Goal: Task Accomplishment & Management: Use online tool/utility

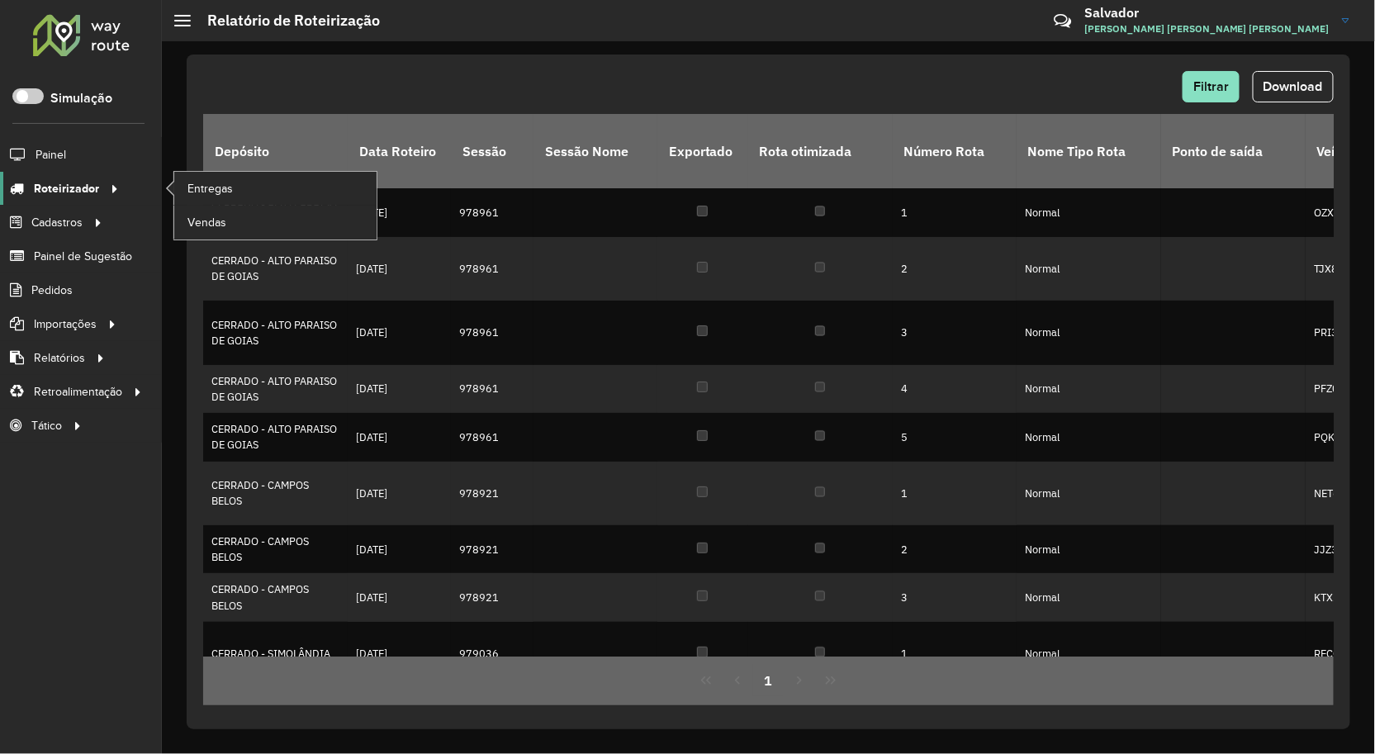
click at [89, 184] on span "Roteirizador" at bounding box center [66, 188] width 65 height 17
click at [244, 183] on link "Entregas" at bounding box center [275, 188] width 202 height 33
click at [203, 186] on span "Entregas" at bounding box center [210, 188] width 47 height 17
click at [86, 180] on span "Roteirizador" at bounding box center [66, 188] width 65 height 17
click at [238, 185] on link "Entregas" at bounding box center [275, 188] width 202 height 33
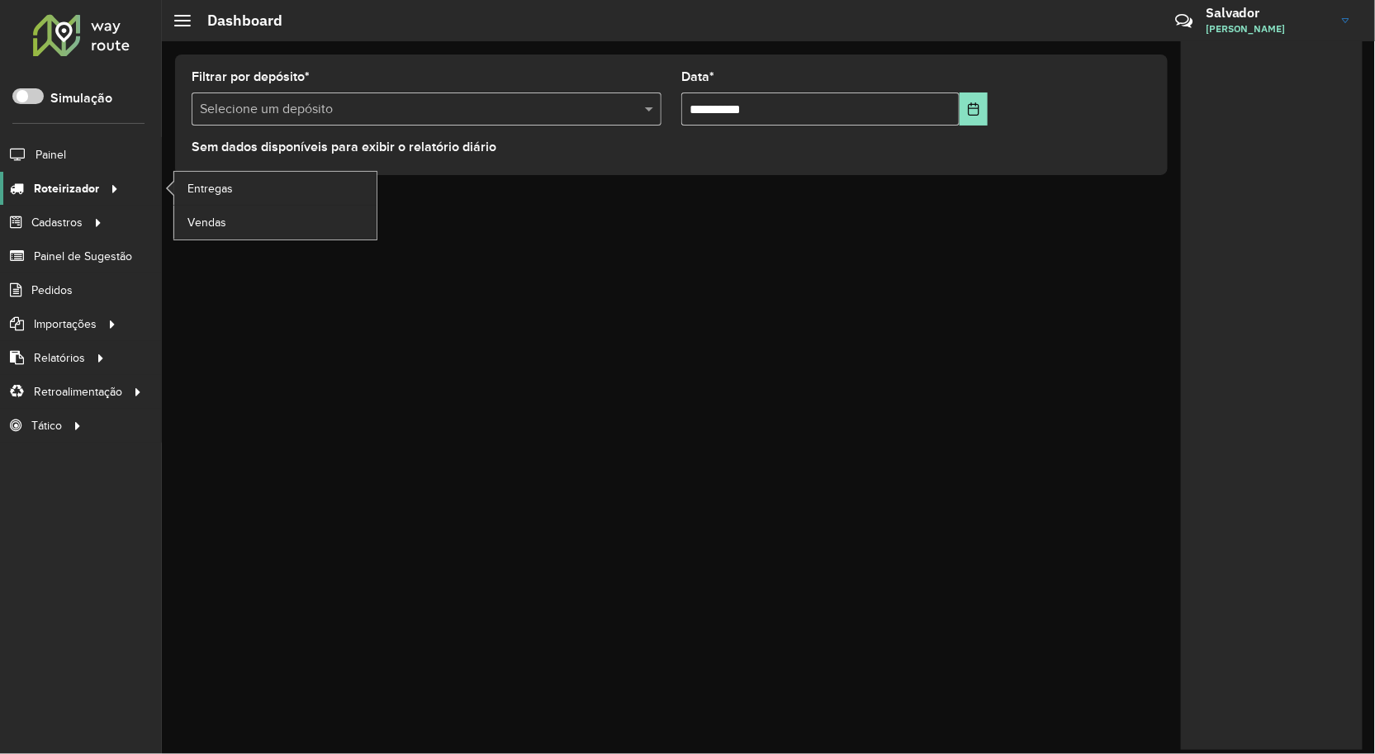
click at [76, 183] on span "Roteirizador" at bounding box center [66, 188] width 65 height 17
click at [195, 177] on link "Entregas" at bounding box center [275, 188] width 202 height 33
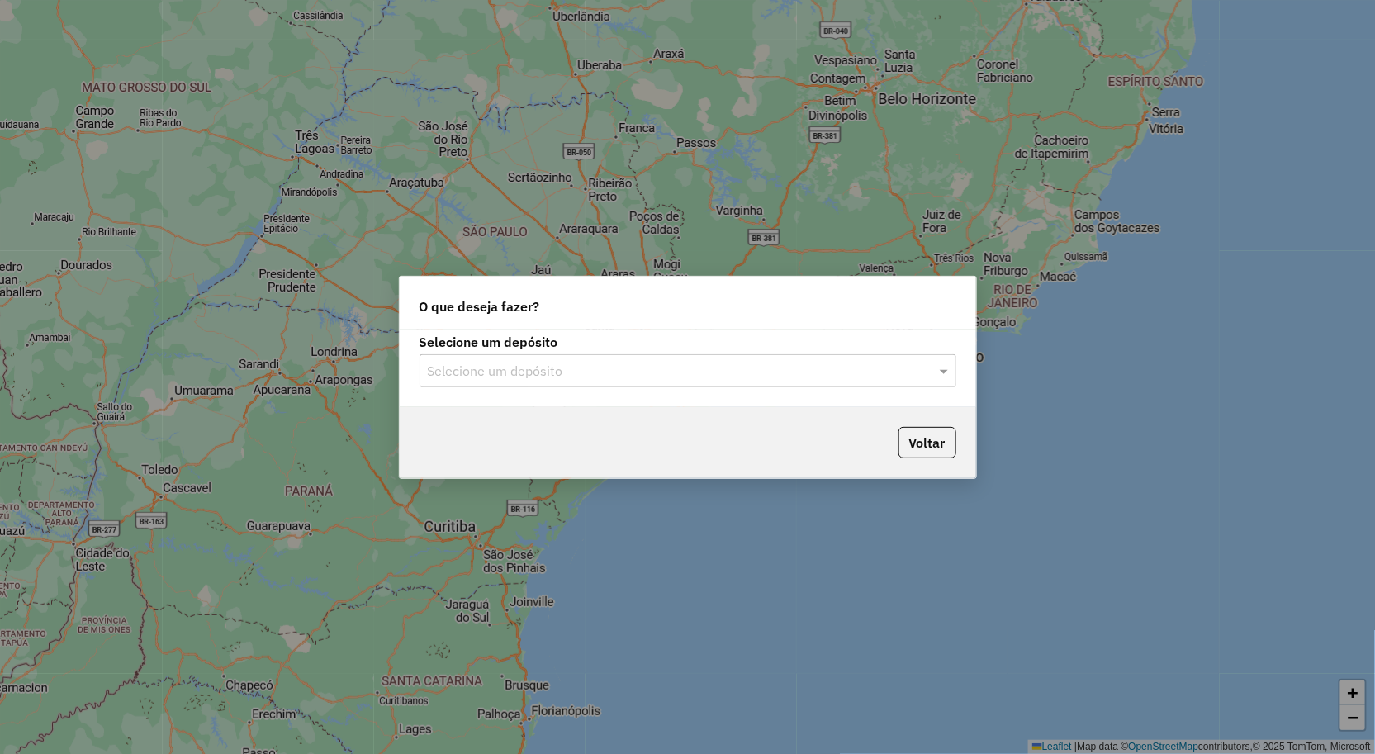
click at [557, 374] on input "text" at bounding box center [671, 372] width 487 height 20
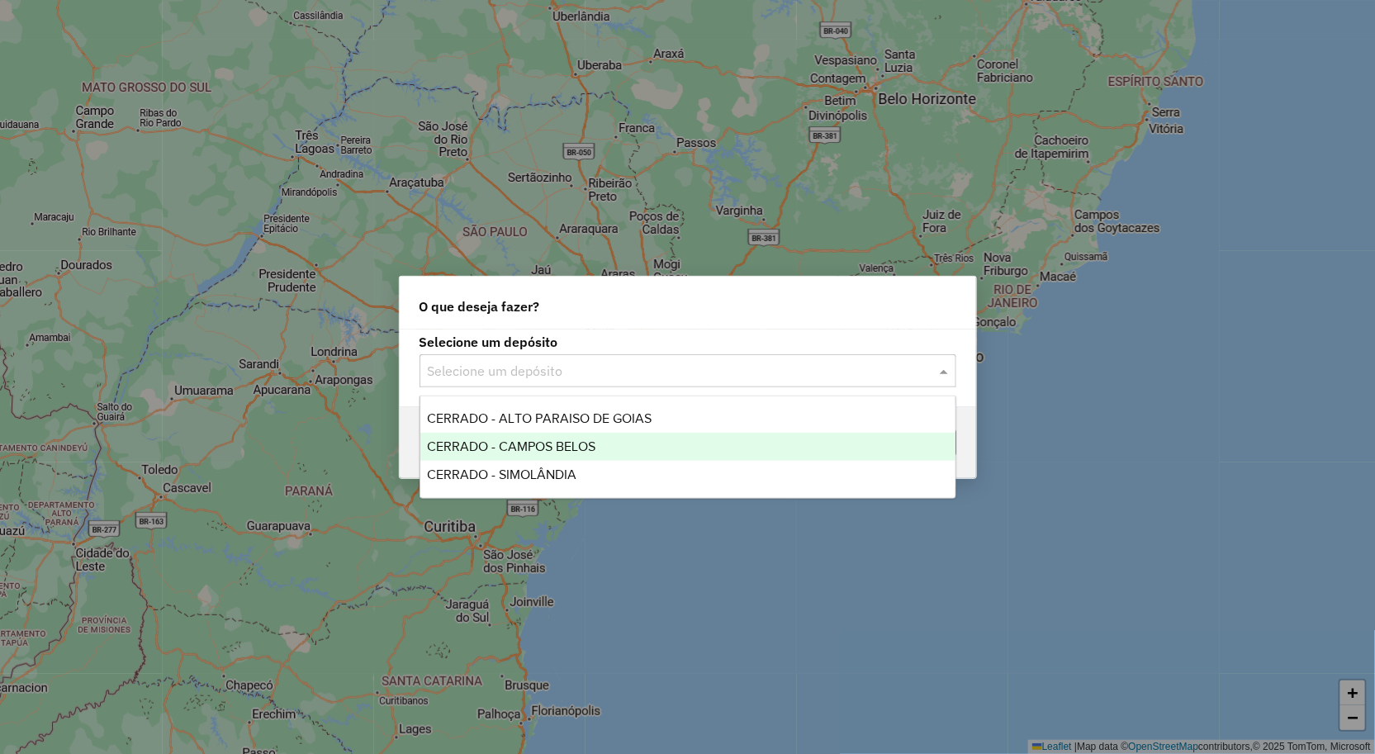
click at [560, 452] on span "CERRADO - CAMPOS BELOS" at bounding box center [511, 446] width 168 height 14
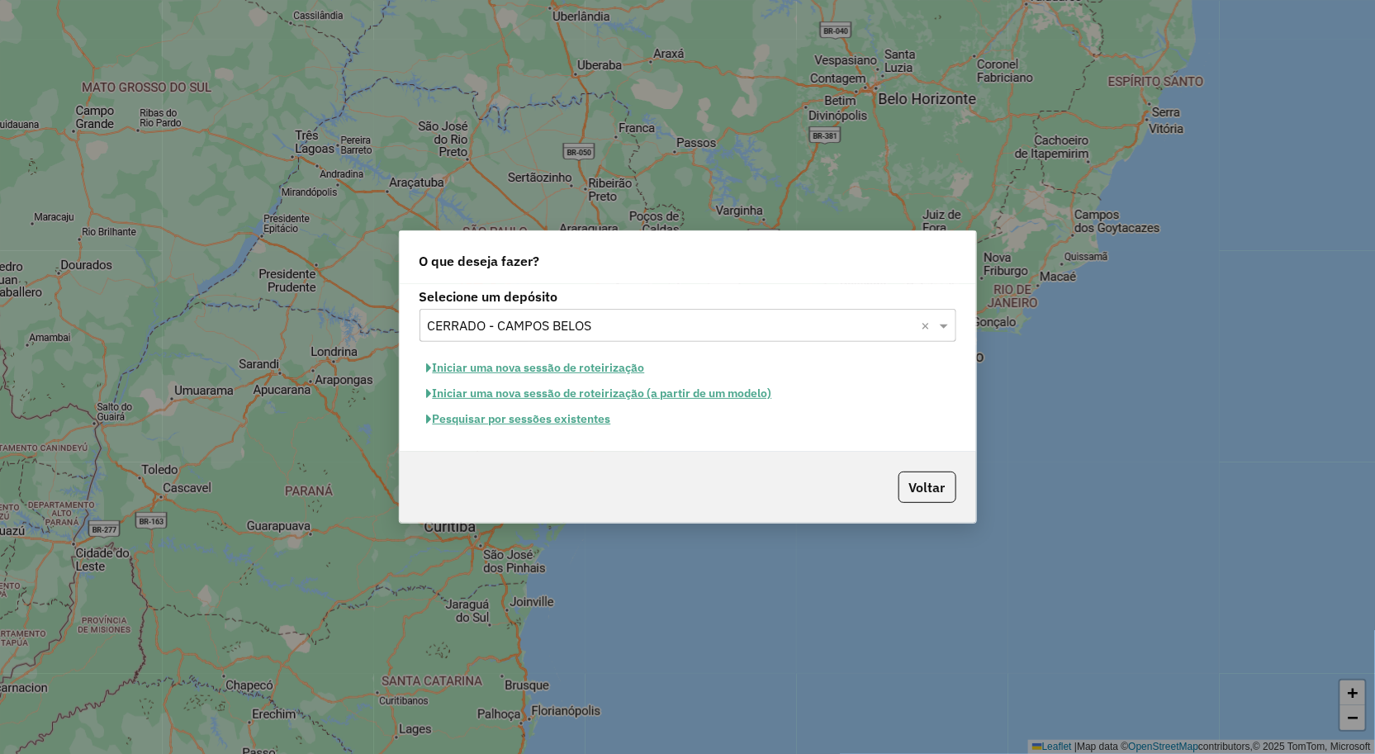
click at [538, 359] on button "Iniciar uma nova sessão de roteirização" at bounding box center [536, 368] width 233 height 26
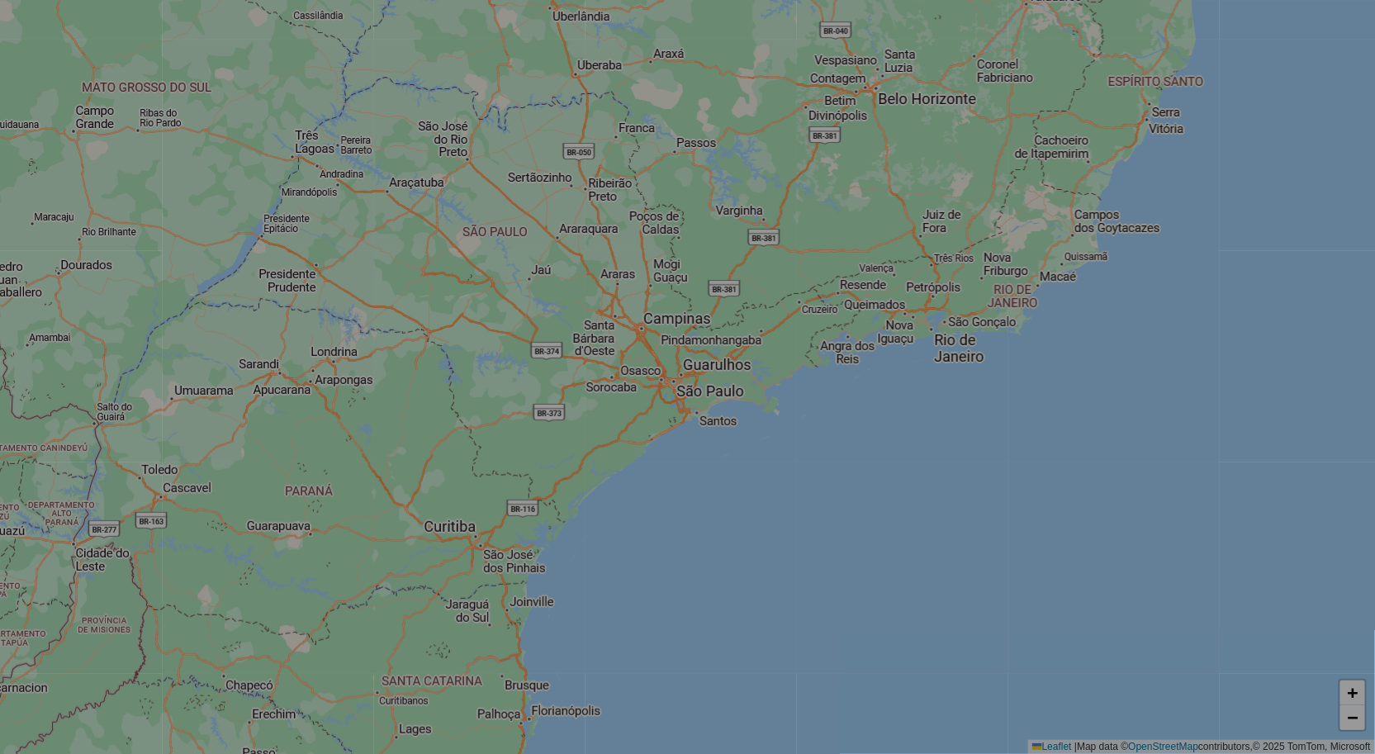
select select "*"
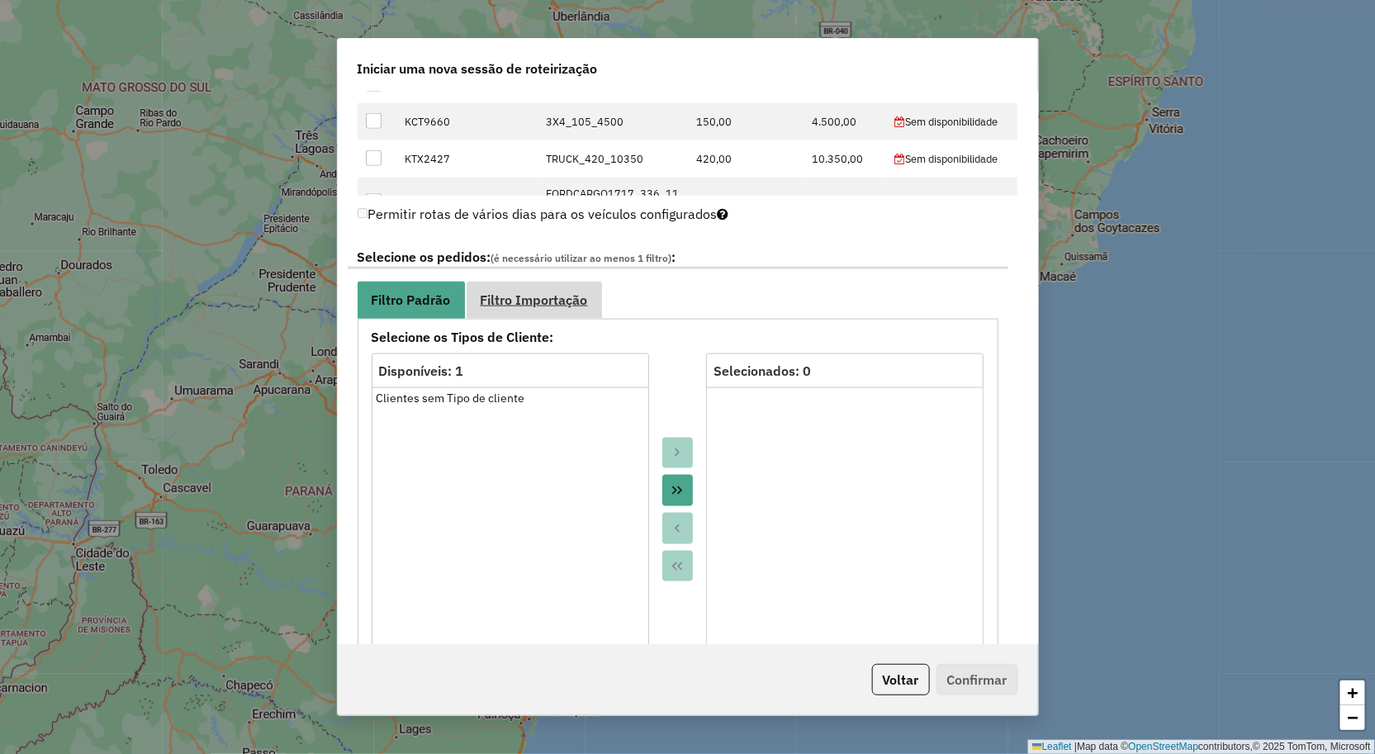
scroll to position [918, 0]
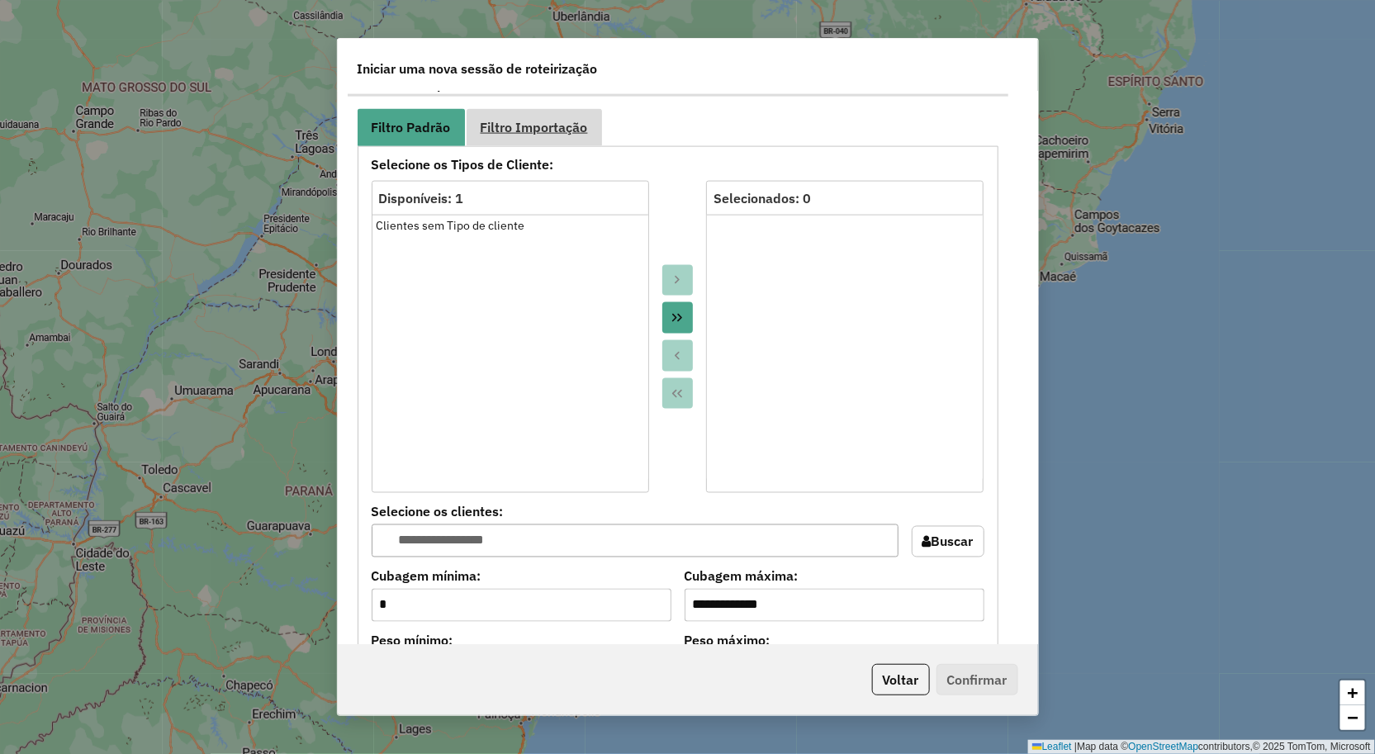
click at [554, 125] on span "Filtro Importação" at bounding box center [534, 127] width 107 height 13
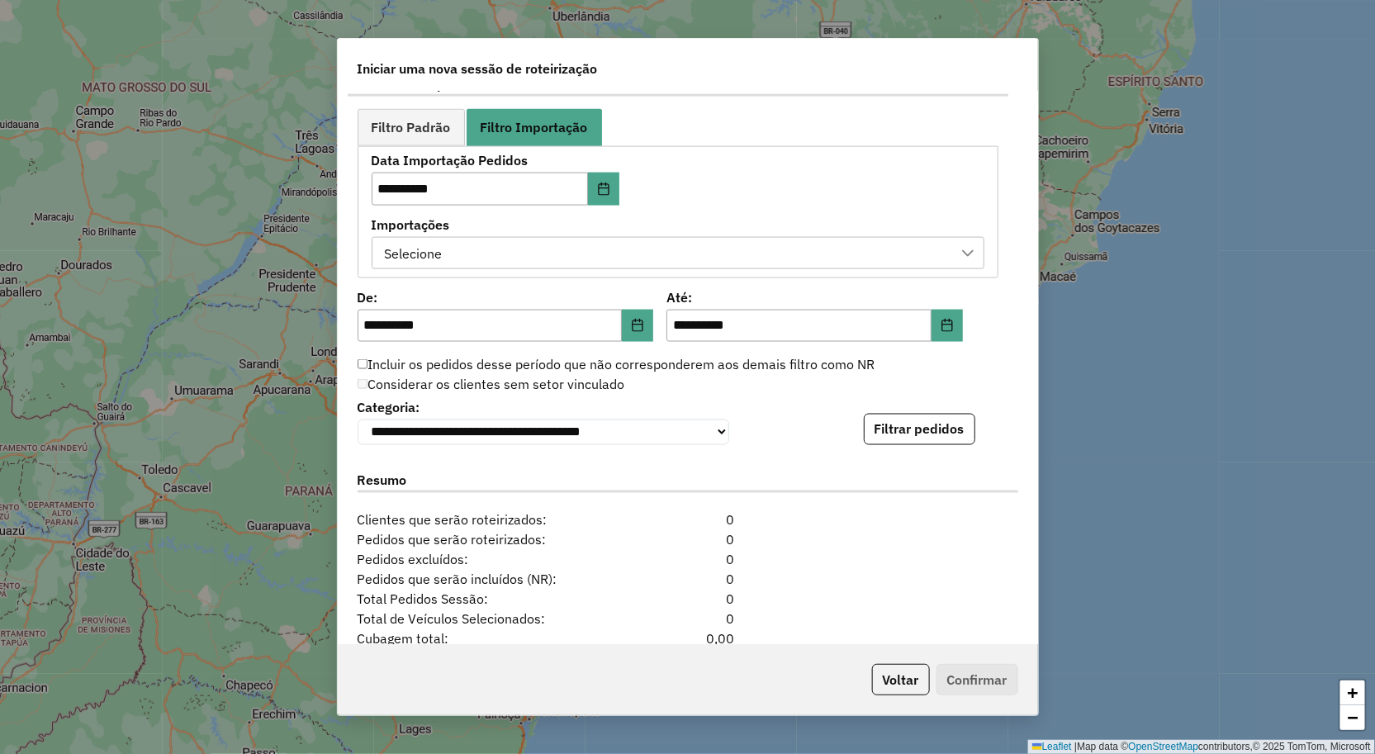
click at [413, 246] on div "Selecione" at bounding box center [413, 253] width 69 height 31
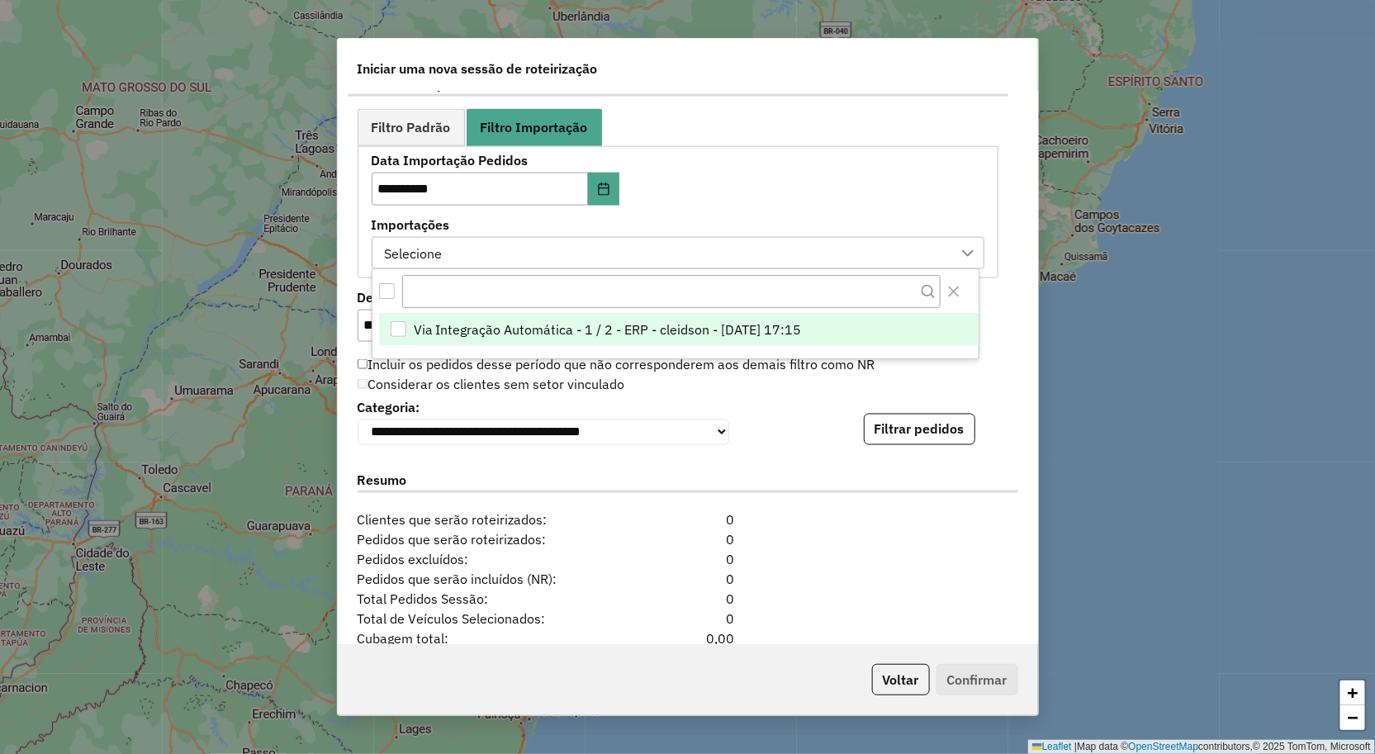
click at [484, 335] on span "Via Integração Automática - 1 / 2 - ERP - cleidson - 14/08/2025 17:15" at bounding box center [608, 330] width 388 height 20
click at [791, 465] on div "Resumo" at bounding box center [688, 484] width 681 height 52
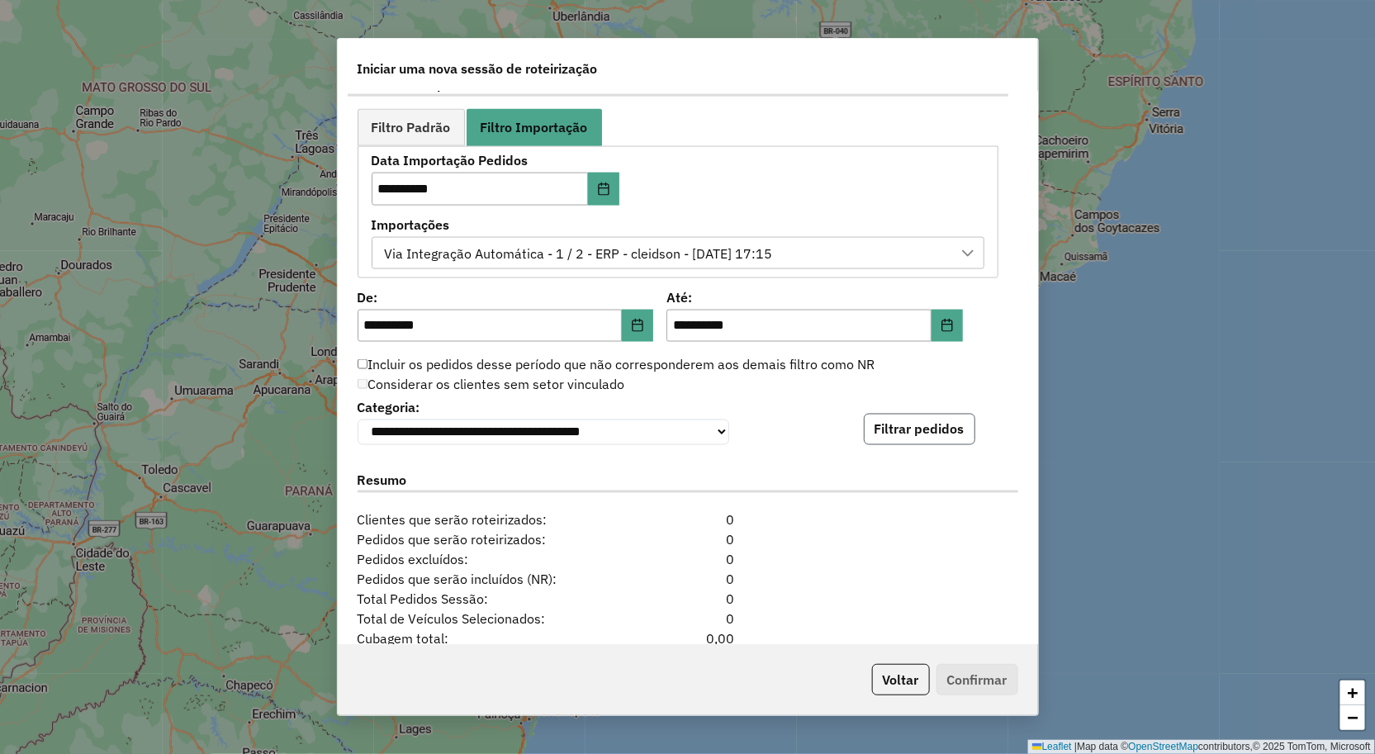
click at [913, 434] on button "Filtrar pedidos" at bounding box center [920, 429] width 112 height 31
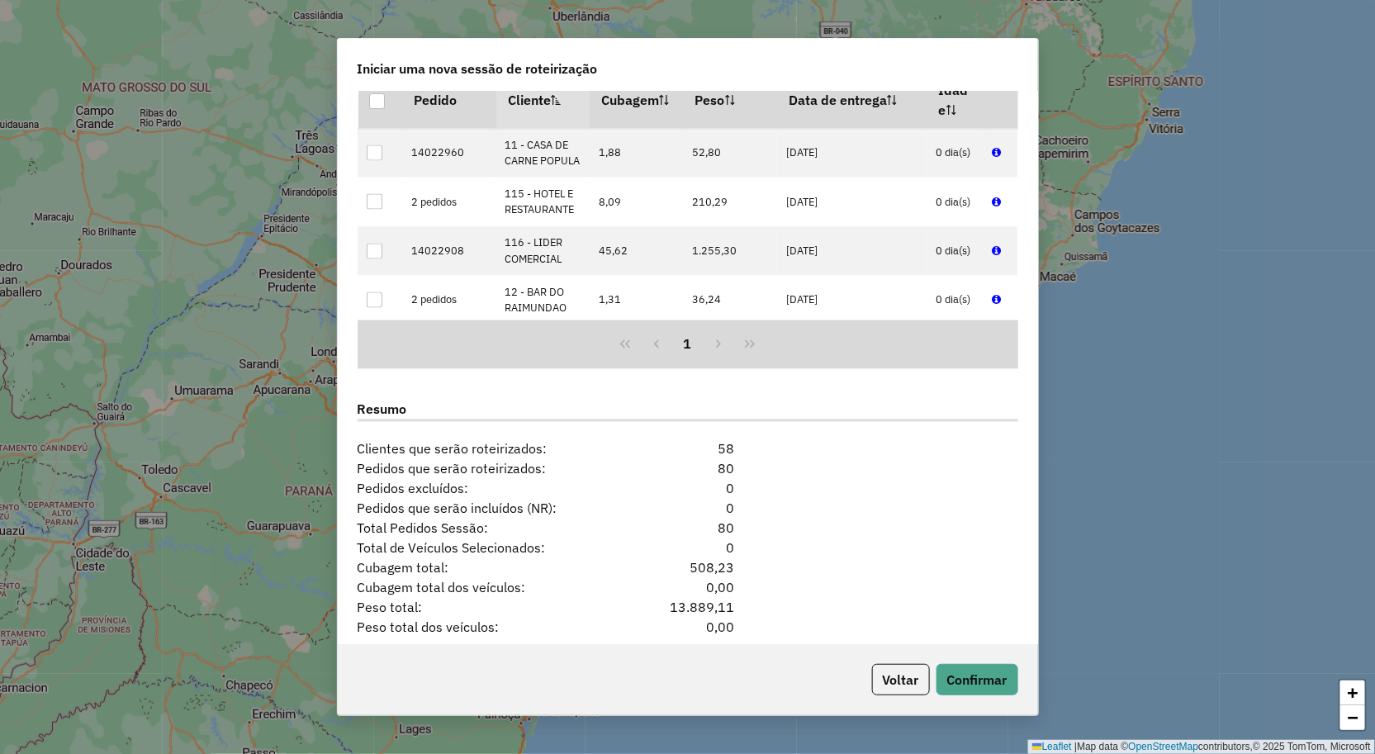
scroll to position [1398, 0]
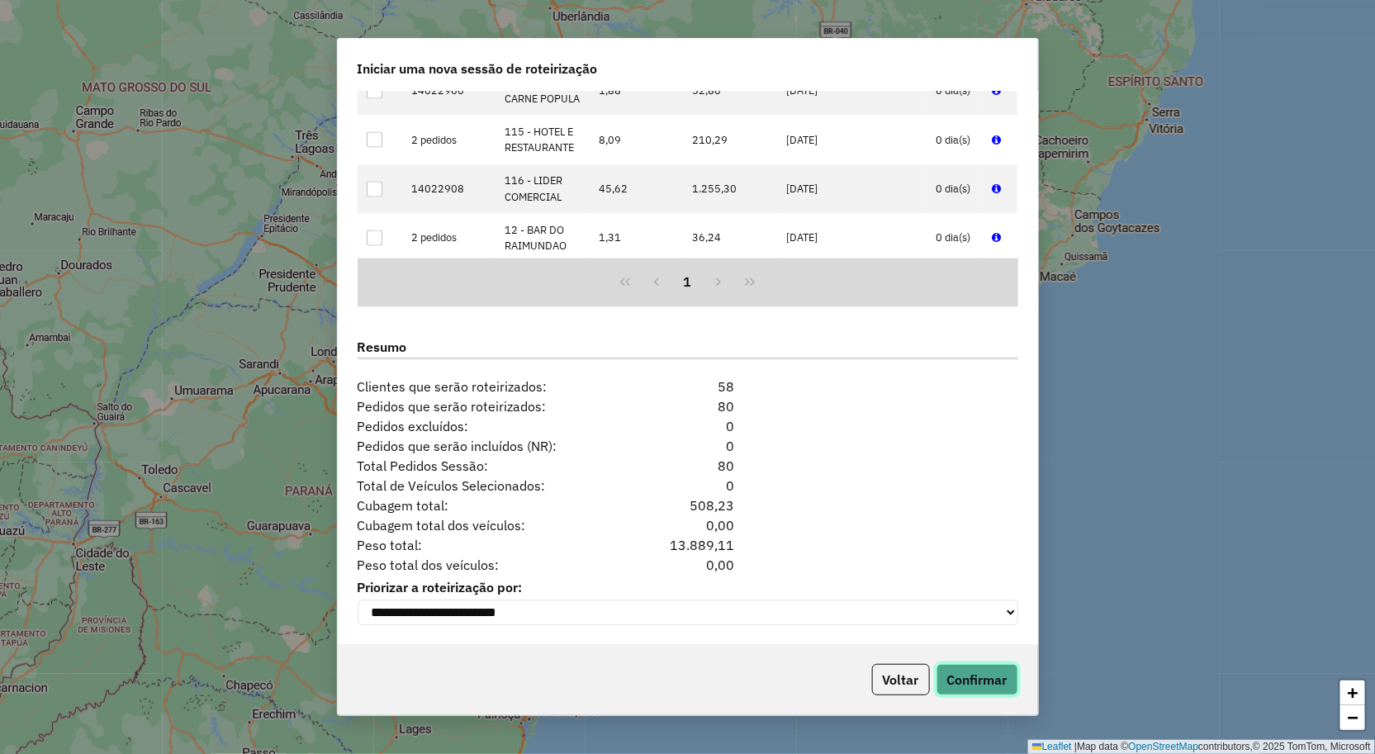
click at [981, 674] on button "Confirmar" at bounding box center [978, 679] width 82 height 31
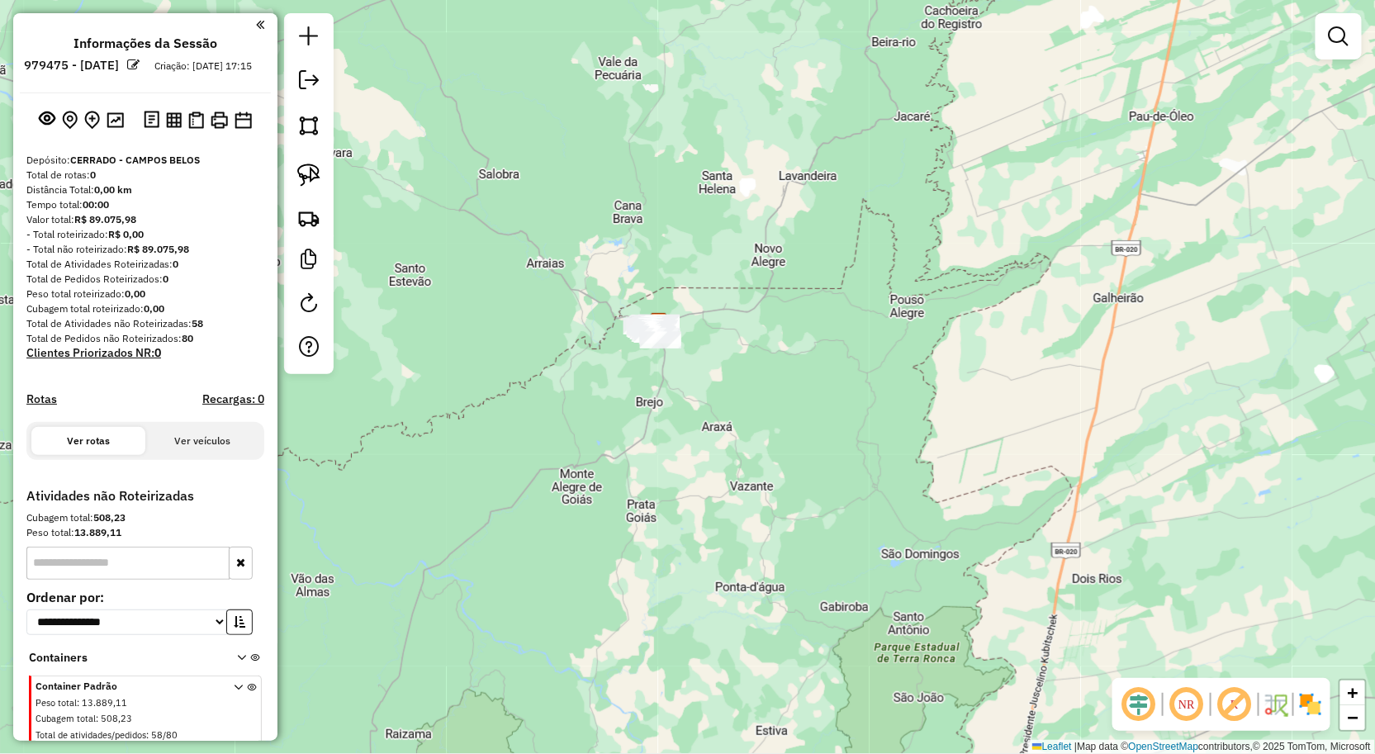
drag, startPoint x: 558, startPoint y: 407, endPoint x: 519, endPoint y: 367, distance: 56.7
click at [524, 369] on div "Janela de atendimento Grade de atendimento Capacidade Transportadoras Veículos …" at bounding box center [687, 377] width 1375 height 754
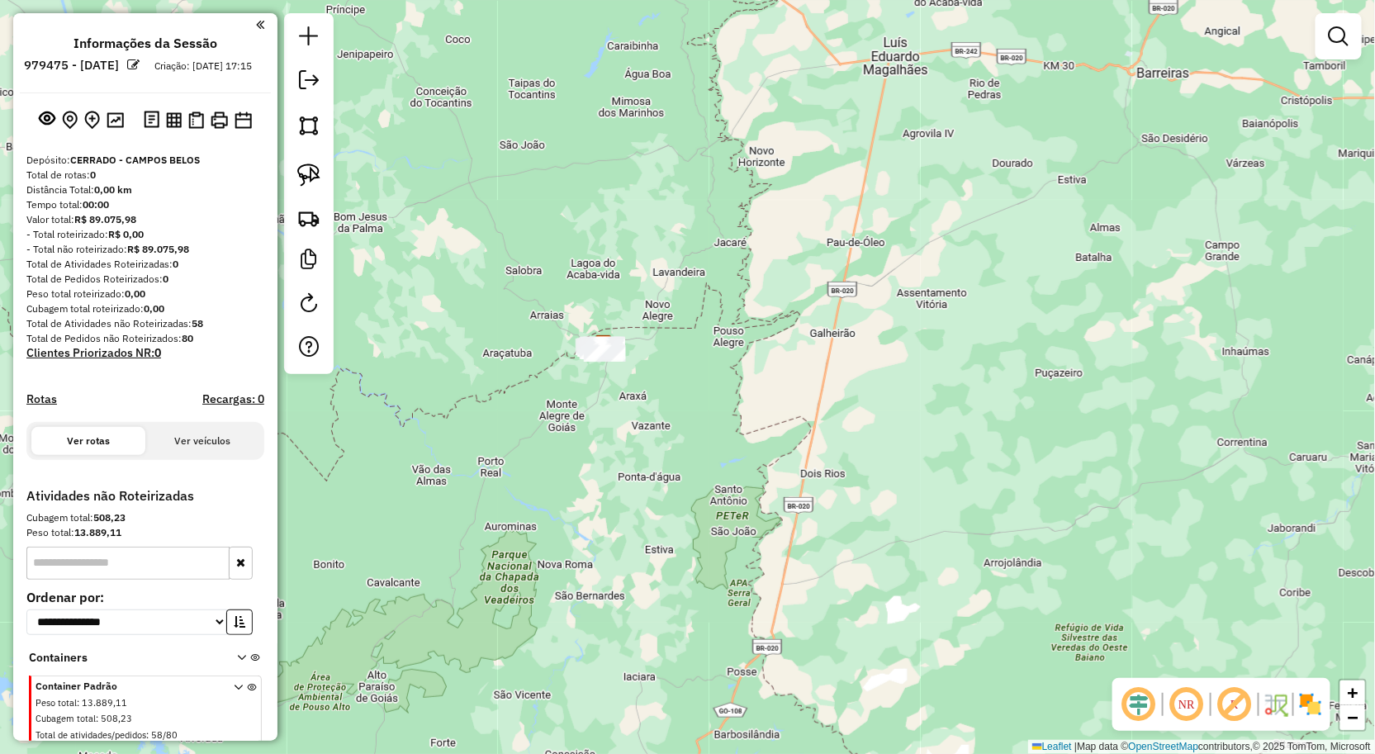
drag, startPoint x: 510, startPoint y: 372, endPoint x: 575, endPoint y: 393, distance: 68.7
click at [574, 402] on div "Janela de atendimento Grade de atendimento Capacidade Transportadoras Veículos …" at bounding box center [687, 377] width 1375 height 754
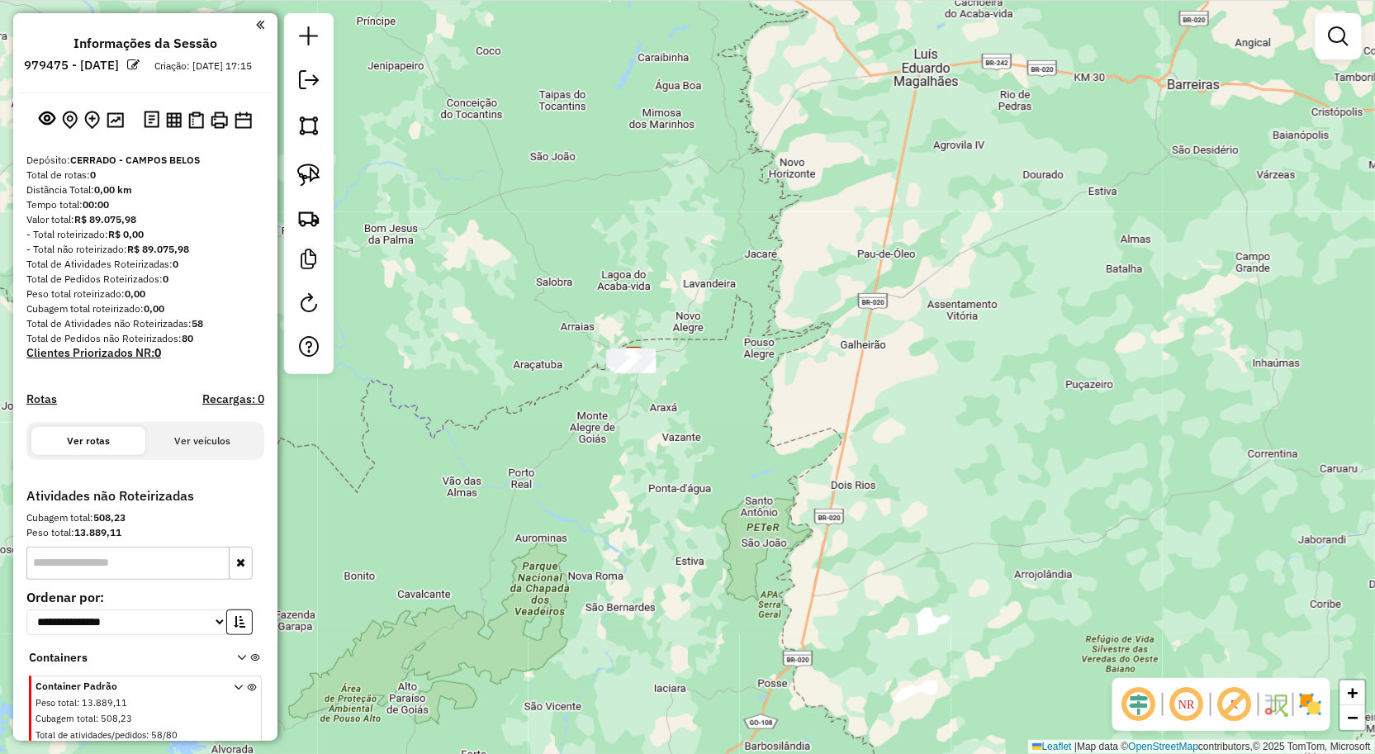
drag, startPoint x: 319, startPoint y: 168, endPoint x: 447, endPoint y: 167, distance: 128.0
click at [319, 168] on img at bounding box center [308, 175] width 23 height 23
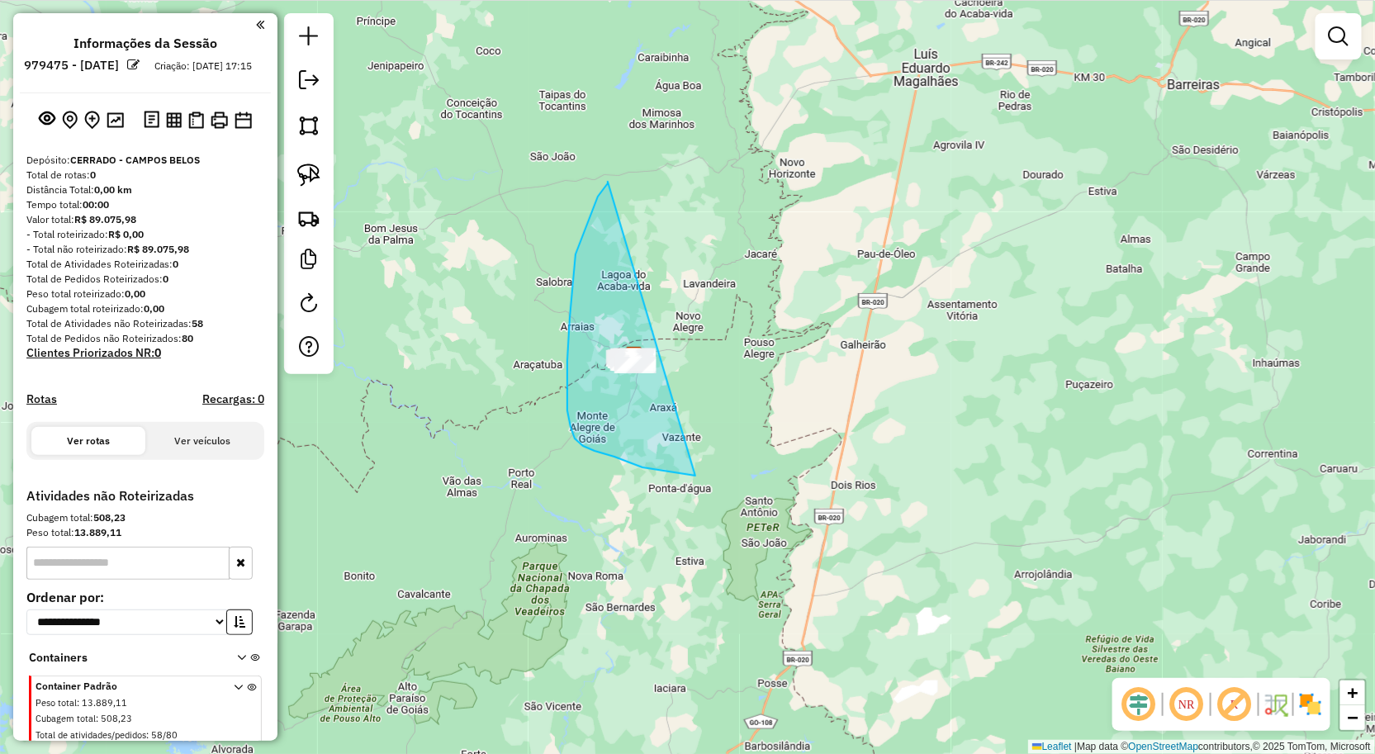
drag, startPoint x: 576, startPoint y: 254, endPoint x: 770, endPoint y: 436, distance: 265.9
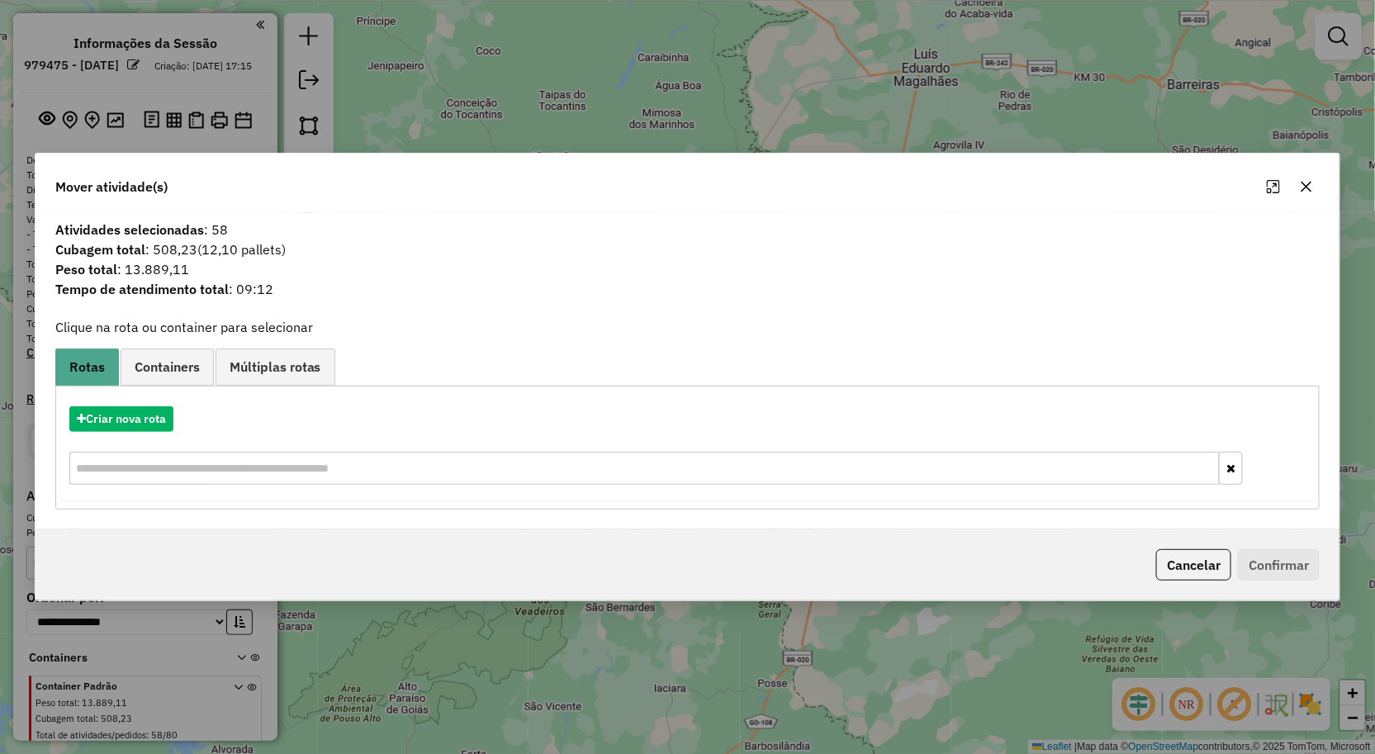
click at [1312, 187] on icon "button" at bounding box center [1306, 186] width 13 height 13
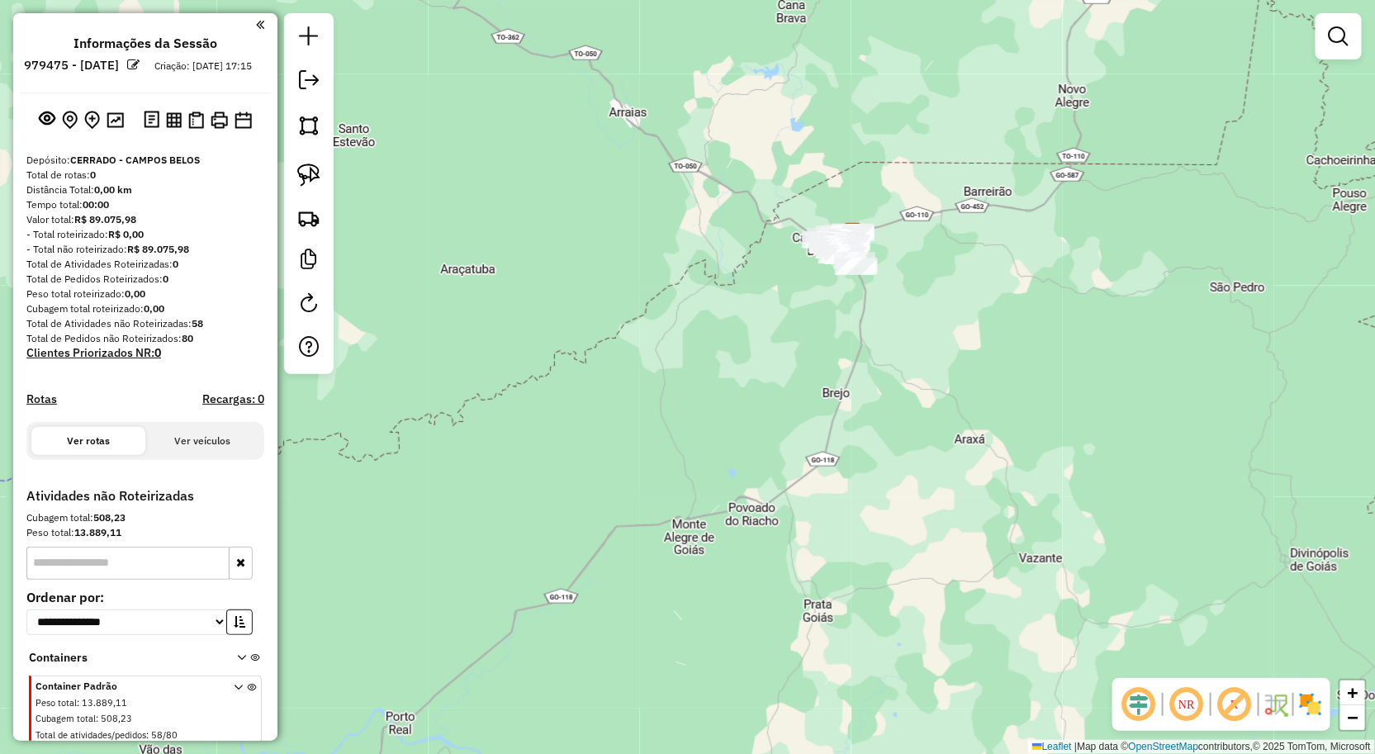
drag, startPoint x: 855, startPoint y: 335, endPoint x: 845, endPoint y: 419, distance: 84.8
click at [845, 419] on div "Janela de atendimento Grade de atendimento Capacidade Transportadoras Veículos …" at bounding box center [687, 377] width 1375 height 754
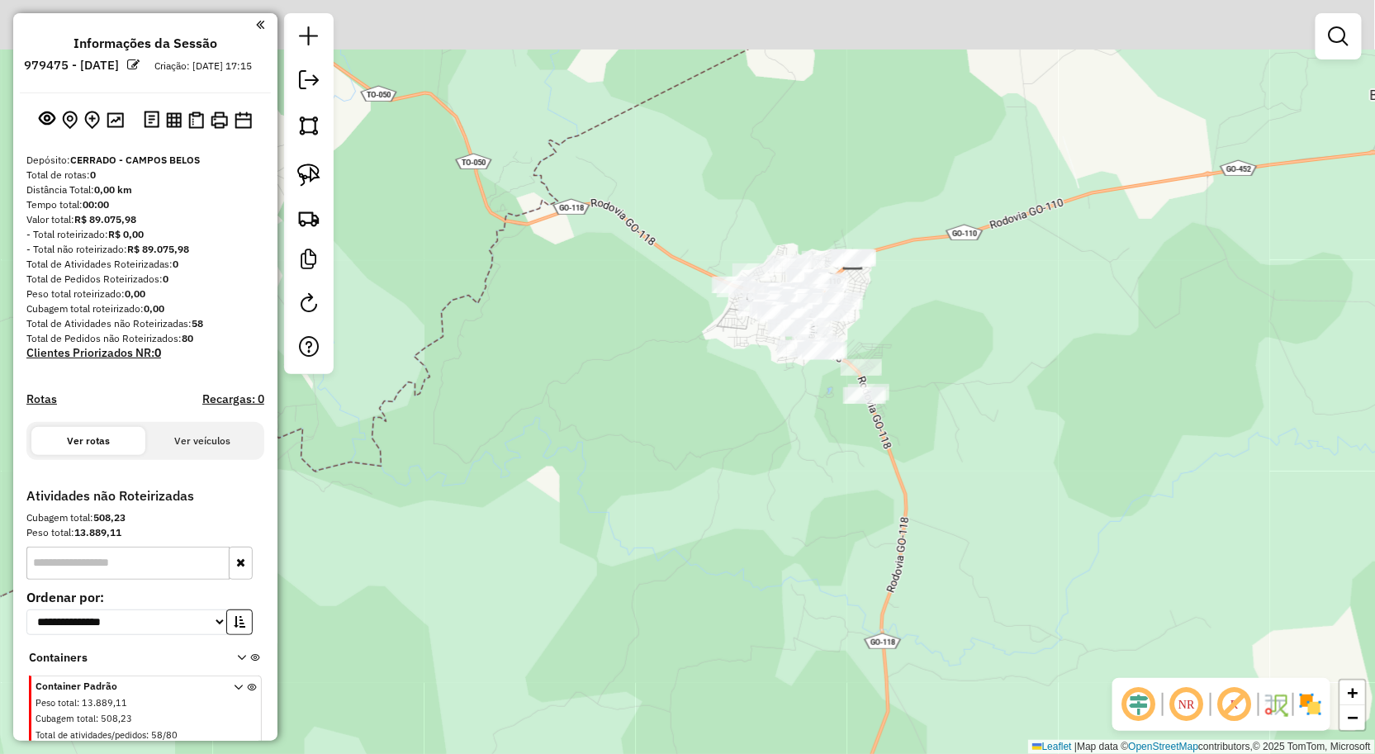
drag, startPoint x: 795, startPoint y: 342, endPoint x: 782, endPoint y: 401, distance: 60.9
click at [782, 401] on div "Janela de atendimento Grade de atendimento Capacidade Transportadoras Veículos …" at bounding box center [687, 377] width 1375 height 754
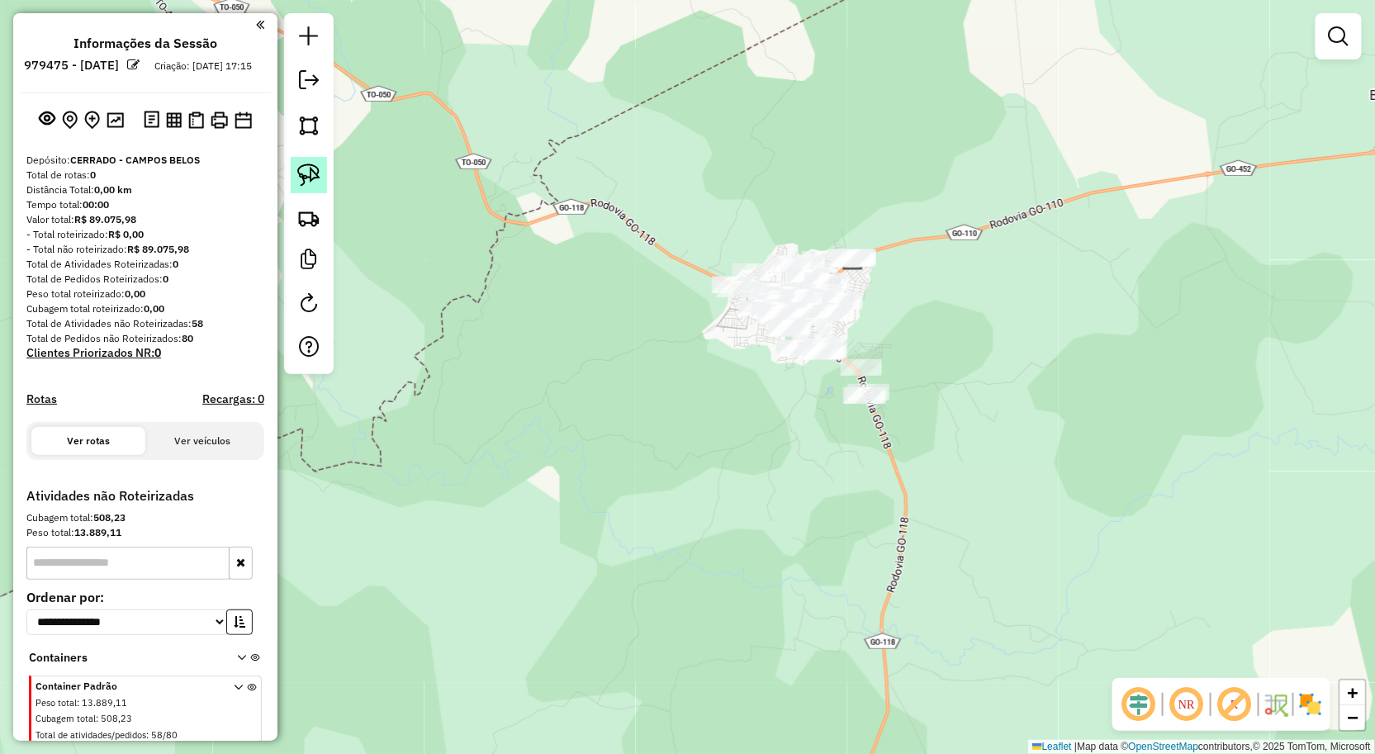
click at [306, 186] on img at bounding box center [308, 175] width 23 height 23
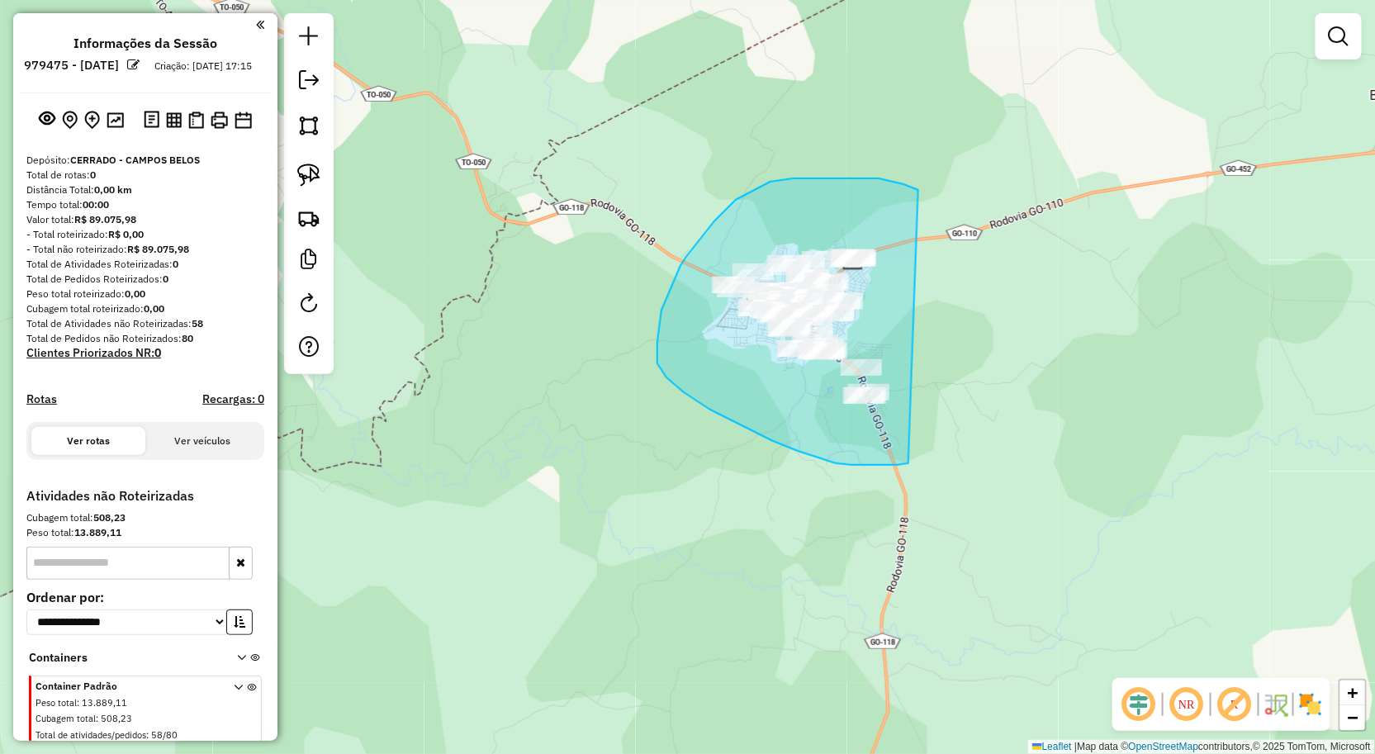
drag, startPoint x: 879, startPoint y: 178, endPoint x: 945, endPoint y: 449, distance: 278.9
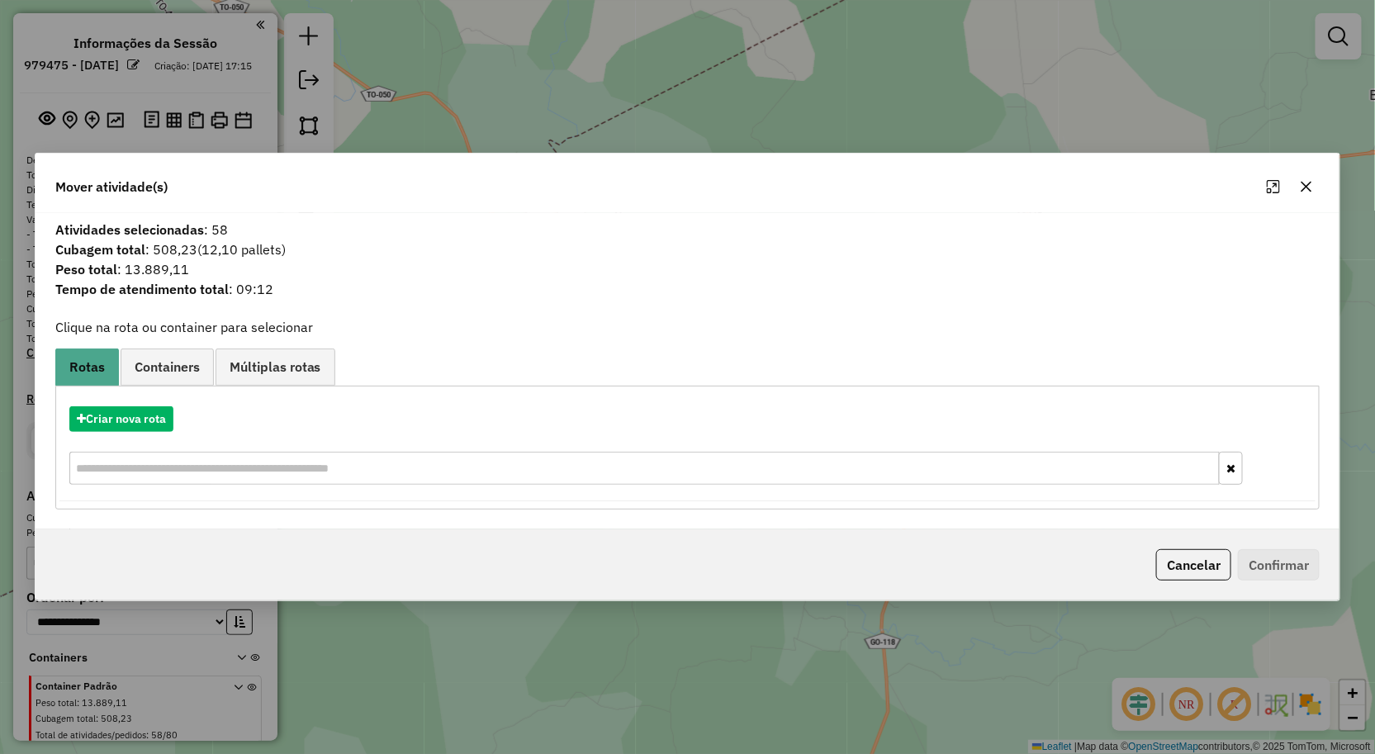
click at [1310, 187] on icon "button" at bounding box center [1306, 186] width 13 height 13
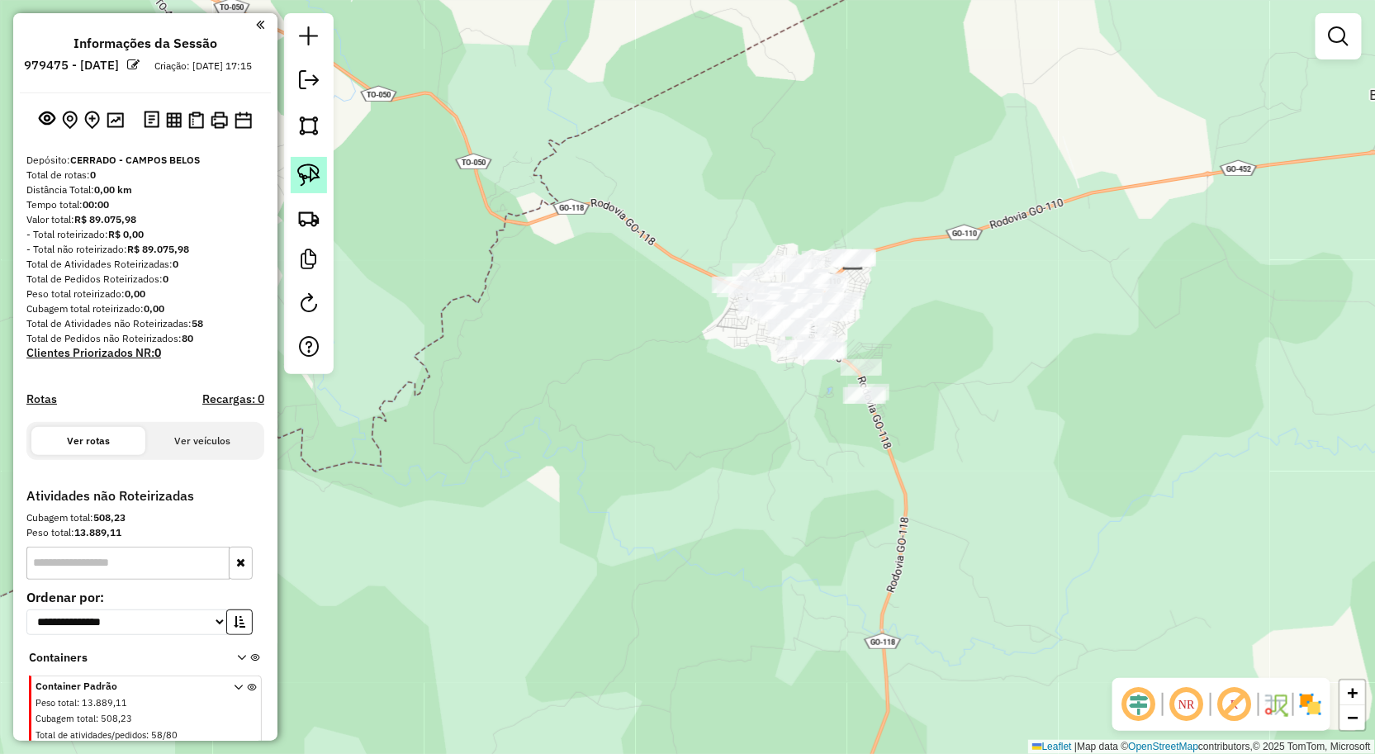
click at [311, 178] on img at bounding box center [308, 175] width 23 height 23
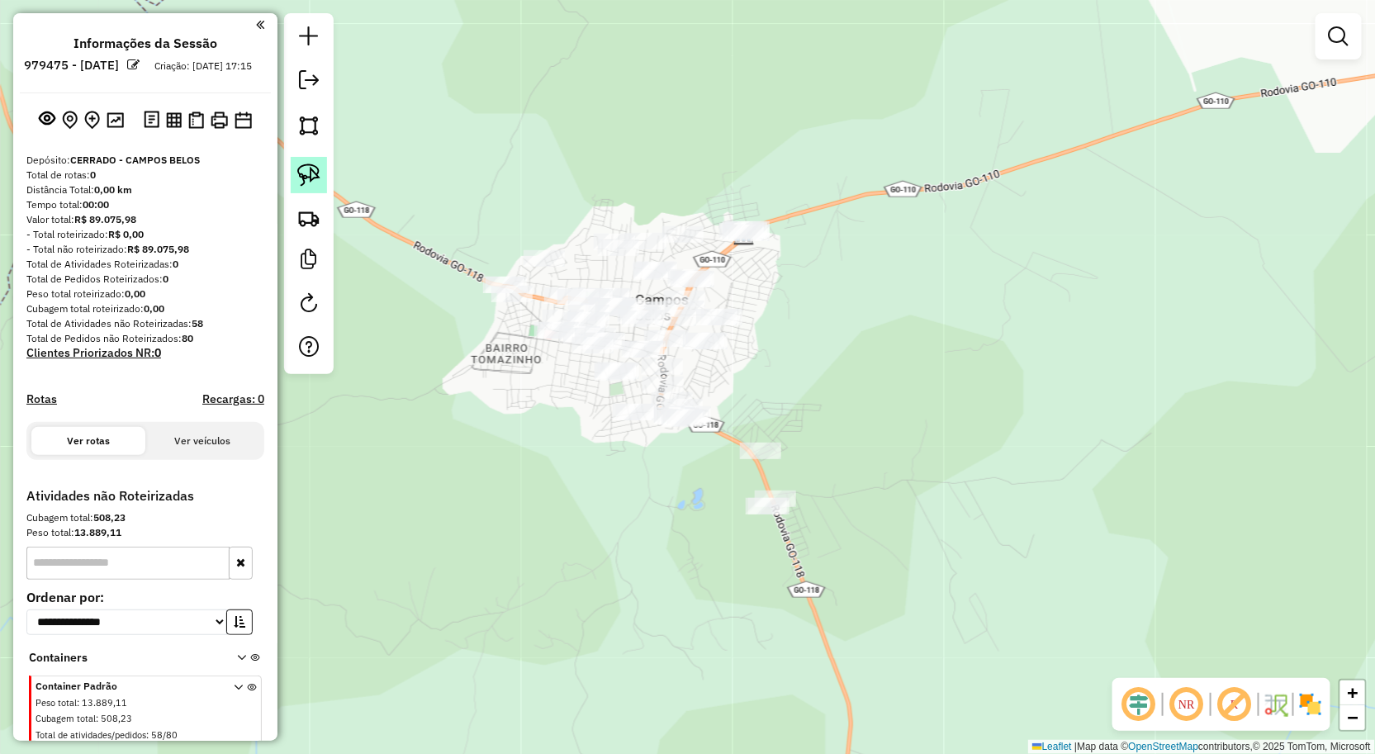
click at [311, 166] on img at bounding box center [308, 175] width 23 height 23
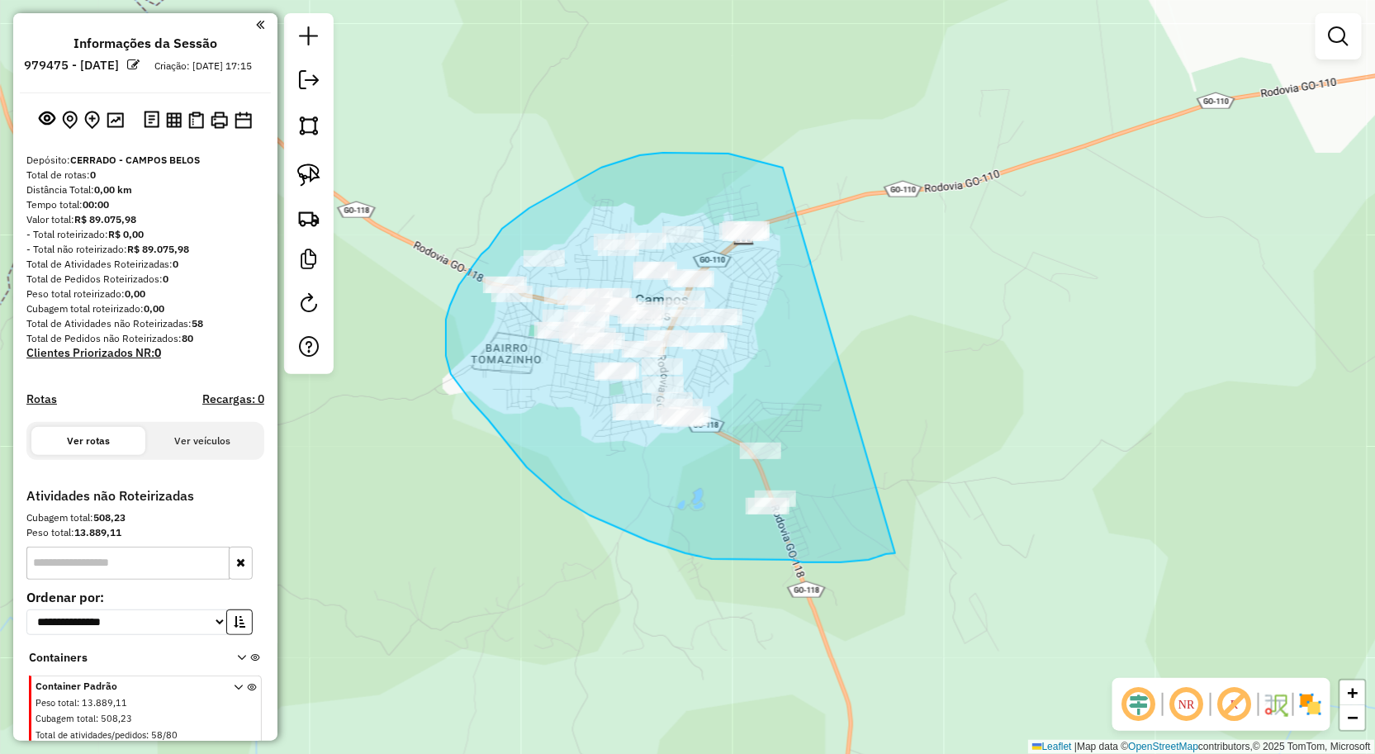
drag, startPoint x: 783, startPoint y: 168, endPoint x: 912, endPoint y: 541, distance: 394.9
click at [899, 551] on div "Janela de atendimento Grade de atendimento Capacidade Transportadoras Veículos …" at bounding box center [687, 377] width 1375 height 754
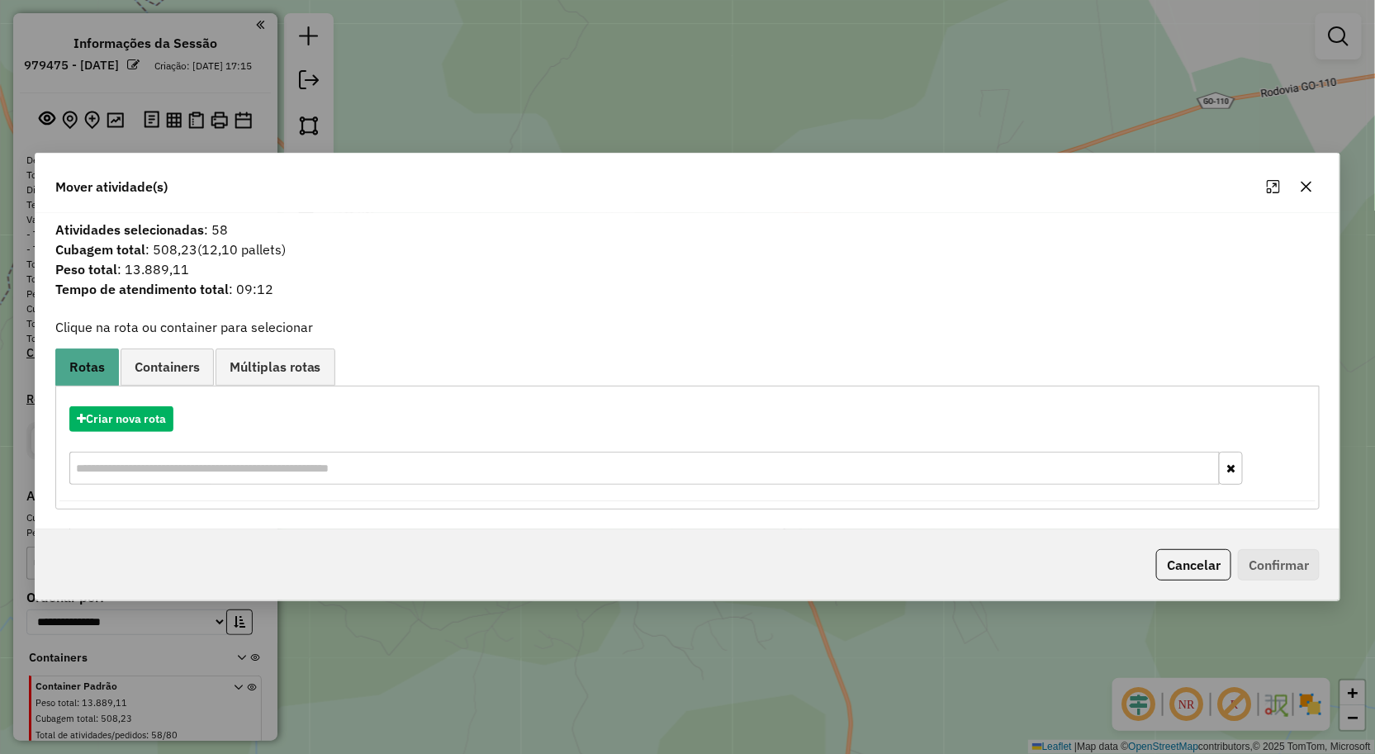
click at [1311, 183] on icon "button" at bounding box center [1306, 186] width 13 height 13
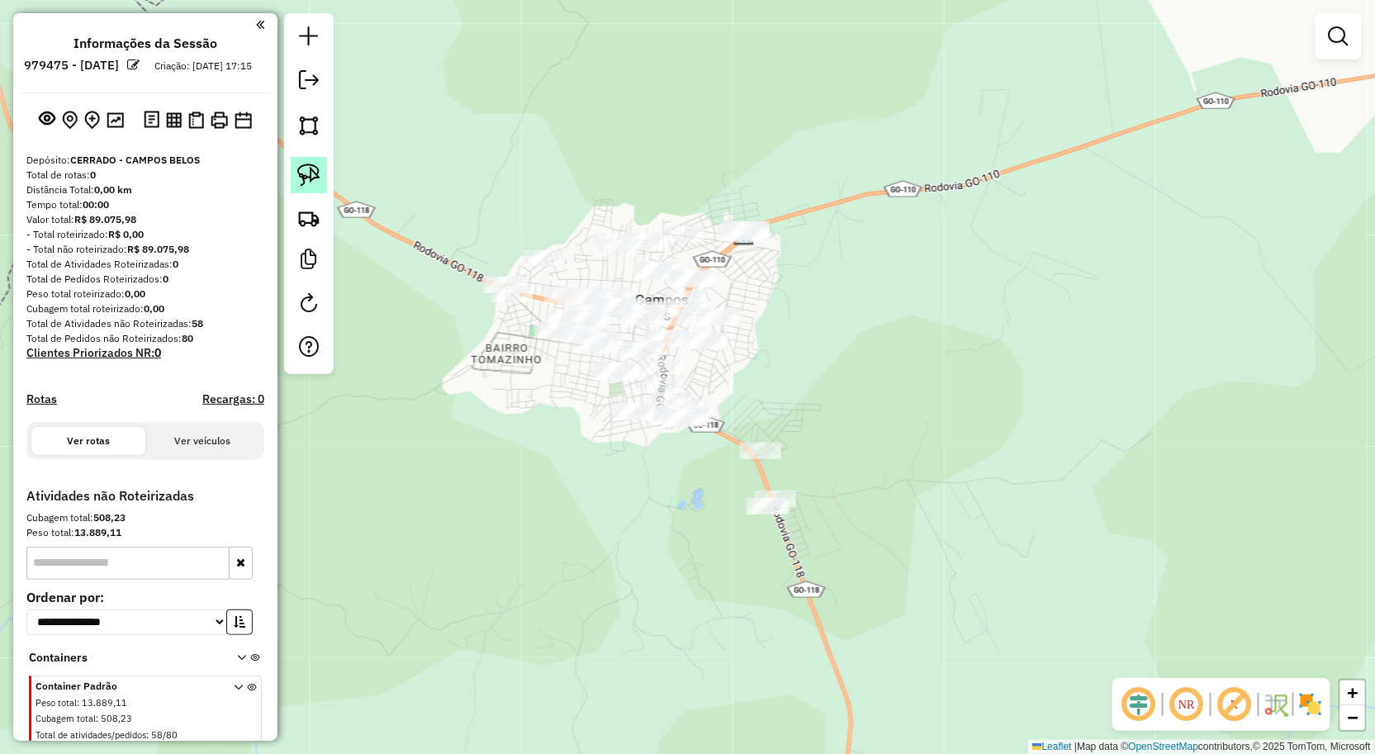
click at [301, 179] on img at bounding box center [308, 175] width 23 height 23
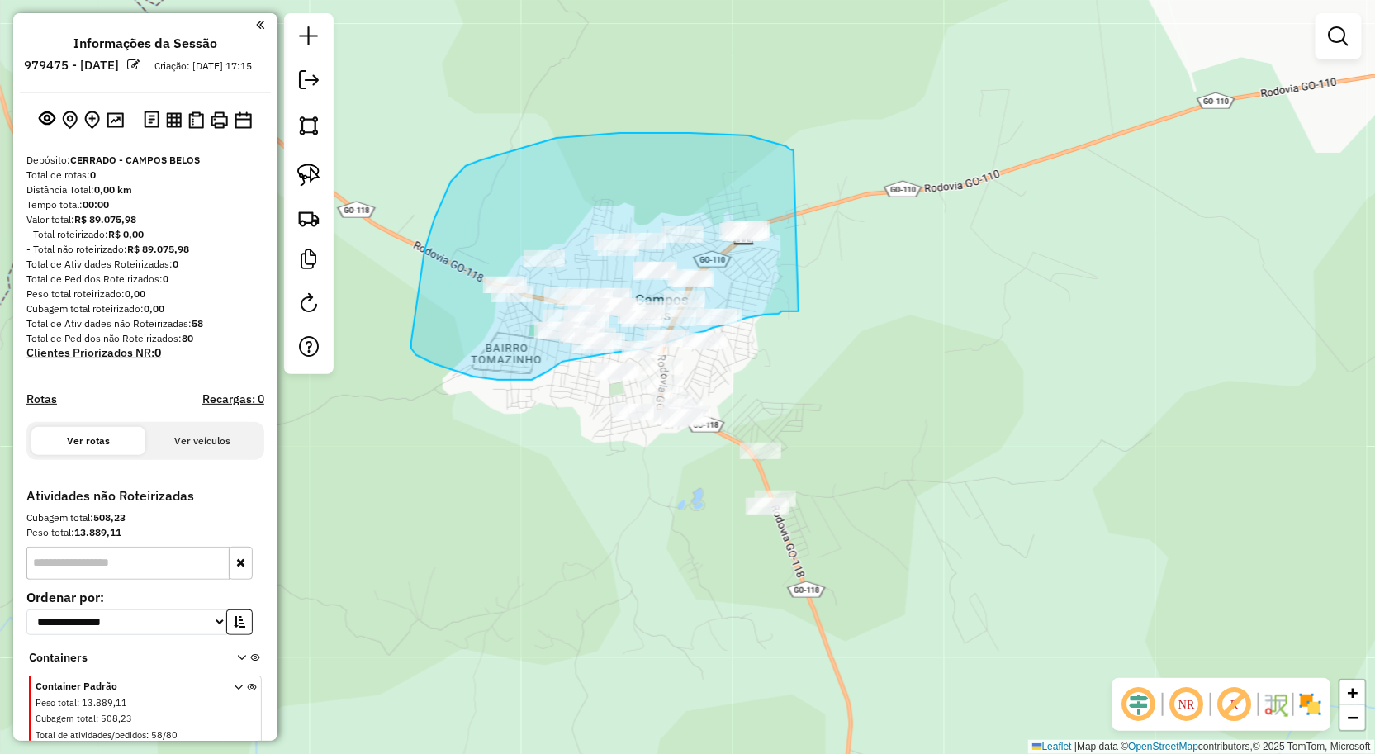
drag, startPoint x: 790, startPoint y: 149, endPoint x: 799, endPoint y: 311, distance: 162.1
click at [799, 311] on div "Janela de atendimento Grade de atendimento Capacidade Transportadoras Veículos …" at bounding box center [687, 377] width 1375 height 754
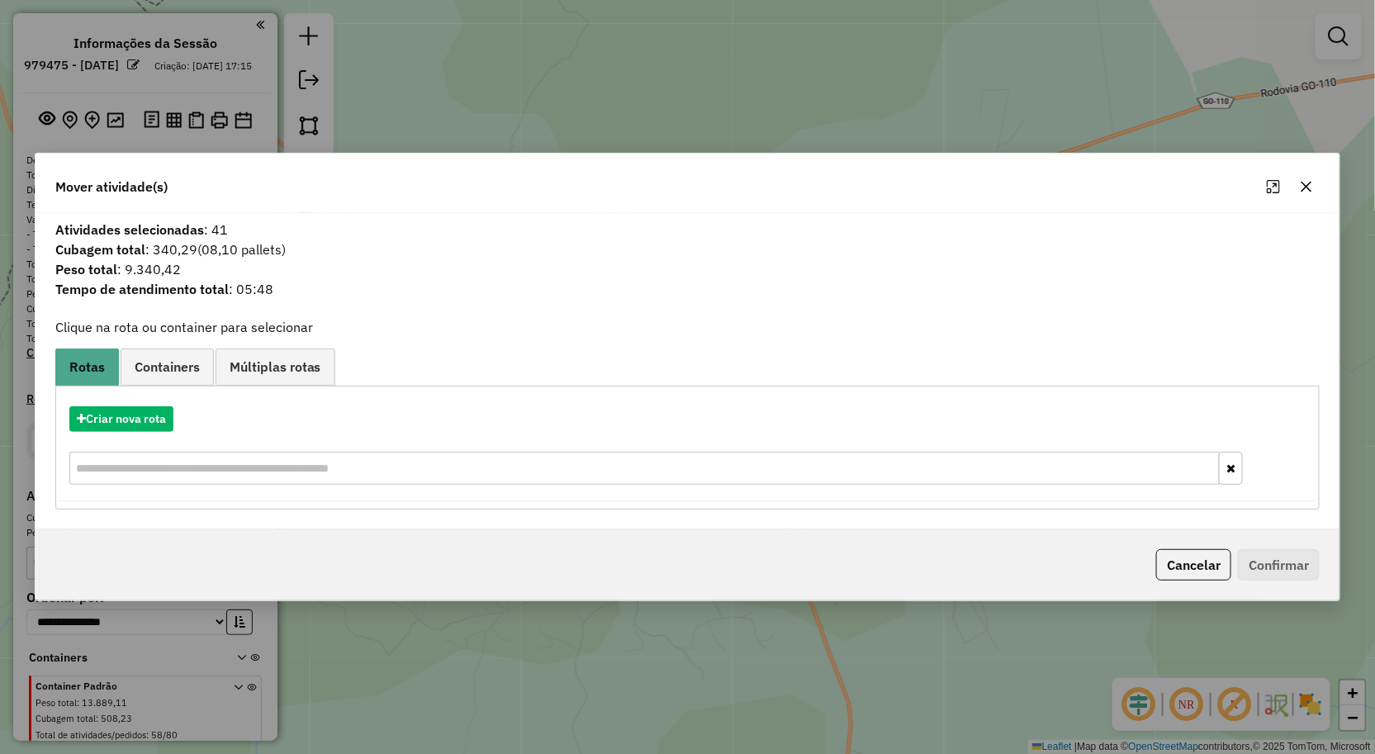
click at [1311, 193] on button "button" at bounding box center [1306, 186] width 26 height 26
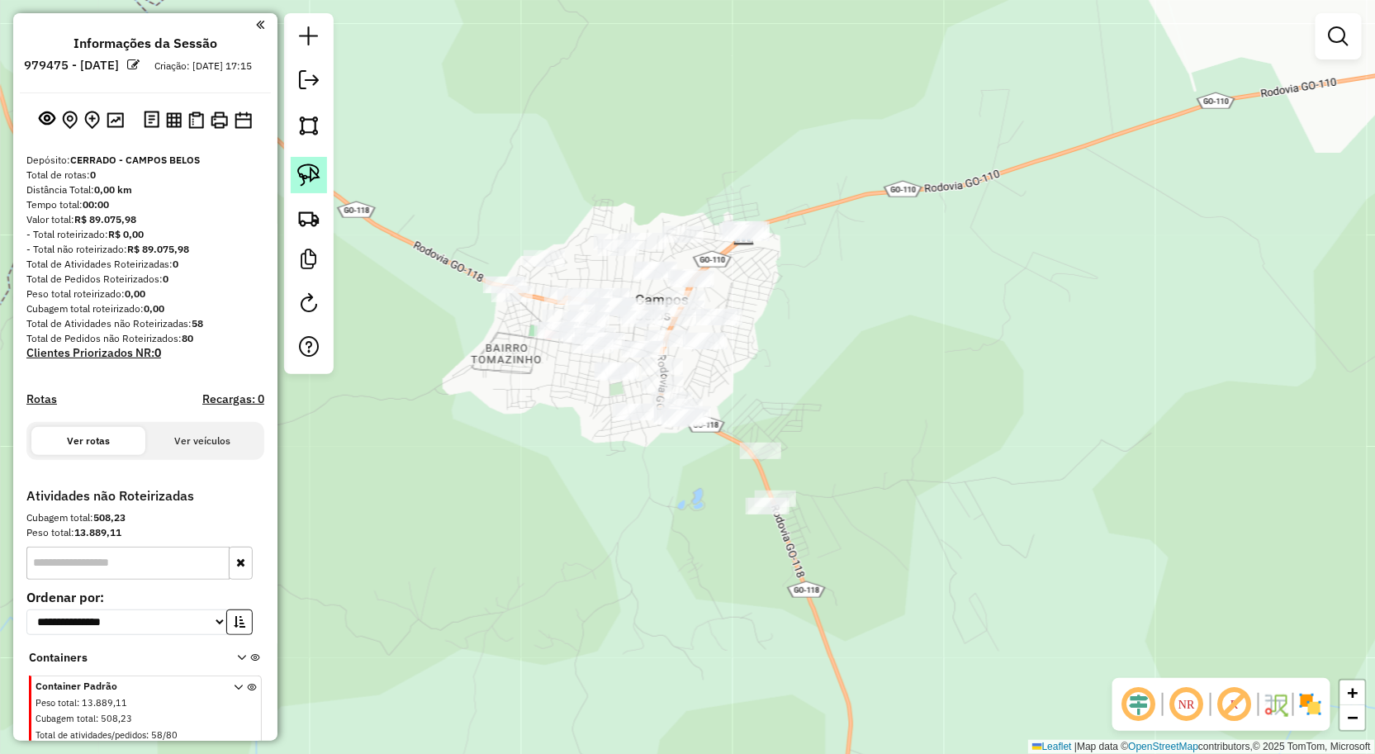
drag, startPoint x: 292, startPoint y: 177, endPoint x: 339, endPoint y: 175, distance: 47.9
click at [292, 177] on link at bounding box center [309, 175] width 36 height 36
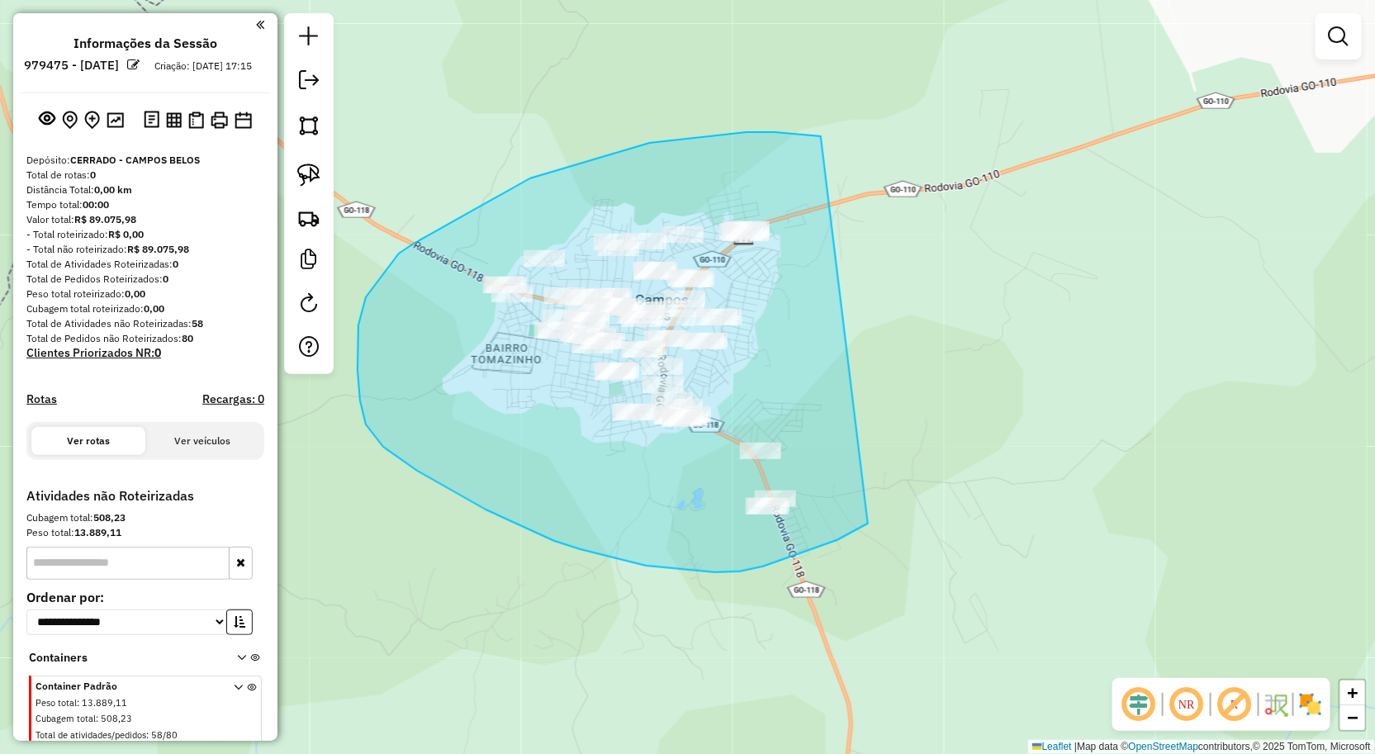
drag, startPoint x: 799, startPoint y: 134, endPoint x: 876, endPoint y: 521, distance: 394.9
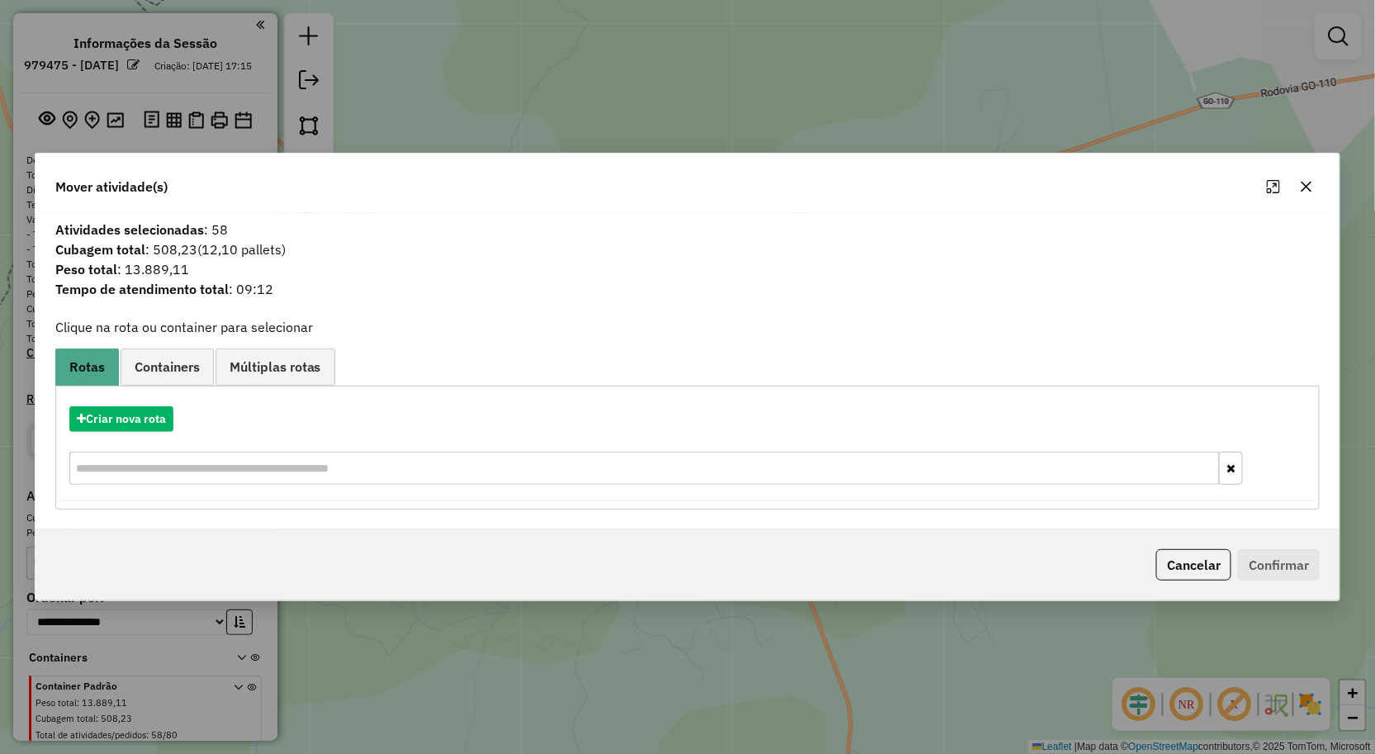
click at [1310, 180] on icon "button" at bounding box center [1306, 186] width 13 height 13
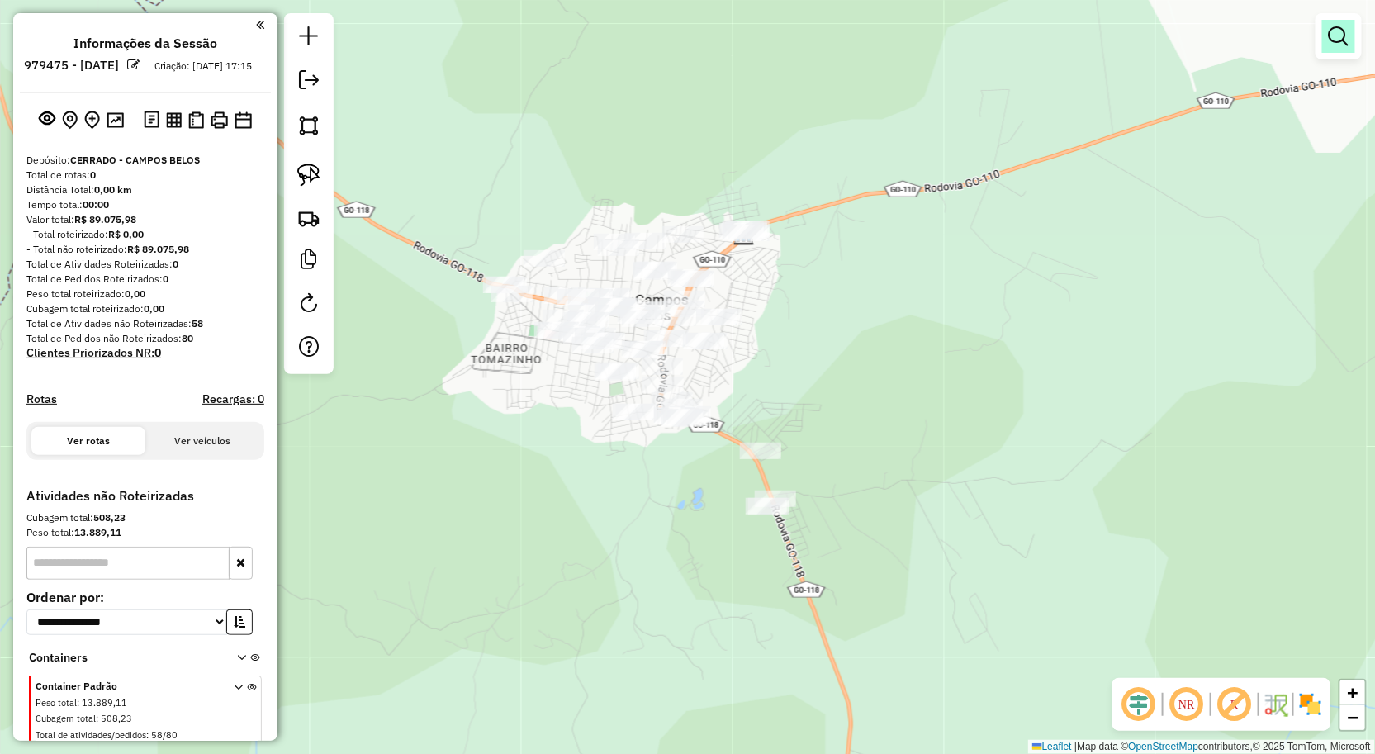
click at [1331, 48] on link at bounding box center [1338, 36] width 33 height 33
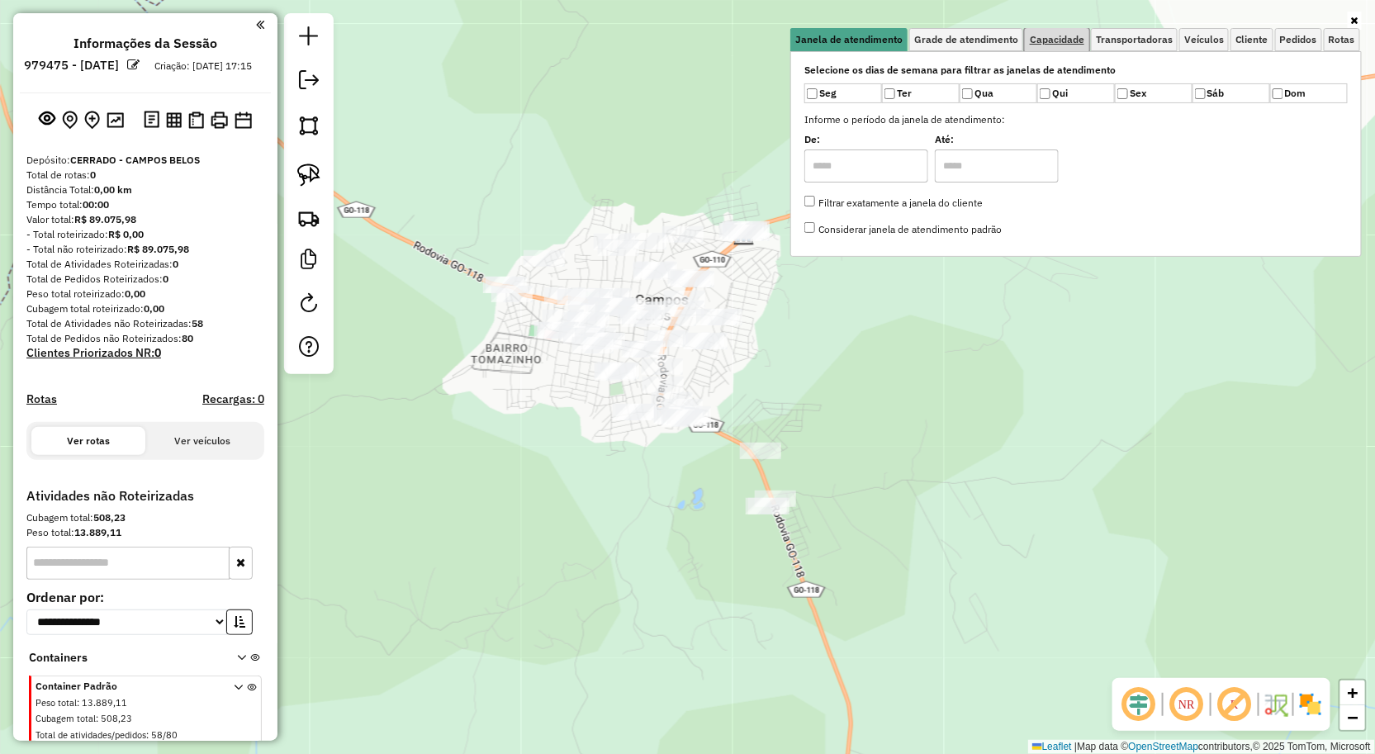
click at [1064, 36] on span "Capacidade" at bounding box center [1057, 40] width 55 height 10
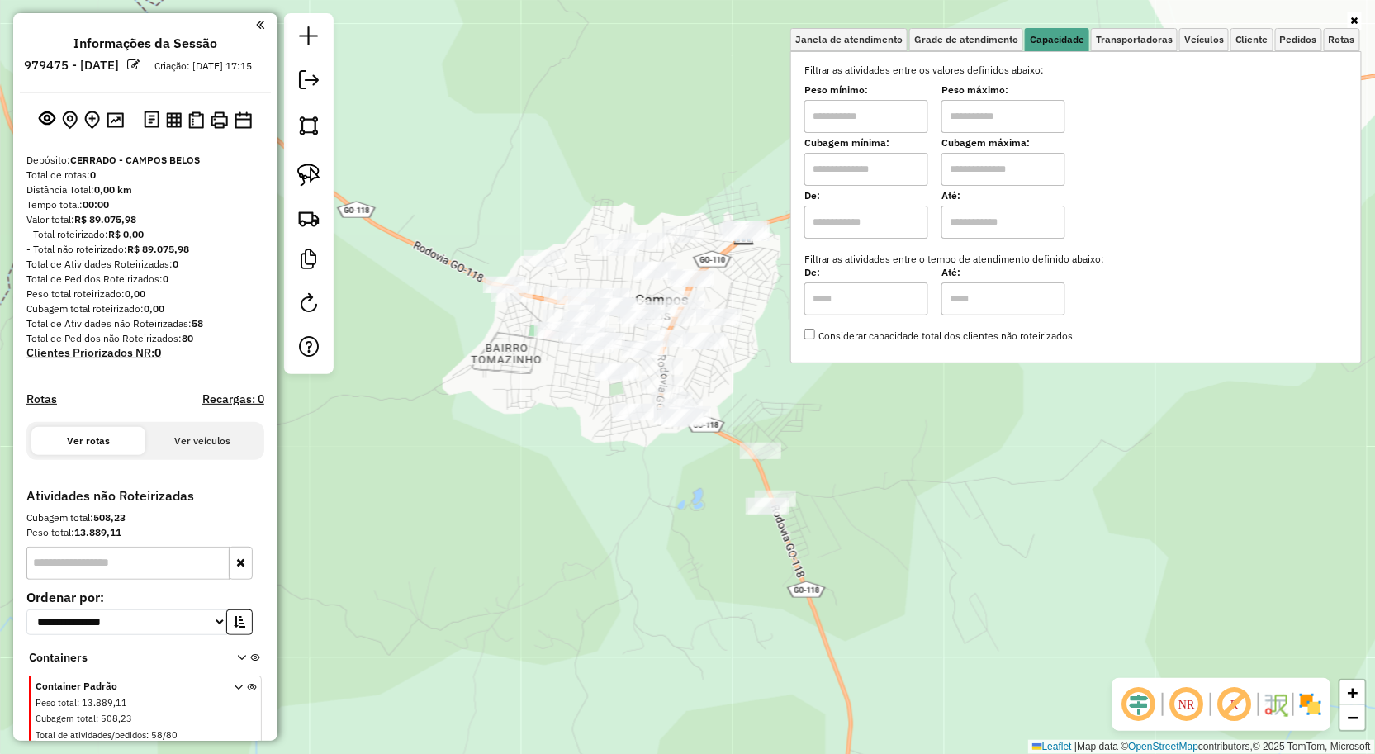
click at [876, 124] on input "text" at bounding box center [866, 116] width 124 height 33
type input "****"
click at [560, 567] on div "Limpar filtros Janela de atendimento Grade de atendimento Capacidade Transporta…" at bounding box center [687, 377] width 1375 height 754
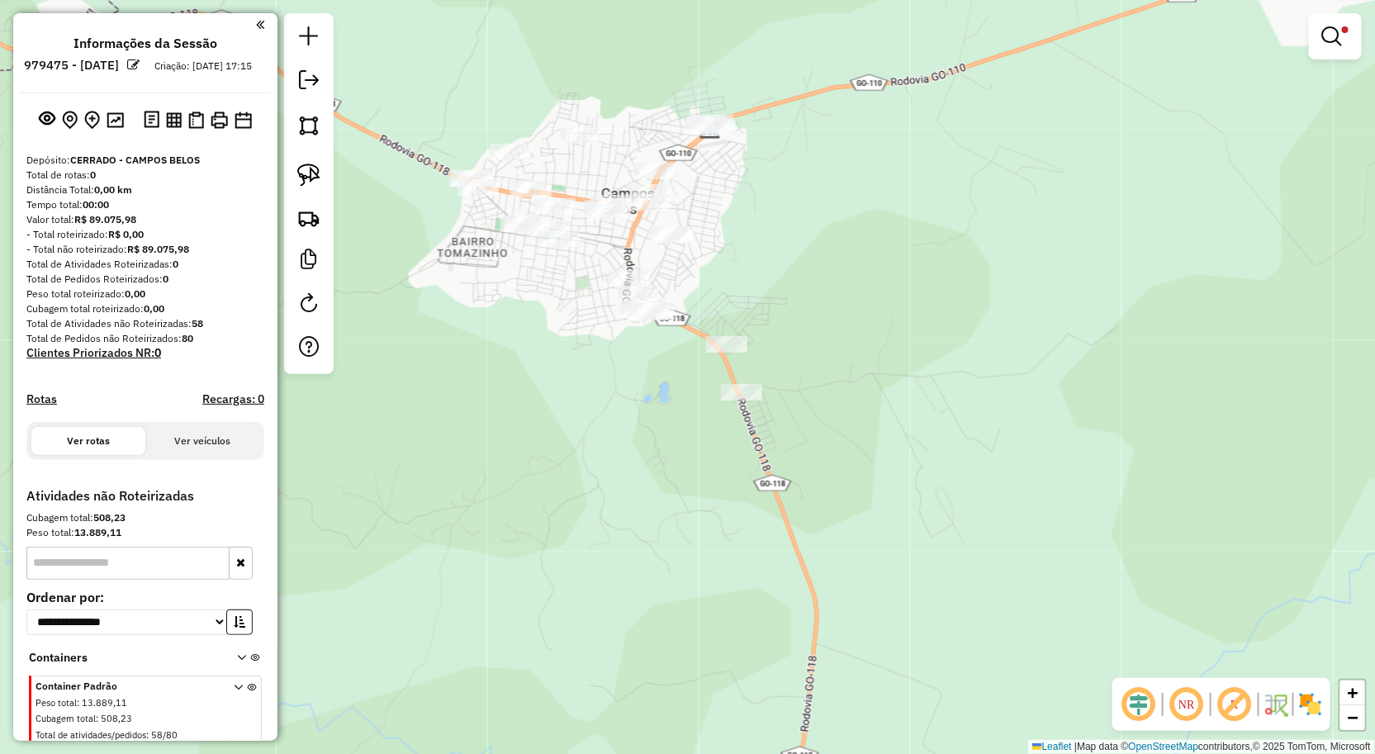
drag, startPoint x: 520, startPoint y: 434, endPoint x: 508, endPoint y: 428, distance: 14.0
click at [520, 430] on div "Limpar filtros Janela de atendimento Grade de atendimento Capacidade Transporta…" at bounding box center [687, 377] width 1375 height 754
click at [306, 177] on img at bounding box center [308, 175] width 23 height 23
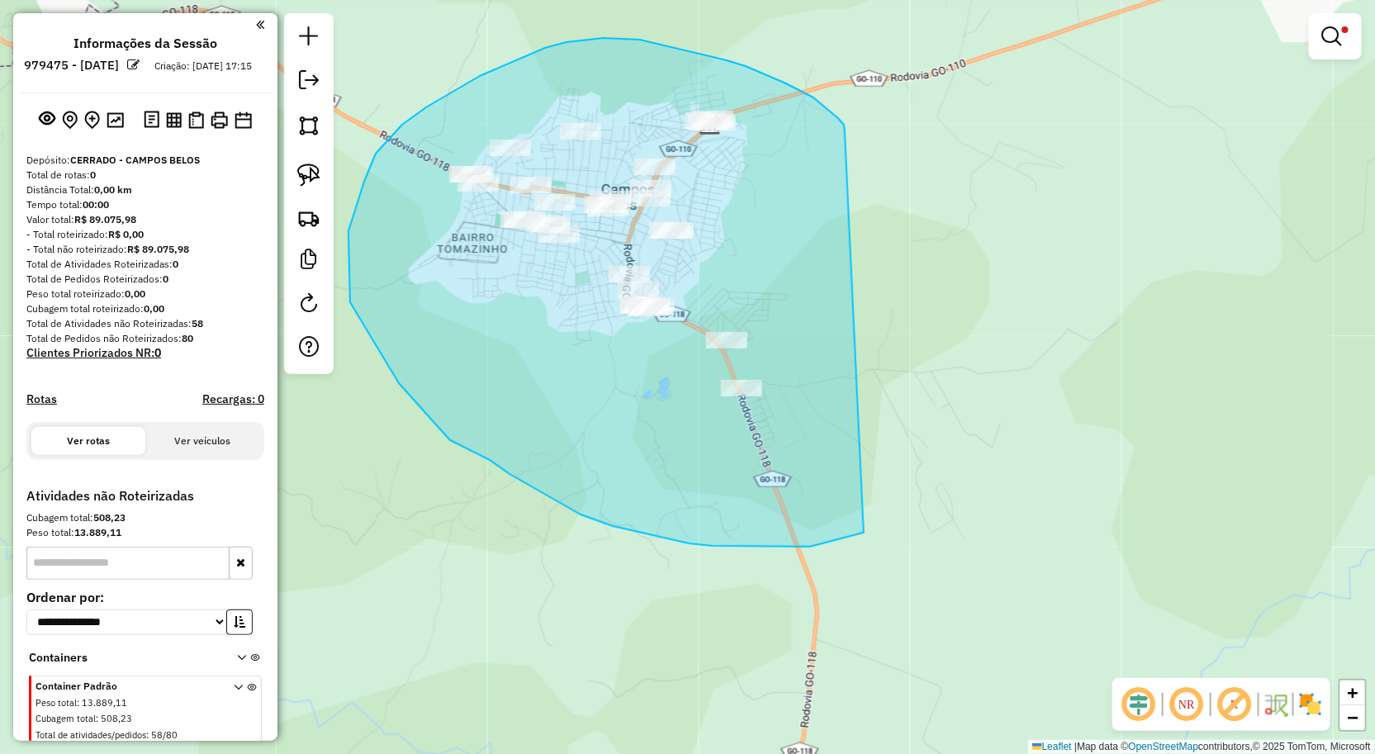
drag, startPoint x: 845, startPoint y: 131, endPoint x: 823, endPoint y: 512, distance: 382.2
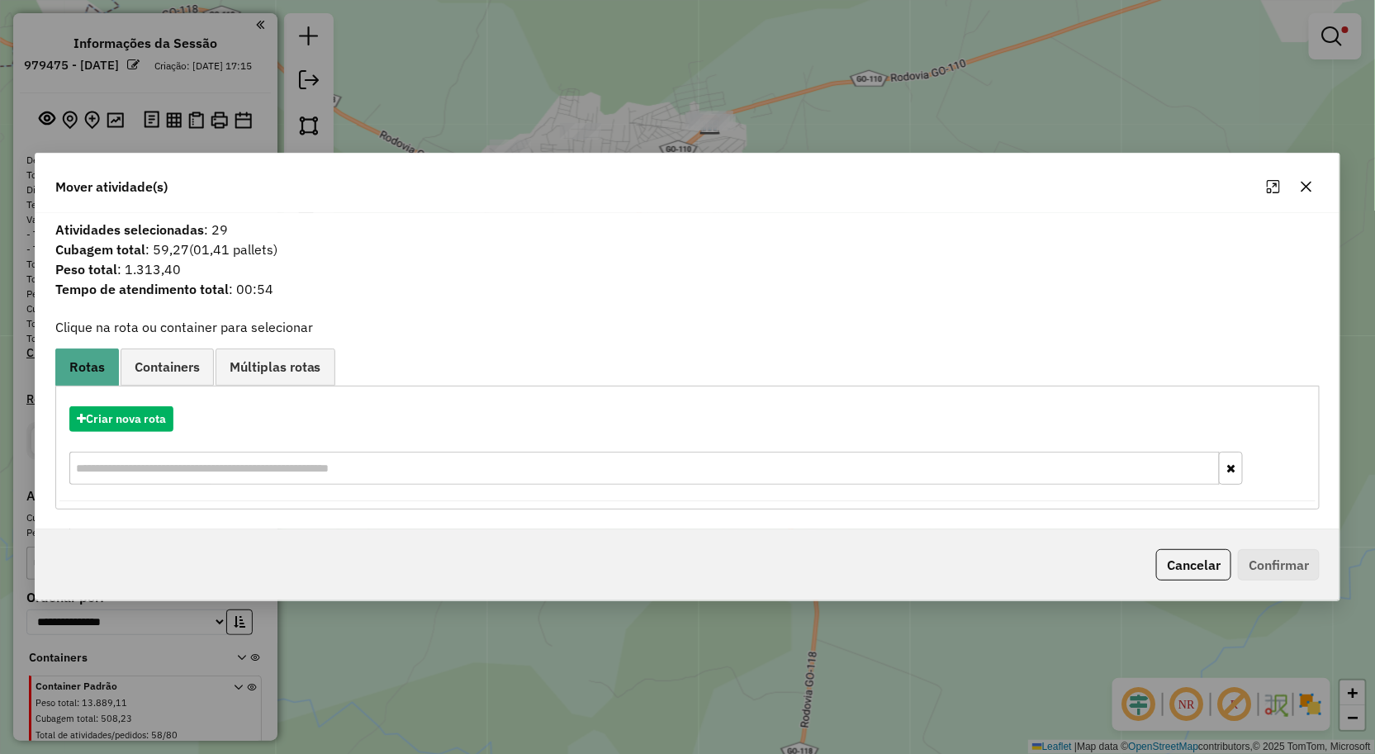
click at [1308, 186] on icon "button" at bounding box center [1306, 186] width 13 height 13
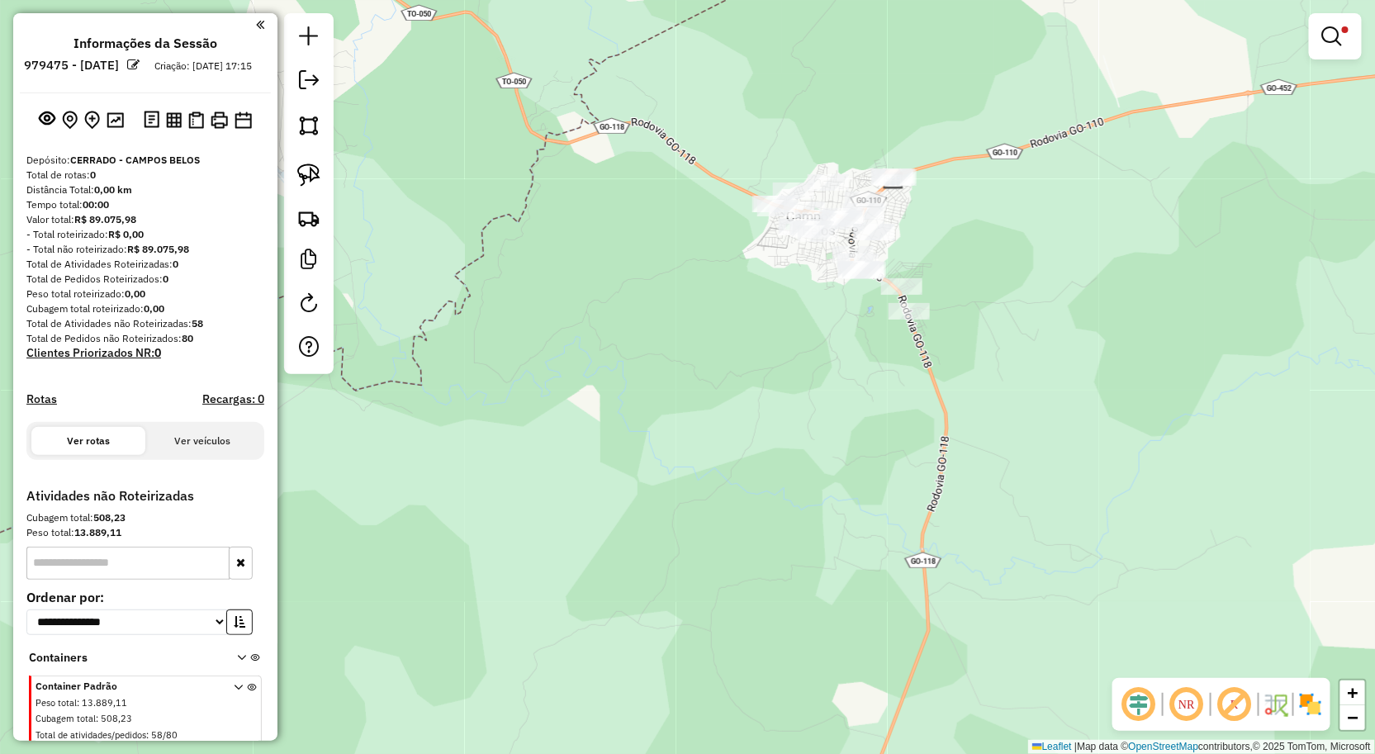
drag, startPoint x: 1079, startPoint y: 236, endPoint x: 1058, endPoint y: 294, distance: 61.4
click at [1058, 294] on div "Limpar filtros Janela de atendimento Grade de atendimento Capacidade Transporta…" at bounding box center [687, 377] width 1375 height 754
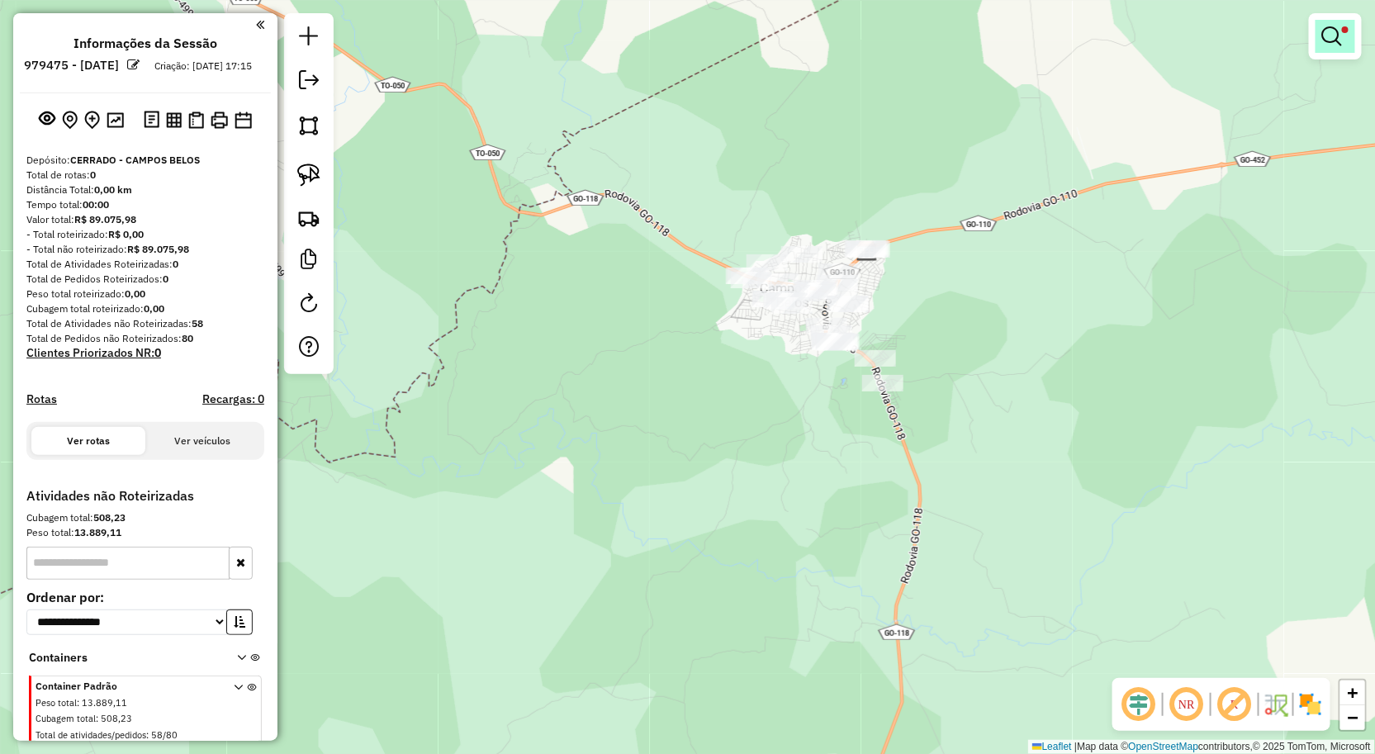
click at [1319, 50] on link at bounding box center [1336, 36] width 40 height 33
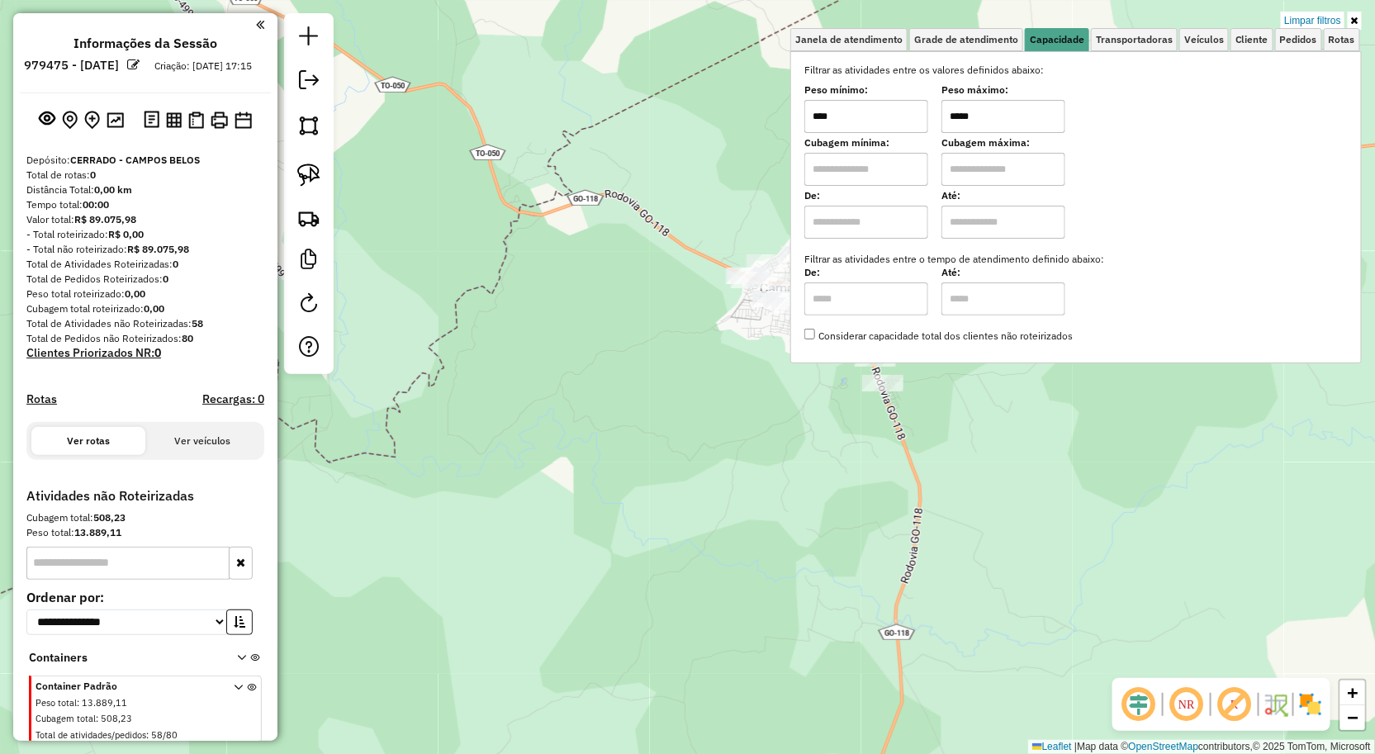
click at [996, 110] on input "*****" at bounding box center [1004, 116] width 124 height 33
click at [994, 116] on input "******" at bounding box center [1004, 116] width 124 height 33
click at [835, 512] on div "Limpar filtros Janela de atendimento Grade de atendimento Capacidade Transporta…" at bounding box center [687, 377] width 1375 height 754
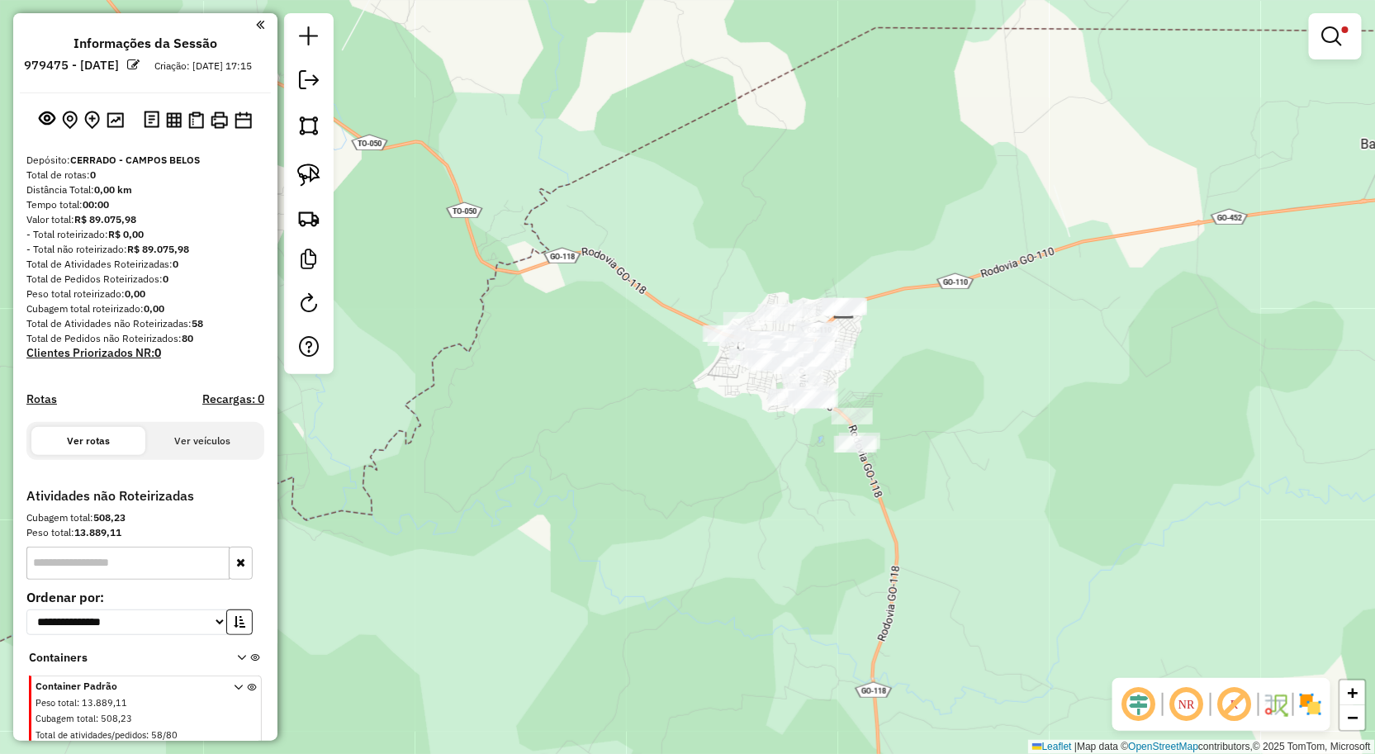
drag, startPoint x: 947, startPoint y: 142, endPoint x: 667, endPoint y: 191, distance: 284.2
click at [926, 195] on div "Limpar filtros Janela de atendimento Grade de atendimento Capacidade Transporta…" at bounding box center [687, 377] width 1375 height 754
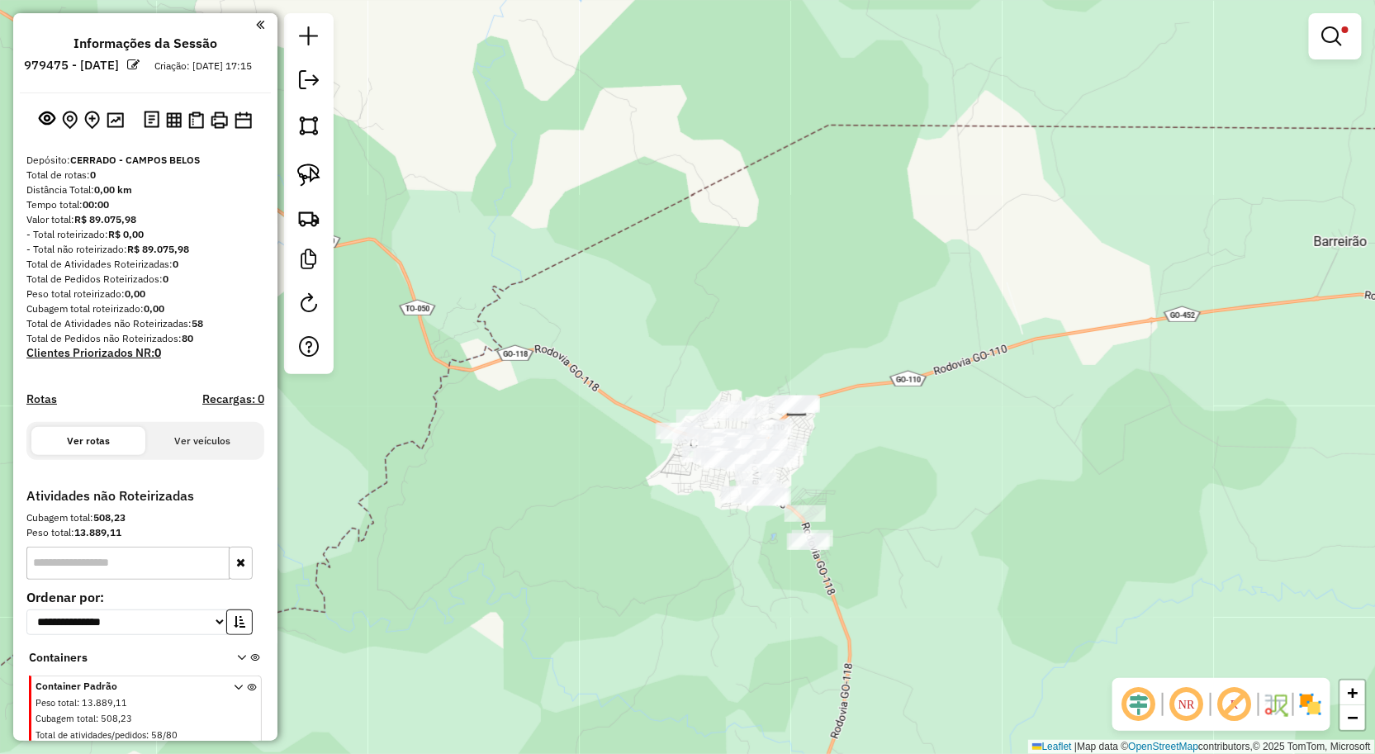
drag, startPoint x: 783, startPoint y: 137, endPoint x: 872, endPoint y: -27, distance: 187.0
click at [872, 0] on html "**********" at bounding box center [687, 377] width 1375 height 754
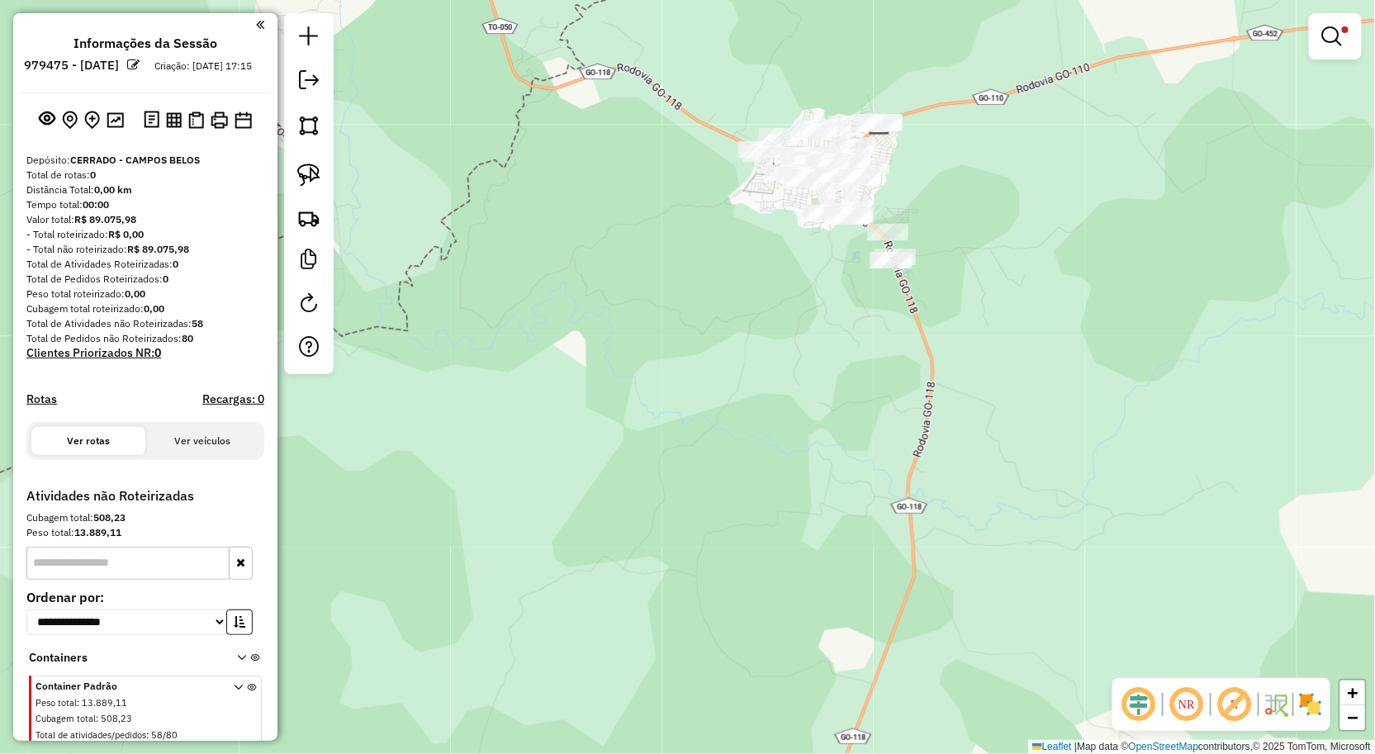
drag, startPoint x: 1021, startPoint y: 92, endPoint x: 971, endPoint y: 77, distance: 51.7
click at [971, 77] on div "Limpar filtros Janela de atendimento Grade de atendimento Capacidade Transporta…" at bounding box center [687, 377] width 1375 height 754
click at [303, 174] on img at bounding box center [308, 175] width 23 height 23
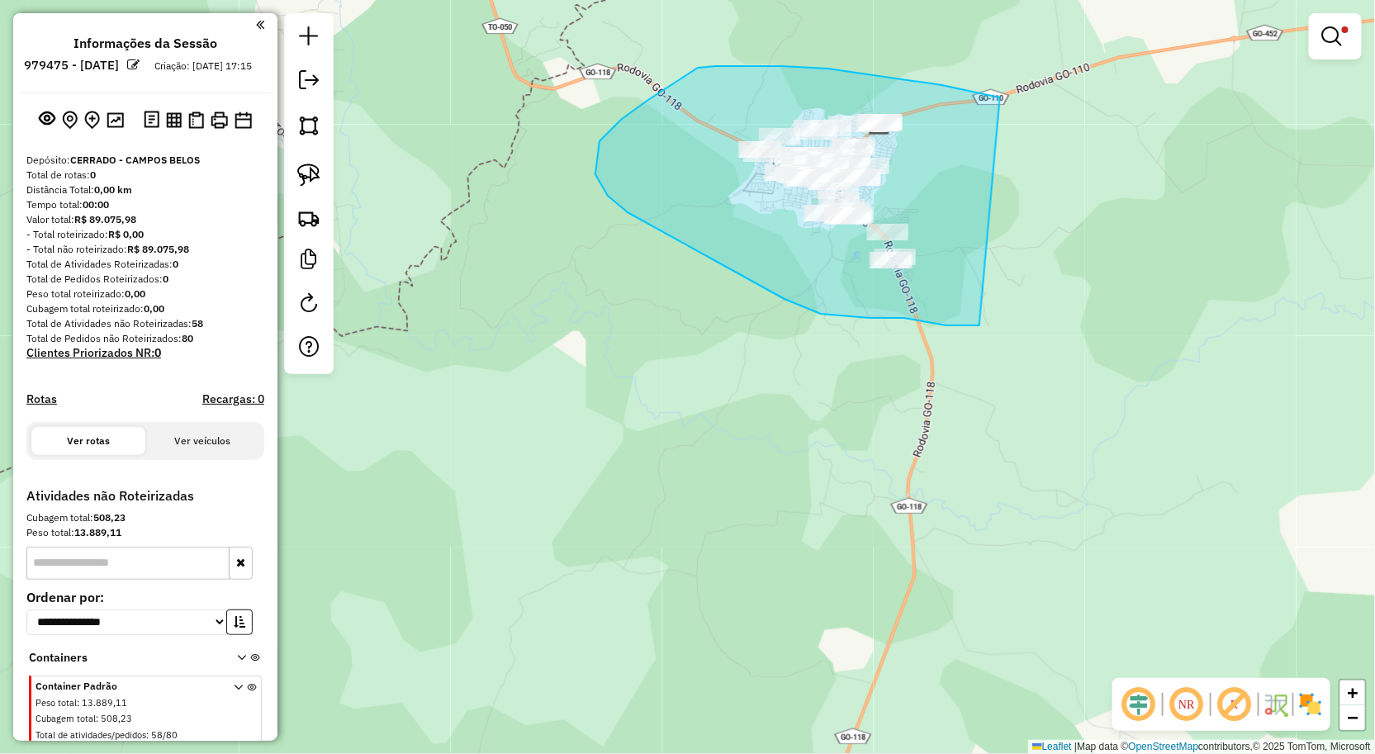
drag, startPoint x: 1000, startPoint y: 97, endPoint x: 980, endPoint y: 325, distance: 228.9
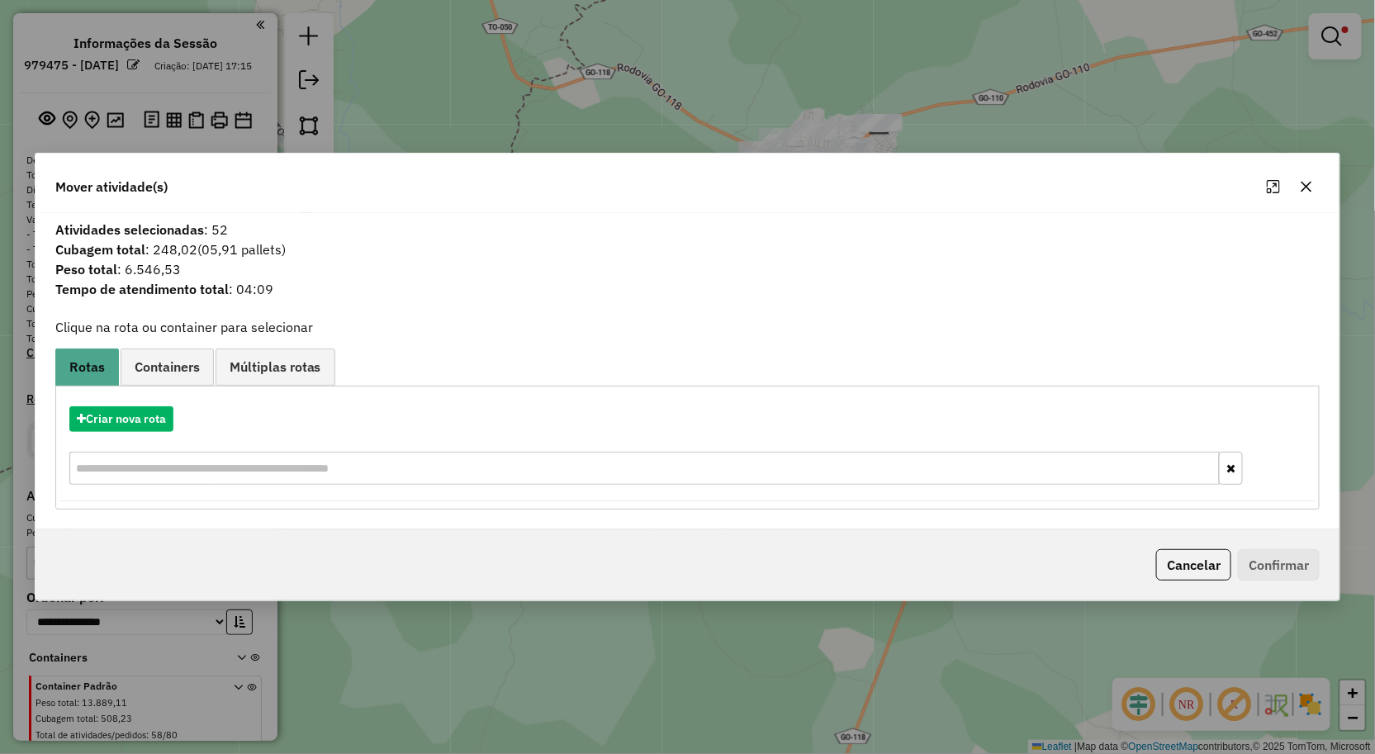
click at [1313, 183] on icon "button" at bounding box center [1306, 186] width 13 height 13
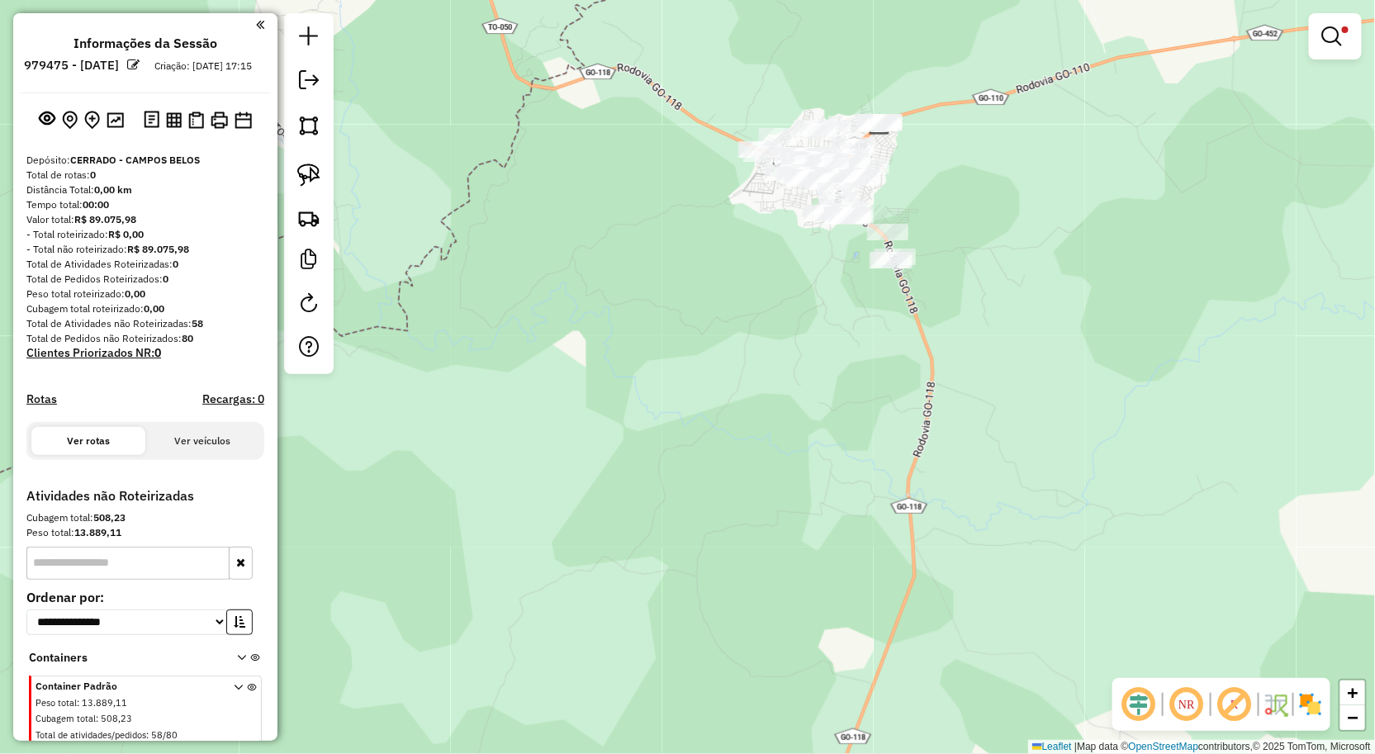
click at [1341, 59] on div at bounding box center [1335, 36] width 53 height 46
click at [1339, 54] on div at bounding box center [1335, 36] width 53 height 46
click at [1338, 35] on em at bounding box center [1332, 36] width 20 height 20
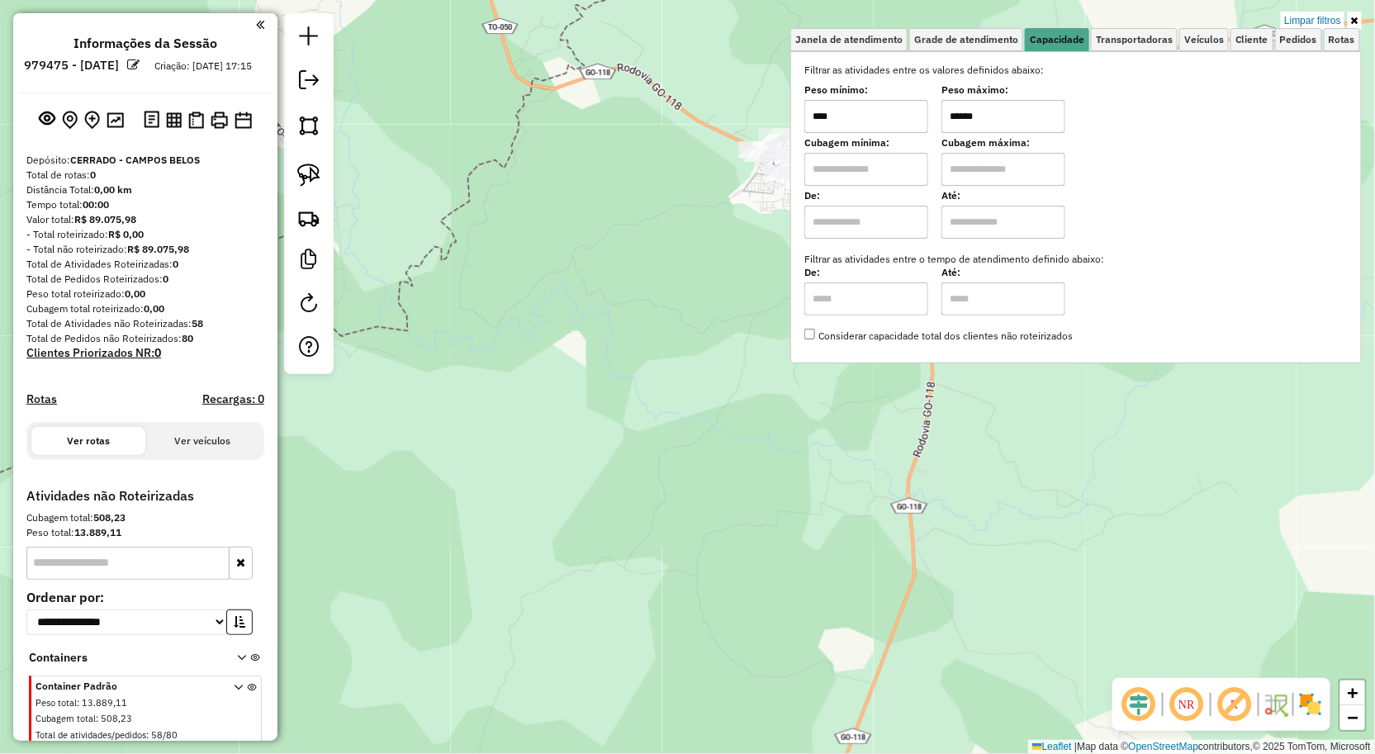
click at [1008, 119] on input "******" at bounding box center [1004, 116] width 124 height 33
type input "******"
click at [581, 221] on div "Limpar filtros Janela de atendimento Grade de atendimento Capacidade Transporta…" at bounding box center [687, 377] width 1375 height 754
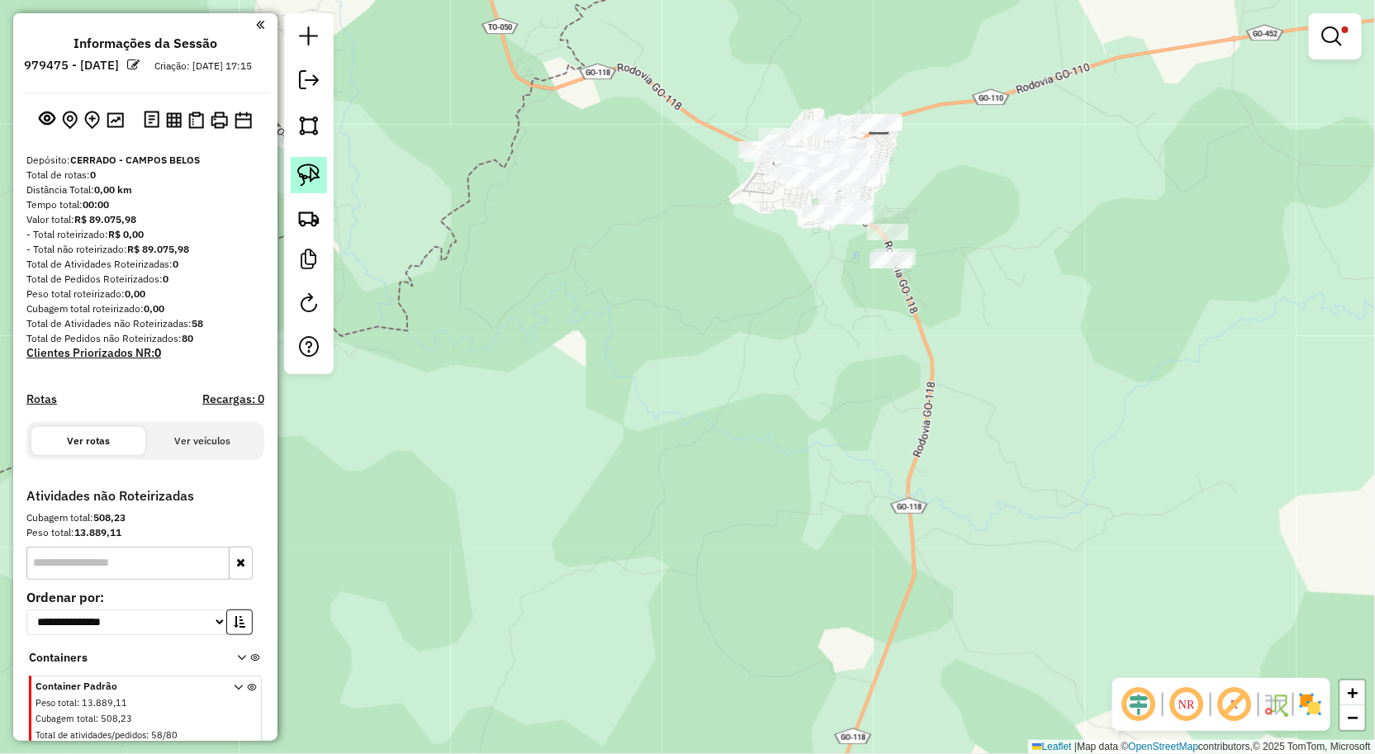
drag, startPoint x: 311, startPoint y: 163, endPoint x: 748, endPoint y: 15, distance: 462.0
click at [311, 163] on link at bounding box center [309, 175] width 36 height 36
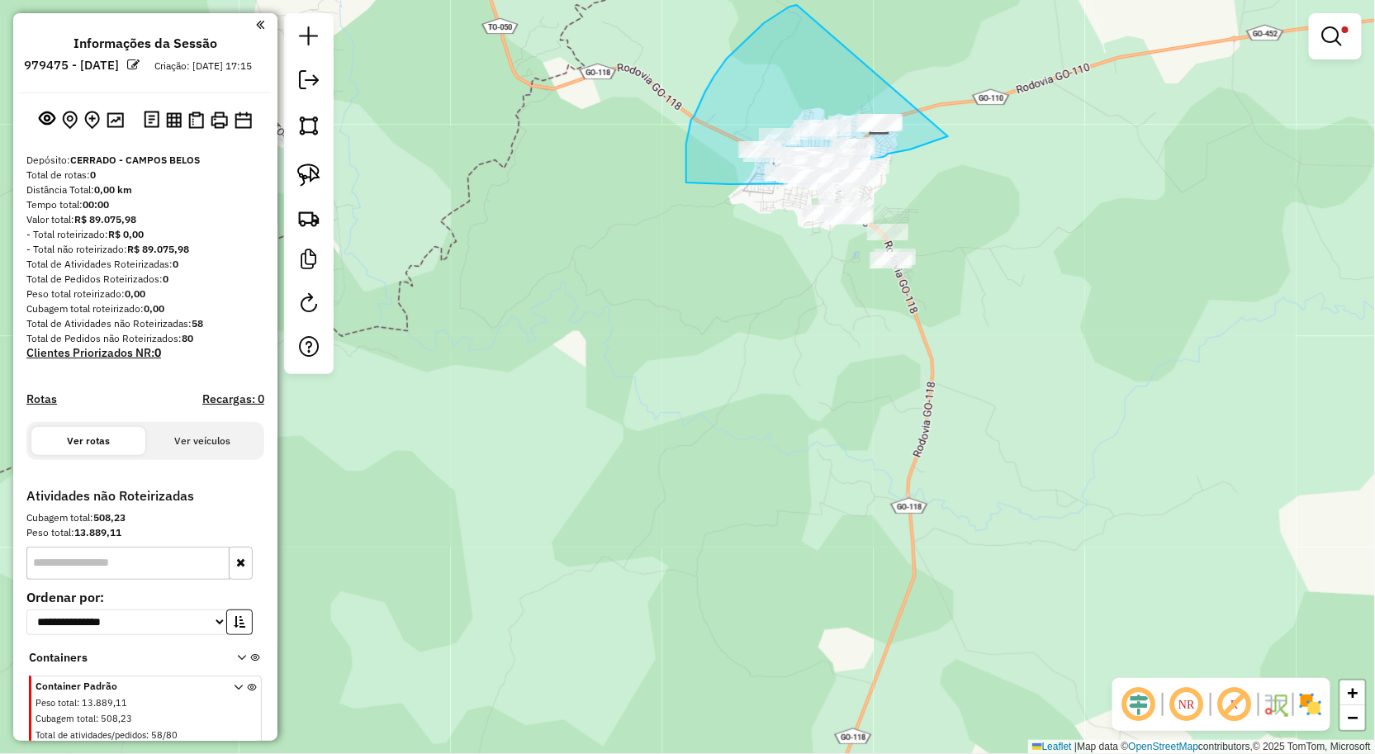
drag, startPoint x: 797, startPoint y: 5, endPoint x: 954, endPoint y: 136, distance: 204.6
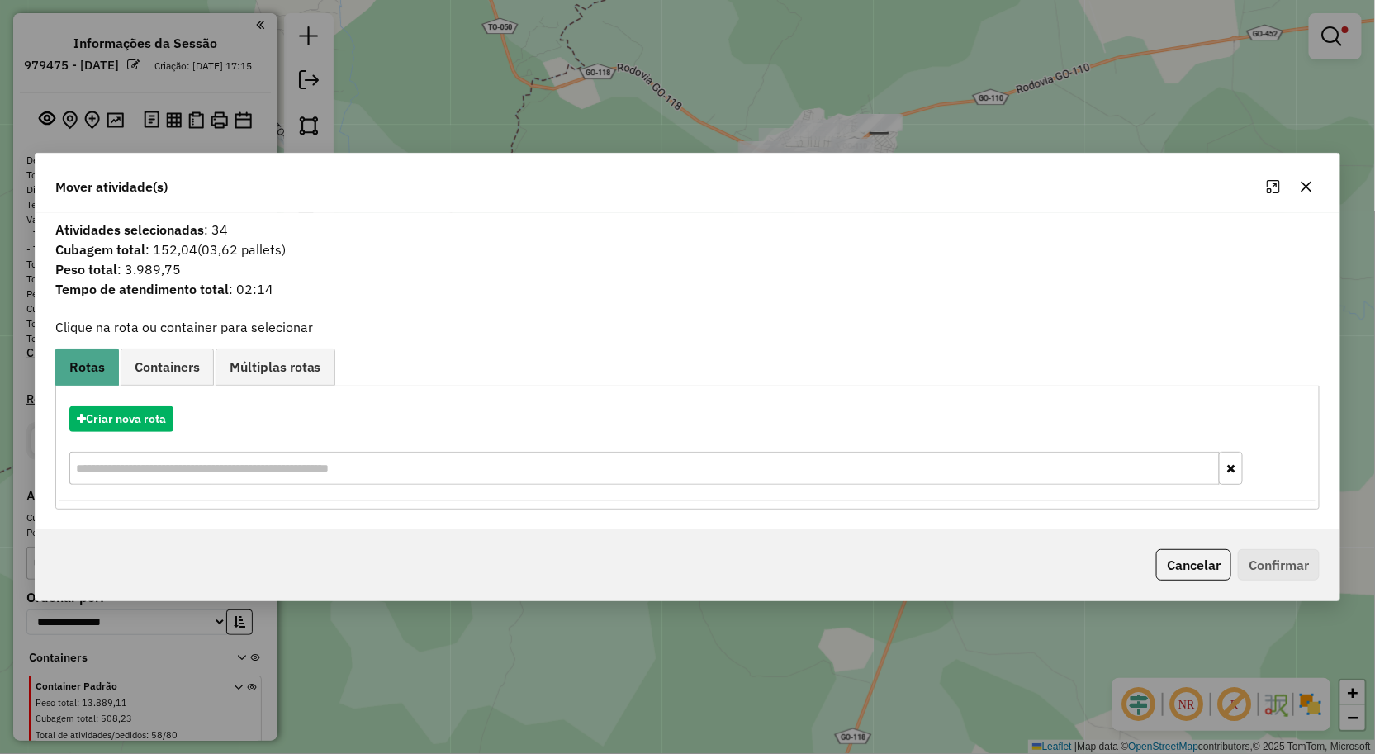
click at [1300, 185] on icon "button" at bounding box center [1306, 186] width 13 height 13
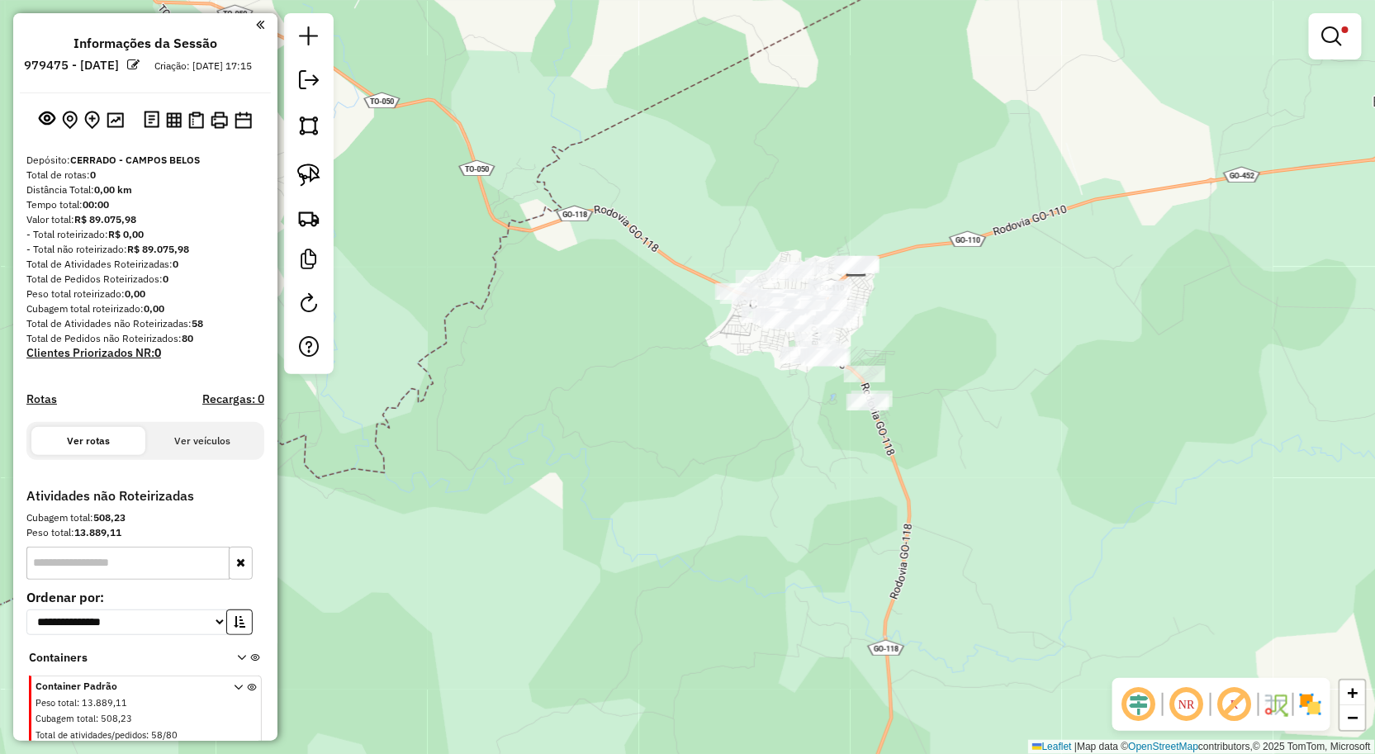
drag, startPoint x: 733, startPoint y: 52, endPoint x: 526, endPoint y: 169, distance: 238.2
click at [724, 149] on div "Limpar filtros Janela de atendimento Grade de atendimento Capacidade Transporta…" at bounding box center [687, 377] width 1375 height 754
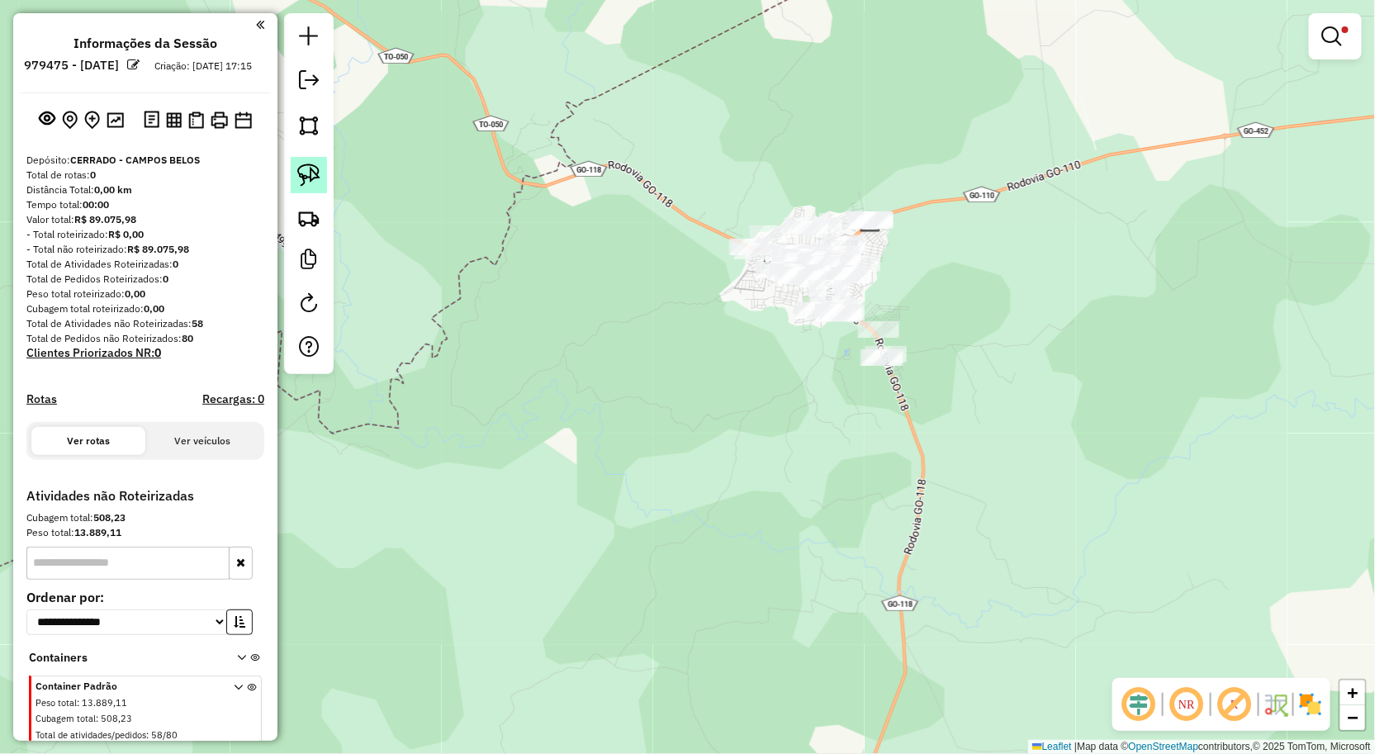
click at [316, 168] on img at bounding box center [308, 175] width 23 height 23
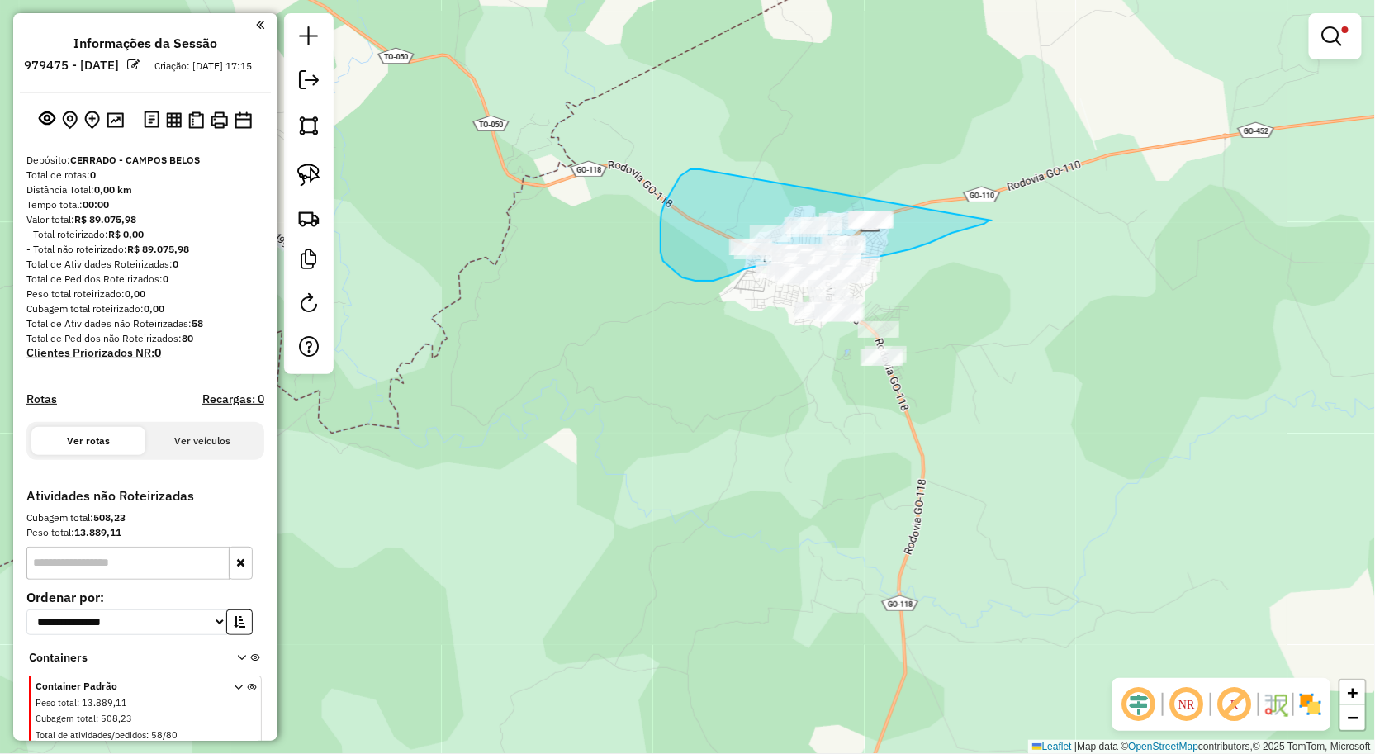
drag, startPoint x: 690, startPoint y: 169, endPoint x: 996, endPoint y: 220, distance: 309.7
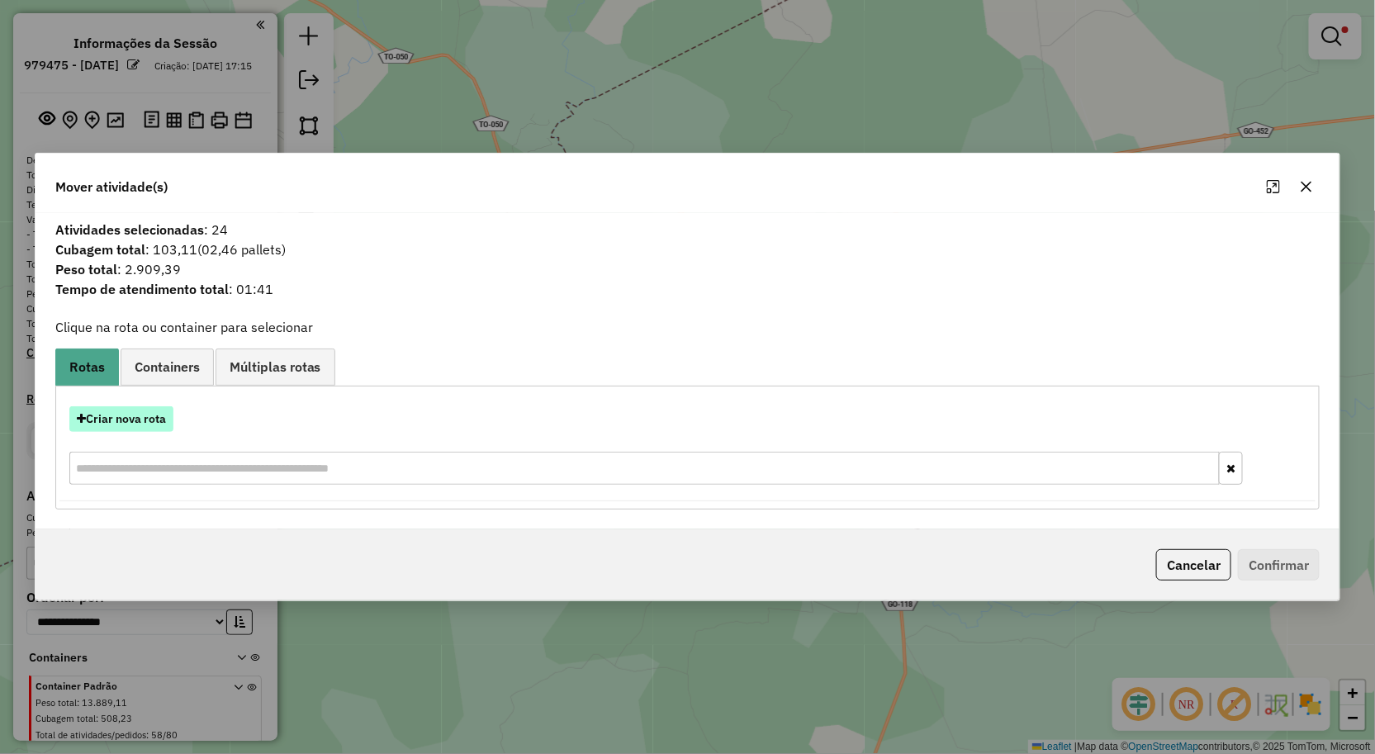
click at [150, 415] on button "Criar nova rota" at bounding box center [121, 419] width 104 height 26
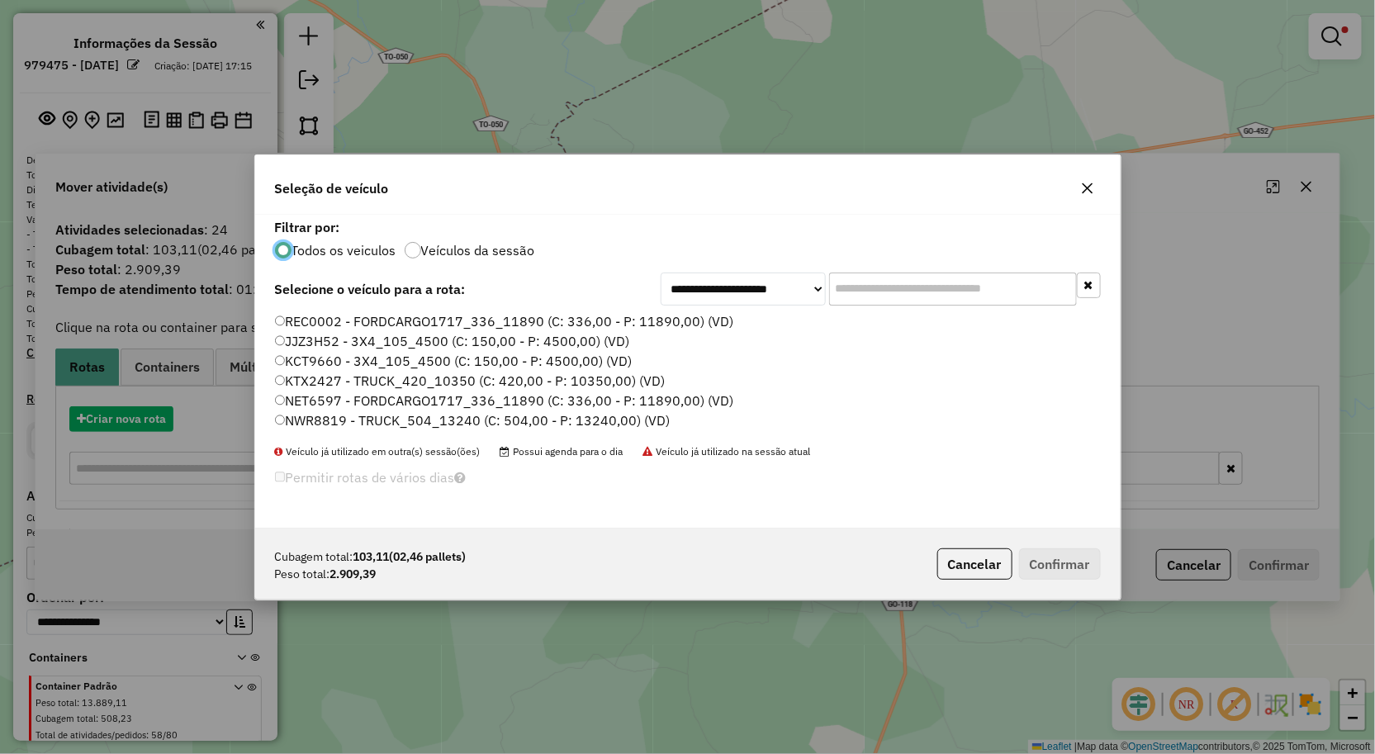
scroll to position [9, 4]
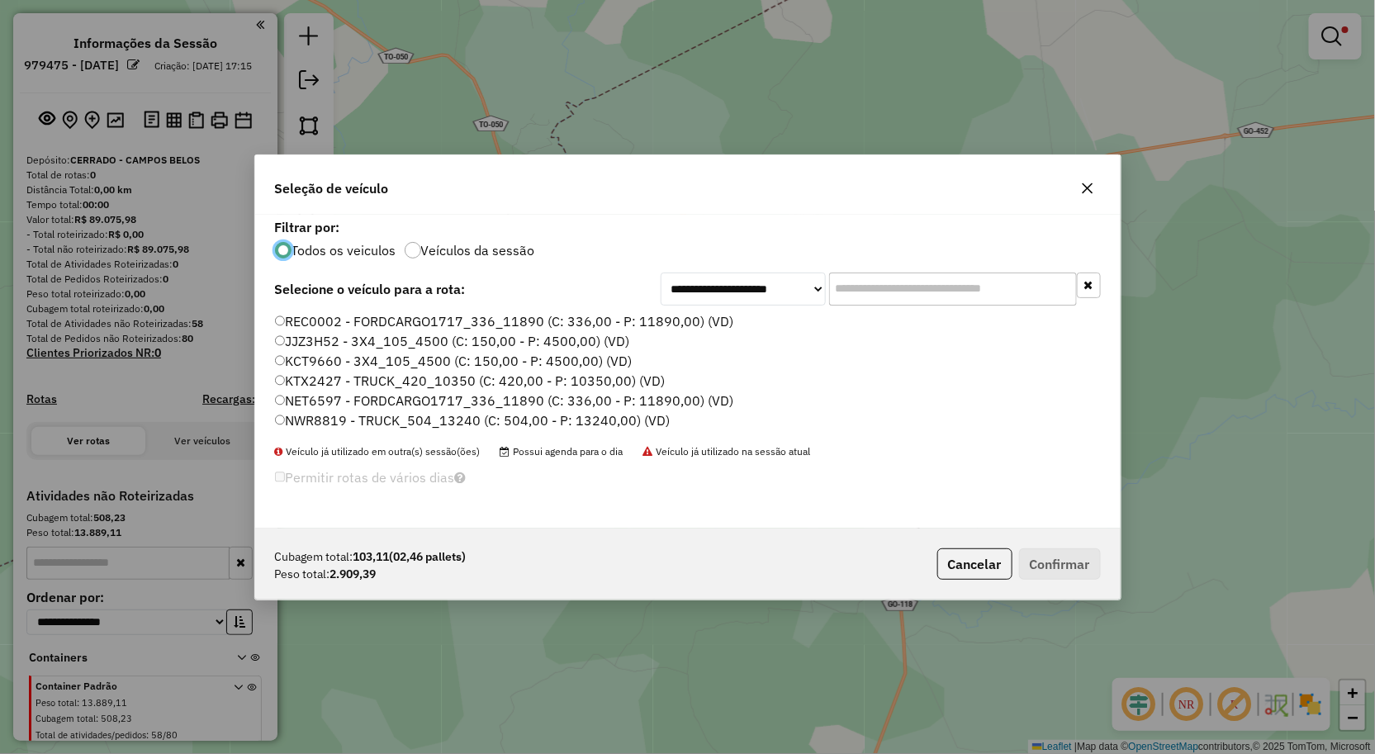
click at [322, 335] on label "JJZ3H52 - 3X4_105_4500 (C: 150,00 - P: 4500,00) (VD)" at bounding box center [452, 341] width 355 height 20
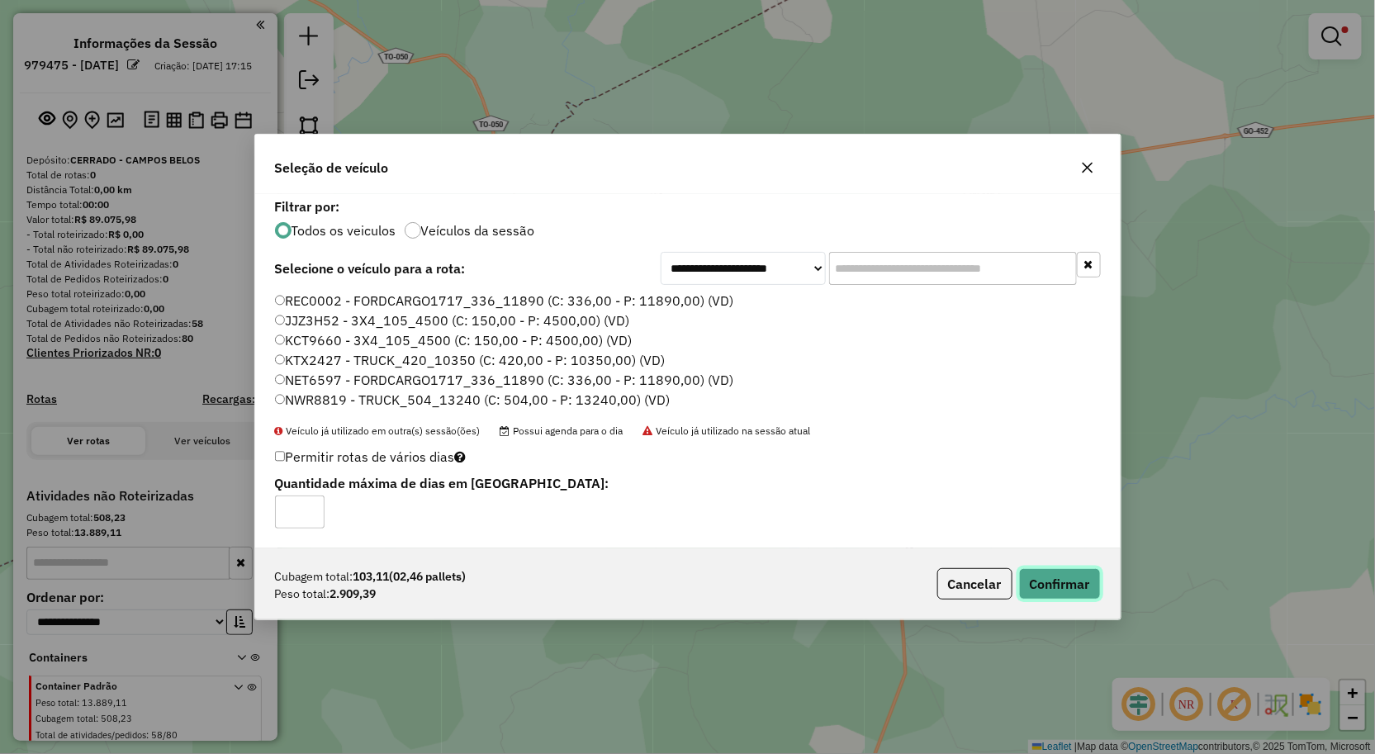
click at [1061, 581] on button "Confirmar" at bounding box center [1060, 583] width 82 height 31
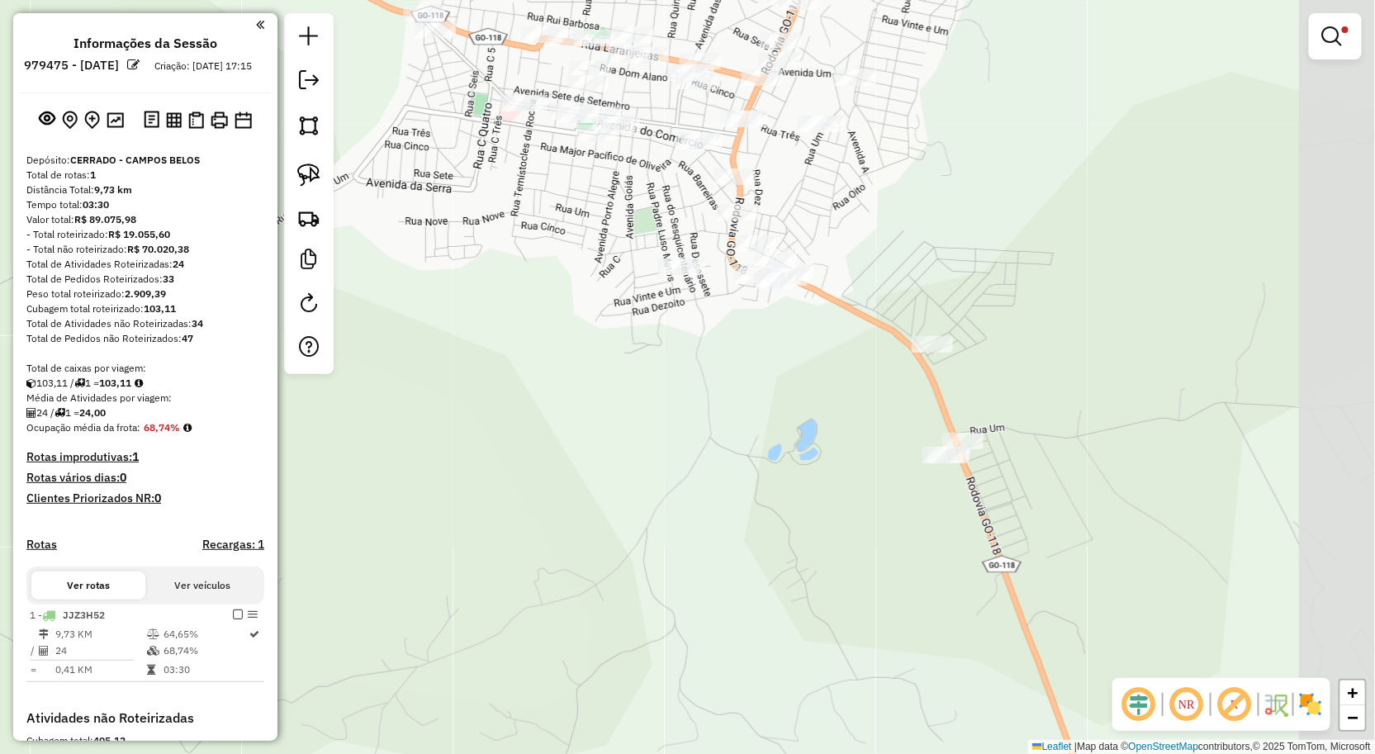
drag, startPoint x: 859, startPoint y: 352, endPoint x: 786, endPoint y: 450, distance: 122.2
click at [786, 450] on div "Limpar filtros Janela de atendimento Grade de atendimento Capacidade Transporta…" at bounding box center [687, 377] width 1375 height 754
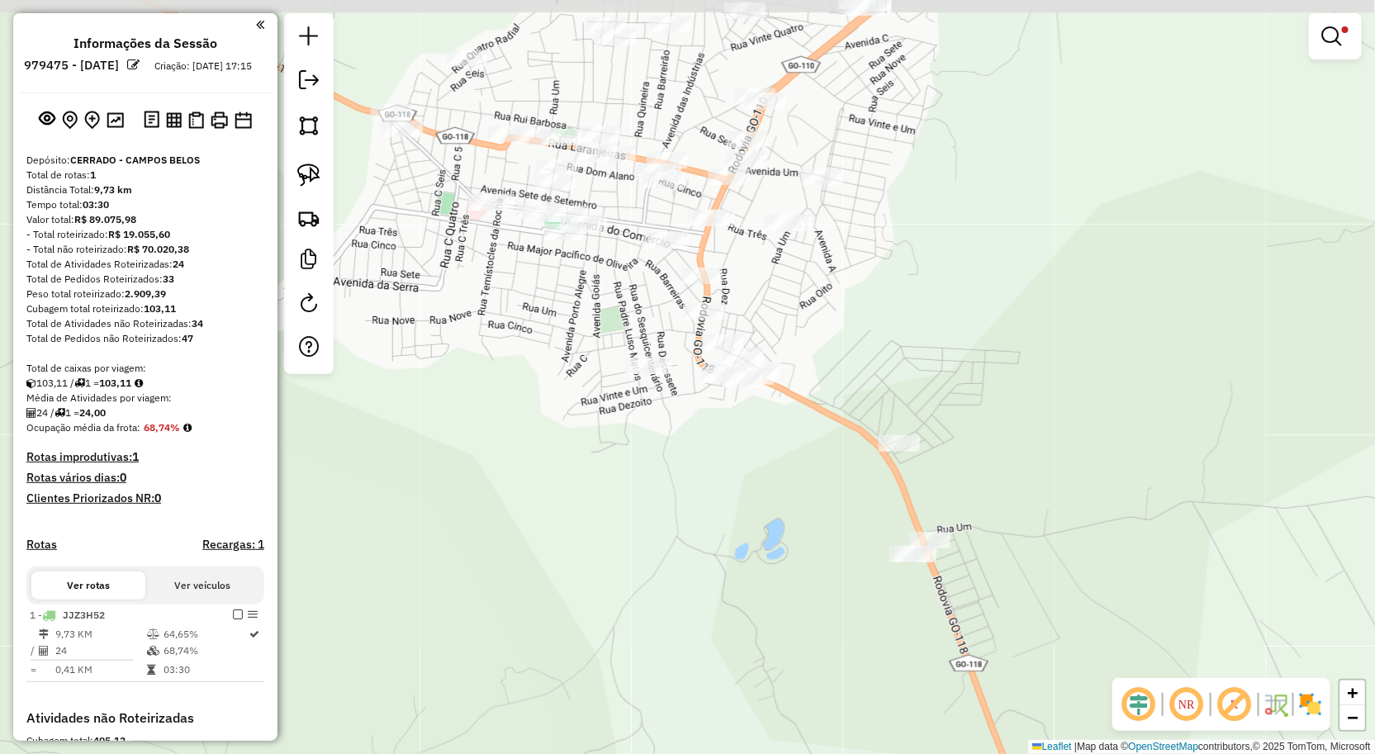
drag, startPoint x: 780, startPoint y: 449, endPoint x: 747, endPoint y: 548, distance: 104.5
click at [747, 548] on div "Limpar filtros Janela de atendimento Grade de atendimento Capacidade Transporta…" at bounding box center [687, 377] width 1375 height 754
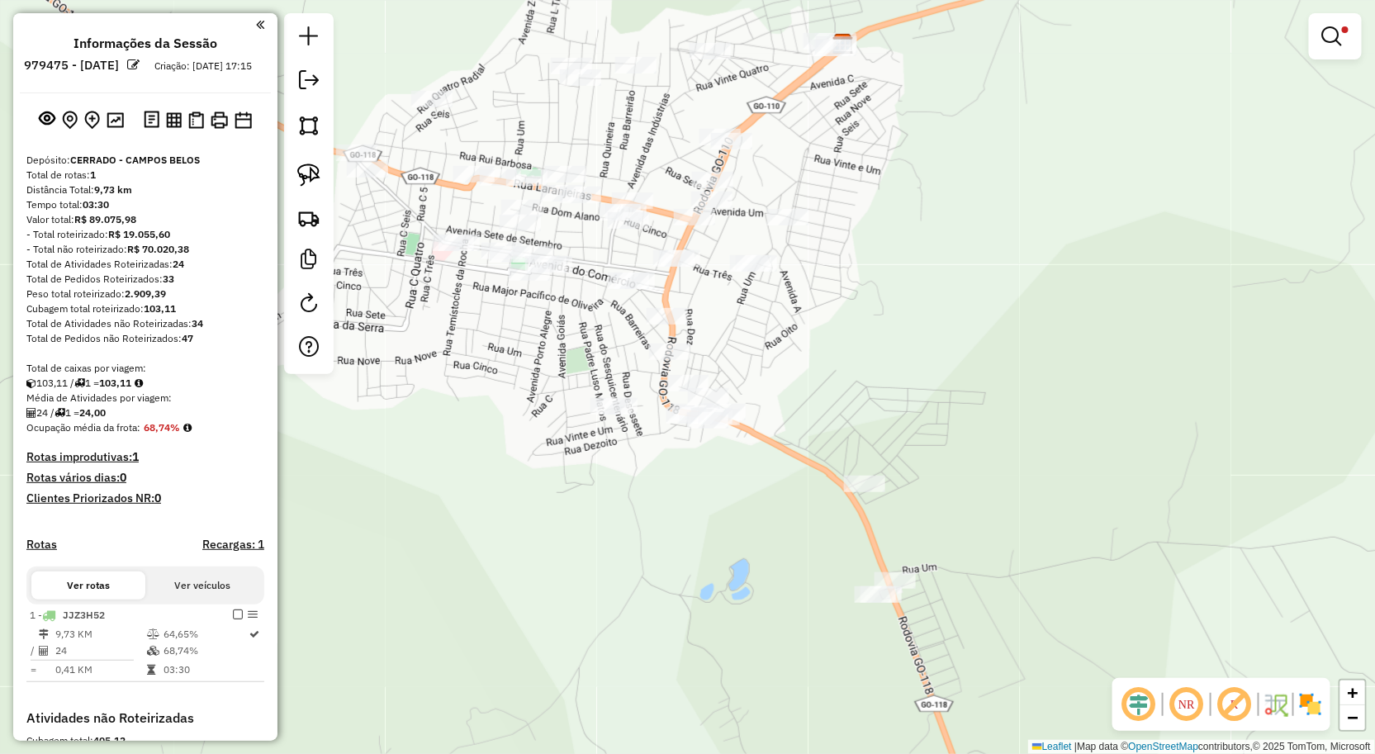
drag, startPoint x: 731, startPoint y: 543, endPoint x: 697, endPoint y: 586, distance: 54.7
click at [697, 586] on div "Limpar filtros Janela de atendimento Grade de atendimento Capacidade Transporta…" at bounding box center [687, 377] width 1375 height 754
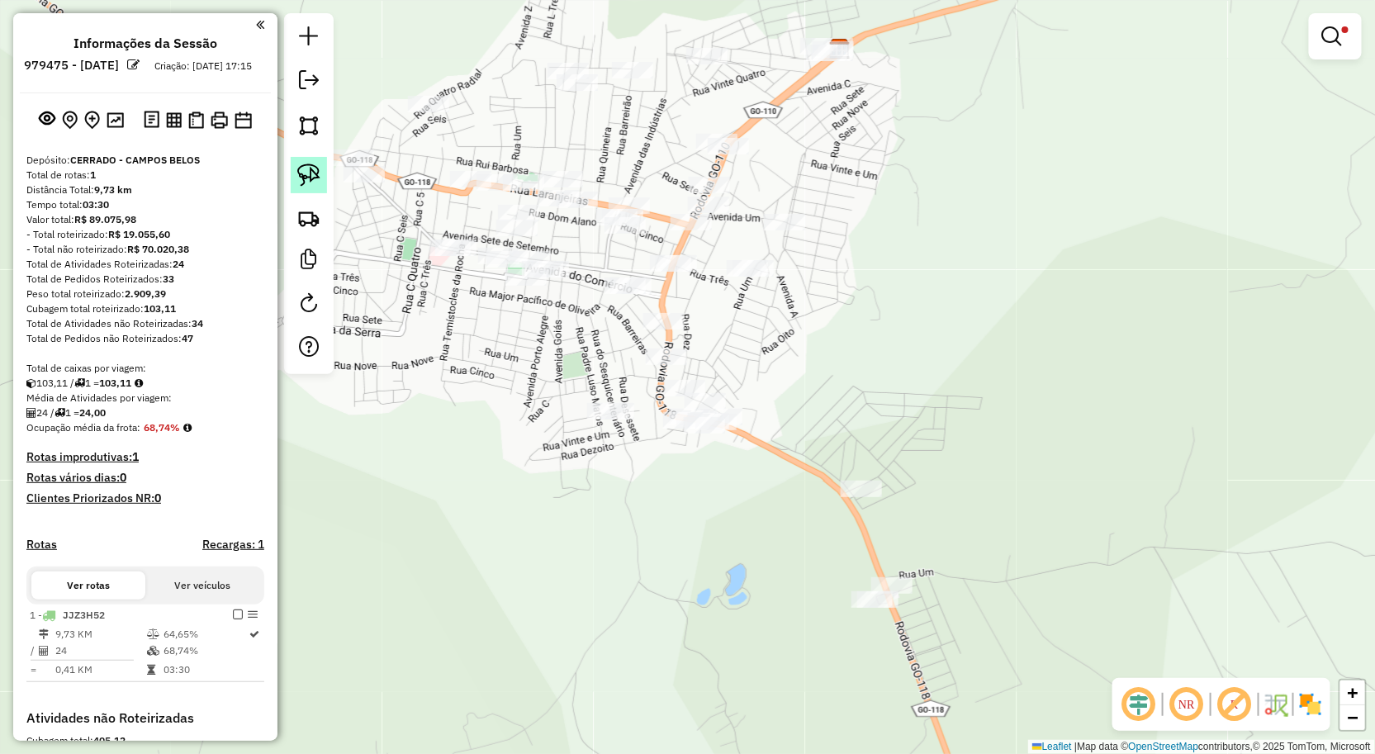
click at [314, 184] on img at bounding box center [308, 175] width 23 height 23
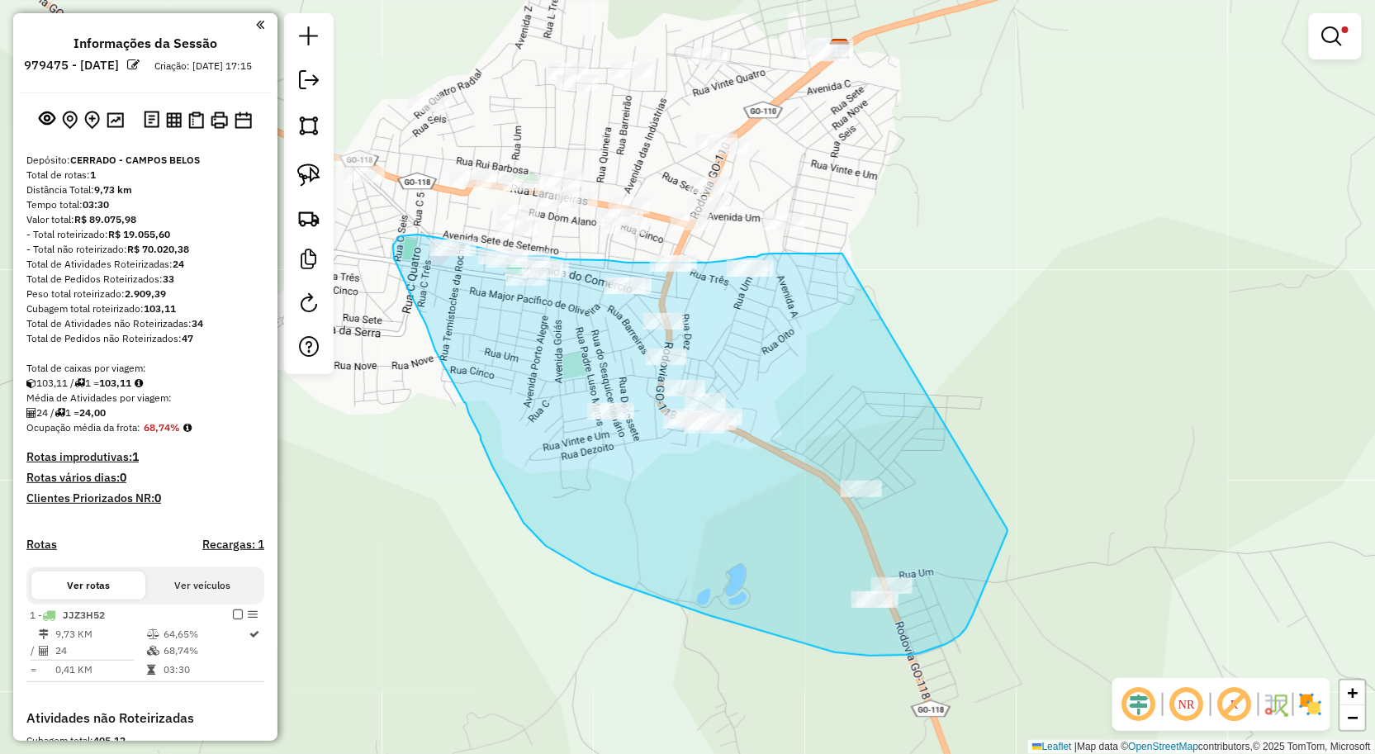
drag, startPoint x: 1008, startPoint y: 529, endPoint x: 851, endPoint y: 254, distance: 317.4
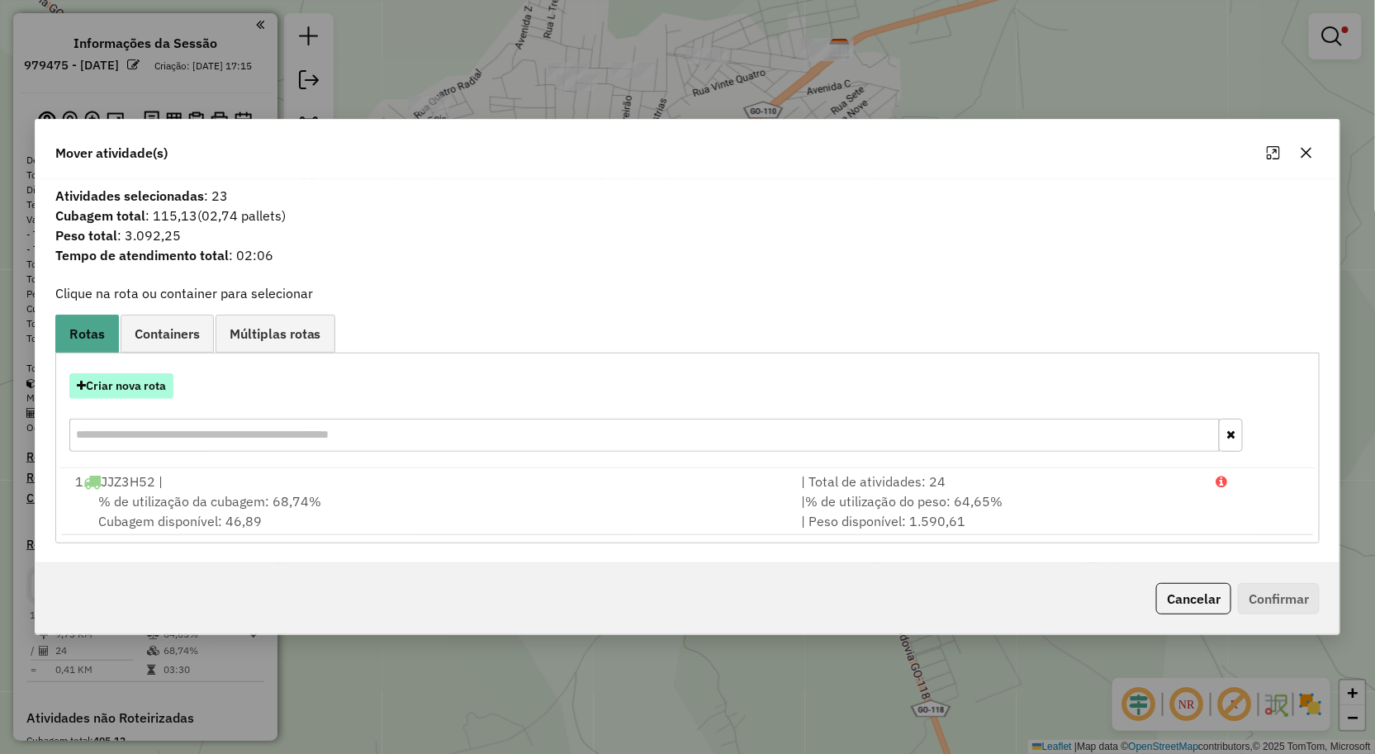
click at [147, 388] on button "Criar nova rota" at bounding box center [121, 386] width 104 height 26
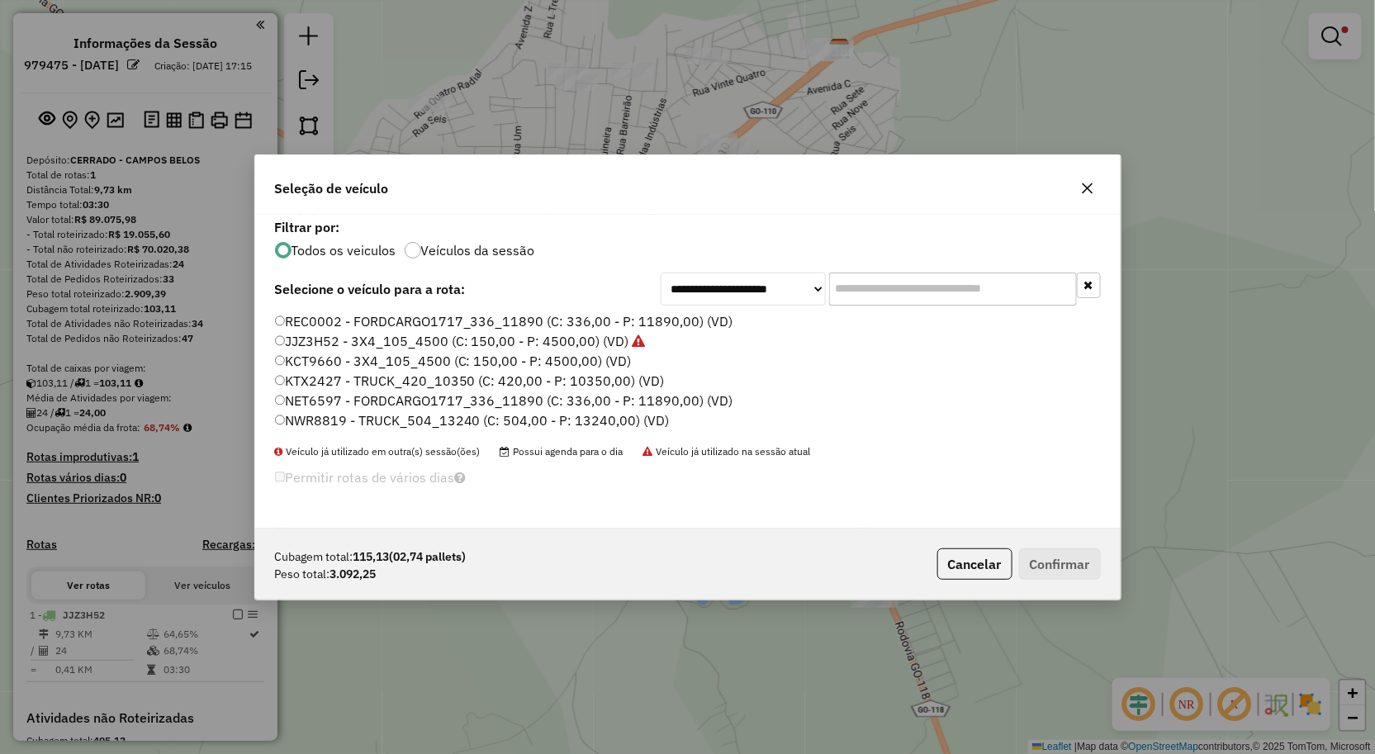
click at [316, 383] on label "KTX2427 - TRUCK_420_10350 (C: 420,00 - P: 10350,00) (VD)" at bounding box center [470, 381] width 390 height 20
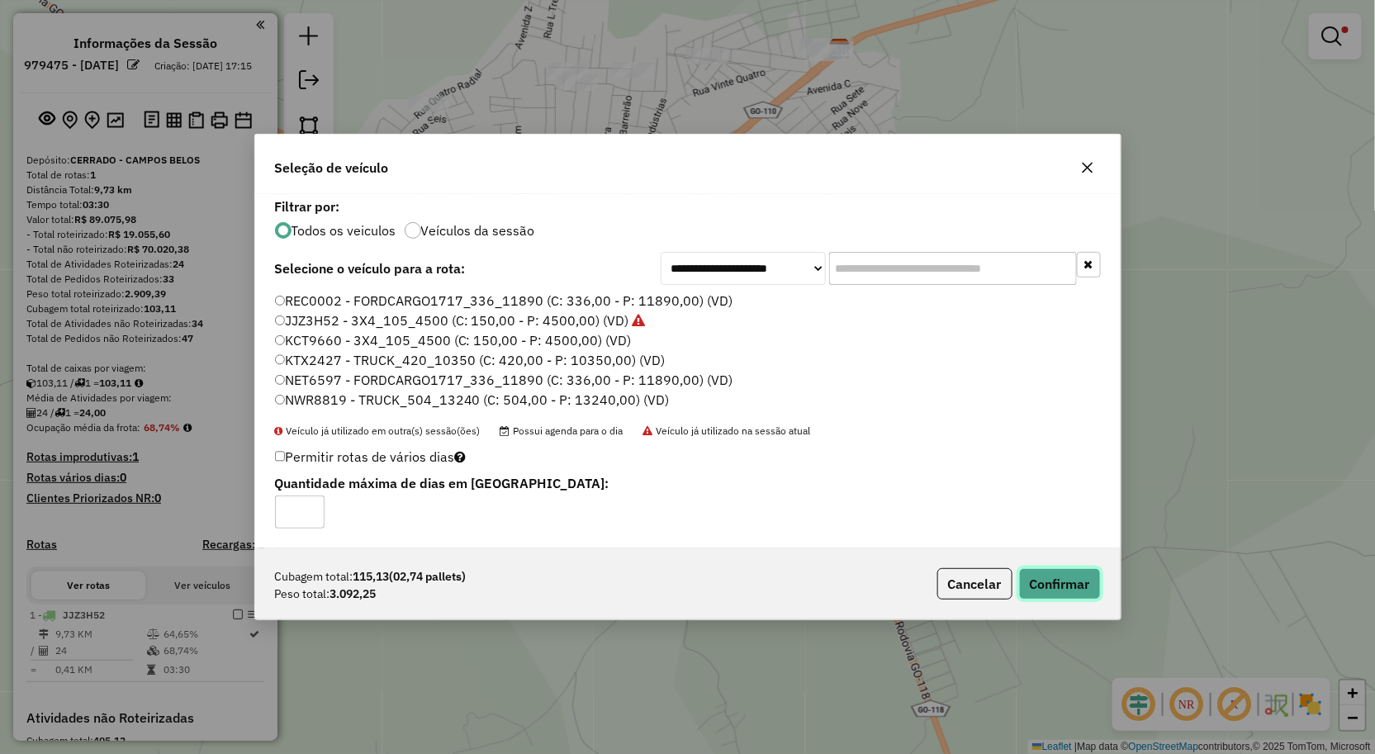
click at [1078, 581] on button "Confirmar" at bounding box center [1060, 583] width 82 height 31
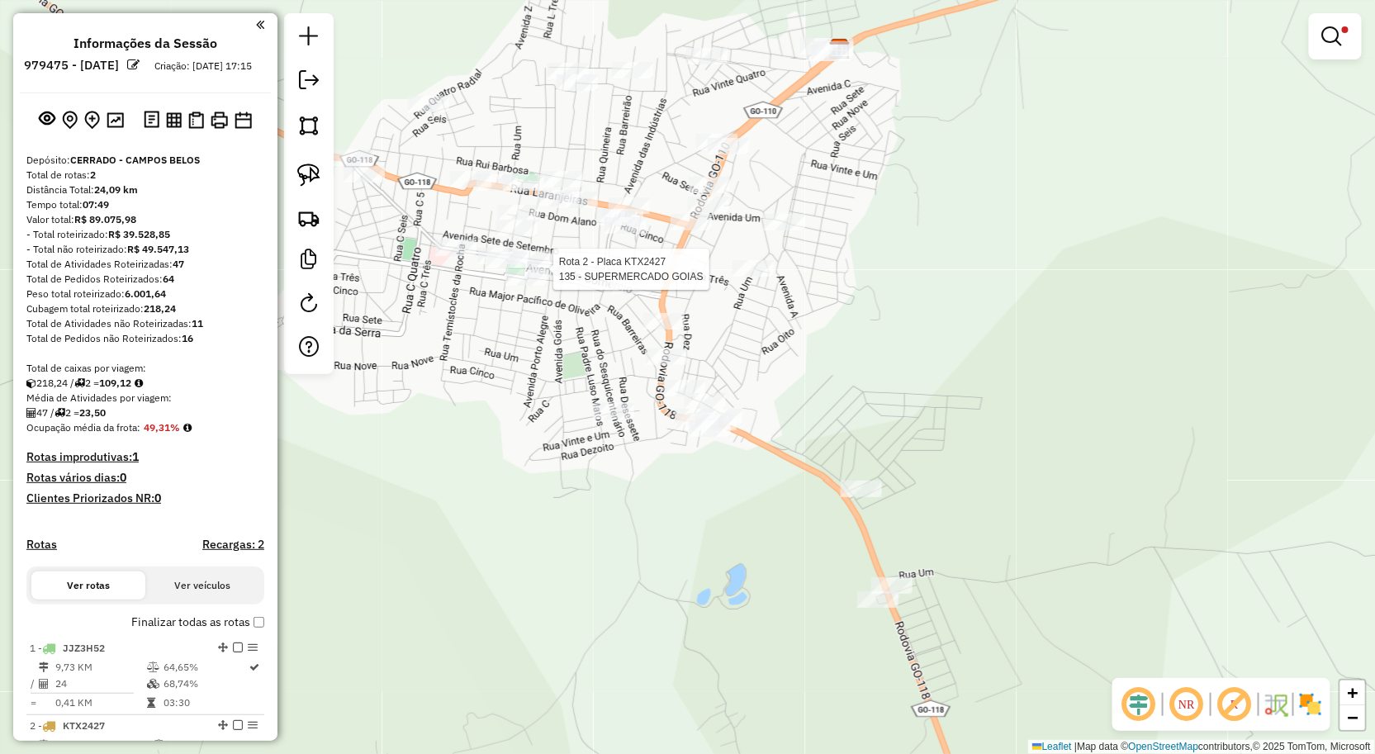
select select "**********"
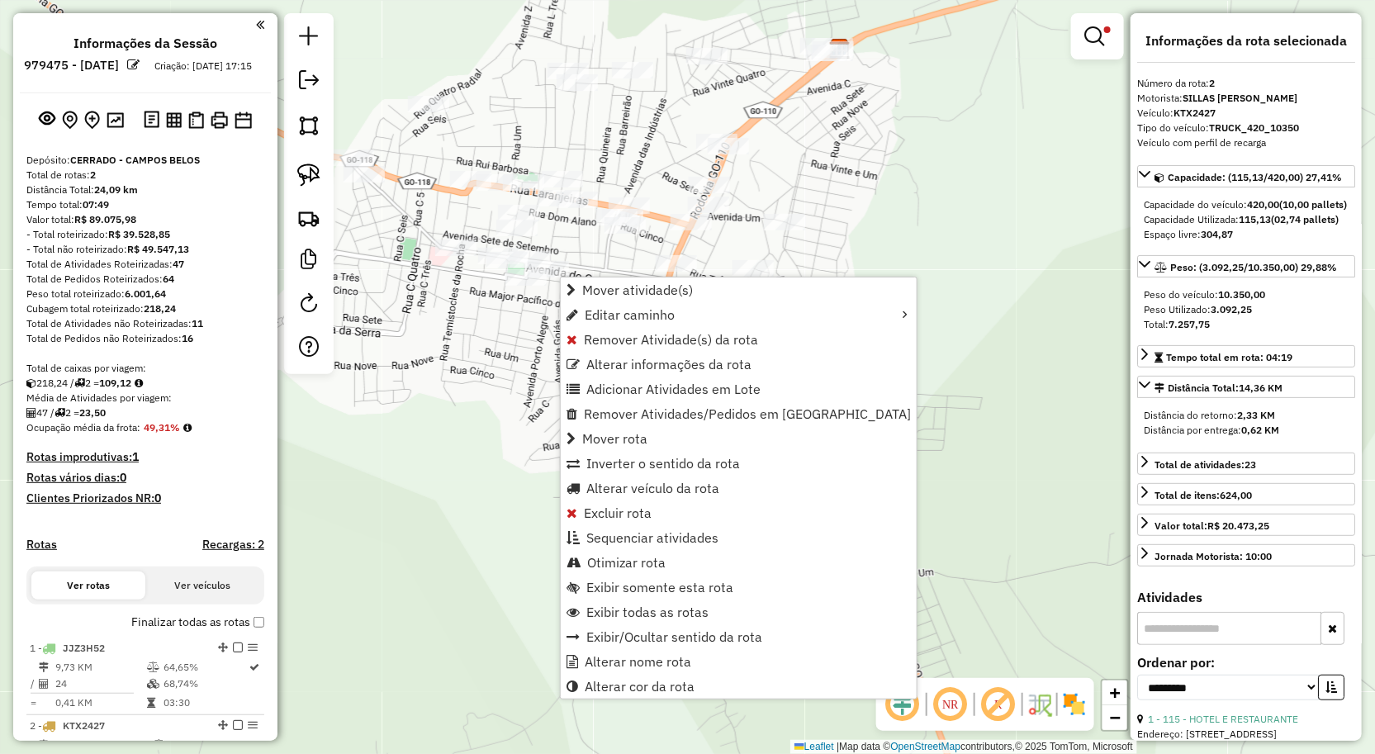
scroll to position [392, 0]
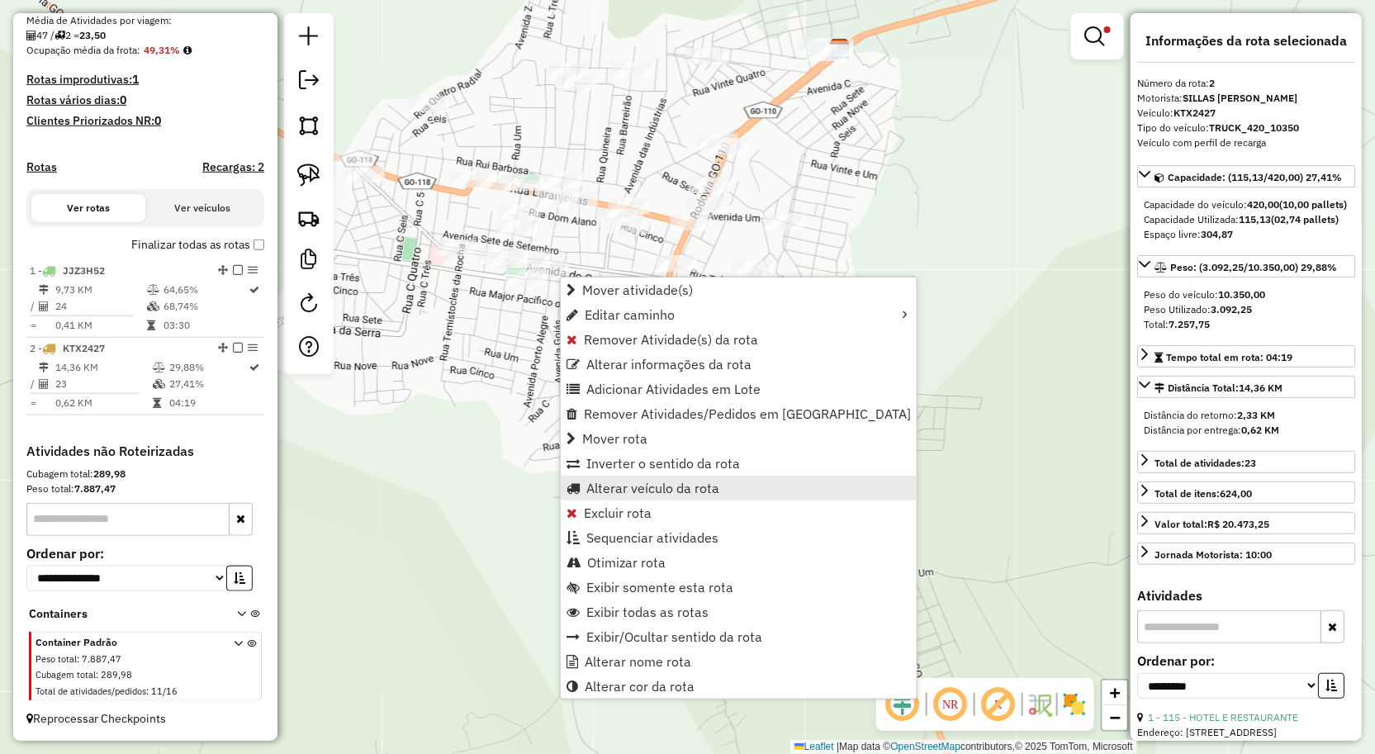
click at [626, 489] on span "Alterar veículo da rota" at bounding box center [652, 488] width 133 height 13
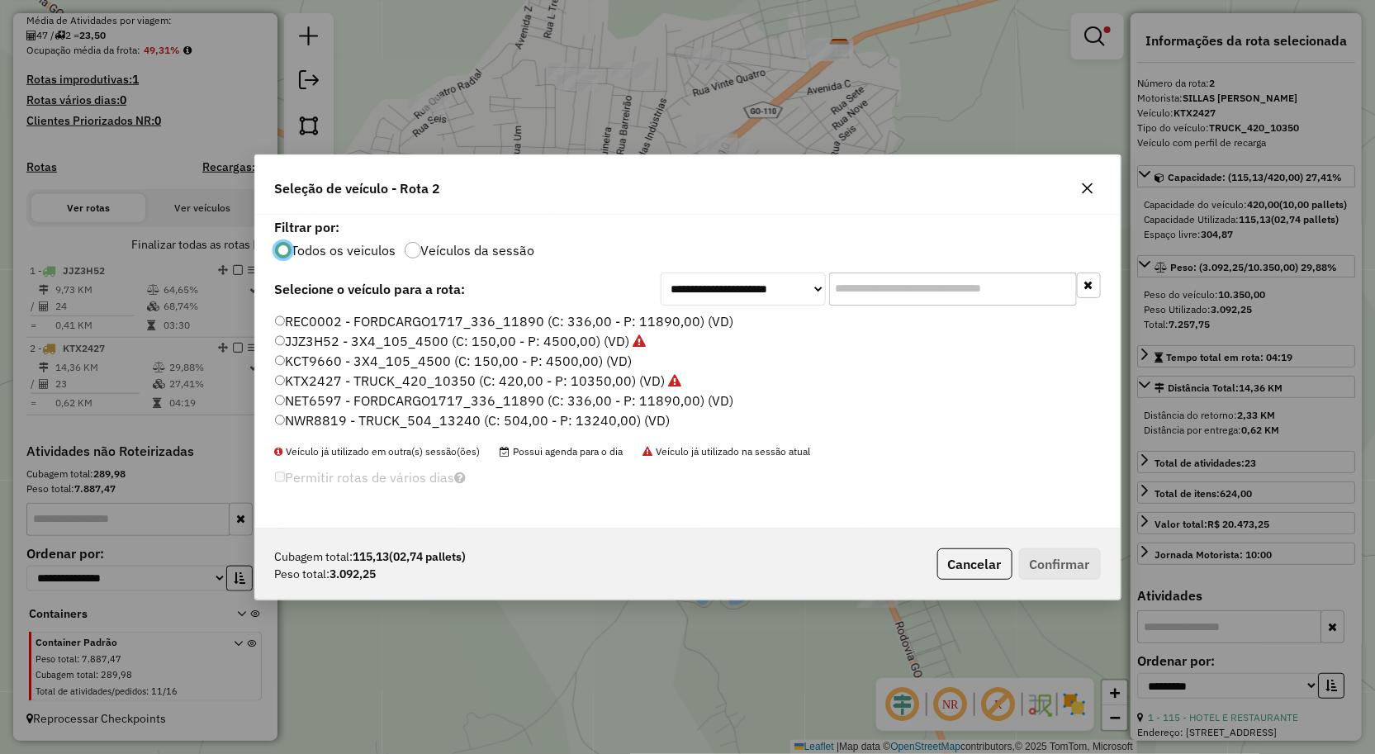
scroll to position [9, 4]
click at [291, 358] on label "KCT9660 - 3X4_105_4500 (C: 150,00 - P: 4500,00) (VD)" at bounding box center [454, 361] width 358 height 20
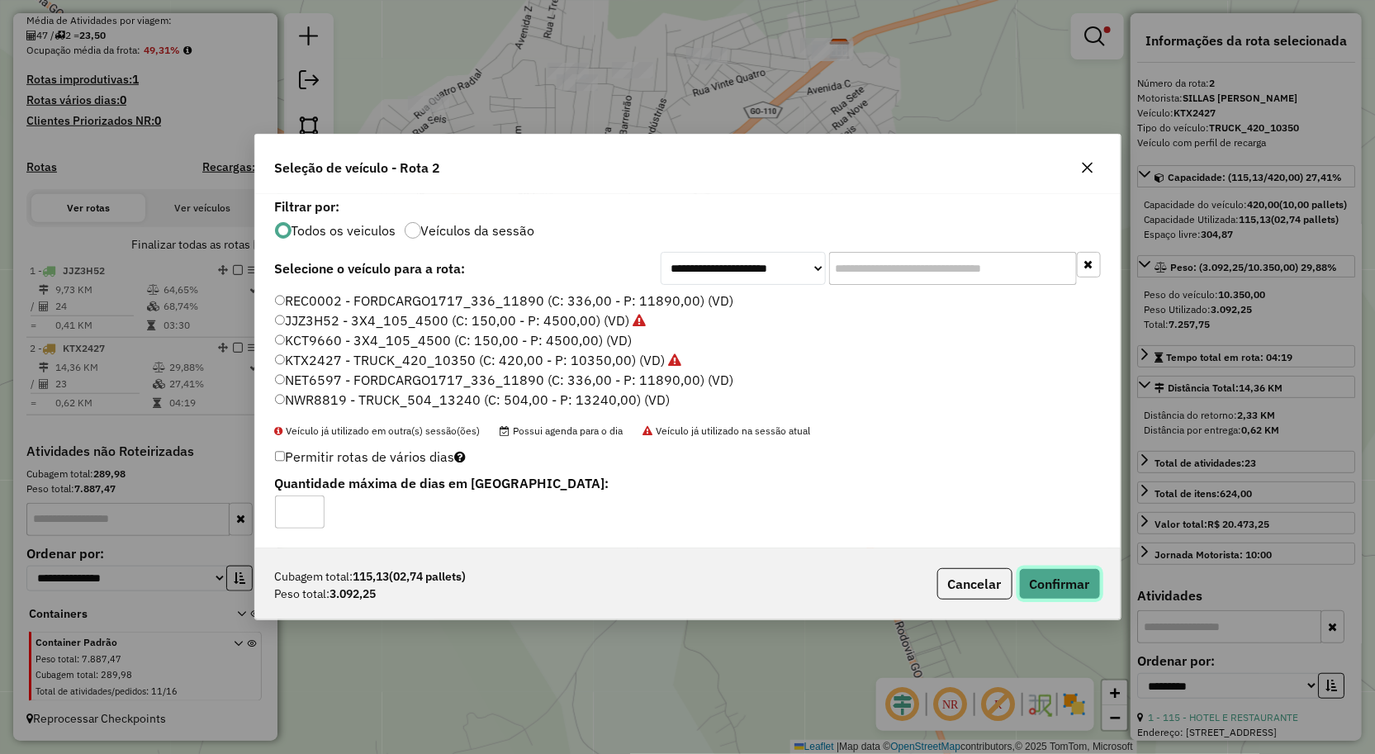
click at [1036, 587] on button "Confirmar" at bounding box center [1060, 583] width 82 height 31
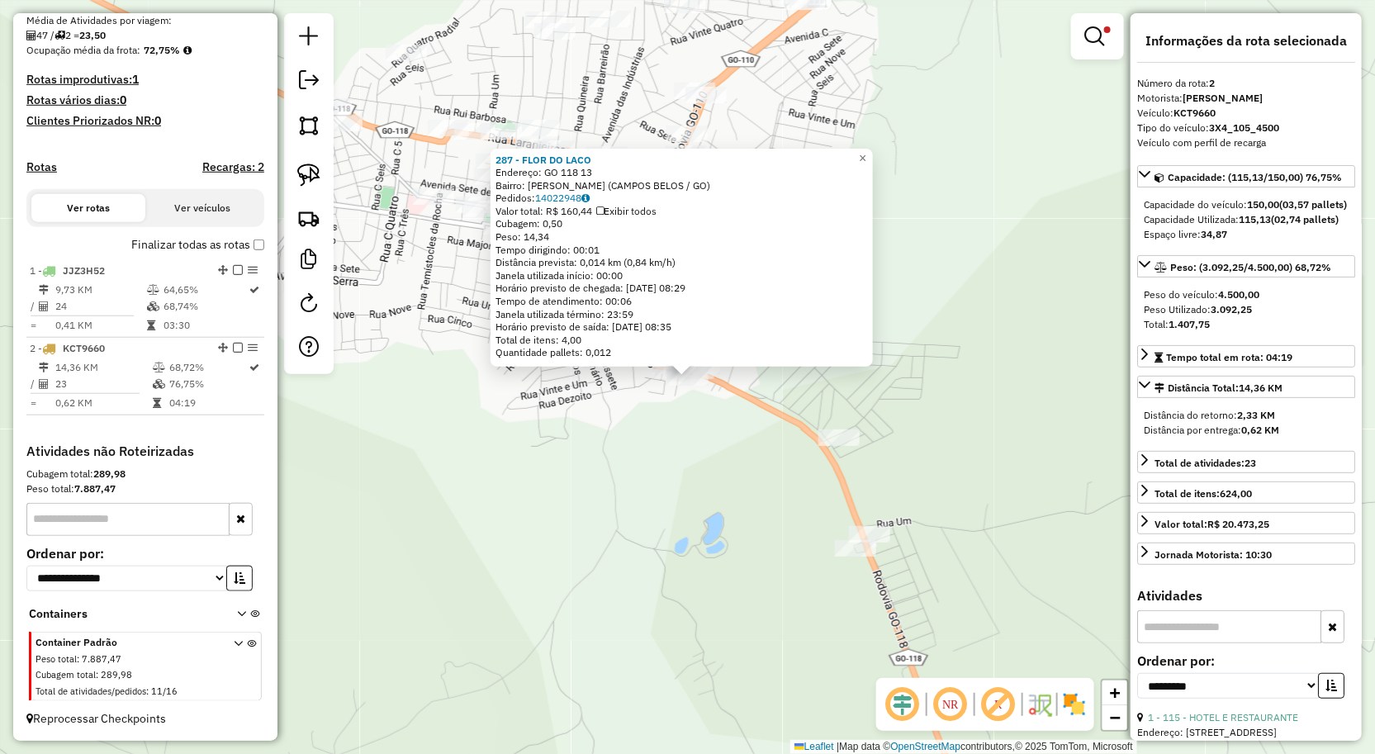
click at [650, 439] on div "287 - FLOR DO LACO Endereço: GO 118 13 Bairro: Brejinho (CAMPOS BELOS / GO) Ped…" at bounding box center [687, 377] width 1375 height 754
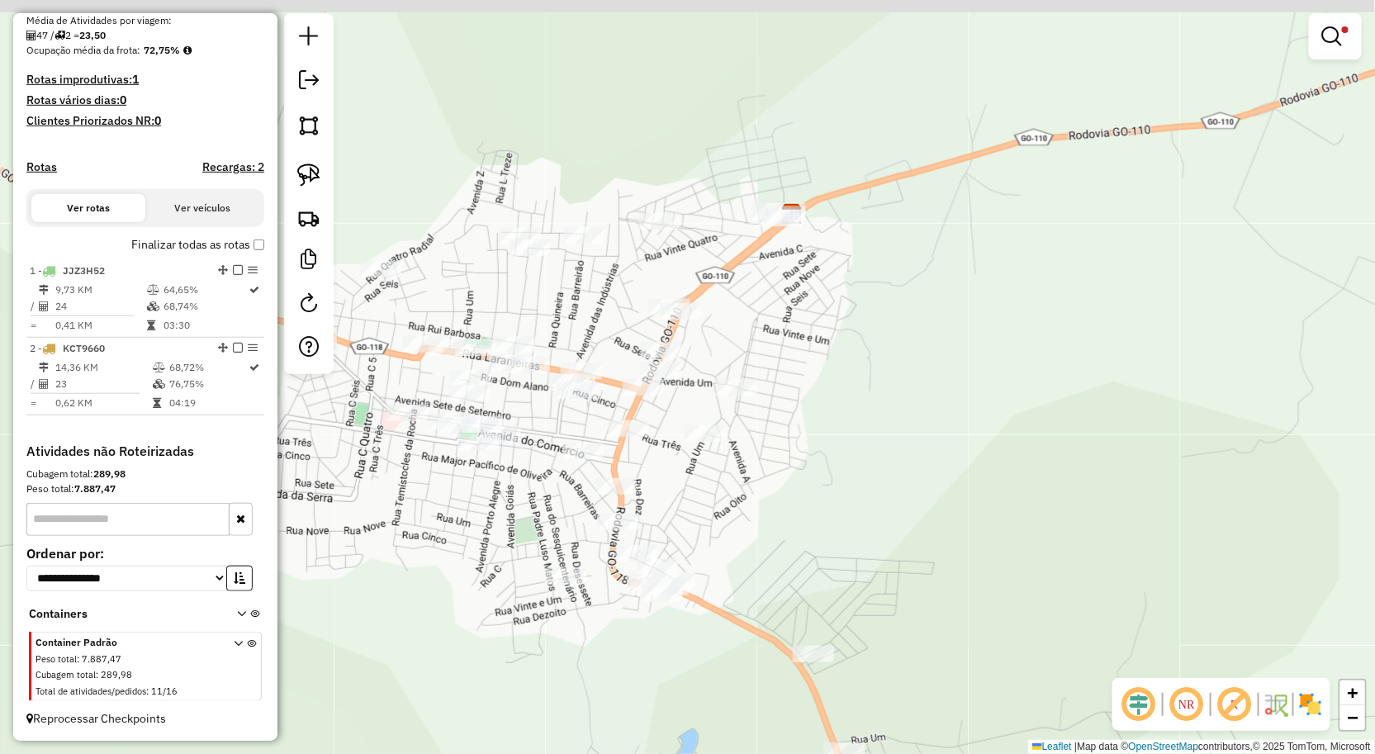
drag, startPoint x: 642, startPoint y: 428, endPoint x: 601, endPoint y: 586, distance: 163.7
click at [632, 681] on div "Limpar filtros Janela de atendimento Grade de atendimento Capacidade Transporta…" at bounding box center [687, 377] width 1375 height 754
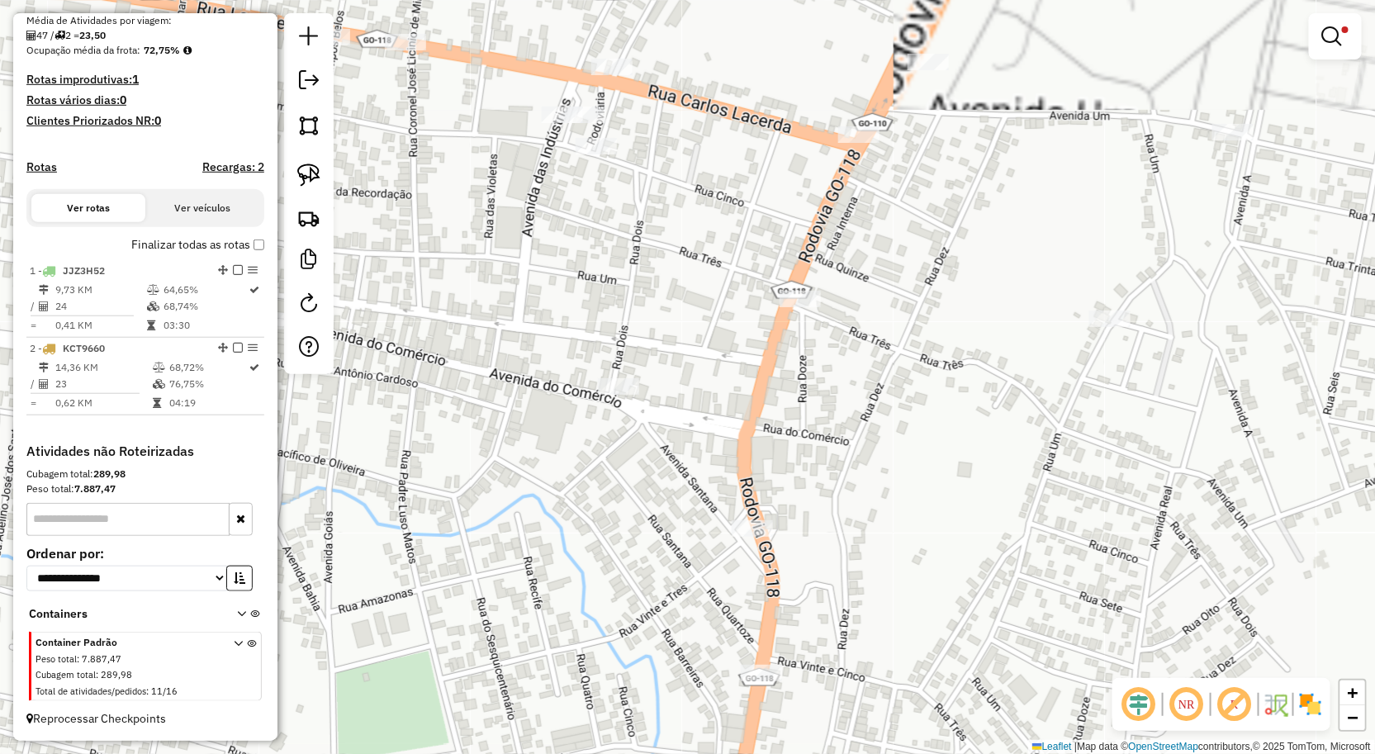
drag, startPoint x: 589, startPoint y: 460, endPoint x: 647, endPoint y: 507, distance: 74.6
click at [643, 505] on div "Limpar filtros Janela de atendimento Grade de atendimento Capacidade Transporta…" at bounding box center [687, 377] width 1375 height 754
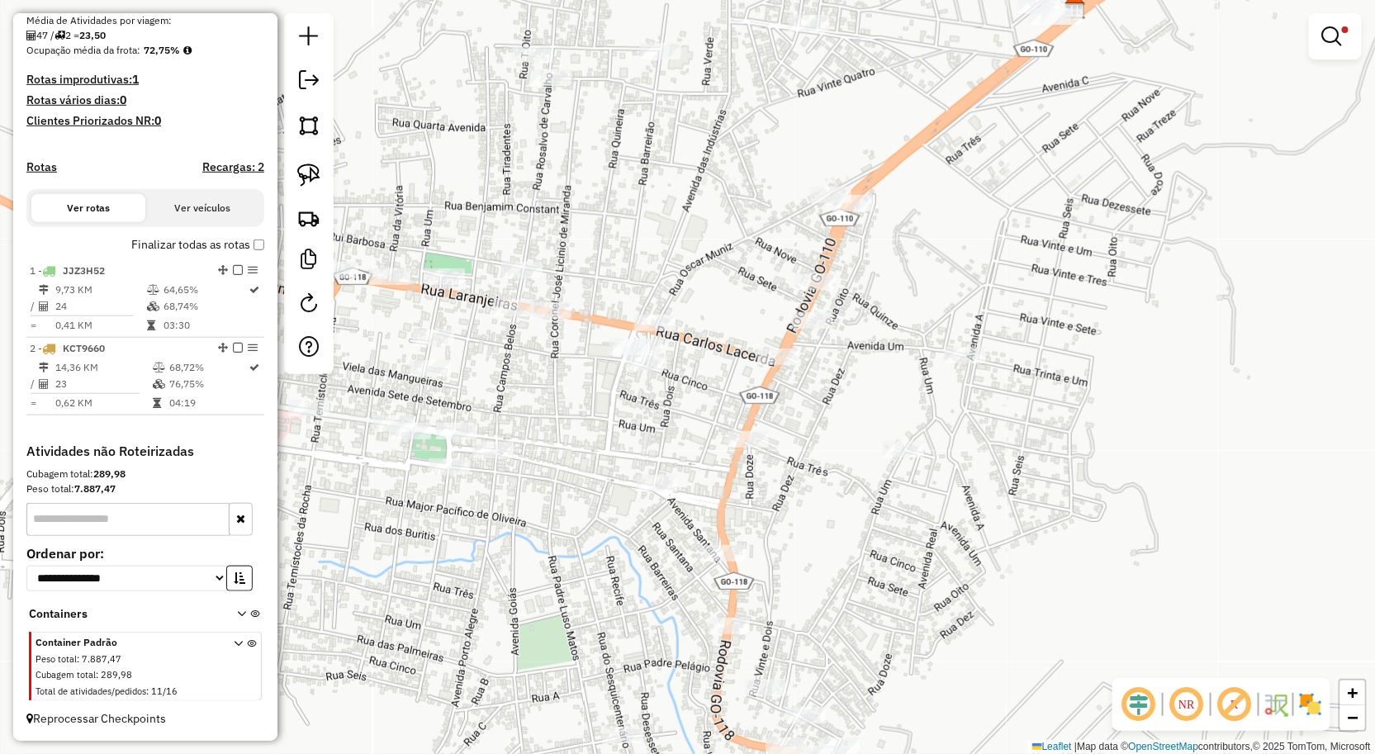
click at [596, 523] on div "Limpar filtros Janela de atendimento Grade de atendimento Capacidade Transporta…" at bounding box center [687, 377] width 1375 height 754
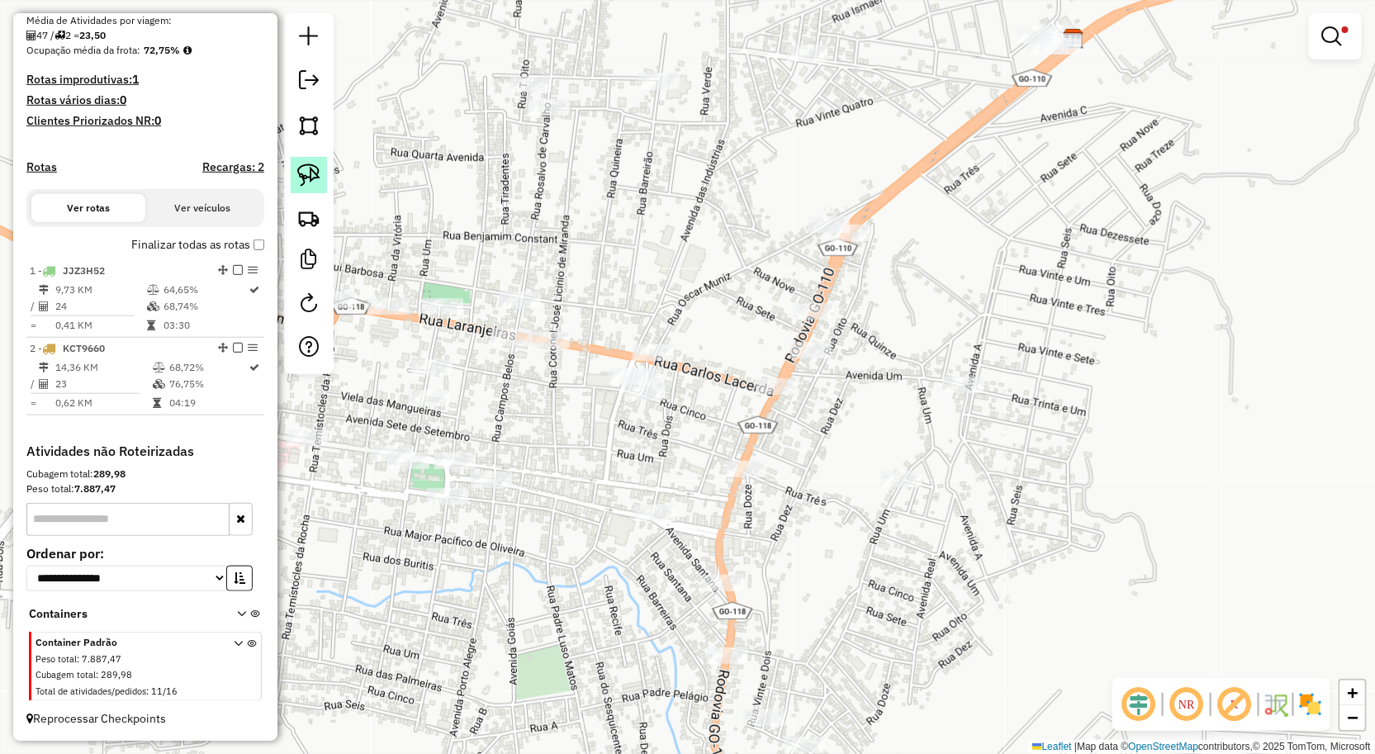
click at [323, 171] on link at bounding box center [309, 175] width 36 height 36
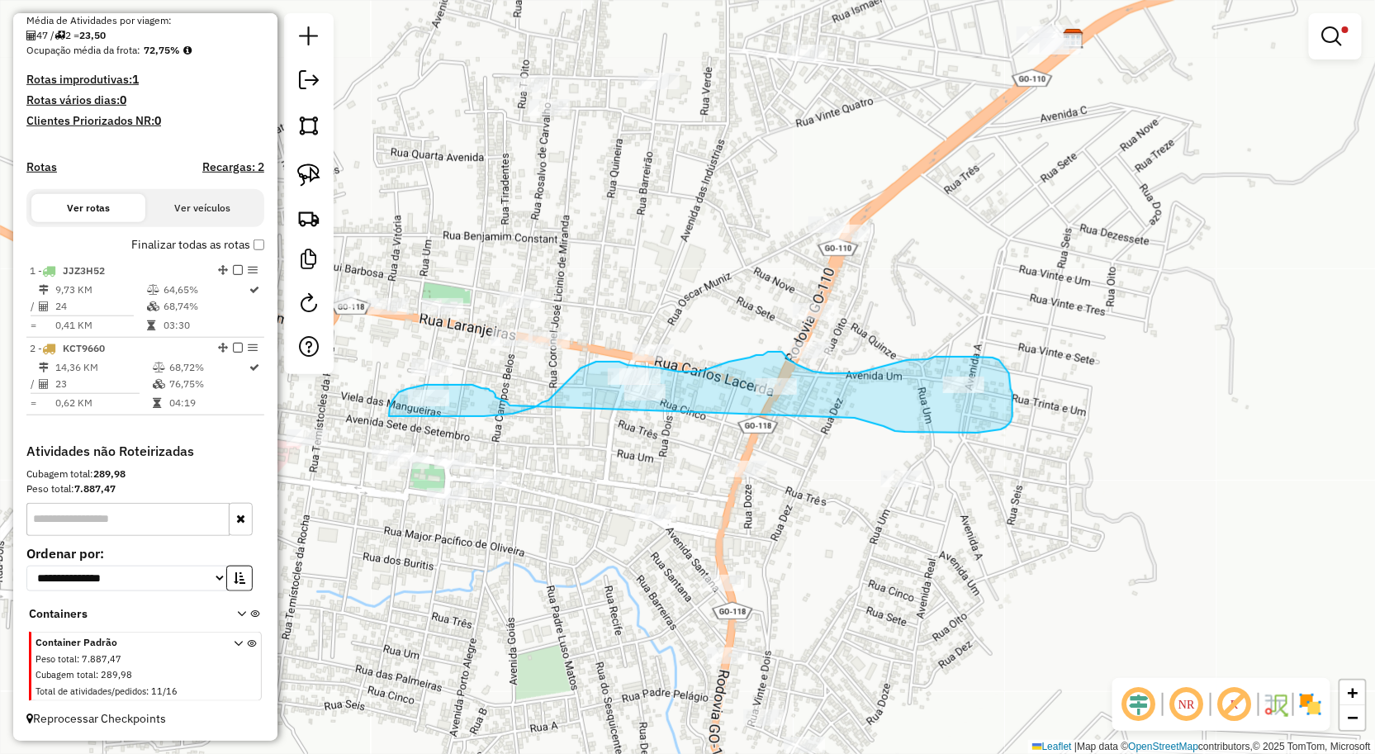
drag, startPoint x: 505, startPoint y: 401, endPoint x: 855, endPoint y: 418, distance: 349.8
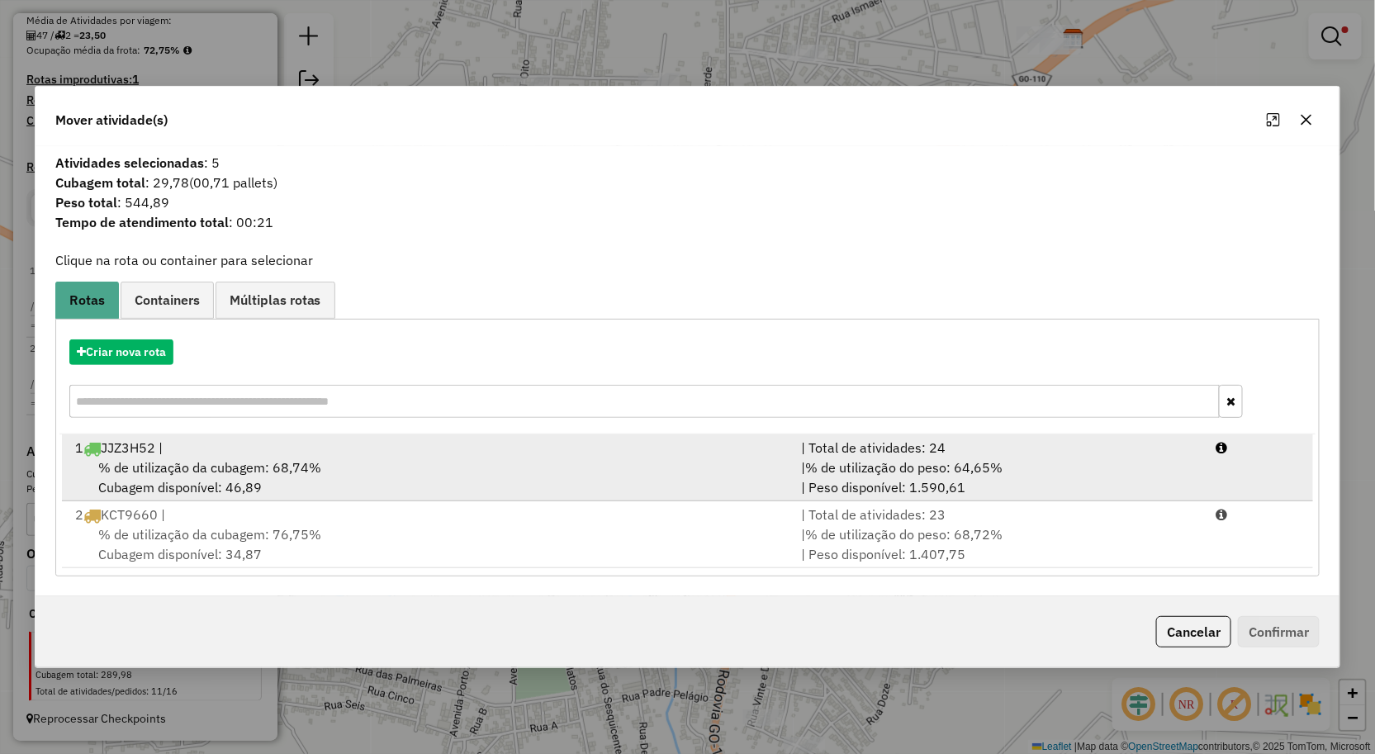
click at [202, 459] on span "% de utilização da cubagem: 68,74%" at bounding box center [209, 467] width 223 height 17
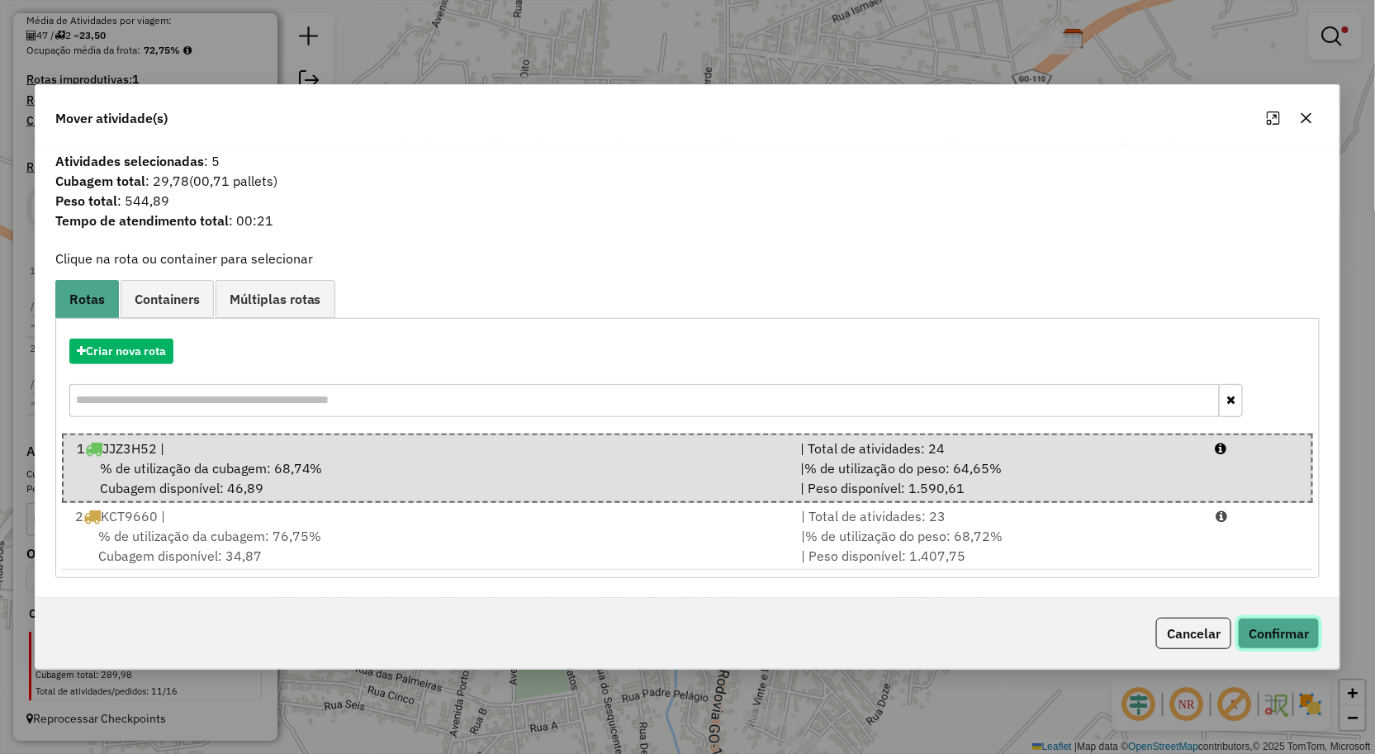
click at [1253, 618] on button "Confirmar" at bounding box center [1279, 633] width 82 height 31
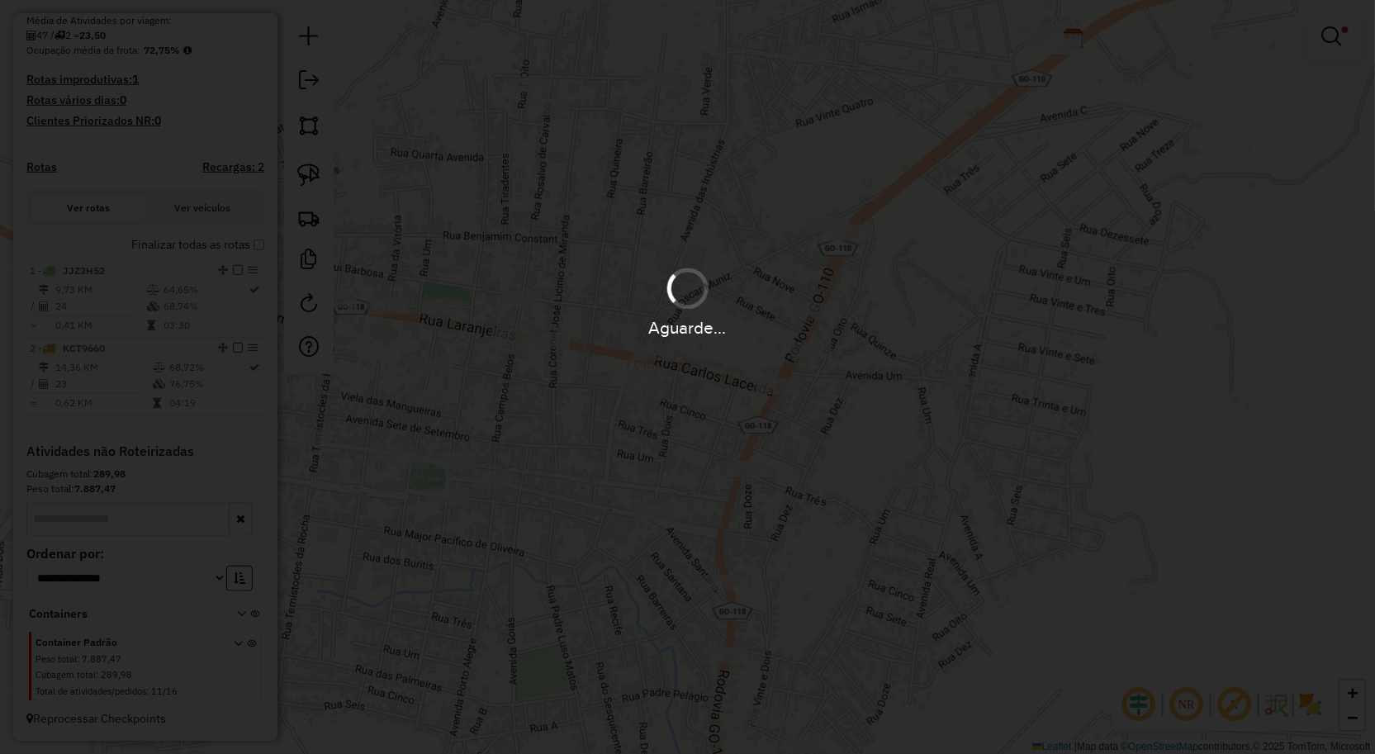
scroll to position [370, 0]
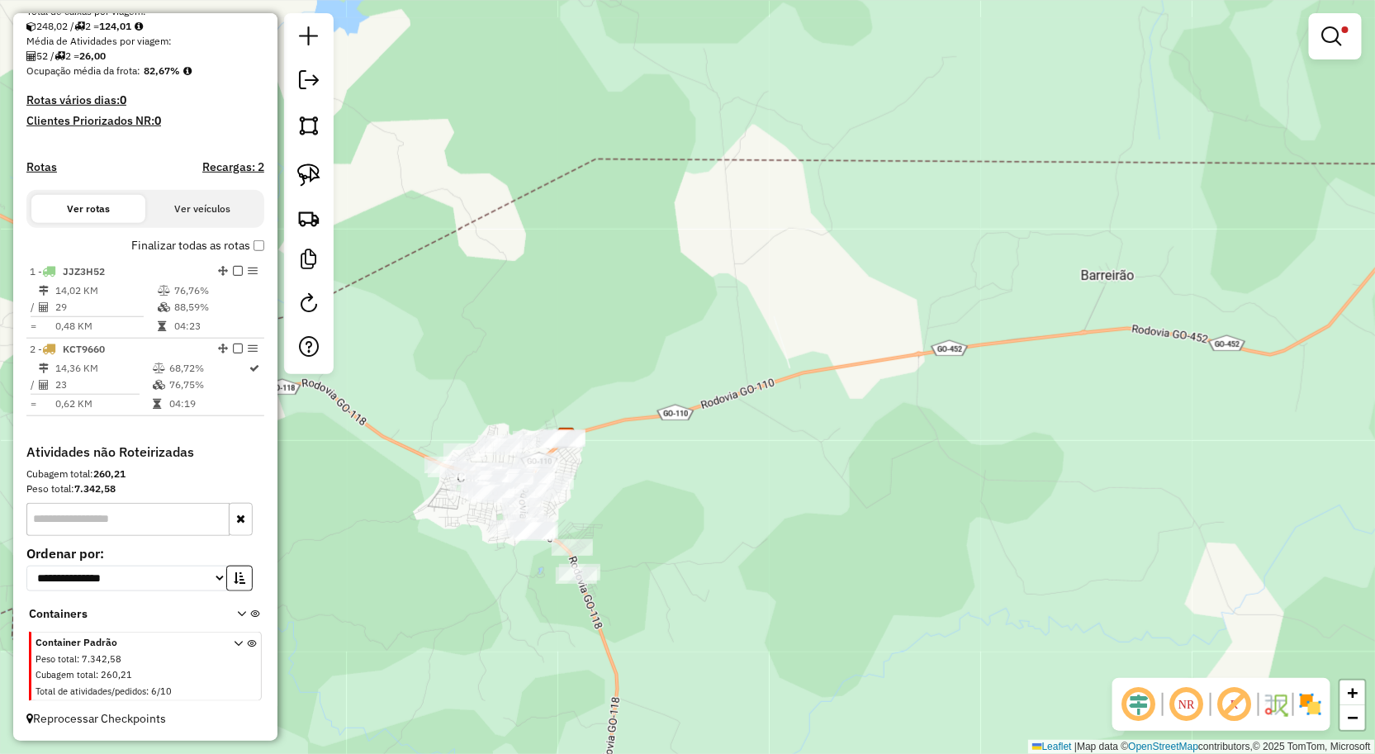
drag, startPoint x: 450, startPoint y: 558, endPoint x: 575, endPoint y: 501, distance: 136.8
click at [575, 501] on div "Limpar filtros Janela de atendimento Grade de atendimento Capacidade Transporta…" at bounding box center [687, 377] width 1375 height 754
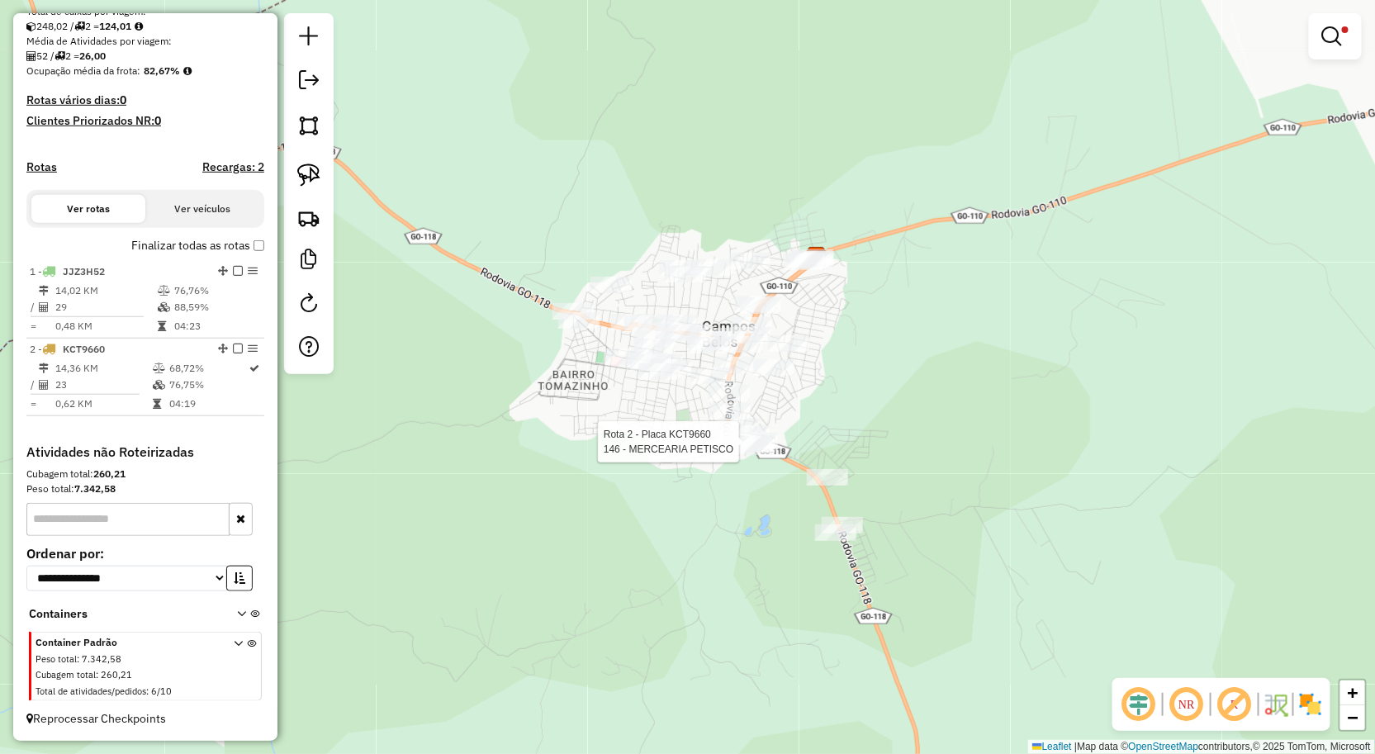
select select "**********"
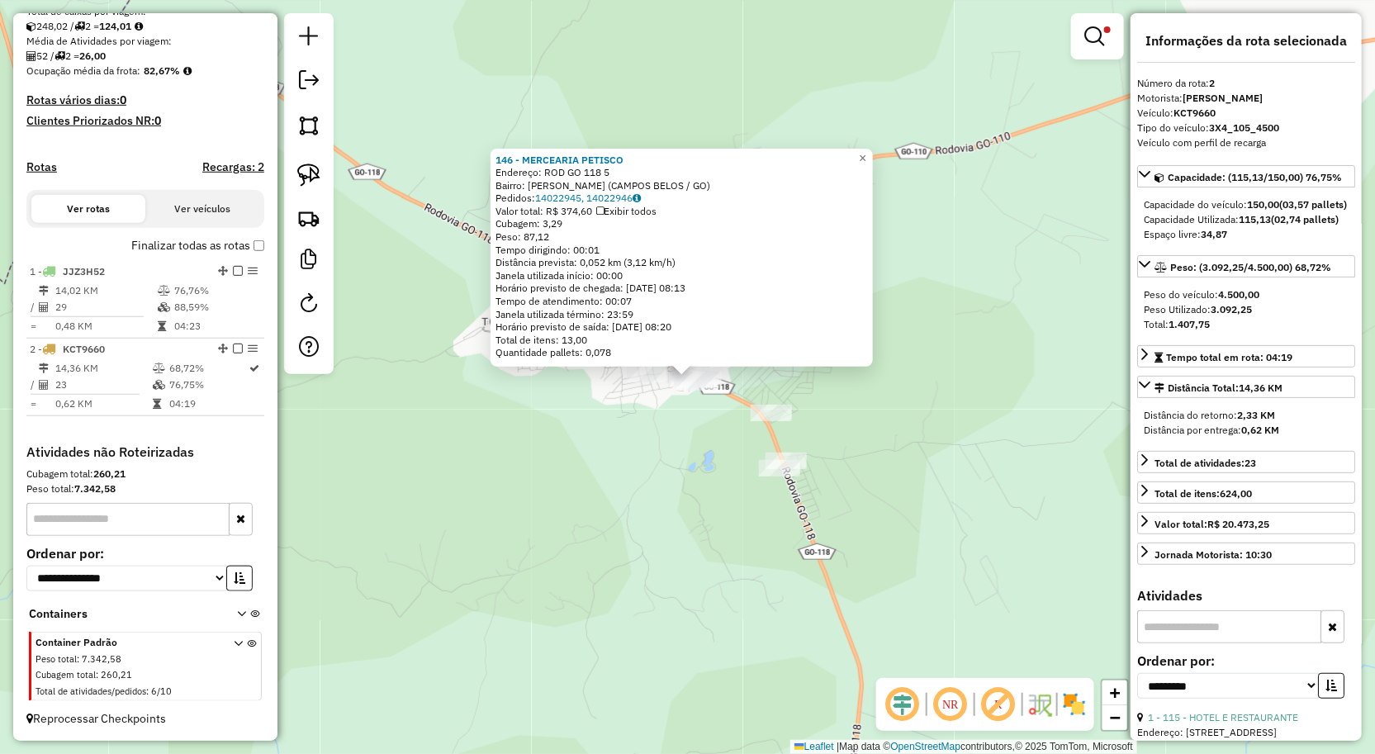
click at [673, 542] on div "146 - MERCEARIA PETISCO Endereço: ROD GO 118 5 Bairro: Brejinho (CAMPOS BELOS /…" at bounding box center [687, 377] width 1375 height 754
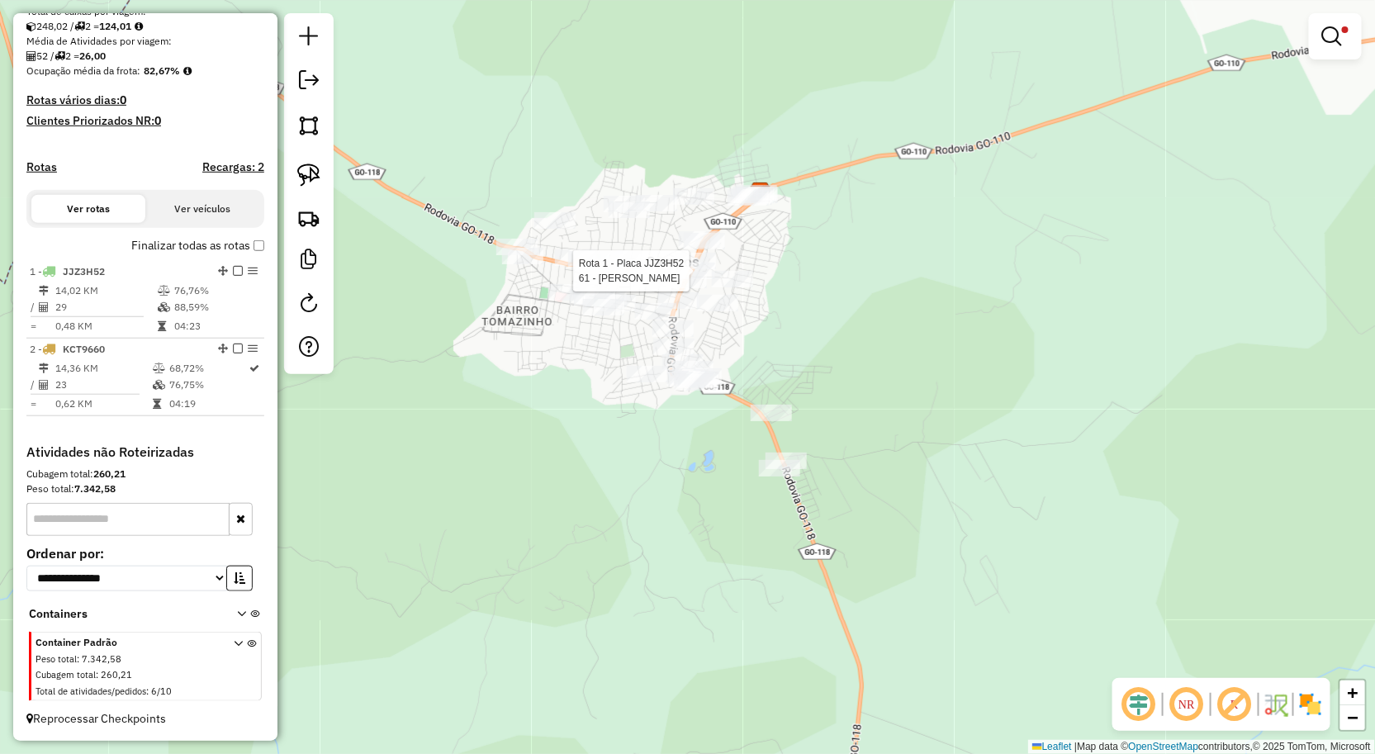
select select "**********"
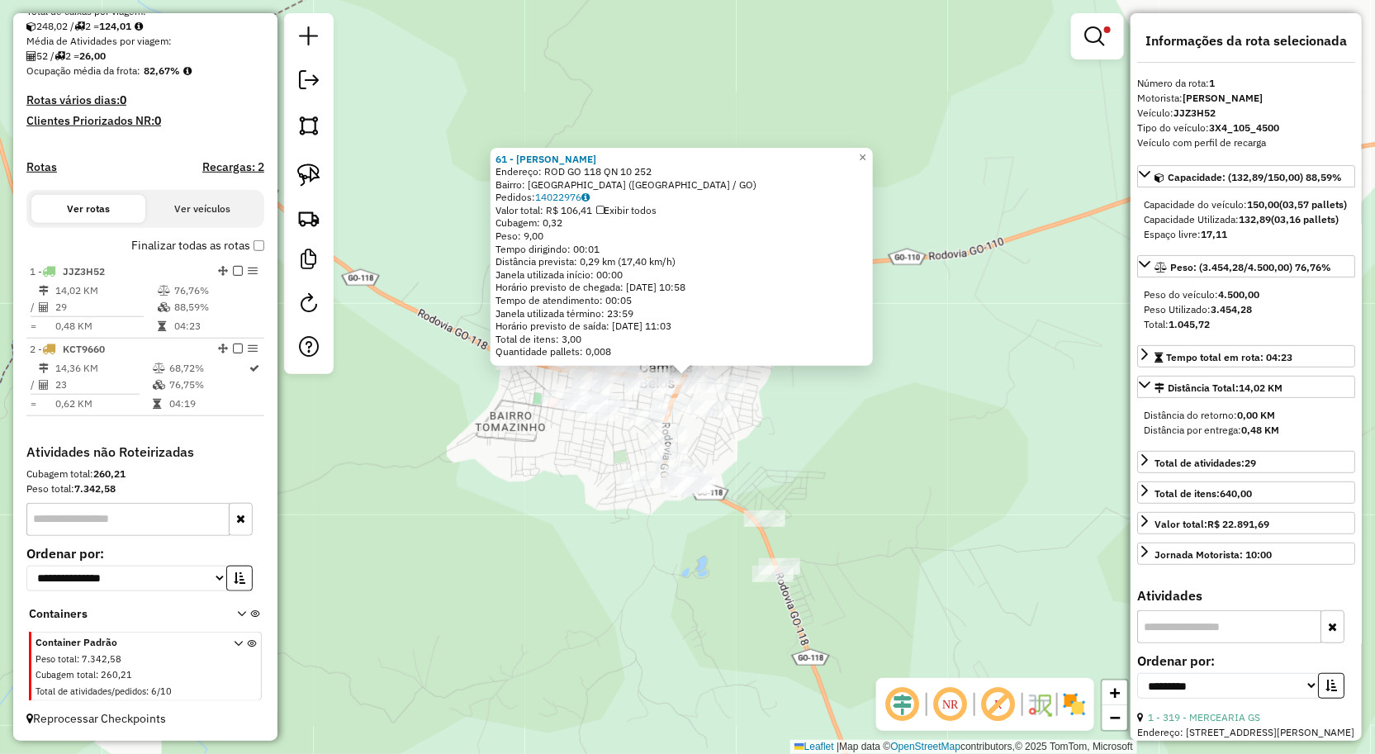
click at [510, 538] on div "Rota 2 - Placa KCT9660 537 - MERCADO BEM BOM 61 - SANDRA BERTO Endereço: ROD GO…" at bounding box center [687, 377] width 1375 height 754
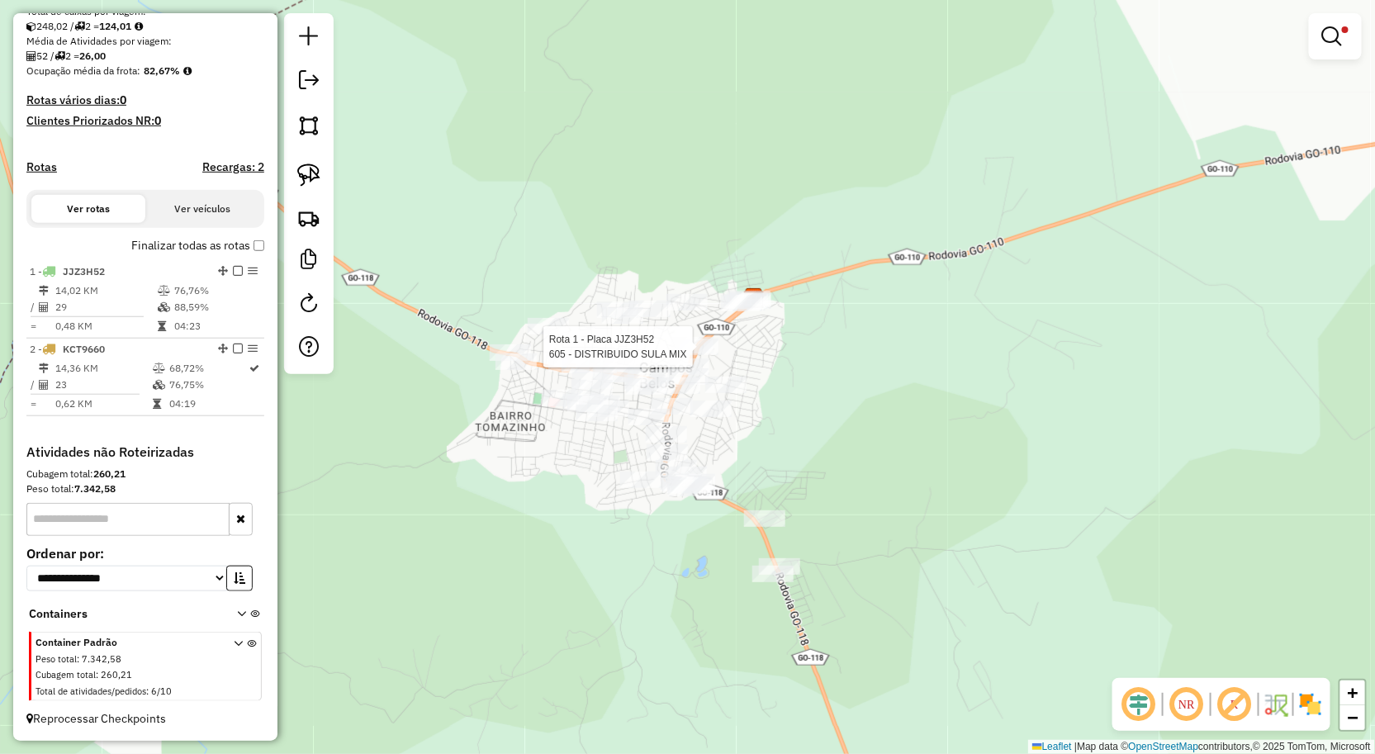
click at [678, 355] on div at bounding box center [697, 347] width 41 height 17
select select "**********"
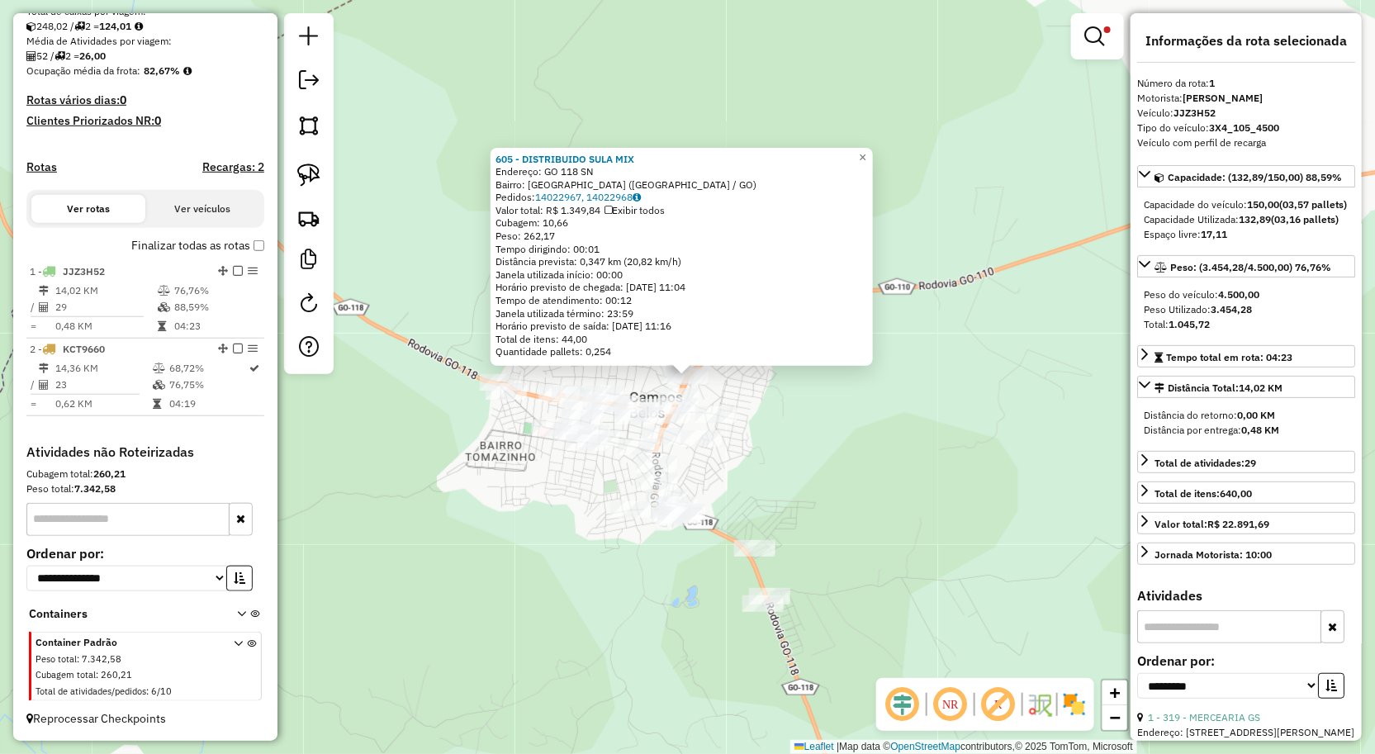
click at [615, 637] on div "605 - DISTRIBUIDO SULA MIX Endereço: GO 118 SN Bairro: Vila Baiana (CAMPOS BELO…" at bounding box center [687, 377] width 1375 height 754
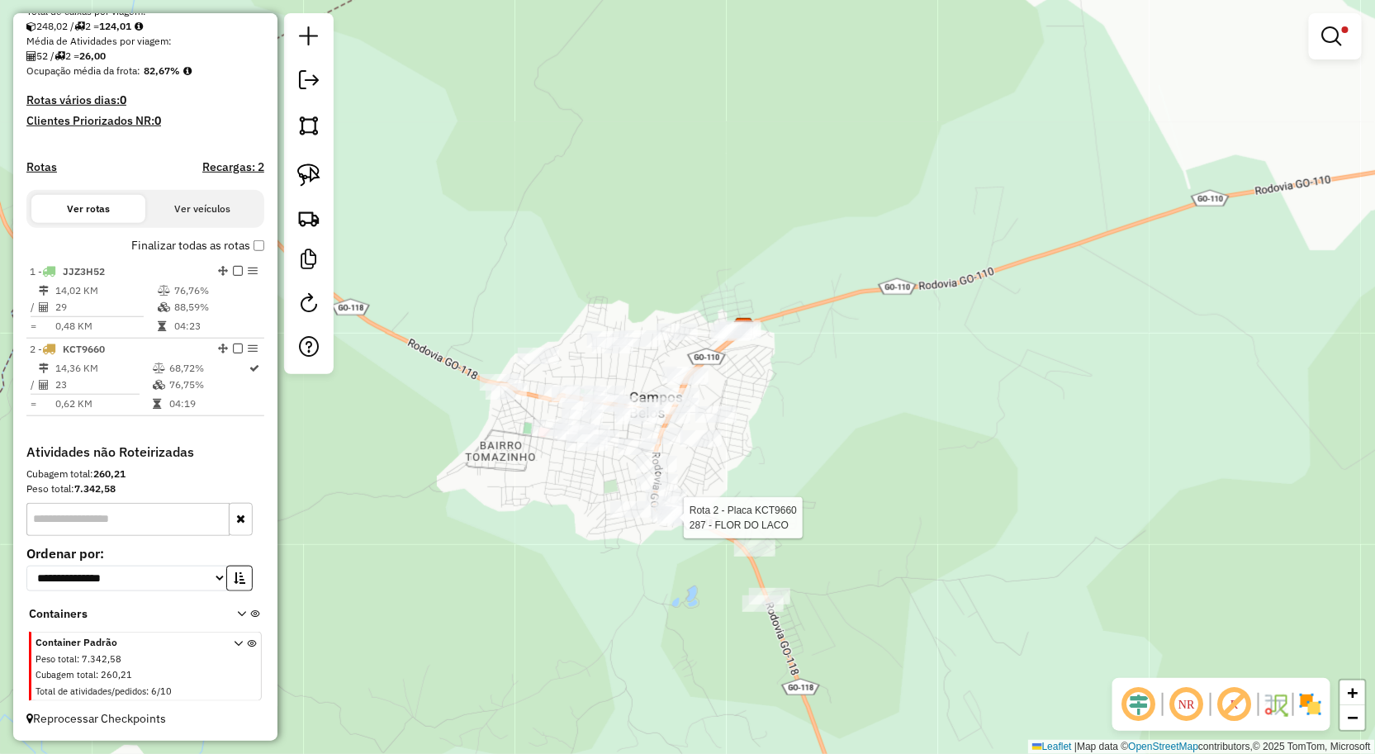
select select "**********"
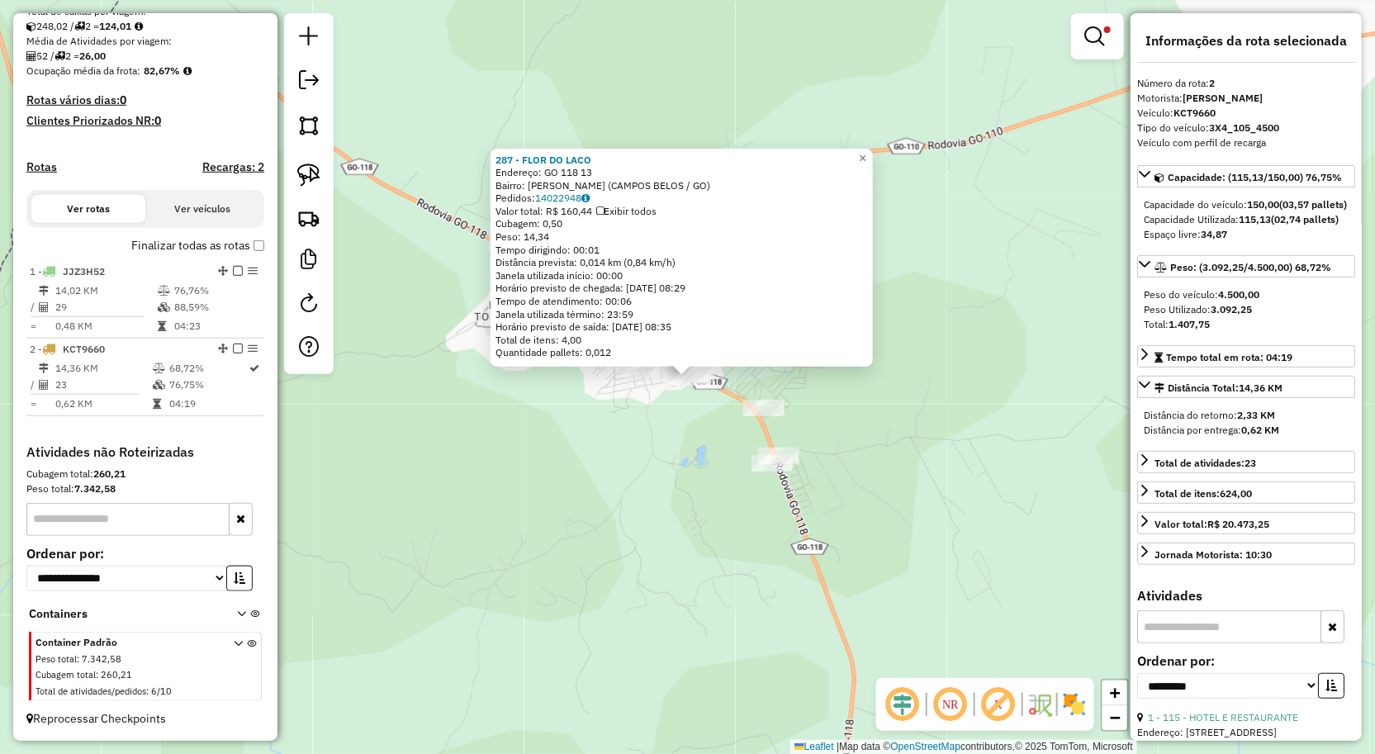
click at [607, 559] on div "287 - FLOR DO LACO Endereço: GO 118 13 Bairro: Brejinho (CAMPOS BELOS / GO) Ped…" at bounding box center [687, 377] width 1375 height 754
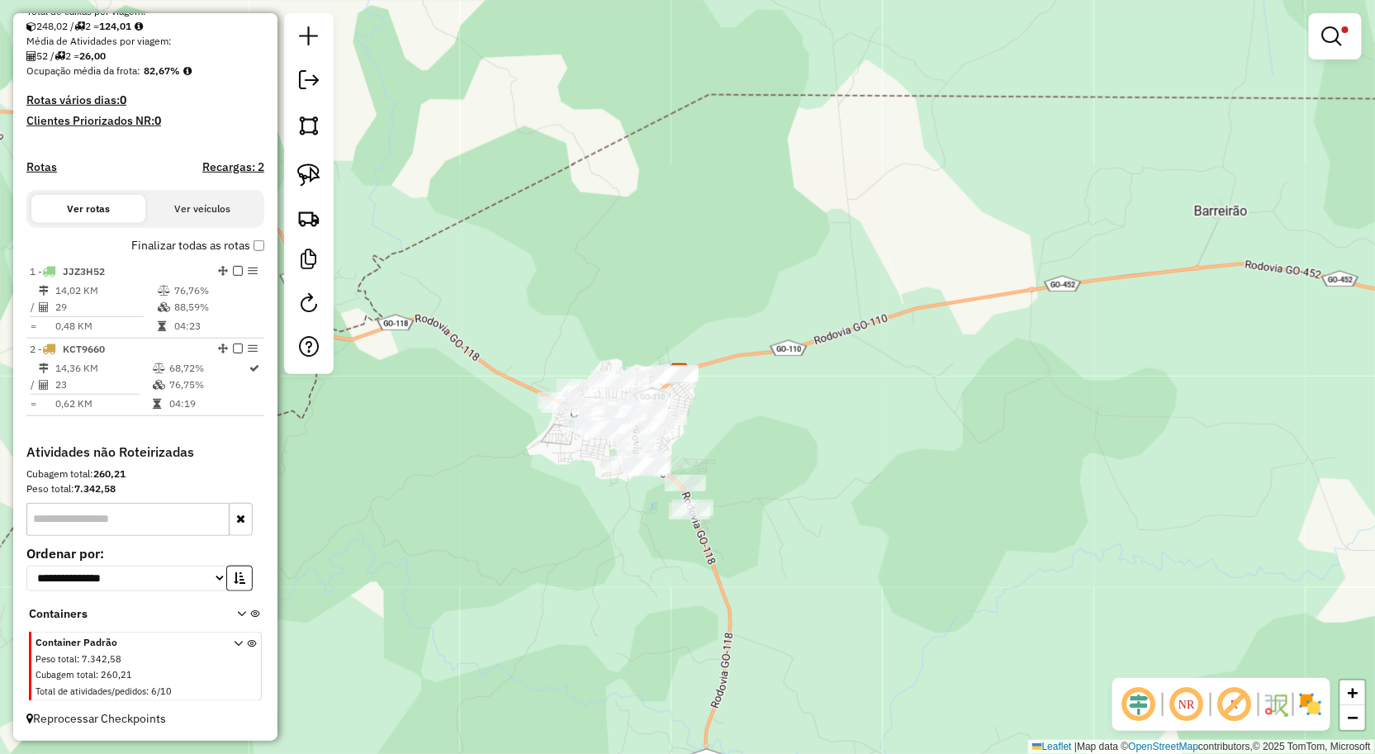
click at [1334, 17] on div at bounding box center [1335, 36] width 53 height 46
click at [1343, 52] on link at bounding box center [1336, 36] width 40 height 33
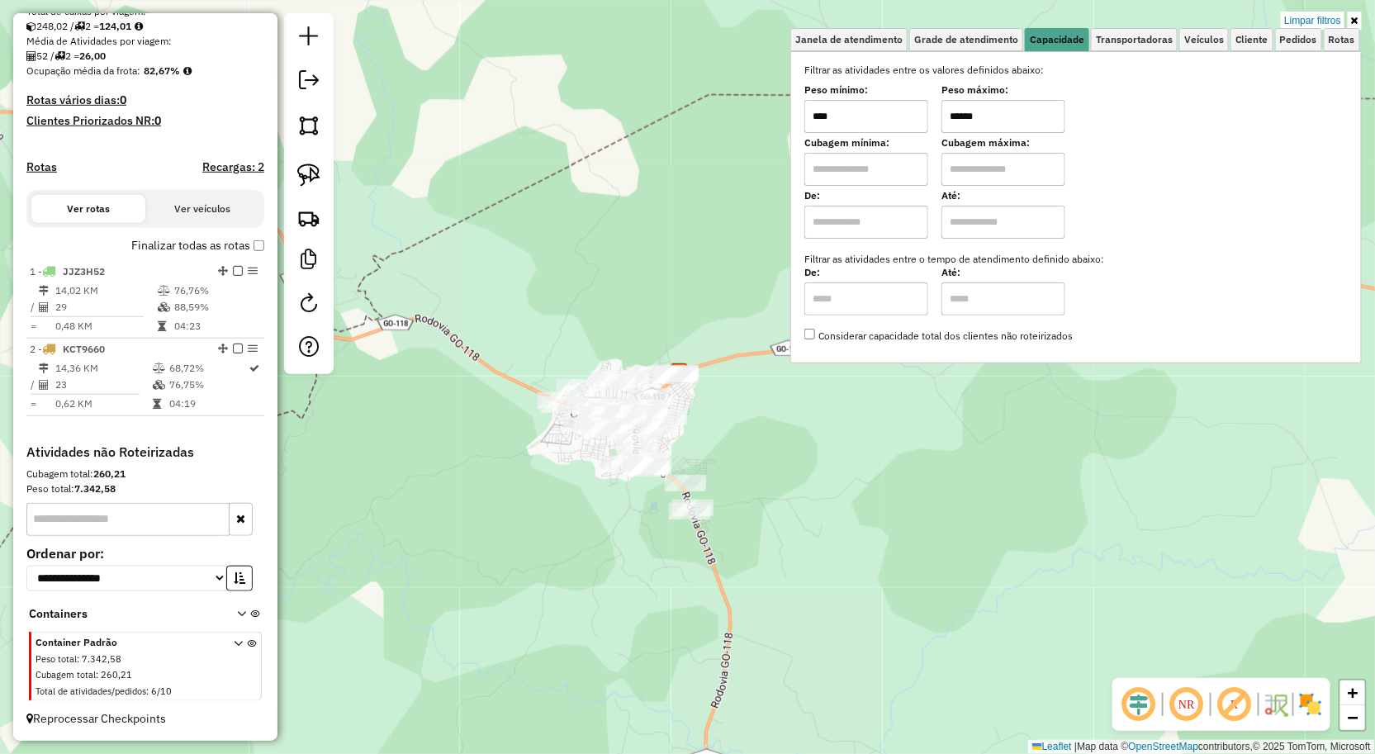
click at [1034, 119] on input "******" at bounding box center [1004, 116] width 124 height 33
click at [914, 100] on input "****" at bounding box center [866, 116] width 124 height 33
type input "******"
type input "*********"
click at [823, 438] on div "Limpar filtros Janela de atendimento Grade de atendimento Capacidade Transporta…" at bounding box center [687, 377] width 1375 height 754
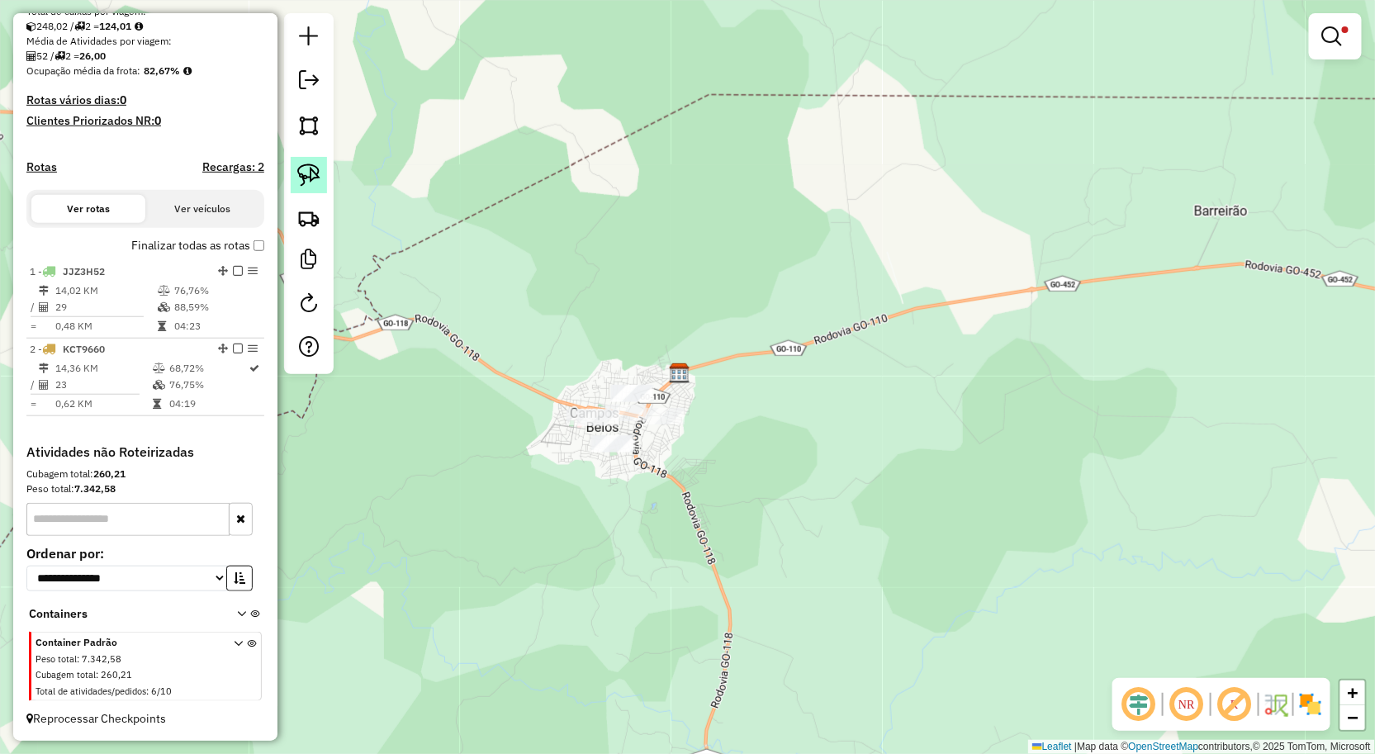
click at [297, 173] on img at bounding box center [308, 175] width 23 height 23
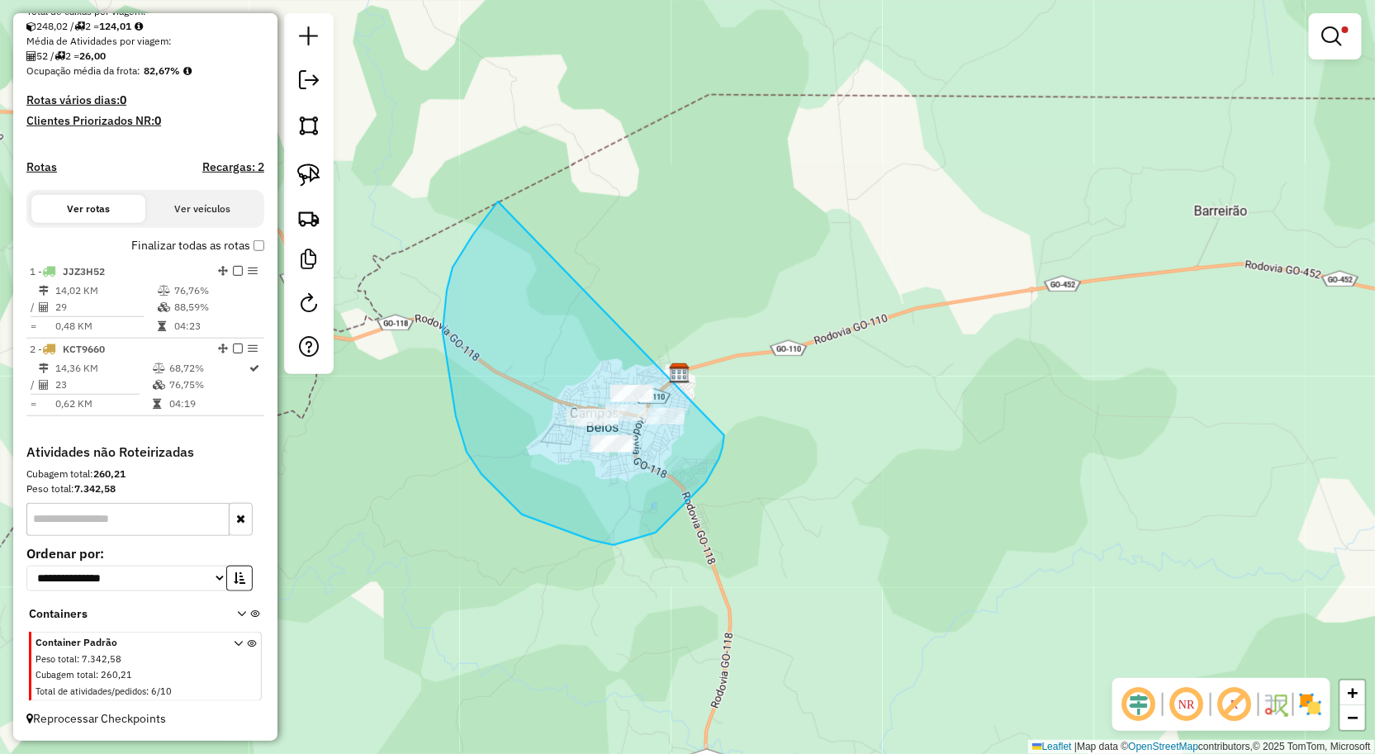
drag, startPoint x: 443, startPoint y: 332, endPoint x: 722, endPoint y: 434, distance: 297.1
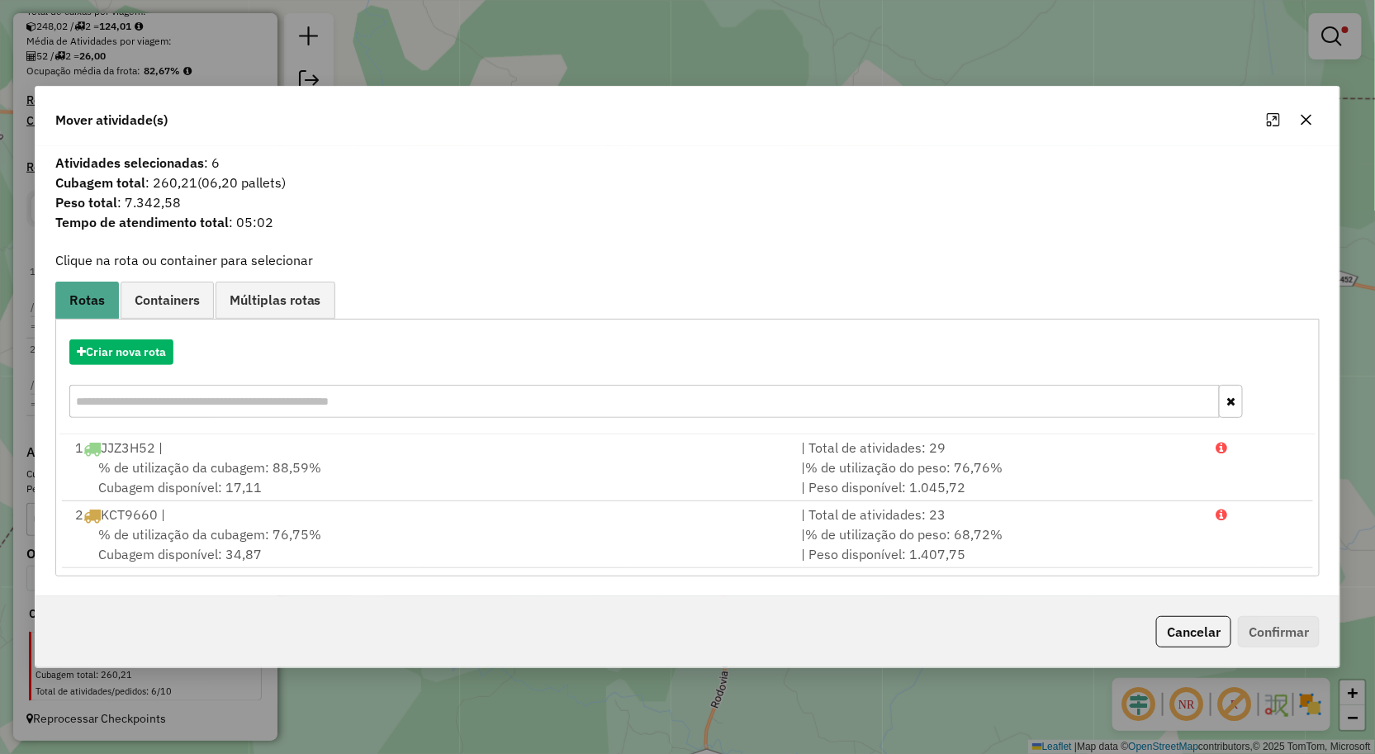
click at [1300, 117] on icon "button" at bounding box center [1306, 119] width 13 height 13
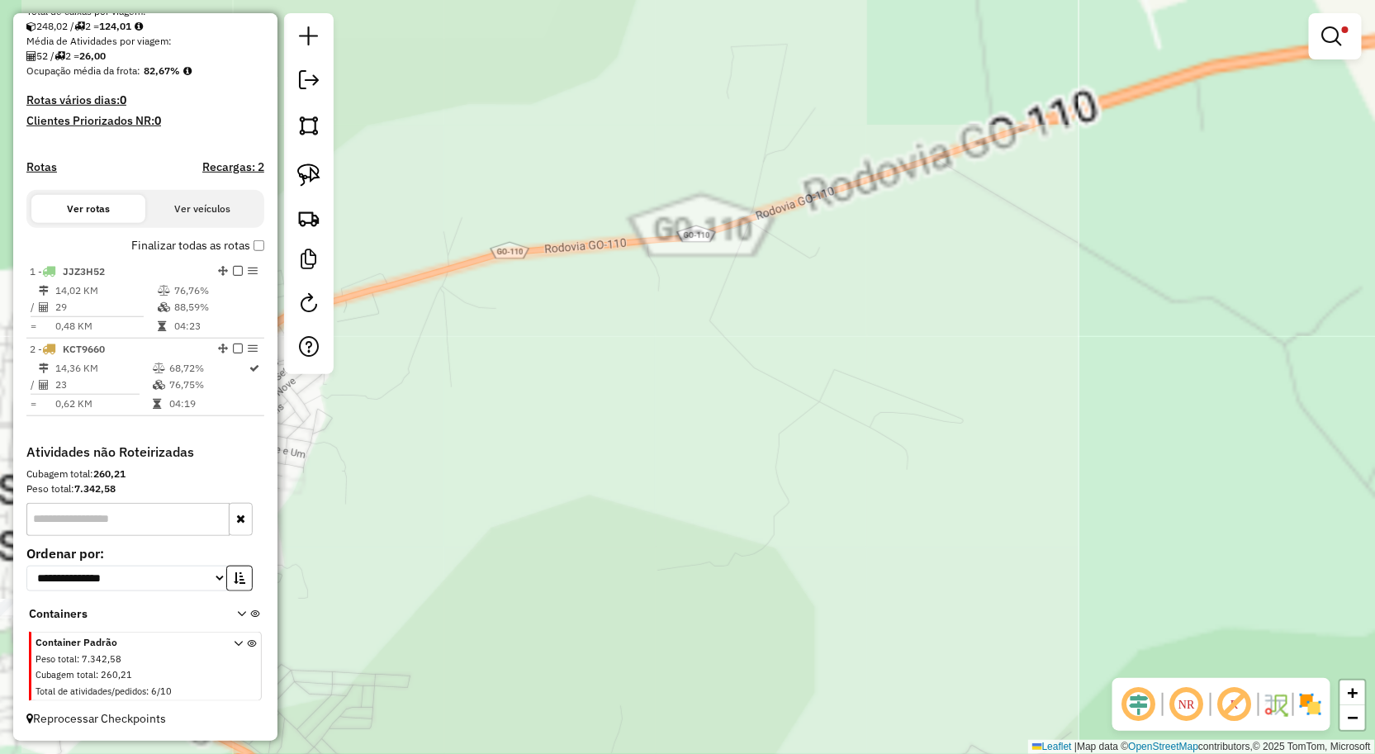
drag, startPoint x: 745, startPoint y: 392, endPoint x: 856, endPoint y: 344, distance: 120.9
click at [1000, 320] on div "Limpar filtros Janela de atendimento Grade de atendimento Capacidade Transporta…" at bounding box center [687, 377] width 1375 height 754
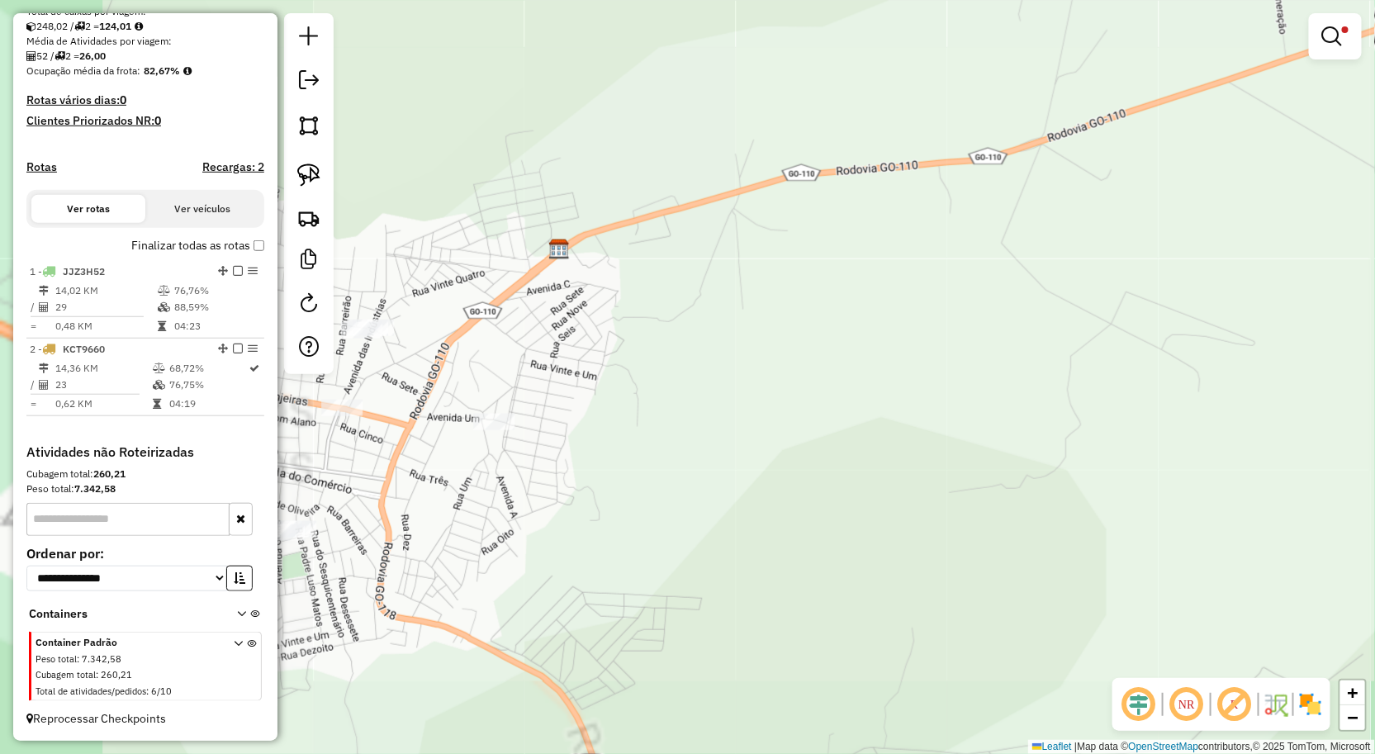
drag, startPoint x: 821, startPoint y: 349, endPoint x: 981, endPoint y: 317, distance: 163.3
click at [1082, 295] on div "Limpar filtros Janela de atendimento Grade de atendimento Capacidade Transporta…" at bounding box center [687, 377] width 1375 height 754
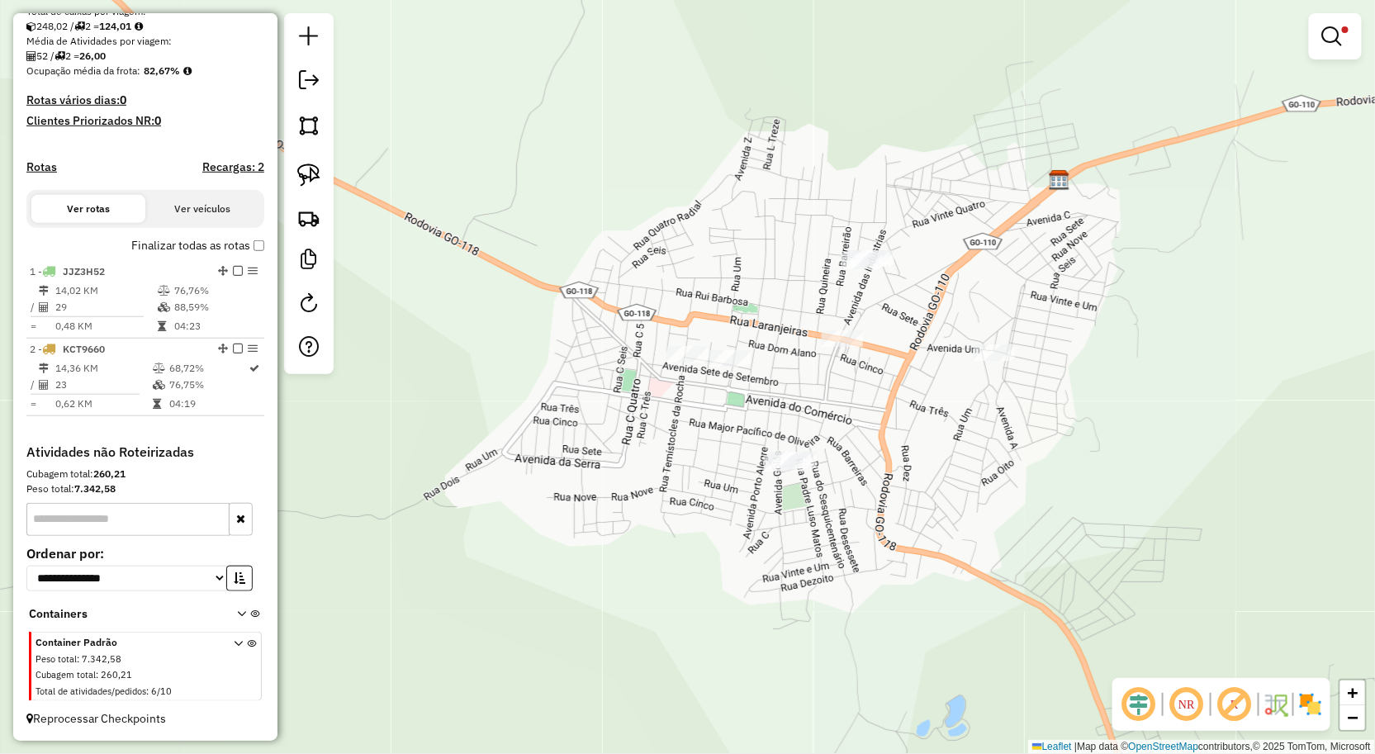
drag, startPoint x: 852, startPoint y: 281, endPoint x: 861, endPoint y: 273, distance: 12.3
click at [853, 278] on div "Limpar filtros Janela de atendimento Grade de atendimento Capacidade Transporta…" at bounding box center [687, 377] width 1375 height 754
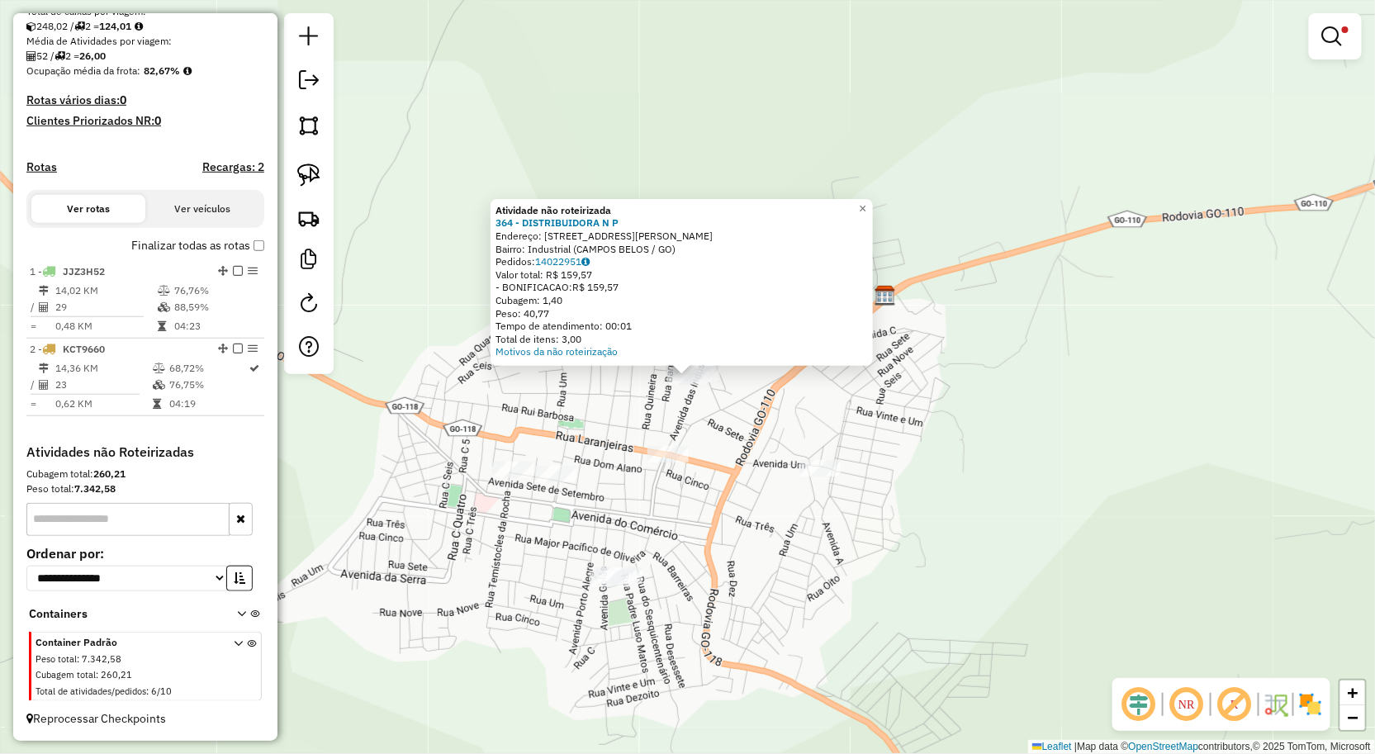
click at [609, 517] on div "Atividade não roteirizada 364 - DISTRIBUIDORA N P Endereço: AVENIDA JOEDIR ASSU…" at bounding box center [687, 377] width 1375 height 754
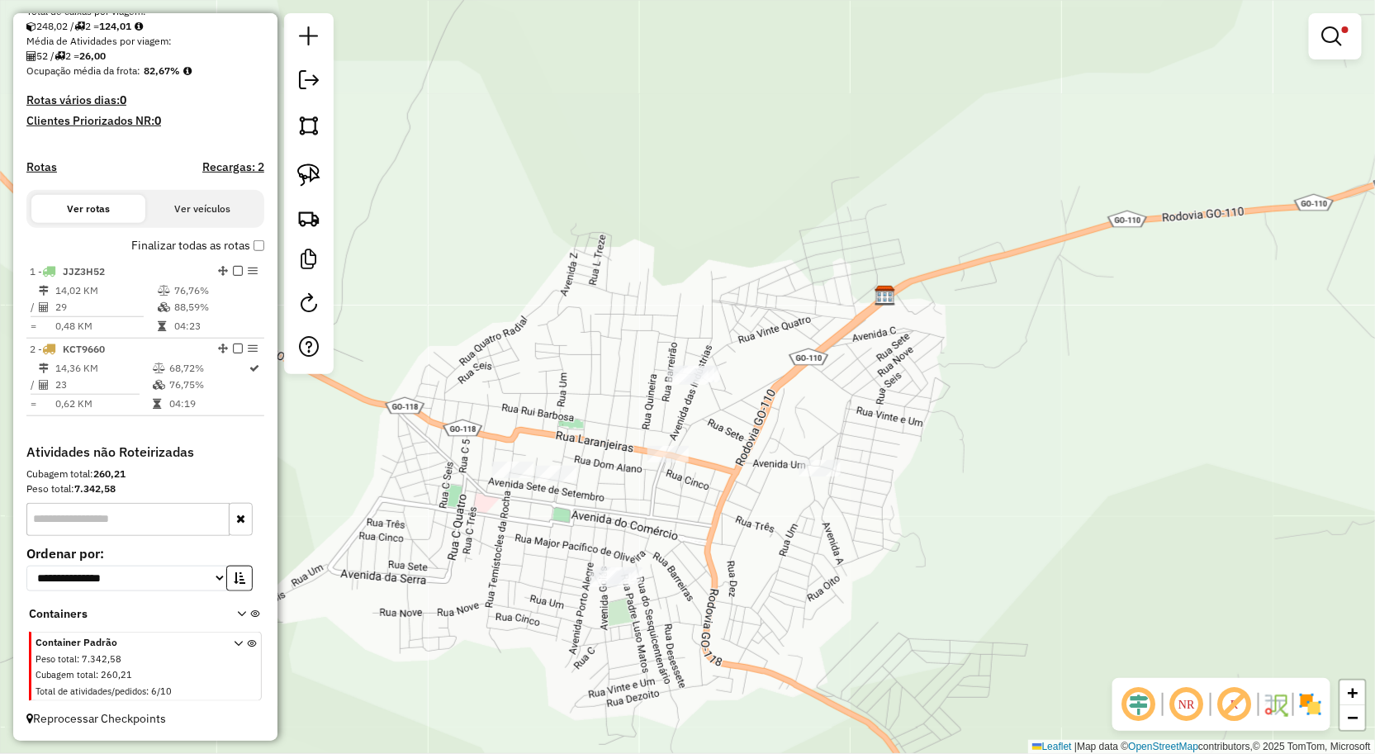
click at [506, 458] on div "Limpar filtros Janela de atendimento Grade de atendimento Capacidade Transporta…" at bounding box center [687, 377] width 1375 height 754
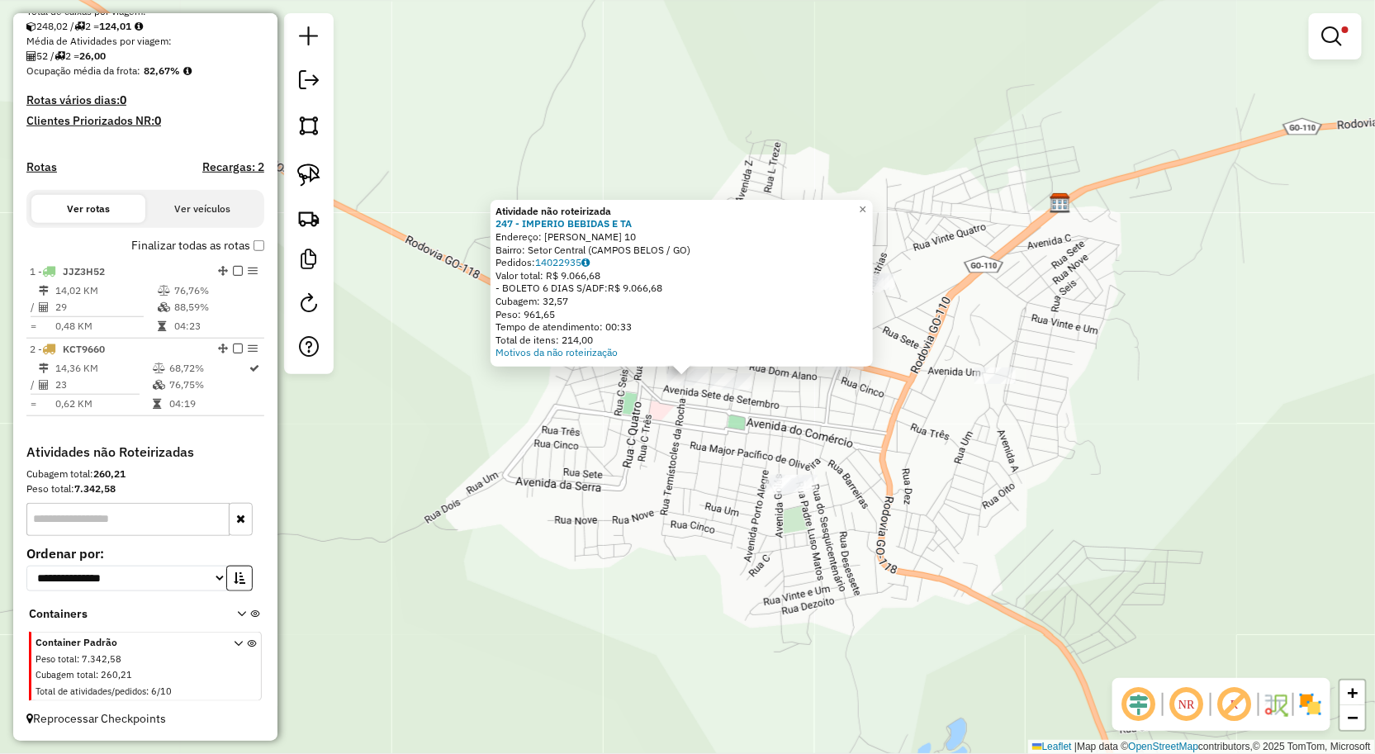
click at [703, 467] on div "Atividade não roteirizada 247 - IMPERIO BEBIDAS E TA Endereço: TEMISTOCLES ROCH…" at bounding box center [687, 377] width 1375 height 754
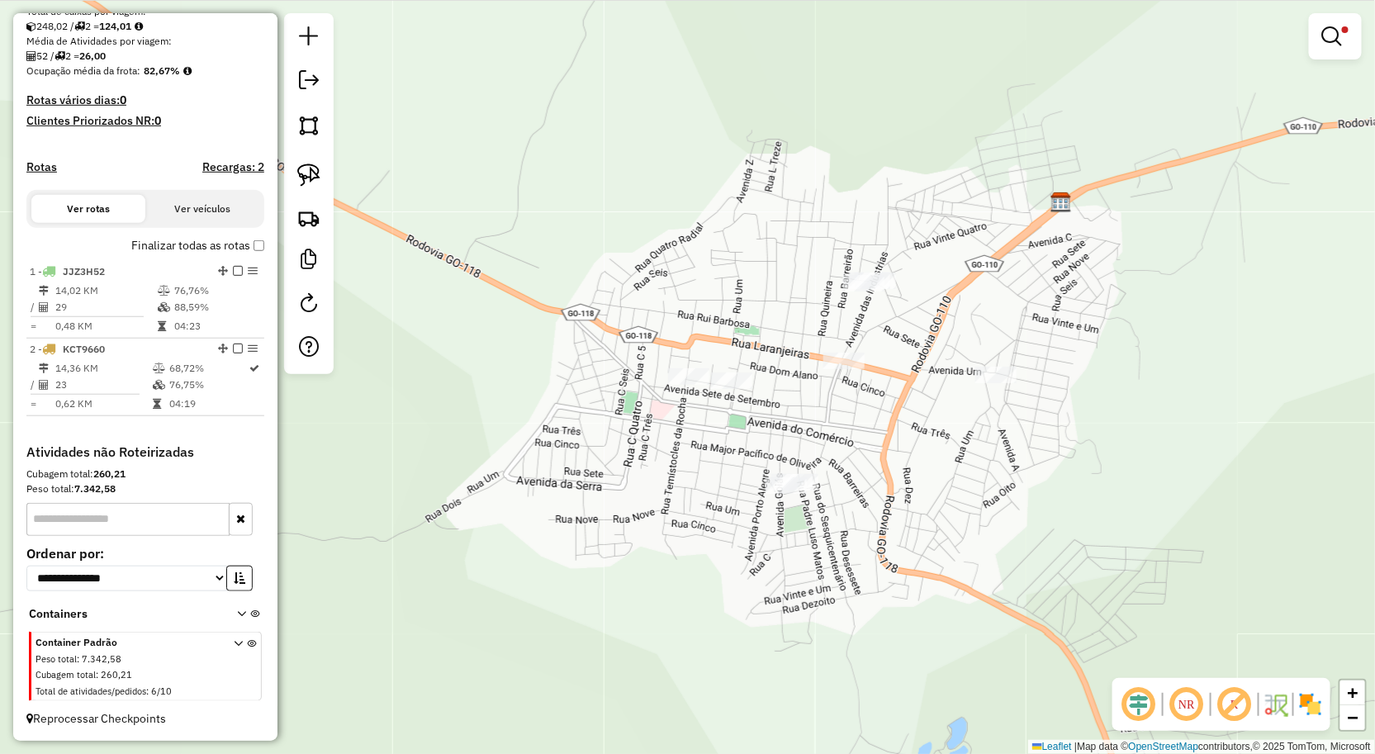
drag, startPoint x: 314, startPoint y: 182, endPoint x: 413, endPoint y: 215, distance: 104.5
click at [316, 182] on img at bounding box center [308, 175] width 23 height 23
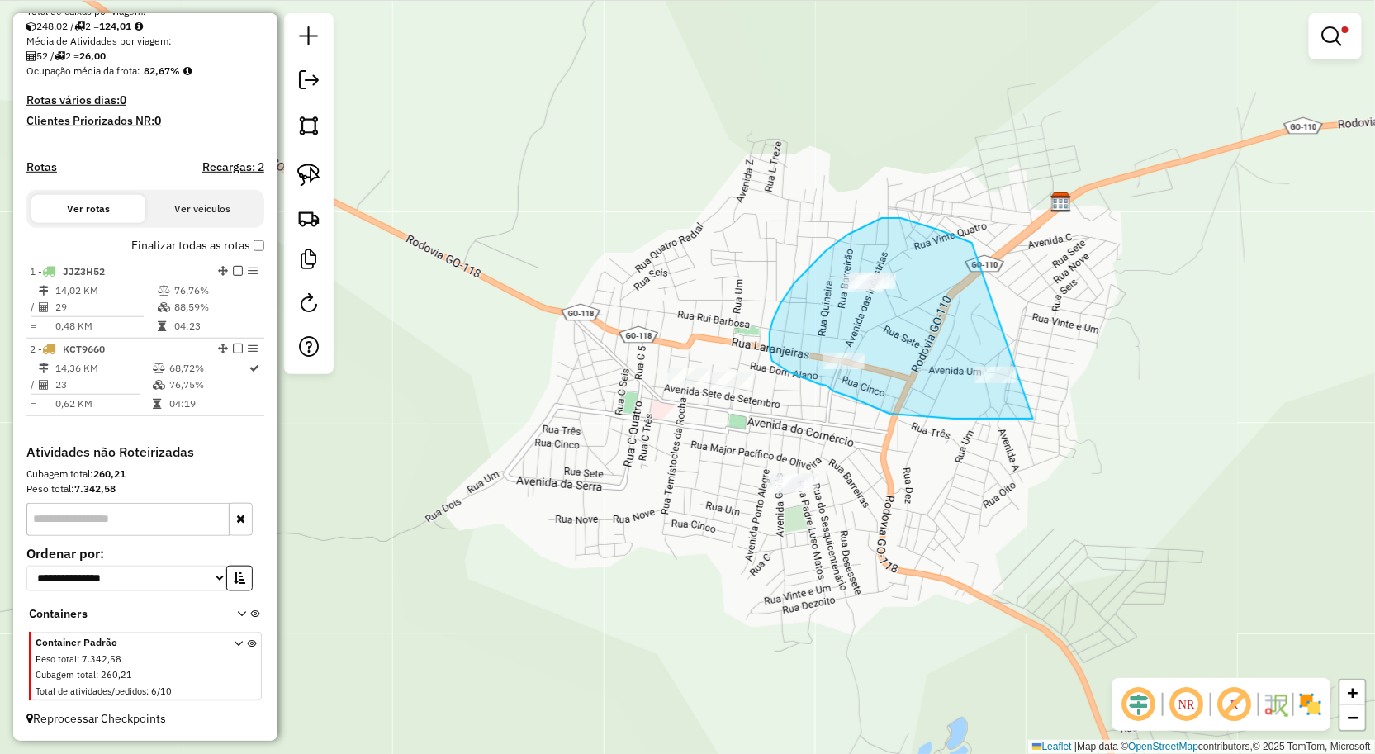
drag, startPoint x: 955, startPoint y: 235, endPoint x: 1123, endPoint y: 419, distance: 249.0
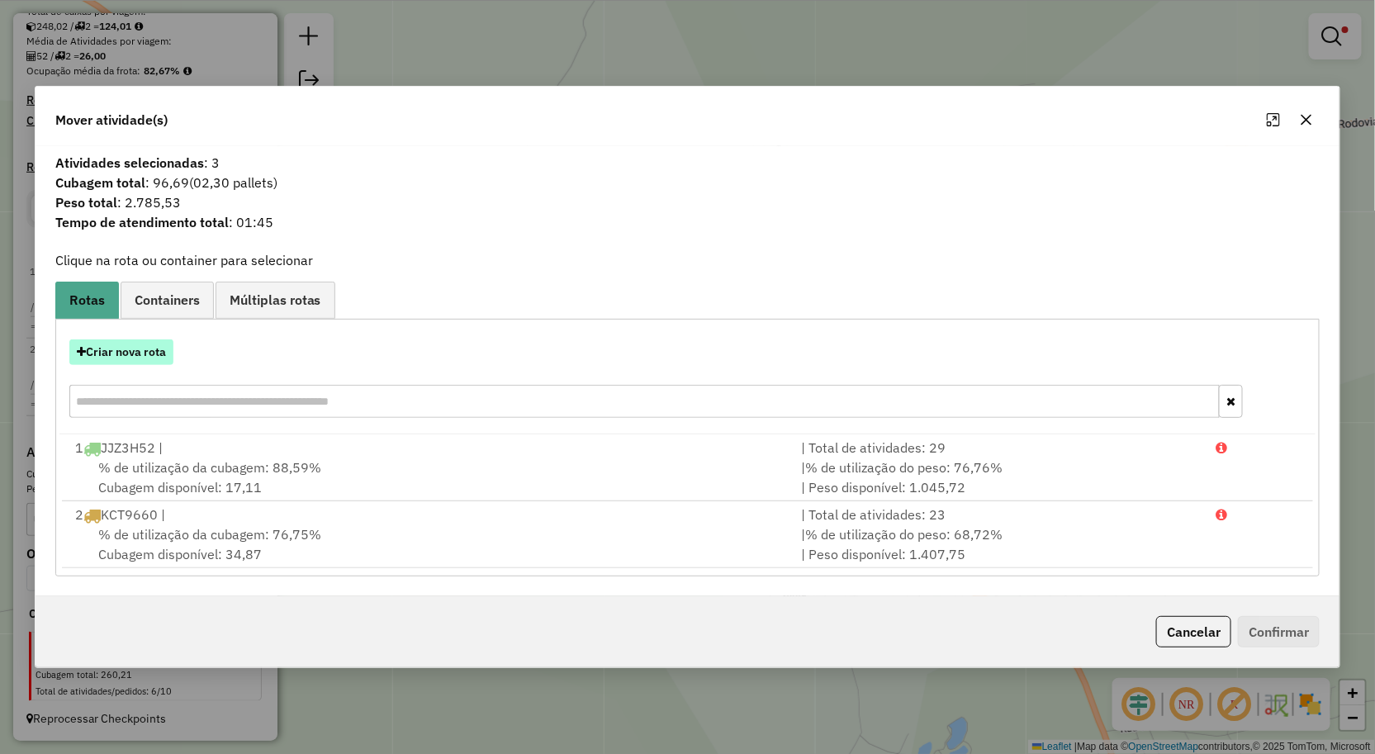
click at [102, 352] on button "Criar nova rota" at bounding box center [121, 352] width 104 height 26
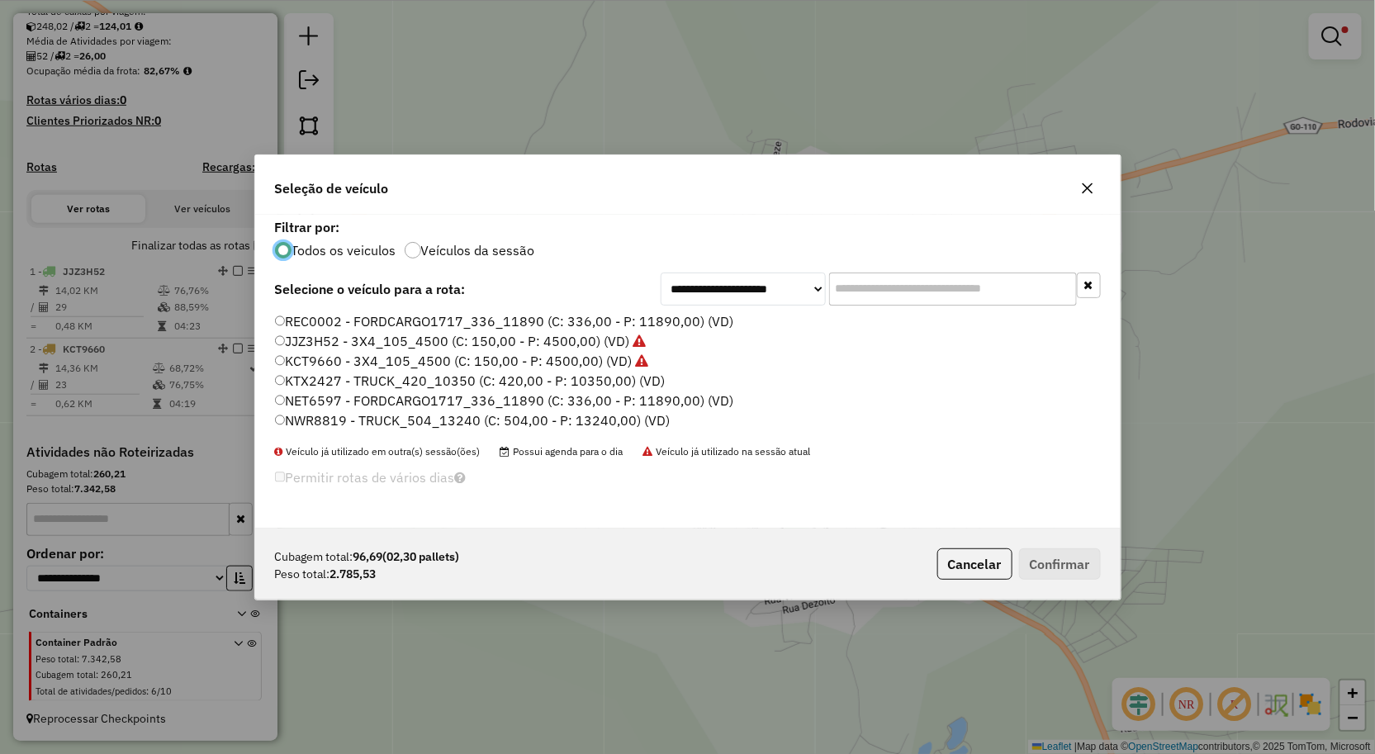
scroll to position [9, 4]
click at [309, 402] on label "NET6597 - FORDCARGO1717_336_11890 (C: 336,00 - P: 11890,00) (VD)" at bounding box center [504, 401] width 459 height 20
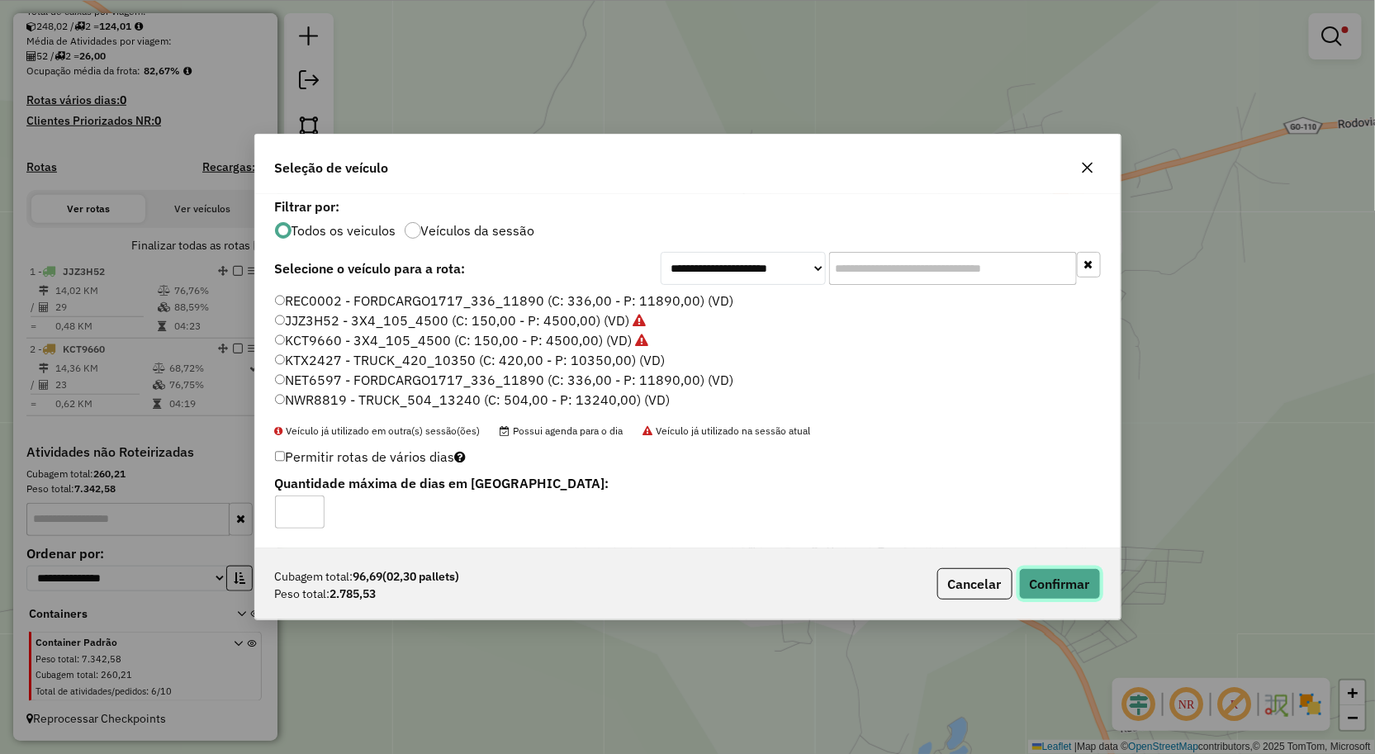
click at [1086, 576] on button "Confirmar" at bounding box center [1060, 583] width 82 height 31
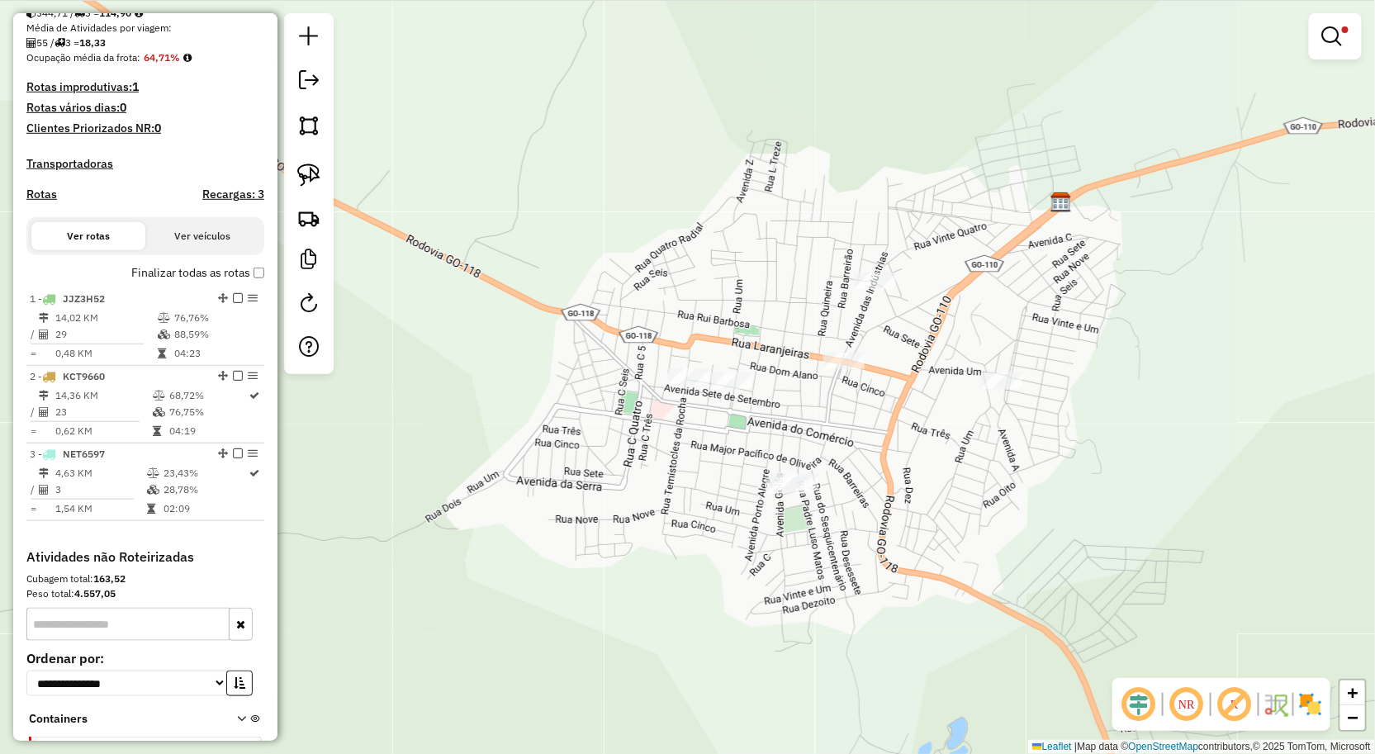
scroll to position [392, 0]
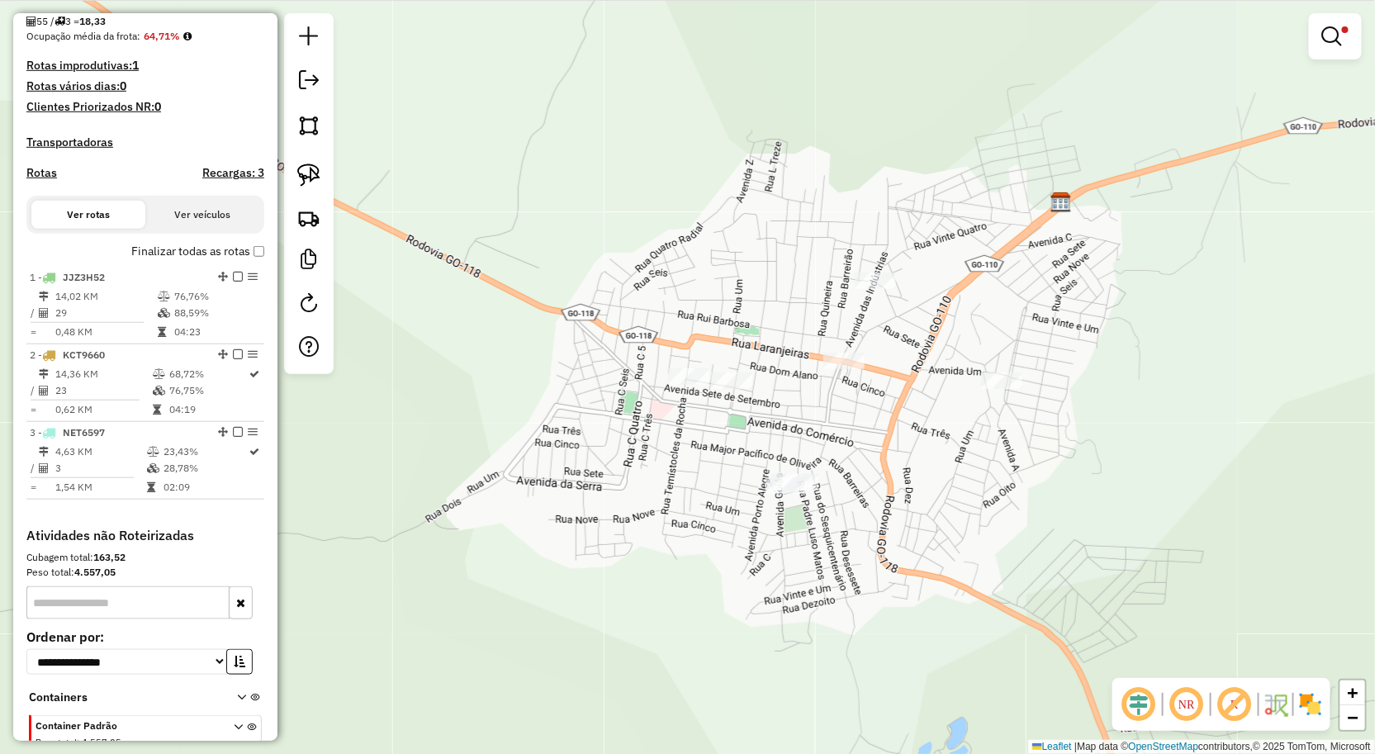
drag, startPoint x: 298, startPoint y: 182, endPoint x: 350, endPoint y: 210, distance: 59.1
click at [300, 182] on img at bounding box center [308, 175] width 23 height 23
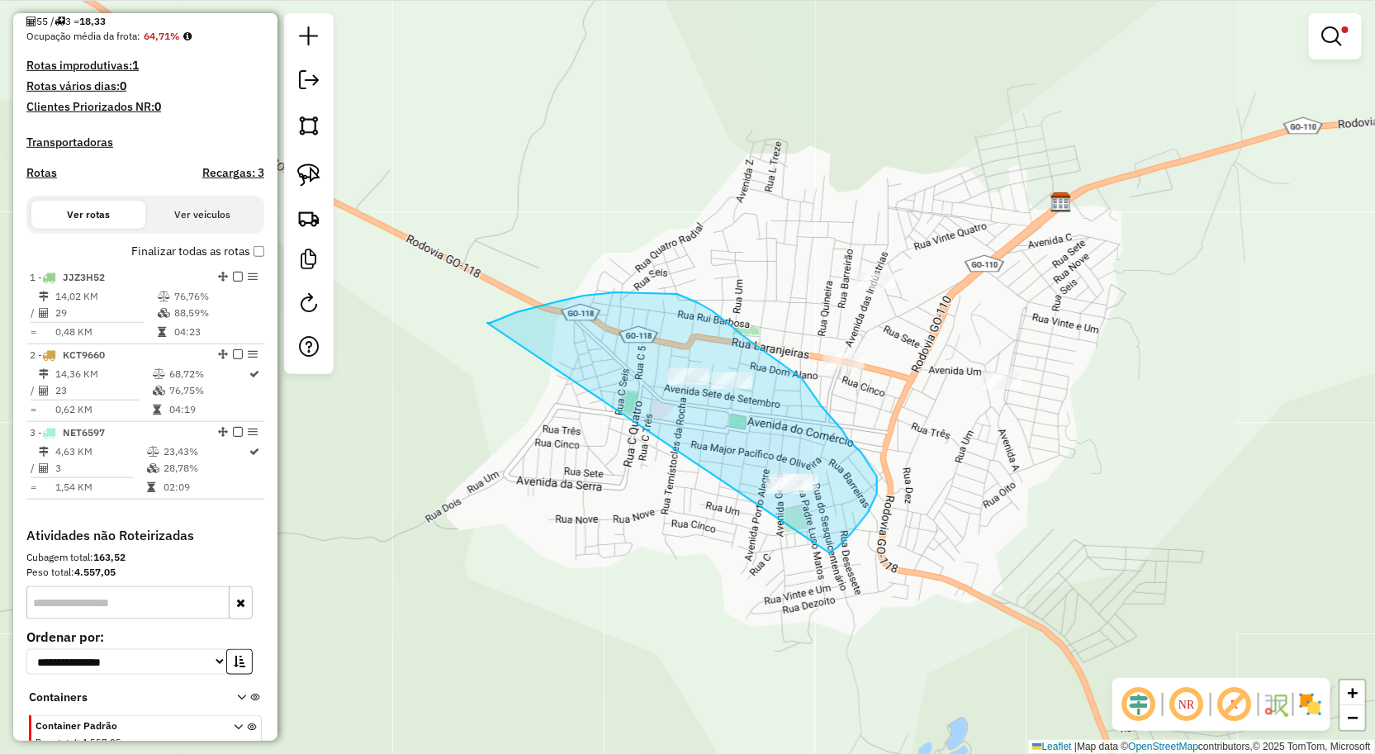
drag, startPoint x: 632, startPoint y: 292, endPoint x: 829, endPoint y: 554, distance: 327.9
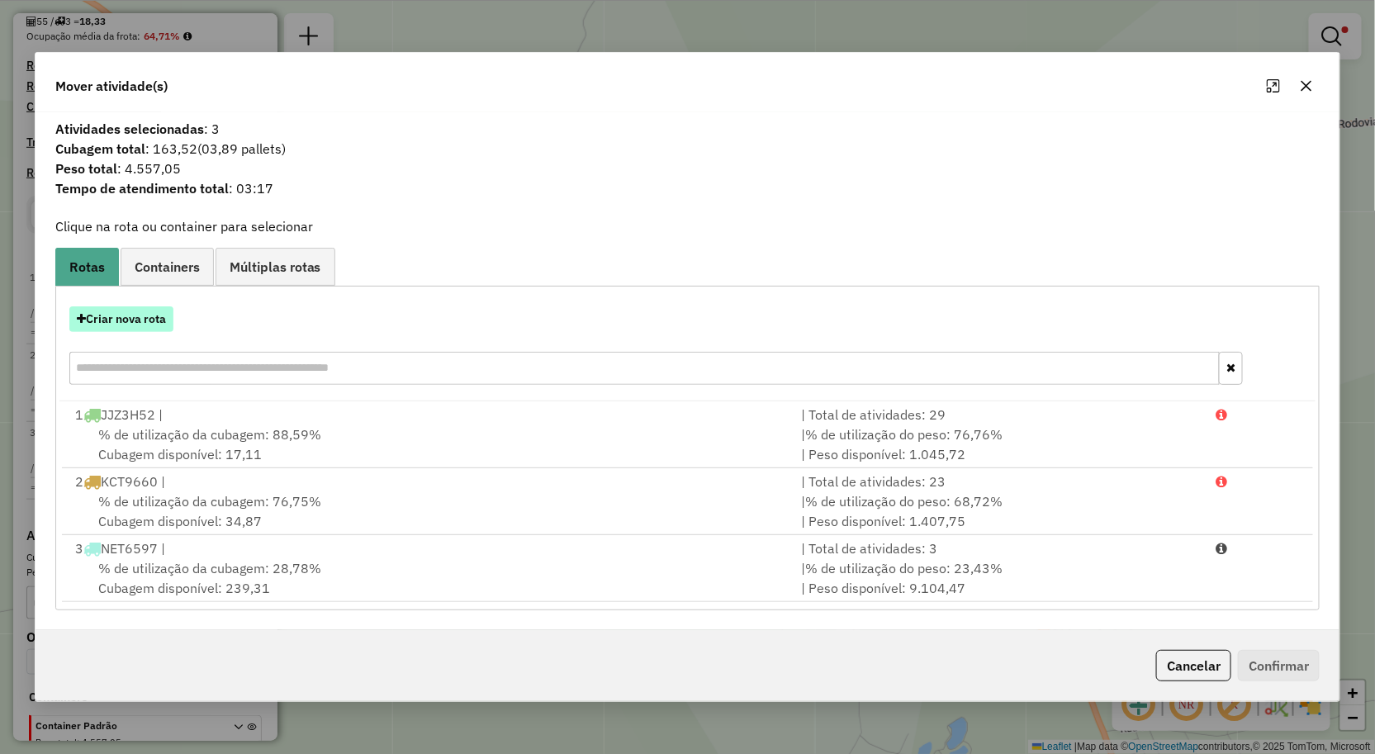
click at [102, 322] on button "Criar nova rota" at bounding box center [121, 319] width 104 height 26
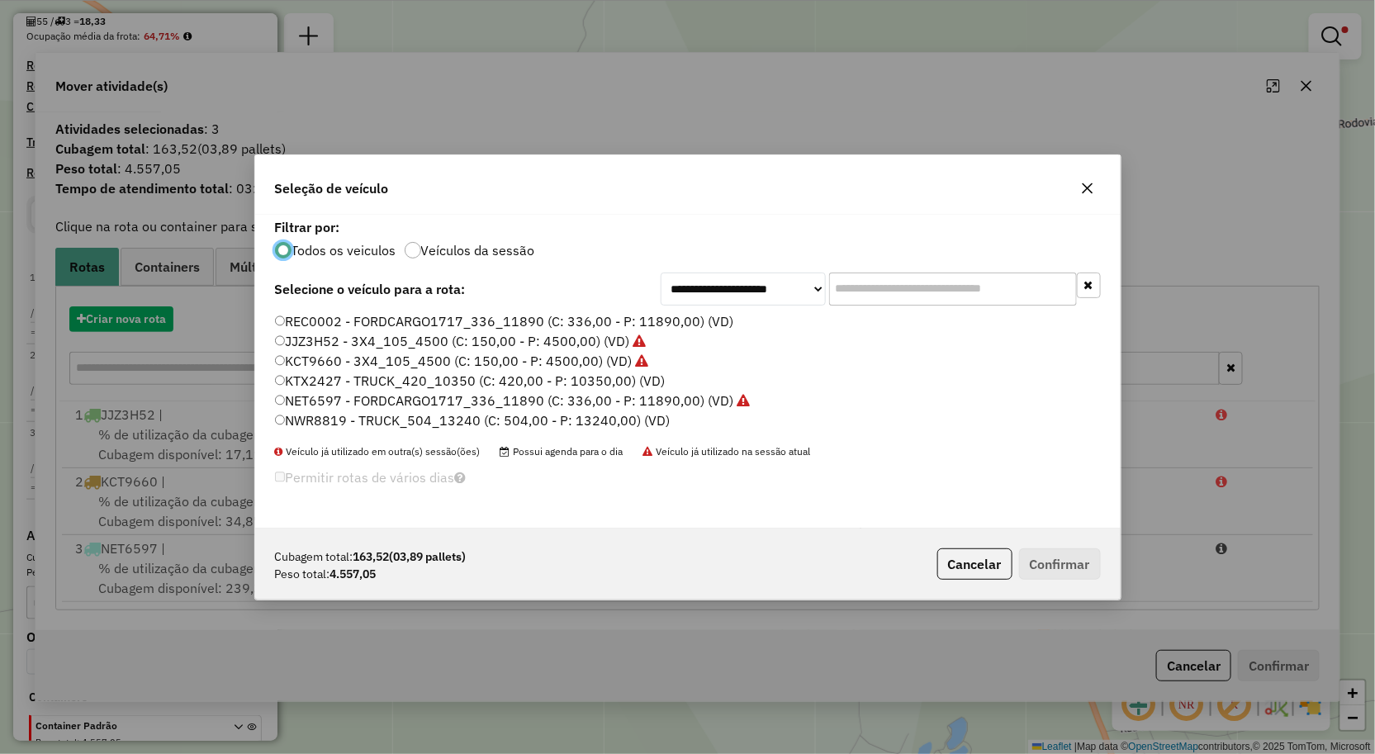
scroll to position [9, 4]
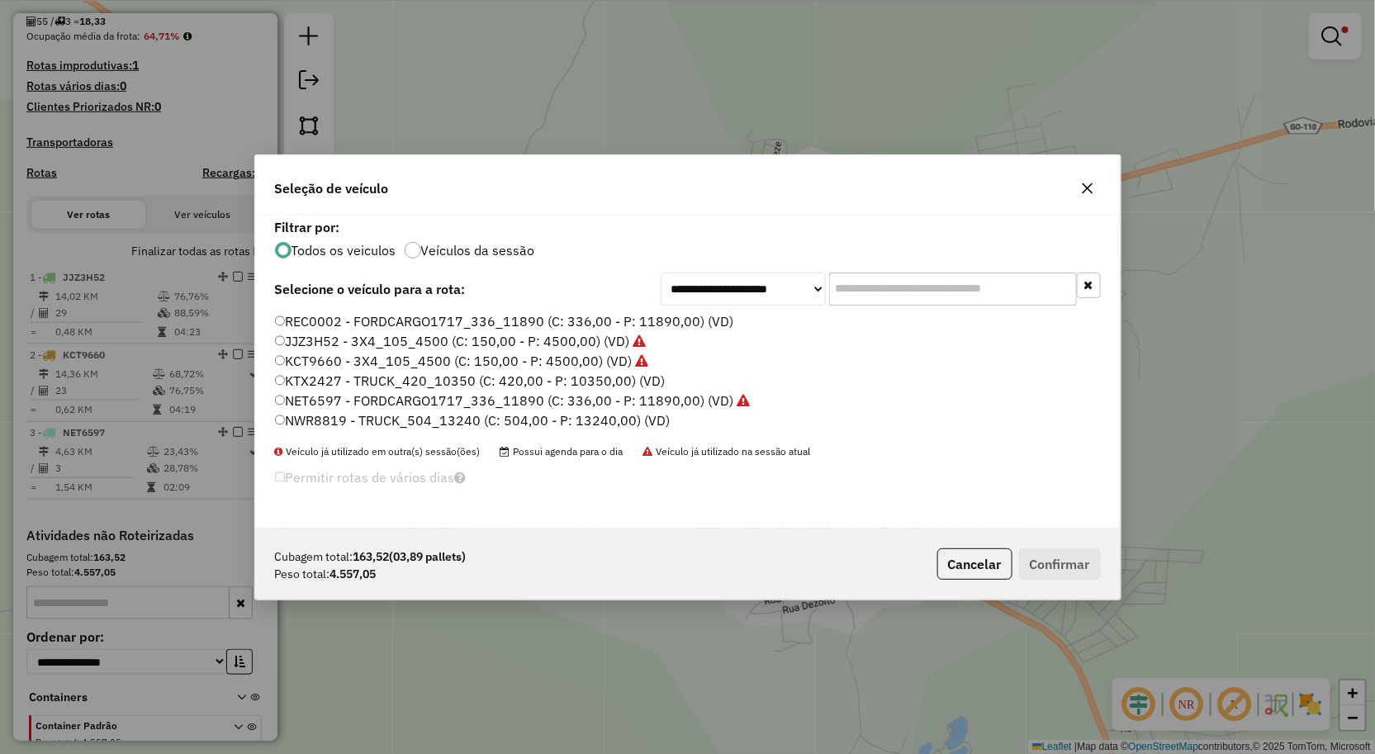
click at [355, 427] on label "NWR8819 - TRUCK_504_13240 (C: 504,00 - P: 13240,00) (VD)" at bounding box center [473, 421] width 396 height 20
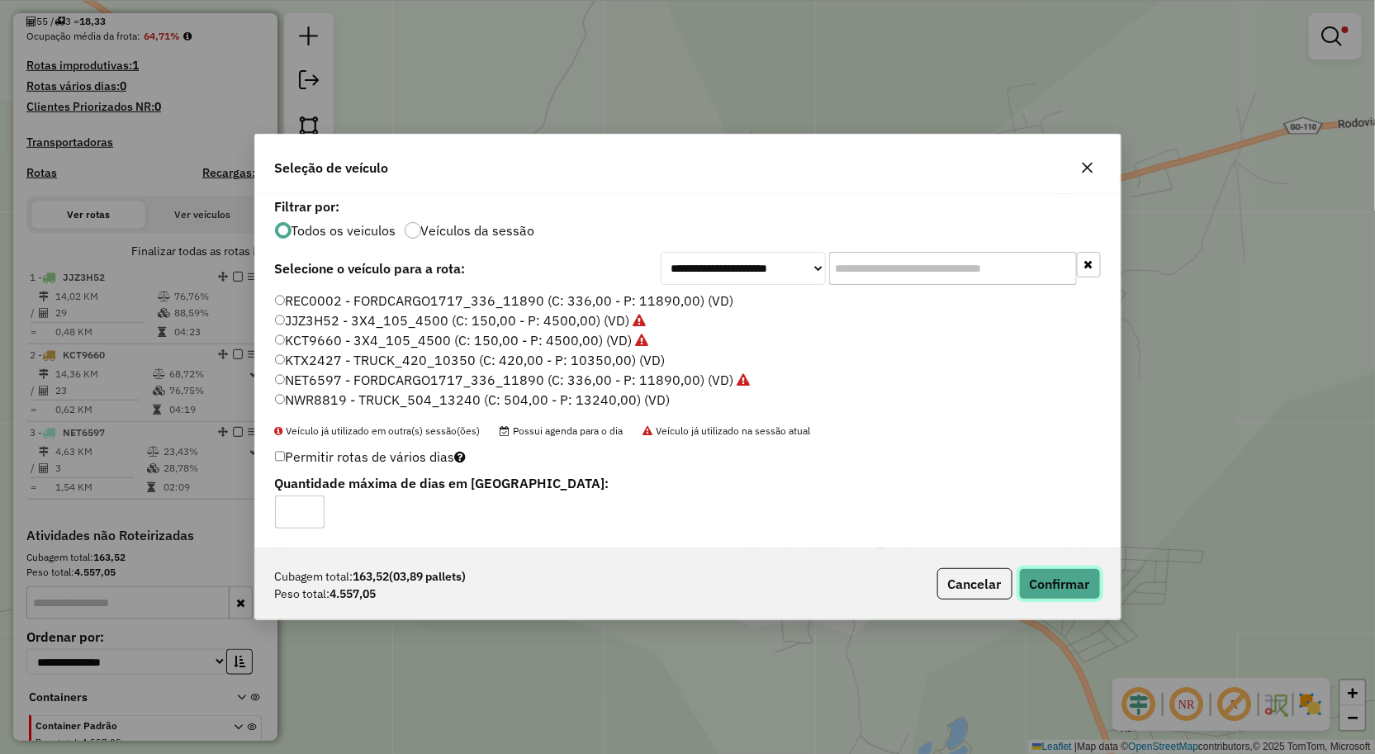
click at [1075, 586] on button "Confirmar" at bounding box center [1060, 583] width 82 height 31
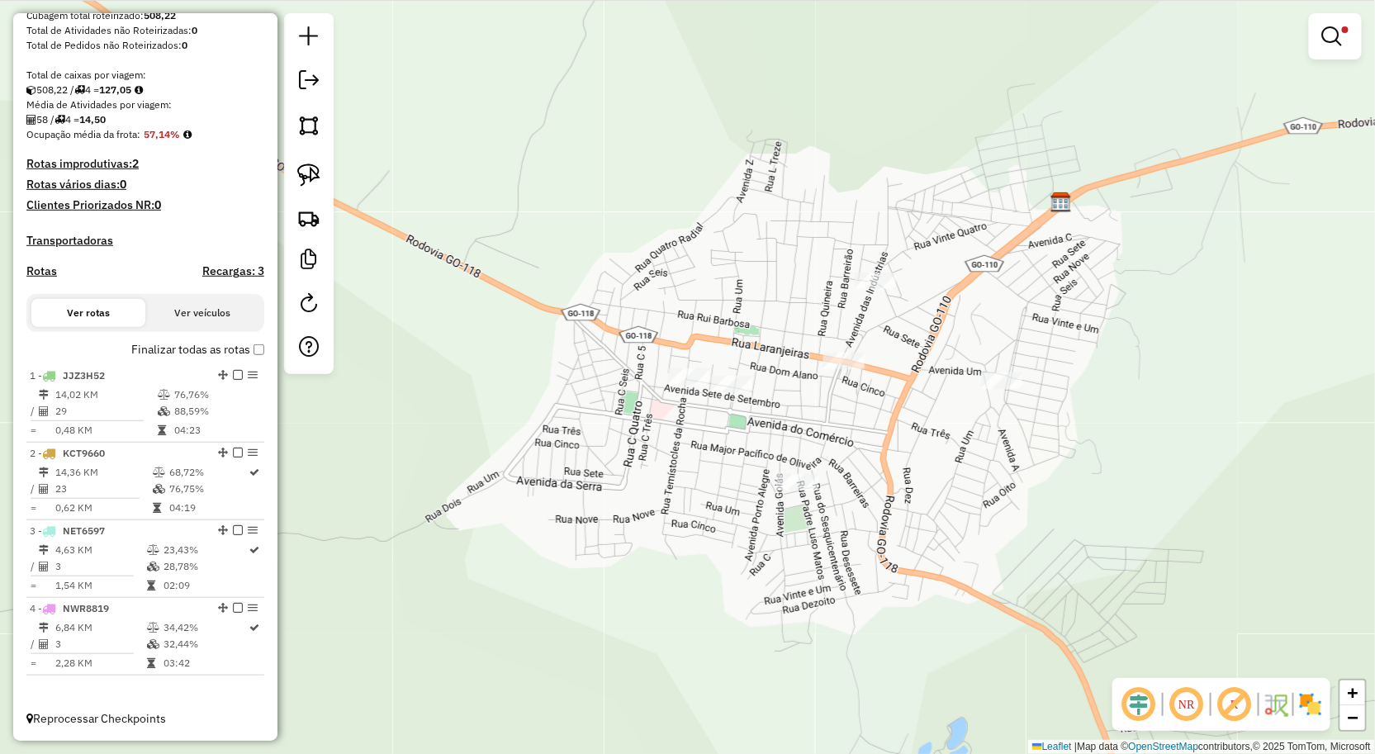
scroll to position [307, 0]
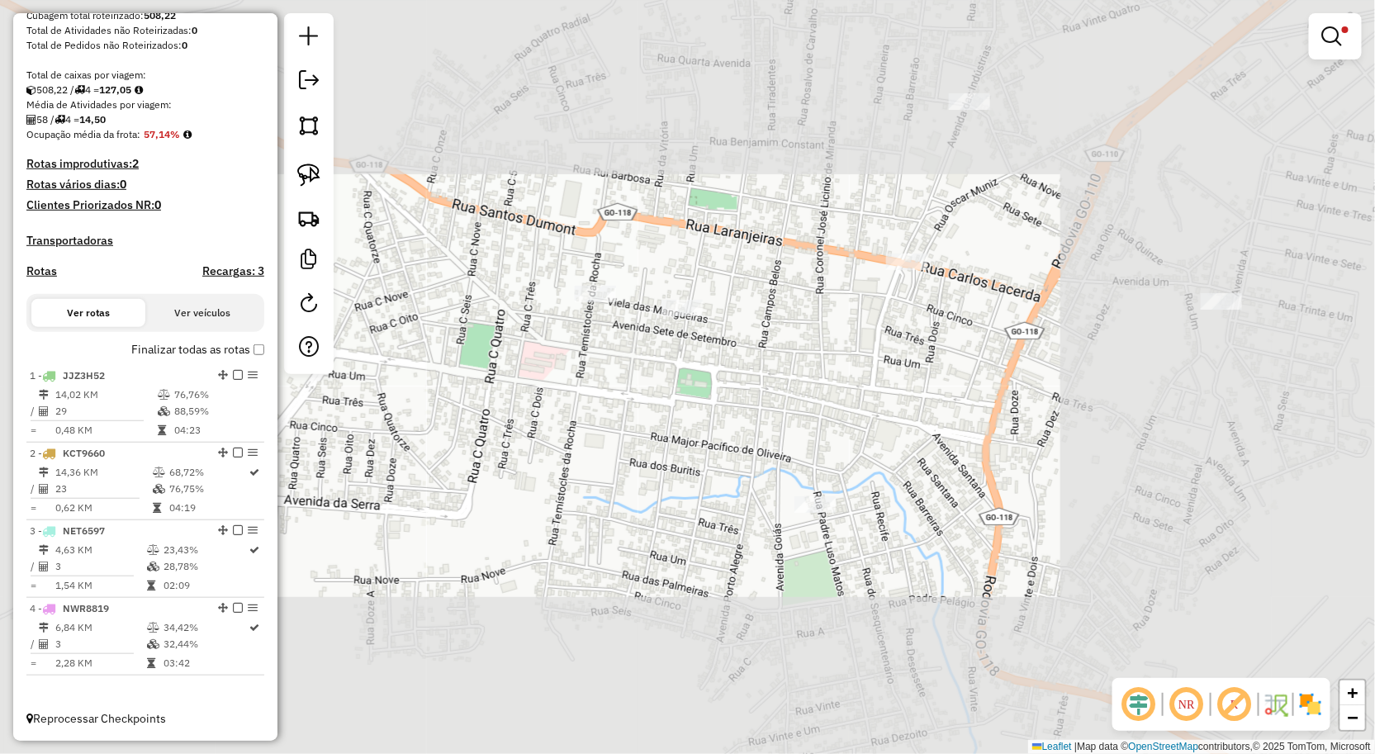
drag, startPoint x: 697, startPoint y: 390, endPoint x: 675, endPoint y: 436, distance: 51.3
click at [681, 425] on div "Limpar filtros Janela de atendimento Grade de atendimento Capacidade Transporta…" at bounding box center [687, 377] width 1375 height 754
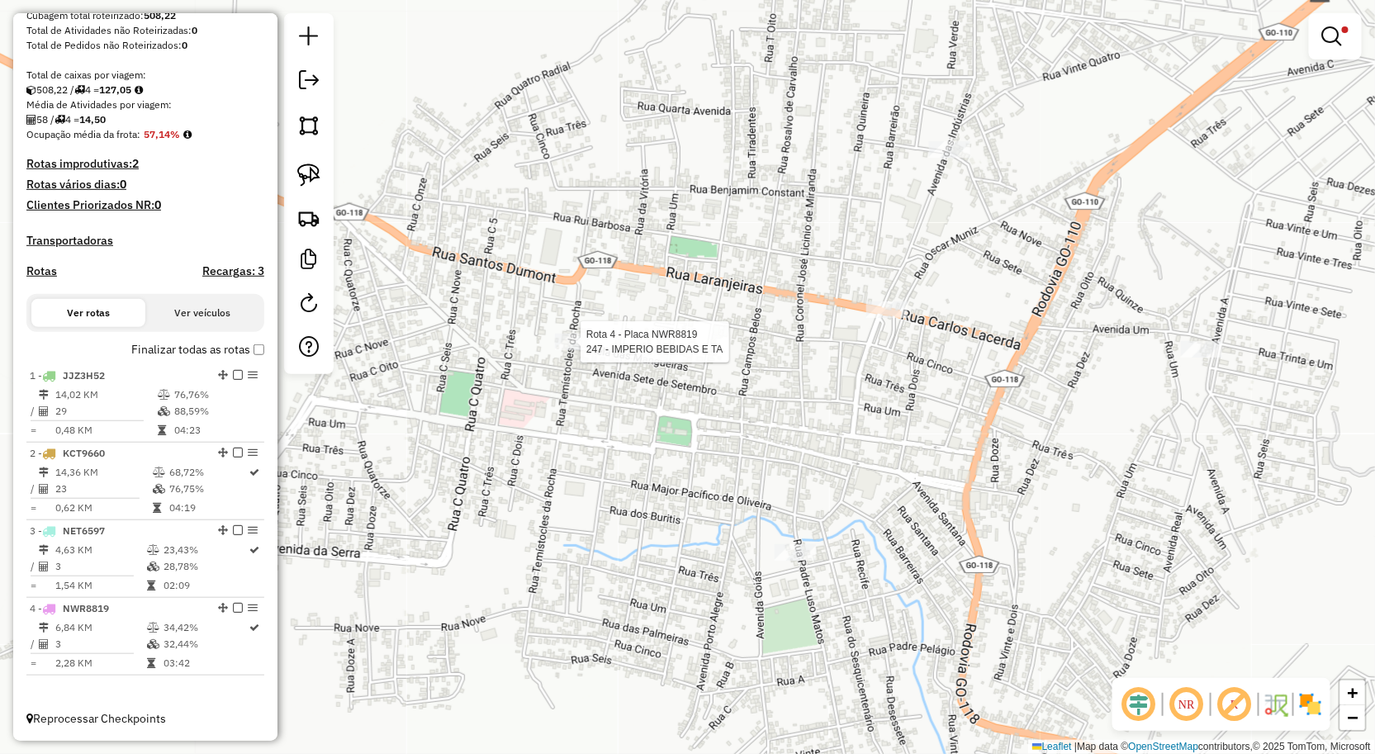
select select "**********"
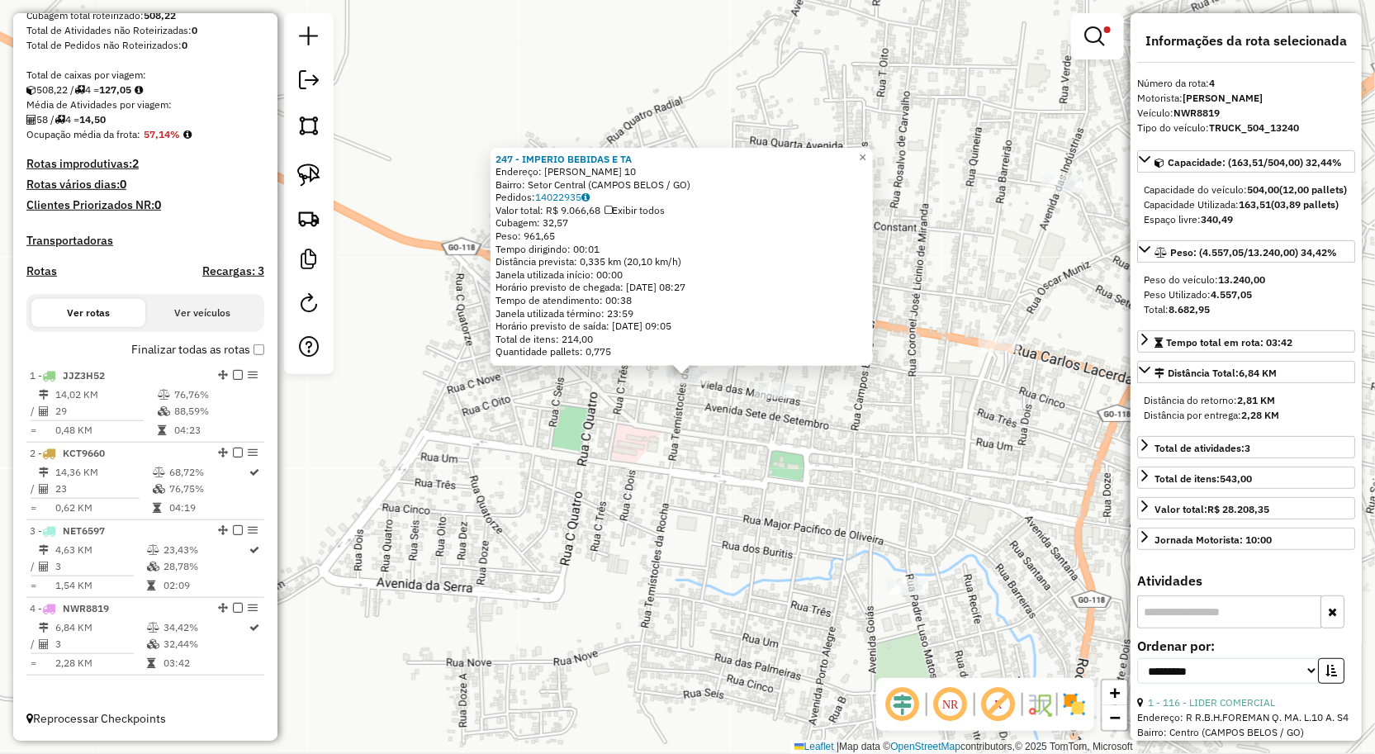
click at [774, 448] on div "247 - IMPERIO BEBIDAS E TA Endereço: TEMISTOCLES ROCHA 10 Bairro: Setor Central…" at bounding box center [687, 377] width 1375 height 754
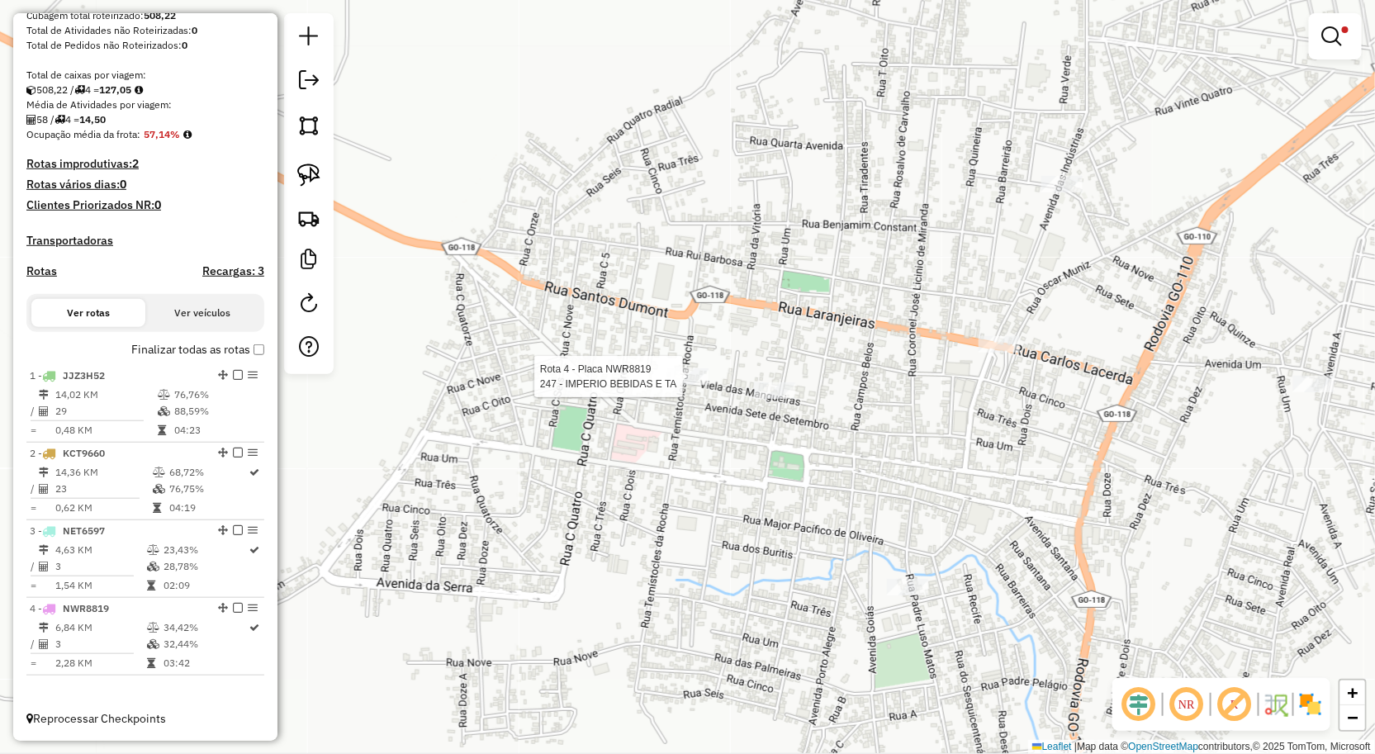
select select "**********"
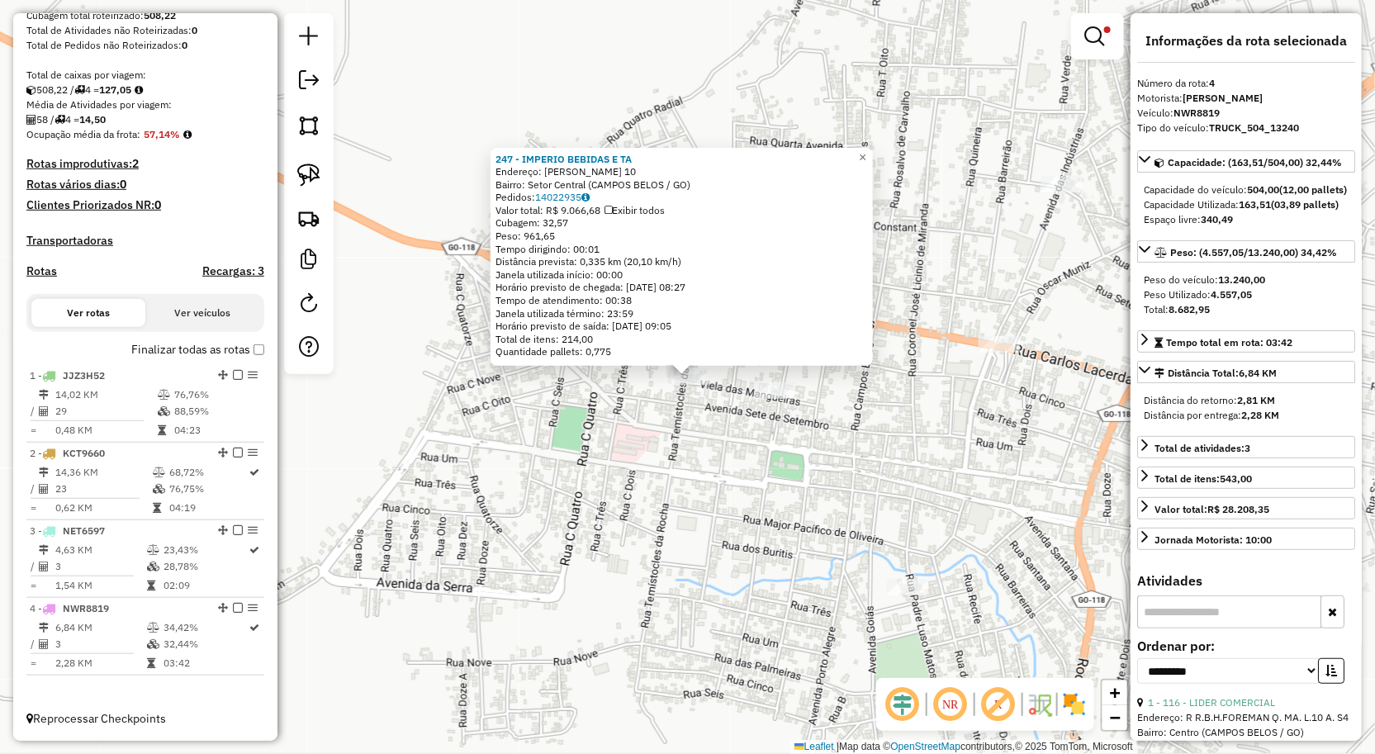
click at [736, 448] on div "247 - IMPERIO BEBIDAS E TA Endereço: TEMISTOCLES ROCHA 10 Bairro: Setor Central…" at bounding box center [687, 377] width 1375 height 754
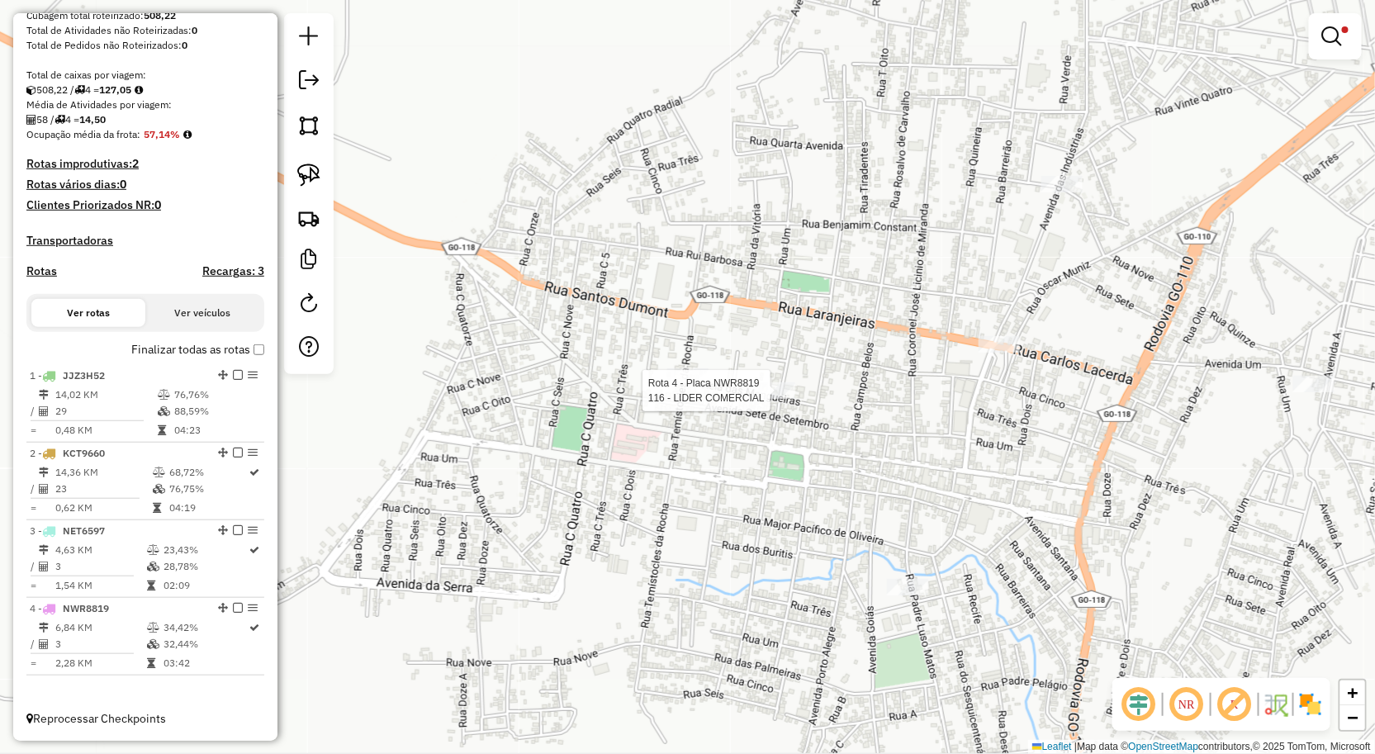
select select "**********"
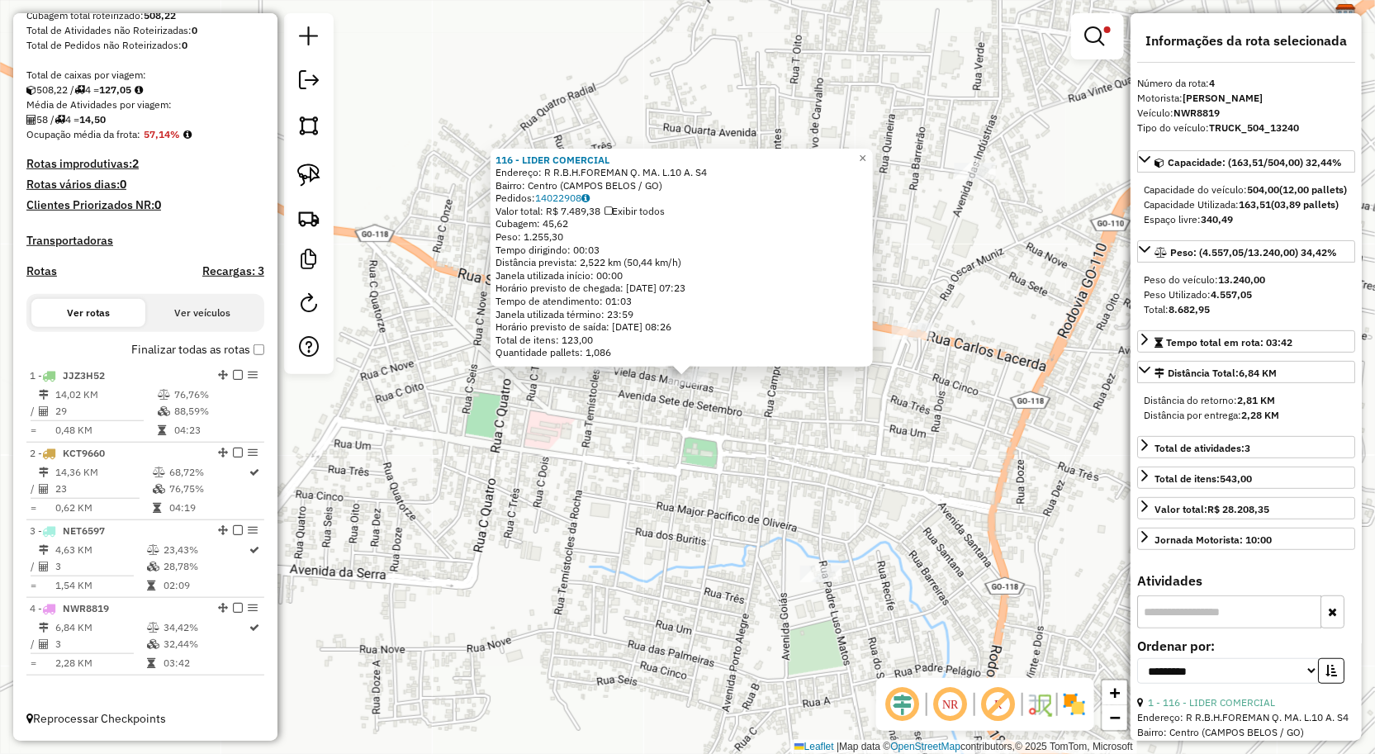
click at [801, 463] on div "116 - LIDER COMERCIAL Endereço: R R.B.H.FOREMAN Q. MA. L.10 A. S4 Bairro: Centr…" at bounding box center [687, 377] width 1375 height 754
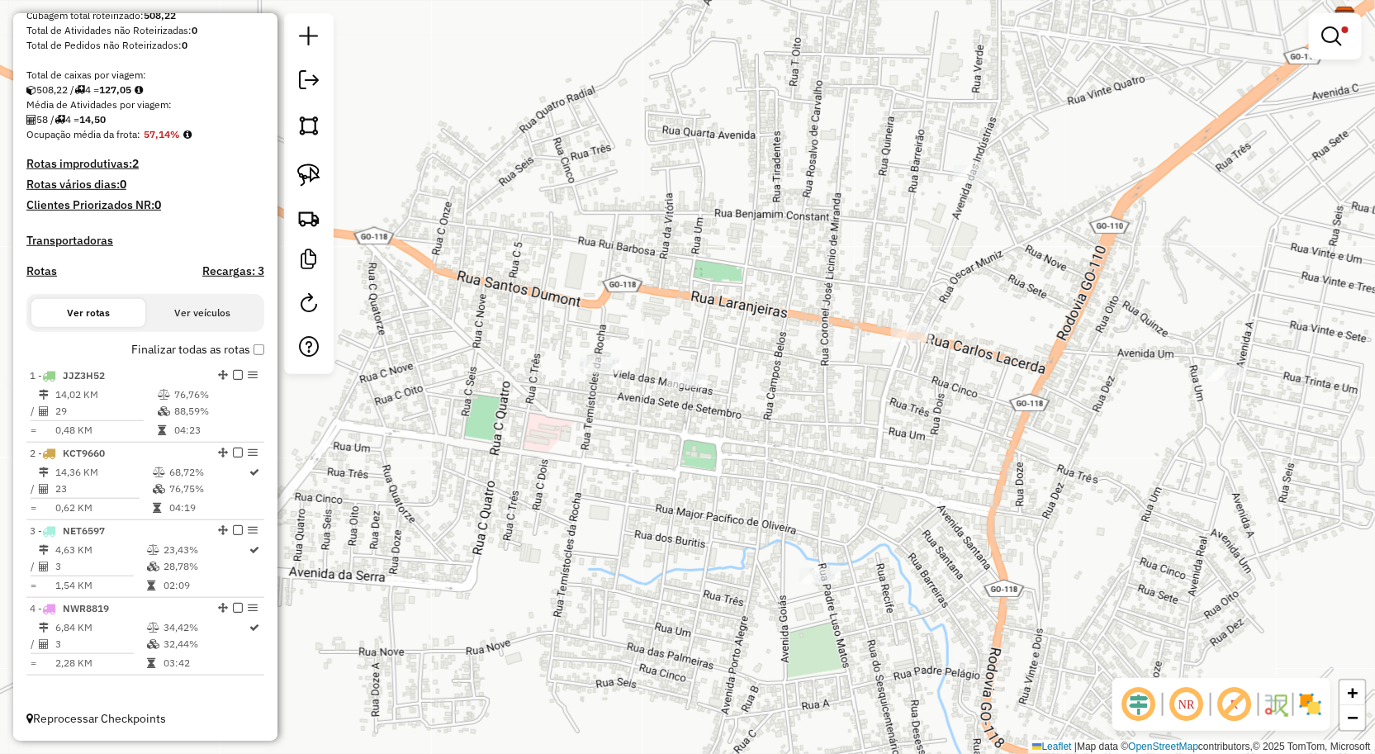
drag, startPoint x: 798, startPoint y: 466, endPoint x: 785, endPoint y: 516, distance: 52.1
click at [793, 516] on div "Limpar filtros Janela de atendimento Grade de atendimento Capacidade Transporta…" at bounding box center [687, 377] width 1375 height 754
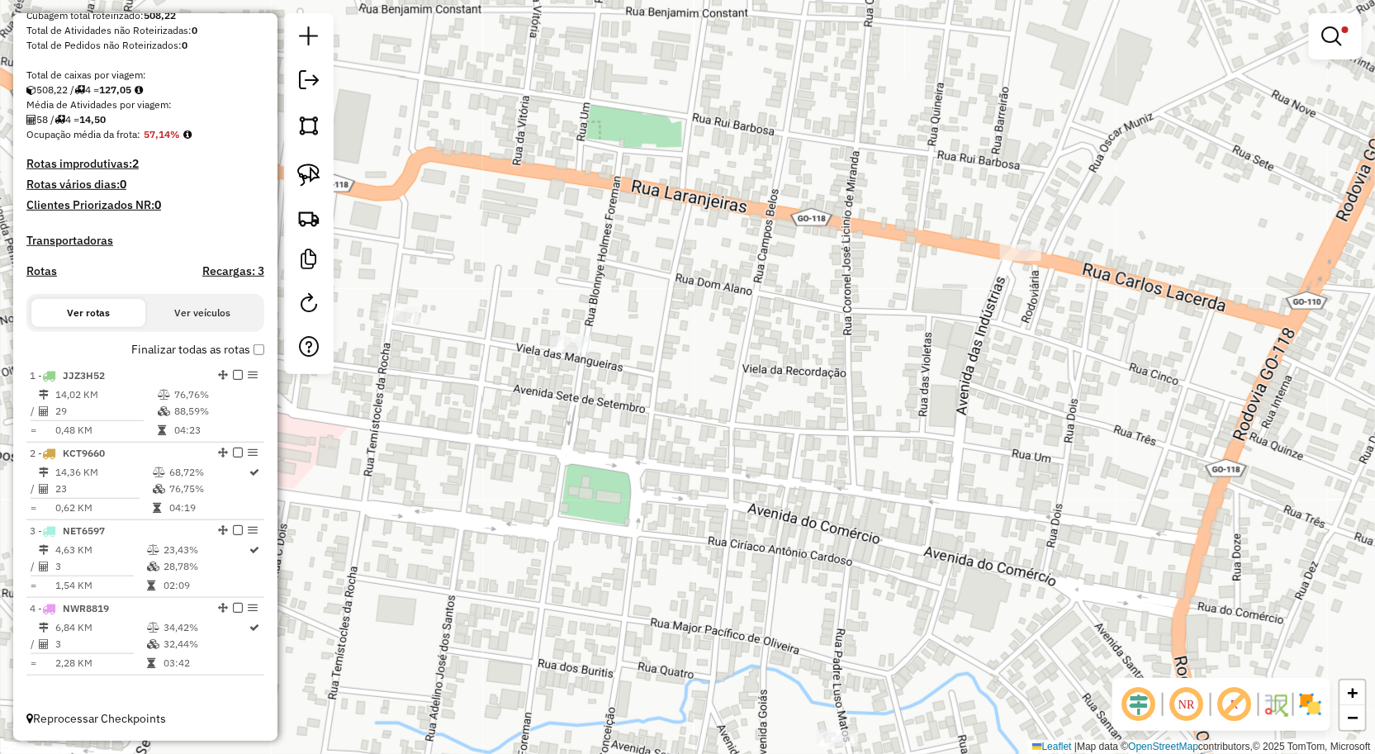
drag, startPoint x: 302, startPoint y: 178, endPoint x: 454, endPoint y: 188, distance: 152.3
click at [303, 178] on img at bounding box center [308, 175] width 23 height 23
drag, startPoint x: 467, startPoint y: 188, endPoint x: 426, endPoint y: 356, distance: 172.7
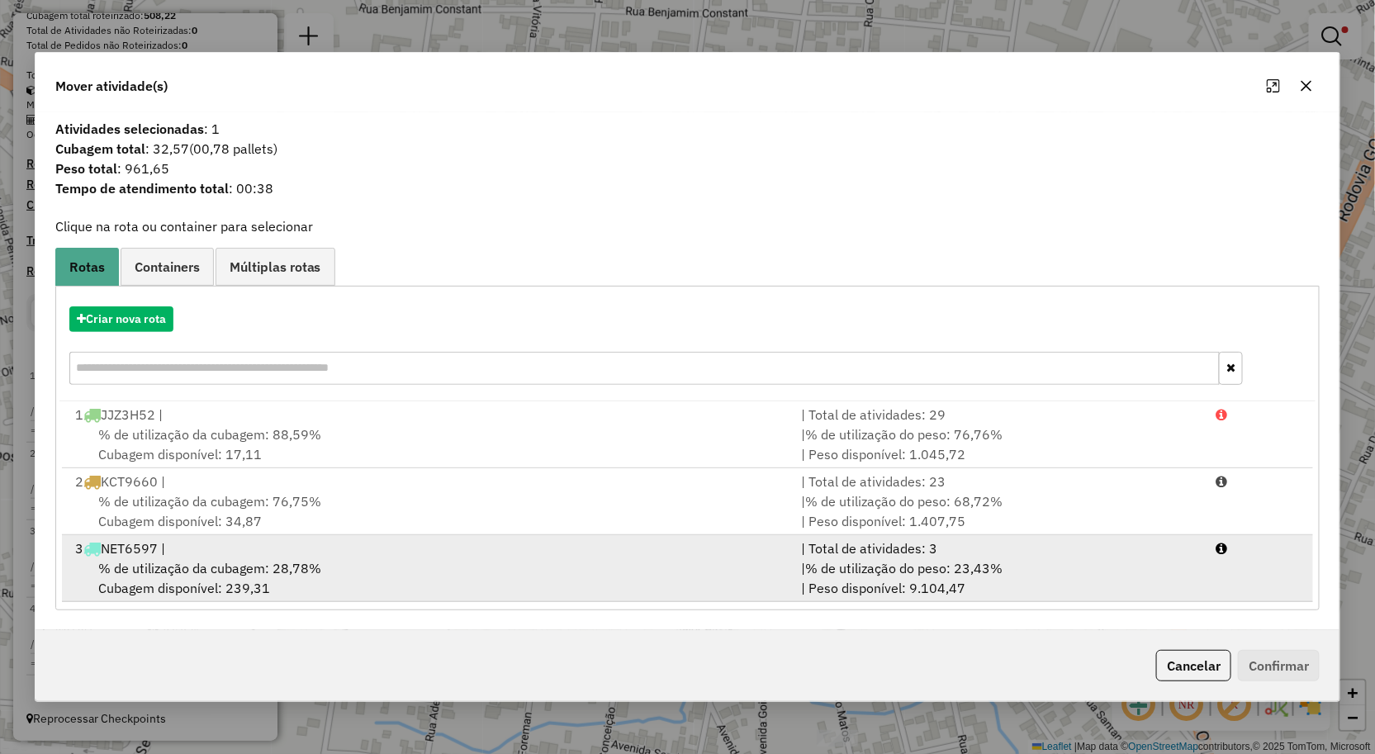
click at [275, 560] on span "% de utilização da cubagem: 28,78%" at bounding box center [209, 568] width 223 height 17
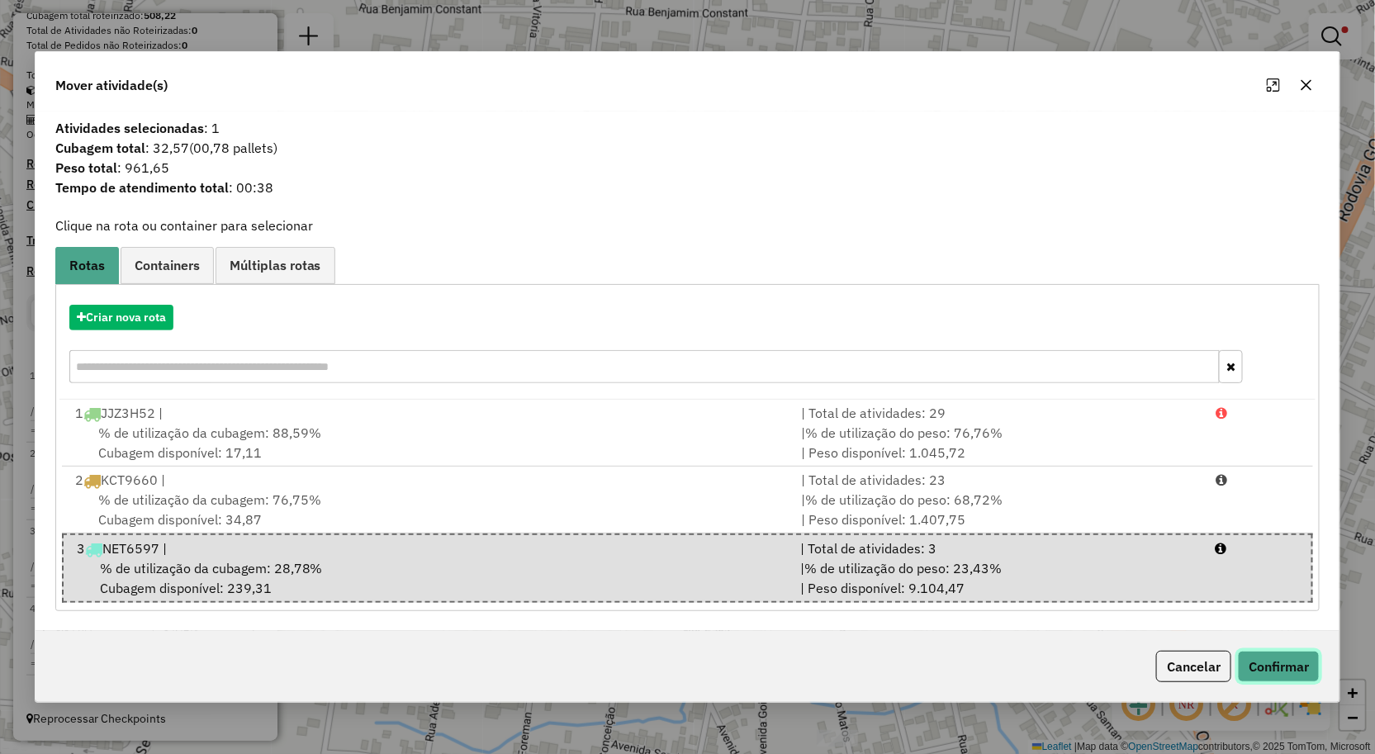
click at [1260, 664] on button "Confirmar" at bounding box center [1279, 666] width 82 height 31
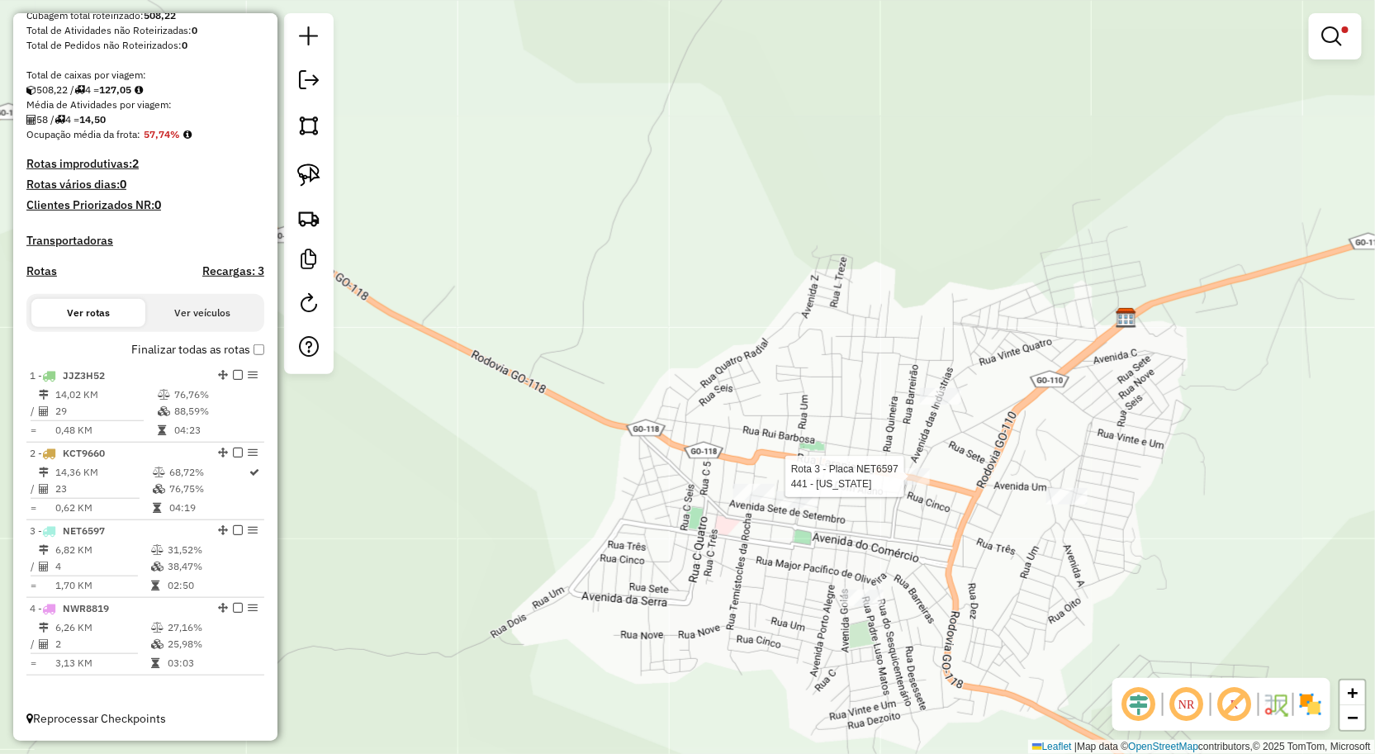
select select "**********"
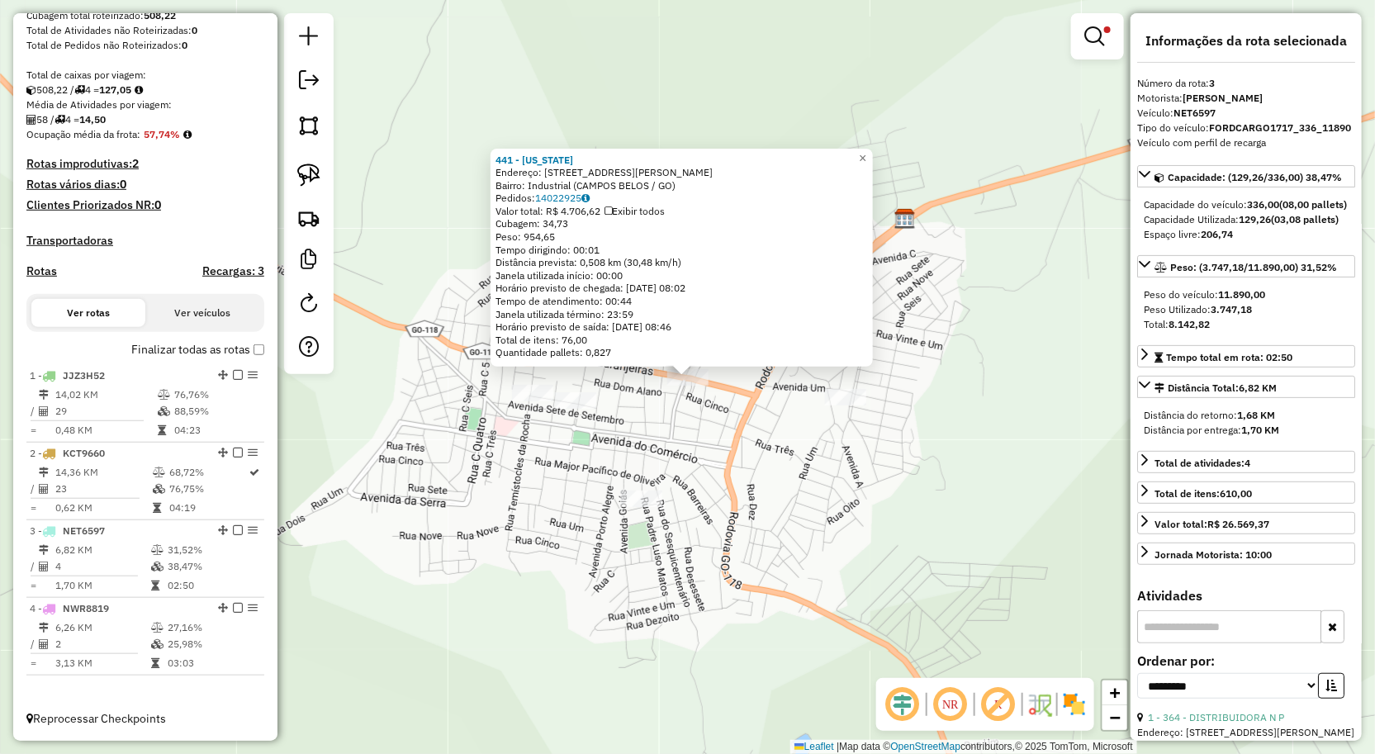
click at [878, 551] on div "441 - MONTANA Endereço: AV.JOEDIR ASSUNCAO COSTA 10 Bairro: Industrial (CAMPOS …" at bounding box center [687, 377] width 1375 height 754
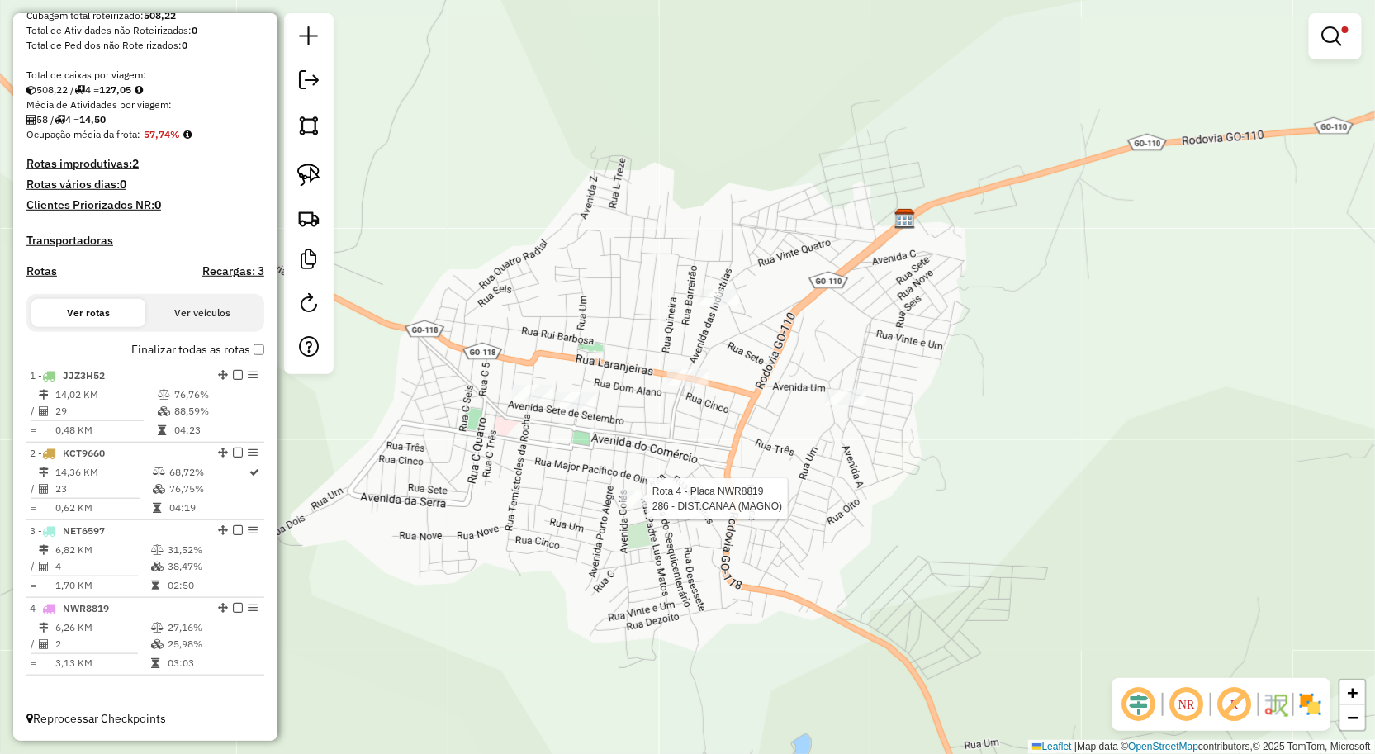
select select "**********"
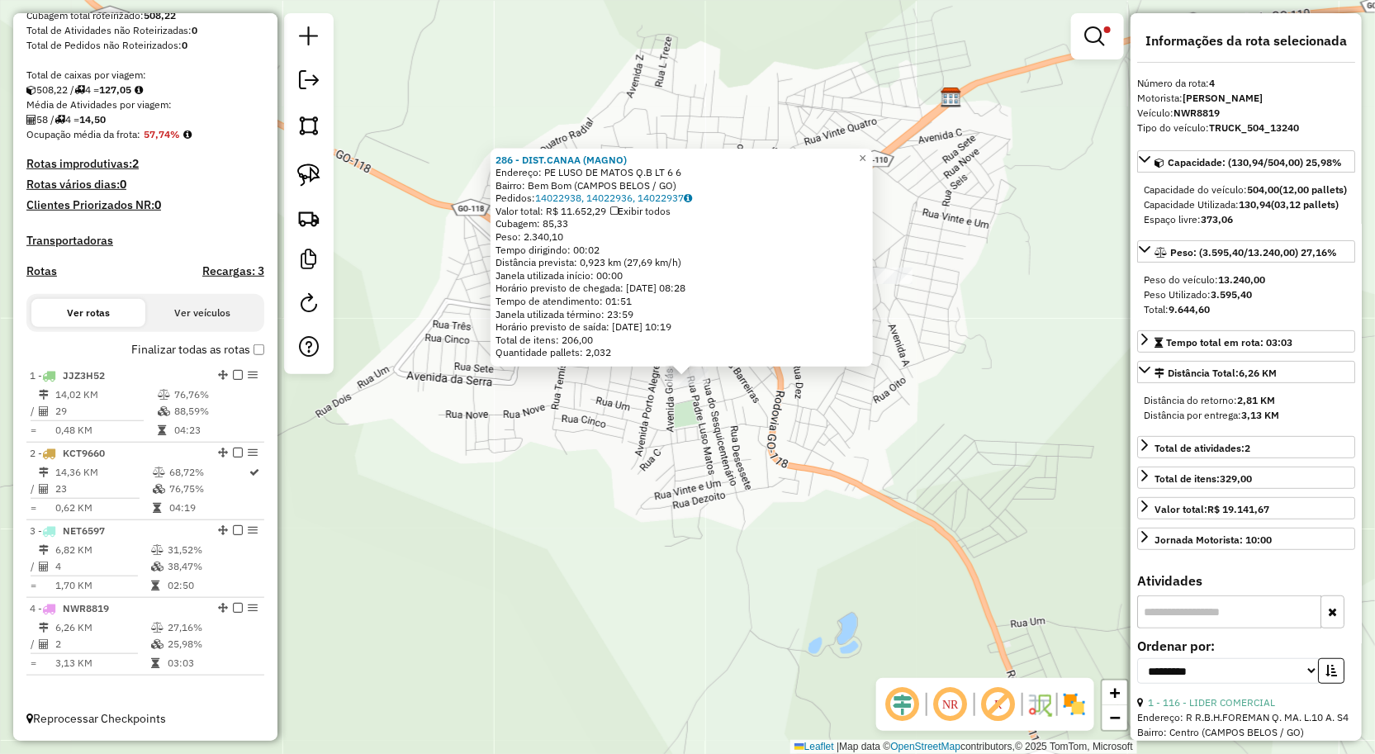
click at [1022, 488] on div "286 - DIST.CANAA (MAGNO) Endereço: PE LUSO DE MATOS Q.B LT 6 6 Bairro: Bem Bom …" at bounding box center [687, 377] width 1375 height 754
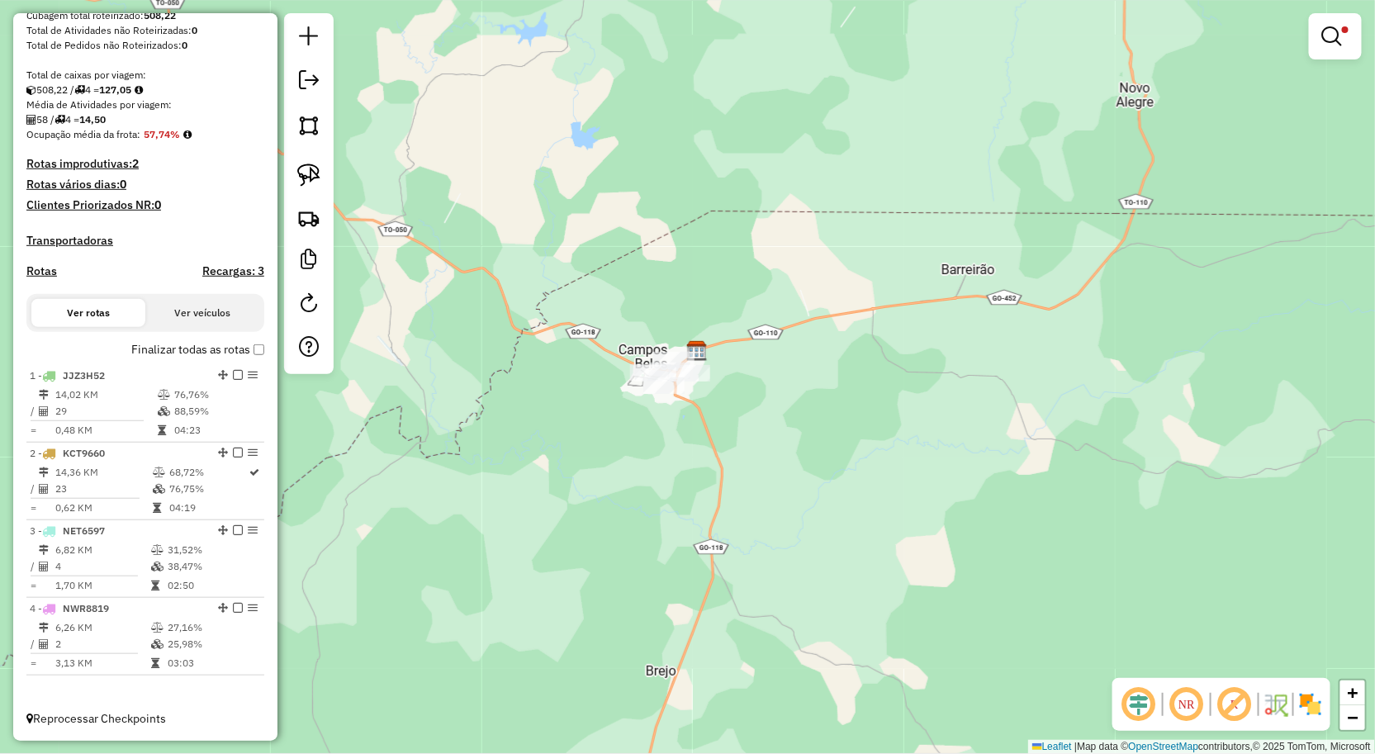
click at [1358, 39] on div at bounding box center [1335, 36] width 53 height 46
click at [1345, 35] on link at bounding box center [1336, 36] width 40 height 33
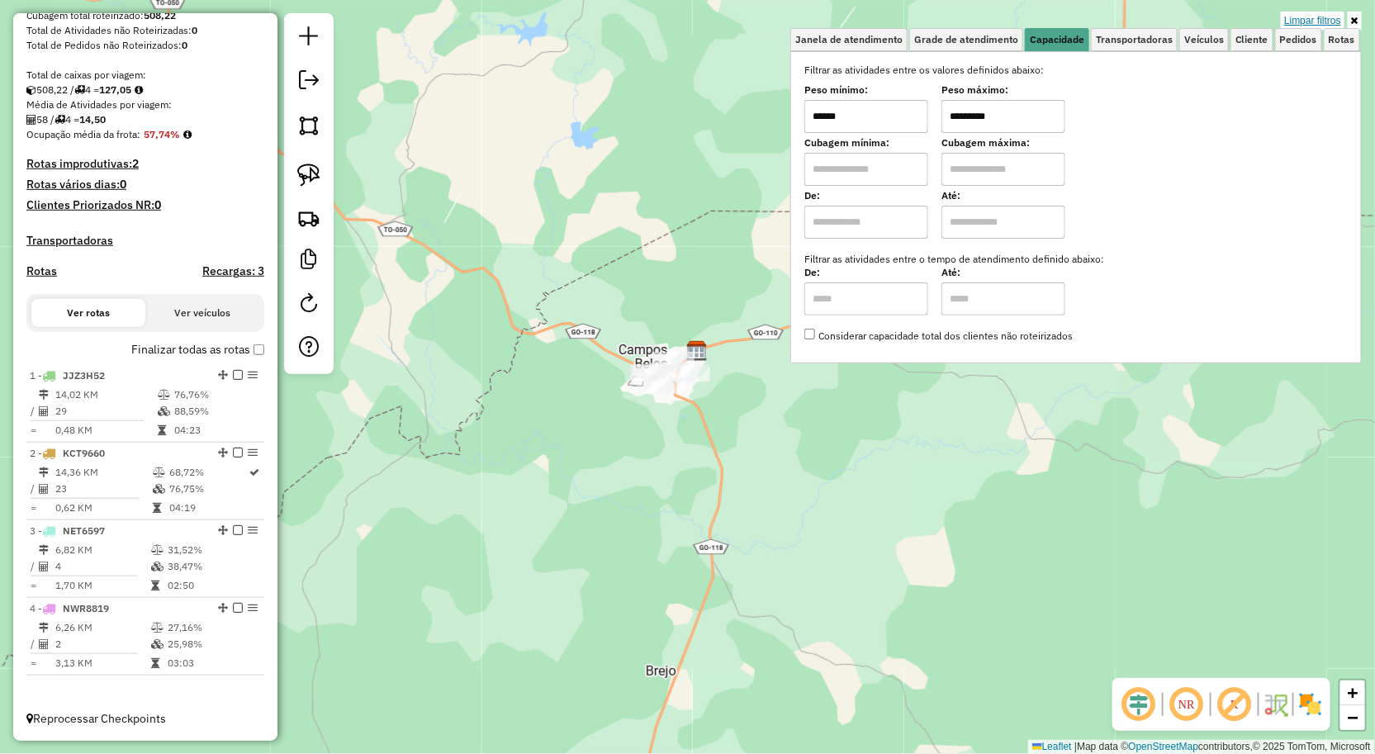
click at [1326, 15] on link "Limpar filtros" at bounding box center [1313, 21] width 64 height 18
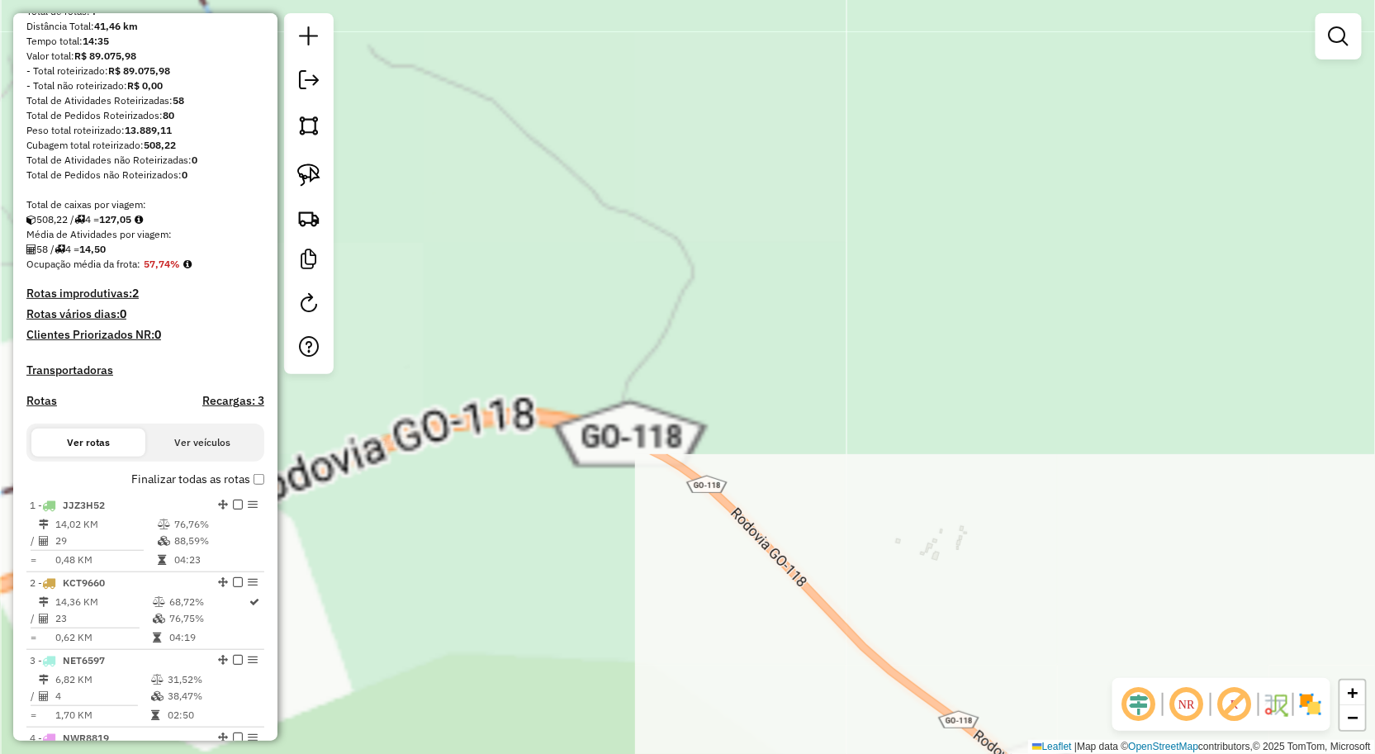
scroll to position [31, 0]
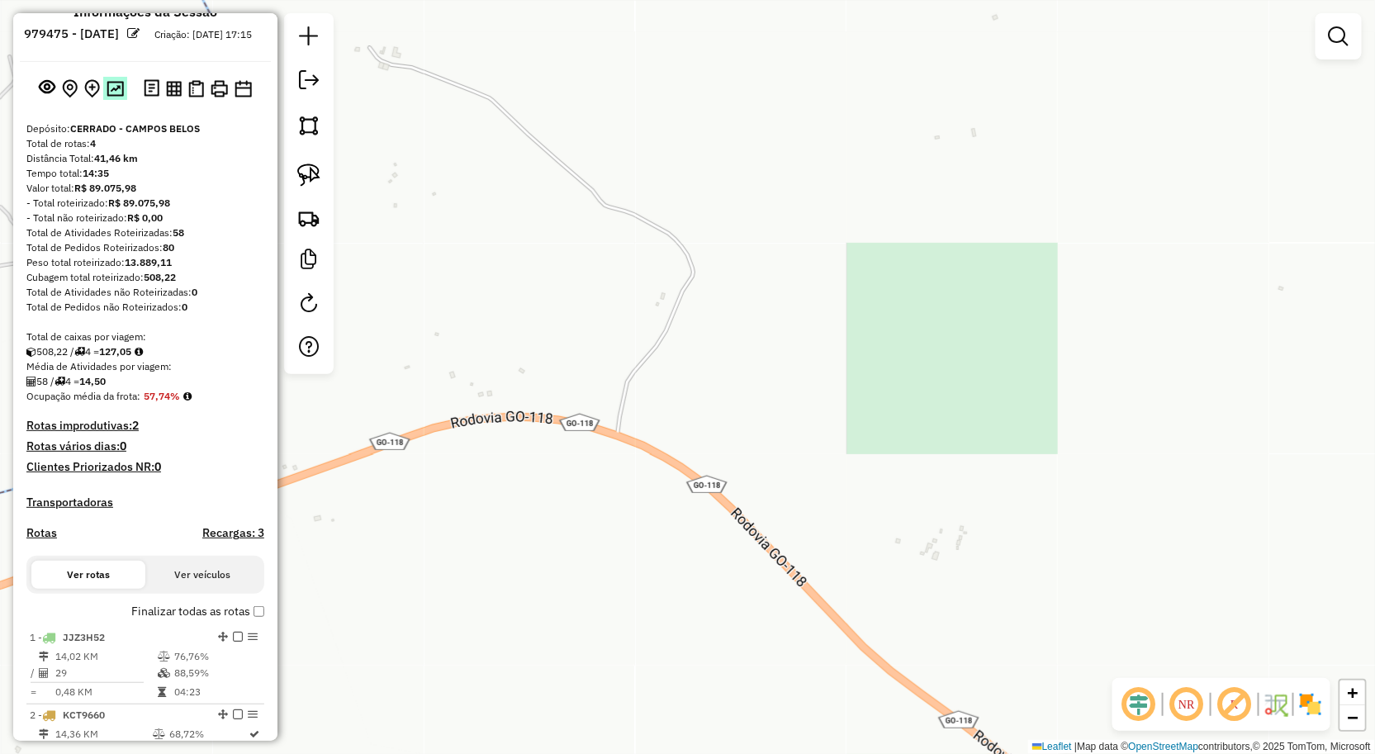
click at [108, 97] on img at bounding box center [115, 89] width 17 height 16
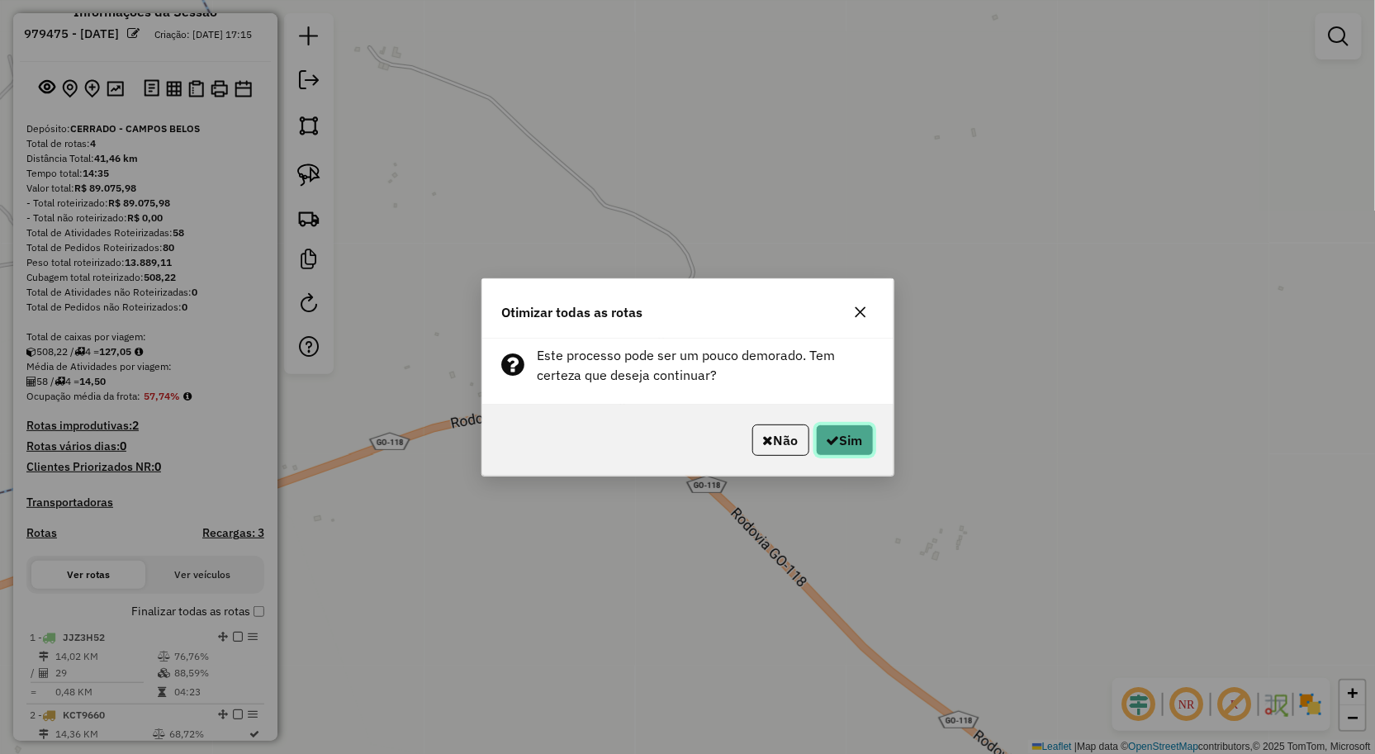
click at [843, 447] on button "Sim" at bounding box center [845, 440] width 58 height 31
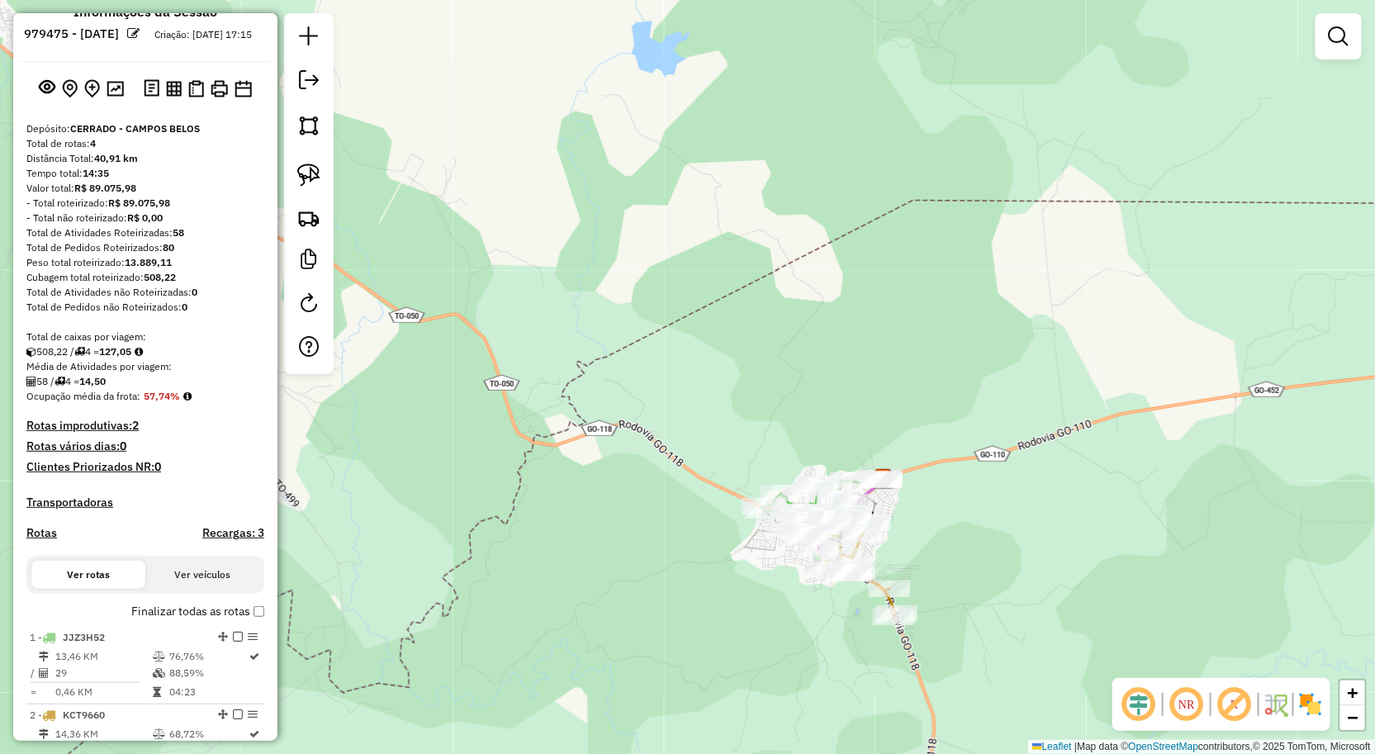
drag, startPoint x: 709, startPoint y: 395, endPoint x: 653, endPoint y: 320, distance: 93.3
click at [658, 325] on div "Janela de atendimento Grade de atendimento Capacidade Transportadoras Veículos …" at bounding box center [687, 377] width 1375 height 754
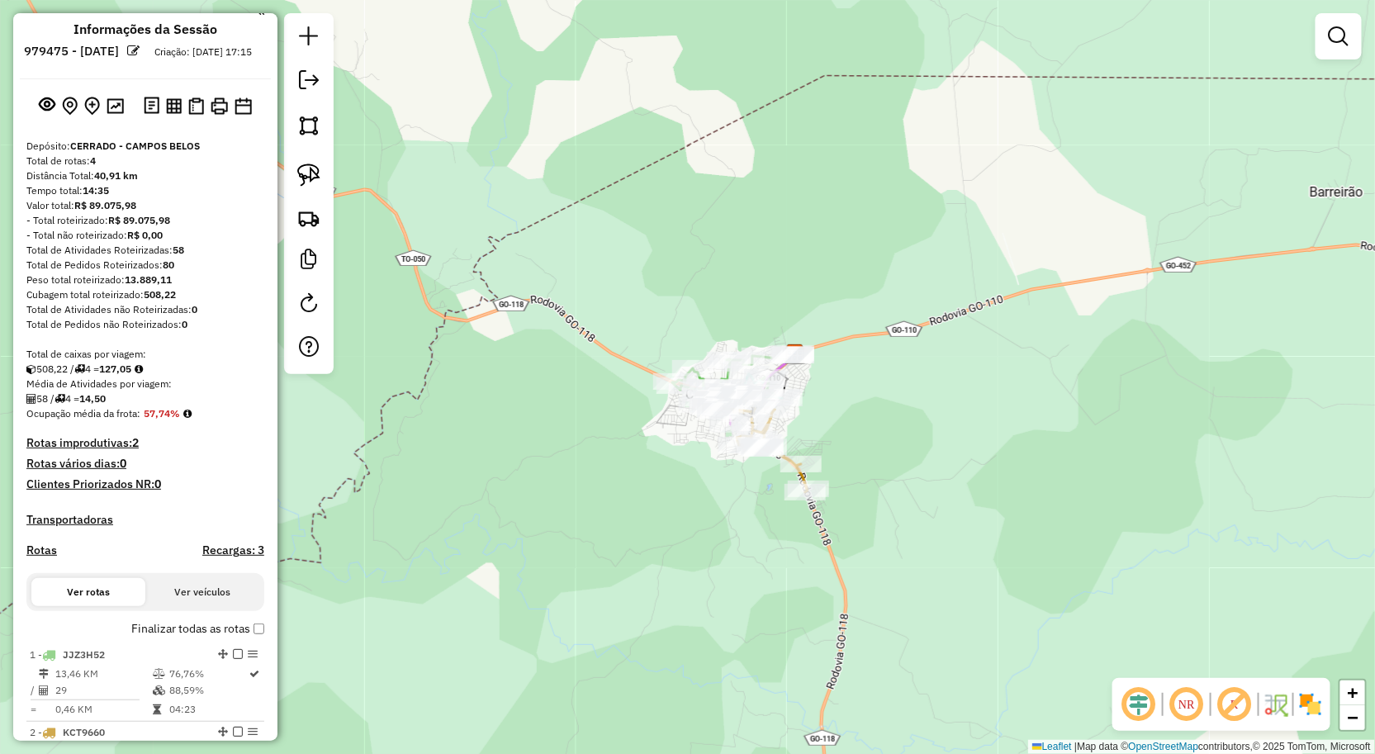
scroll to position [0, 0]
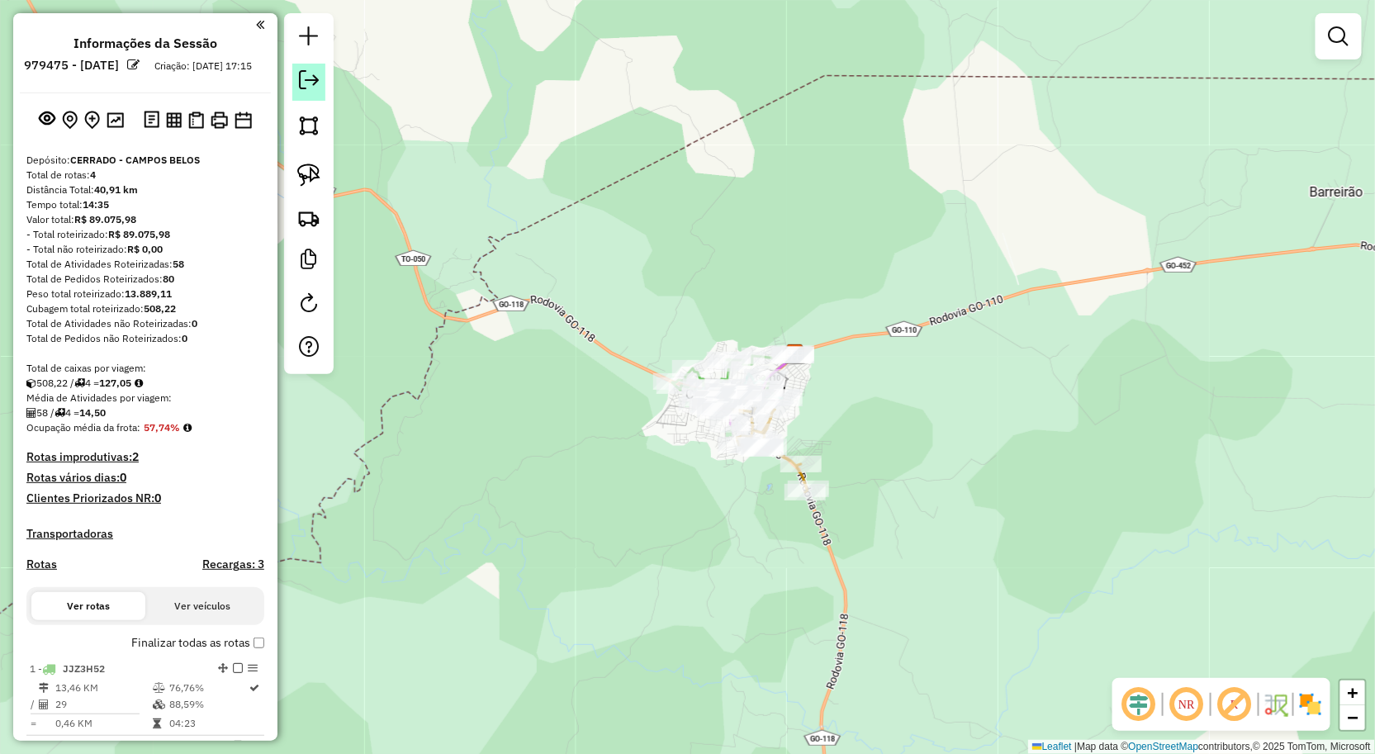
click at [299, 78] on em at bounding box center [309, 80] width 20 height 20
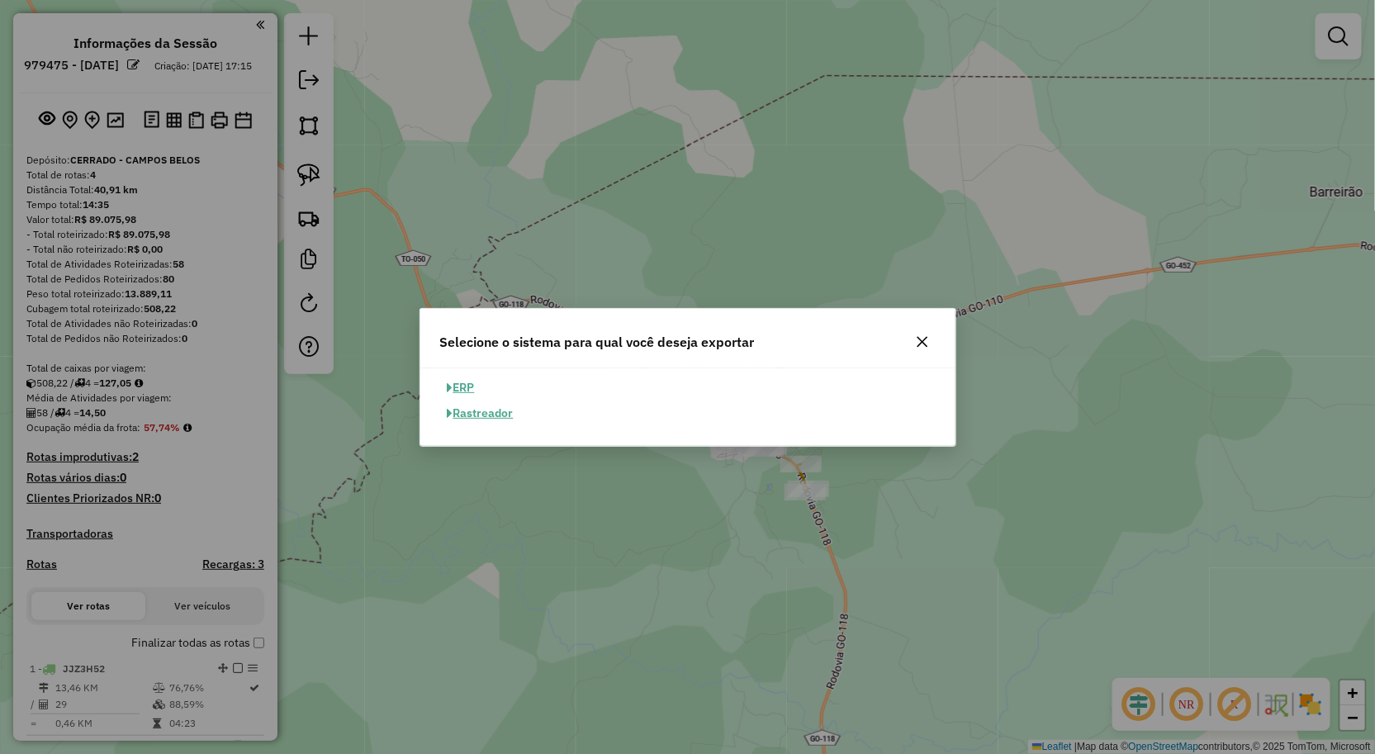
click at [471, 390] on button "ERP" at bounding box center [461, 388] width 42 height 26
select select "**"
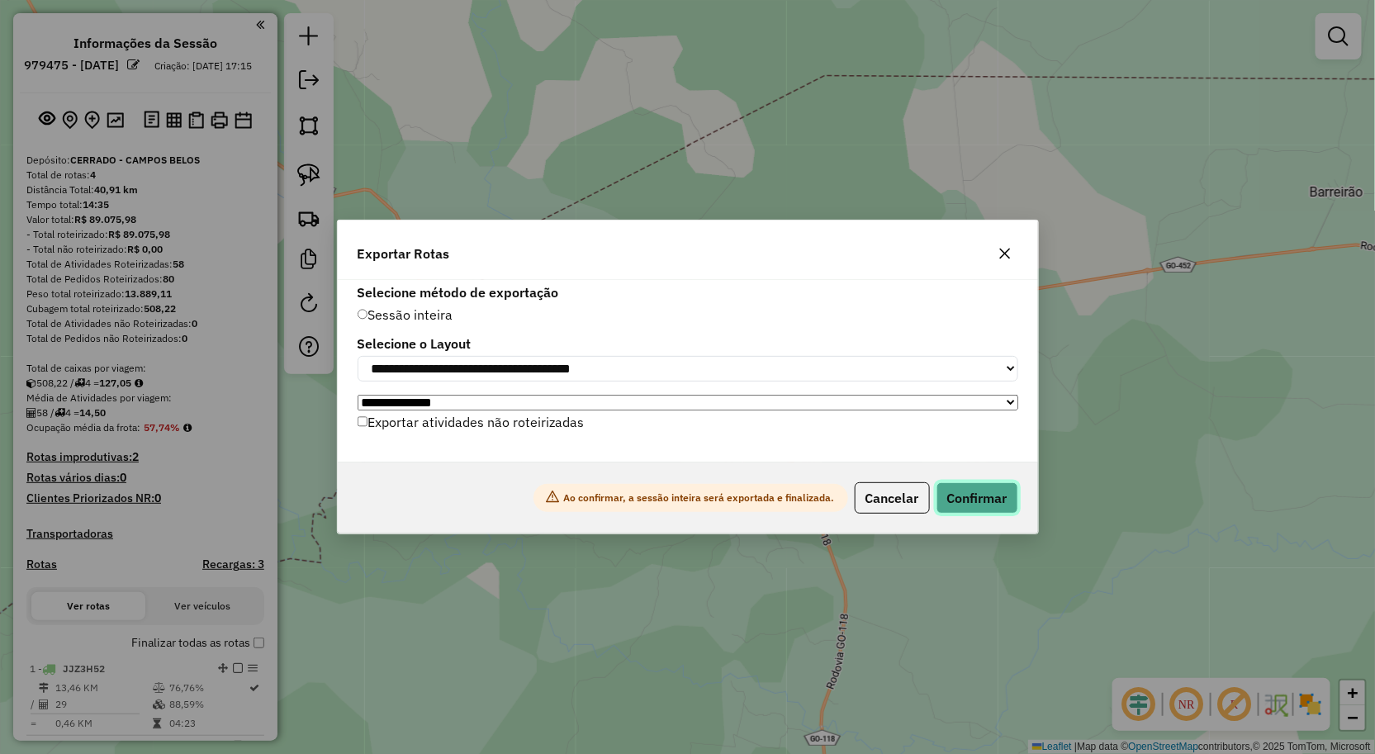
click at [995, 501] on button "Confirmar" at bounding box center [978, 497] width 82 height 31
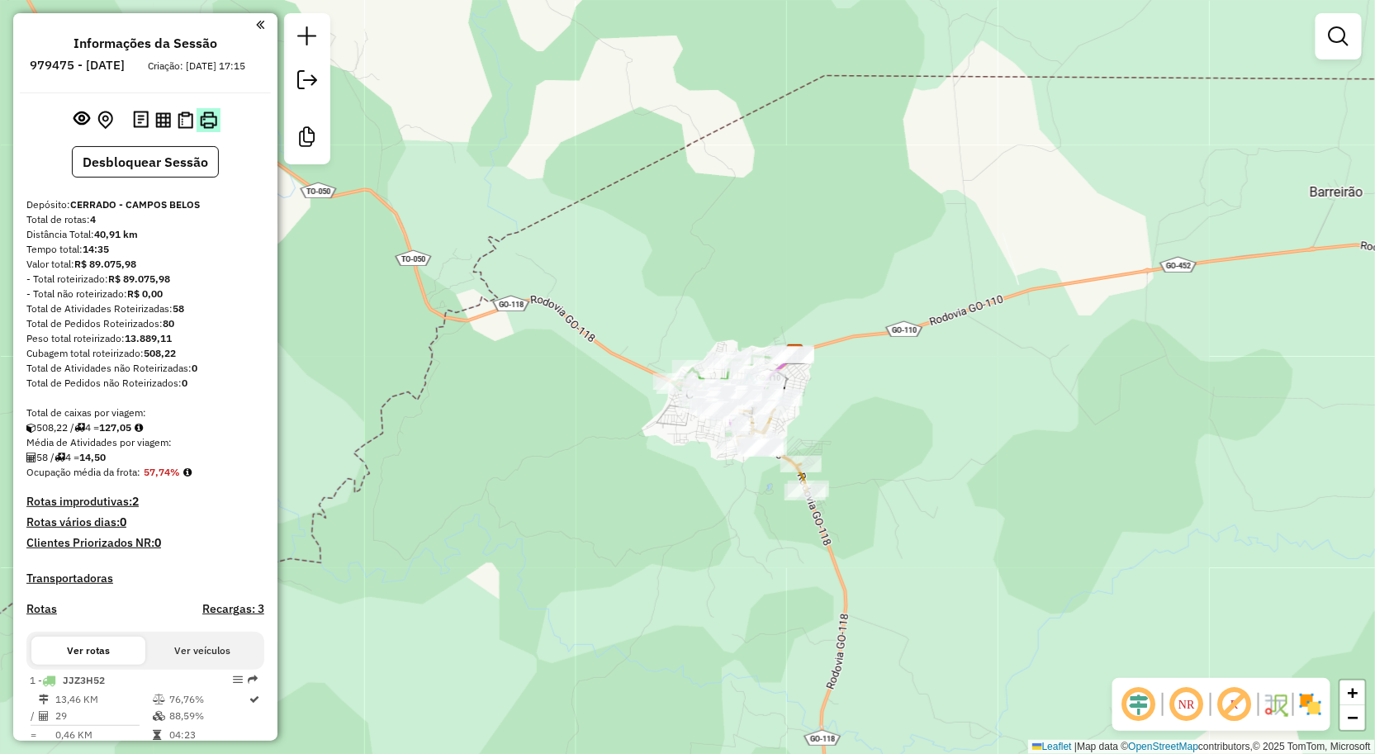
click at [202, 129] on img at bounding box center [208, 120] width 17 height 17
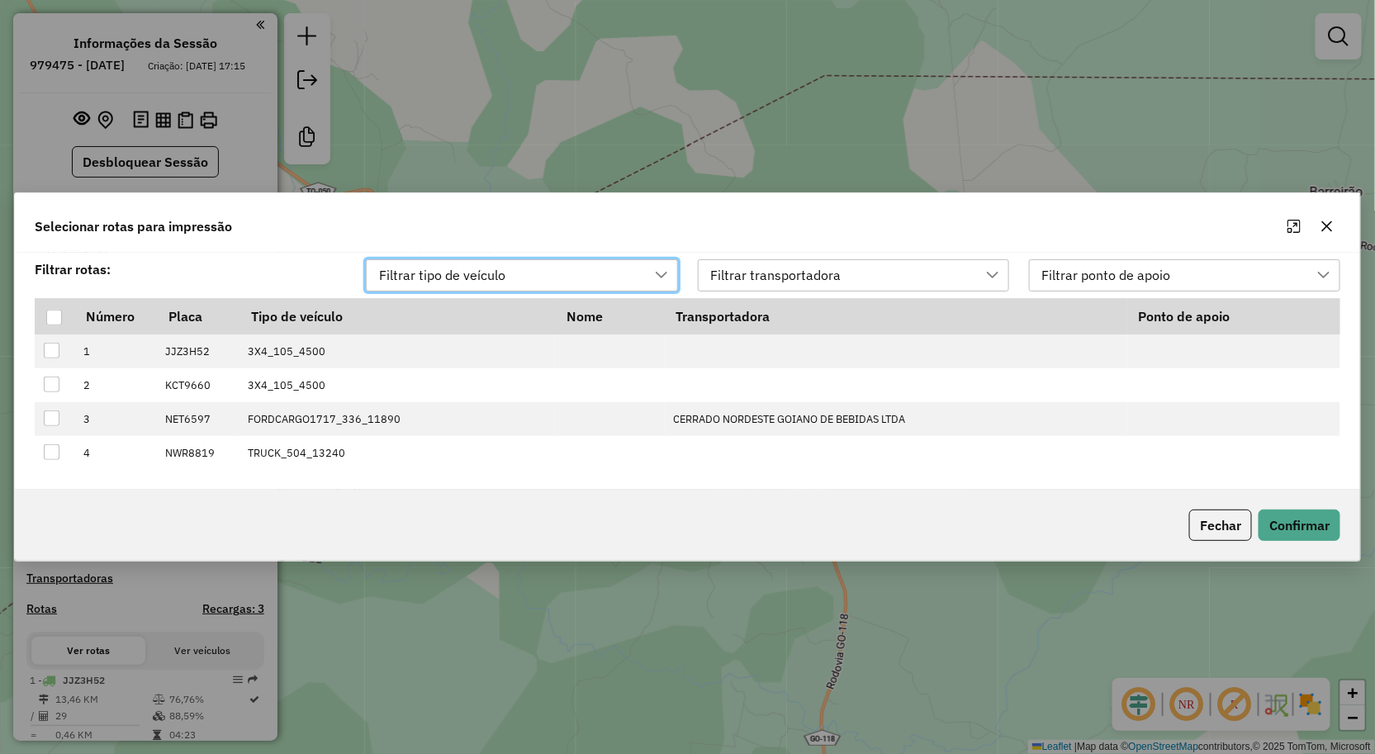
scroll to position [11, 73]
click at [59, 316] on div at bounding box center [54, 318] width 16 height 16
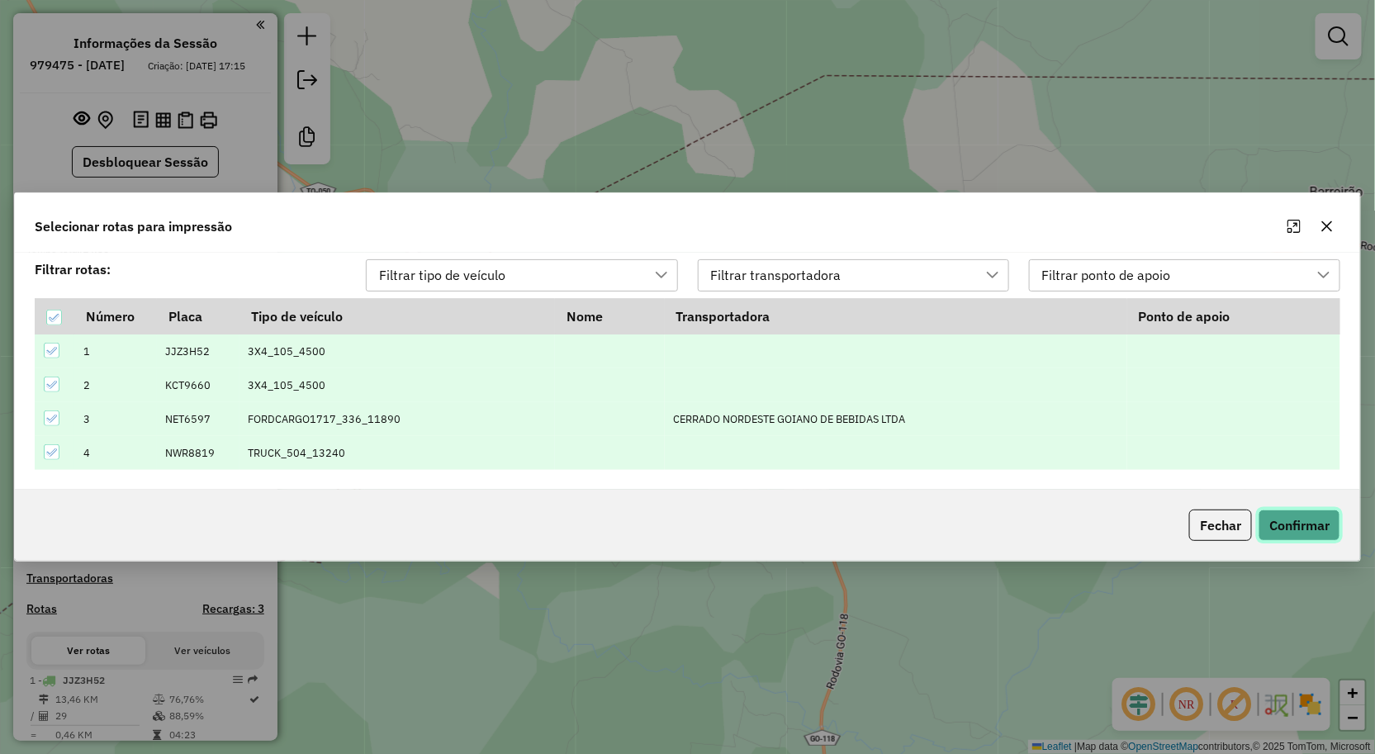
click at [1309, 529] on button "Confirmar" at bounding box center [1300, 525] width 82 height 31
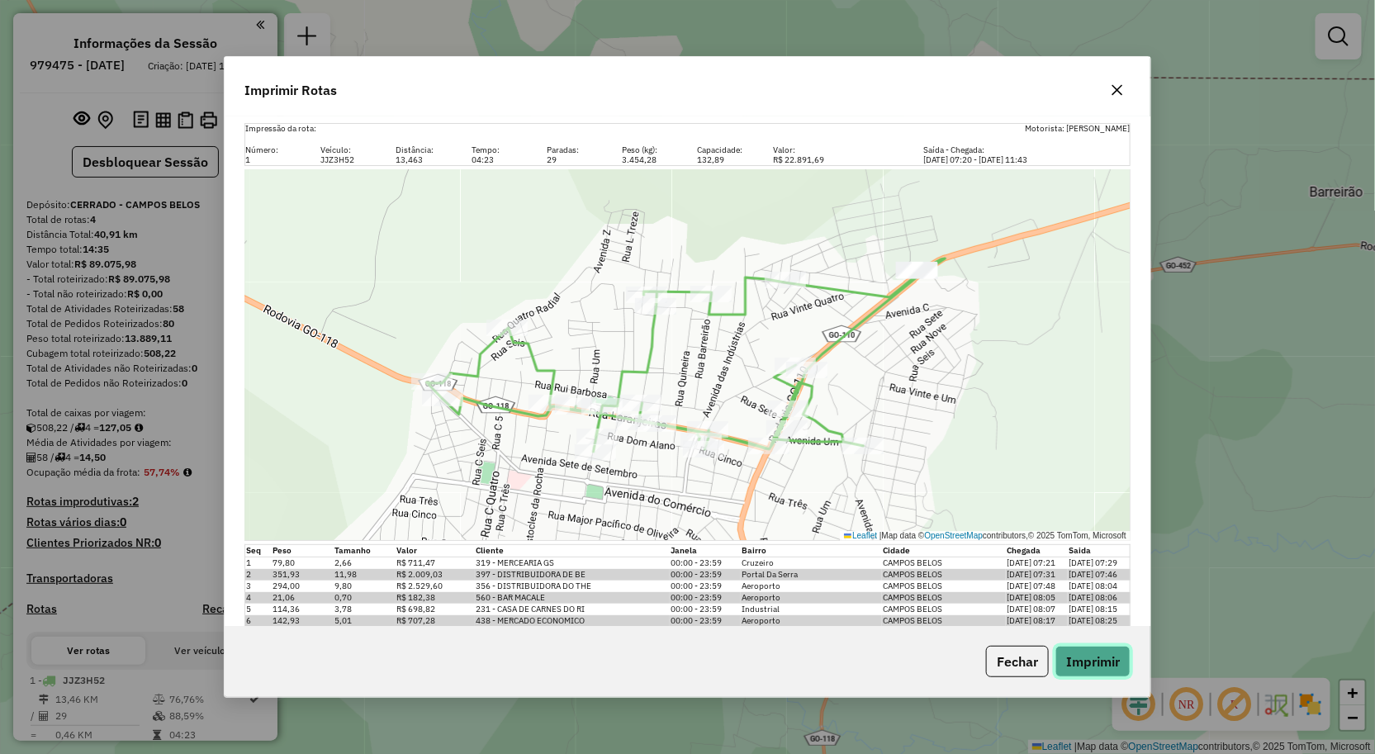
click at [1101, 664] on button "Imprimir" at bounding box center [1093, 661] width 75 height 31
click at [603, 113] on div "Imprimir Rotas" at bounding box center [688, 86] width 926 height 59
click at [1086, 653] on button "Imprimir" at bounding box center [1093, 661] width 75 height 31
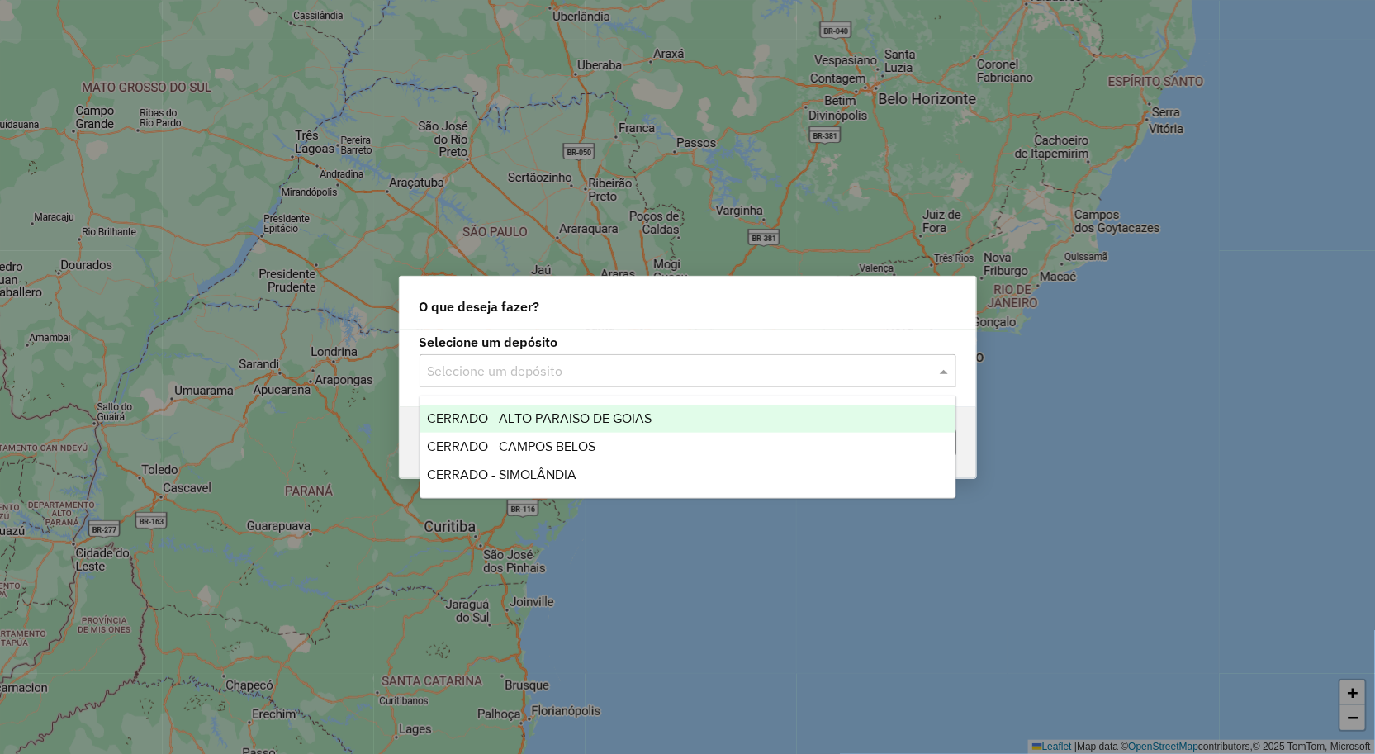
click at [506, 373] on input "text" at bounding box center [671, 372] width 487 height 20
click at [539, 415] on span "CERRADO - ALTO PARAISO DE GOIAS" at bounding box center [539, 418] width 225 height 14
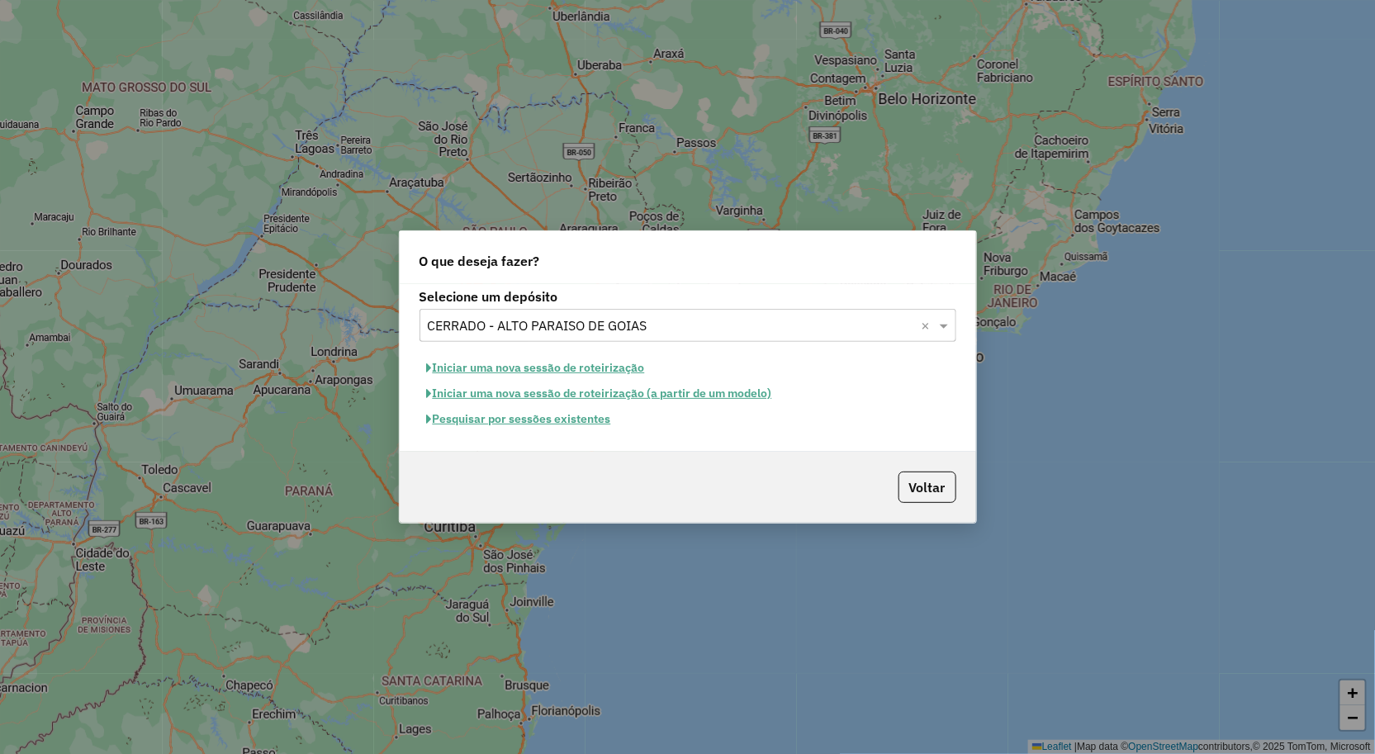
click at [522, 365] on button "Iniciar uma nova sessão de roteirização" at bounding box center [536, 368] width 233 height 26
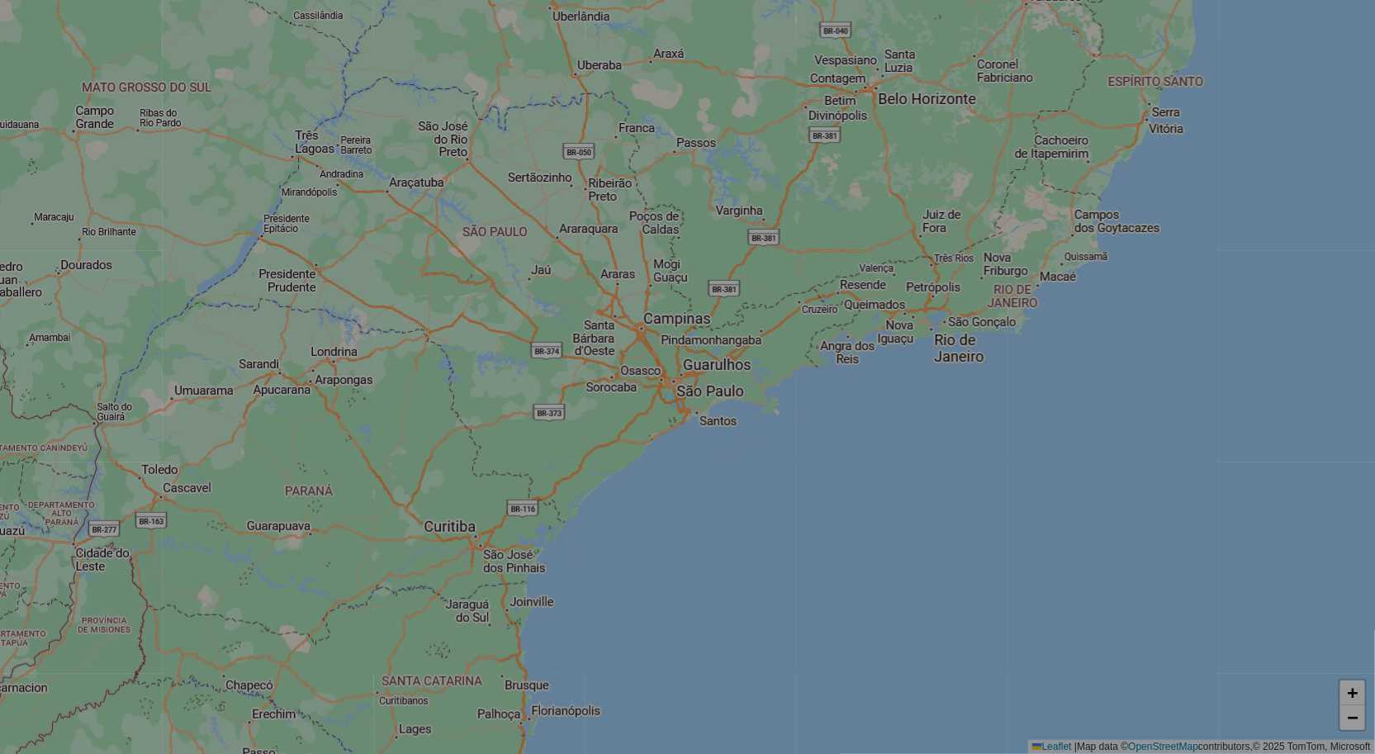
select select "*"
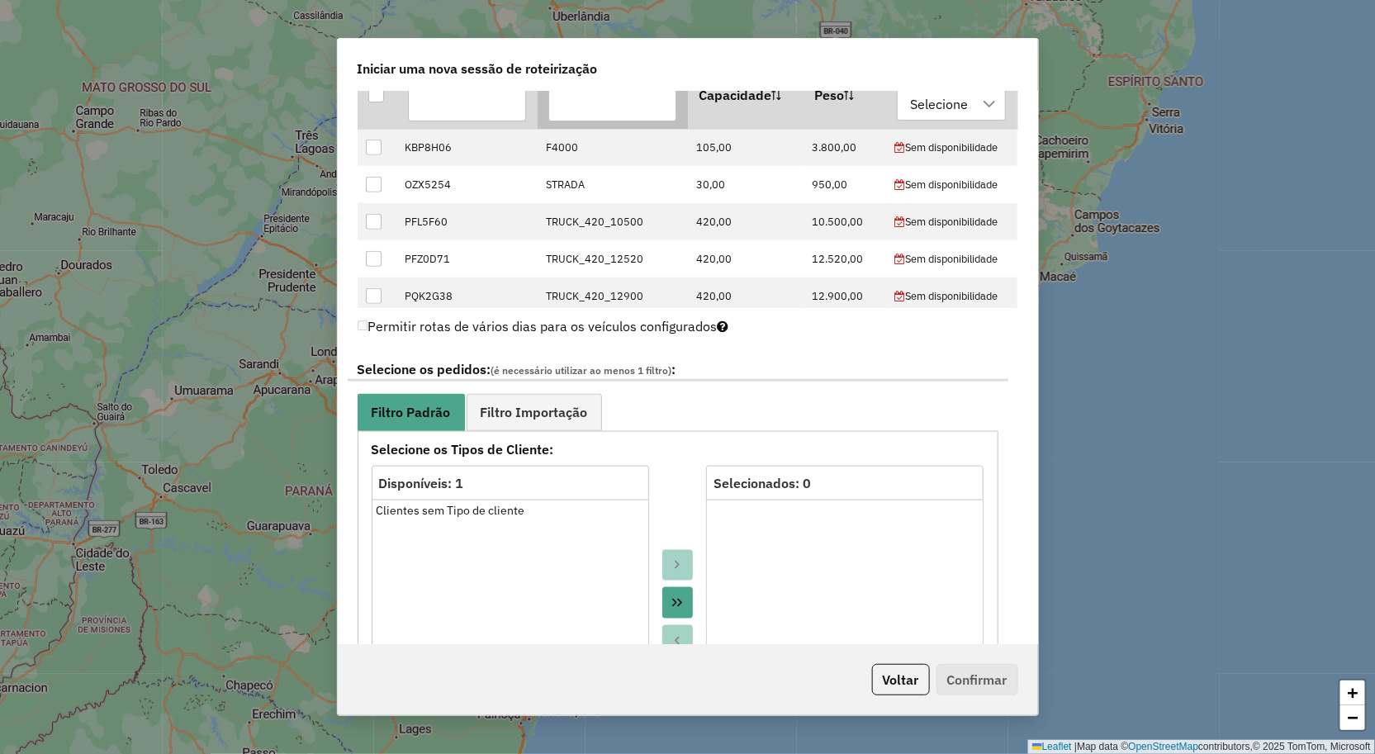
scroll to position [642, 0]
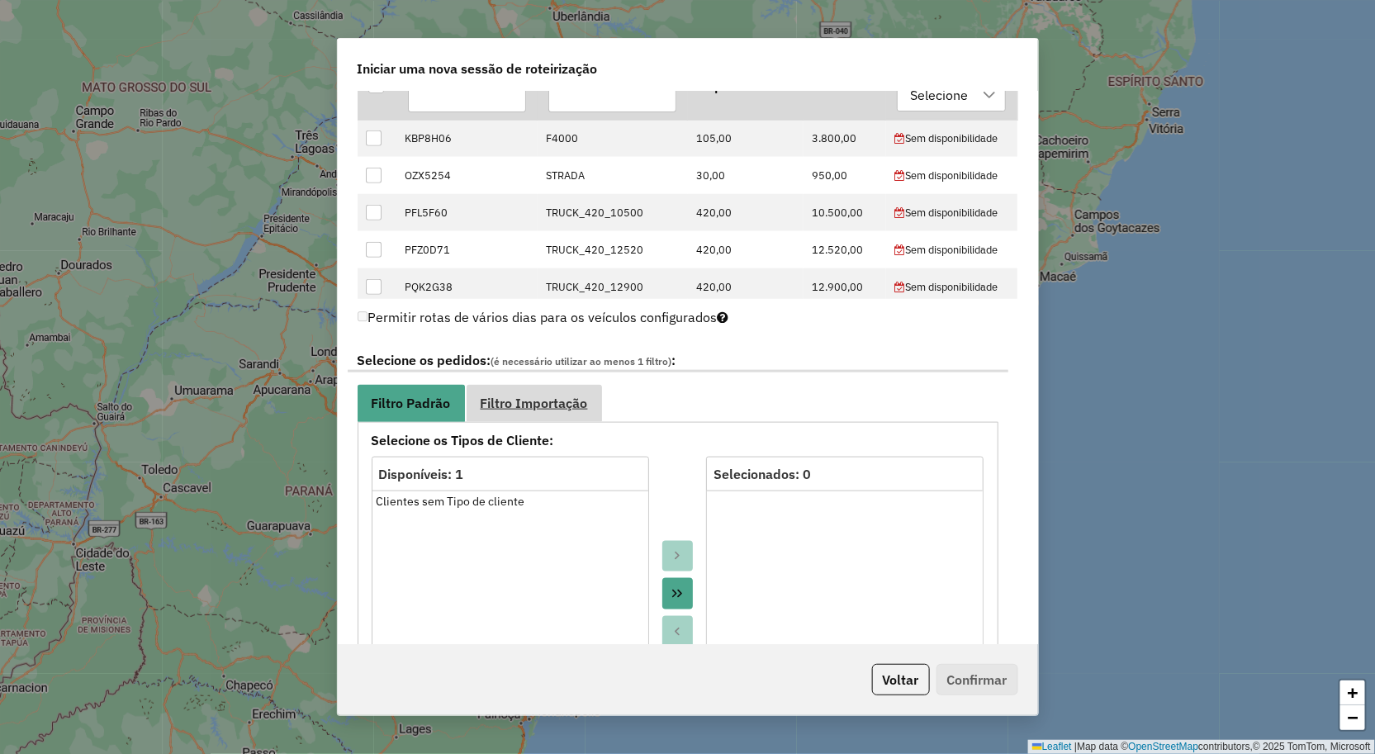
click at [545, 405] on span "Filtro Importação" at bounding box center [534, 402] width 107 height 13
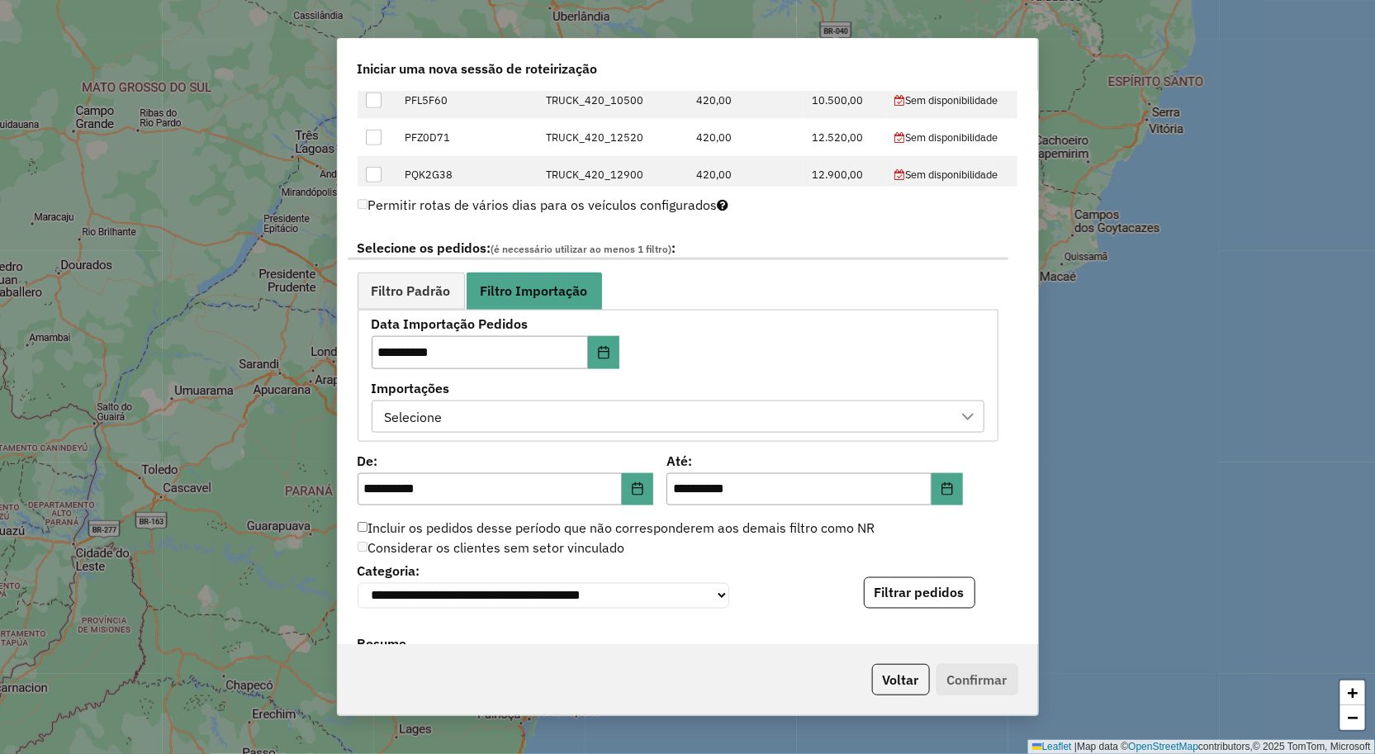
scroll to position [918, 0]
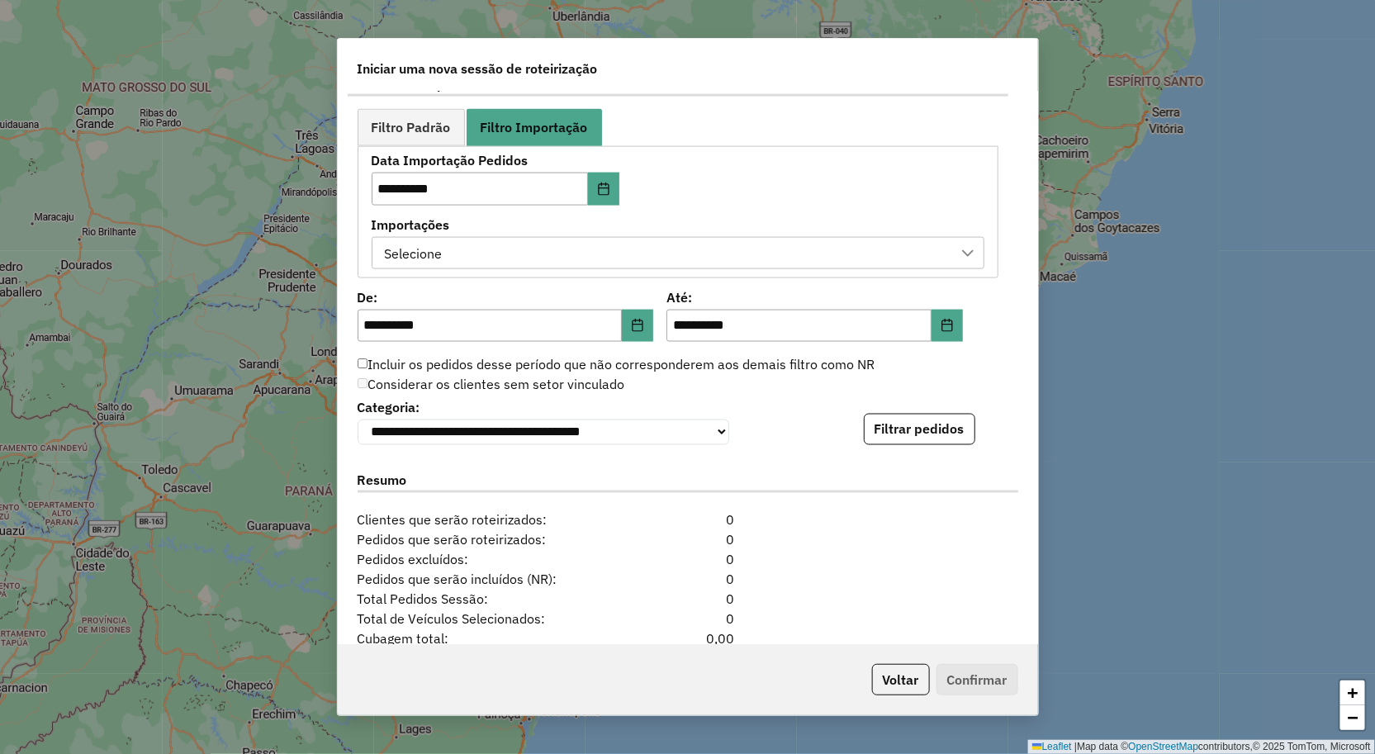
click at [472, 252] on div "Selecione" at bounding box center [665, 253] width 573 height 31
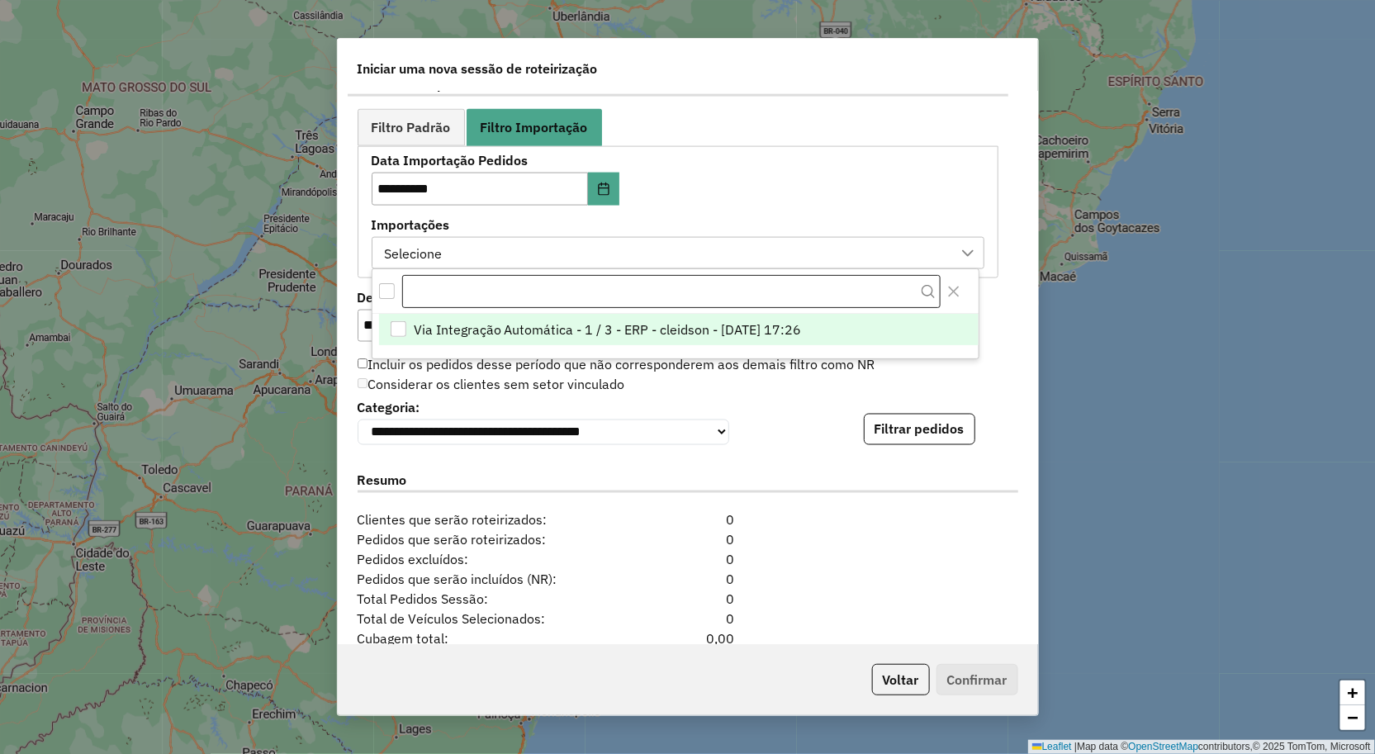
scroll to position [11, 74]
click at [466, 335] on span "Via Integração Automática - 1 / 3 - ERP - cleidson - 14/08/2025 17:26" at bounding box center [608, 330] width 388 height 20
click at [881, 510] on div "Resumo" at bounding box center [688, 484] width 681 height 52
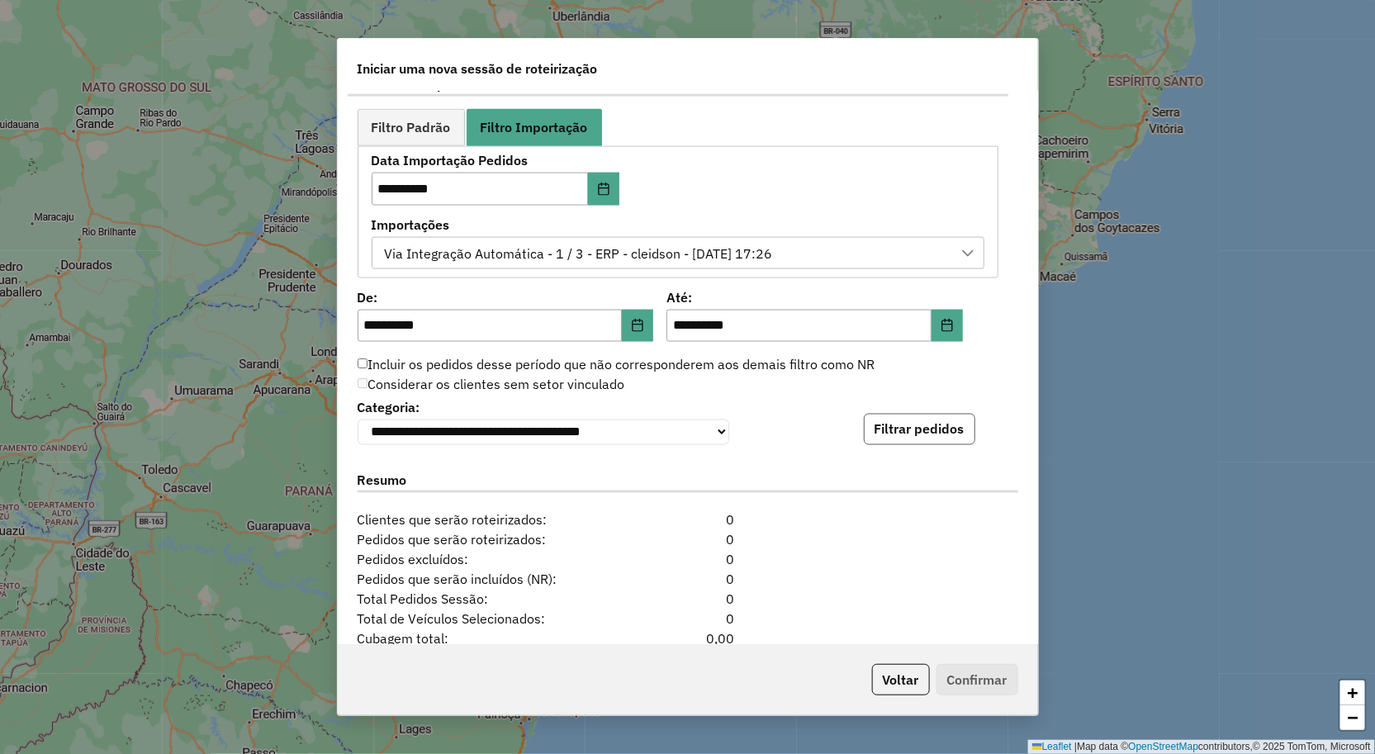
click at [918, 445] on button "Filtrar pedidos" at bounding box center [920, 429] width 112 height 31
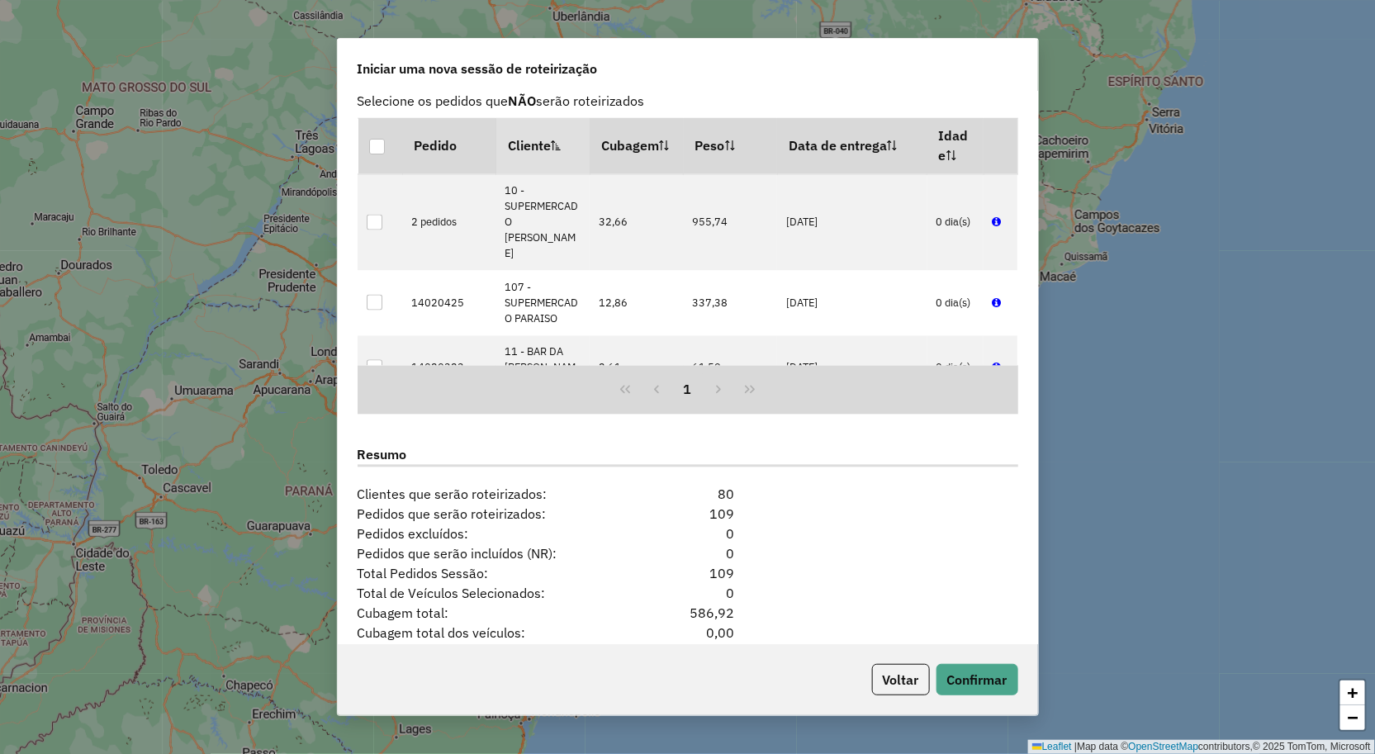
scroll to position [1398, 0]
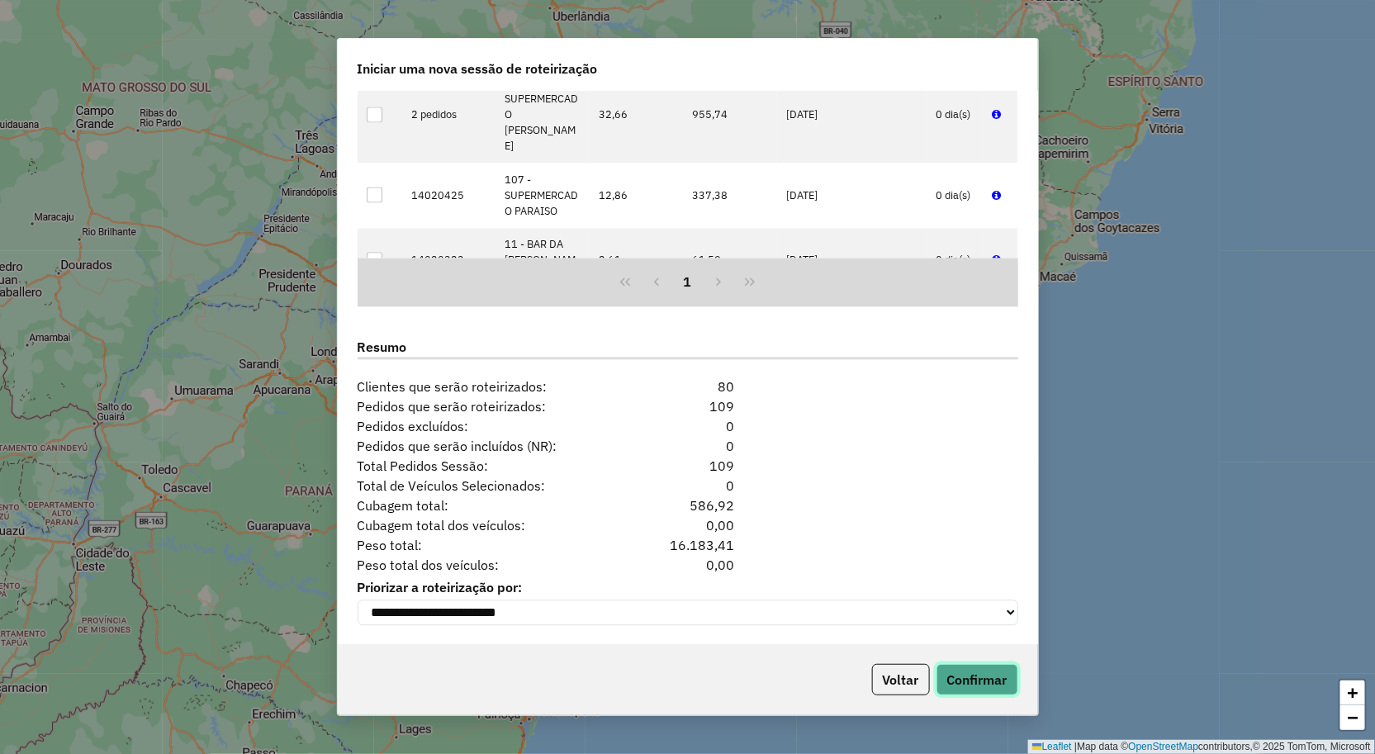
click at [952, 683] on button "Confirmar" at bounding box center [978, 679] width 82 height 31
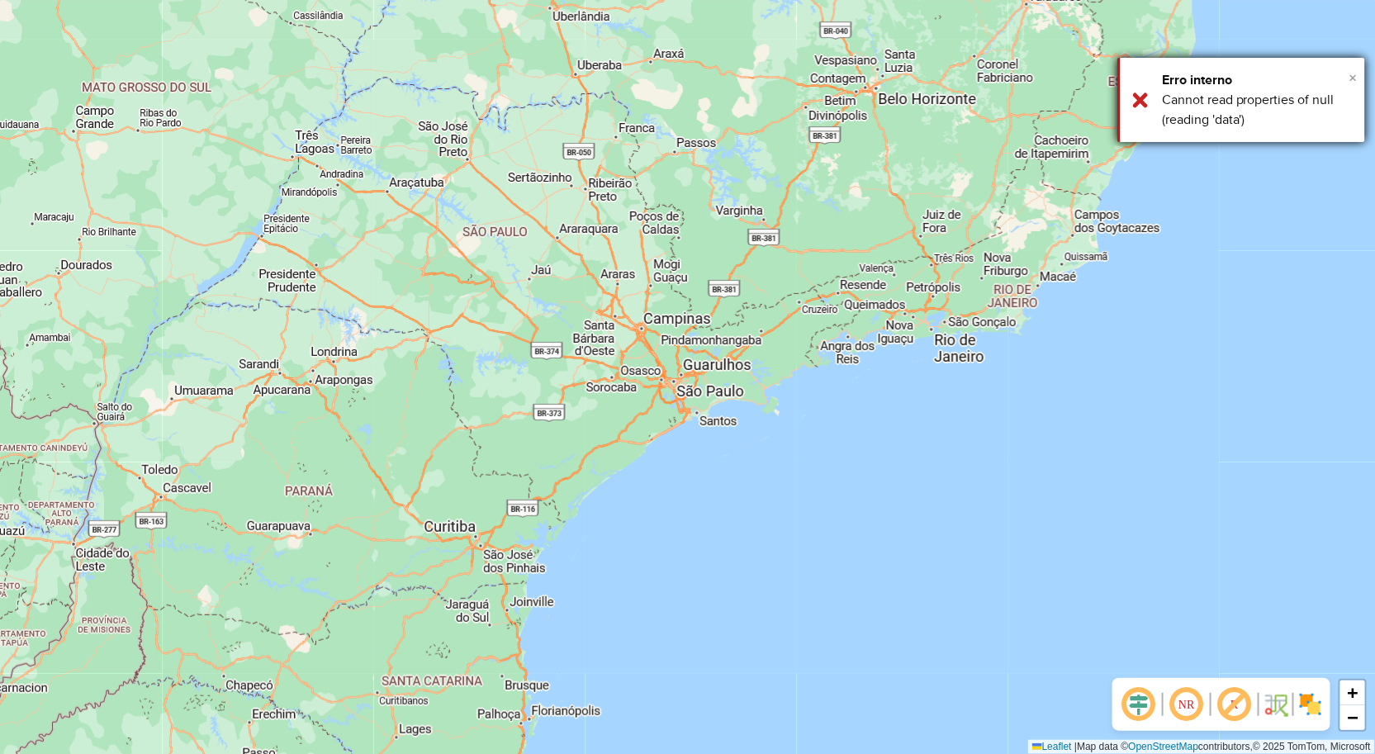
click at [1352, 78] on span "×" at bounding box center [1354, 78] width 8 height 18
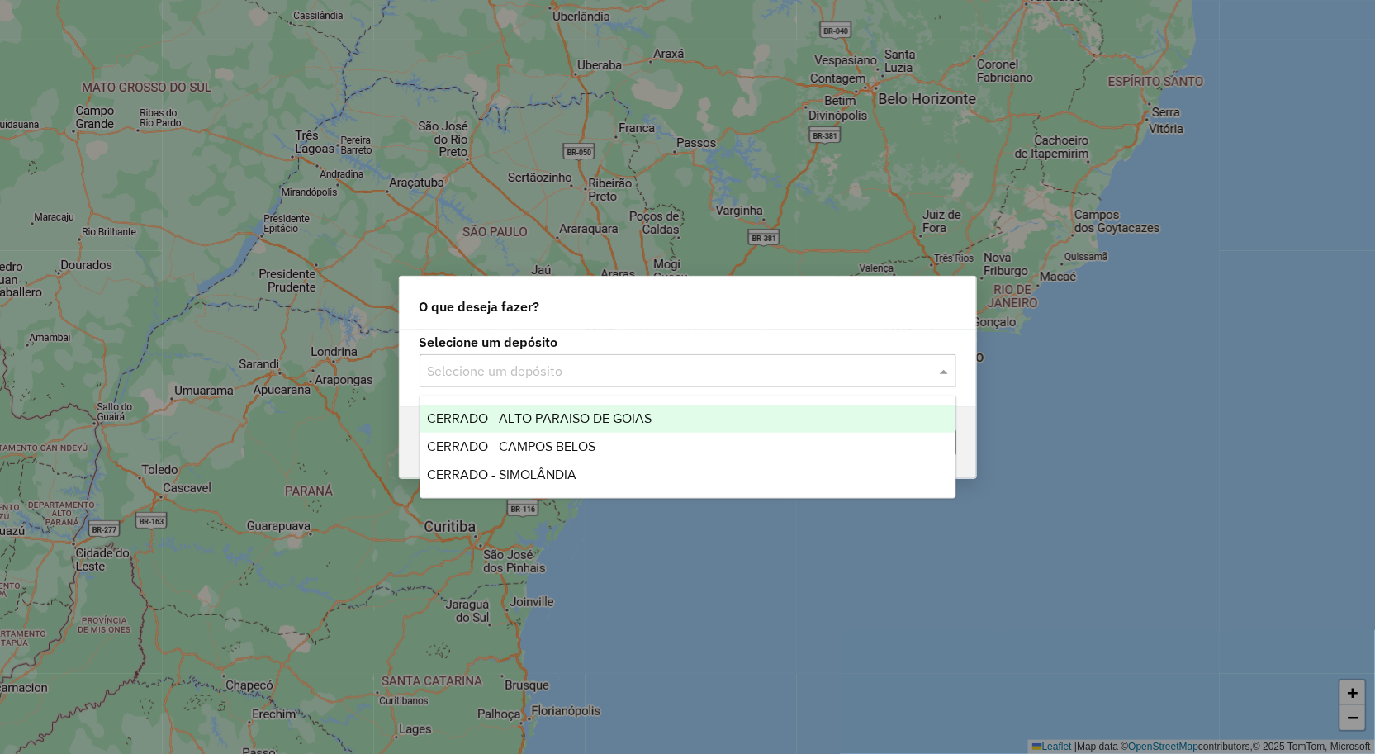
click at [481, 358] on div "Selecione um depósito" at bounding box center [688, 370] width 537 height 33
click at [535, 417] on span "CERRADO - ALTO PARAISO DE GOIAS" at bounding box center [539, 418] width 225 height 14
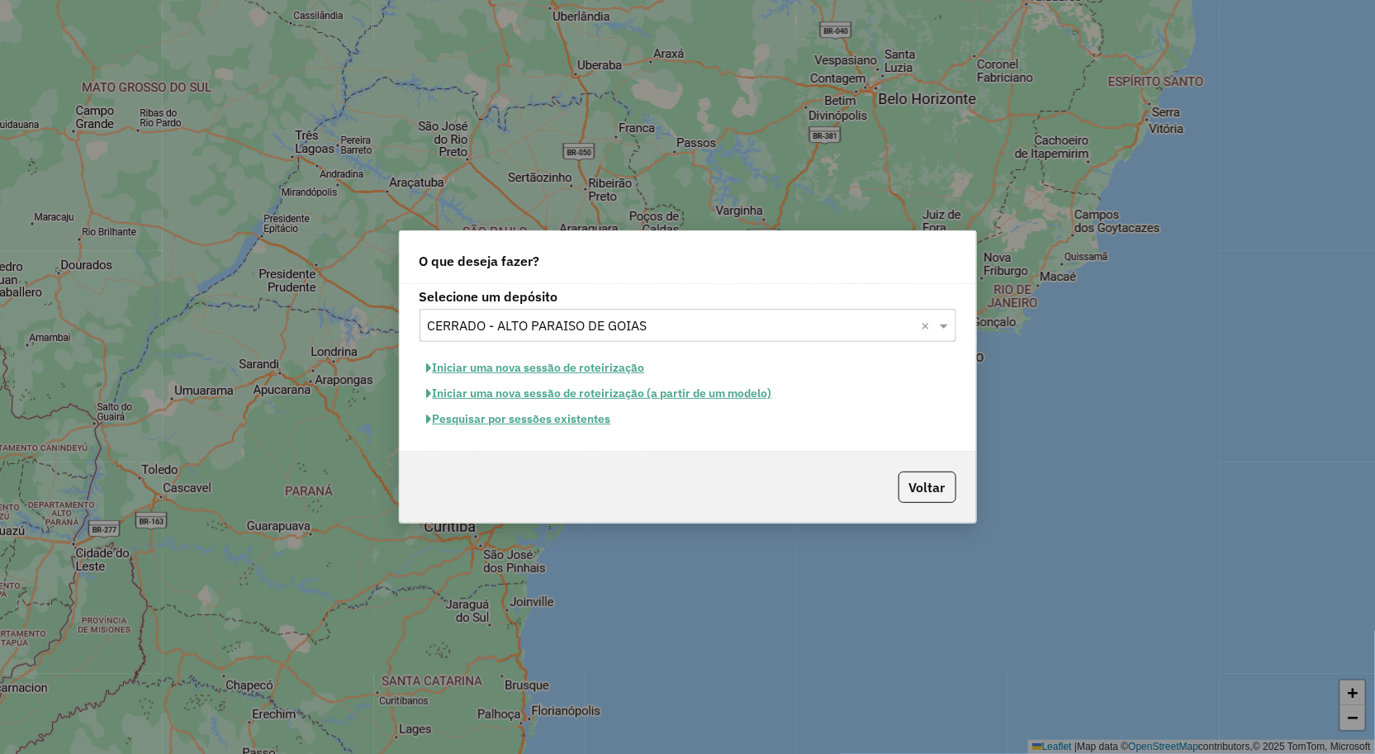
click at [523, 367] on button "Iniciar uma nova sessão de roteirização" at bounding box center [536, 368] width 233 height 26
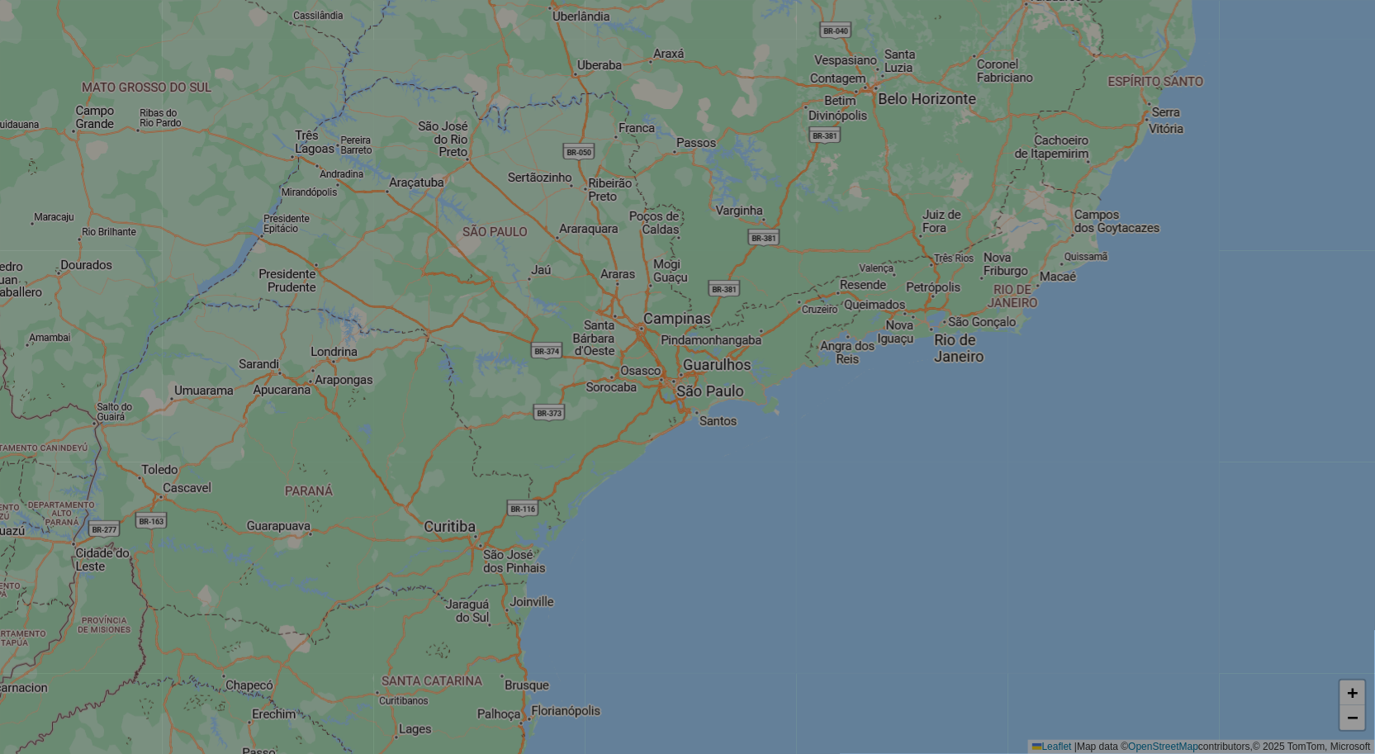
select select "*"
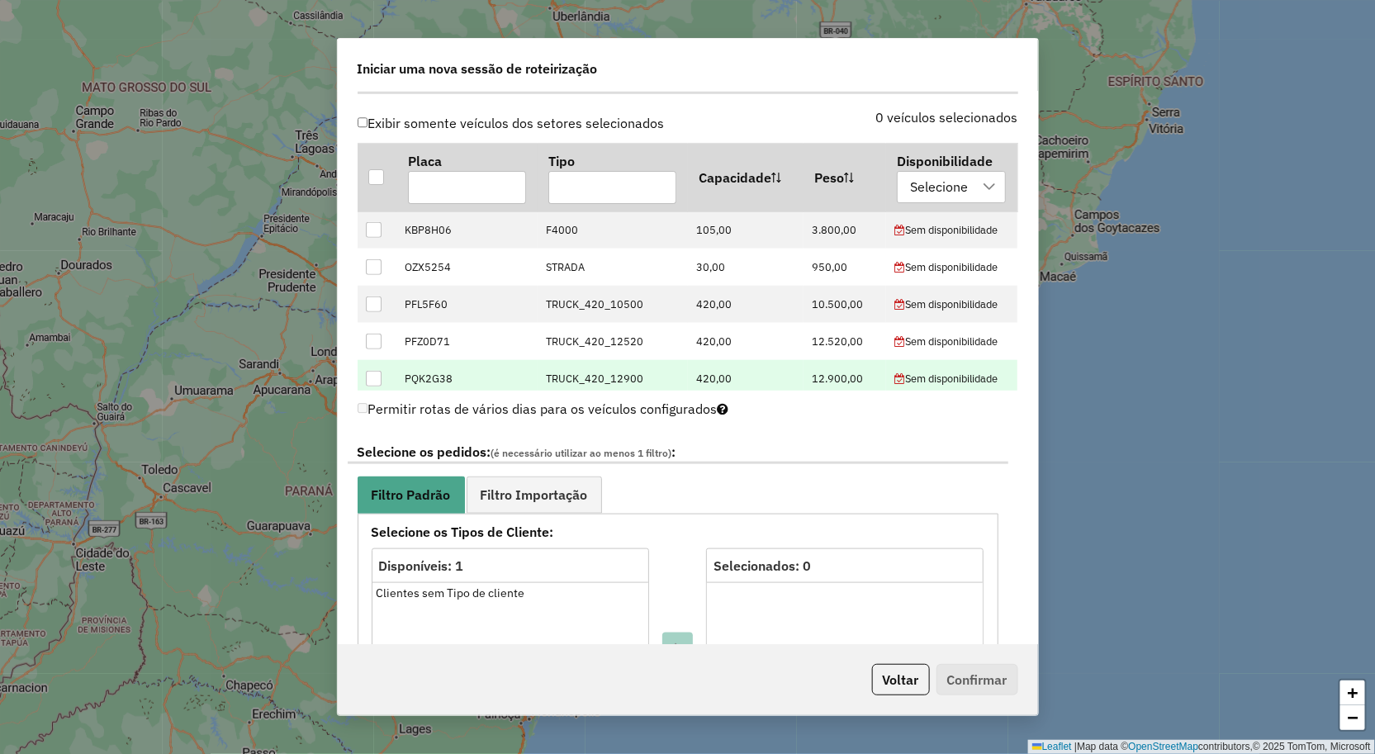
scroll to position [157, 0]
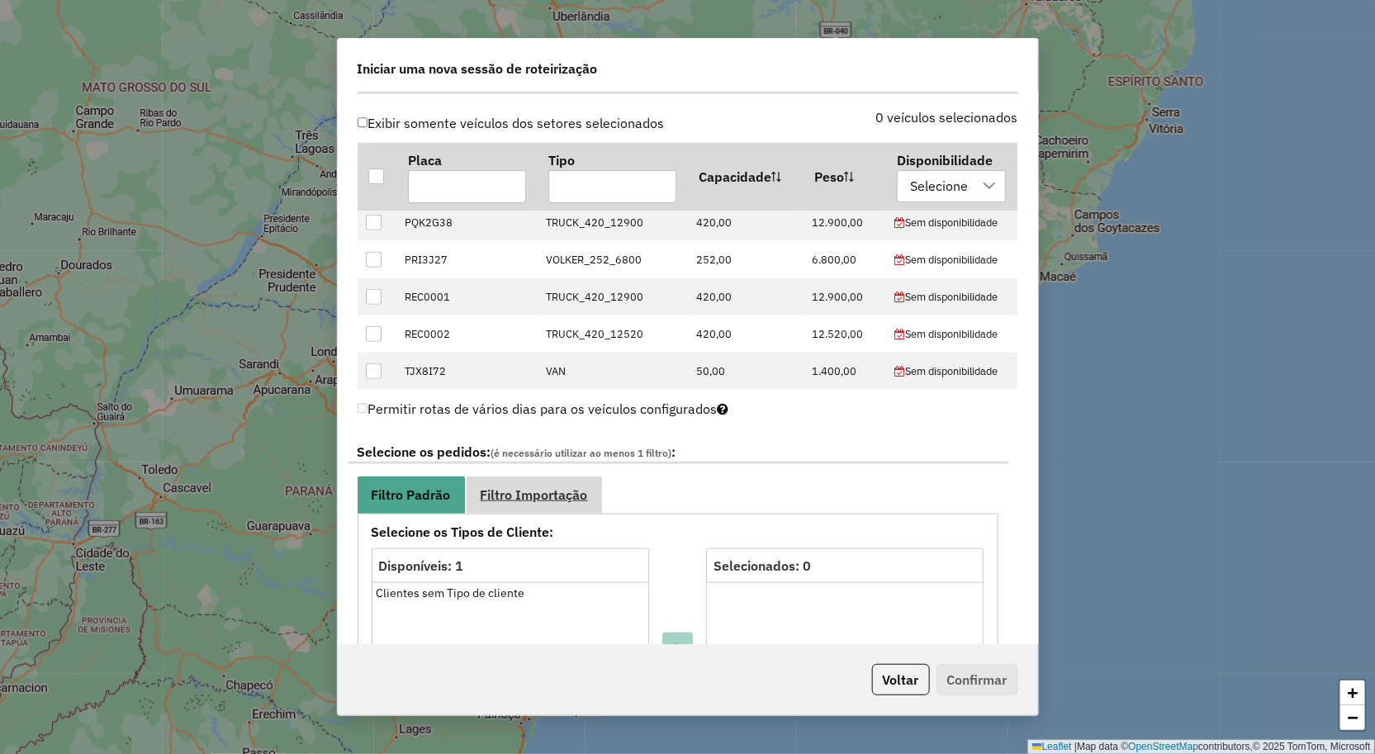
click at [533, 491] on span "Filtro Importação" at bounding box center [534, 494] width 107 height 13
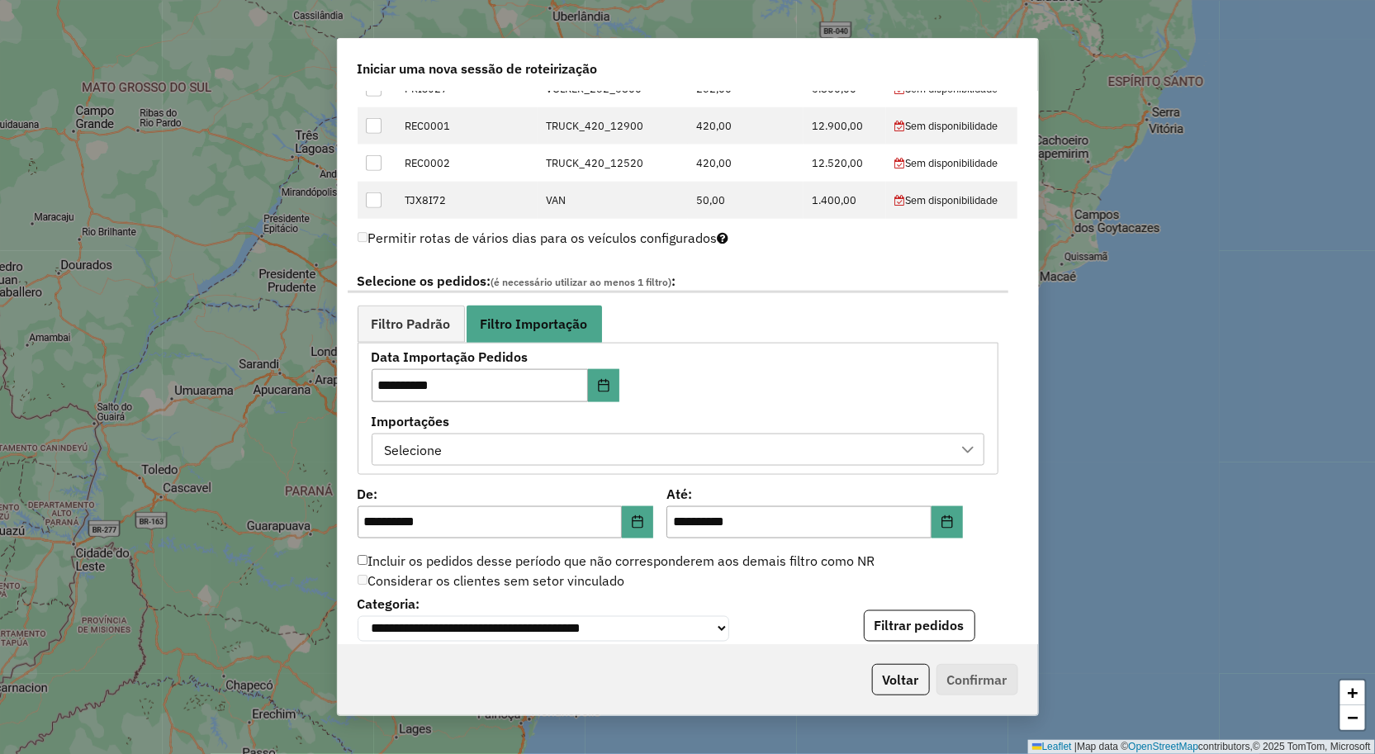
scroll to position [733, 0]
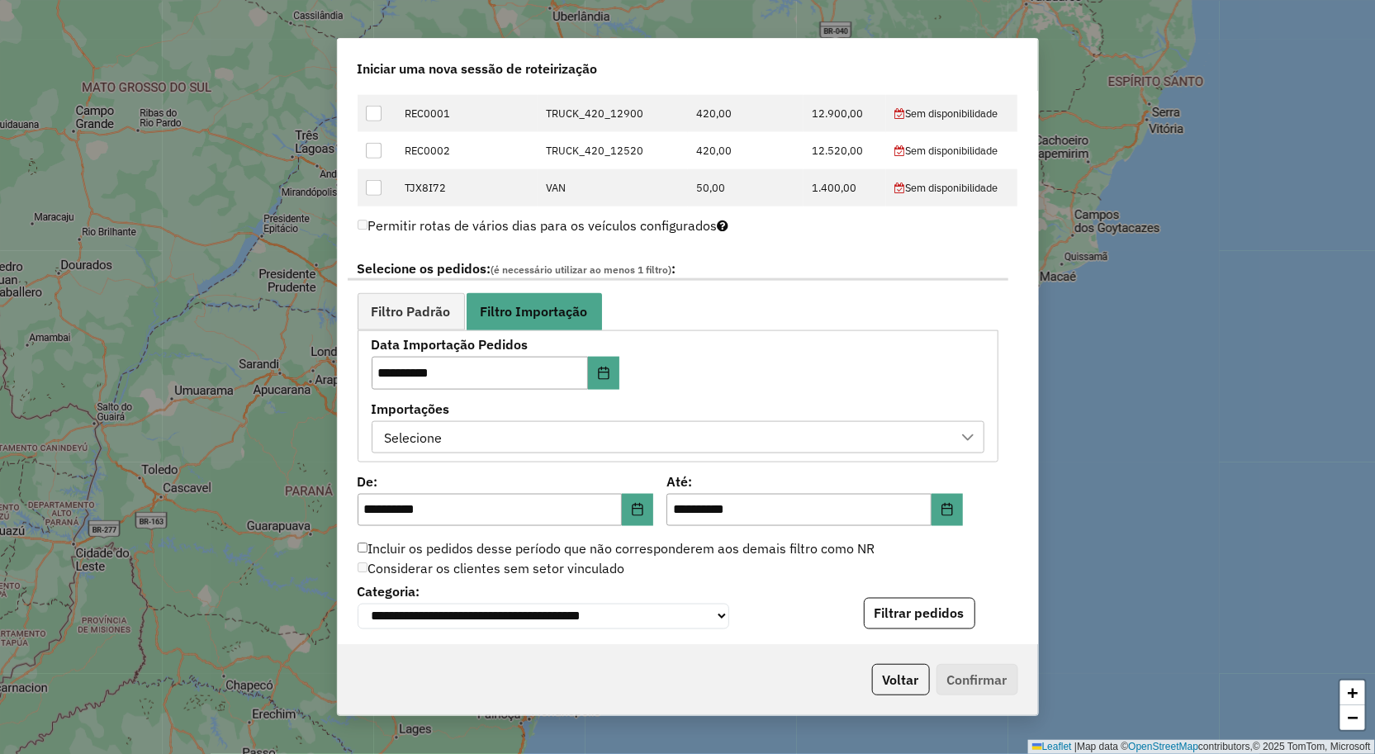
click at [533, 428] on div "Selecione" at bounding box center [665, 437] width 573 height 31
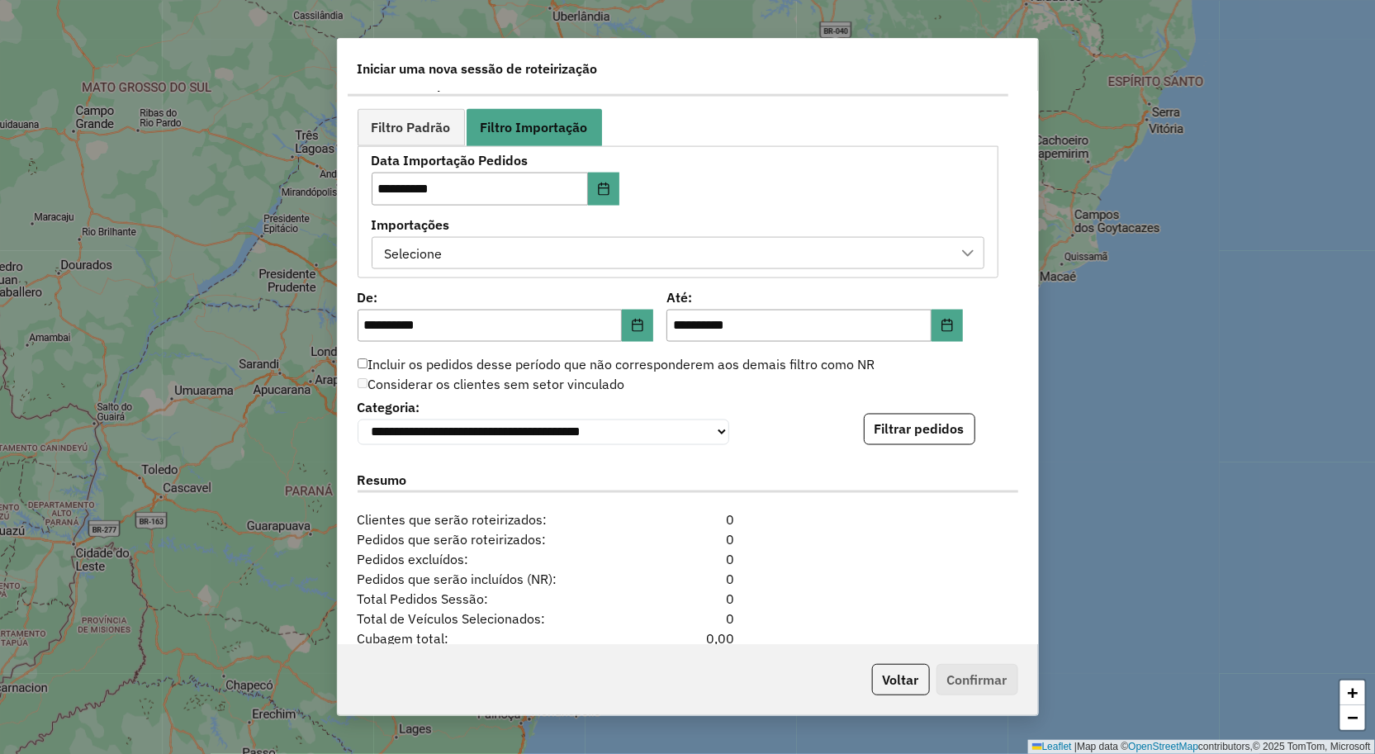
click at [534, 251] on div "Selecione" at bounding box center [665, 253] width 573 height 31
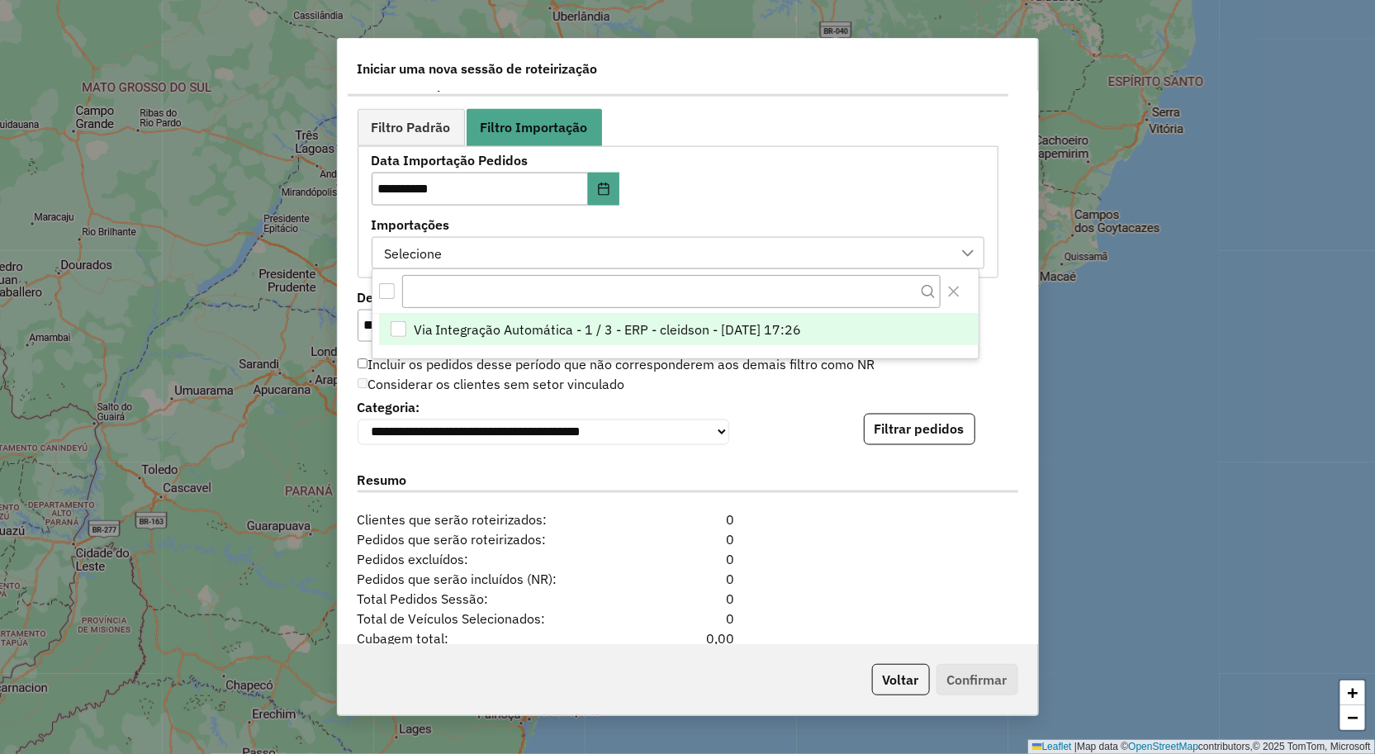
click at [543, 323] on span "Via Integração Automática - 1 / 3 - ERP - cleidson - 14/08/2025 17:26" at bounding box center [608, 330] width 388 height 20
click at [937, 432] on button "Filtrar pedidos" at bounding box center [920, 429] width 112 height 31
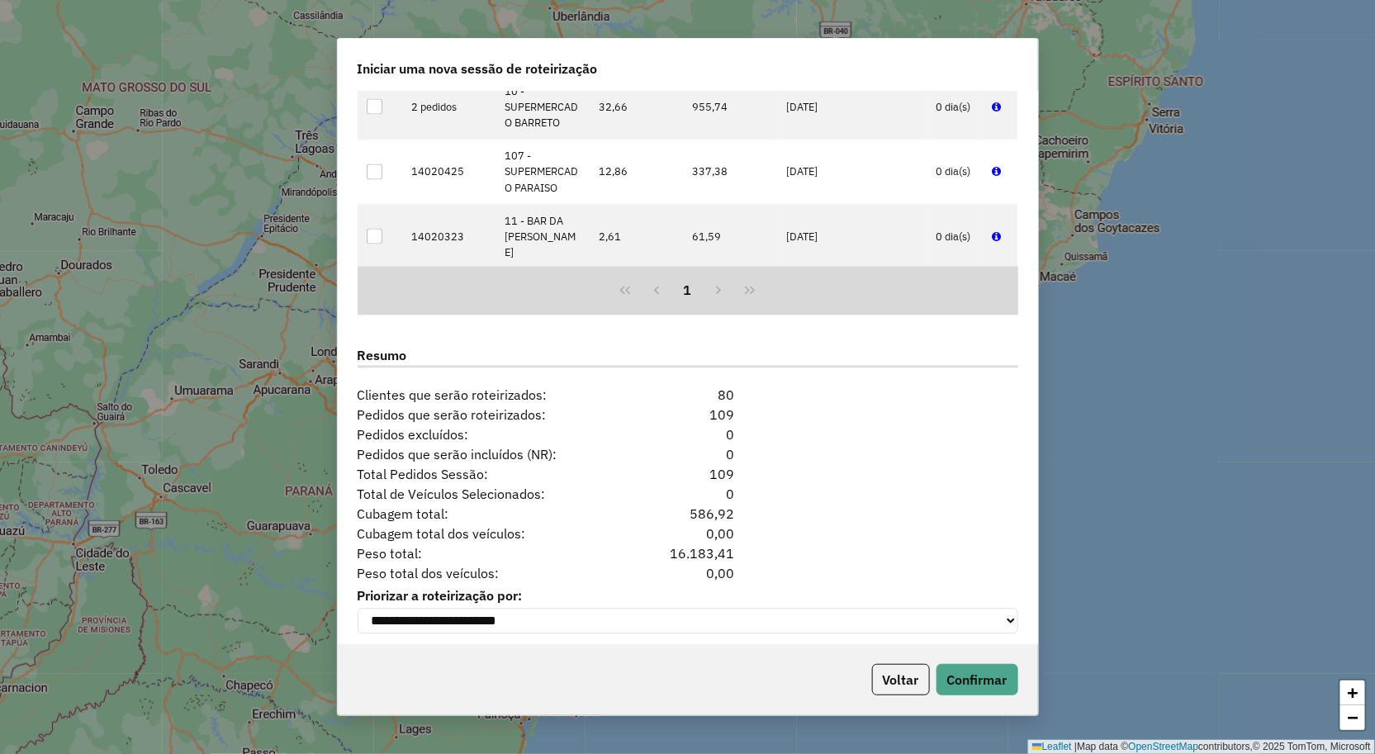
scroll to position [1398, 0]
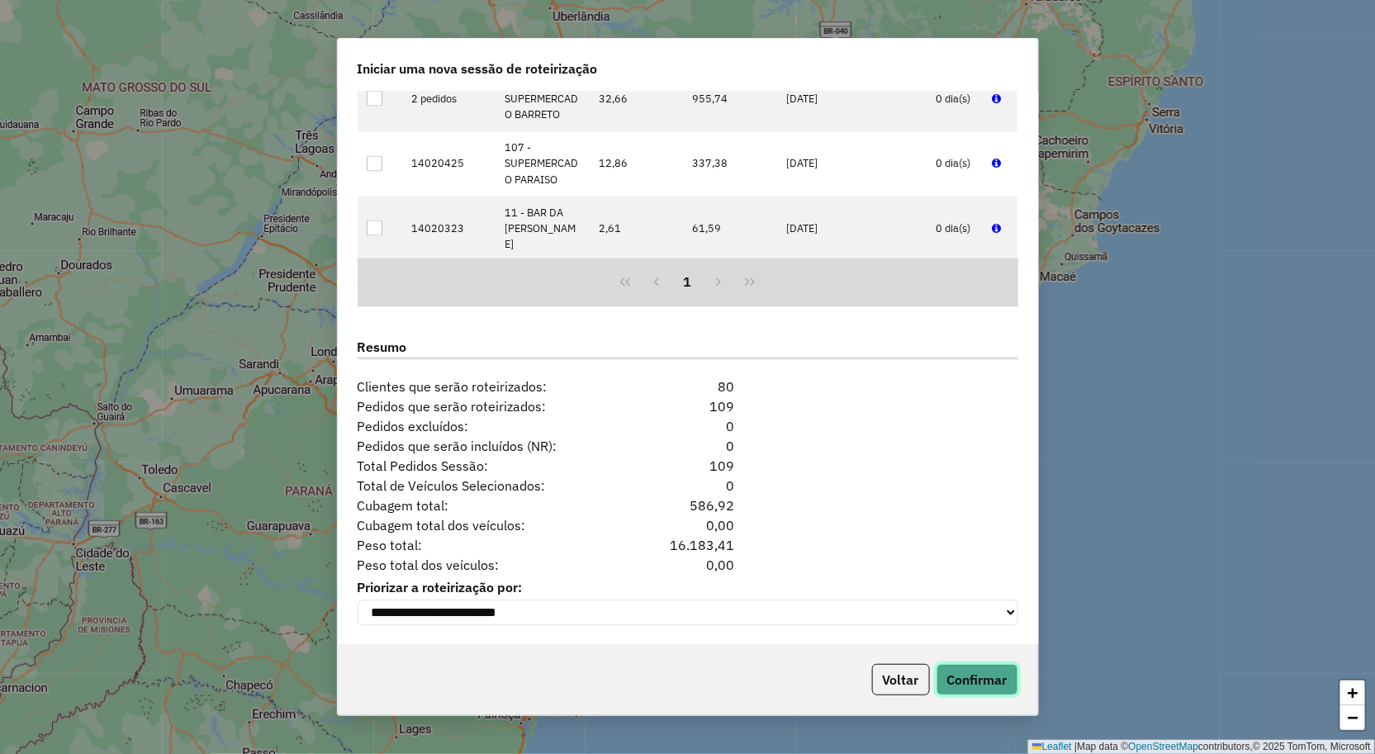
click at [987, 673] on button "Confirmar" at bounding box center [978, 679] width 82 height 31
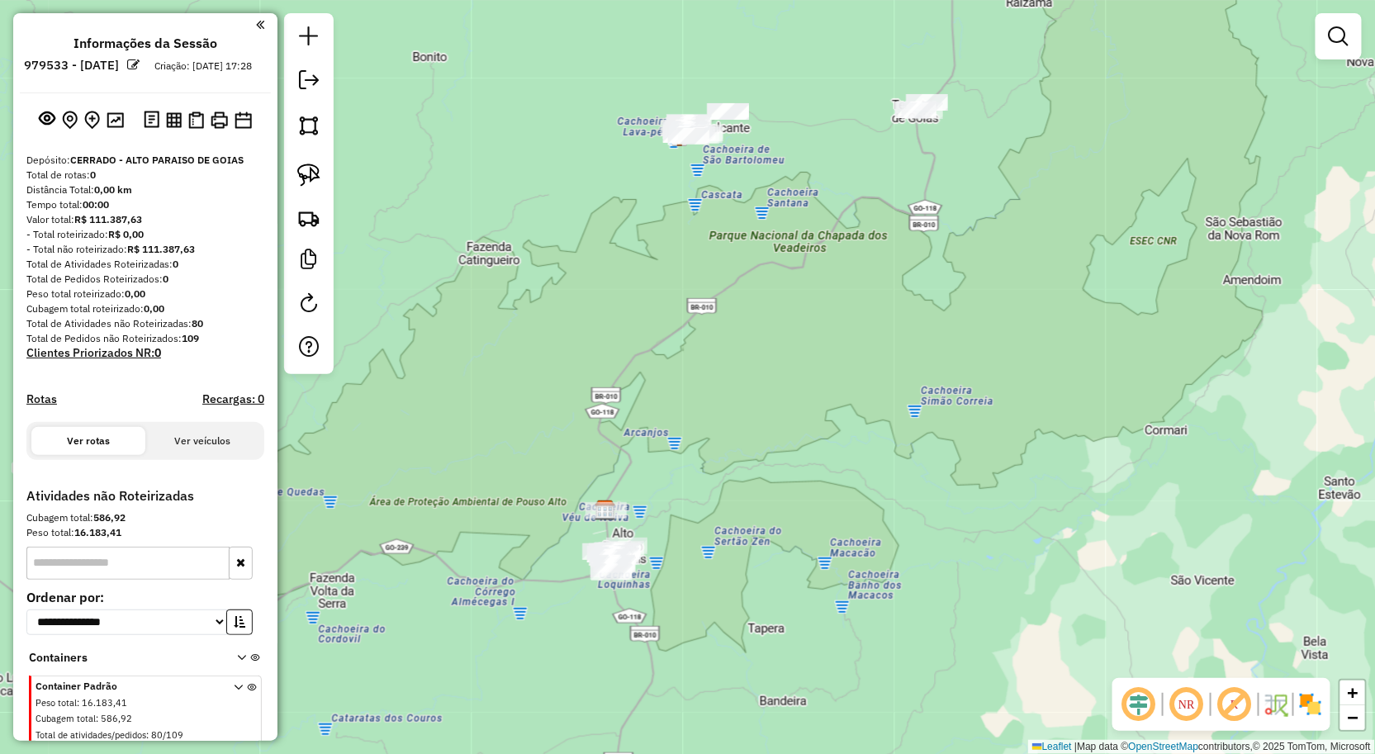
drag, startPoint x: 733, startPoint y: 287, endPoint x: 681, endPoint y: 335, distance: 70.2
click at [714, 315] on div "Janela de atendimento Grade de atendimento Capacidade Transportadoras Veículos …" at bounding box center [687, 377] width 1375 height 754
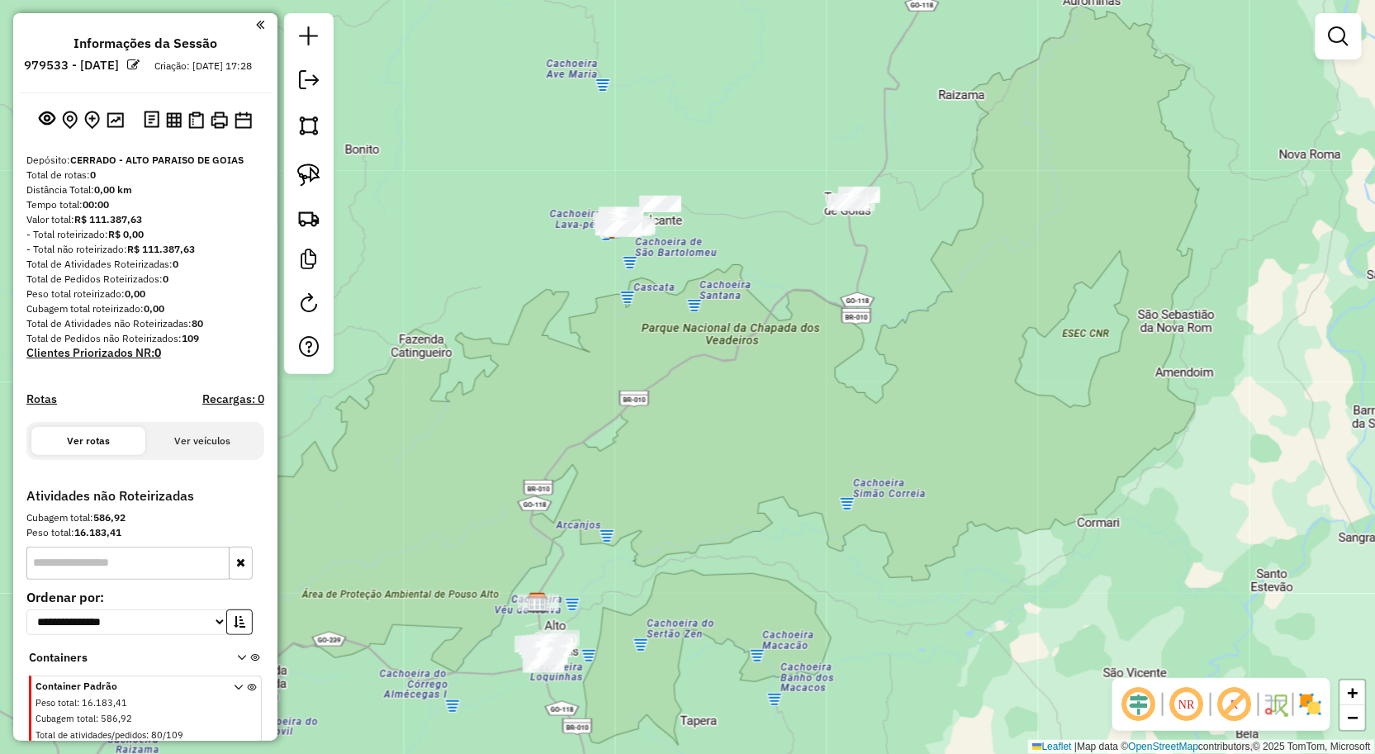
drag, startPoint x: 309, startPoint y: 175, endPoint x: 356, endPoint y: 169, distance: 47.4
click at [309, 175] on img at bounding box center [308, 175] width 23 height 23
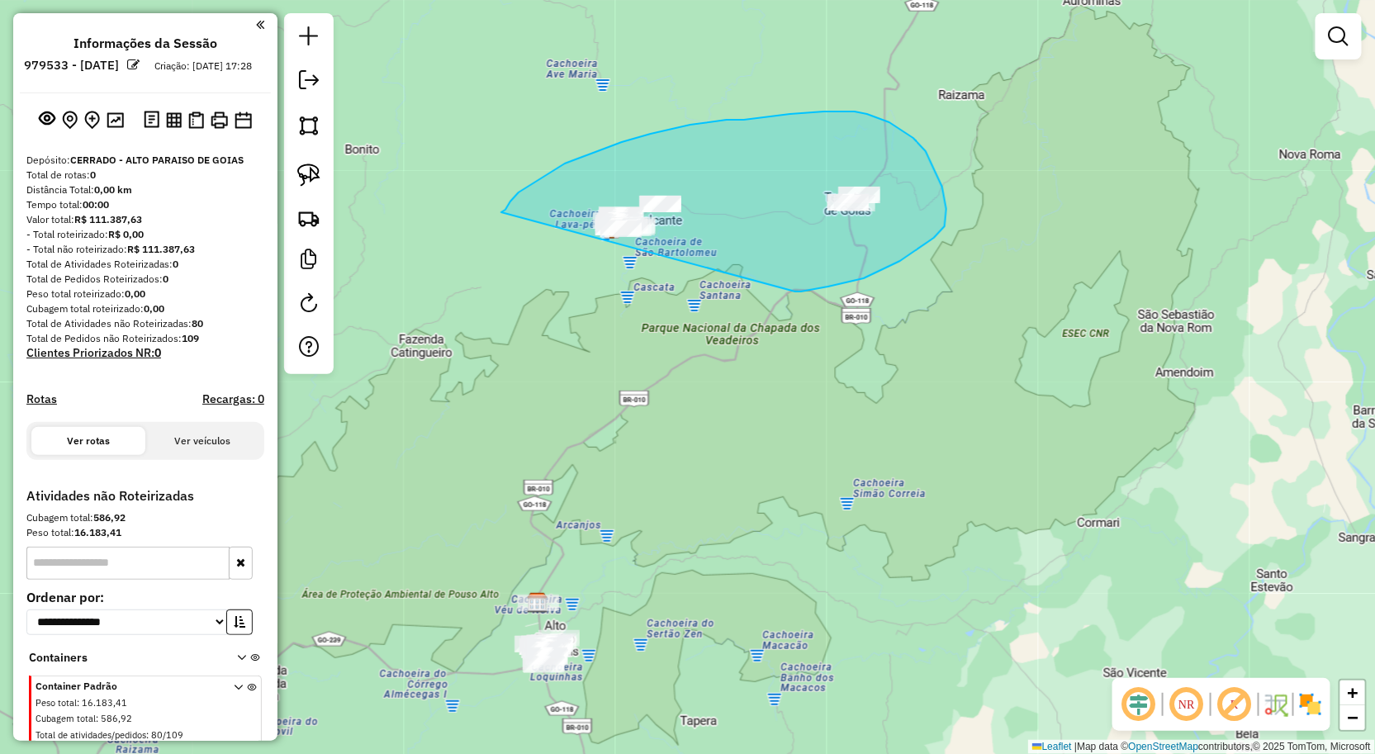
drag, startPoint x: 553, startPoint y: 170, endPoint x: 795, endPoint y: 292, distance: 270.0
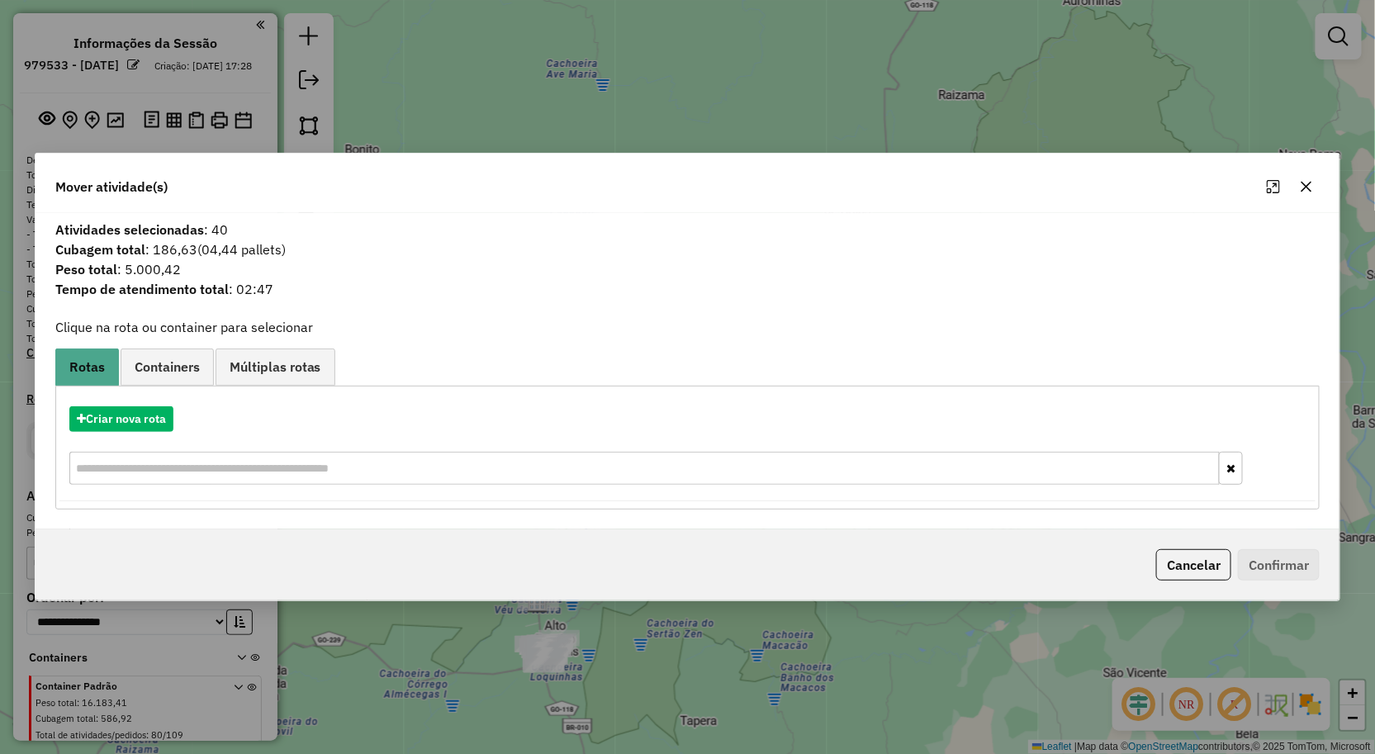
click at [1310, 182] on icon "button" at bounding box center [1306, 186] width 13 height 13
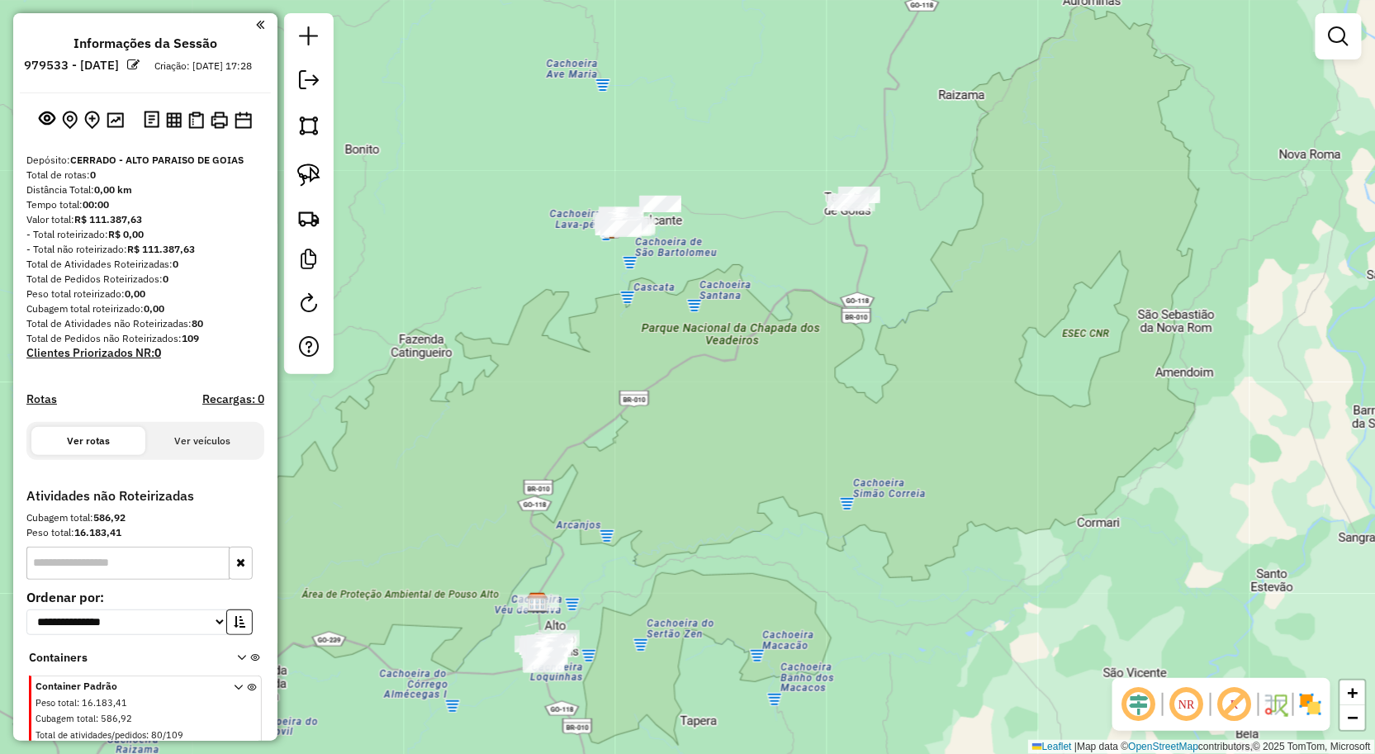
drag, startPoint x: 723, startPoint y: 270, endPoint x: 727, endPoint y: 258, distance: 13.1
click at [724, 263] on div "Janela de atendimento Grade de atendimento Capacidade Transportadoras Veículos …" at bounding box center [687, 377] width 1375 height 754
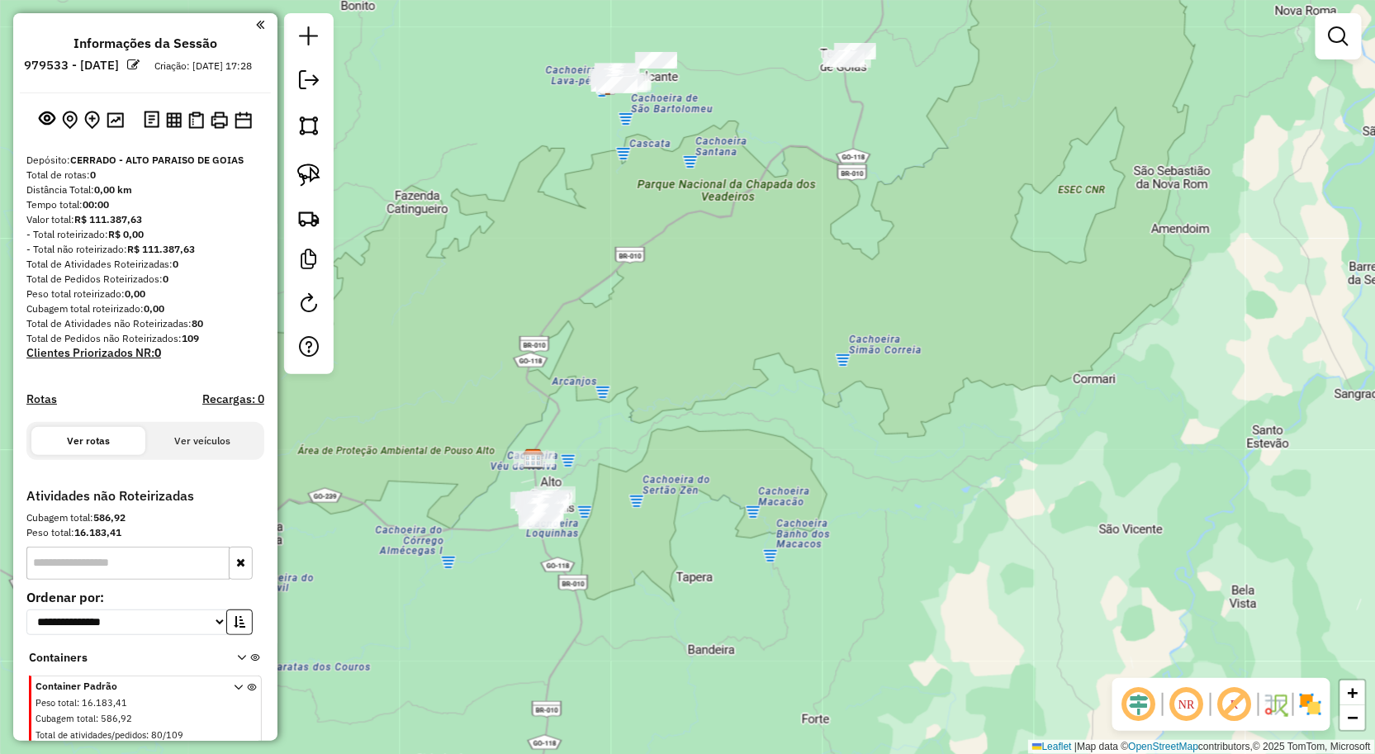
drag, startPoint x: 732, startPoint y: 230, endPoint x: 773, endPoint y: 204, distance: 48.6
click at [766, 209] on div "Janela de atendimento Grade de atendimento Capacidade Transportadoras Veículos …" at bounding box center [687, 377] width 1375 height 754
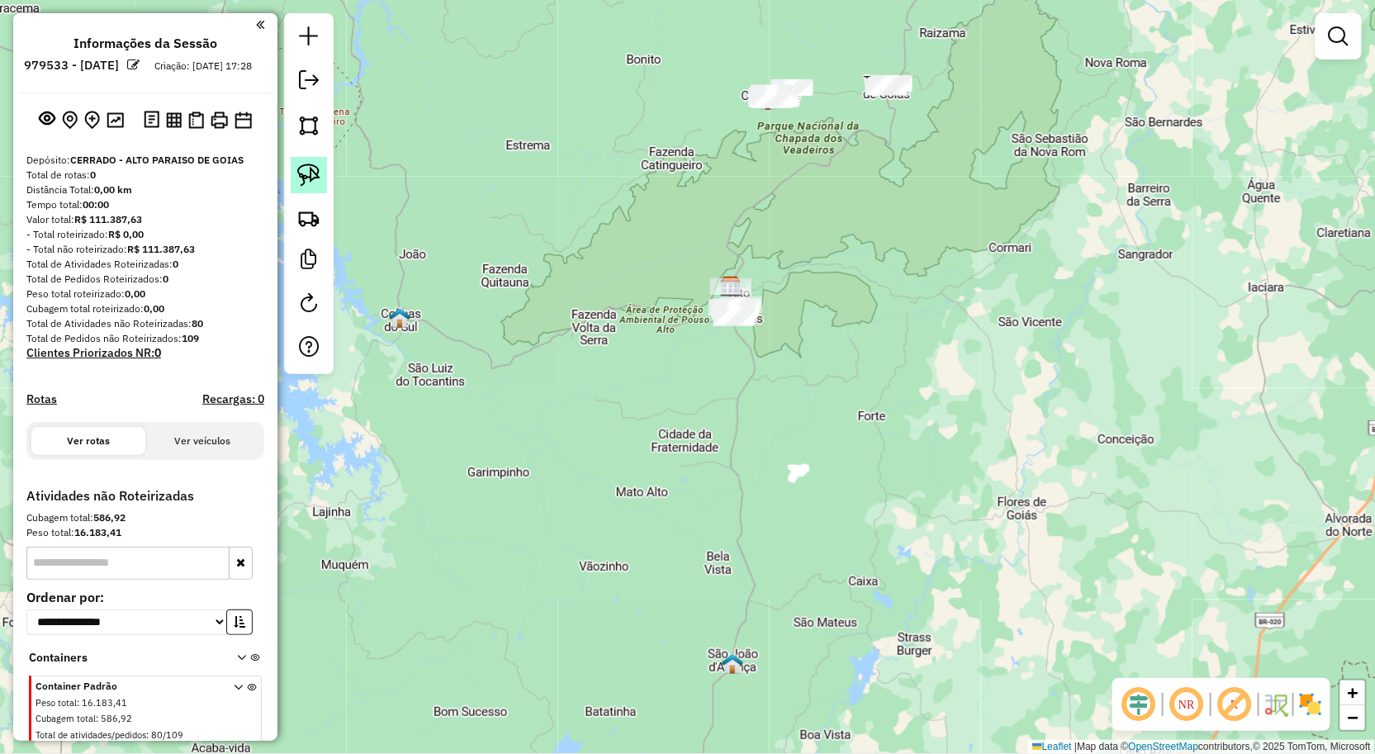
click at [312, 187] on link at bounding box center [309, 175] width 36 height 36
drag, startPoint x: 752, startPoint y: 244, endPoint x: 672, endPoint y: 367, distance: 146.6
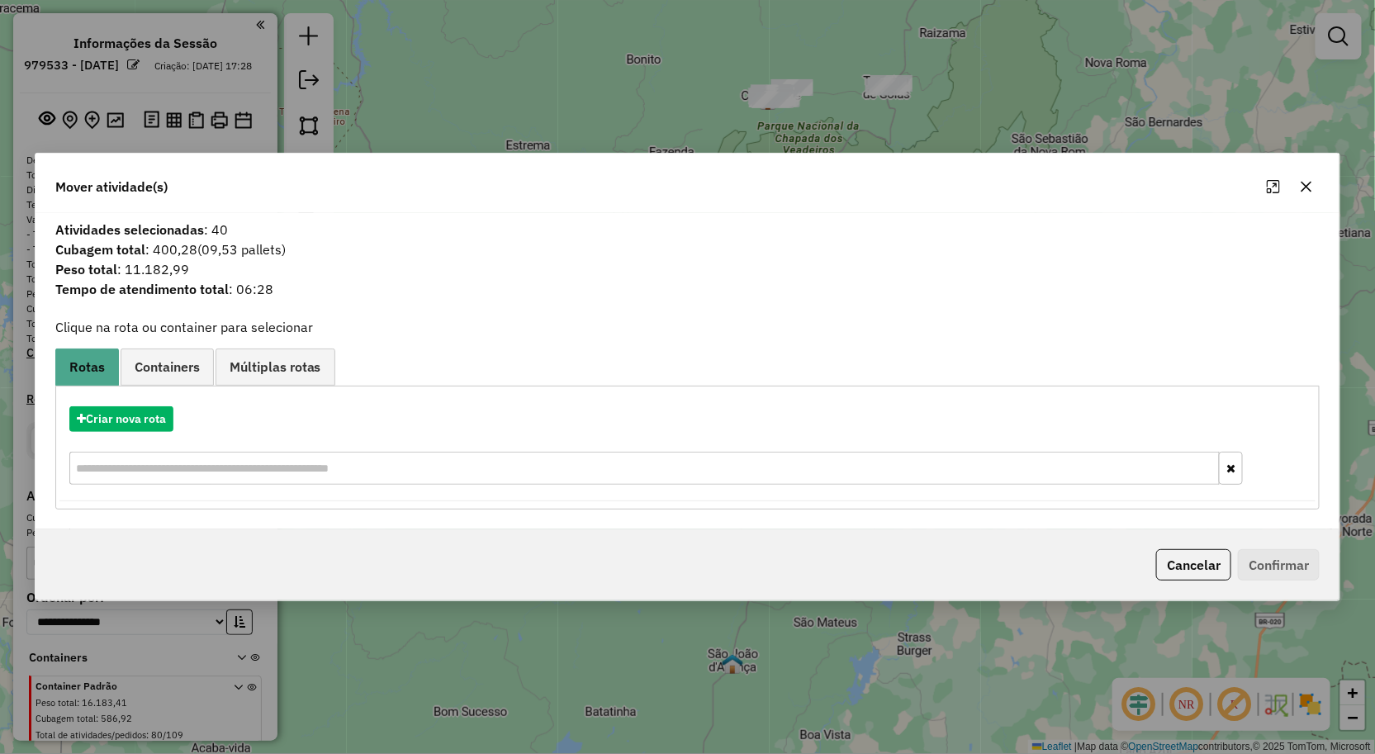
click at [1306, 191] on icon "button" at bounding box center [1306, 186] width 13 height 13
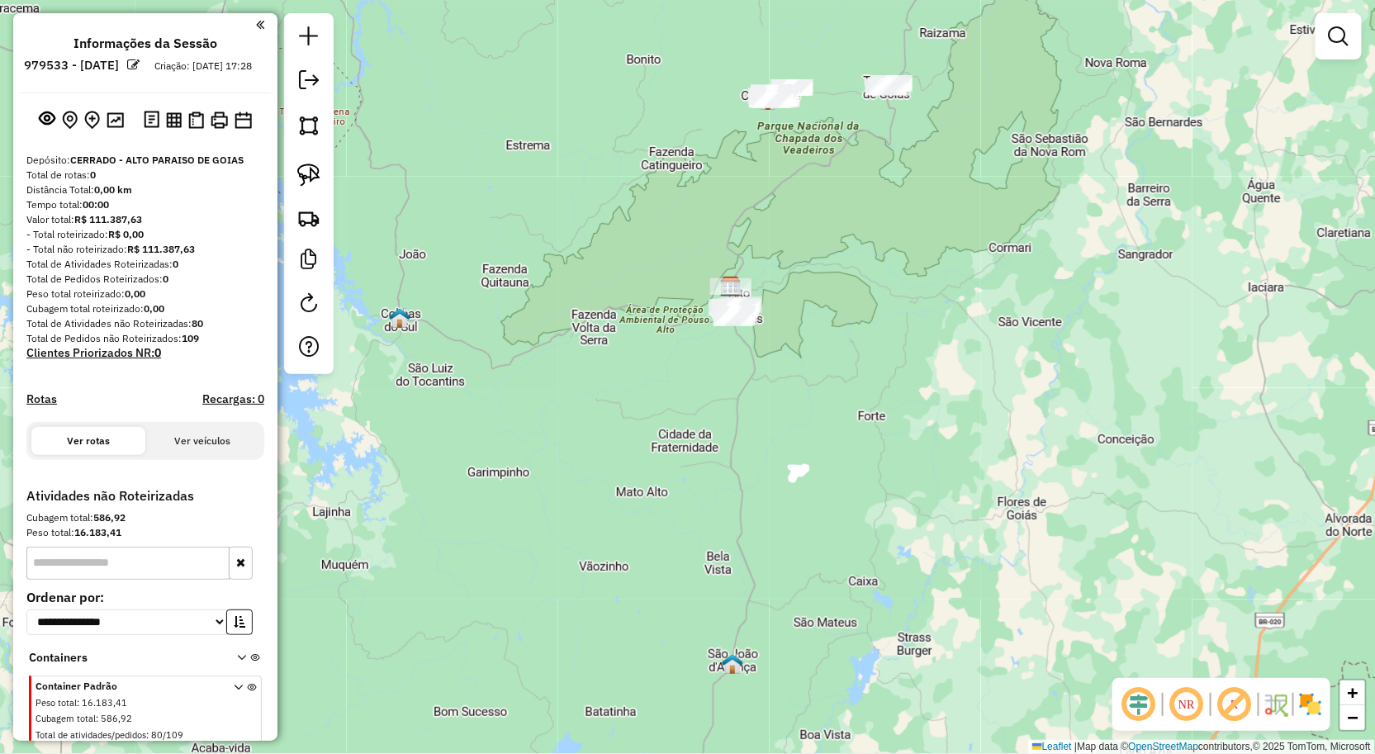
drag, startPoint x: 841, startPoint y: 290, endPoint x: 793, endPoint y: 311, distance: 52.5
click at [822, 310] on div "Janela de atendimento Grade de atendimento Capacidade Transportadoras Veículos …" at bounding box center [687, 377] width 1375 height 754
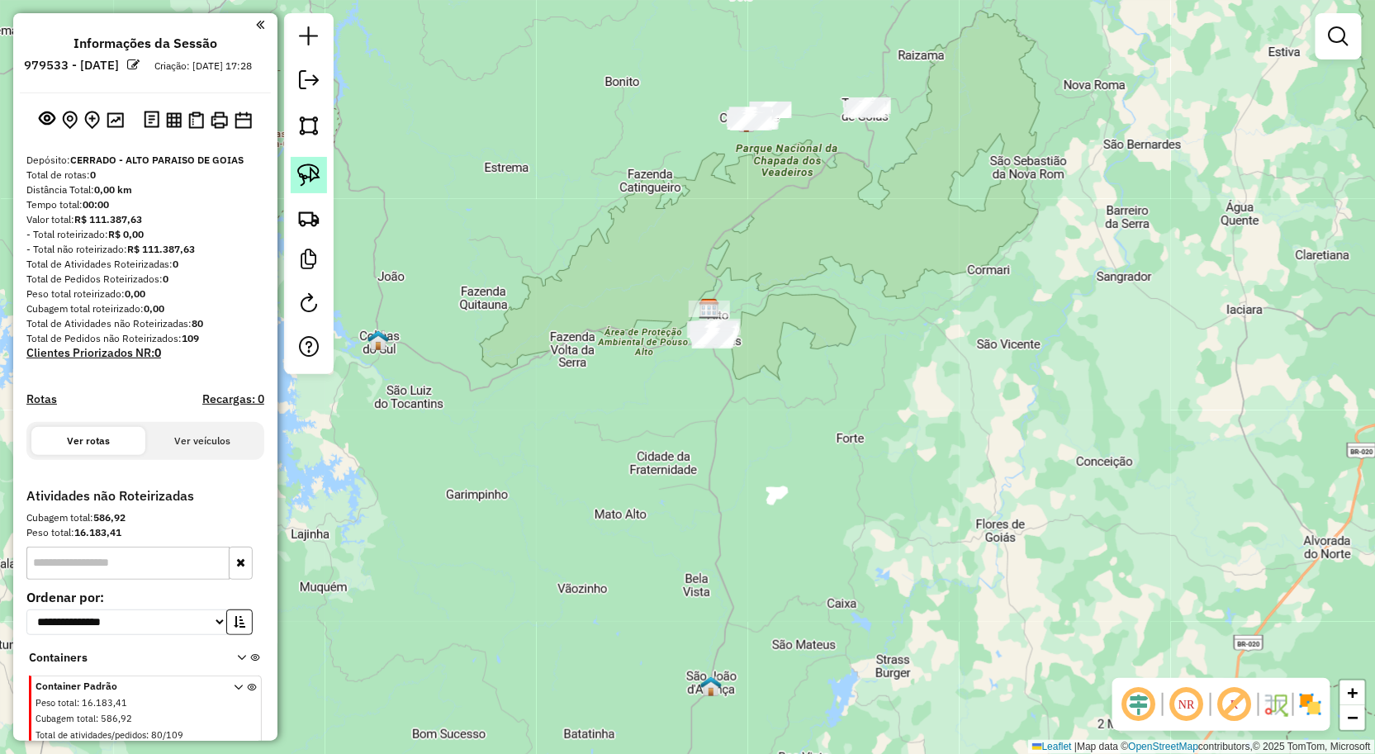
click at [300, 163] on link at bounding box center [309, 175] width 36 height 36
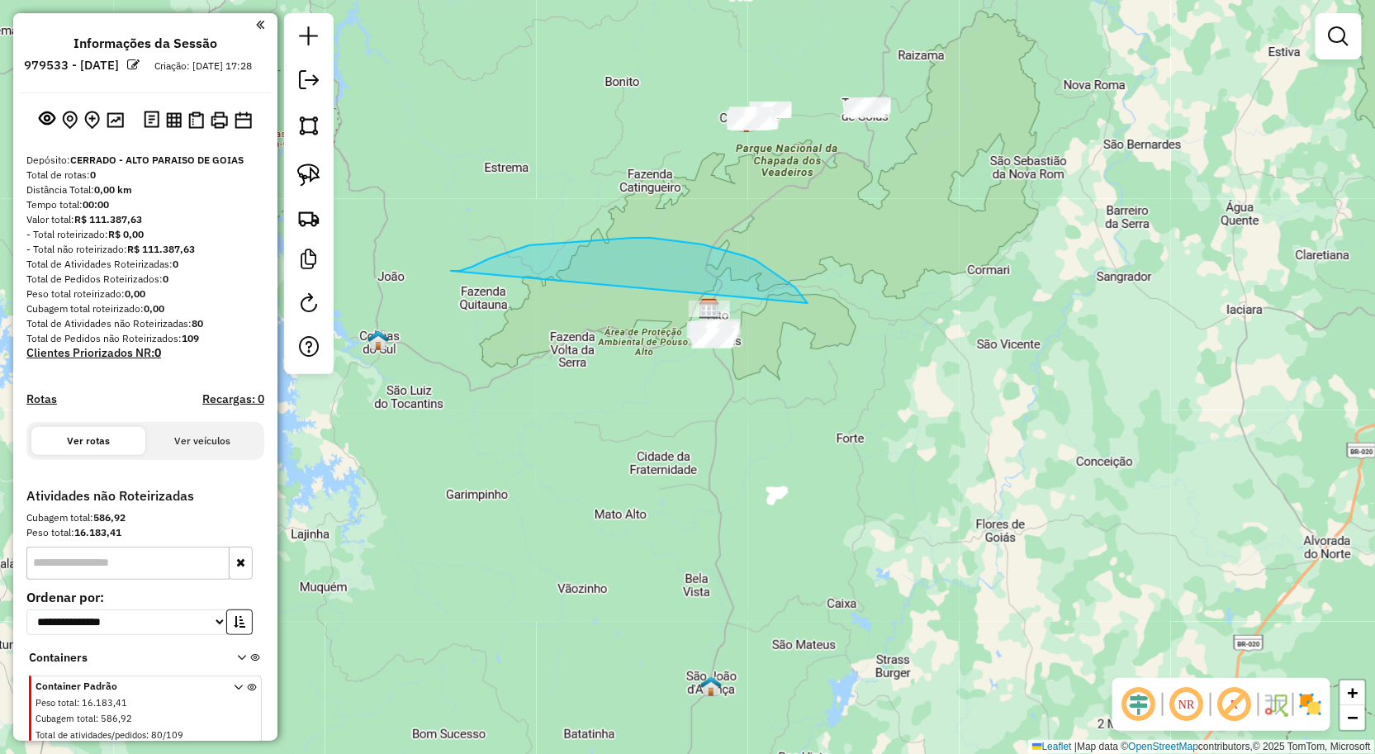
drag, startPoint x: 451, startPoint y: 271, endPoint x: 845, endPoint y: 496, distance: 453.9
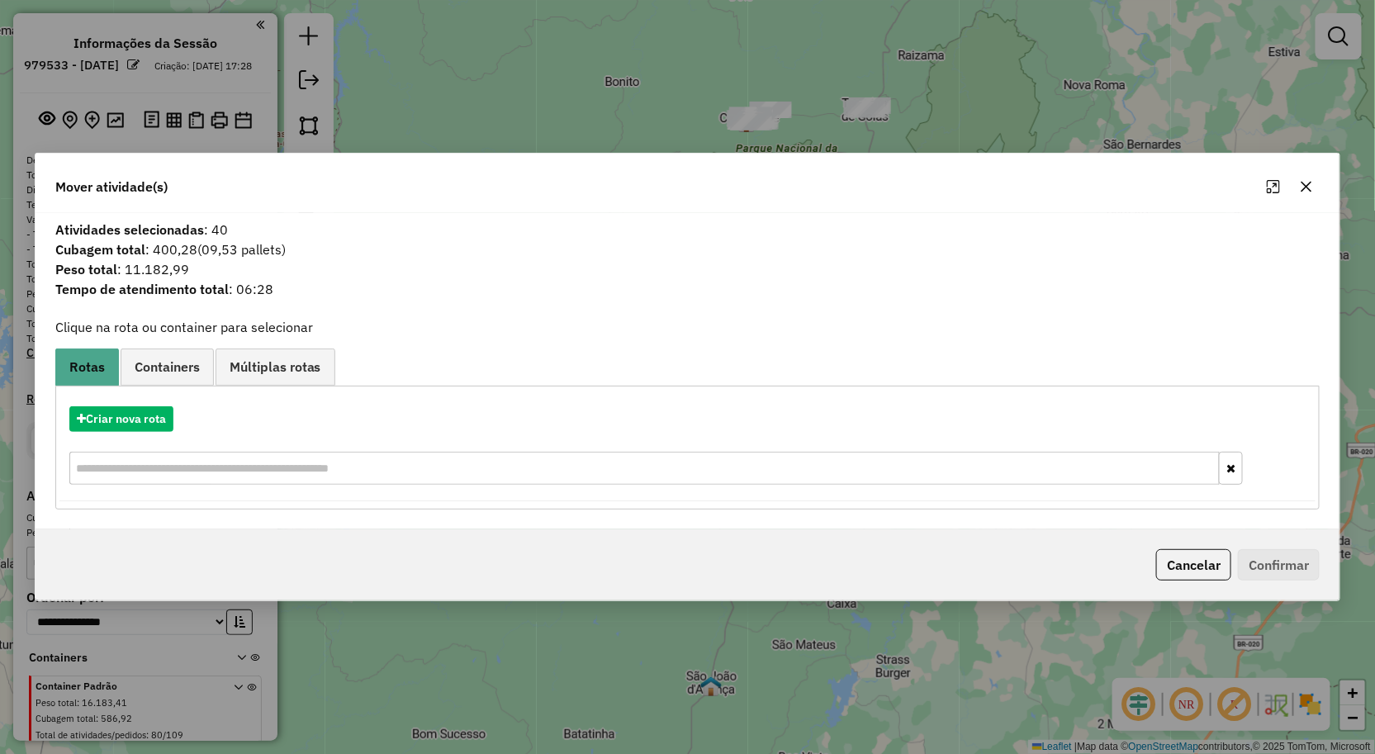
click at [1305, 183] on icon "button" at bounding box center [1307, 186] width 11 height 11
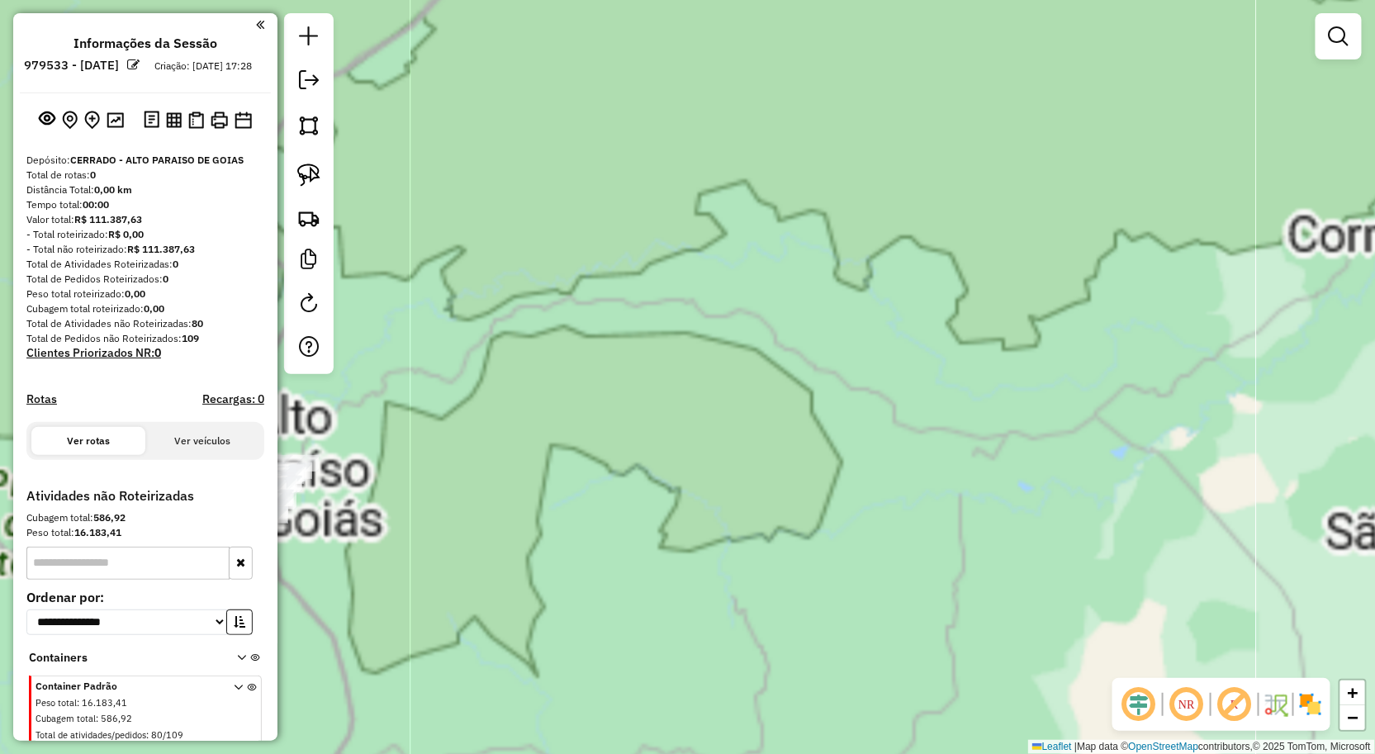
drag, startPoint x: 654, startPoint y: 368, endPoint x: 856, endPoint y: 302, distance: 212.1
click at [820, 303] on div "Janela de atendimento Grade de atendimento Capacidade Transportadoras Veículos …" at bounding box center [687, 377] width 1375 height 754
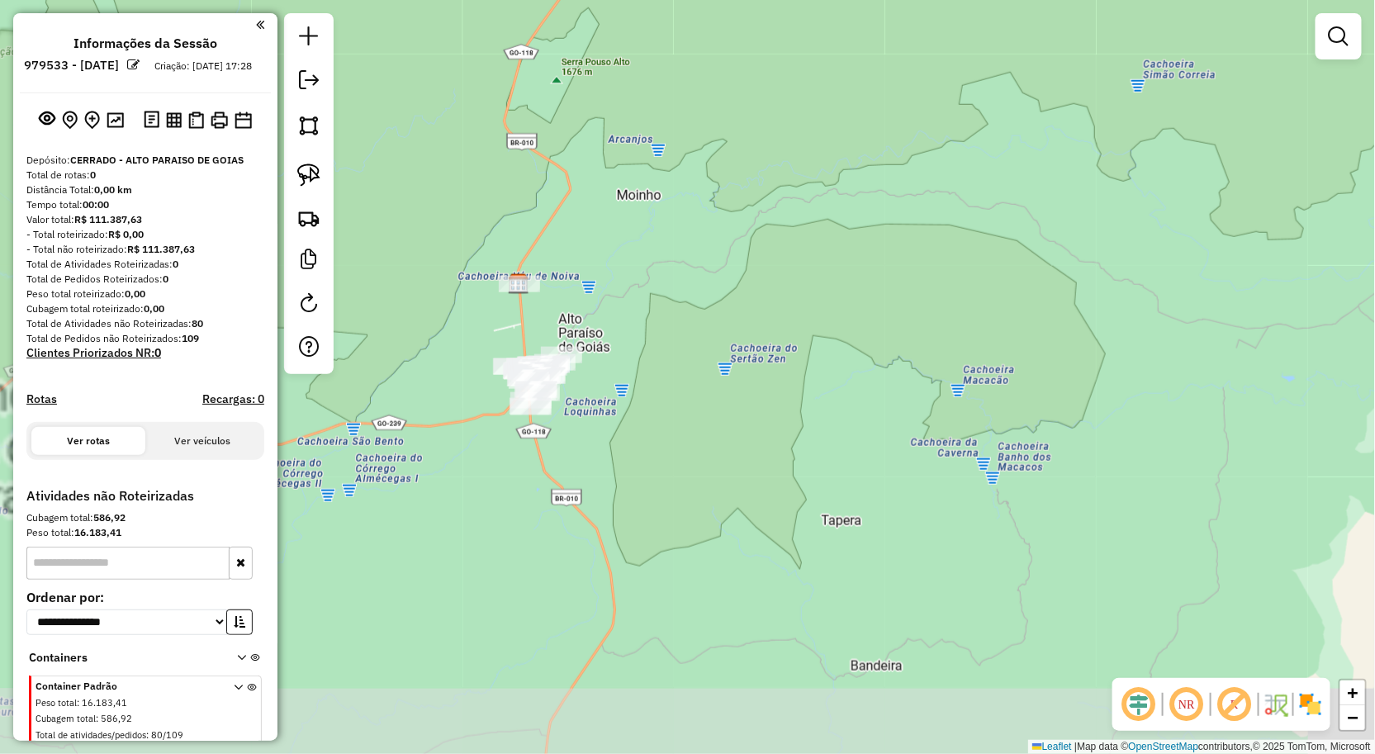
drag, startPoint x: 697, startPoint y: 309, endPoint x: 856, endPoint y: 261, distance: 165.7
click at [846, 240] on div "Janela de atendimento Grade de atendimento Capacidade Transportadoras Veículos …" at bounding box center [687, 377] width 1375 height 754
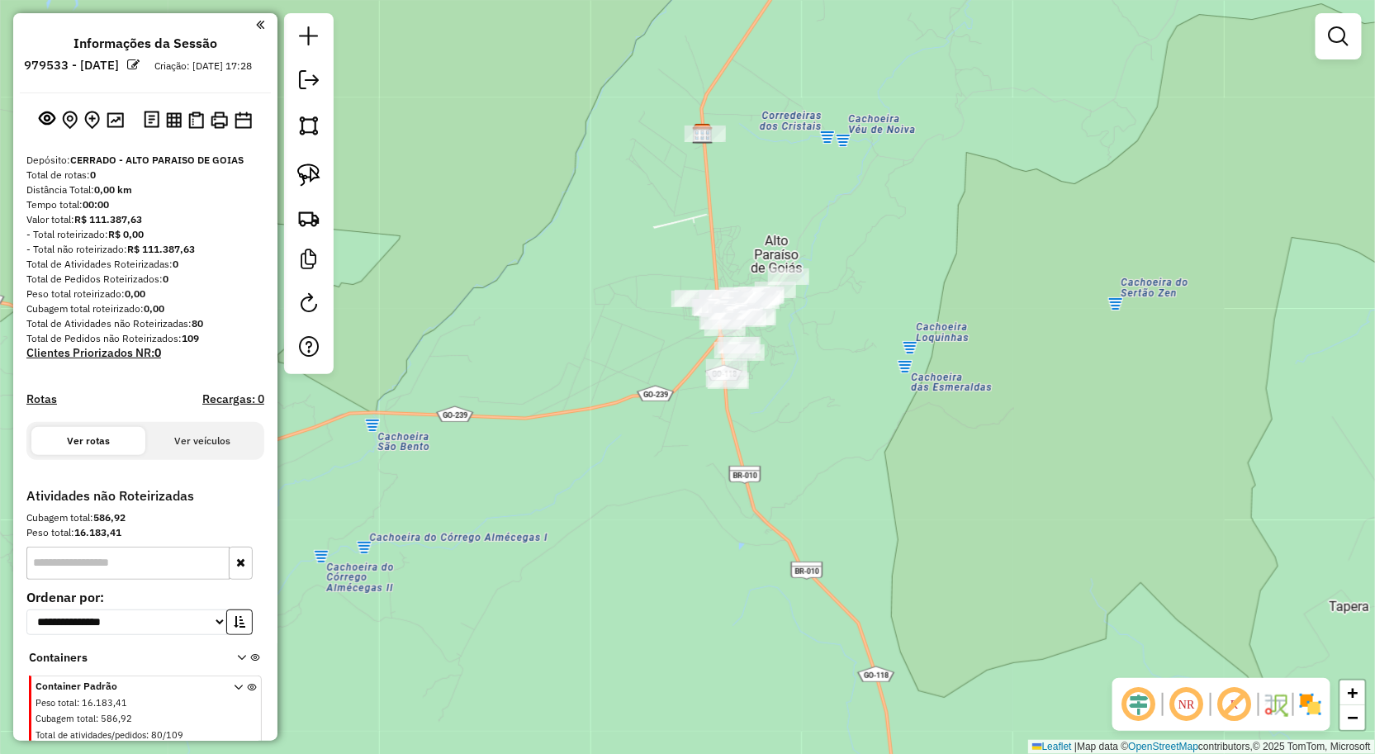
click at [1322, 30] on div at bounding box center [1339, 36] width 46 height 46
click at [1331, 36] on em at bounding box center [1339, 36] width 20 height 20
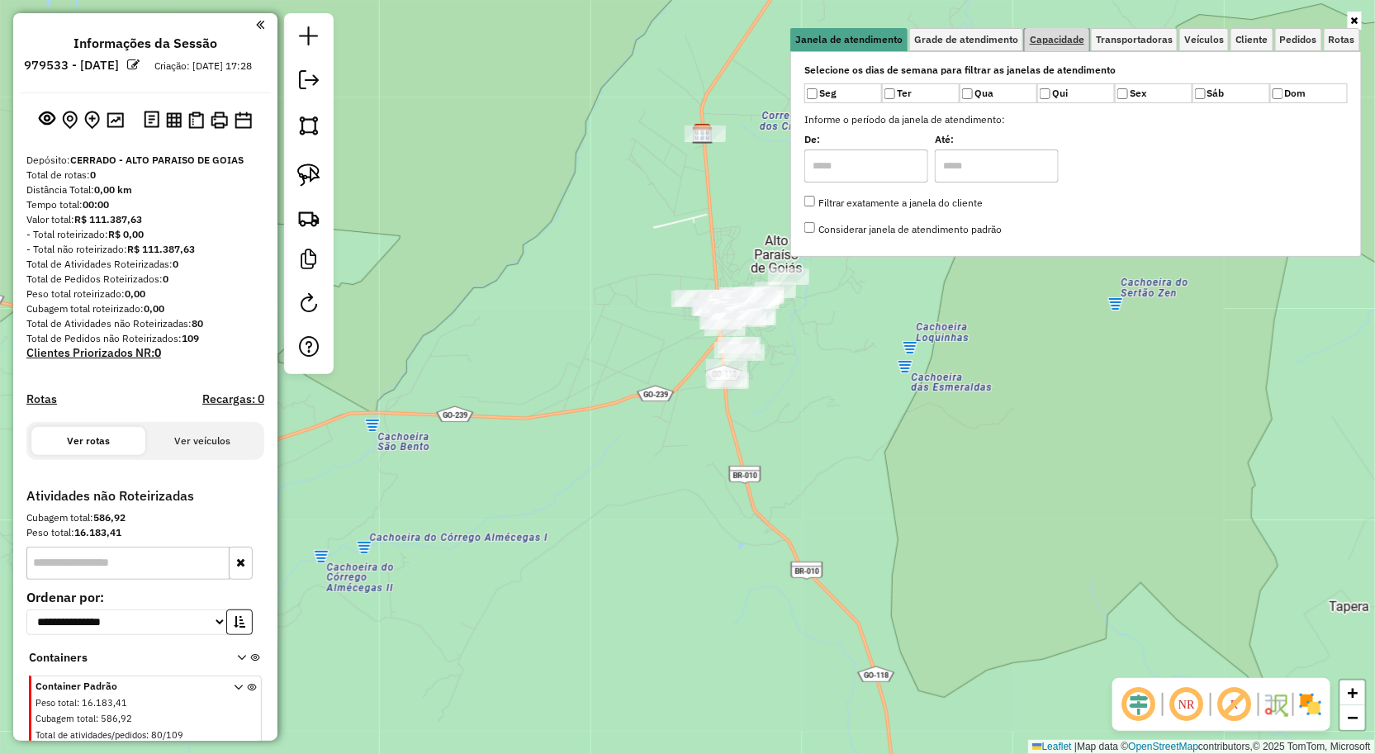
click at [1079, 42] on span "Capacidade" at bounding box center [1057, 40] width 55 height 10
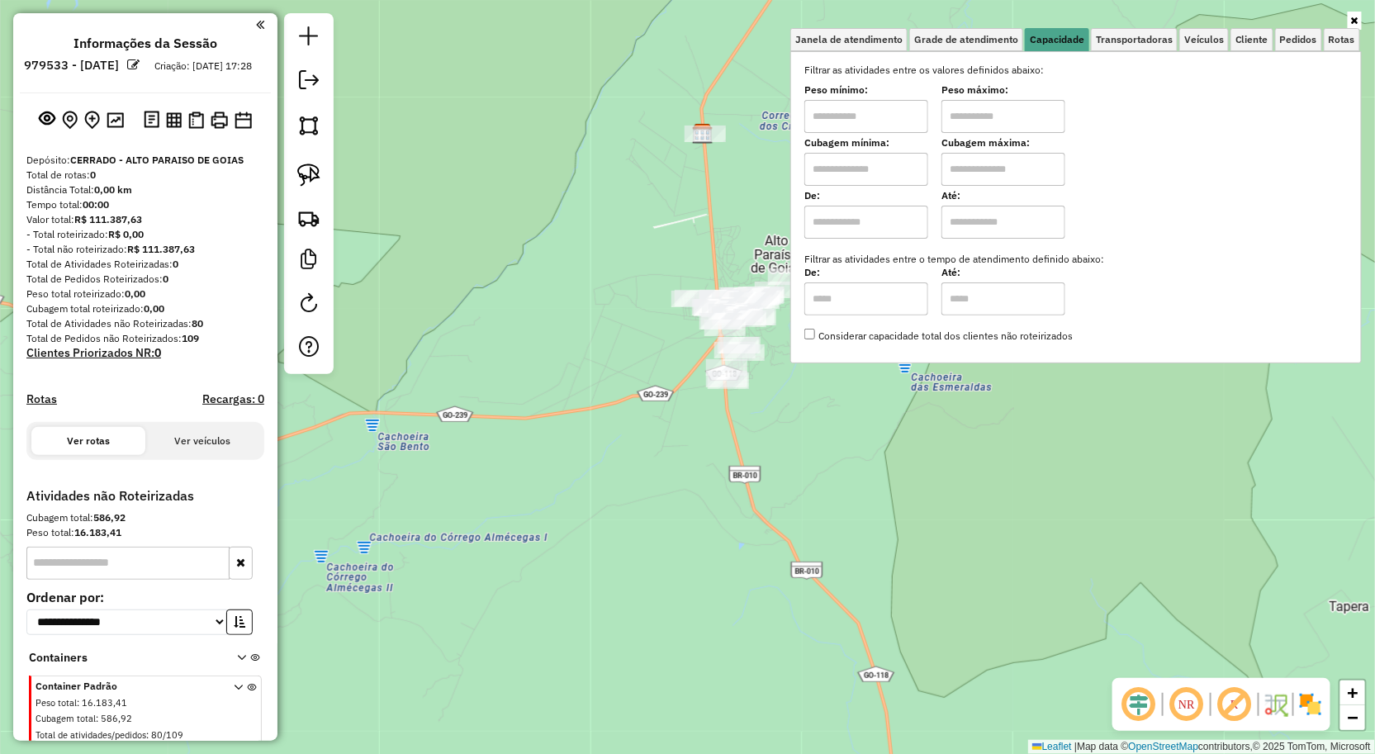
click at [972, 405] on div "Janela de atendimento Grade de atendimento Capacidade Transportadoras Veículos …" at bounding box center [687, 377] width 1375 height 754
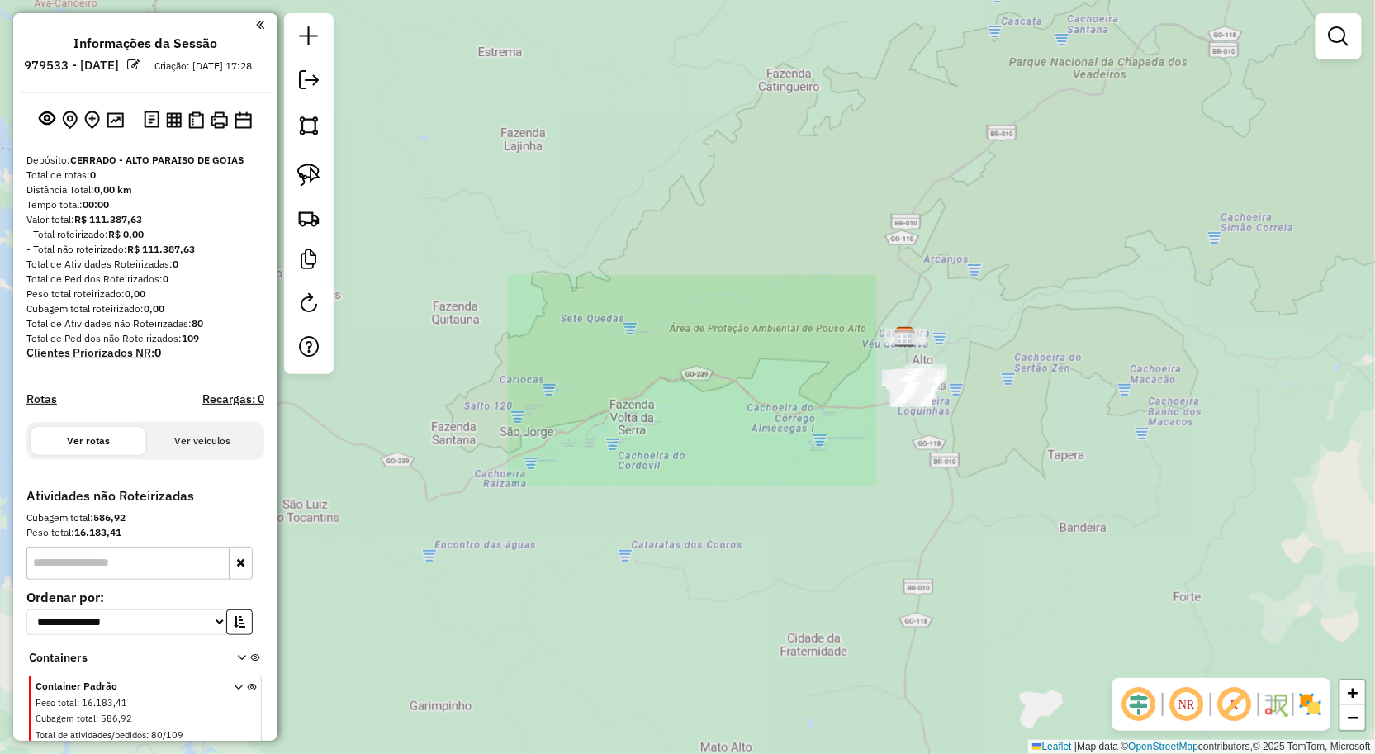
drag, startPoint x: 1013, startPoint y: 231, endPoint x: 912, endPoint y: 439, distance: 231.3
click at [912, 430] on div "Janela de atendimento Grade de atendimento Capacidade Transportadoras Veículos …" at bounding box center [687, 377] width 1375 height 754
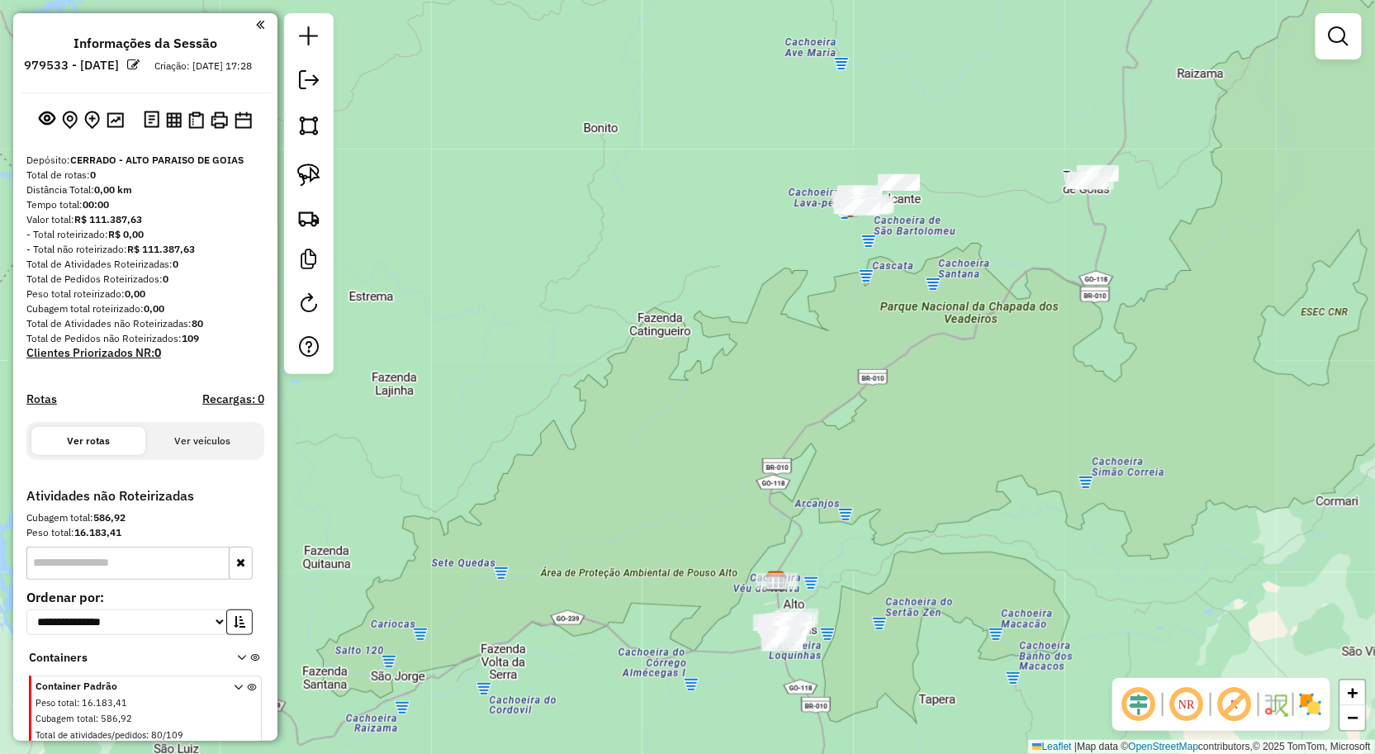
drag, startPoint x: 1037, startPoint y: 334, endPoint x: 836, endPoint y: 369, distance: 203.8
click at [901, 456] on div "Janela de atendimento Grade de atendimento Capacidade Transportadoras Veículos …" at bounding box center [687, 377] width 1375 height 754
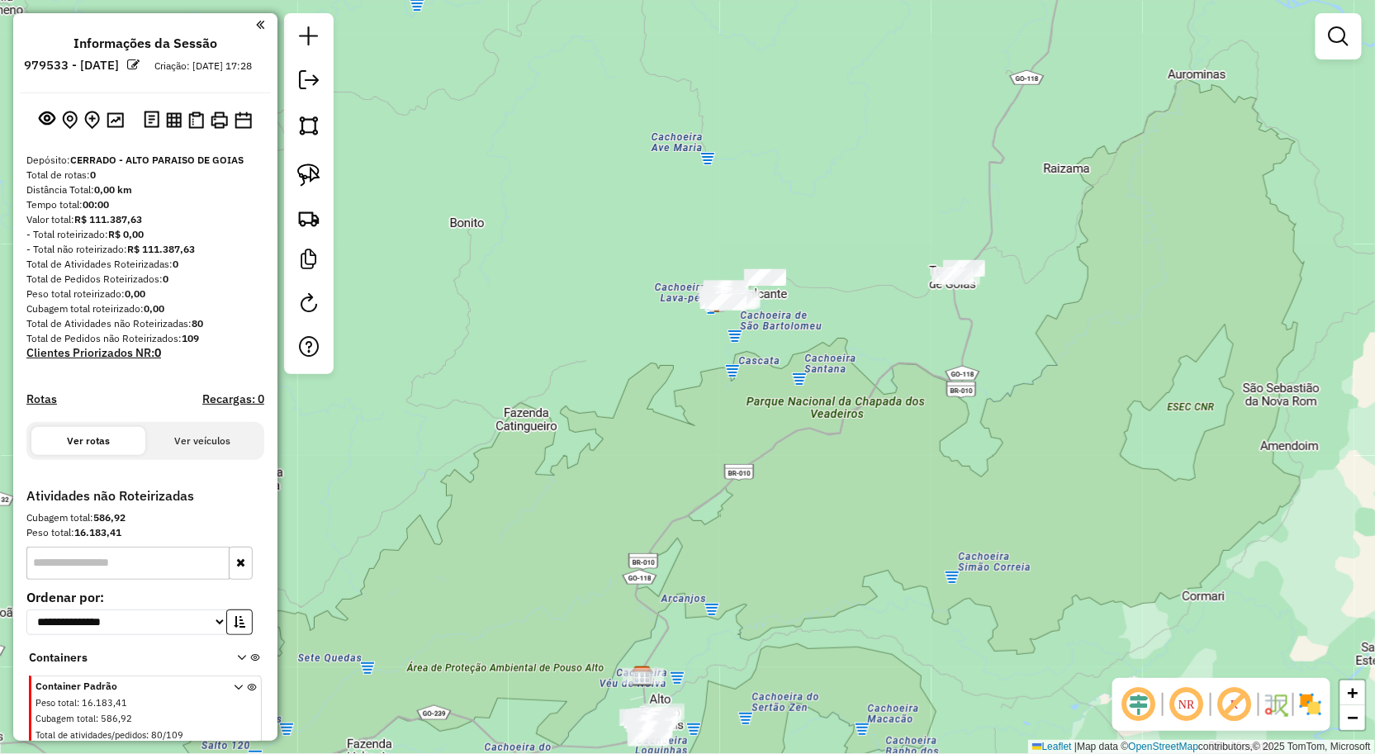
click at [327, 171] on div at bounding box center [309, 193] width 50 height 361
click at [308, 164] on img at bounding box center [308, 175] width 23 height 23
drag, startPoint x: 873, startPoint y: 333, endPoint x: 1006, endPoint y: 311, distance: 134.8
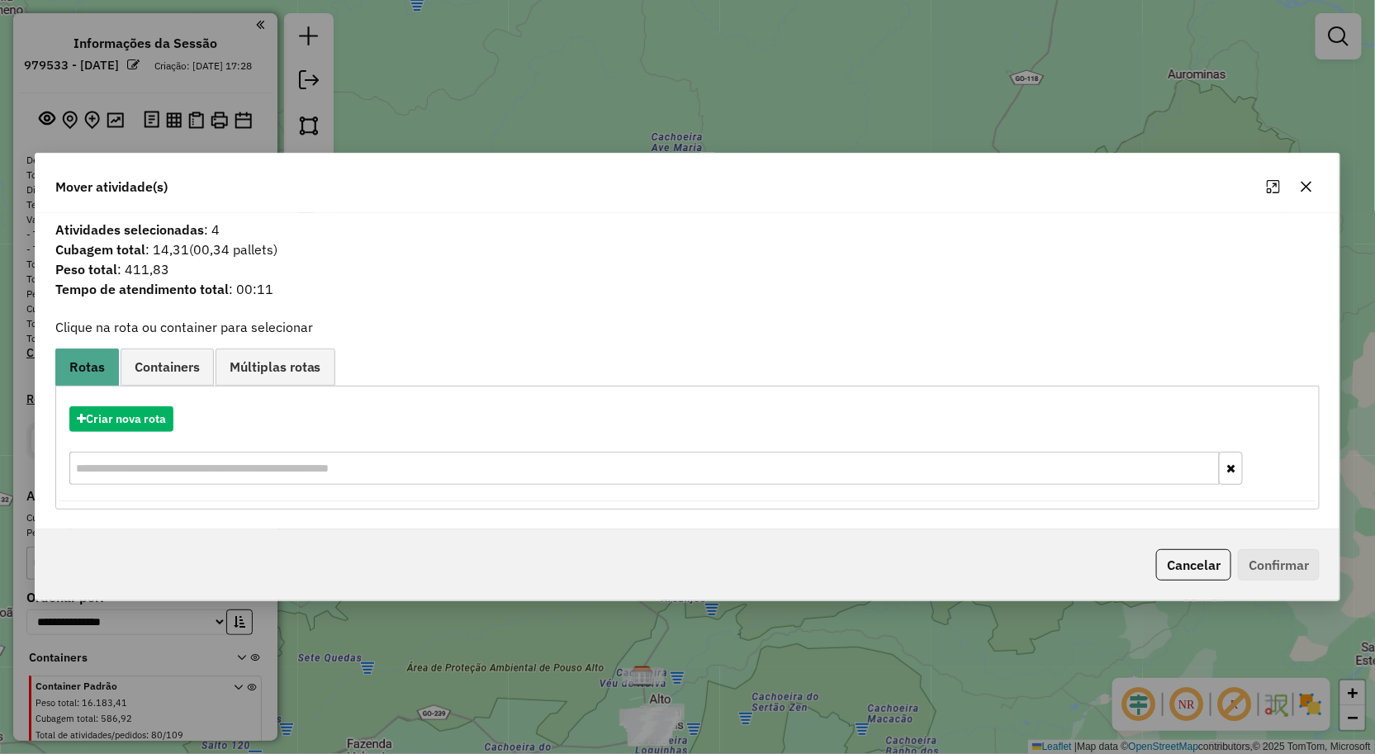
click at [1311, 187] on icon "button" at bounding box center [1306, 186] width 13 height 13
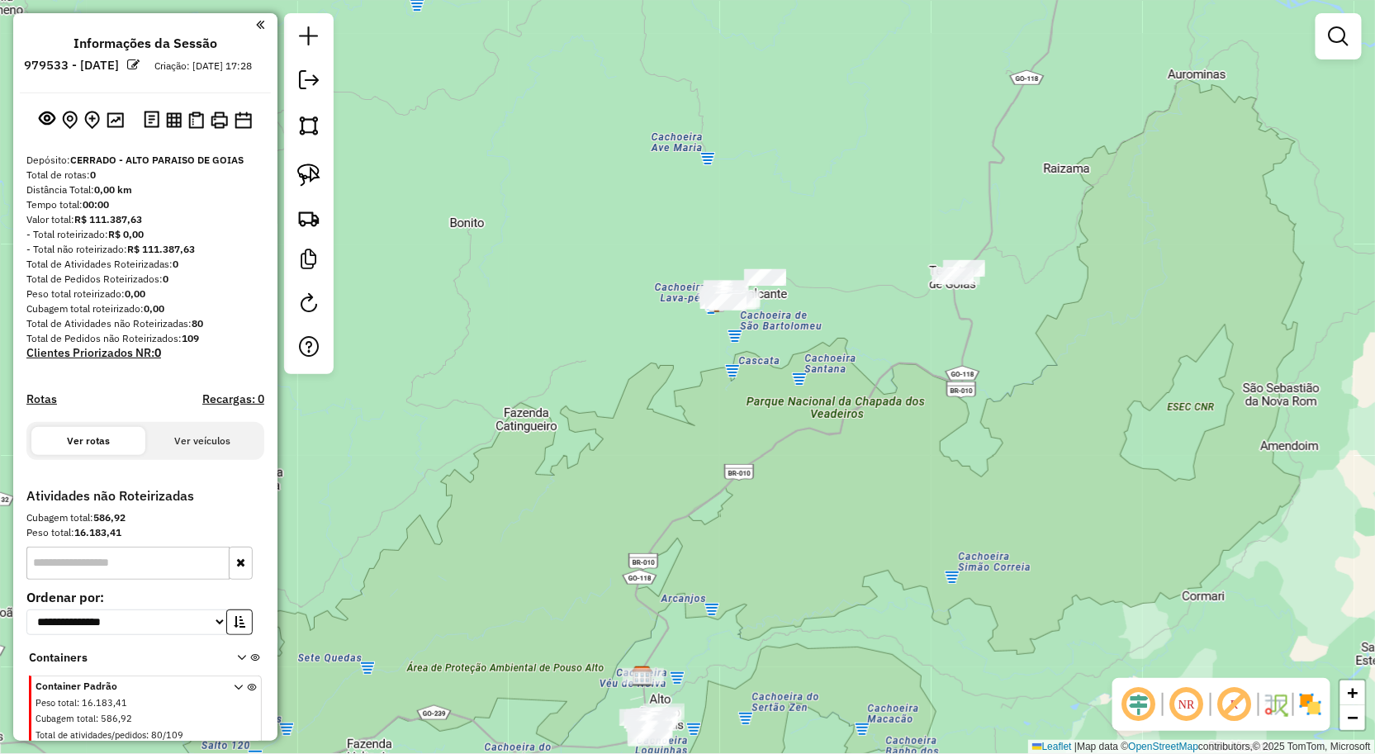
drag, startPoint x: 804, startPoint y: 439, endPoint x: 942, endPoint y: 369, distance: 155.5
click at [938, 373] on div "Janela de atendimento Grade de atendimento Capacidade Transportadoras Veículos …" at bounding box center [687, 377] width 1375 height 754
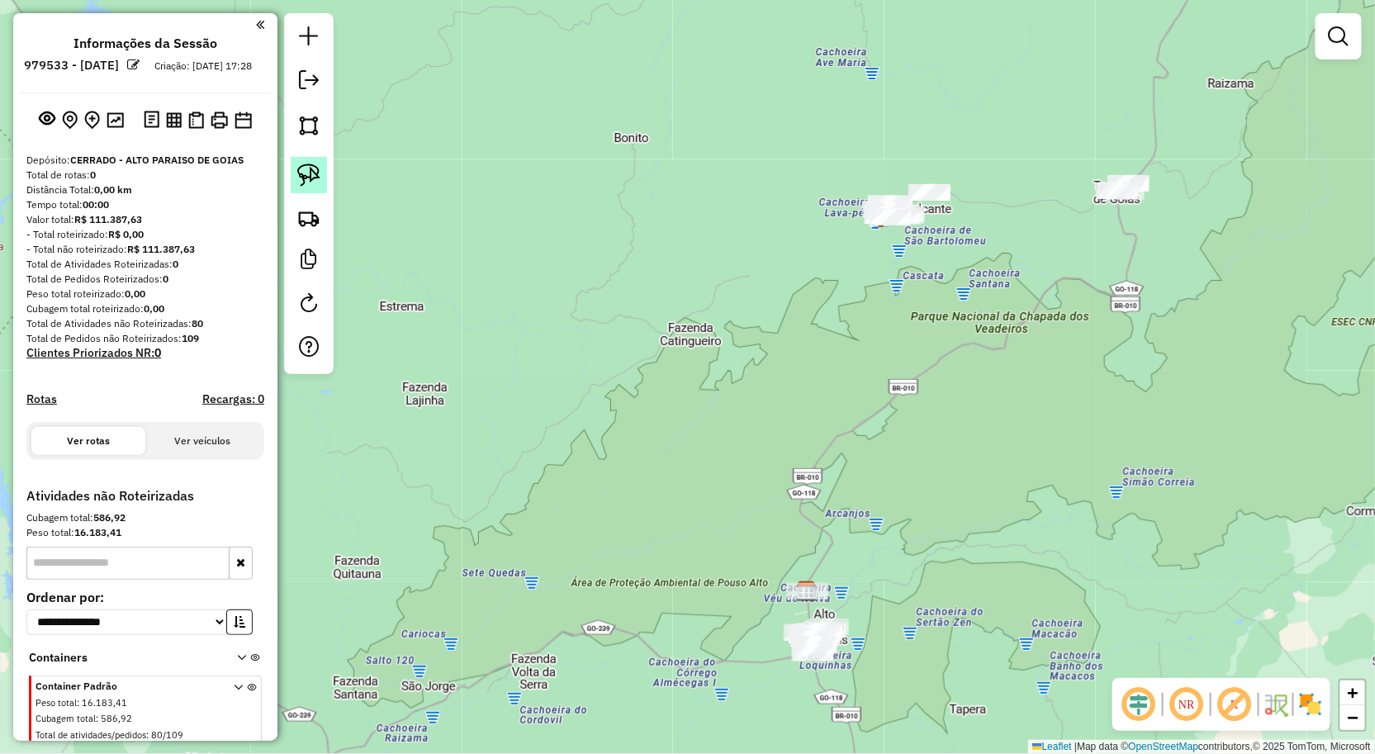
click at [318, 185] on img at bounding box center [308, 175] width 23 height 23
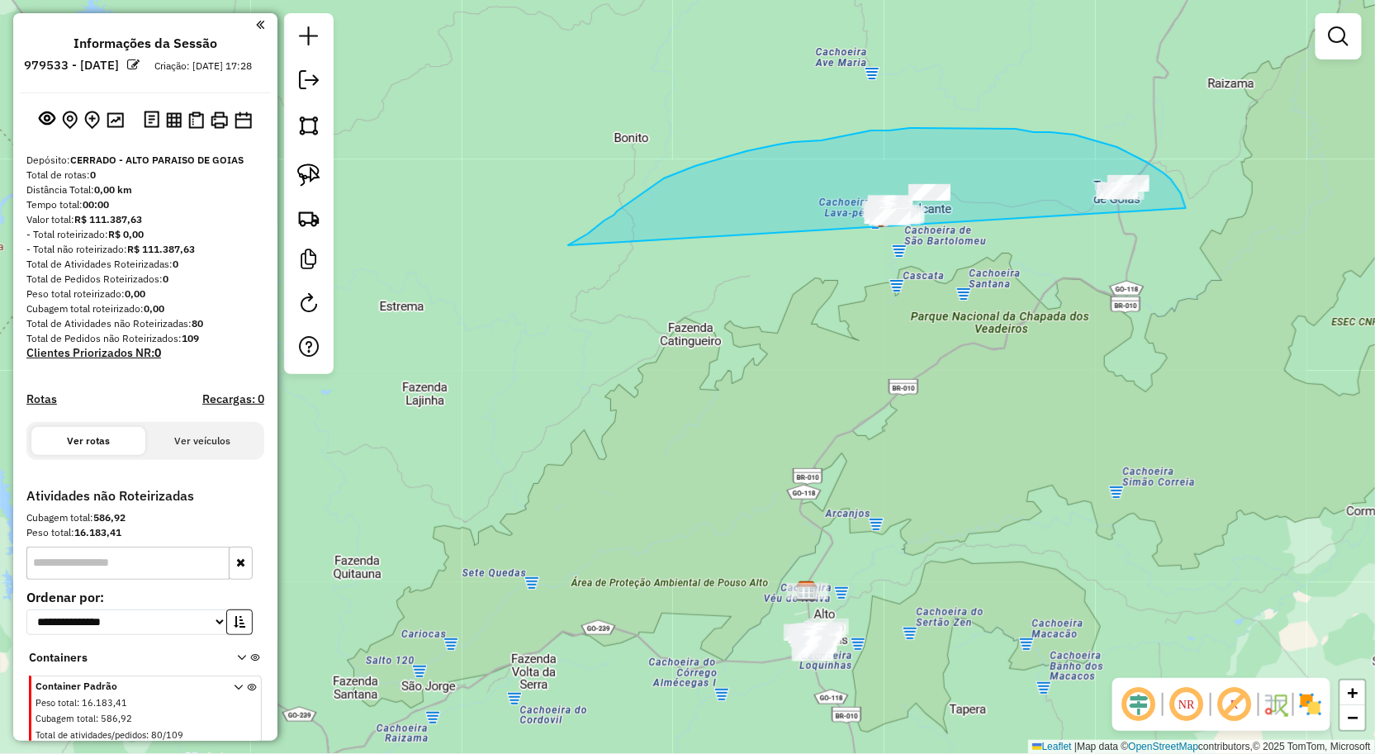
drag, startPoint x: 596, startPoint y: 228, endPoint x: 1154, endPoint y: 276, distance: 559.6
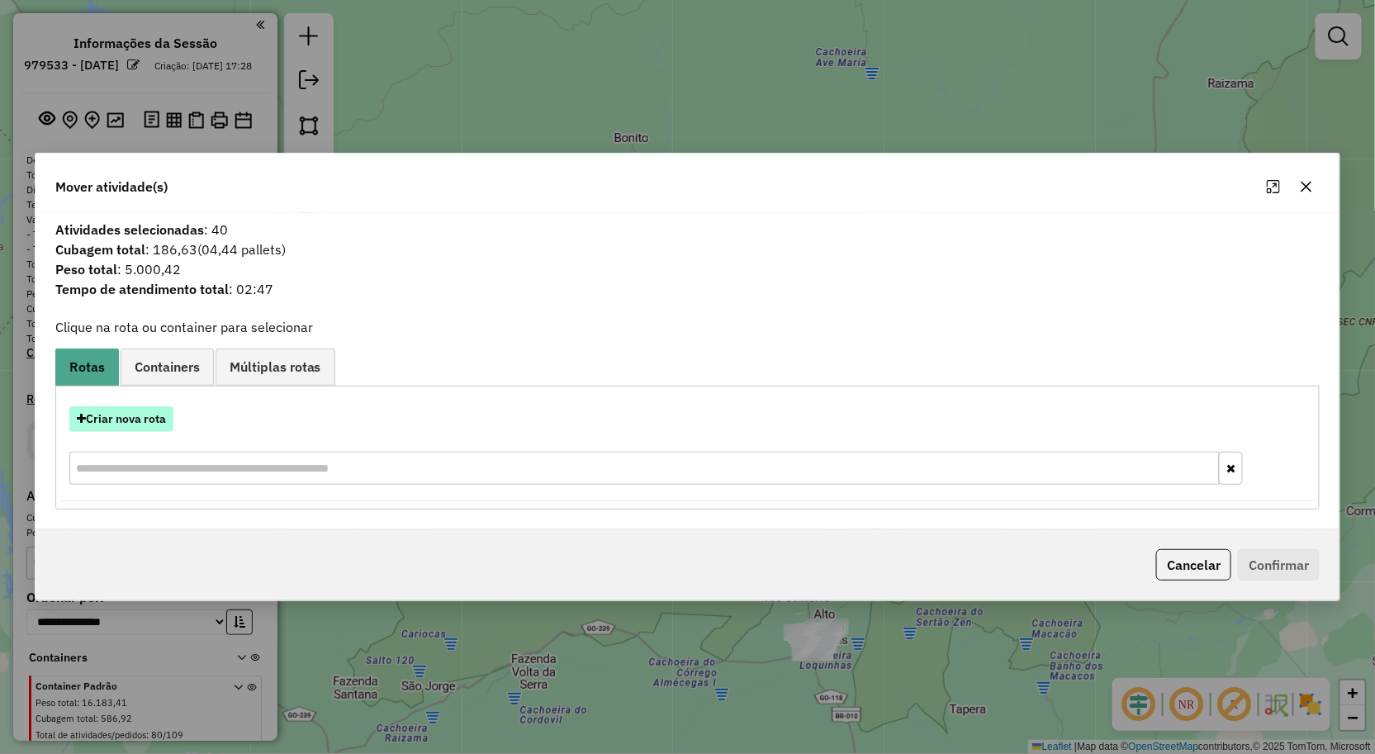
click at [139, 413] on button "Criar nova rota" at bounding box center [121, 419] width 104 height 26
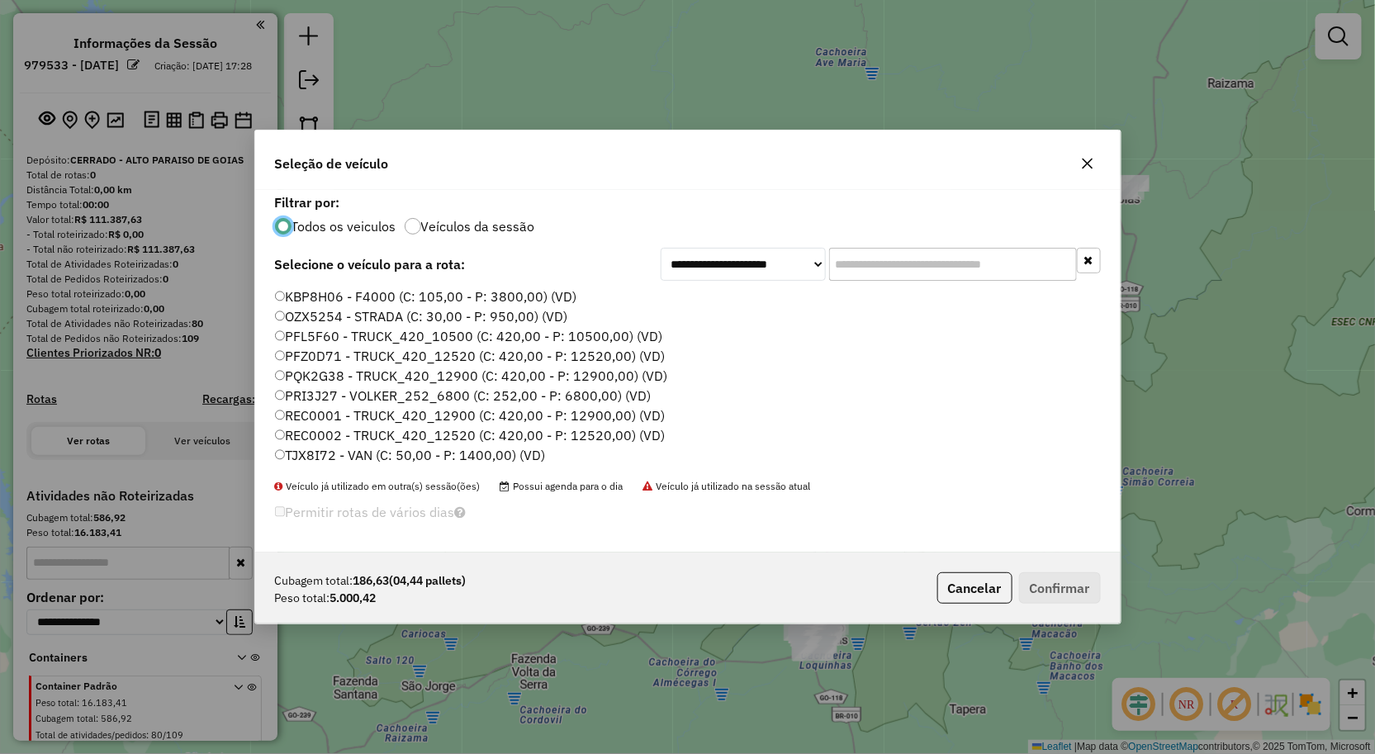
scroll to position [9, 4]
click at [332, 373] on label "PQK2G38 - TRUCK_420_12900 (C: 420,00 - P: 12900,00) (VD)" at bounding box center [471, 376] width 393 height 20
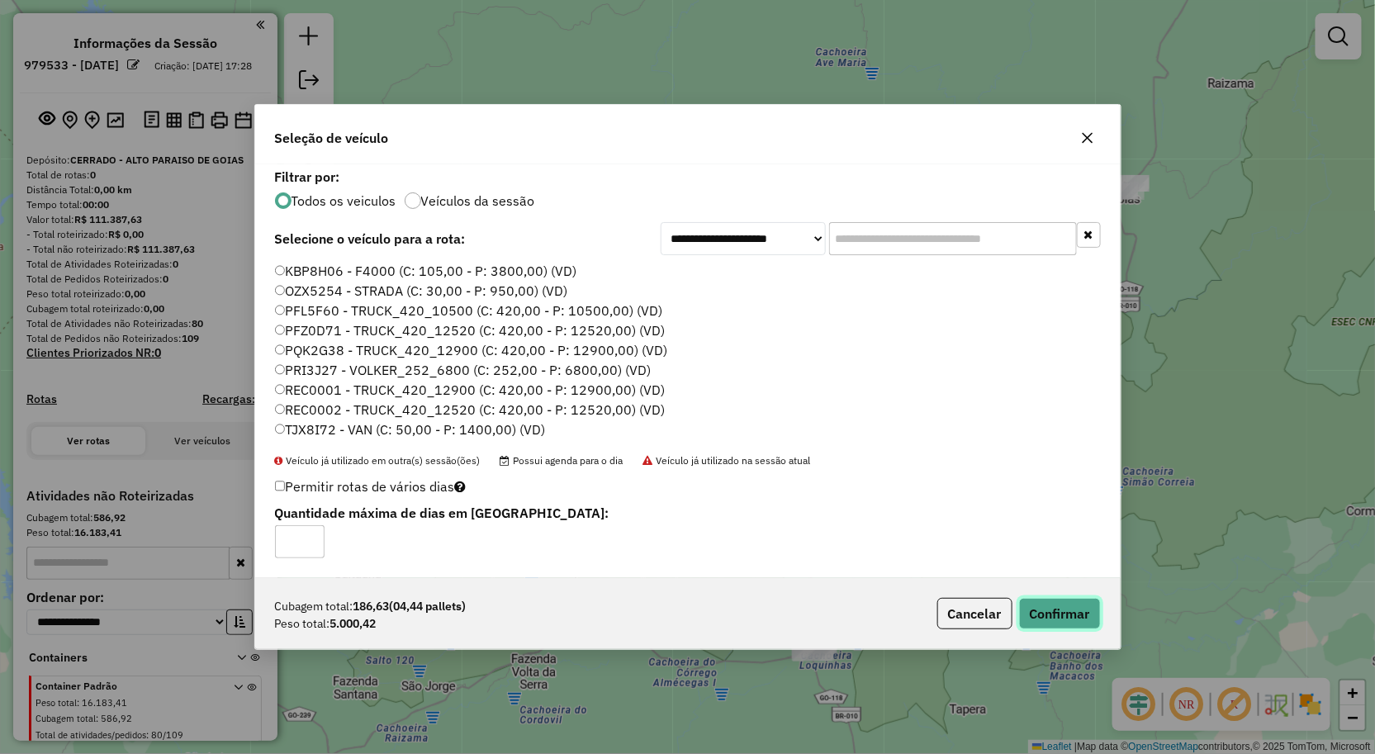
click at [1069, 614] on button "Confirmar" at bounding box center [1060, 613] width 82 height 31
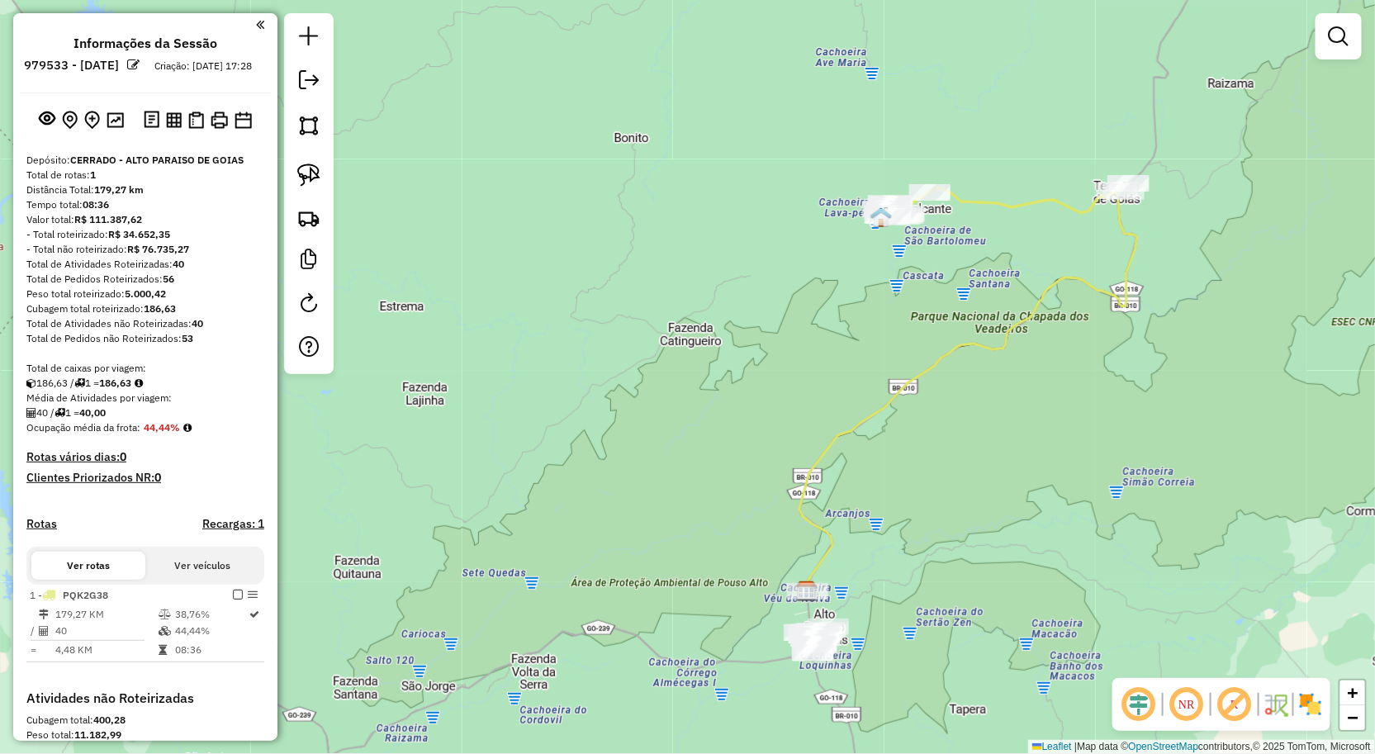
click at [970, 454] on div "Janela de atendimento Grade de atendimento Capacidade Transportadoras Veículos …" at bounding box center [687, 377] width 1375 height 754
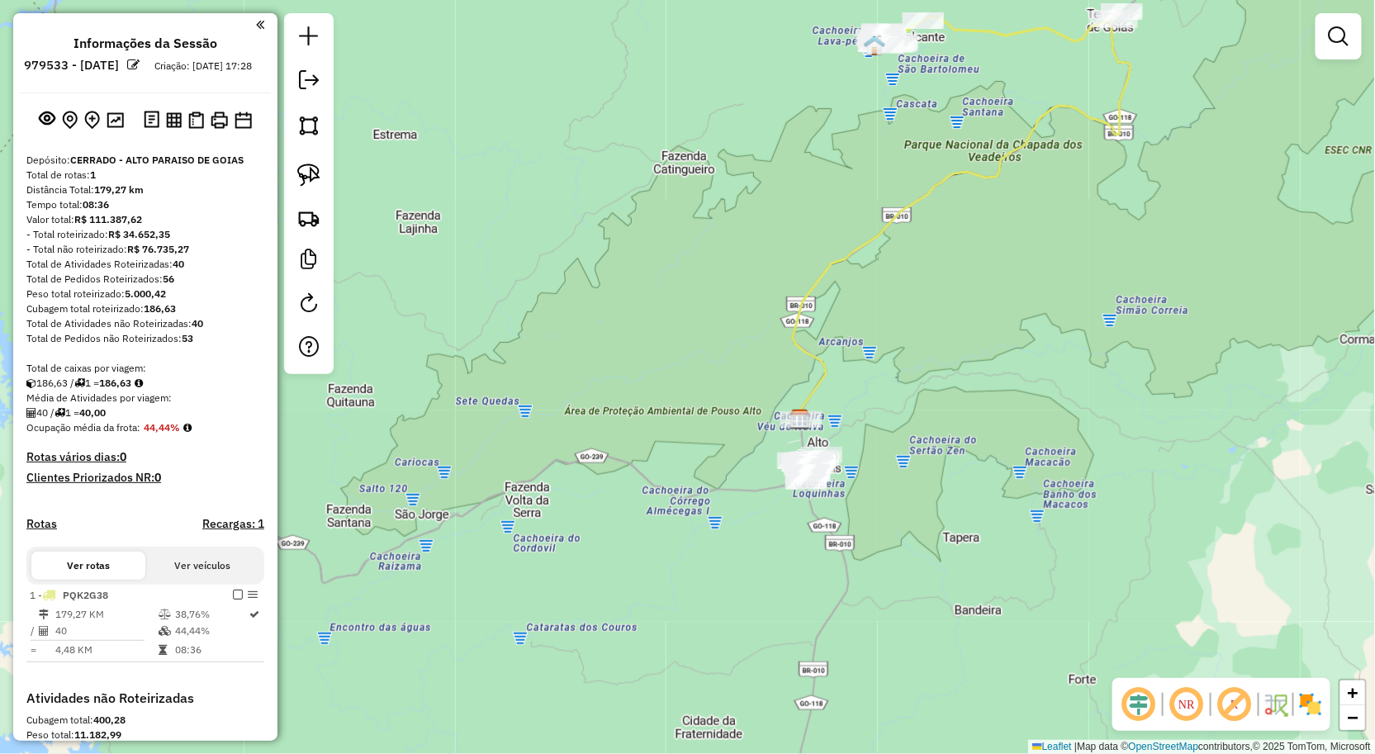
drag, startPoint x: 927, startPoint y: 482, endPoint x: 929, endPoint y: 330, distance: 152.0
click at [929, 333] on div "Janela de atendimento Grade de atendimento Capacidade Transportadoras Veículos …" at bounding box center [687, 377] width 1375 height 754
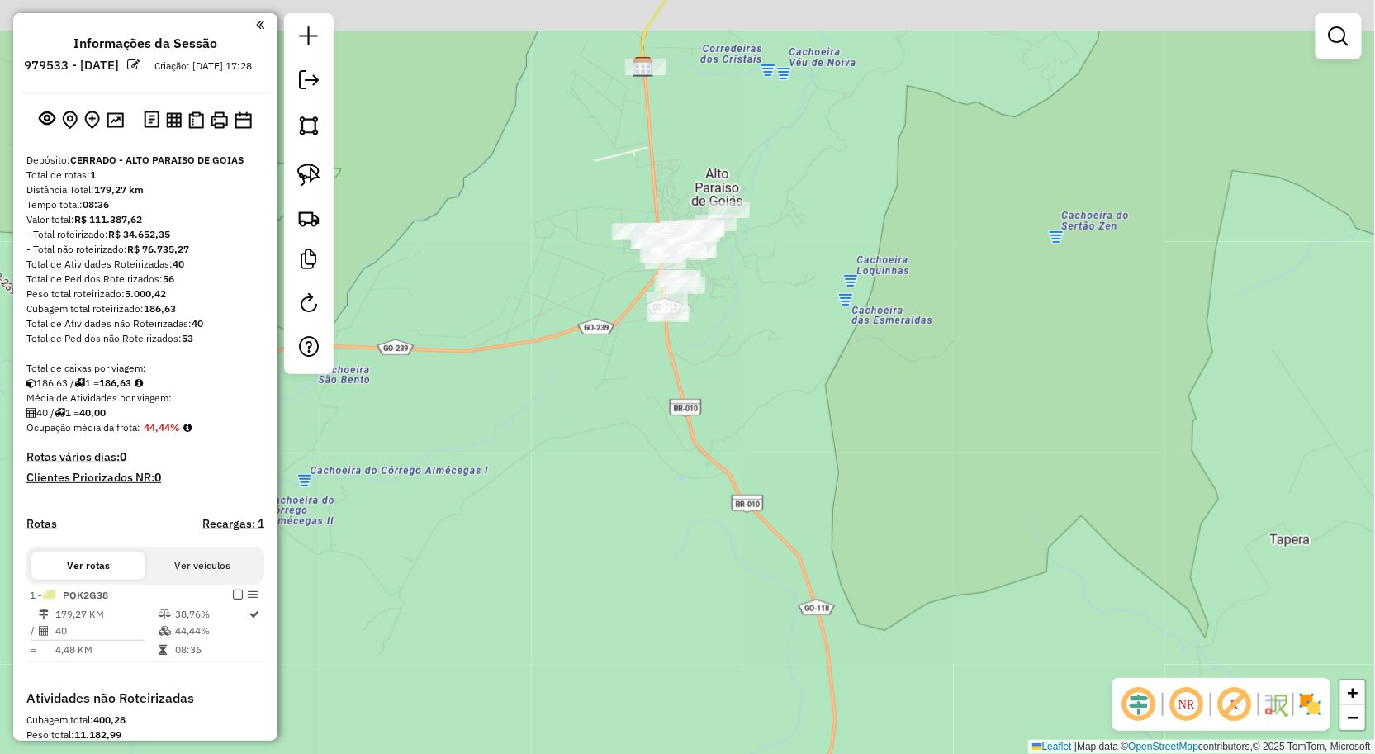
drag, startPoint x: 748, startPoint y: 265, endPoint x: 763, endPoint y: 311, distance: 47.8
click at [763, 314] on div "Janela de atendimento Grade de atendimento Capacidade Transportadoras Veículos …" at bounding box center [687, 377] width 1375 height 754
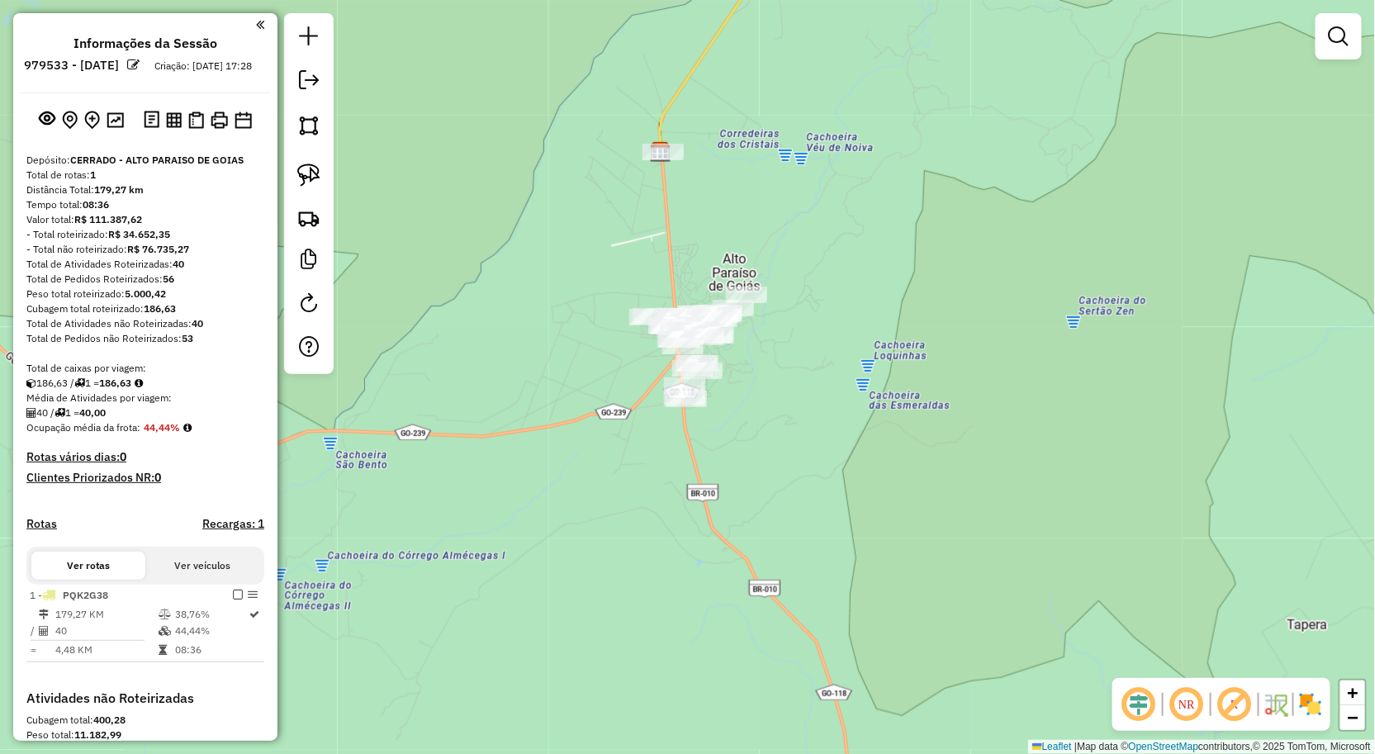
drag, startPoint x: 736, startPoint y: 219, endPoint x: 738, endPoint y: 258, distance: 38.9
click at [738, 258] on div "Janela de atendimento Grade de atendimento Capacidade Transportadoras Veículos …" at bounding box center [687, 377] width 1375 height 754
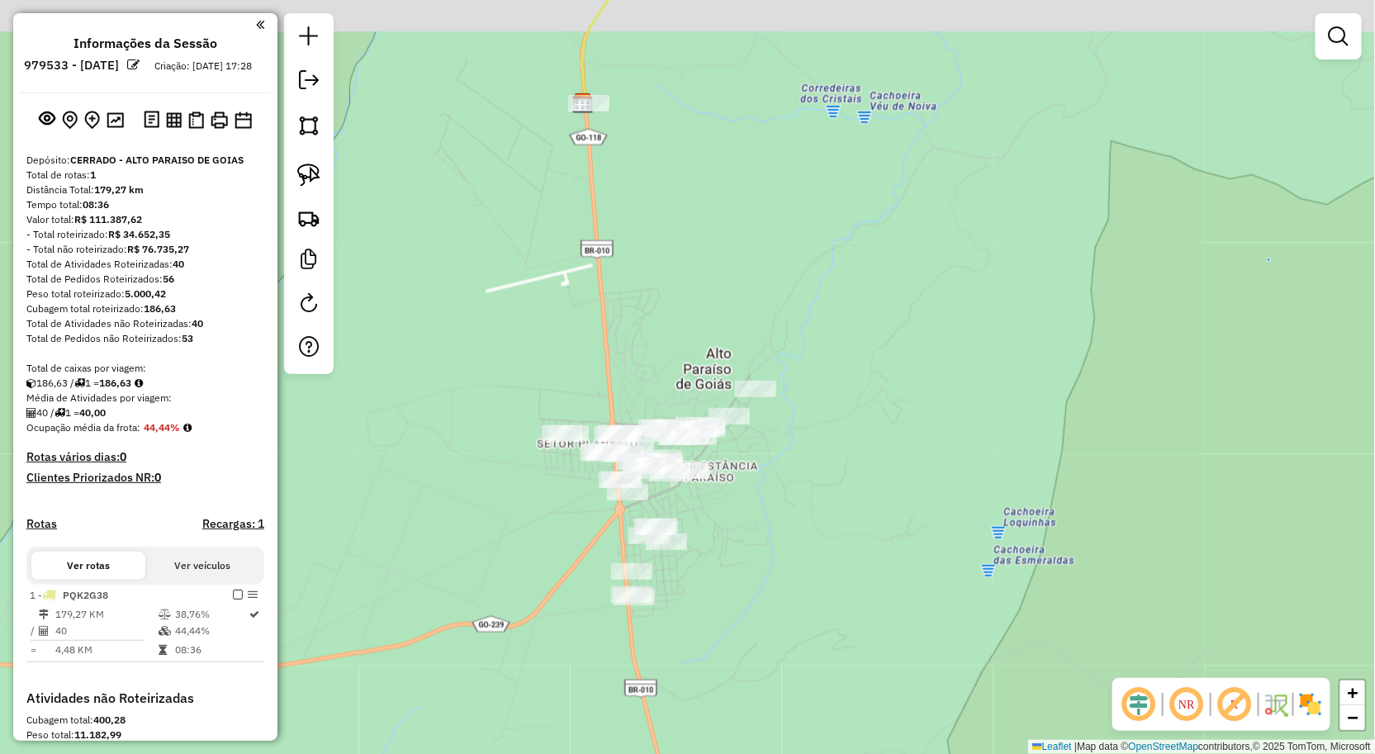
drag, startPoint x: 738, startPoint y: 240, endPoint x: 738, endPoint y: 298, distance: 57.8
click at [738, 298] on div "Janela de atendimento Grade de atendimento Capacidade Transportadoras Veículos …" at bounding box center [687, 377] width 1375 height 754
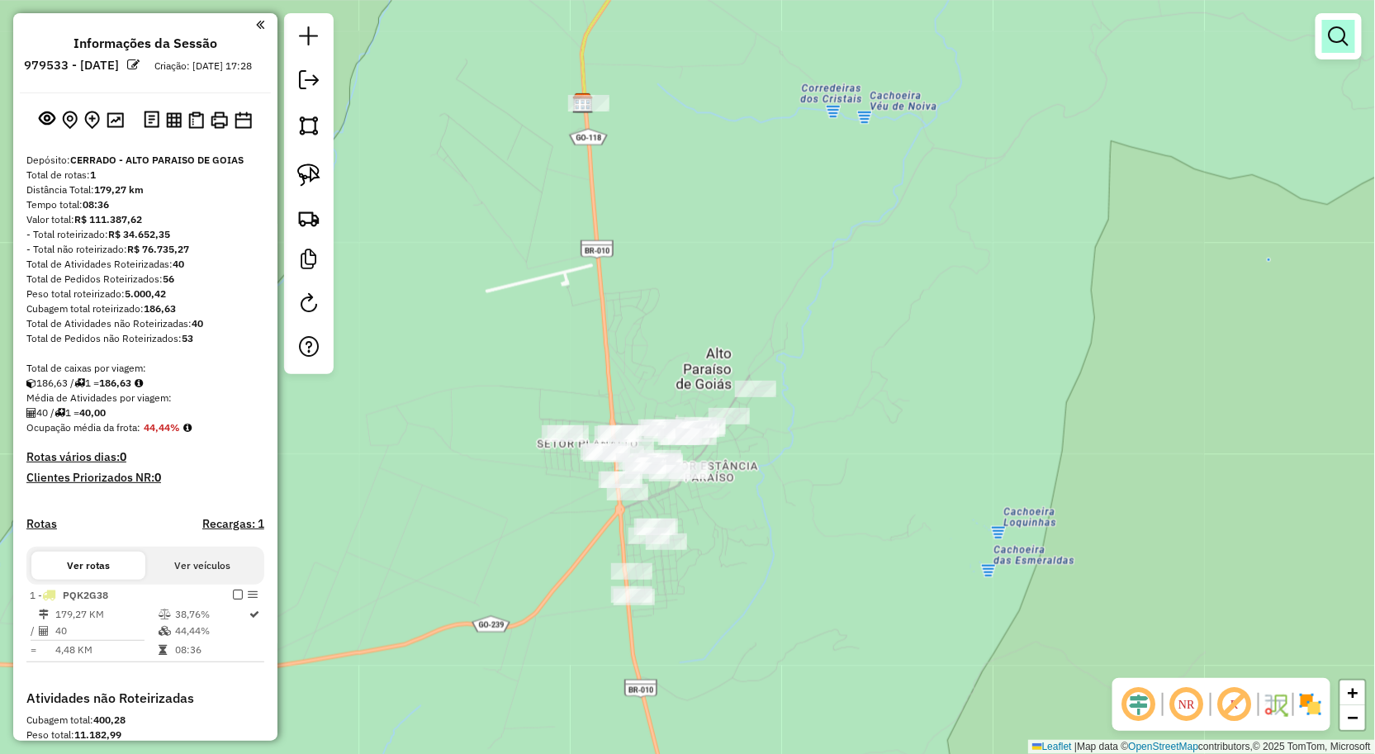
click at [1342, 36] on em at bounding box center [1339, 36] width 20 height 20
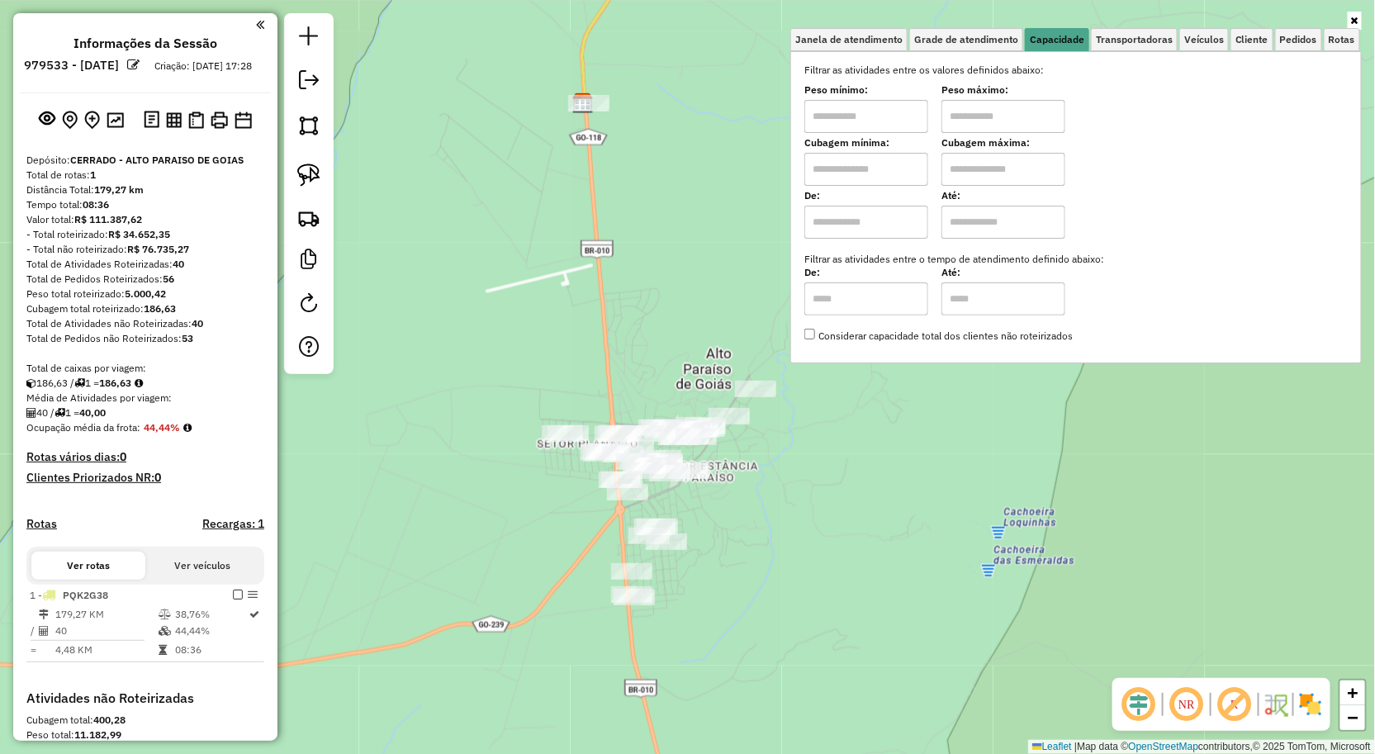
click at [899, 113] on input "text" at bounding box center [866, 116] width 124 height 33
type input "****"
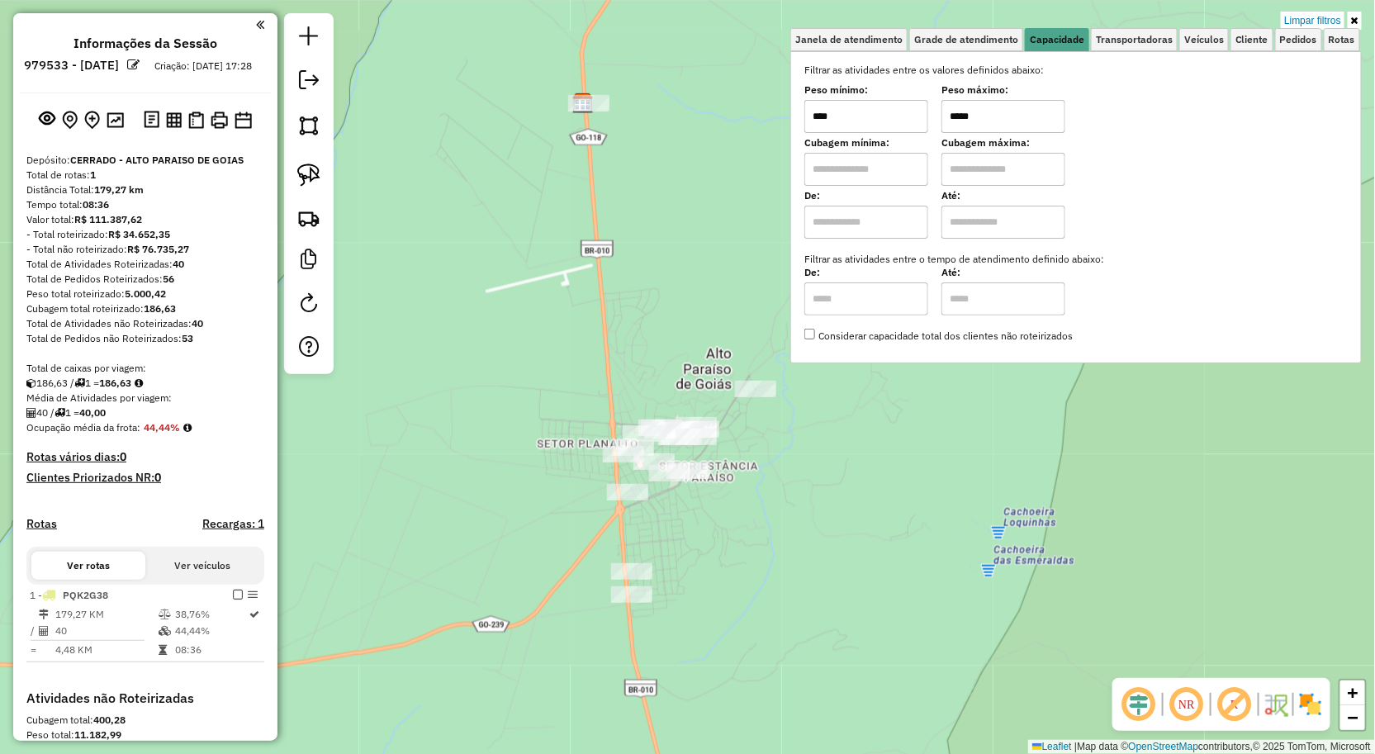
click at [444, 284] on div "Limpar filtros Janela de atendimento Grade de atendimento Capacidade Transporta…" at bounding box center [687, 377] width 1375 height 754
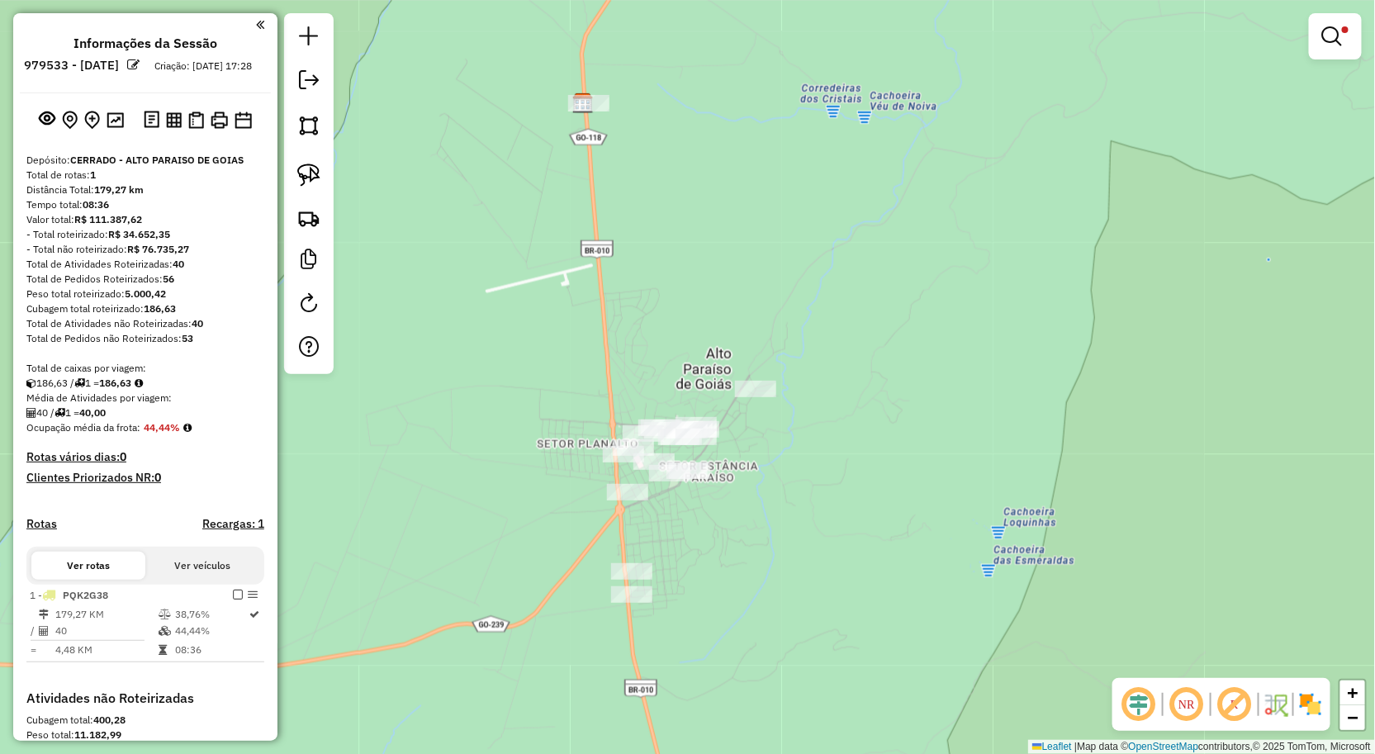
drag, startPoint x: 444, startPoint y: 284, endPoint x: 469, endPoint y: 266, distance: 30.7
click at [468, 267] on div "Limpar filtros Janela de atendimento Grade de atendimento Capacidade Transporta…" at bounding box center [687, 377] width 1375 height 754
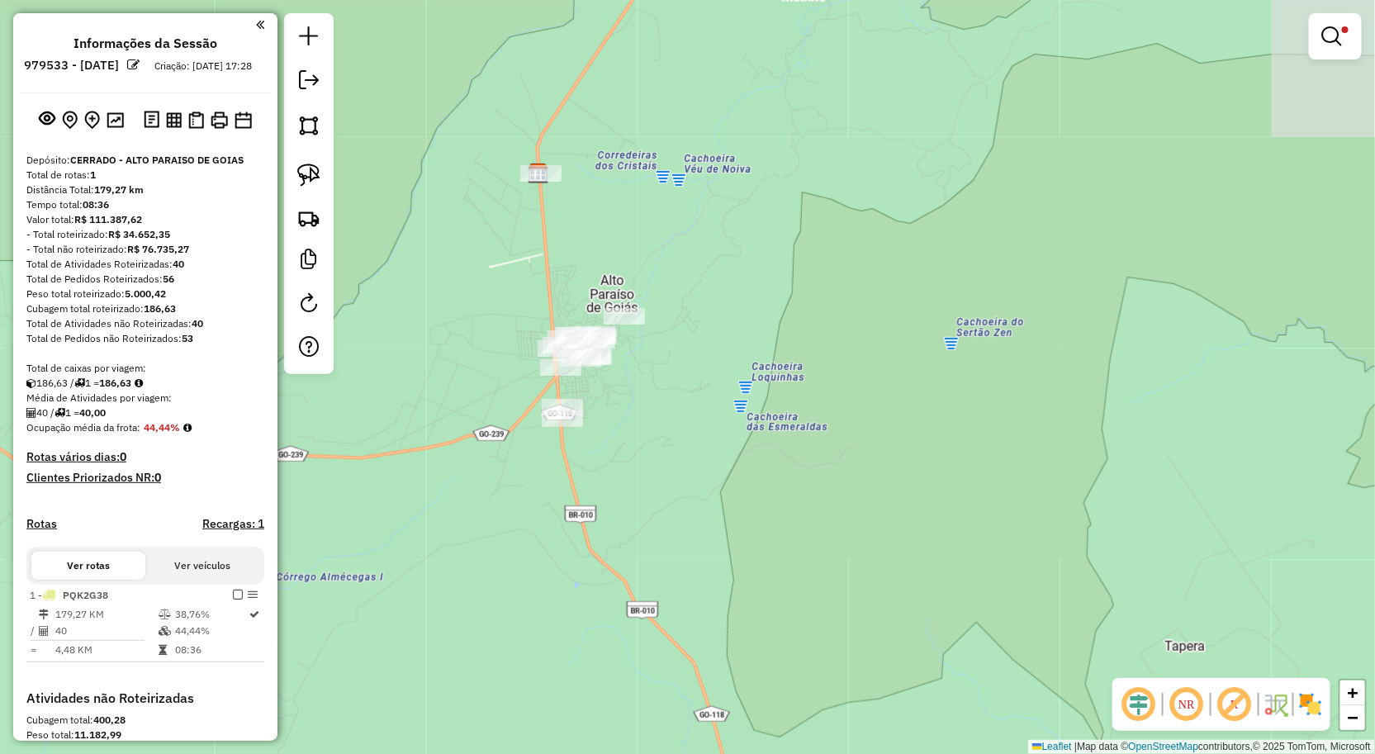
drag, startPoint x: 482, startPoint y: 251, endPoint x: 510, endPoint y: 267, distance: 32.9
click at [500, 267] on div "Limpar filtros Janela de atendimento Grade de atendimento Capacidade Transporta…" at bounding box center [687, 377] width 1375 height 754
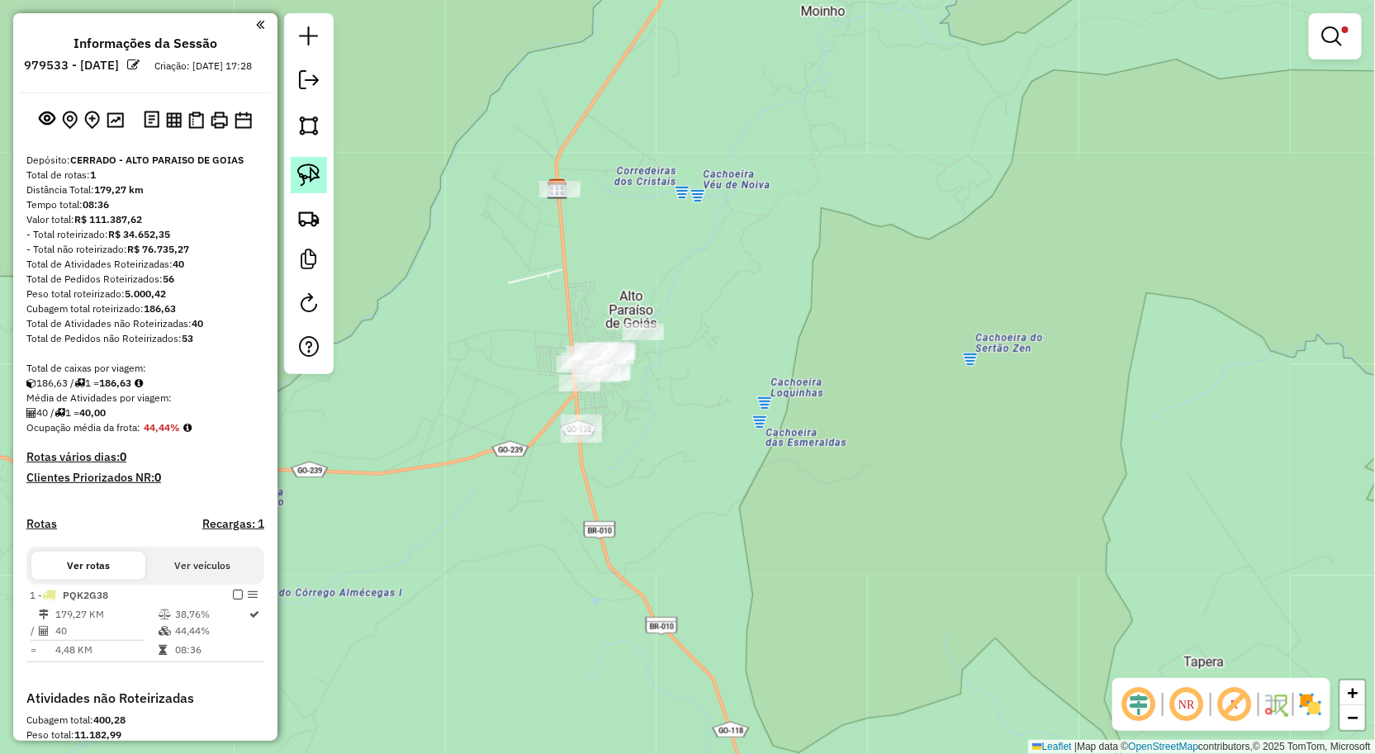
click at [312, 177] on img at bounding box center [308, 175] width 23 height 23
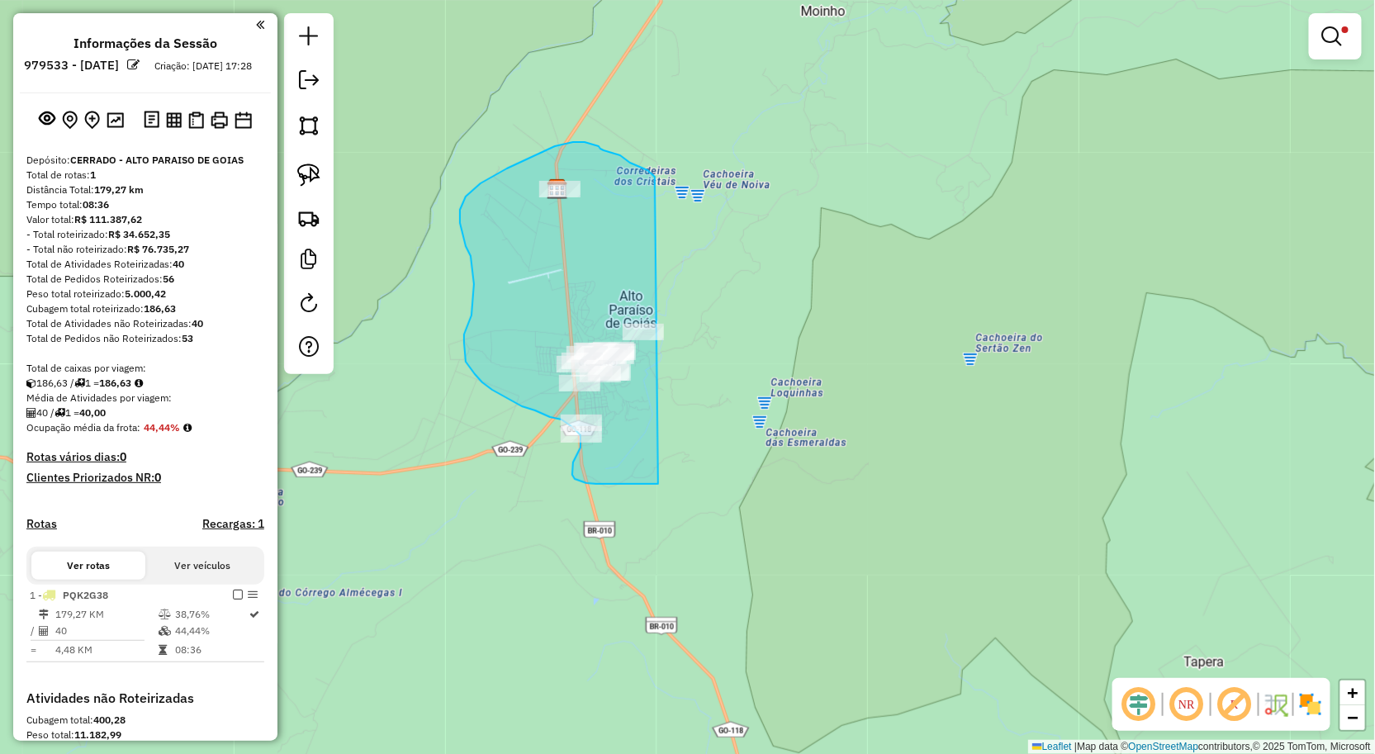
drag, startPoint x: 655, startPoint y: 178, endPoint x: 658, endPoint y: 484, distance: 305.6
click at [658, 484] on div "Limpar filtros Janela de atendimento Grade de atendimento Capacidade Transporta…" at bounding box center [687, 377] width 1375 height 754
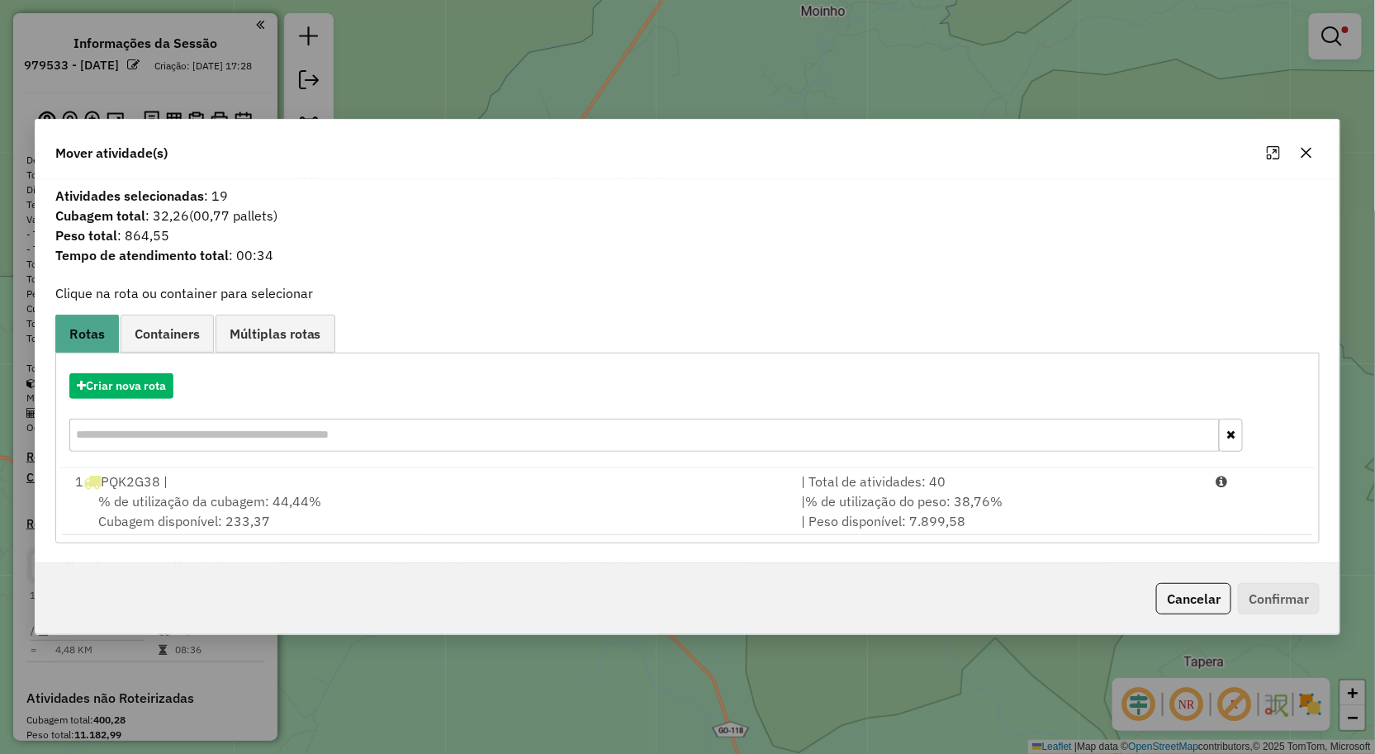
click at [1313, 159] on icon "button" at bounding box center [1306, 152] width 13 height 13
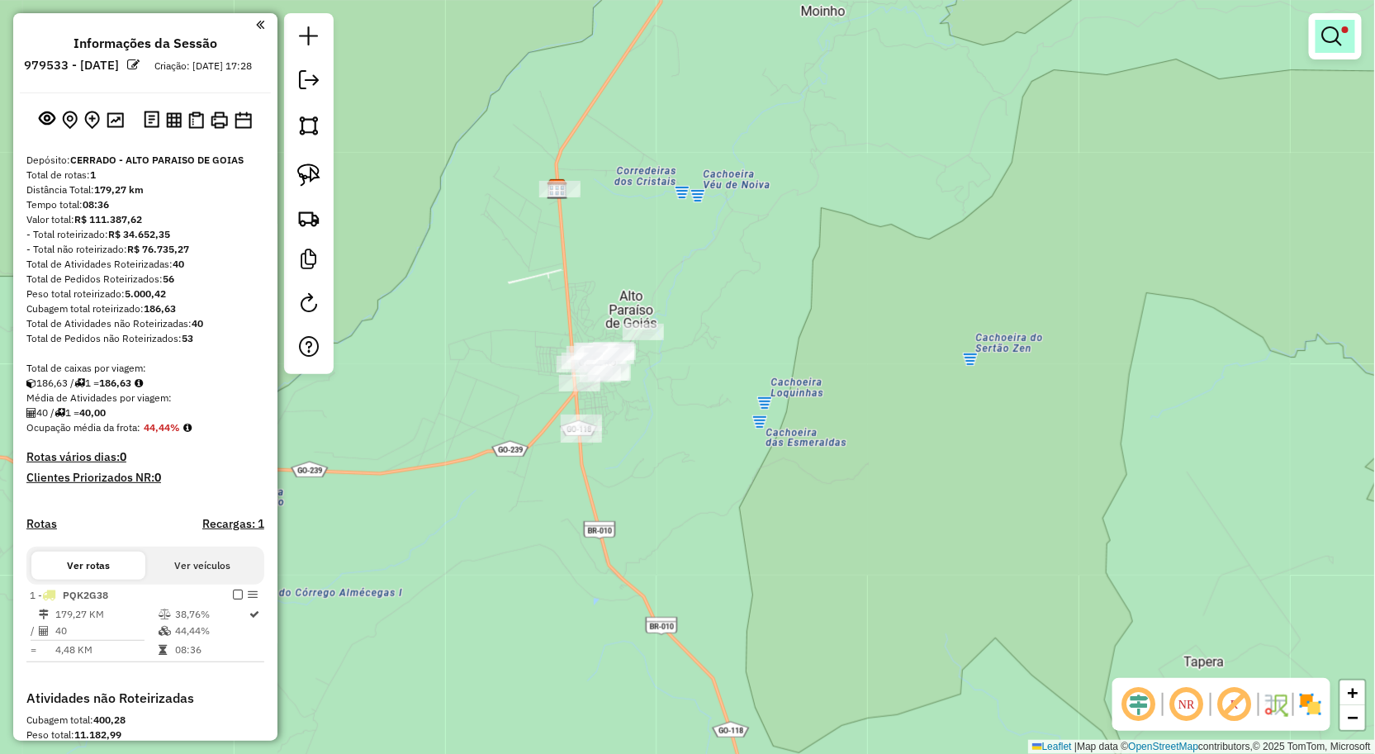
click at [1350, 30] on link at bounding box center [1336, 36] width 40 height 33
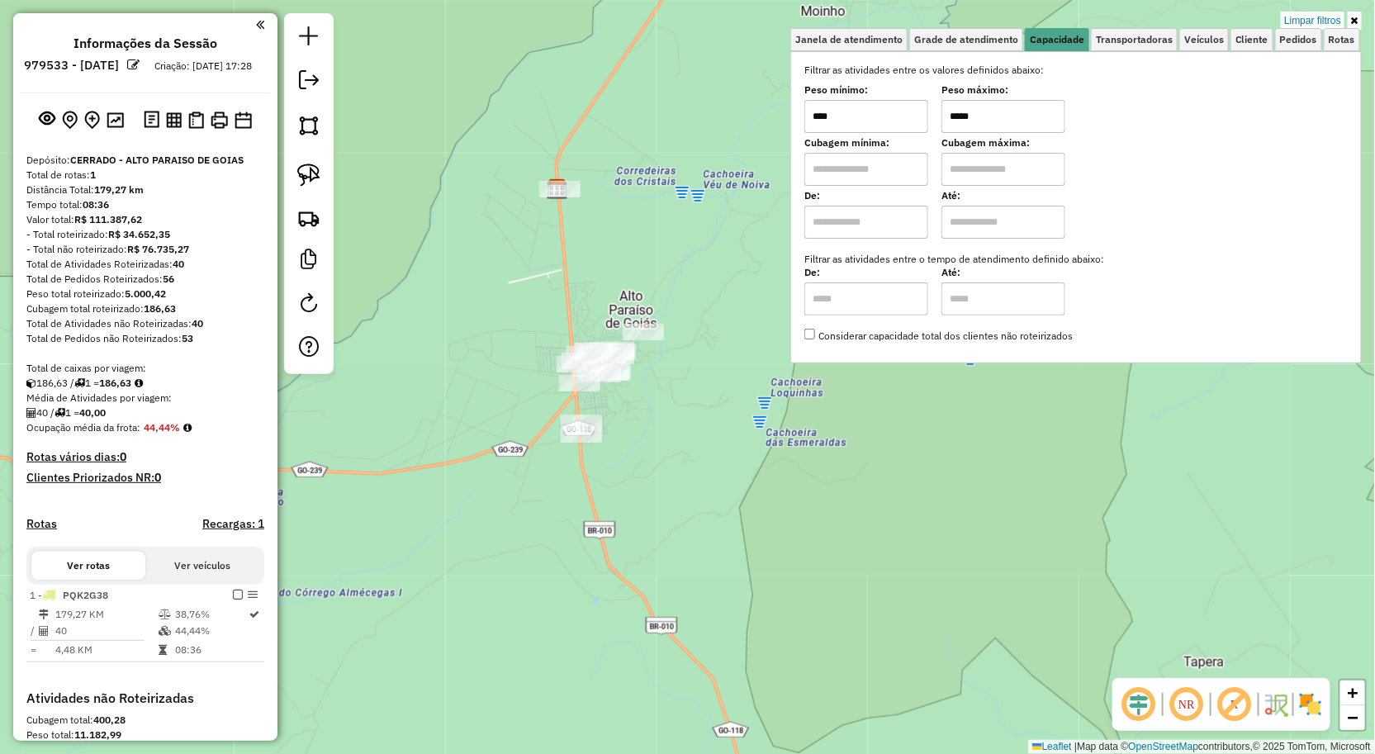
click at [1023, 111] on input "*****" at bounding box center [1004, 116] width 124 height 33
click at [711, 198] on div "Limpar filtros Janela de atendimento Grade de atendimento Capacidade Transporta…" at bounding box center [687, 377] width 1375 height 754
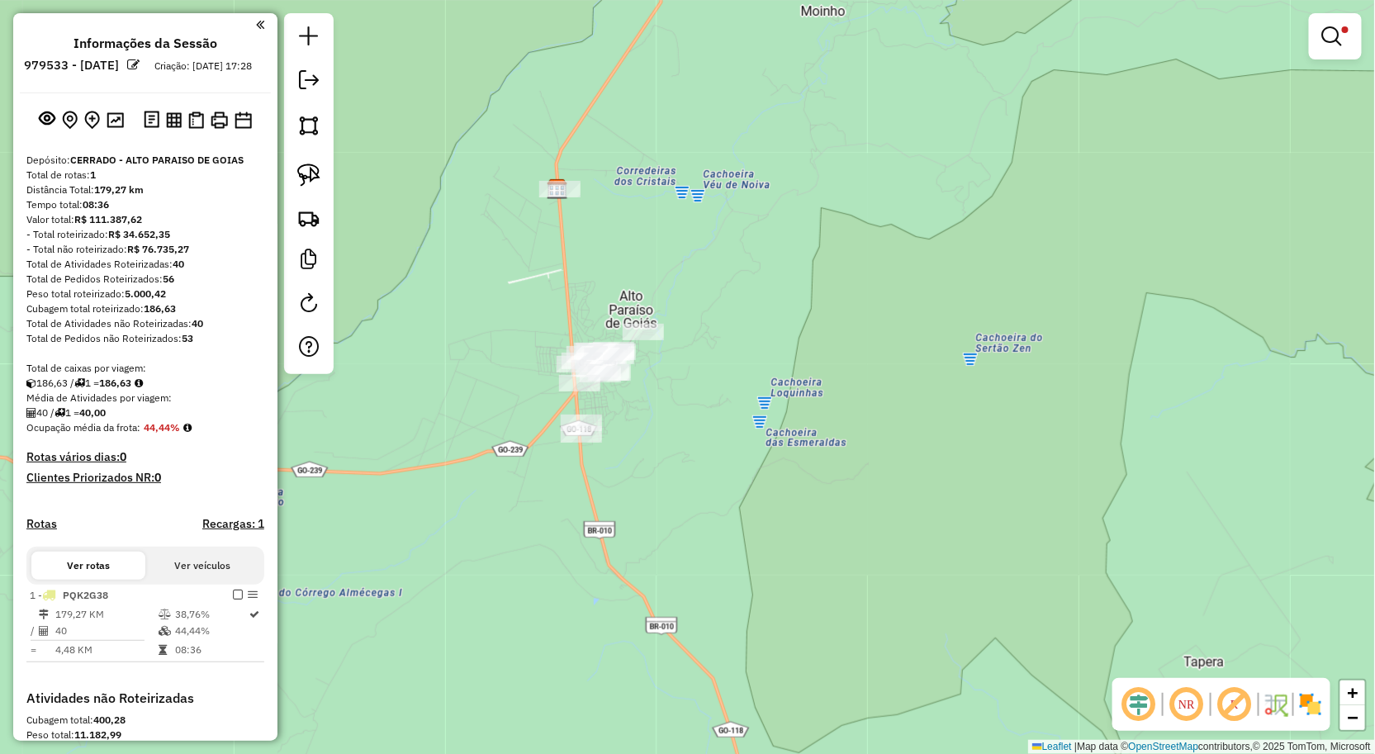
drag, startPoint x: 779, startPoint y: 184, endPoint x: 807, endPoint y: 179, distance: 28.5
click at [807, 179] on div "Limpar filtros Janela de atendimento Grade de atendimento Capacidade Transporta…" at bounding box center [687, 377] width 1375 height 754
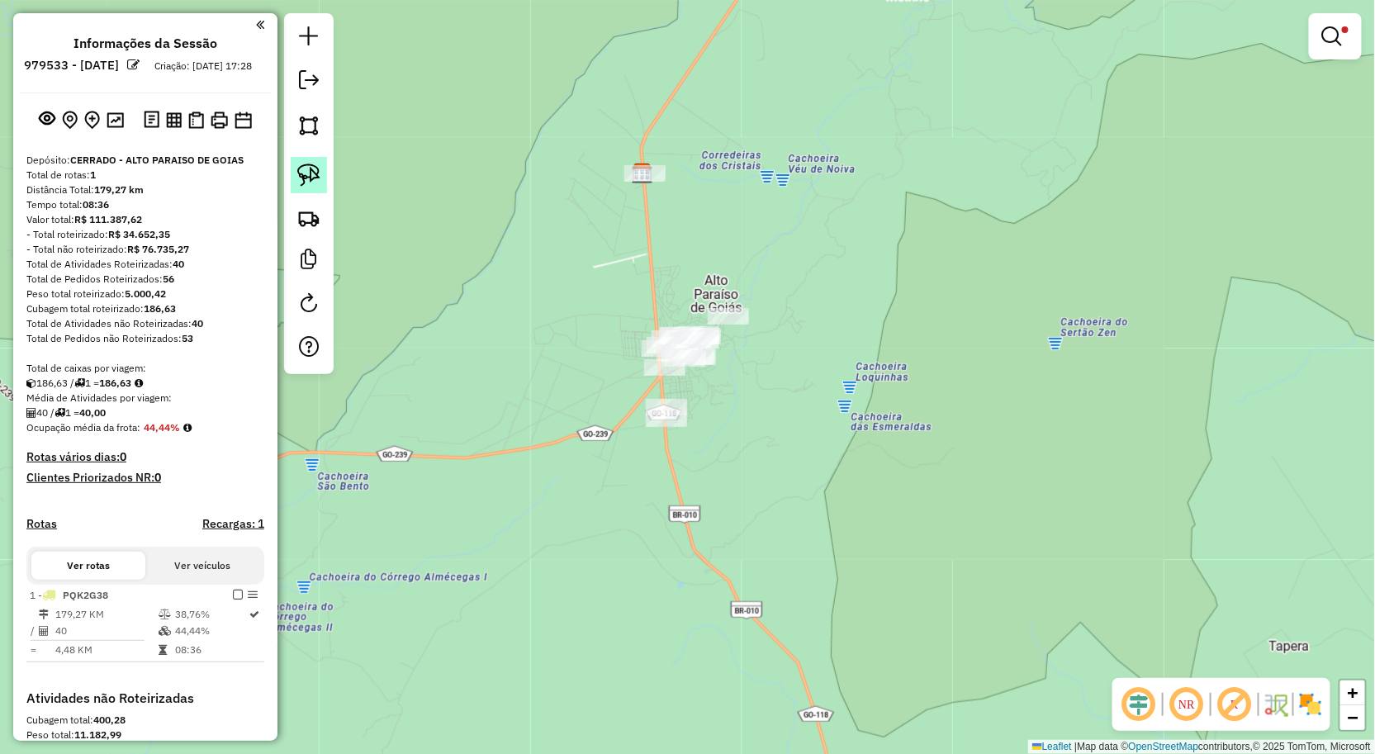
click at [306, 192] on link at bounding box center [309, 175] width 36 height 36
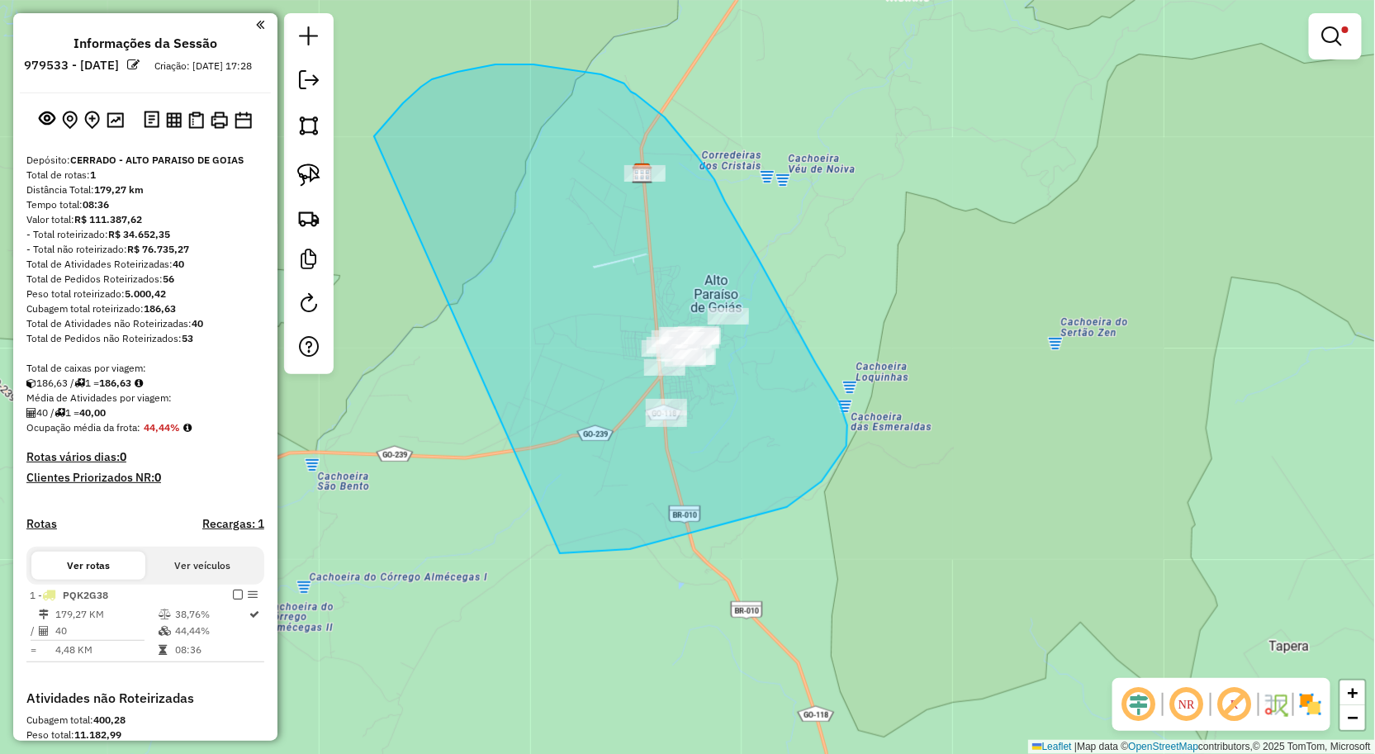
drag, startPoint x: 381, startPoint y: 130, endPoint x: 488, endPoint y: 545, distance: 429.1
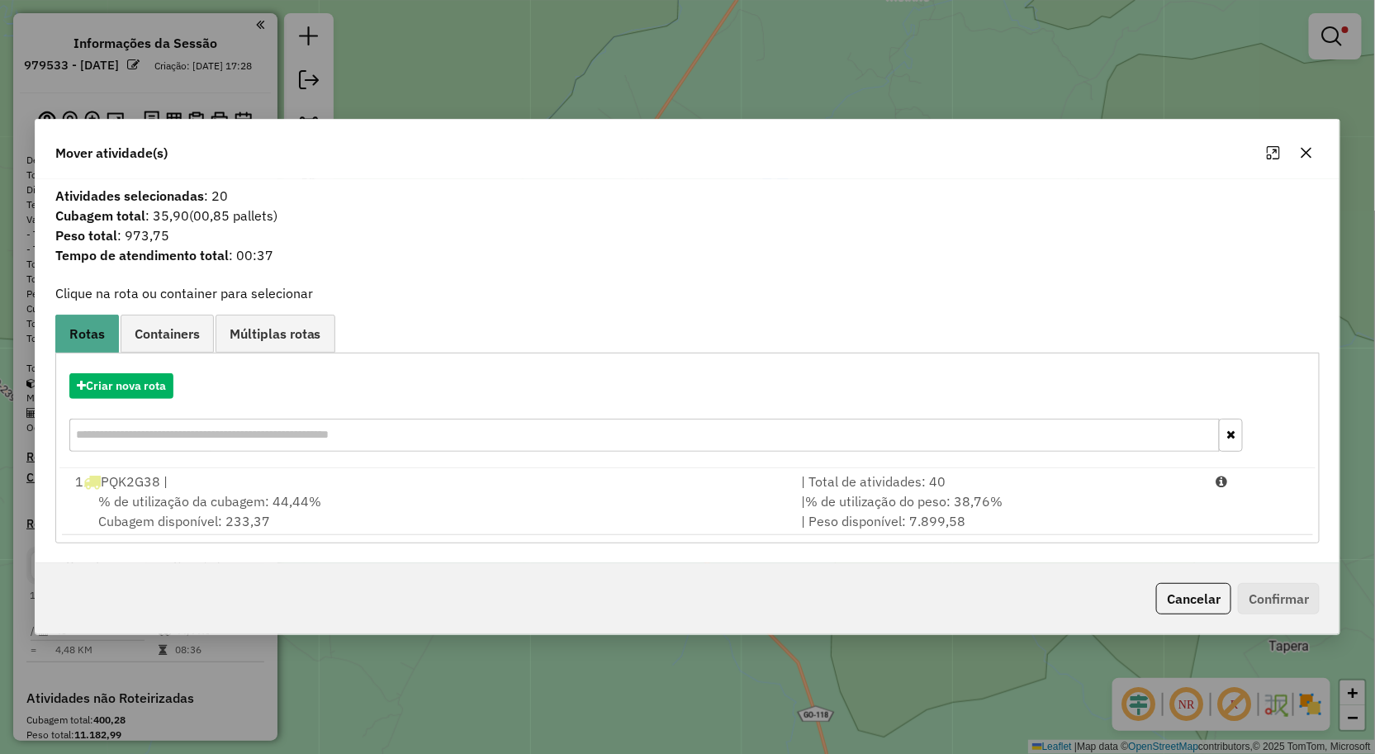
click at [1309, 155] on icon "button" at bounding box center [1307, 153] width 11 height 11
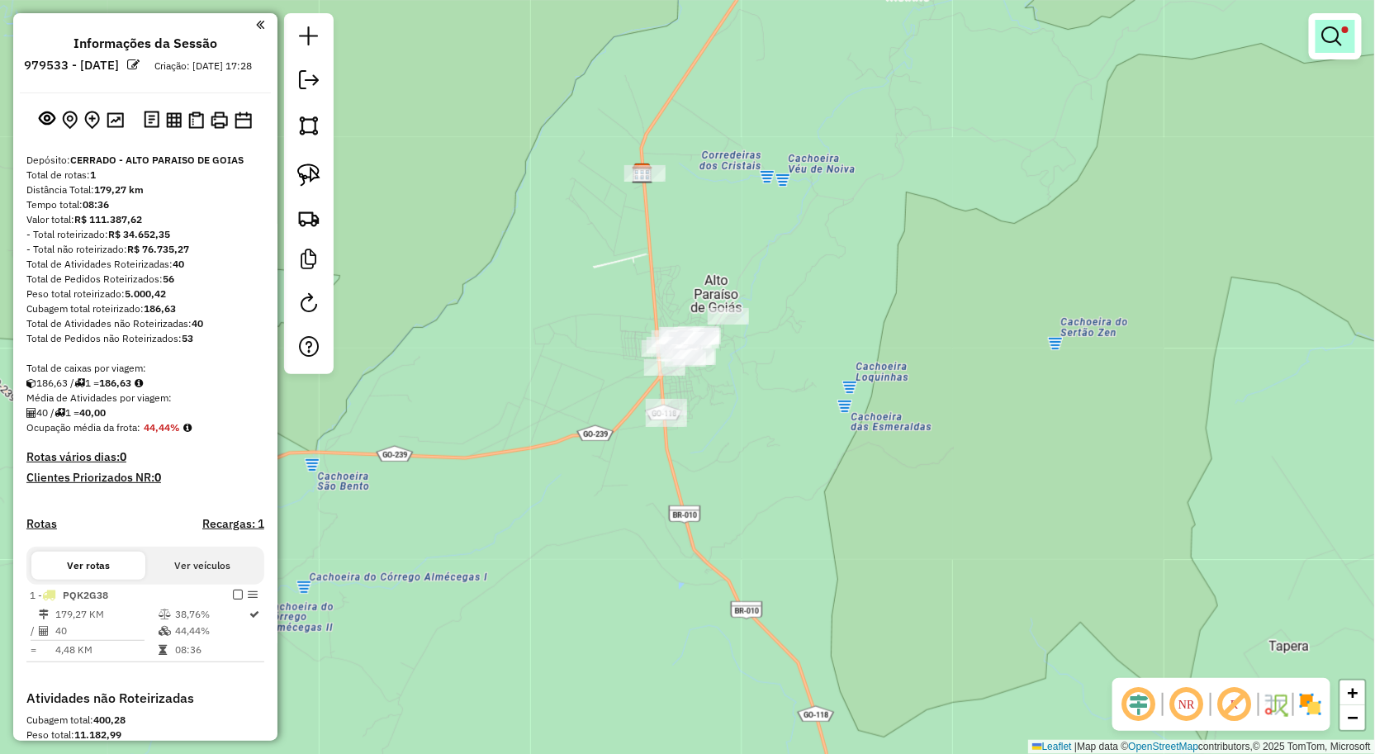
click at [1339, 30] on em at bounding box center [1332, 36] width 20 height 20
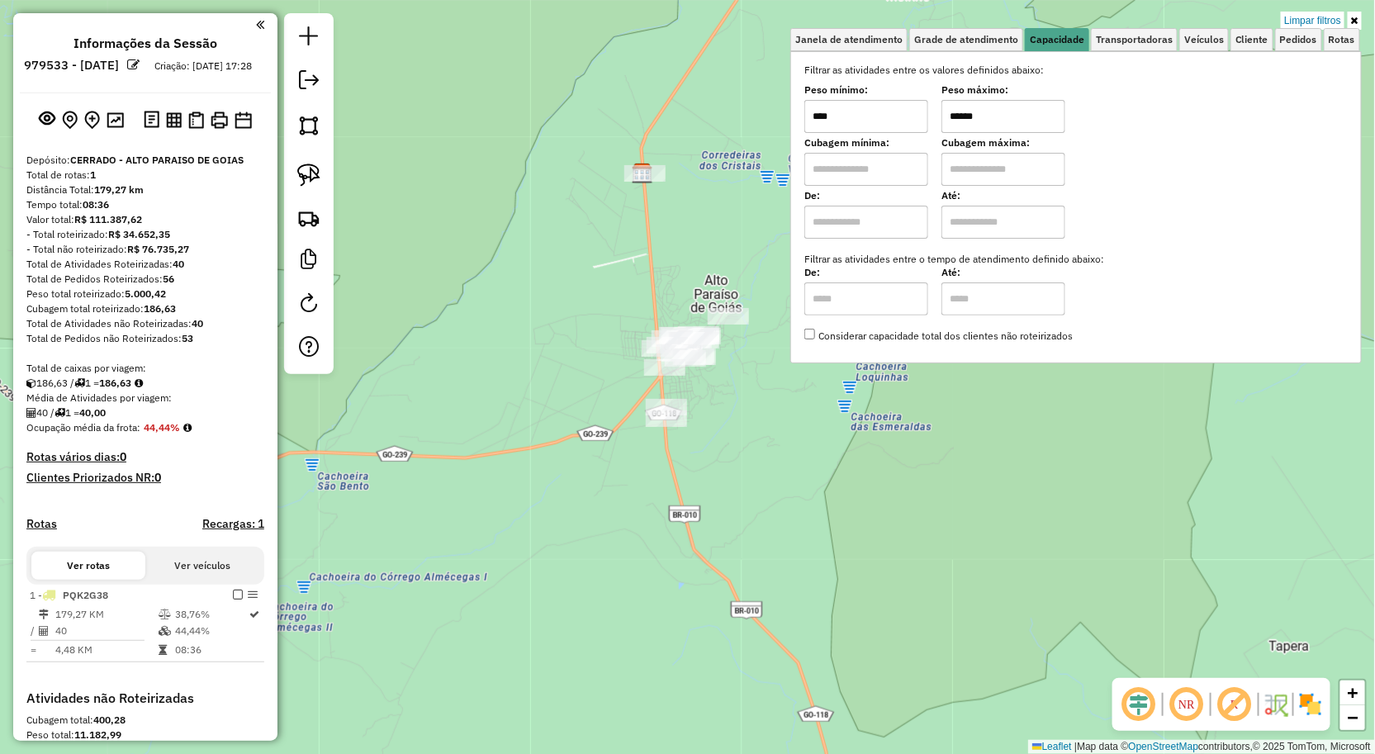
click at [1034, 112] on input "******" at bounding box center [1004, 116] width 124 height 33
click at [450, 292] on div "Limpar filtros Janela de atendimento Grade de atendimento Capacidade Transporta…" at bounding box center [687, 377] width 1375 height 754
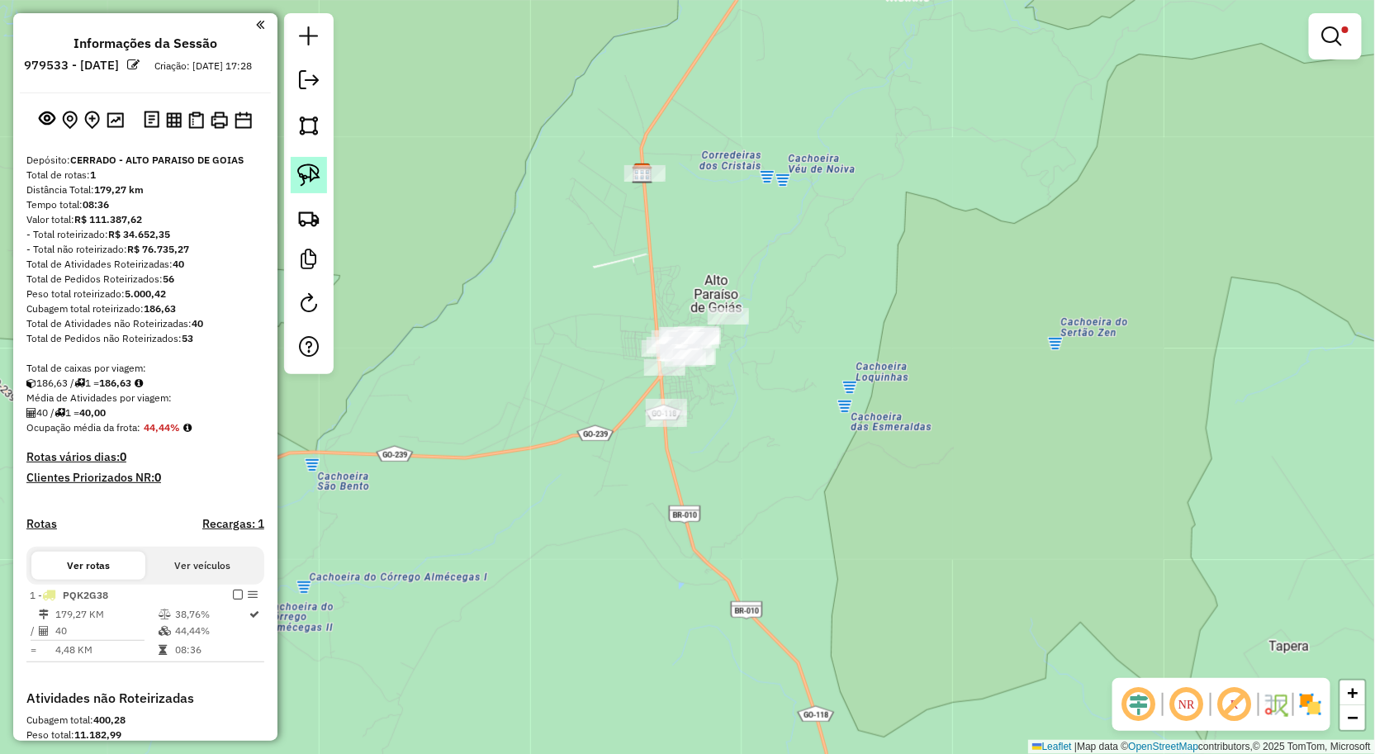
click at [310, 173] on img at bounding box center [308, 175] width 23 height 23
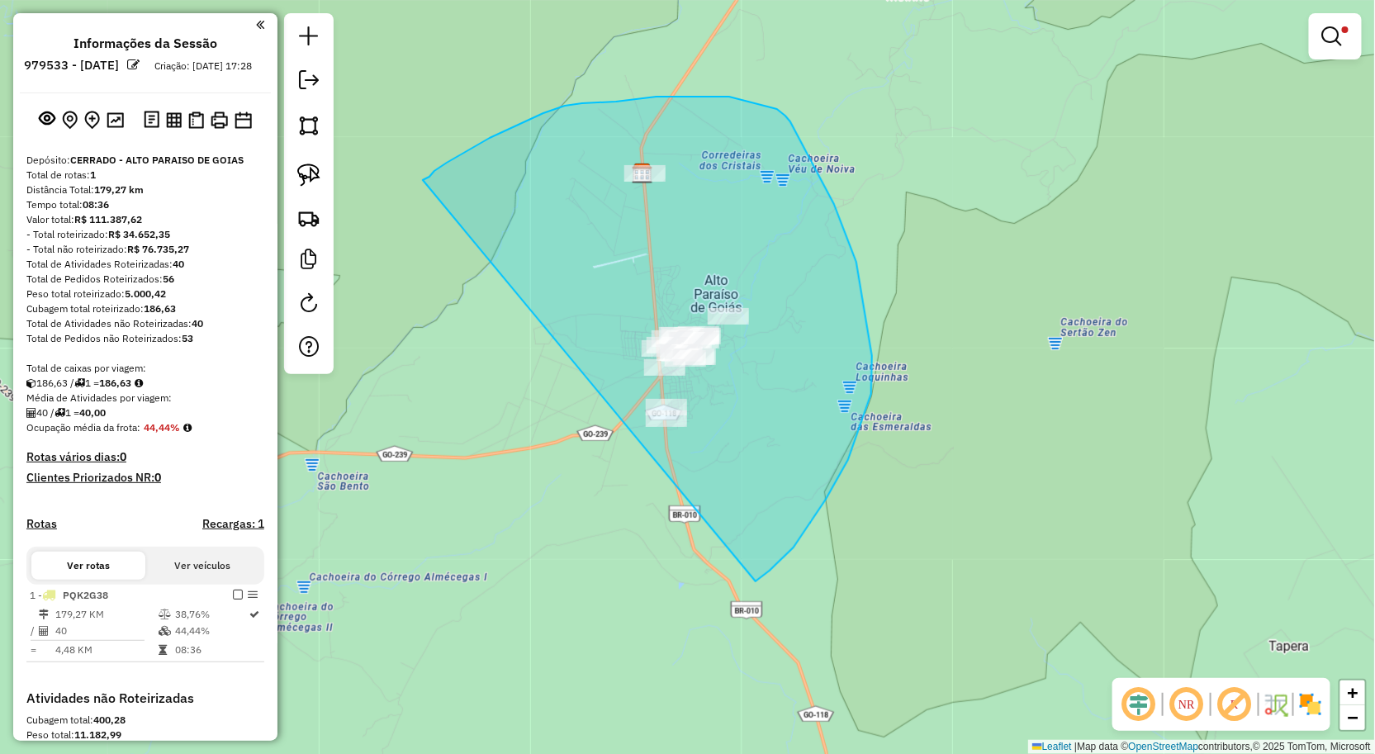
drag, startPoint x: 509, startPoint y: 129, endPoint x: 659, endPoint y: 600, distance: 494.2
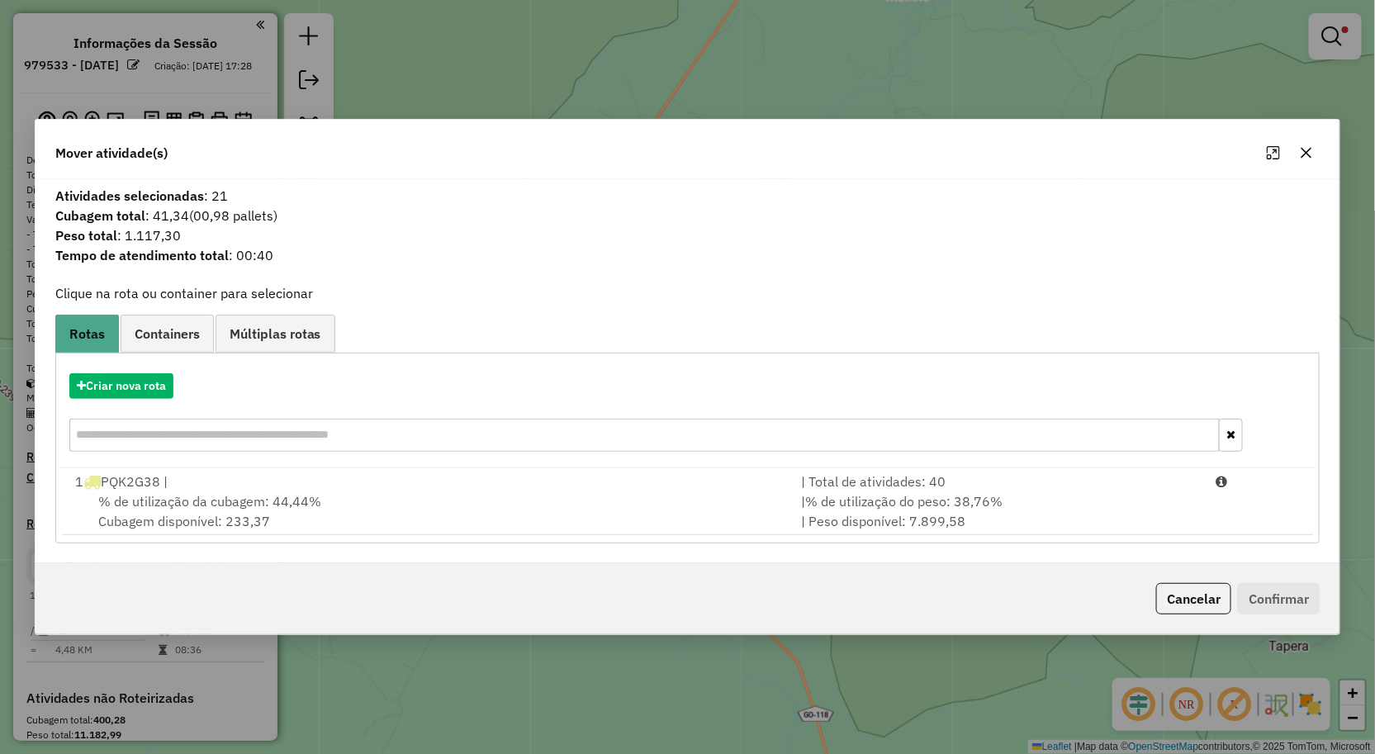
click at [1298, 144] on button "button" at bounding box center [1306, 153] width 26 height 26
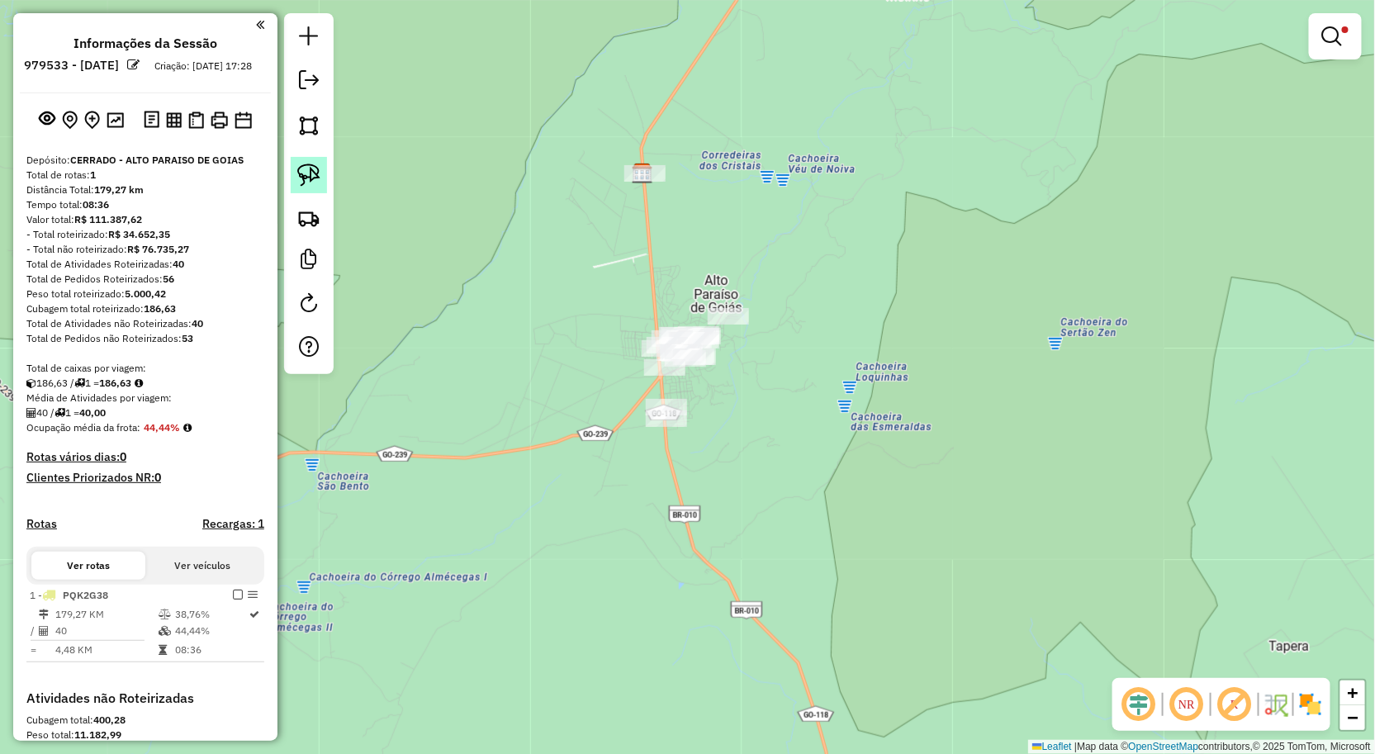
click at [311, 168] on img at bounding box center [308, 175] width 23 height 23
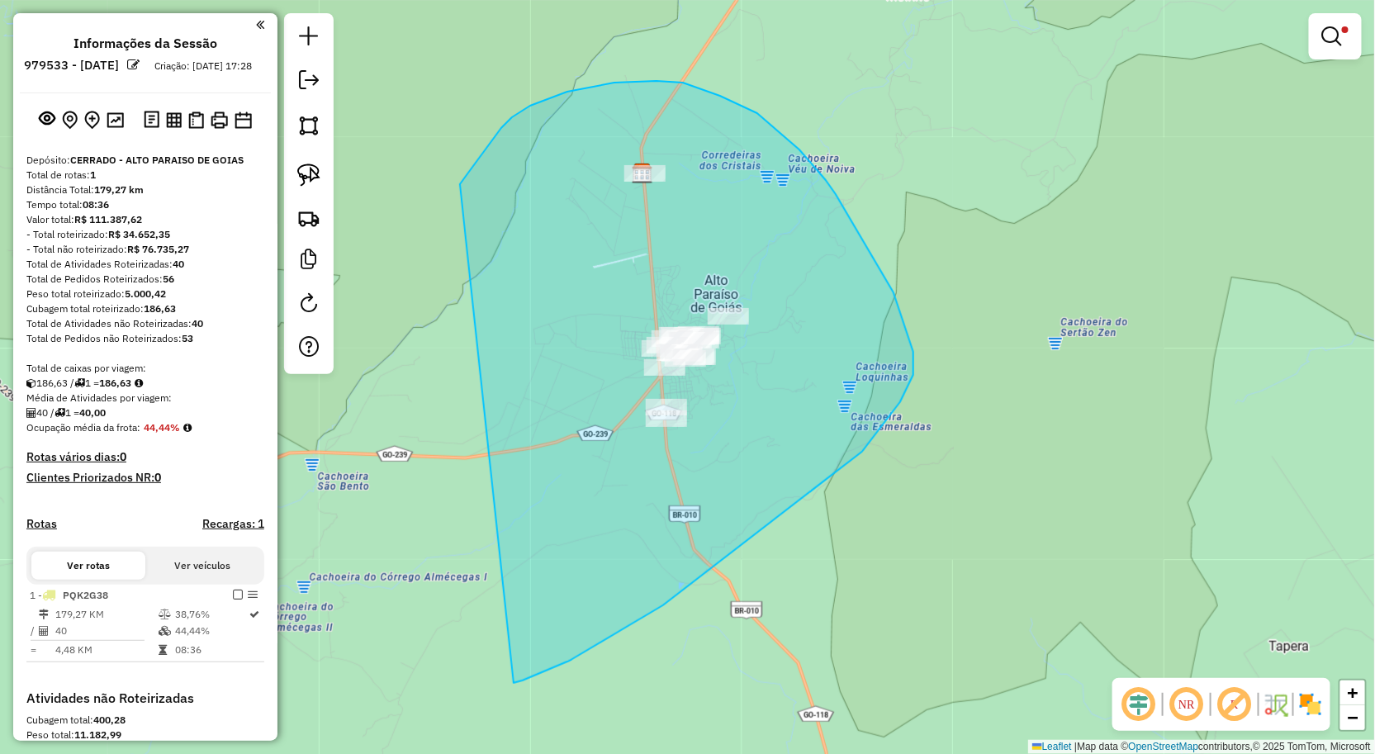
drag, startPoint x: 512, startPoint y: 117, endPoint x: 510, endPoint y: 683, distance: 565.8
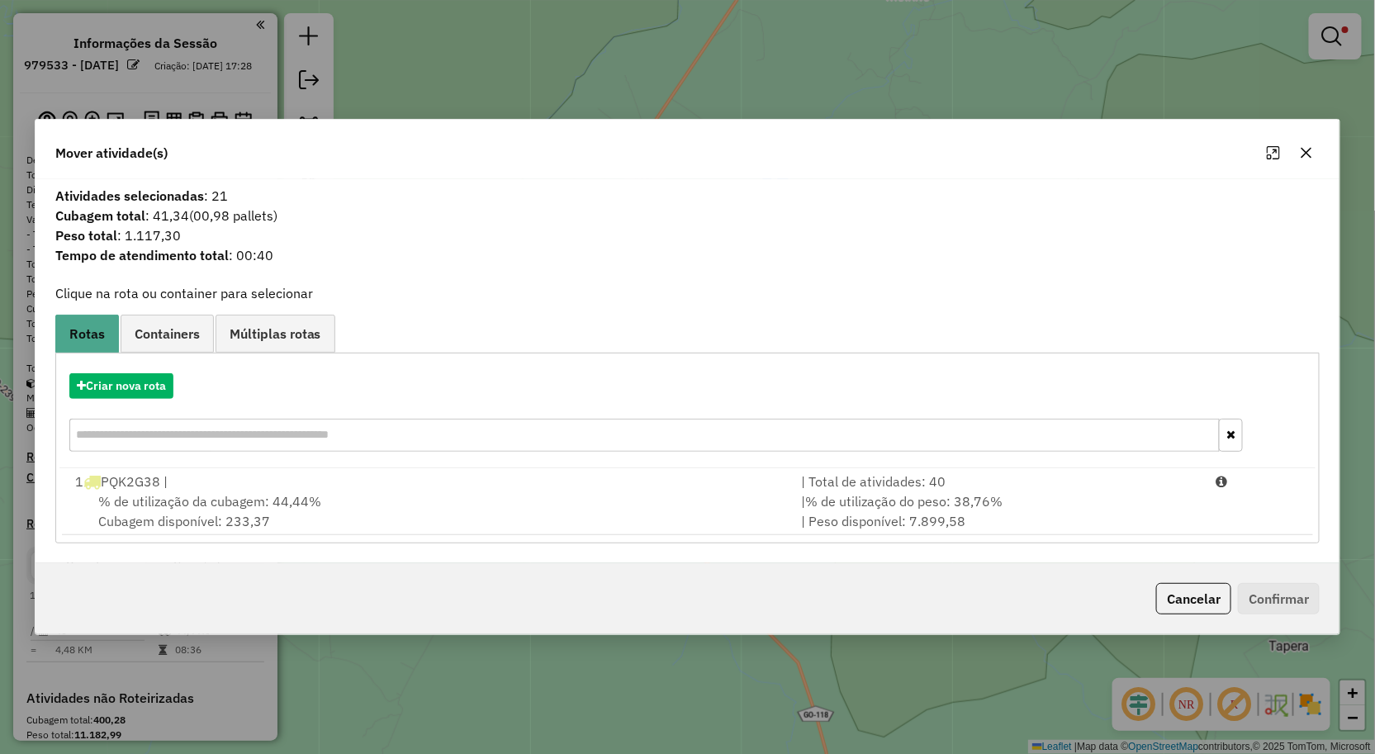
click at [1307, 146] on icon "button" at bounding box center [1306, 152] width 13 height 13
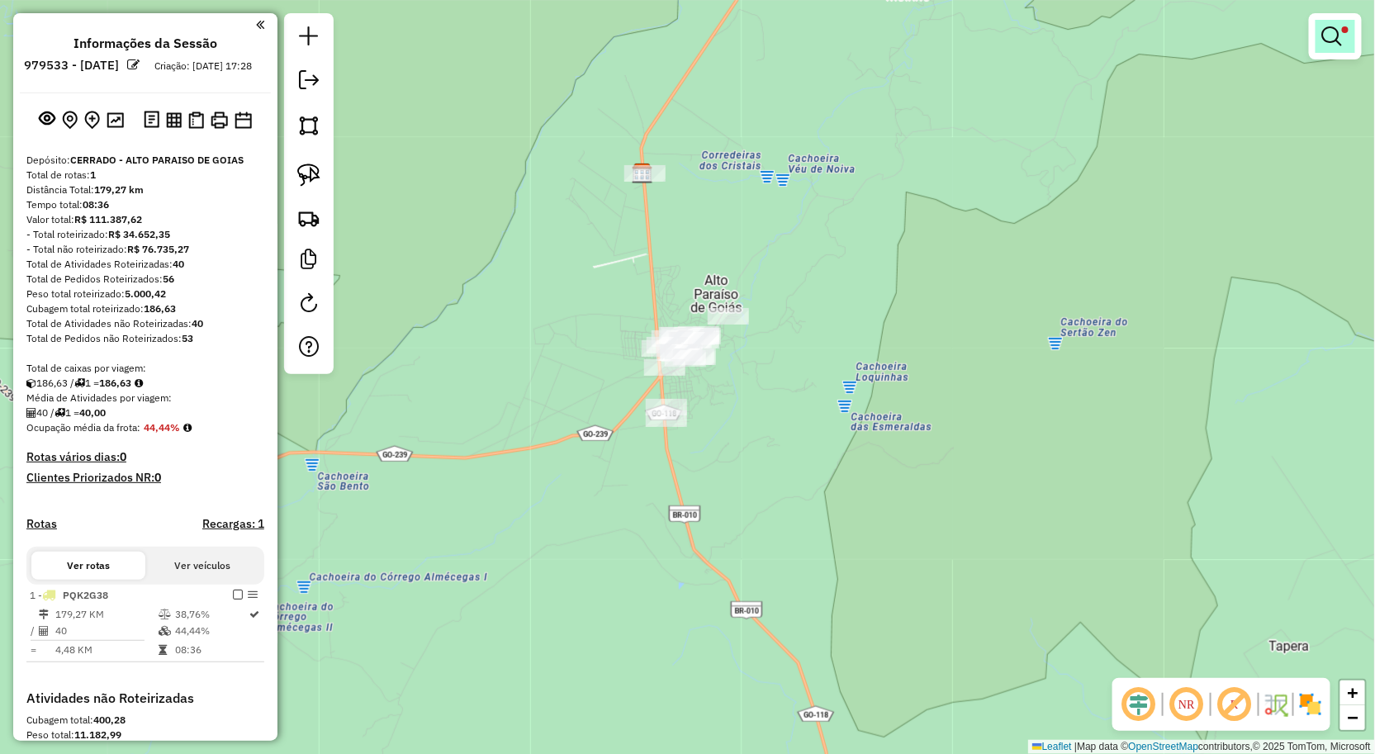
click at [1336, 43] on em at bounding box center [1332, 36] width 20 height 20
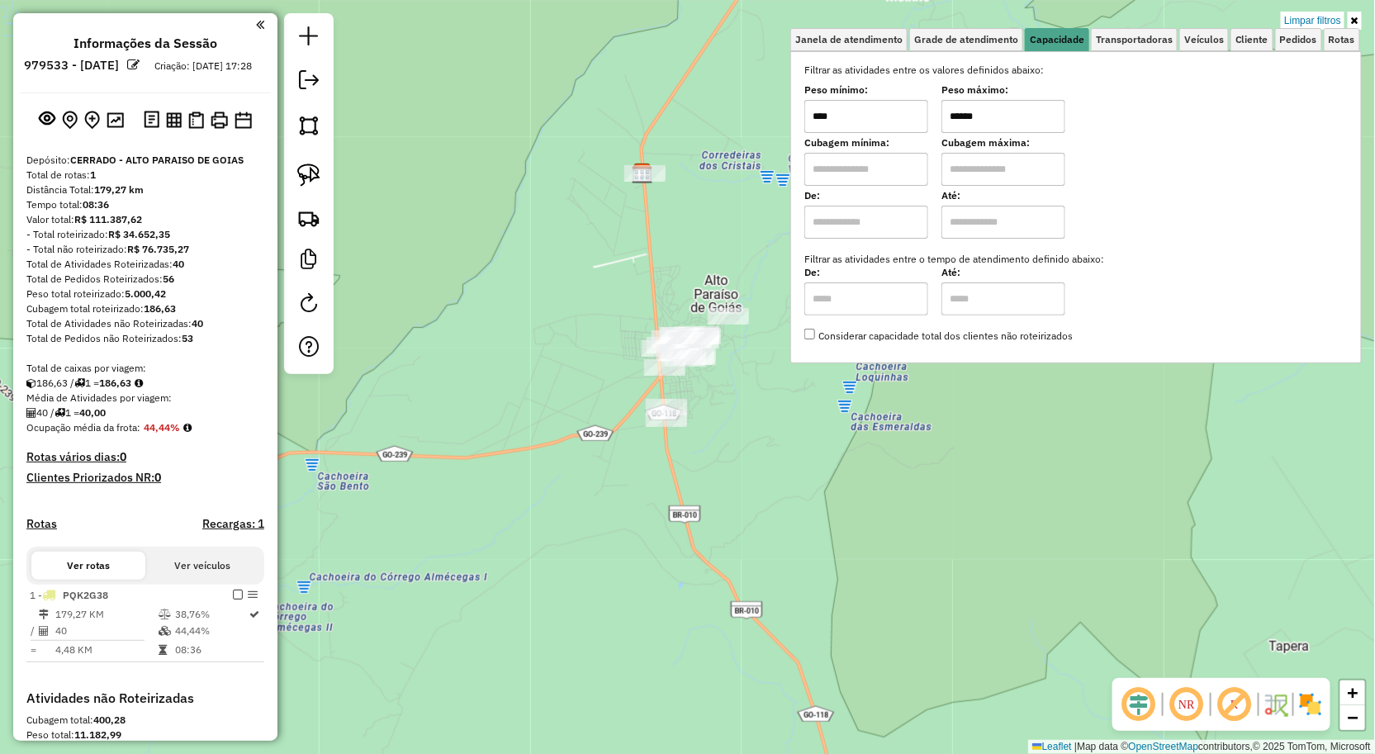
click at [989, 109] on input "******" at bounding box center [1004, 116] width 124 height 33
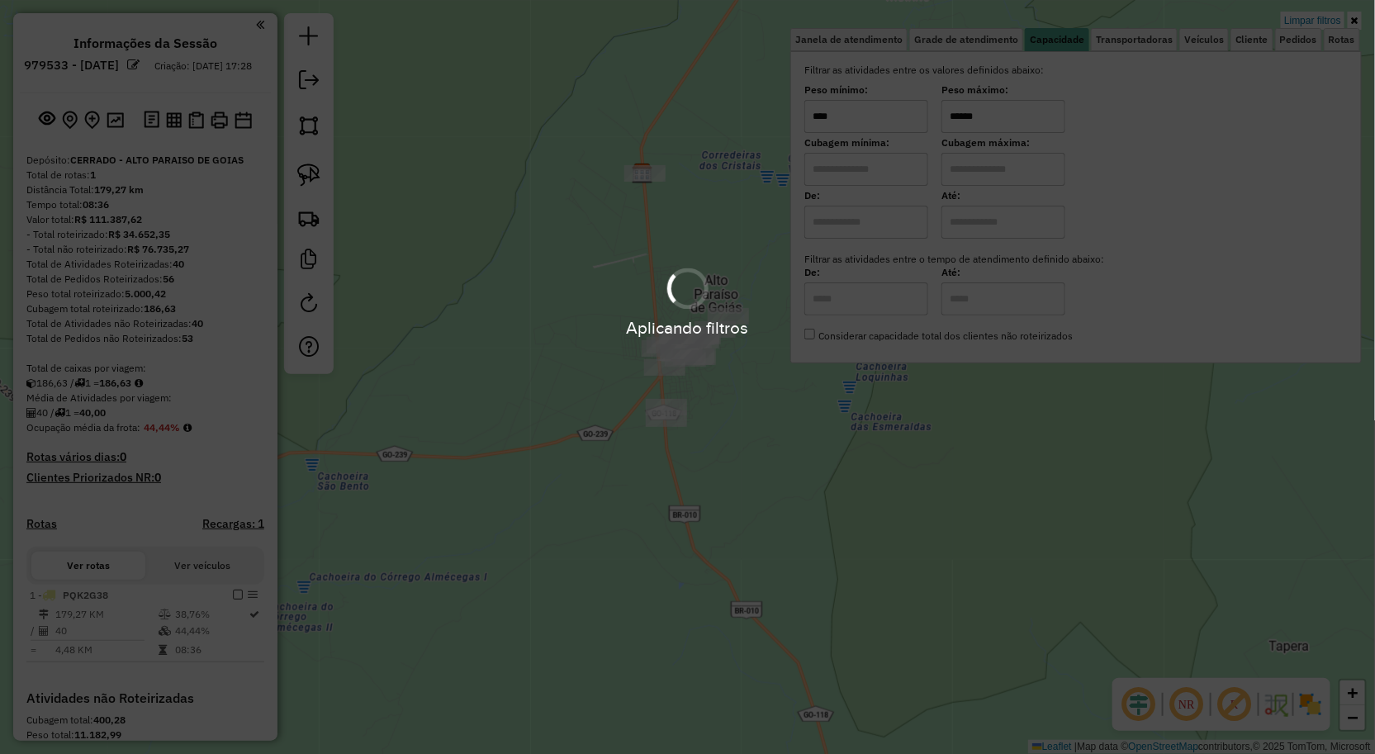
type input "******"
click at [419, 308] on hb-app "Aplicando filtros Pop-up bloqueado! Seu navegador bloqueou automáticamente a ab…" at bounding box center [687, 377] width 1375 height 754
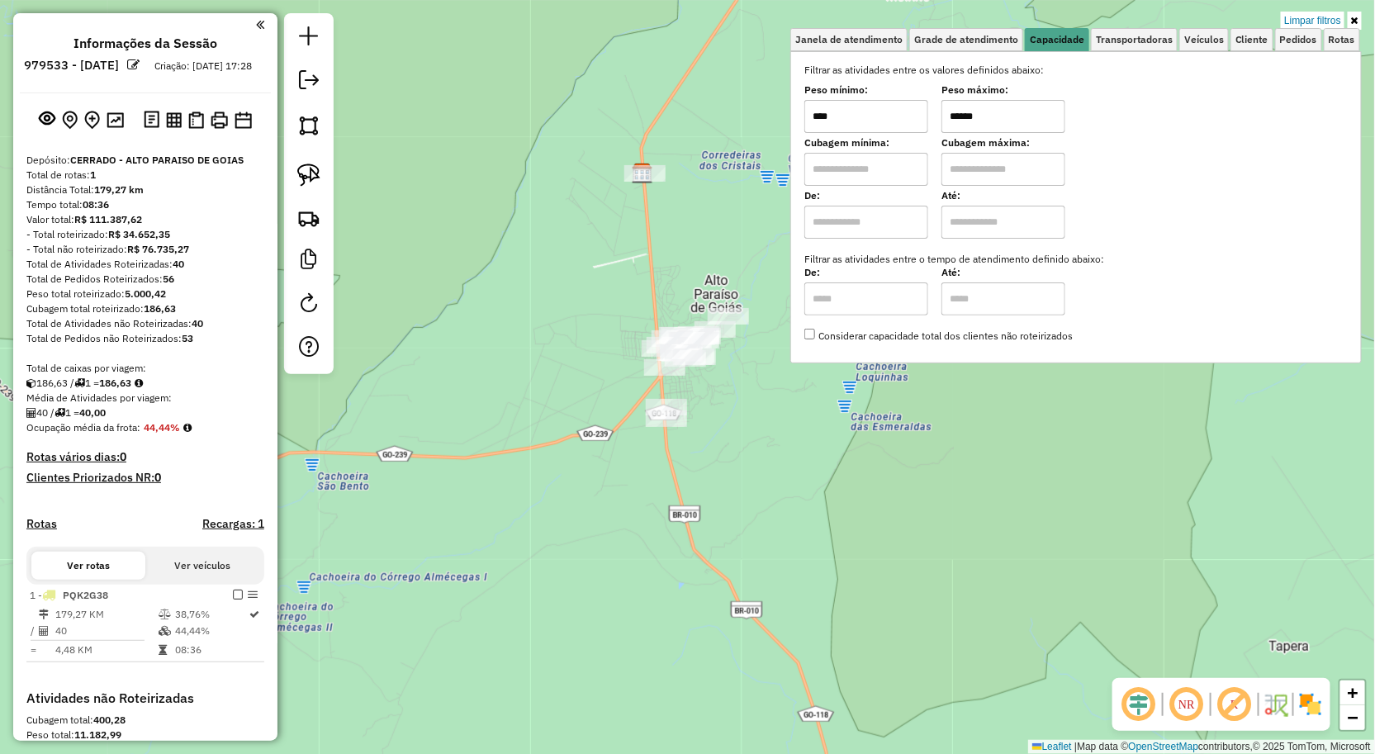
click at [420, 307] on div "Limpar filtros Janela de atendimento Grade de atendimento Capacidade Transporta…" at bounding box center [687, 377] width 1375 height 754
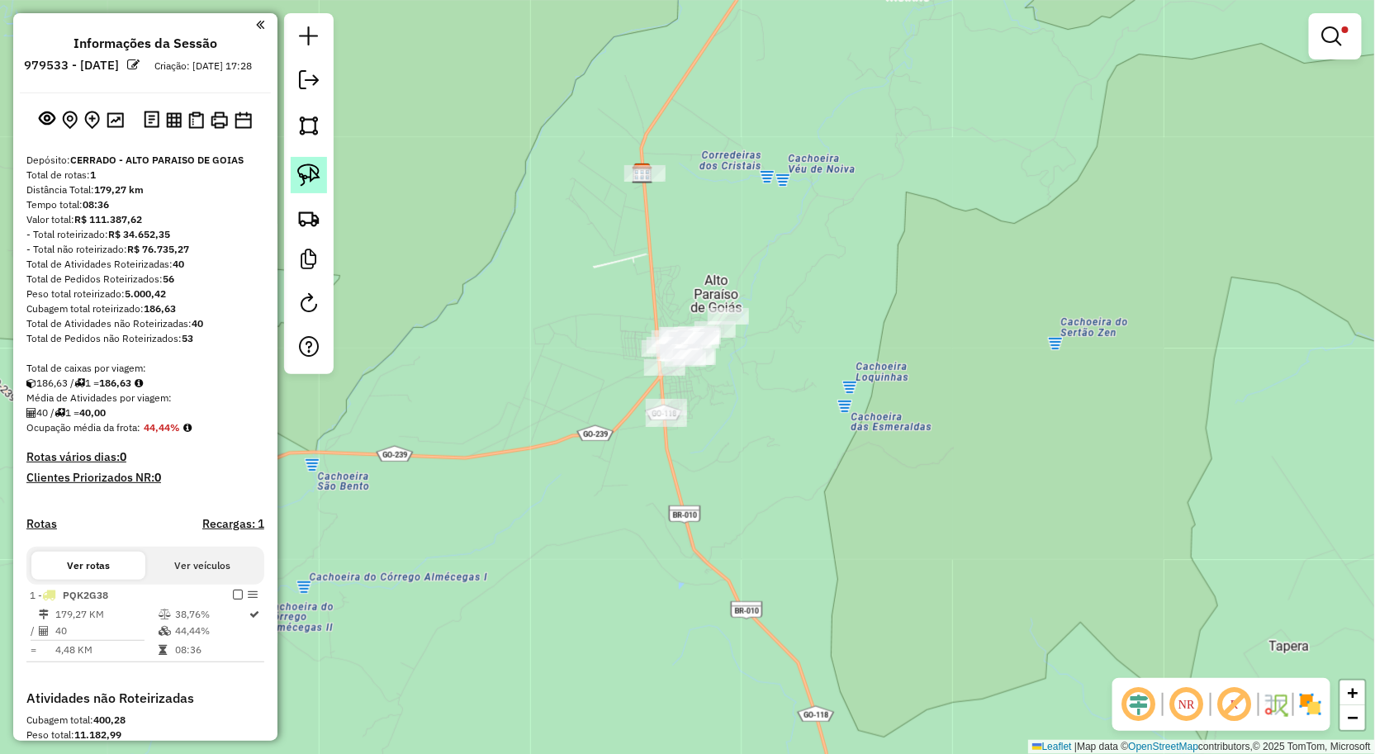
drag, startPoint x: 298, startPoint y: 164, endPoint x: 480, endPoint y: 113, distance: 188.6
click at [299, 164] on img at bounding box center [308, 175] width 23 height 23
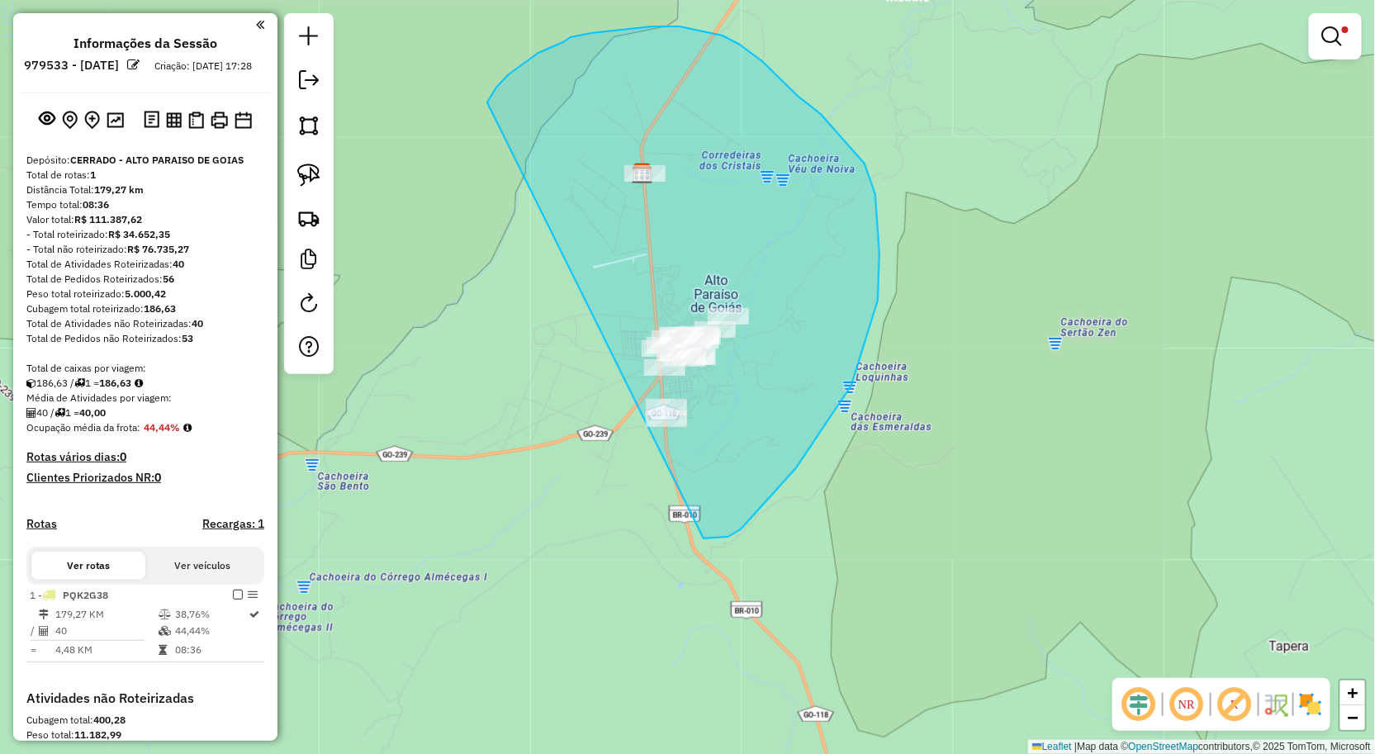
drag, startPoint x: 539, startPoint y: 53, endPoint x: 577, endPoint y: 529, distance: 478.1
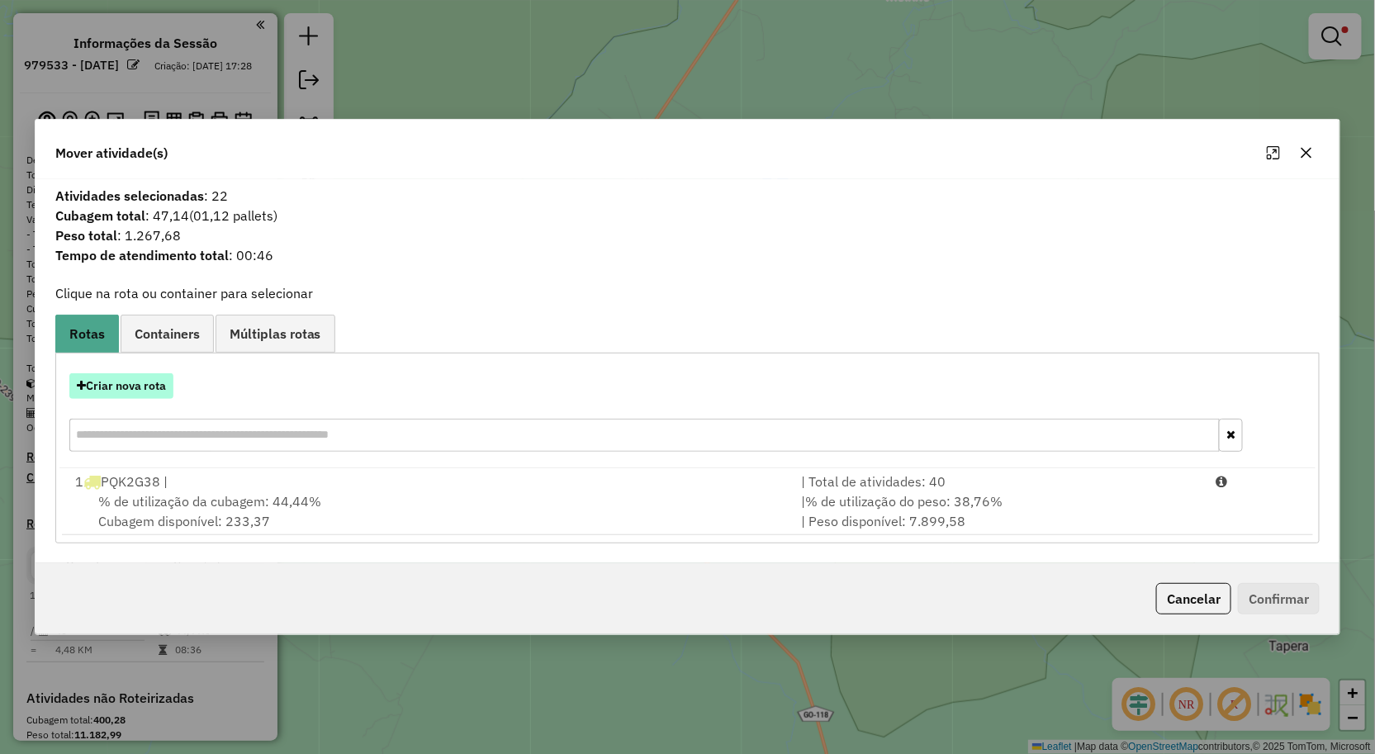
click at [150, 393] on button "Criar nova rota" at bounding box center [121, 386] width 104 height 26
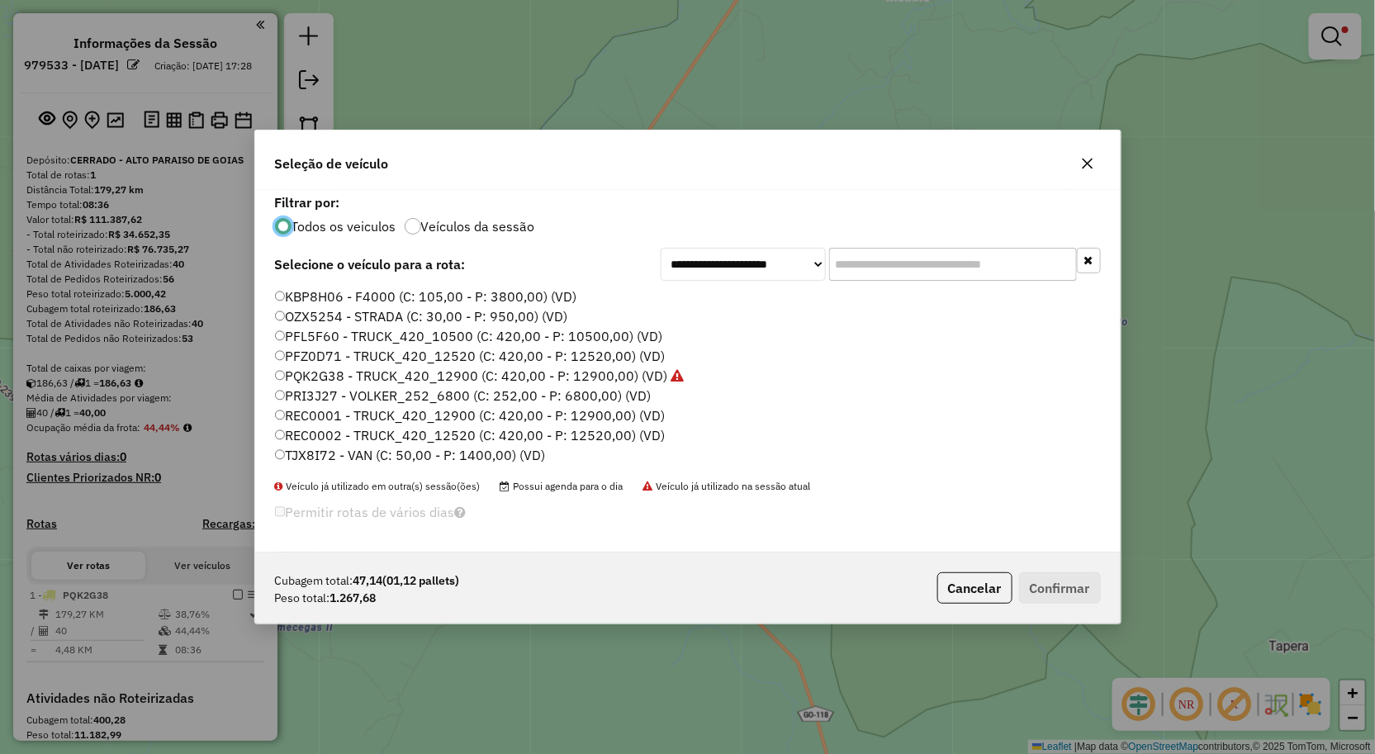
click at [348, 461] on label "TJX8I72 - VAN (C: 50,00 - P: 1400,00) (VD)" at bounding box center [410, 455] width 271 height 20
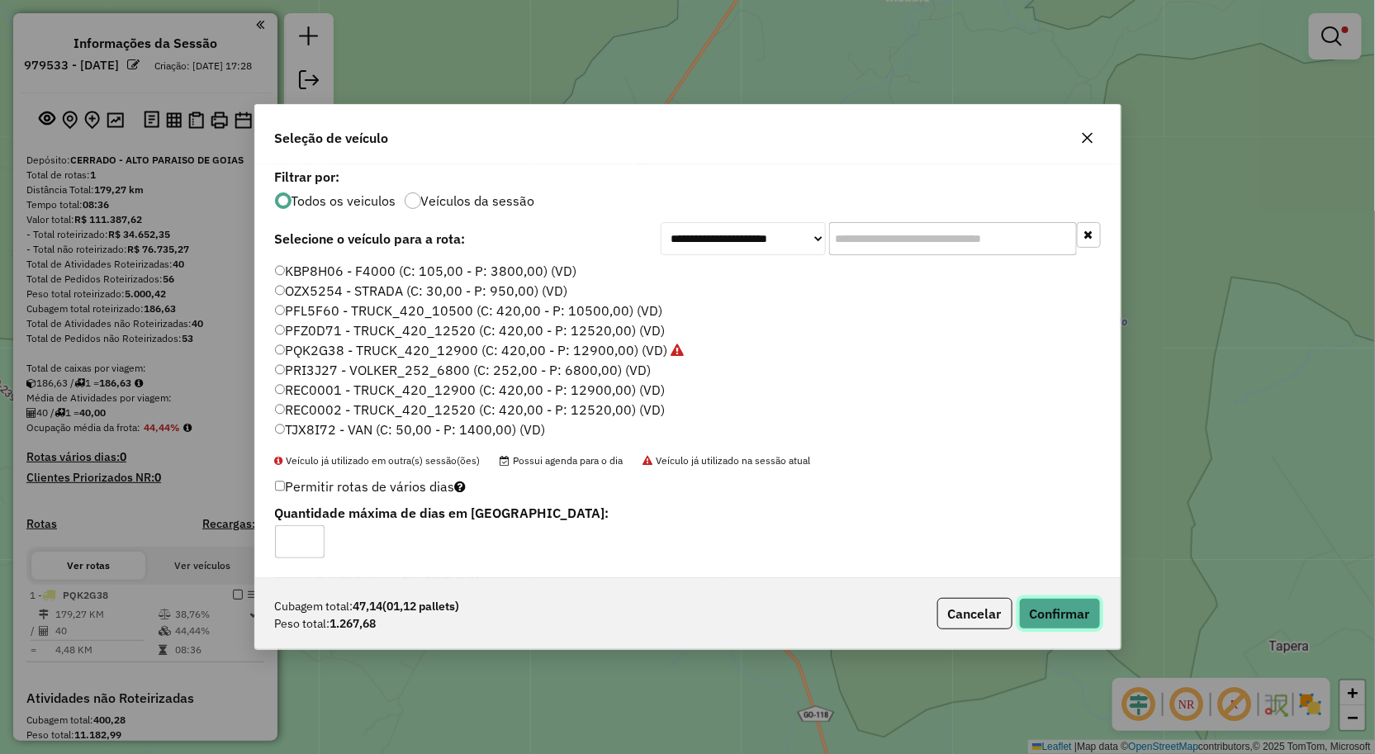
click at [1066, 609] on button "Confirmar" at bounding box center [1060, 613] width 82 height 31
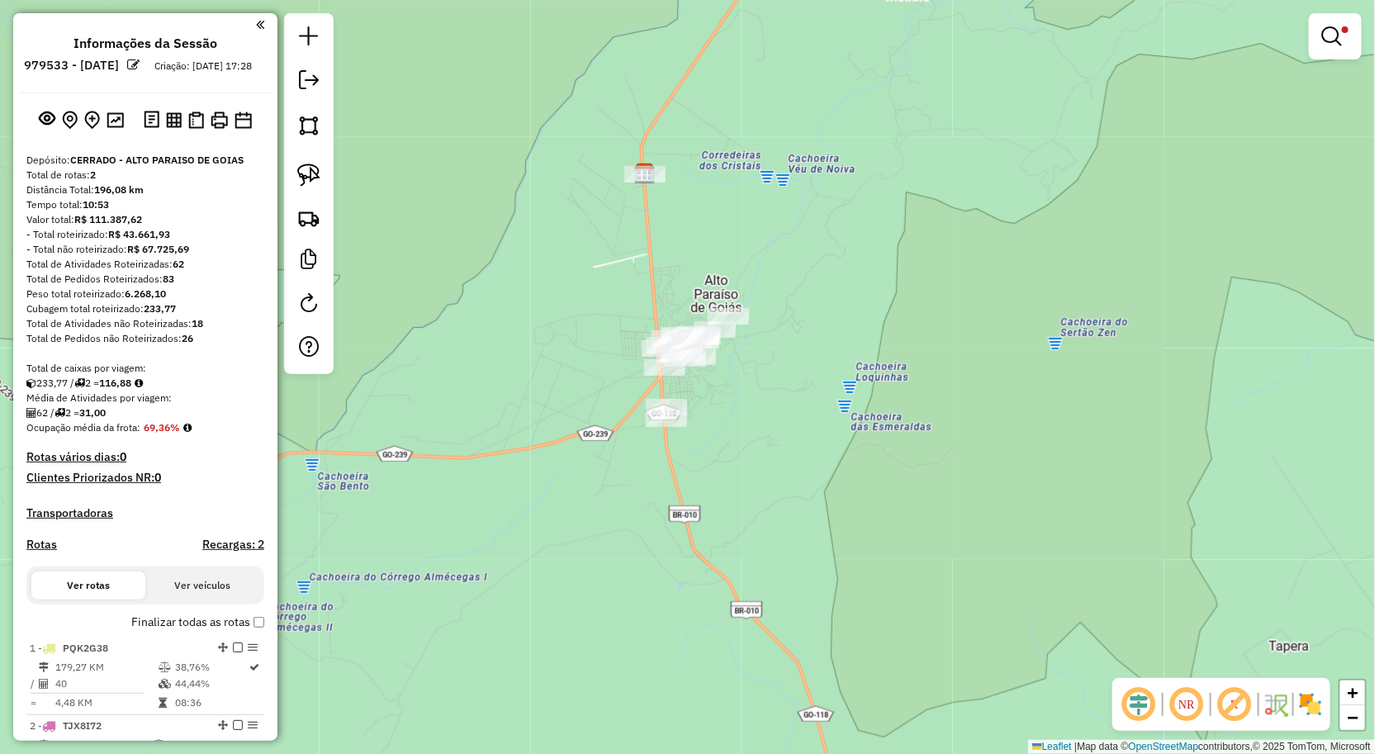
click at [1331, 50] on link at bounding box center [1336, 36] width 40 height 33
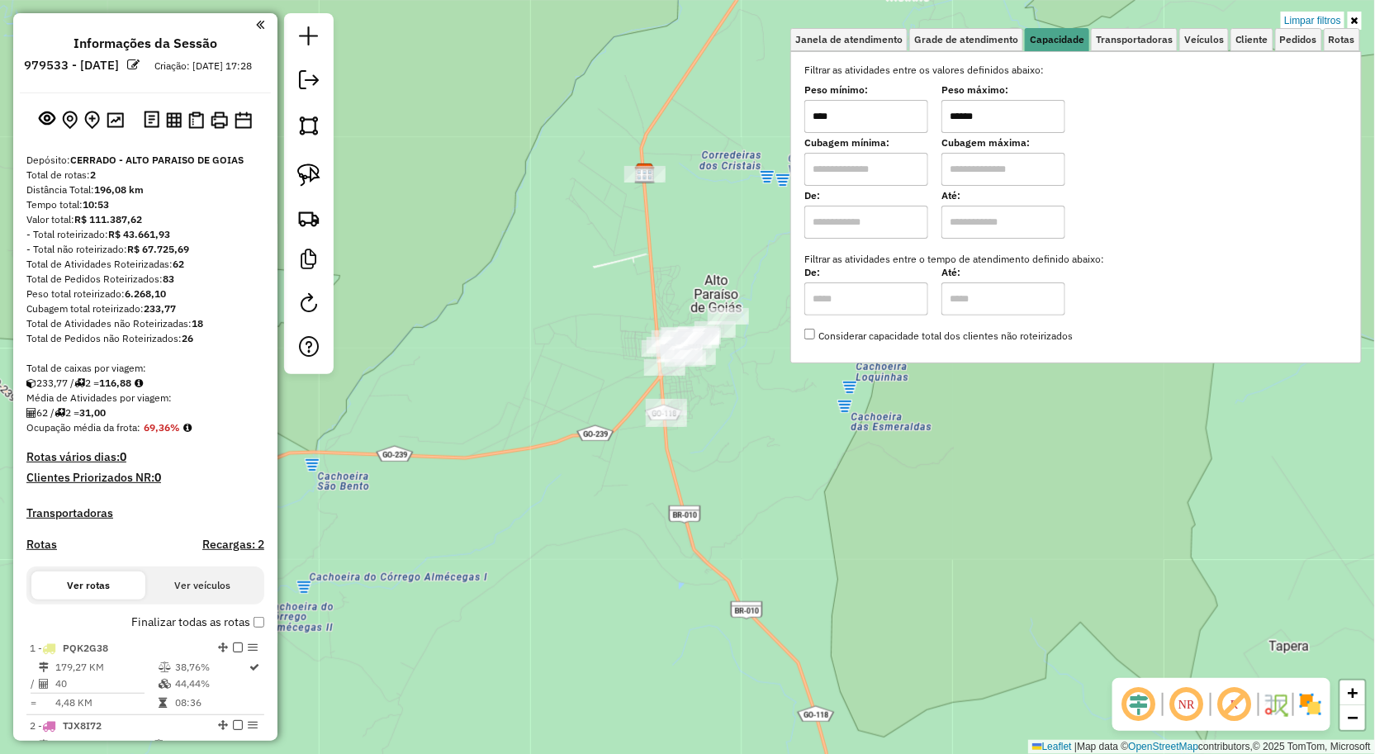
click at [1027, 121] on input "******" at bounding box center [1004, 116] width 124 height 33
click at [733, 406] on div "Rota 2 - Placa TJX8I72 645 - OCA FORNO E BRASA Limpar filtros Janela de atendim…" at bounding box center [687, 377] width 1375 height 754
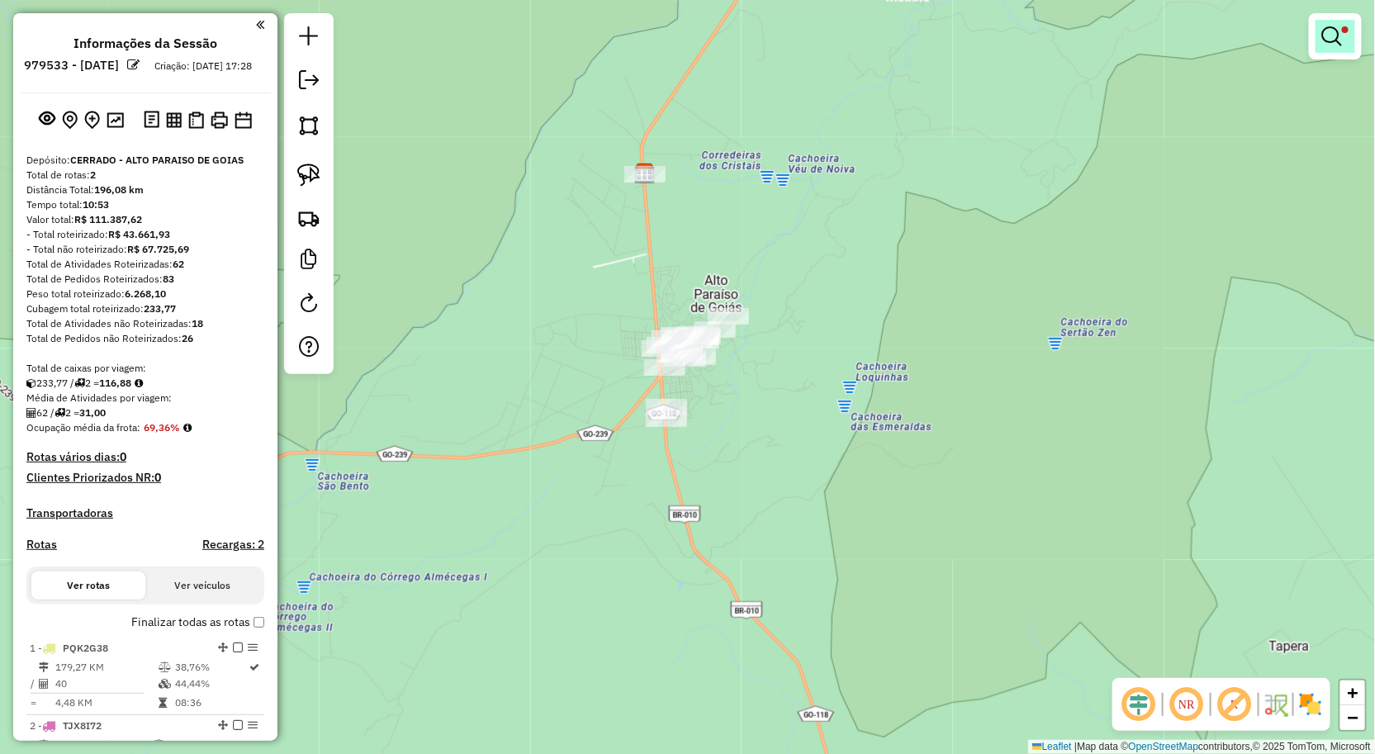
click at [1334, 46] on link at bounding box center [1336, 36] width 40 height 33
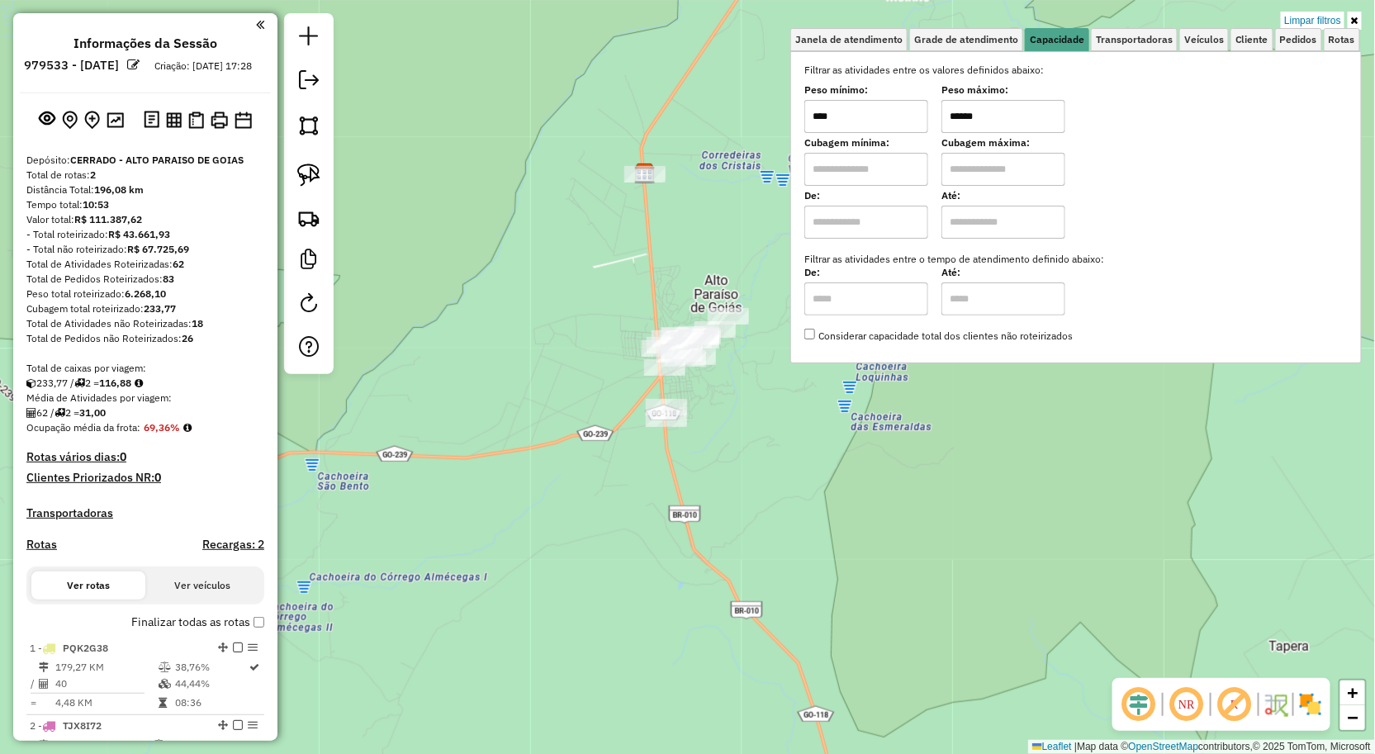
click at [1036, 97] on div "Peso máximo: ******" at bounding box center [1004, 110] width 124 height 46
click at [1031, 102] on input "******" at bounding box center [1004, 116] width 124 height 33
type input "******"
click at [747, 415] on div "Limpar filtros Janela de atendimento Grade de atendimento Capacidade Transporta…" at bounding box center [687, 377] width 1375 height 754
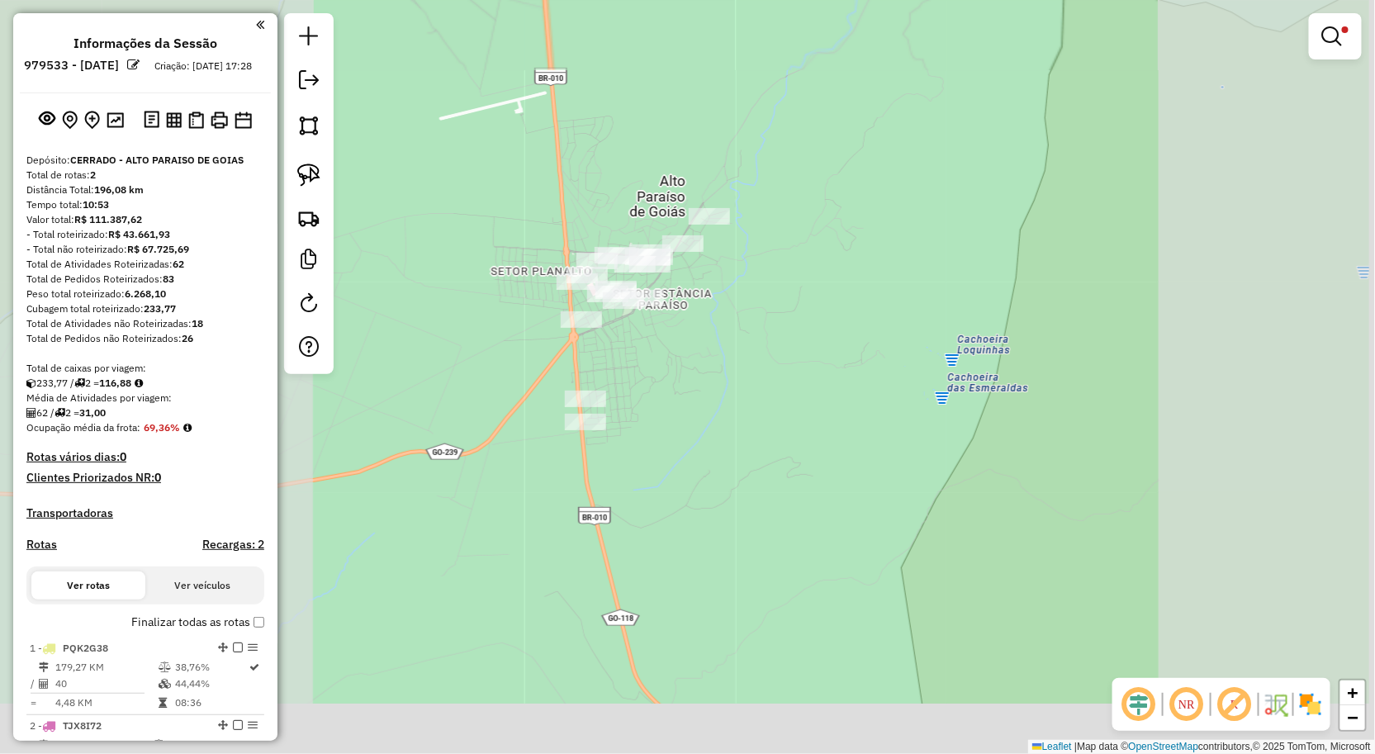
drag, startPoint x: 735, startPoint y: 383, endPoint x: 869, endPoint y: 486, distance: 168.5
click at [868, 488] on div "Limpar filtros Janela de atendimento Grade de atendimento Capacidade Transporta…" at bounding box center [687, 377] width 1375 height 754
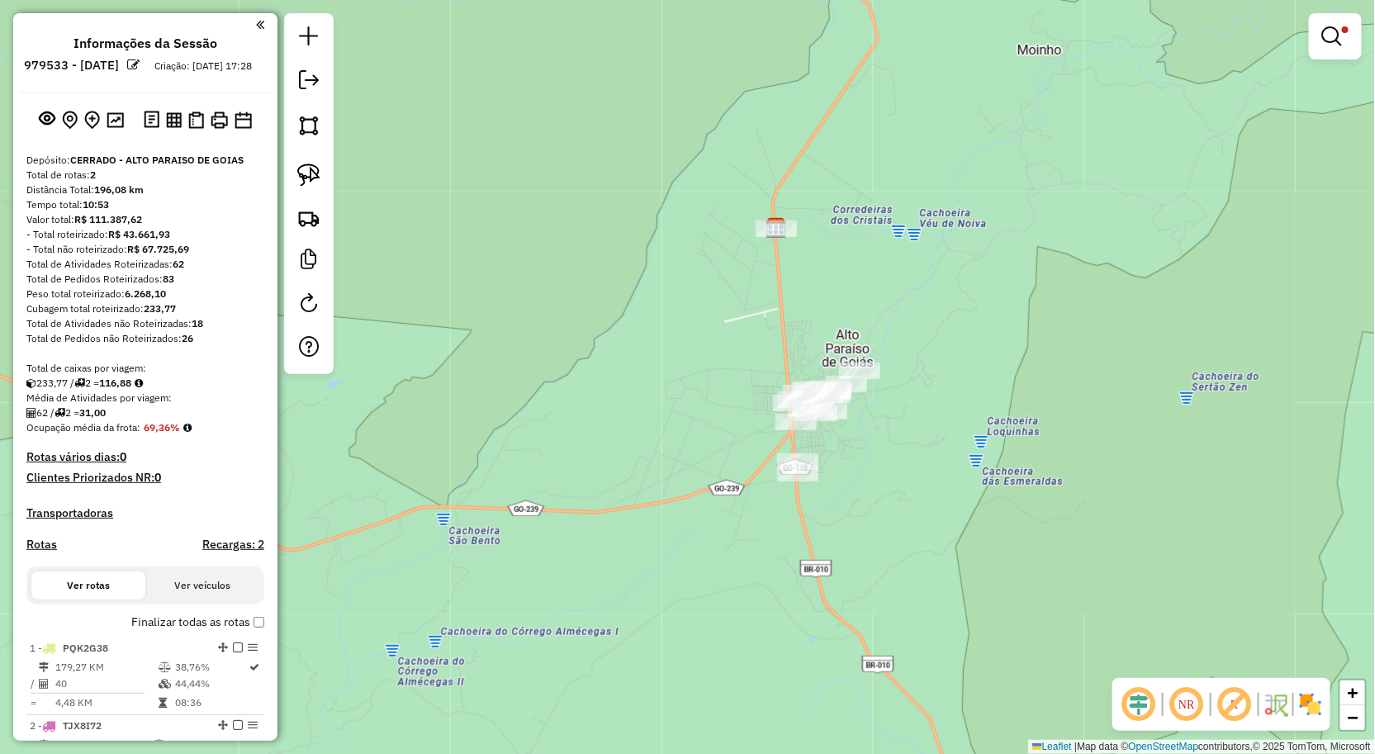
click at [1341, 36] on em at bounding box center [1332, 36] width 20 height 20
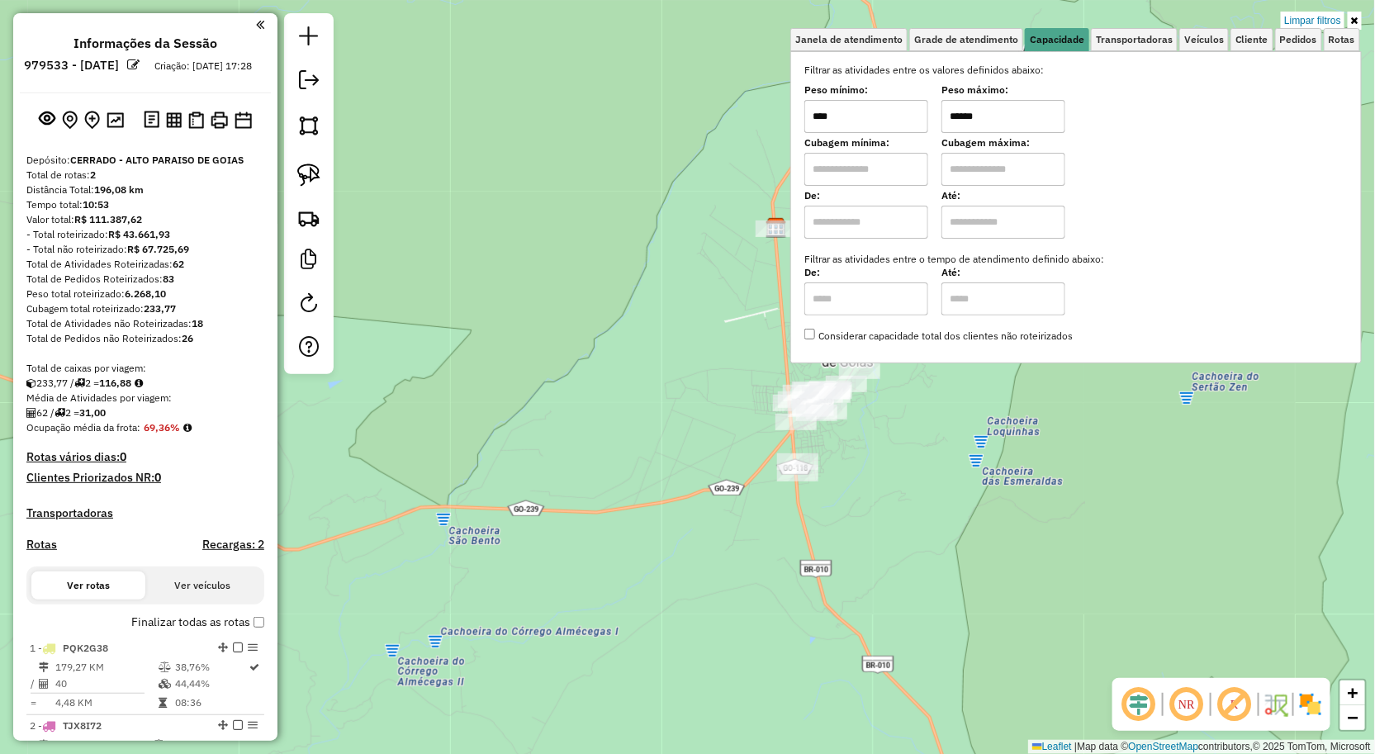
click at [919, 124] on input "****" at bounding box center [866, 116] width 124 height 33
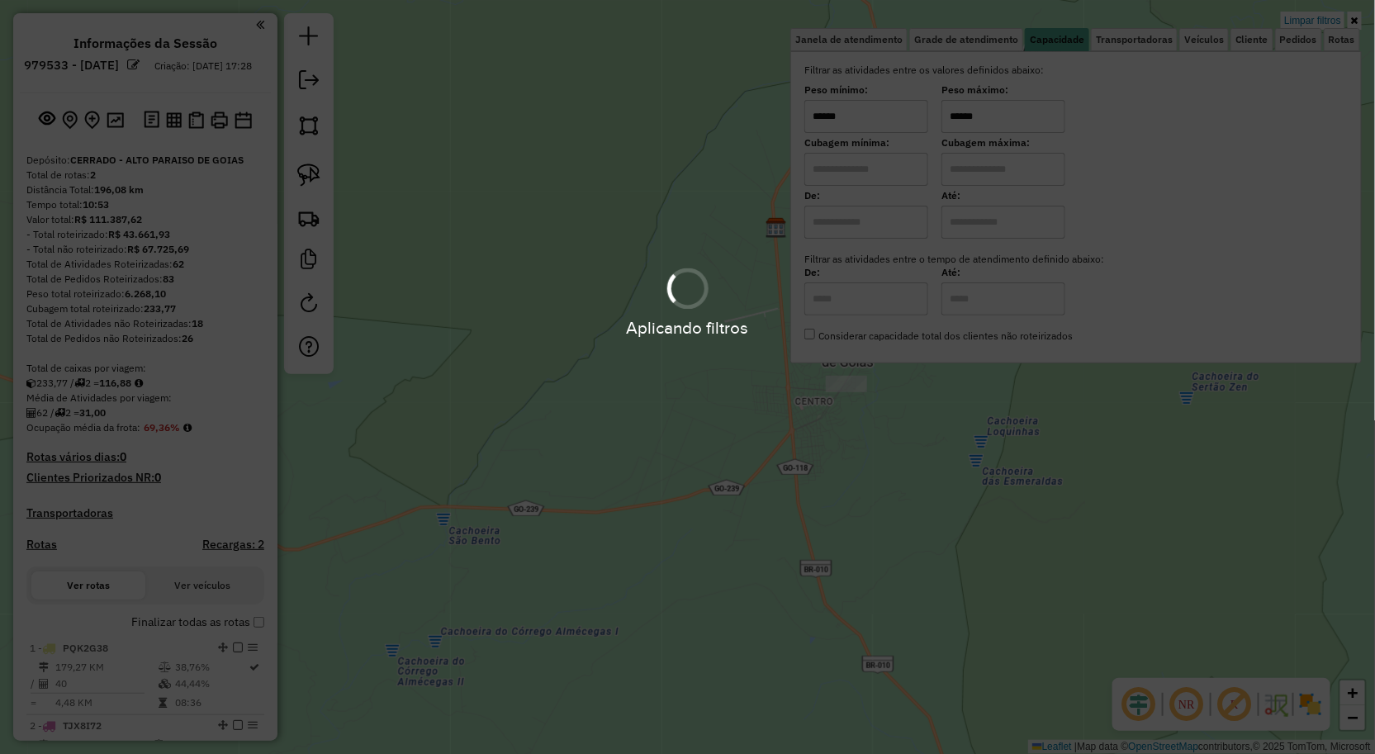
type input "******"
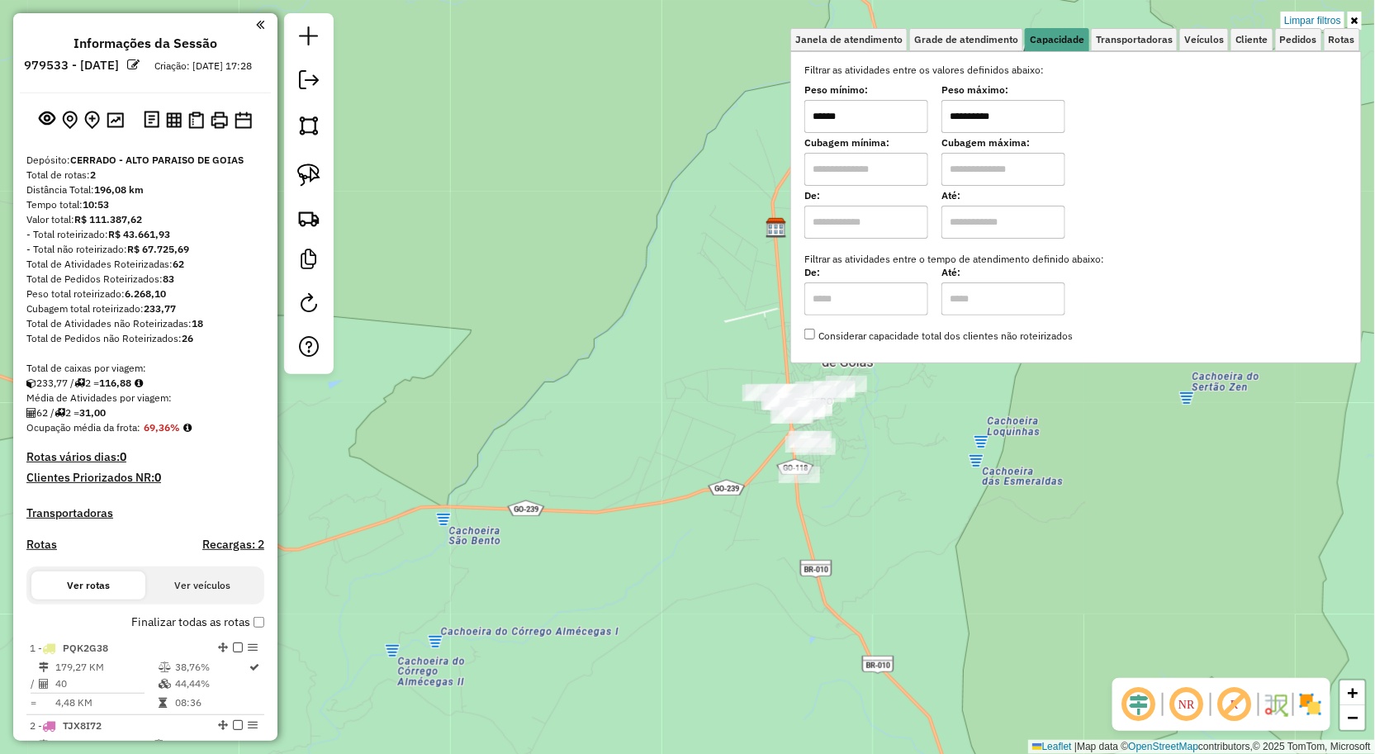
type input "**********"
click at [943, 556] on div "**********" at bounding box center [687, 377] width 1375 height 754
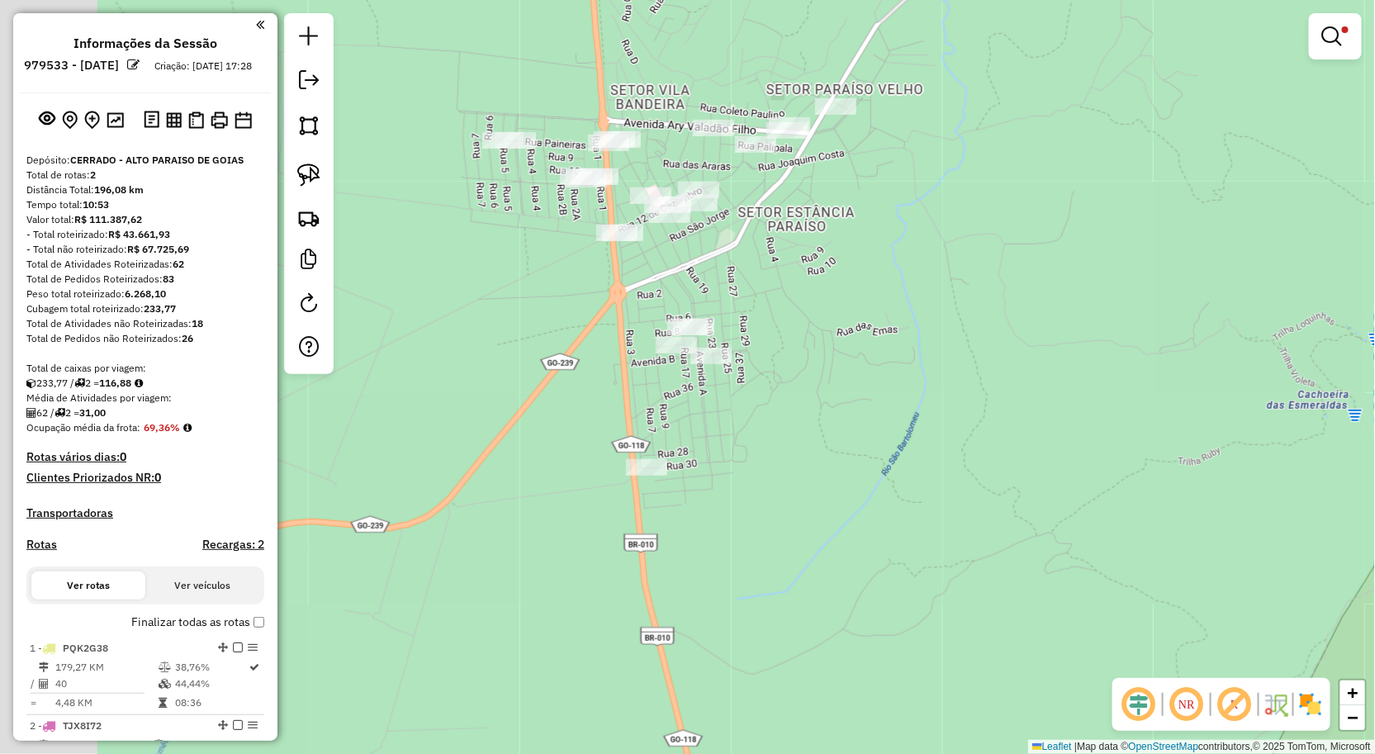
drag, startPoint x: 797, startPoint y: 393, endPoint x: 910, endPoint y: 525, distance: 174.0
click at [911, 535] on div "**********" at bounding box center [687, 377] width 1375 height 754
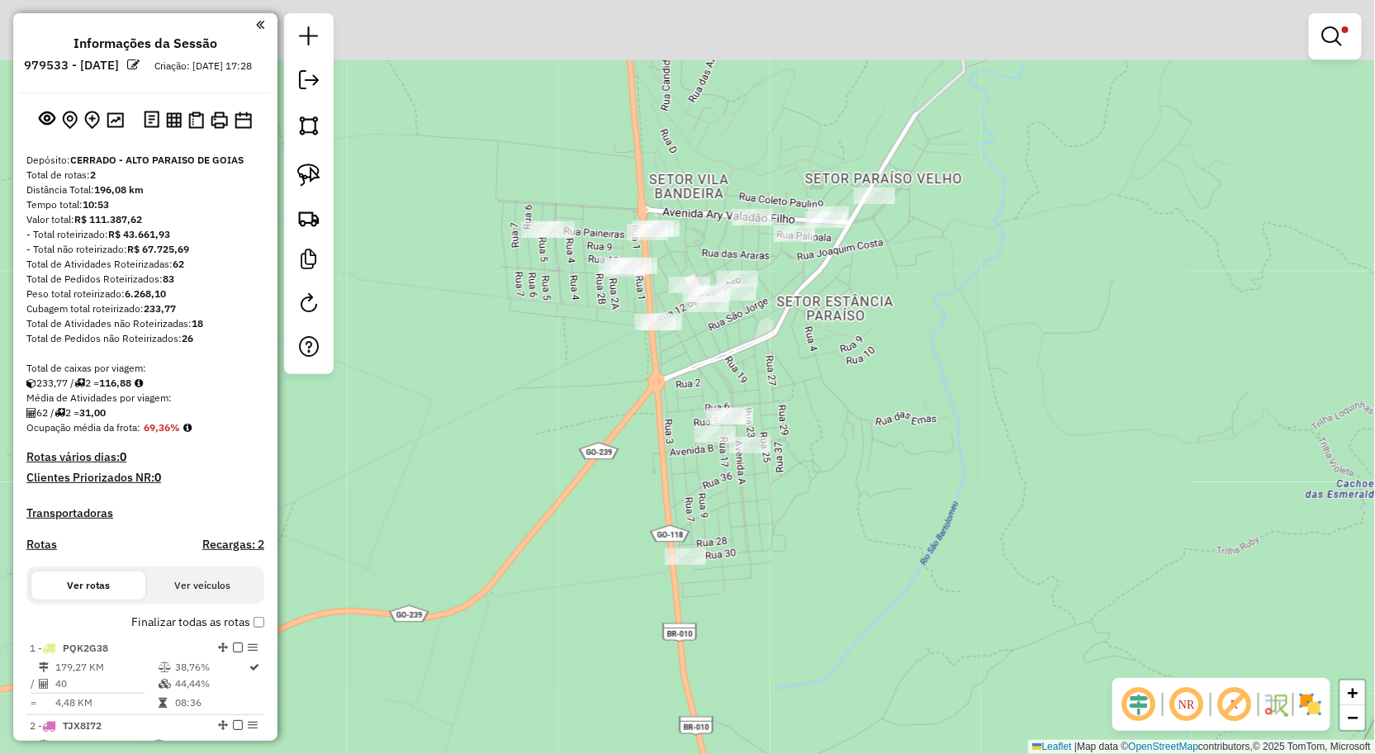
drag, startPoint x: 910, startPoint y: 568, endPoint x: 633, endPoint y: 364, distance: 344.4
click at [910, 570] on div "**********" at bounding box center [687, 377] width 1375 height 754
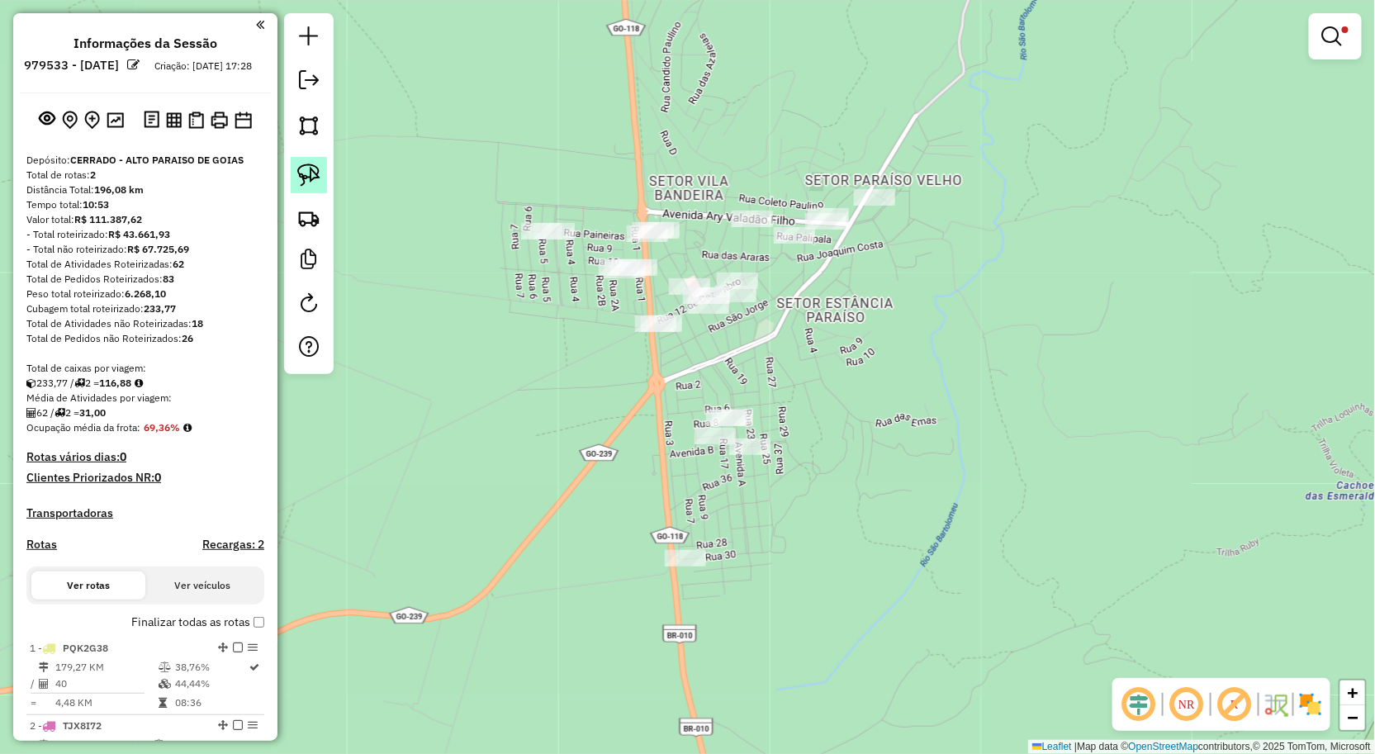
click at [310, 173] on img at bounding box center [308, 175] width 23 height 23
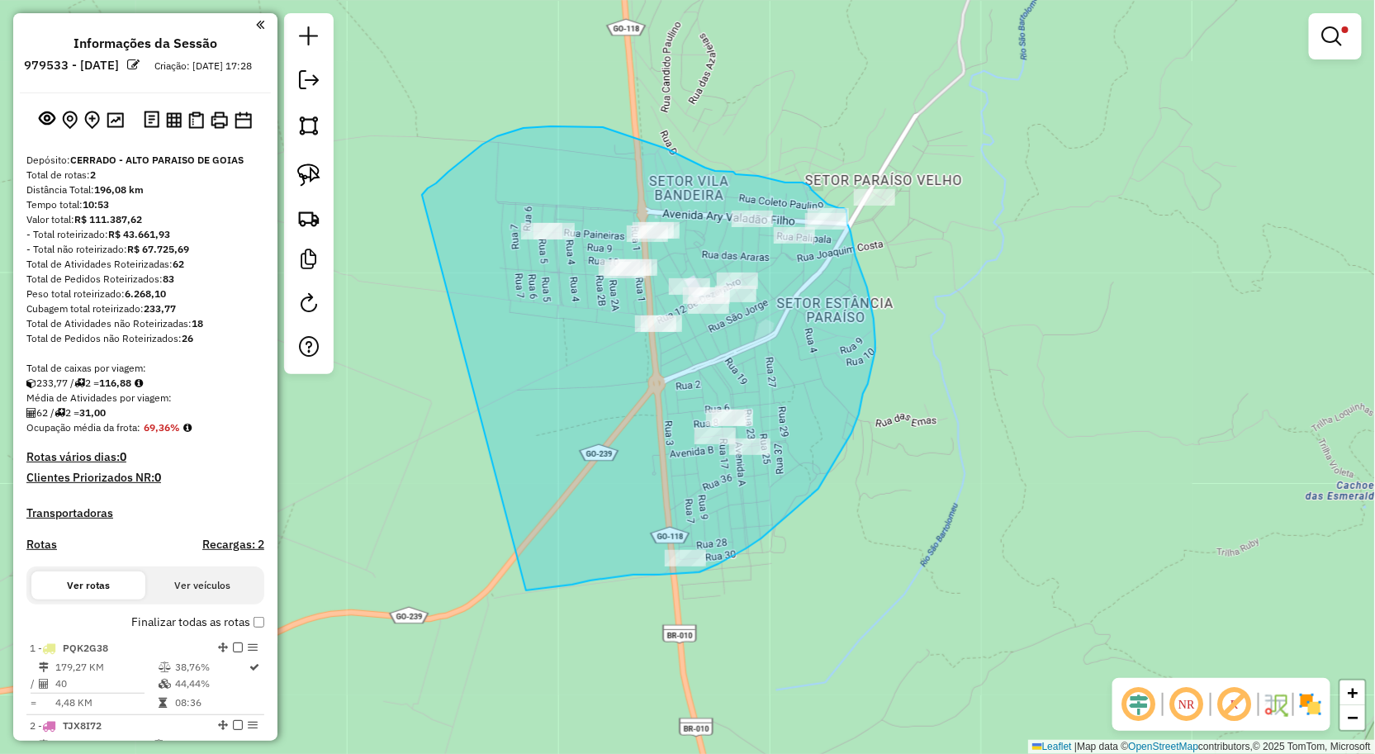
drag, startPoint x: 448, startPoint y: 172, endPoint x: 523, endPoint y: 590, distance: 424.5
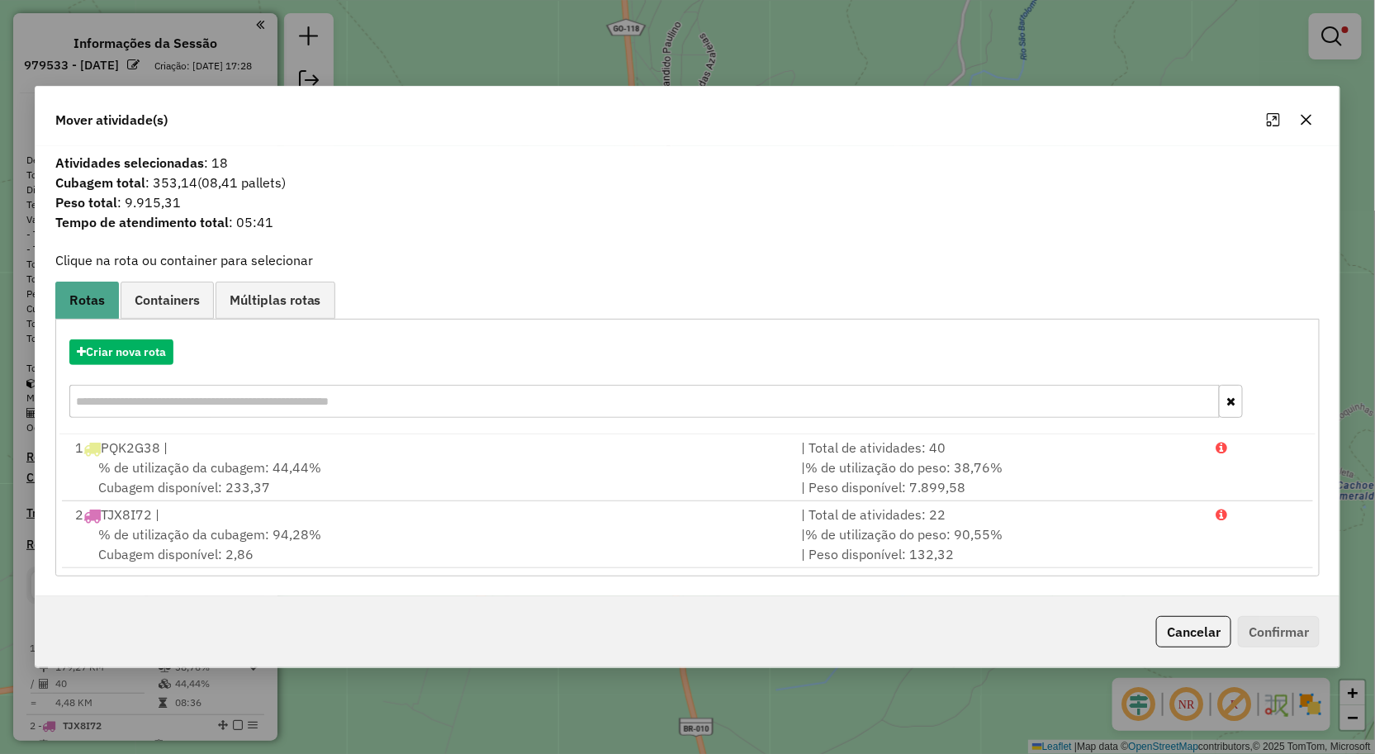
click at [1309, 126] on icon "button" at bounding box center [1306, 119] width 13 height 13
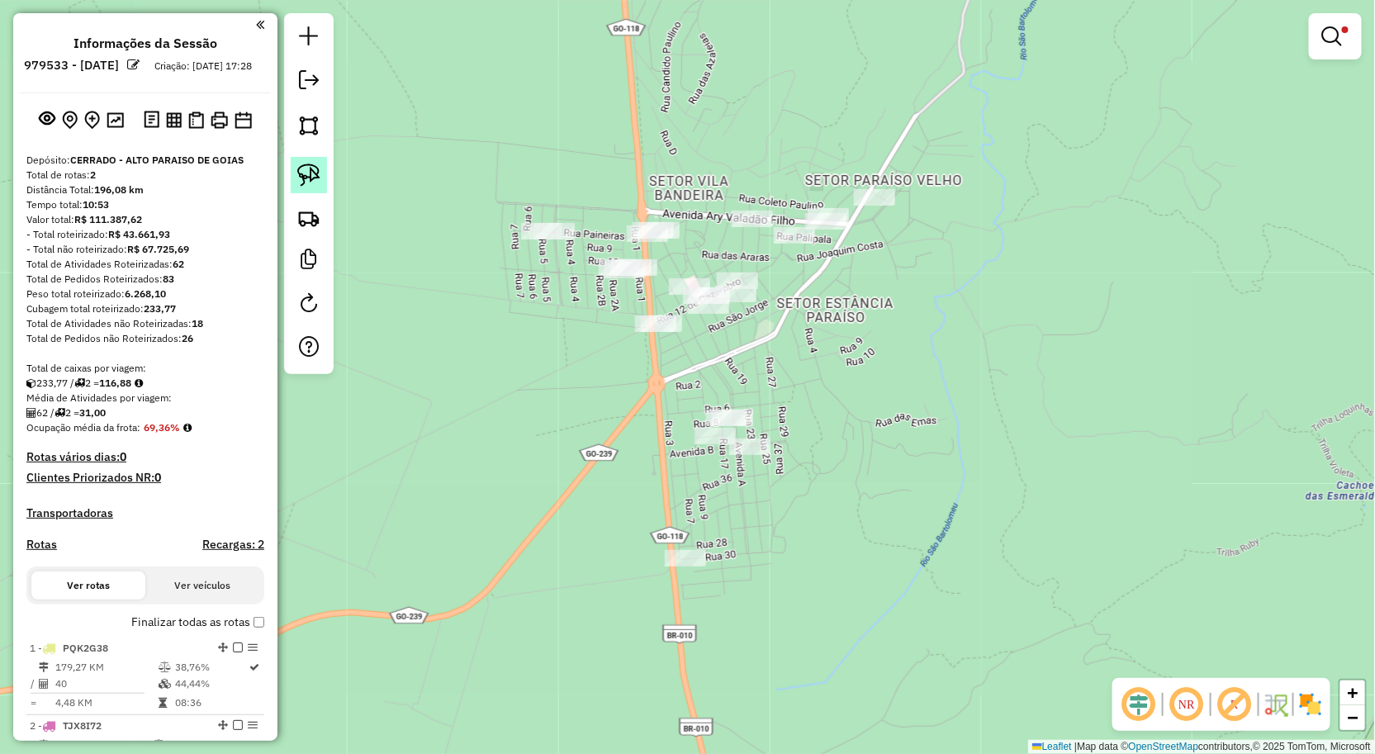
click at [304, 169] on img at bounding box center [308, 175] width 23 height 23
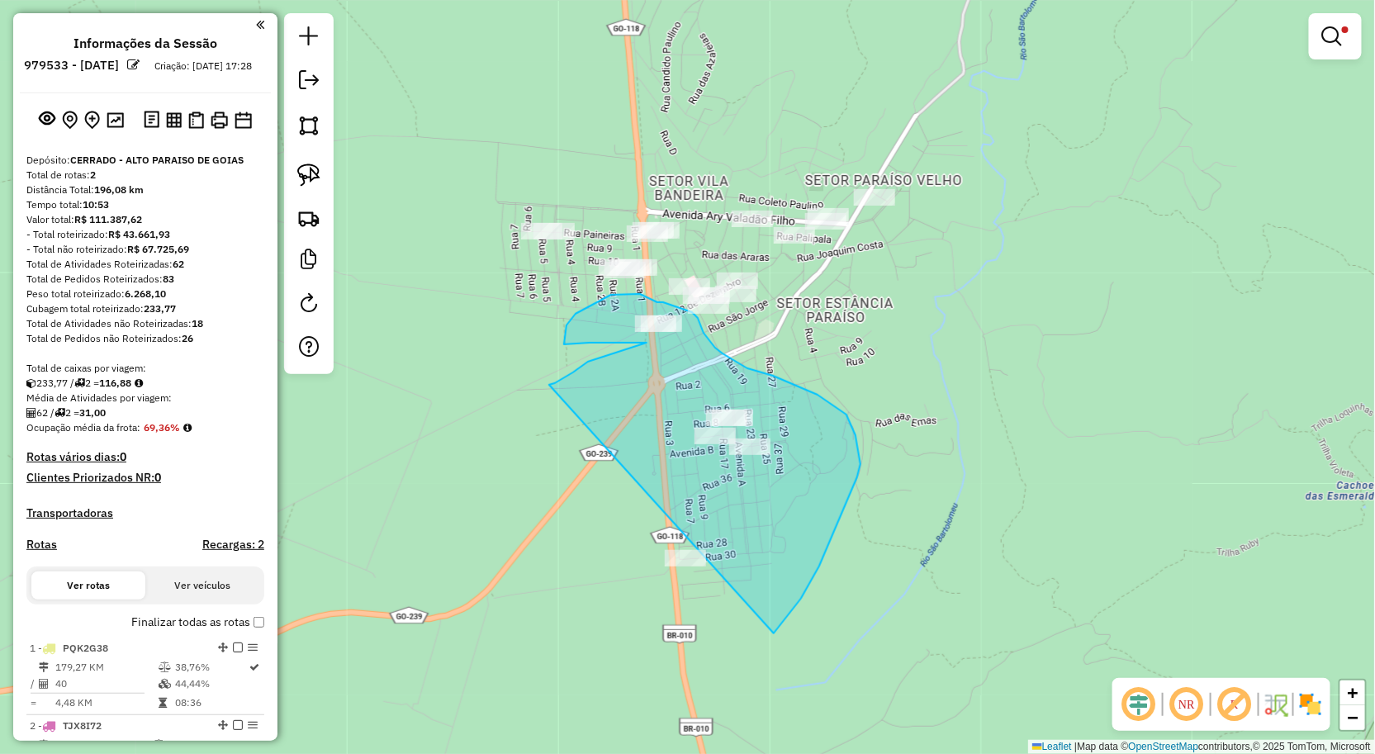
drag, startPoint x: 549, startPoint y: 385, endPoint x: 581, endPoint y: 727, distance: 343.5
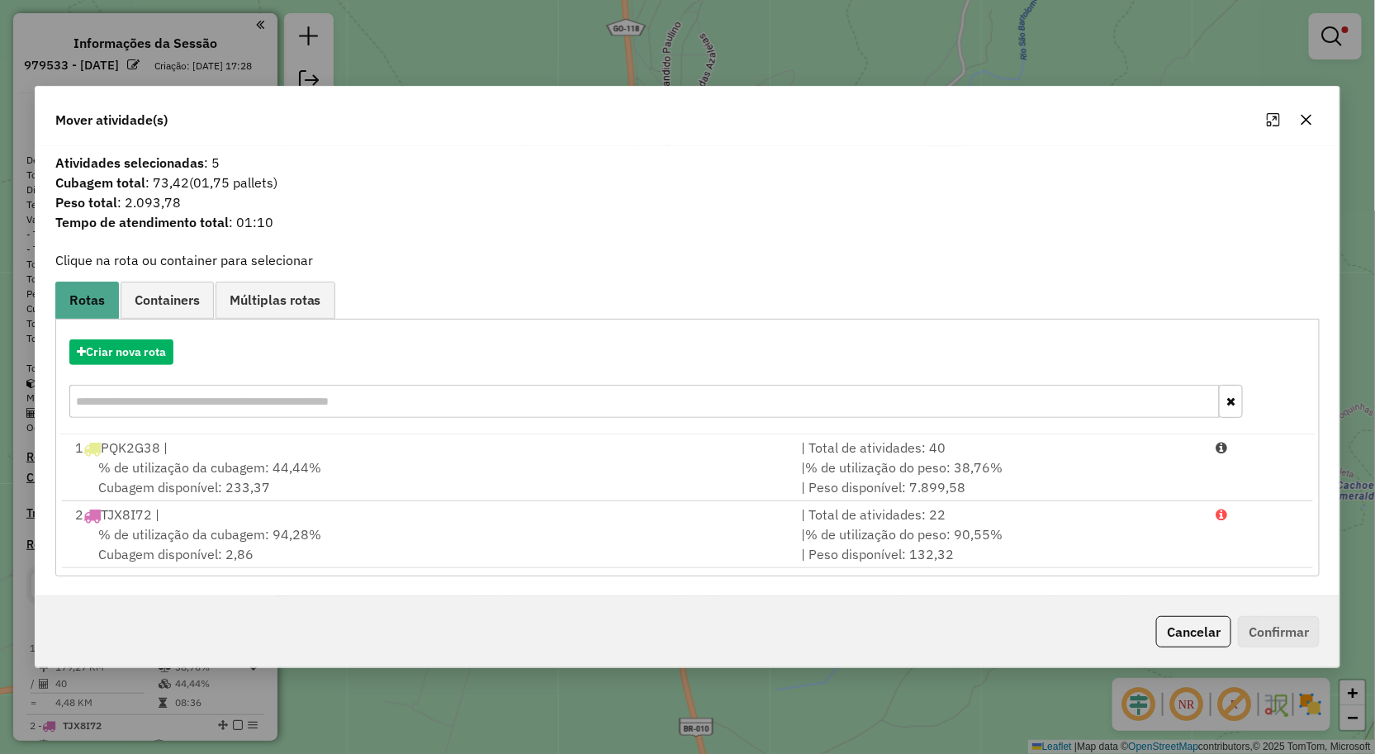
click at [1305, 119] on icon "button" at bounding box center [1306, 119] width 13 height 13
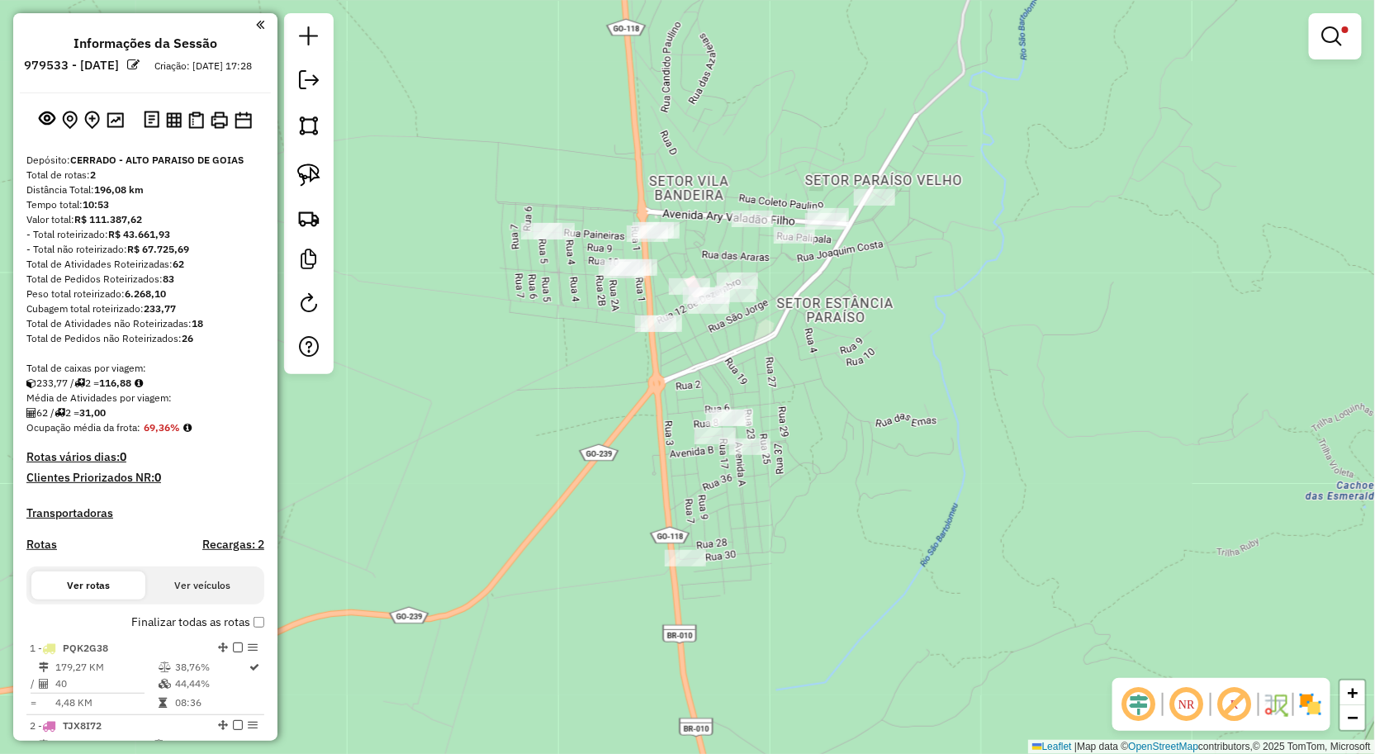
drag, startPoint x: 837, startPoint y: 496, endPoint x: 847, endPoint y: 490, distance: 12.6
click at [847, 491] on div "**********" at bounding box center [687, 377] width 1375 height 754
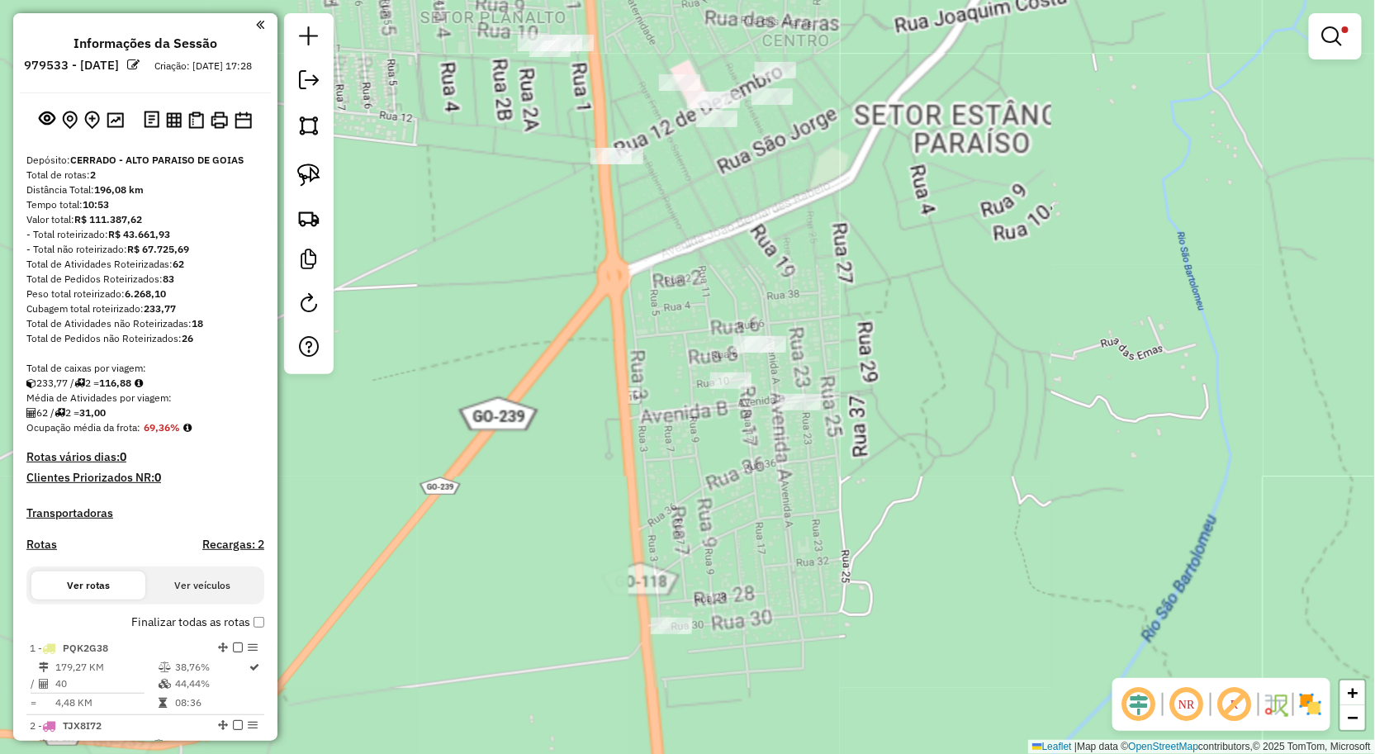
drag, startPoint x: 764, startPoint y: 439, endPoint x: 829, endPoint y: 471, distance: 72.8
click at [829, 471] on div "**********" at bounding box center [687, 377] width 1375 height 754
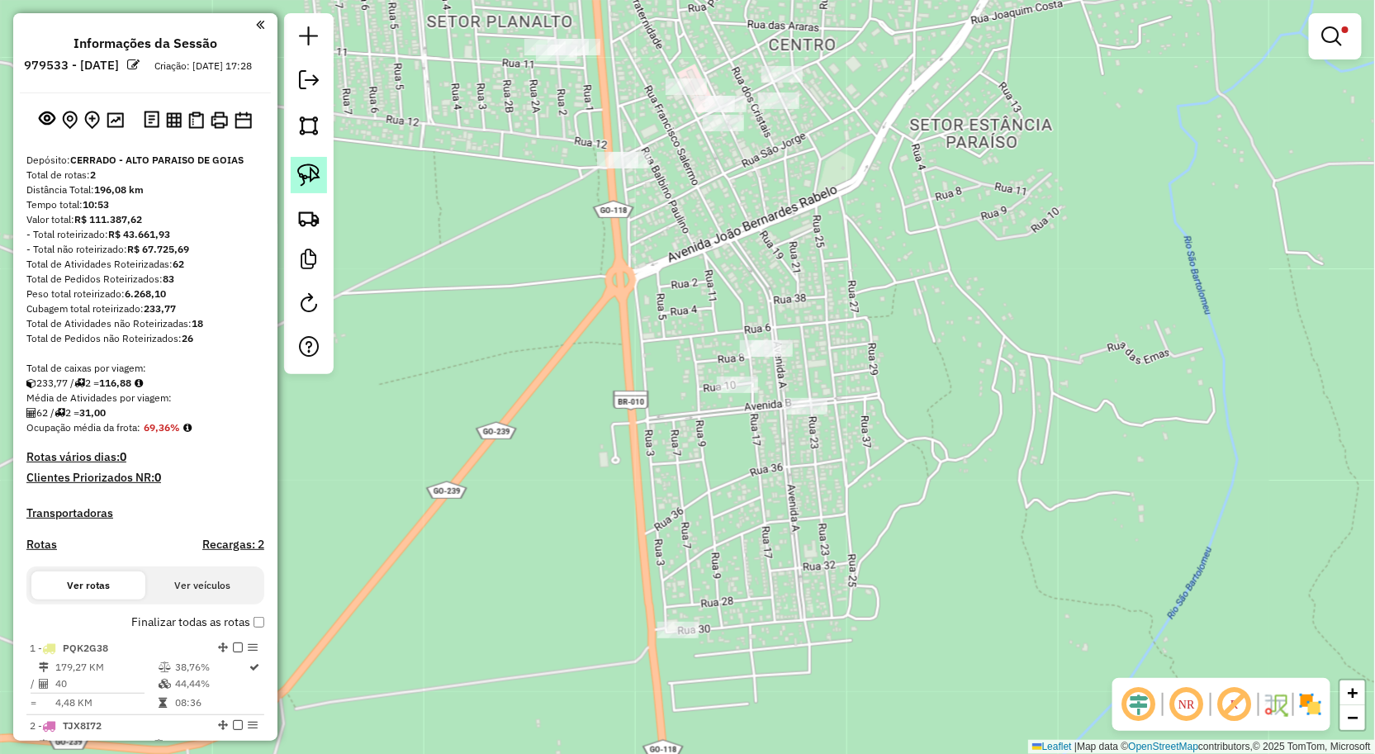
click at [301, 187] on link at bounding box center [309, 175] width 36 height 36
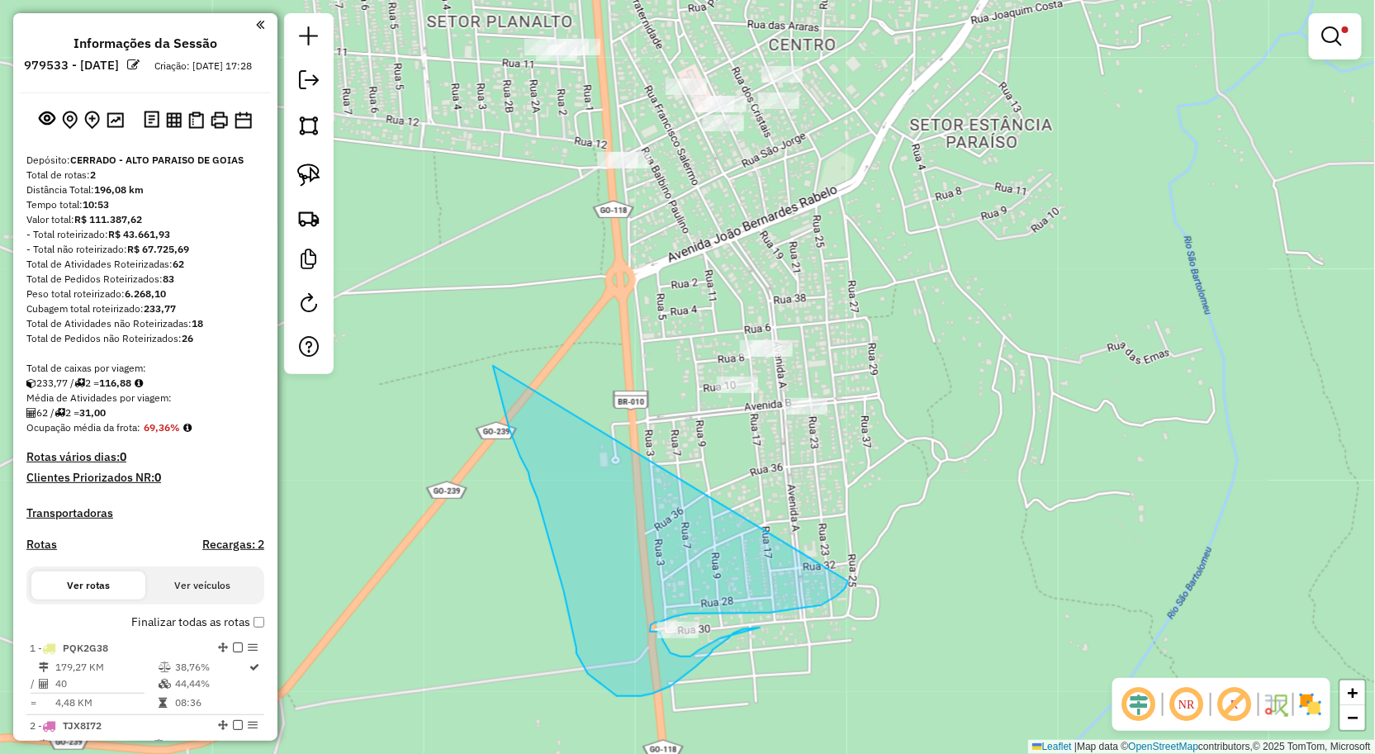
drag, startPoint x: 821, startPoint y: 605, endPoint x: 493, endPoint y: 366, distance: 406.1
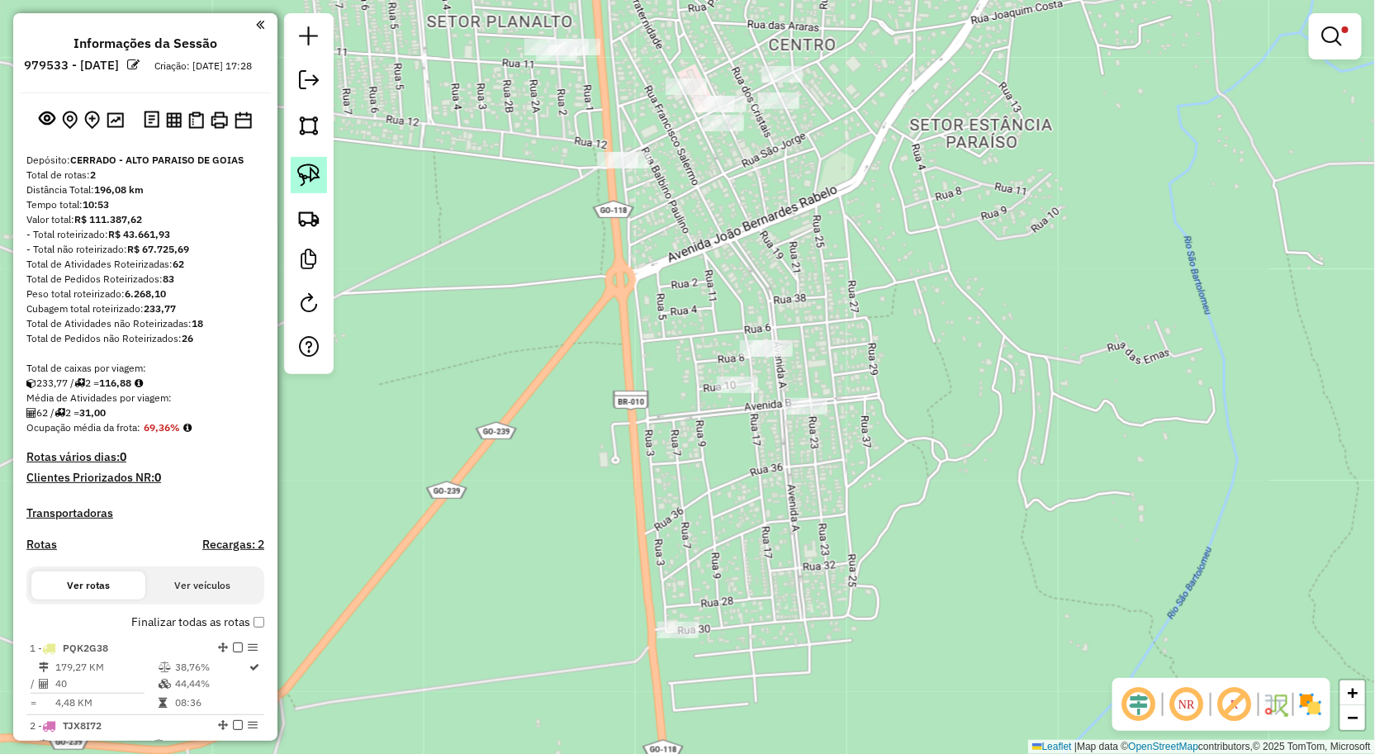
click at [311, 182] on img at bounding box center [308, 175] width 23 height 23
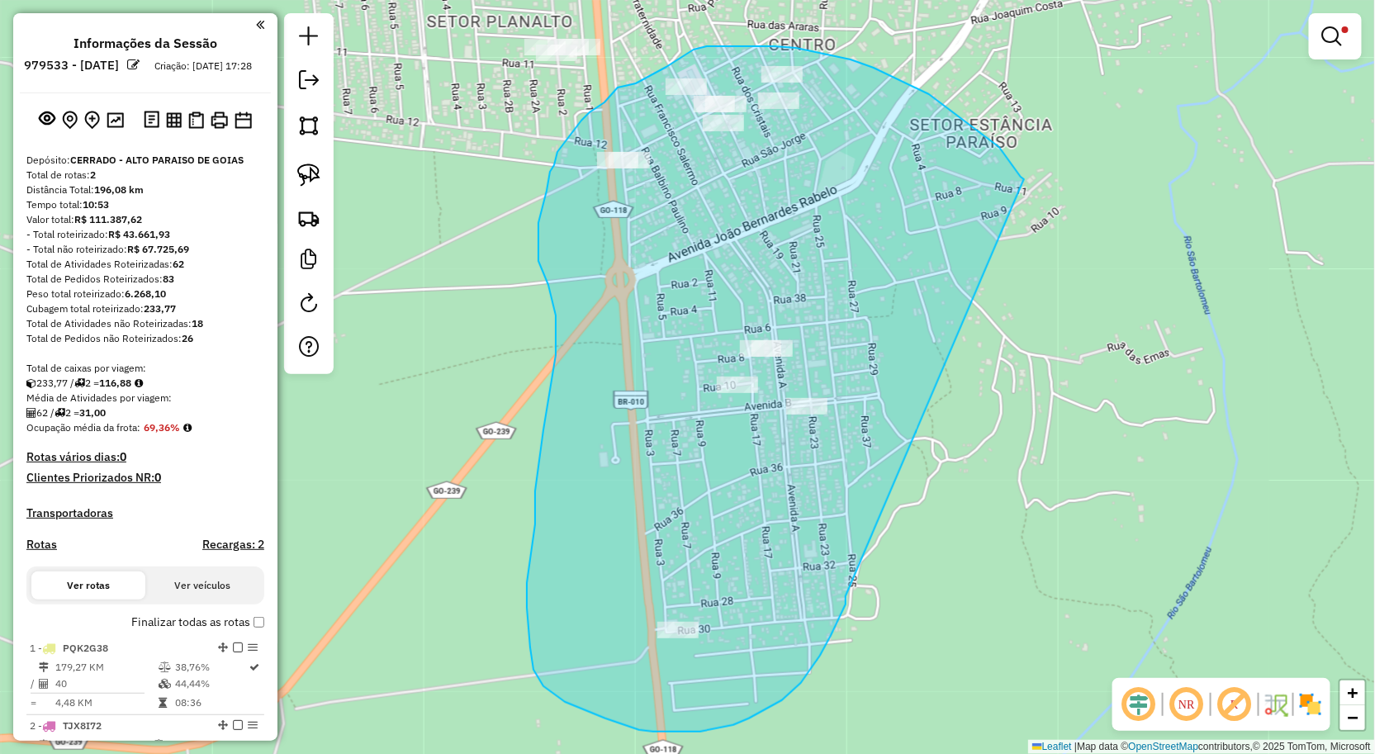
drag, startPoint x: 820, startPoint y: 656, endPoint x: 1024, endPoint y: 179, distance: 518.4
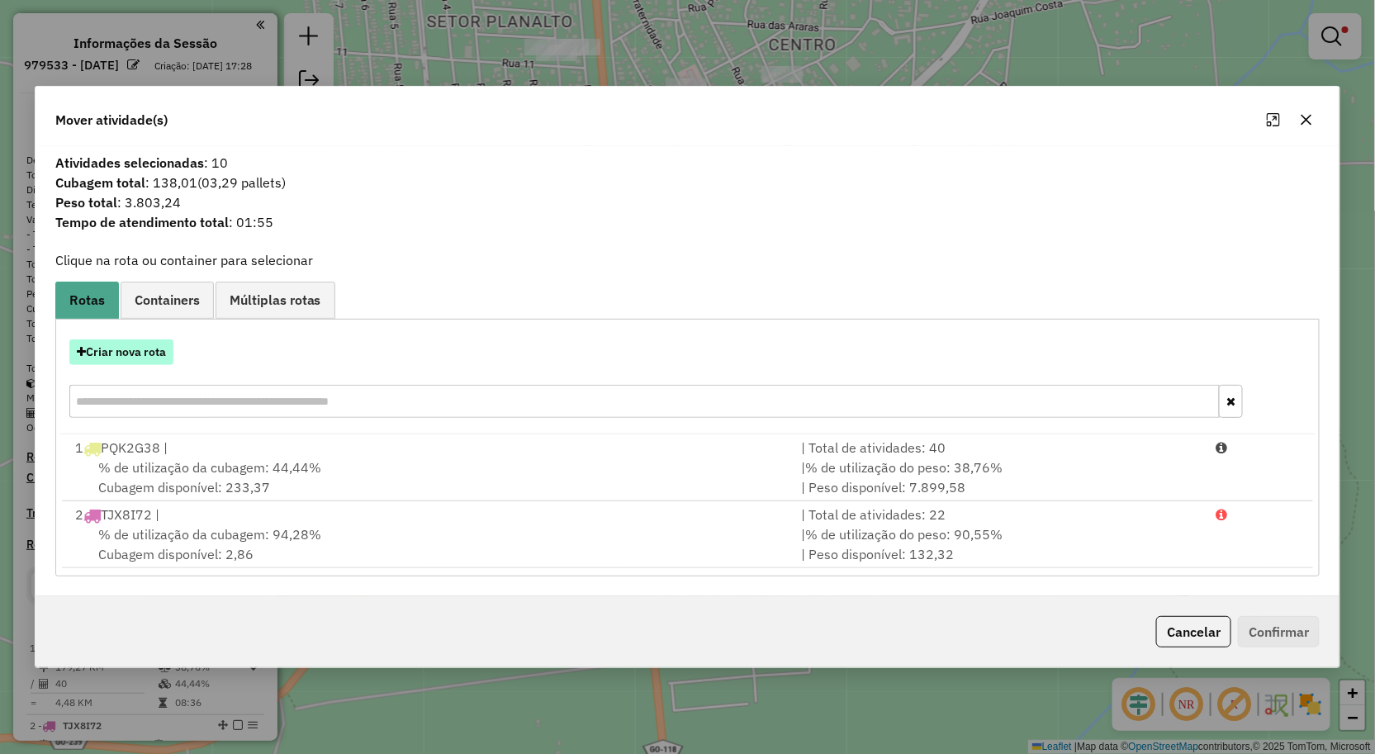
click at [128, 354] on button "Criar nova rota" at bounding box center [121, 352] width 104 height 26
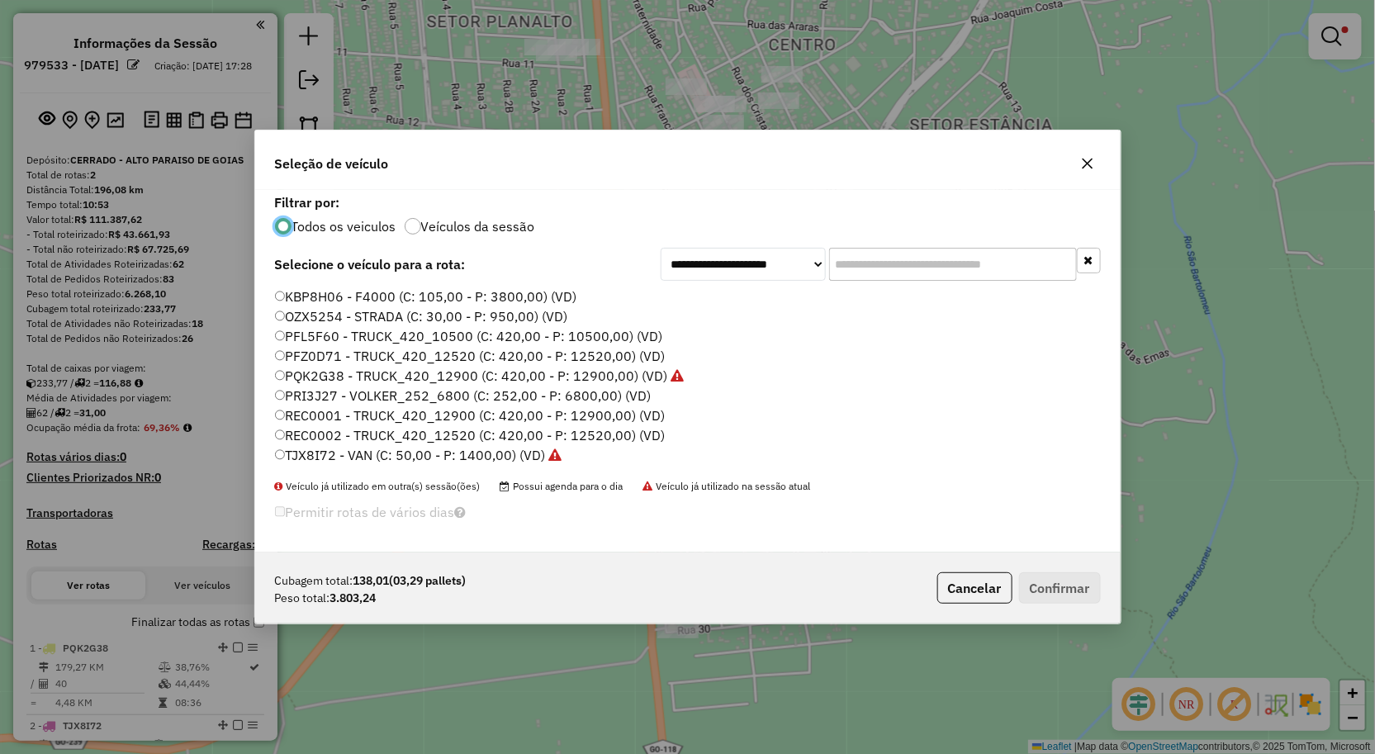
click at [312, 395] on label "PRI3J27 - VOLKER_252_6800 (C: 252,00 - P: 6800,00) (VD)" at bounding box center [463, 396] width 377 height 20
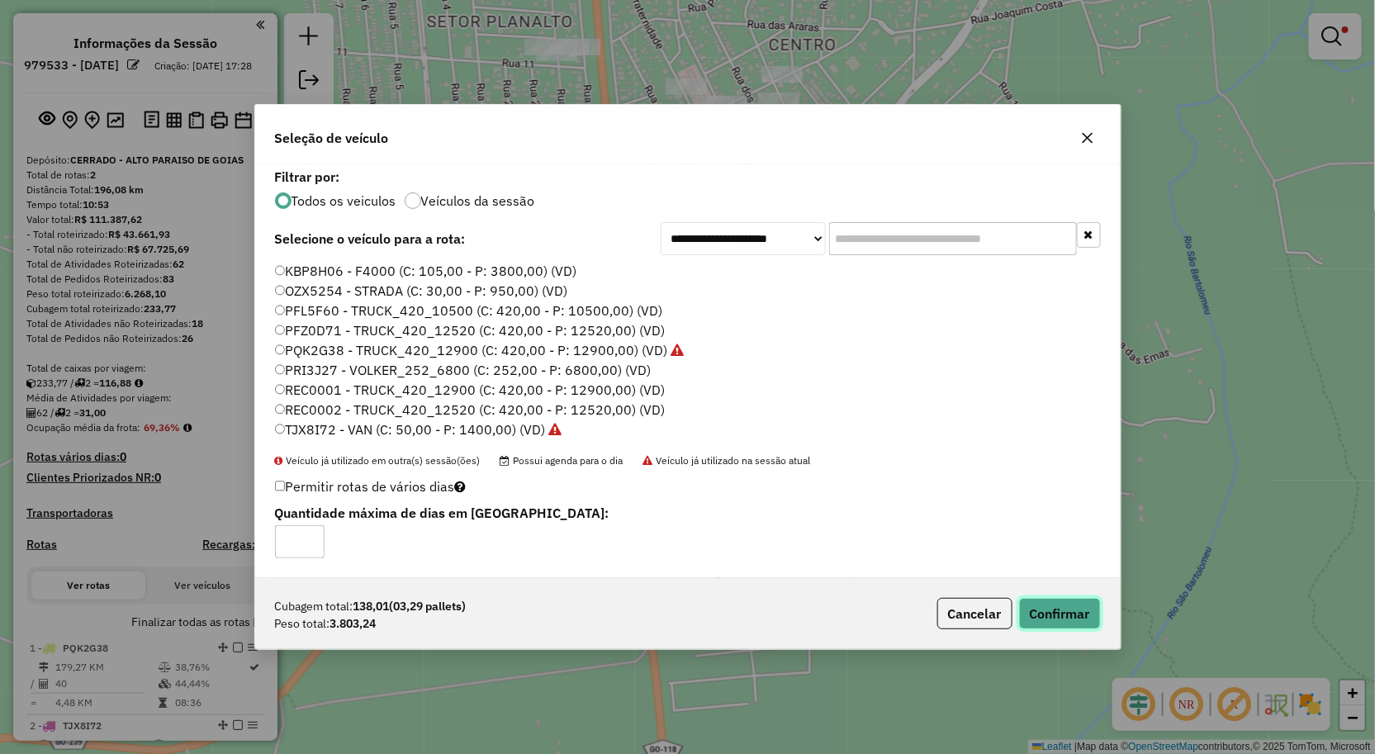
click at [1082, 612] on button "Confirmar" at bounding box center [1060, 613] width 82 height 31
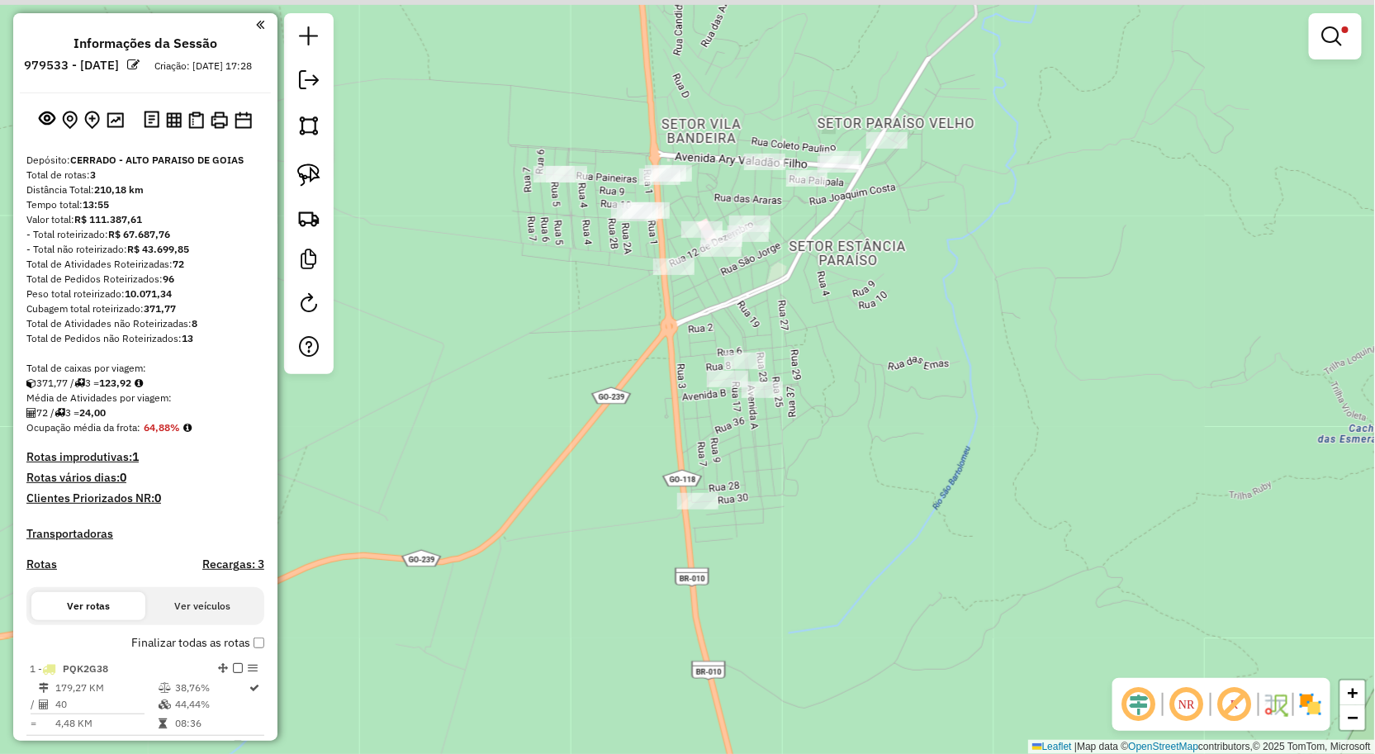
drag, startPoint x: 770, startPoint y: 285, endPoint x: 790, endPoint y: 381, distance: 97.8
click at [786, 376] on div "**********" at bounding box center [687, 377] width 1375 height 754
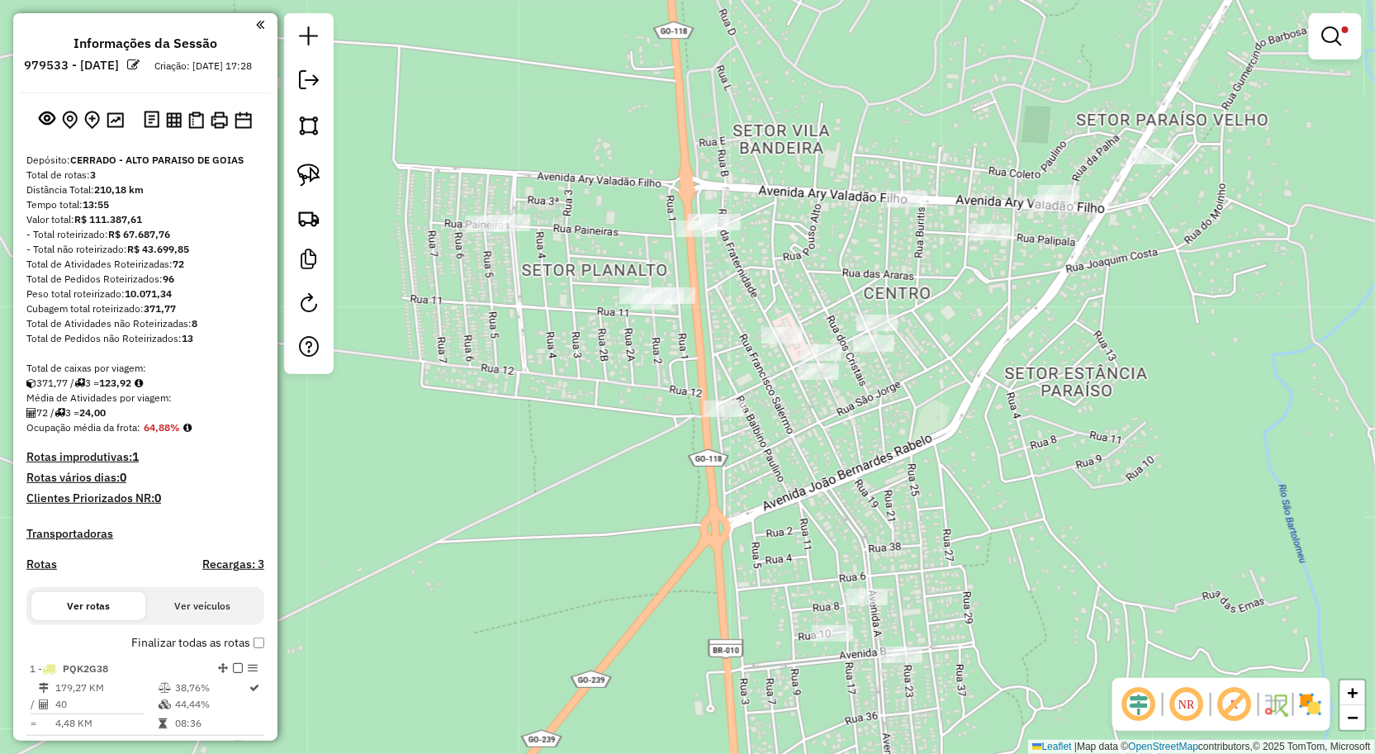
drag, startPoint x: 757, startPoint y: 261, endPoint x: 766, endPoint y: 306, distance: 45.4
click at [766, 306] on div "**********" at bounding box center [687, 377] width 1375 height 754
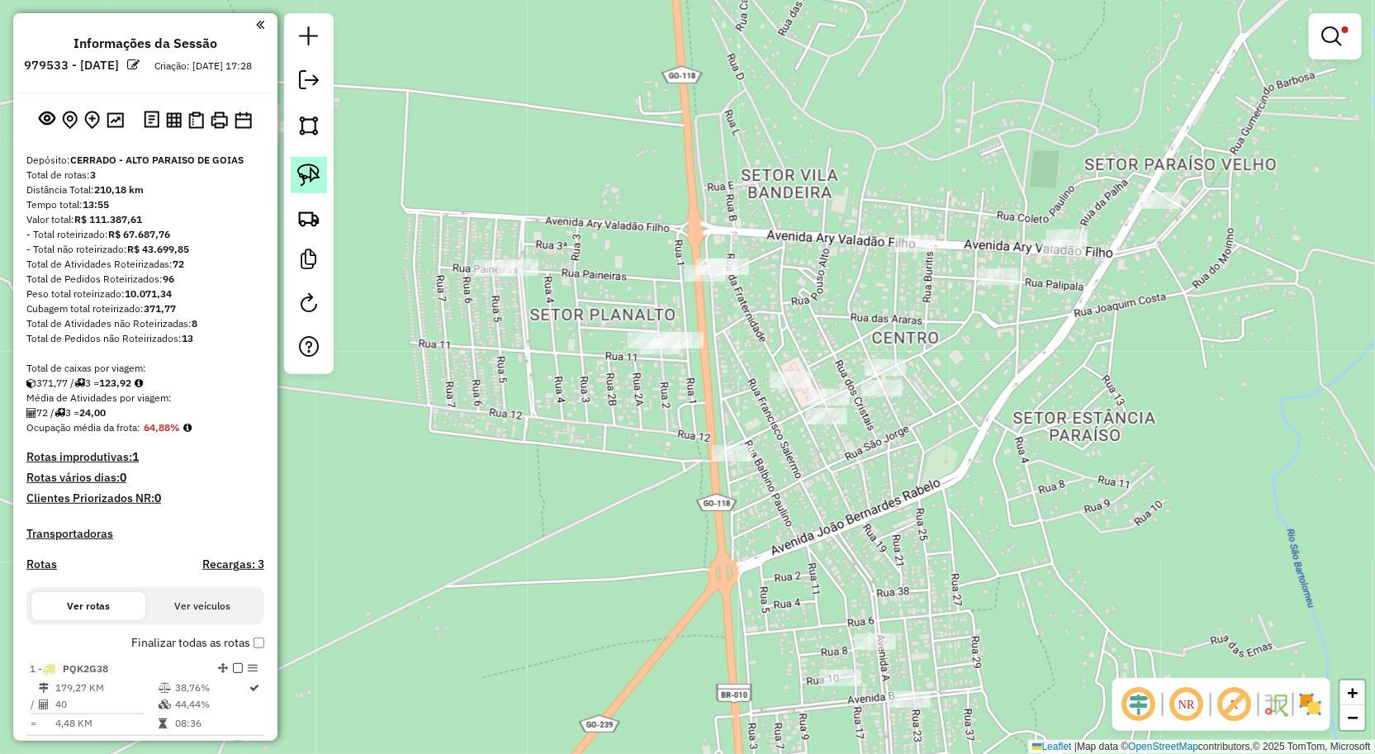
click at [311, 178] on img at bounding box center [308, 175] width 23 height 23
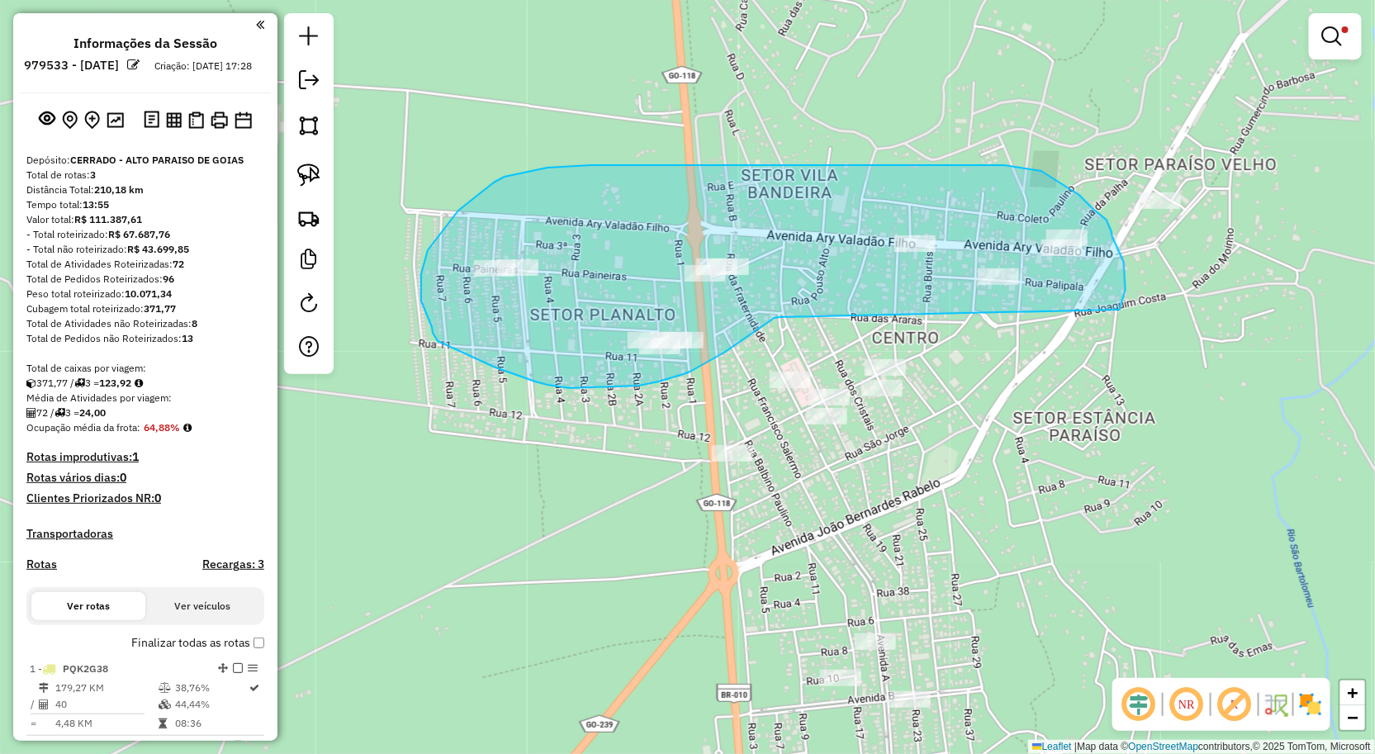
drag, startPoint x: 737, startPoint y: 344, endPoint x: 1113, endPoint y: 324, distance: 377.2
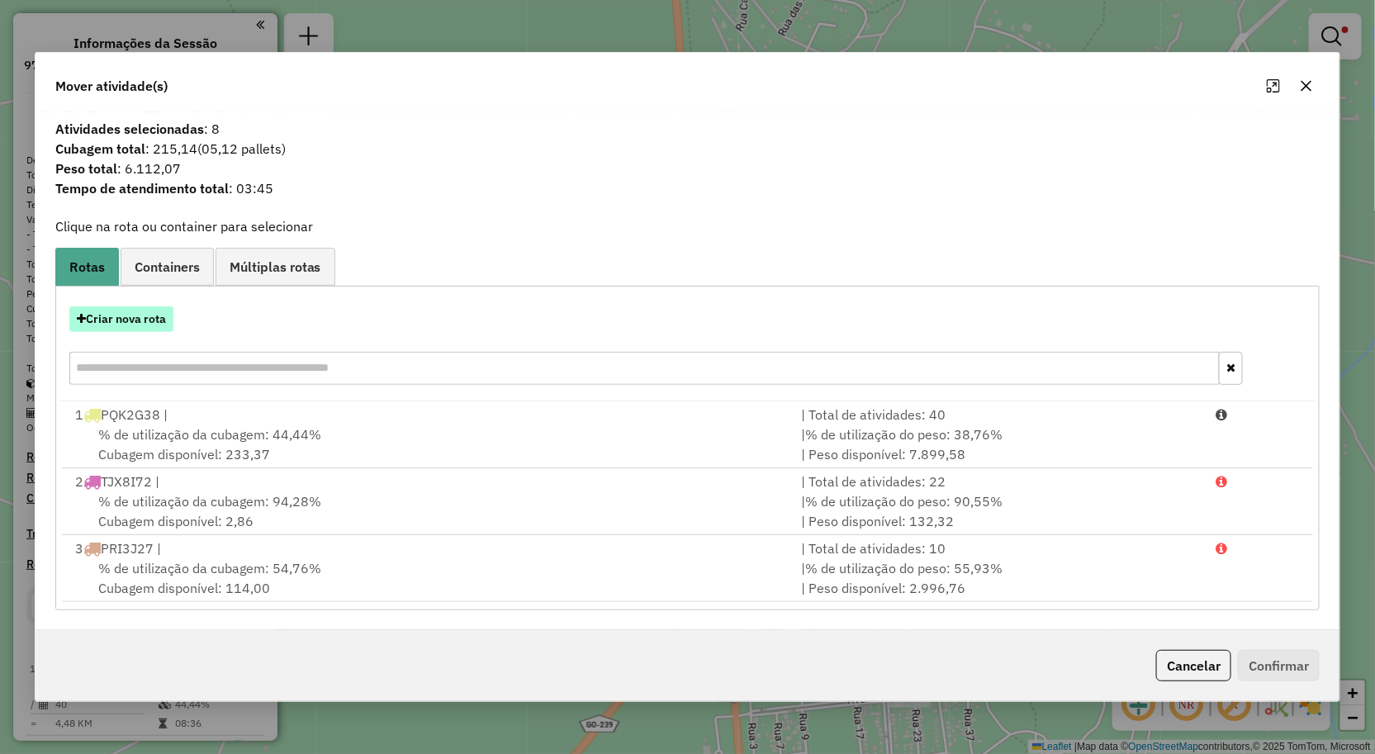
click at [135, 324] on button "Criar nova rota" at bounding box center [121, 319] width 104 height 26
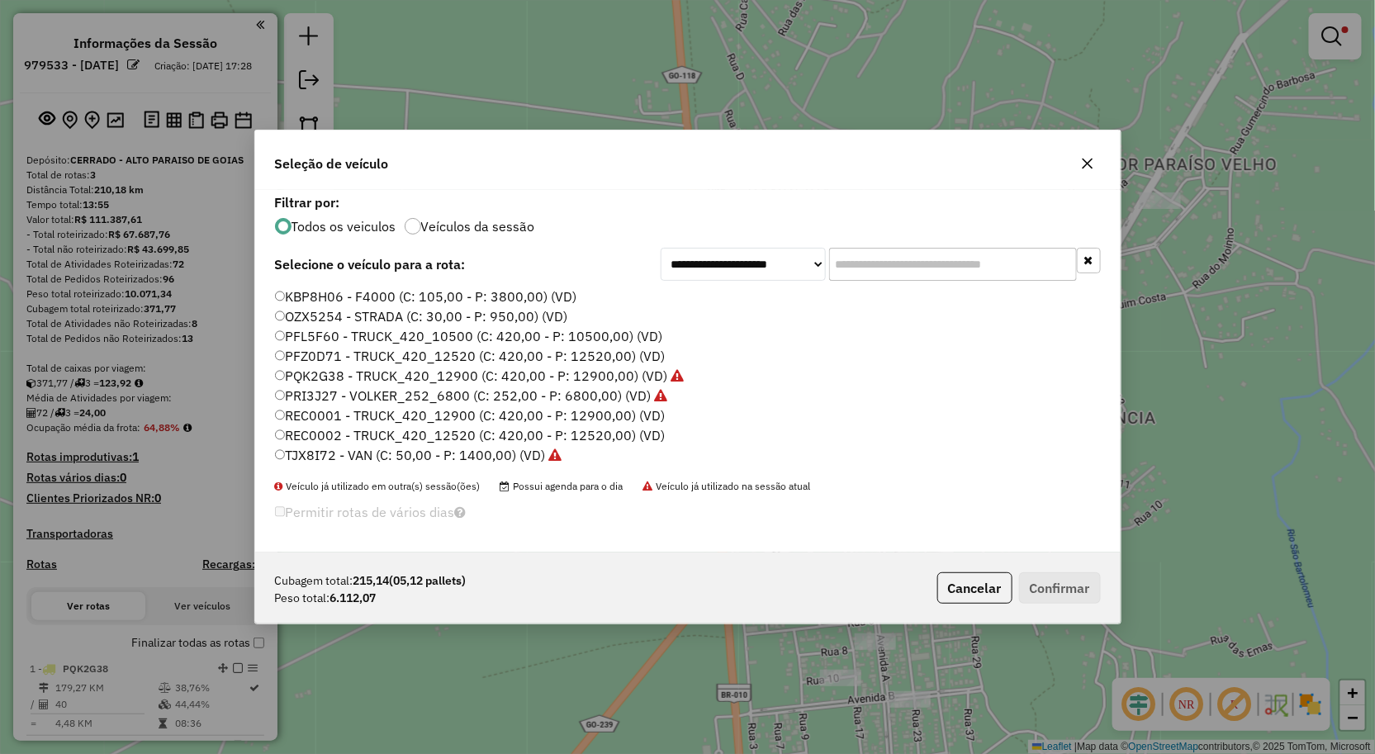
click at [319, 357] on label "PFZ0D71 - TRUCK_420_12520 (C: 420,00 - P: 12520,00) (VD)" at bounding box center [470, 356] width 391 height 20
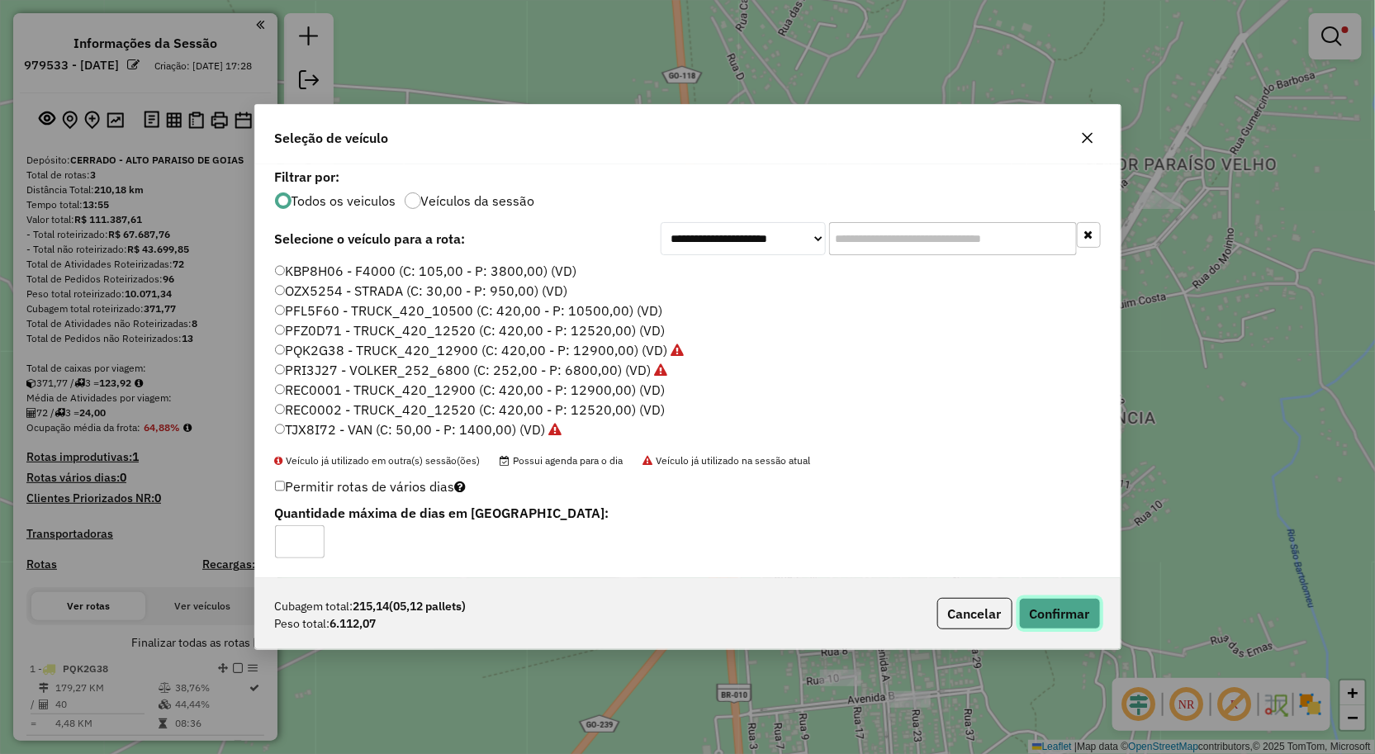
click at [1068, 608] on button "Confirmar" at bounding box center [1060, 613] width 82 height 31
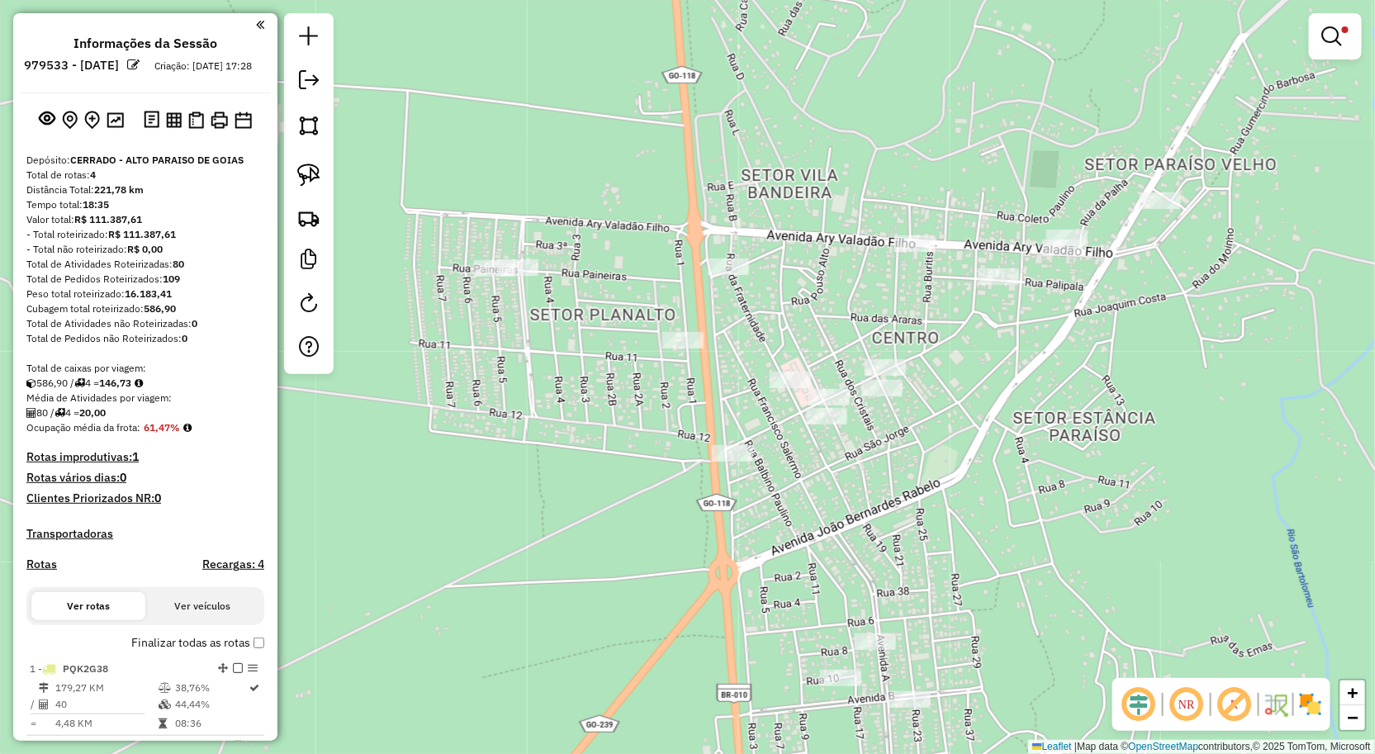
click at [487, 524] on div "**********" at bounding box center [687, 377] width 1375 height 754
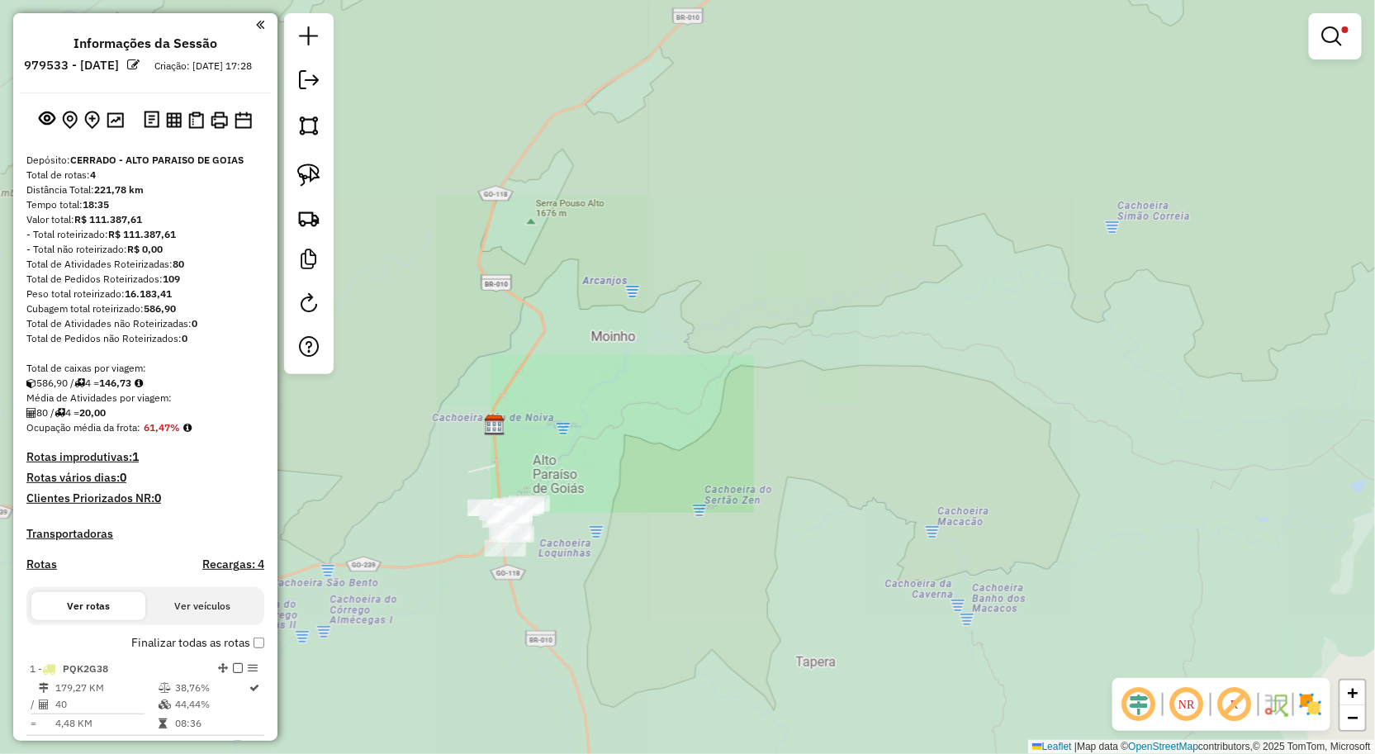
drag, startPoint x: 723, startPoint y: 375, endPoint x: 738, endPoint y: 375, distance: 15.7
click at [738, 375] on div "**********" at bounding box center [687, 377] width 1375 height 754
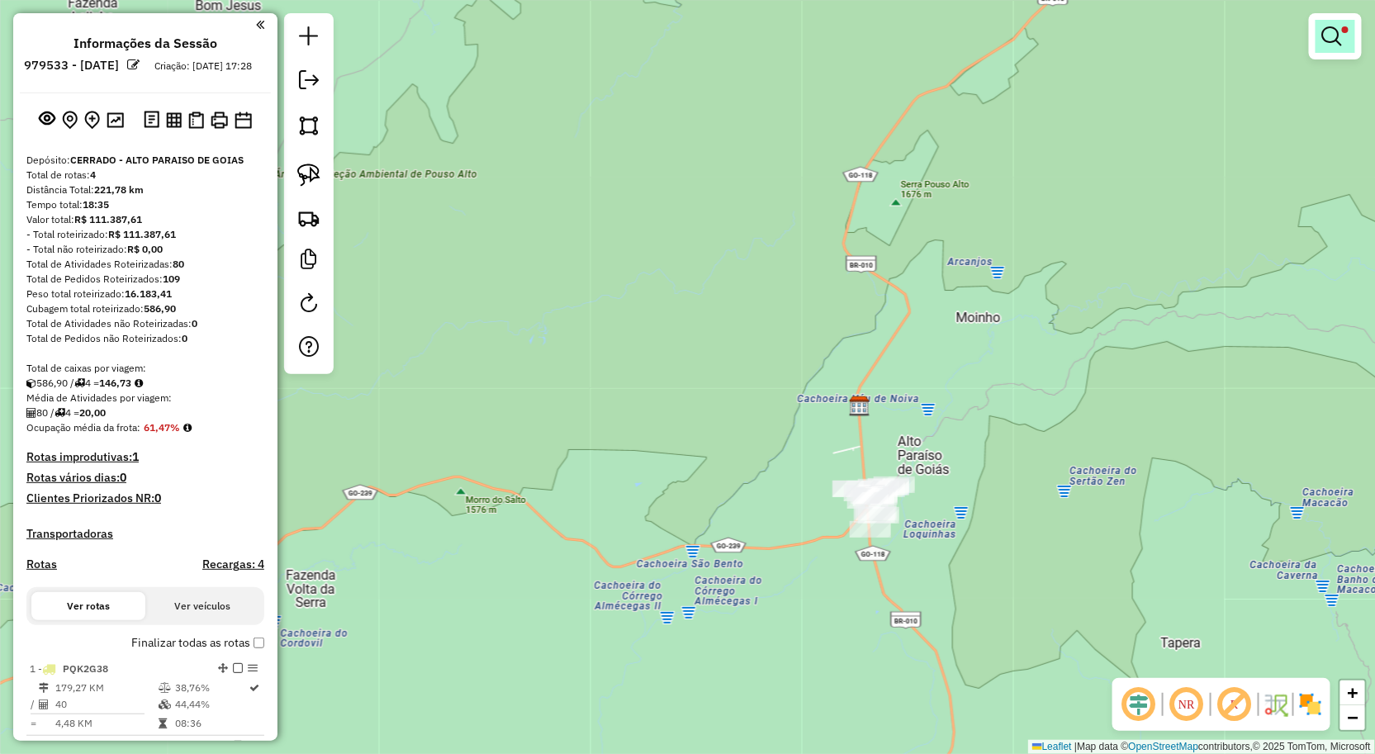
click at [1346, 43] on link at bounding box center [1336, 36] width 40 height 33
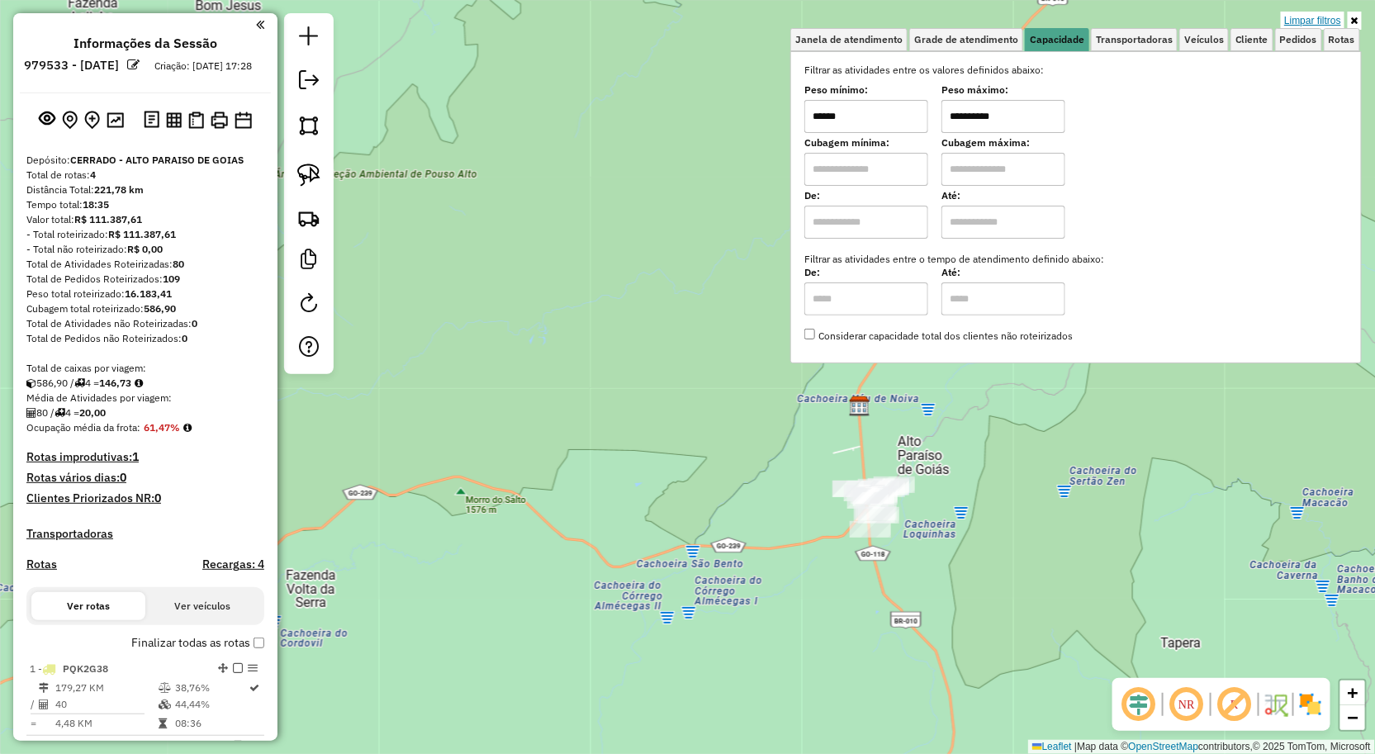
click at [1311, 19] on link "Limpar filtros" at bounding box center [1313, 21] width 64 height 18
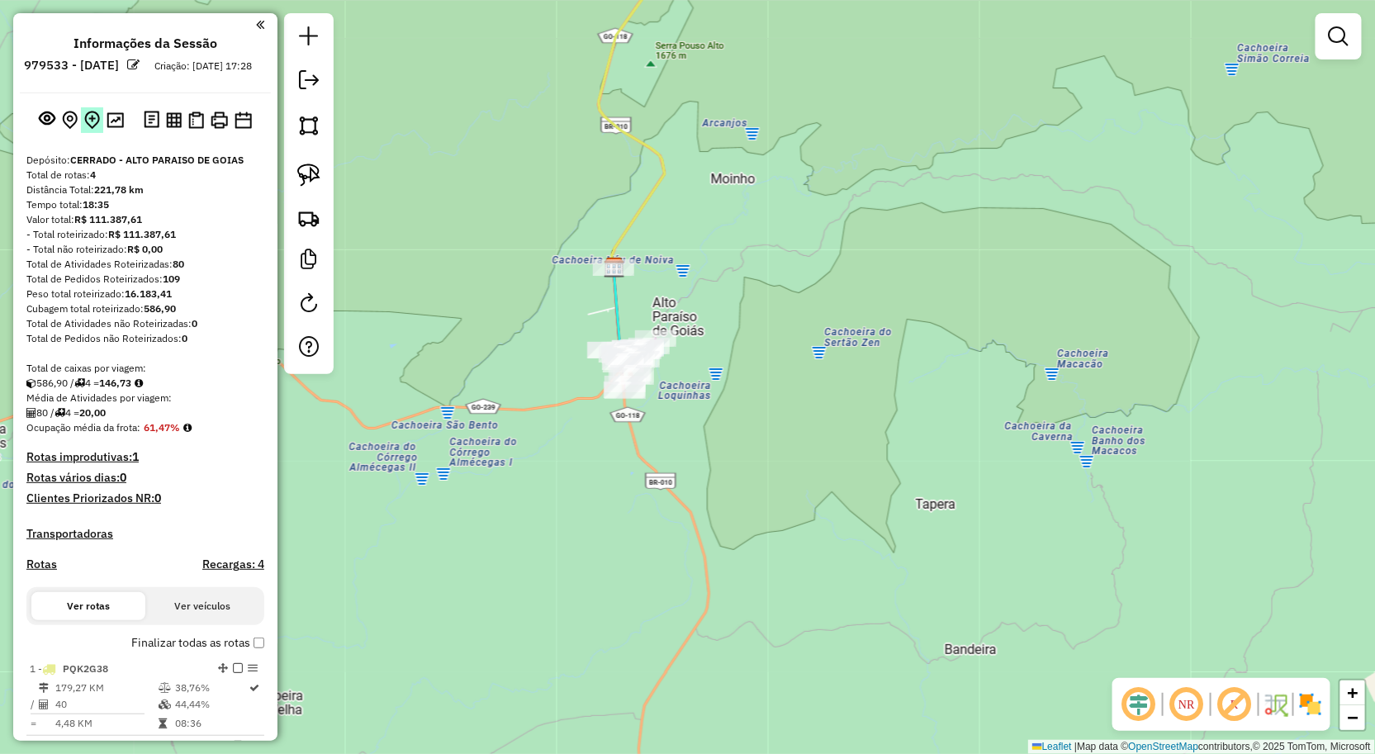
click at [97, 130] on img at bounding box center [92, 120] width 16 height 19
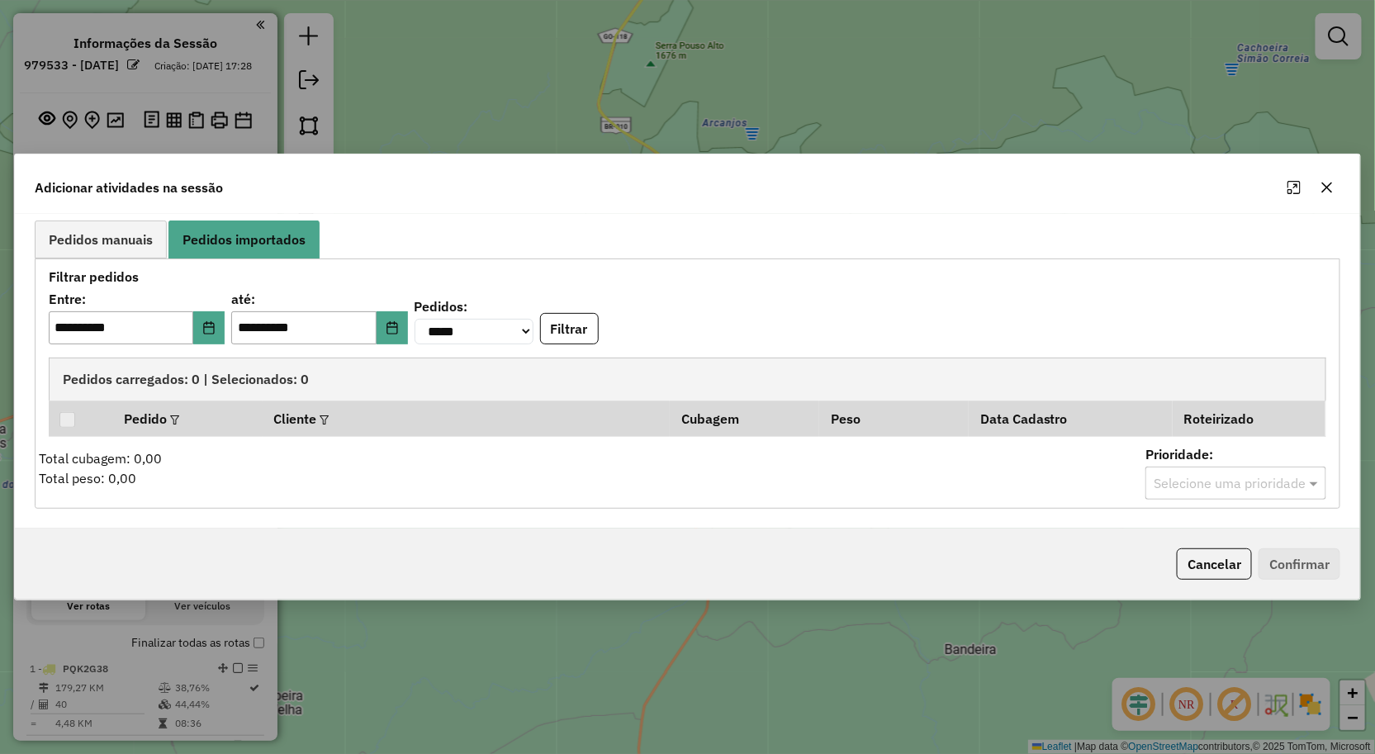
click at [1326, 184] on icon "button" at bounding box center [1327, 187] width 13 height 13
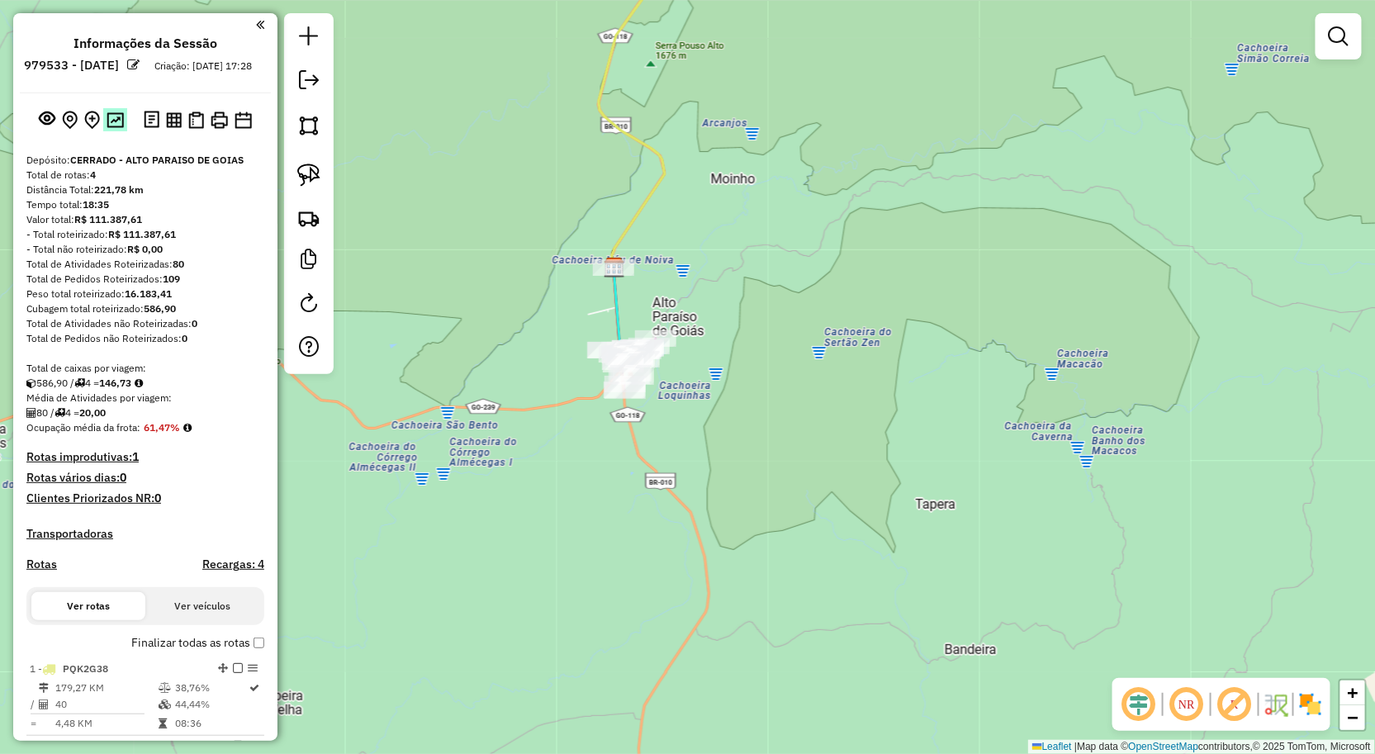
click at [118, 128] on img at bounding box center [115, 120] width 17 height 16
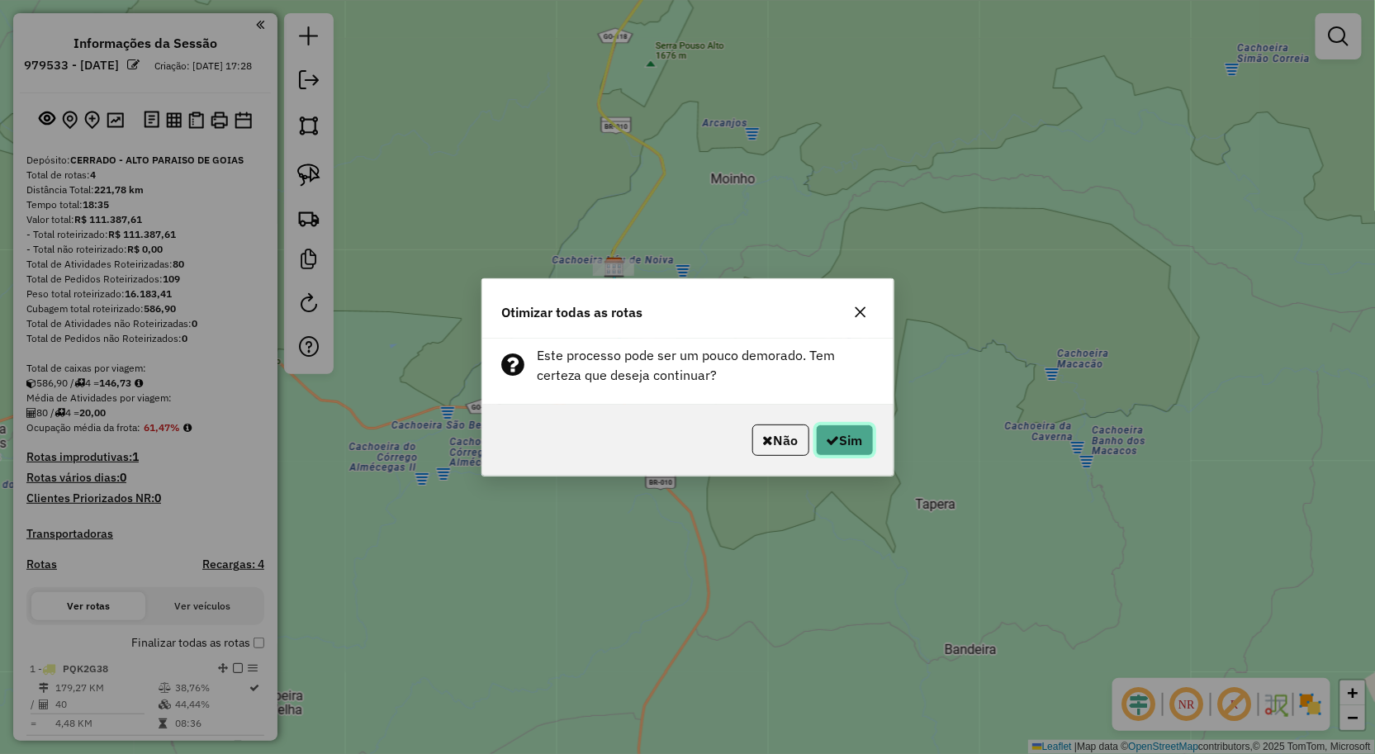
click at [845, 436] on button "Sim" at bounding box center [845, 440] width 58 height 31
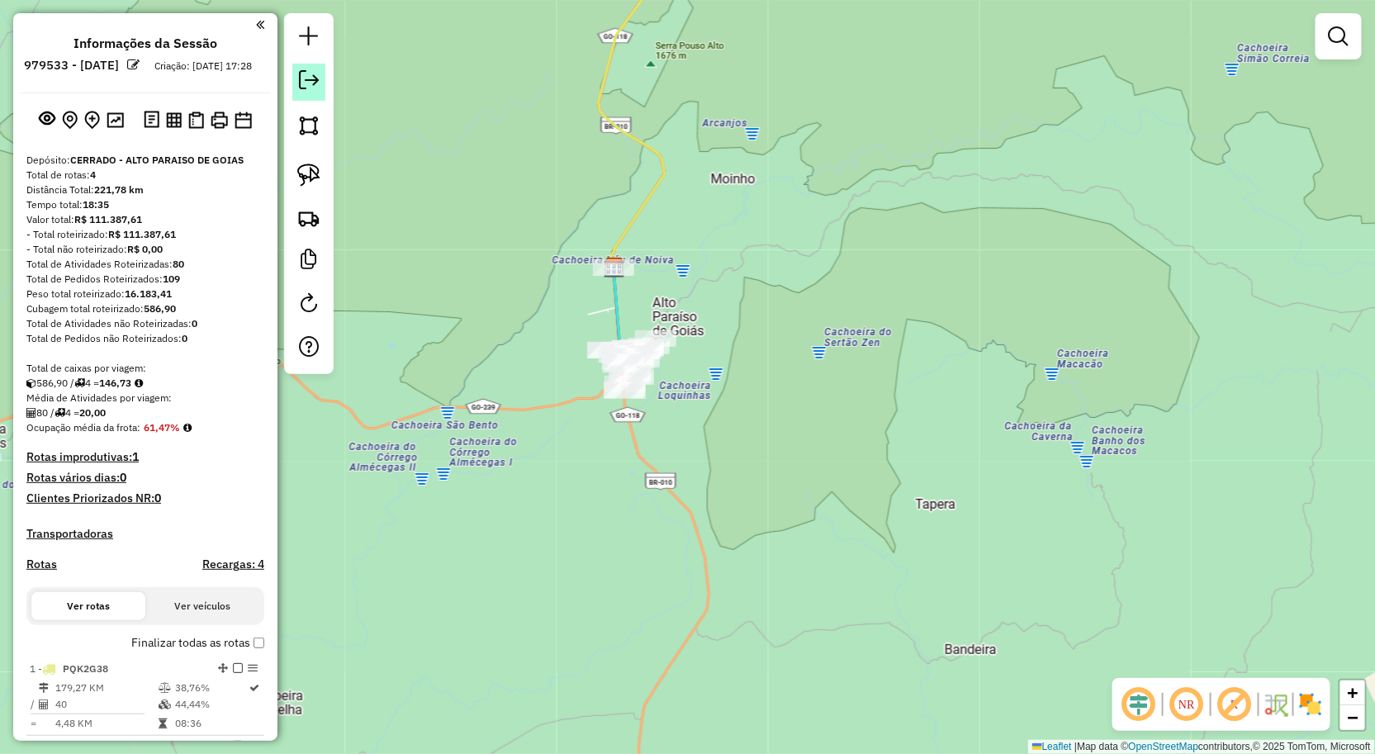
click at [303, 78] on em at bounding box center [309, 80] width 20 height 20
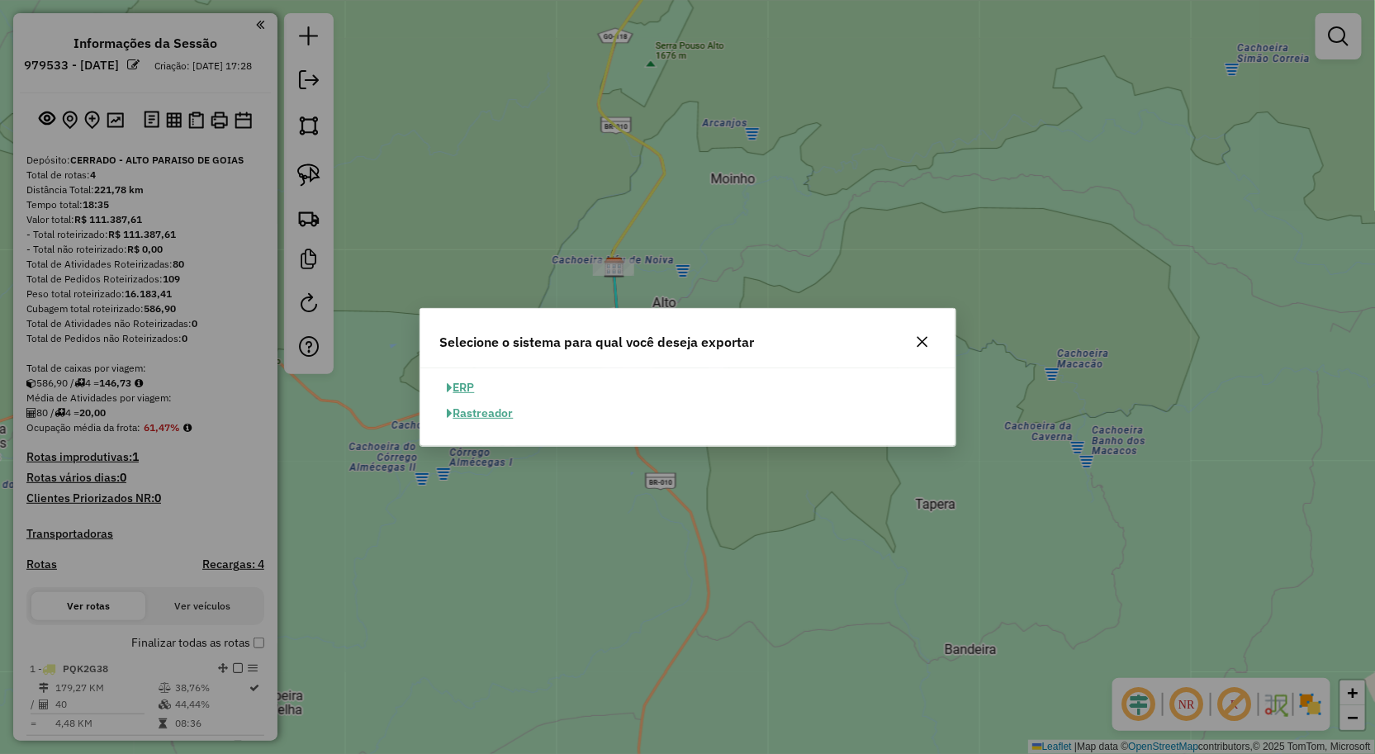
click at [472, 392] on button "ERP" at bounding box center [461, 388] width 42 height 26
select select "**"
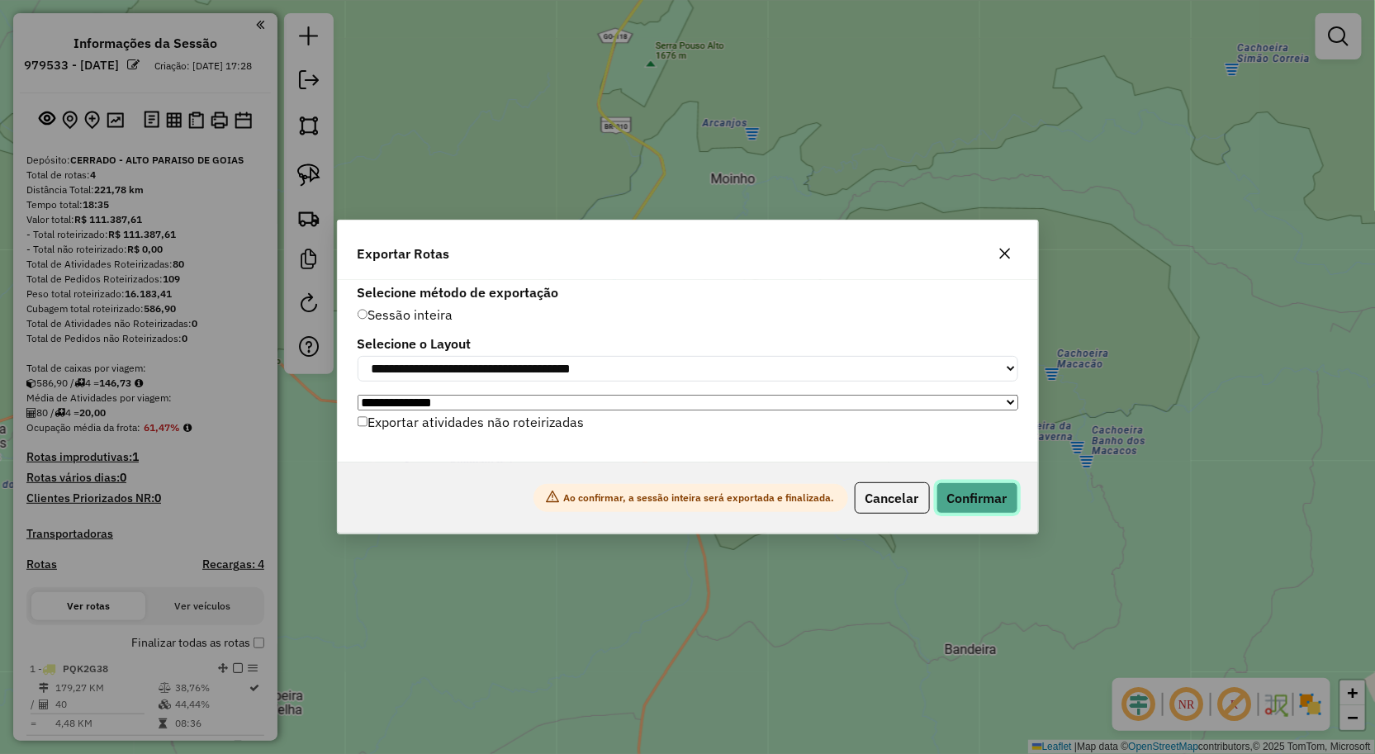
click at [965, 489] on button "Confirmar" at bounding box center [978, 497] width 82 height 31
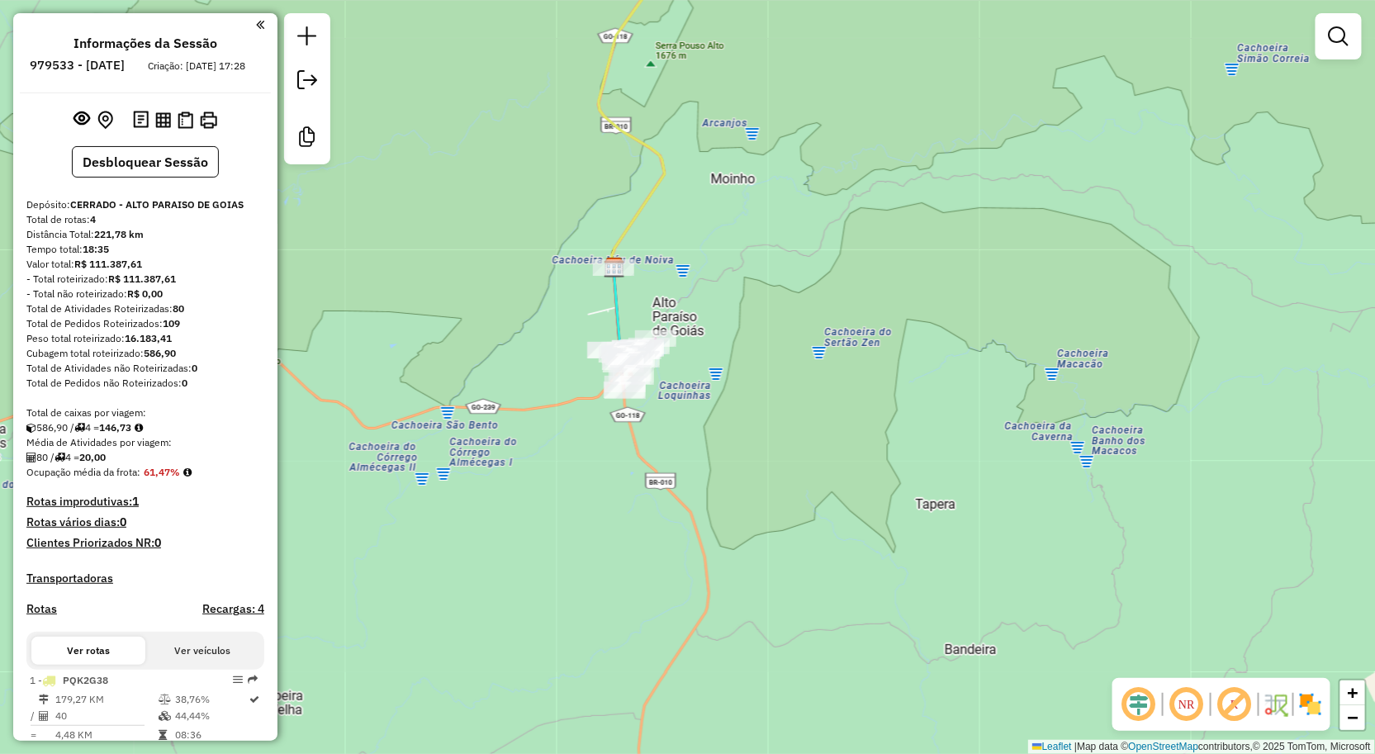
click at [75, 93] on div "Informações da Sessão 979533 - 15/08/2025 Criação: 14/08/2025 17:28" at bounding box center [145, 65] width 251 height 58
click at [202, 129] on img at bounding box center [208, 120] width 17 height 17
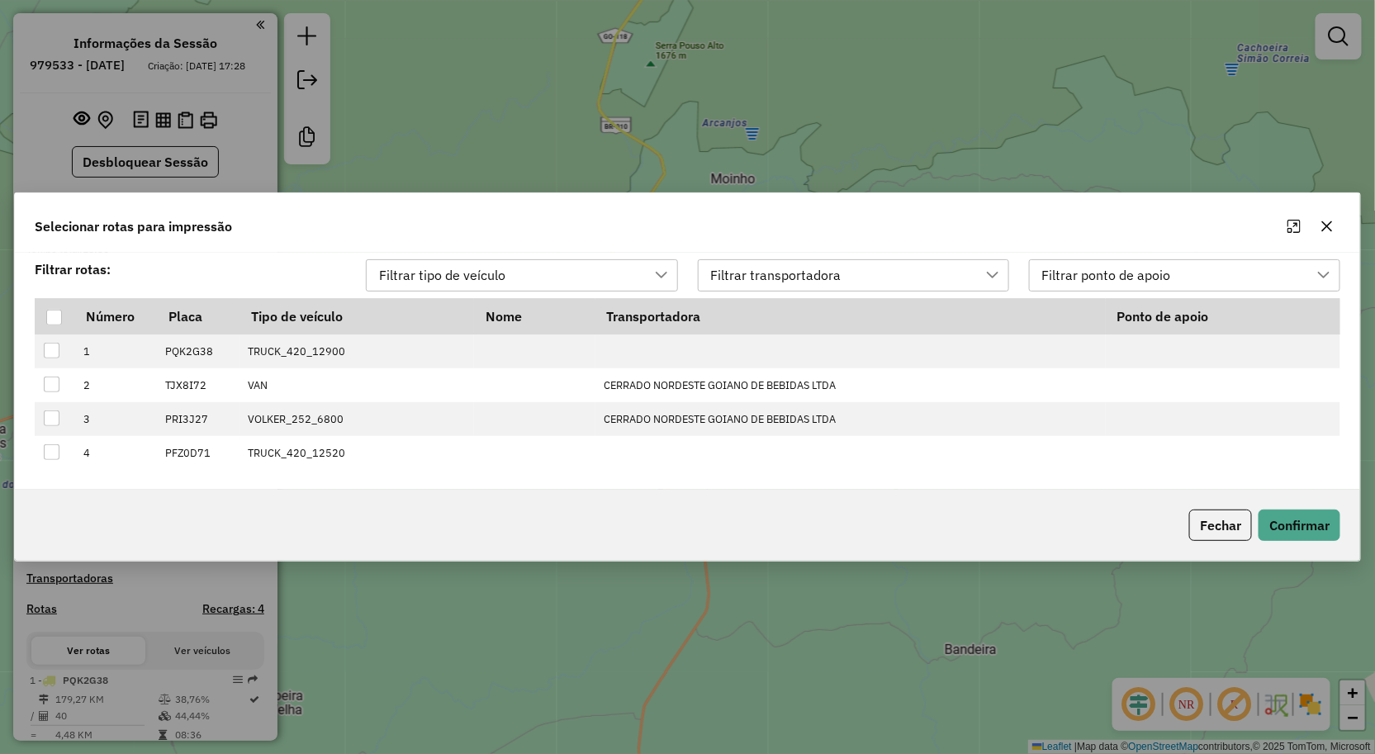
scroll to position [11, 73]
drag, startPoint x: 1008, startPoint y: 526, endPoint x: 1049, endPoint y: 525, distance: 40.5
click at [1010, 525] on div "Fechar Confirmar" at bounding box center [688, 525] width 1346 height 71
click at [1303, 524] on button "Confirmar" at bounding box center [1300, 525] width 82 height 31
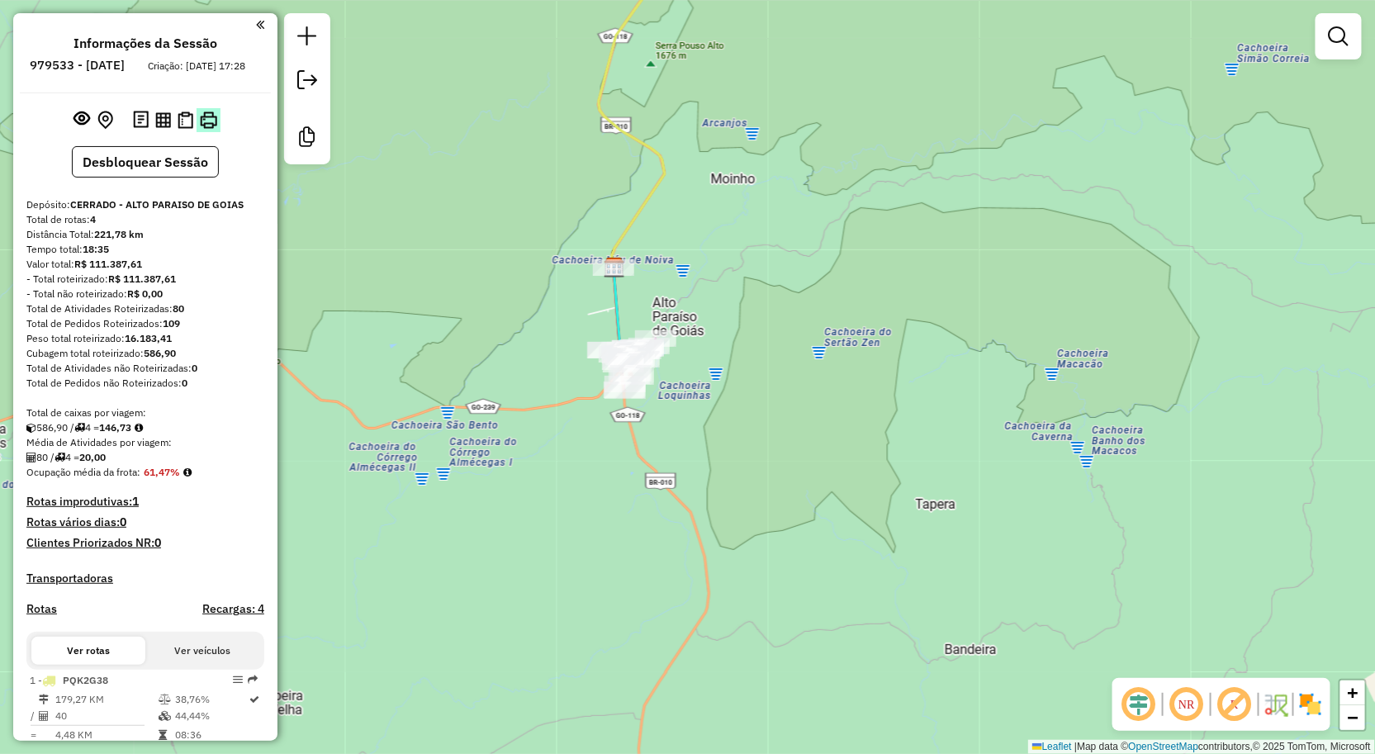
click at [204, 129] on img at bounding box center [208, 120] width 17 height 17
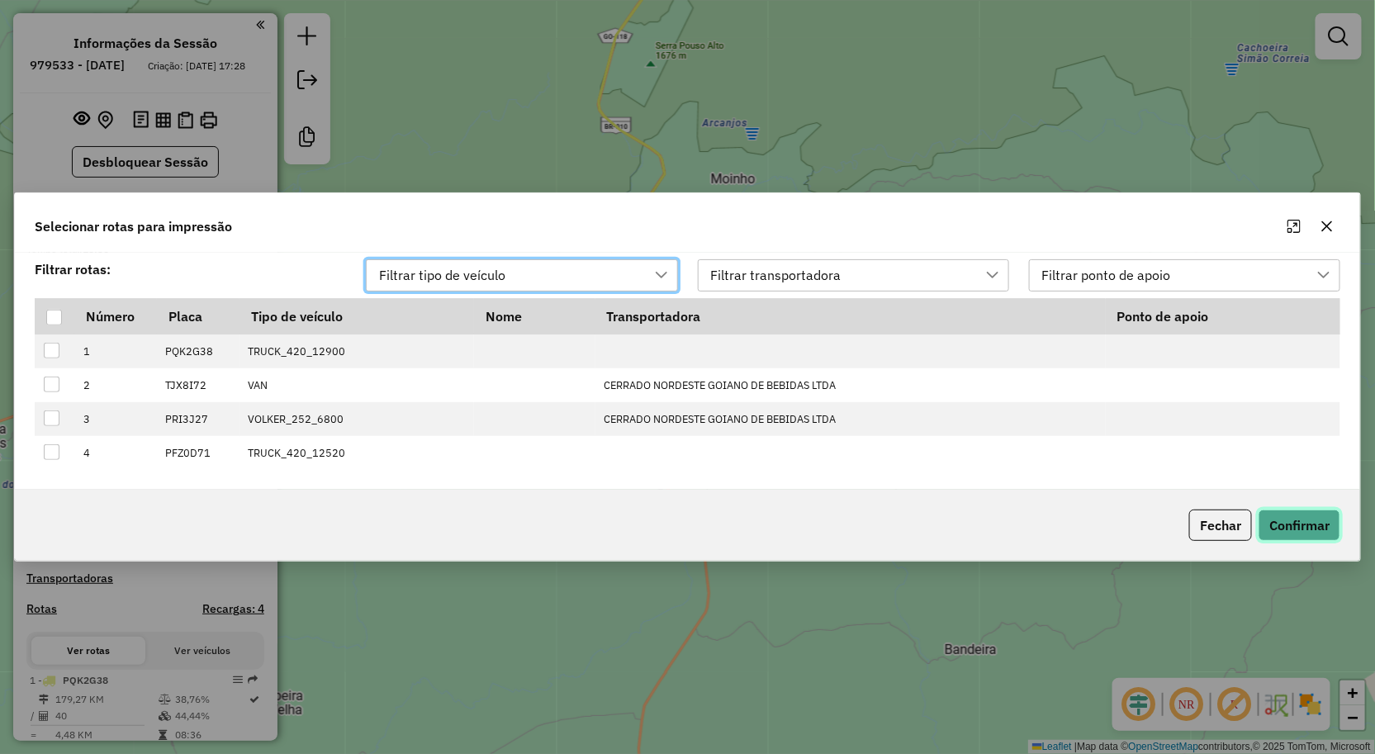
click at [1283, 526] on button "Confirmar" at bounding box center [1300, 525] width 82 height 31
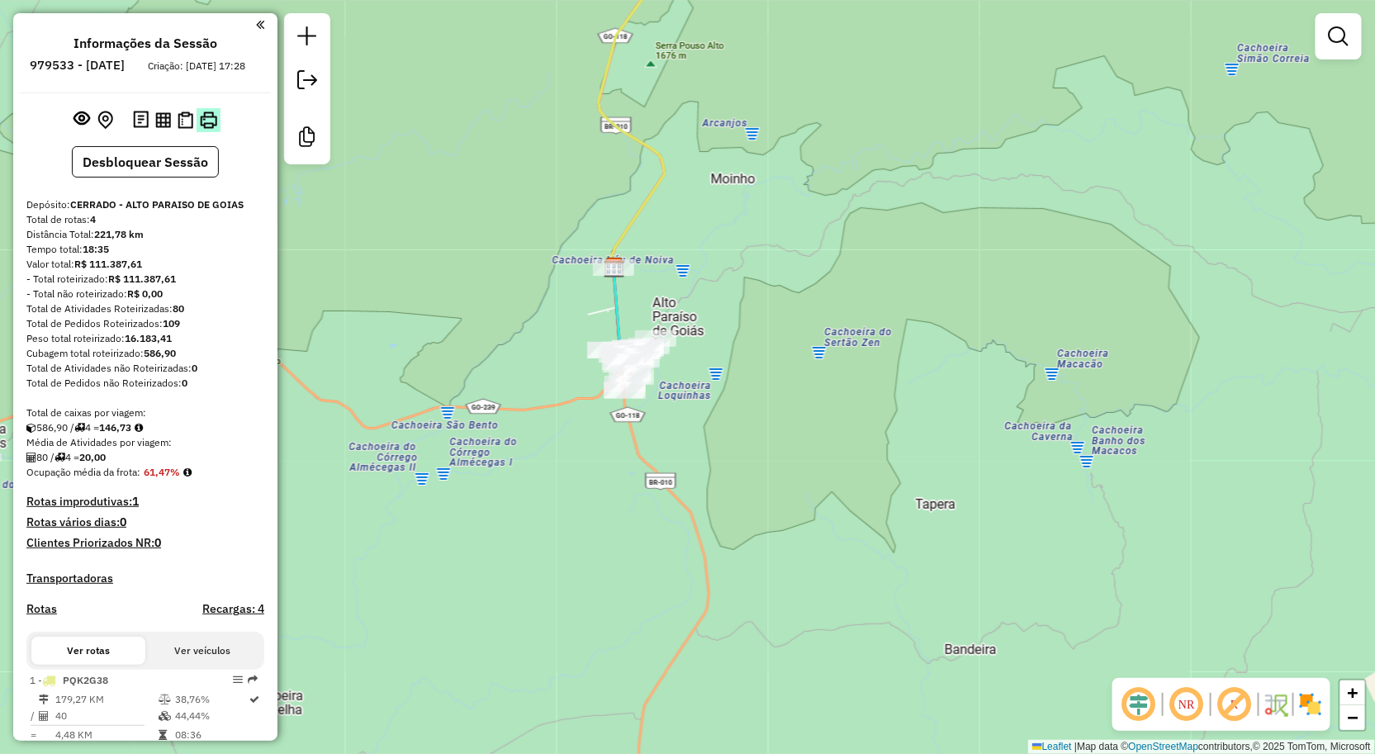
click at [211, 129] on img at bounding box center [208, 120] width 17 height 17
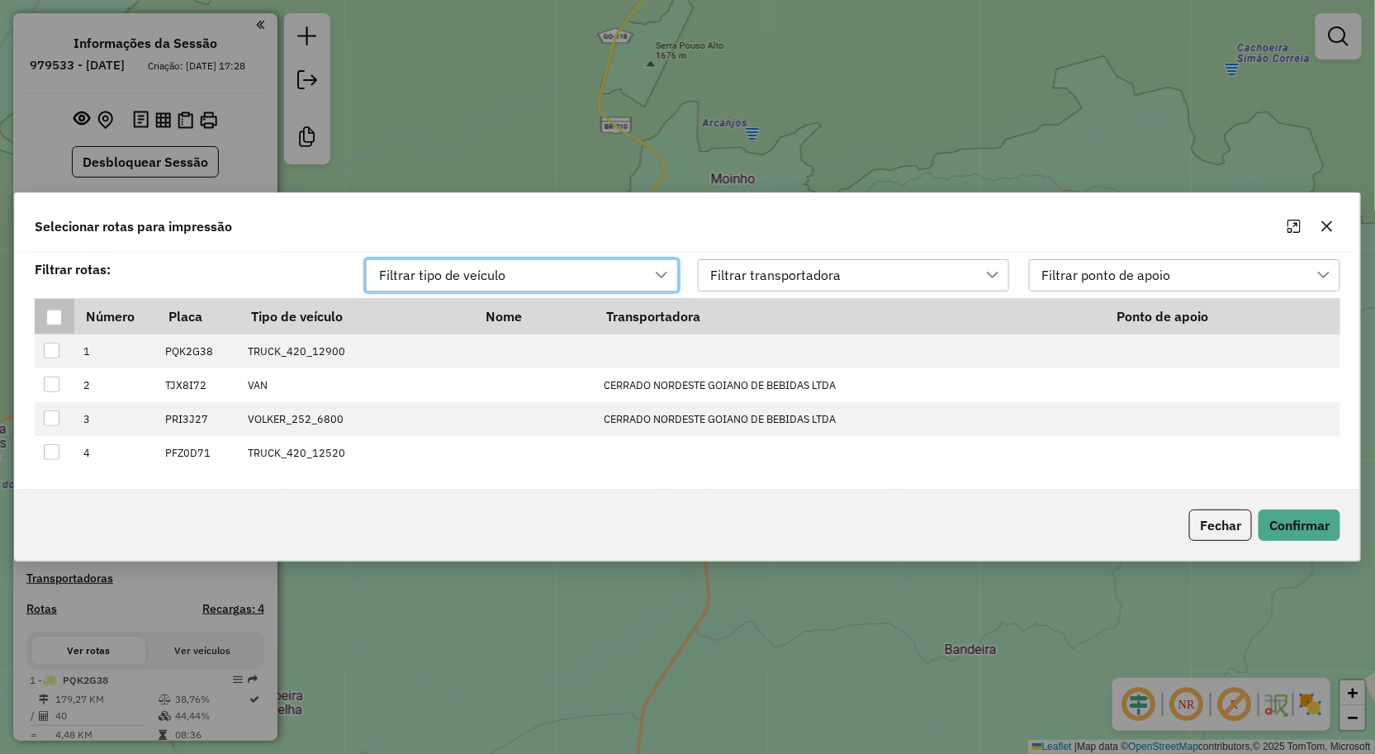
click at [47, 315] on div at bounding box center [54, 318] width 16 height 16
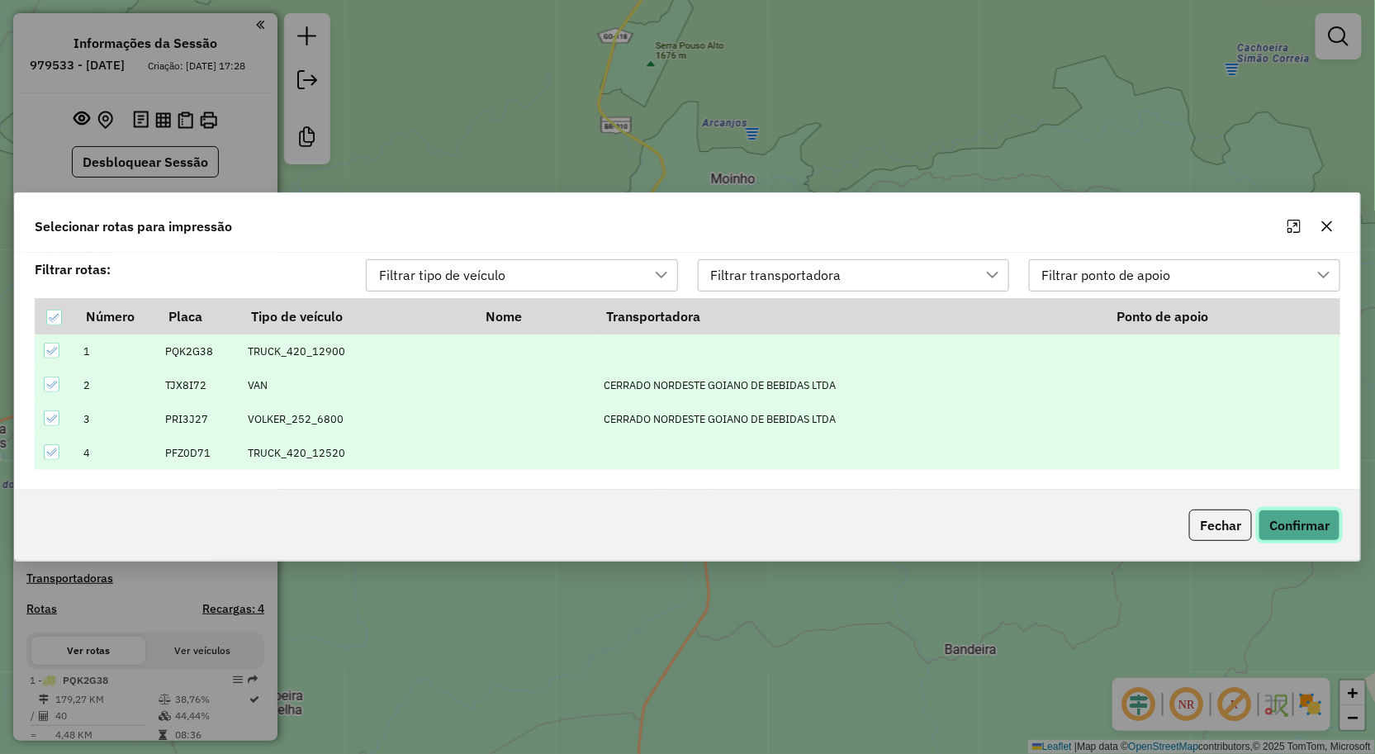
click at [1317, 531] on button "Confirmar" at bounding box center [1300, 525] width 82 height 31
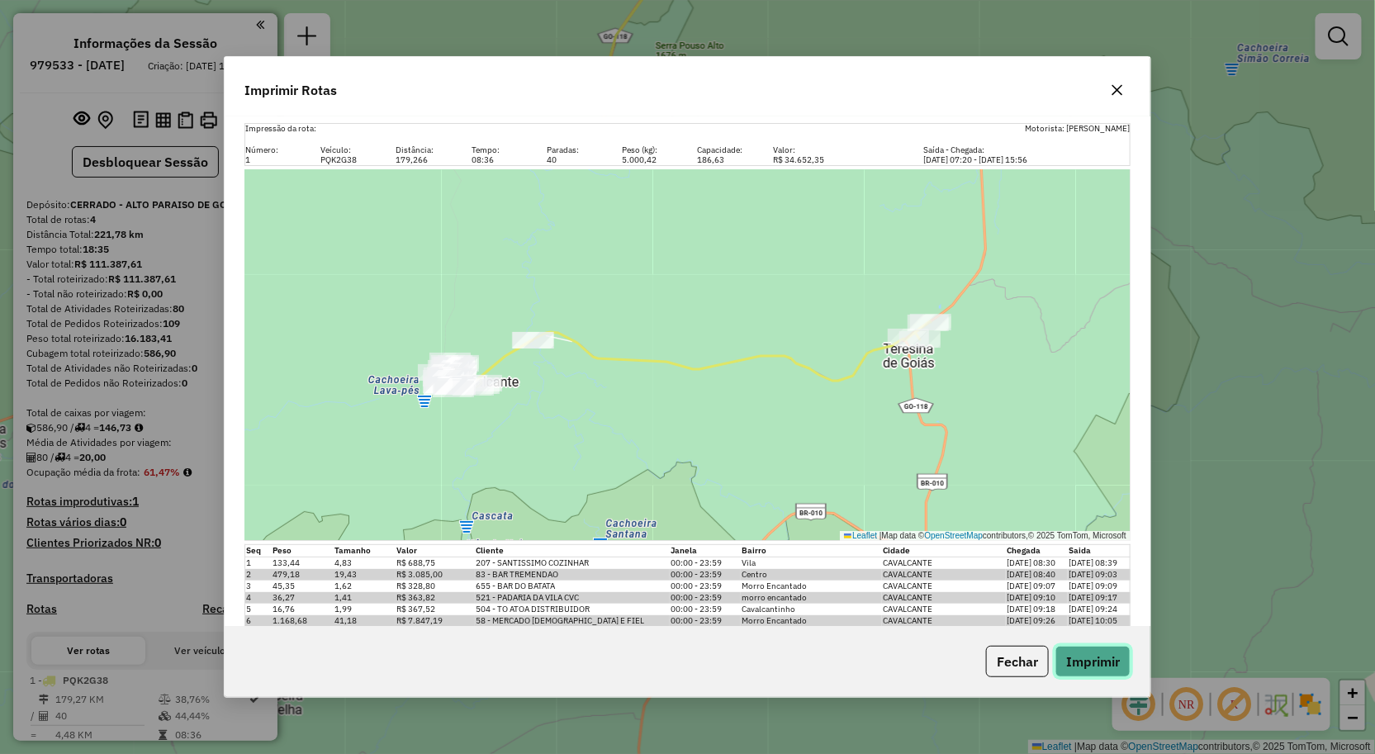
click at [1082, 665] on button "Imprimir" at bounding box center [1093, 661] width 75 height 31
click at [733, 83] on div "Imprimir Rotas" at bounding box center [688, 86] width 926 height 59
click at [1118, 88] on icon "button" at bounding box center [1117, 90] width 13 height 13
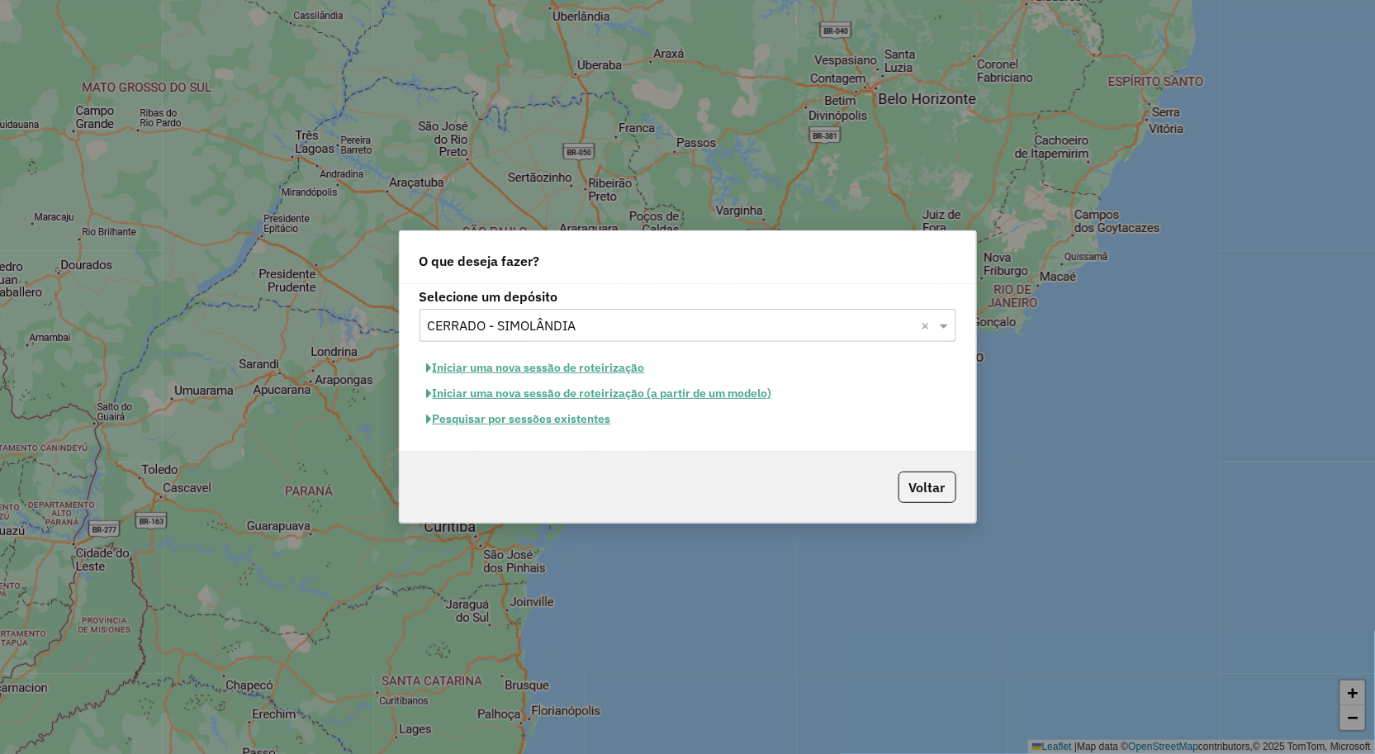
click at [498, 363] on button "Iniciar uma nova sessão de roteirização" at bounding box center [536, 368] width 233 height 26
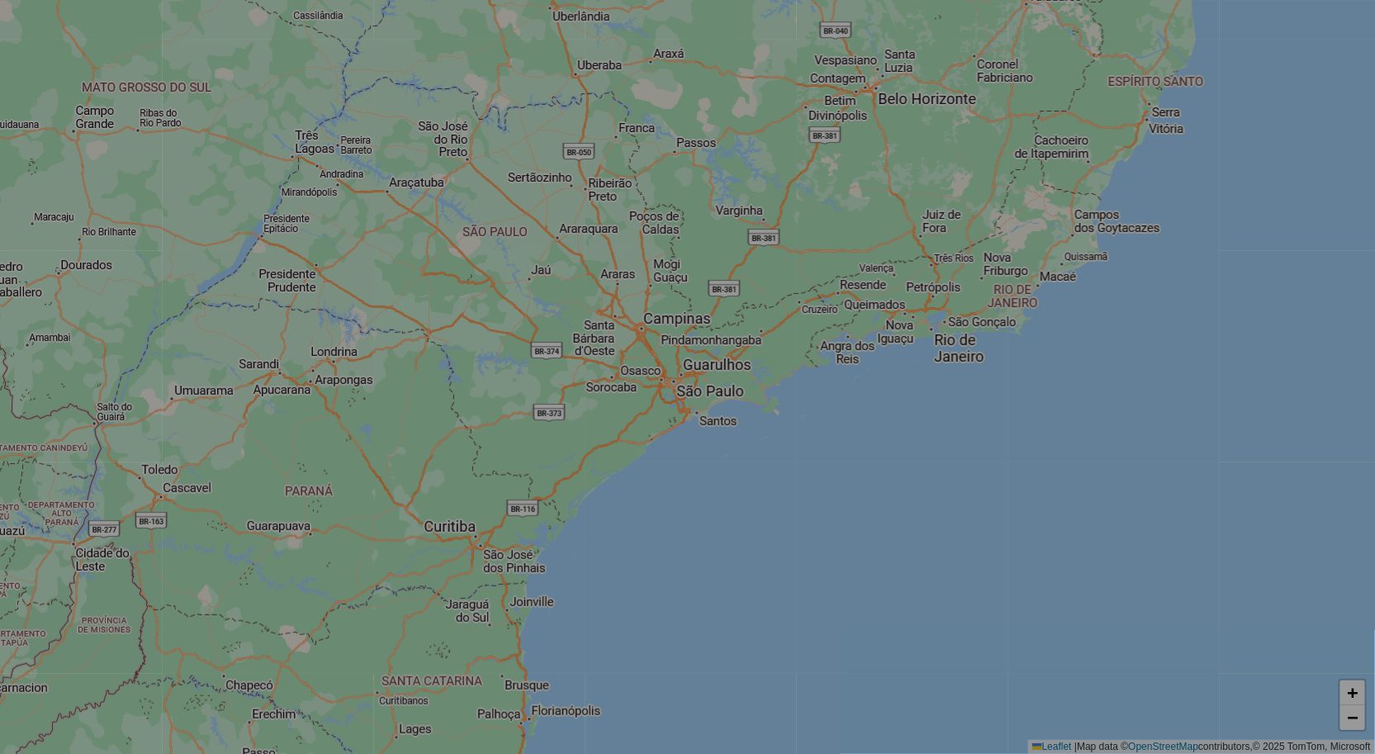
select select "*"
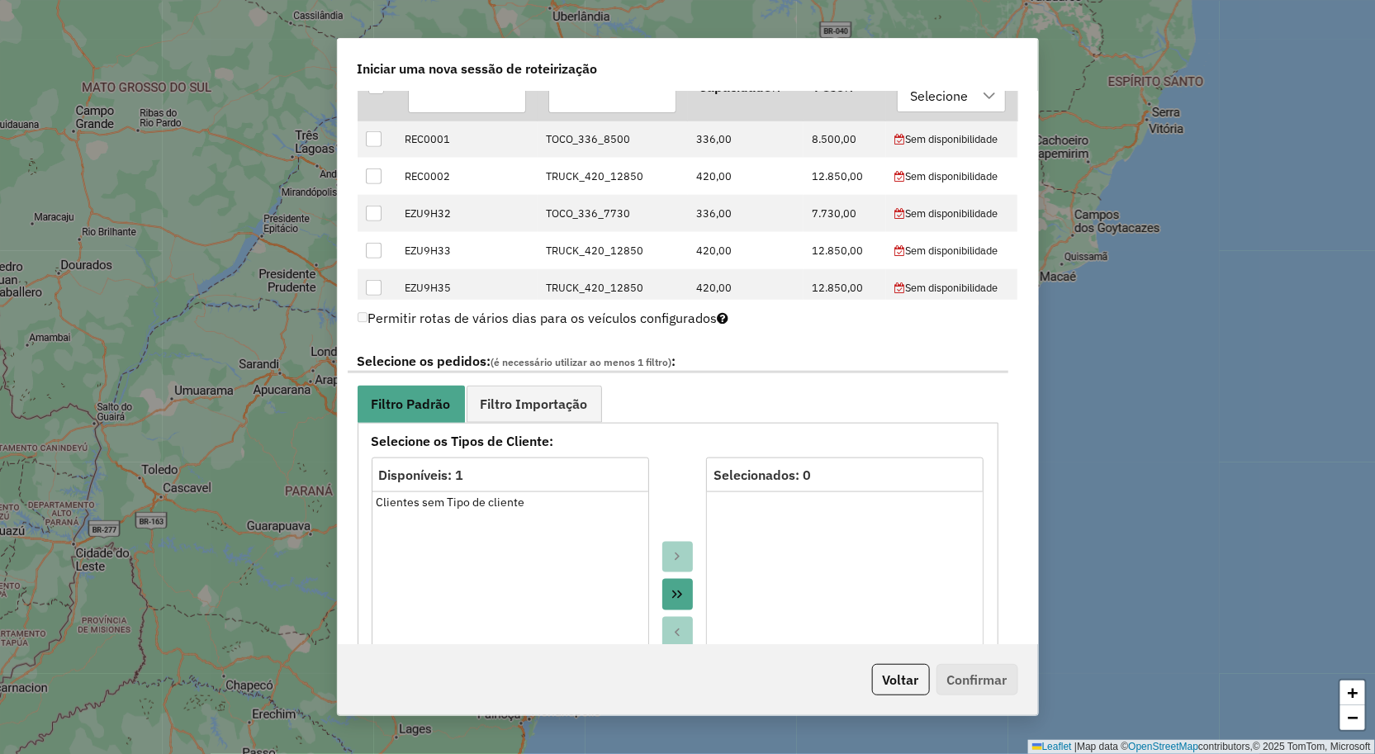
scroll to position [642, 0]
click at [550, 422] on div "**********" at bounding box center [678, 728] width 641 height 613
click at [553, 415] on link "Filtro Importação" at bounding box center [534, 403] width 135 height 37
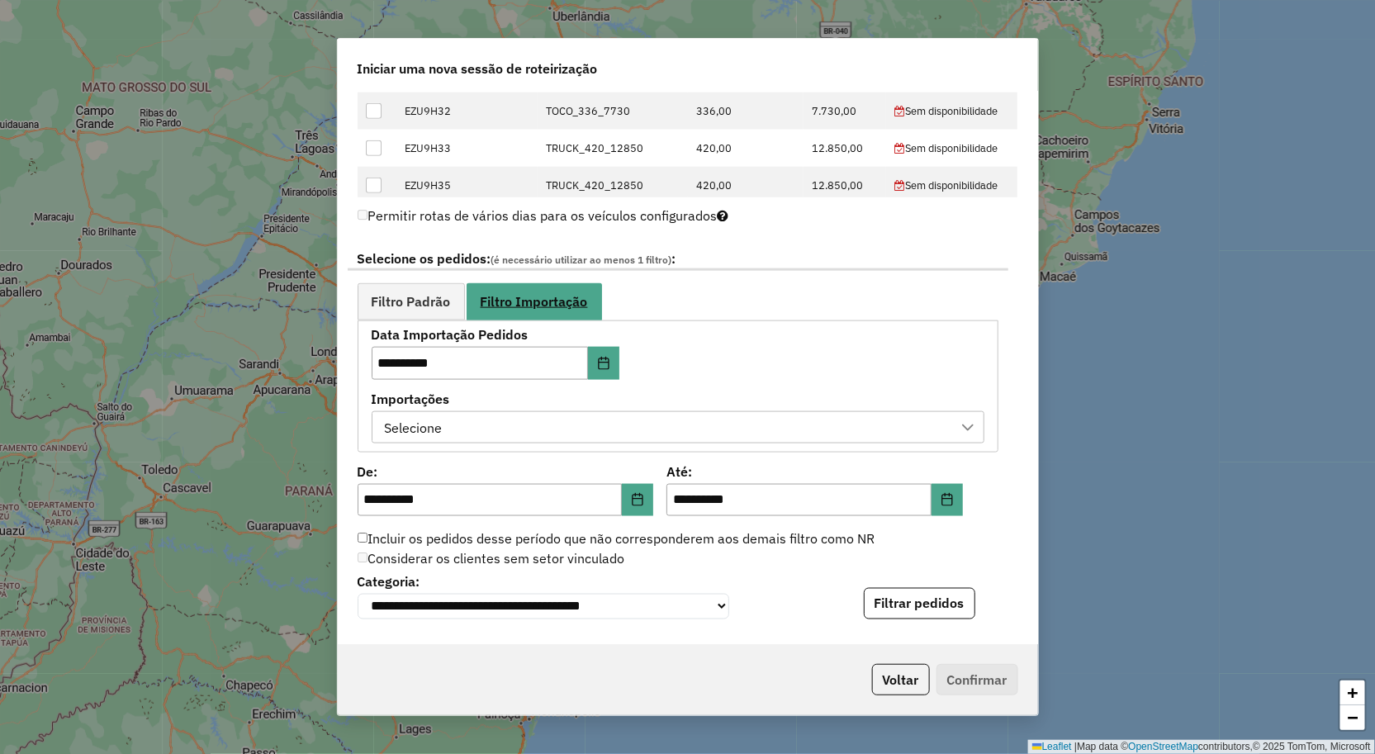
scroll to position [826, 0]
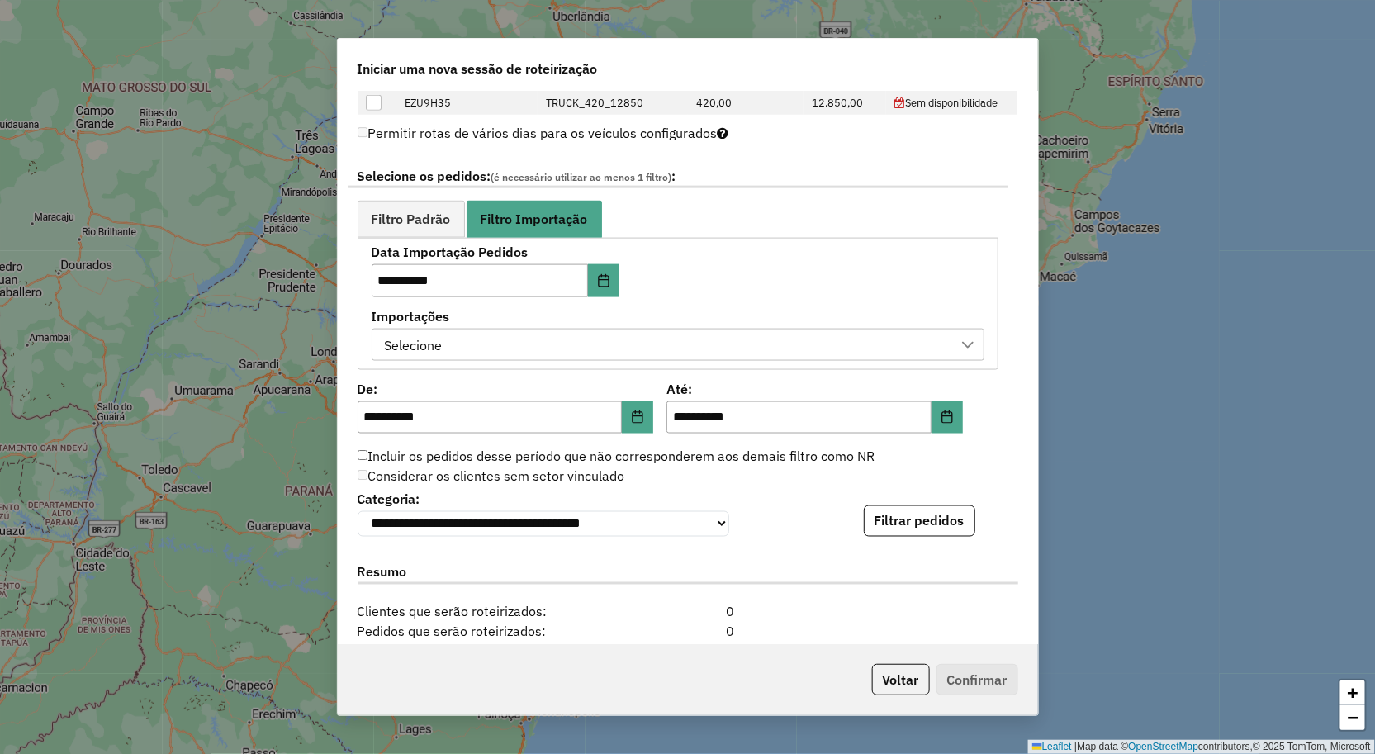
click at [529, 357] on div "Selecione" at bounding box center [665, 345] width 573 height 31
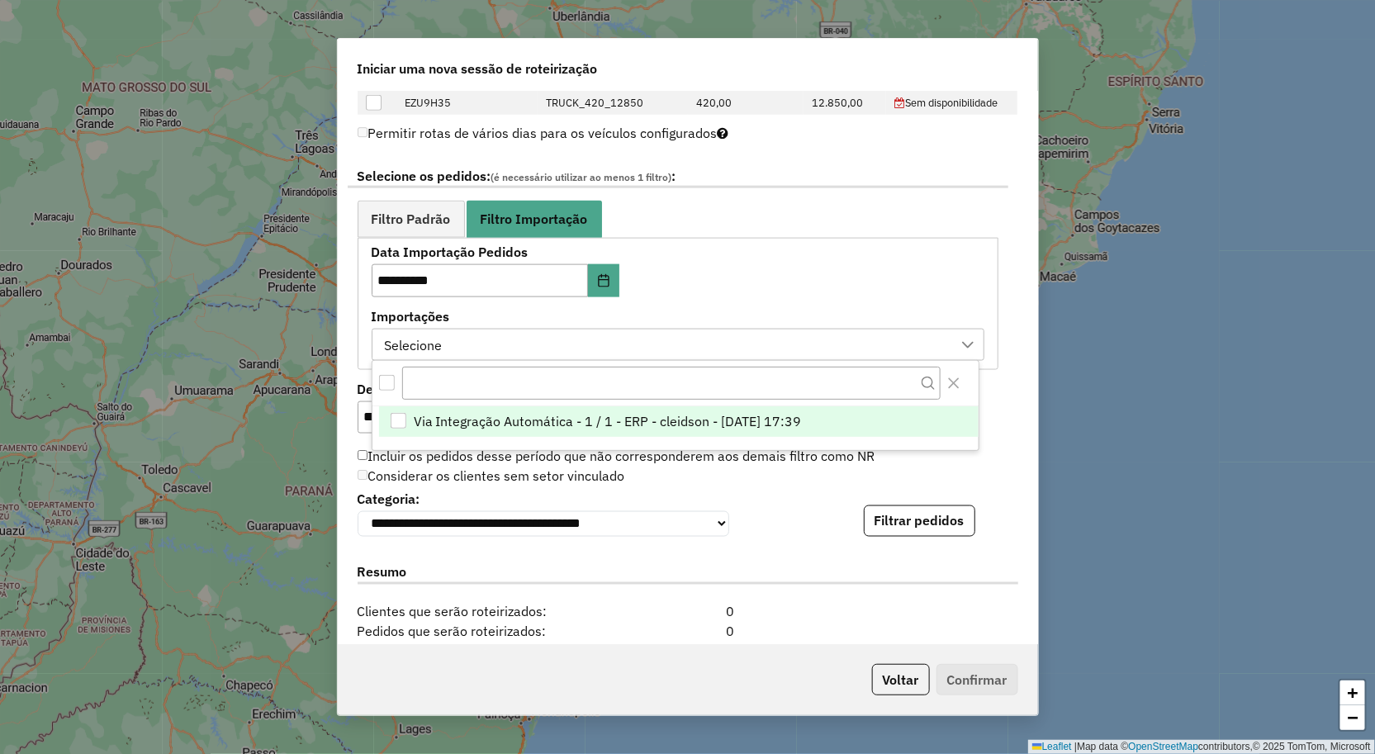
click at [519, 415] on span "Via Integração Automática - 1 / 1 - ERP - cleidson - [DATE] 17:39" at bounding box center [608, 421] width 388 height 20
click at [774, 540] on div "**********" at bounding box center [688, 368] width 700 height 553
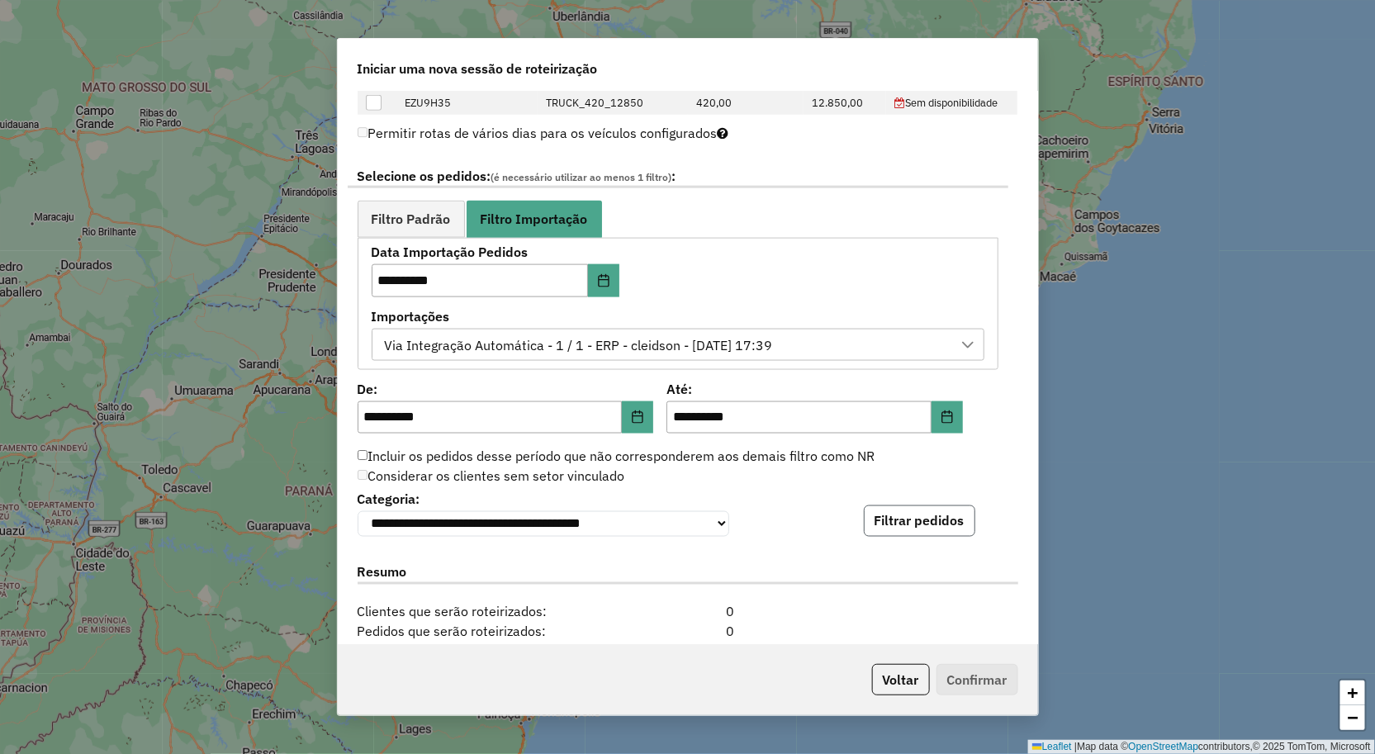
click at [880, 516] on button "Filtrar pedidos" at bounding box center [920, 520] width 112 height 31
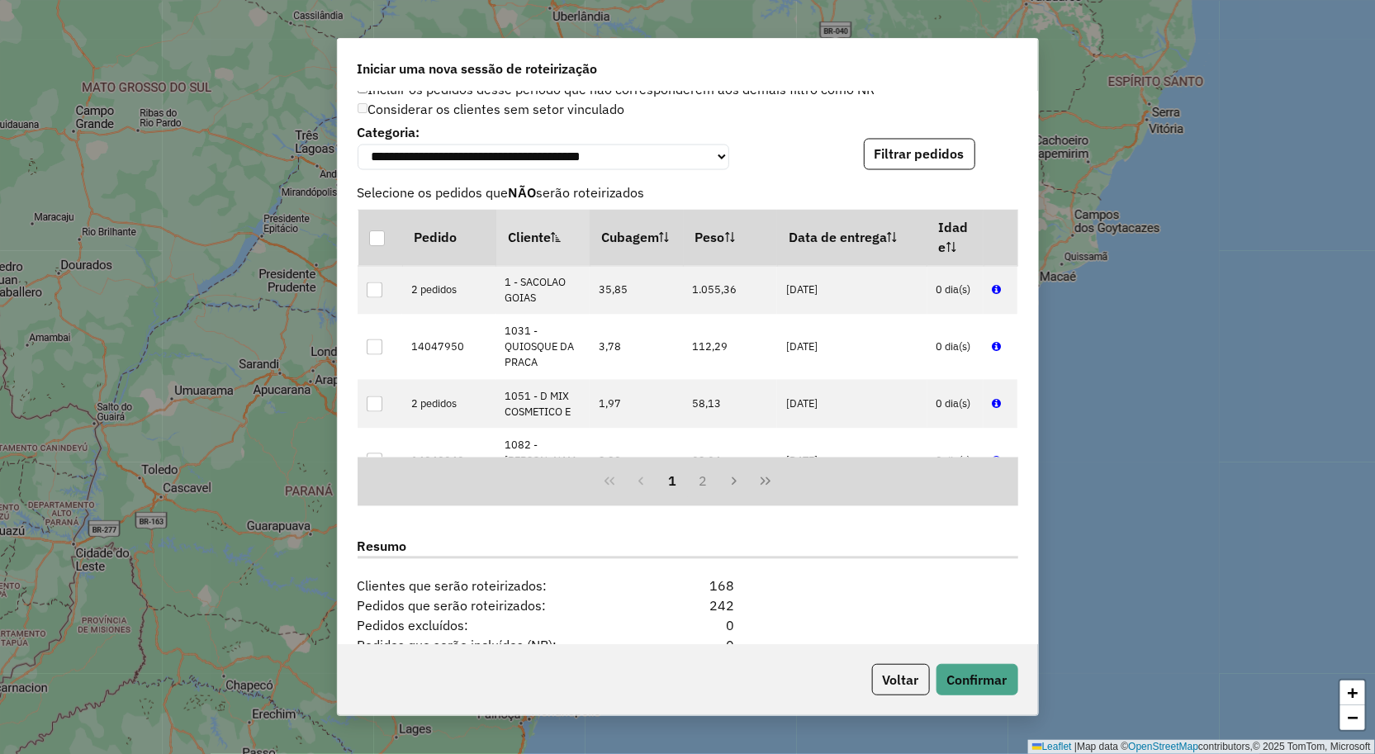
scroll to position [1398, 0]
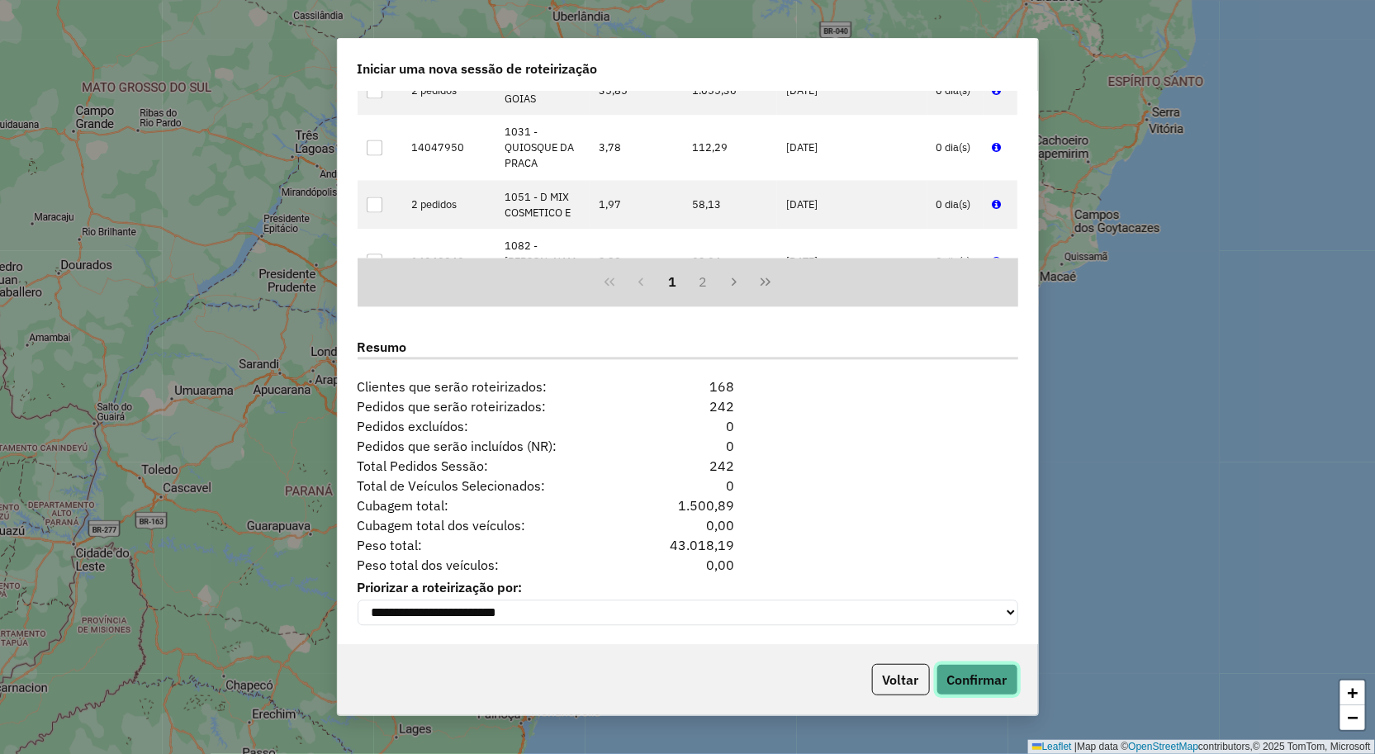
click at [965, 675] on button "Confirmar" at bounding box center [978, 679] width 82 height 31
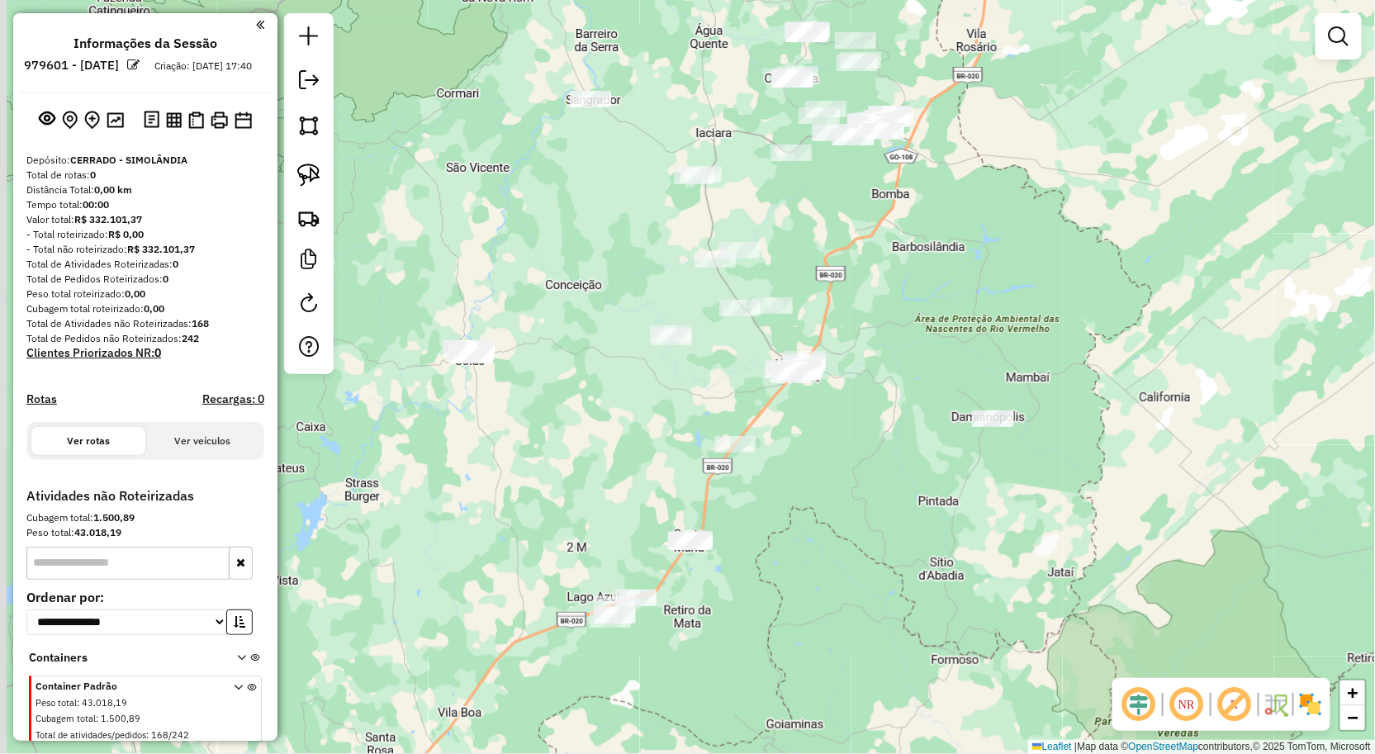
drag, startPoint x: 524, startPoint y: 436, endPoint x: 615, endPoint y: 425, distance: 92.3
click at [615, 425] on div "Janela de atendimento Grade de atendimento Capacidade Transportadoras Veículos …" at bounding box center [687, 377] width 1375 height 754
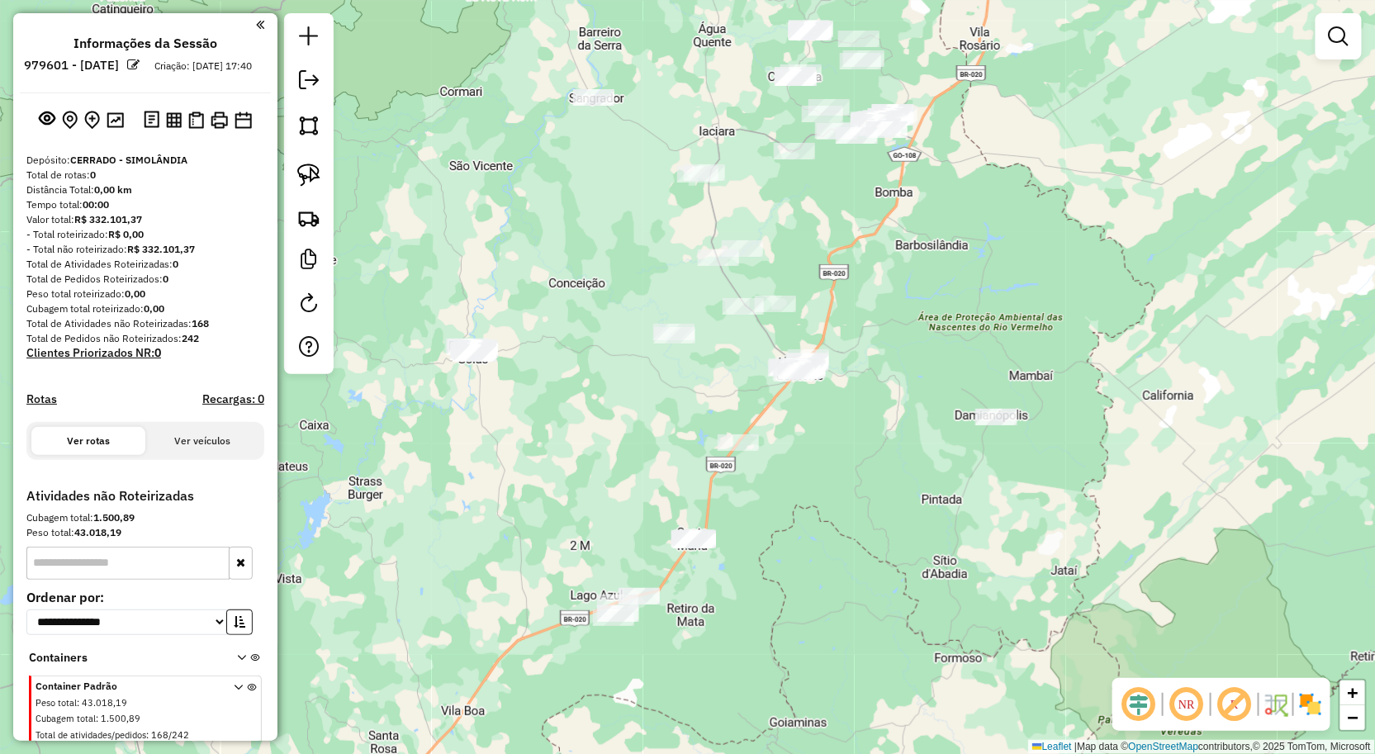
drag, startPoint x: 655, startPoint y: 411, endPoint x: 638, endPoint y: 406, distance: 18.0
click at [664, 405] on div "Janela de atendimento Grade de atendimento Capacidade Transportadoras Veículos …" at bounding box center [687, 377] width 1375 height 754
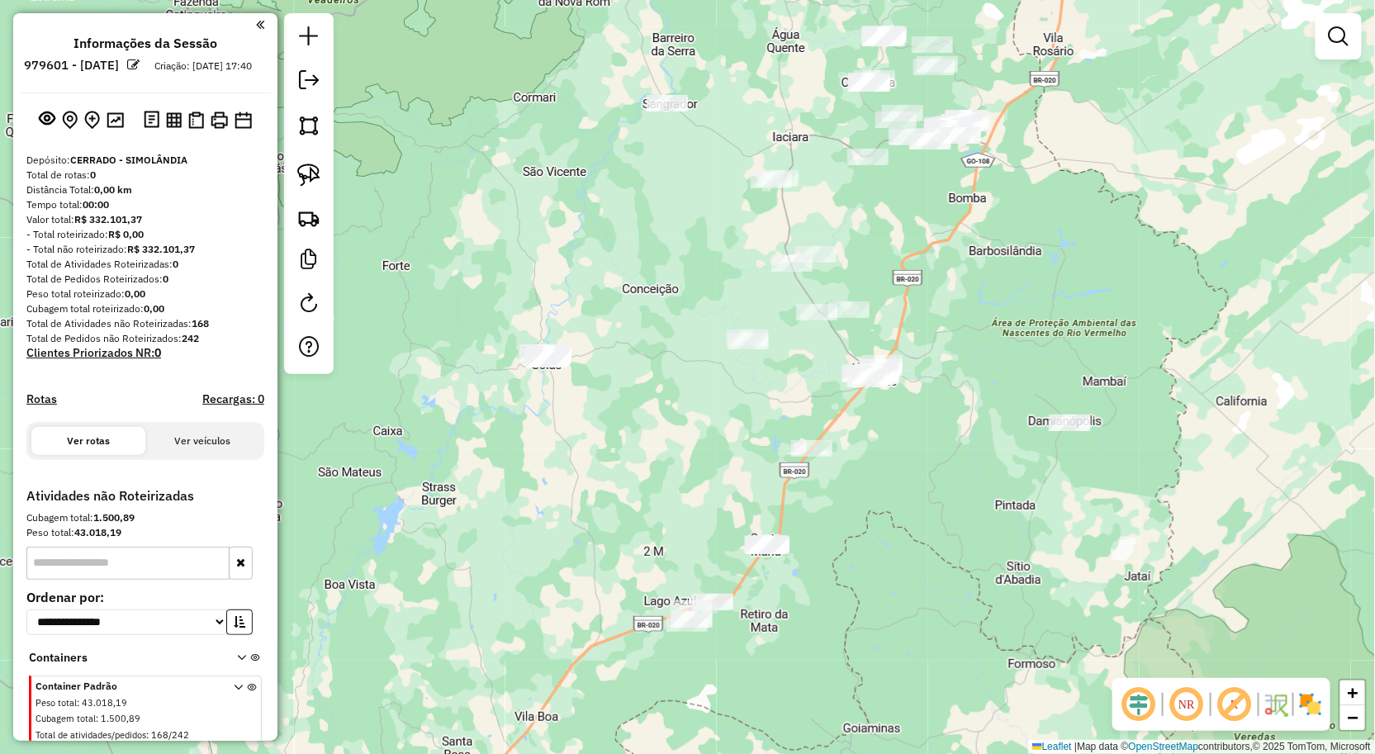
drag, startPoint x: 607, startPoint y: 407, endPoint x: 696, endPoint y: 476, distance: 112.5
click at [696, 476] on div "Janela de atendimento Grade de atendimento Capacidade Transportadoras Veículos …" at bounding box center [687, 377] width 1375 height 754
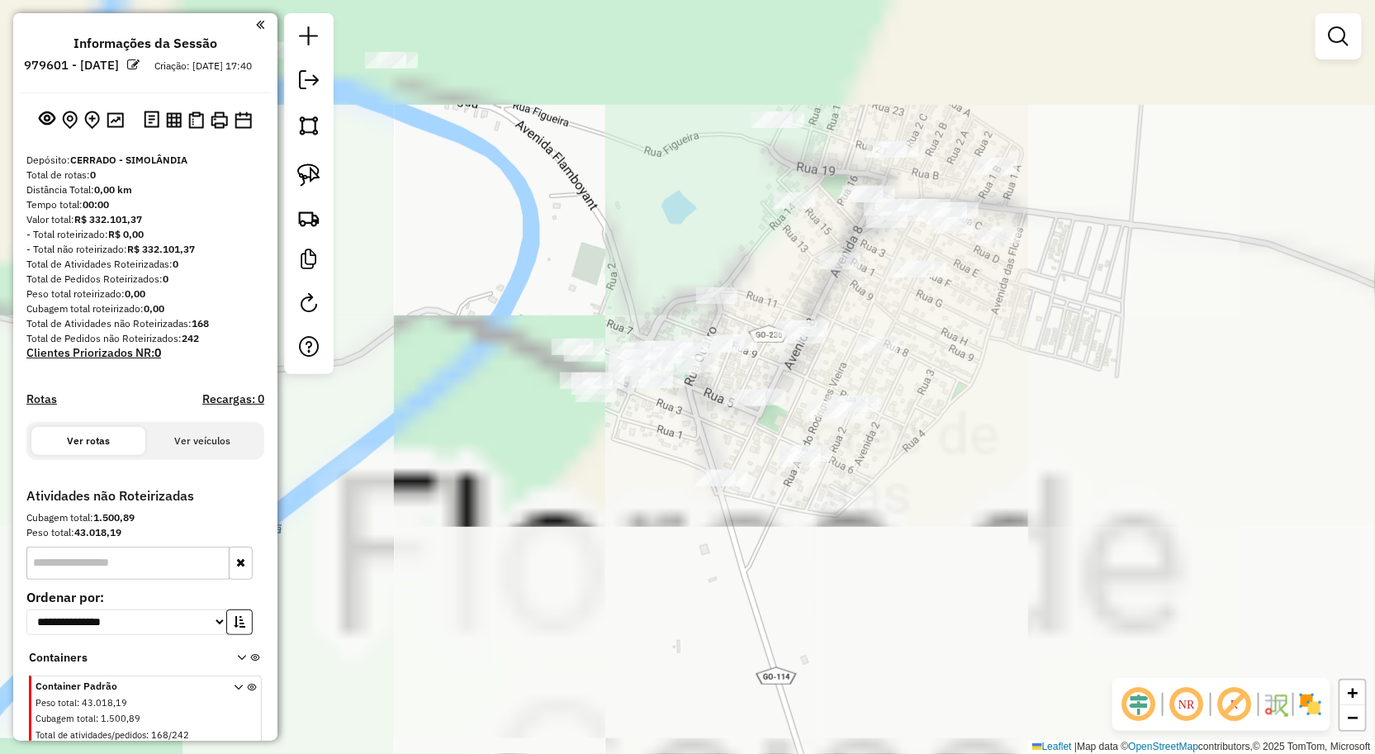
drag, startPoint x: 612, startPoint y: 394, endPoint x: 775, endPoint y: 633, distance: 288.9
click at [775, 633] on div "Janela de atendimento Grade de atendimento Capacidade Transportadoras Veículos …" at bounding box center [687, 377] width 1375 height 754
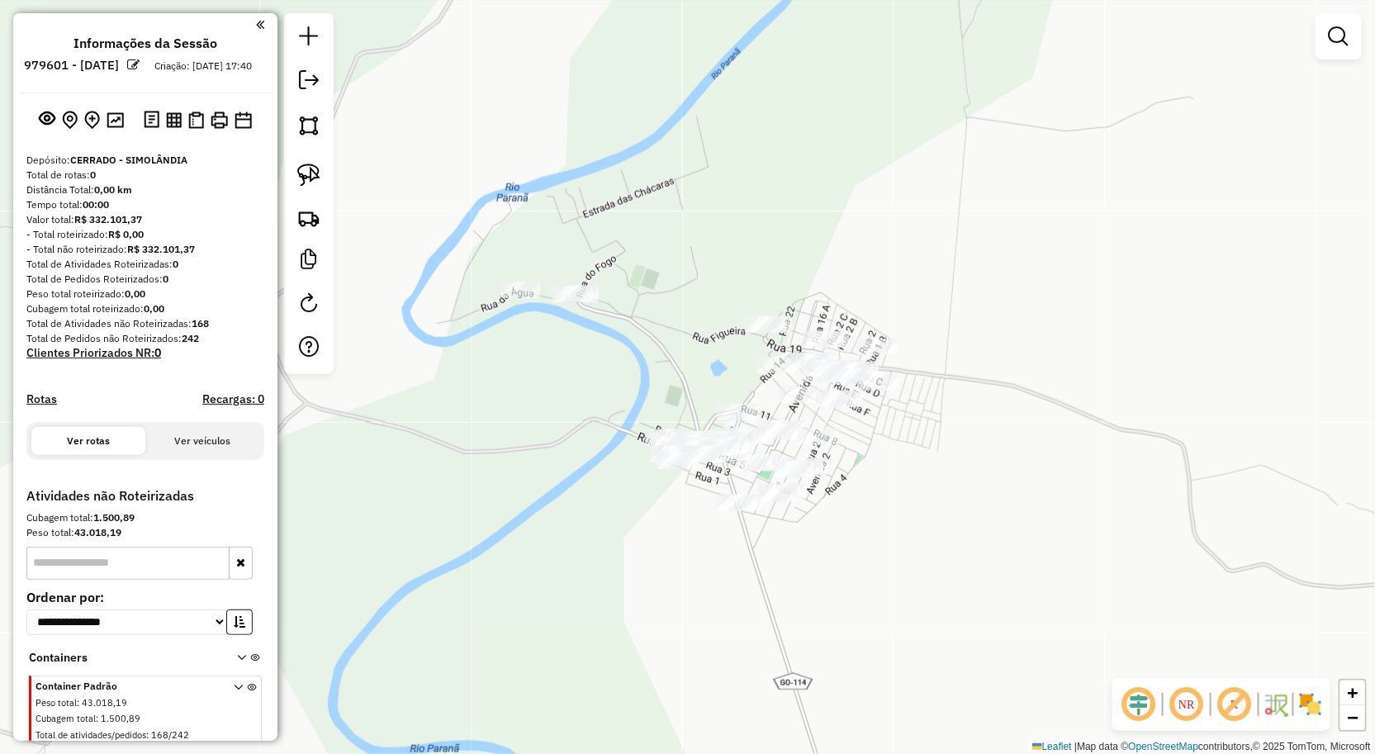
drag, startPoint x: 887, startPoint y: 463, endPoint x: 928, endPoint y: 372, distance: 99.8
click at [928, 373] on div "Janela de atendimento Grade de atendimento Capacidade Transportadoras Veículos …" at bounding box center [687, 377] width 1375 height 754
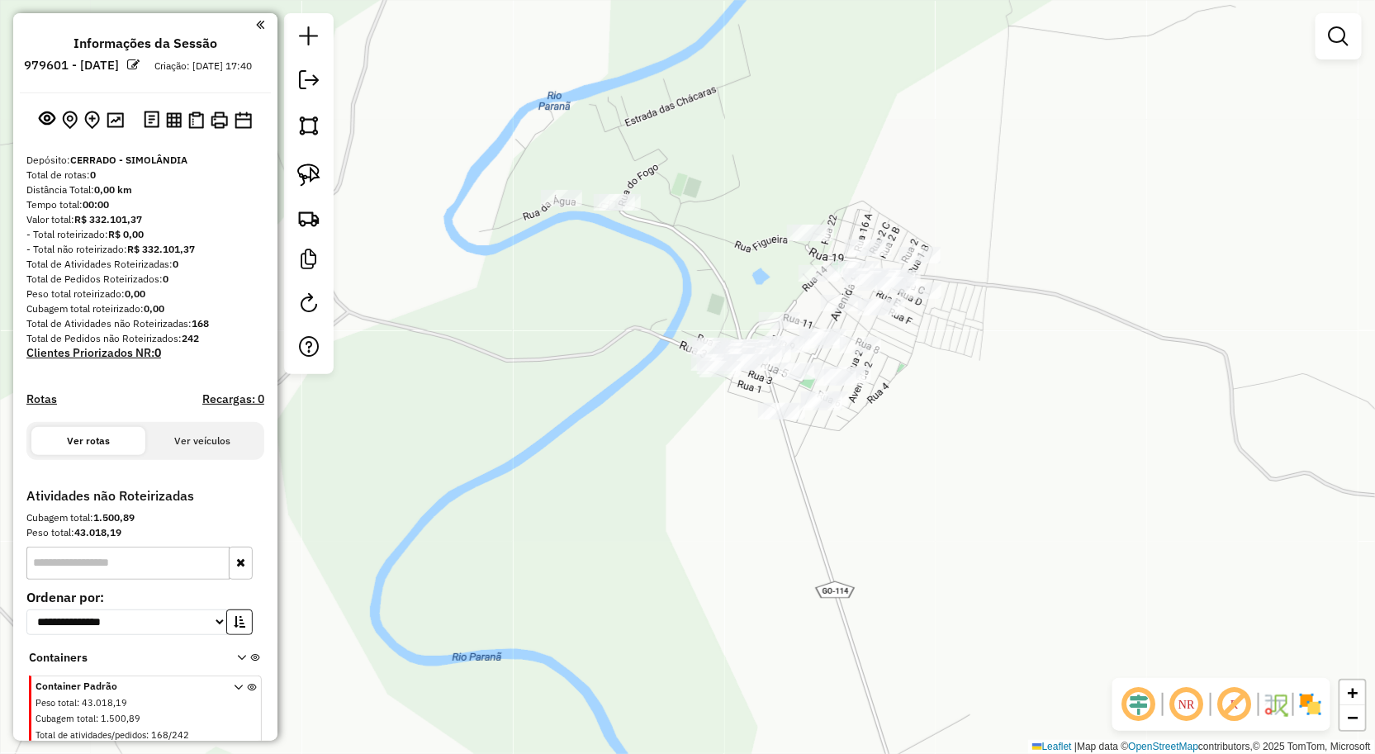
drag, startPoint x: 307, startPoint y: 183, endPoint x: 415, endPoint y: 230, distance: 117.2
click at [307, 183] on img at bounding box center [308, 175] width 23 height 23
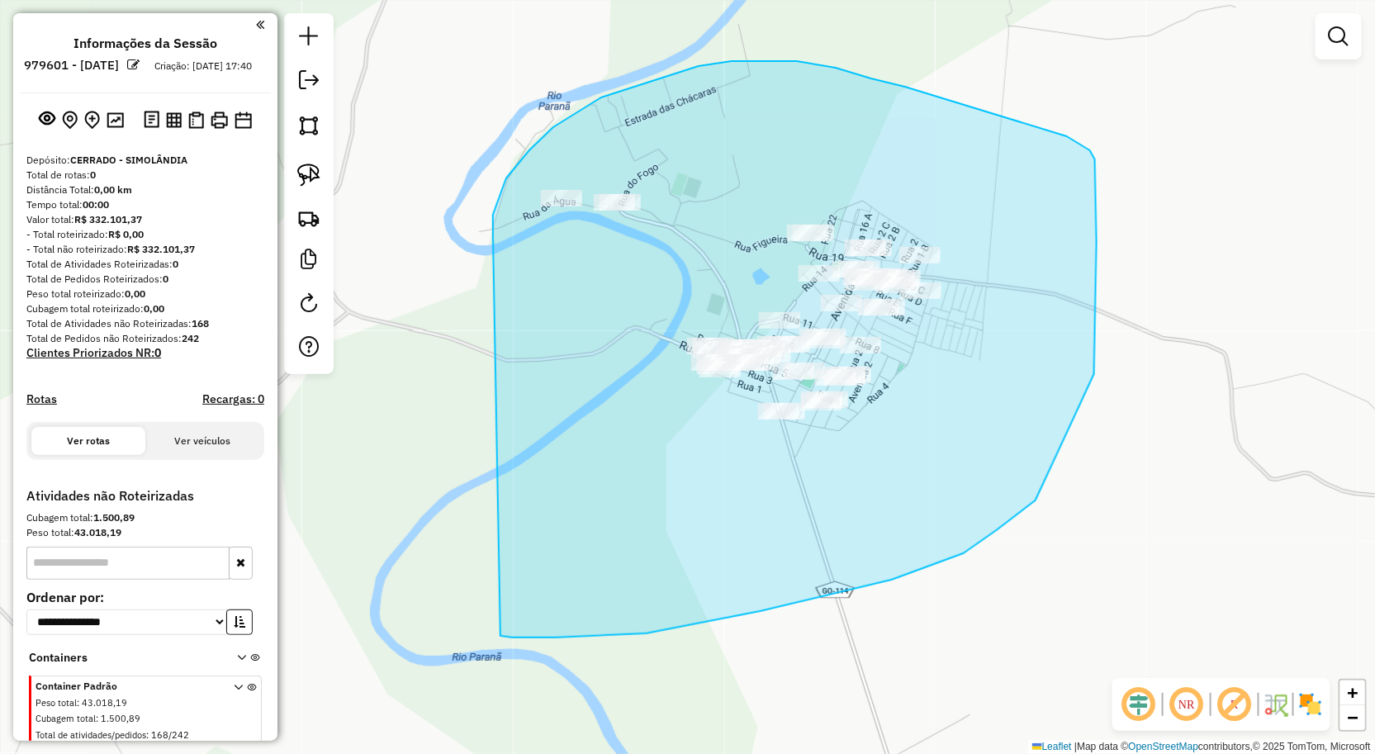
drag, startPoint x: 506, startPoint y: 178, endPoint x: 501, endPoint y: 634, distance: 456.0
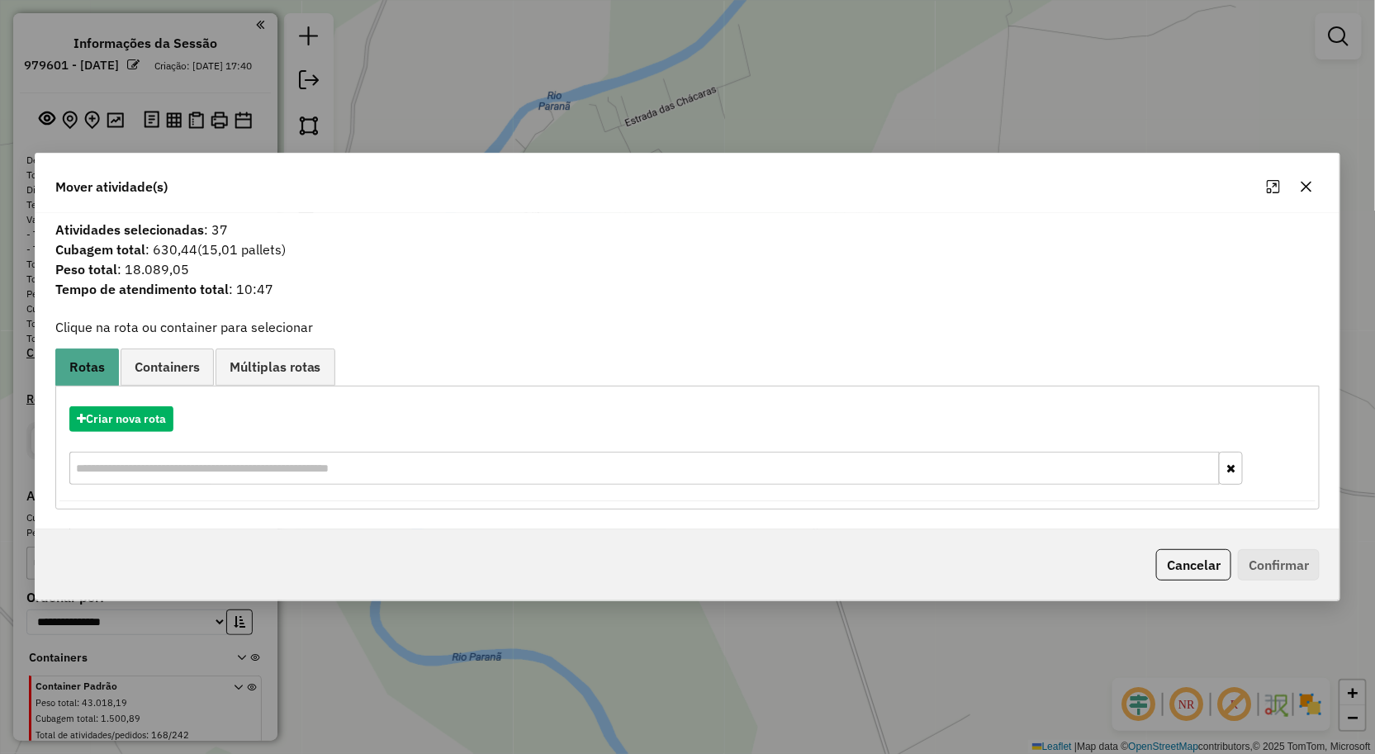
click at [1306, 186] on icon "button" at bounding box center [1306, 186] width 13 height 13
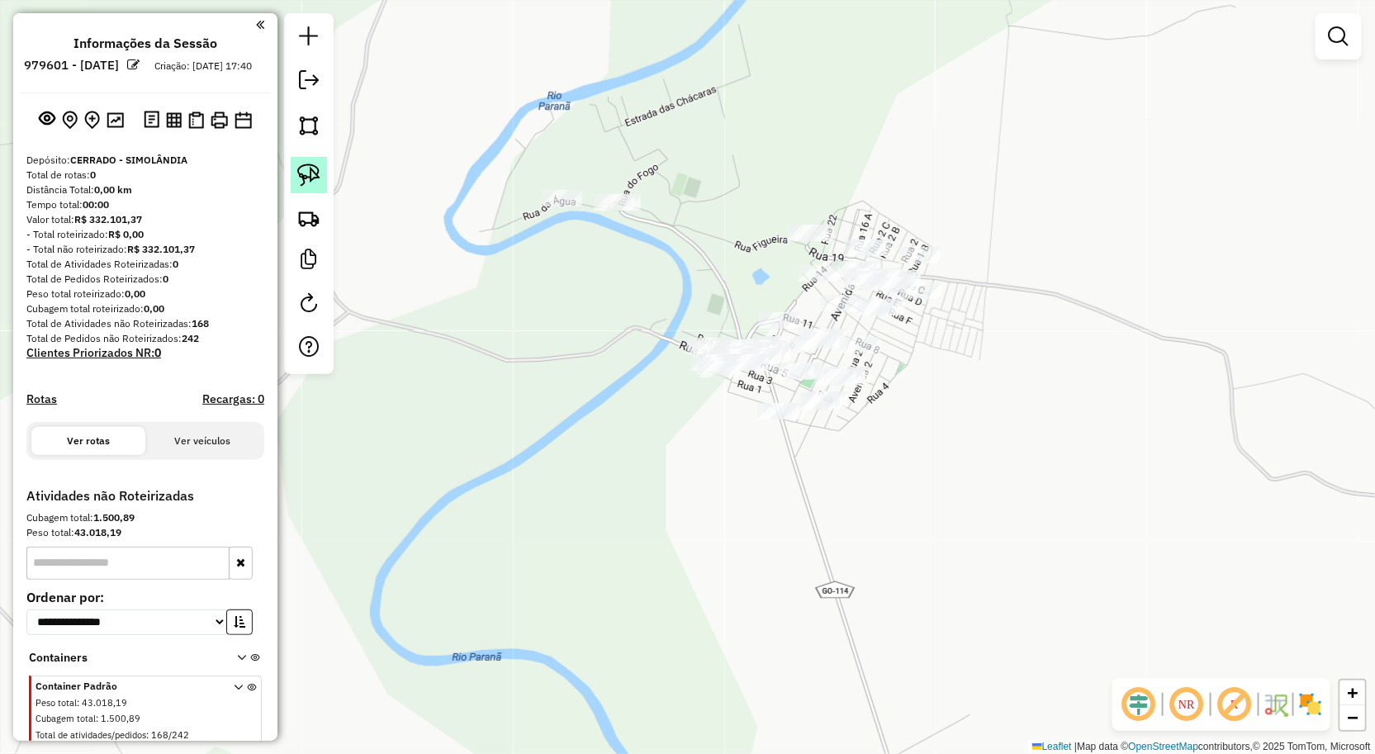
click at [311, 177] on img at bounding box center [308, 175] width 23 height 23
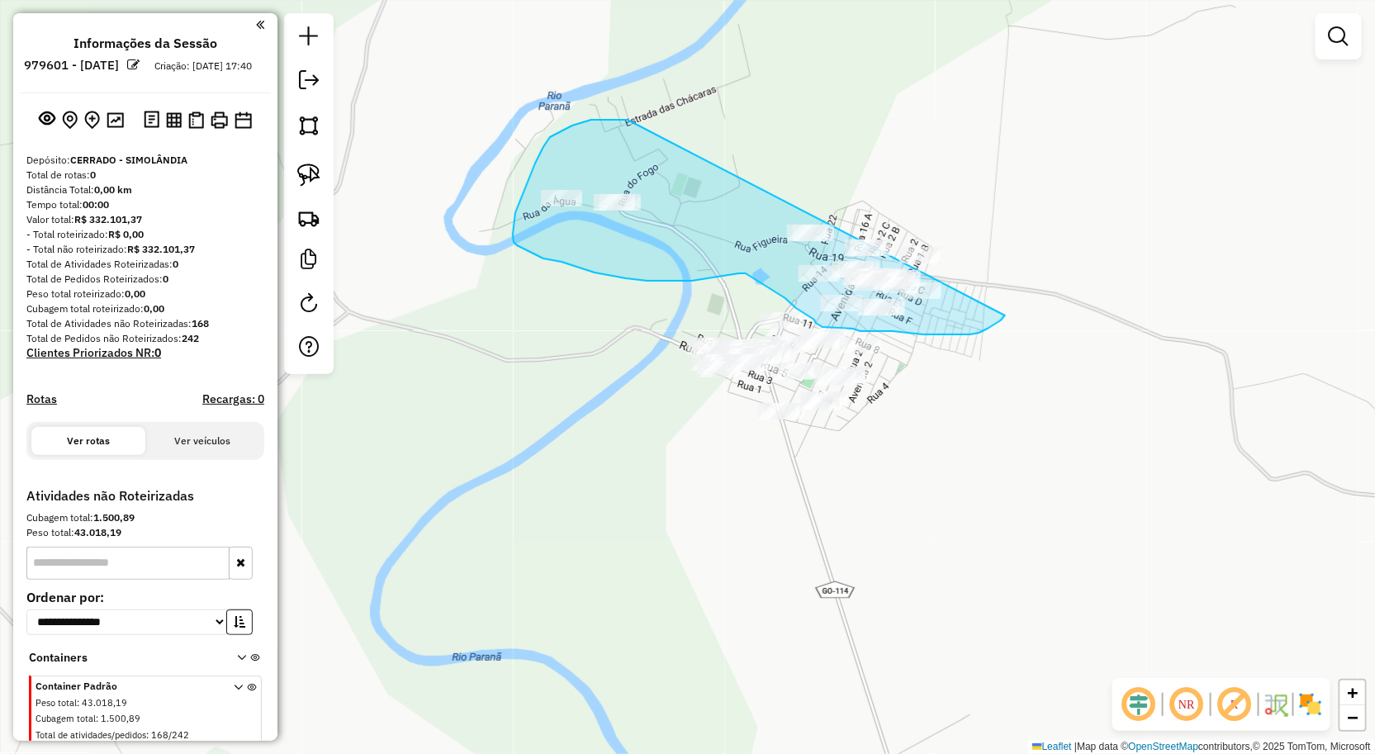
drag, startPoint x: 628, startPoint y: 120, endPoint x: 1050, endPoint y: 262, distance: 445.3
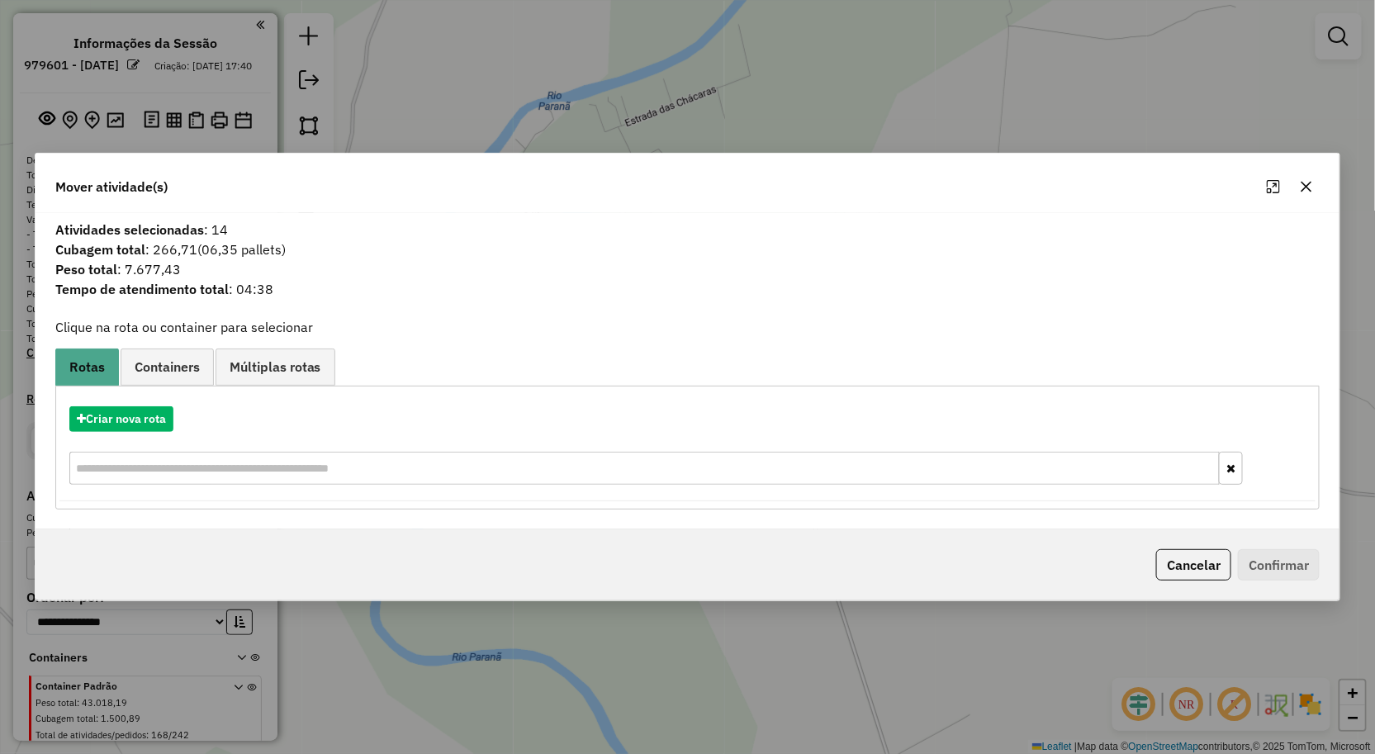
click at [1307, 183] on icon "button" at bounding box center [1306, 186] width 13 height 13
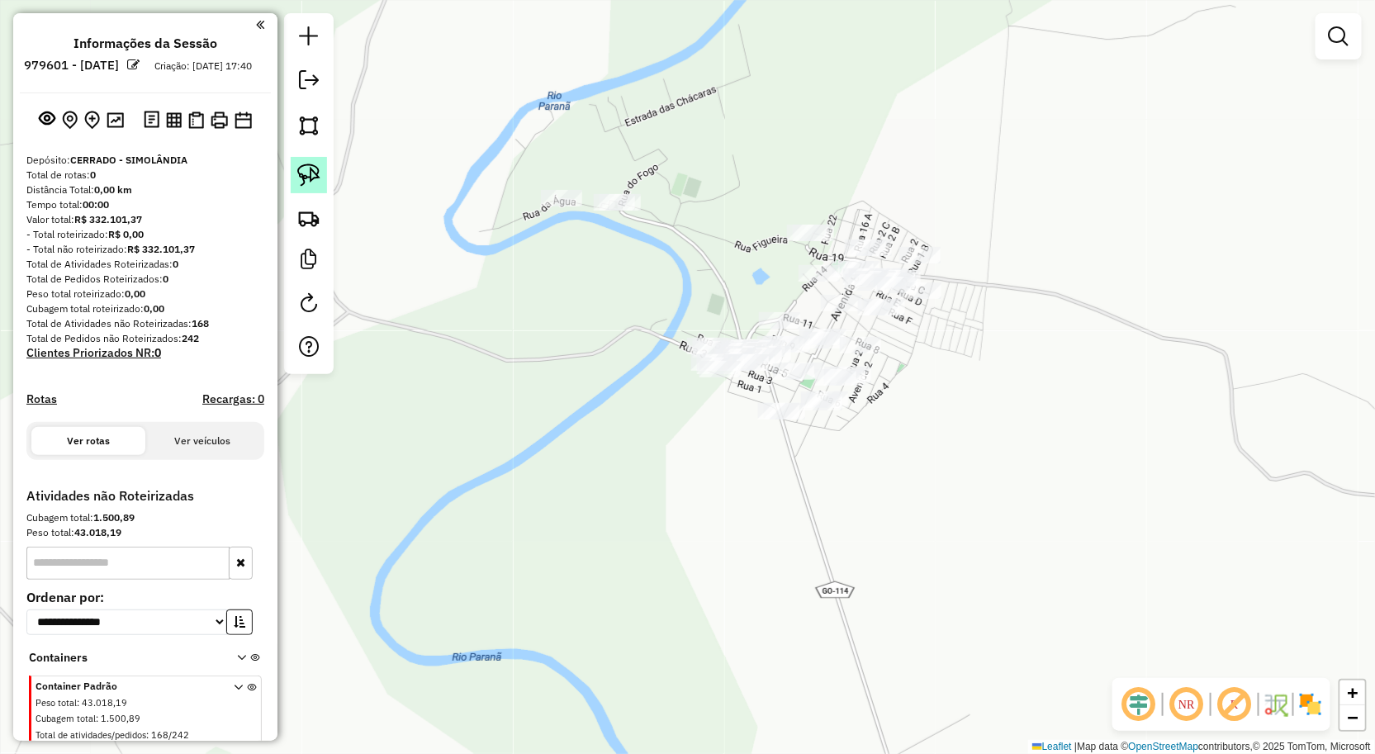
click at [307, 176] on img at bounding box center [308, 175] width 23 height 23
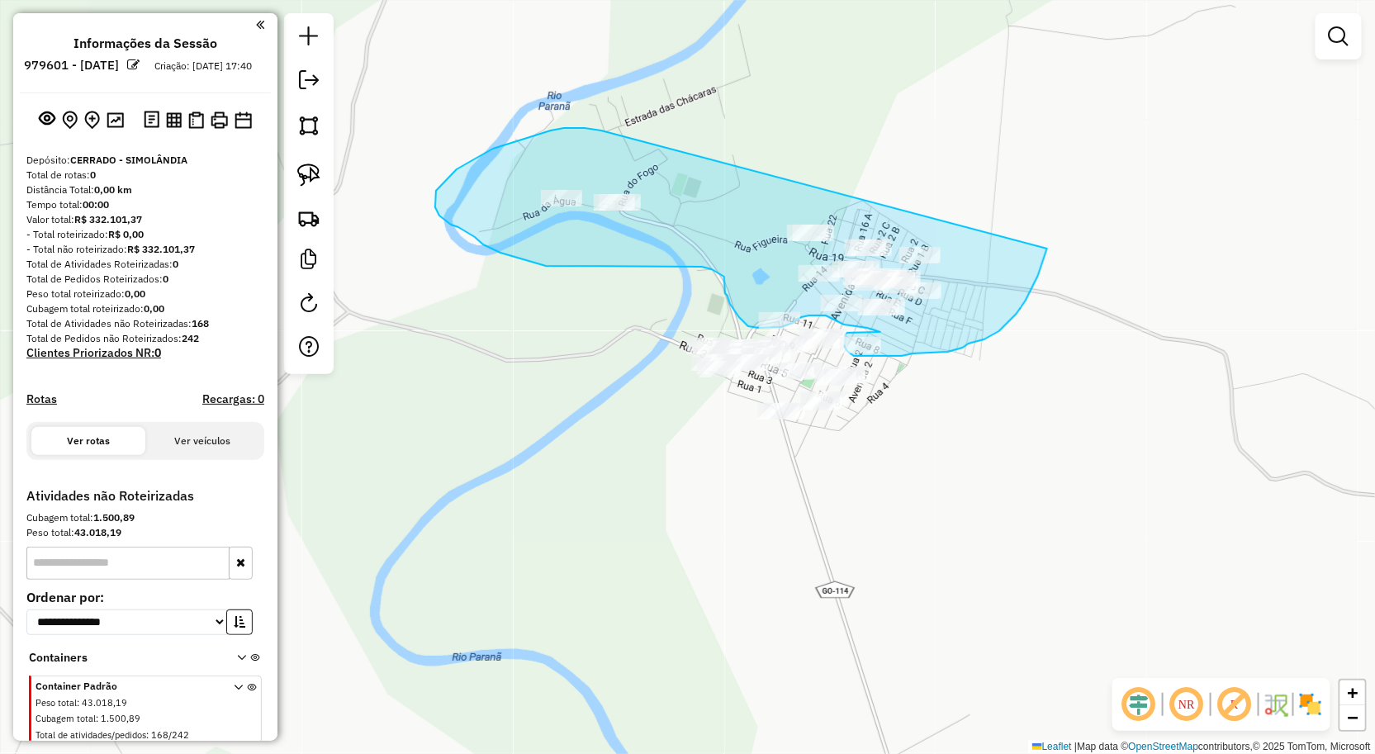
drag, startPoint x: 575, startPoint y: 128, endPoint x: 1047, endPoint y: 249, distance: 487.6
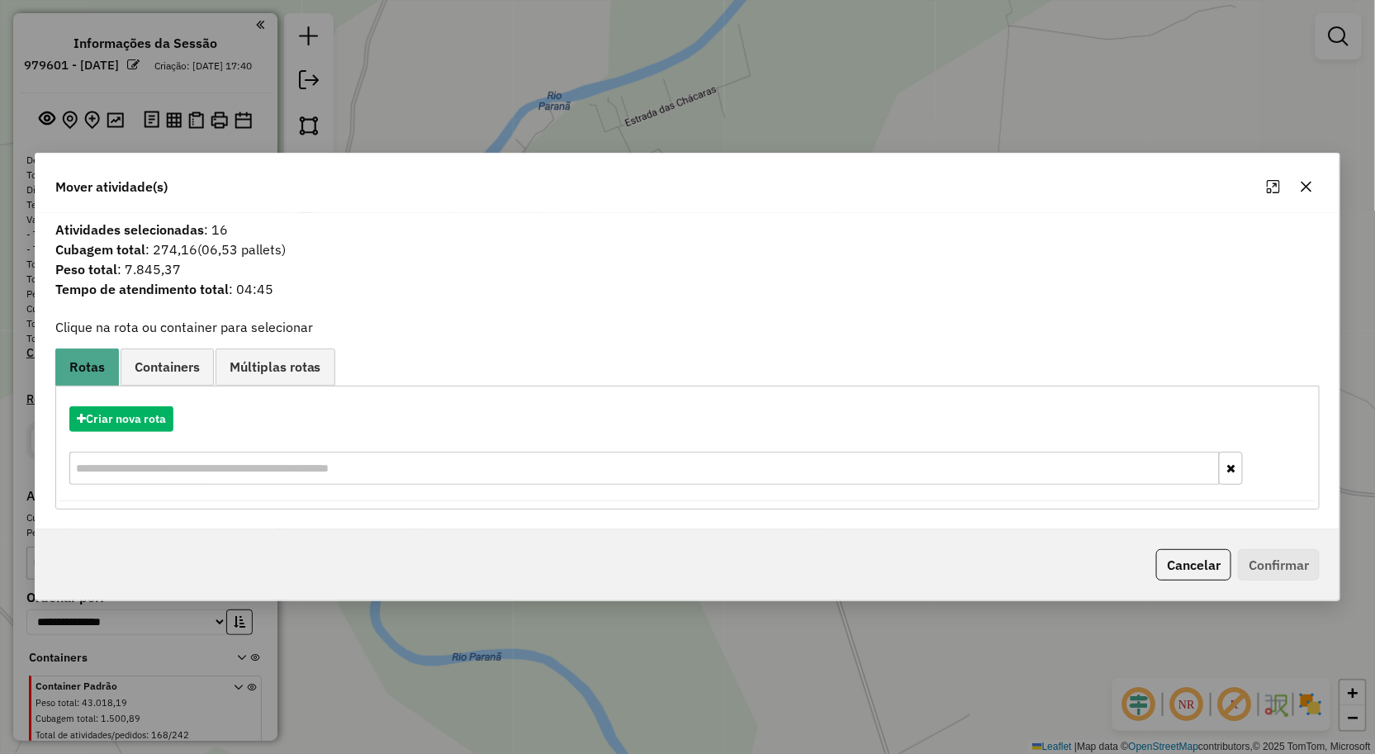
click at [1303, 183] on icon "button" at bounding box center [1307, 186] width 11 height 11
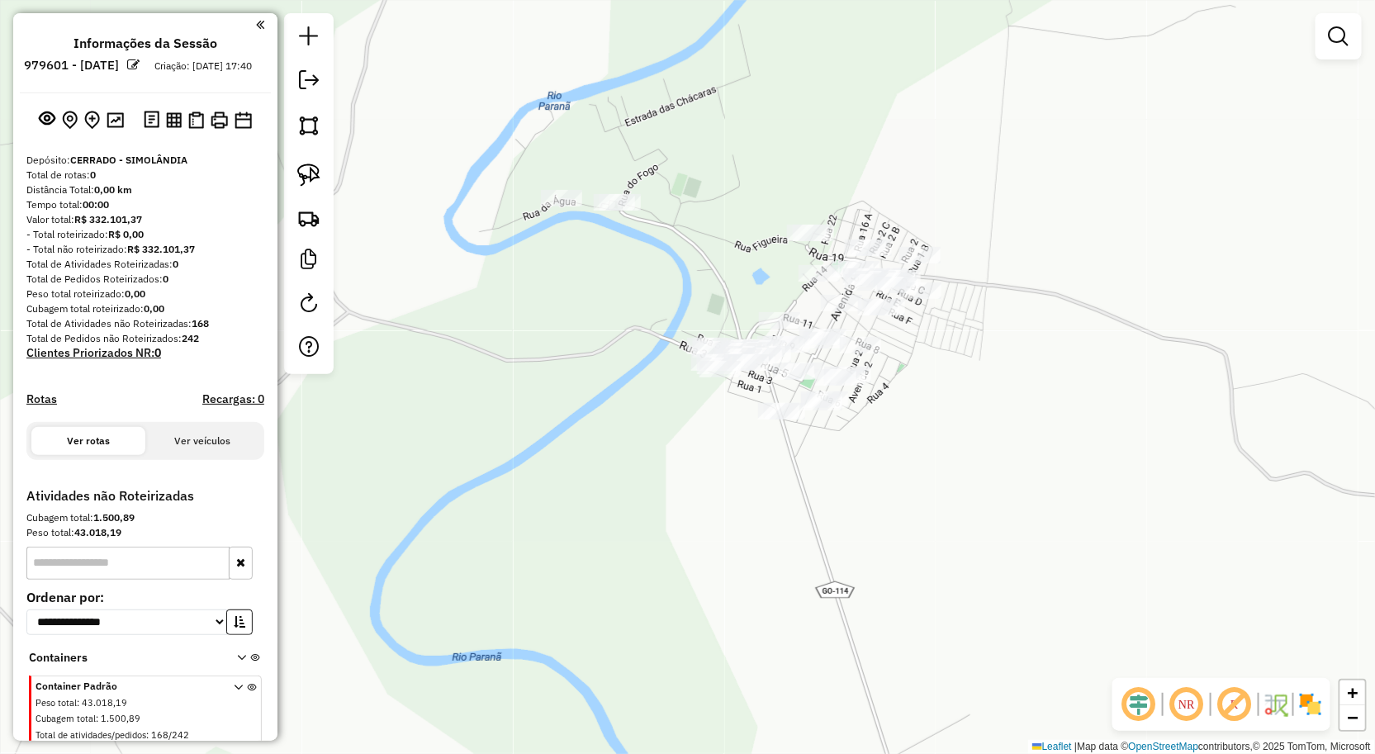
drag, startPoint x: 295, startPoint y: 179, endPoint x: 400, endPoint y: 223, distance: 113.7
click at [295, 179] on link at bounding box center [309, 175] width 36 height 36
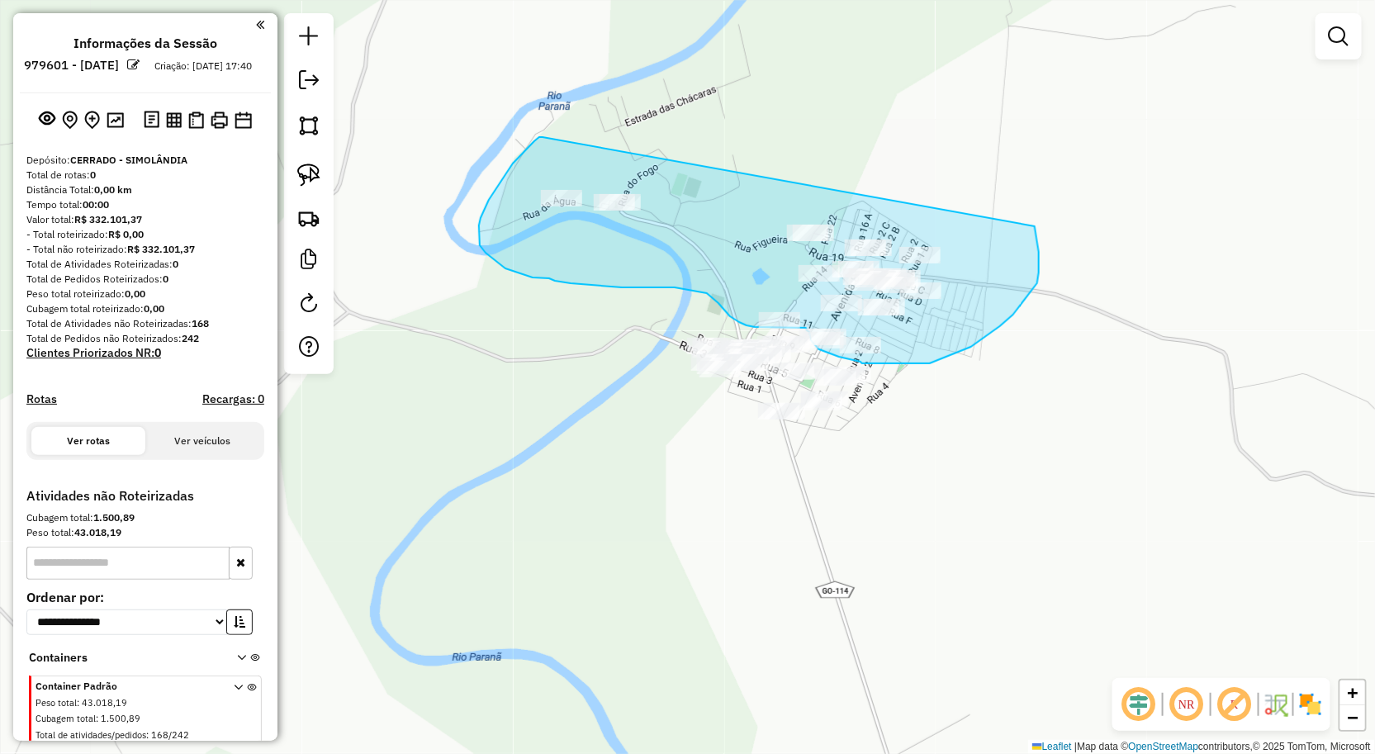
drag, startPoint x: 543, startPoint y: 137, endPoint x: 1035, endPoint y: 226, distance: 500.3
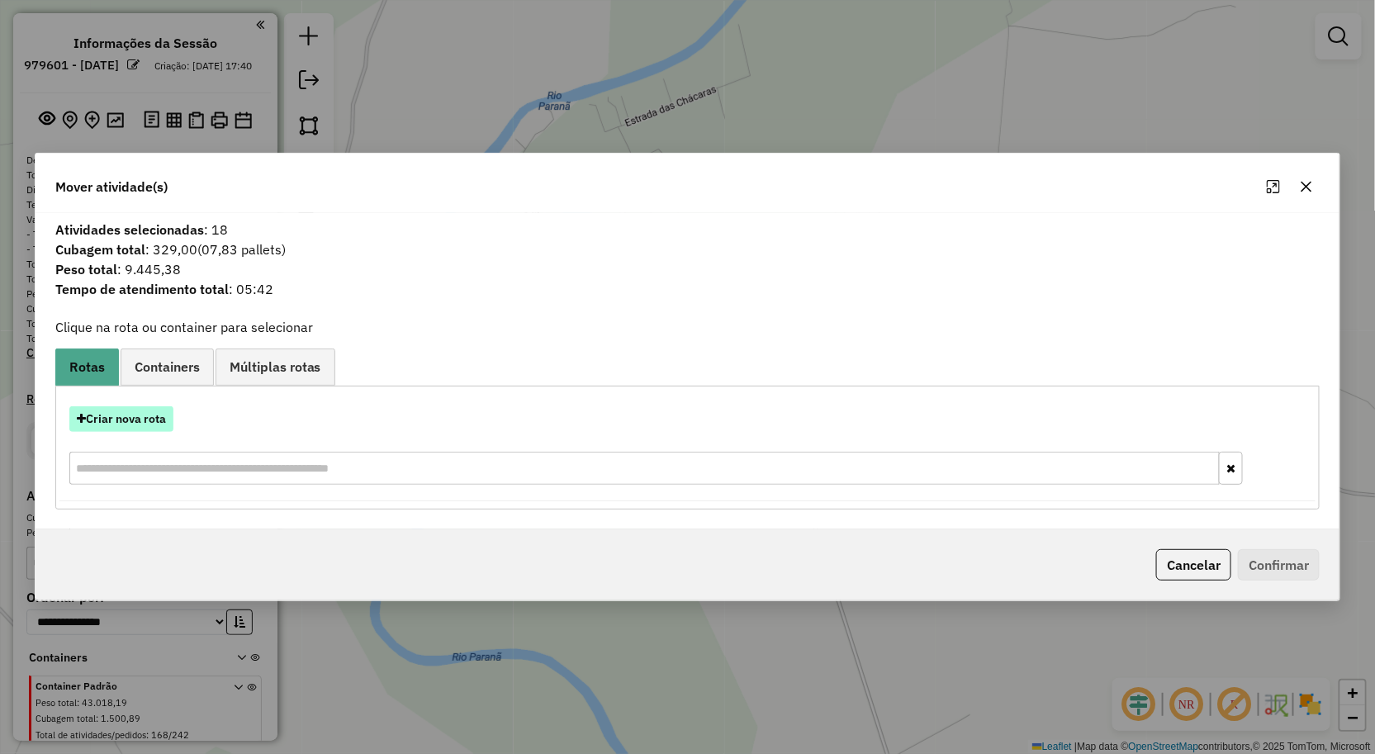
click at [131, 420] on button "Criar nova rota" at bounding box center [121, 419] width 104 height 26
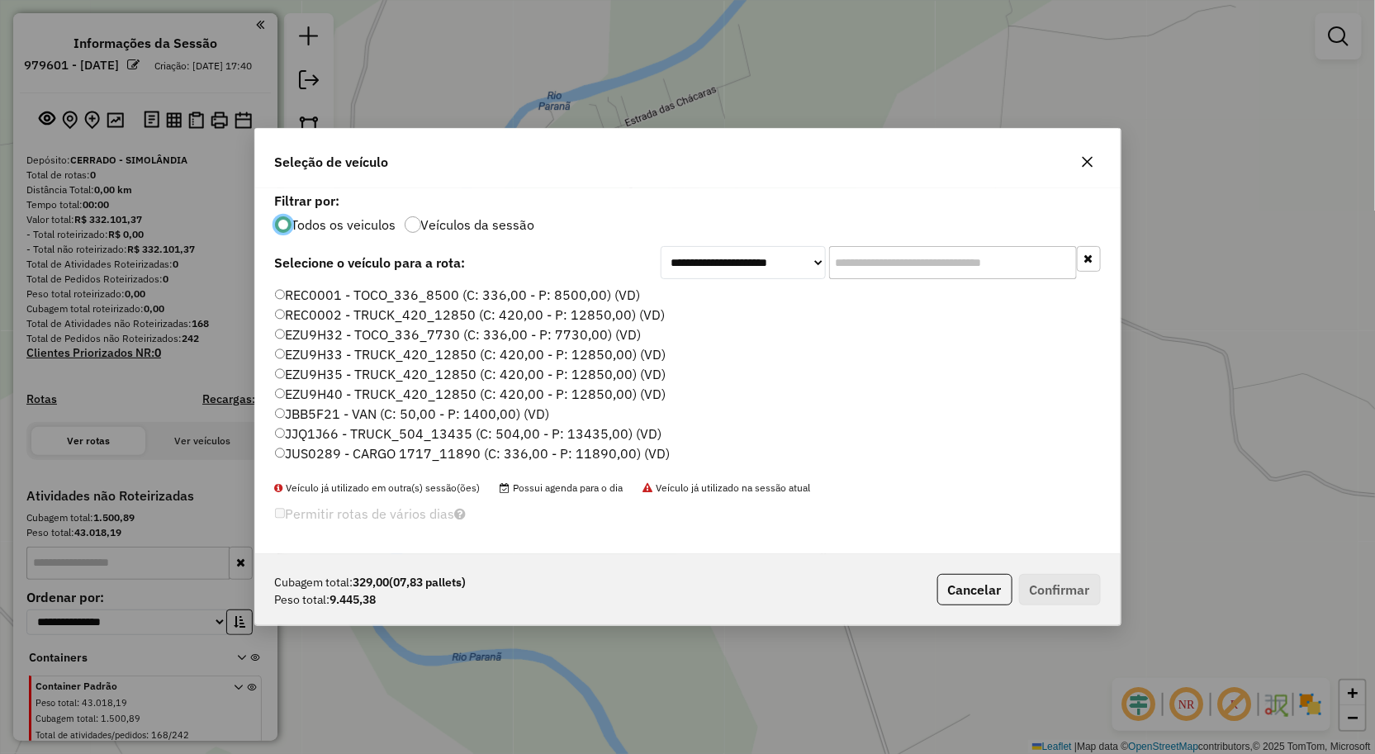
scroll to position [9, 4]
click at [337, 377] on label "EZU9H35 - TRUCK_420_12850 (C: 420,00 - P: 12850,00) (VD)" at bounding box center [471, 374] width 392 height 20
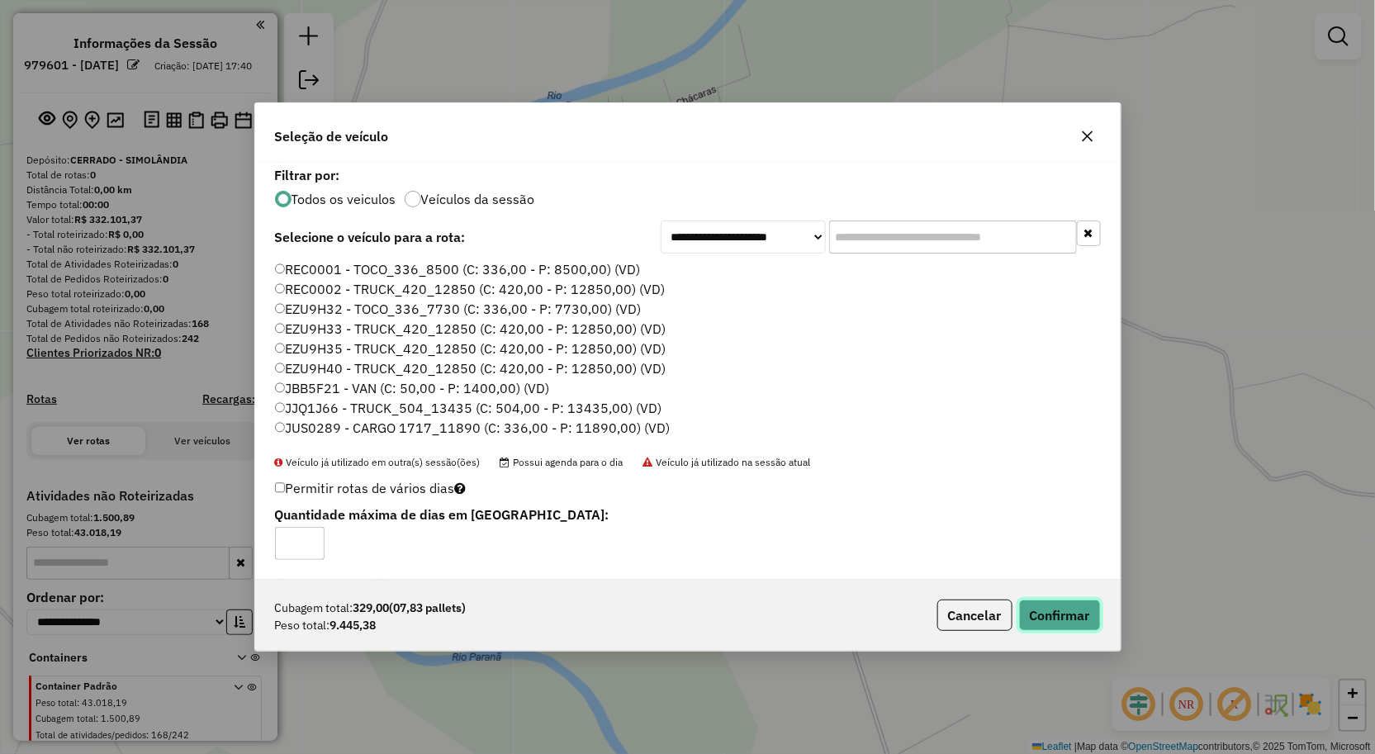
click at [1039, 608] on button "Confirmar" at bounding box center [1060, 615] width 82 height 31
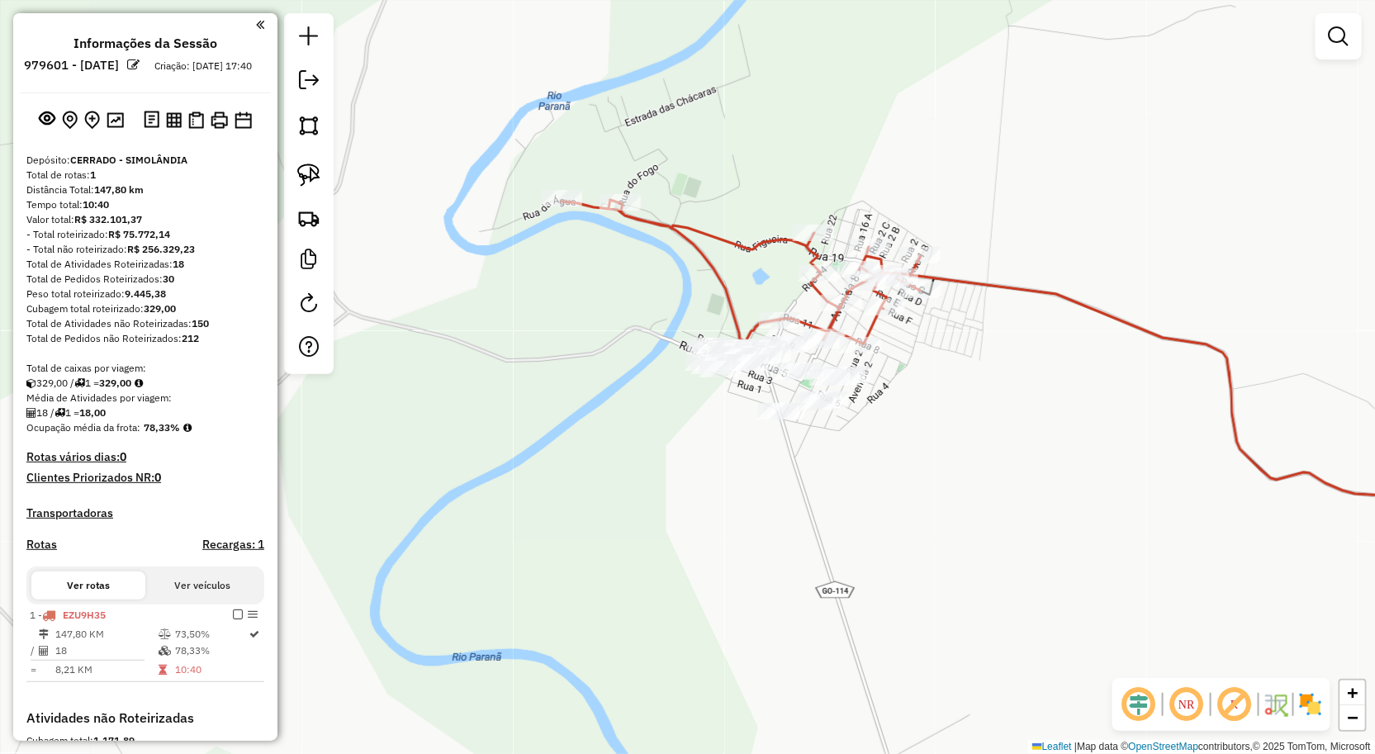
drag, startPoint x: 866, startPoint y: 504, endPoint x: 822, endPoint y: 419, distance: 95.7
click at [822, 419] on div "Janela de atendimento Grade de atendimento Capacidade Transportadoras Veículos …" at bounding box center [687, 377] width 1375 height 754
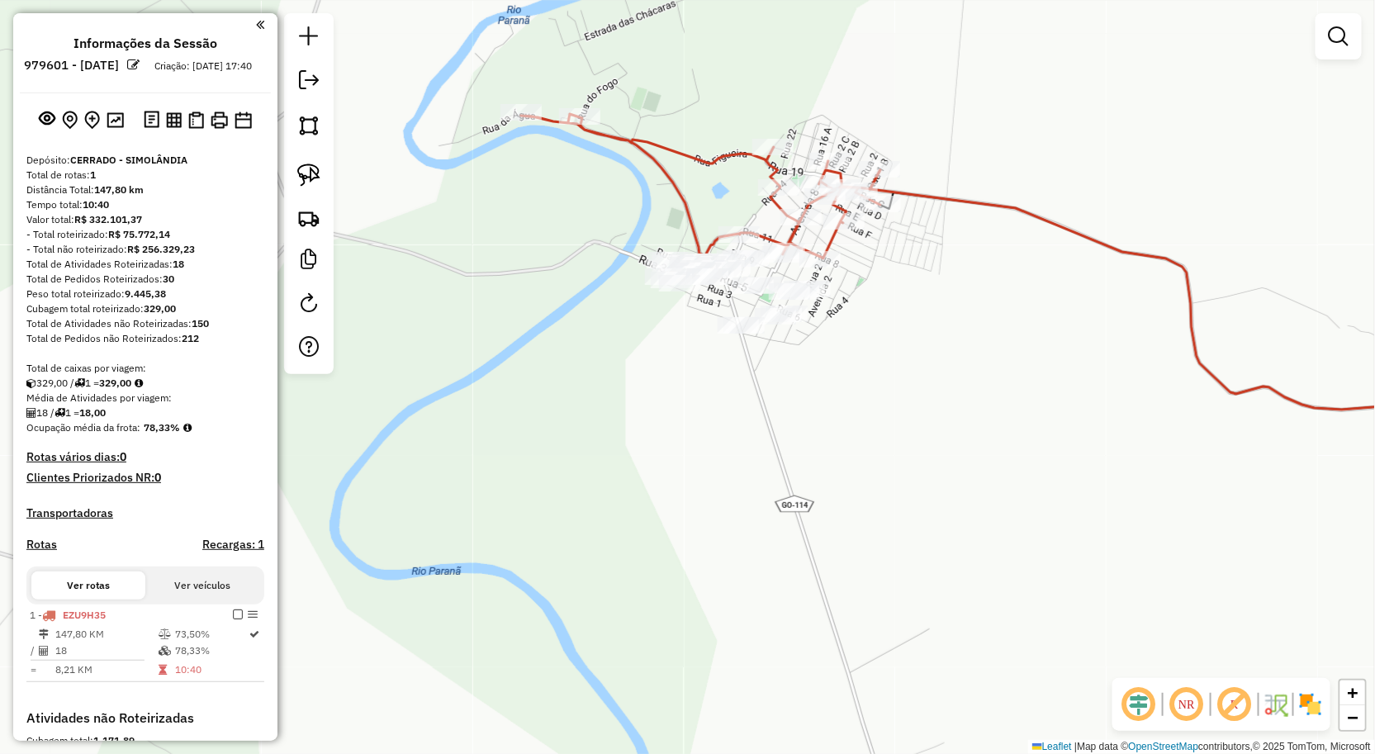
drag, startPoint x: 625, startPoint y: 358, endPoint x: 815, endPoint y: 467, distance: 219.0
click at [790, 459] on div "Janela de atendimento Grade de atendimento Capacidade Transportadoras Veículos …" at bounding box center [687, 377] width 1375 height 754
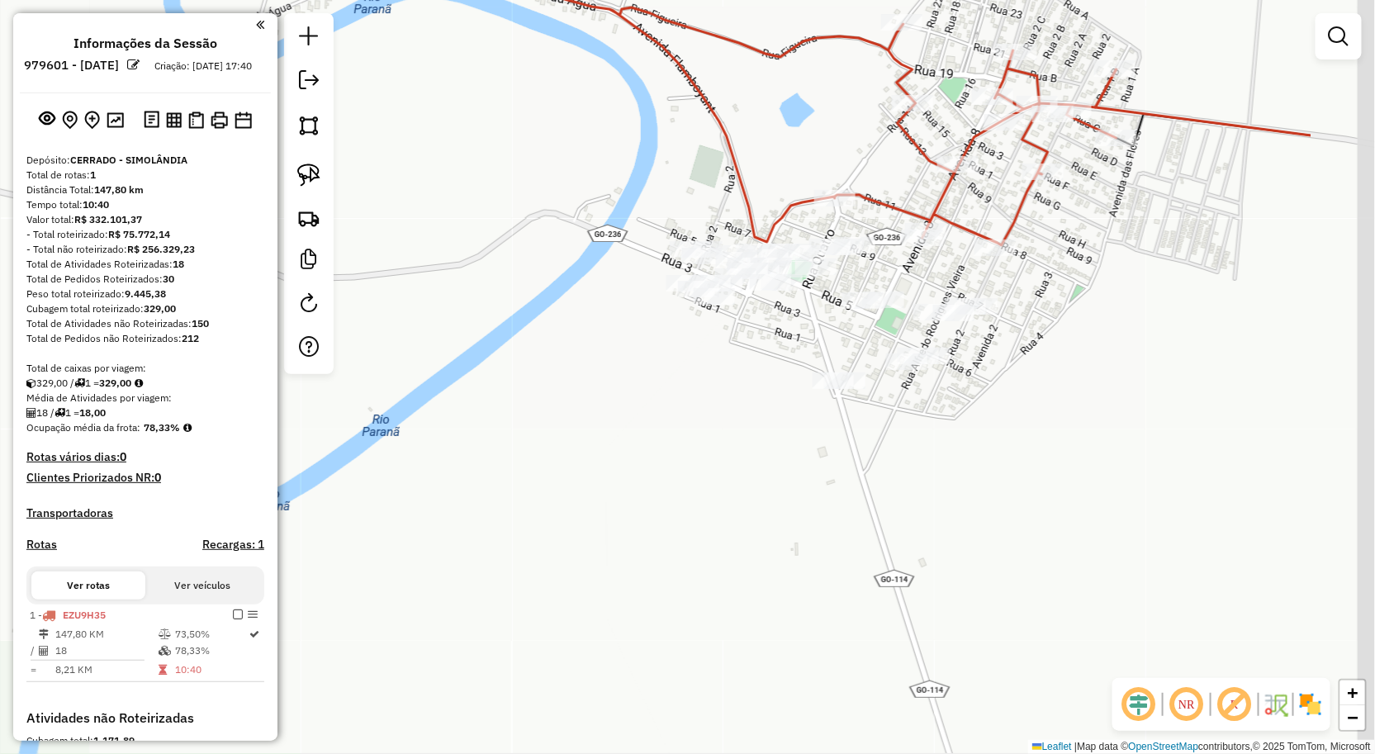
drag, startPoint x: 871, startPoint y: 468, endPoint x: 735, endPoint y: 447, distance: 138.0
click at [735, 447] on div "Janela de atendimento Grade de atendimento Capacidade Transportadoras Veículos …" at bounding box center [687, 377] width 1375 height 754
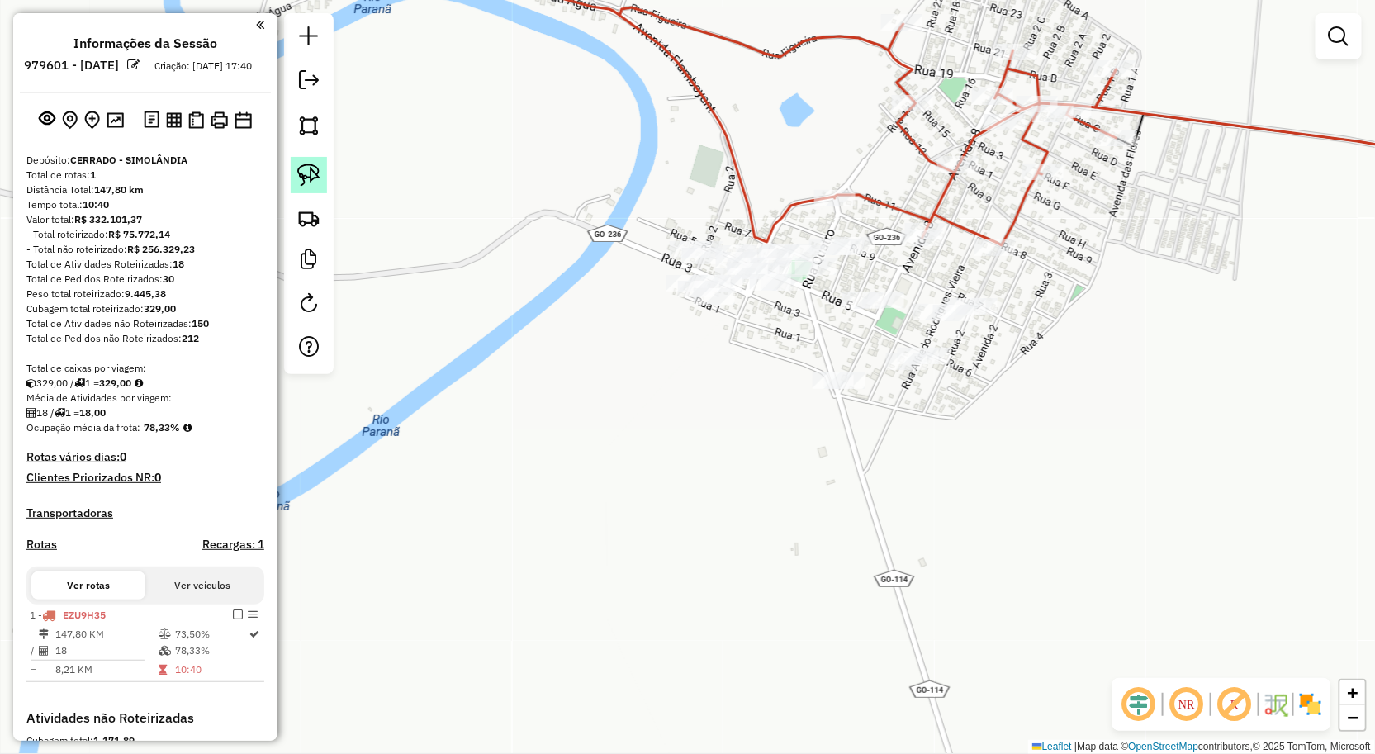
click at [307, 177] on img at bounding box center [308, 175] width 23 height 23
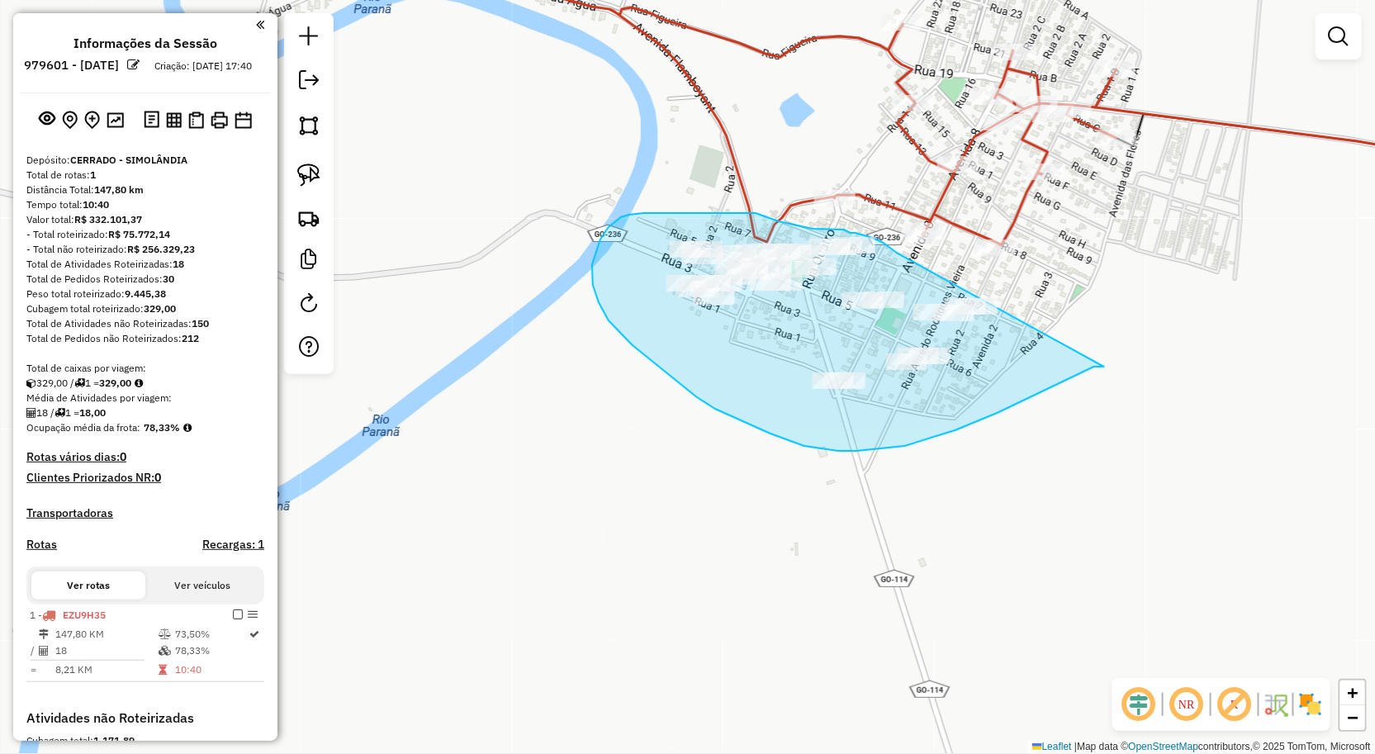
drag, startPoint x: 1094, startPoint y: 367, endPoint x: 897, endPoint y: 253, distance: 227.9
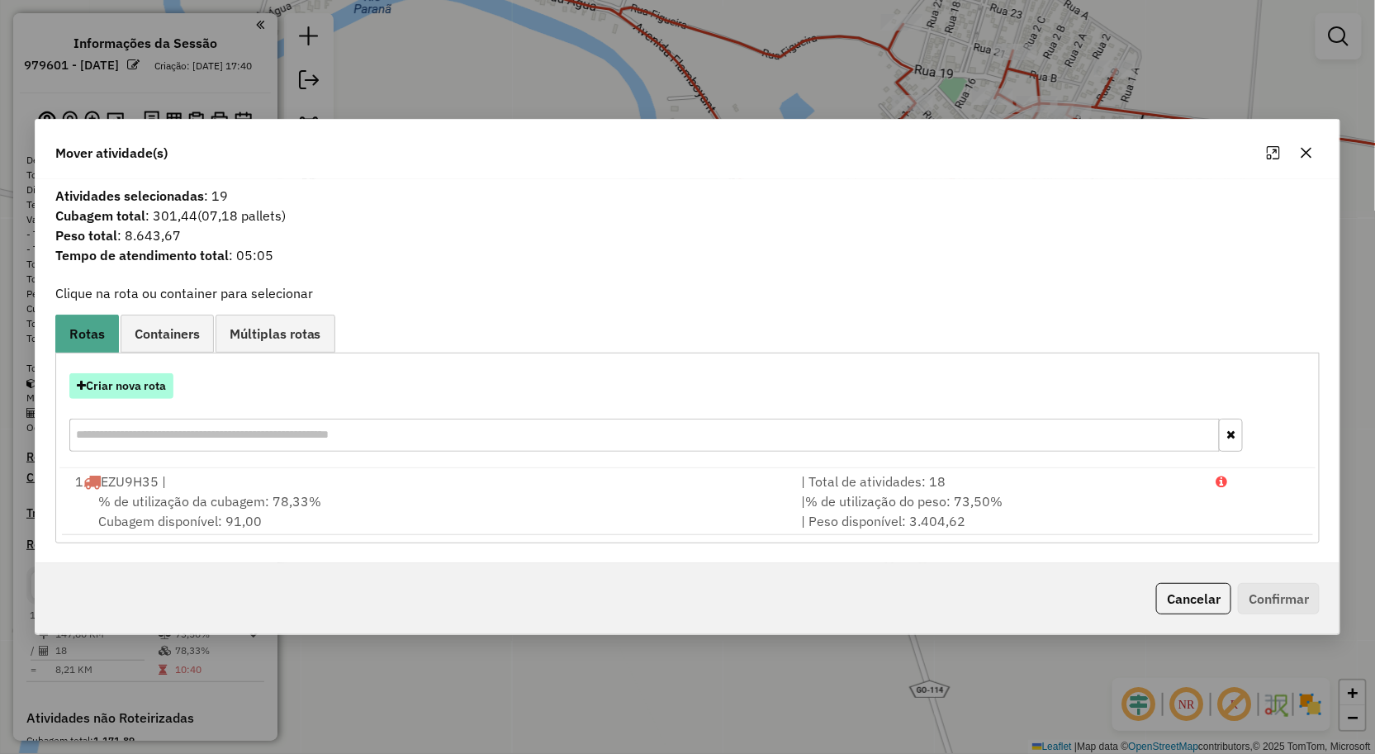
click at [153, 389] on button "Criar nova rota" at bounding box center [121, 386] width 104 height 26
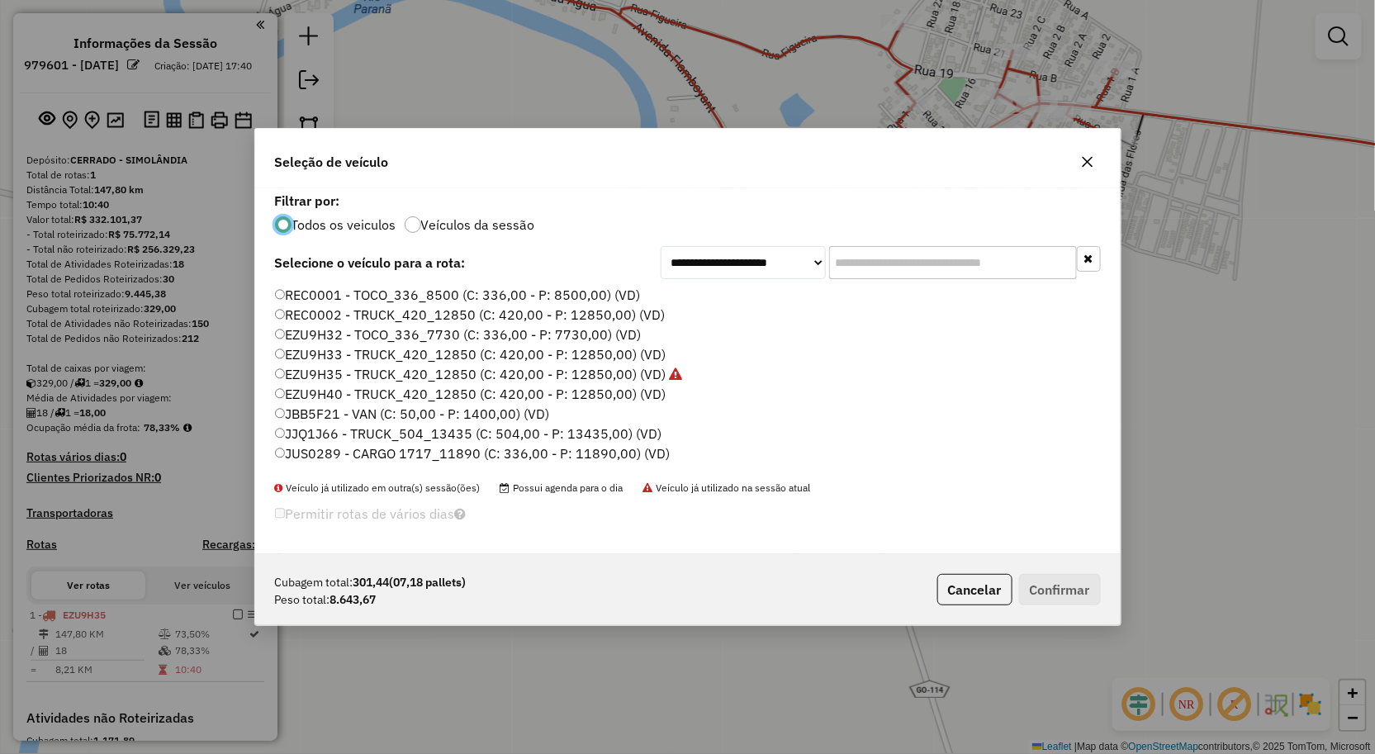
scroll to position [96, 0]
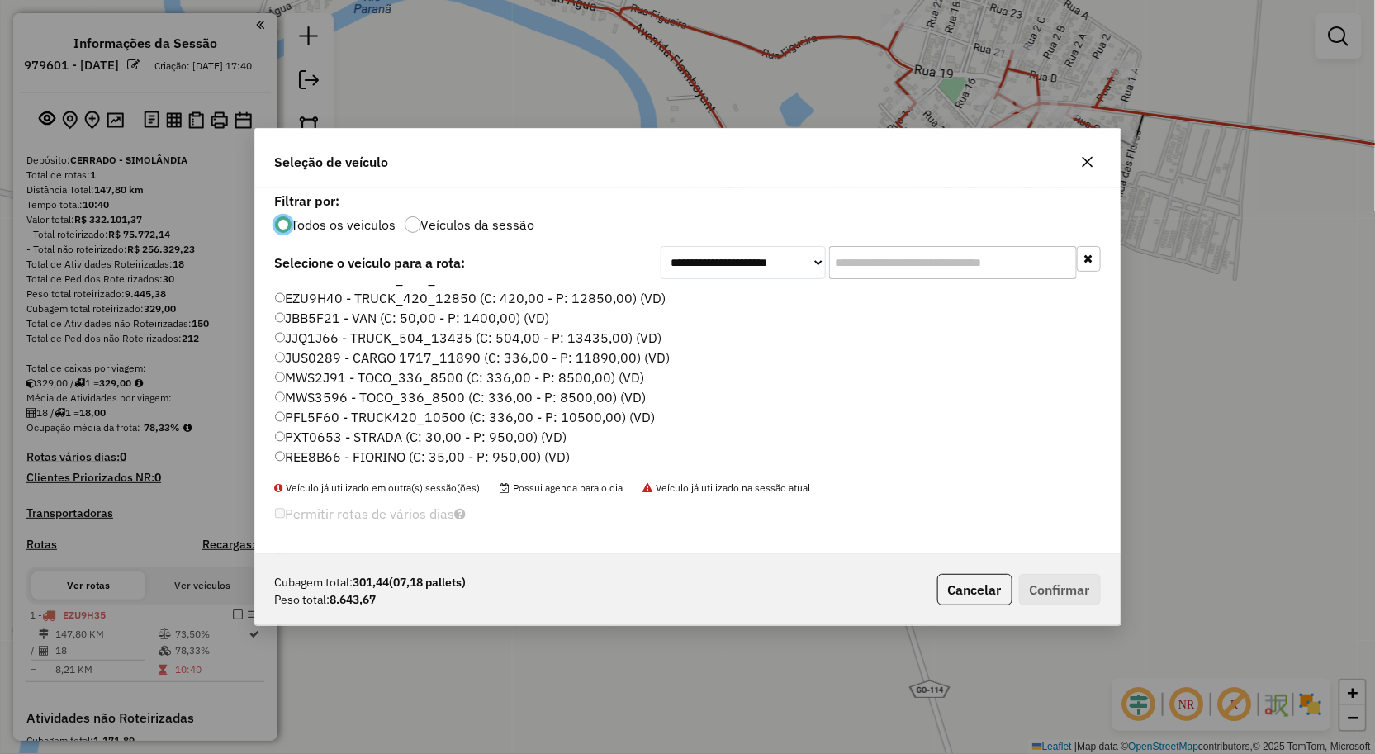
click at [320, 415] on label "PFL5F60 - TRUCK420_10500 (C: 336,00 - P: 10500,00) (VD)" at bounding box center [465, 417] width 381 height 20
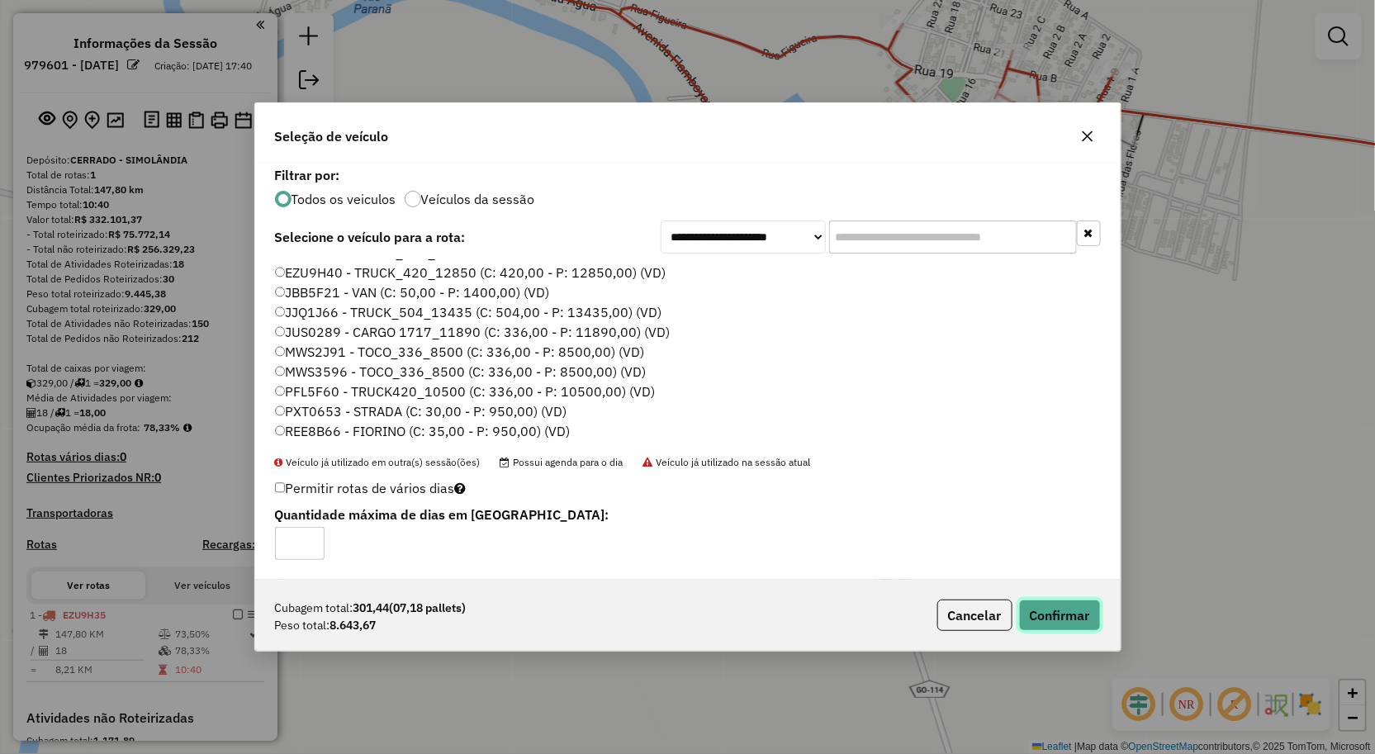
click at [1059, 615] on button "Confirmar" at bounding box center [1060, 615] width 82 height 31
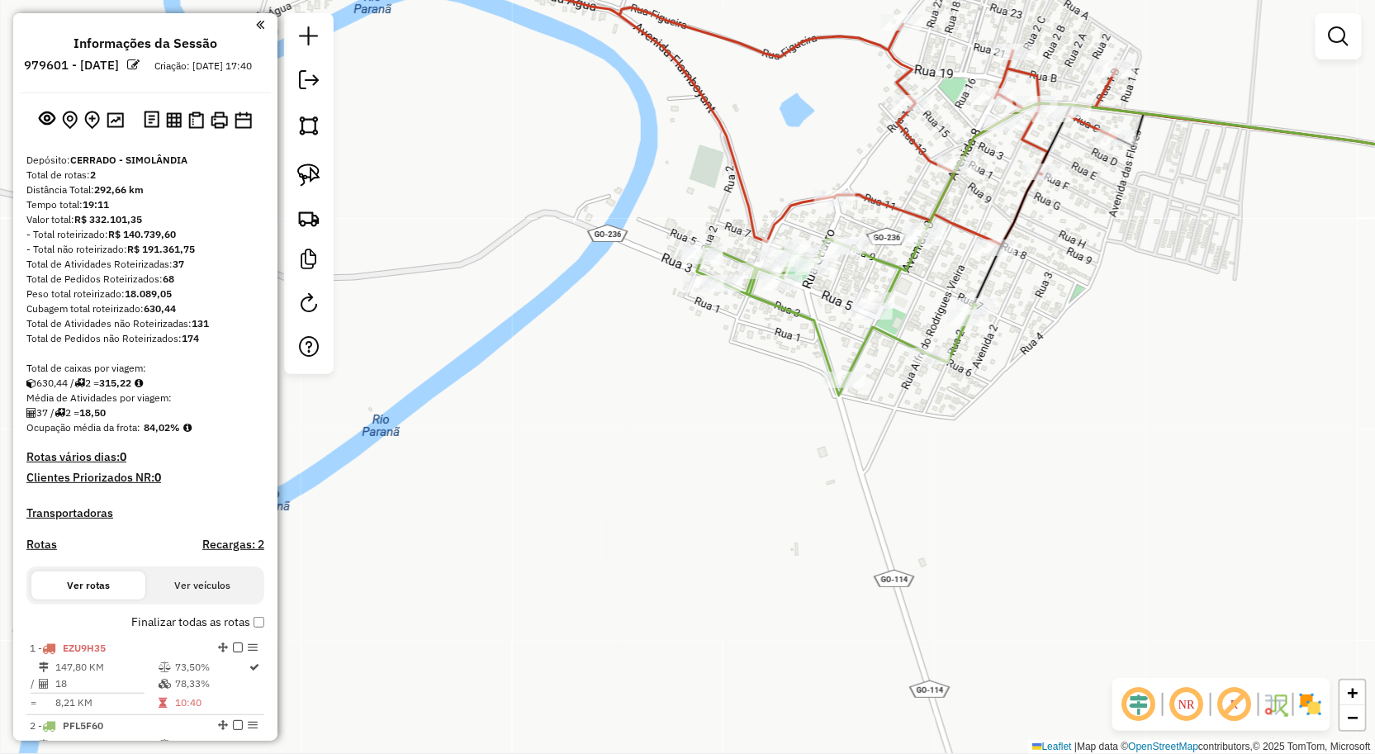
click at [803, 447] on div "Janela de atendimento Grade de atendimento Capacidade Transportadoras Veículos …" at bounding box center [687, 377] width 1375 height 754
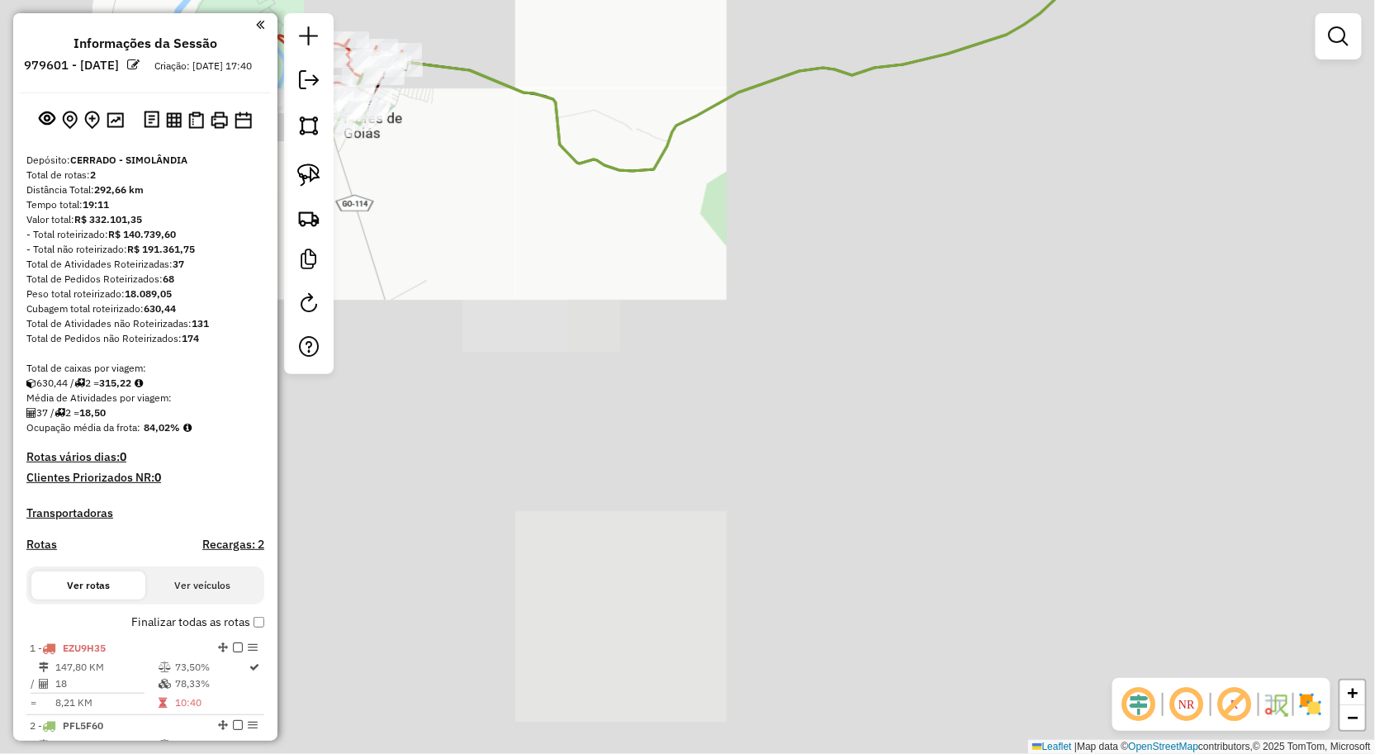
drag, startPoint x: 907, startPoint y: 456, endPoint x: 805, endPoint y: 397, distance: 117.3
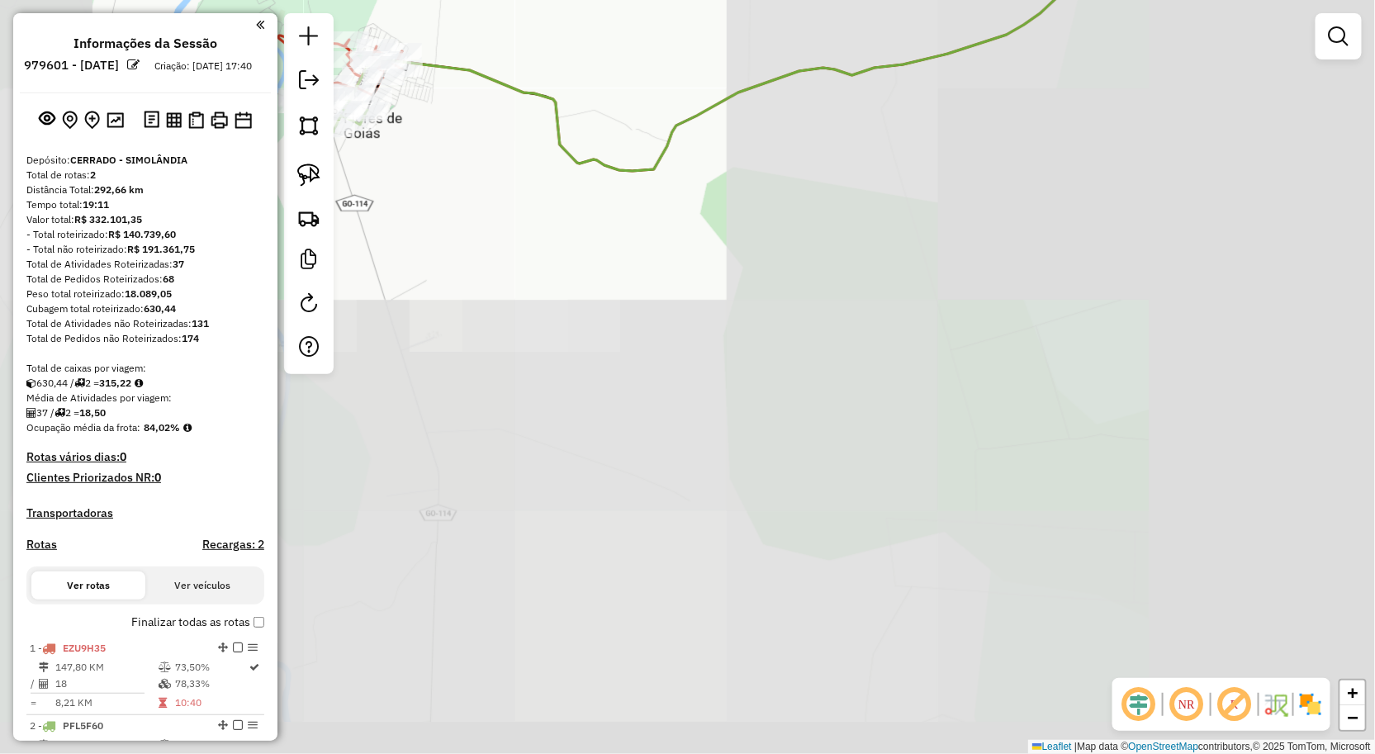
click at [845, 419] on div "Janela de atendimento Grade de atendimento Capacidade Transportadoras Veículos …" at bounding box center [687, 377] width 1375 height 754
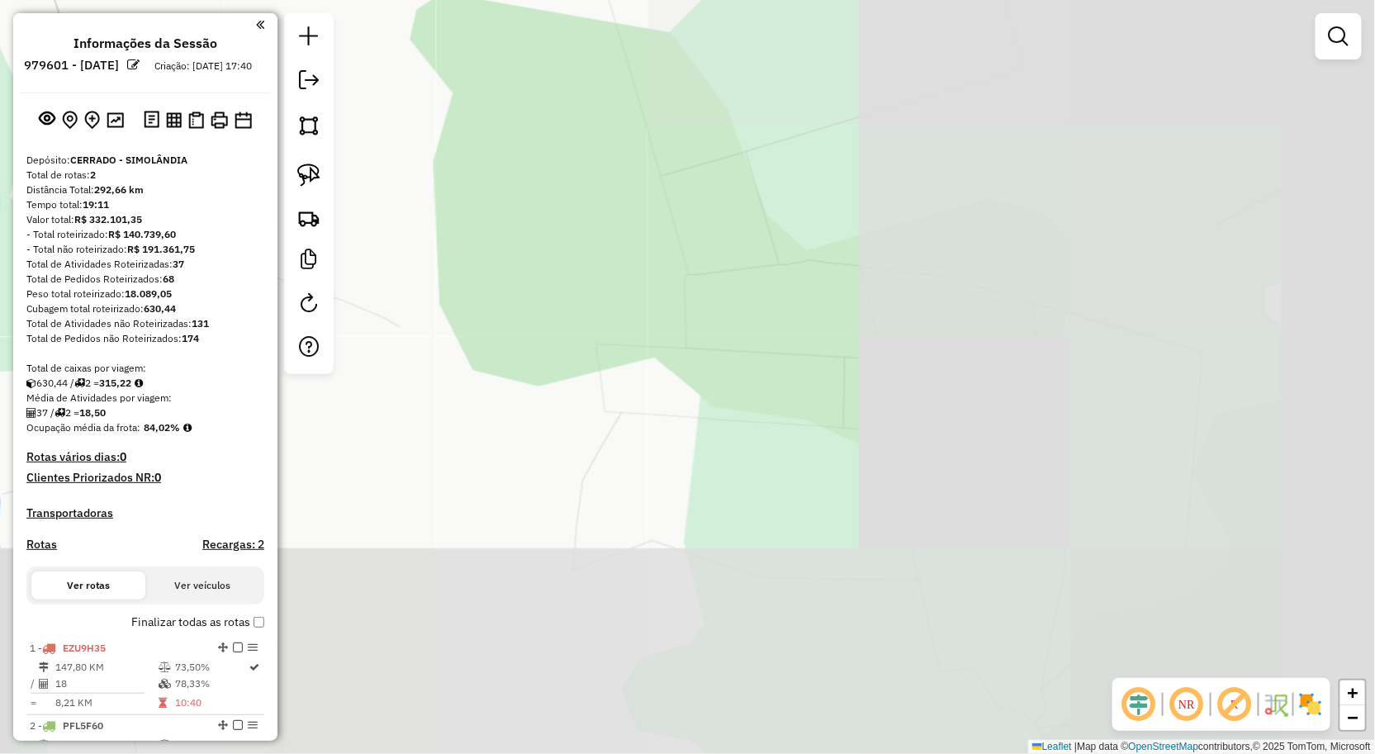
drag, startPoint x: 819, startPoint y: 487, endPoint x: 694, endPoint y: 427, distance: 138.5
click at [714, 436] on div "Janela de atendimento Grade de atendimento Capacidade Transportadoras Veículos …" at bounding box center [687, 377] width 1375 height 754
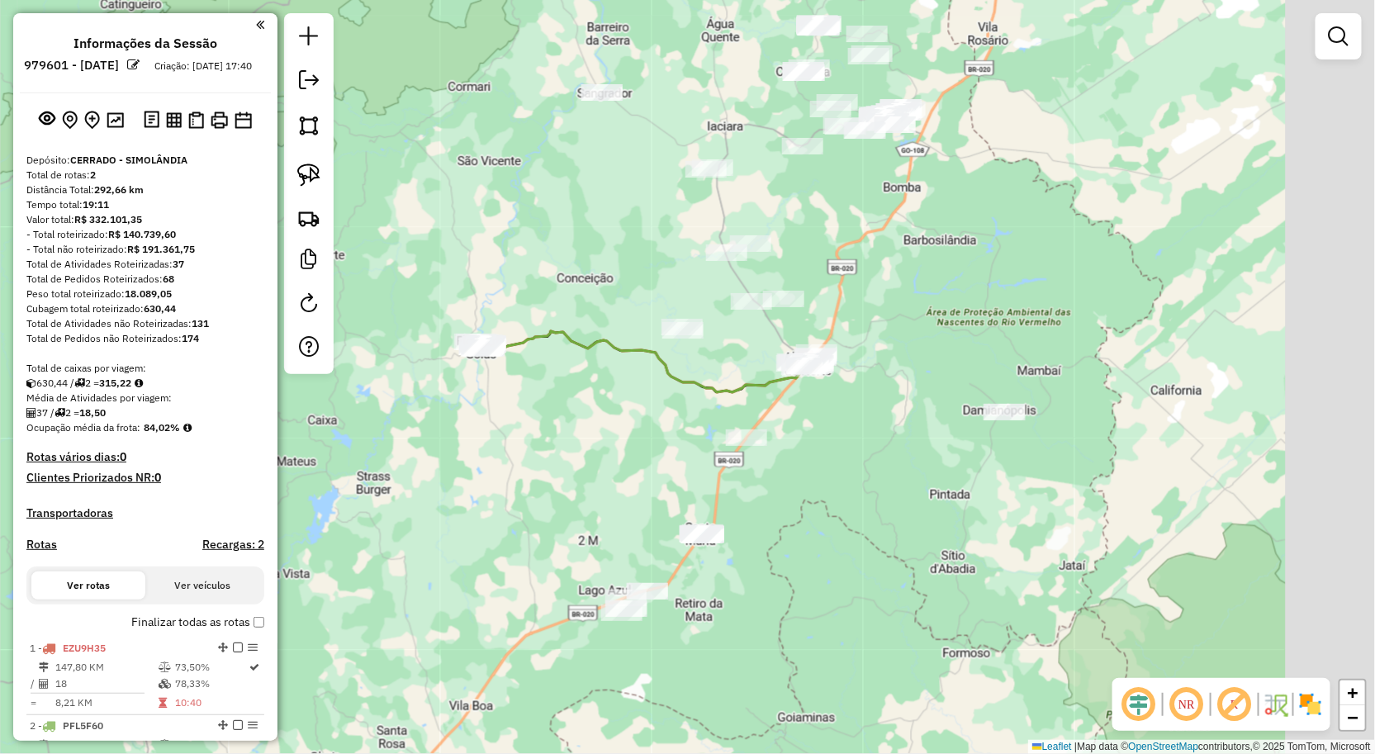
drag, startPoint x: 768, startPoint y: 456, endPoint x: 626, endPoint y: 420, distance: 146.6
click at [626, 420] on div "Janela de atendimento Grade de atendimento Capacidade Transportadoras Veículos …" at bounding box center [687, 377] width 1375 height 754
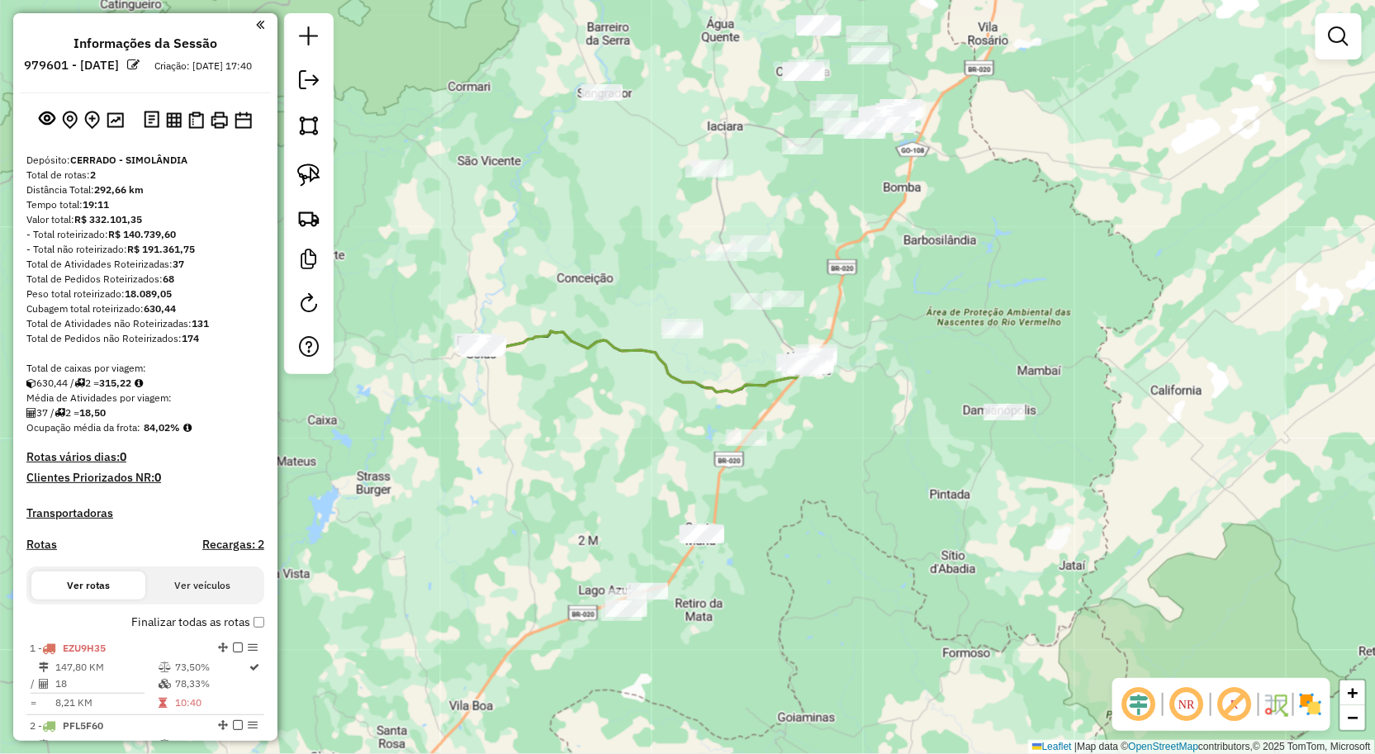
drag, startPoint x: 814, startPoint y: 599, endPoint x: 827, endPoint y: 485, distance: 114.7
click at [827, 485] on div "Janela de atendimento Grade de atendimento Capacidade Transportadoras Veículos …" at bounding box center [687, 377] width 1375 height 754
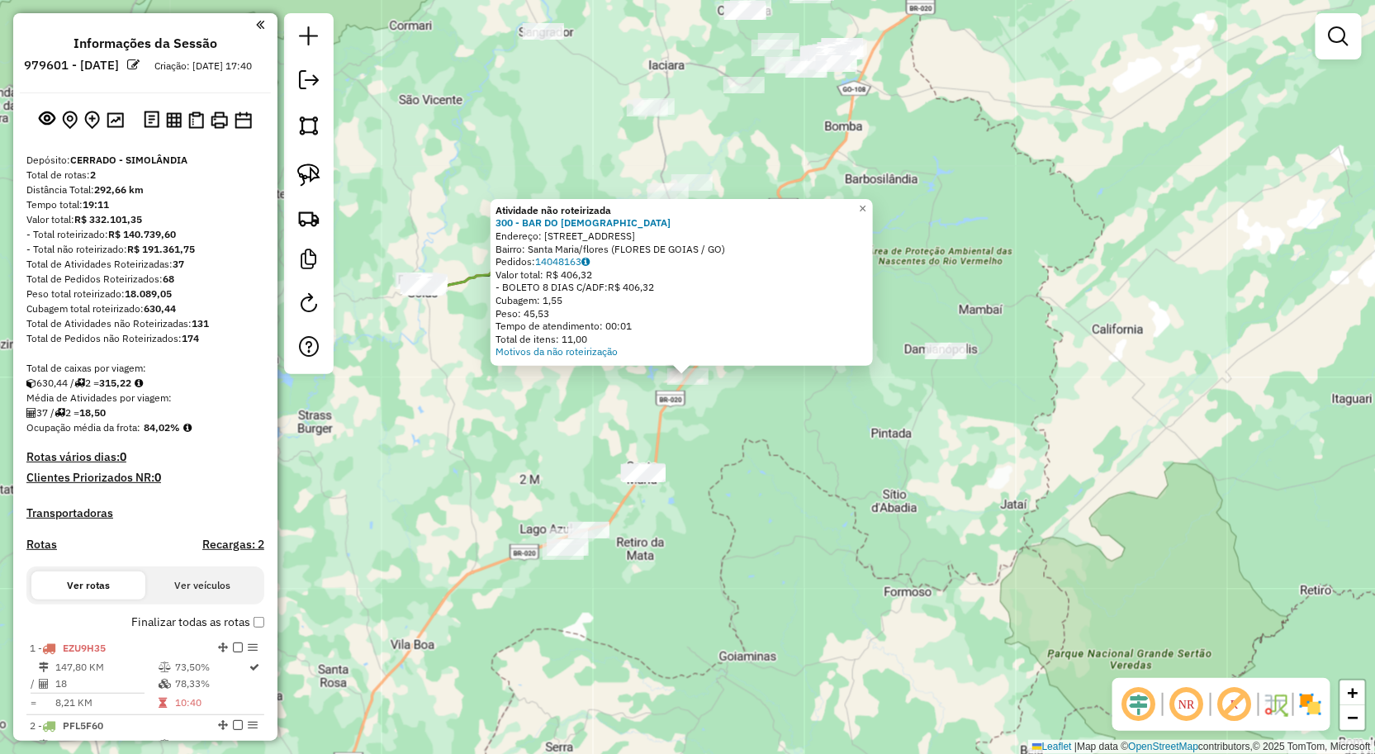
click at [766, 533] on div "Atividade não roteirizada 300 - BAR DO MESSIAS Endereço: Rua br 020 1 Bairro: S…" at bounding box center [687, 377] width 1375 height 754
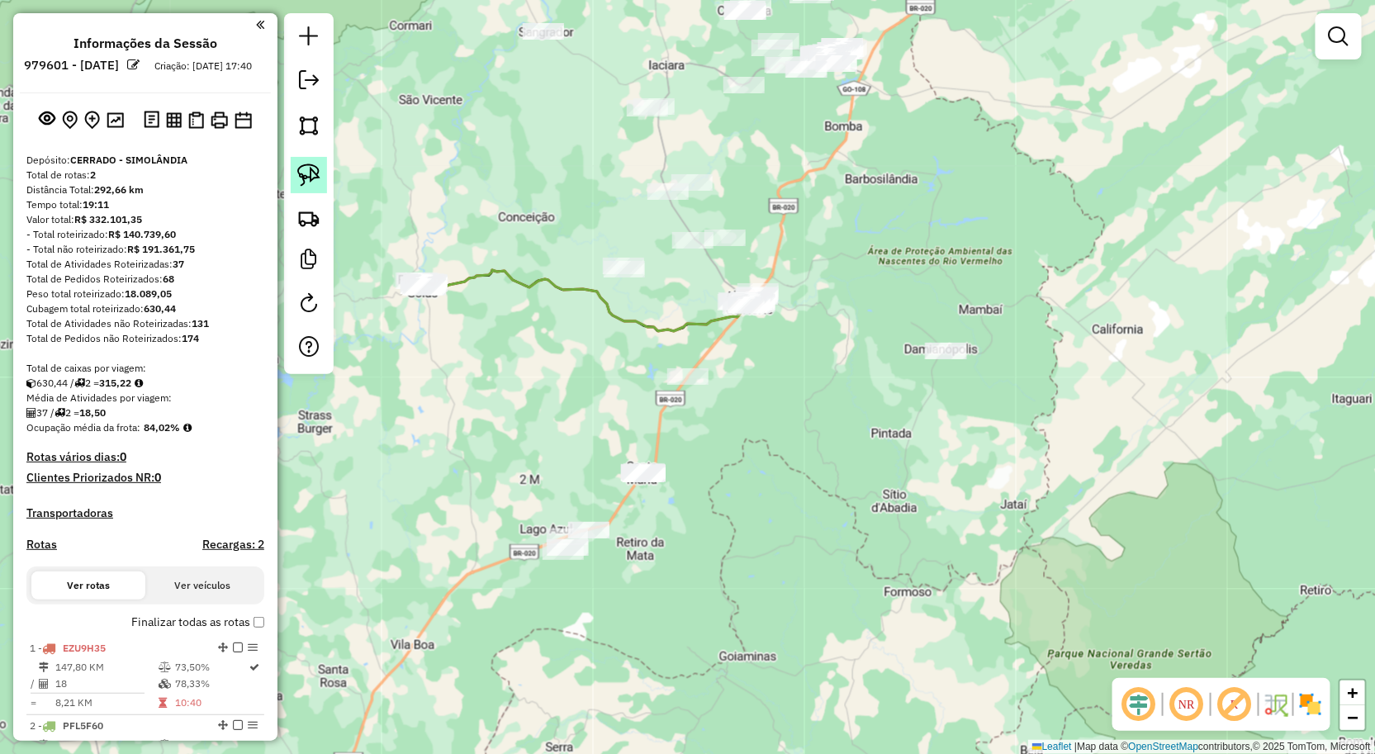
click at [312, 185] on img at bounding box center [308, 175] width 23 height 23
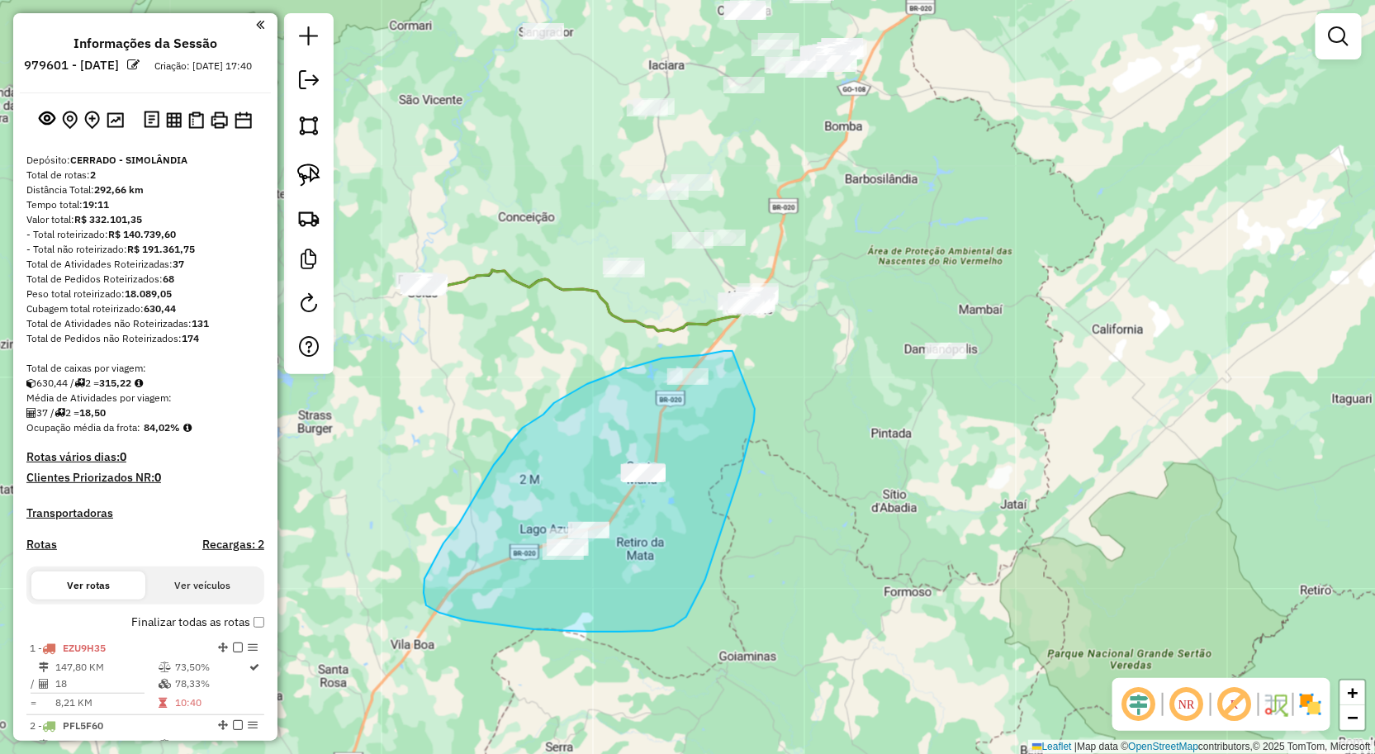
drag, startPoint x: 755, startPoint y: 409, endPoint x: 736, endPoint y: 351, distance: 60.9
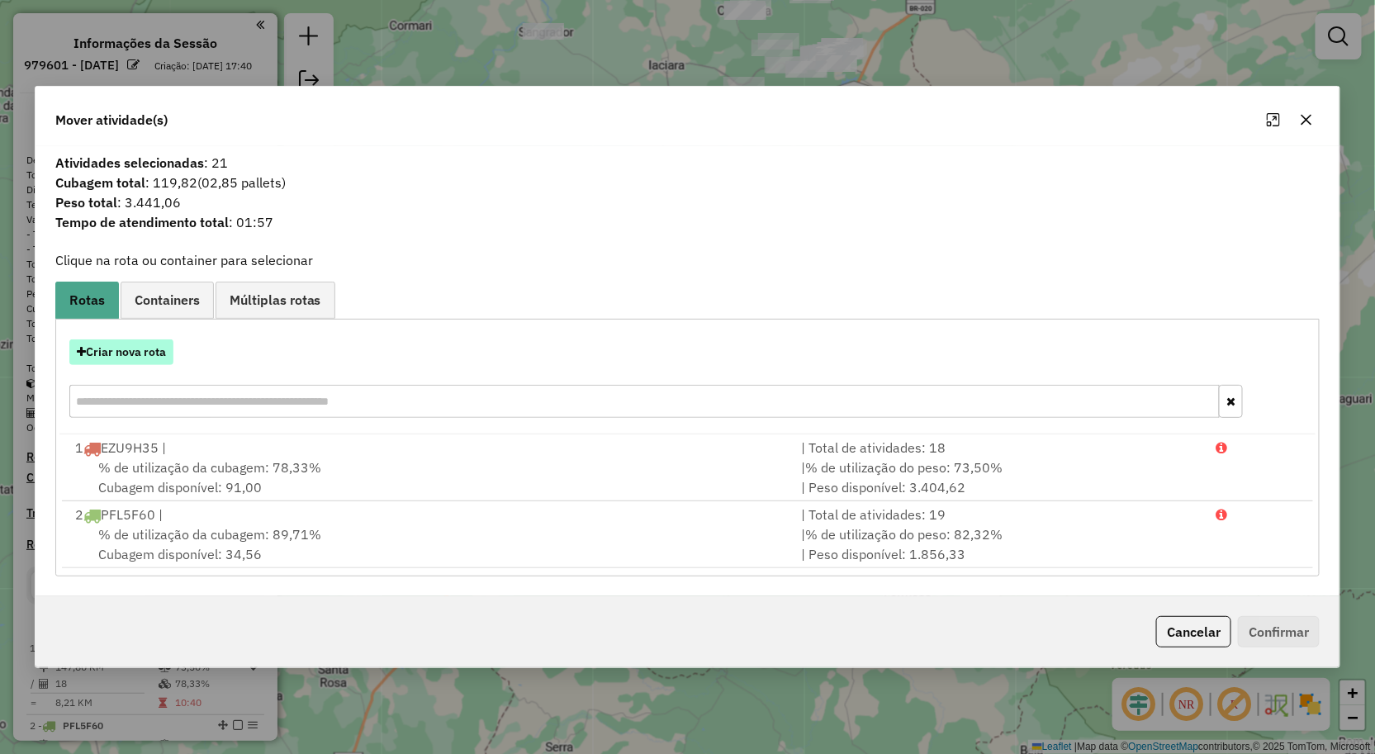
click at [108, 355] on button "Criar nova rota" at bounding box center [121, 352] width 104 height 26
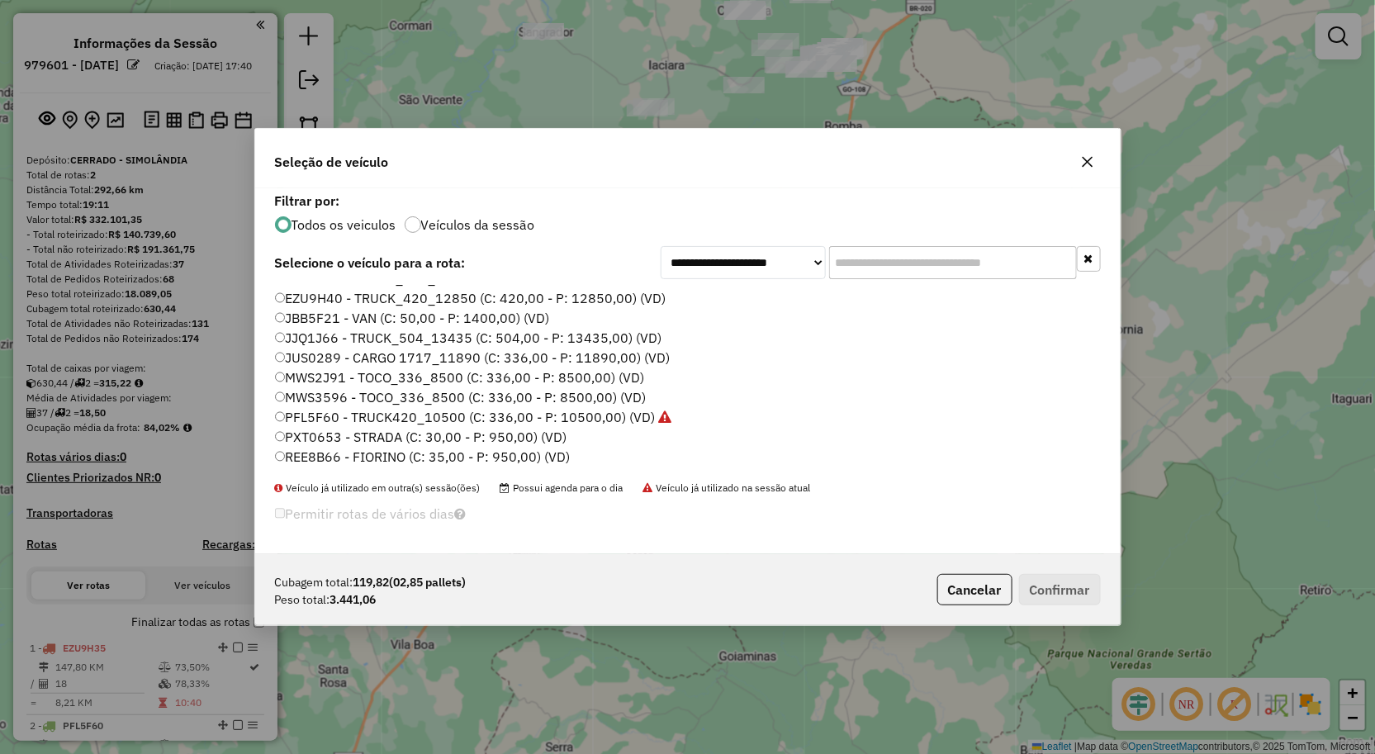
click at [360, 396] on label "MWS3596 - TOCO_336_8500 (C: 336,00 - P: 8500,00) (VD)" at bounding box center [461, 397] width 372 height 20
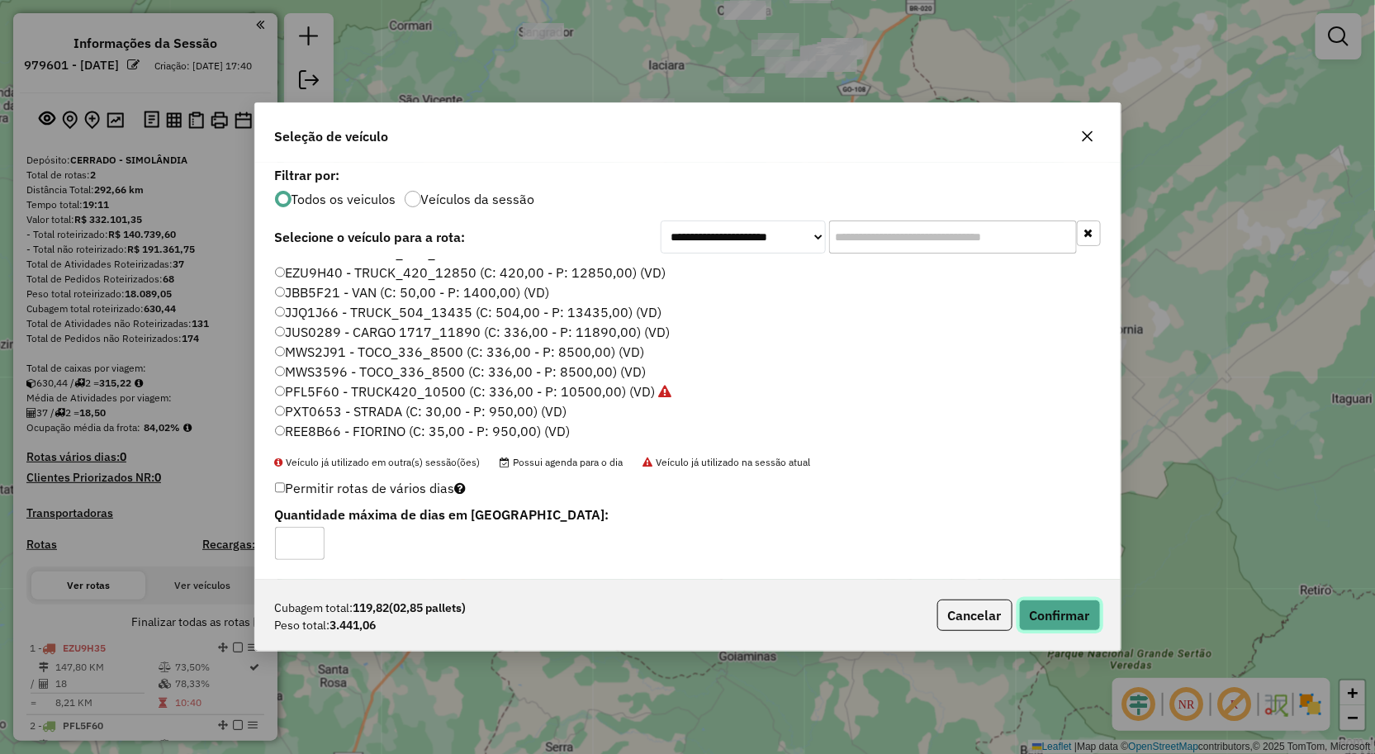
click at [1050, 605] on button "Confirmar" at bounding box center [1060, 615] width 82 height 31
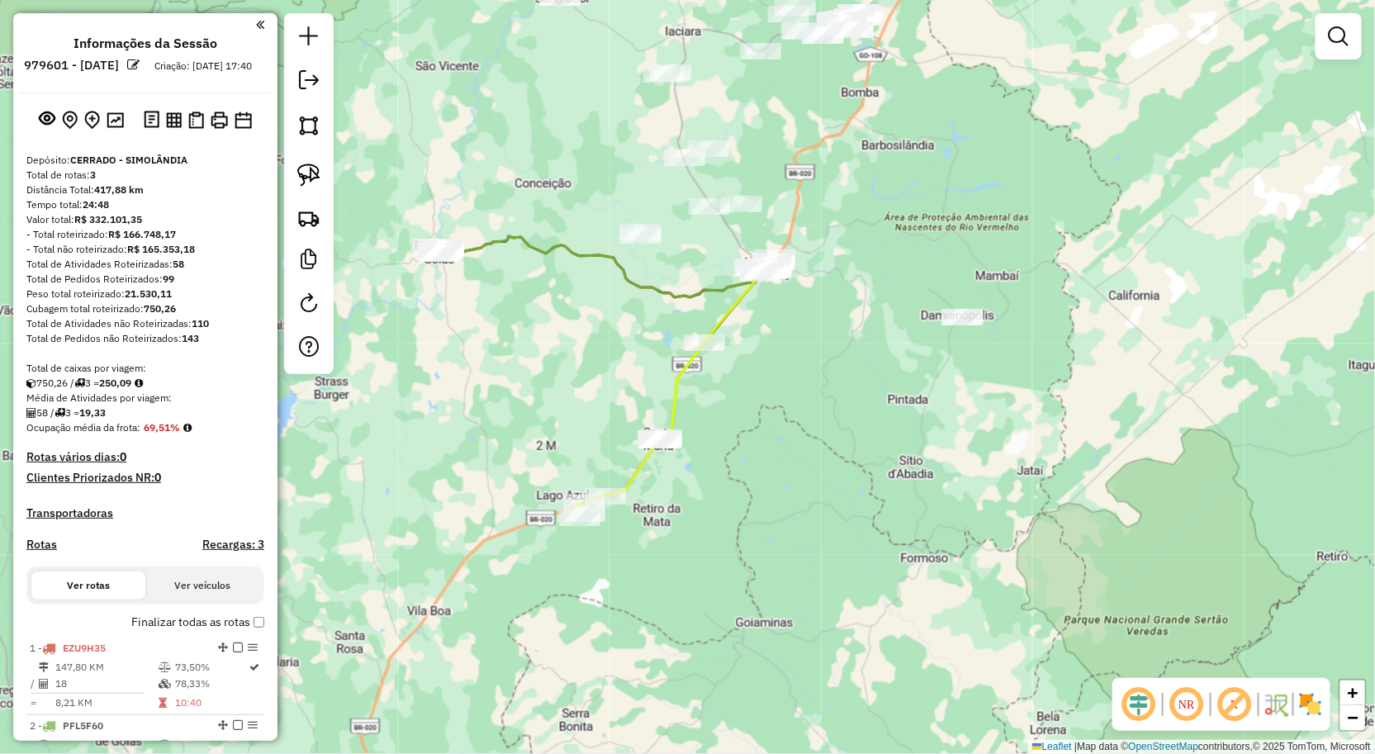
drag, startPoint x: 795, startPoint y: 467, endPoint x: 856, endPoint y: 368, distance: 116.0
click at [847, 377] on div "Janela de atendimento Grade de atendimento Capacidade Transportadoras Veículos …" at bounding box center [687, 377] width 1375 height 754
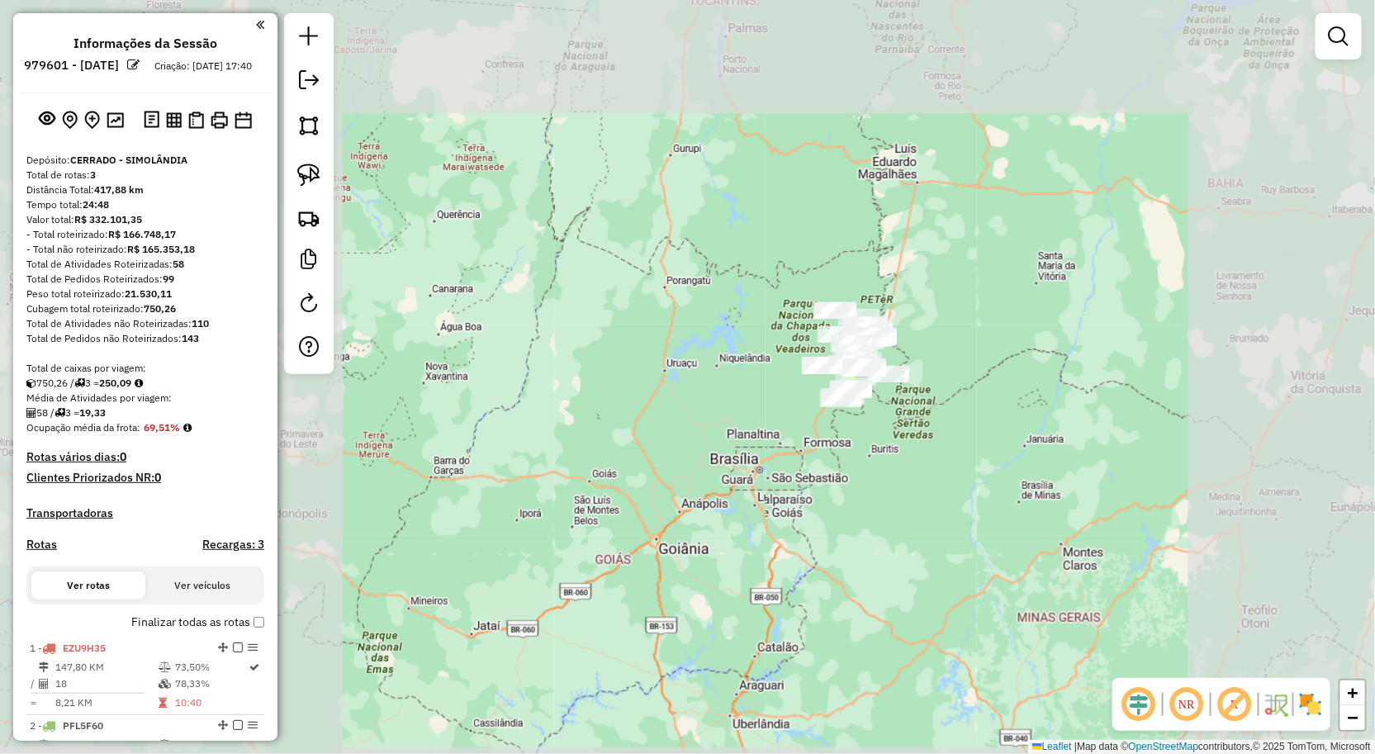
drag, startPoint x: 902, startPoint y: 427, endPoint x: 870, endPoint y: 477, distance: 59.8
click at [870, 477] on div "Janela de atendimento Grade de atendimento Capacidade Transportadoras Veículos …" at bounding box center [687, 377] width 1375 height 754
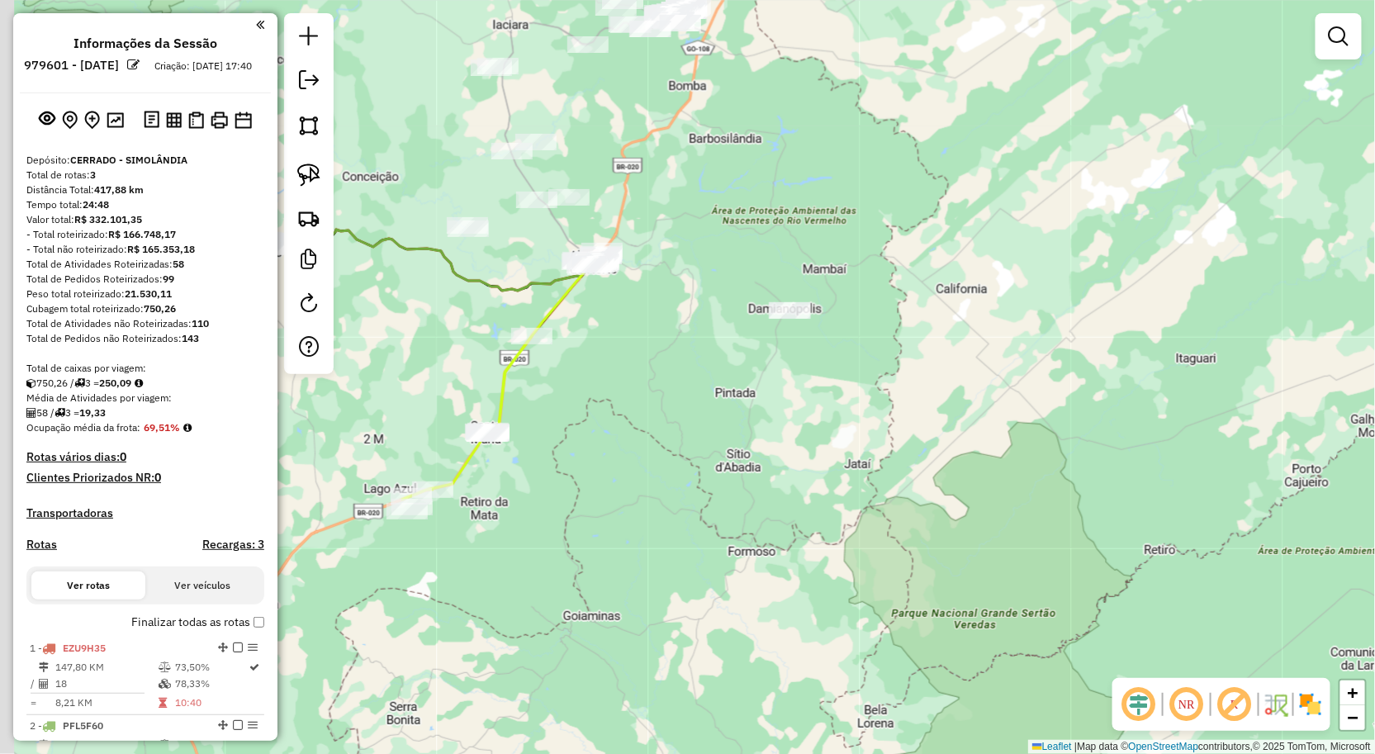
drag, startPoint x: 753, startPoint y: 362, endPoint x: 780, endPoint y: 405, distance: 50.4
click at [812, 417] on div "Janela de atendimento Grade de atendimento Capacidade Transportadoras Veículos …" at bounding box center [687, 377] width 1375 height 754
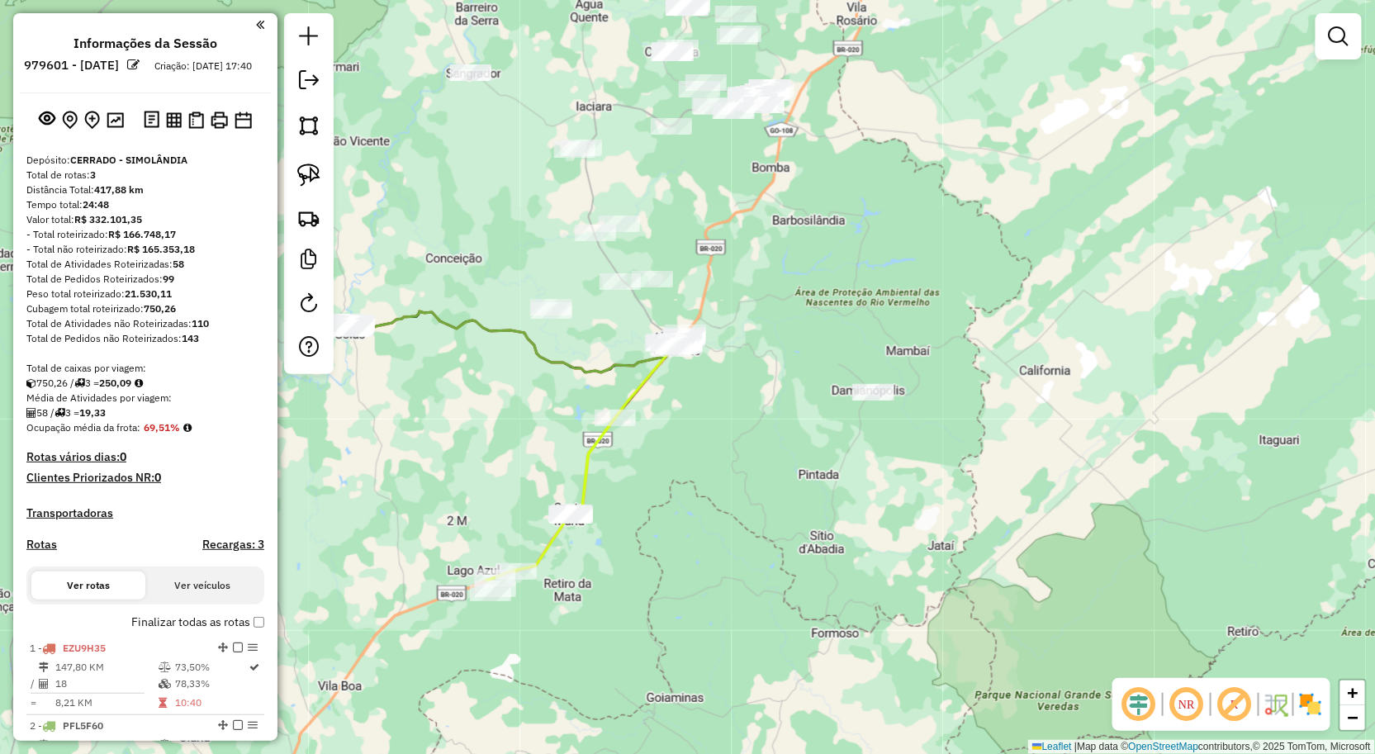
drag, startPoint x: 738, startPoint y: 396, endPoint x: 804, endPoint y: 424, distance: 70.7
click at [805, 423] on div "Janela de atendimento Grade de atendimento Capacidade Transportadoras Veículos …" at bounding box center [687, 377] width 1375 height 754
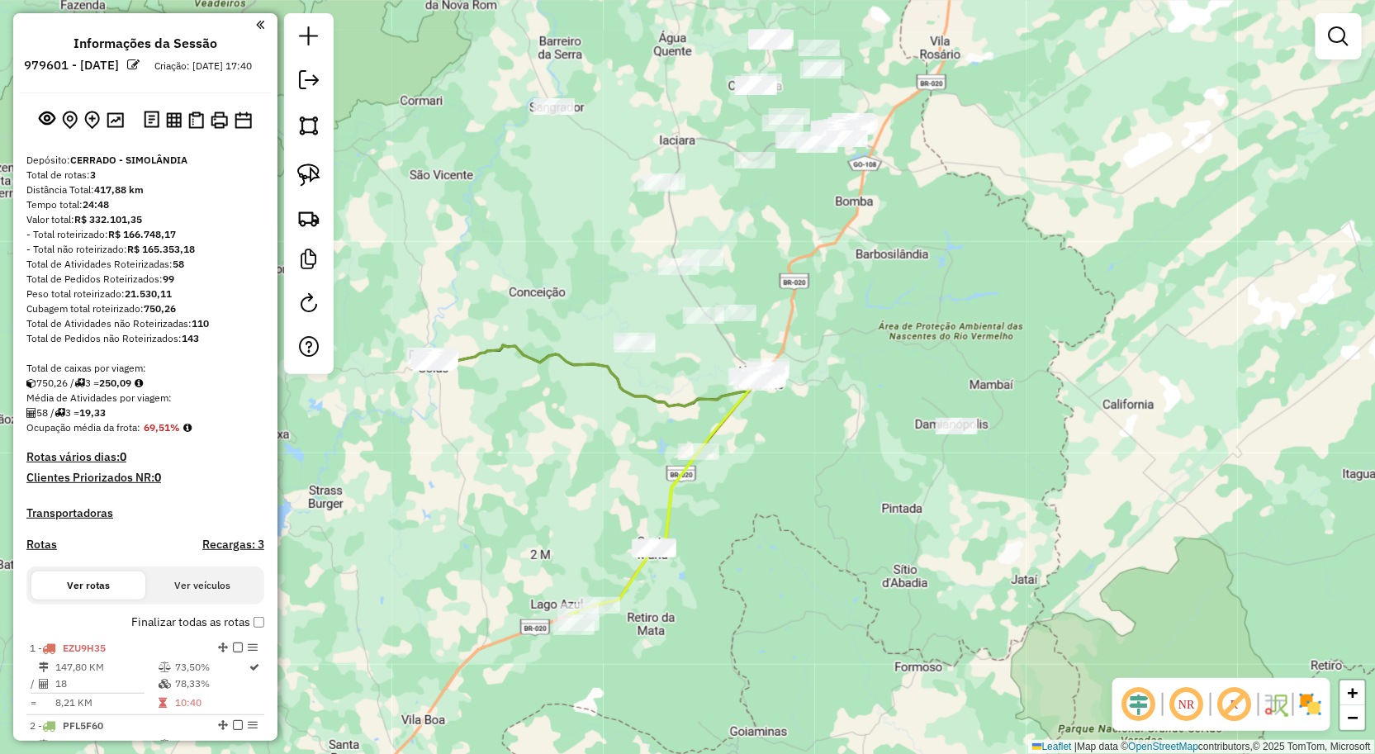
drag, startPoint x: 592, startPoint y: 200, endPoint x: 633, endPoint y: 326, distance: 132.7
click at [633, 326] on div "Janela de atendimento Grade de atendimento Capacidade Transportadoras Veículos …" at bounding box center [687, 377] width 1375 height 754
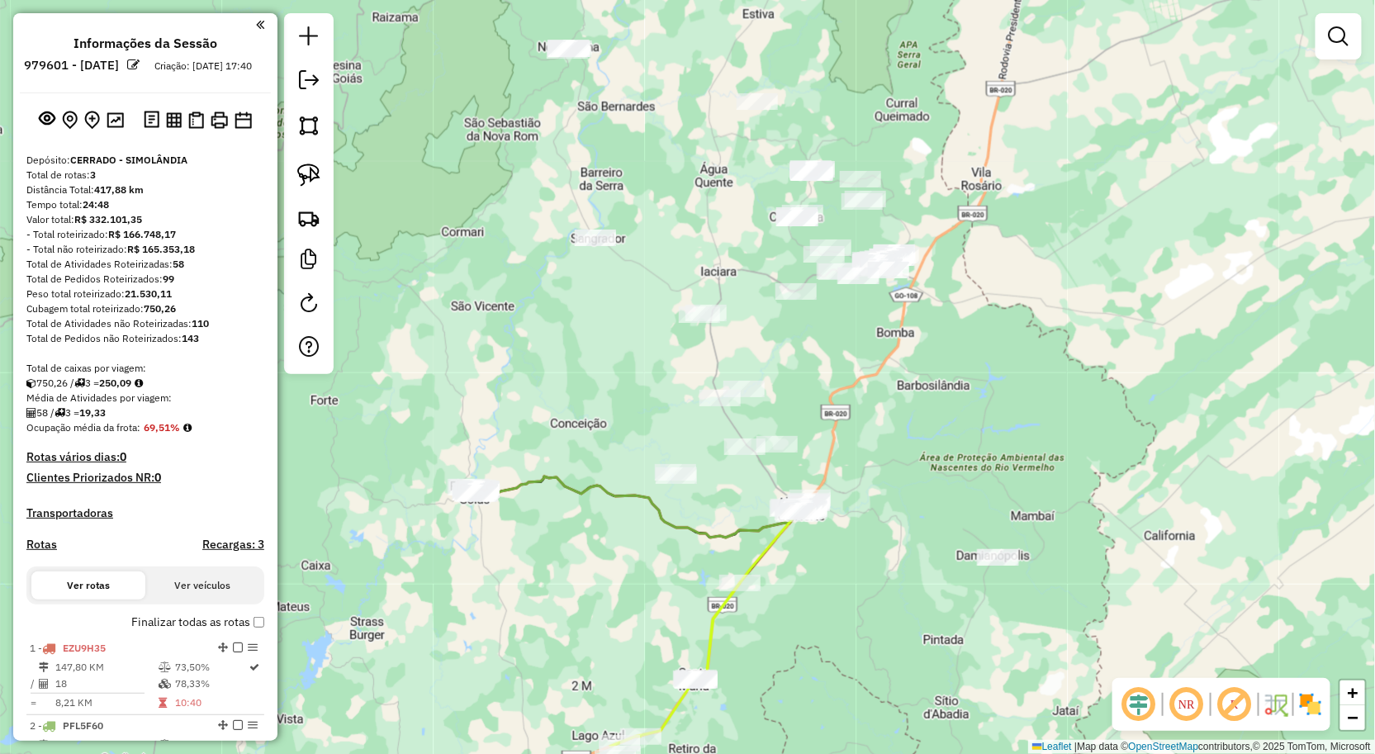
drag, startPoint x: 615, startPoint y: 301, endPoint x: 624, endPoint y: 323, distance: 23.0
click at [624, 323] on div "Janela de atendimento Grade de atendimento Capacidade Transportadoras Veículos …" at bounding box center [687, 377] width 1375 height 754
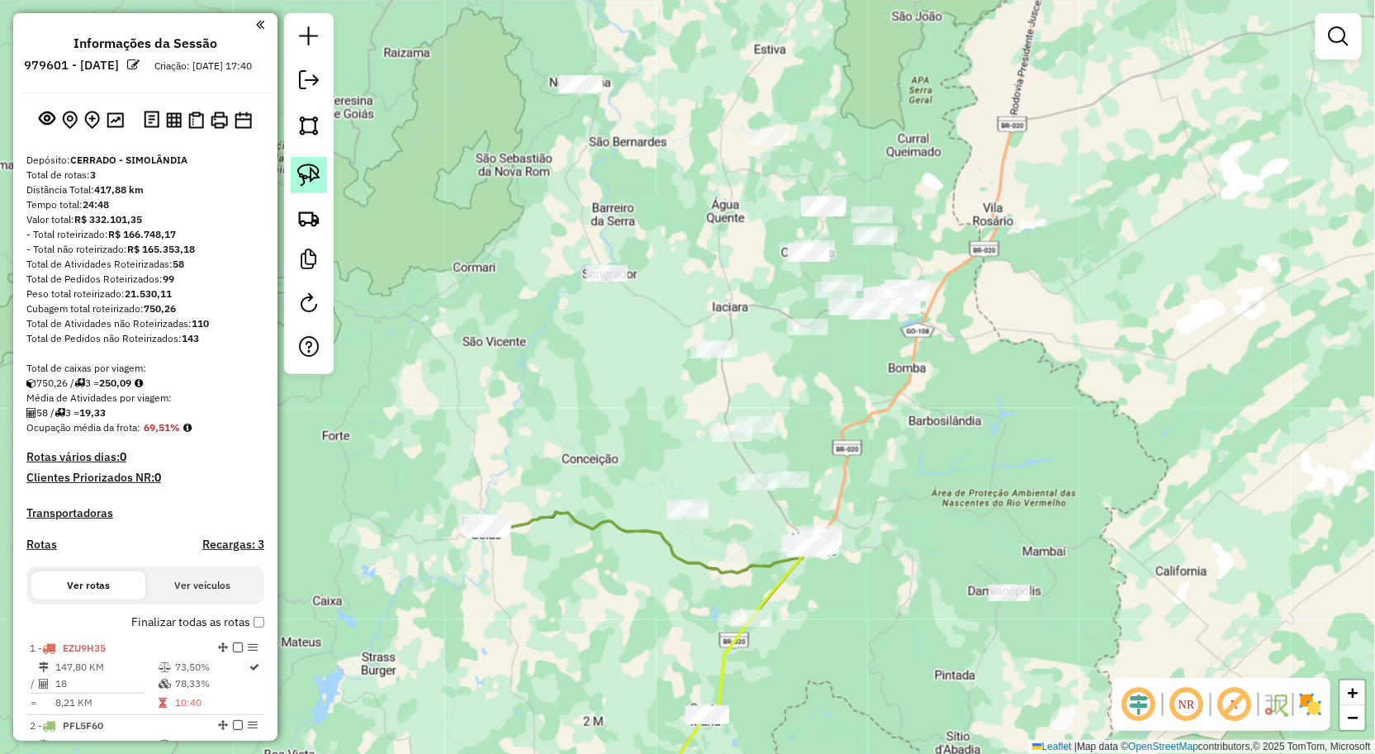
click at [312, 179] on img at bounding box center [308, 175] width 23 height 23
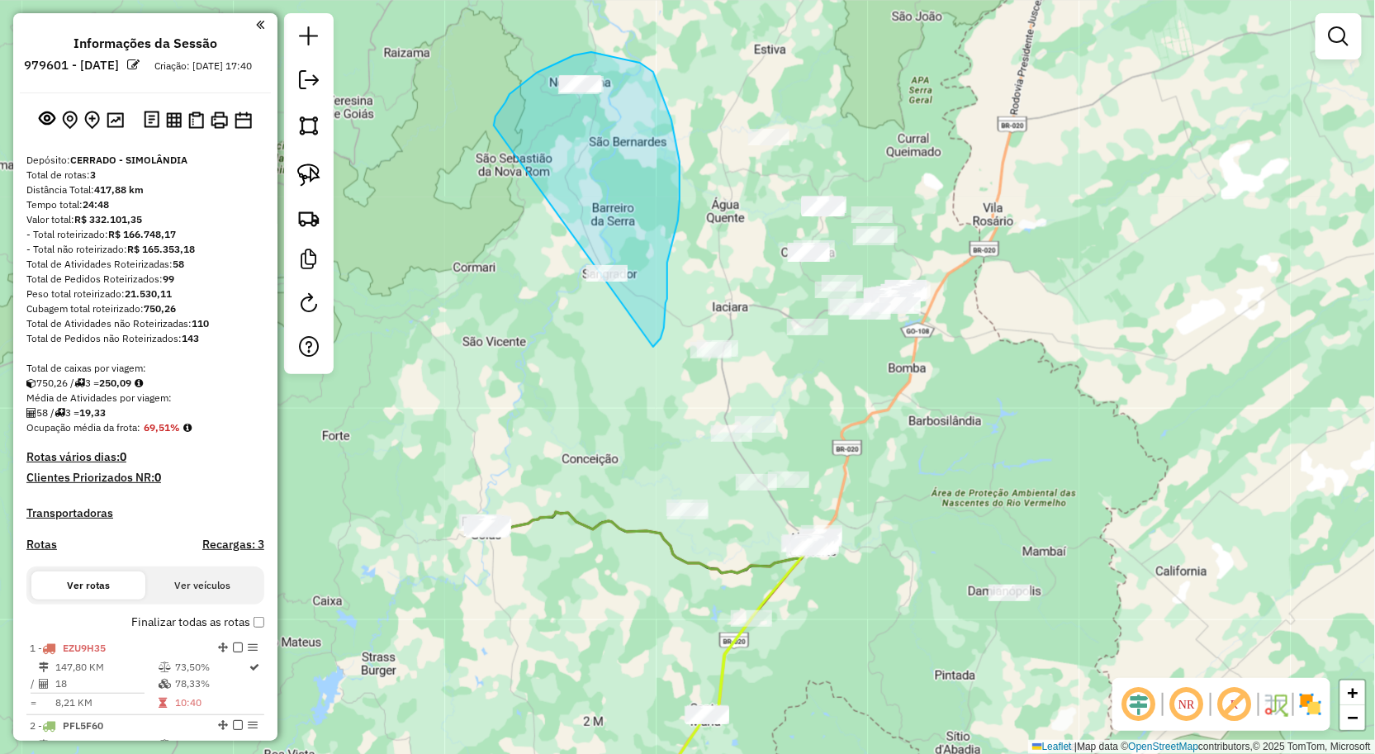
drag, startPoint x: 501, startPoint y: 107, endPoint x: 612, endPoint y: 364, distance: 279.7
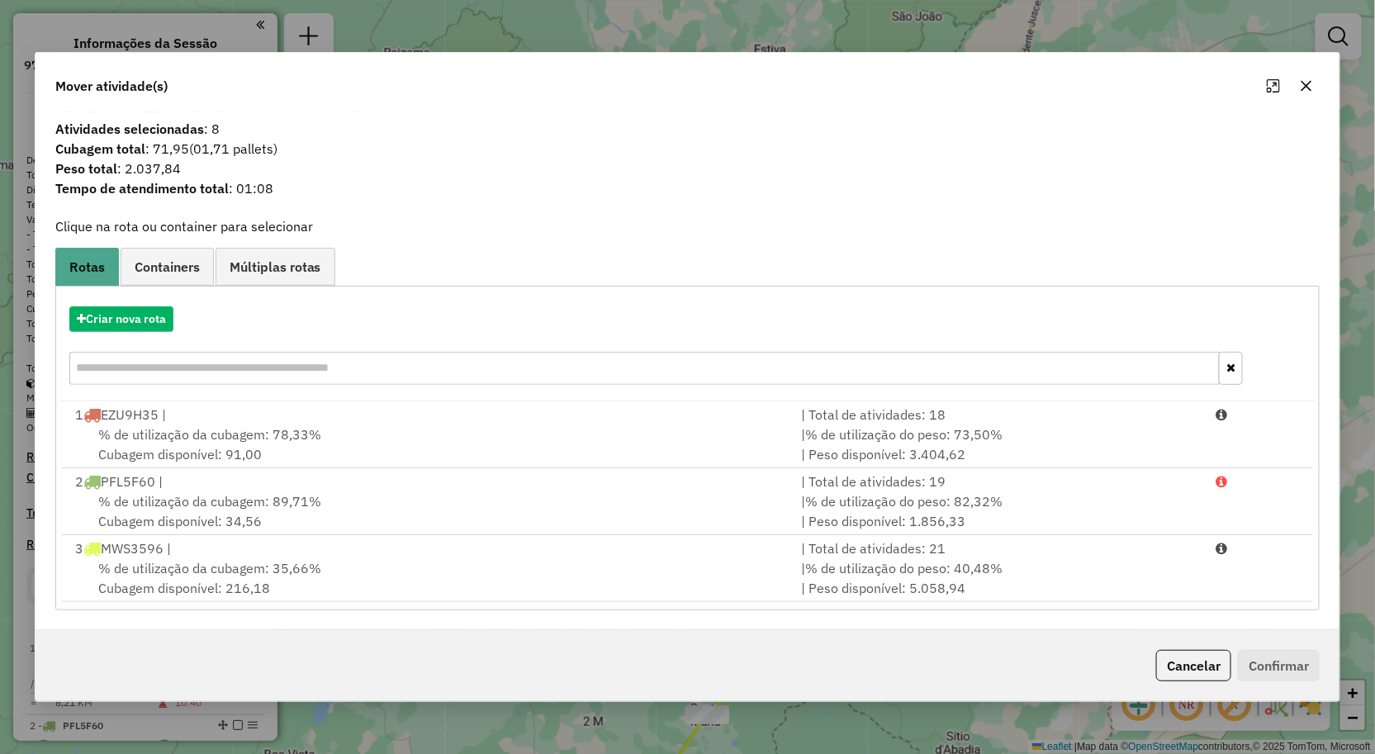
click at [1305, 92] on icon "button" at bounding box center [1306, 85] width 13 height 13
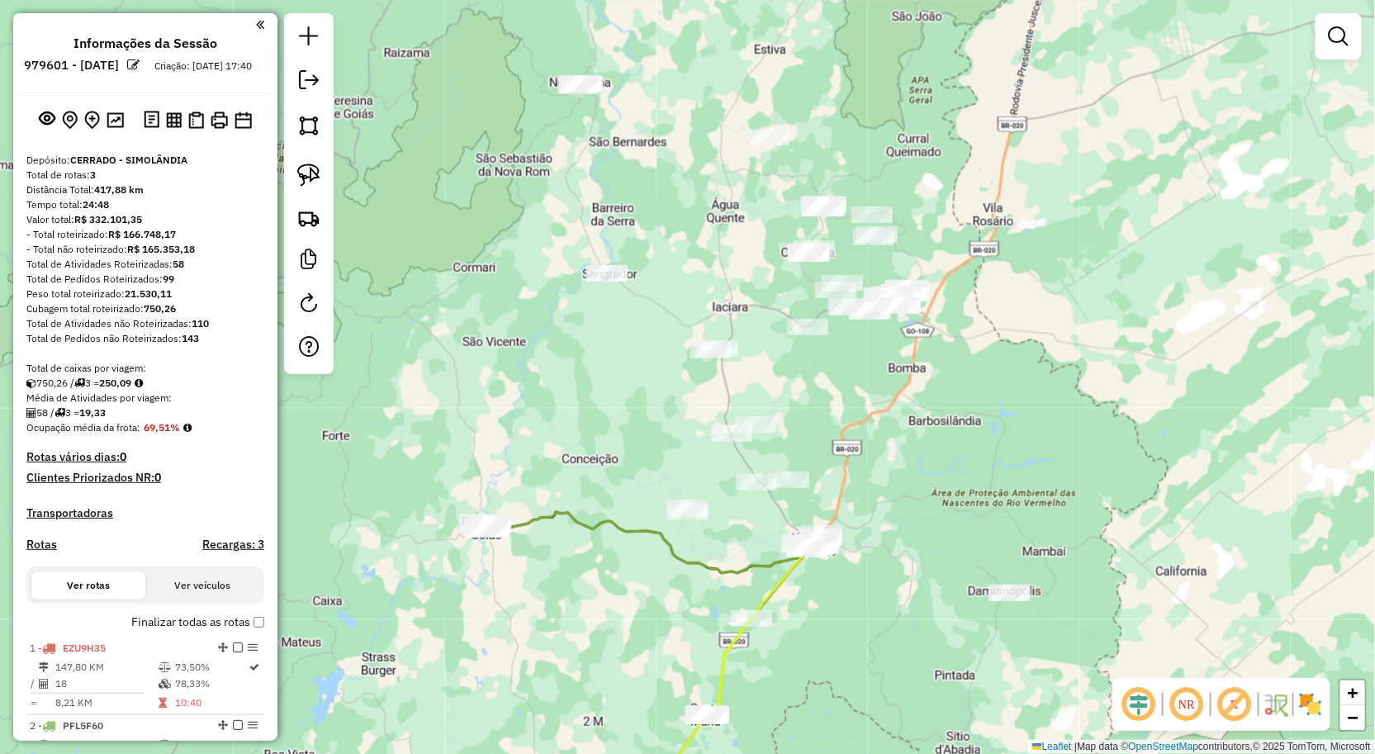
drag, startPoint x: 880, startPoint y: 400, endPoint x: 886, endPoint y: 325, distance: 75.4
click at [886, 325] on div "Janela de atendimento Grade de atendimento Capacidade Transportadoras Veículos …" at bounding box center [687, 377] width 1375 height 754
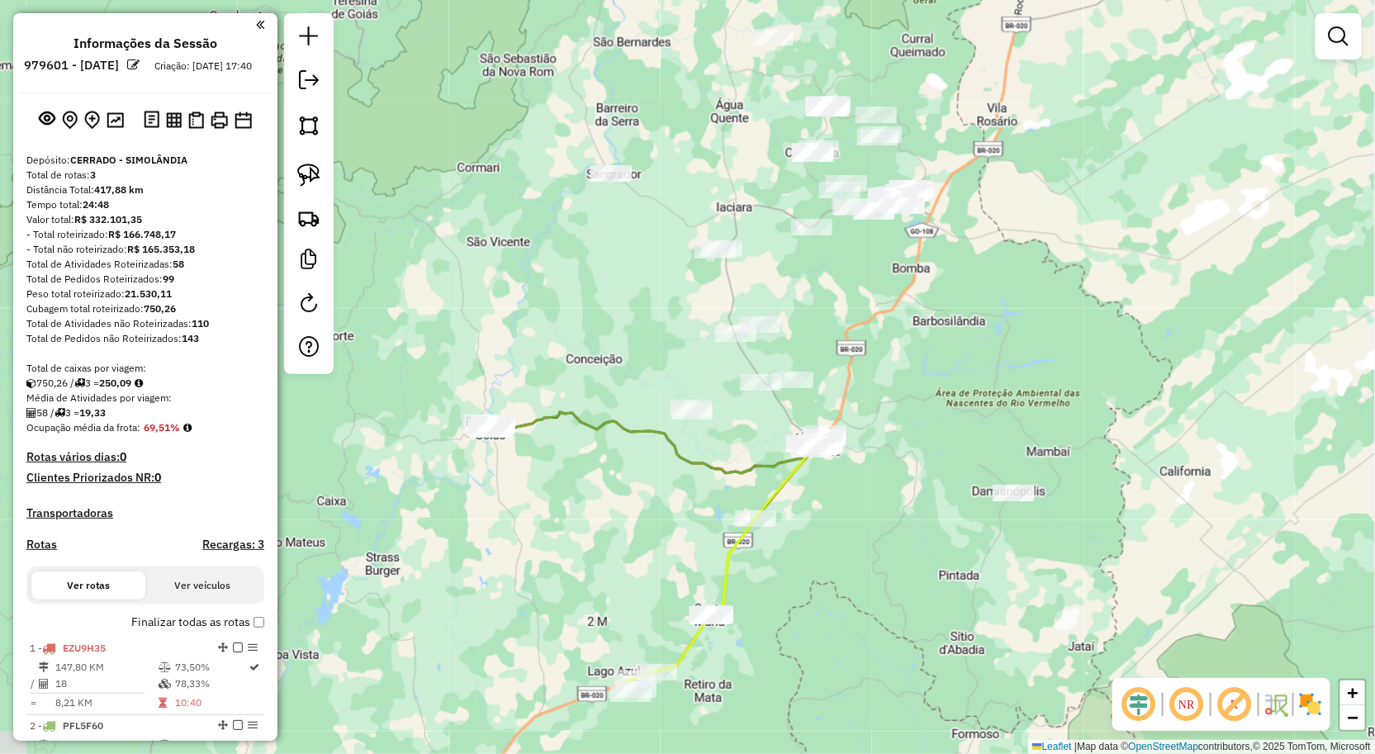
drag, startPoint x: 886, startPoint y: 339, endPoint x: 880, endPoint y: 302, distance: 36.8
click at [880, 303] on div "Janela de atendimento Grade de atendimento Capacidade Transportadoras Veículos …" at bounding box center [687, 377] width 1375 height 754
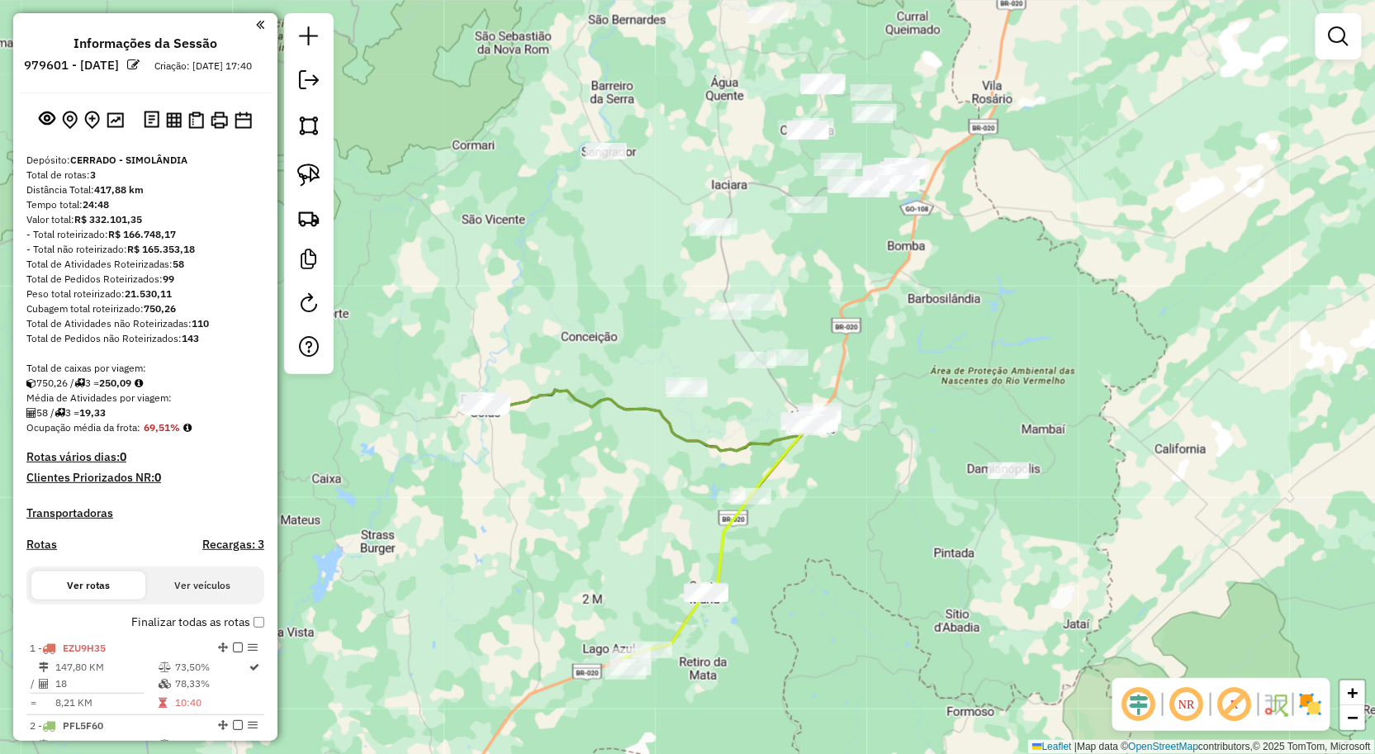
drag, startPoint x: 747, startPoint y: 253, endPoint x: 771, endPoint y: 294, distance: 47.7
click at [771, 295] on div "Janela de atendimento Grade de atendimento Capacidade Transportadoras Veículos …" at bounding box center [687, 377] width 1375 height 754
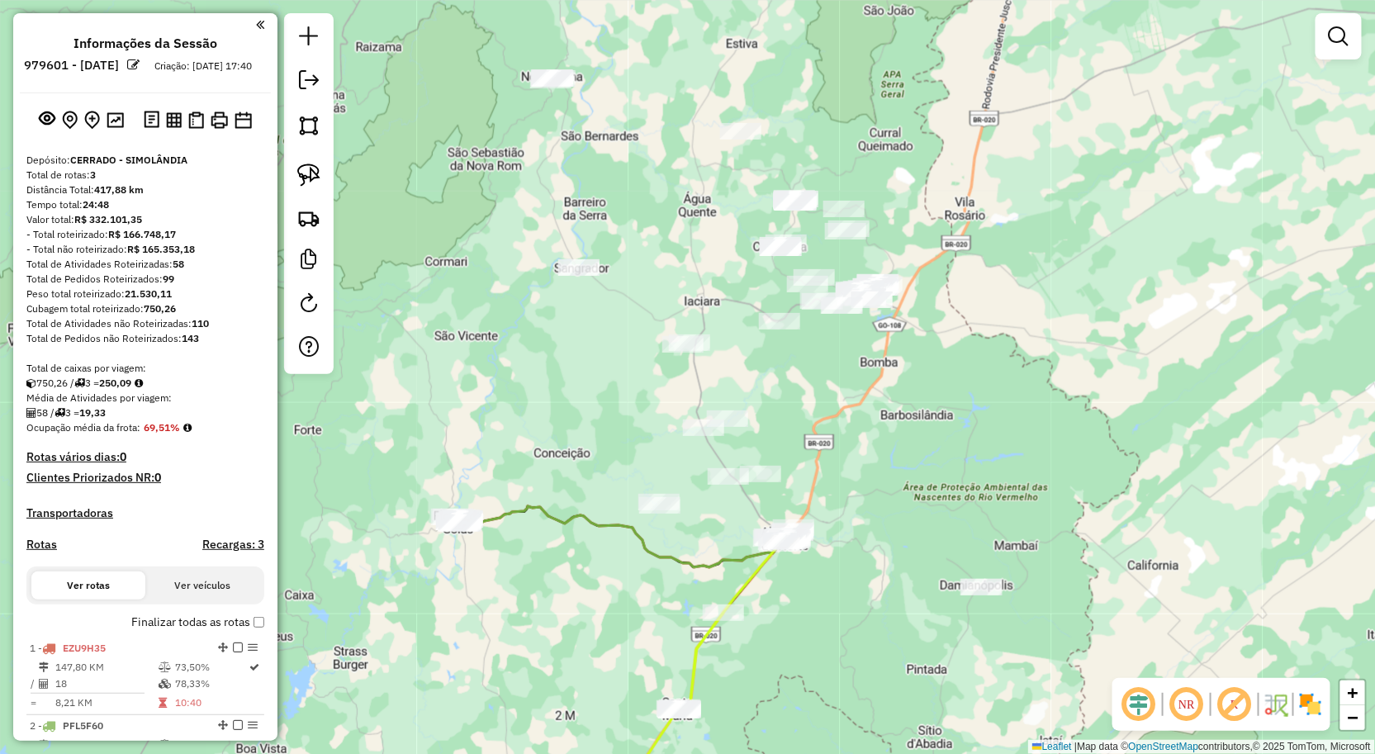
drag, startPoint x: 956, startPoint y: 353, endPoint x: 899, endPoint y: 417, distance: 86.0
click at [899, 417] on div "Janela de atendimento Grade de atendimento Capacidade Transportadoras Veículos …" at bounding box center [687, 377] width 1375 height 754
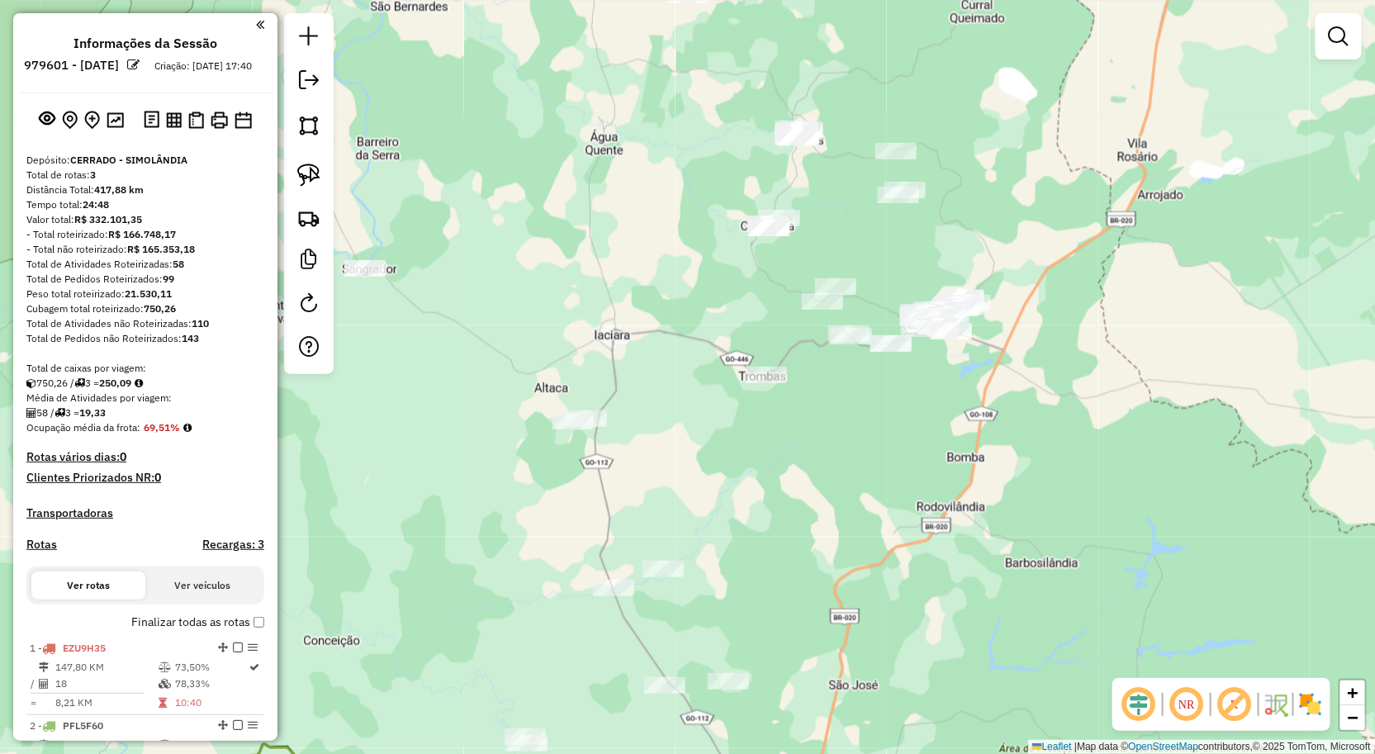
drag, startPoint x: 832, startPoint y: 221, endPoint x: 823, endPoint y: 290, distance: 69.9
click at [823, 287] on div "Janela de atendimento Grade de atendimento Capacidade Transportadoras Veículos …" at bounding box center [687, 377] width 1375 height 754
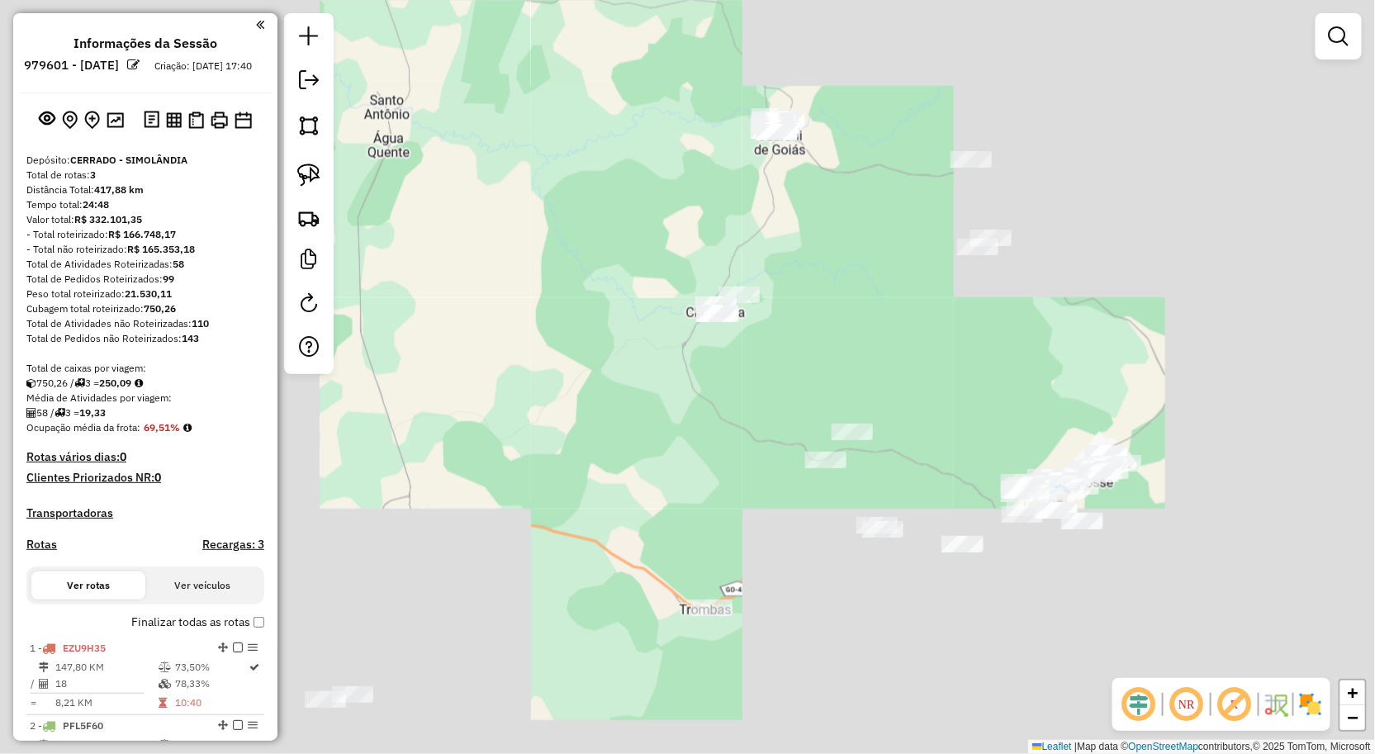
drag, startPoint x: 859, startPoint y: 246, endPoint x: 857, endPoint y: 268, distance: 22.4
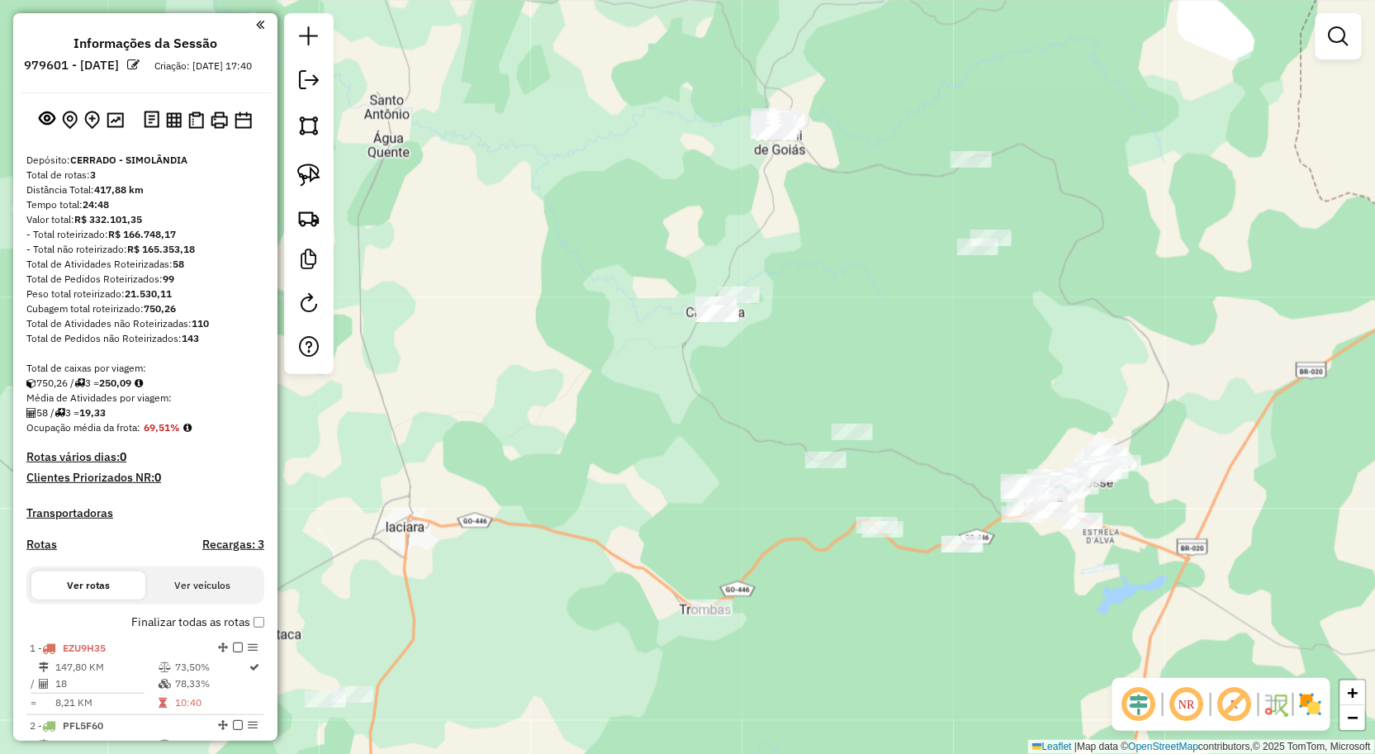
click at [857, 253] on div "Janela de atendimento Grade de atendimento Capacidade Transportadoras Veículos …" at bounding box center [687, 377] width 1375 height 754
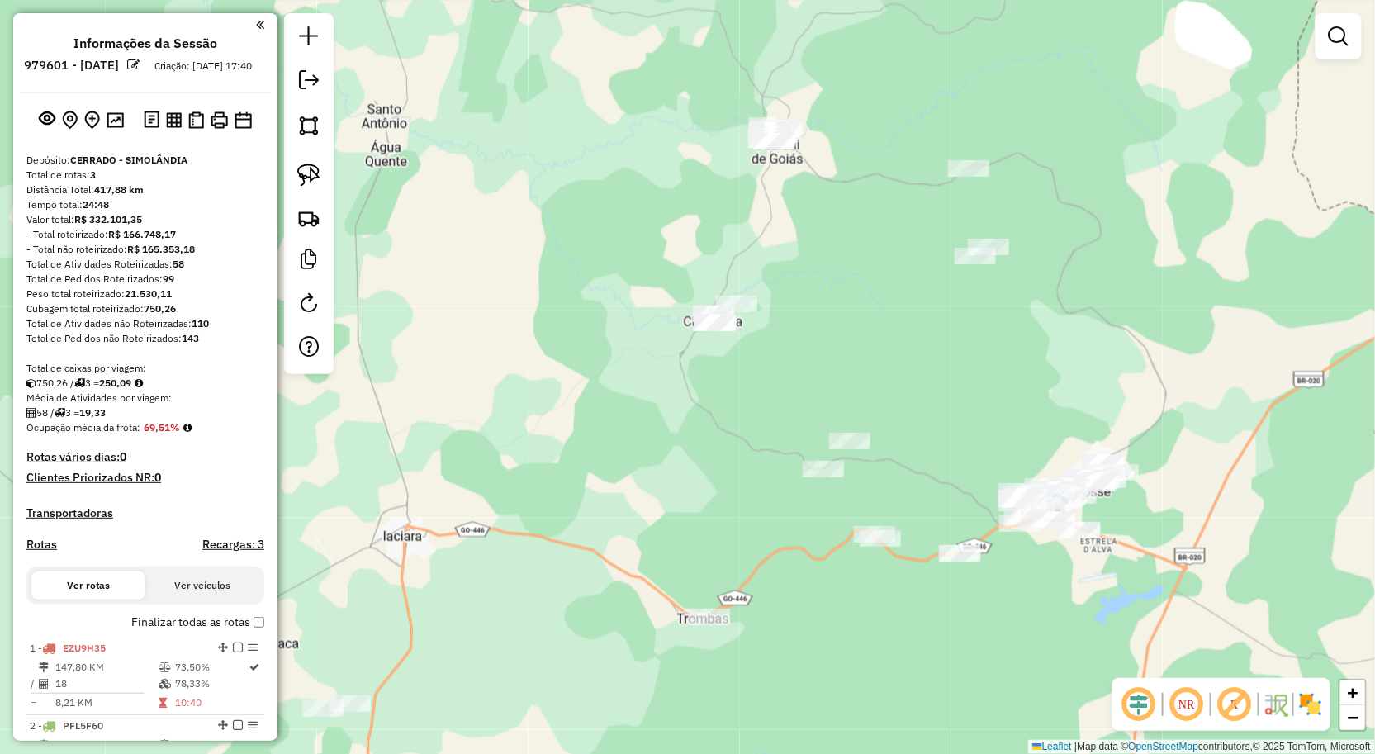
click at [857, 268] on div "Janela de atendimento Grade de atendimento Capacidade Transportadoras Veículos …" at bounding box center [687, 377] width 1375 height 754
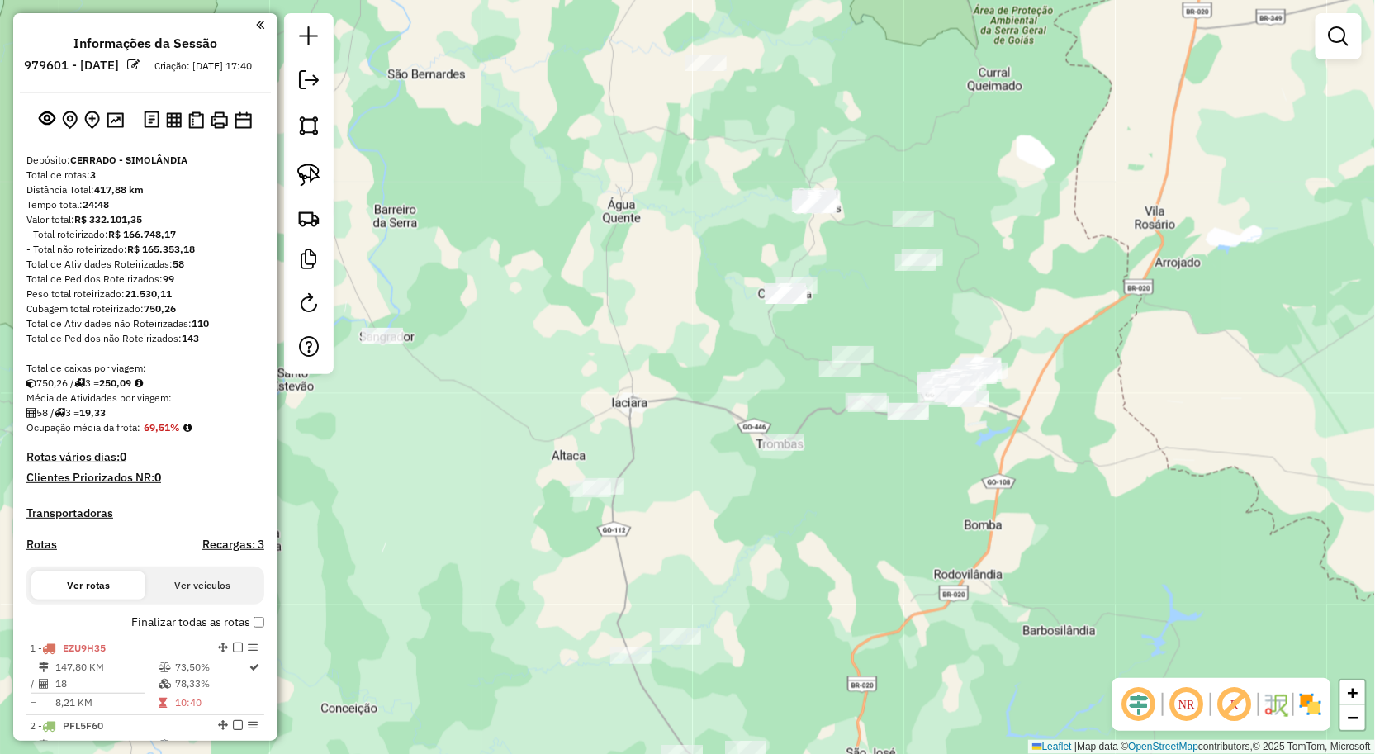
drag, startPoint x: 857, startPoint y: 269, endPoint x: 839, endPoint y: 298, distance: 33.7
click at [840, 297] on div "Janela de atendimento Grade de atendimento Capacidade Transportadoras Veículos …" at bounding box center [687, 377] width 1375 height 754
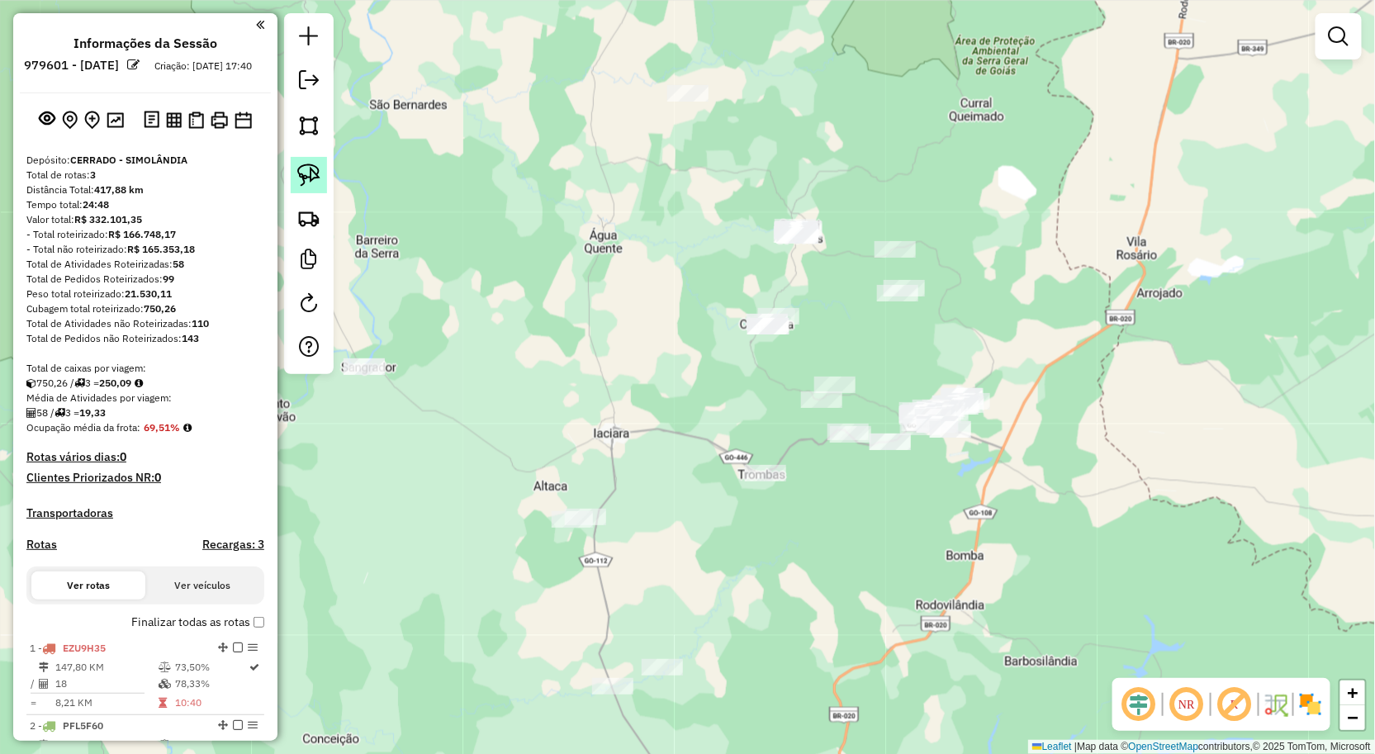
click at [297, 175] on img at bounding box center [308, 175] width 23 height 23
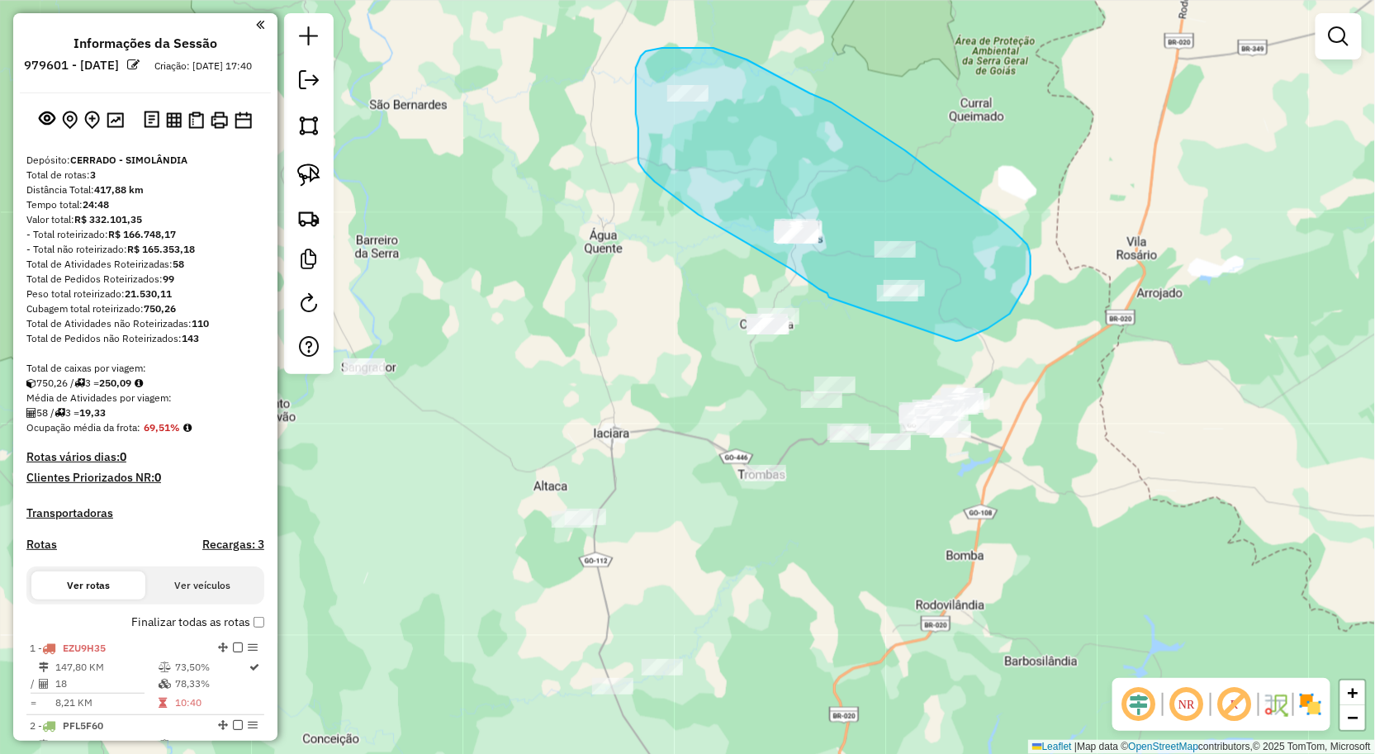
drag, startPoint x: 829, startPoint y: 297, endPoint x: 956, endPoint y: 341, distance: 134.5
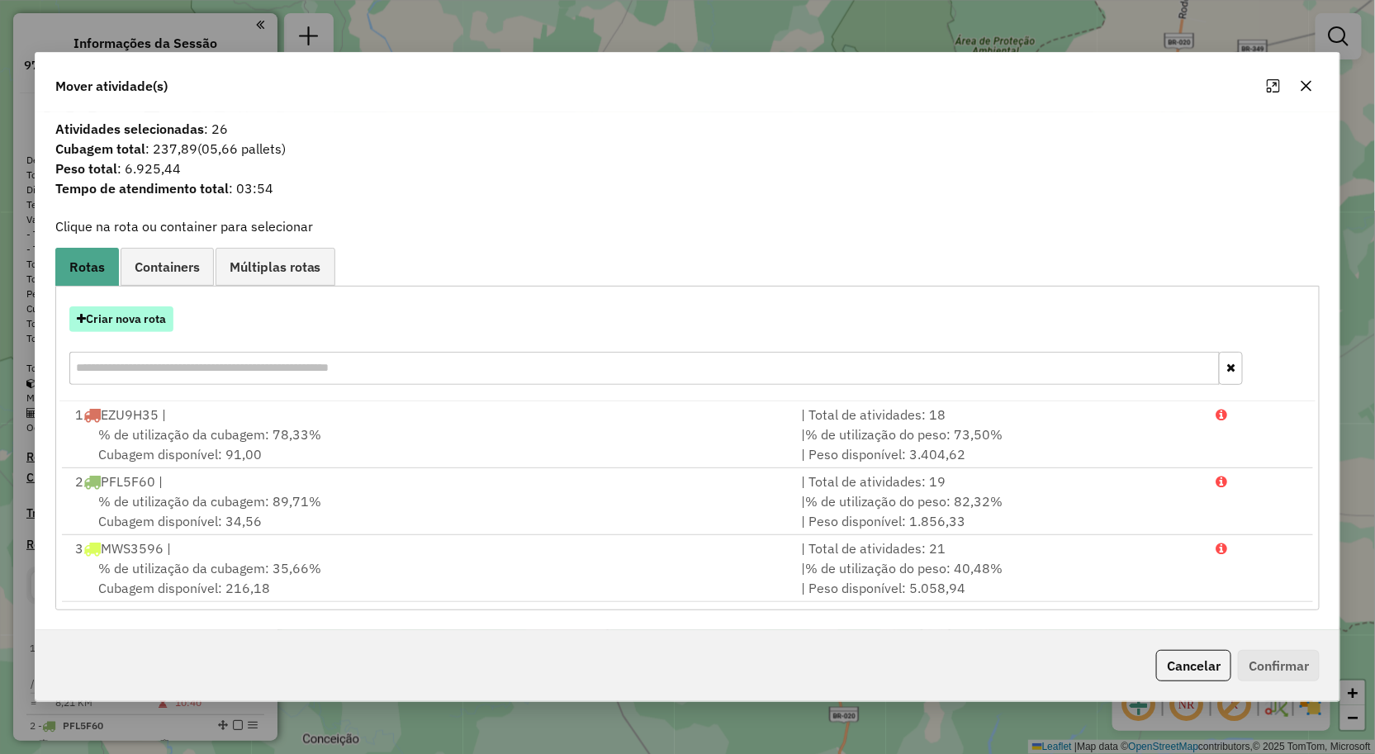
click at [112, 325] on button "Criar nova rota" at bounding box center [121, 319] width 104 height 26
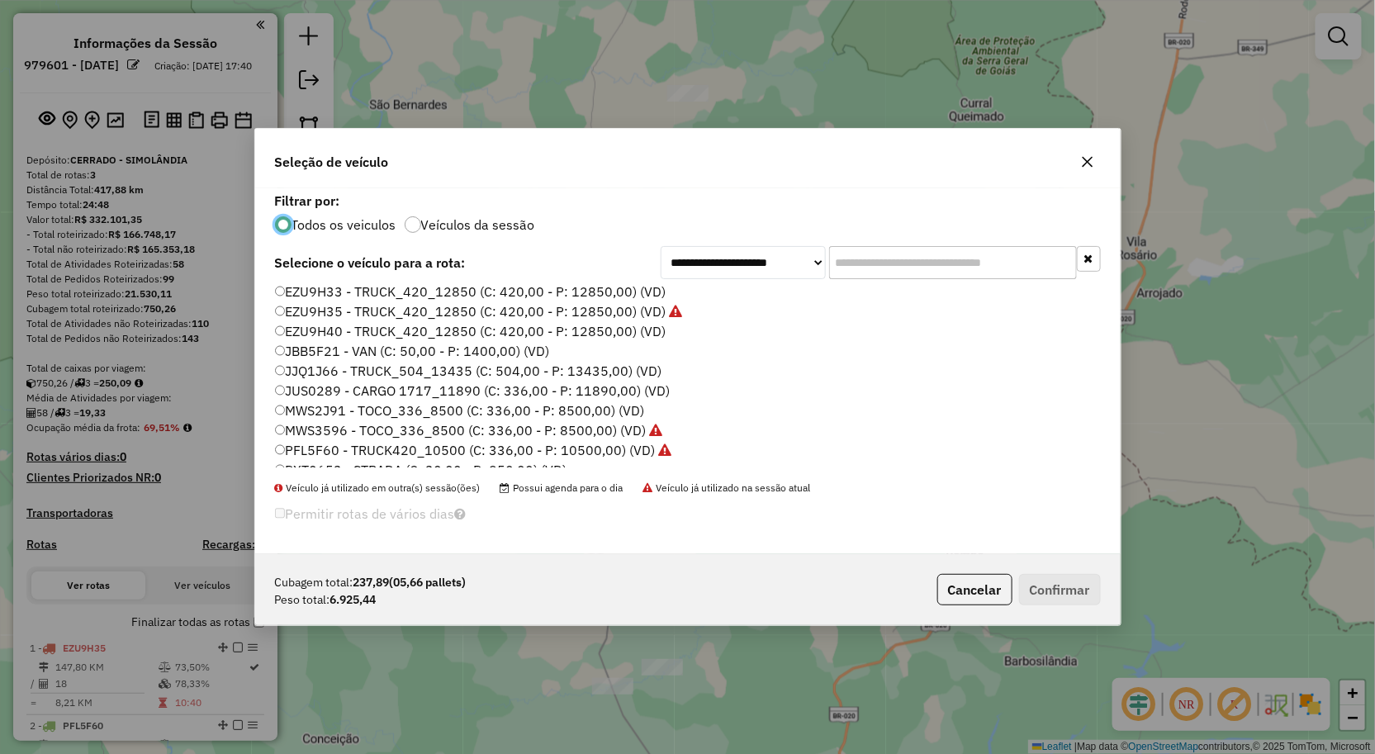
scroll to position [92, 0]
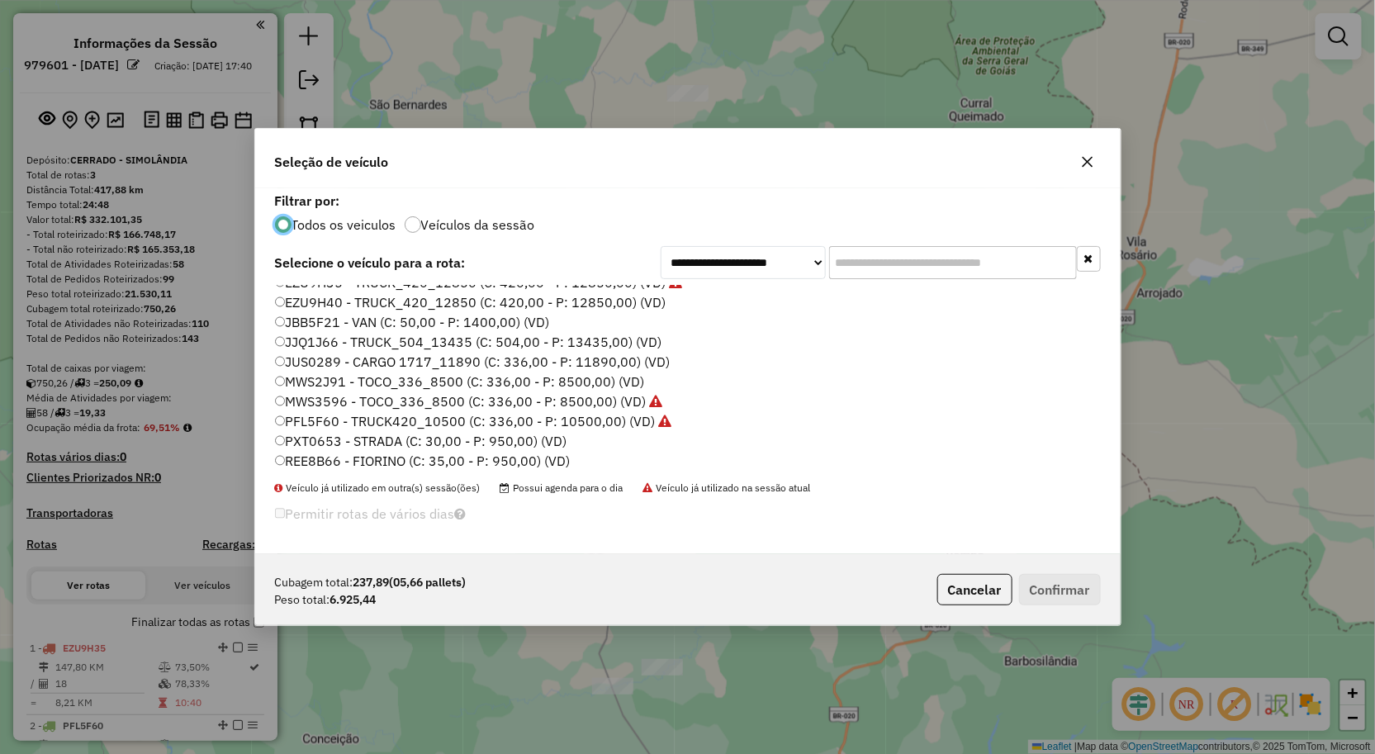
click at [360, 378] on label "MWS2J91 - TOCO_336_8500 (C: 336,00 - P: 8500,00) (VD)" at bounding box center [460, 382] width 370 height 20
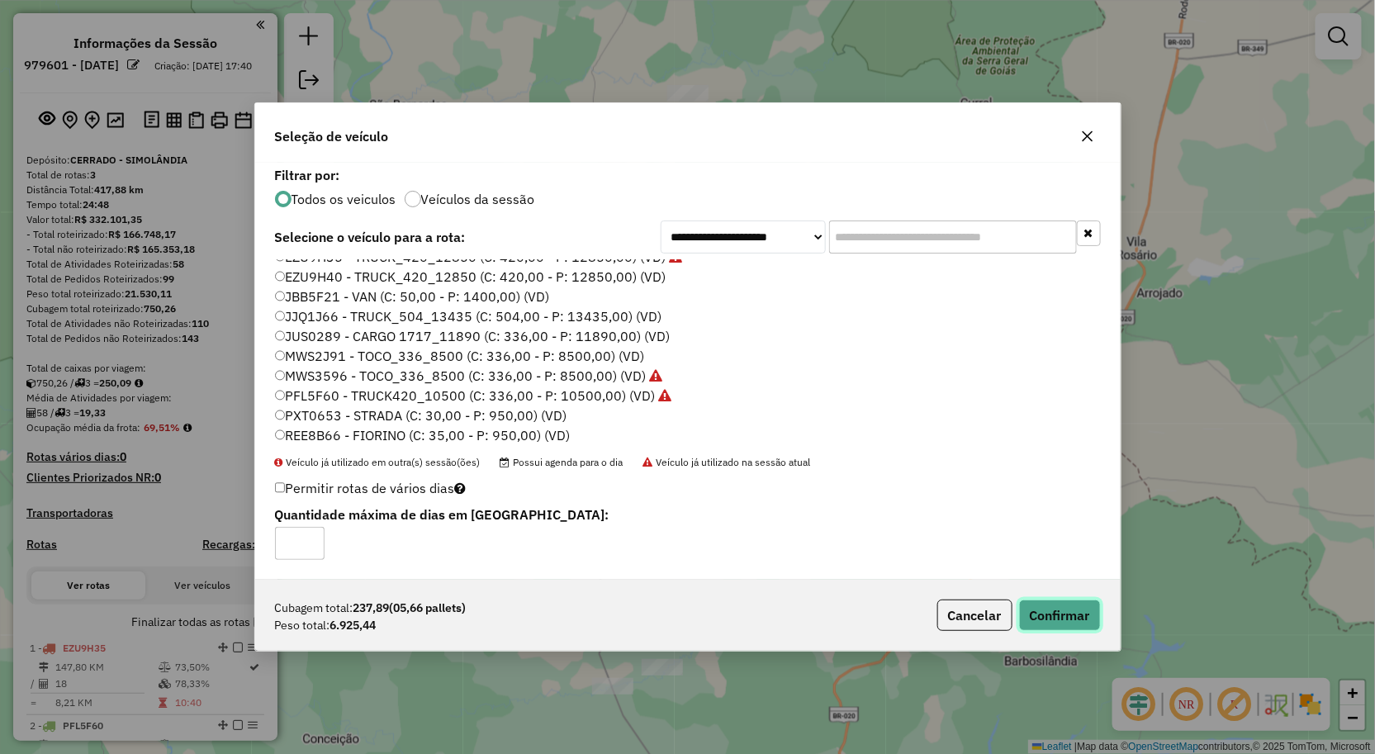
click at [1072, 623] on button "Confirmar" at bounding box center [1060, 615] width 82 height 31
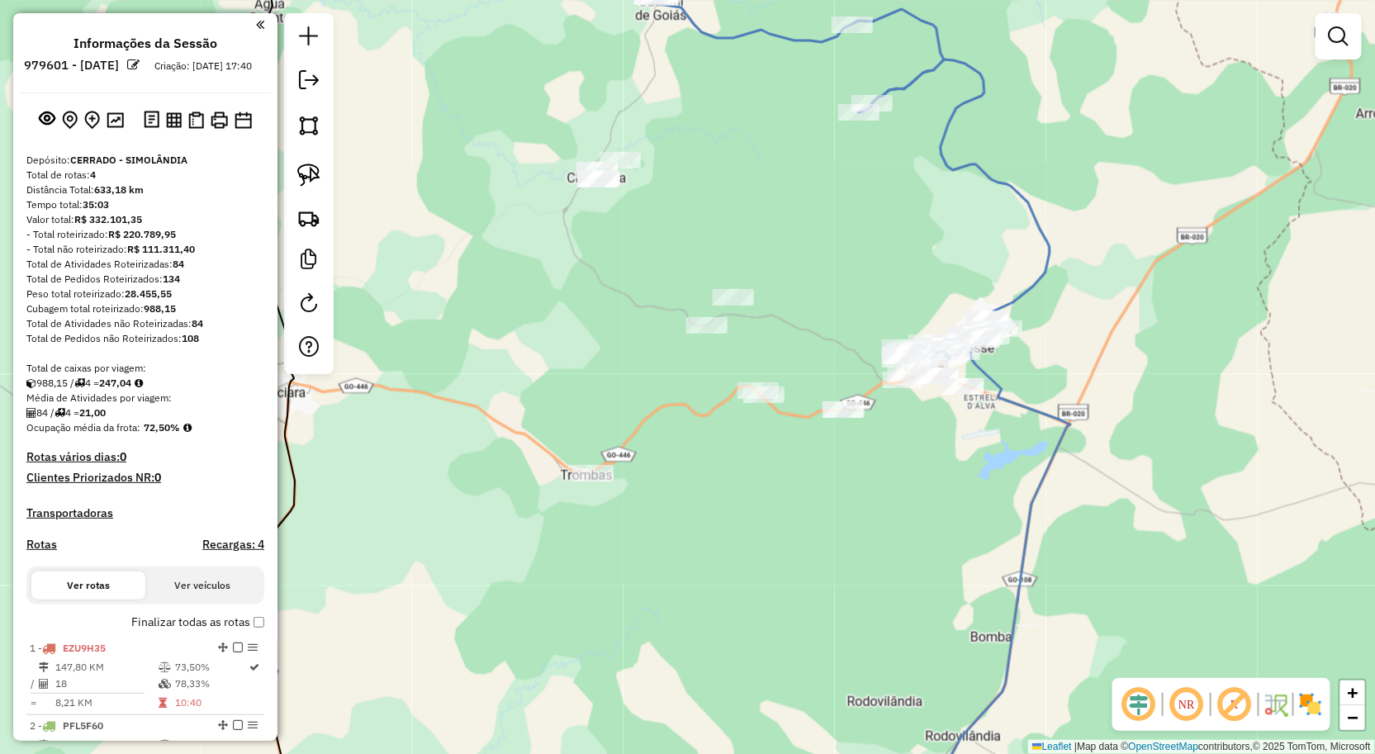
click at [696, 314] on div "Janela de atendimento Grade de atendimento Capacidade Transportadoras Veículos …" at bounding box center [687, 377] width 1375 height 754
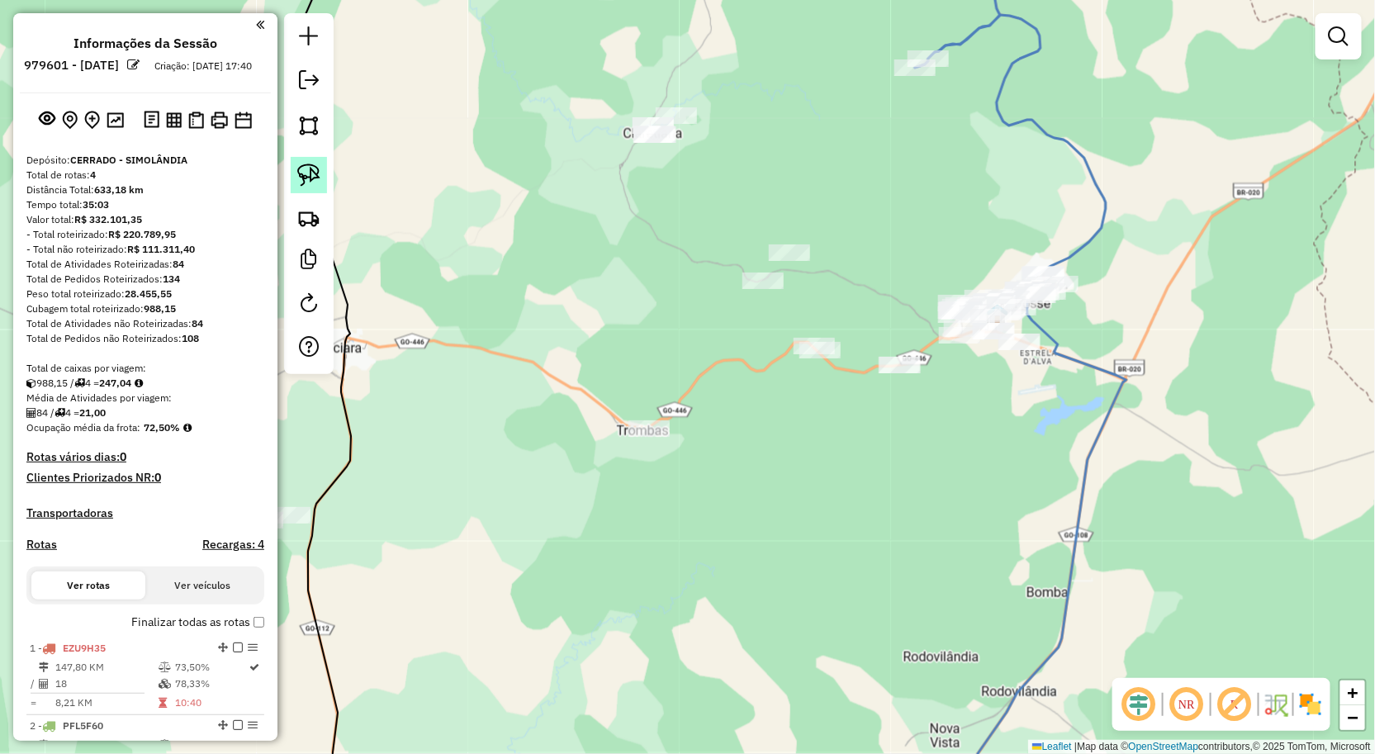
click at [318, 186] on img at bounding box center [308, 175] width 23 height 23
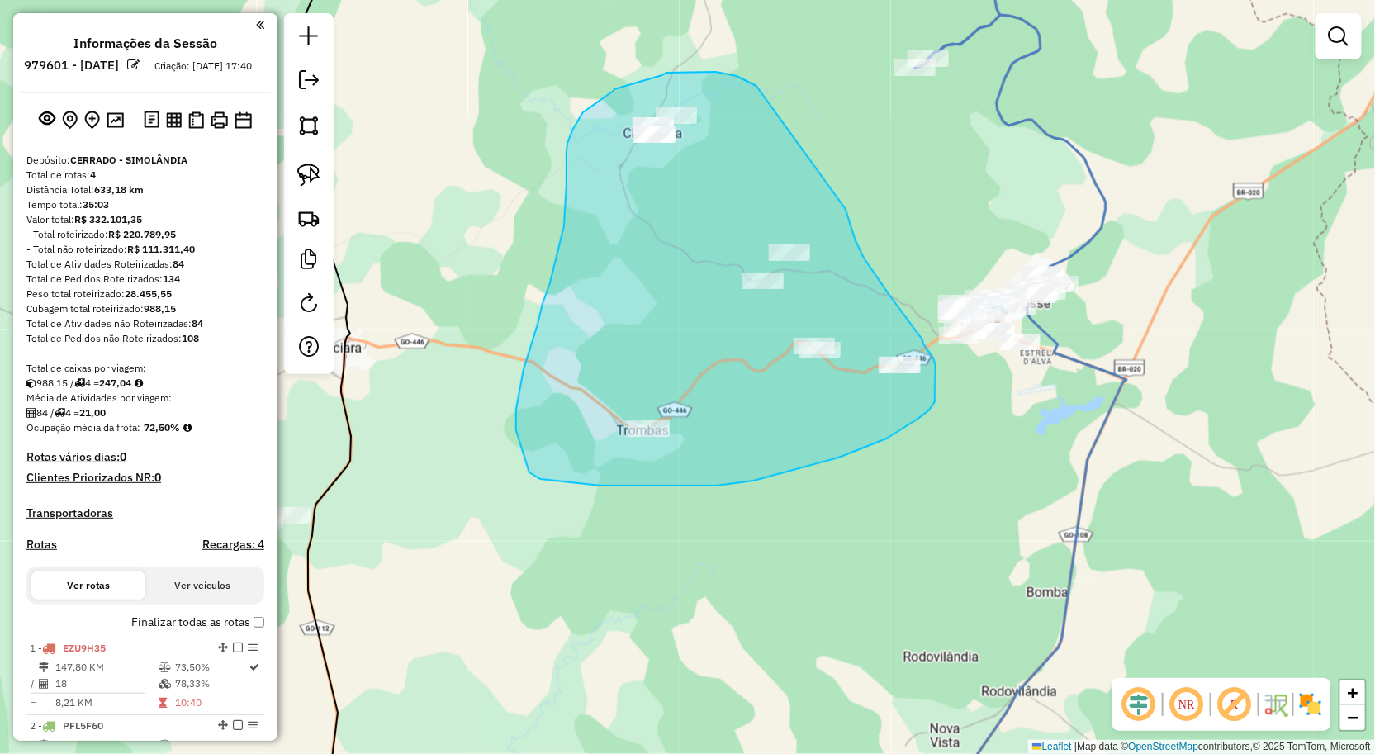
drag, startPoint x: 846, startPoint y: 209, endPoint x: 762, endPoint y: 91, distance: 145.1
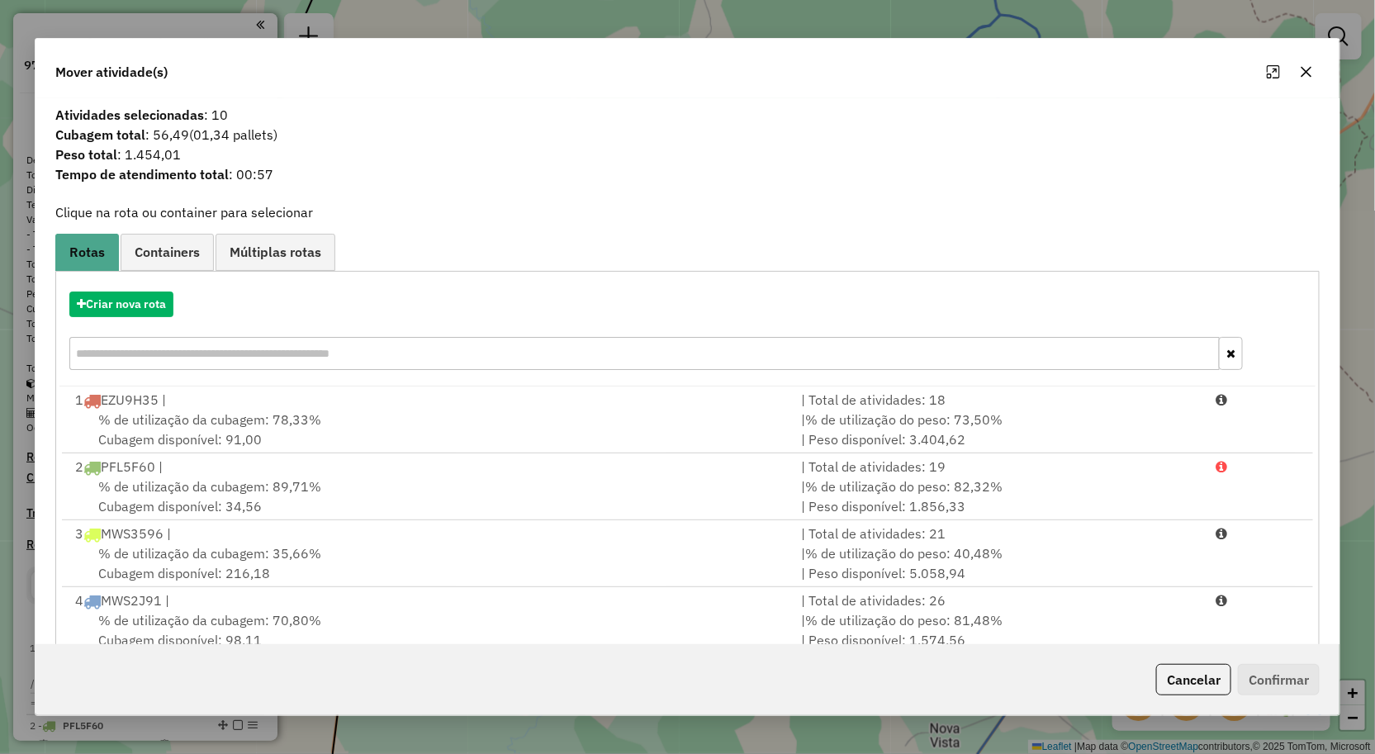
click at [1306, 71] on icon "button" at bounding box center [1306, 71] width 13 height 13
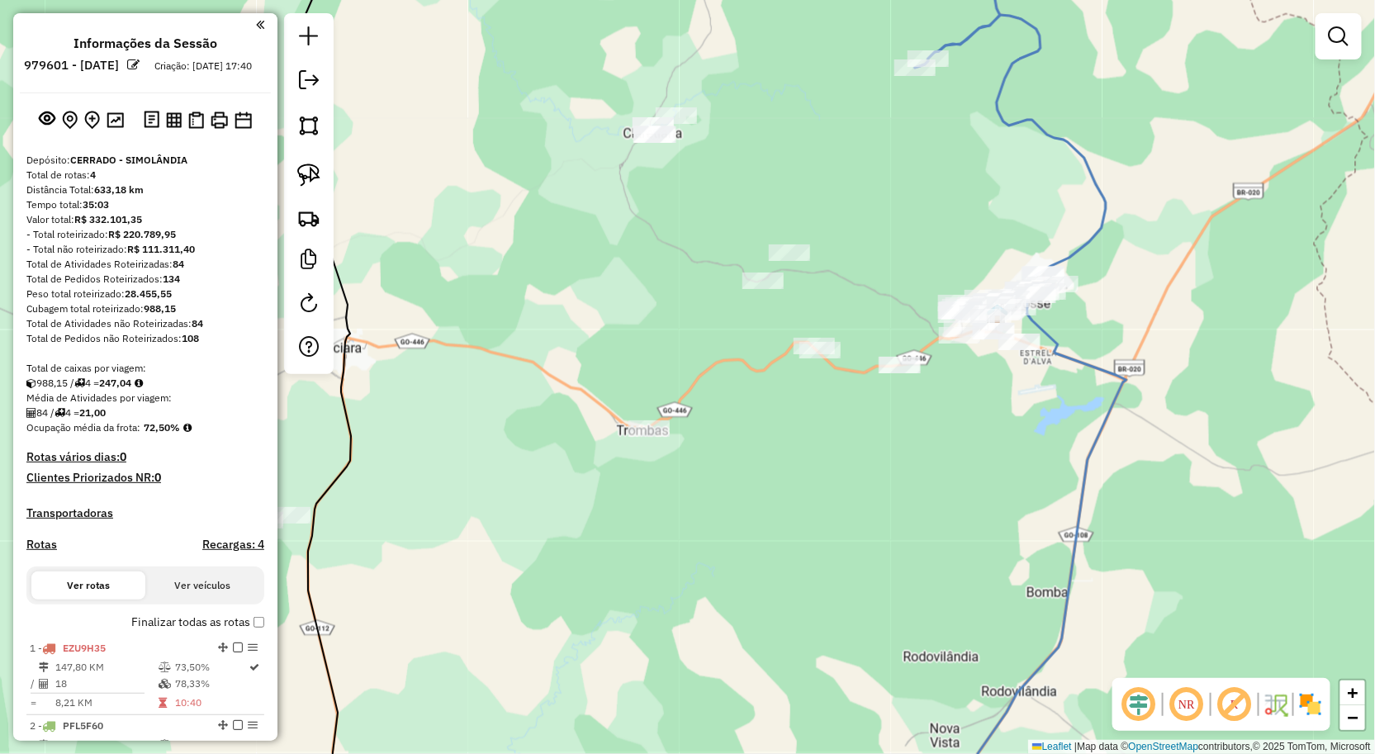
click at [894, 472] on div "Janela de atendimento Grade de atendimento Capacidade Transportadoras Veículos …" at bounding box center [687, 377] width 1375 height 754
drag, startPoint x: 315, startPoint y: 166, endPoint x: 505, endPoint y: 155, distance: 191.1
click at [316, 167] on img at bounding box center [308, 175] width 23 height 23
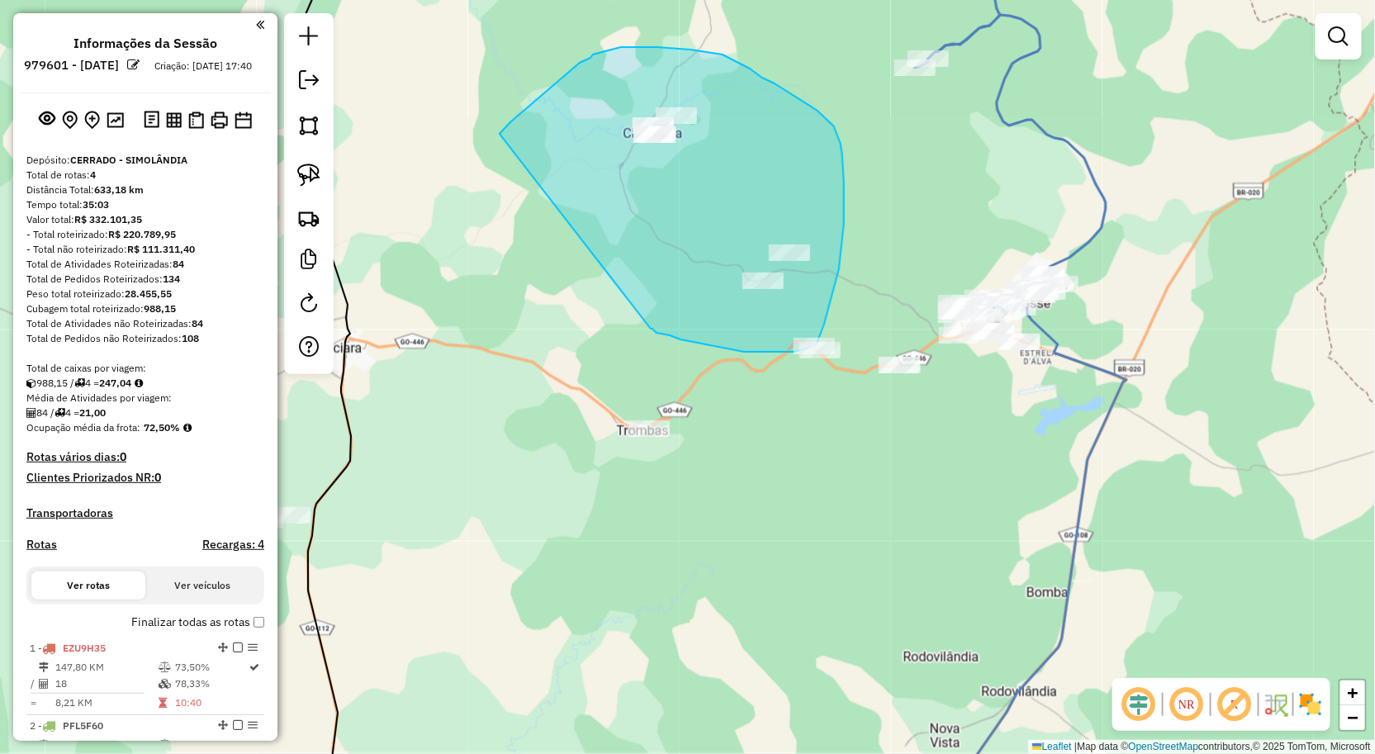
drag, startPoint x: 510, startPoint y: 122, endPoint x: 651, endPoint y: 329, distance: 249.7
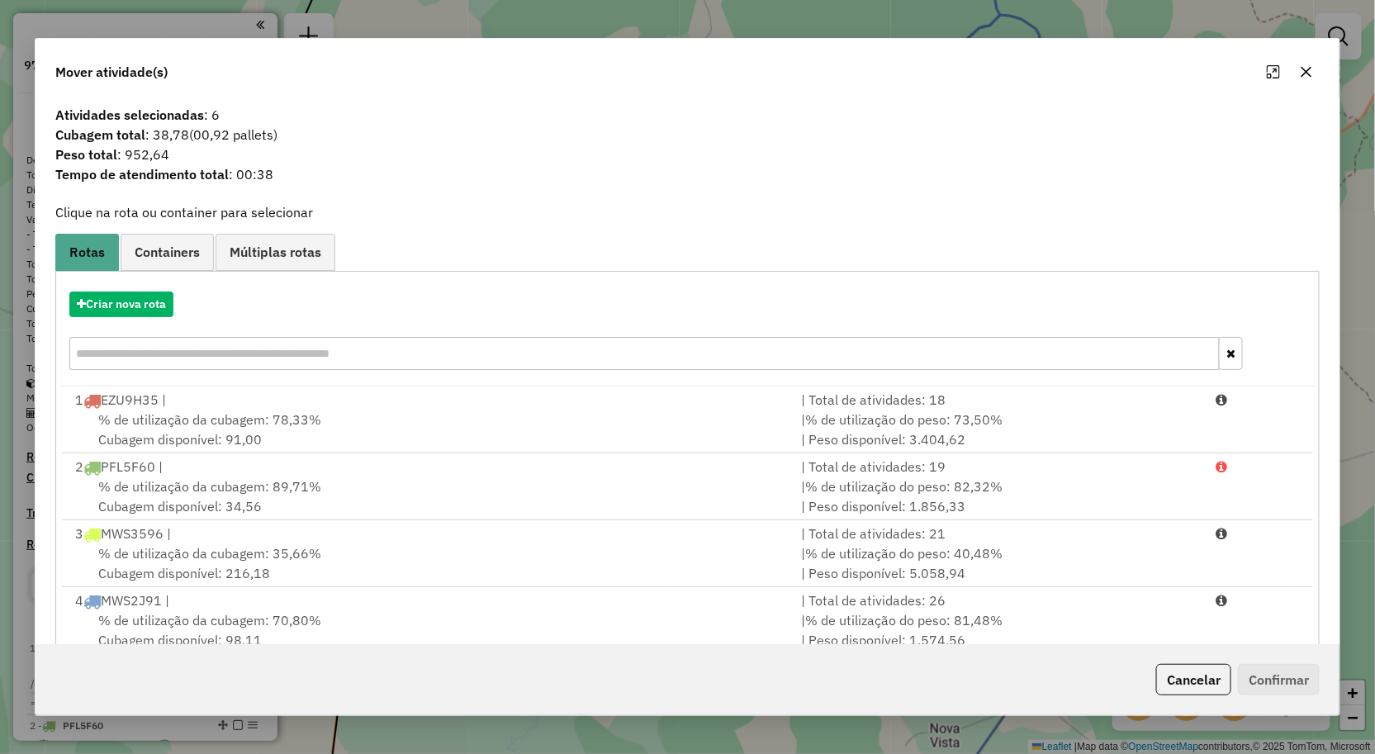
click at [1303, 69] on icon "button" at bounding box center [1306, 71] width 13 height 13
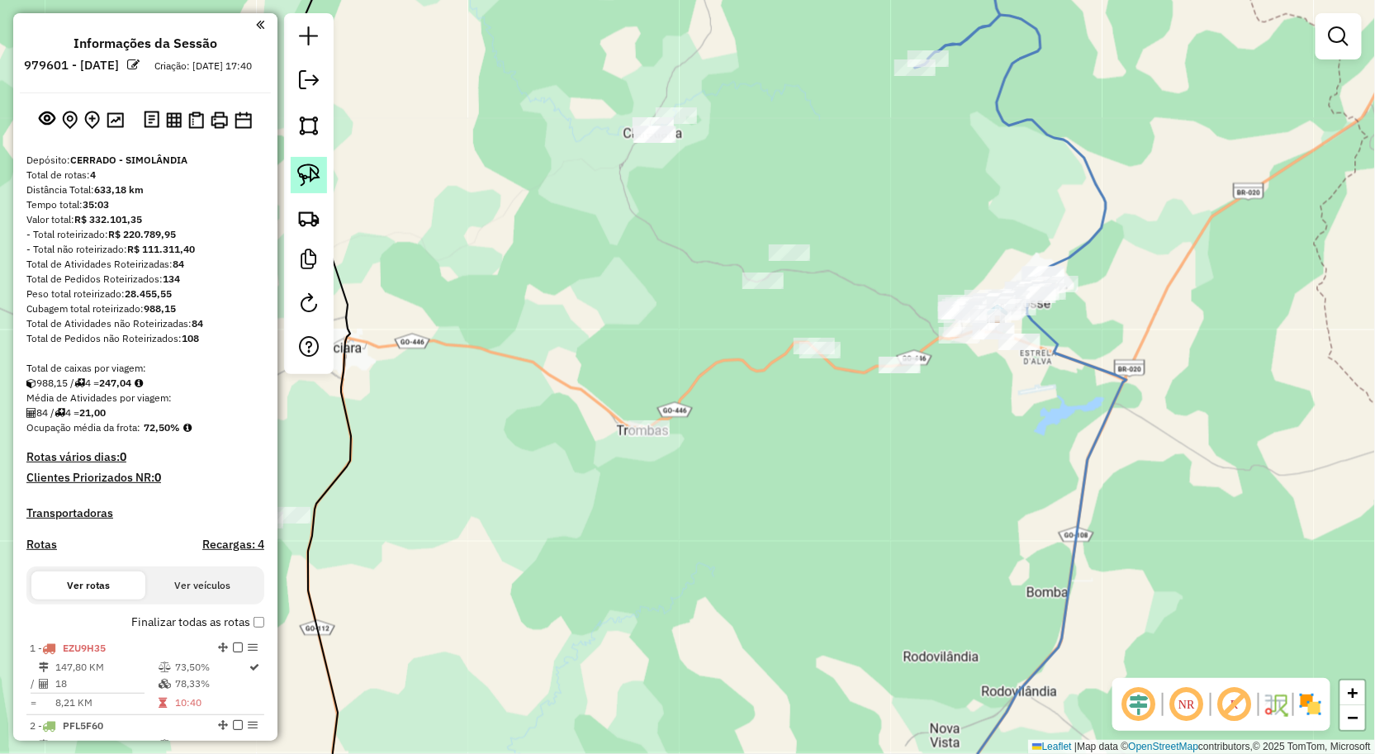
click at [297, 178] on img at bounding box center [308, 175] width 23 height 23
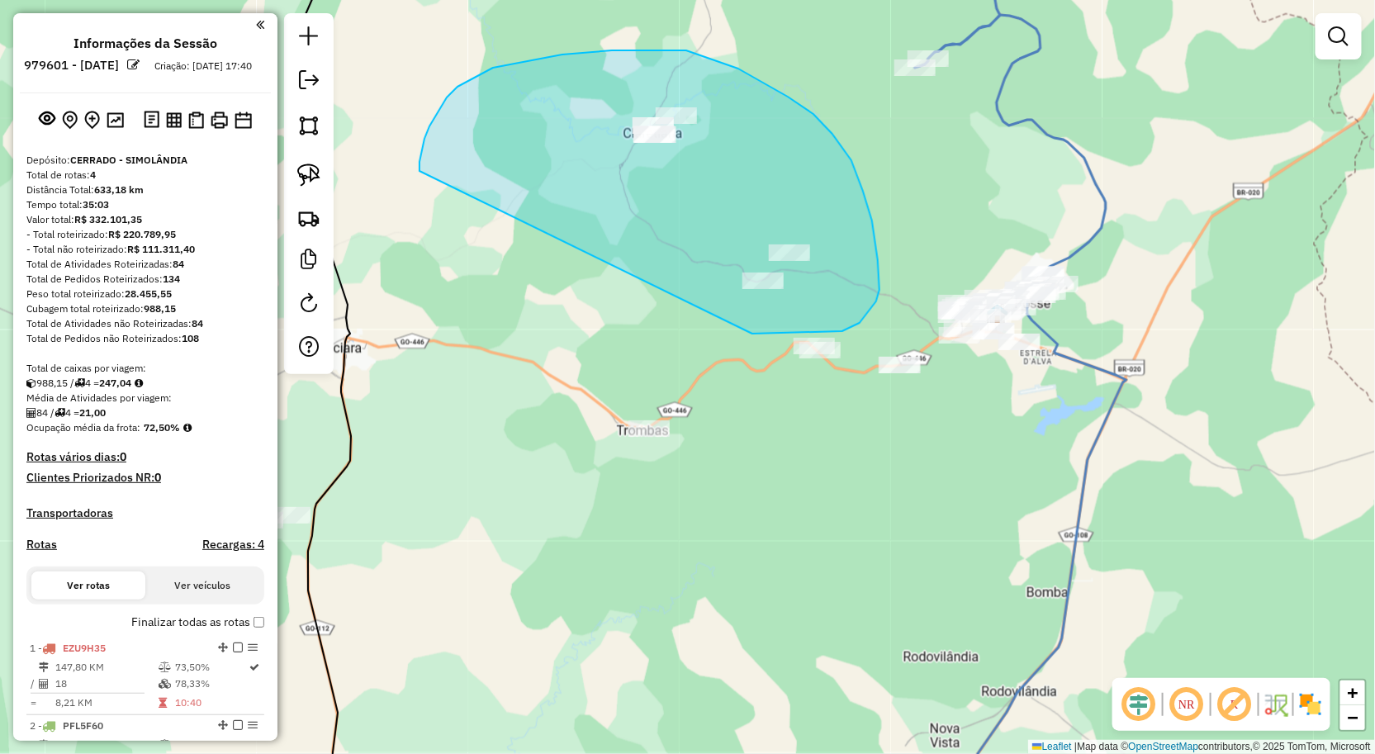
drag, startPoint x: 439, startPoint y: 112, endPoint x: 724, endPoint y: 341, distance: 366.6
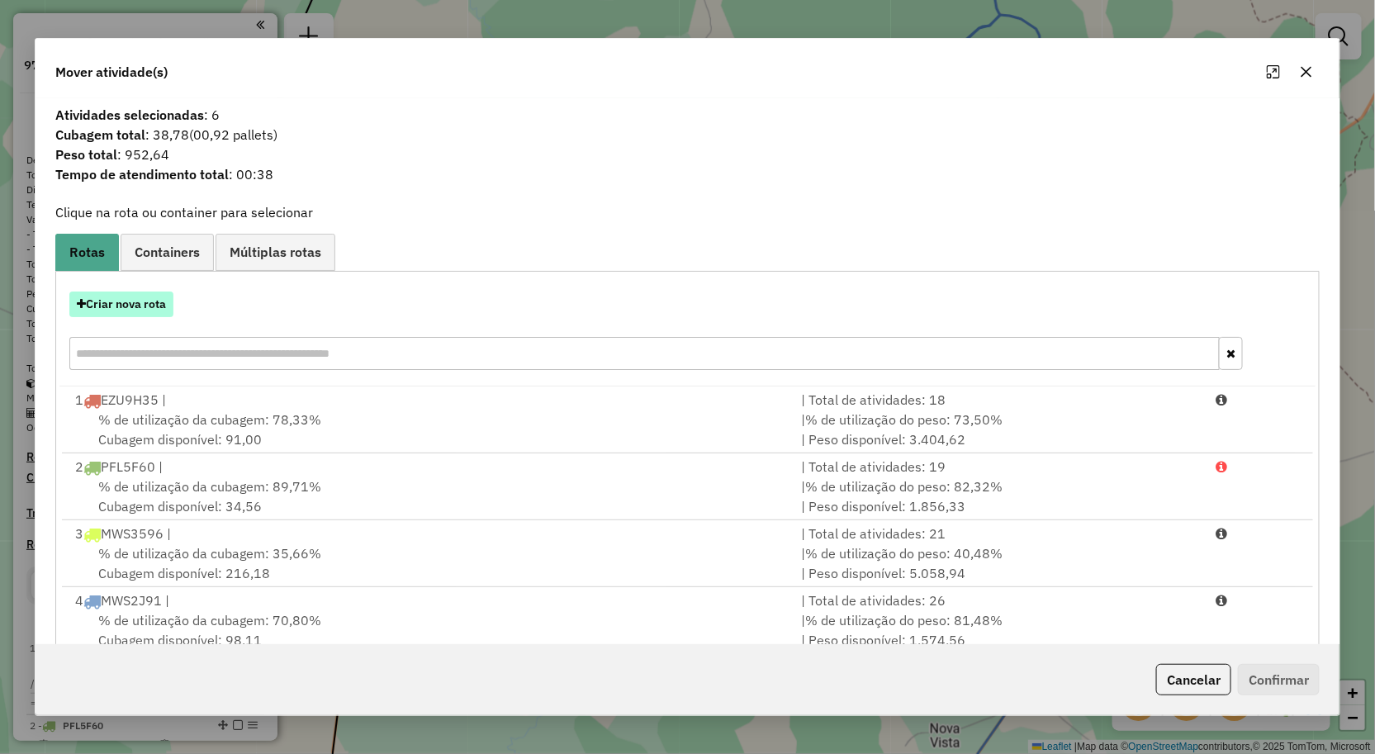
click at [131, 310] on button "Criar nova rota" at bounding box center [121, 305] width 104 height 26
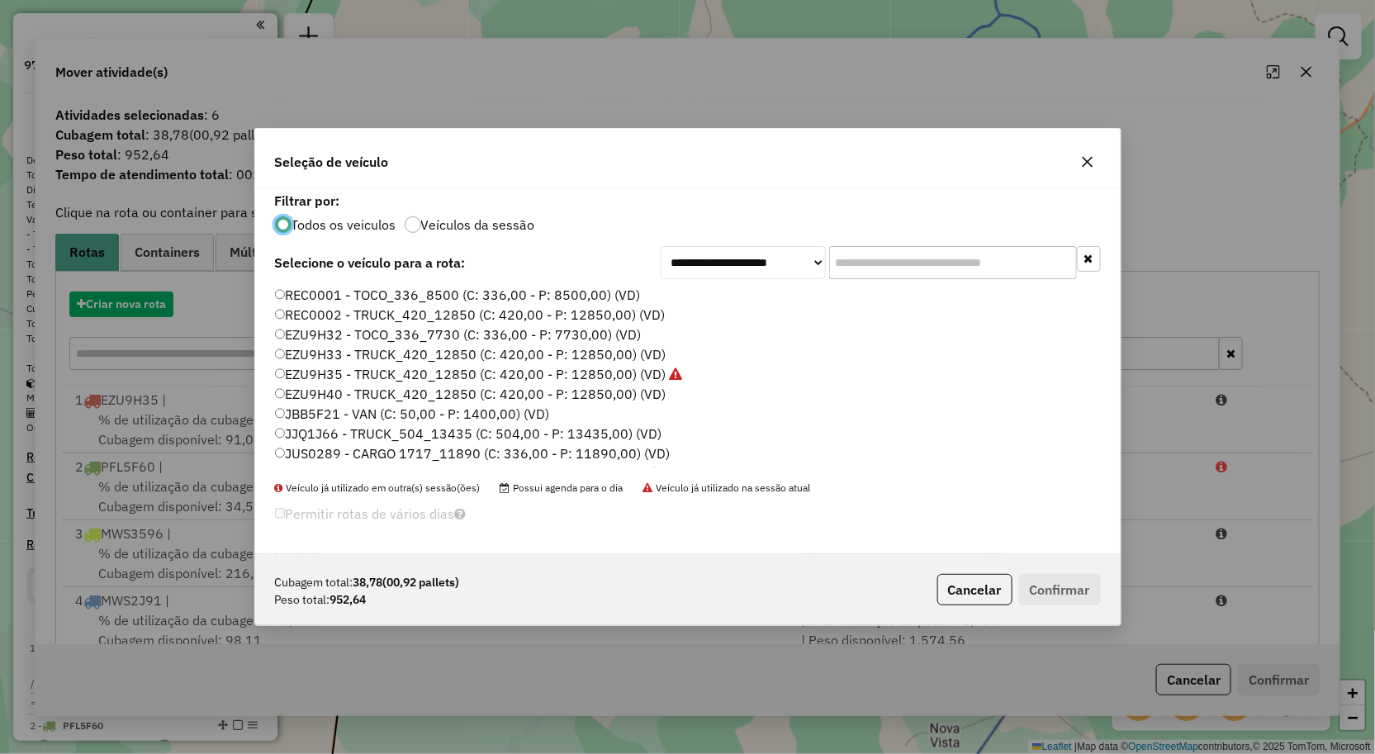
scroll to position [9, 4]
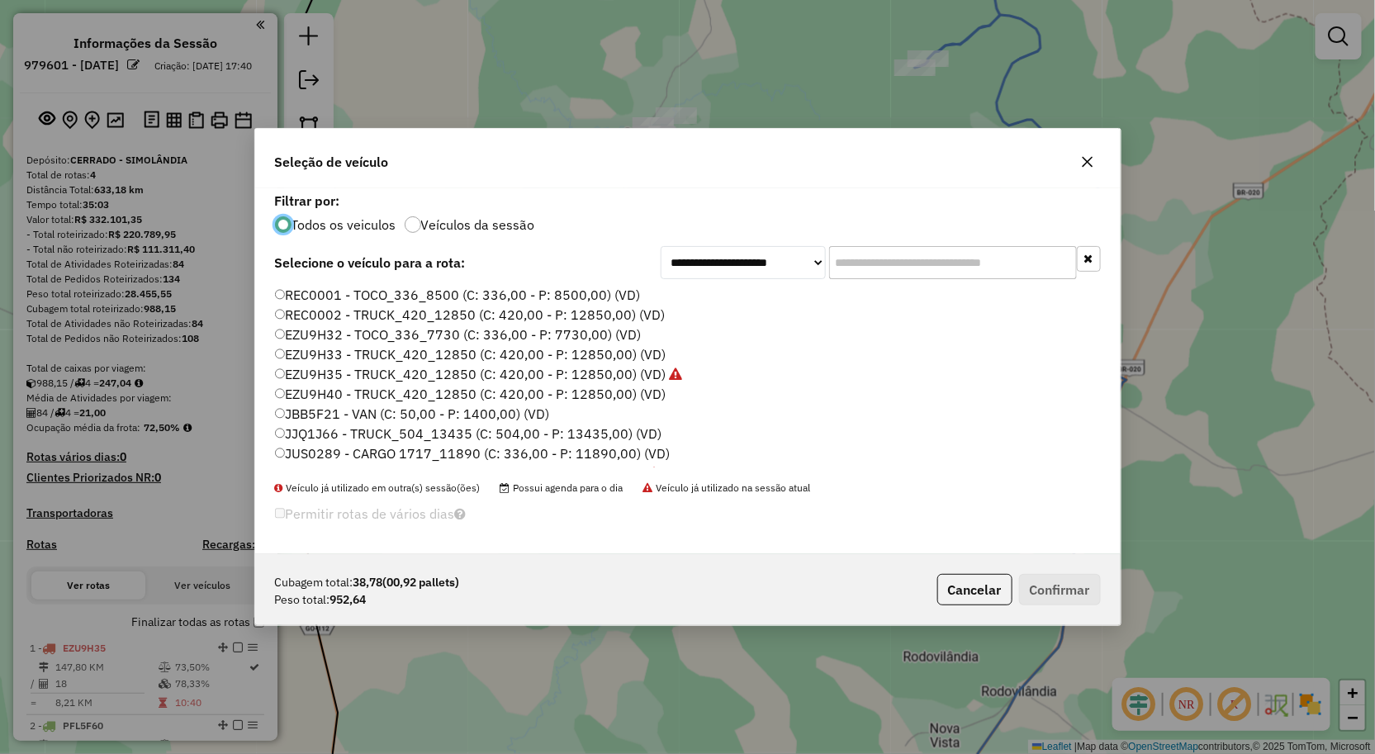
click at [384, 411] on label "JBB5F21 - VAN (C: 50,00 - P: 1400,00) (VD)" at bounding box center [412, 414] width 275 height 20
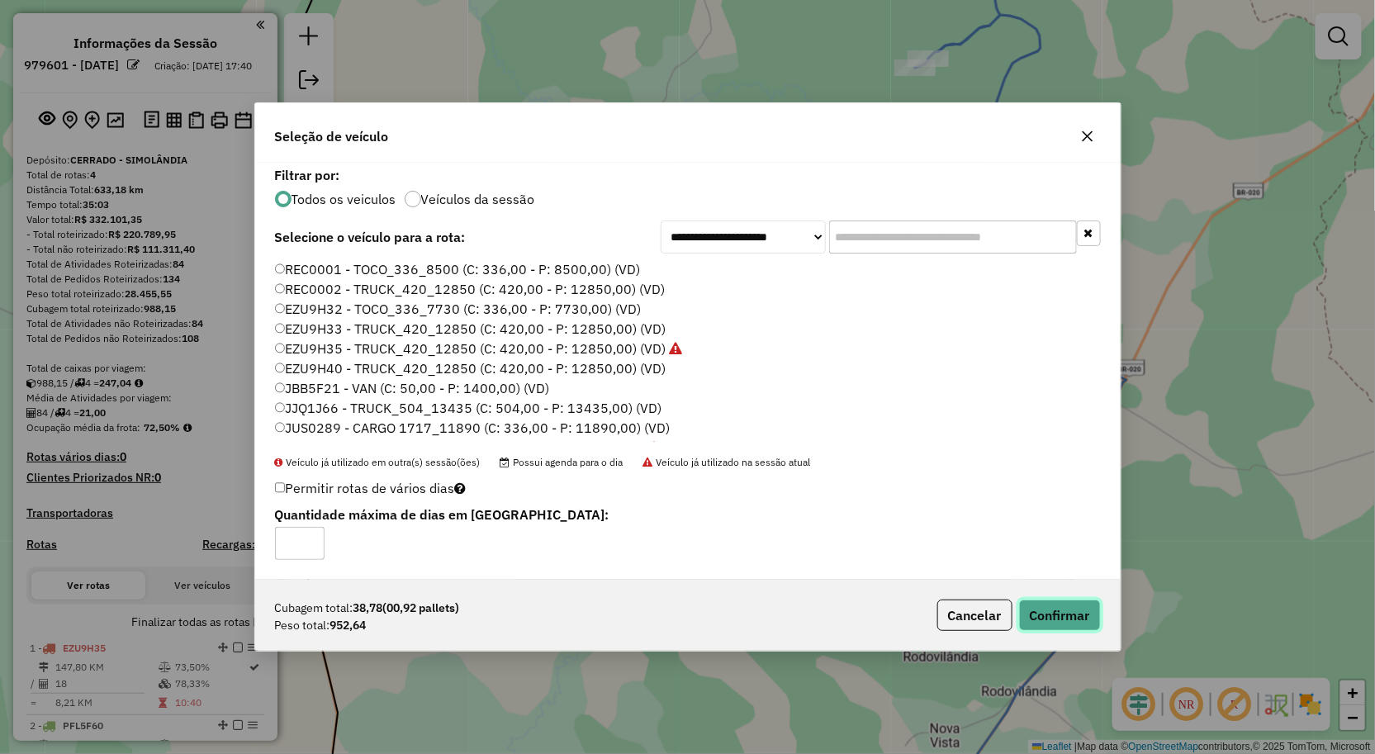
click at [1059, 615] on button "Confirmar" at bounding box center [1060, 615] width 82 height 31
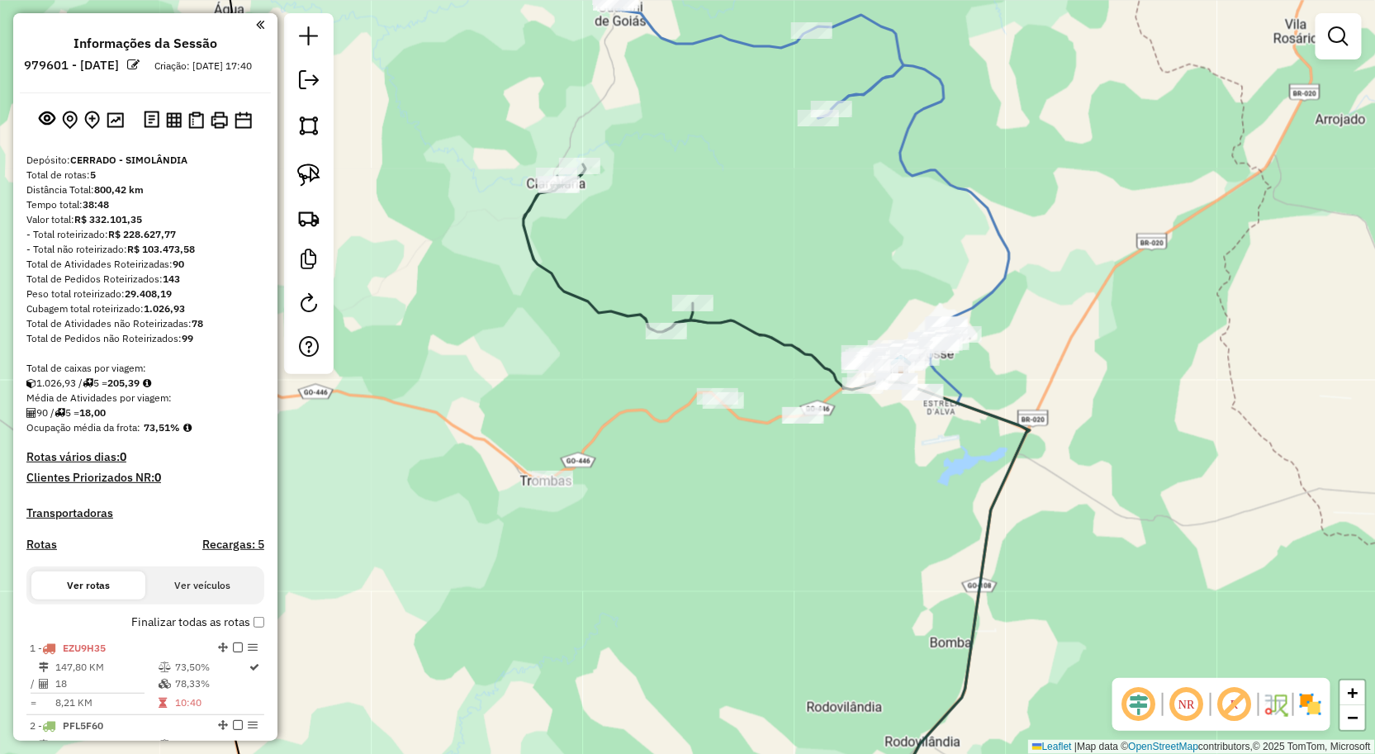
drag, startPoint x: 905, startPoint y: 468, endPoint x: 824, endPoint y: 485, distance: 82.6
click at [822, 509] on div "Janela de atendimento Grade de atendimento Capacidade Transportadoras Veículos …" at bounding box center [687, 377] width 1375 height 754
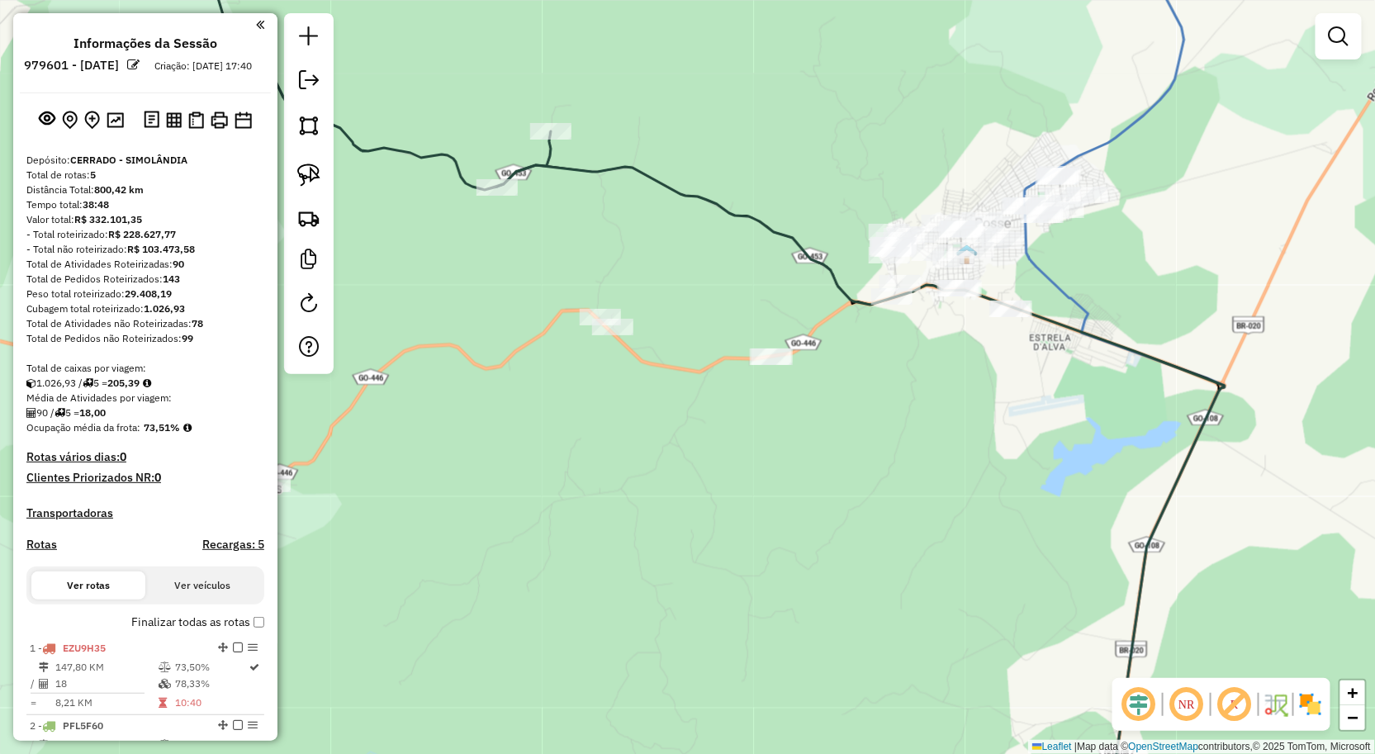
drag, startPoint x: 745, startPoint y: 469, endPoint x: 887, endPoint y: 439, distance: 145.1
click at [881, 439] on div "Janela de atendimento Grade de atendimento Capacidade Transportadoras Veículos …" at bounding box center [687, 377] width 1375 height 754
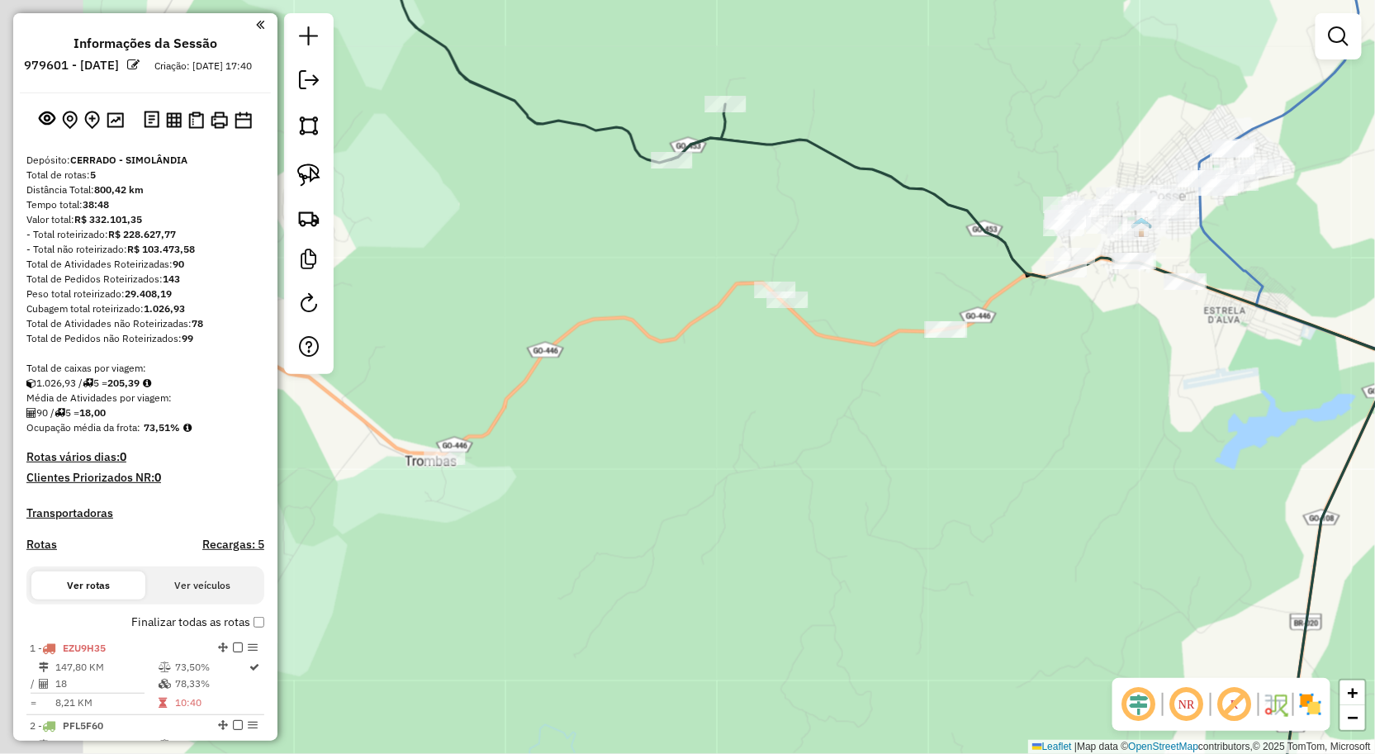
drag, startPoint x: 790, startPoint y: 463, endPoint x: 839, endPoint y: 444, distance: 52.6
click at [838, 444] on div "Janela de atendimento Grade de atendimento Capacidade Transportadoras Veículos …" at bounding box center [687, 377] width 1375 height 754
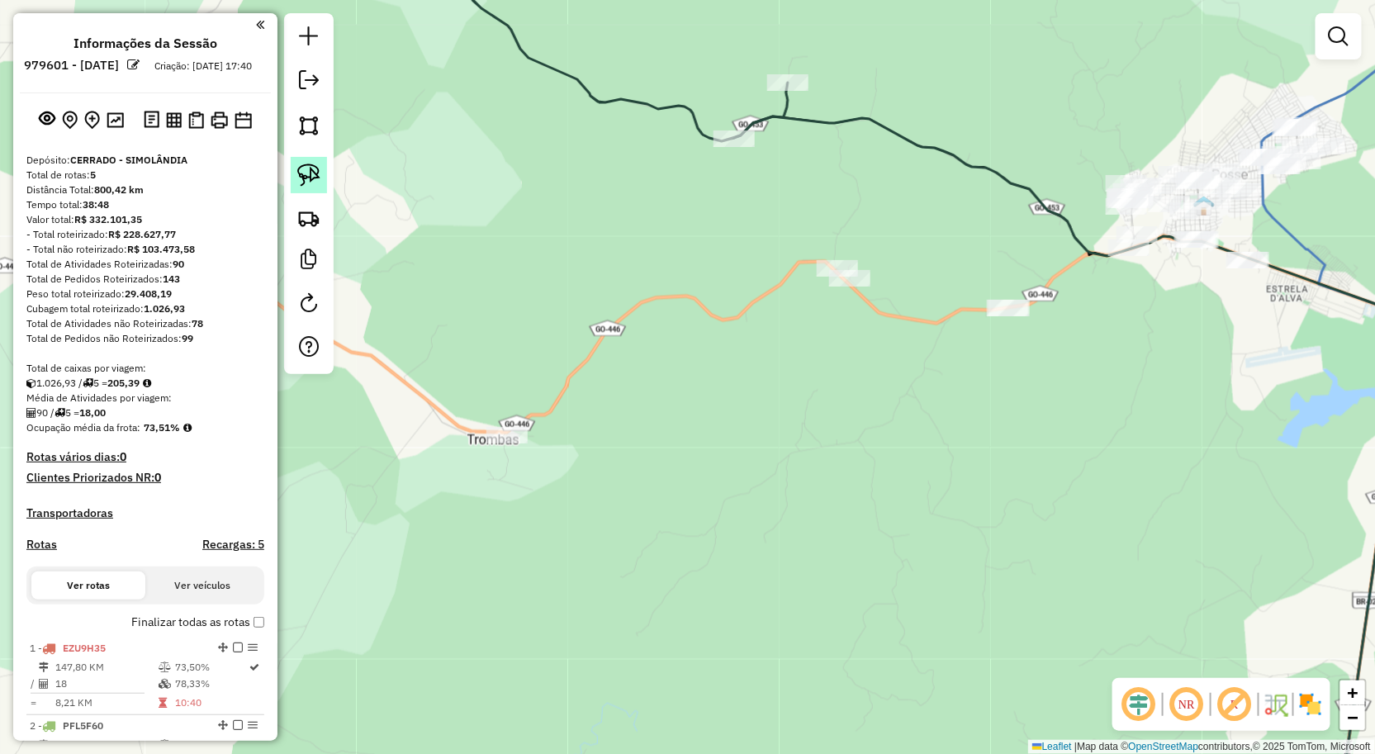
click at [308, 170] on img at bounding box center [308, 175] width 23 height 23
drag, startPoint x: 477, startPoint y: 257, endPoint x: 550, endPoint y: 491, distance: 244.8
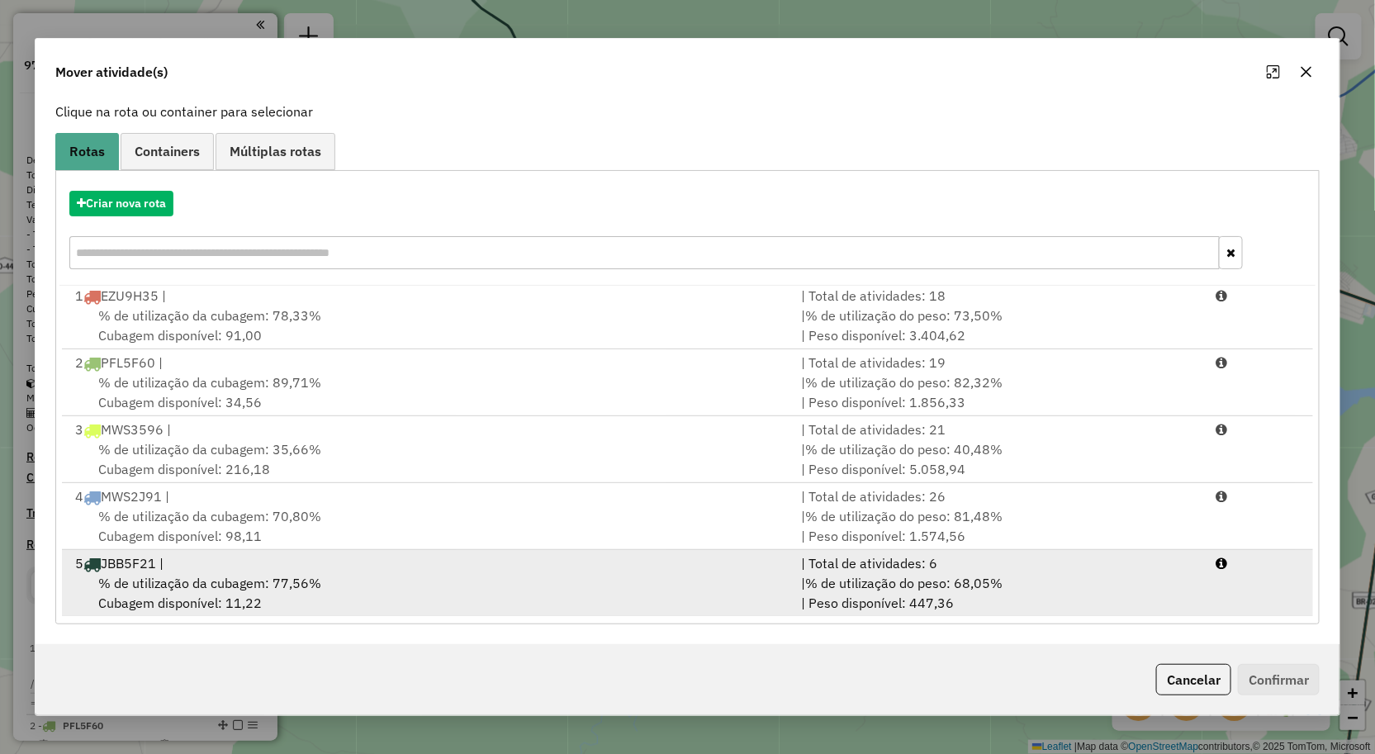
scroll to position [4, 0]
click at [238, 566] on div "5 JBB5F21 |" at bounding box center [428, 563] width 727 height 20
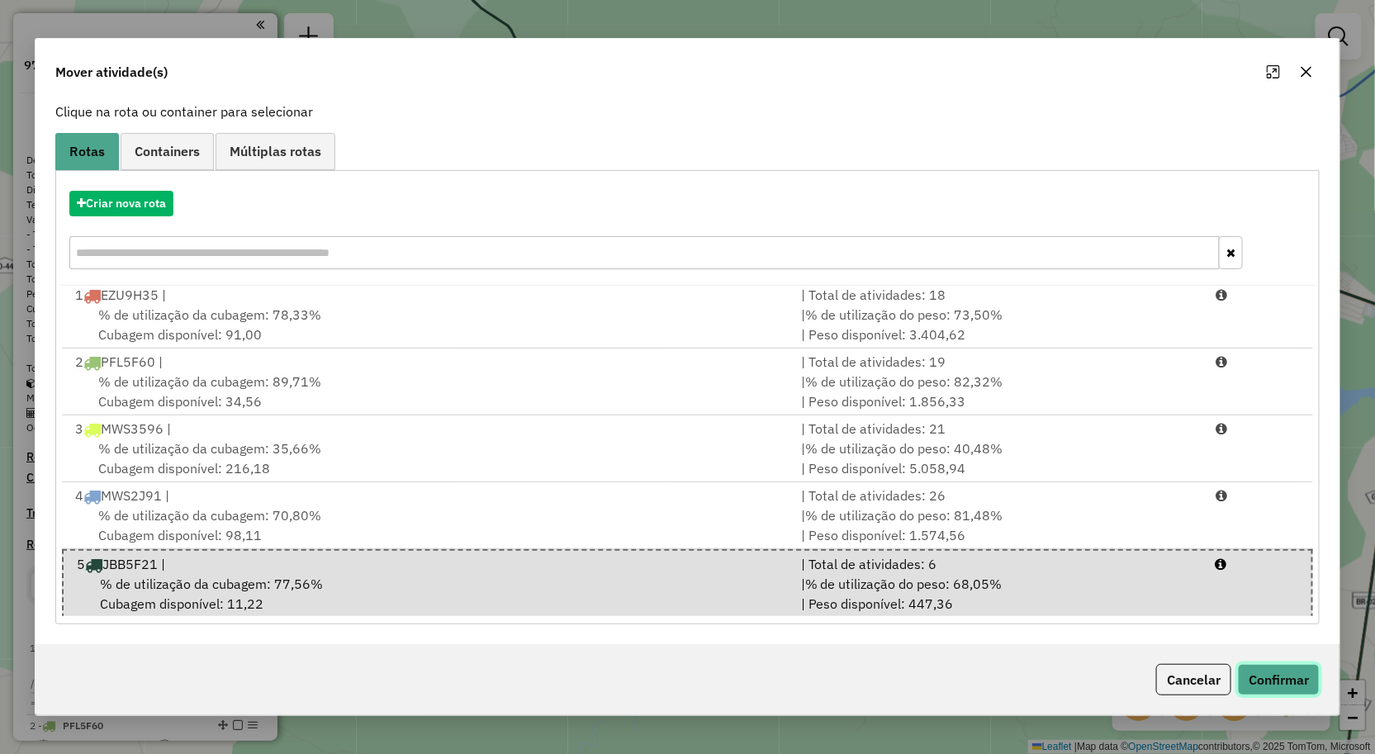
click at [1270, 669] on button "Confirmar" at bounding box center [1279, 679] width 82 height 31
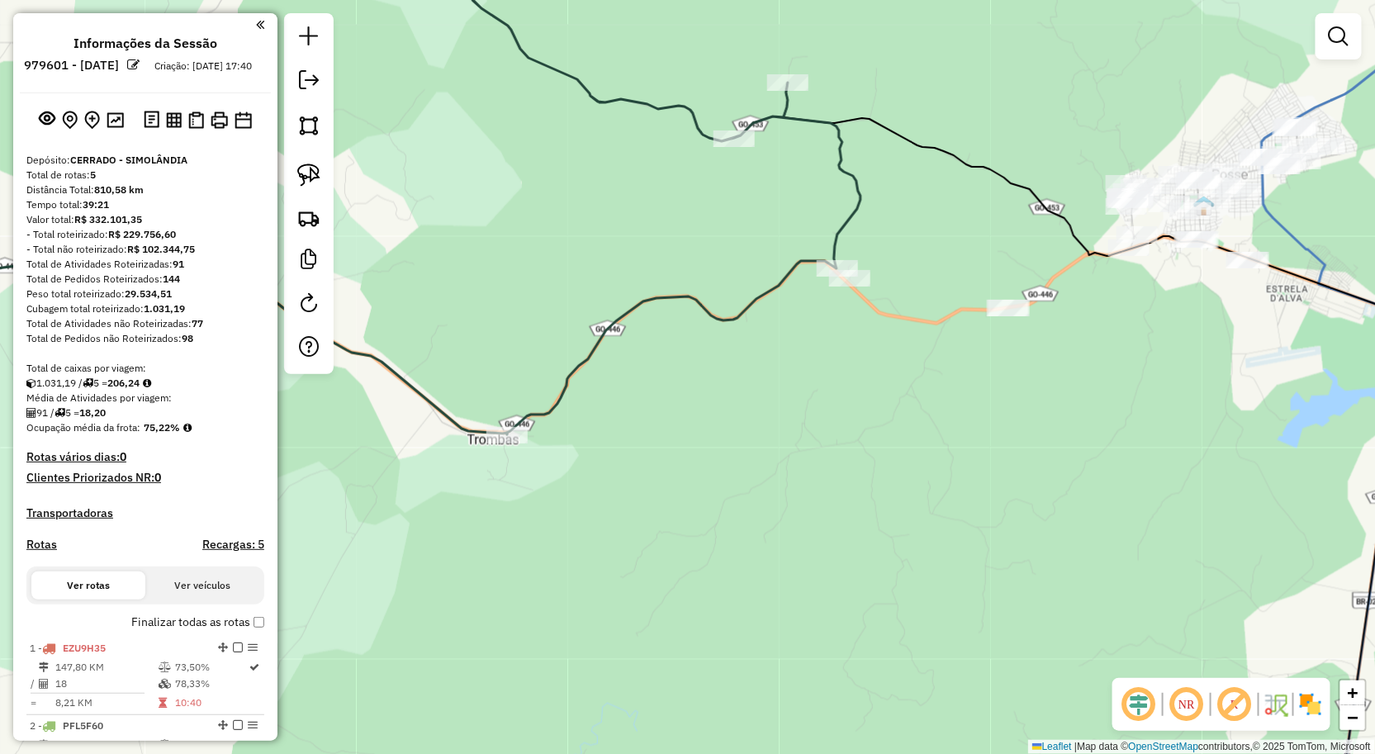
scroll to position [0, 0]
drag, startPoint x: 1118, startPoint y: 390, endPoint x: 1051, endPoint y: 518, distance: 144.5
click at [1051, 537] on div "Janela de atendimento Grade de atendimento Capacidade Transportadoras Veículos …" at bounding box center [687, 377] width 1375 height 754
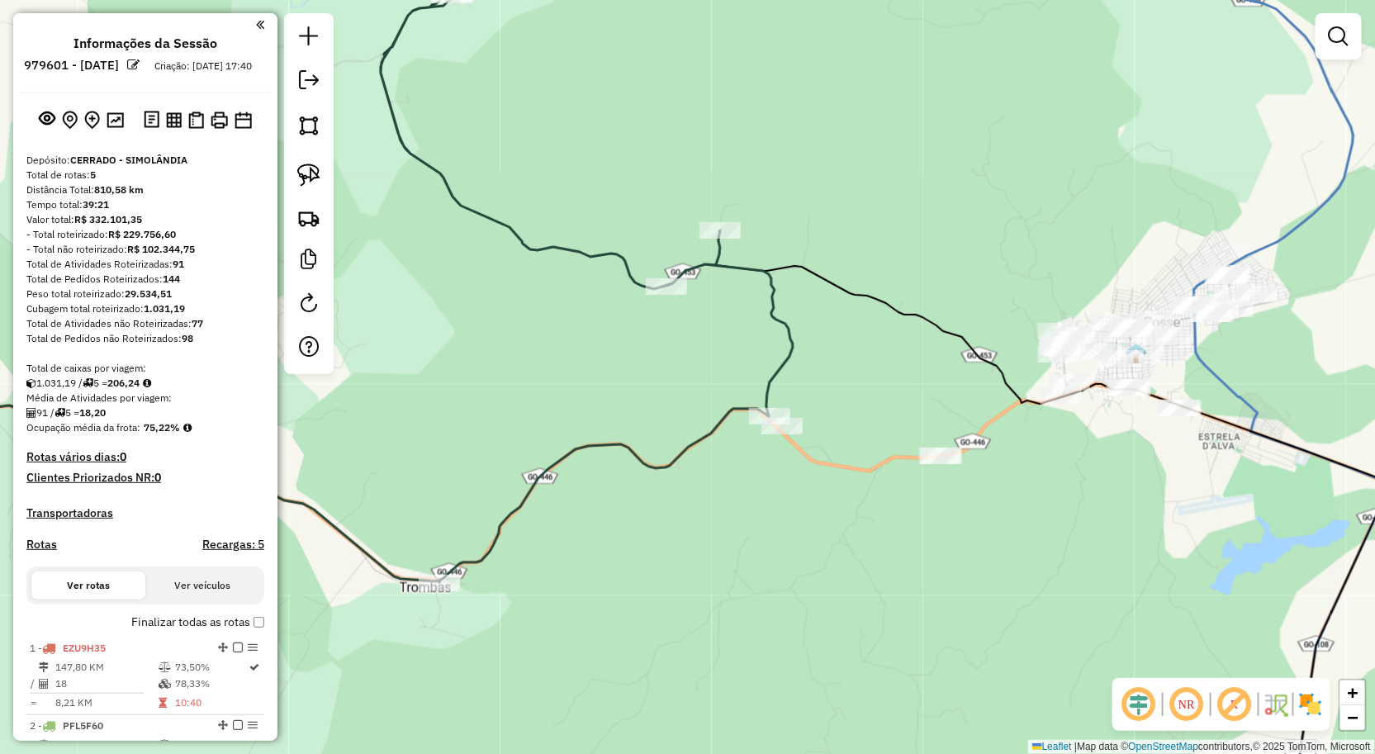
click at [944, 467] on div "Janela de atendimento Grade de atendimento Capacidade Transportadoras Veículos …" at bounding box center [687, 377] width 1375 height 754
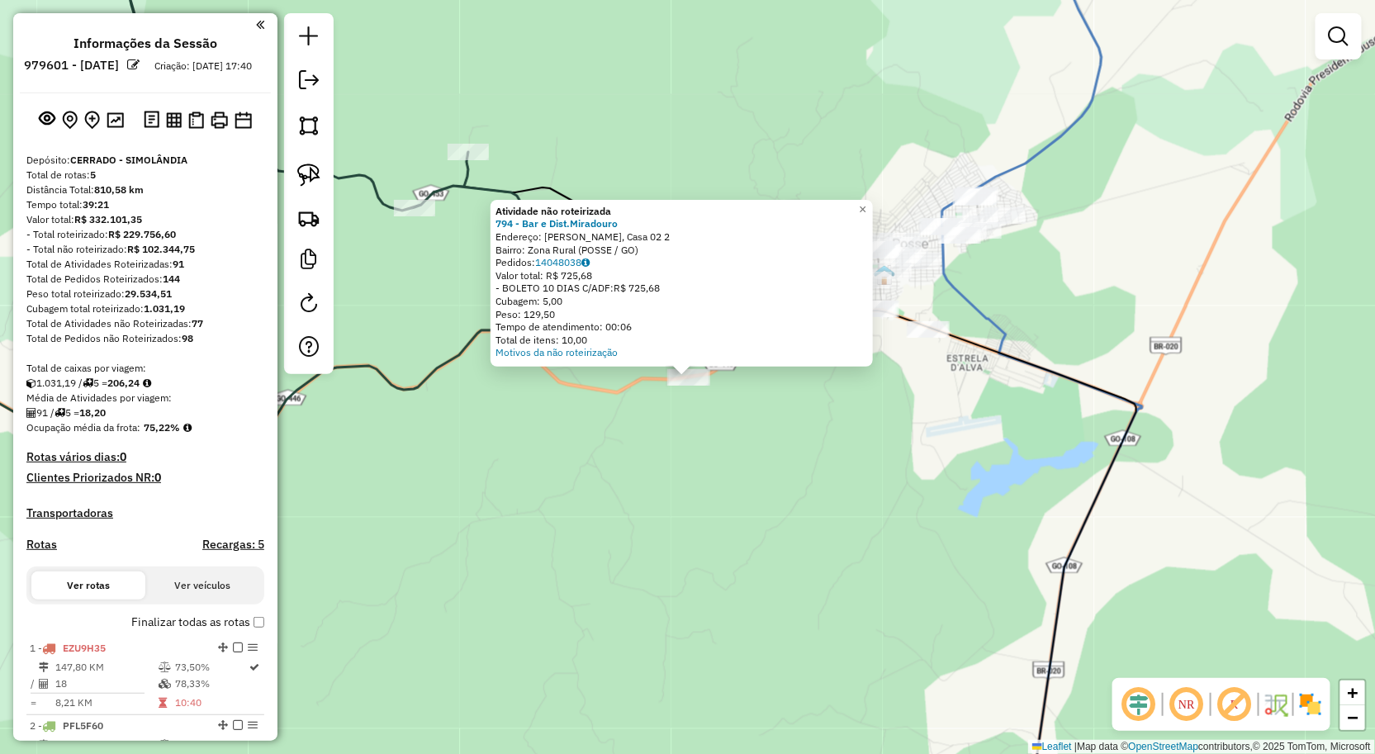
click at [617, 468] on div "Atividade não roteirizada 794 - Bar e Dist.Miradouro Endereço: Fazenda Miradour…" at bounding box center [687, 377] width 1375 height 754
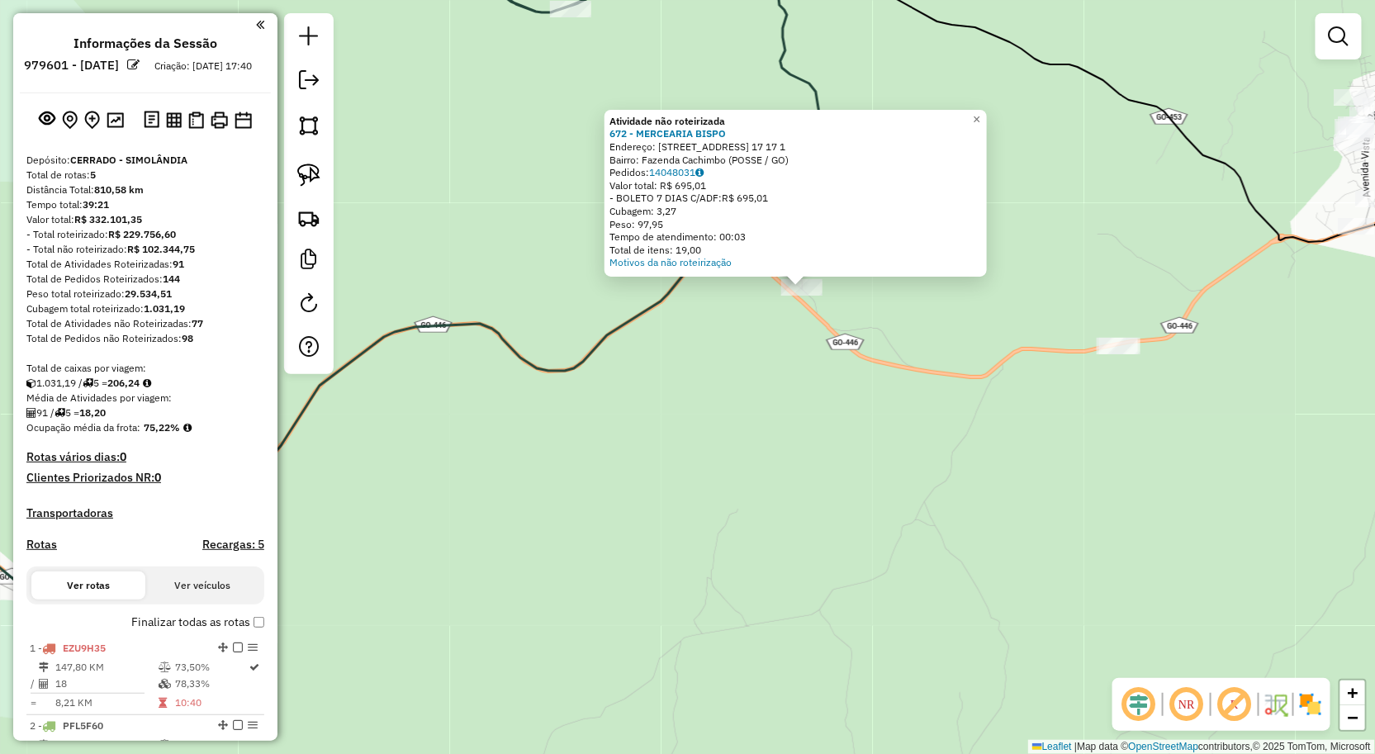
click at [904, 406] on div "Atividade não roteirizada 672 - MERCEARIA BISPO Endereço: RUA FAZ CACHIMBO N. 1…" at bounding box center [687, 377] width 1375 height 754
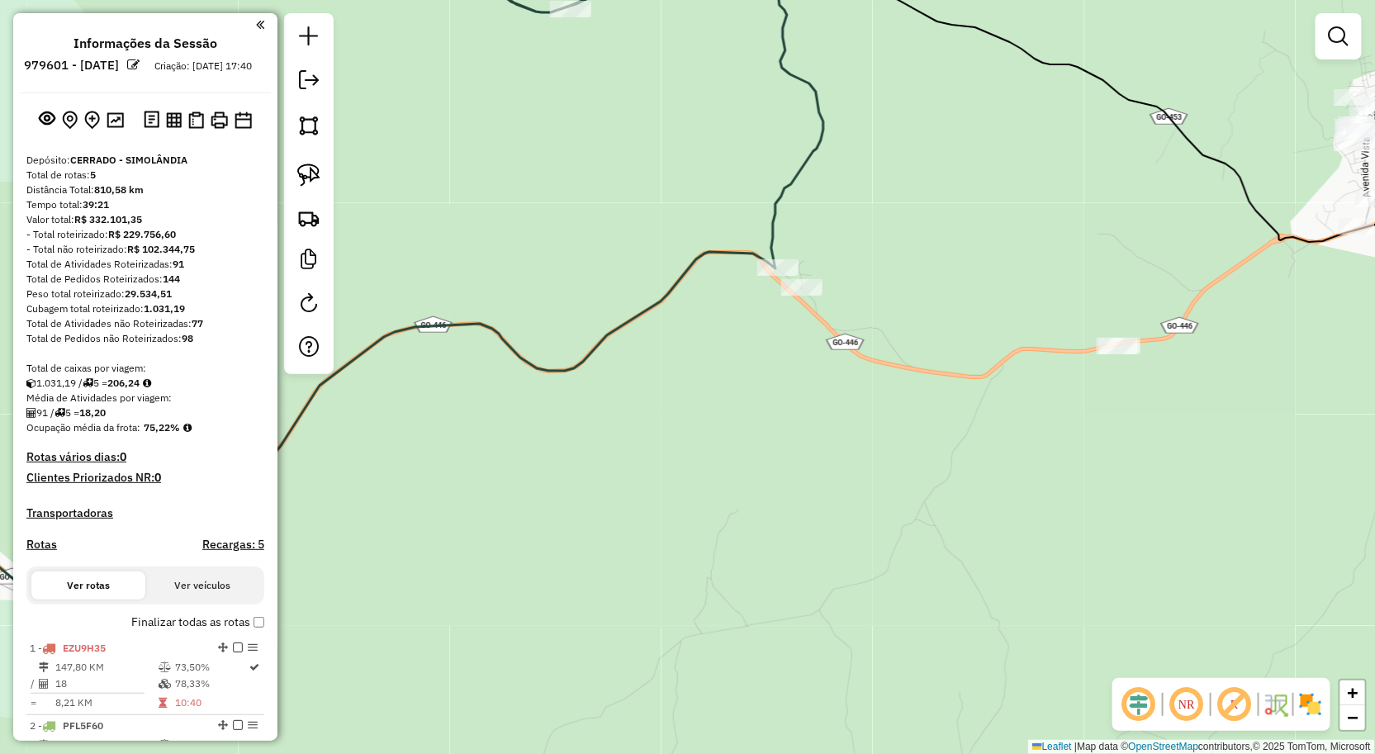
click at [803, 376] on div "Janela de atendimento Grade de atendimento Capacidade Transportadoras Veículos …" at bounding box center [687, 377] width 1375 height 754
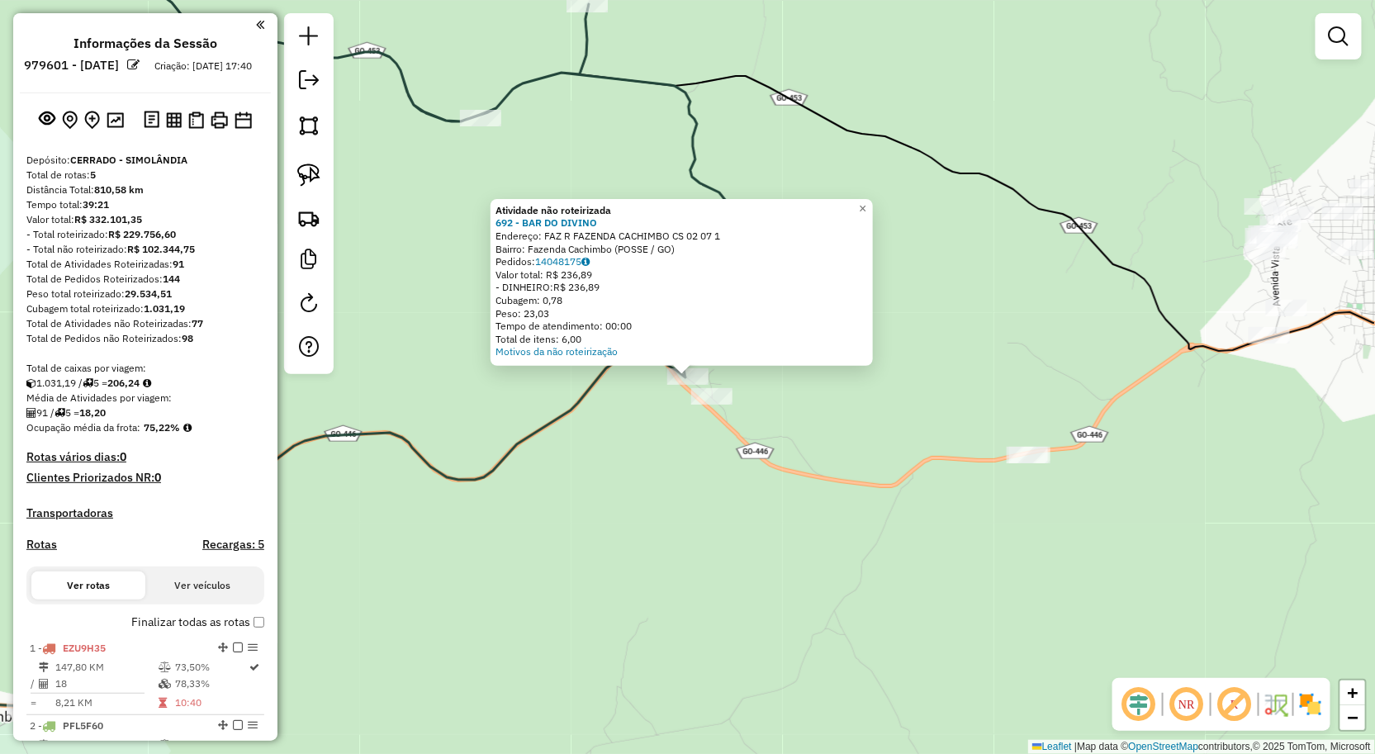
click at [714, 489] on div "Atividade não roteirizada 692 - BAR DO DIVINO Endereço: FAZ R FAZENDA CACHIMBO …" at bounding box center [687, 377] width 1375 height 754
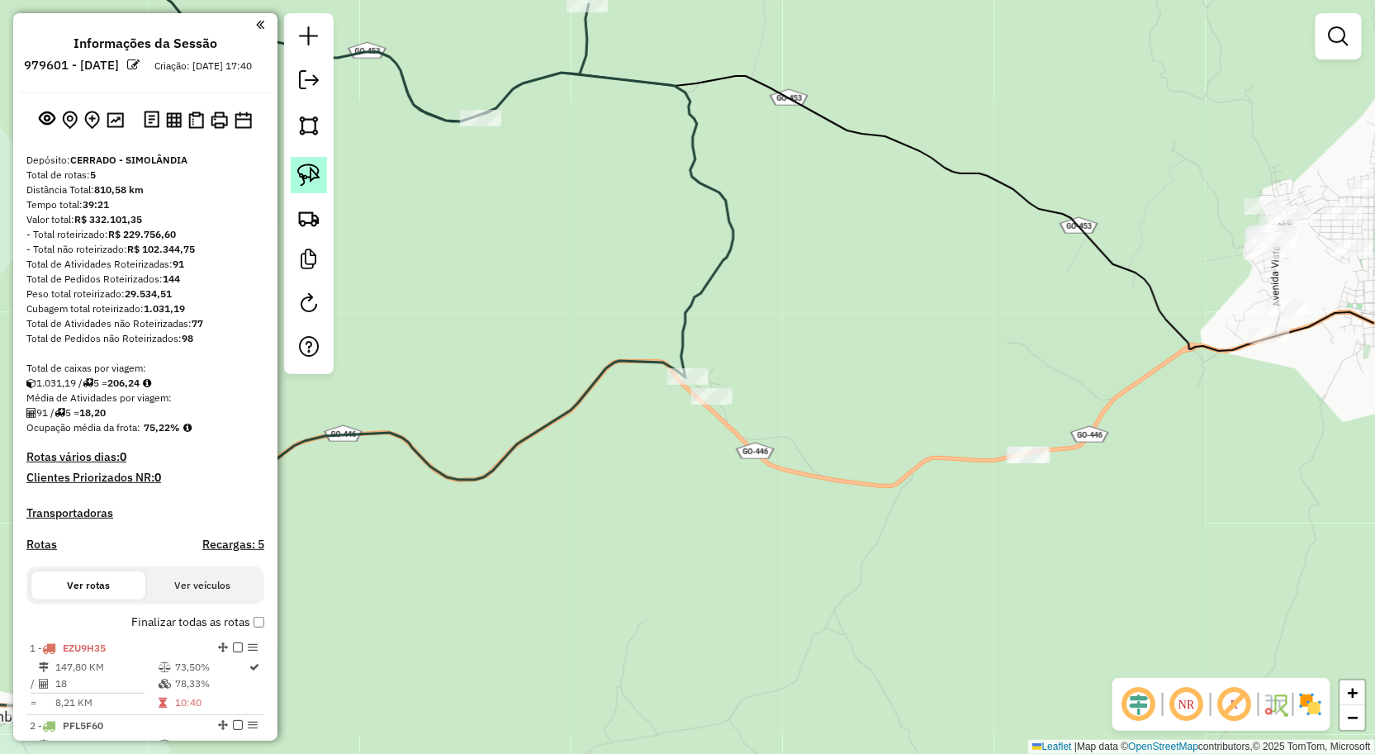
click at [306, 182] on img at bounding box center [308, 175] width 23 height 23
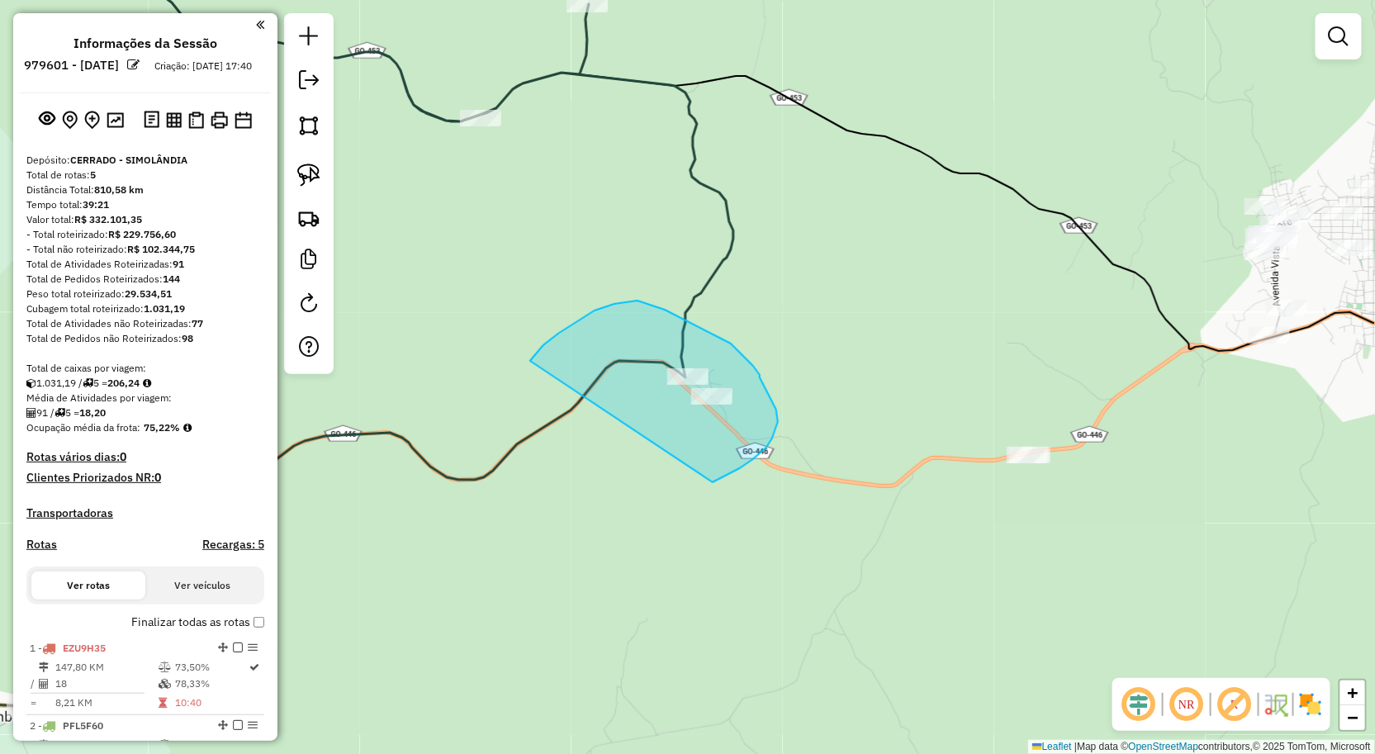
drag, startPoint x: 558, startPoint y: 334, endPoint x: 702, endPoint y: 486, distance: 209.2
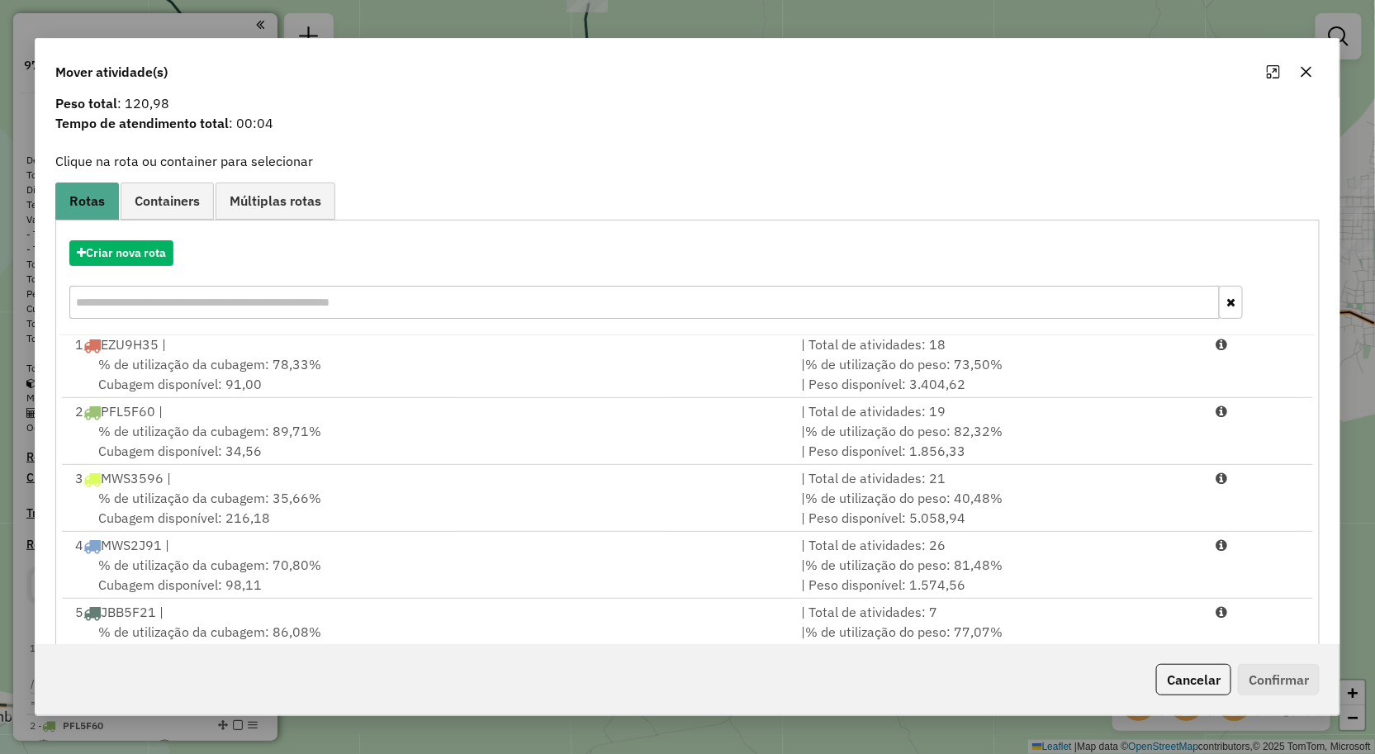
scroll to position [101, 0]
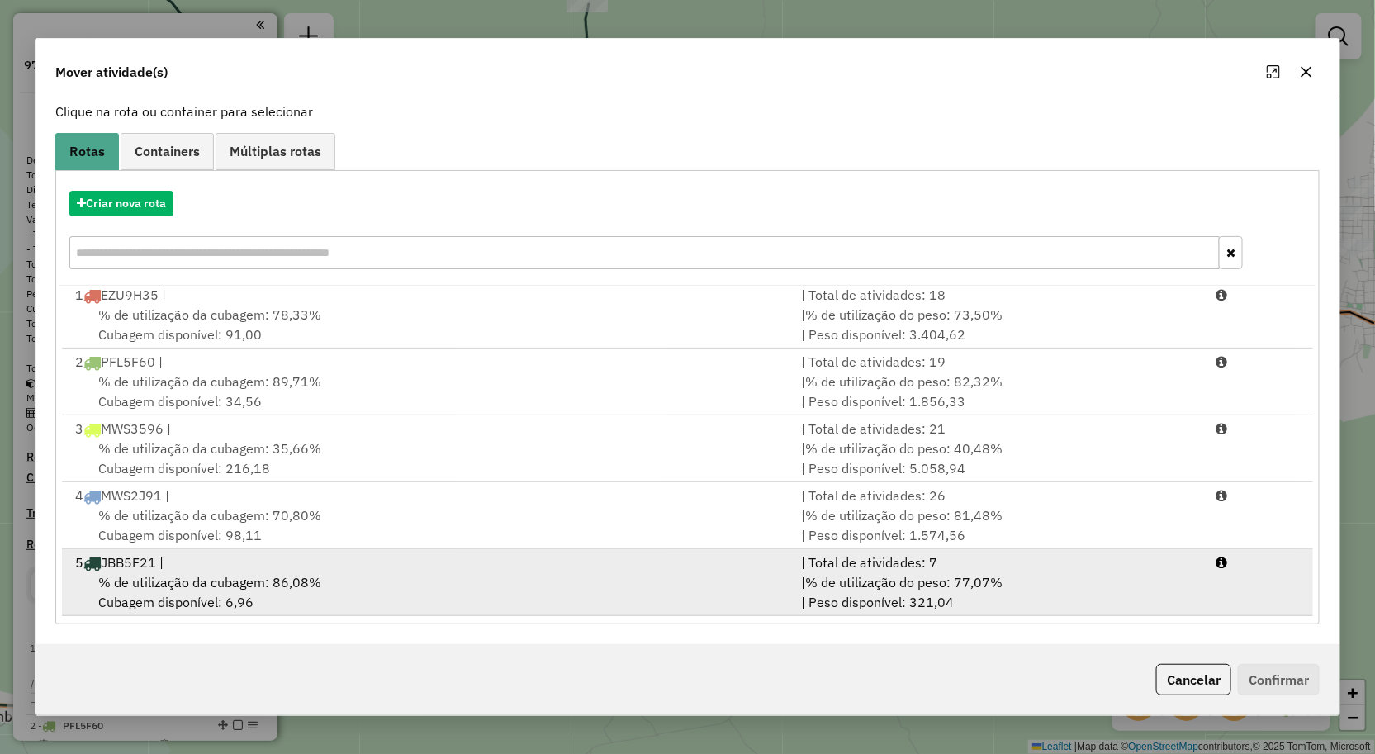
click at [467, 582] on div "% de utilização da cubagem: 86,08% Cubagem disponível: 6,96" at bounding box center [428, 592] width 727 height 40
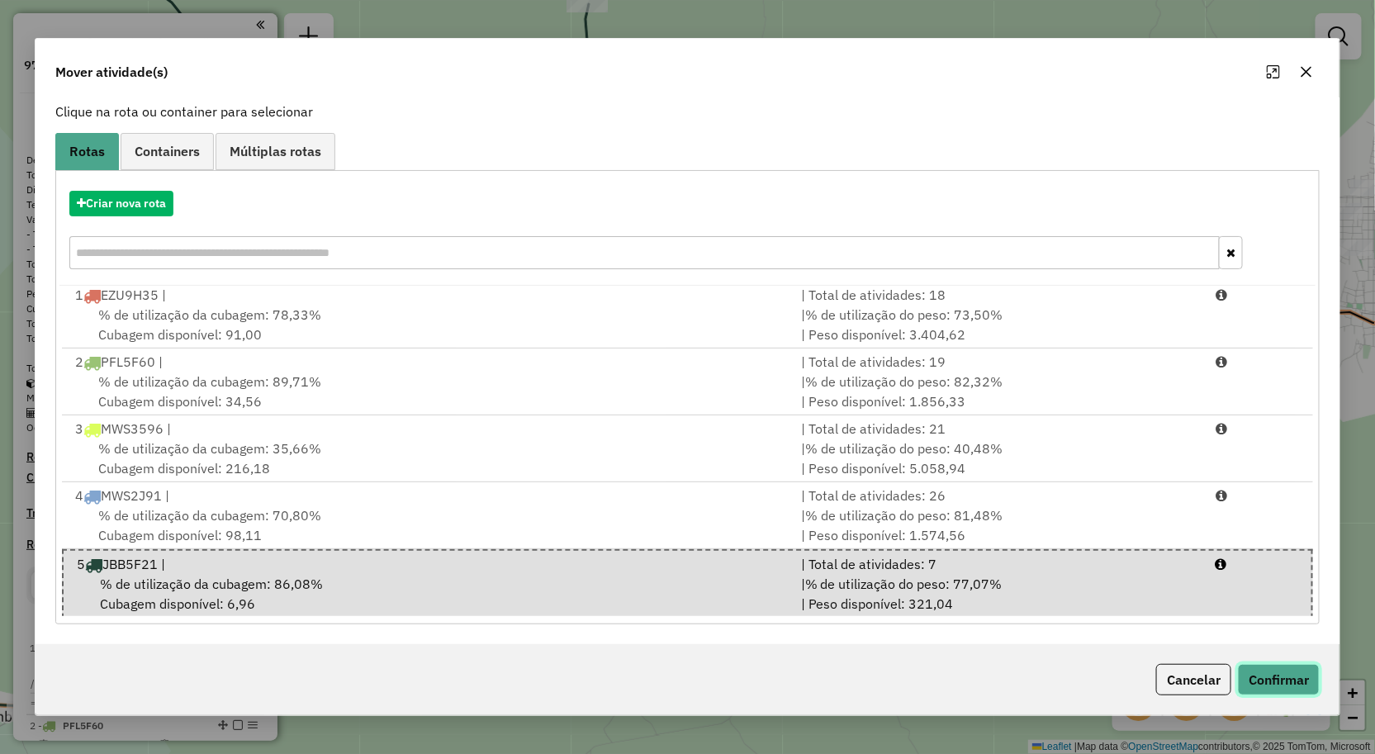
click at [1260, 672] on button "Confirmar" at bounding box center [1279, 679] width 82 height 31
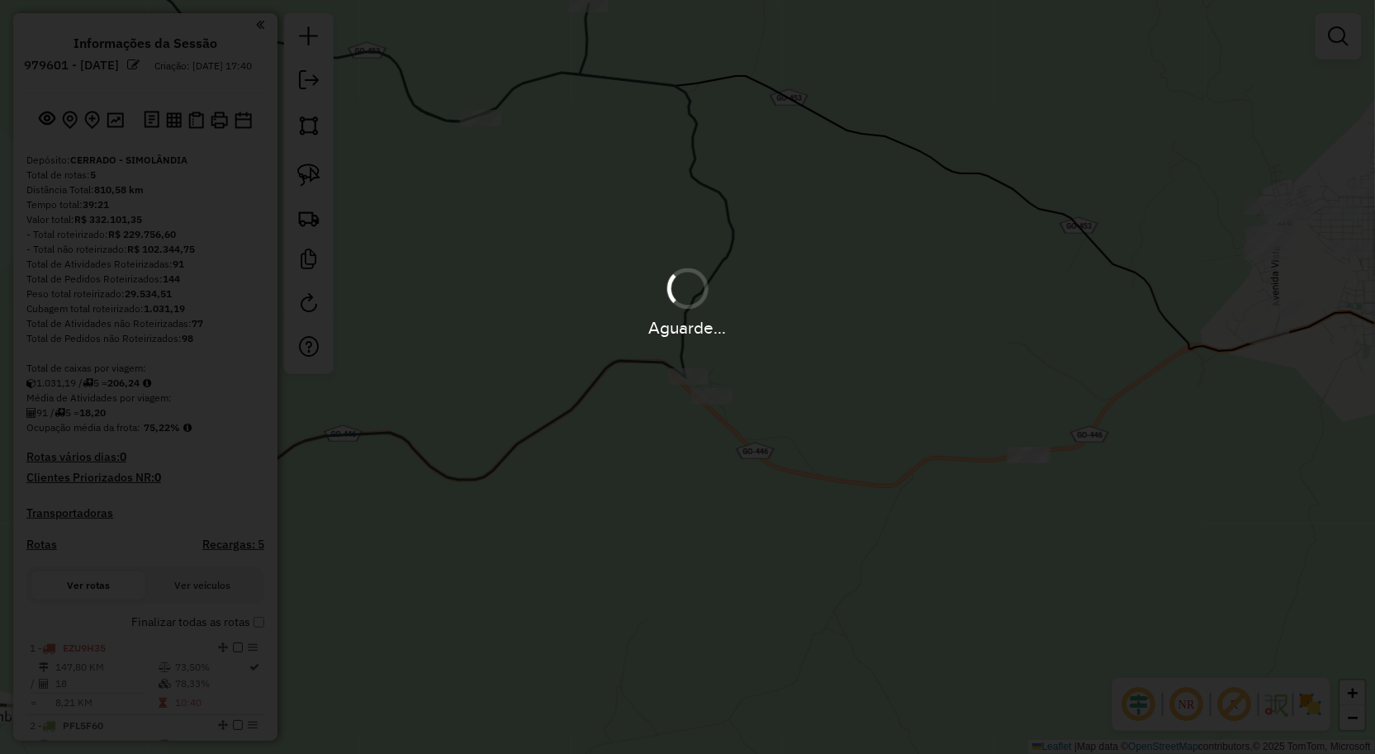
scroll to position [0, 0]
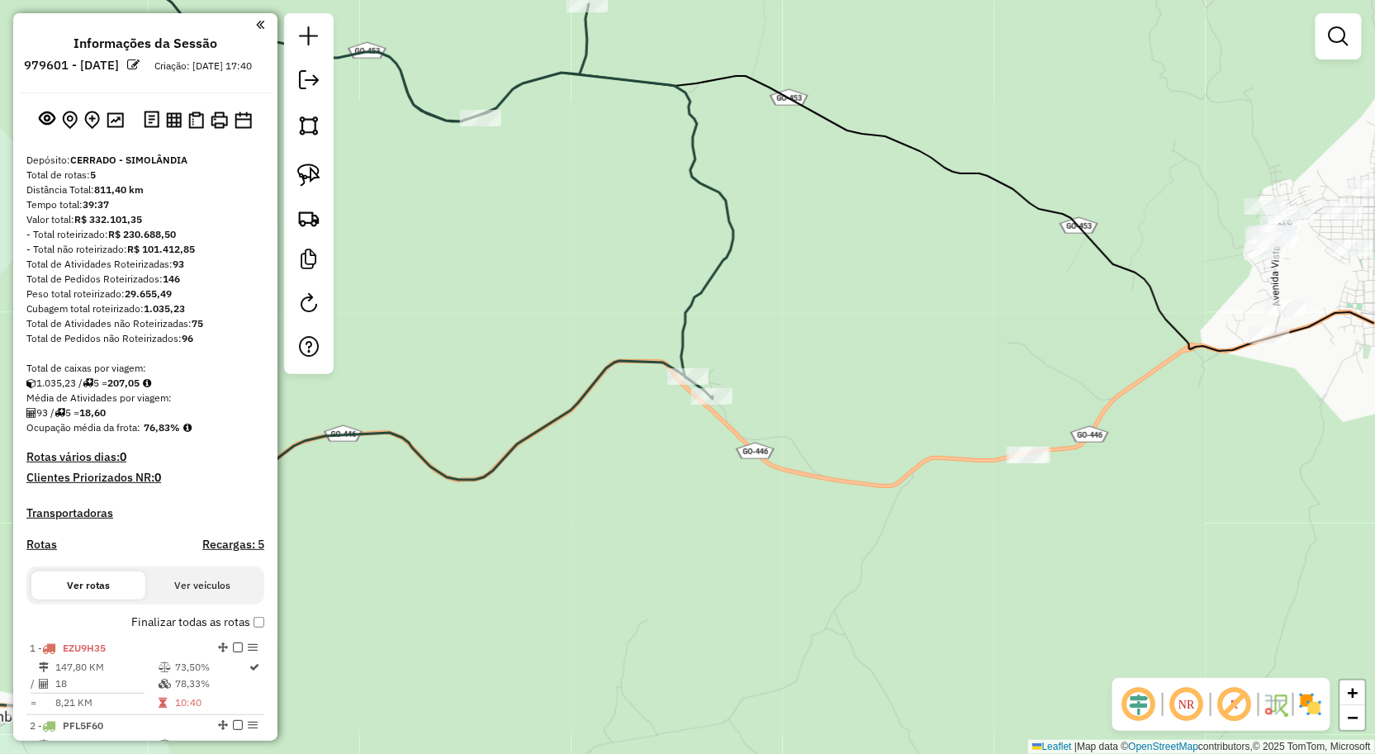
drag, startPoint x: 1080, startPoint y: 513, endPoint x: 801, endPoint y: 587, distance: 288.9
click at [803, 587] on div "Janela de atendimento Grade de atendimento Capacidade Transportadoras Veículos …" at bounding box center [687, 377] width 1375 height 754
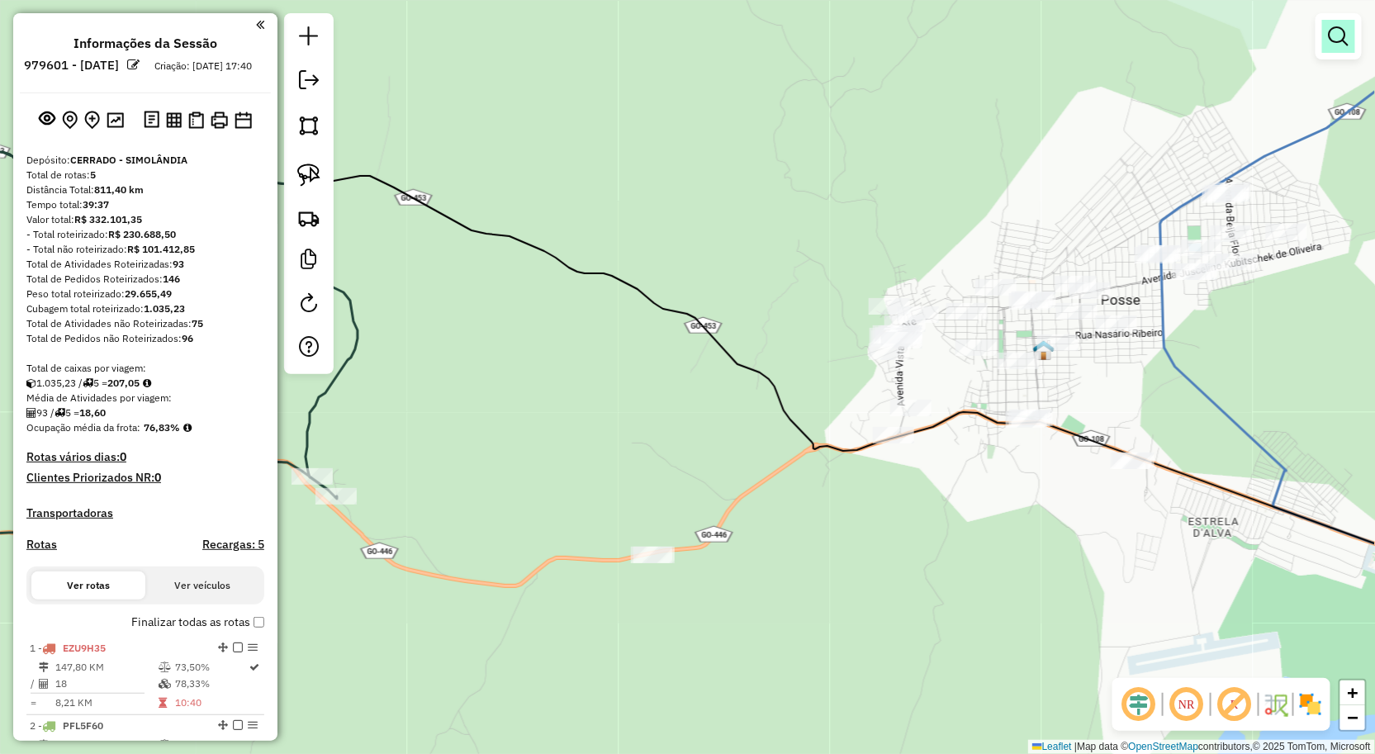
click at [1336, 26] on em at bounding box center [1339, 36] width 20 height 20
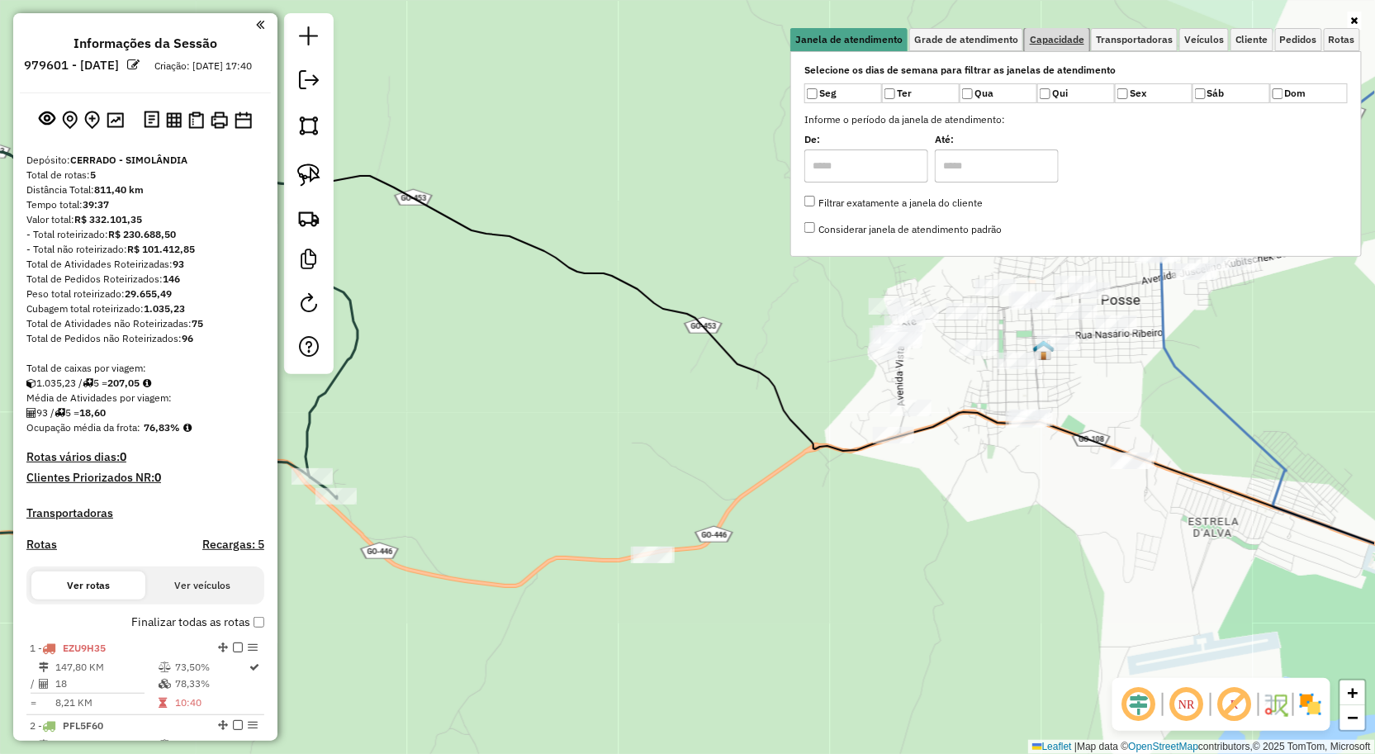
click at [1046, 37] on span "Capacidade" at bounding box center [1057, 40] width 55 height 10
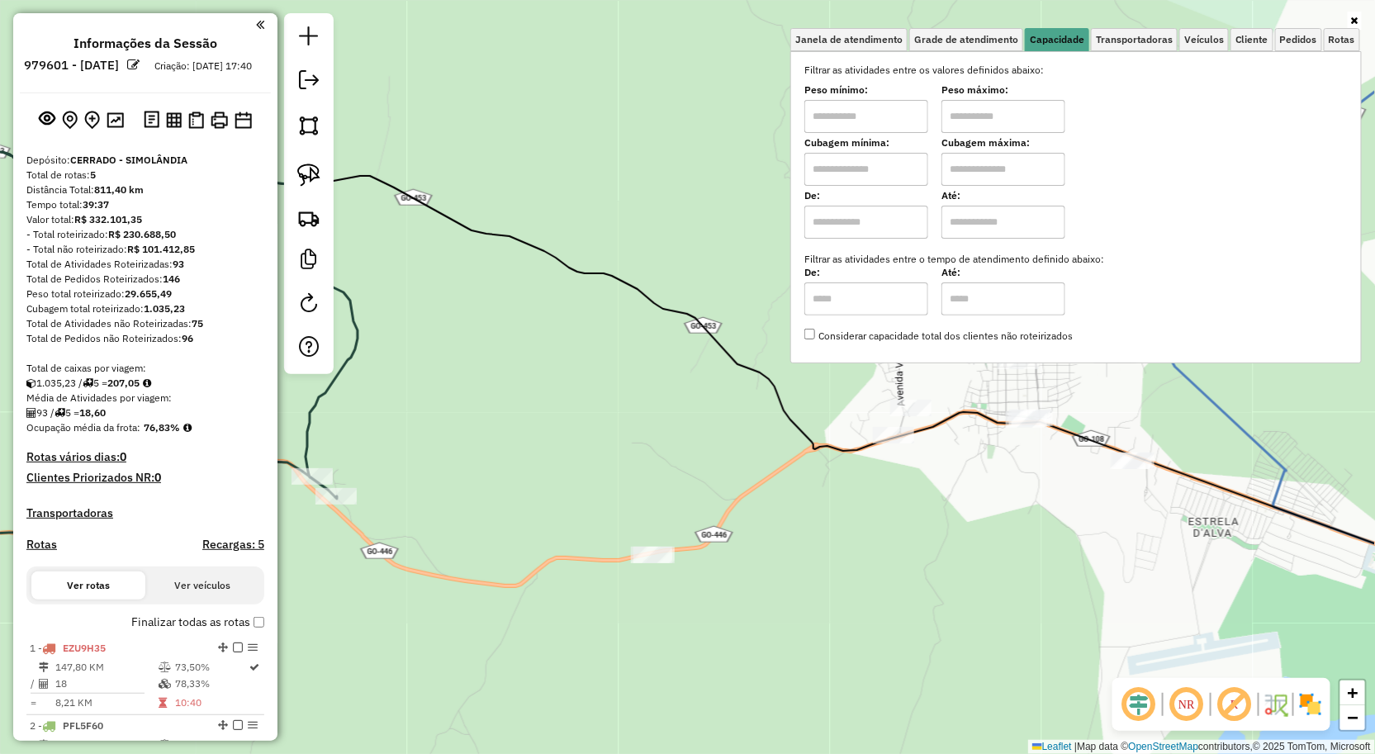
click at [893, 116] on input "text" at bounding box center [866, 116] width 124 height 33
type input "****"
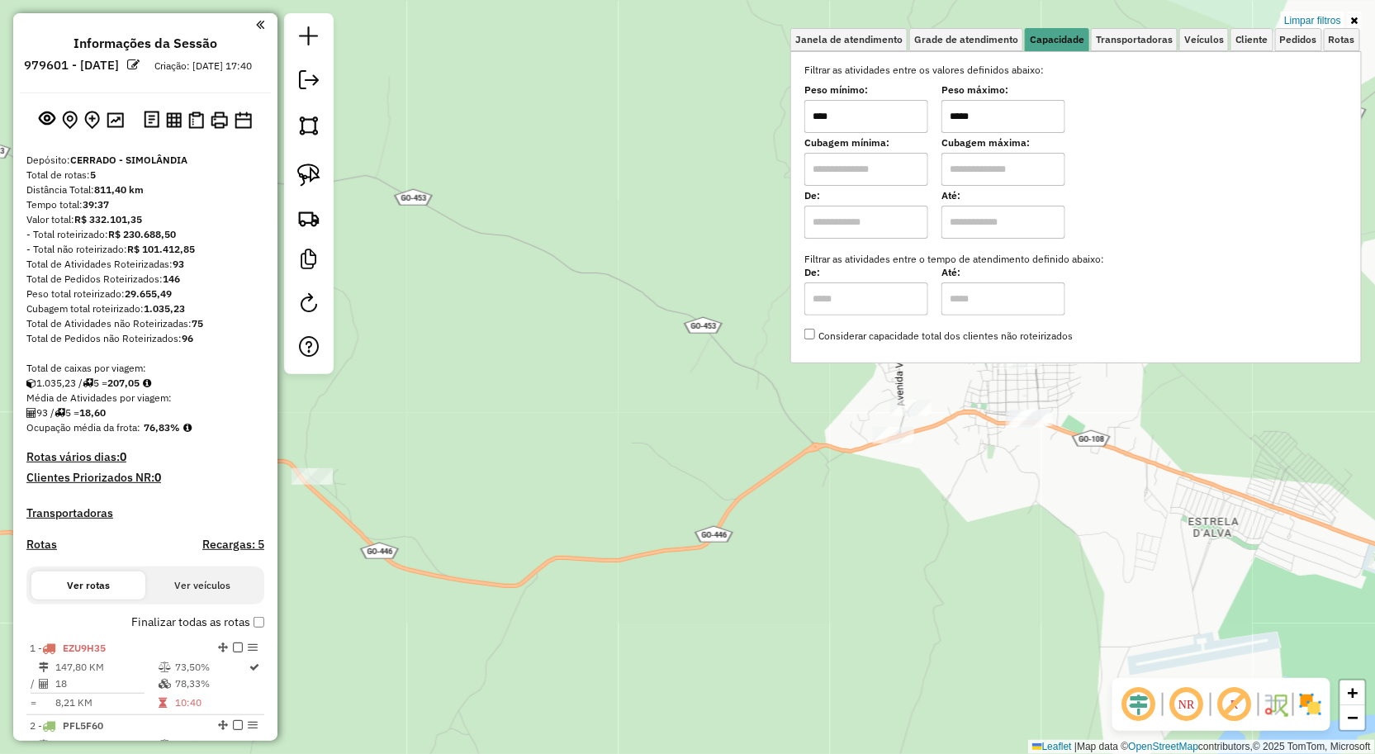
type input "*****"
click at [1008, 490] on div "Limpar filtros Janela de atendimento Grade de atendimento Capacidade Transporta…" at bounding box center [687, 377] width 1375 height 754
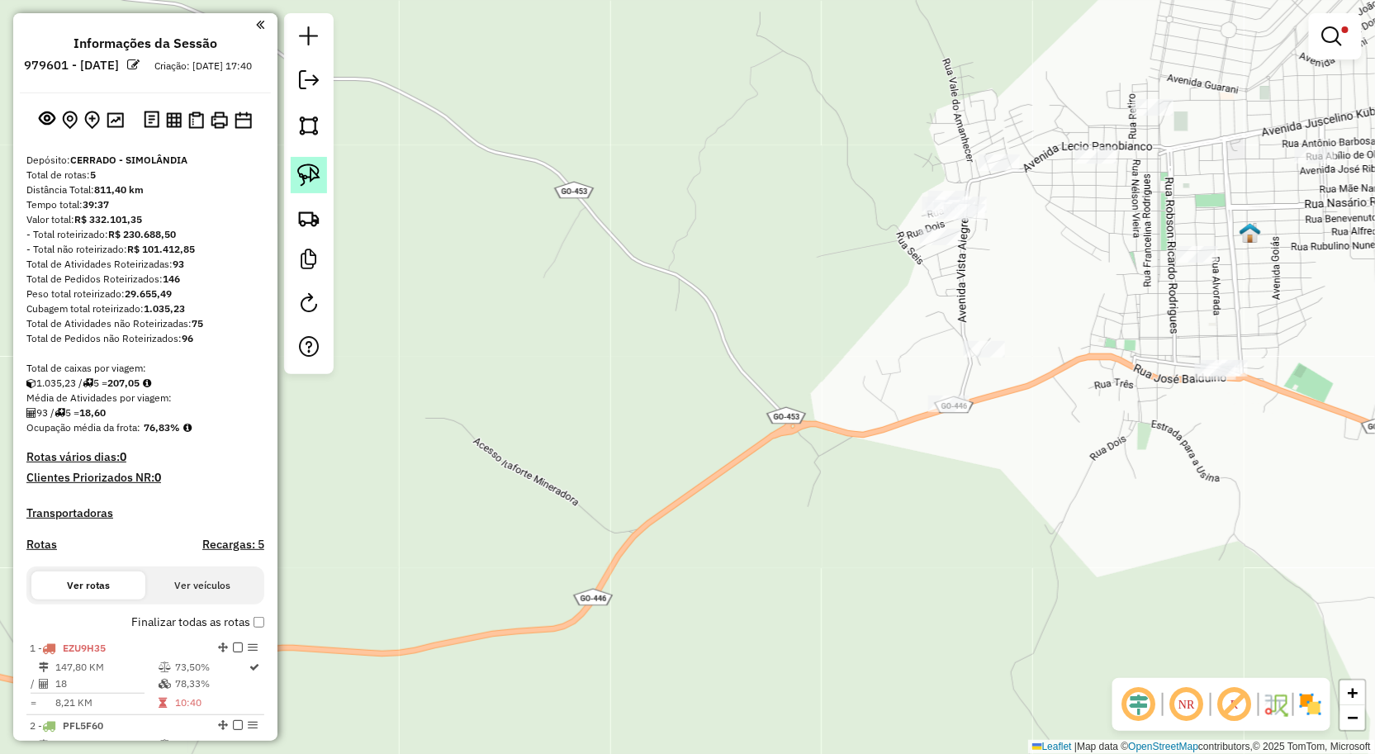
click at [303, 163] on link at bounding box center [309, 175] width 36 height 36
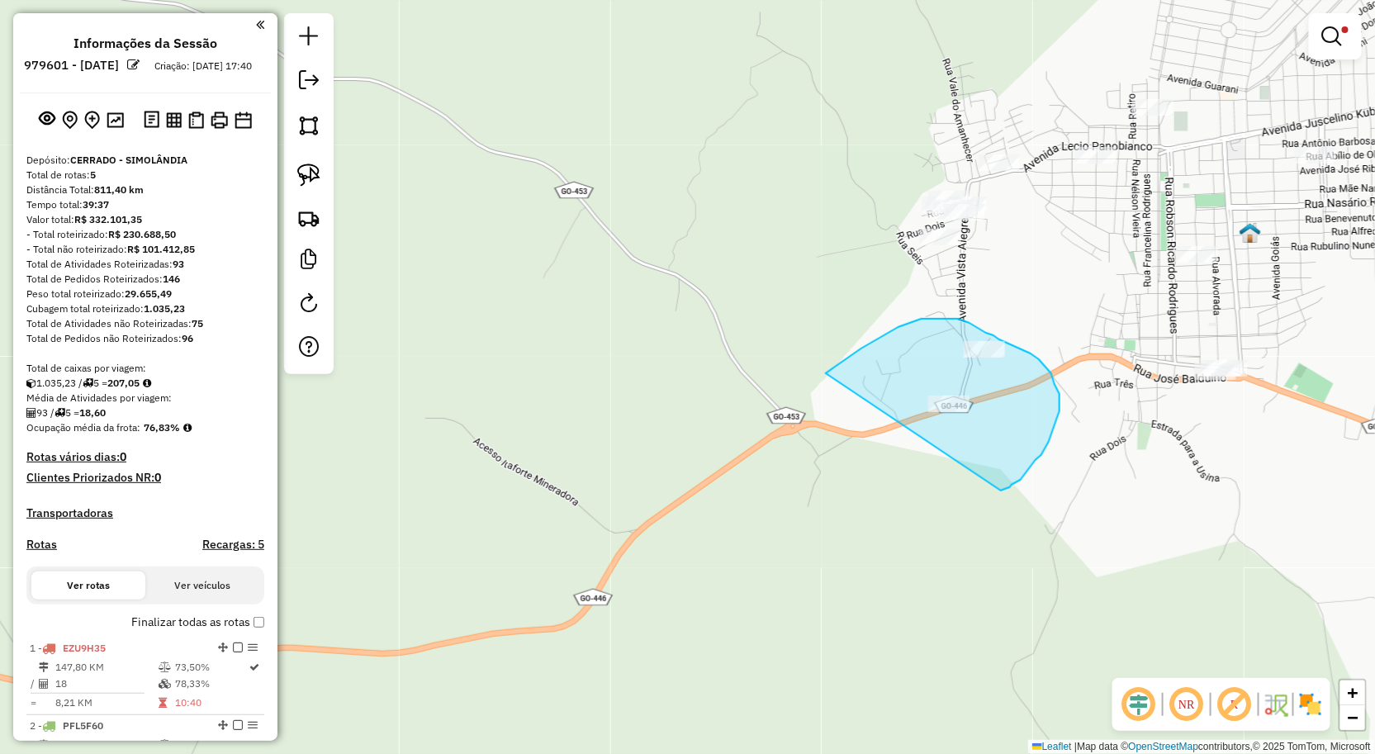
drag, startPoint x: 914, startPoint y: 322, endPoint x: 994, endPoint y: 491, distance: 187.3
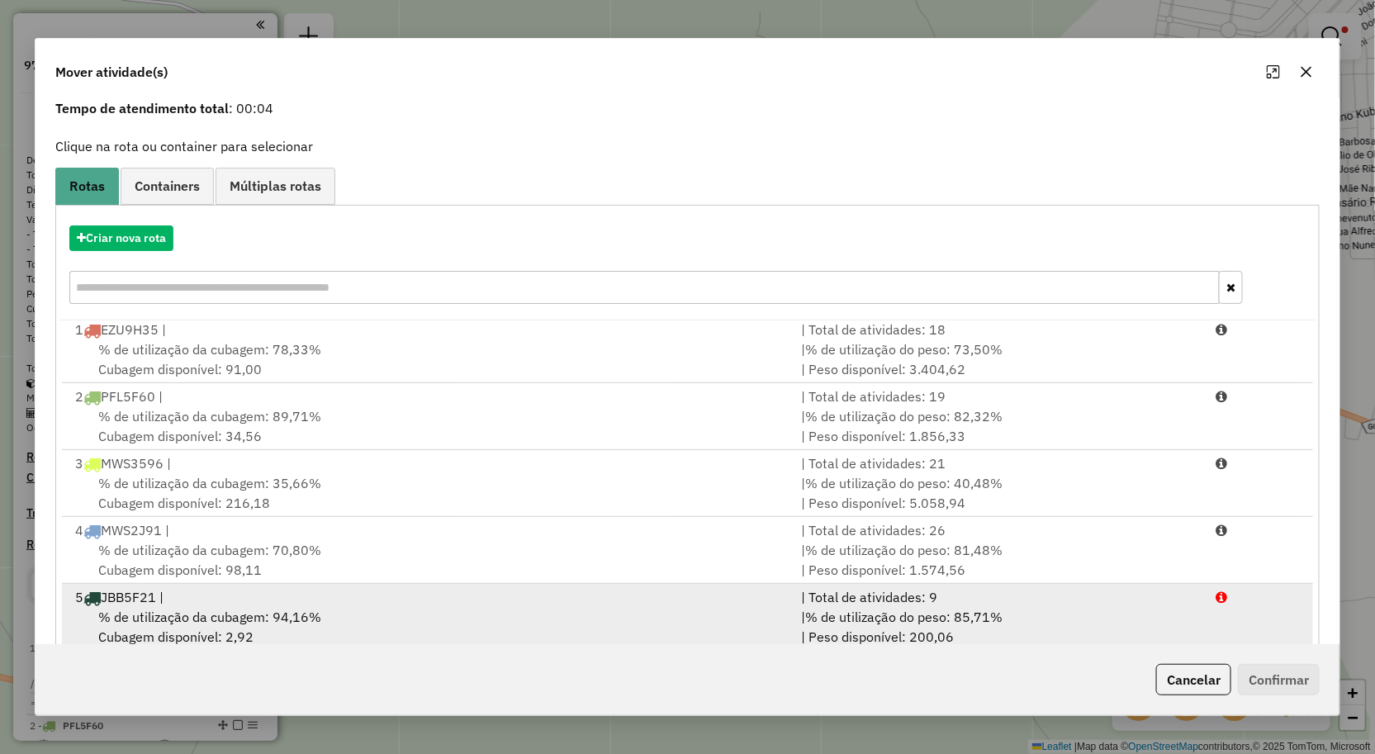
scroll to position [101, 0]
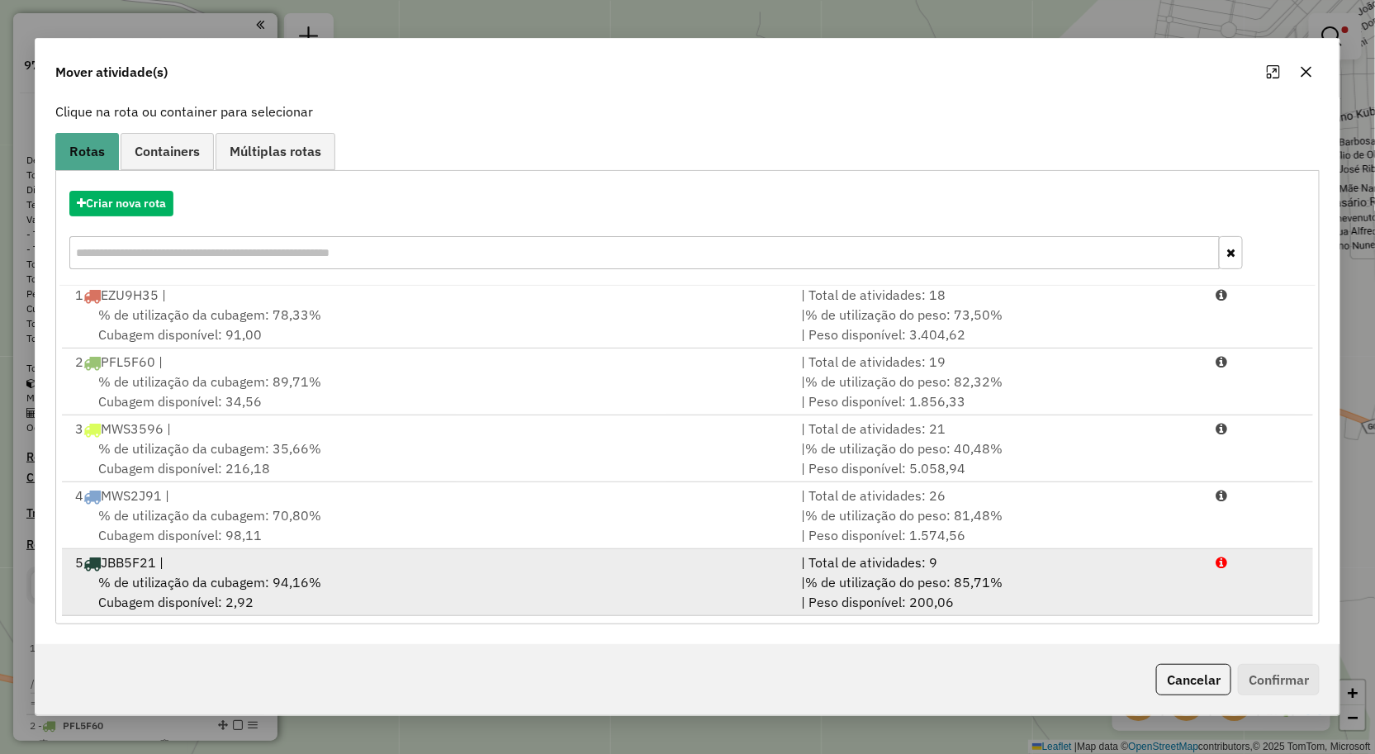
click at [524, 593] on div "% de utilização da cubagem: 94,16% Cubagem disponível: 2,92" at bounding box center [428, 592] width 727 height 40
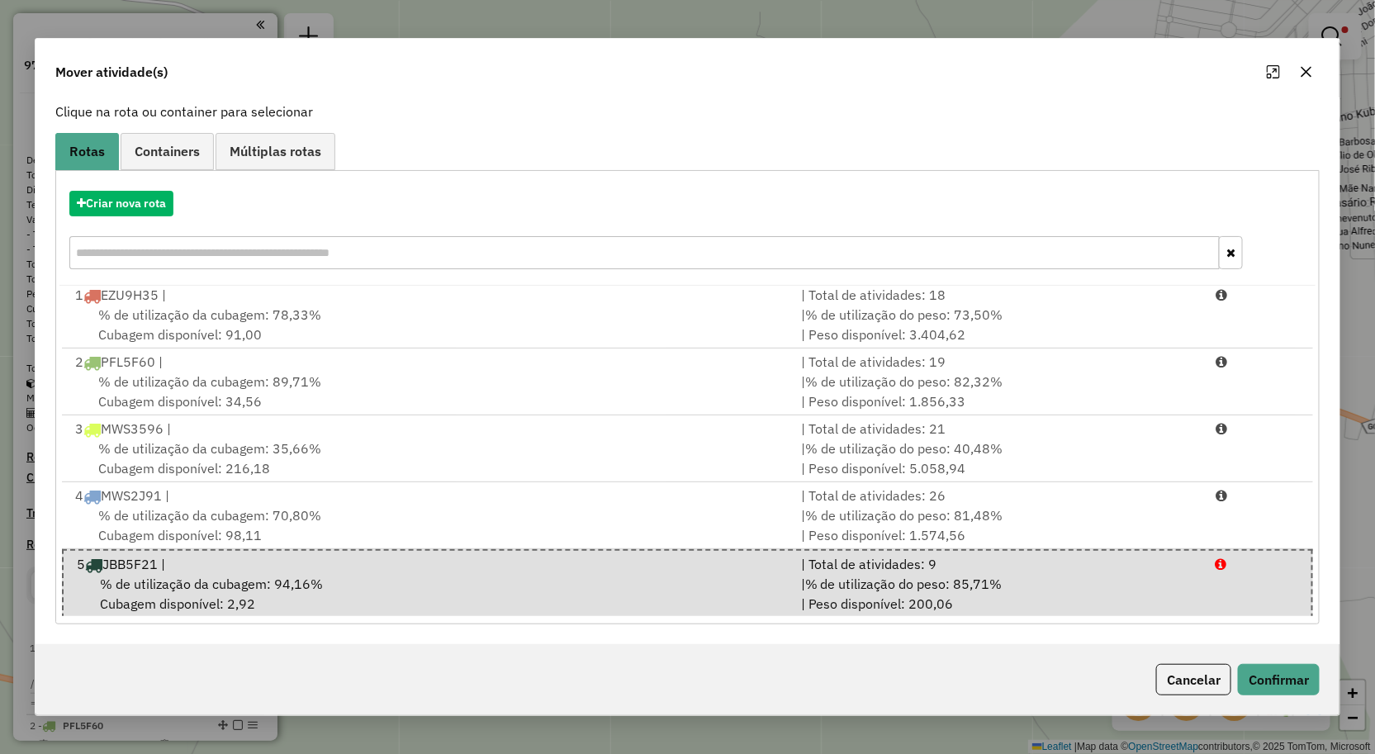
click at [1308, 77] on icon "button" at bounding box center [1306, 71] width 13 height 13
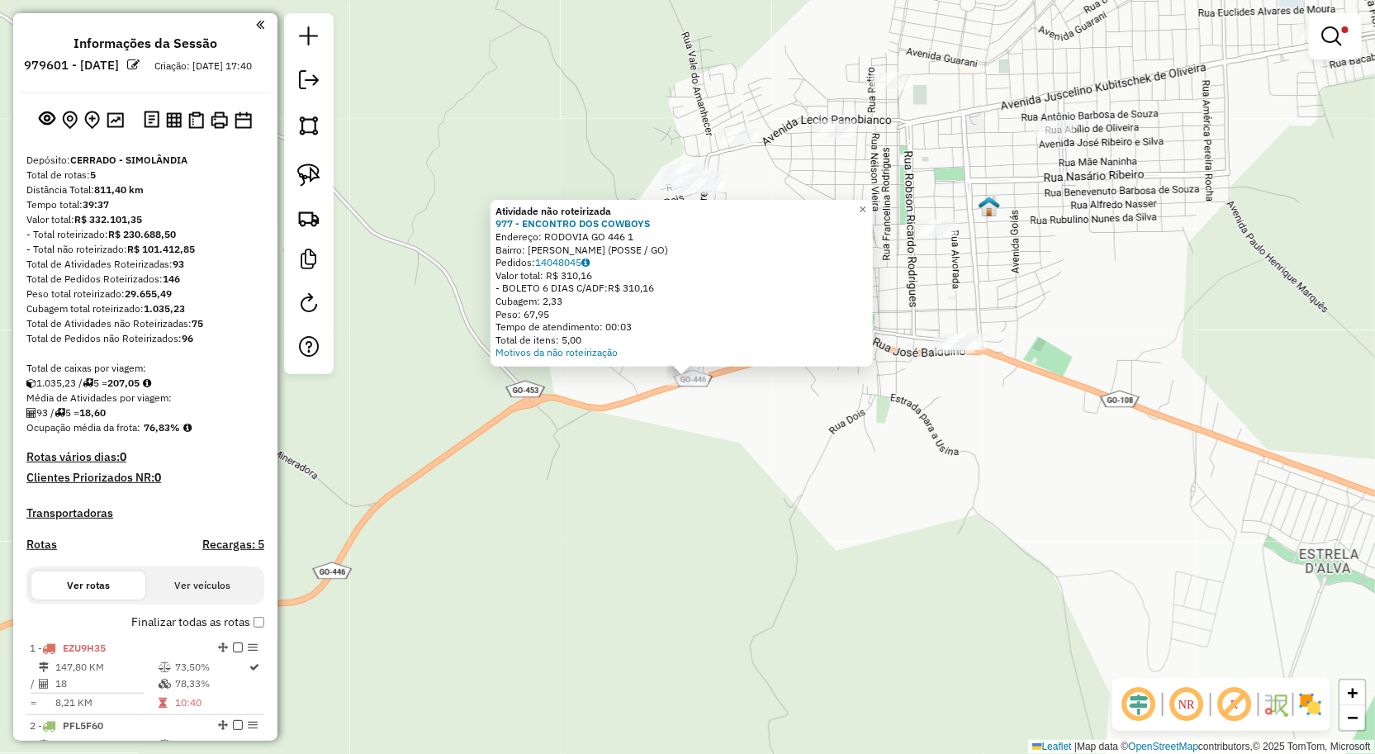
click at [774, 434] on div "Atividade não roteirizada 977 - ENCONTRO DOS COWBOYS Endereço: RODOVIA GO 446 1…" at bounding box center [687, 377] width 1375 height 754
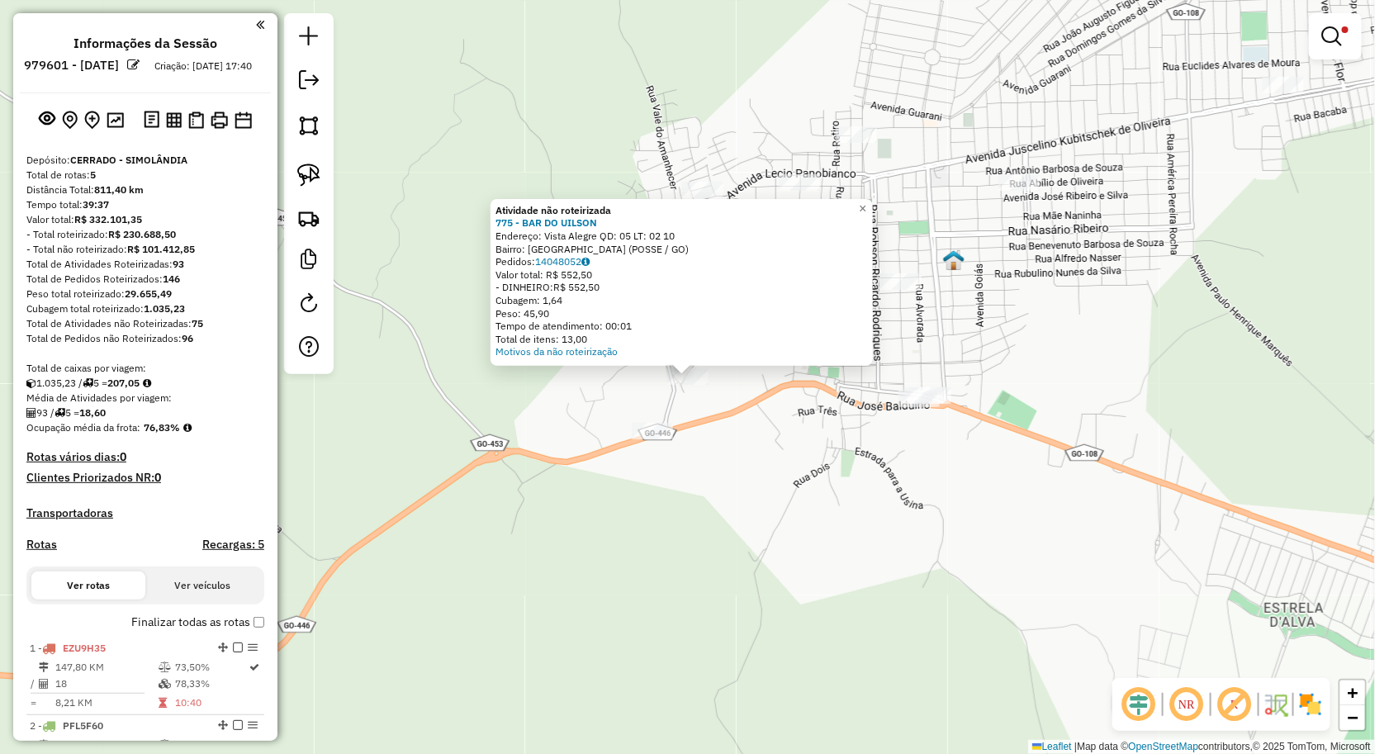
click at [698, 494] on div "Atividade não roteirizada 775 - BAR DO UILSON Endereço: Vista Alegre QD: 05 LT:…" at bounding box center [687, 377] width 1375 height 754
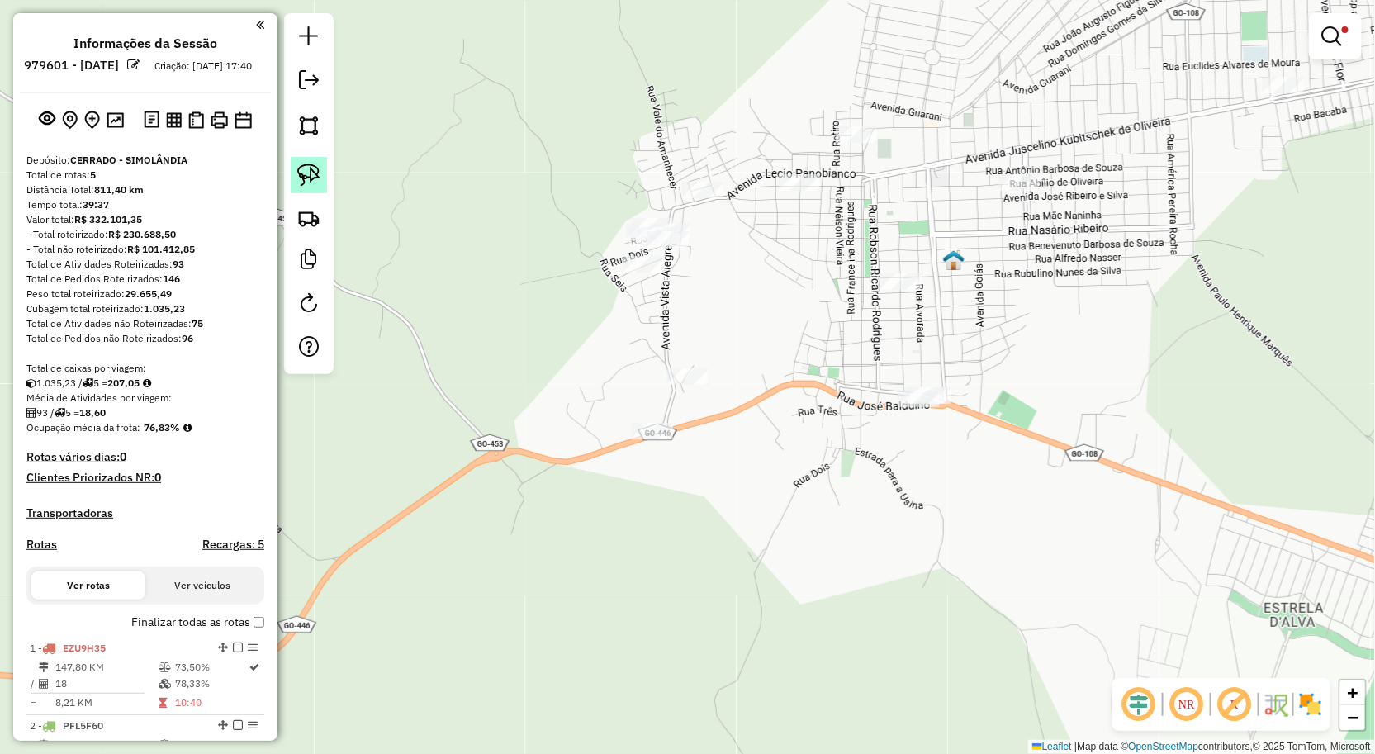
click at [298, 182] on img at bounding box center [308, 175] width 23 height 23
drag, startPoint x: 649, startPoint y: 396, endPoint x: 697, endPoint y: 326, distance: 85.0
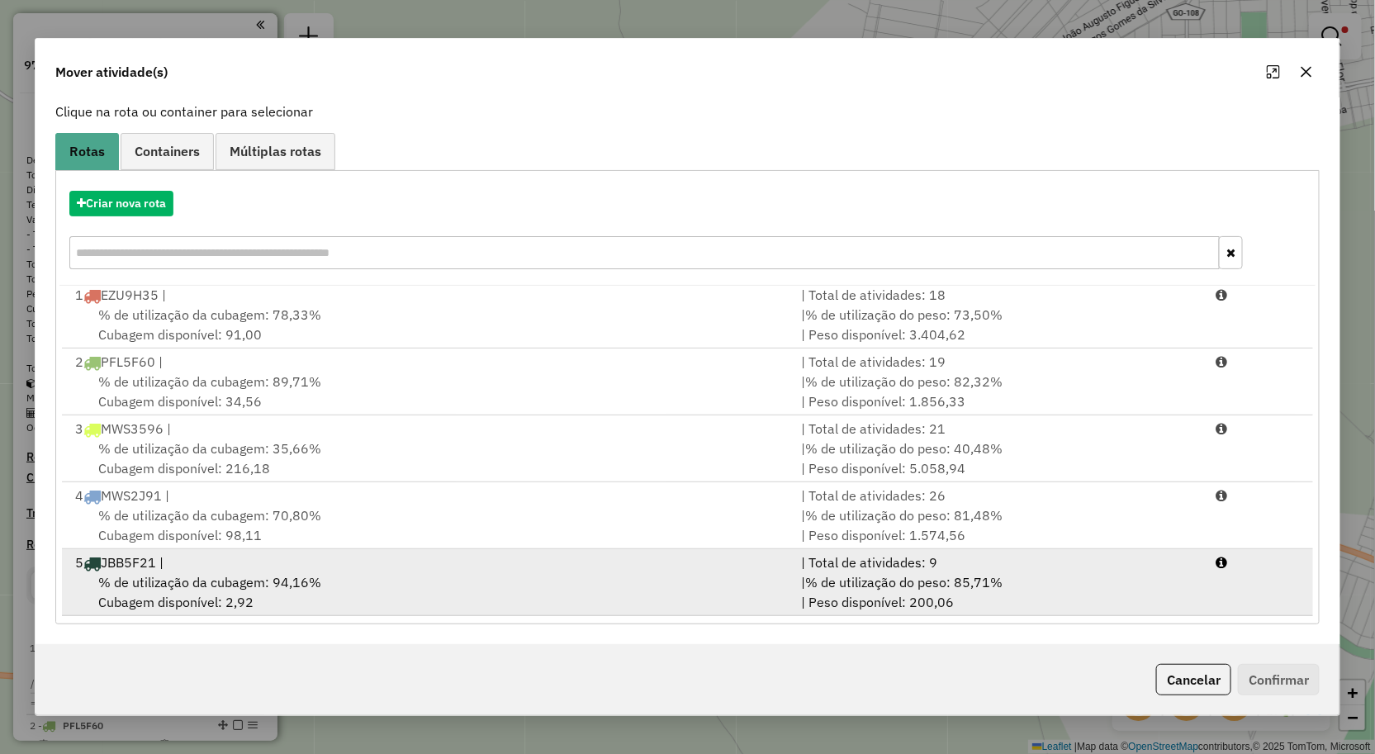
click at [791, 562] on div "| Total de atividades: 9" at bounding box center [998, 563] width 415 height 20
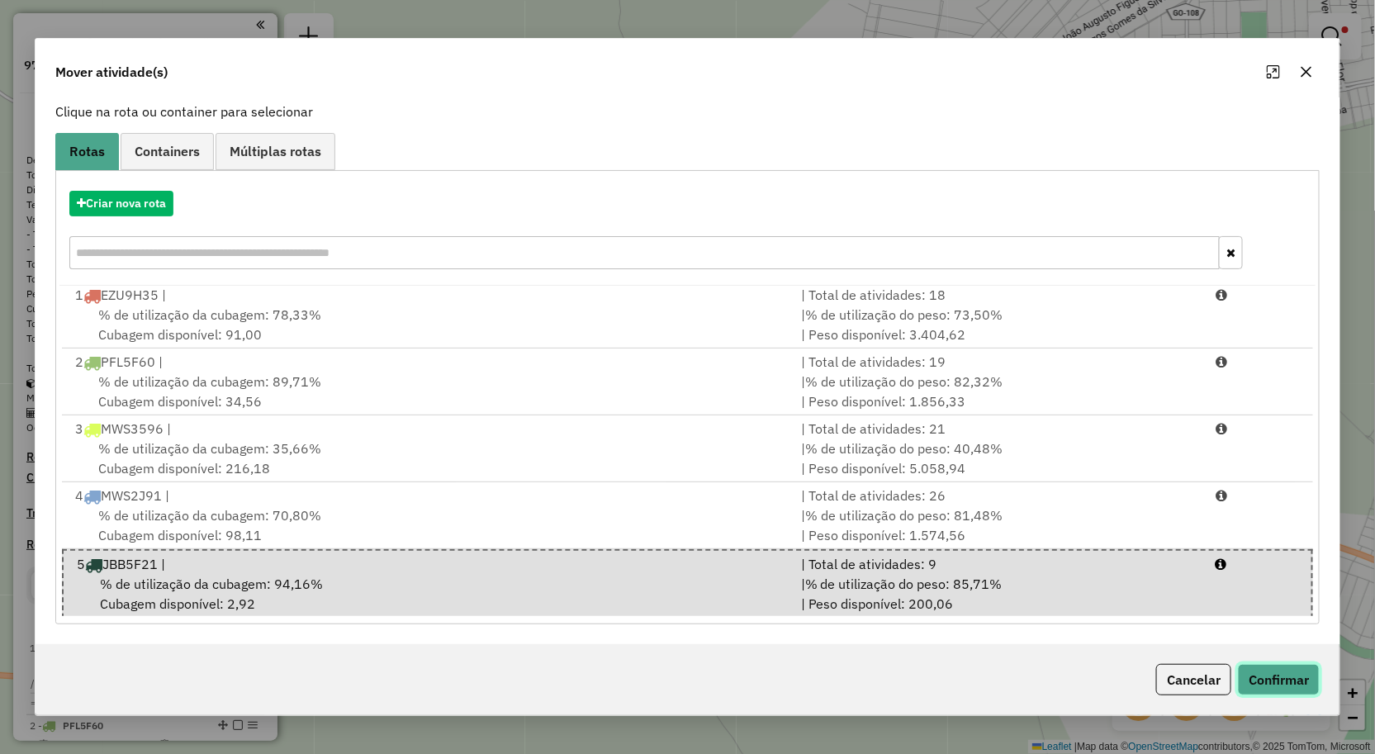
click at [1279, 672] on button "Confirmar" at bounding box center [1279, 679] width 82 height 31
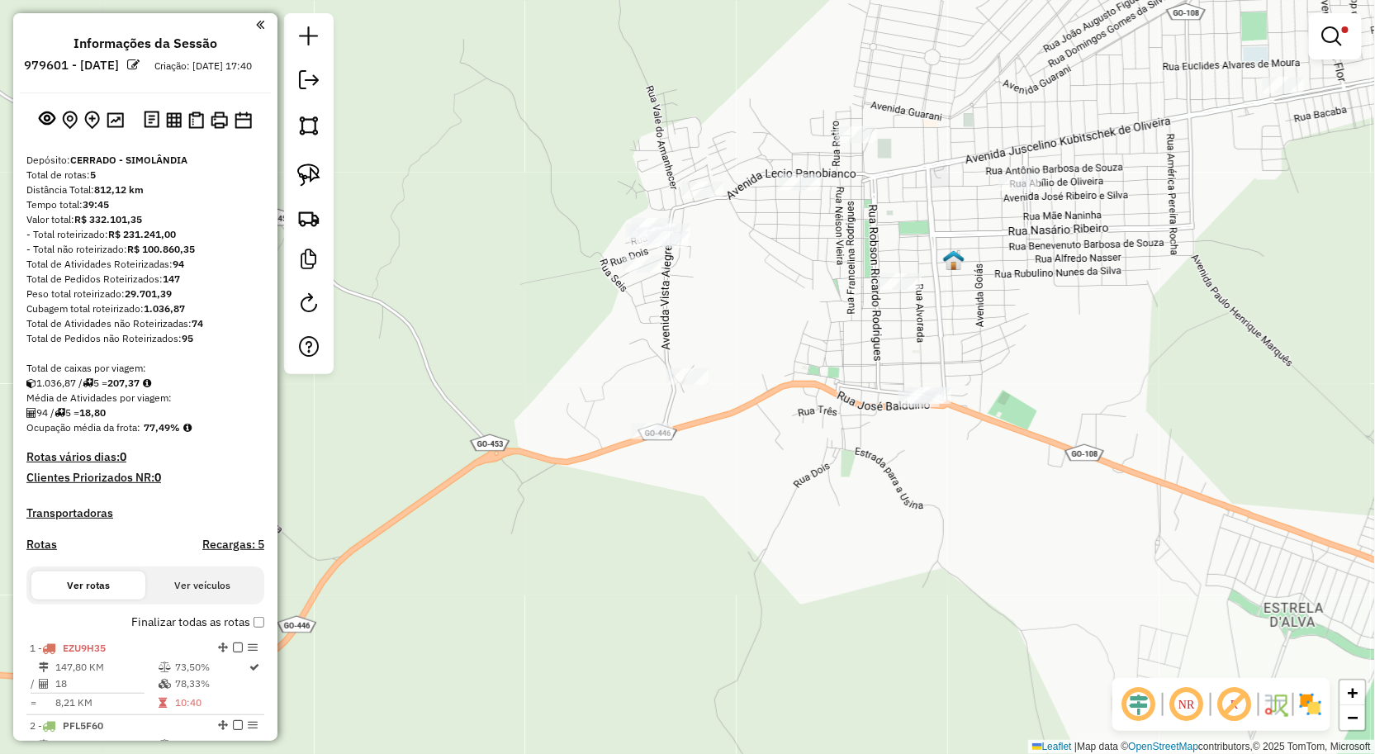
scroll to position [0, 0]
click at [1340, 50] on link at bounding box center [1336, 36] width 40 height 33
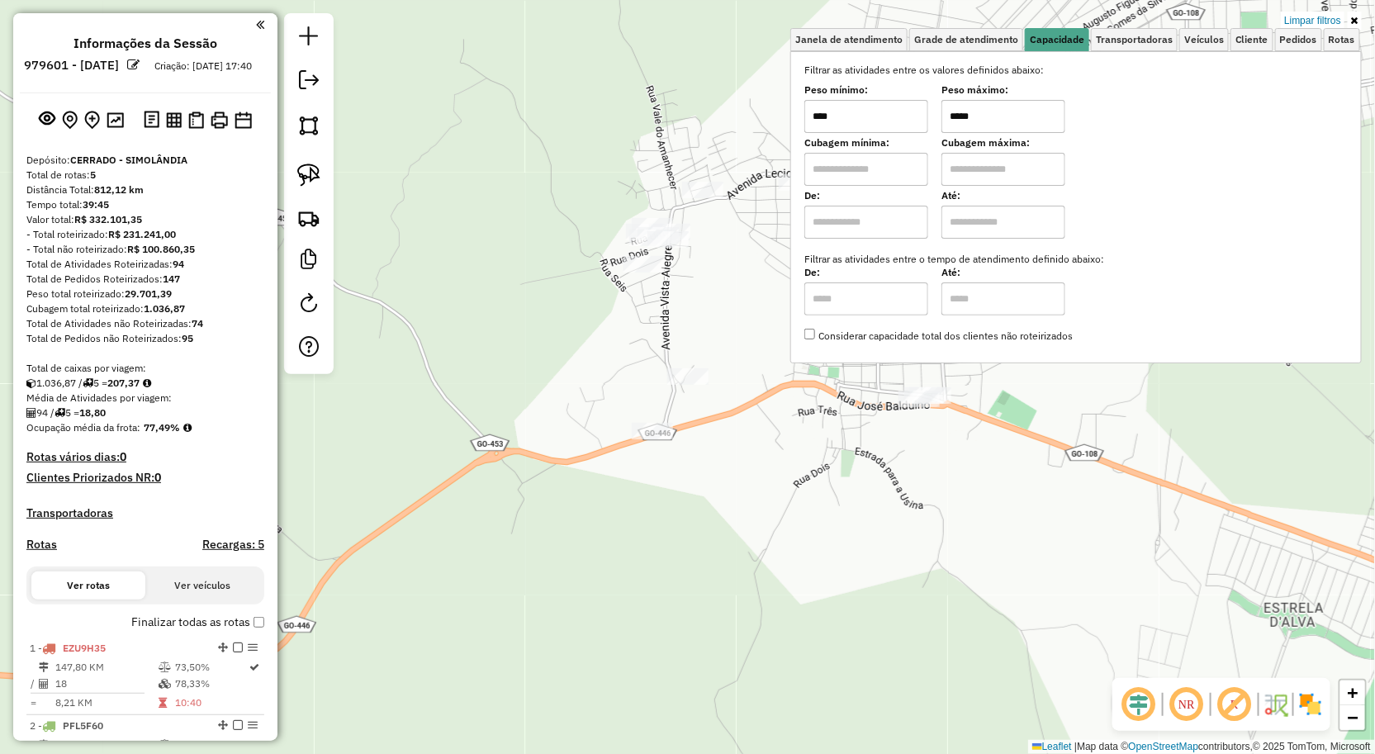
click at [996, 112] on input "*****" at bounding box center [1004, 116] width 124 height 33
type input "*****"
click at [864, 541] on div "Limpar filtros Janela de atendimento Grade de atendimento Capacidade Transporta…" at bounding box center [687, 377] width 1375 height 754
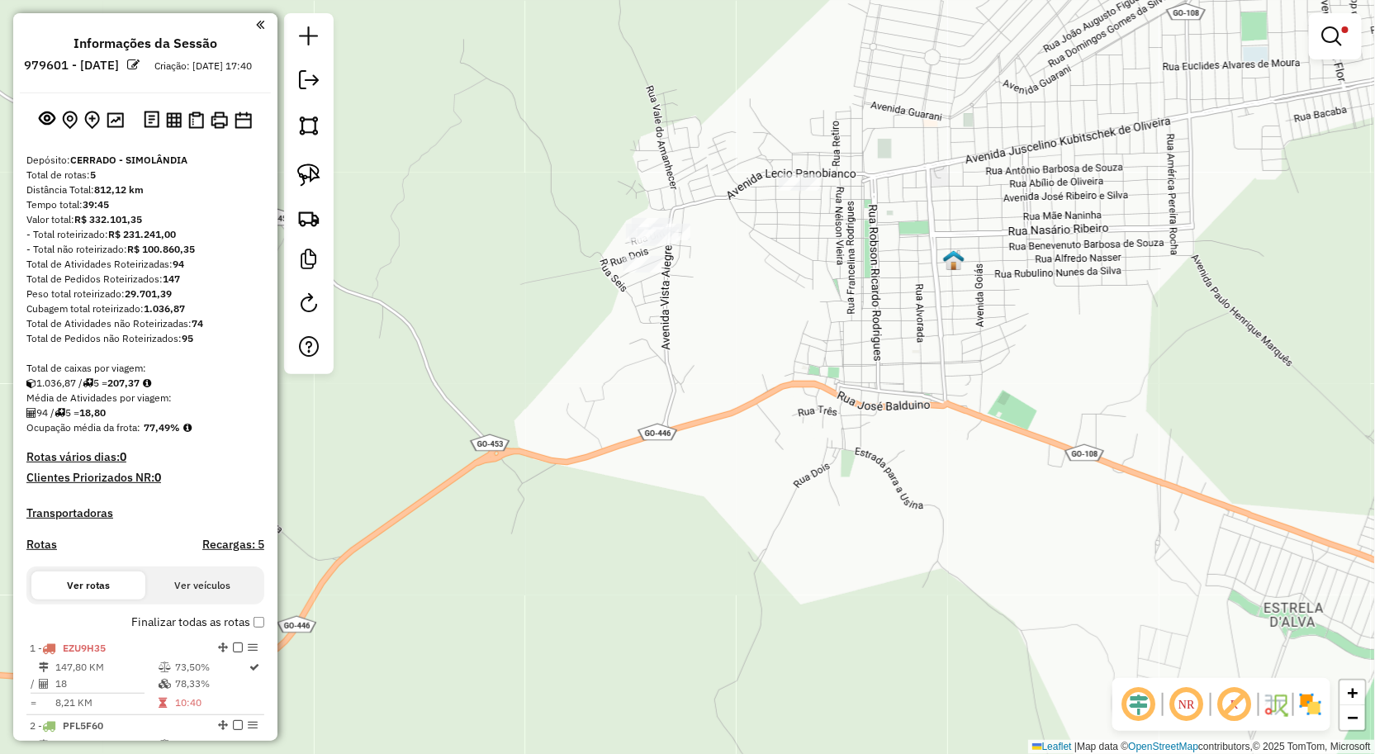
drag, startPoint x: 801, startPoint y: 385, endPoint x: 920, endPoint y: 472, distance: 147.7
click at [912, 464] on div "Limpar filtros Janela de atendimento Grade de atendimento Capacidade Transporta…" at bounding box center [687, 377] width 1375 height 754
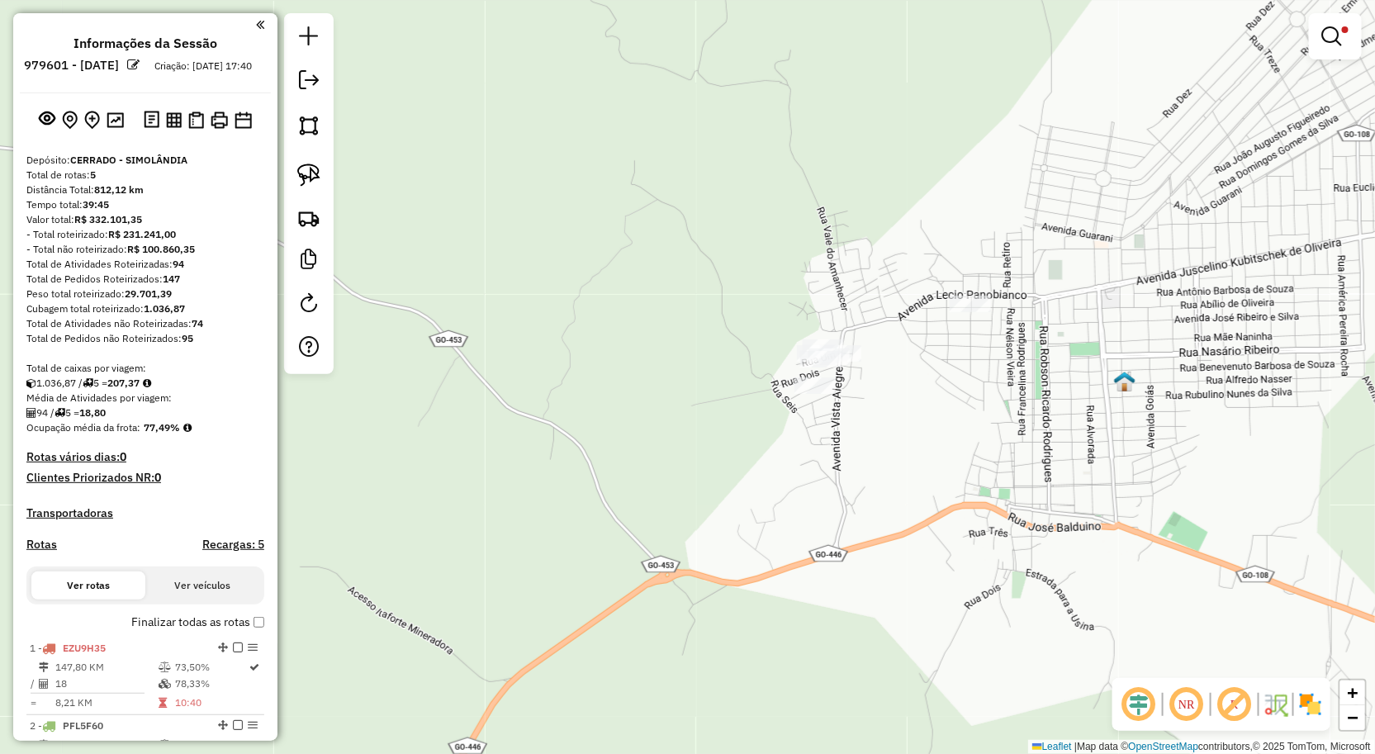
click at [923, 424] on div "Limpar filtros Janela de atendimento Grade de atendimento Capacidade Transporta…" at bounding box center [687, 377] width 1375 height 754
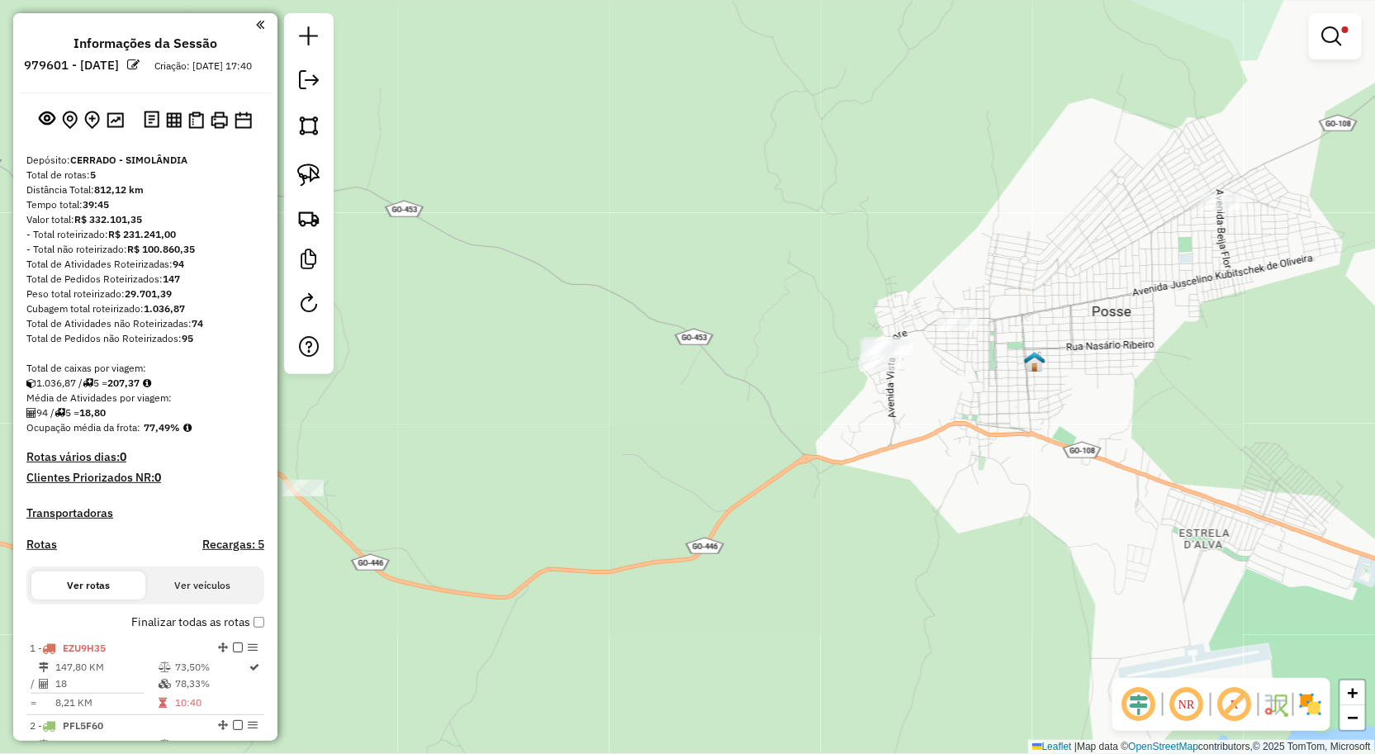
click at [334, 175] on div "Limpar filtros Janela de atendimento Grade de atendimento Capacidade Transporta…" at bounding box center [687, 377] width 1375 height 754
click at [312, 180] on img at bounding box center [308, 175] width 23 height 23
drag, startPoint x: 819, startPoint y: 368, endPoint x: 895, endPoint y: 387, distance: 78.3
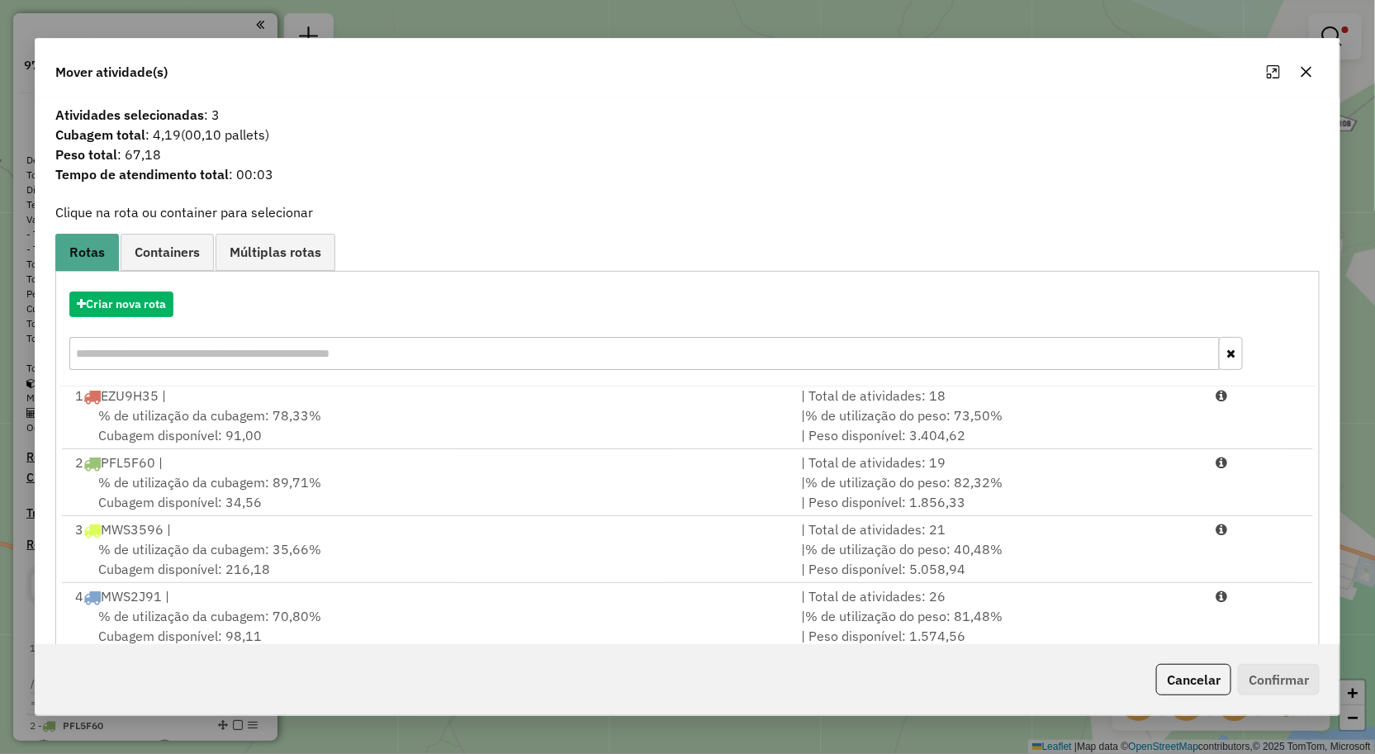
scroll to position [101, 0]
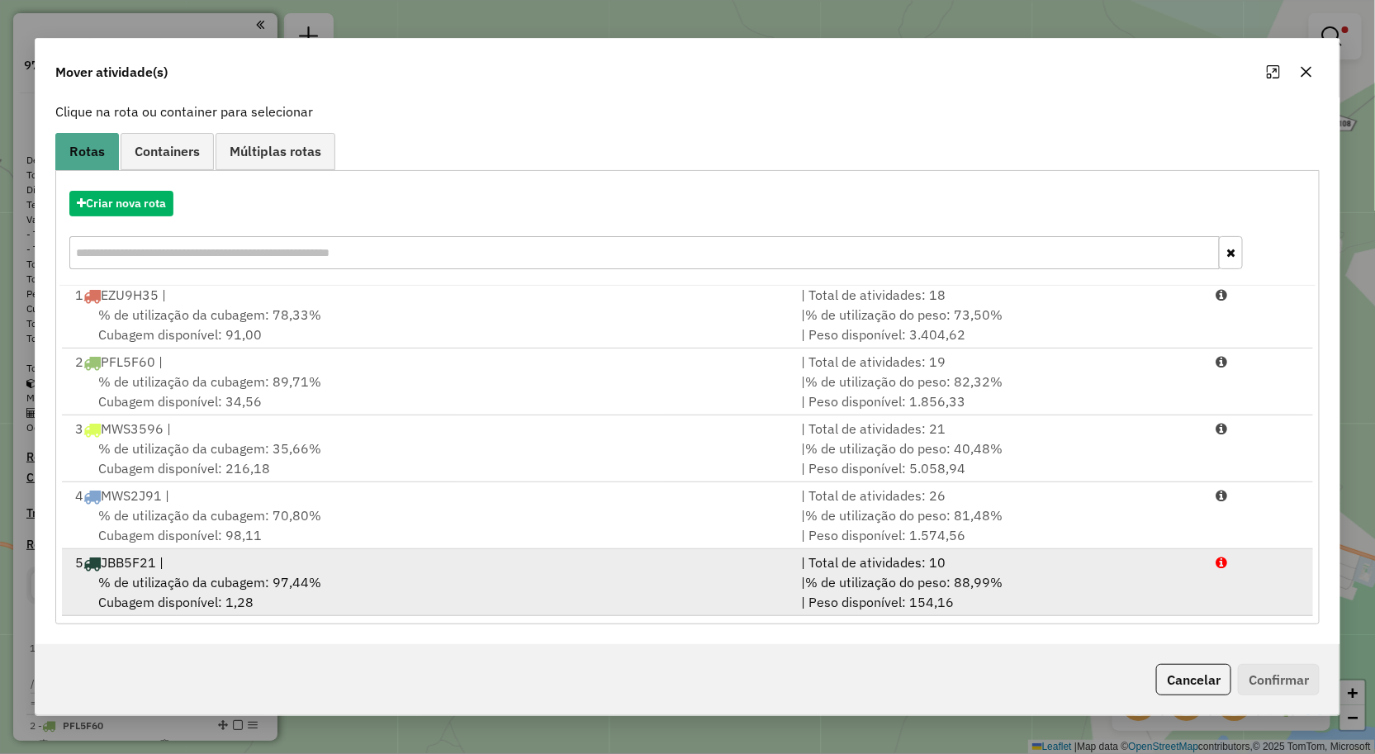
click at [636, 585] on div "% de utilização da cubagem: 97,44% Cubagem disponível: 1,28" at bounding box center [428, 592] width 727 height 40
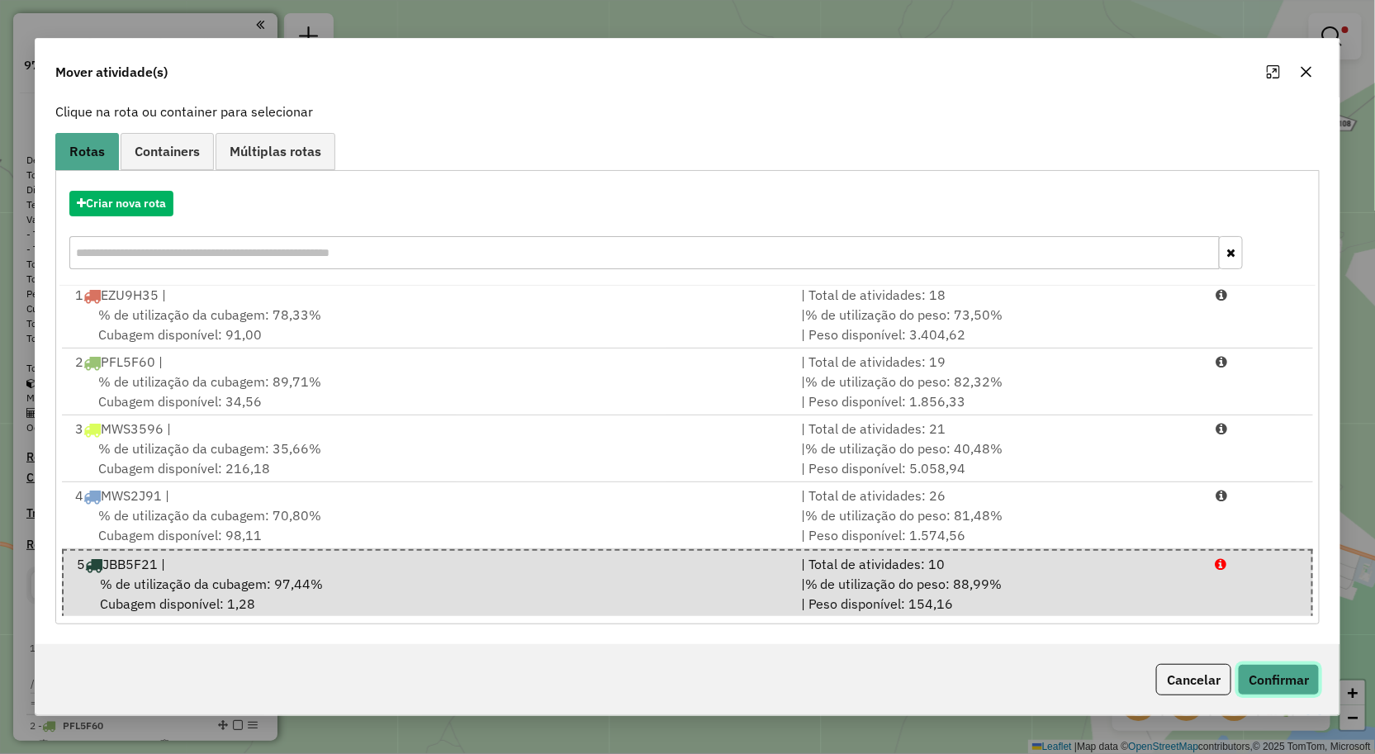
click at [1297, 679] on button "Confirmar" at bounding box center [1279, 679] width 82 height 31
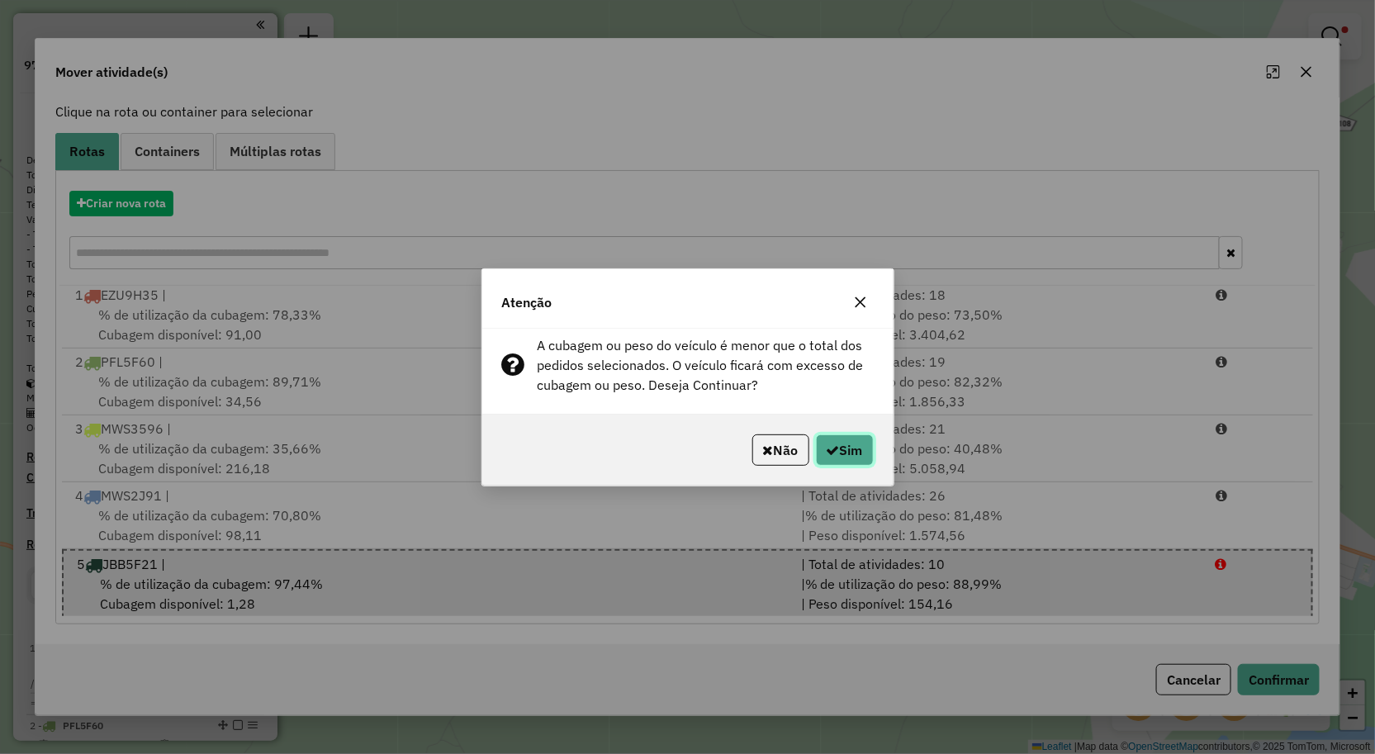
click at [847, 463] on button "Sim" at bounding box center [845, 449] width 58 height 31
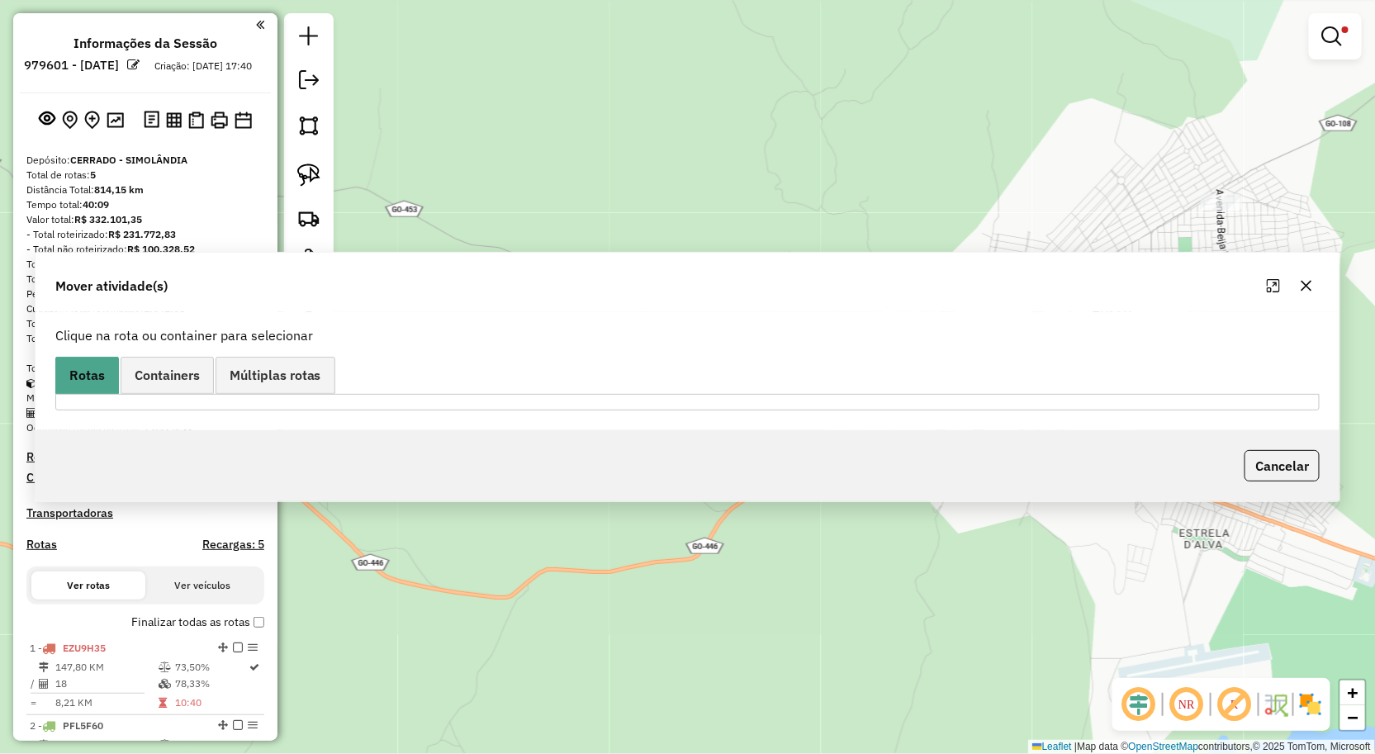
scroll to position [0, 0]
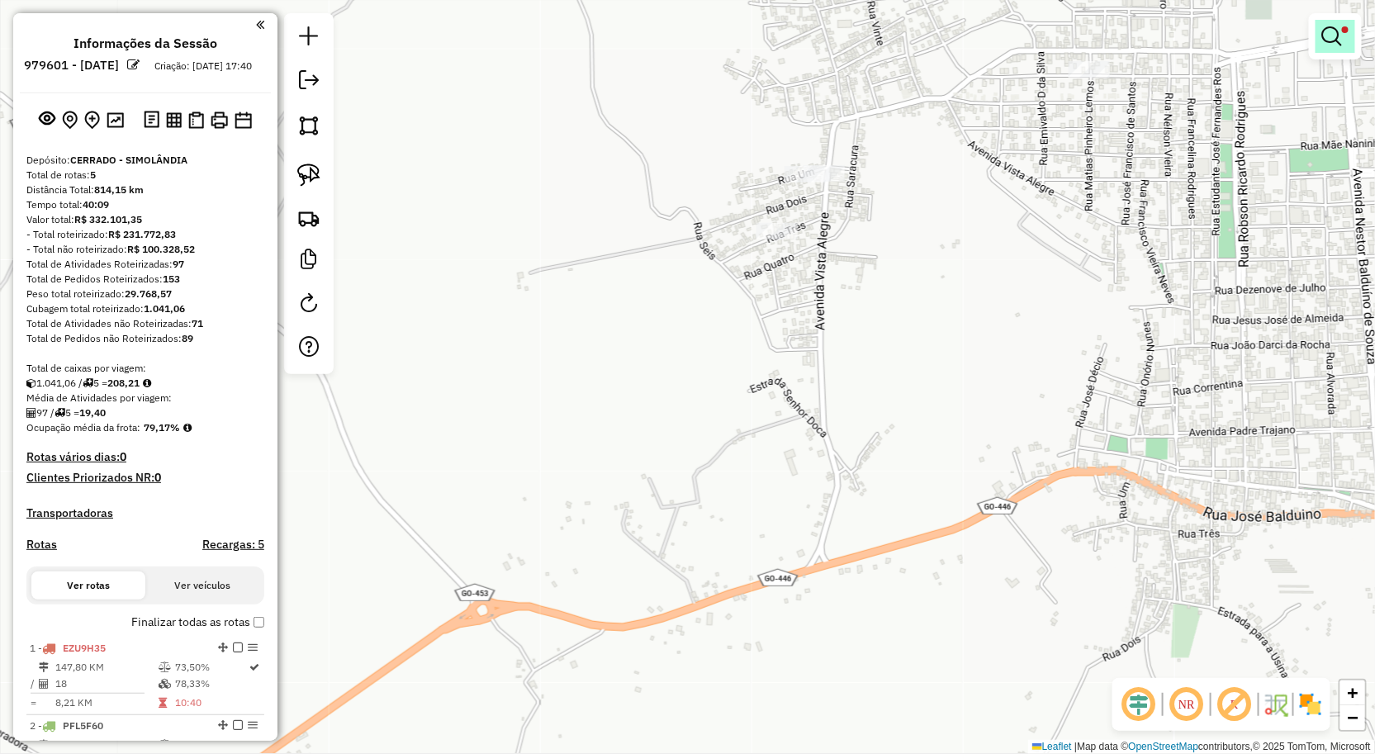
click at [1325, 50] on link at bounding box center [1336, 36] width 40 height 33
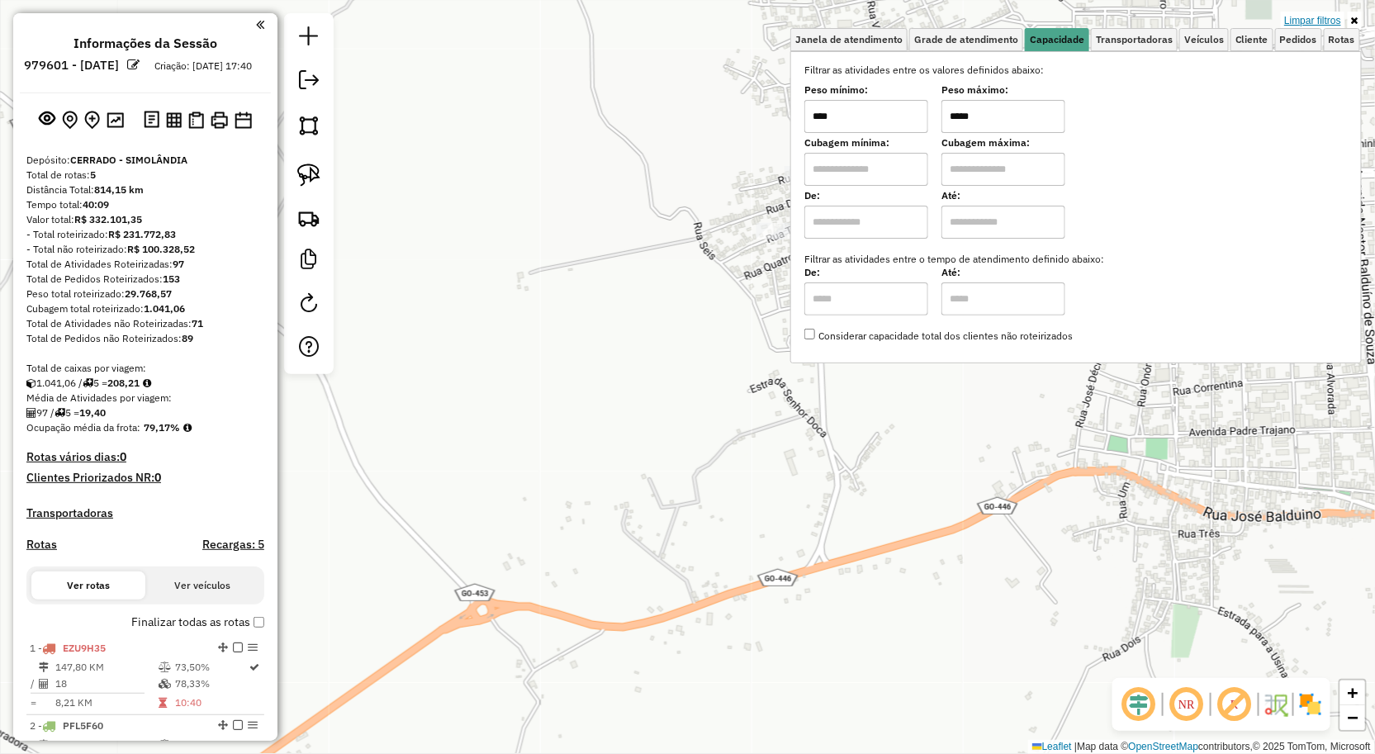
click at [1330, 13] on link "Limpar filtros" at bounding box center [1313, 21] width 64 height 18
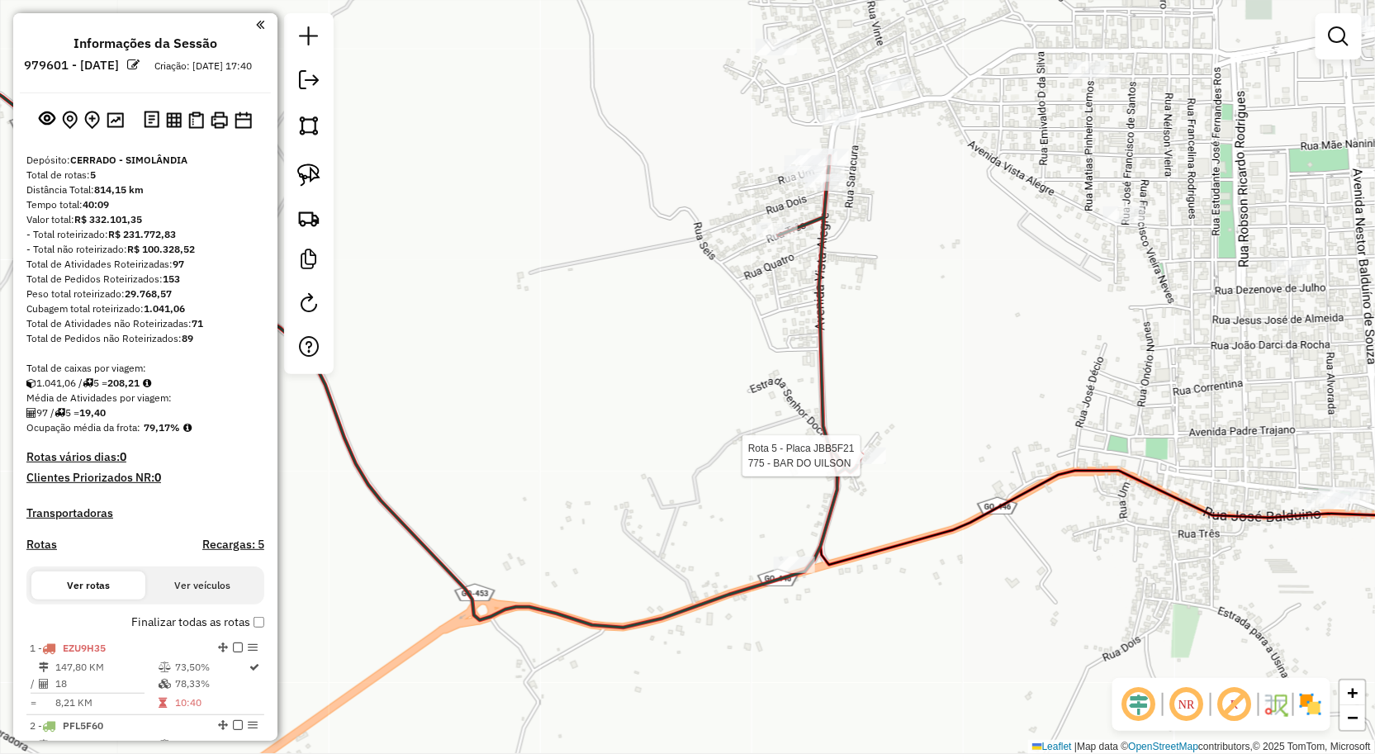
select select "**********"
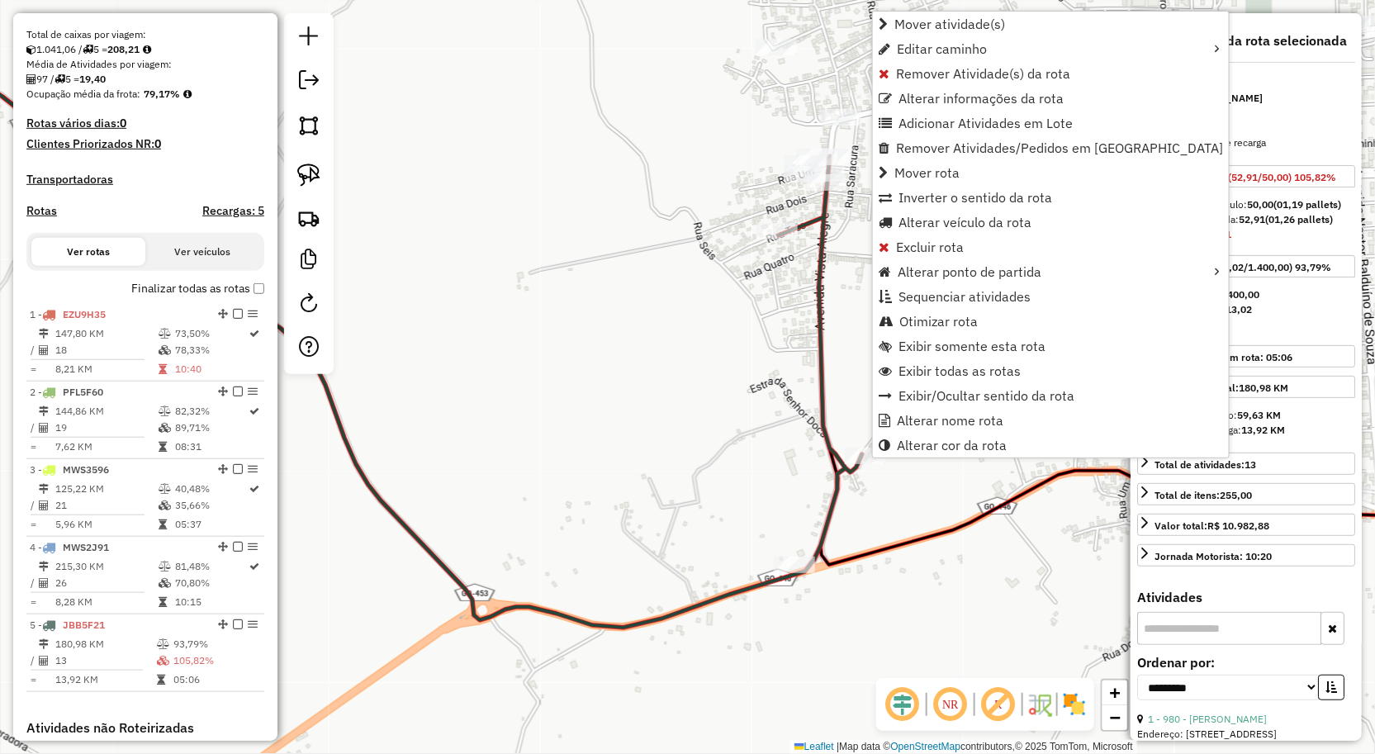
scroll to position [624, 0]
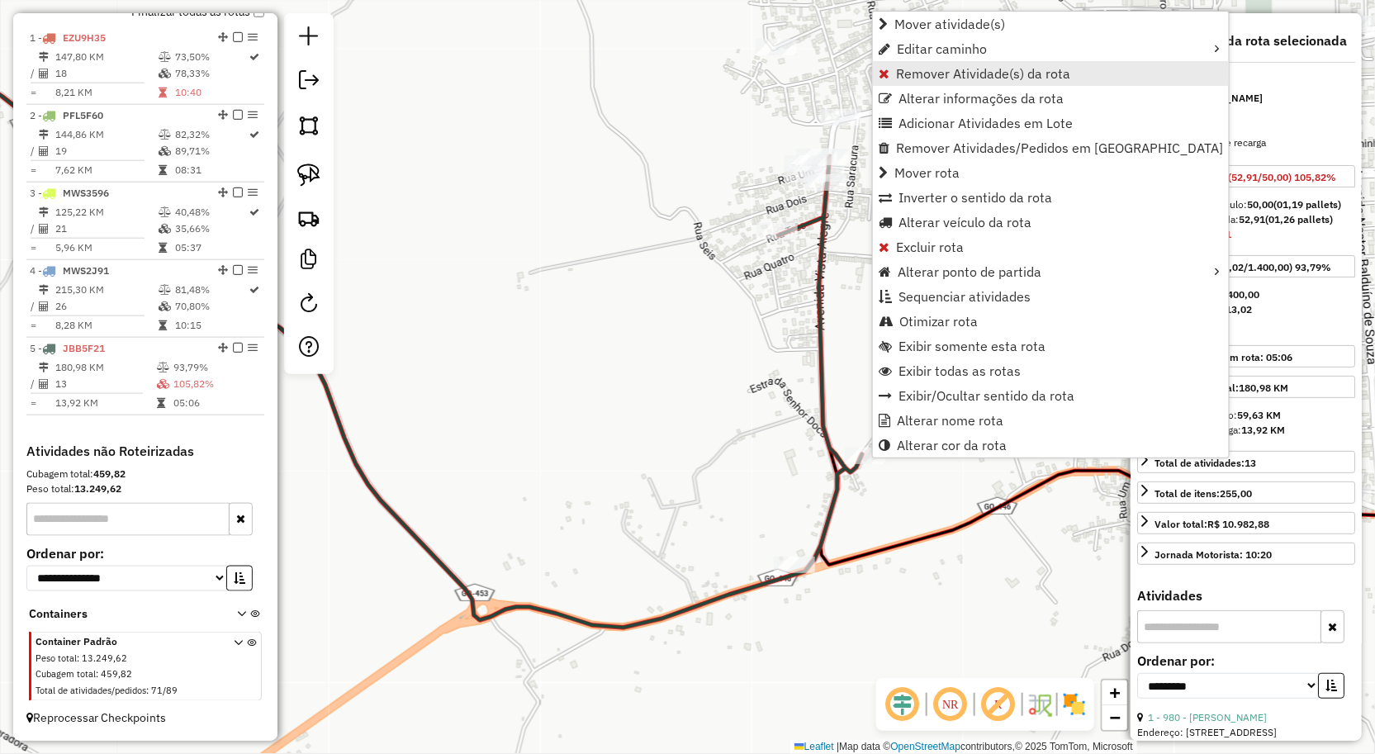
click at [928, 78] on span "Remover Atividade(s) da rota" at bounding box center [983, 73] width 174 height 13
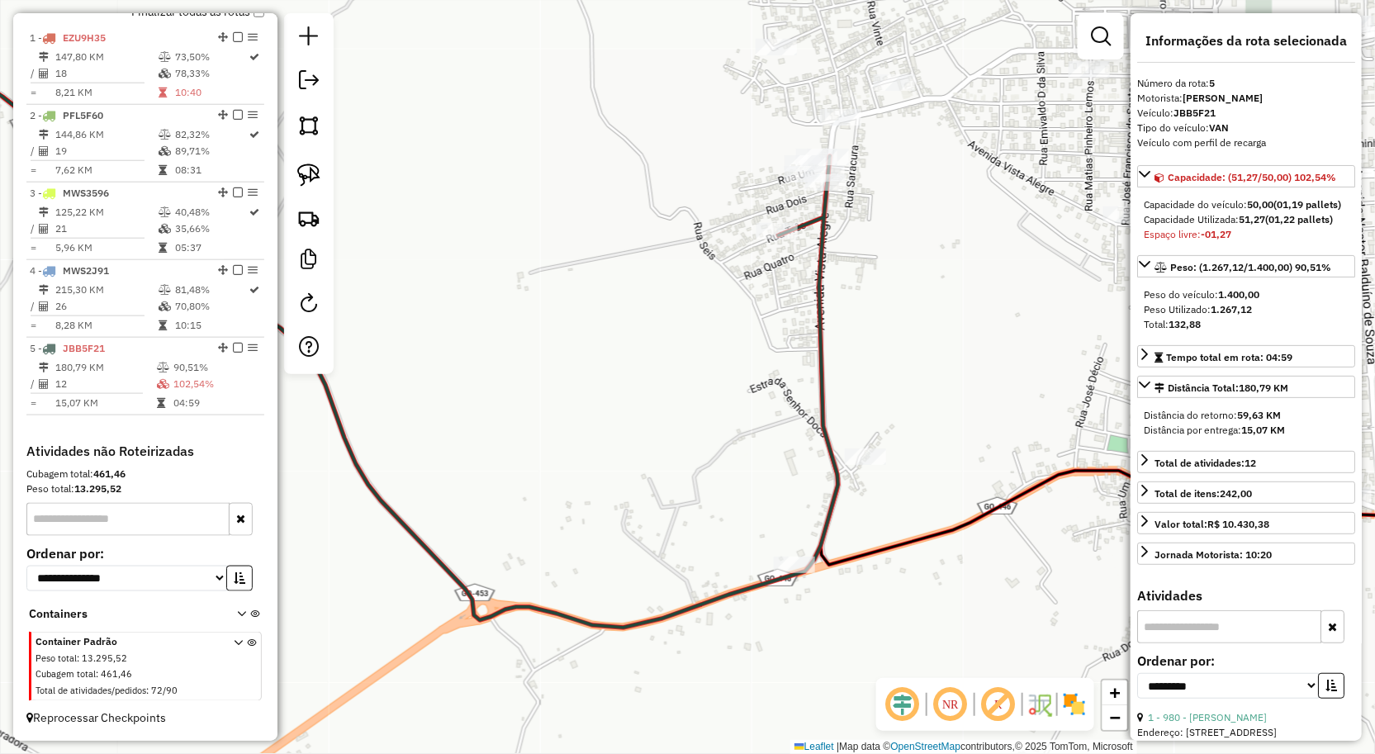
drag, startPoint x: 975, startPoint y: 368, endPoint x: 952, endPoint y: 319, distance: 54.3
click at [959, 331] on div "Janela de atendimento Grade de atendimento Capacidade Transportadoras Veículos …" at bounding box center [687, 377] width 1375 height 754
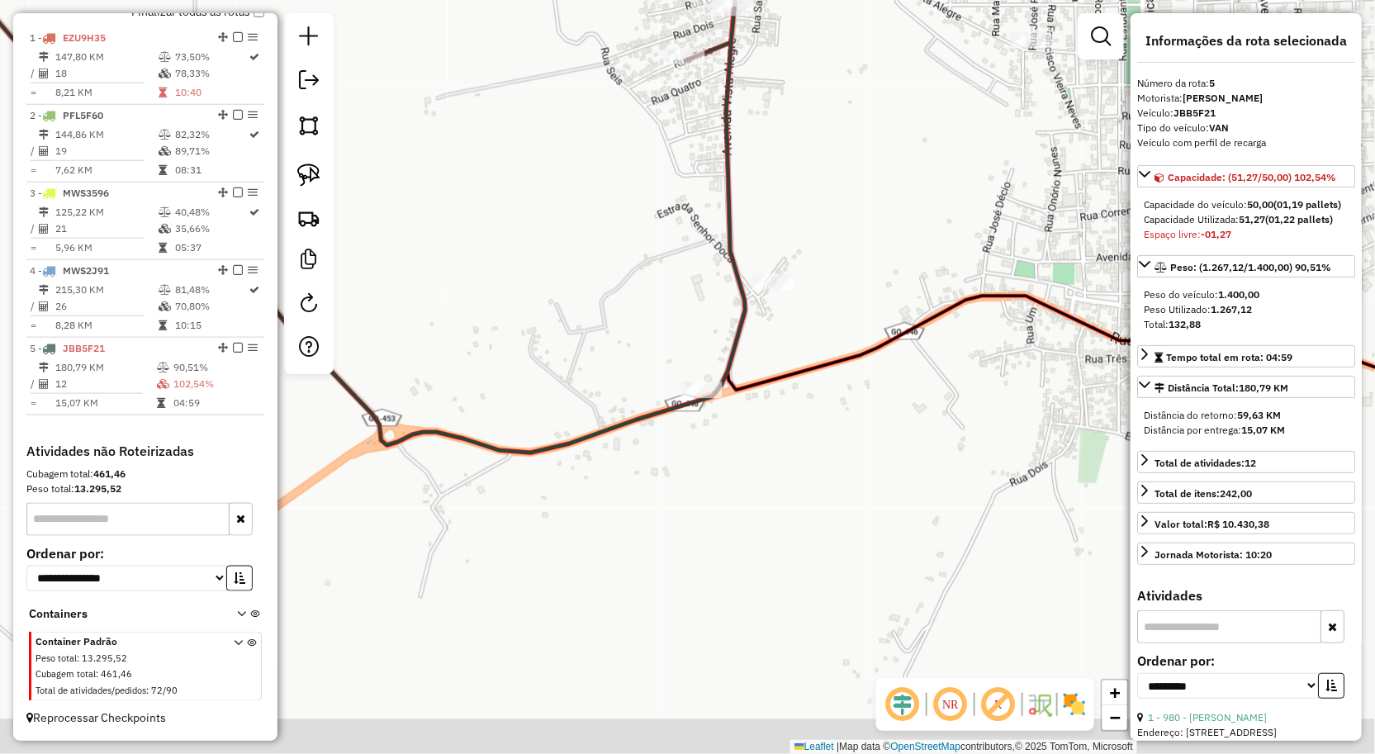
drag, startPoint x: 976, startPoint y: 359, endPoint x: 876, endPoint y: 314, distance: 109.8
click at [876, 314] on div "Janela de atendimento Grade de atendimento Capacidade Transportadoras Veículos …" at bounding box center [687, 377] width 1375 height 754
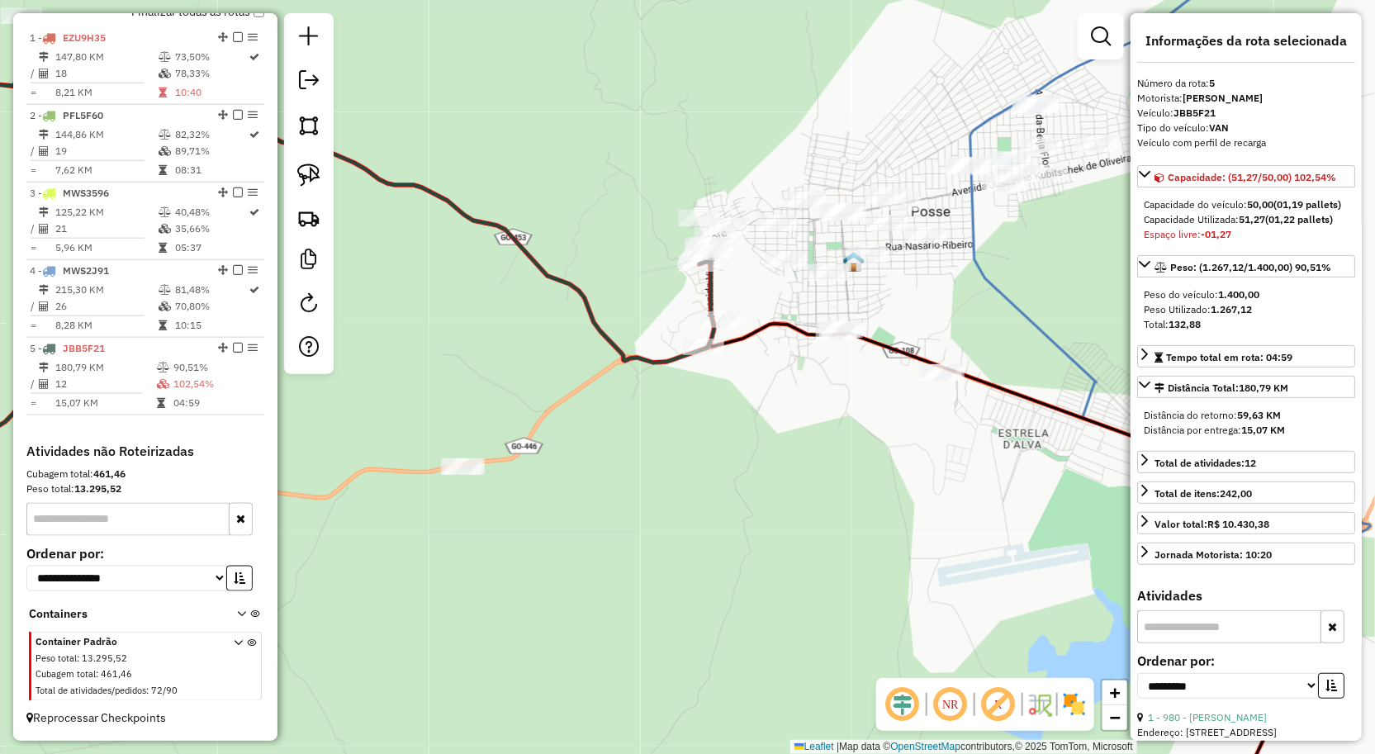
drag, startPoint x: 937, startPoint y: 411, endPoint x: 786, endPoint y: 422, distance: 150.7
click at [813, 427] on div "Janela de atendimento Grade de atendimento Capacidade Transportadoras Veículos …" at bounding box center [687, 377] width 1375 height 754
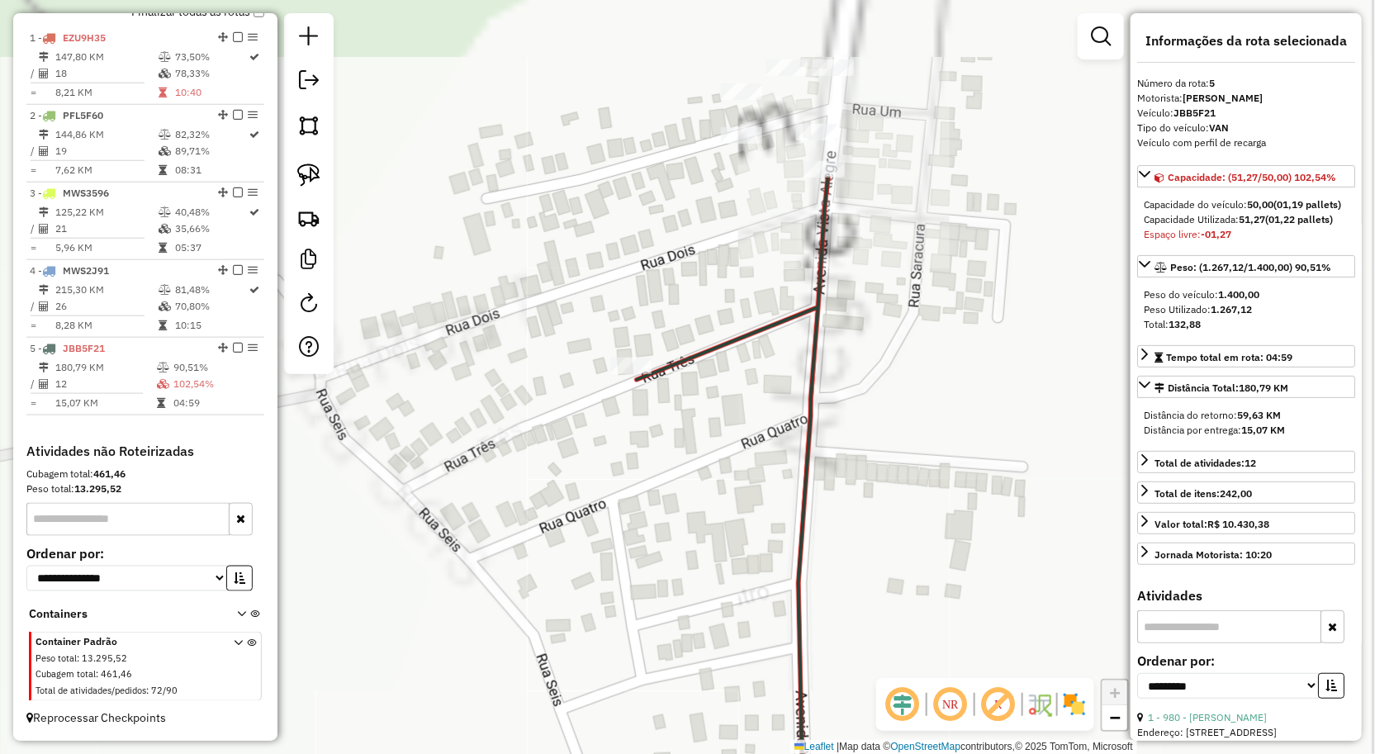
drag, startPoint x: 773, startPoint y: 187, endPoint x: 760, endPoint y: 260, distance: 74.7
click at [757, 439] on div "Janela de atendimento Grade de atendimento Capacidade Transportadoras Veículos …" at bounding box center [687, 377] width 1375 height 754
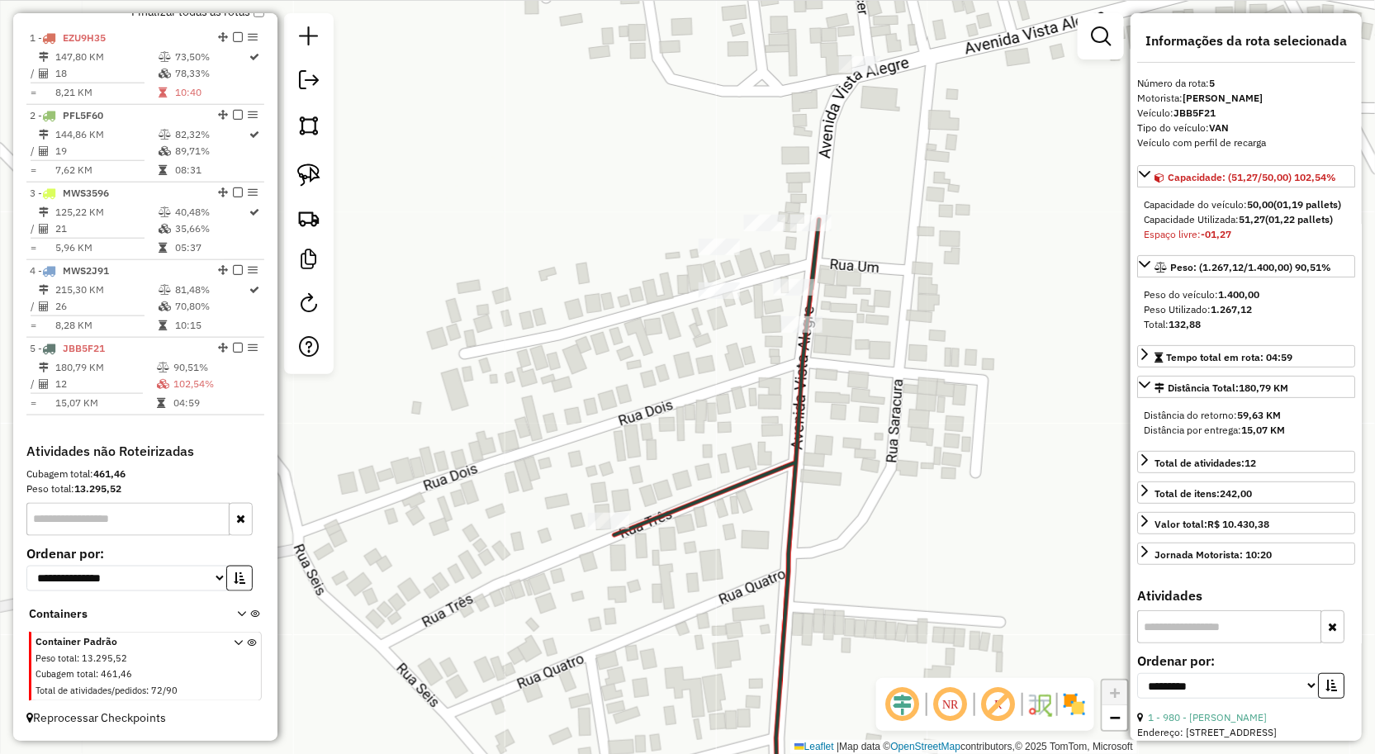
drag, startPoint x: 758, startPoint y: 260, endPoint x: 728, endPoint y: 414, distance: 156.5
click at [728, 414] on div "Janela de atendimento Grade de atendimento Capacidade Transportadoras Veículos …" at bounding box center [687, 377] width 1375 height 754
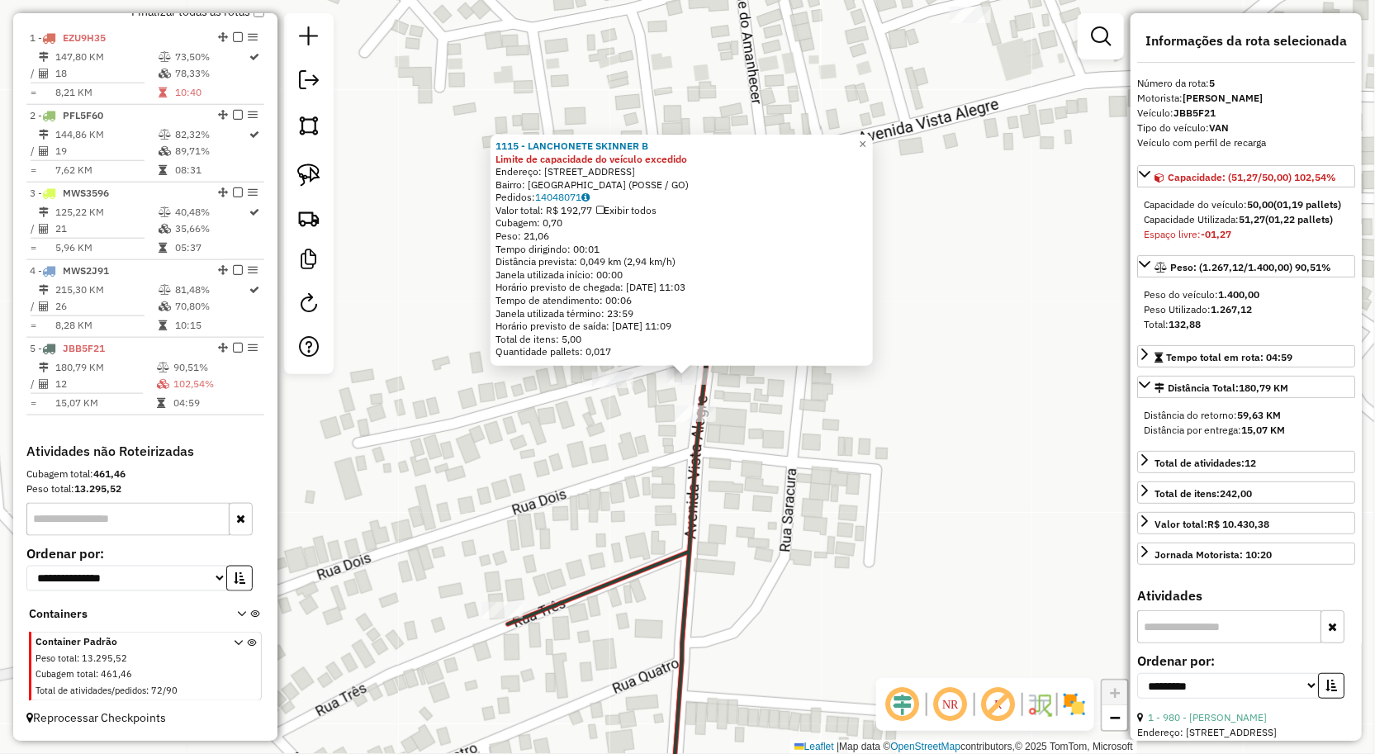
drag, startPoint x: 781, startPoint y: 411, endPoint x: 773, endPoint y: 411, distance: 8.3
click at [781, 411] on div "1115 - LANCHONETE SKINNER B Limite de capacidade do veículo excedido Endereço: …" at bounding box center [687, 377] width 1375 height 754
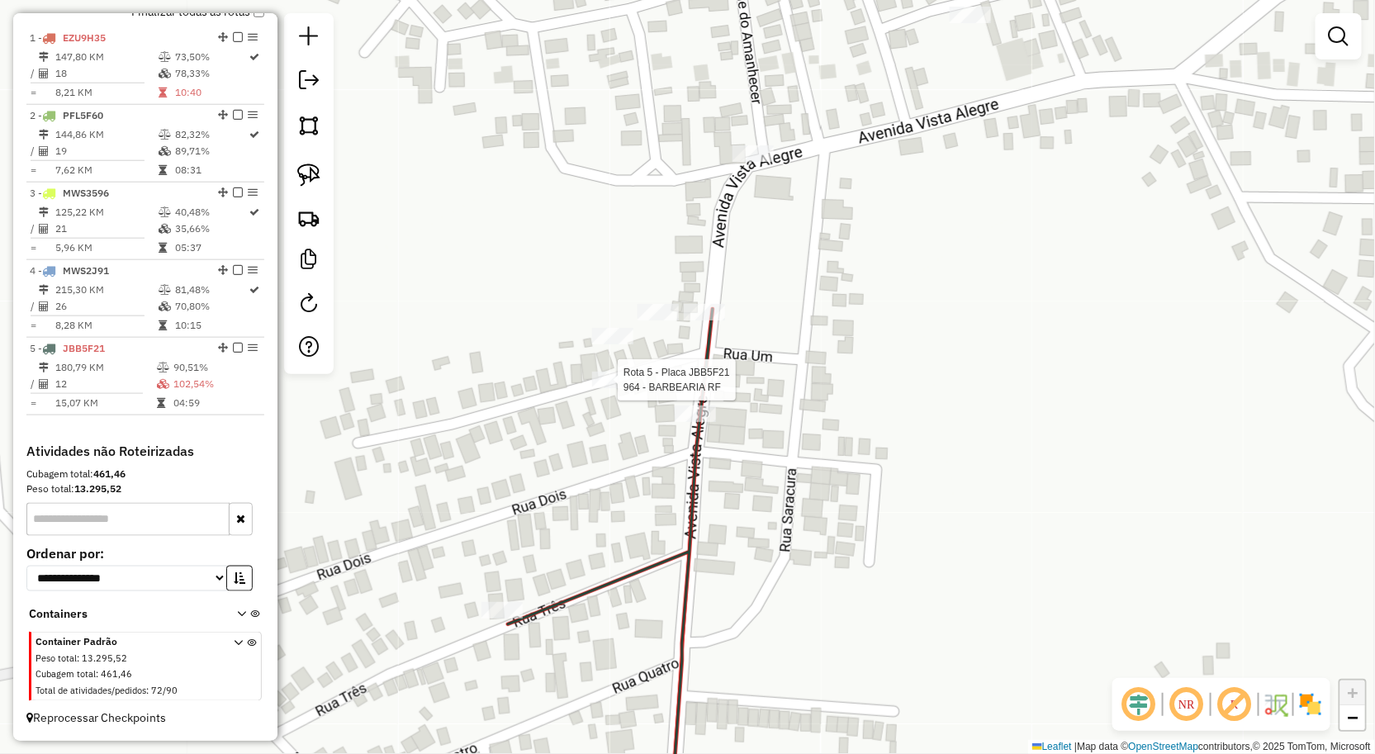
select select "**********"
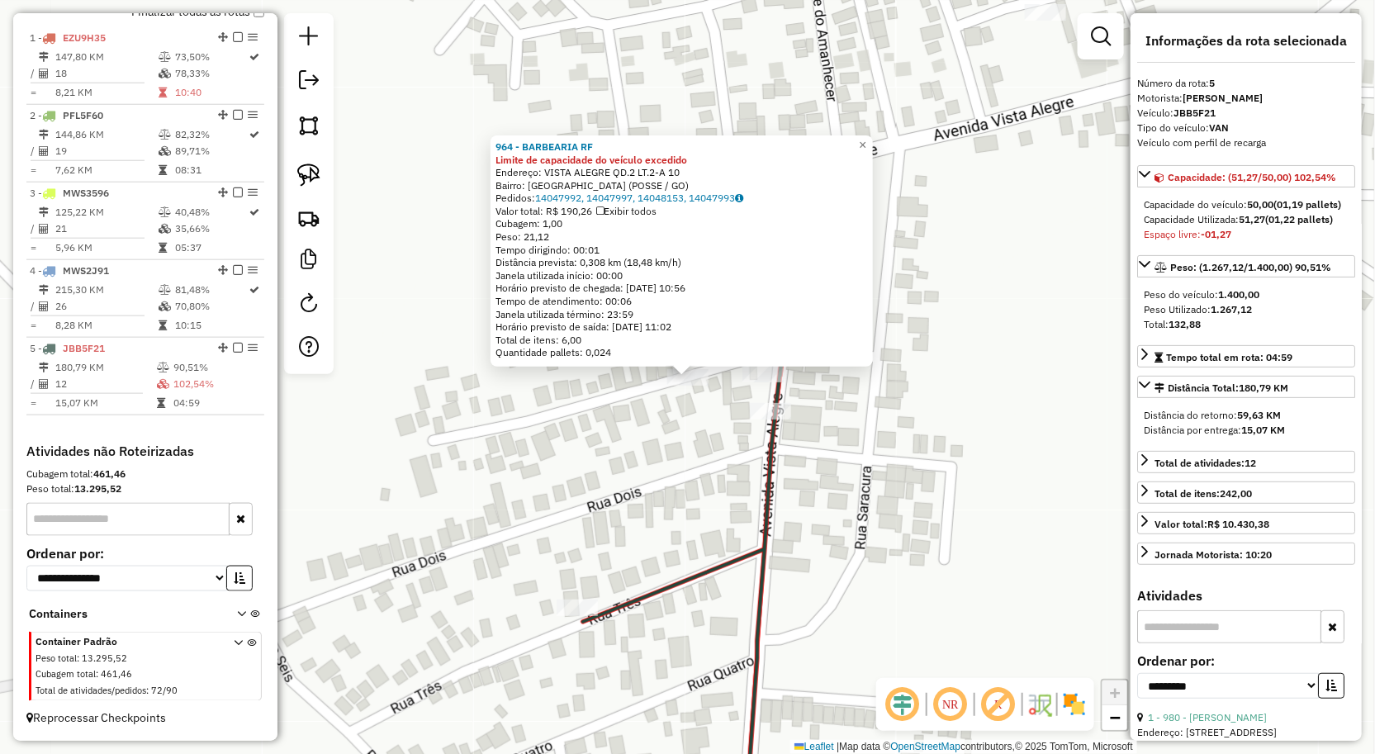
click at [670, 543] on div "964 - BARBEARIA RF Limite de capacidade do veículo excedido Endereço: VISTA ALE…" at bounding box center [687, 377] width 1375 height 754
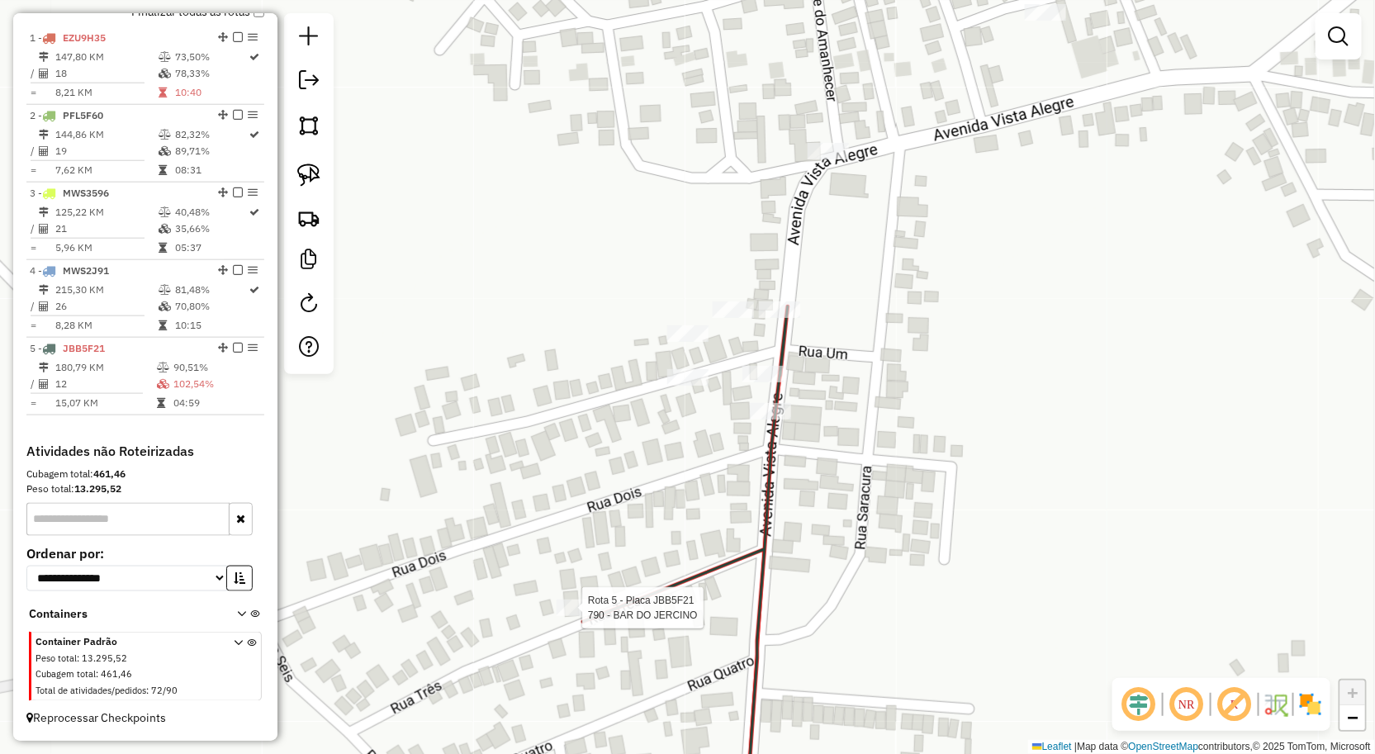
select select "**********"
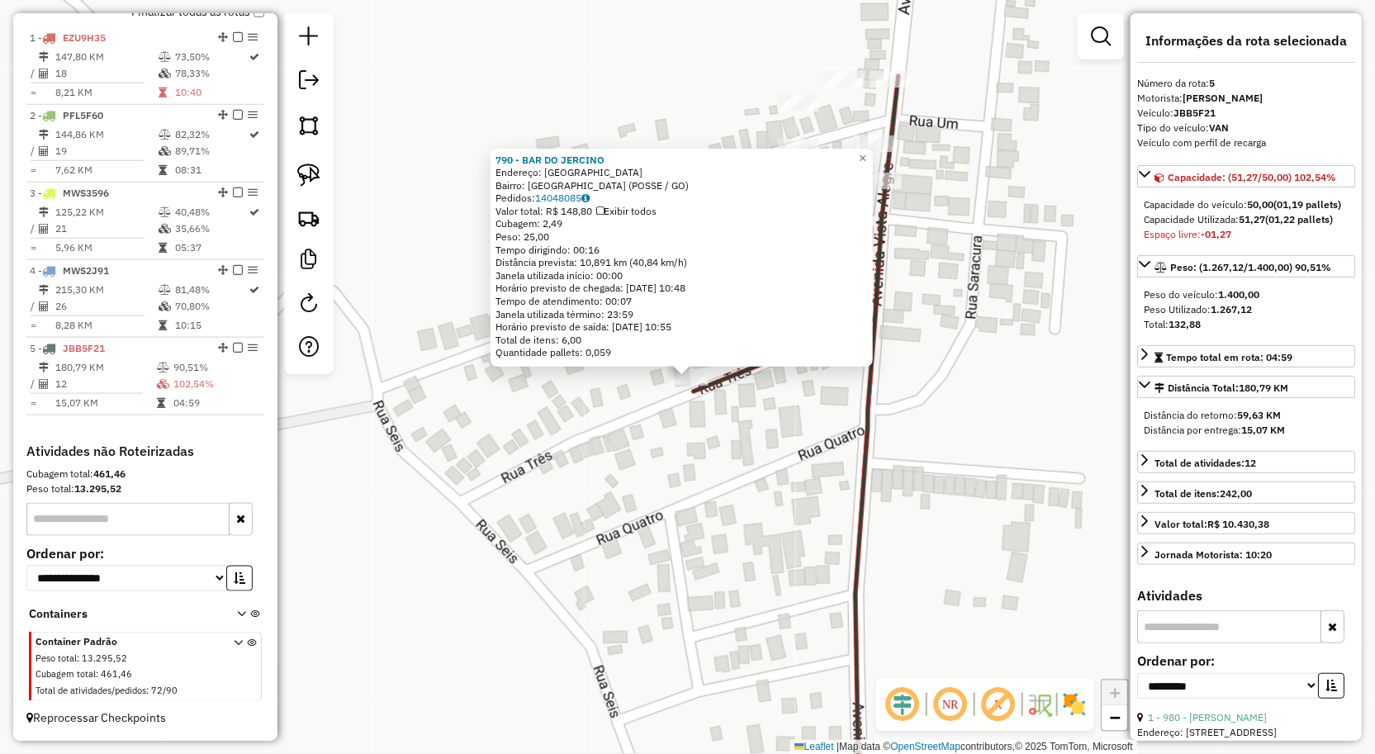
click at [741, 490] on div "790 - BAR DO JERCINO Endereço: Rua RUA 3 1 Bairro: Vila Sao Jose (POSSE / GO) P…" at bounding box center [687, 377] width 1375 height 754
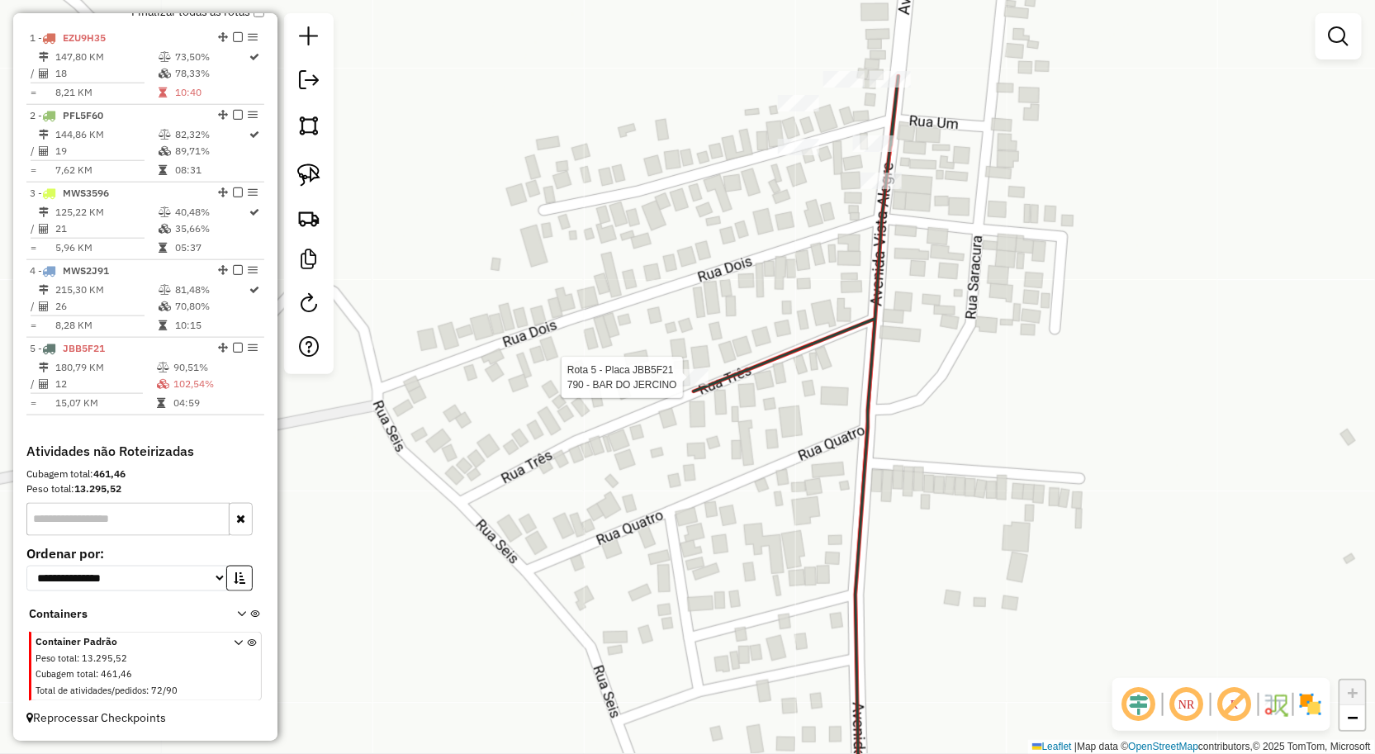
select select "**********"
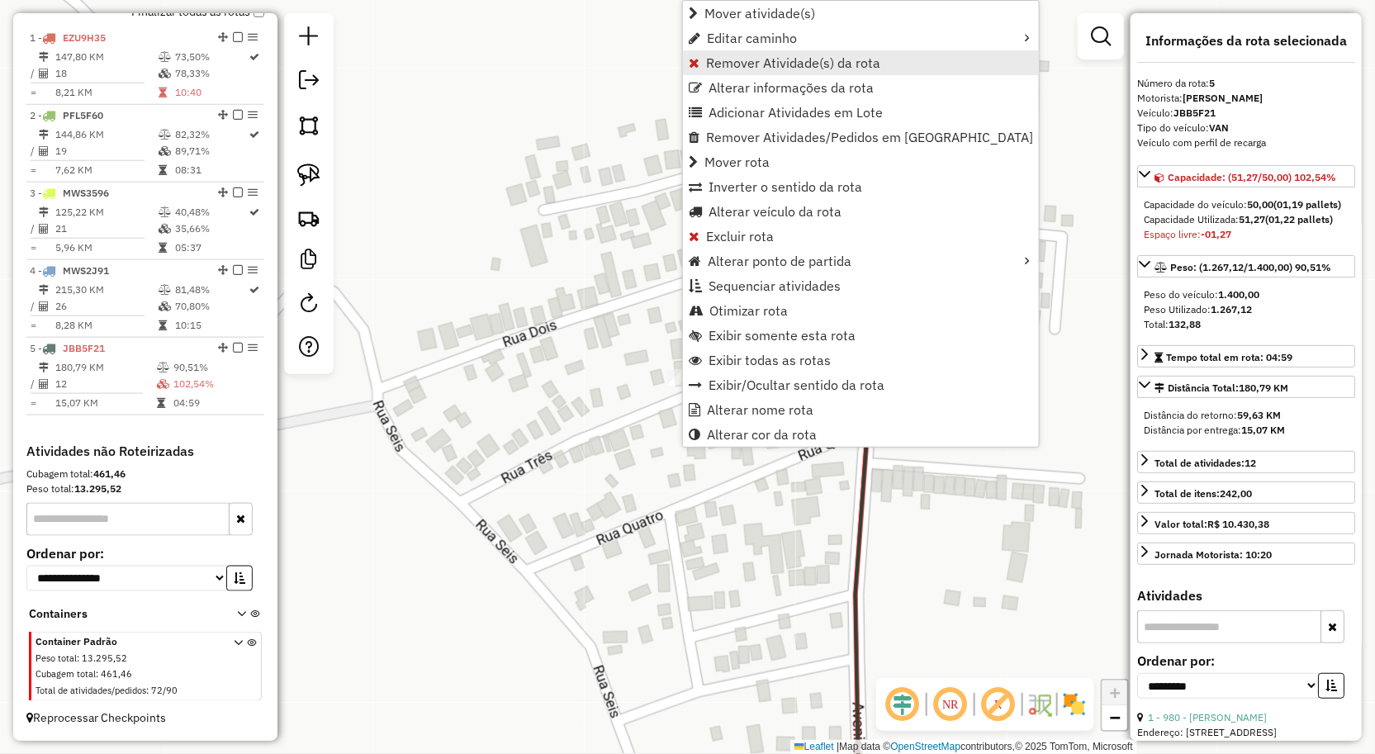
click at [743, 59] on span "Remover Atividade(s) da rota" at bounding box center [793, 62] width 174 height 13
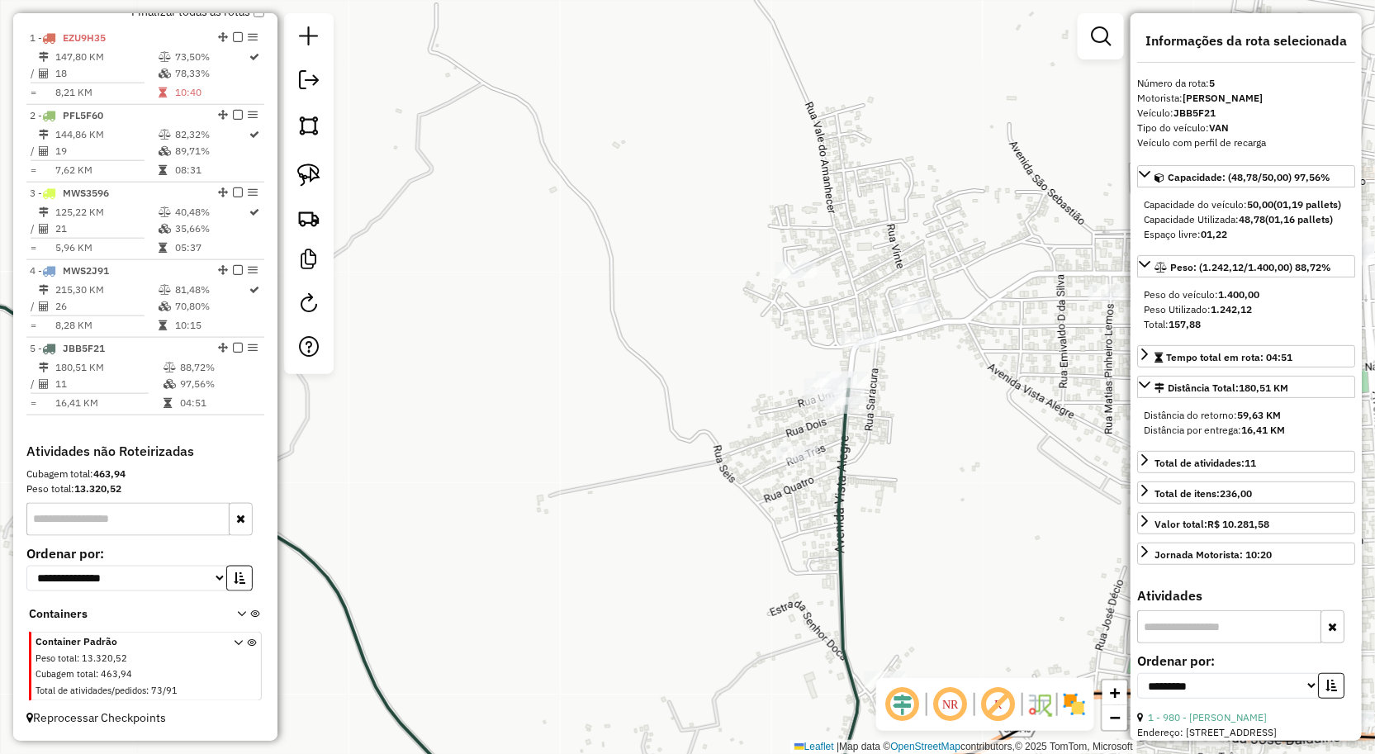
click at [752, 581] on div "Janela de atendimento Grade de atendimento Capacidade Transportadoras Veículos …" at bounding box center [687, 377] width 1375 height 754
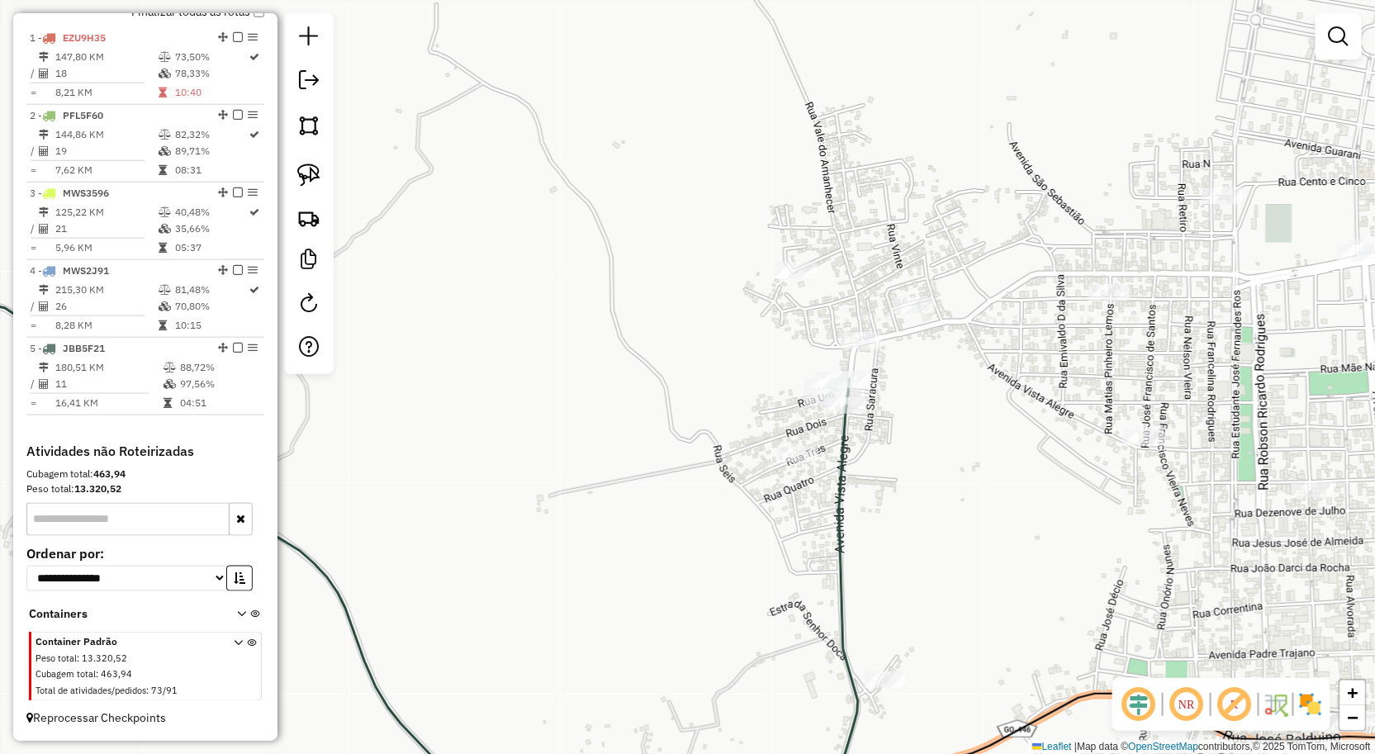
click at [738, 320] on div "Janela de atendimento Grade de atendimento Capacidade Transportadoras Veículos …" at bounding box center [687, 377] width 1375 height 754
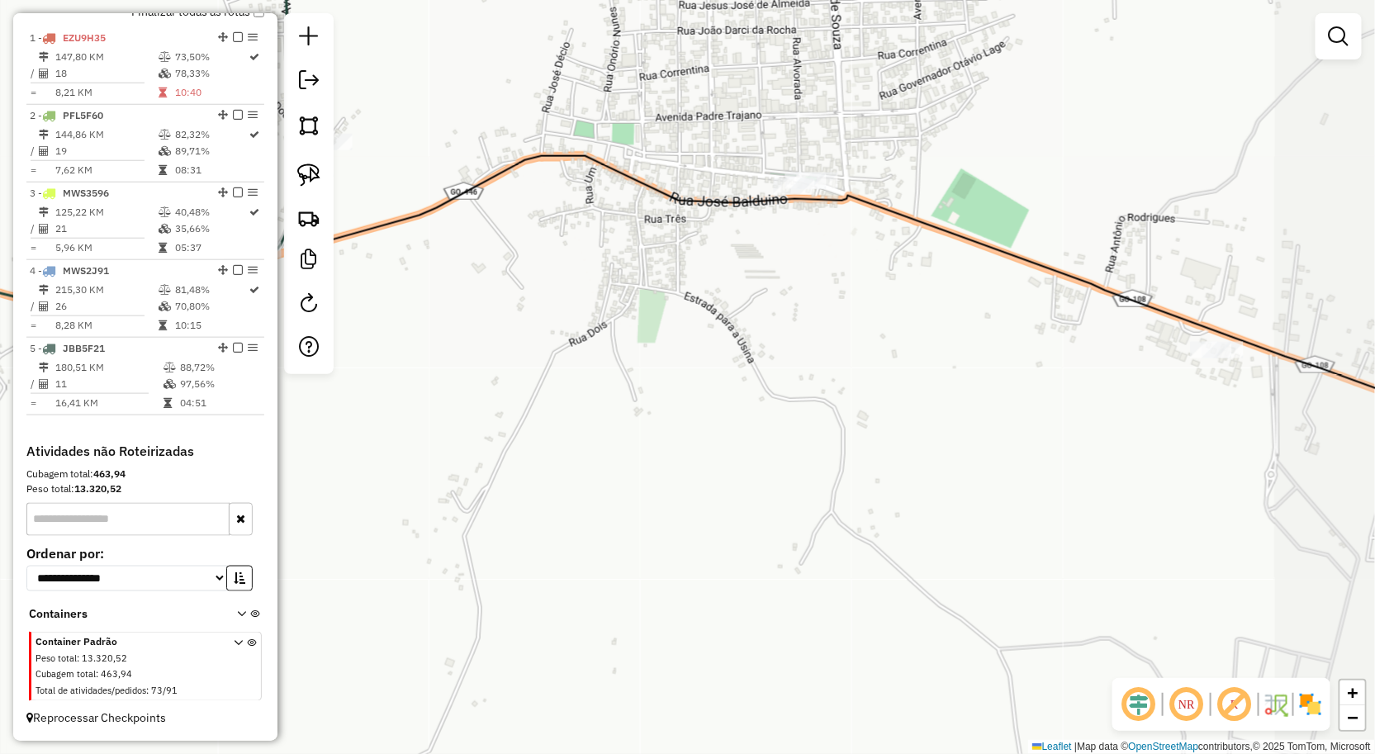
drag, startPoint x: 810, startPoint y: 381, endPoint x: 948, endPoint y: 476, distance: 167.5
click at [923, 469] on div "Janela de atendimento Grade de atendimento Capacidade Transportadoras Veículos …" at bounding box center [687, 377] width 1375 height 754
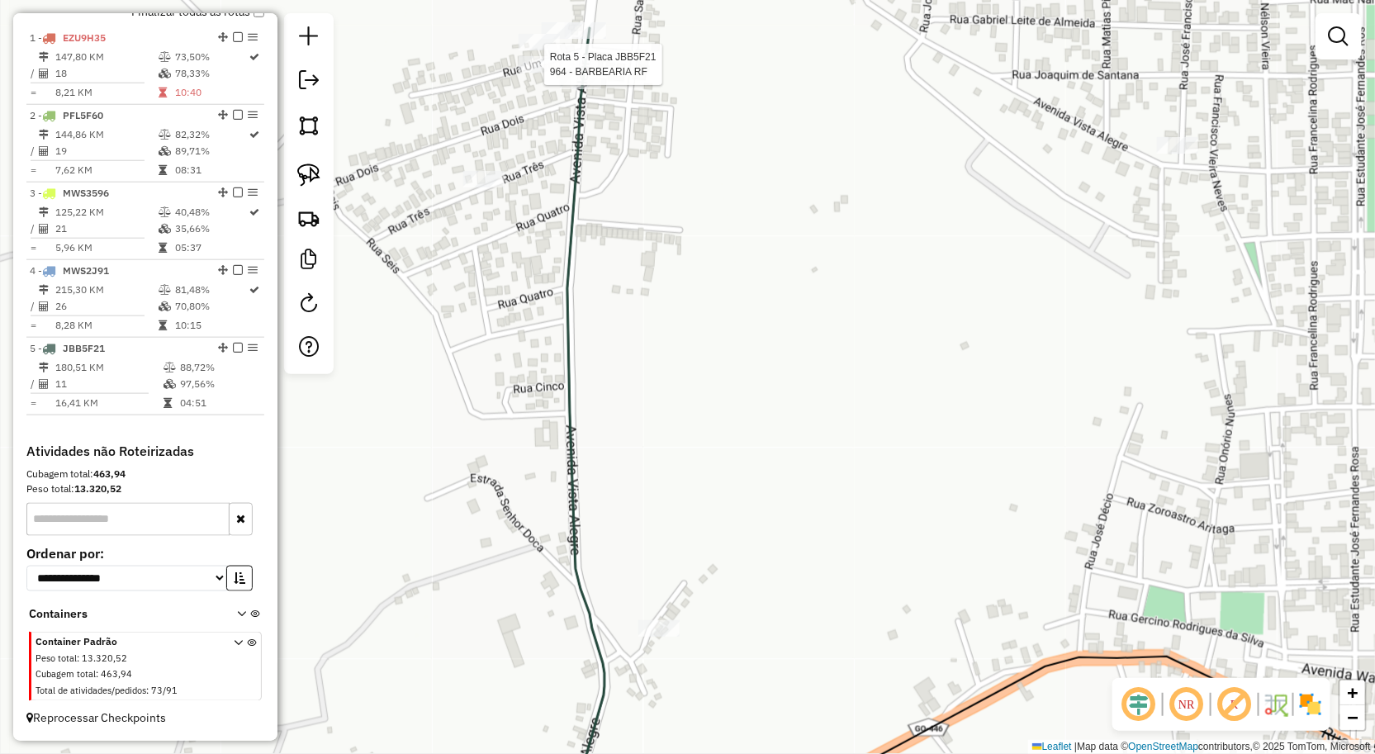
select select "**********"
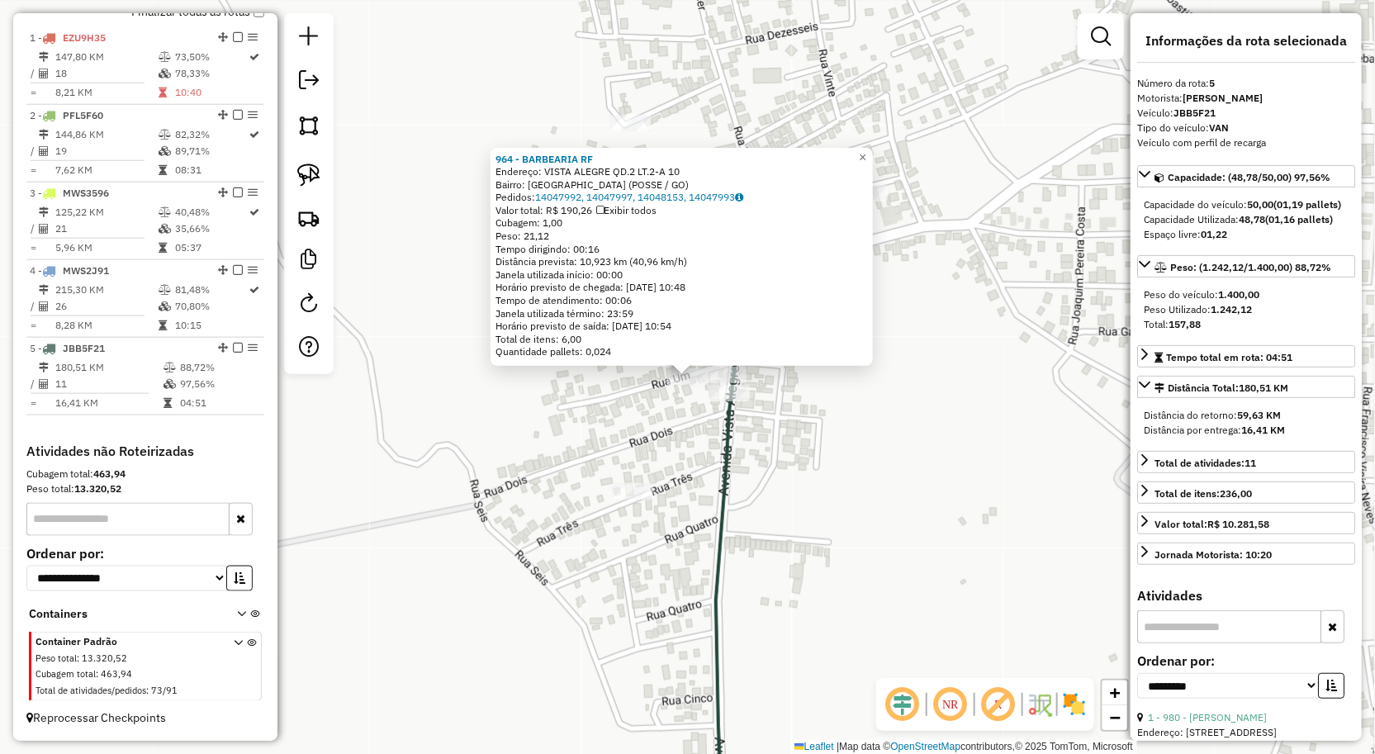
click at [838, 548] on div "964 - BARBEARIA RF Endereço: VISTA ALEGRE QD.2 LT.2-A 10 Bairro: Vila Sao Jose …" at bounding box center [687, 377] width 1375 height 754
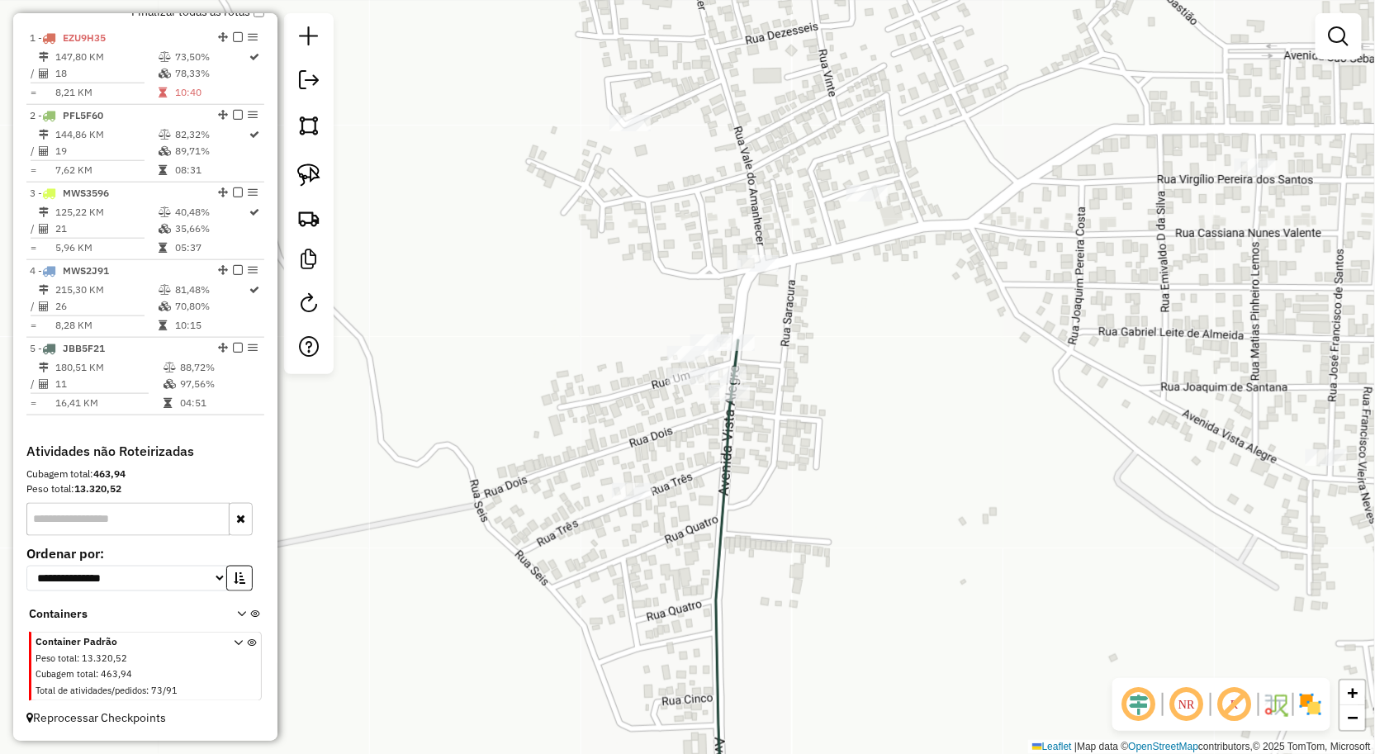
drag, startPoint x: 1016, startPoint y: 499, endPoint x: 831, endPoint y: 550, distance: 192.0
click at [831, 550] on div "Janela de atendimento Grade de atendimento Capacidade Transportadoras Veículos …" at bounding box center [687, 377] width 1375 height 754
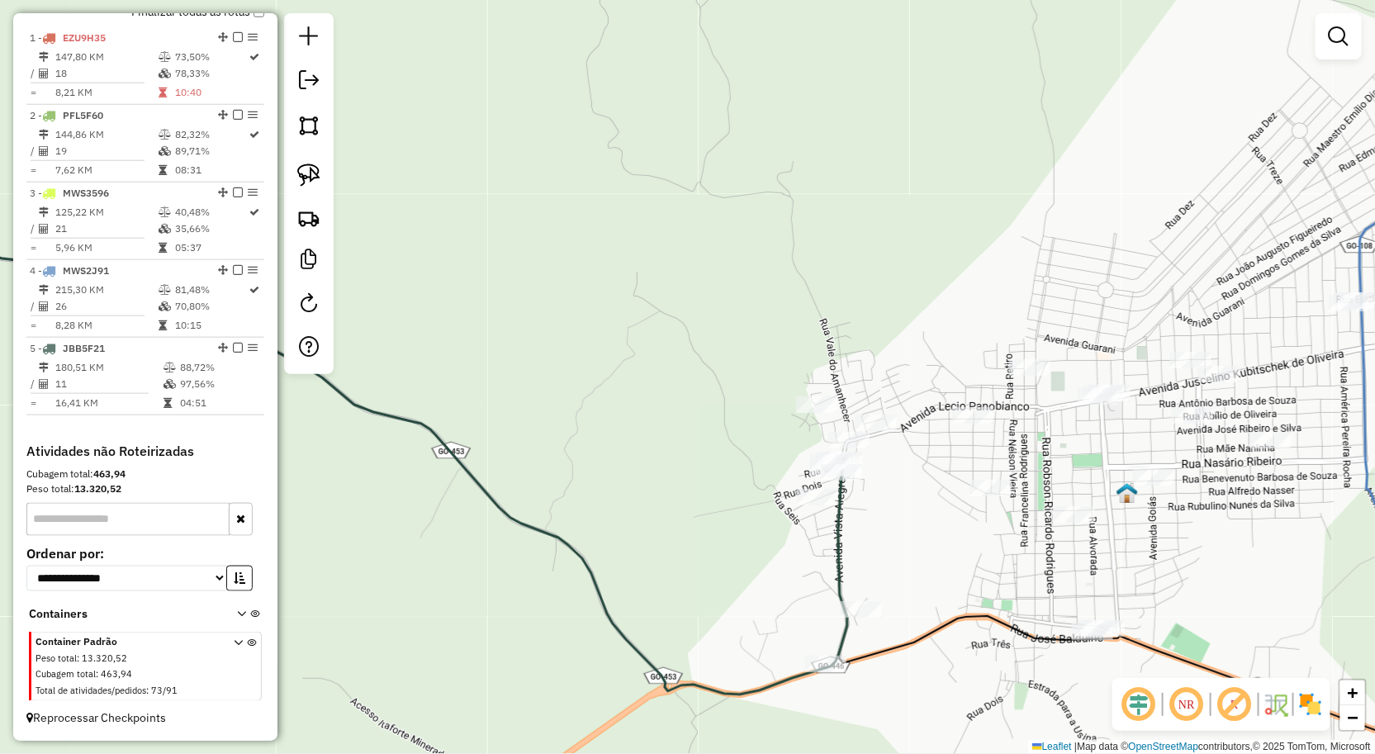
drag, startPoint x: 942, startPoint y: 546, endPoint x: 946, endPoint y: 308, distance: 237.9
click at [942, 309] on div "Janela de atendimento Grade de atendimento Capacidade Transportadoras Veículos …" at bounding box center [687, 377] width 1375 height 754
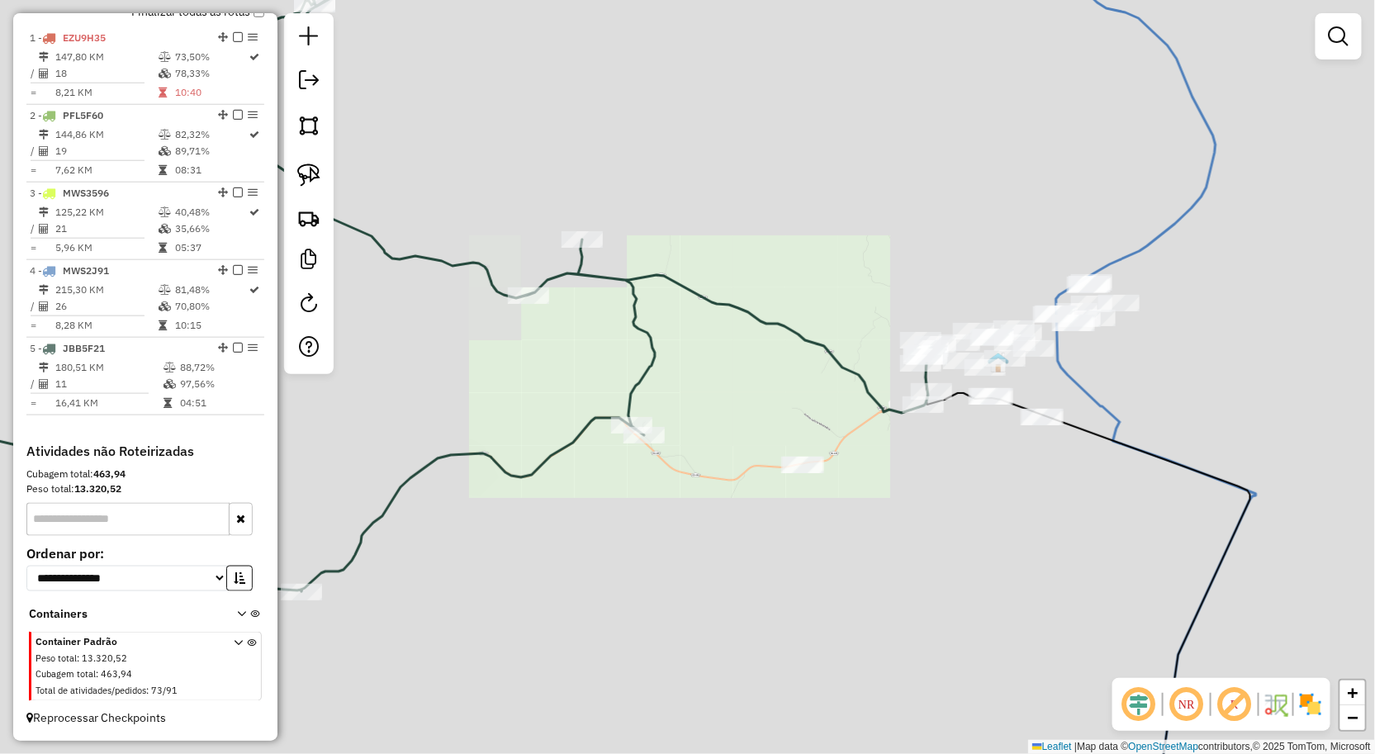
click at [967, 439] on div "Janela de atendimento Grade de atendimento Capacidade Transportadoras Veículos …" at bounding box center [687, 377] width 1375 height 754
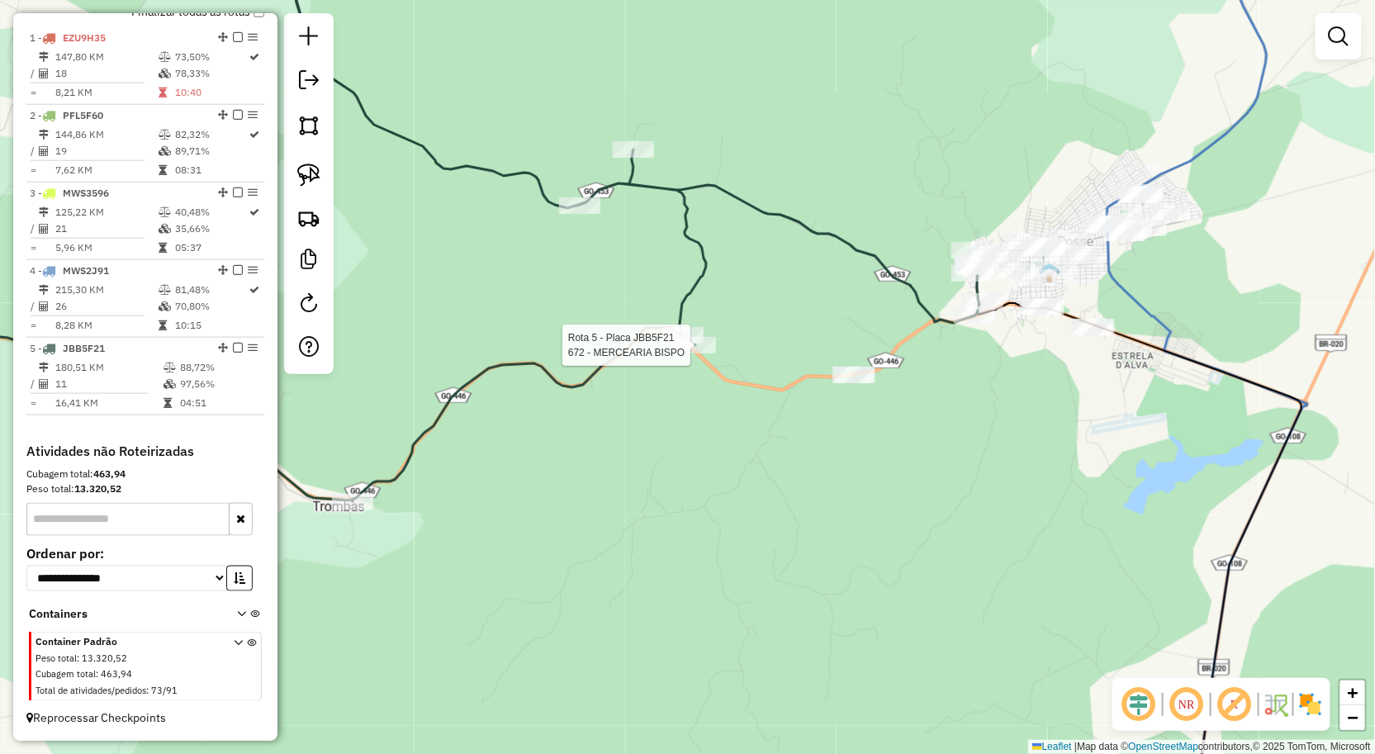
select select "**********"
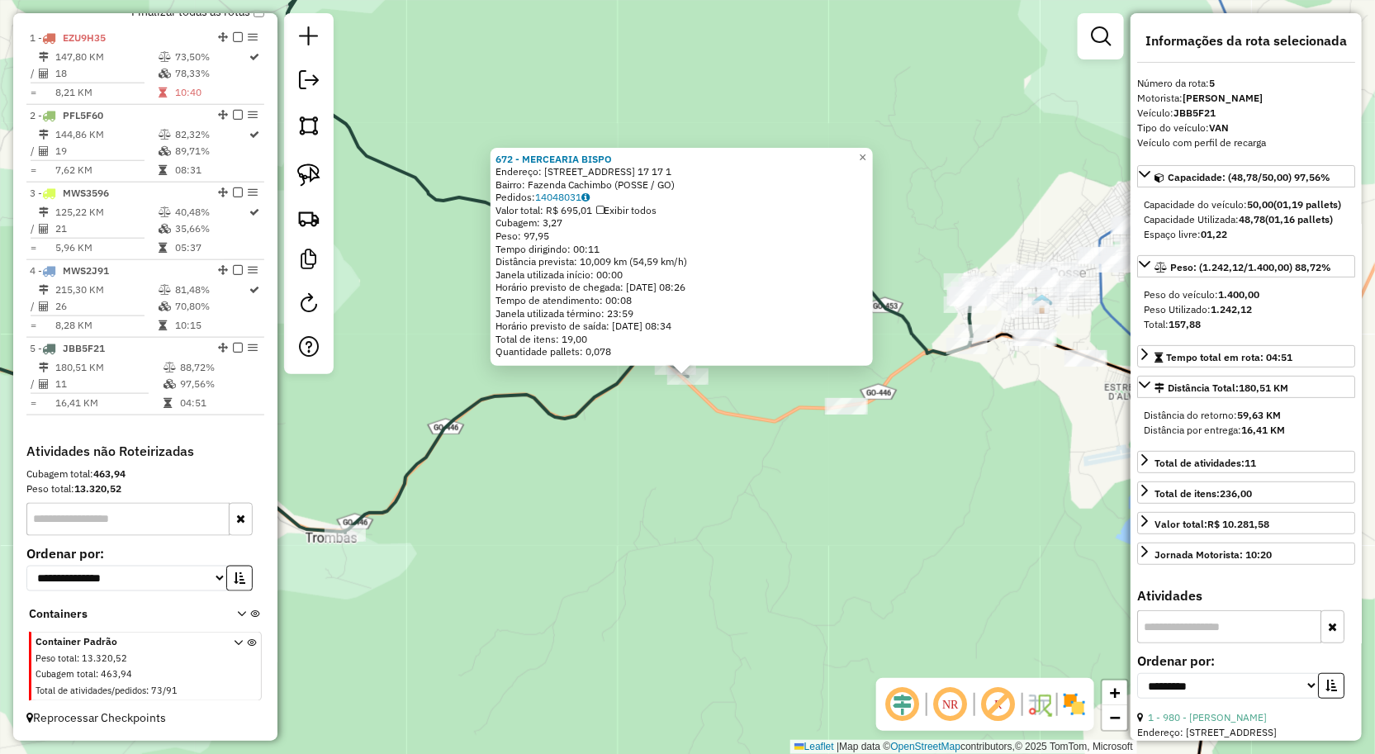
click at [1014, 599] on div "672 - MERCEARIA BISPO Endereço: RUA FAZ CACHIMBO N. 17 17 1 Bairro: Fazenda Cac…" at bounding box center [687, 377] width 1375 height 754
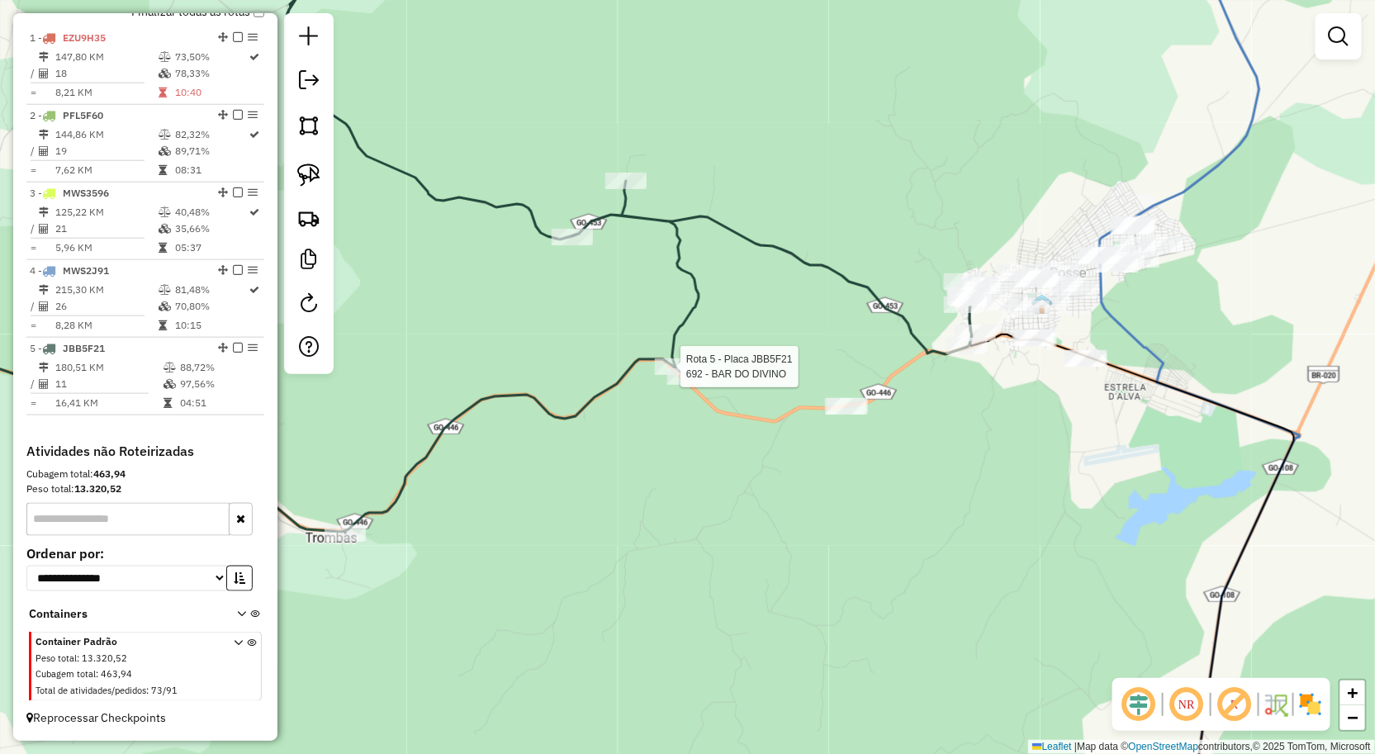
select select "**********"
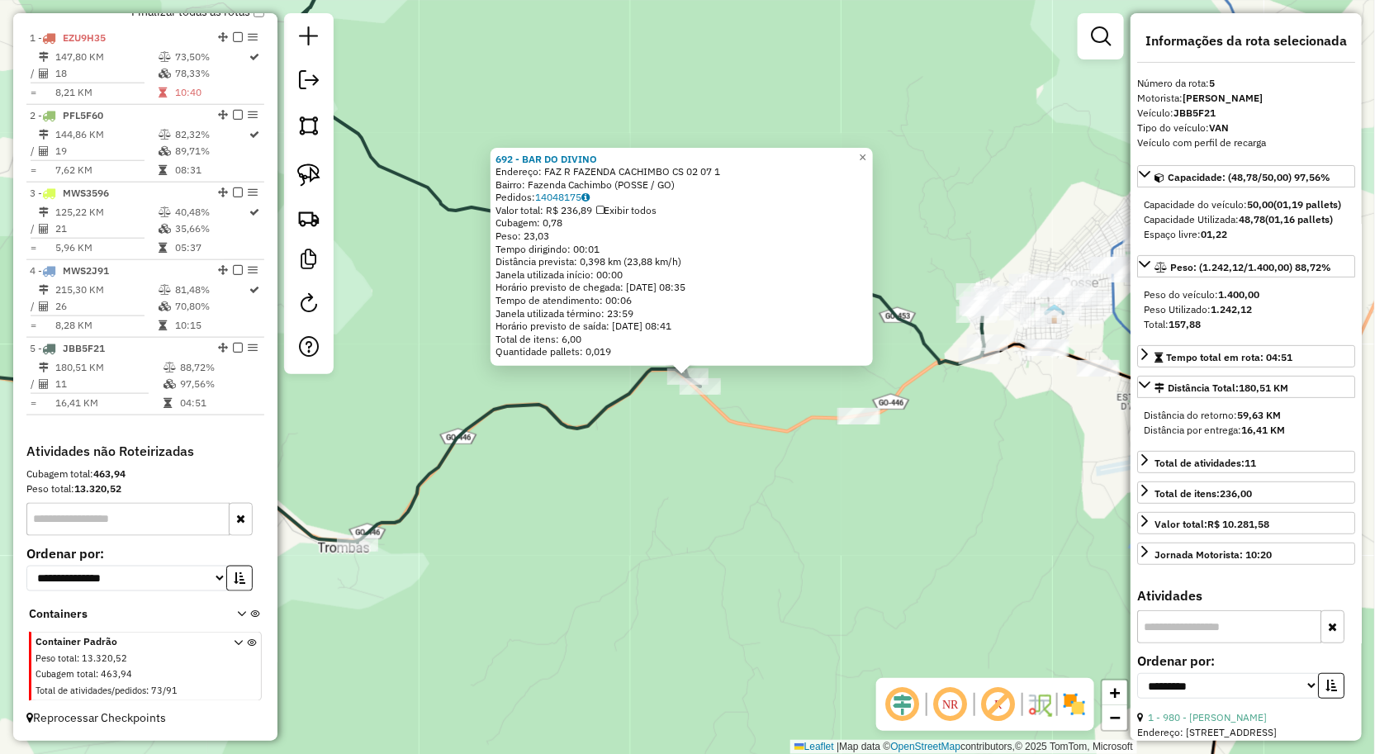
click at [978, 504] on div "692 - BAR DO DIVINO Endereço: FAZ R FAZENDA CACHIMBO CS 02 07 1 Bairro: Fazenda…" at bounding box center [687, 377] width 1375 height 754
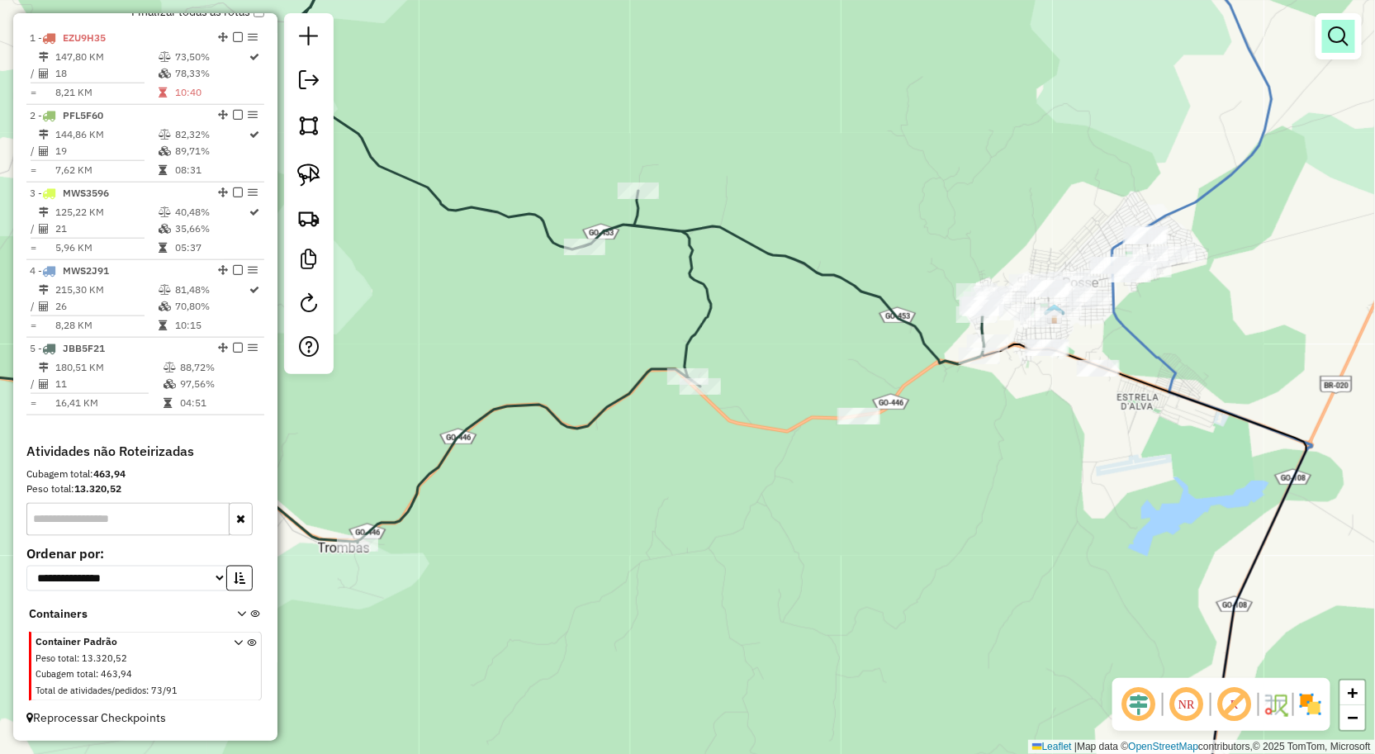
click at [1344, 34] on em at bounding box center [1339, 36] width 20 height 20
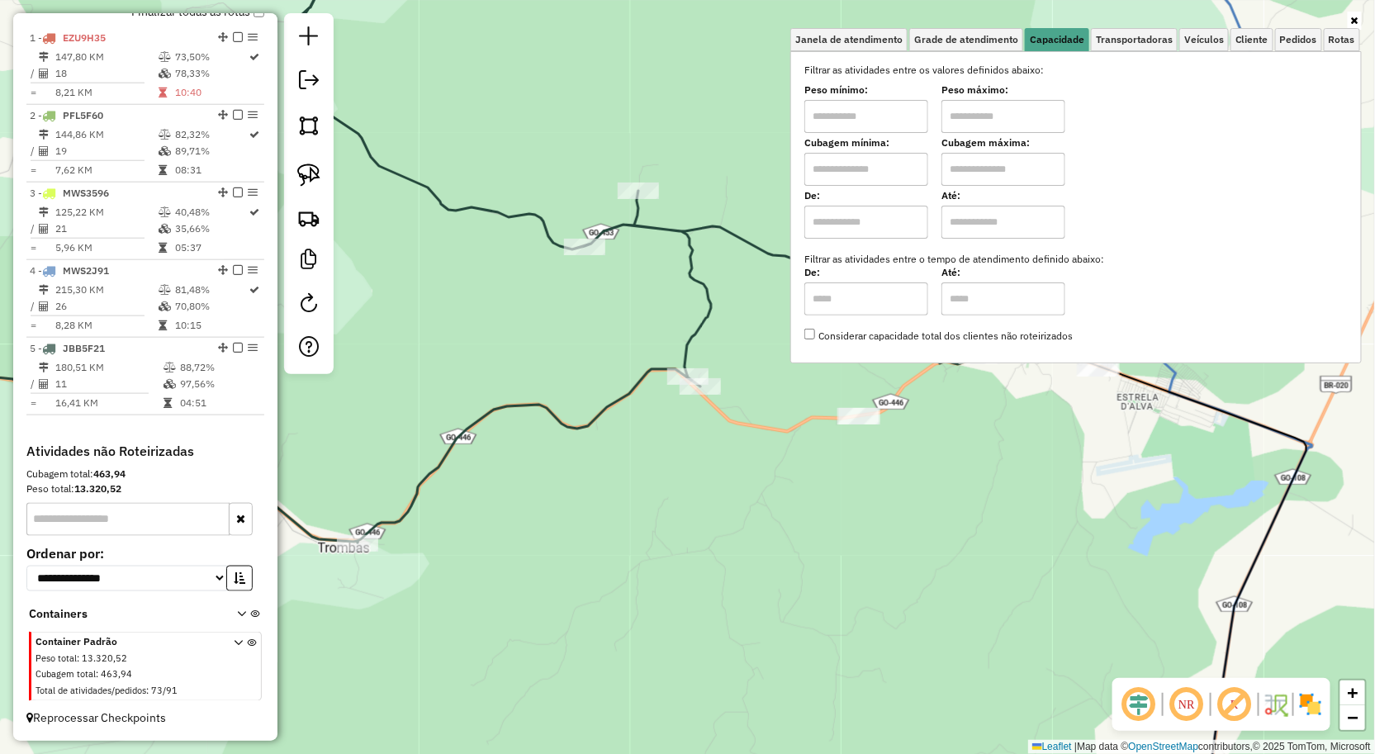
click at [892, 114] on input "text" at bounding box center [866, 116] width 124 height 33
type input "*****"
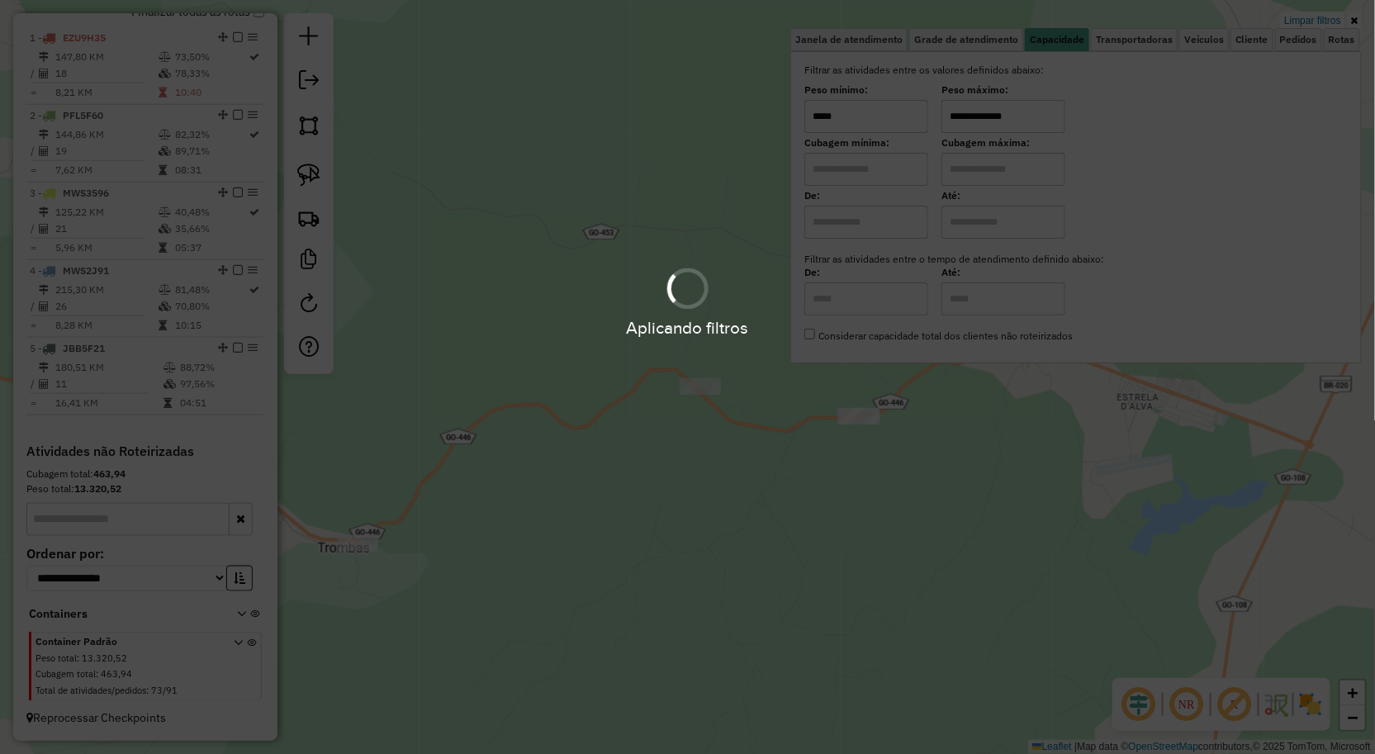
type input "**********"
click at [1008, 753] on html "Aplicando filtros Pop-up bloqueado! Seu navegador bloqueou automáticamente a ab…" at bounding box center [687, 377] width 1375 height 754
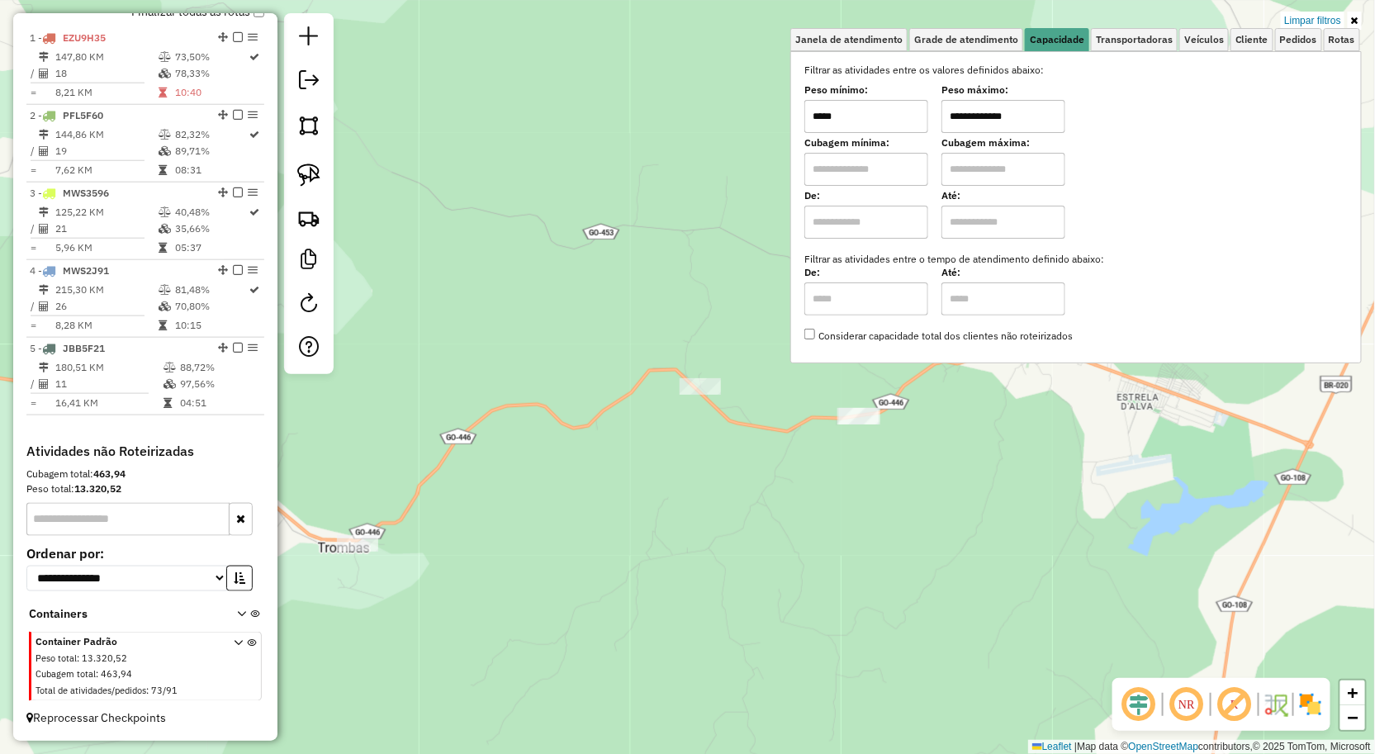
click at [1038, 612] on div "**********" at bounding box center [687, 377] width 1375 height 754
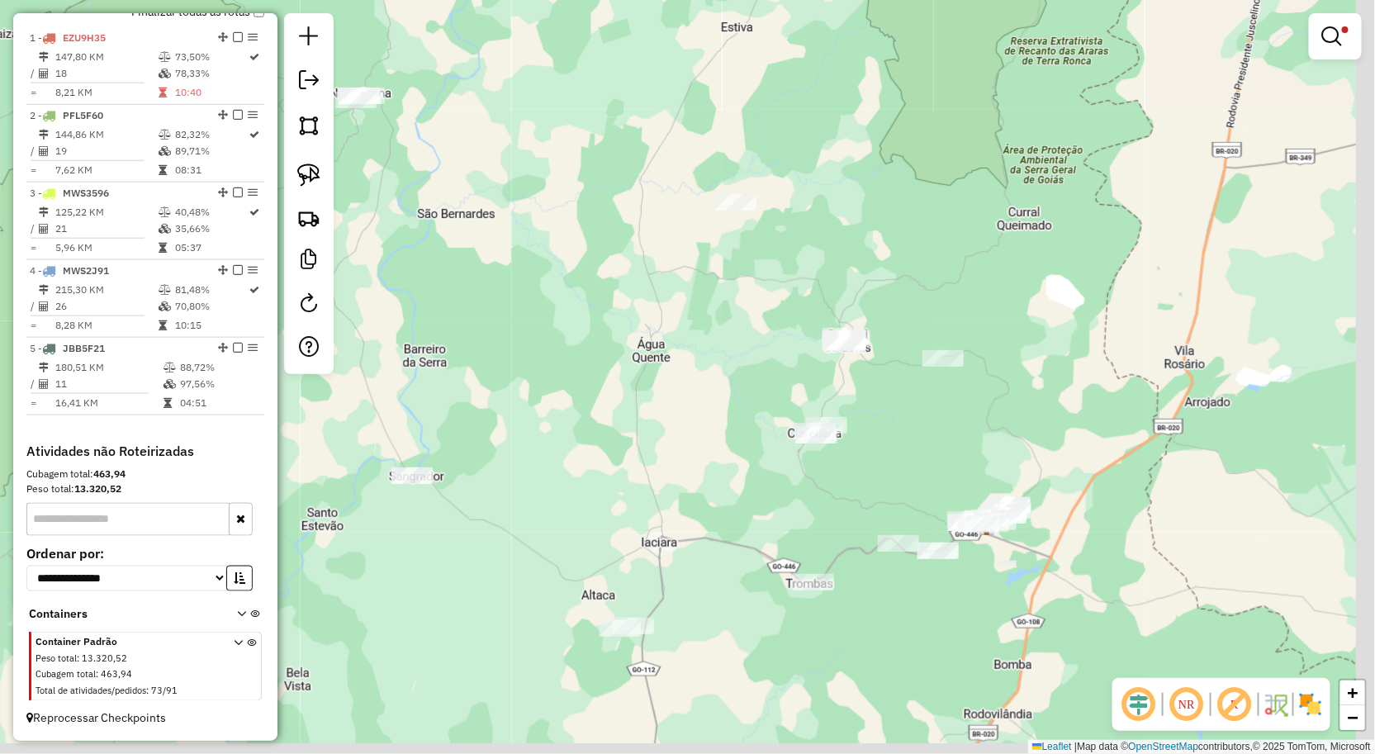
drag, startPoint x: 953, startPoint y: 593, endPoint x: 926, endPoint y: 577, distance: 31.9
click at [928, 579] on div "**********" at bounding box center [687, 377] width 1375 height 754
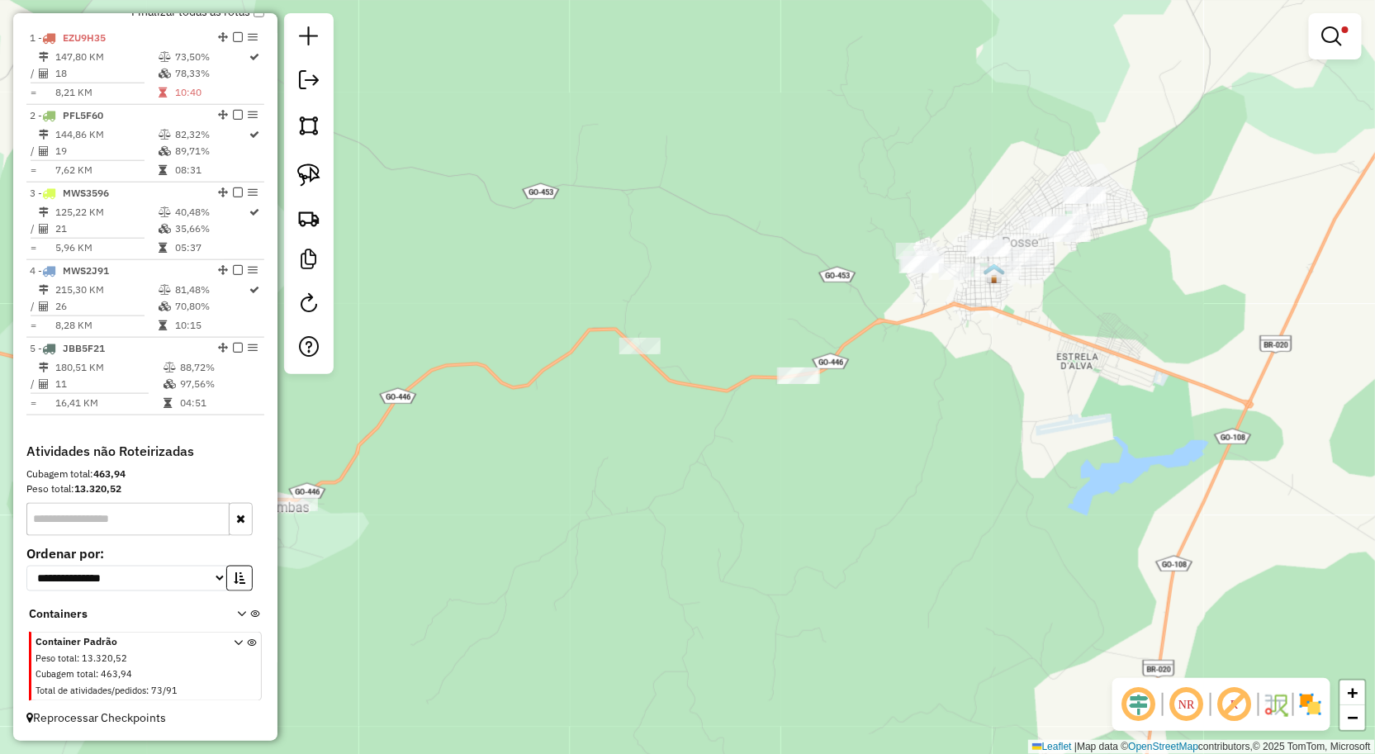
drag, startPoint x: 1022, startPoint y: 535, endPoint x: 985, endPoint y: 534, distance: 36.4
click at [1010, 540] on div "**********" at bounding box center [687, 377] width 1375 height 754
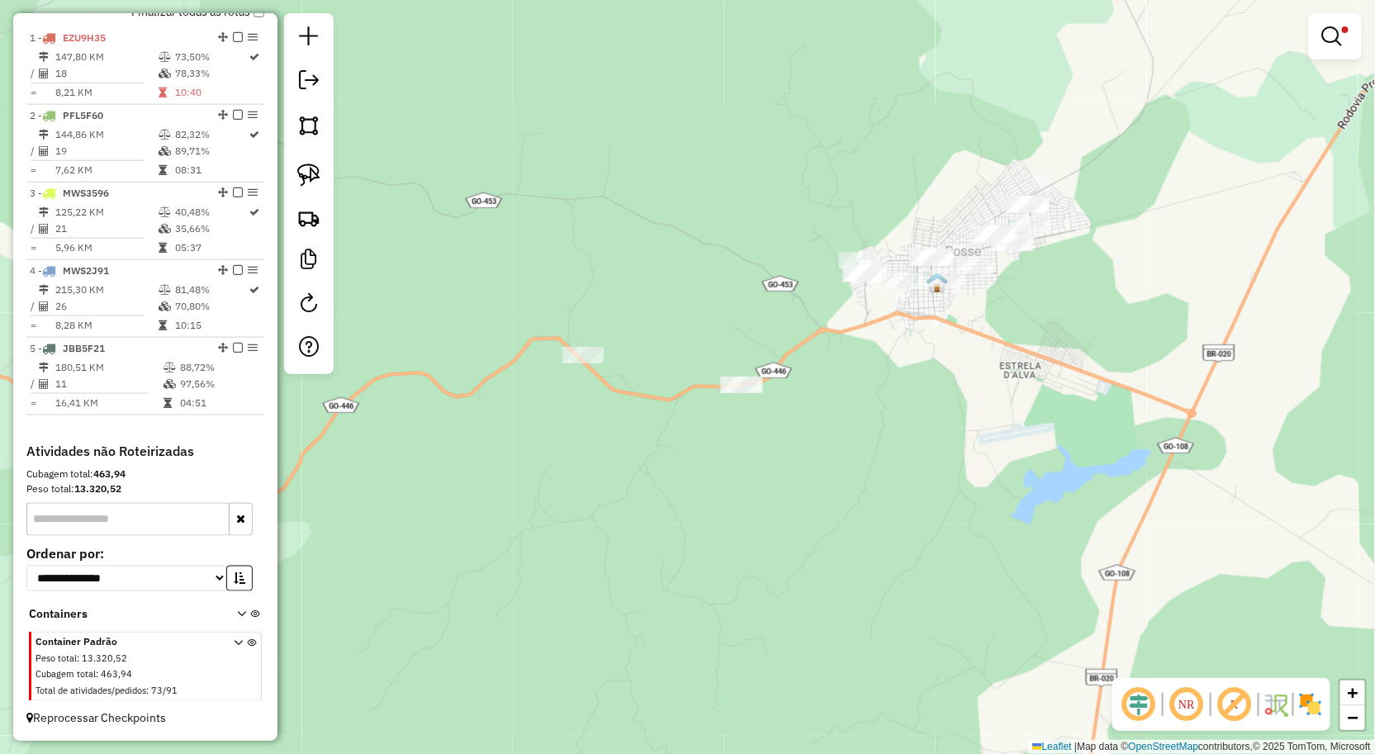
drag, startPoint x: 320, startPoint y: 179, endPoint x: 418, endPoint y: 219, distance: 105.2
click at [320, 178] on link at bounding box center [309, 175] width 36 height 36
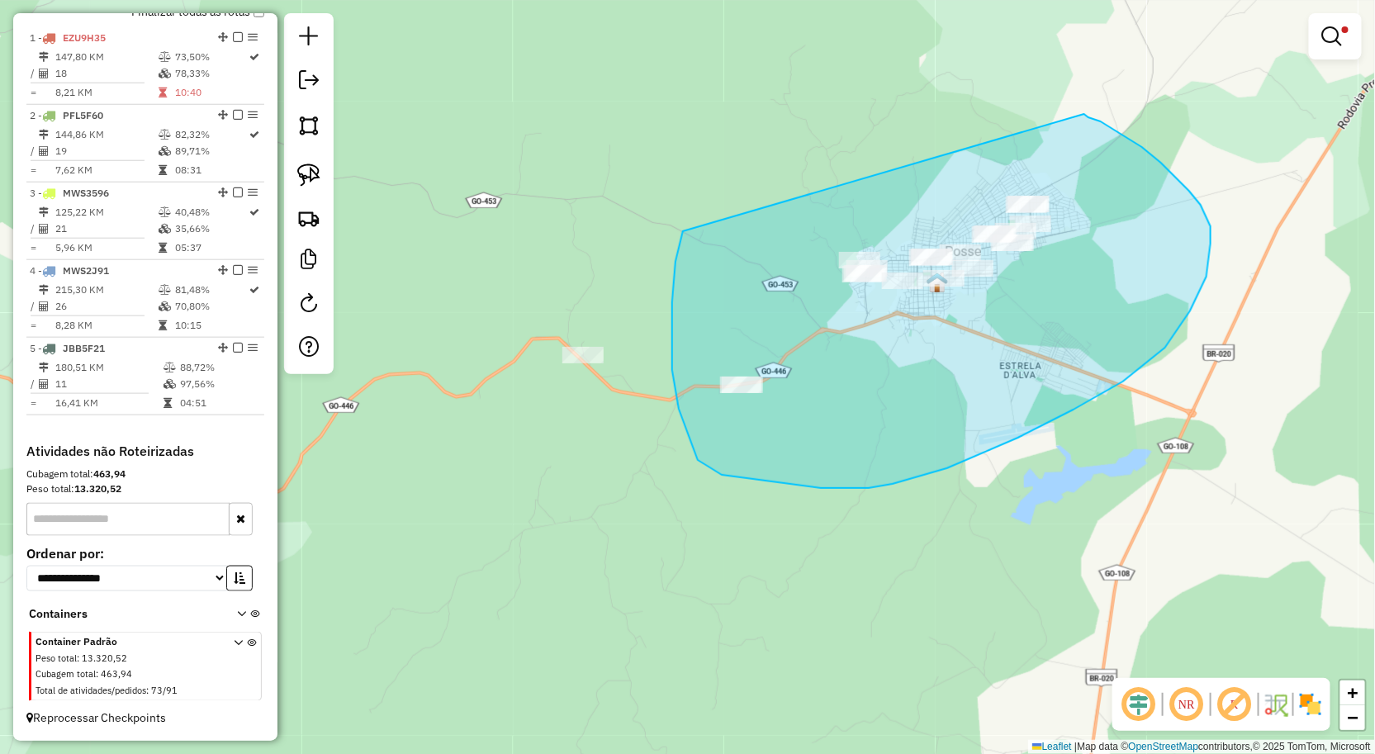
drag, startPoint x: 683, startPoint y: 232, endPoint x: 1072, endPoint y: 112, distance: 407.3
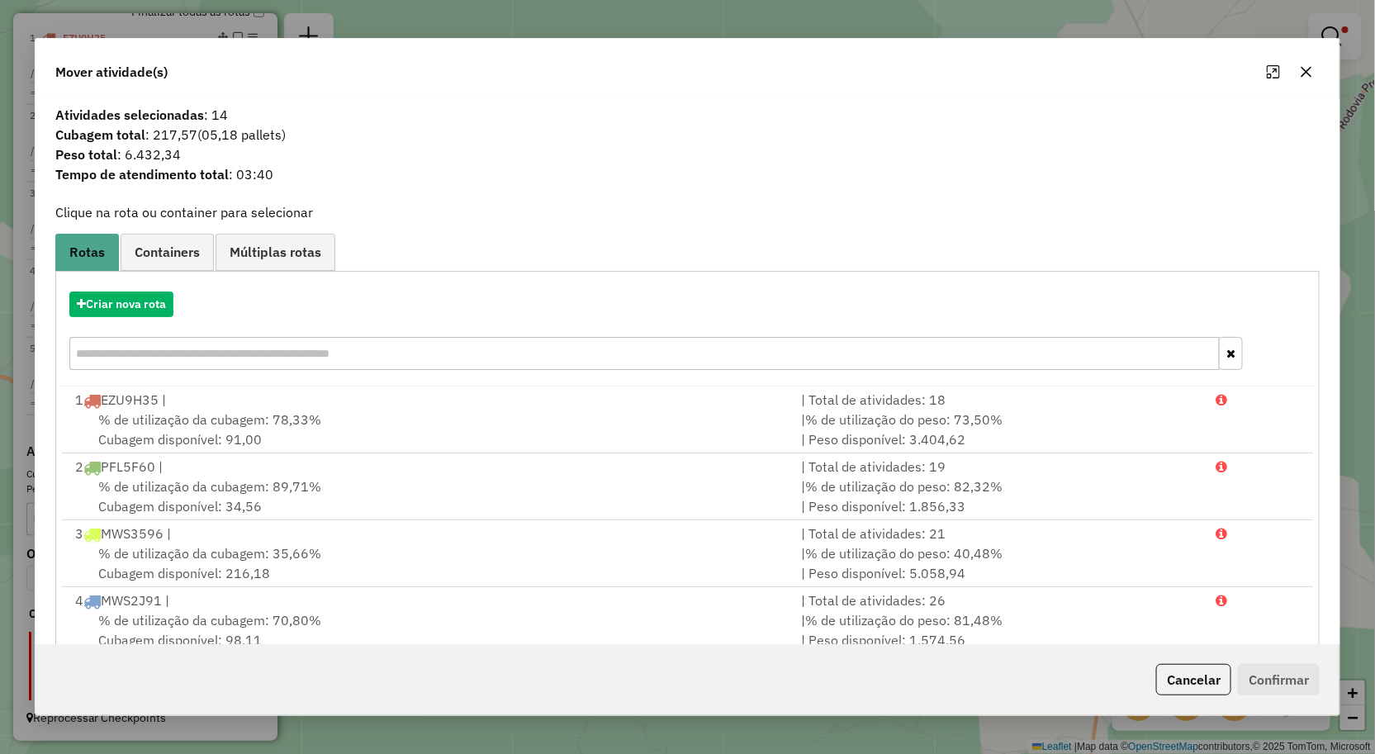
click at [1326, 59] on div "Mover atividade(s)" at bounding box center [688, 68] width 1305 height 59
click at [1311, 63] on button "button" at bounding box center [1306, 72] width 26 height 26
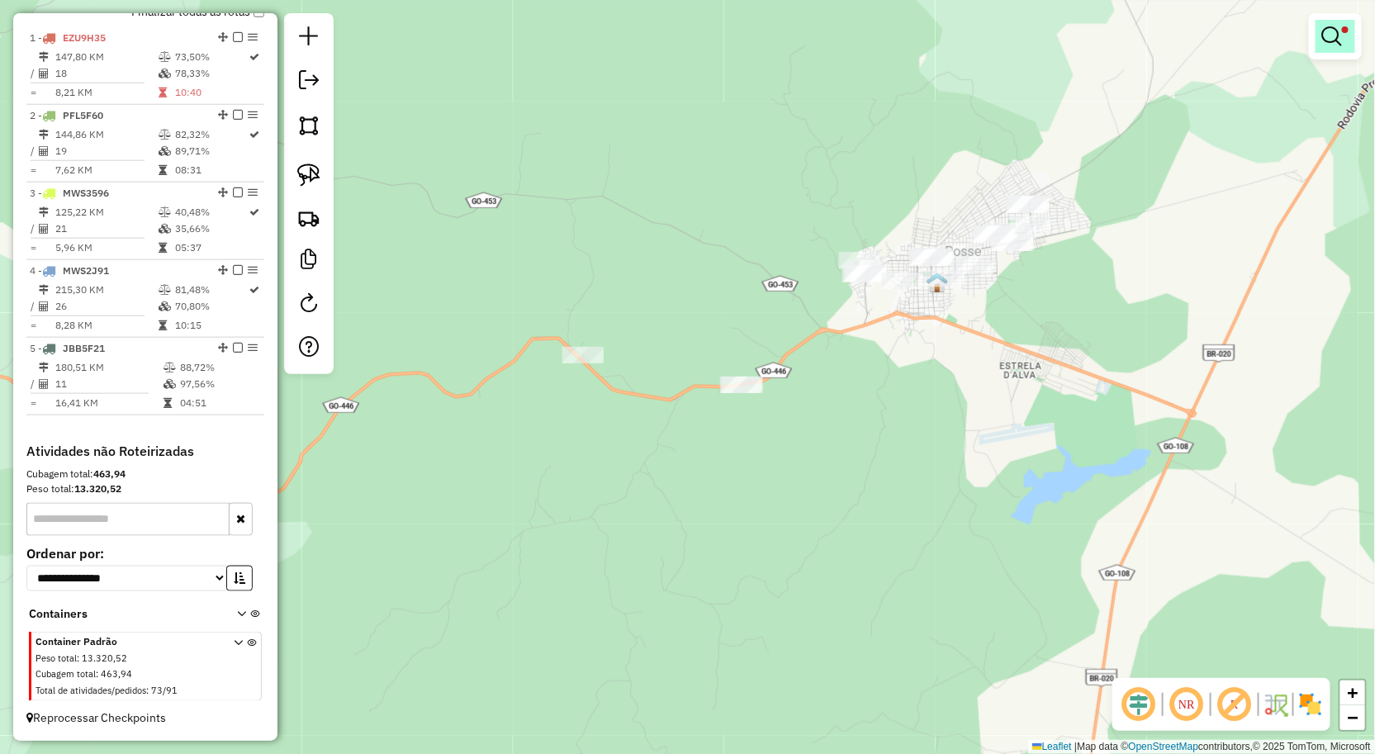
click at [1338, 44] on em at bounding box center [1332, 36] width 20 height 20
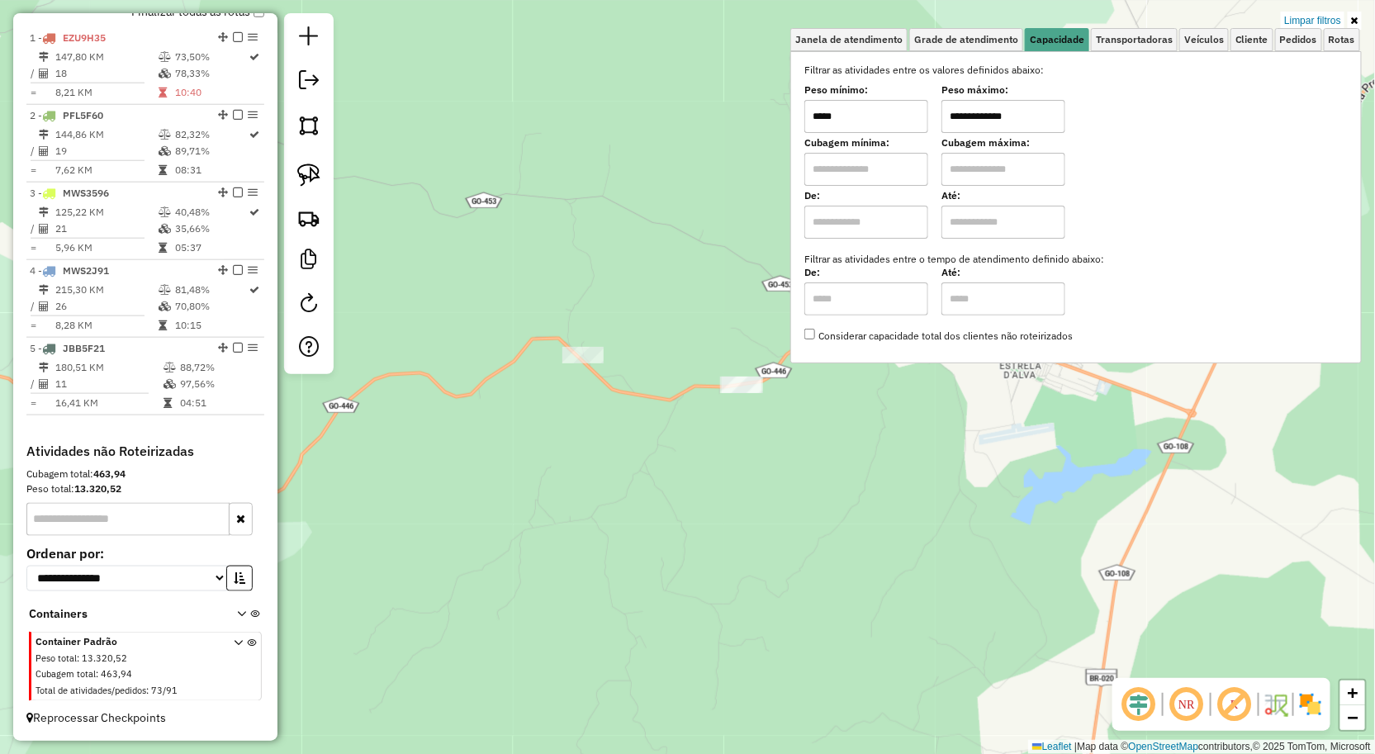
click at [913, 113] on input "*****" at bounding box center [866, 116] width 124 height 33
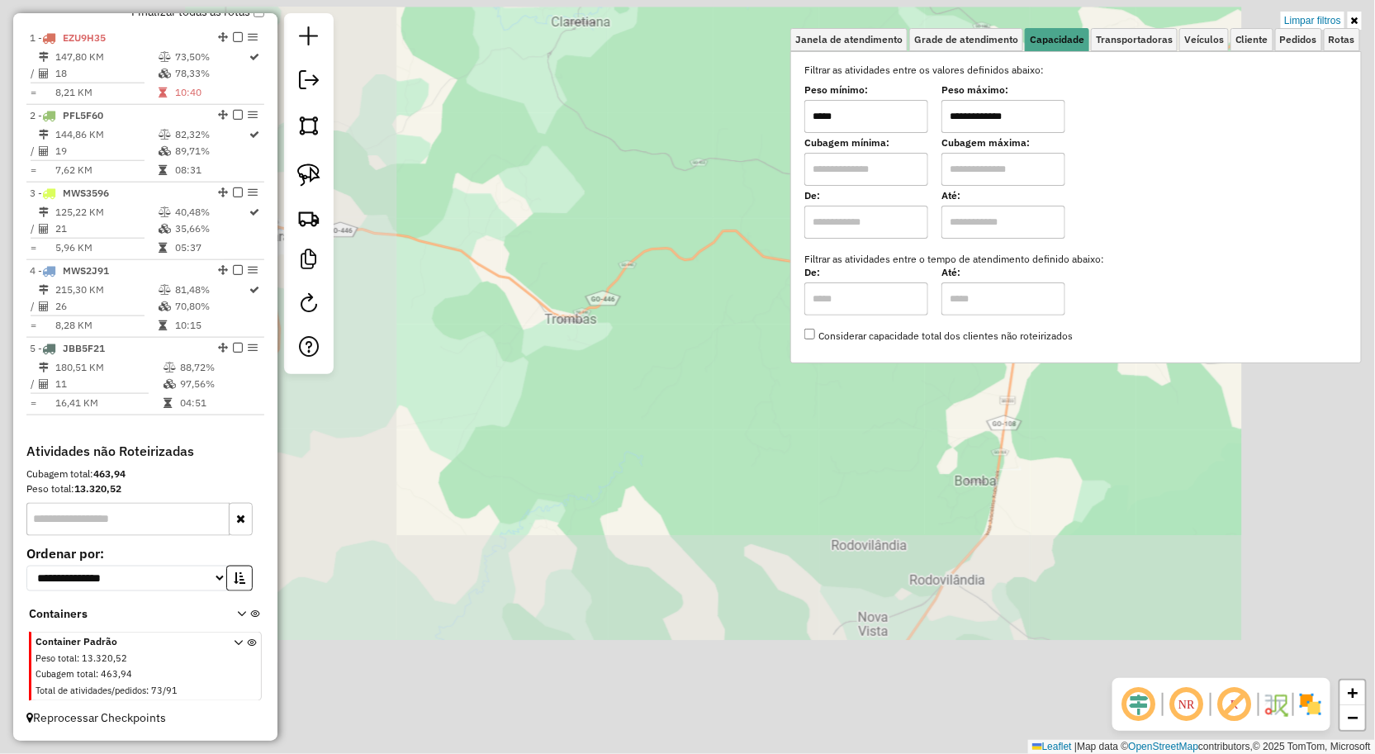
type input "*****"
click at [925, 491] on div "**********" at bounding box center [687, 377] width 1375 height 754
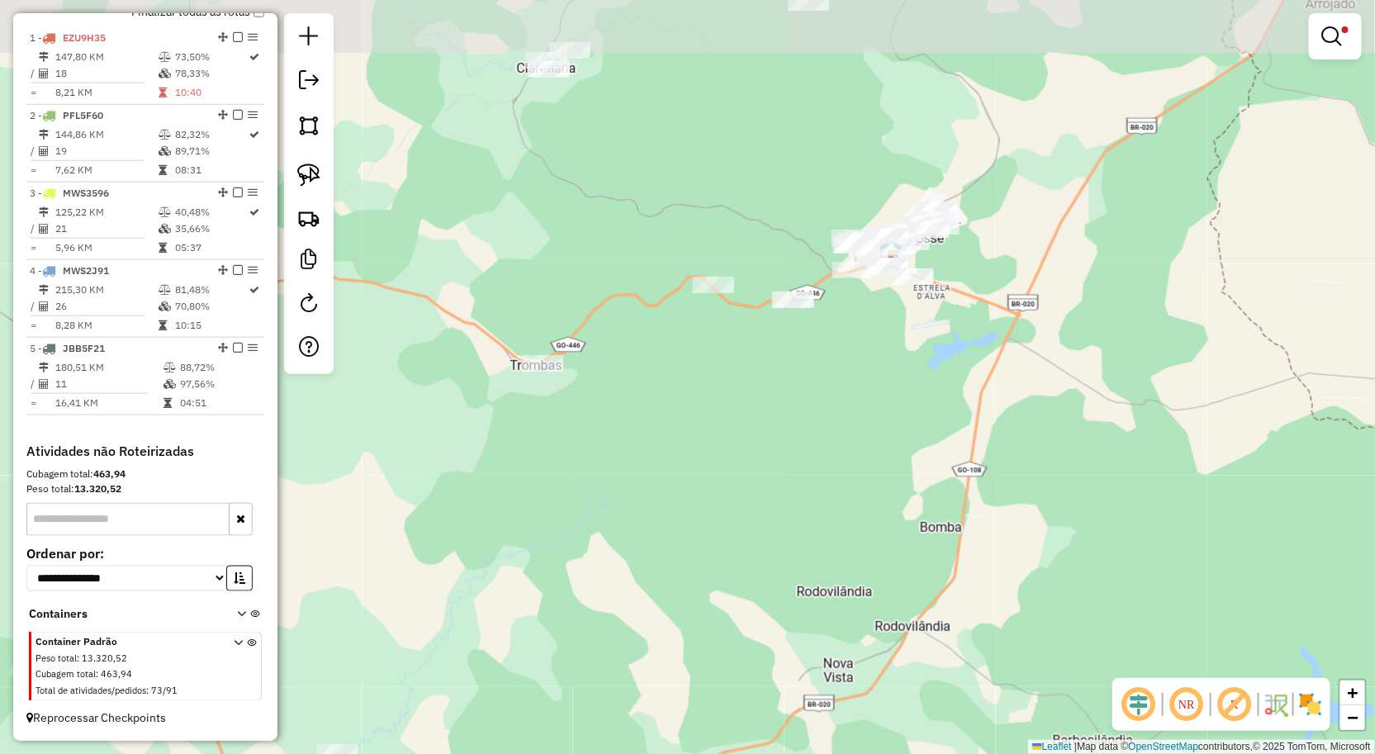
drag, startPoint x: 976, startPoint y: 306, endPoint x: 909, endPoint y: 365, distance: 89.5
click at [910, 365] on div "**********" at bounding box center [687, 377] width 1375 height 754
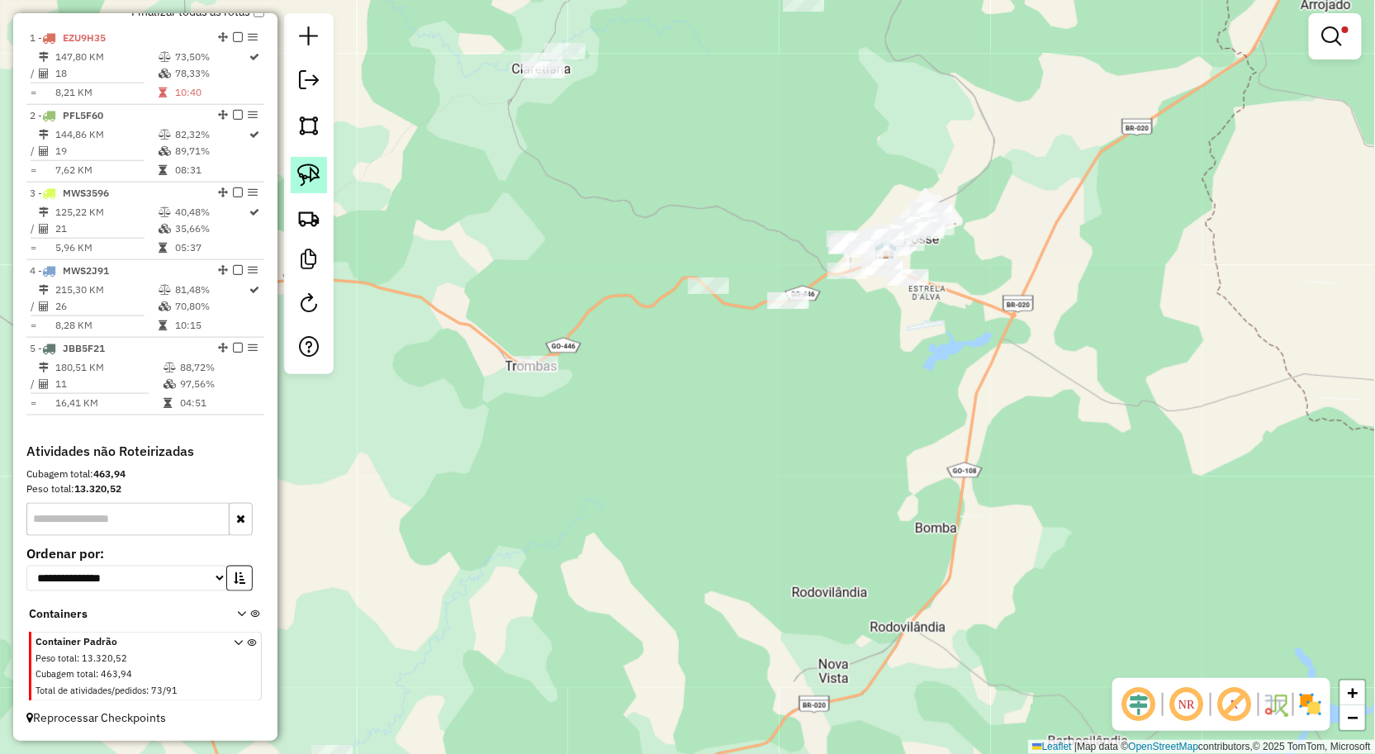
drag, startPoint x: 307, startPoint y: 168, endPoint x: 813, endPoint y: 178, distance: 505.6
click at [308, 168] on img at bounding box center [308, 175] width 23 height 23
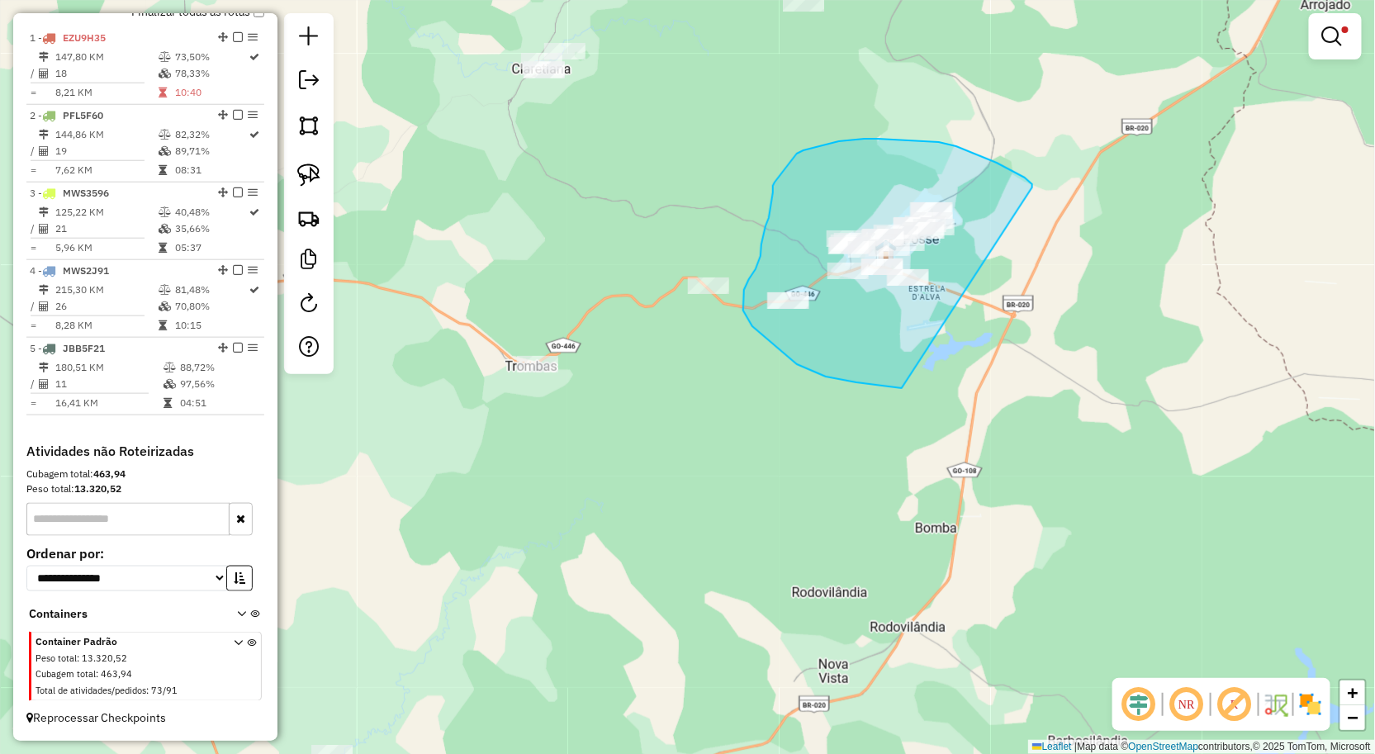
drag, startPoint x: 1032, startPoint y: 184, endPoint x: 904, endPoint y: 388, distance: 241.3
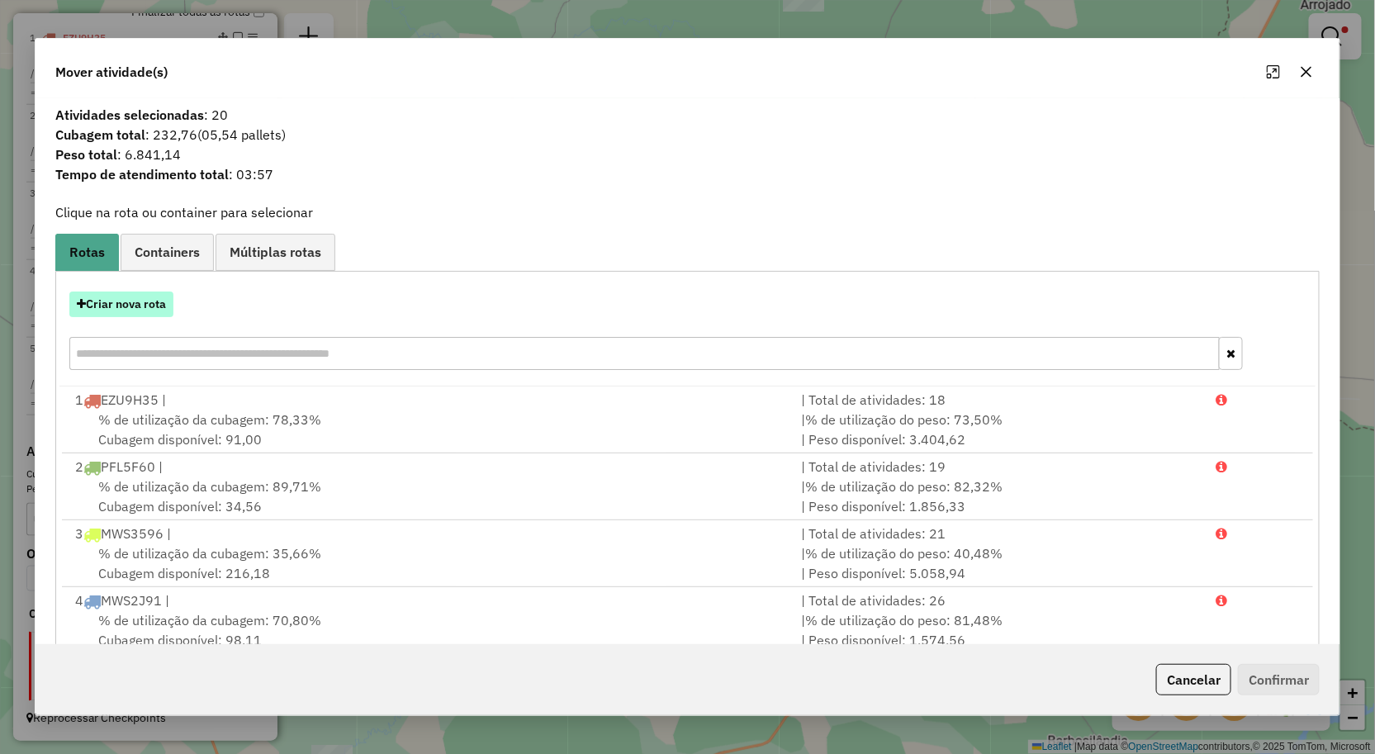
click at [150, 306] on button "Criar nova rota" at bounding box center [121, 305] width 104 height 26
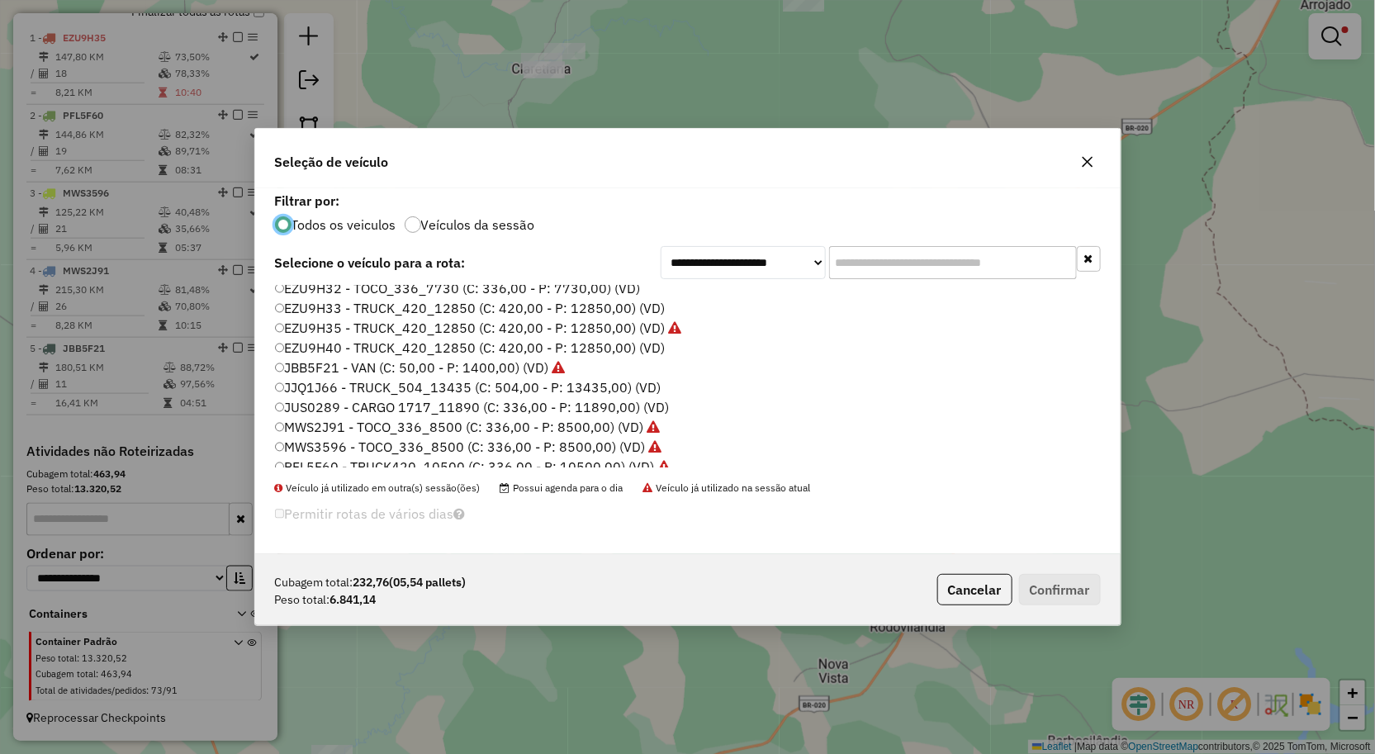
scroll to position [0, 0]
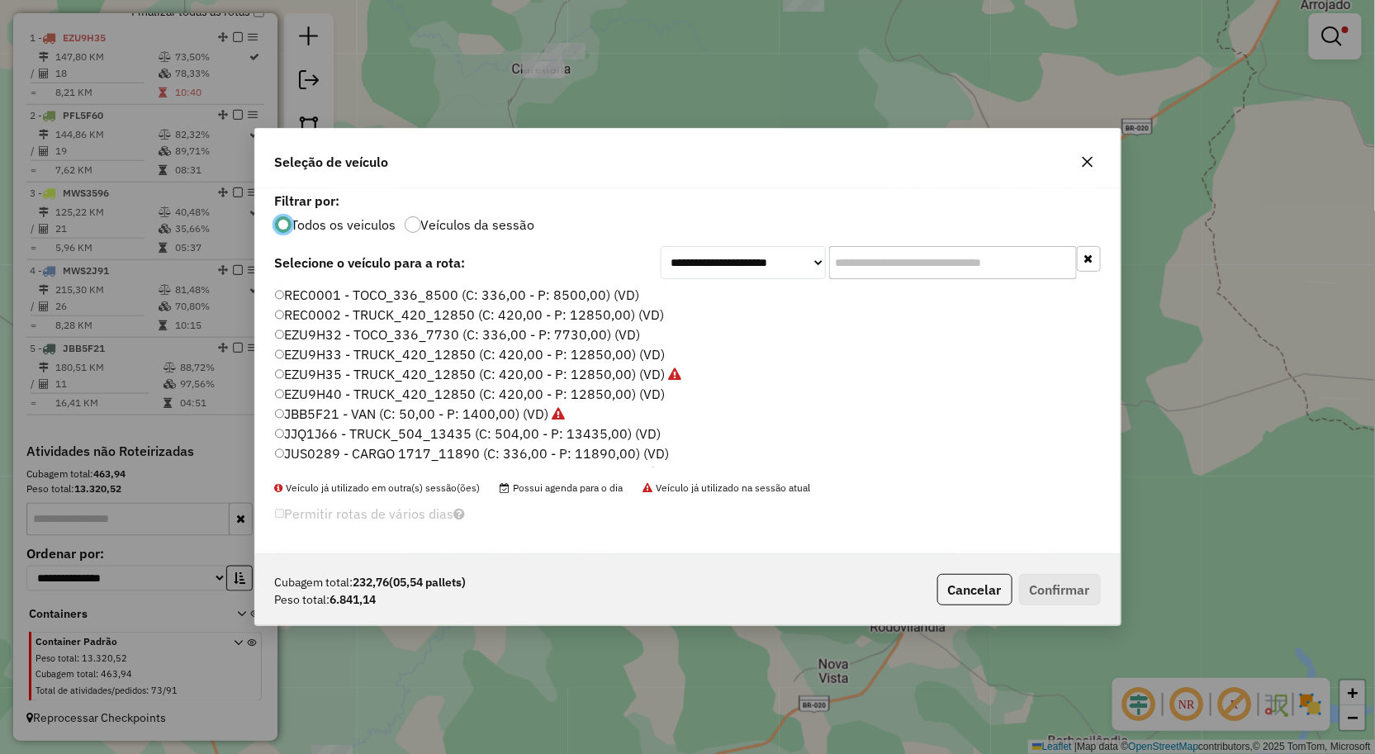
click at [368, 329] on label "EZU9H32 - TOCO_336_7730 (C: 336,00 - P: 7730,00) (VD)" at bounding box center [458, 335] width 366 height 20
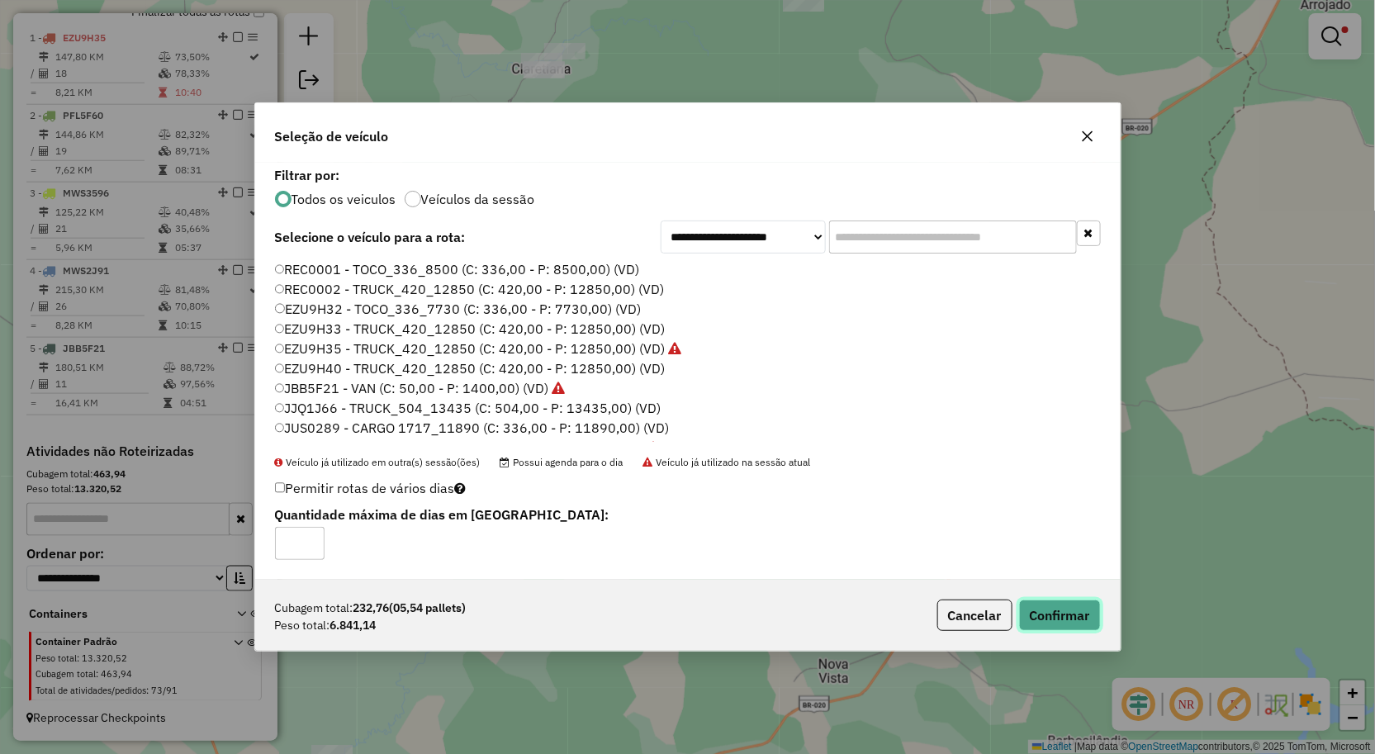
click at [1051, 624] on button "Confirmar" at bounding box center [1060, 615] width 82 height 31
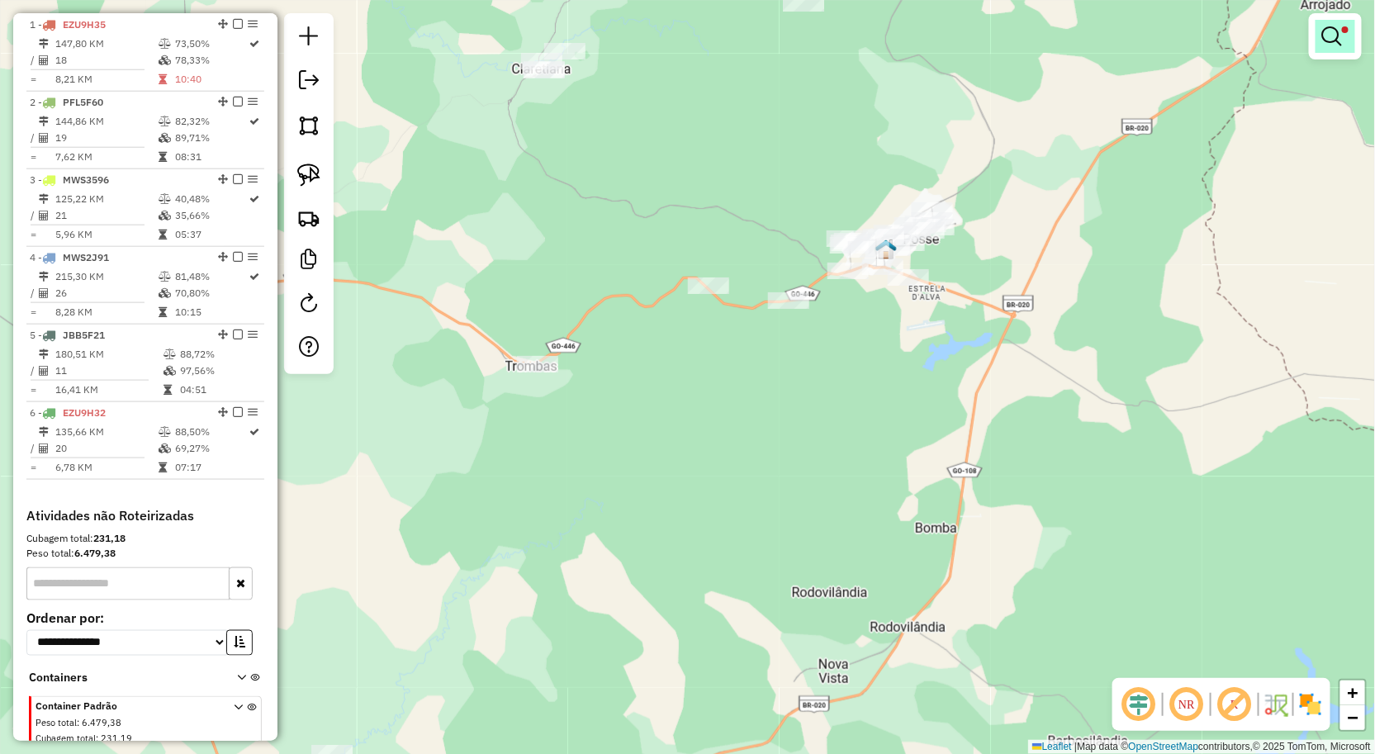
click at [1333, 50] on link at bounding box center [1336, 36] width 40 height 33
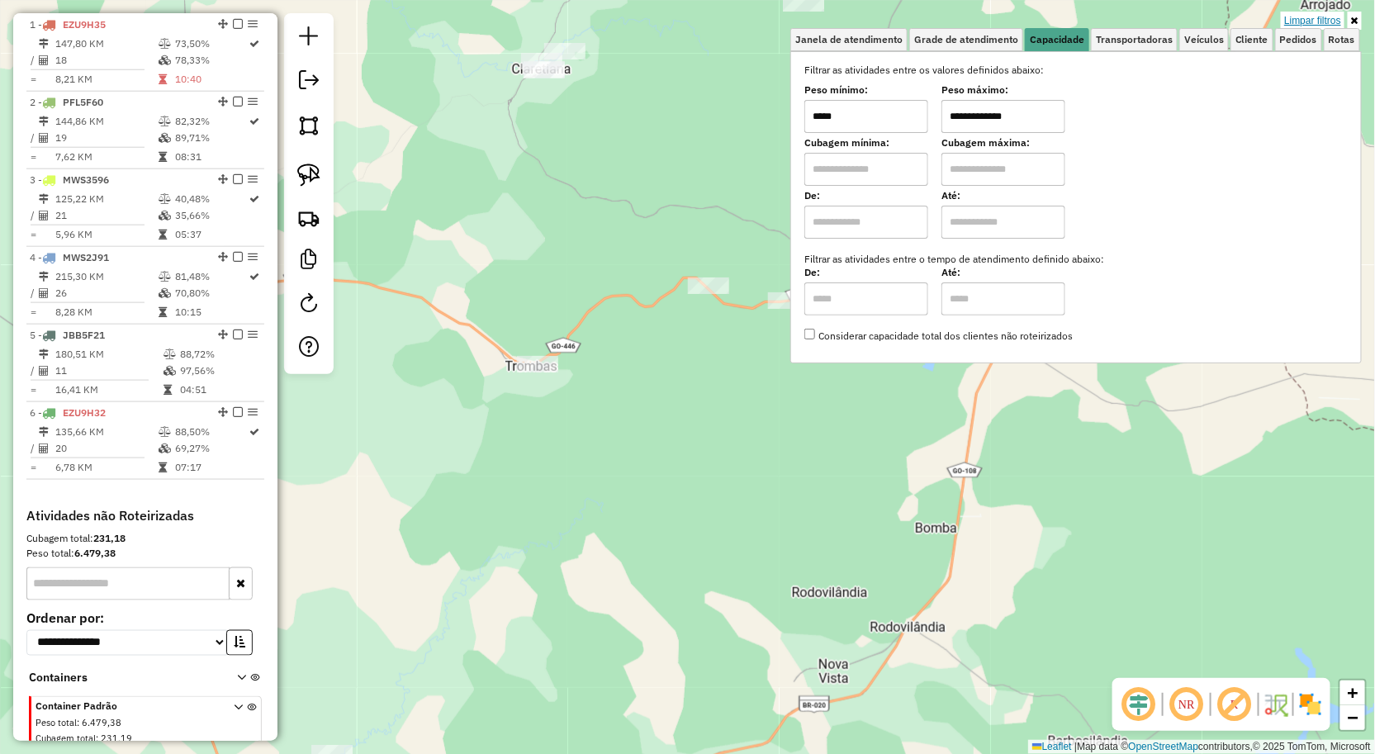
click at [1310, 22] on link "Limpar filtros" at bounding box center [1313, 21] width 64 height 18
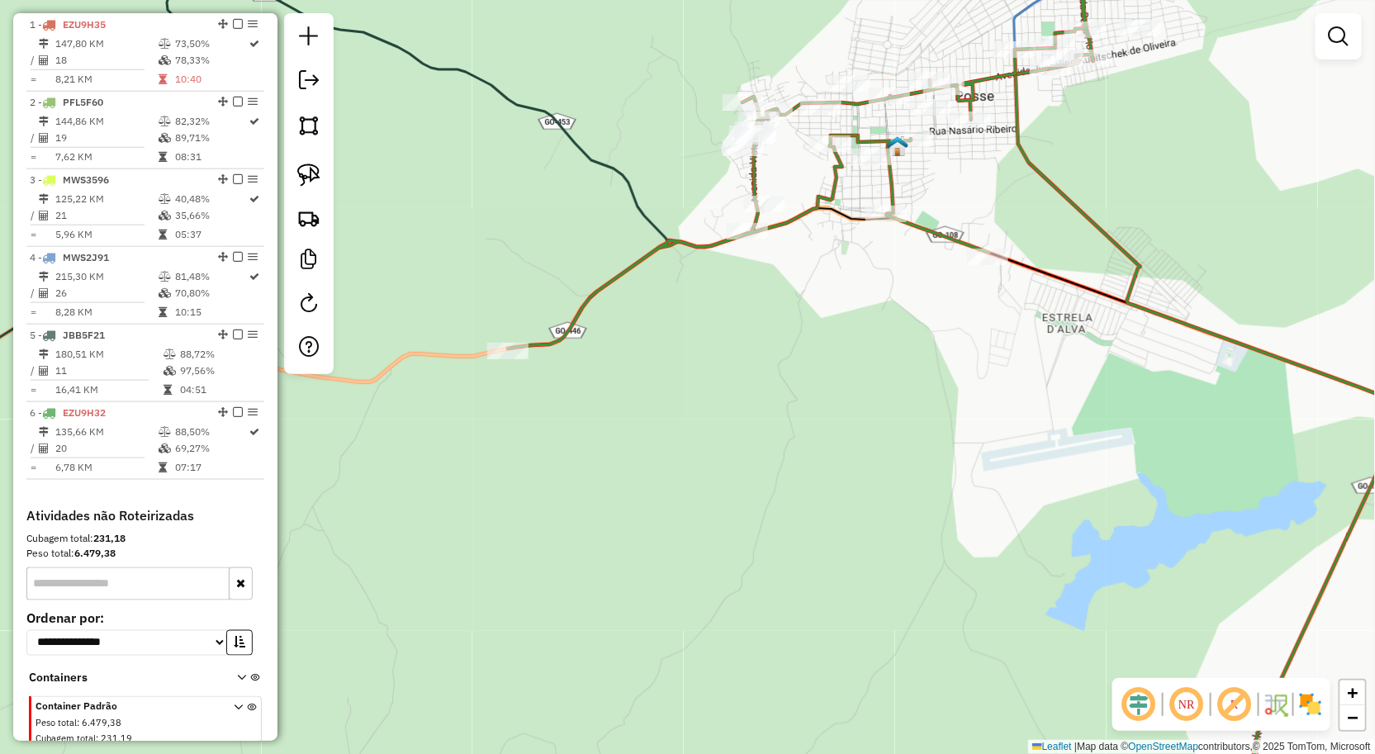
drag, startPoint x: 772, startPoint y: 161, endPoint x: 815, endPoint y: 201, distance: 58.5
click at [809, 197] on div "Janela de atendimento Grade de atendimento Capacidade Transportadoras Veículos …" at bounding box center [687, 377] width 1375 height 754
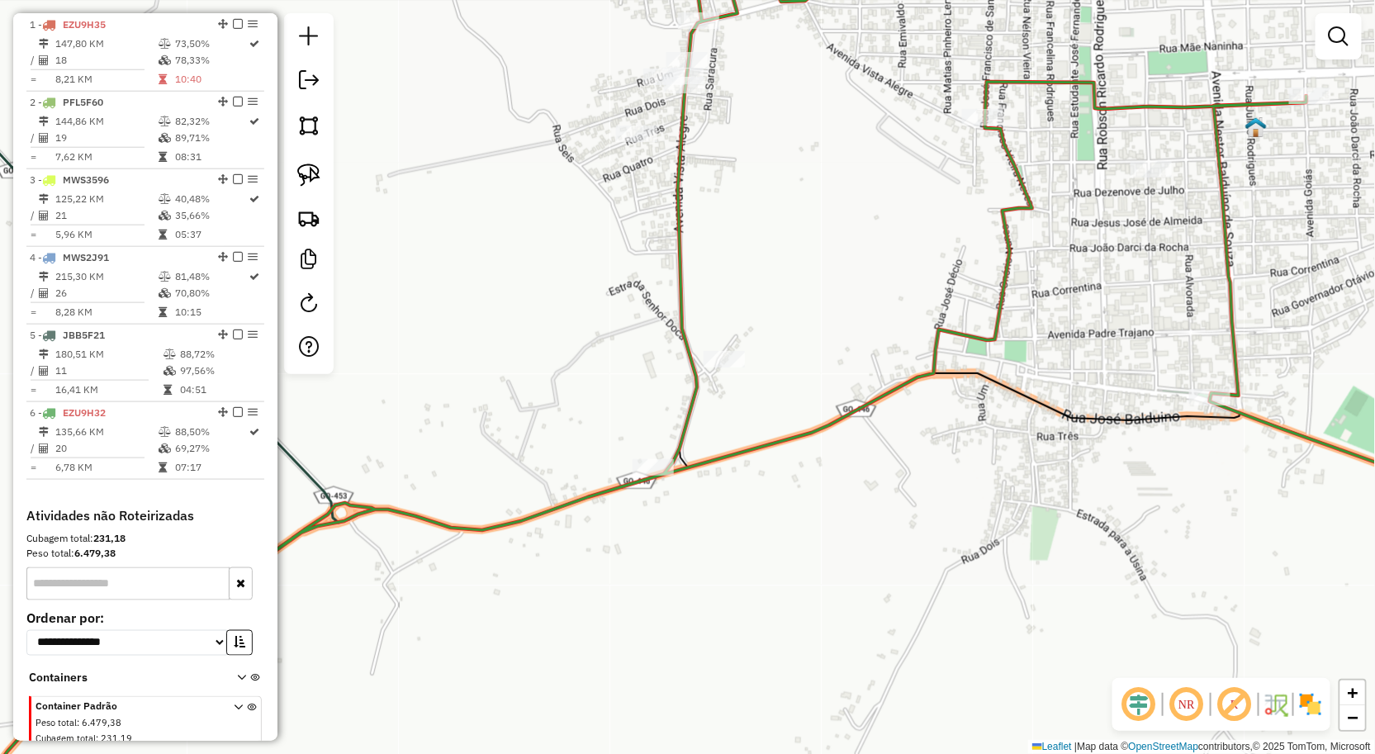
drag, startPoint x: 766, startPoint y: 171, endPoint x: 783, endPoint y: 204, distance: 37.3
click at [778, 198] on div "Janela de atendimento Grade de atendimento Capacidade Transportadoras Veículos …" at bounding box center [687, 377] width 1375 height 754
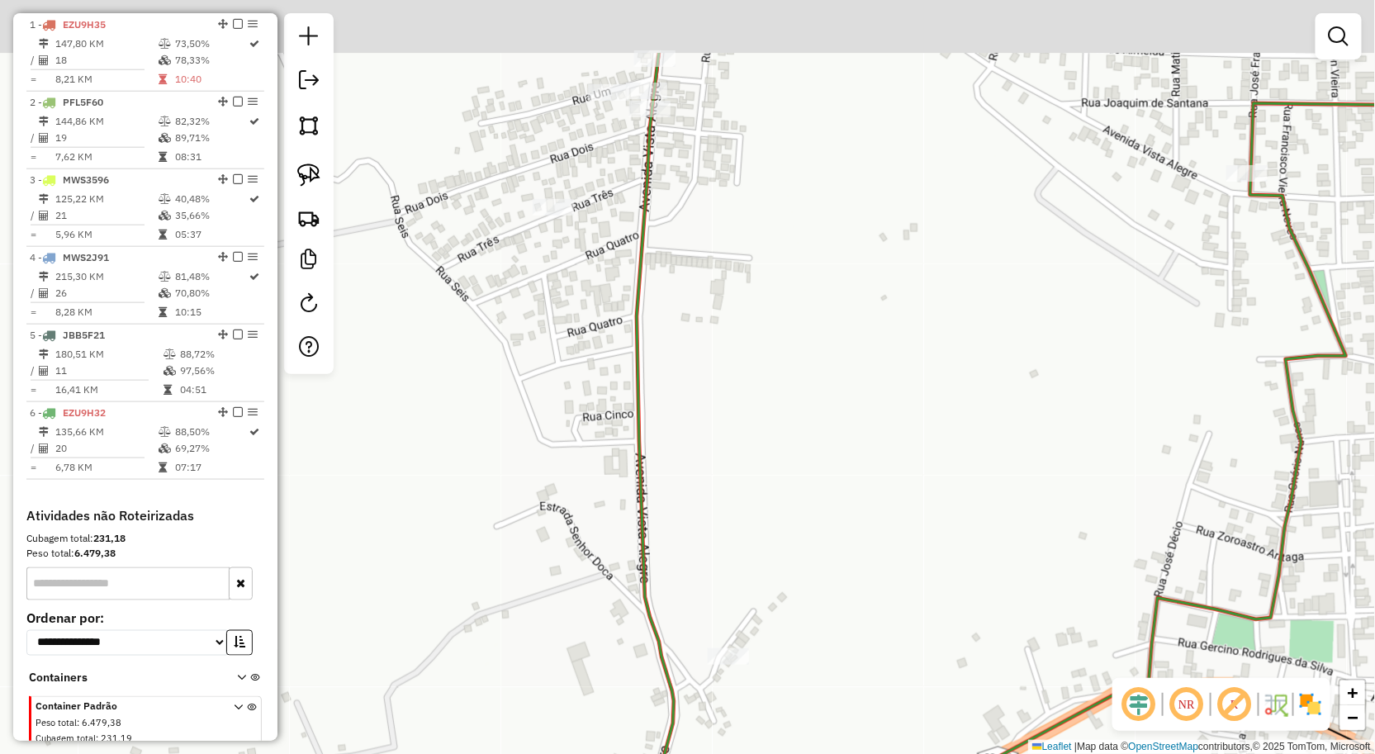
drag, startPoint x: 782, startPoint y: 191, endPoint x: 838, endPoint y: 320, distance: 140.6
click at [838, 322] on div "Janela de atendimento Grade de atendimento Capacidade Transportadoras Veículos …" at bounding box center [687, 377] width 1375 height 754
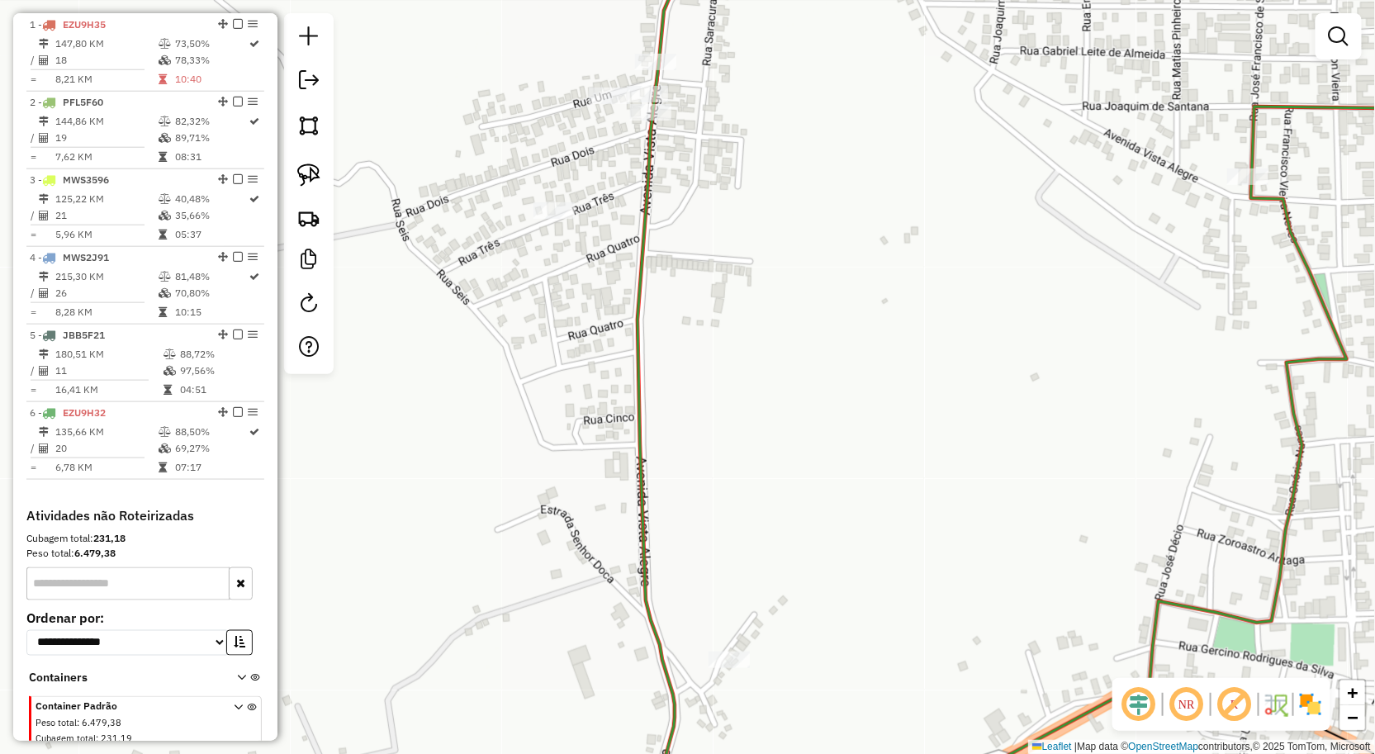
drag, startPoint x: 302, startPoint y: 163, endPoint x: 484, endPoint y: 242, distance: 198.3
click at [301, 164] on link at bounding box center [309, 175] width 36 height 36
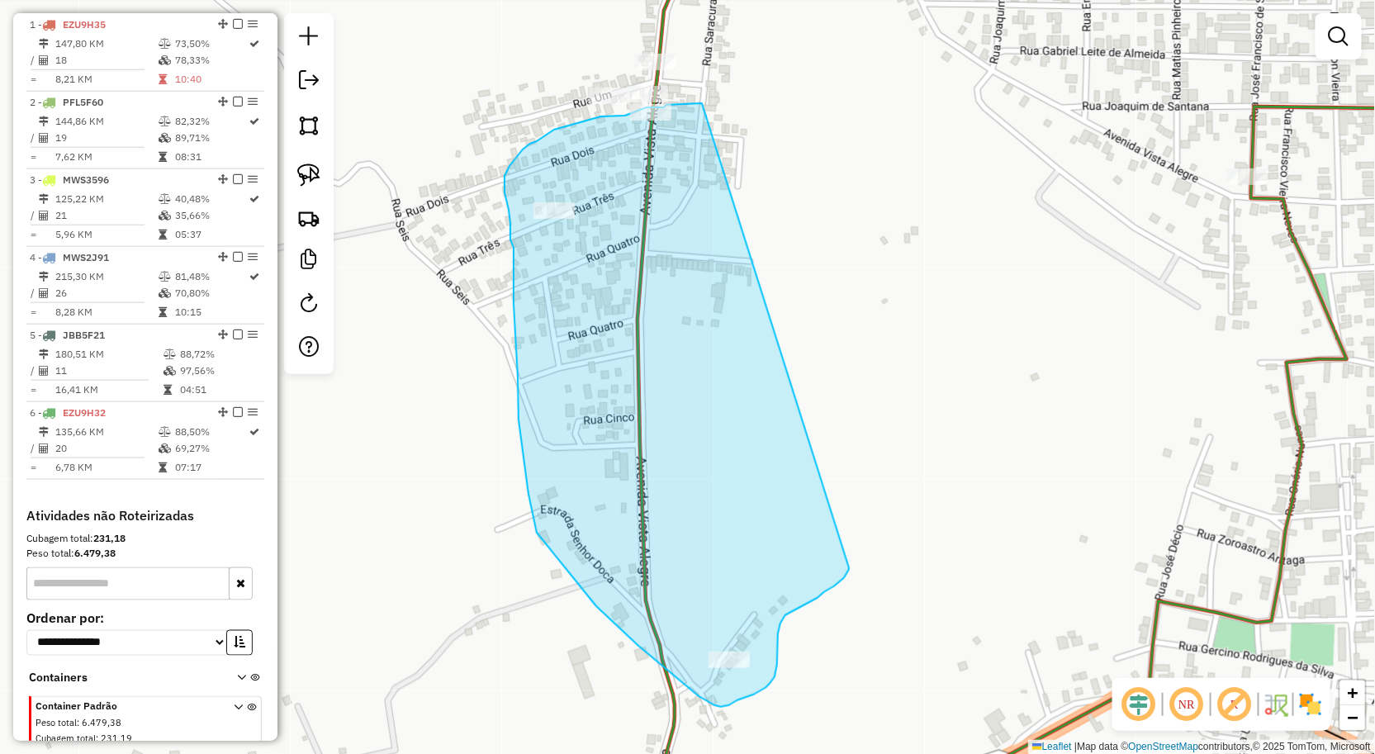
drag, startPoint x: 834, startPoint y: 586, endPoint x: 702, endPoint y: 103, distance: 500.9
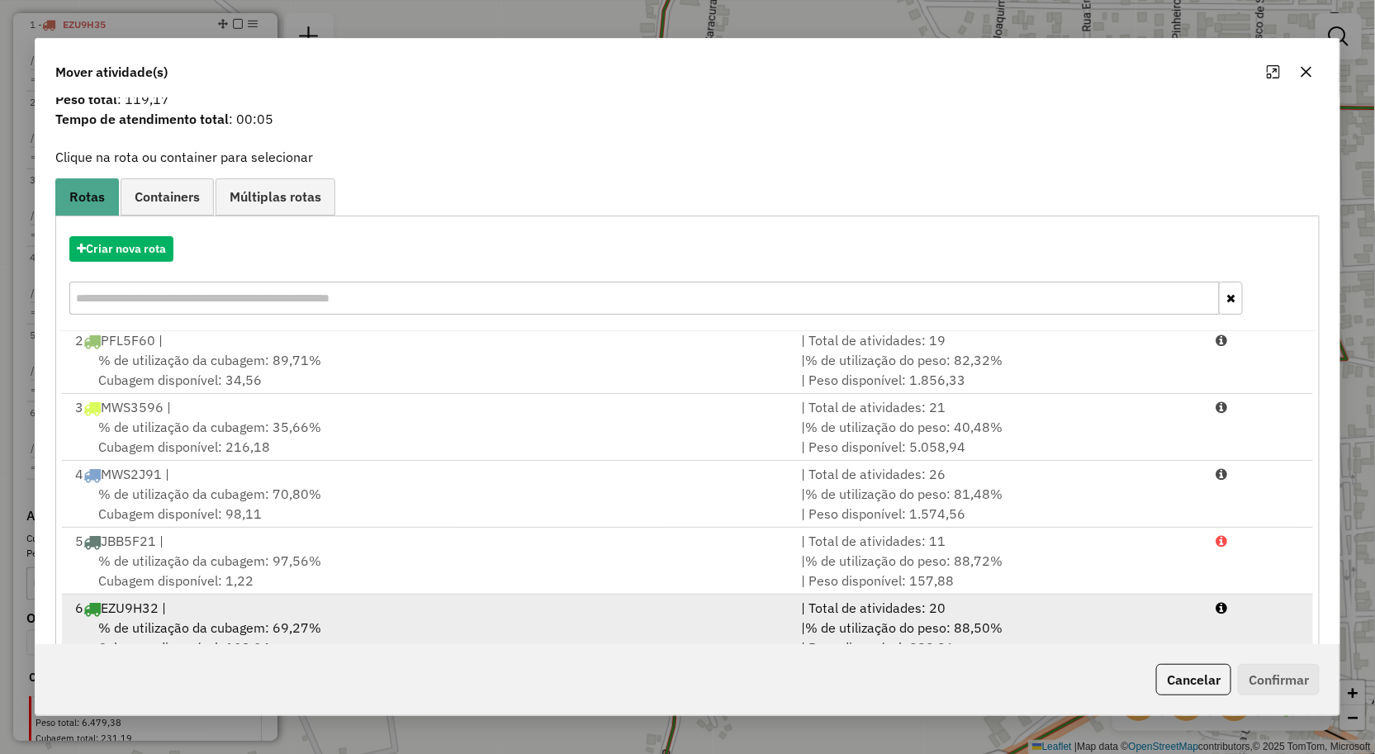
scroll to position [101, 0]
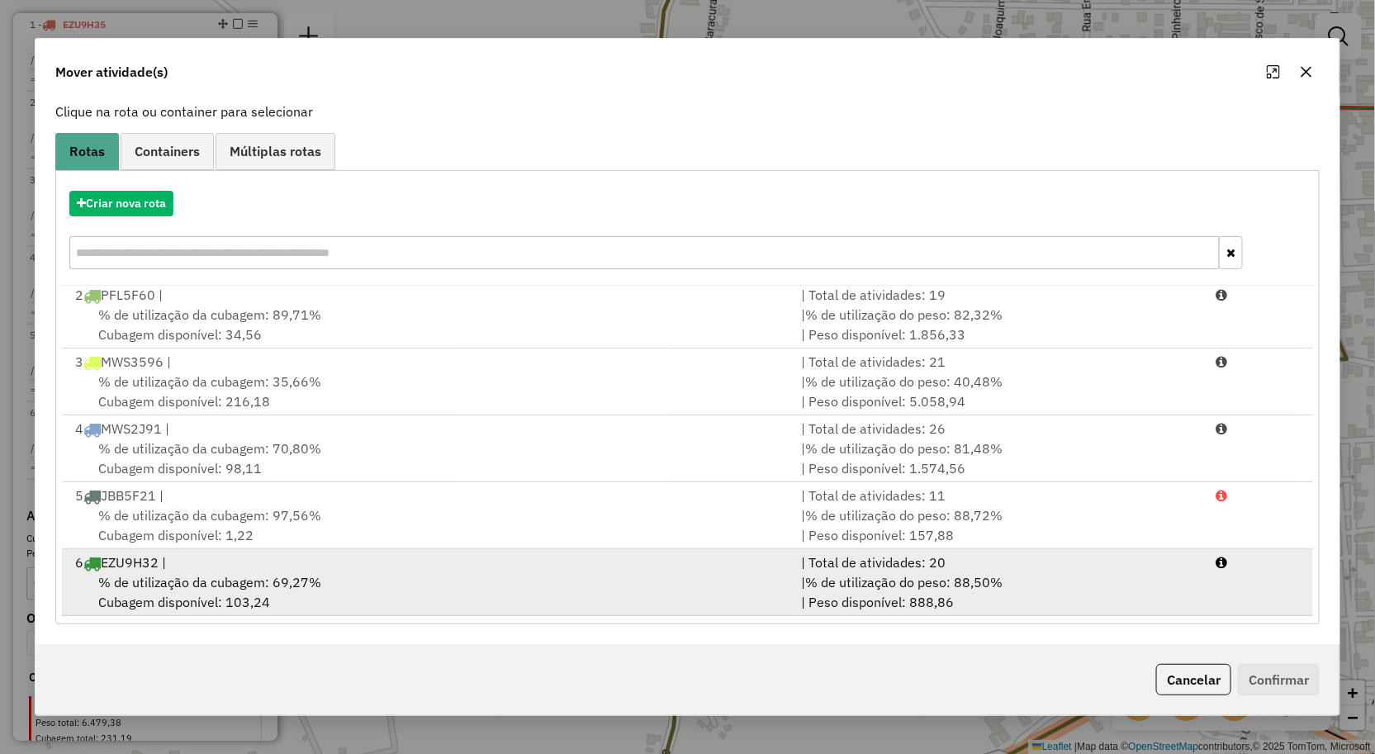
click at [439, 583] on div "% de utilização da cubagem: 69,27% Cubagem disponível: 103,24" at bounding box center [428, 592] width 727 height 40
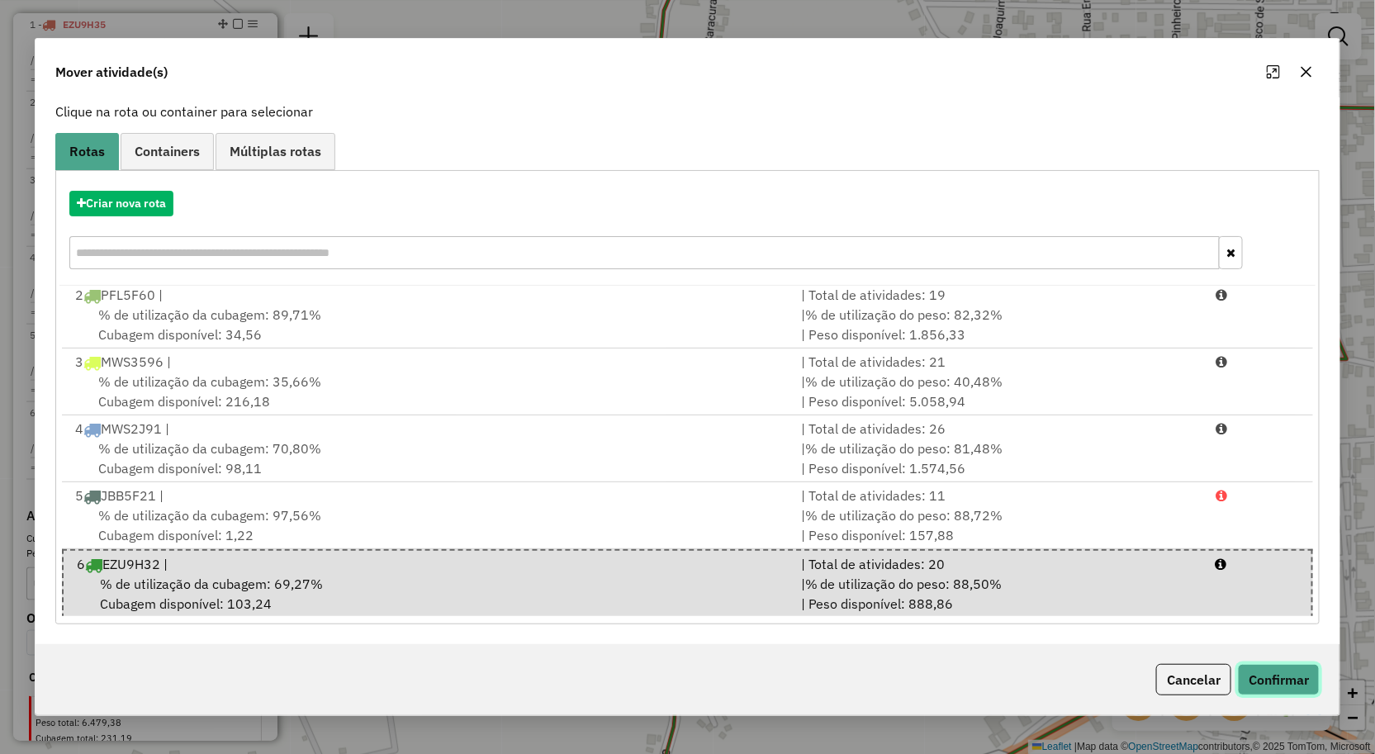
click at [1270, 676] on button "Confirmar" at bounding box center [1279, 679] width 82 height 31
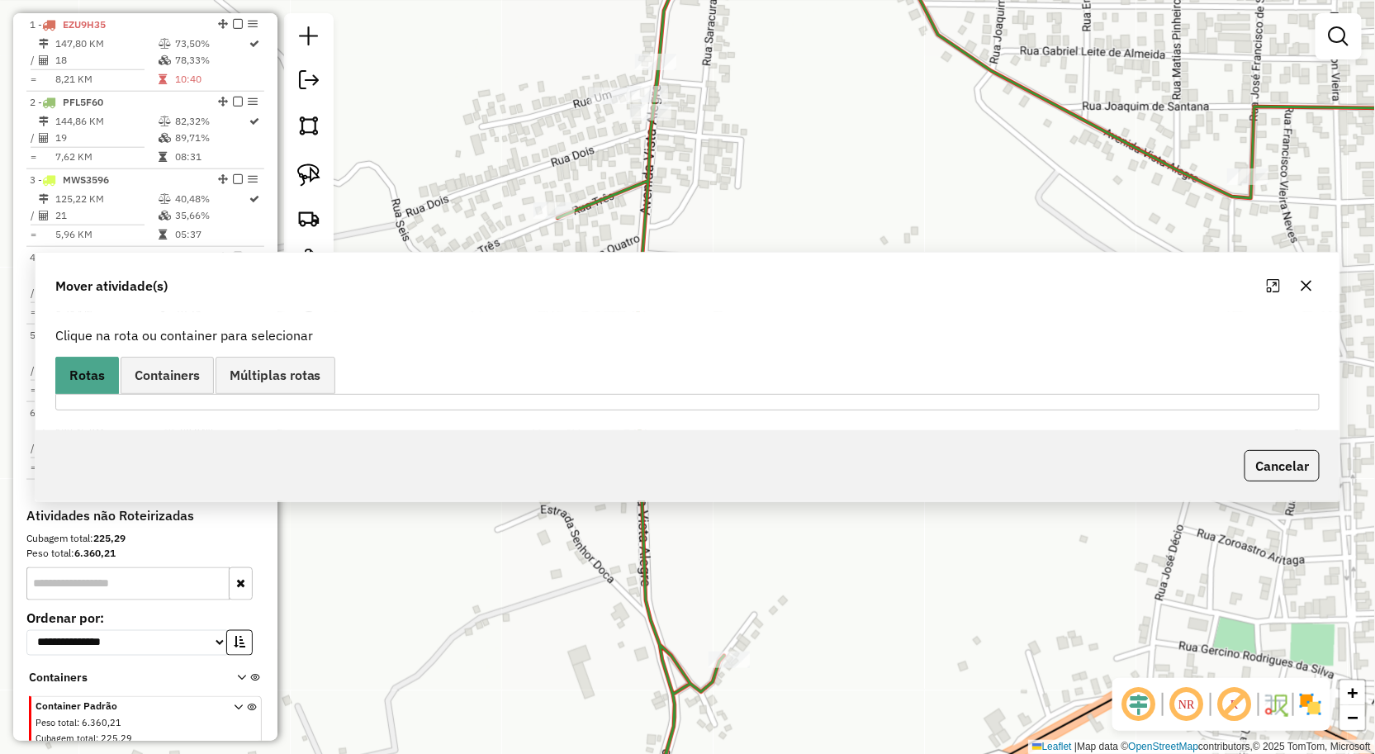
scroll to position [0, 0]
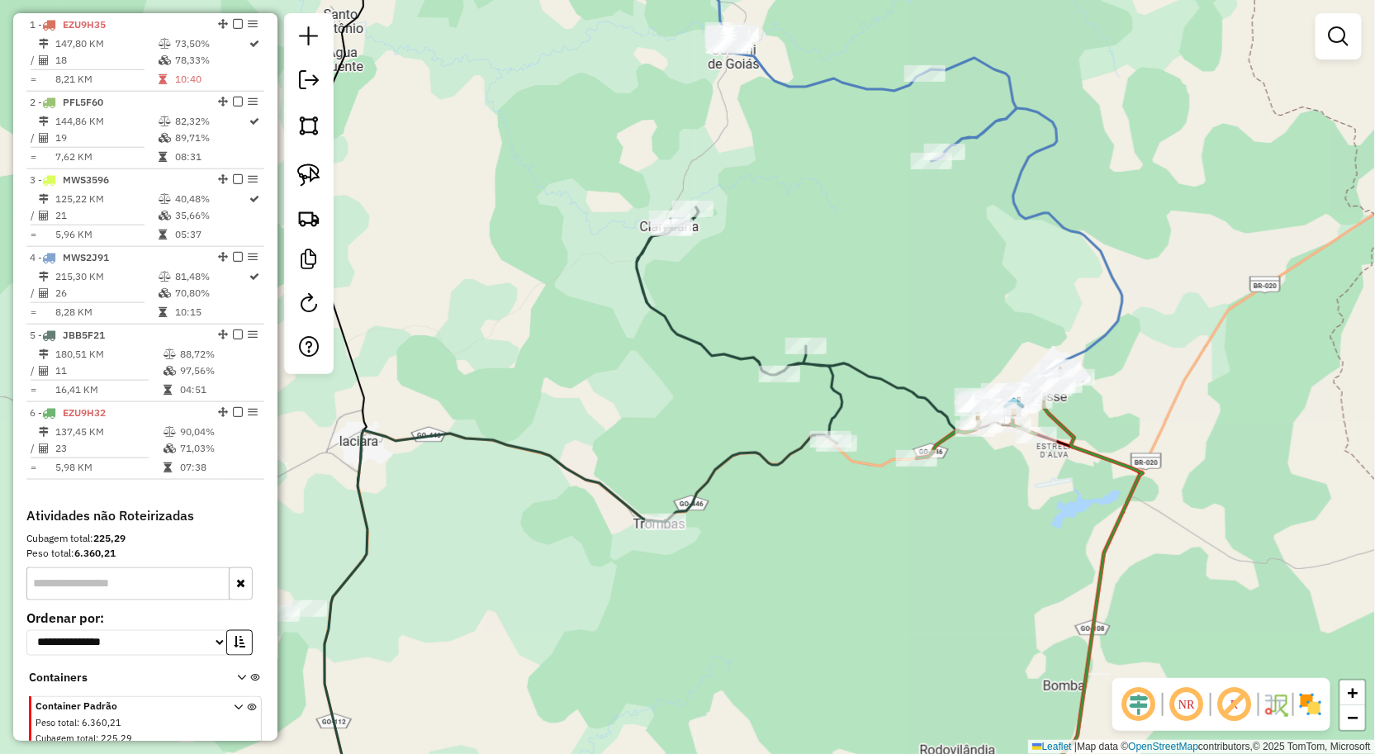
click at [1037, 439] on div "Janela de atendimento Grade de atendimento Capacidade Transportadoras Veículos …" at bounding box center [687, 377] width 1375 height 754
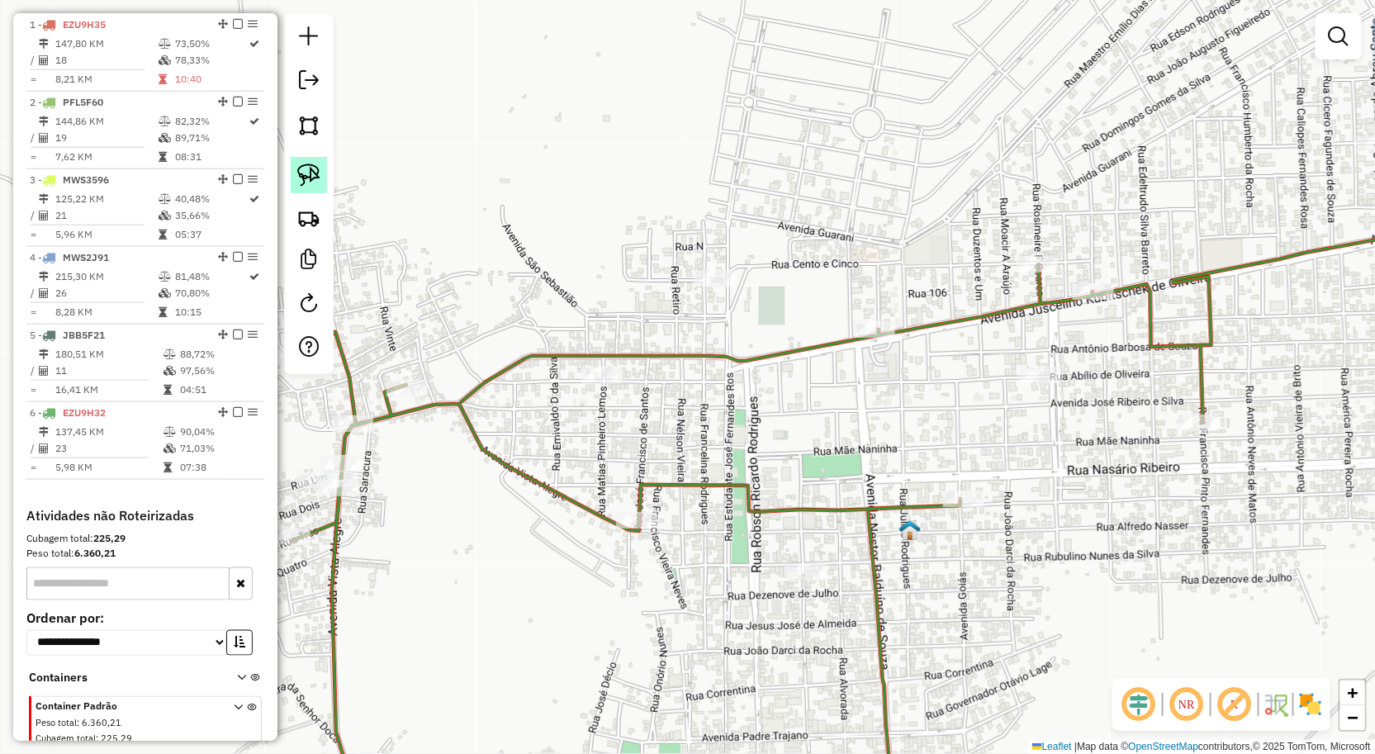
click at [310, 188] on link at bounding box center [309, 175] width 36 height 36
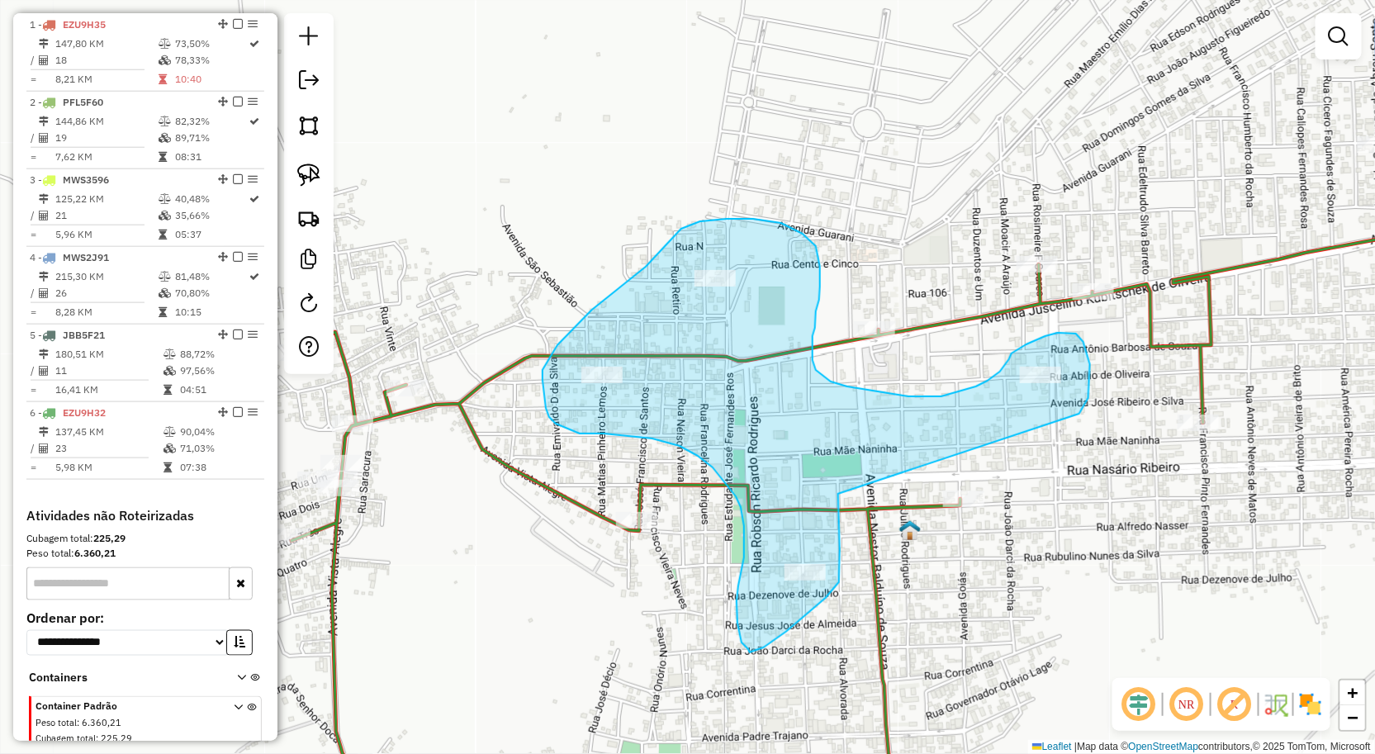
drag, startPoint x: 838, startPoint y: 494, endPoint x: 1072, endPoint y: 422, distance: 244.5
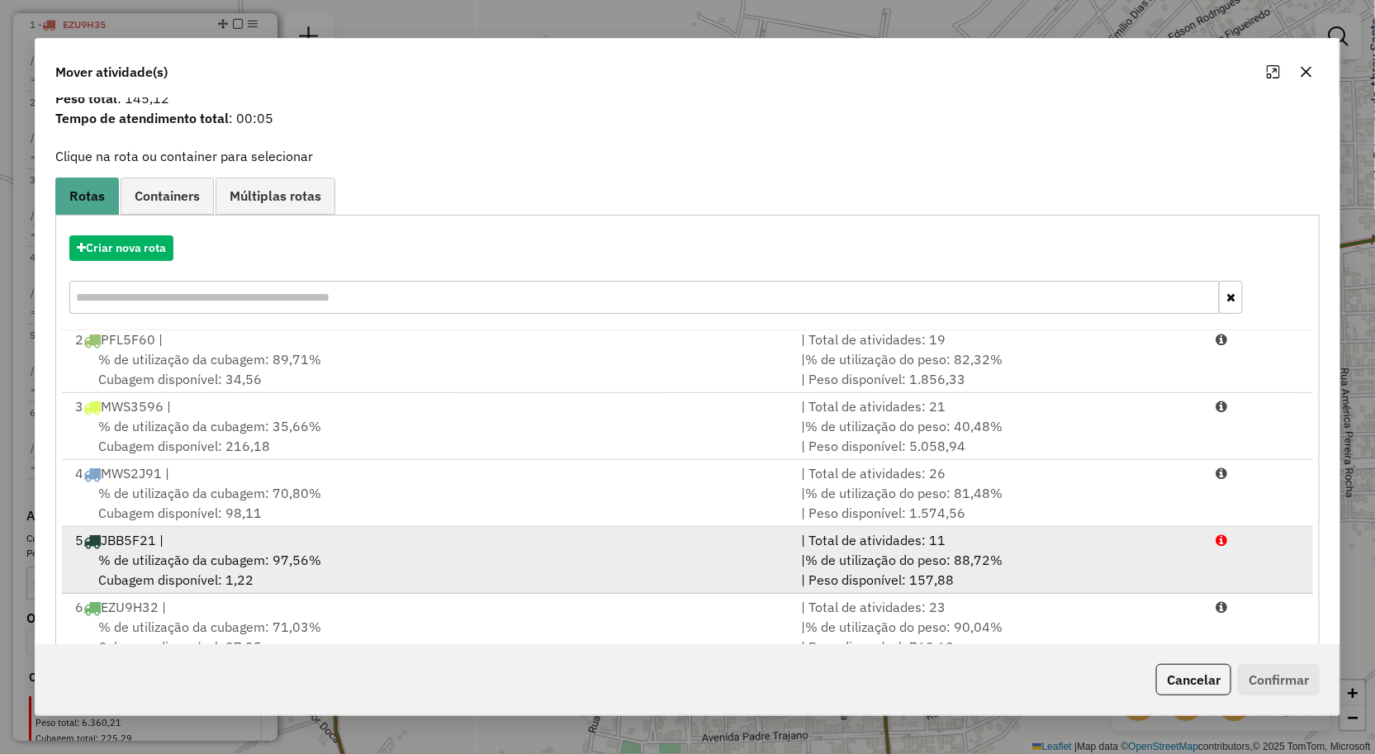
scroll to position [101, 0]
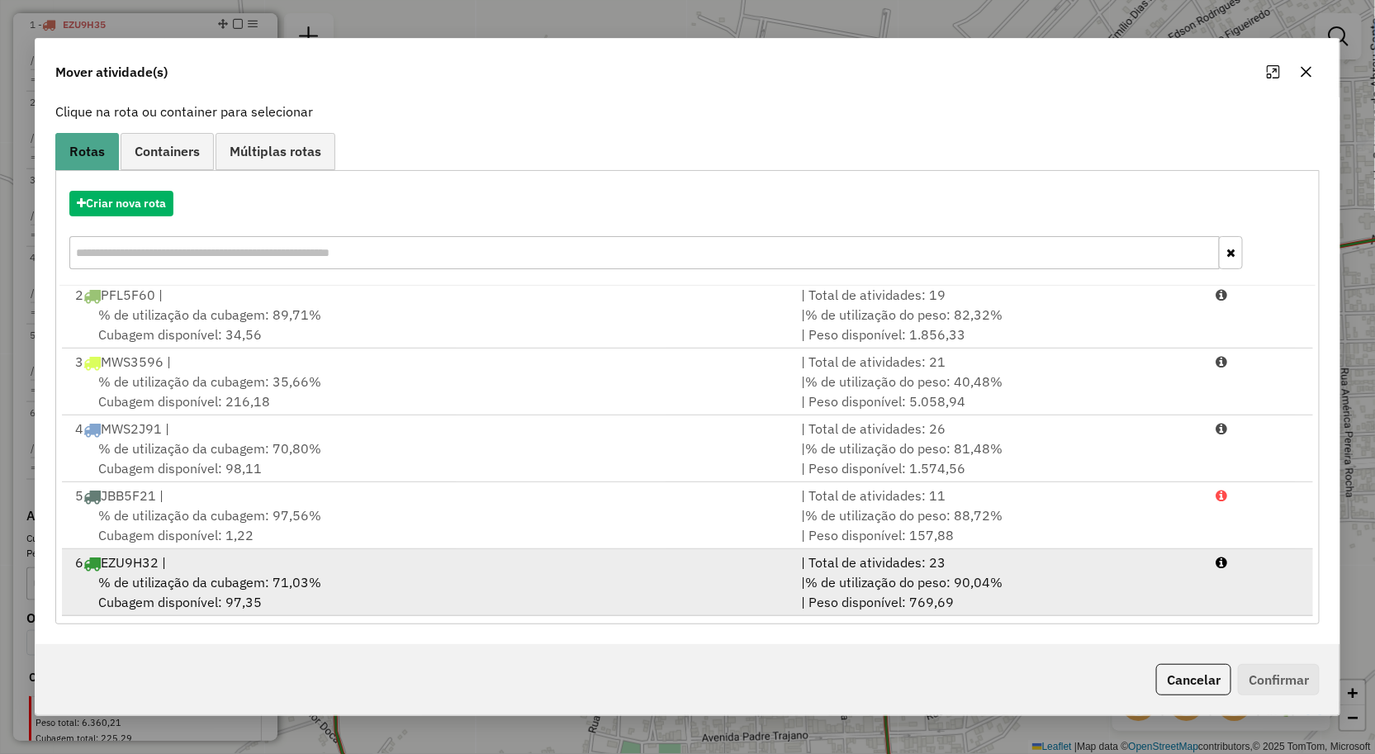
click at [804, 600] on div "| % de utilização do peso: 90,04% | Peso disponível: 769,69" at bounding box center [998, 592] width 415 height 40
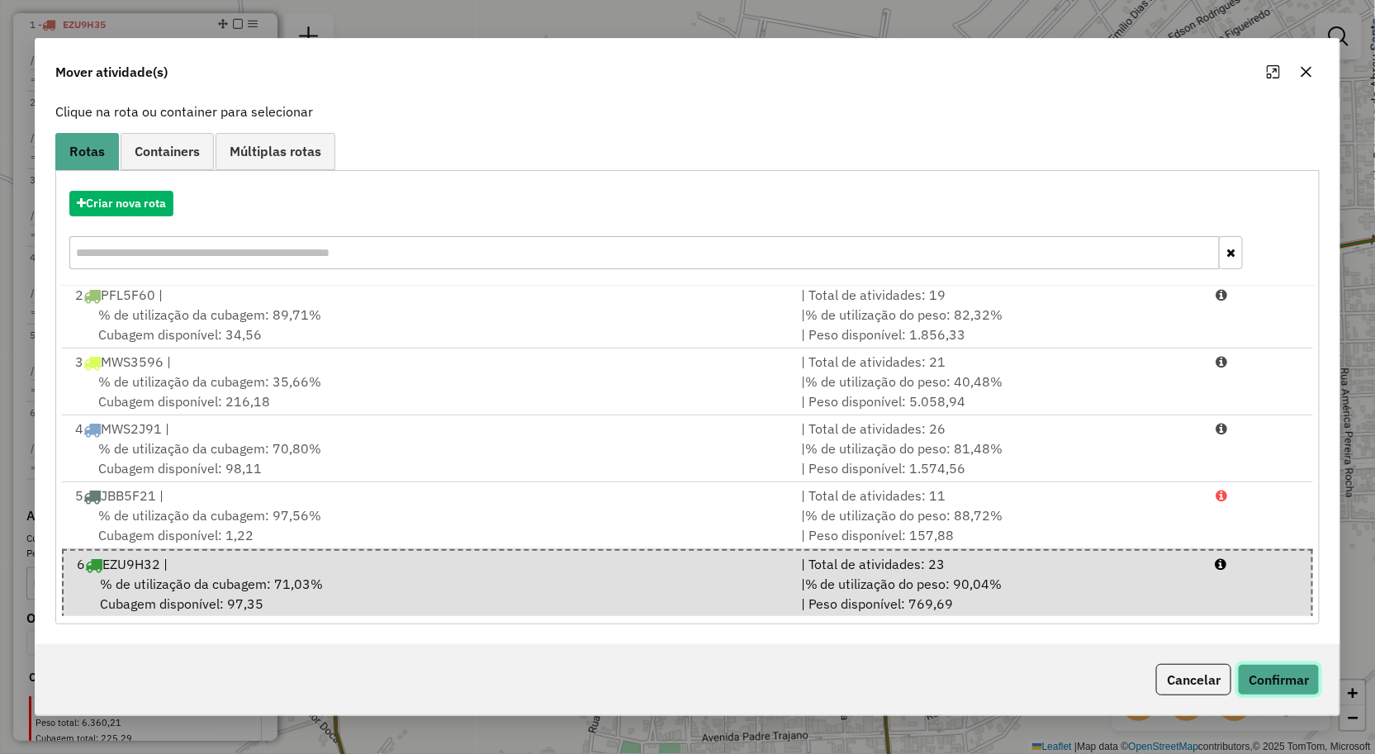
click at [1288, 688] on button "Confirmar" at bounding box center [1279, 679] width 82 height 31
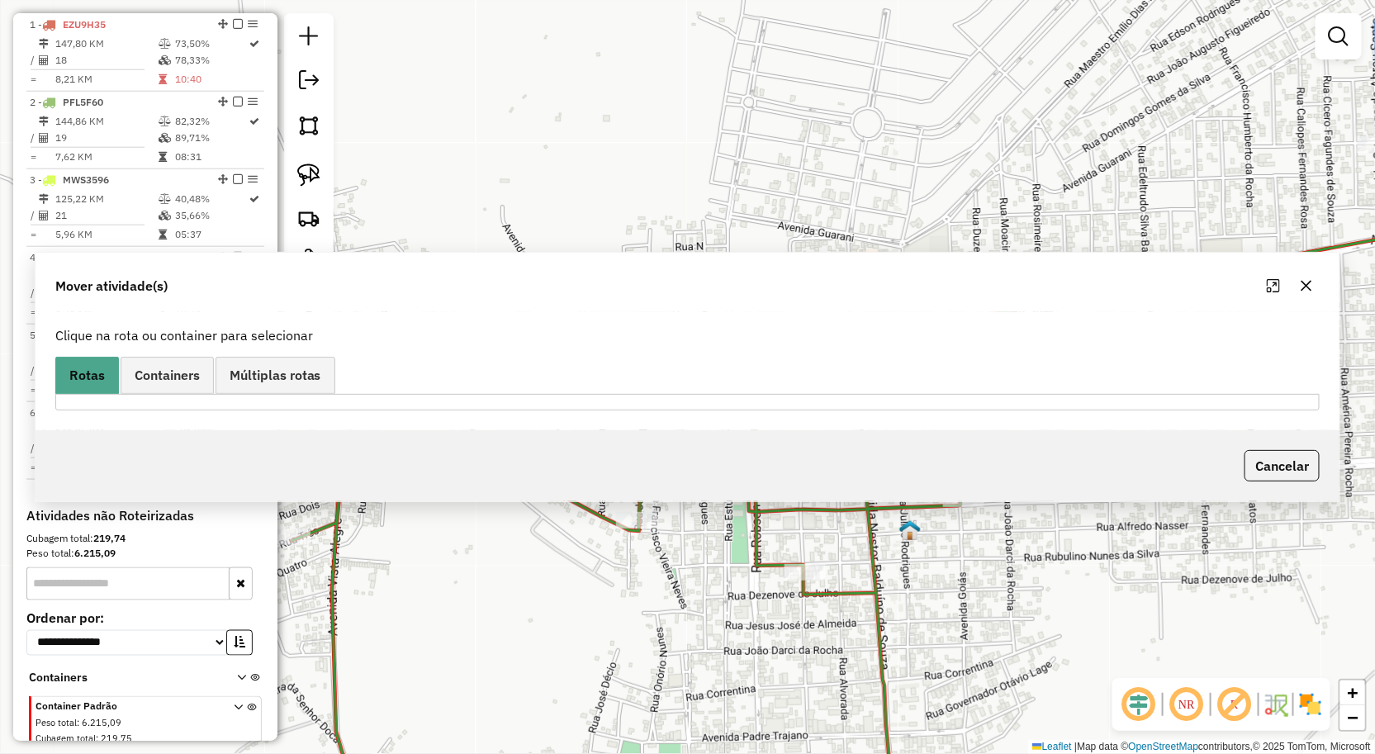
scroll to position [0, 0]
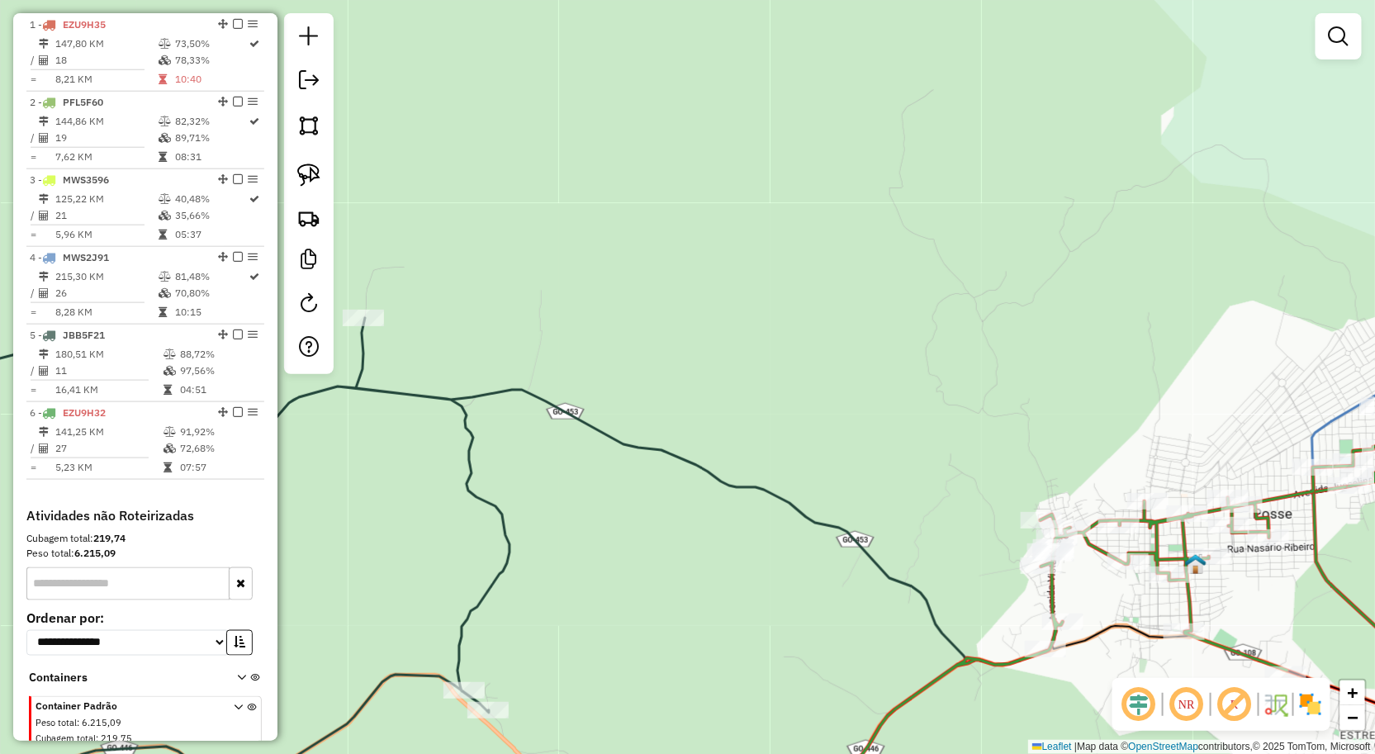
drag, startPoint x: 1333, startPoint y: 589, endPoint x: 1094, endPoint y: 558, distance: 241.6
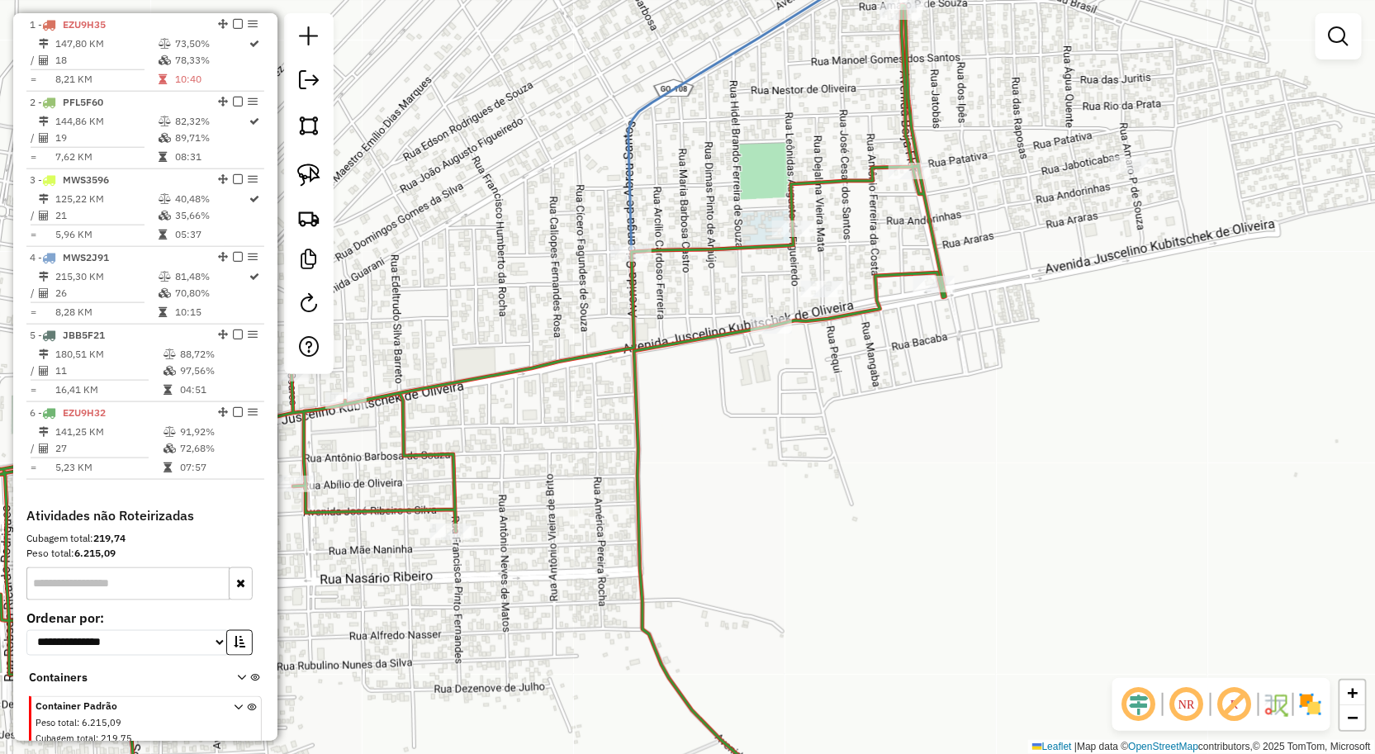
drag, startPoint x: 973, startPoint y: 373, endPoint x: 945, endPoint y: 476, distance: 106.2
click at [945, 476] on div "Janela de atendimento Grade de atendimento Capacidade Transportadoras Veículos …" at bounding box center [687, 377] width 1375 height 754
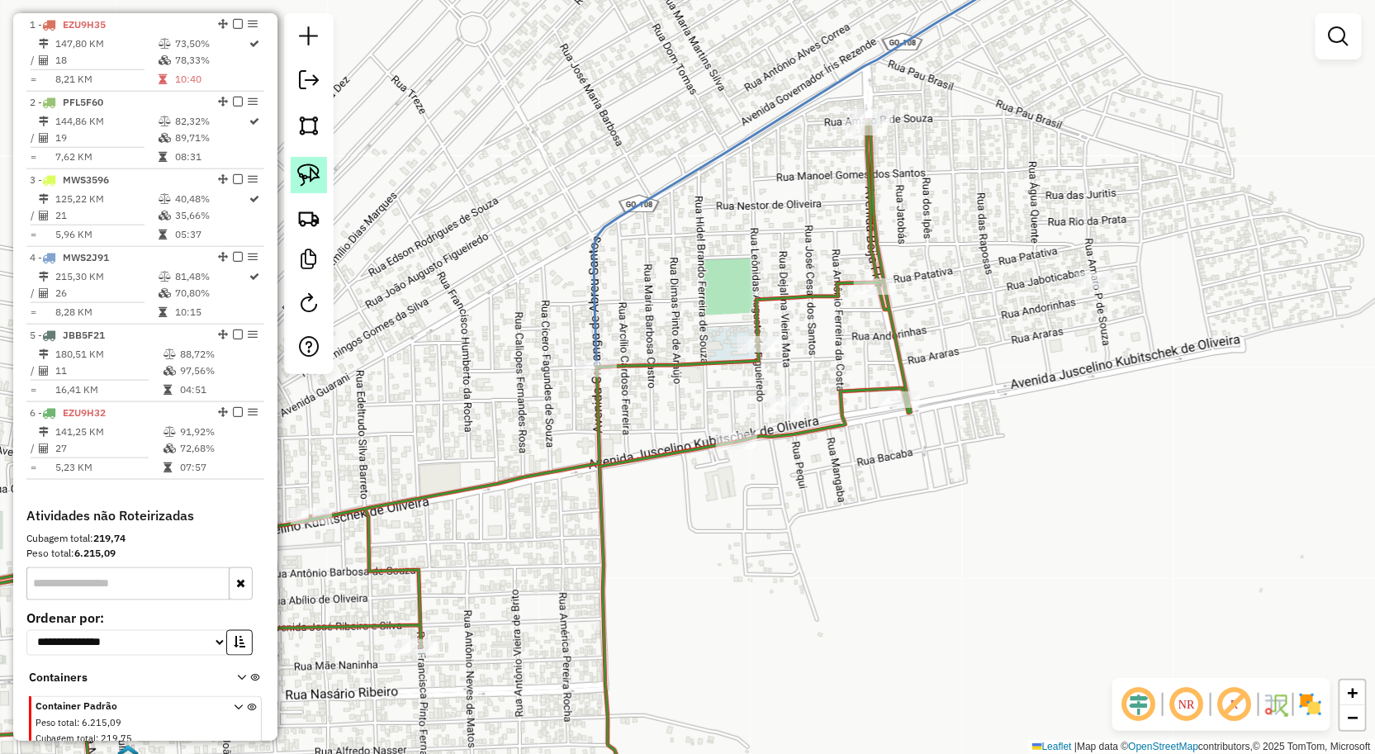
click at [300, 178] on img at bounding box center [308, 175] width 23 height 23
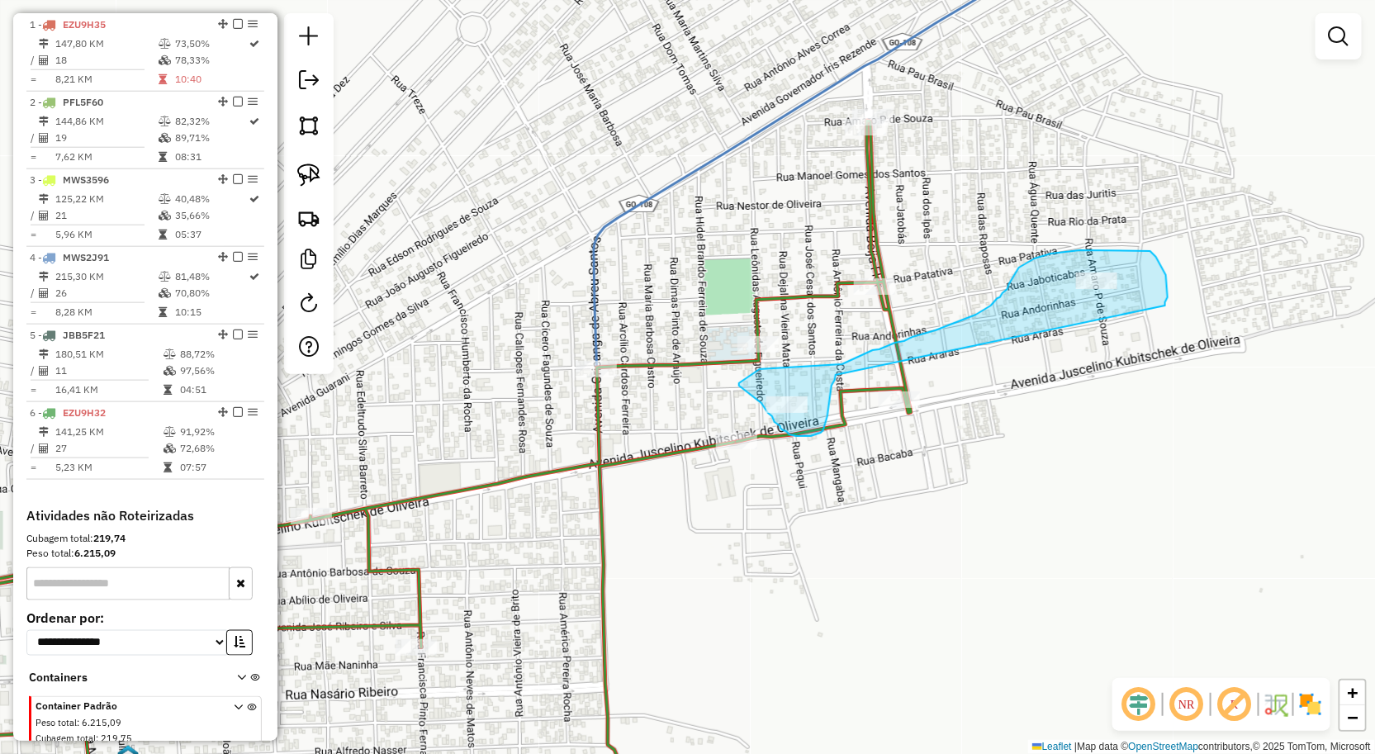
drag, startPoint x: 830, startPoint y: 394, endPoint x: 1165, endPoint y: 306, distance: 345.8
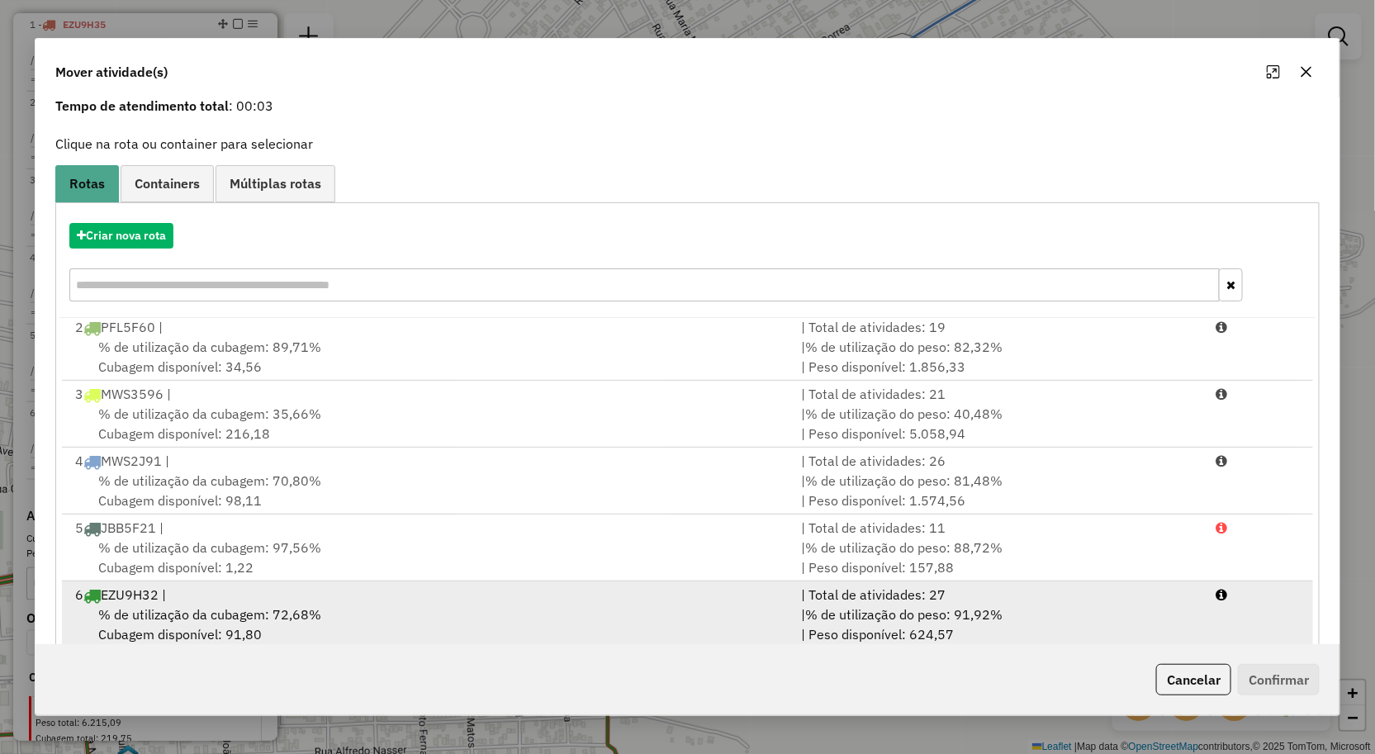
scroll to position [101, 0]
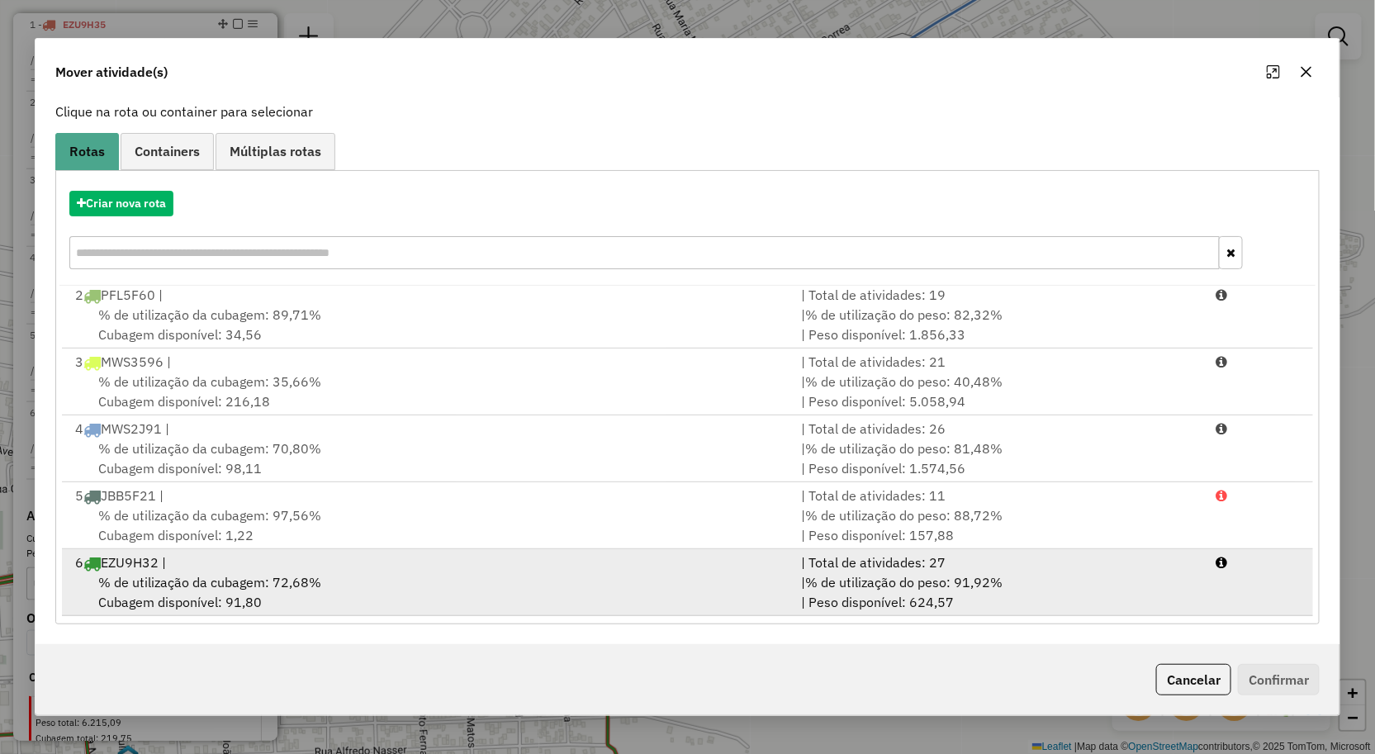
click at [552, 580] on div "% de utilização da cubagem: 72,68% Cubagem disponível: 91,80" at bounding box center [428, 592] width 727 height 40
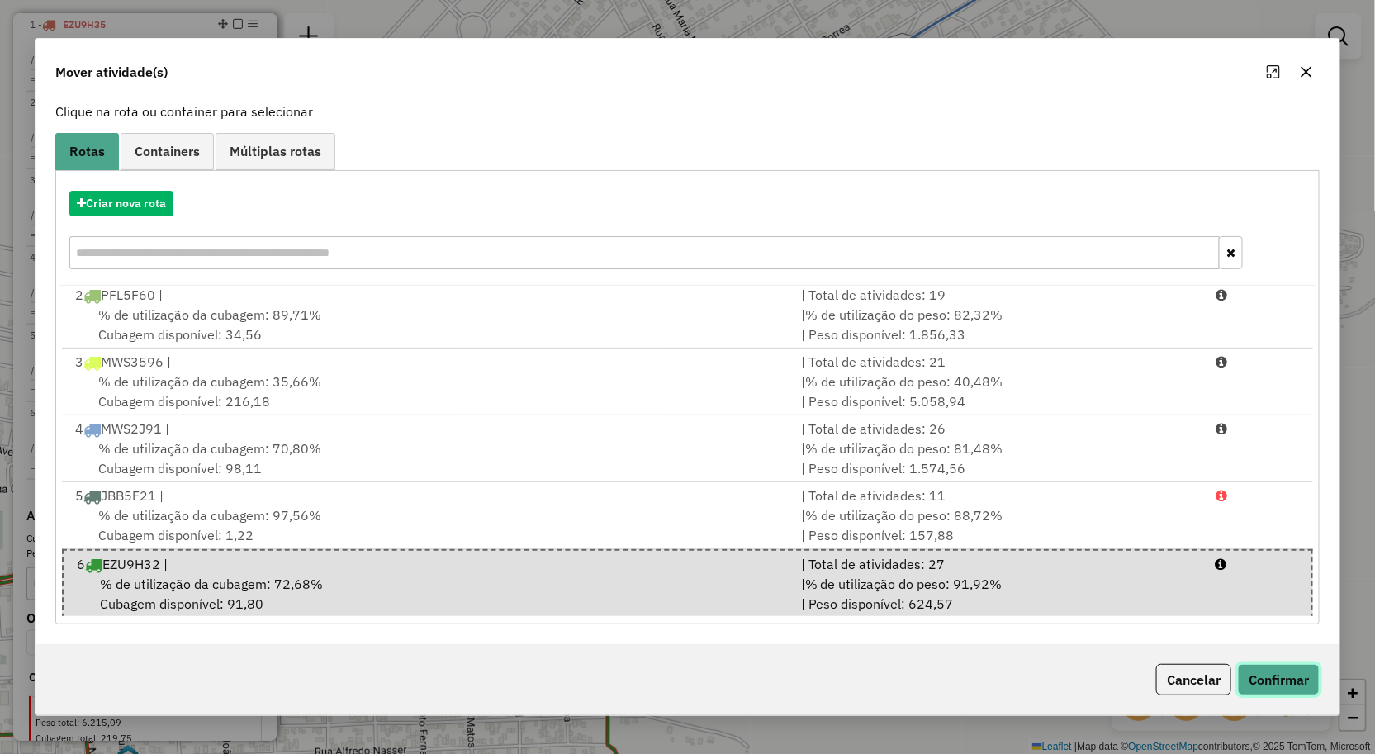
click at [1269, 666] on button "Confirmar" at bounding box center [1279, 679] width 82 height 31
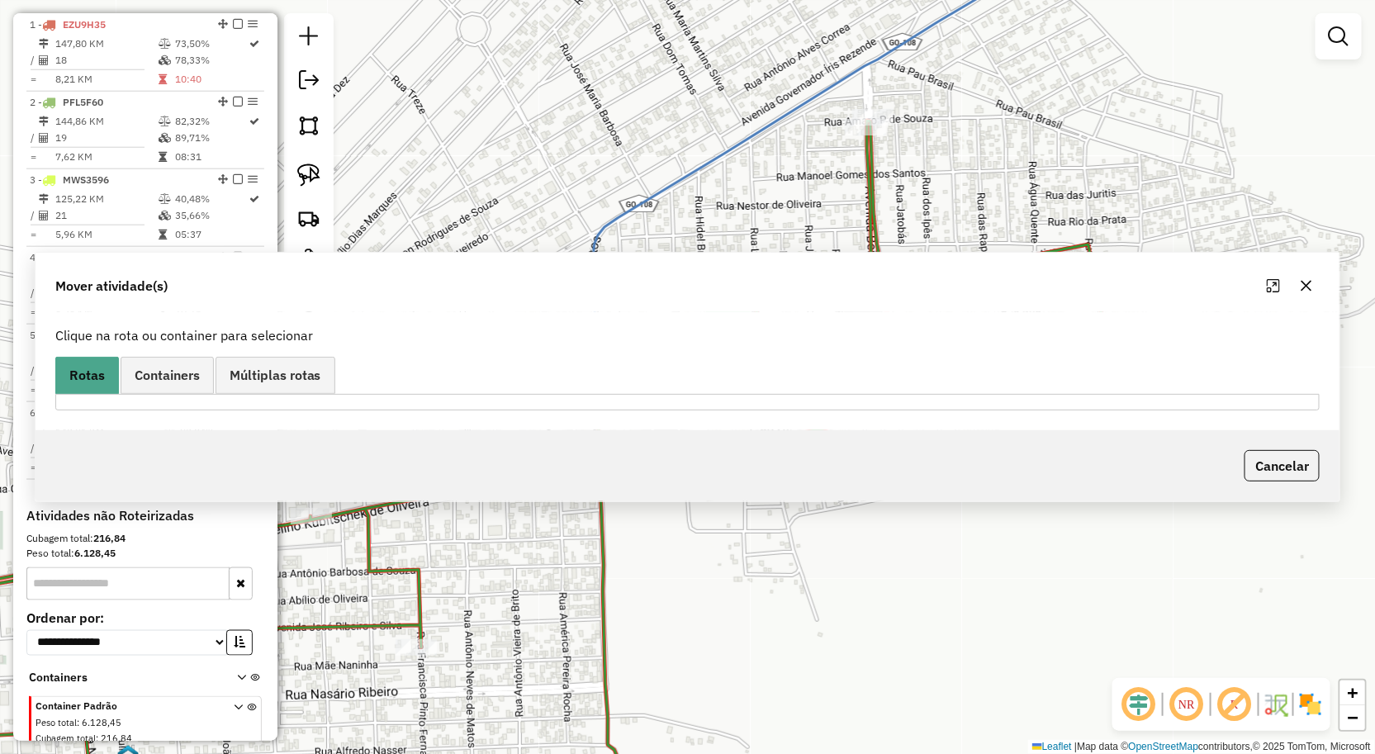
scroll to position [0, 0]
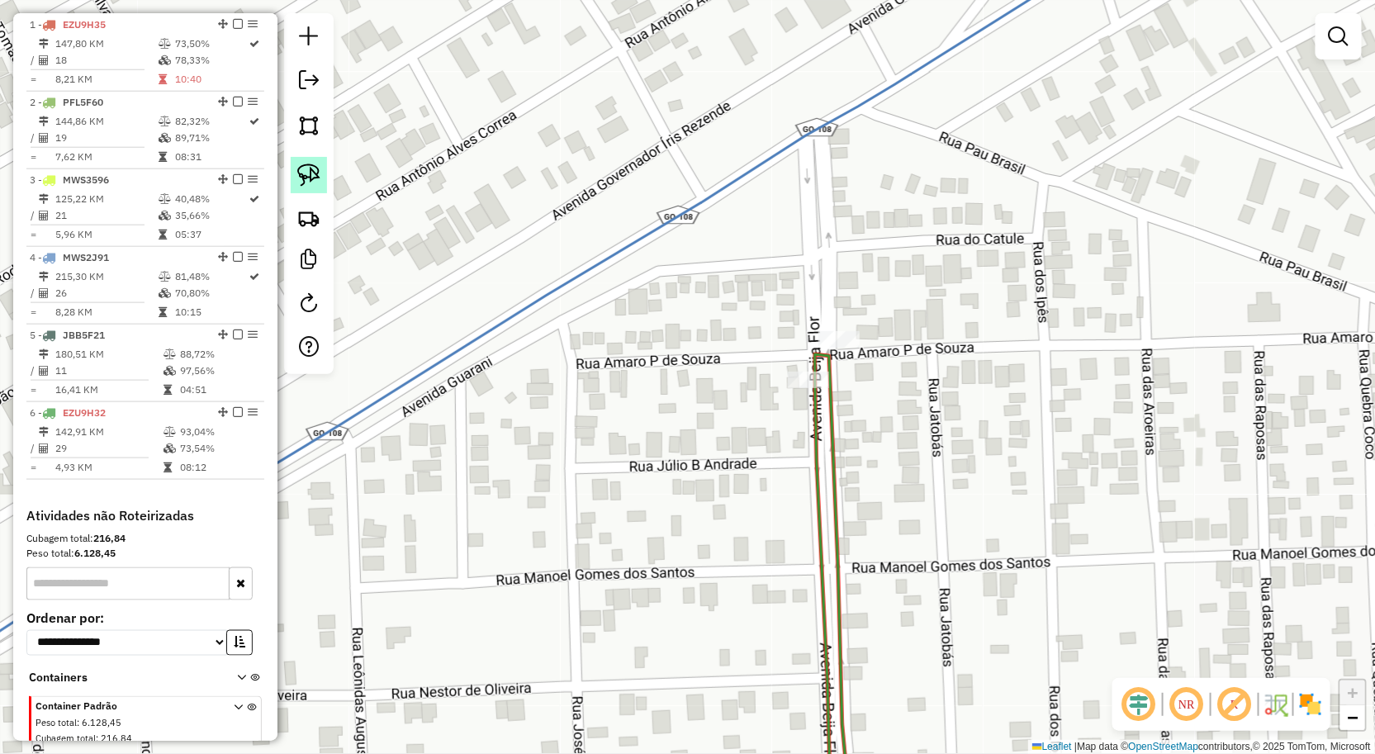
click at [297, 168] on img at bounding box center [308, 175] width 23 height 23
drag, startPoint x: 724, startPoint y: 224, endPoint x: 947, endPoint y: 336, distance: 249.7
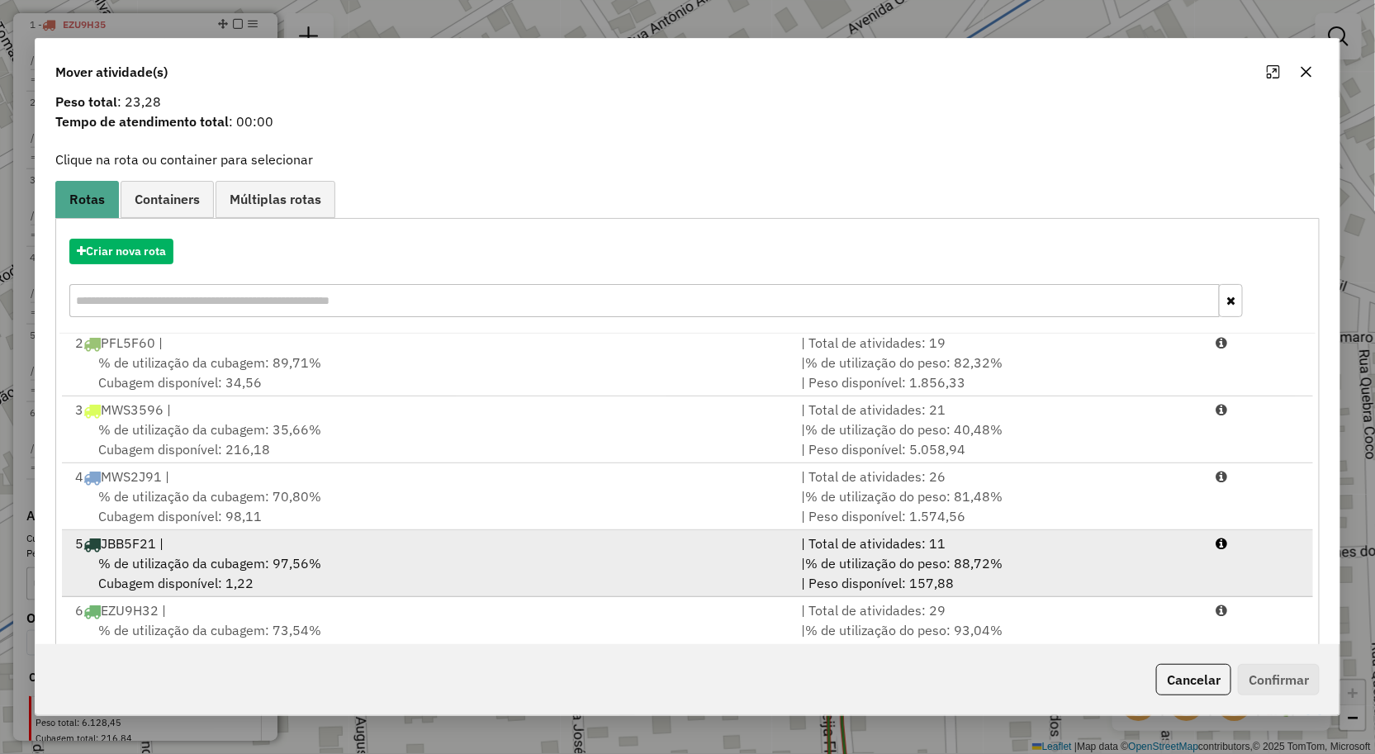
scroll to position [101, 0]
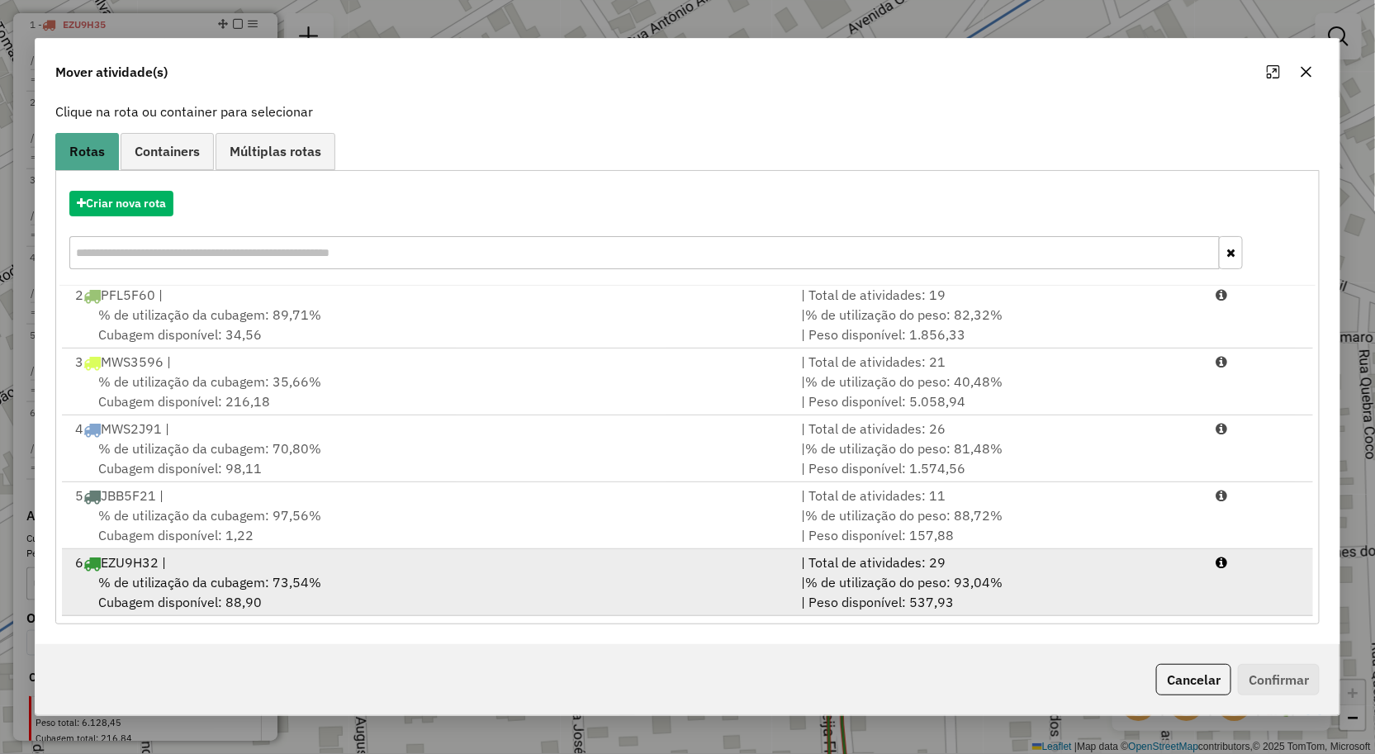
click at [395, 579] on div "% de utilização da cubagem: 73,54% Cubagem disponível: 88,90" at bounding box center [428, 592] width 727 height 40
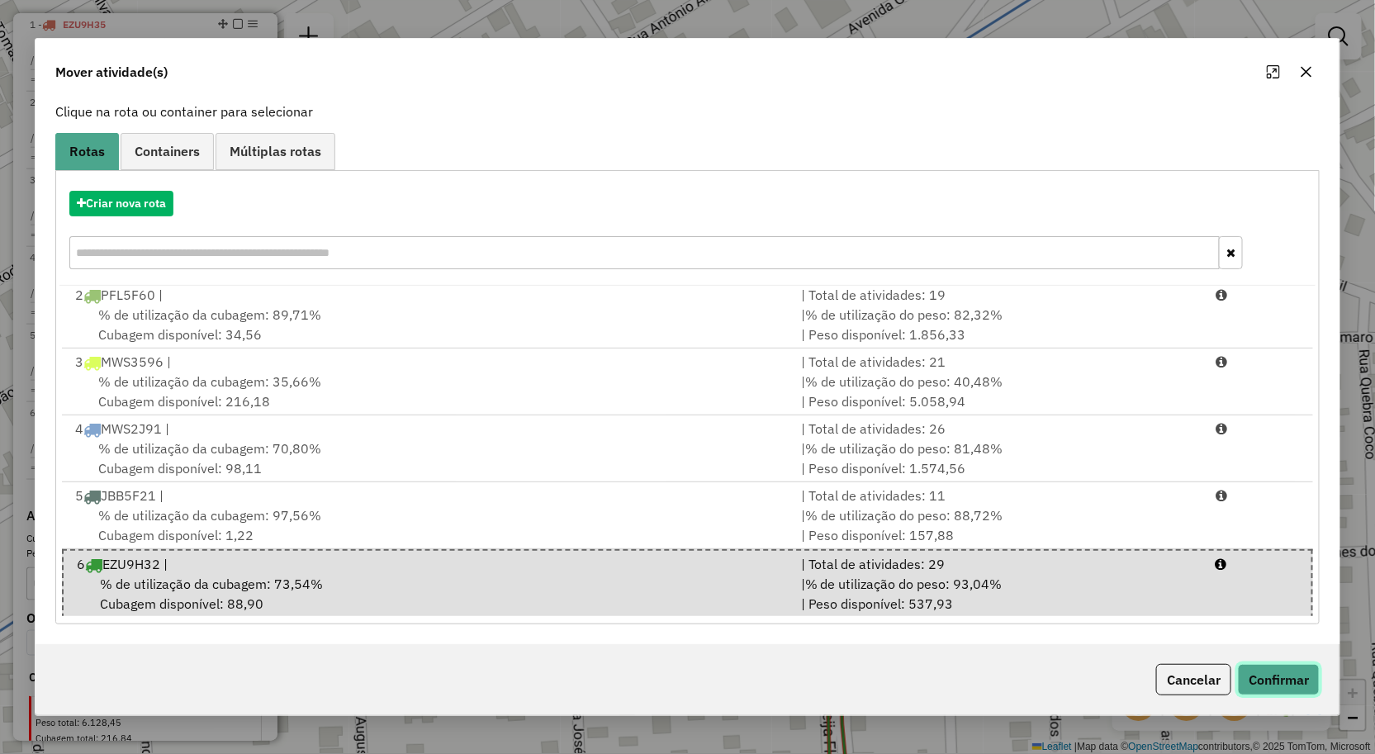
click at [1283, 678] on button "Confirmar" at bounding box center [1279, 679] width 82 height 31
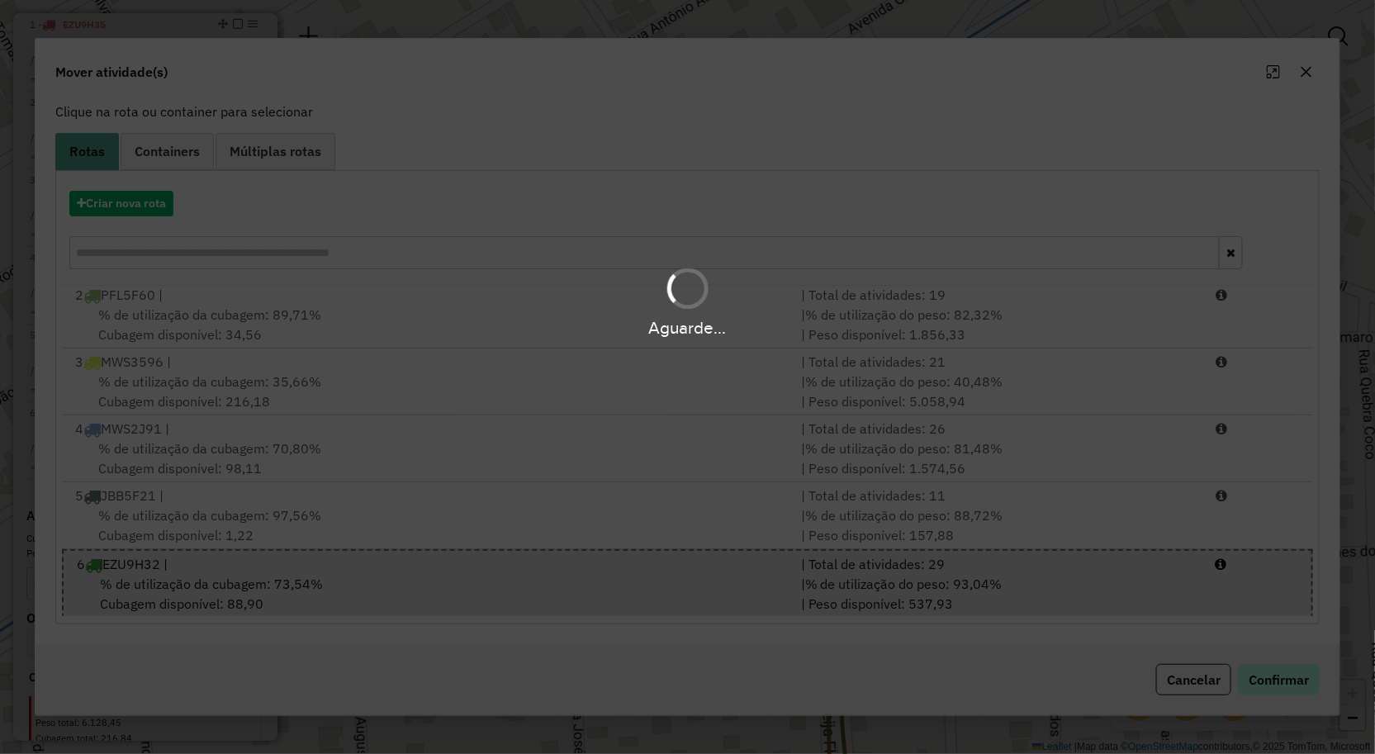
scroll to position [0, 0]
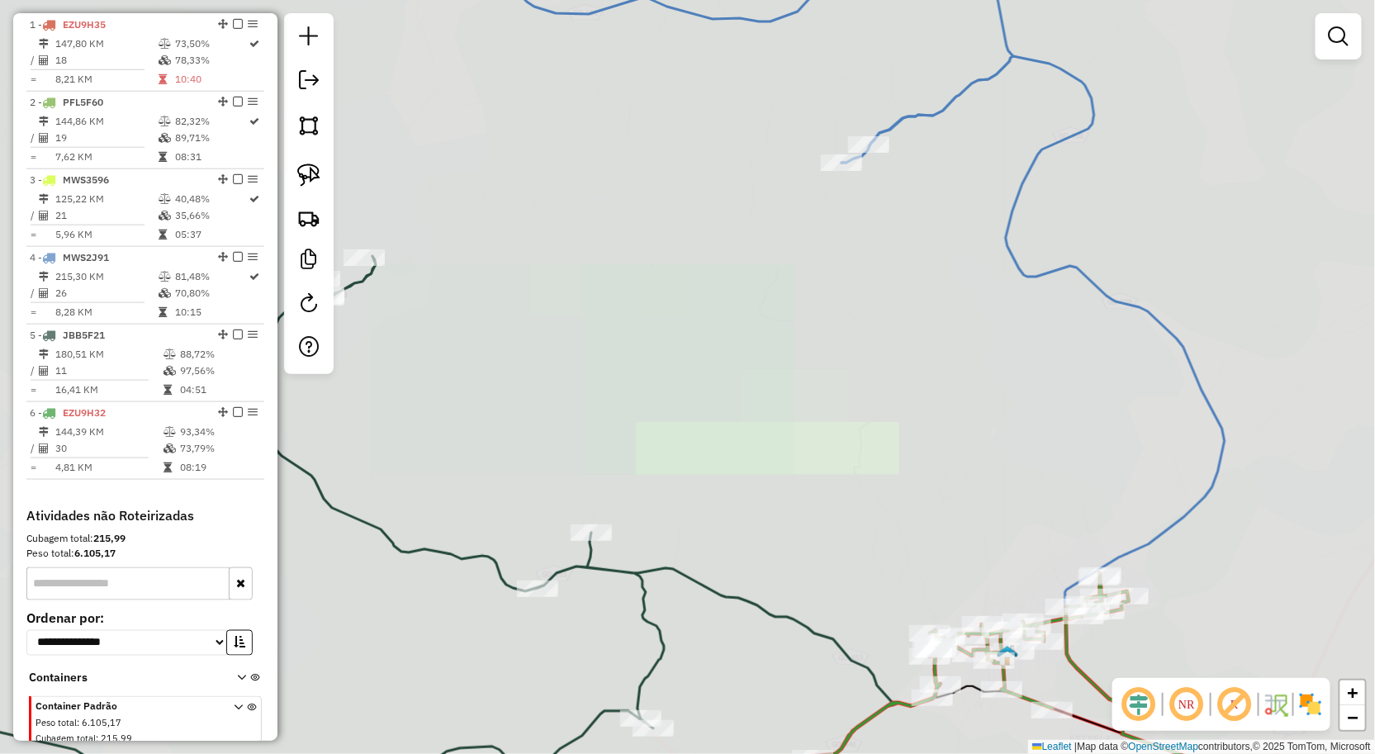
drag, startPoint x: 904, startPoint y: 449, endPoint x: 917, endPoint y: 397, distance: 53.5
click at [911, 419] on div "Rota 6 - Placa EZU9H32 583 - CAFE TIODETE Rota 6 - Placa EZU9H32 586 - VALMIR M…" at bounding box center [687, 377] width 1375 height 754
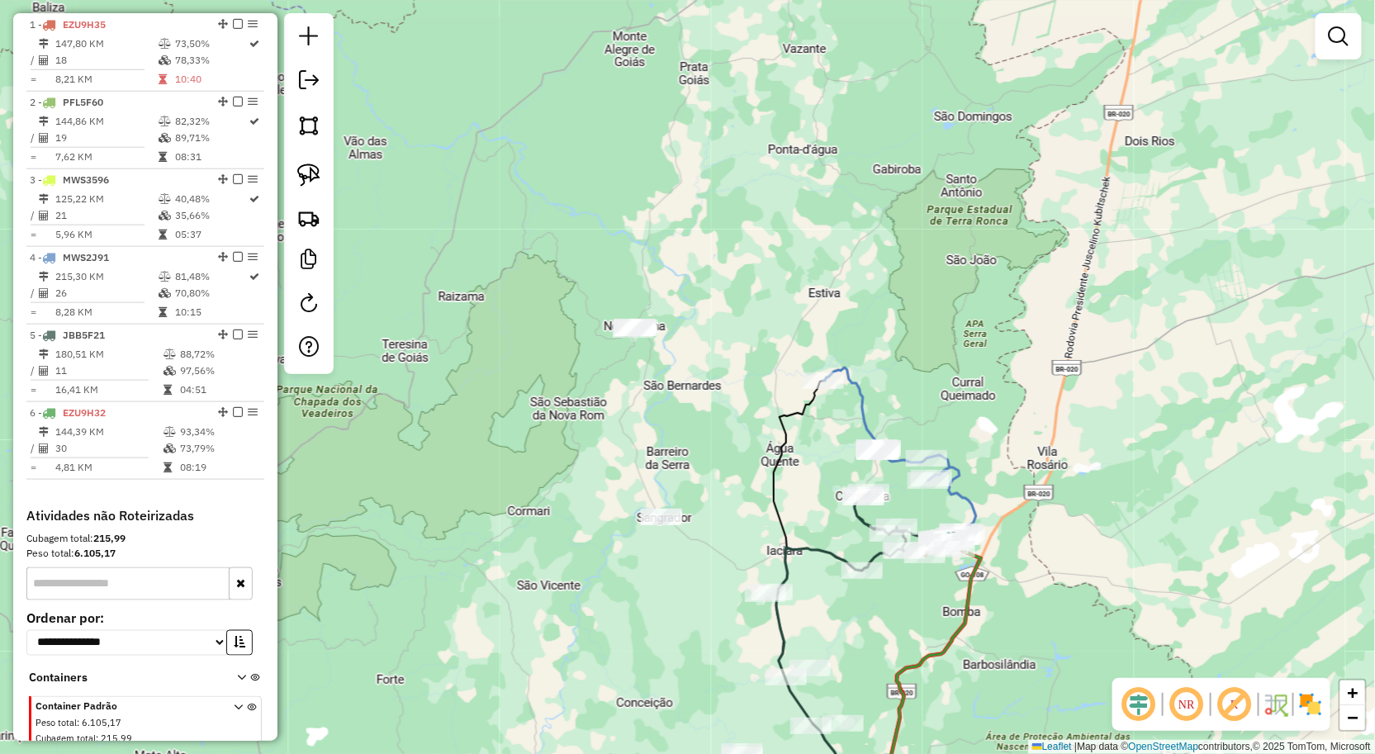
drag, startPoint x: 874, startPoint y: 629, endPoint x: 886, endPoint y: 551, distance: 79.4
click at [886, 553] on div "Janela de atendimento Grade de atendimento Capacidade Transportadoras Veículos …" at bounding box center [687, 377] width 1375 height 754
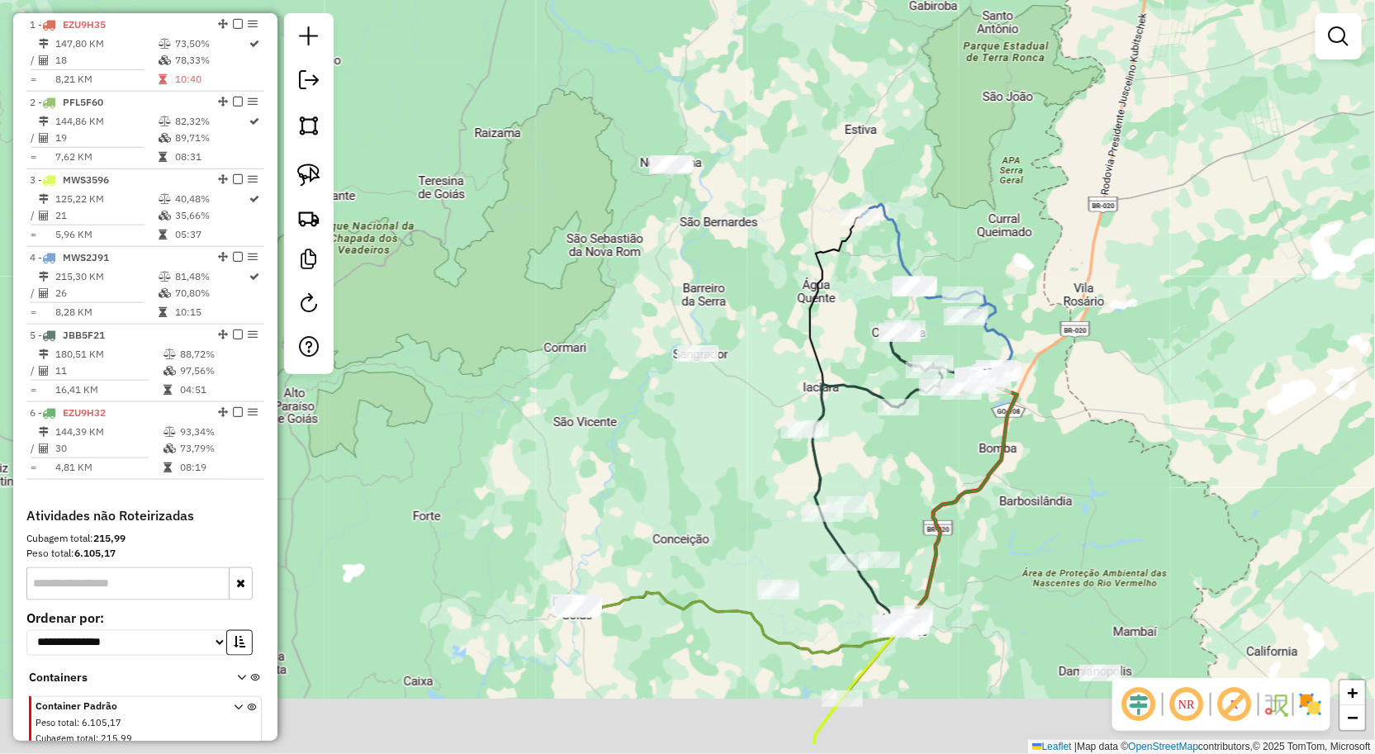
drag, startPoint x: 903, startPoint y: 508, endPoint x: 904, endPoint y: 496, distance: 11.7
click at [904, 496] on div "Janela de atendimento Grade de atendimento Capacidade Transportadoras Veículos …" at bounding box center [687, 377] width 1375 height 754
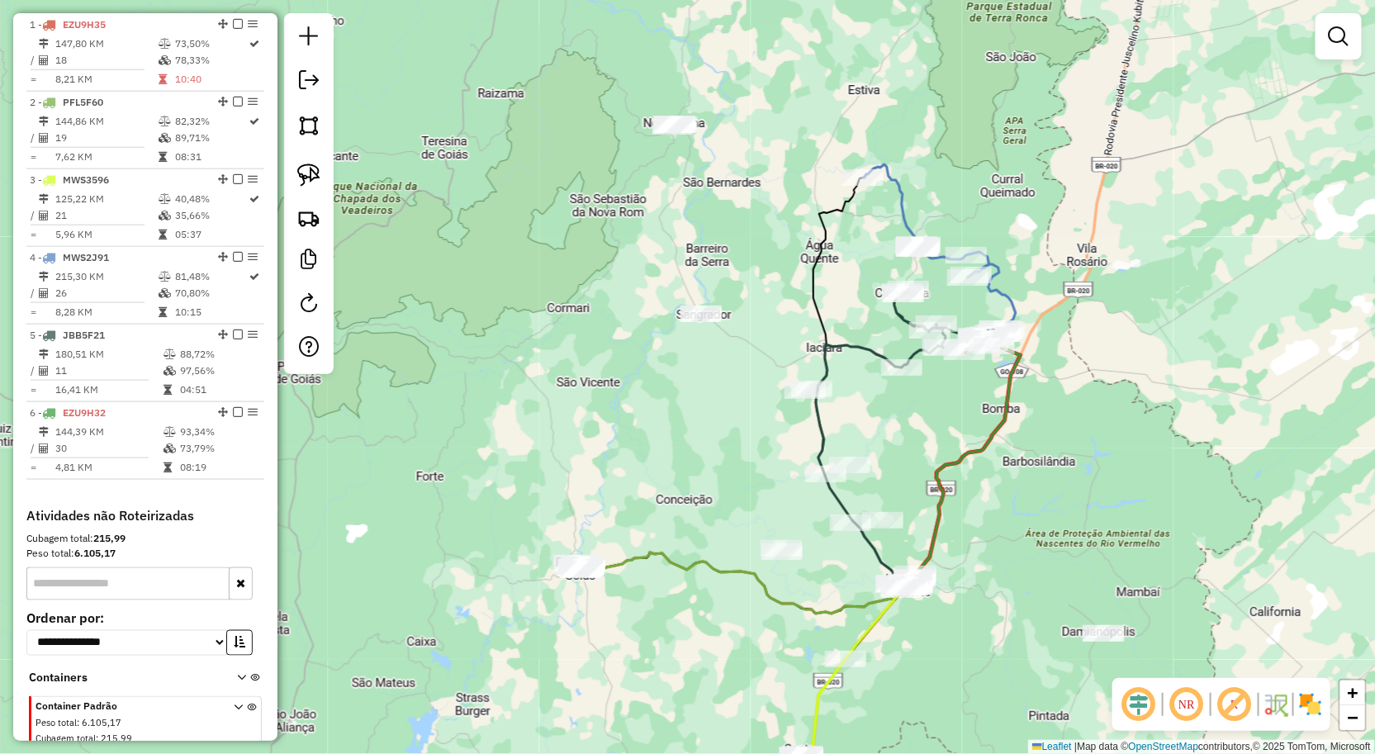
click at [947, 628] on div "Janela de atendimento Grade de atendimento Capacidade Transportadoras Veículos …" at bounding box center [687, 377] width 1375 height 754
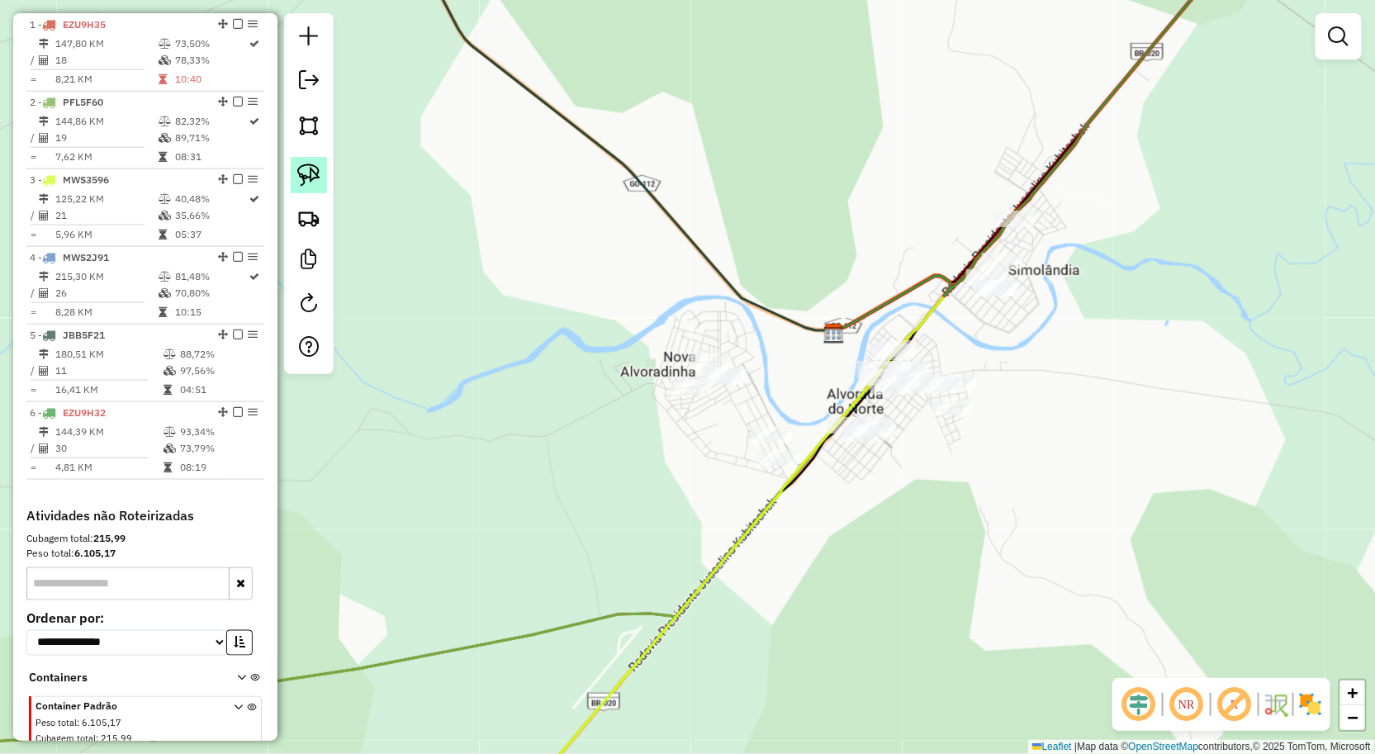
drag, startPoint x: 294, startPoint y: 166, endPoint x: 323, endPoint y: 169, distance: 29.1
click at [294, 166] on link at bounding box center [309, 175] width 36 height 36
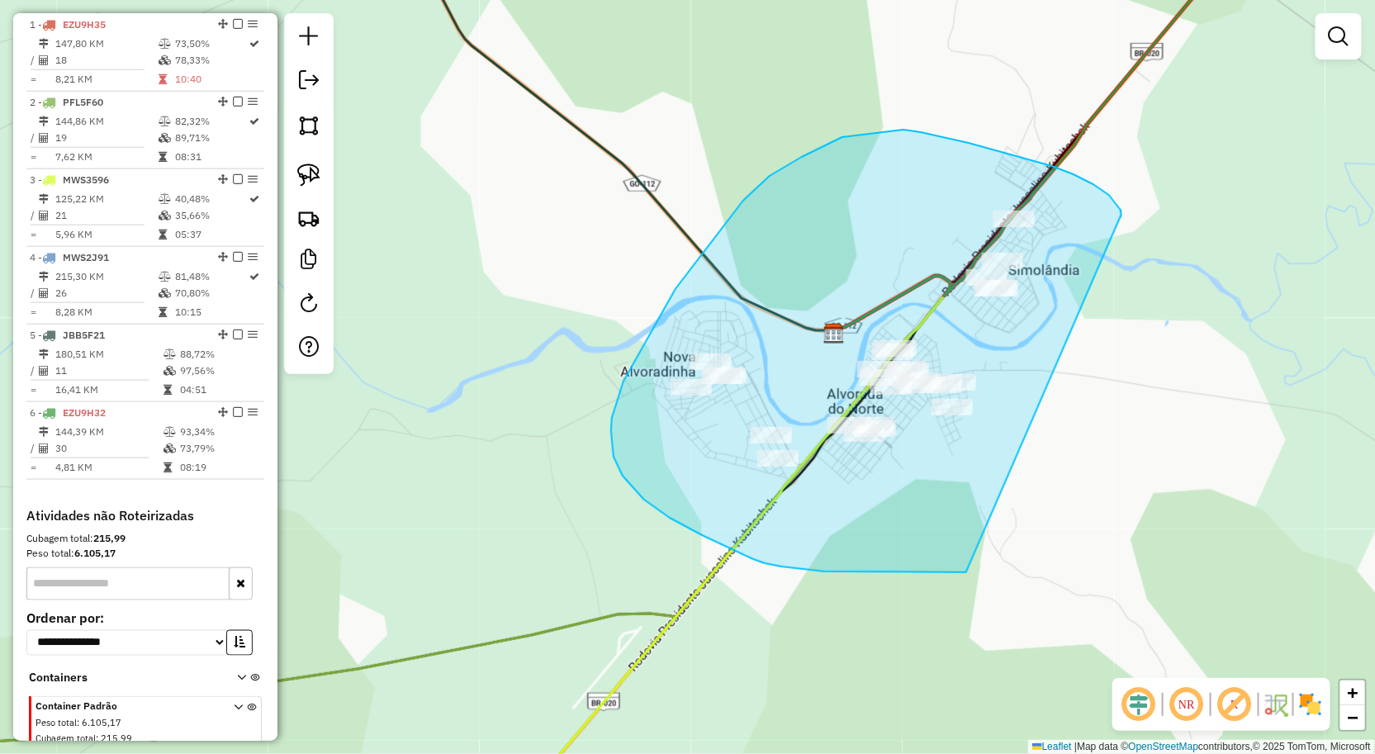
drag, startPoint x: 1109, startPoint y: 195, endPoint x: 966, endPoint y: 572, distance: 403.6
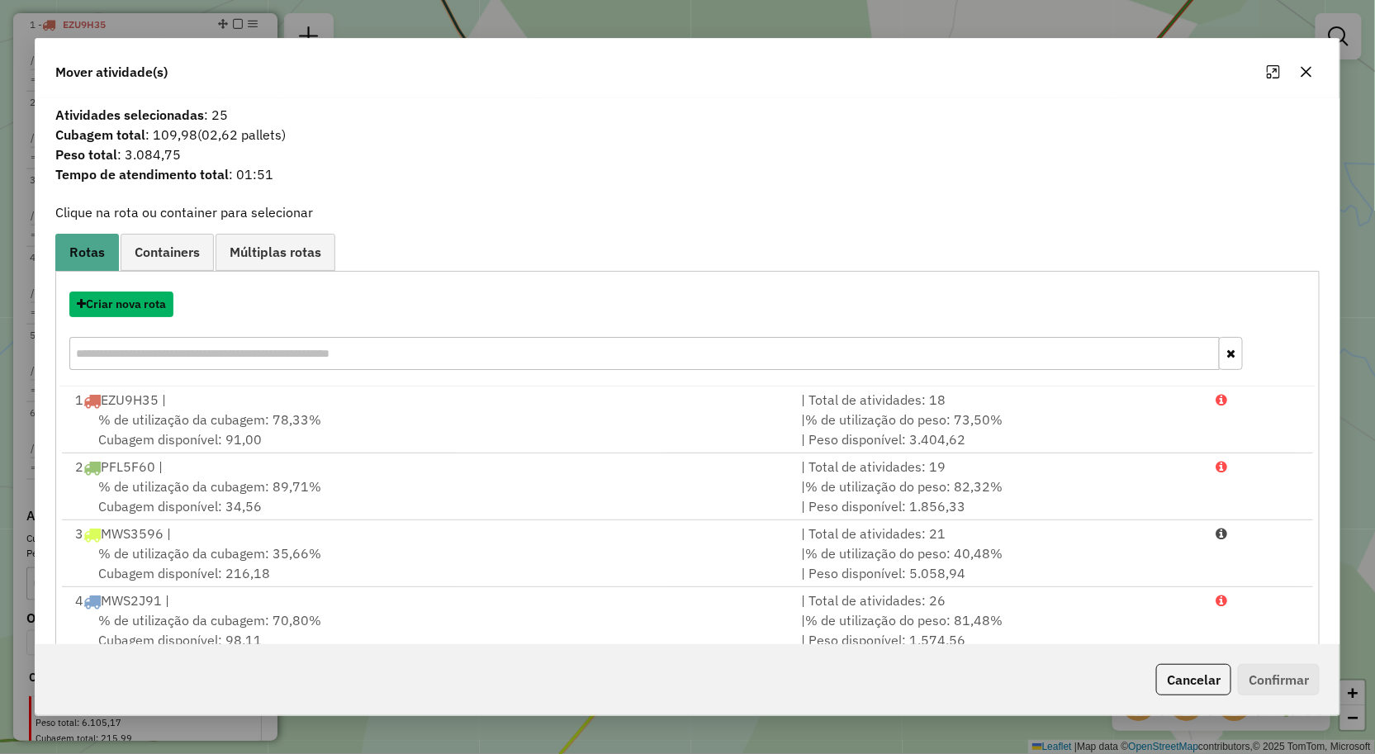
click at [150, 310] on button "Criar nova rota" at bounding box center [121, 305] width 104 height 26
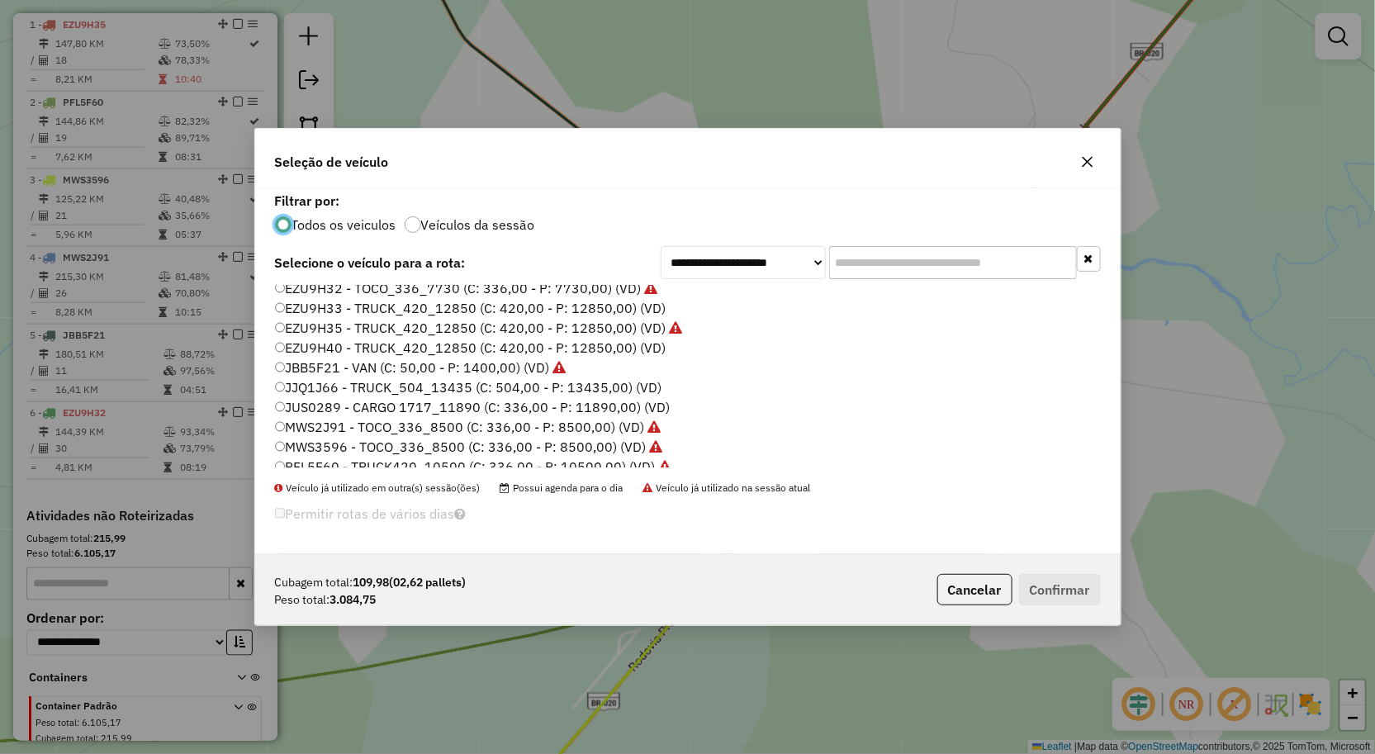
scroll to position [4, 0]
click at [334, 447] on label "JUS0289 - CARGO 1717_11890 (C: 336,00 - P: 11890,00) (VD)" at bounding box center [473, 449] width 396 height 20
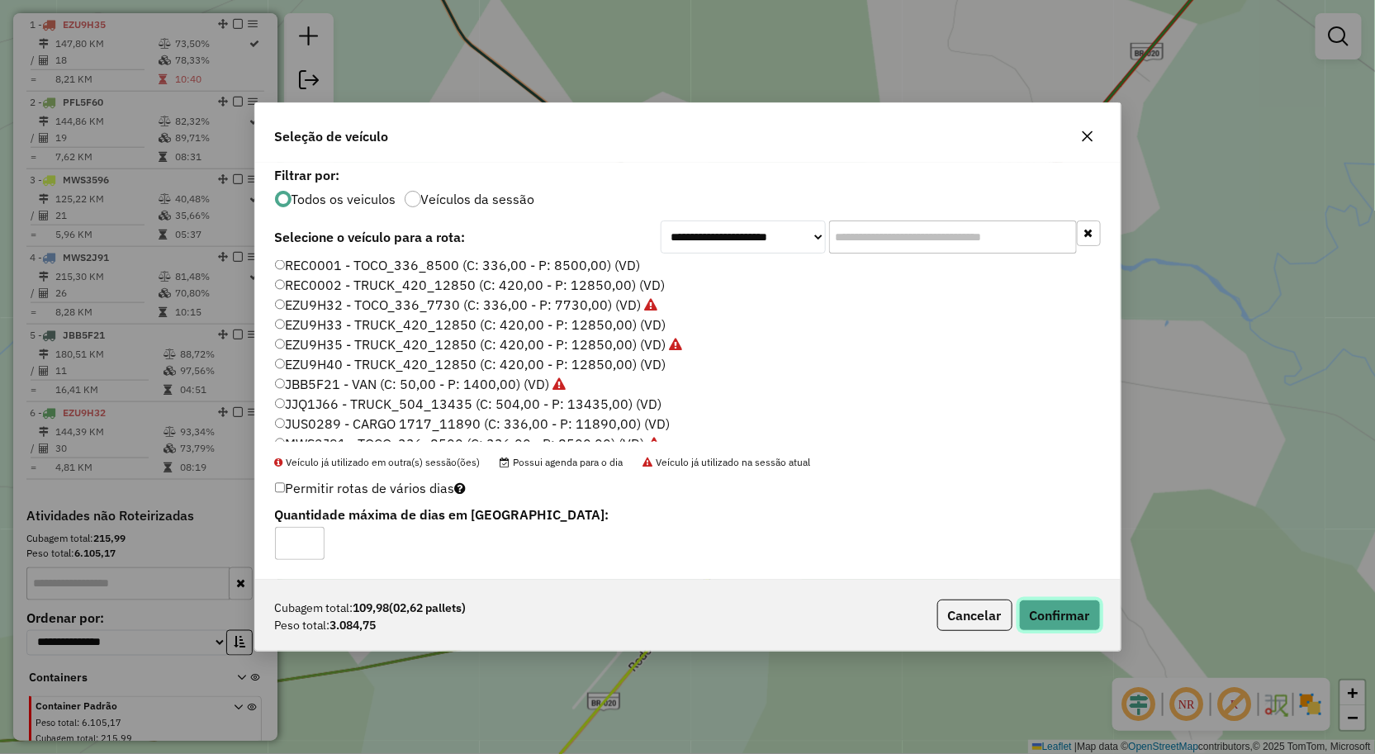
click at [1091, 612] on button "Confirmar" at bounding box center [1060, 615] width 82 height 31
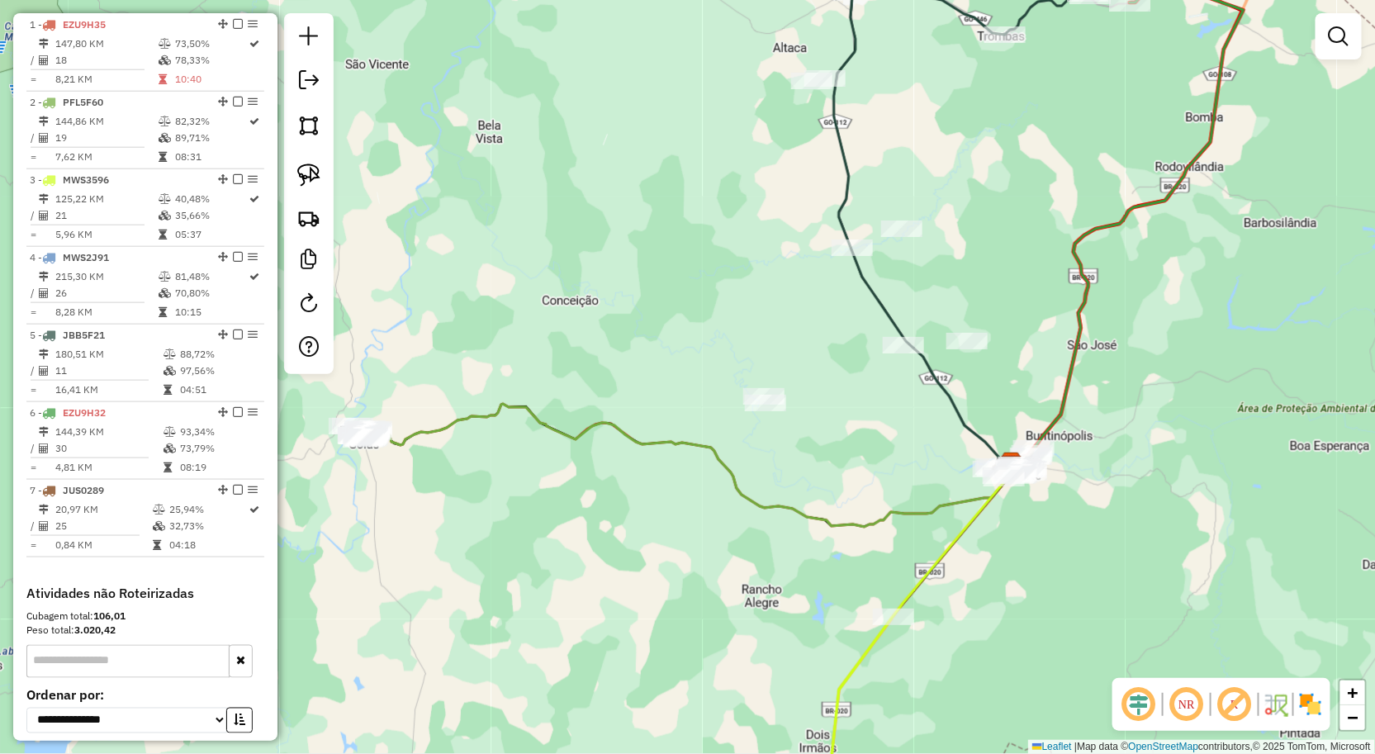
drag, startPoint x: 961, startPoint y: 419, endPoint x: 951, endPoint y: 477, distance: 58.8
click at [951, 463] on icon at bounding box center [923, 225] width 178 height 473
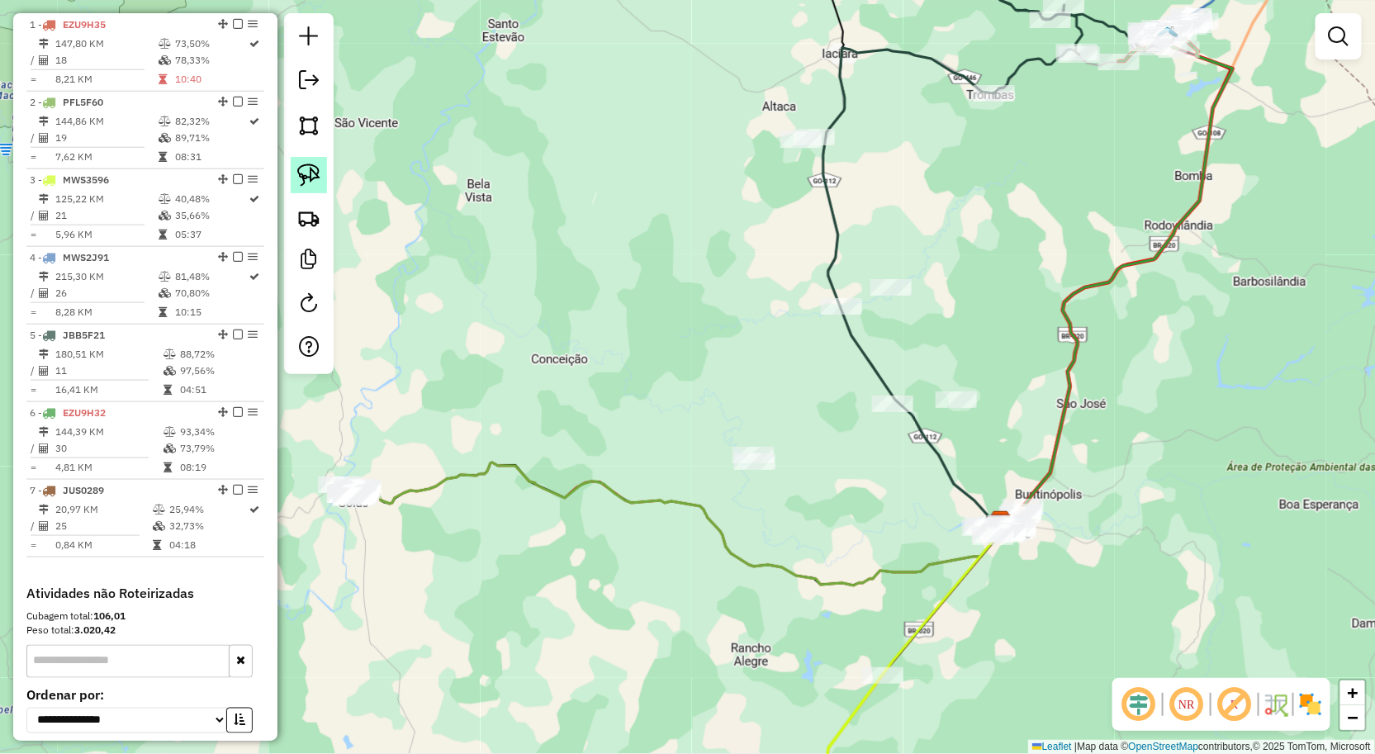
click at [322, 178] on link at bounding box center [309, 175] width 36 height 36
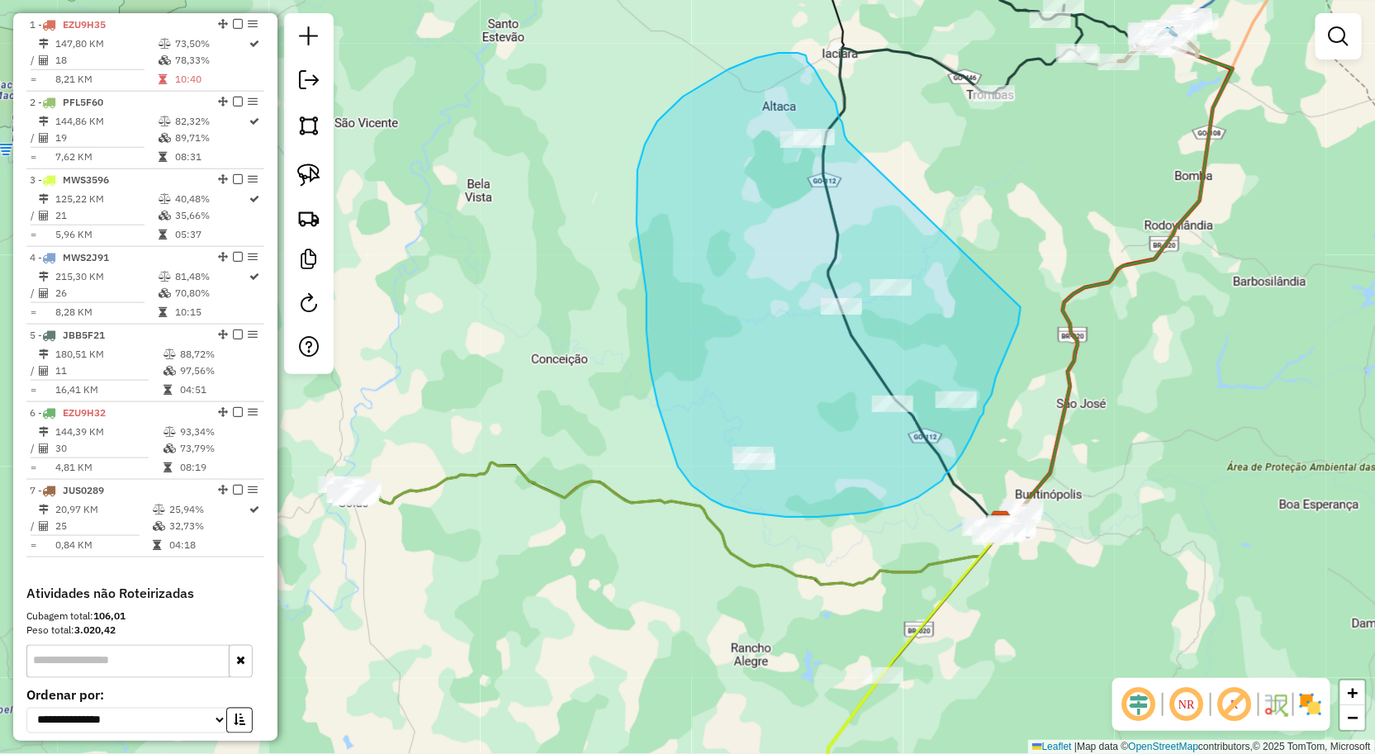
drag, startPoint x: 1001, startPoint y: 365, endPoint x: 847, endPoint y: 140, distance: 272.2
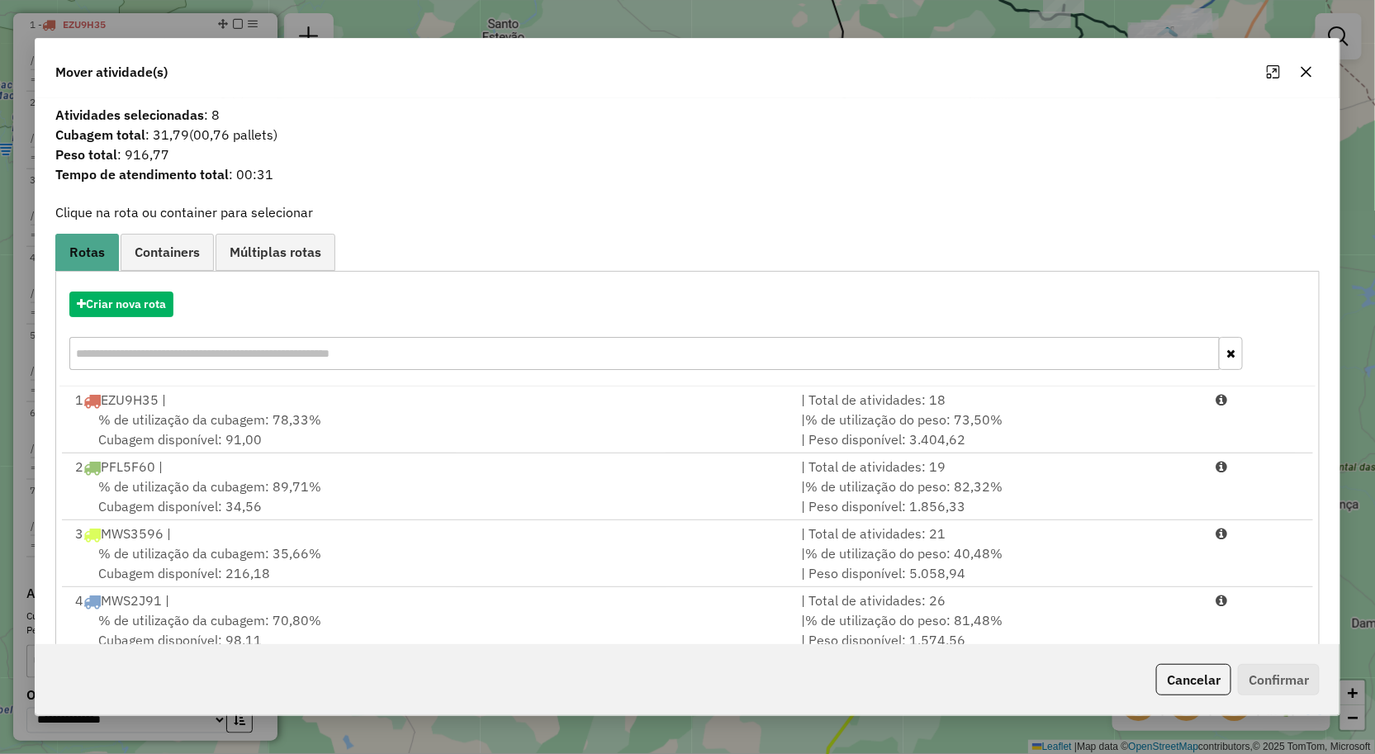
click at [1312, 65] on icon "button" at bounding box center [1306, 71] width 13 height 13
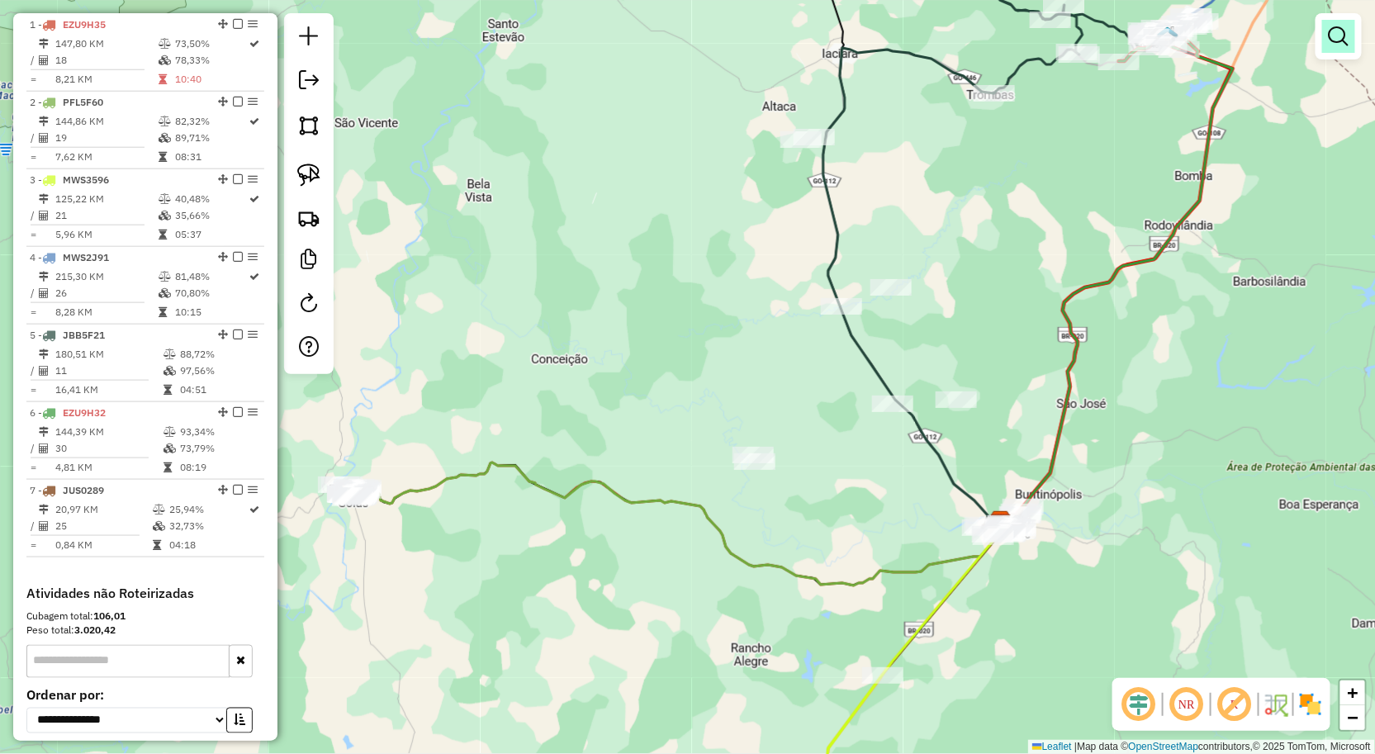
click at [1344, 31] on em at bounding box center [1339, 36] width 20 height 20
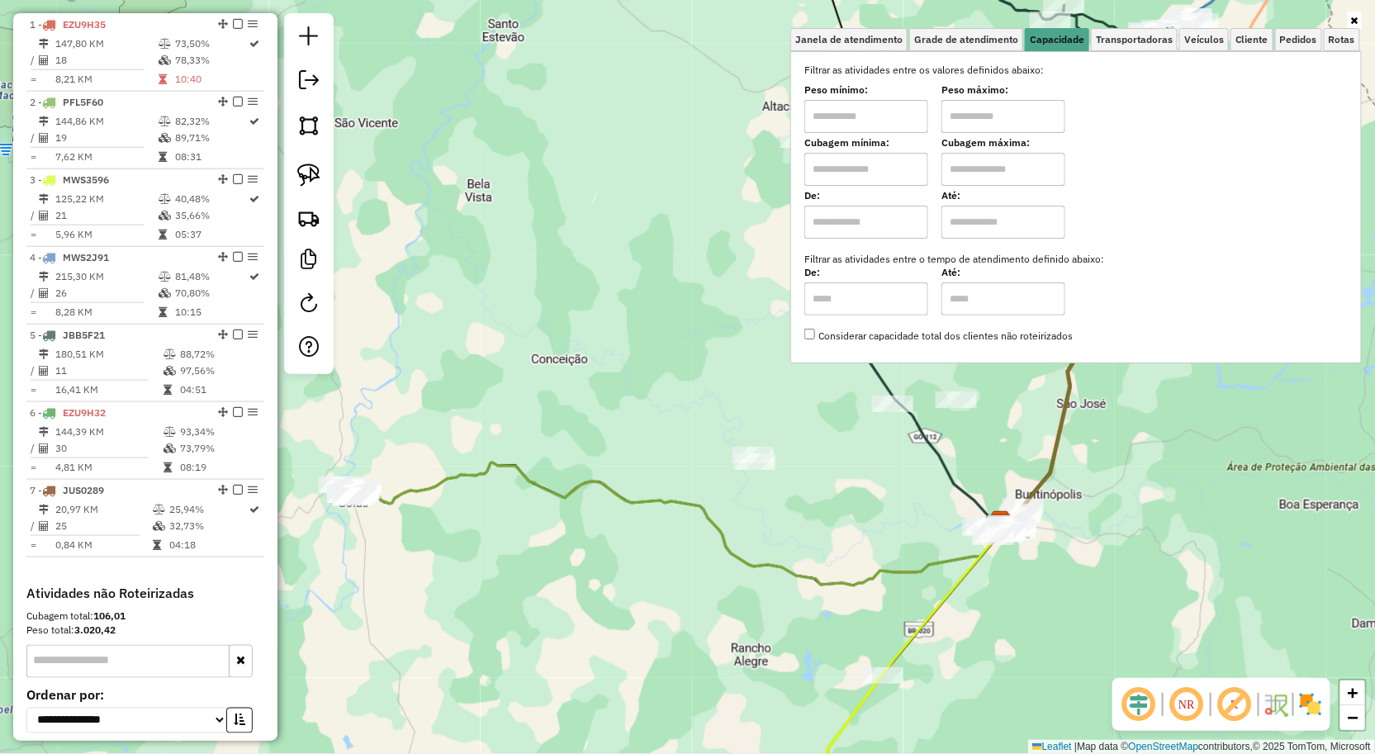
click at [712, 297] on div "Janela de atendimento Grade de atendimento Capacidade Transportadoras Veículos …" at bounding box center [687, 377] width 1375 height 754
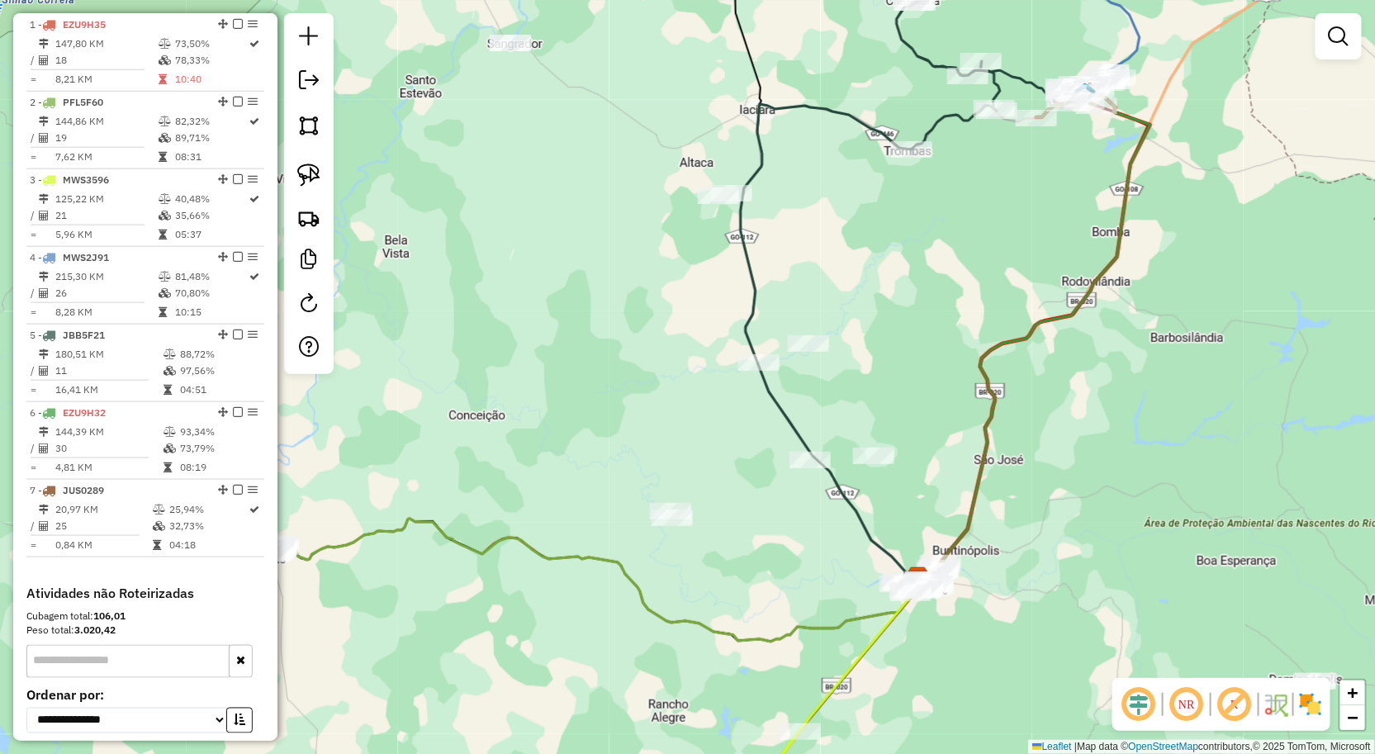
drag, startPoint x: 1003, startPoint y: 295, endPoint x: 906, endPoint y: 349, distance: 111.0
click at [919, 349] on div "Janela de atendimento Grade de atendimento Capacidade Transportadoras Veículos …" at bounding box center [687, 377] width 1375 height 754
drag, startPoint x: 320, startPoint y: 172, endPoint x: 484, endPoint y: 217, distance: 169.7
click at [320, 172] on link at bounding box center [309, 175] width 36 height 36
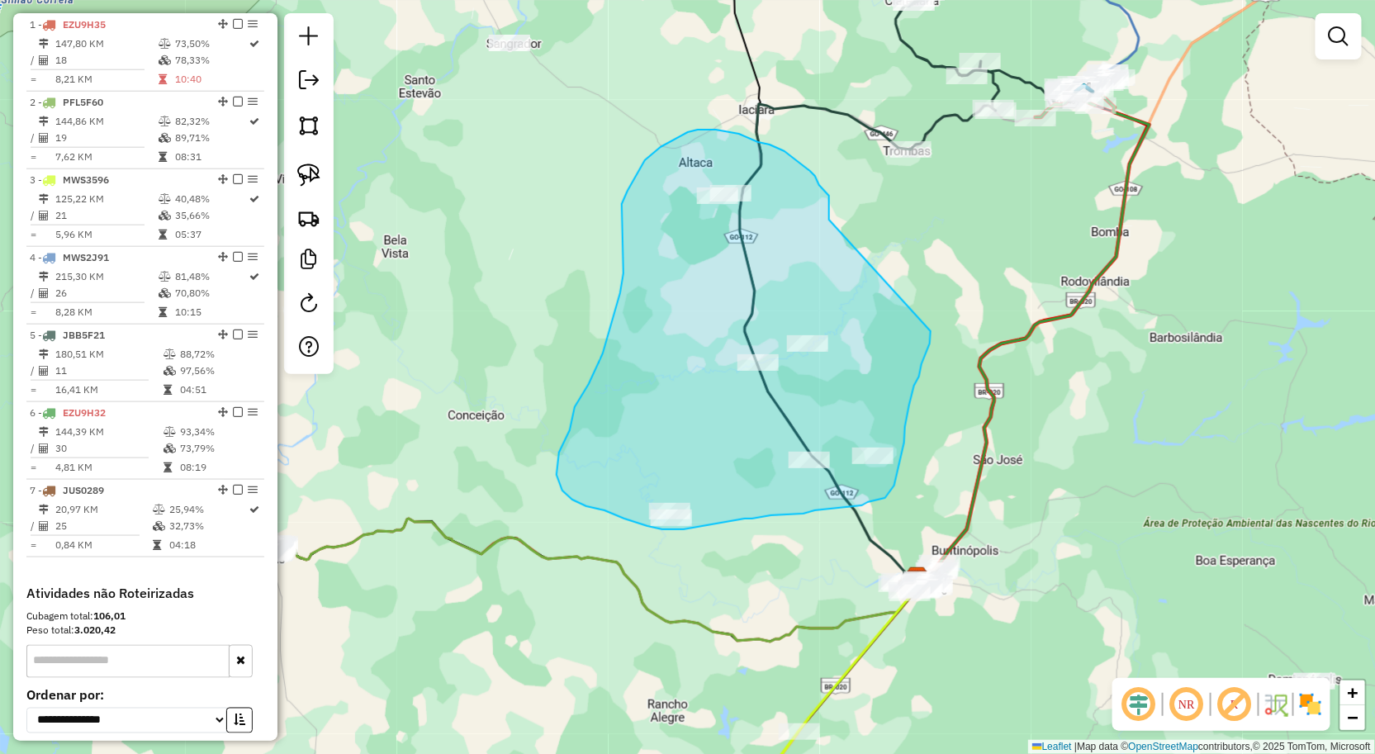
drag, startPoint x: 927, startPoint y: 353, endPoint x: 829, endPoint y: 223, distance: 162.2
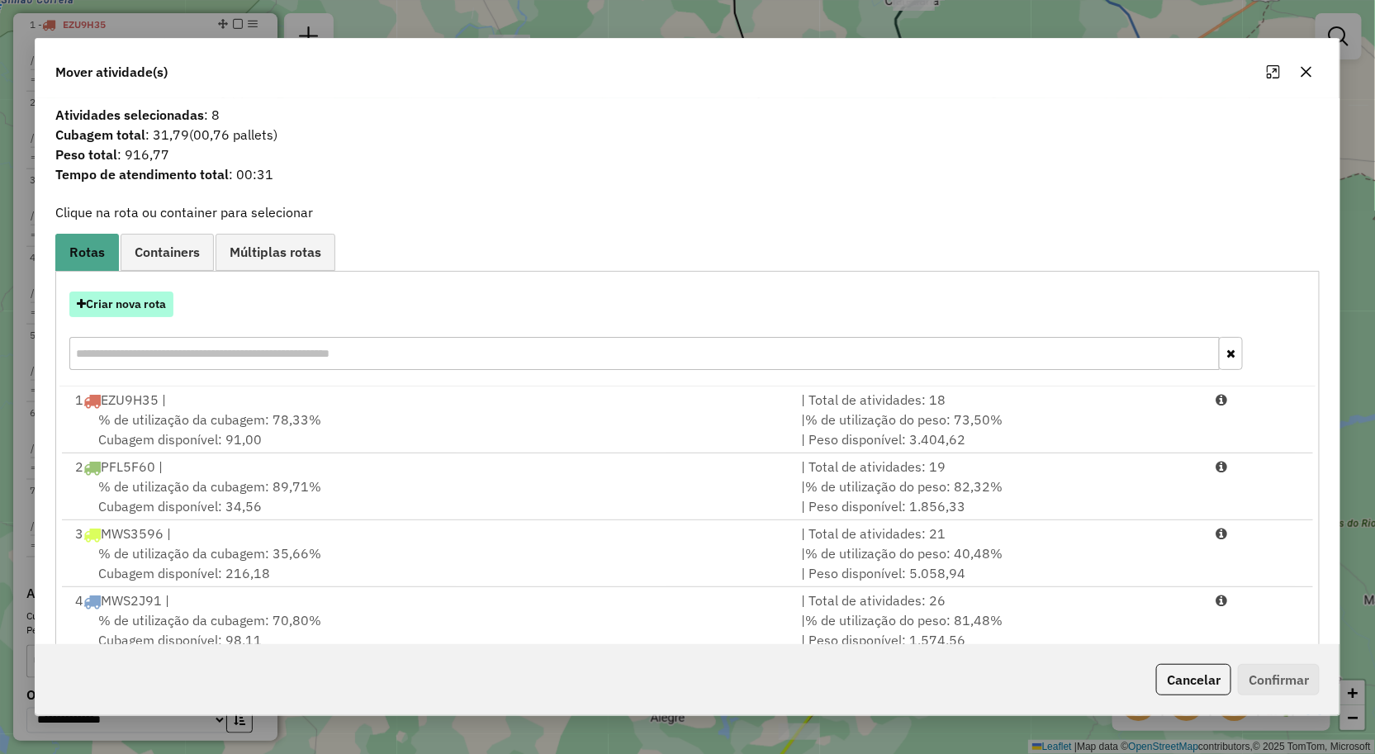
click at [155, 303] on button "Criar nova rota" at bounding box center [121, 305] width 104 height 26
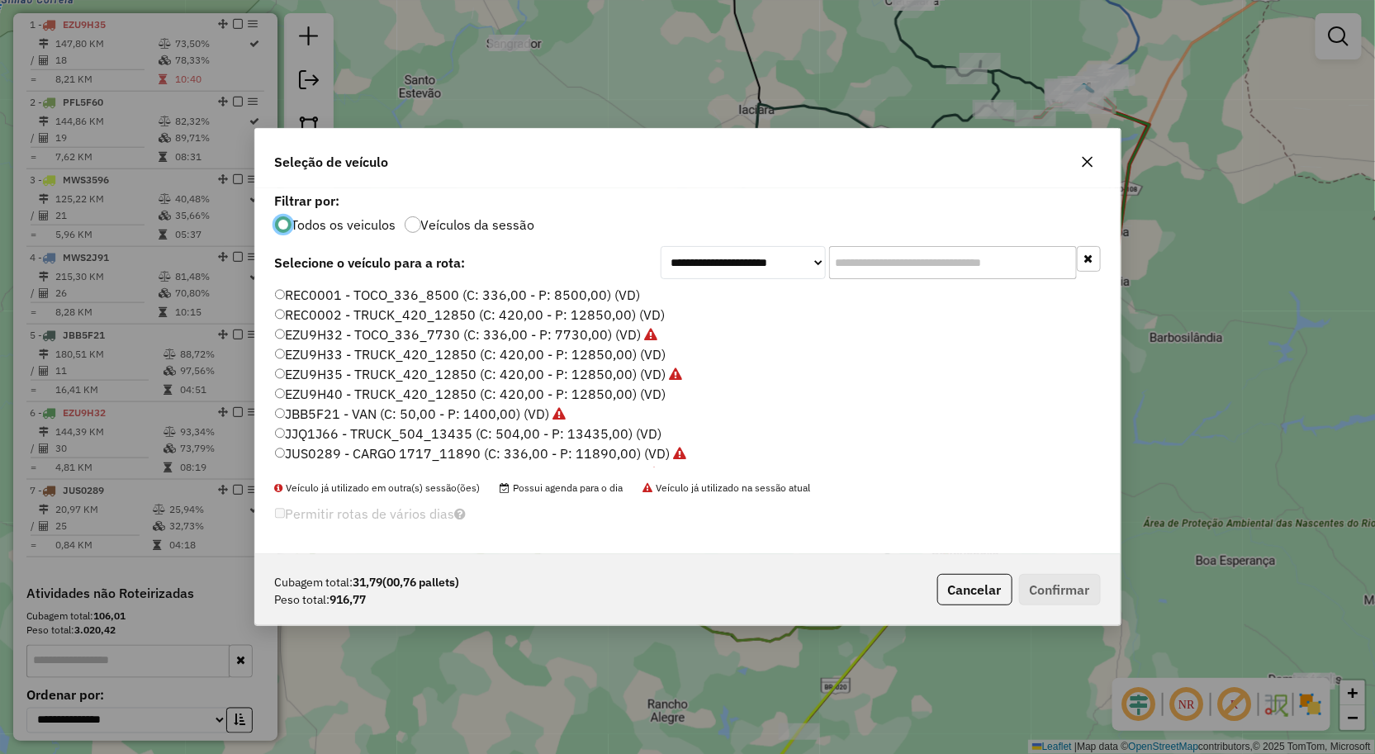
scroll to position [92, 0]
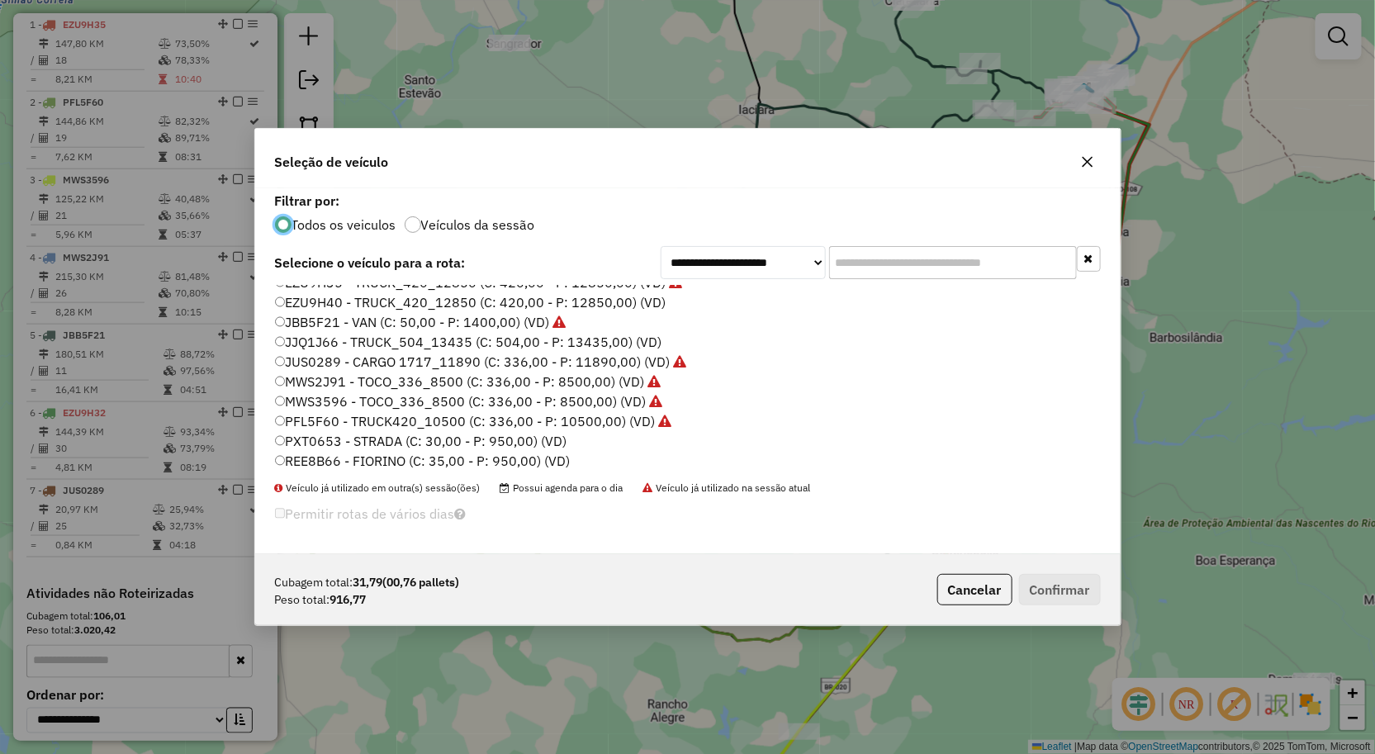
click at [388, 448] on label "PXT0653 - STRADA (C: 30,00 - P: 950,00) (VD)" at bounding box center [421, 441] width 292 height 20
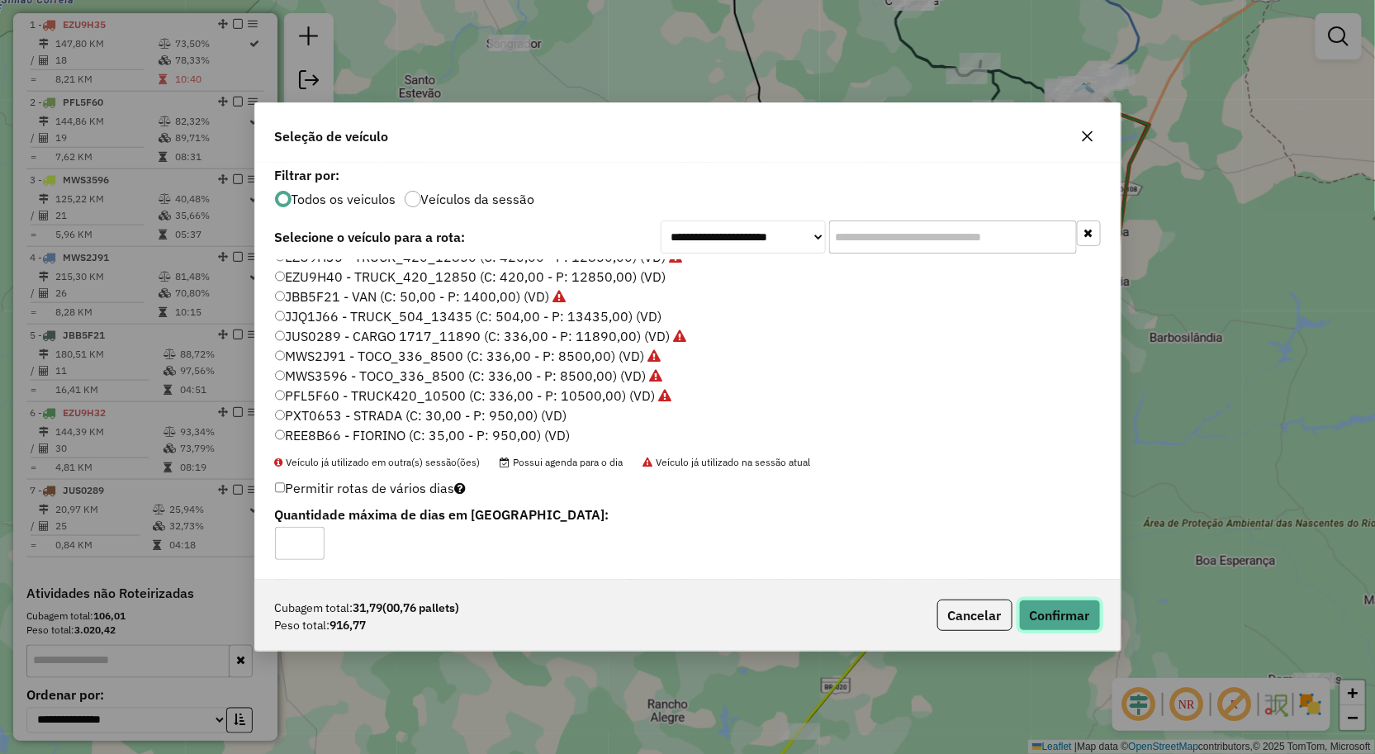
click at [1041, 615] on button "Confirmar" at bounding box center [1060, 615] width 82 height 31
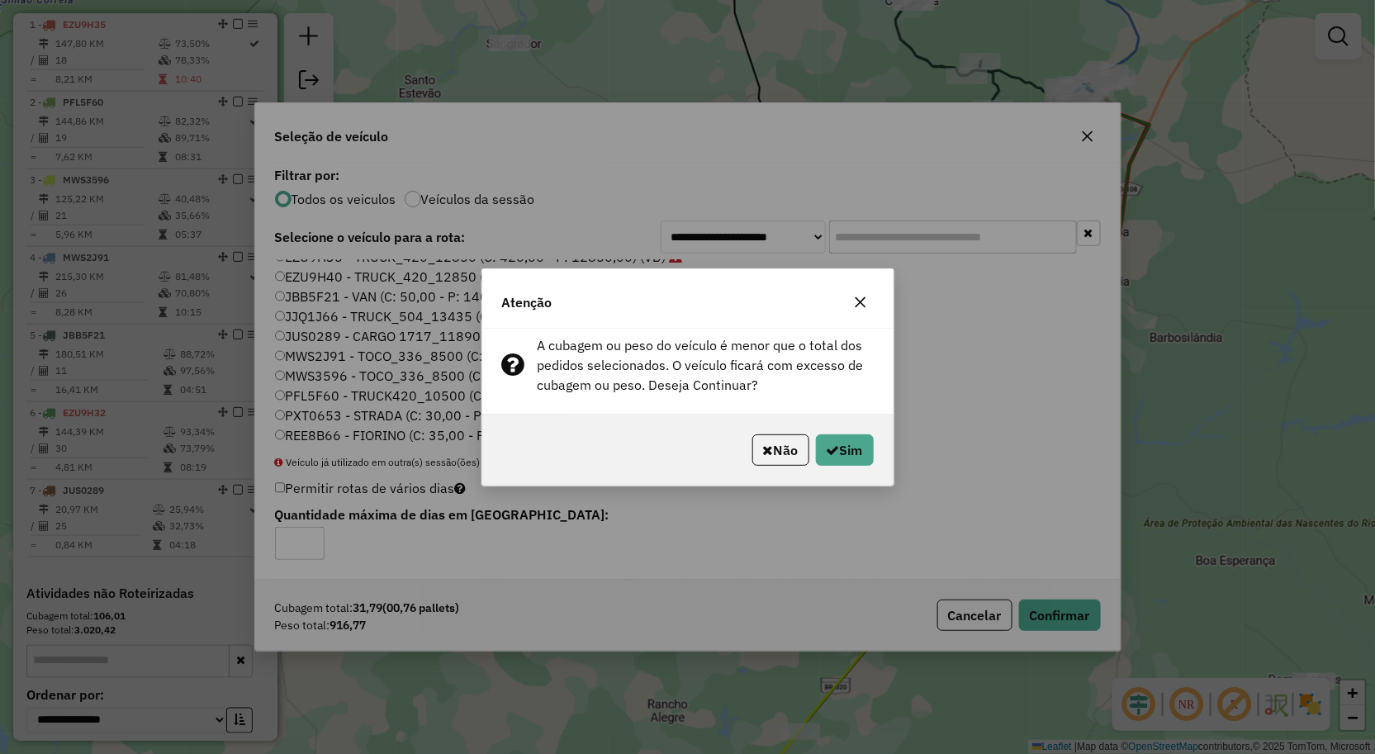
click at [864, 300] on icon "button" at bounding box center [860, 302] width 13 height 13
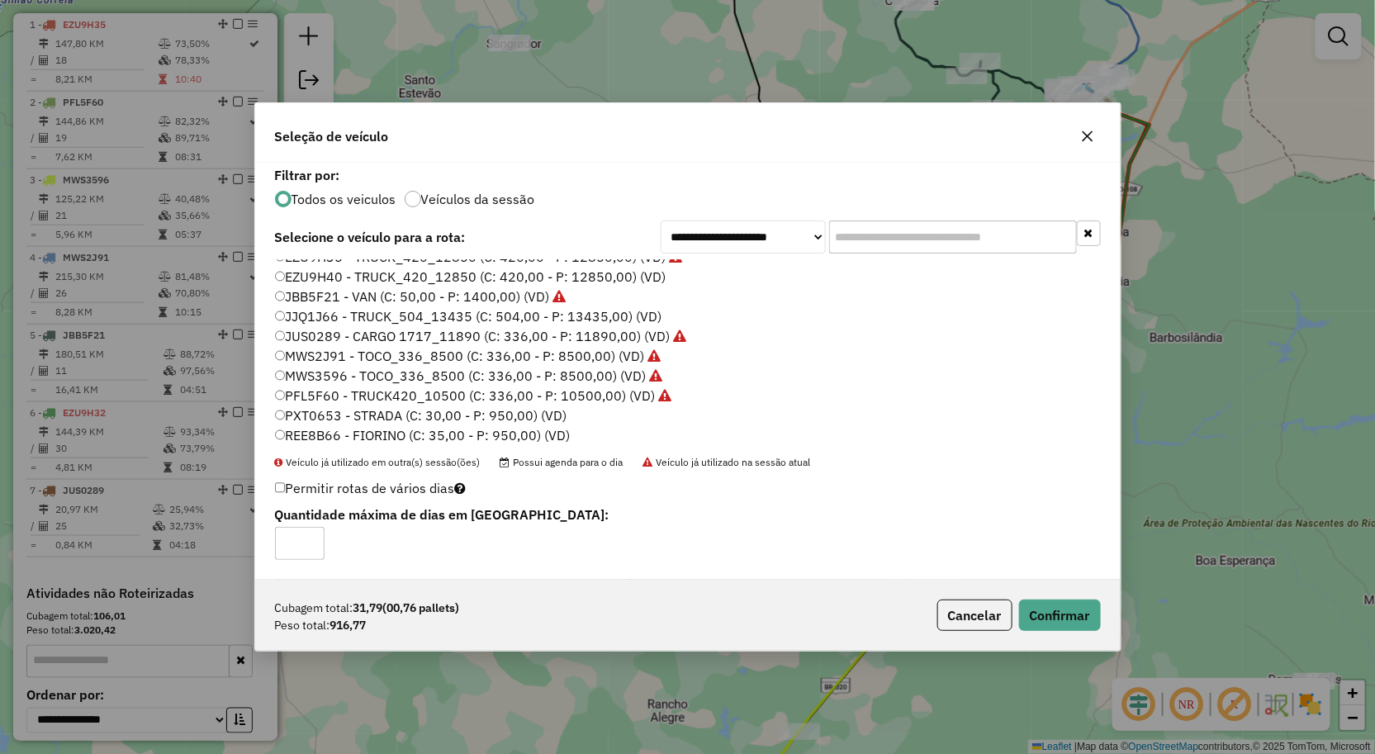
click at [372, 428] on label "REE8B66 - FIORINO (C: 35,00 - P: 950,00) (VD)" at bounding box center [423, 435] width 296 height 20
click at [1075, 615] on button "Confirmar" at bounding box center [1060, 615] width 82 height 31
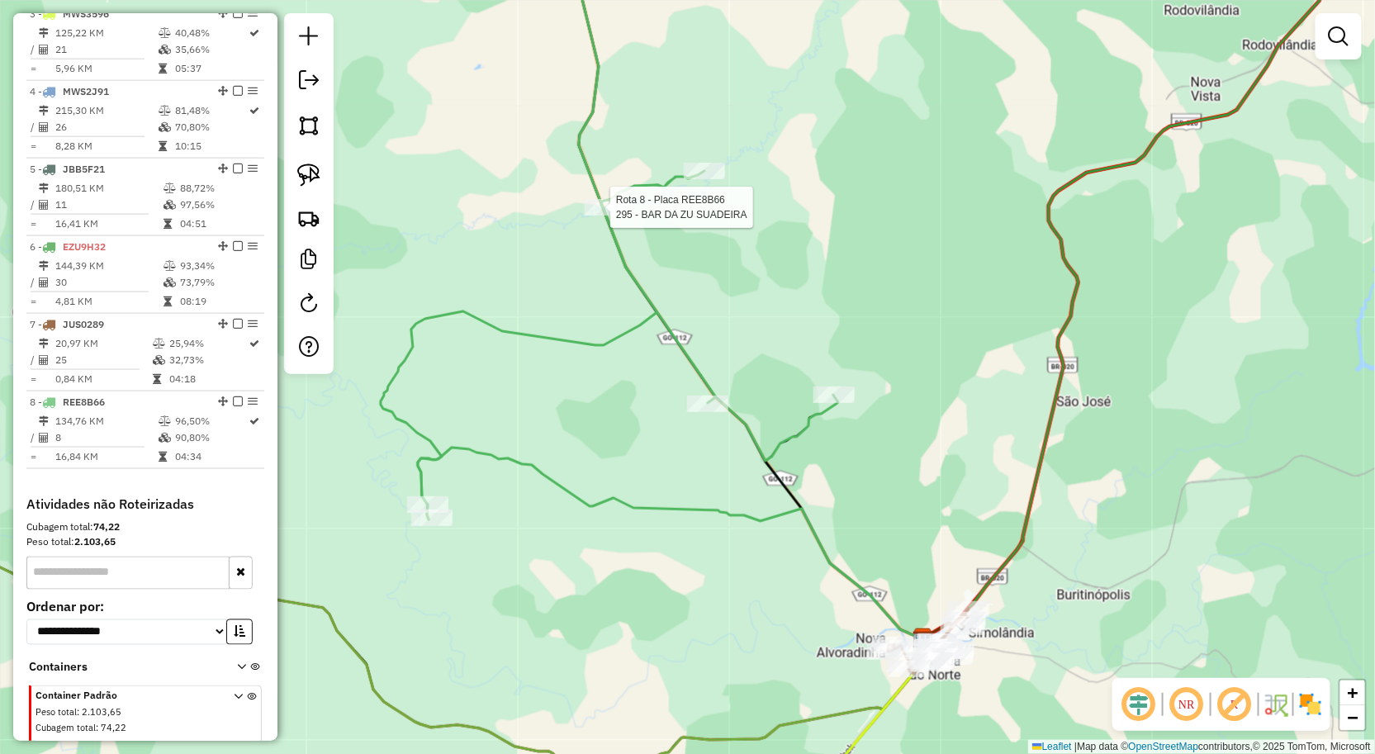
select select "**********"
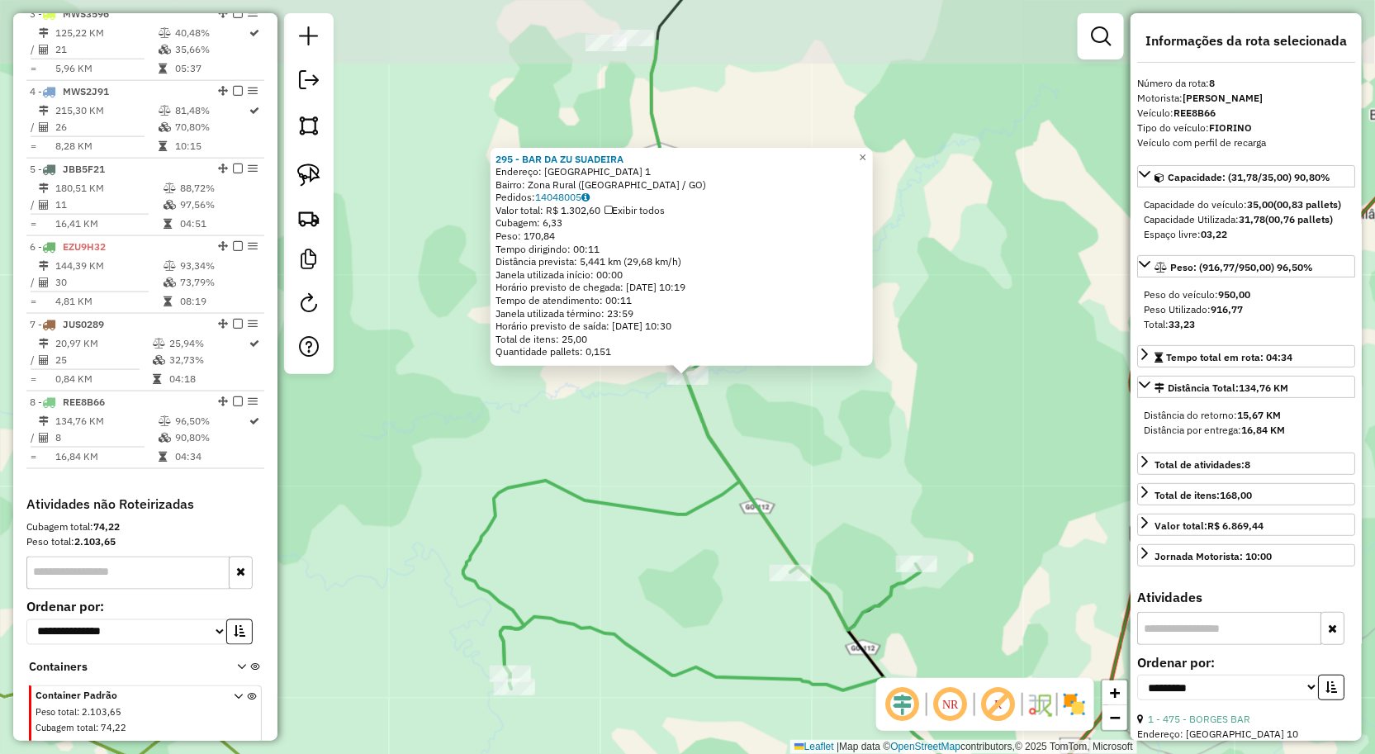
scroll to position [857, 0]
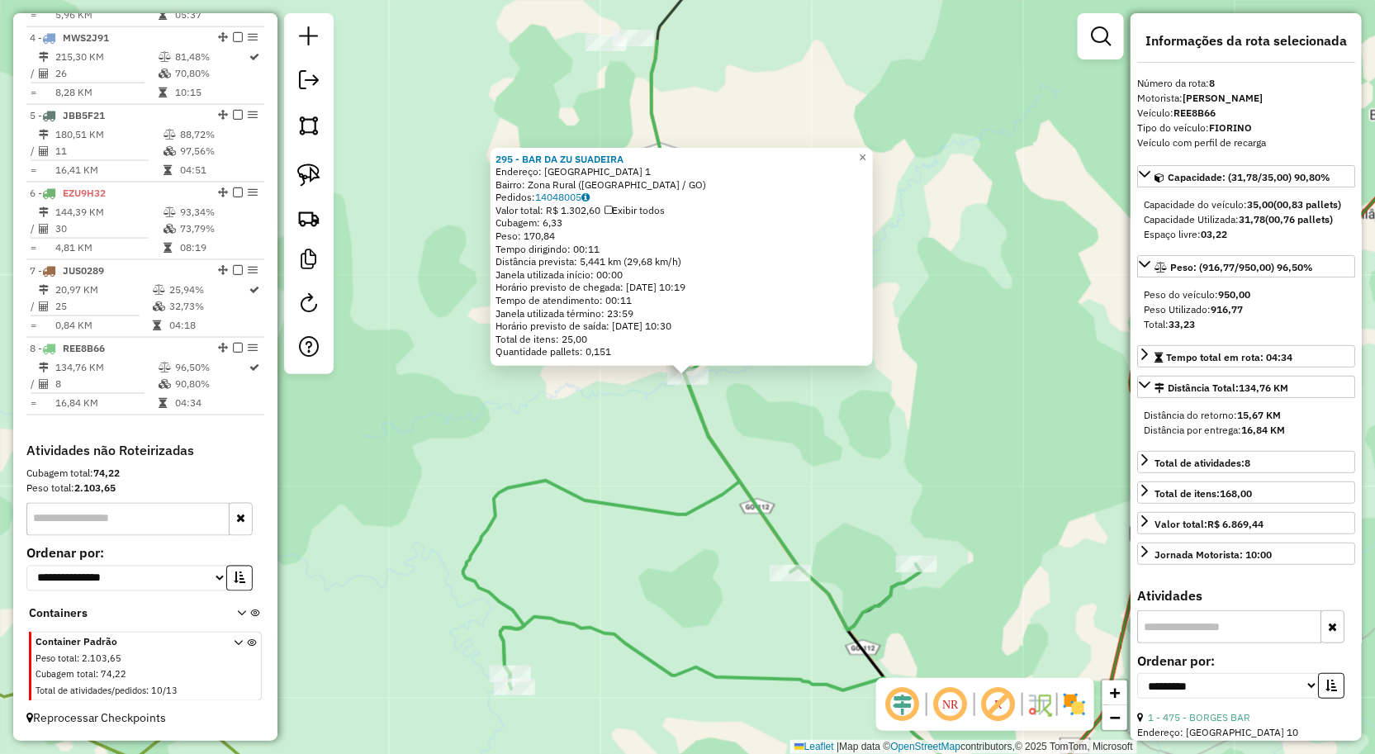
click at [819, 472] on div "295 - BAR DA ZU SUADEIRA Endereço: FAZENDA QUEBRADA 1 Bairro: Zona Rural (SIMOL…" at bounding box center [687, 377] width 1375 height 754
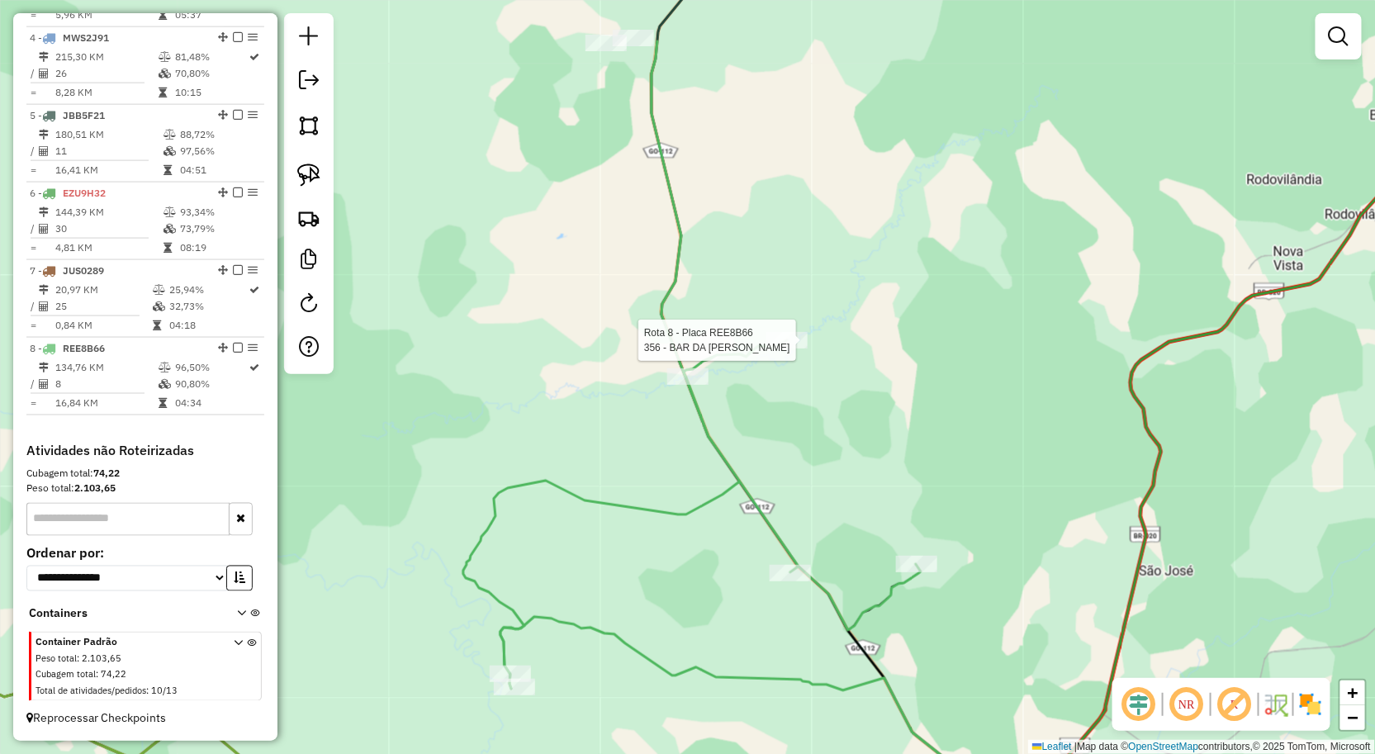
select select "**********"
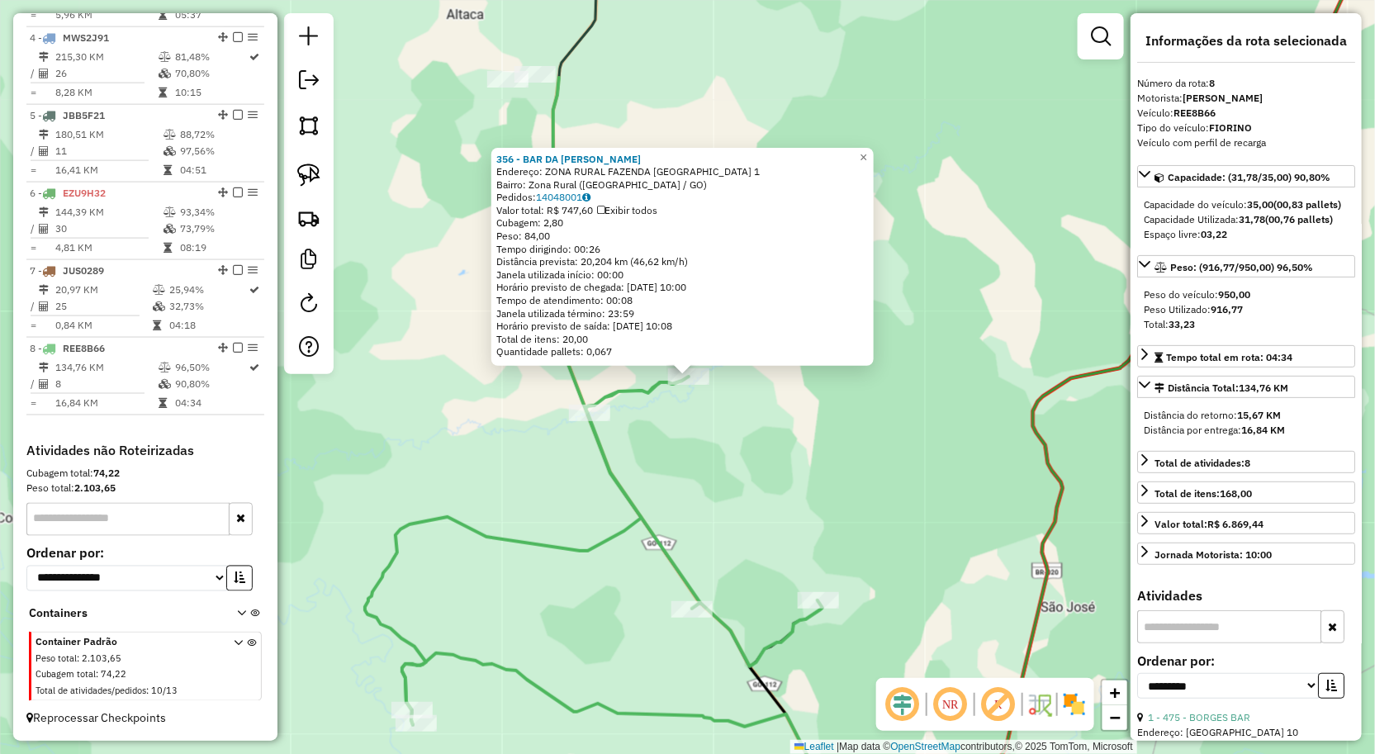
click at [745, 425] on div "356 - BAR DA ELIZETE FAZE Endereço: ZONA RURAL FAZENDA SAO JOSE 1 Bairro: Zona …" at bounding box center [687, 377] width 1375 height 754
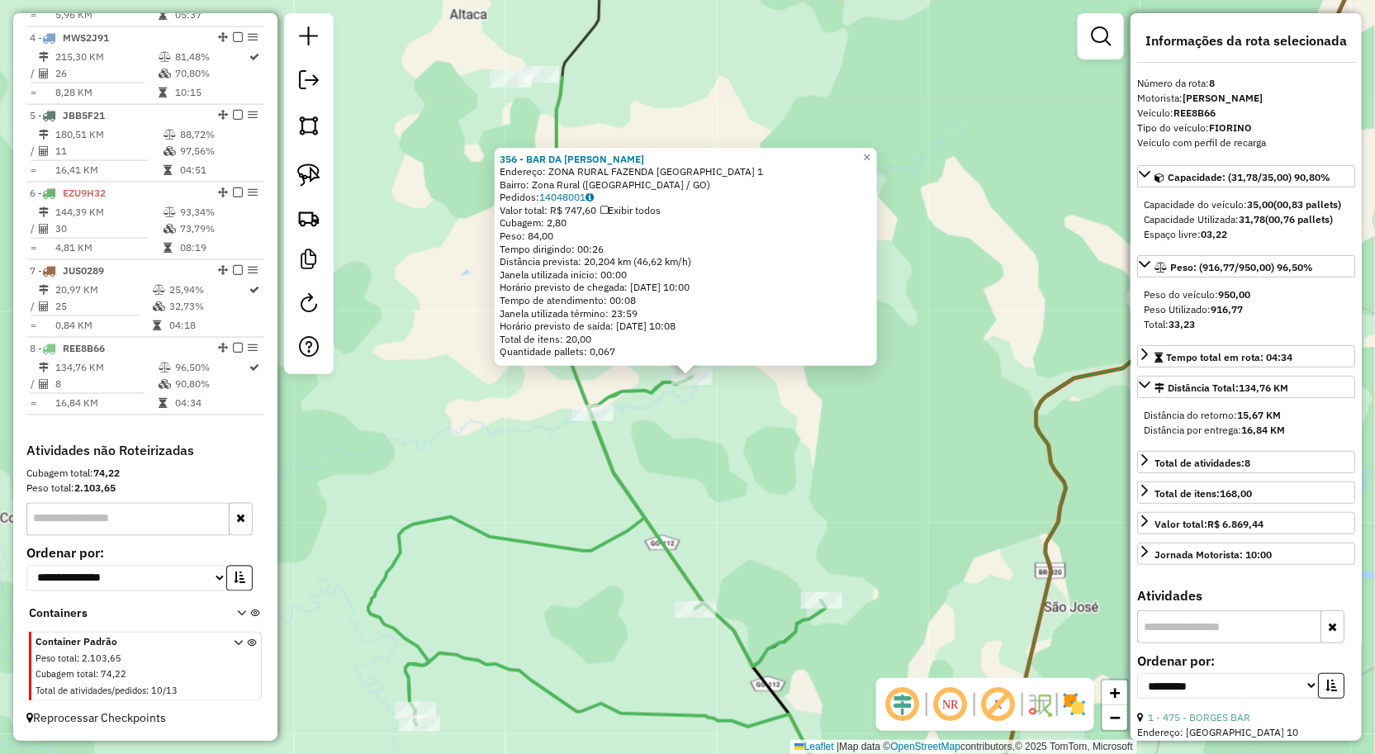
click at [724, 418] on div "356 - BAR DA ELIZETE FAZE Endereço: ZONA RURAL FAZENDA SAO JOSE 1 Bairro: Zona …" at bounding box center [687, 377] width 1375 height 754
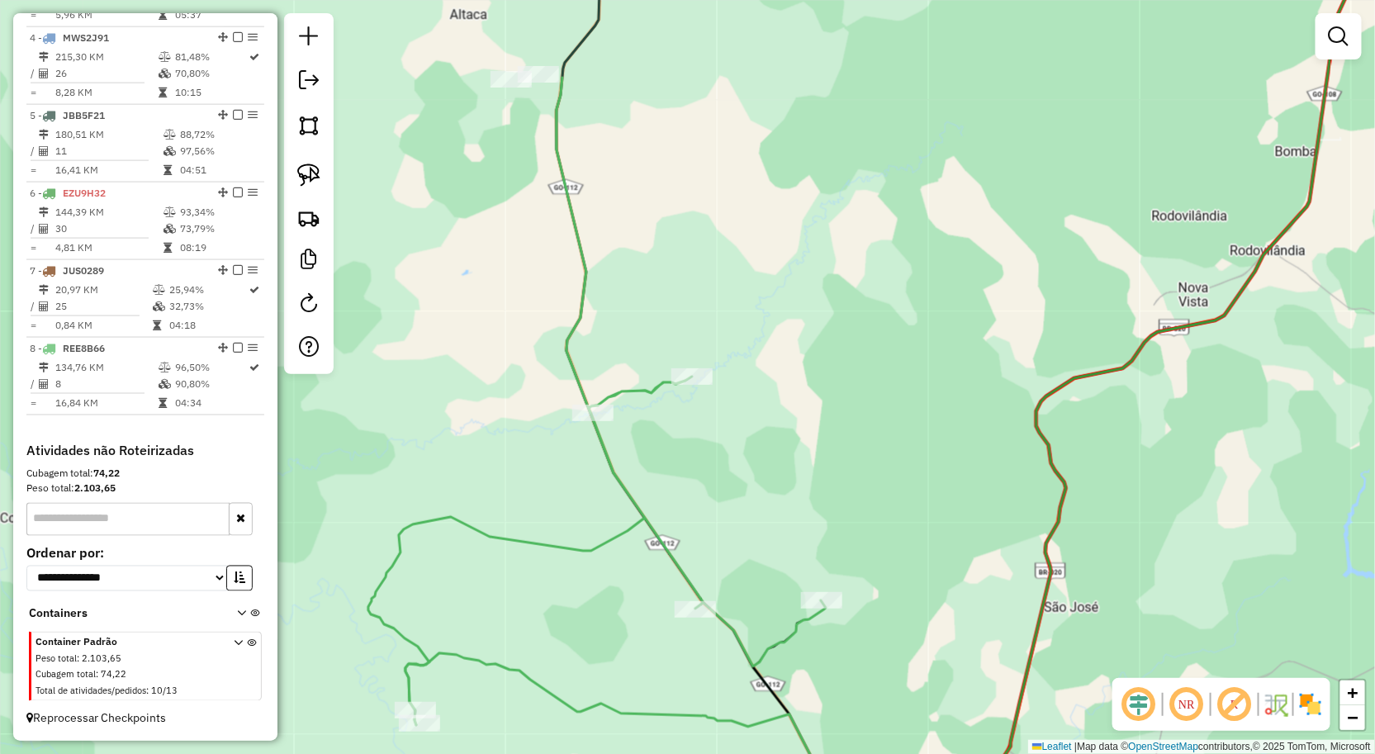
drag, startPoint x: 757, startPoint y: 439, endPoint x: 729, endPoint y: 308, distance: 133.3
click at [733, 324] on div "Janela de atendimento Grade de atendimento Capacidade Transportadoras Veículos …" at bounding box center [687, 377] width 1375 height 754
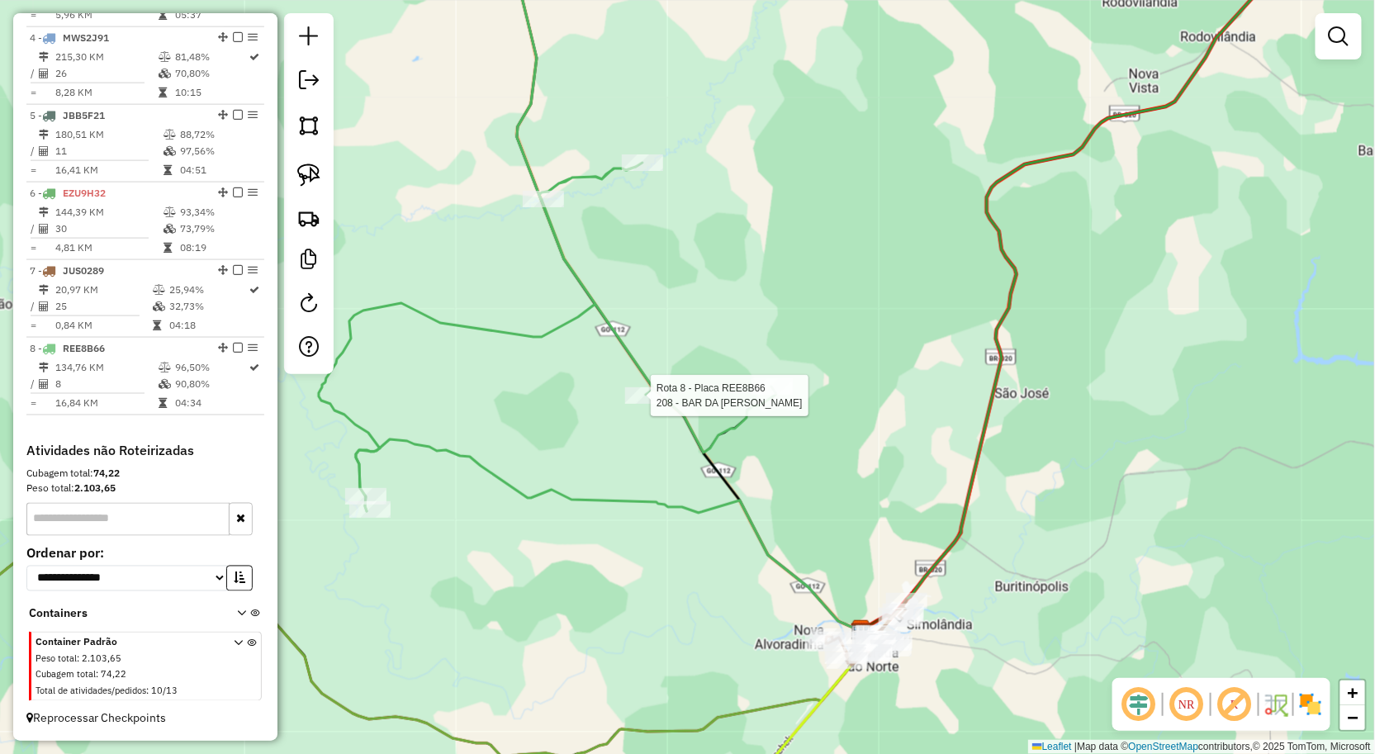
select select "**********"
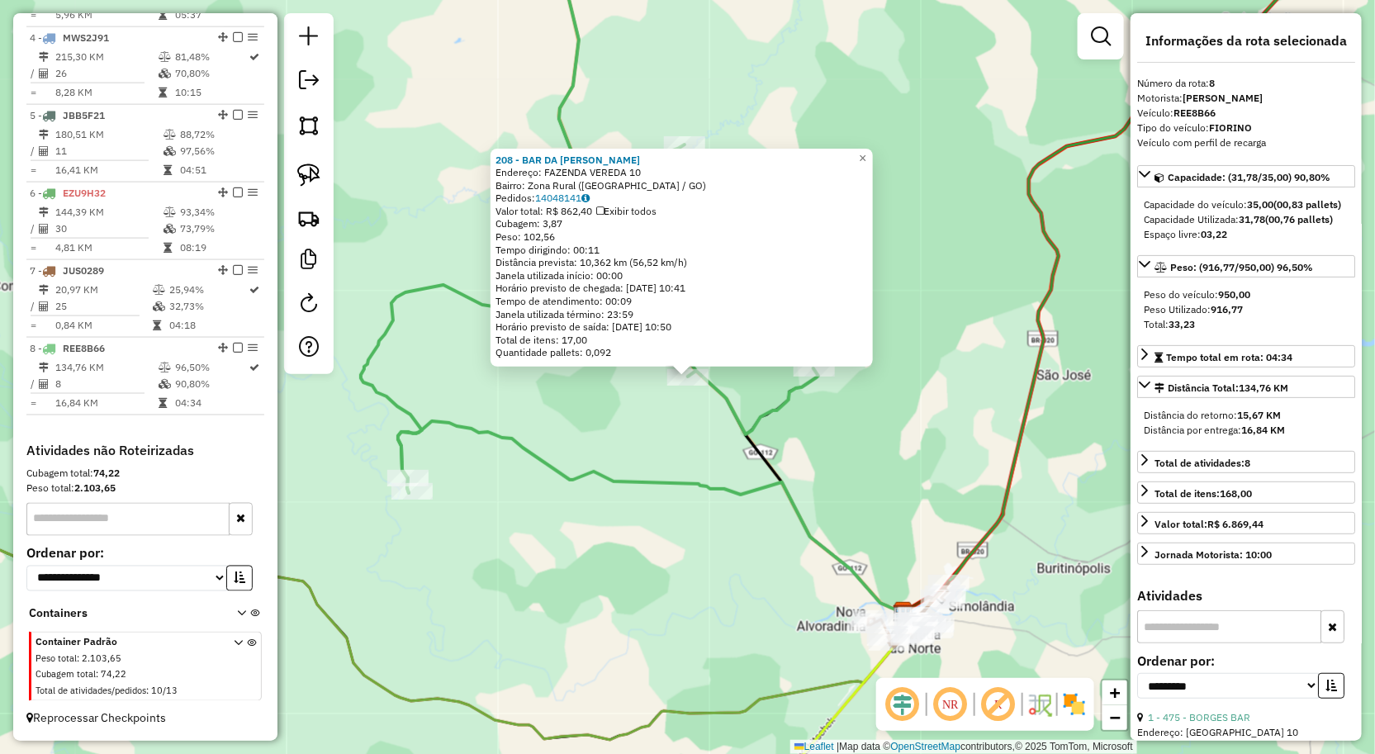
click at [696, 493] on icon at bounding box center [650, 516] width 505 height 190
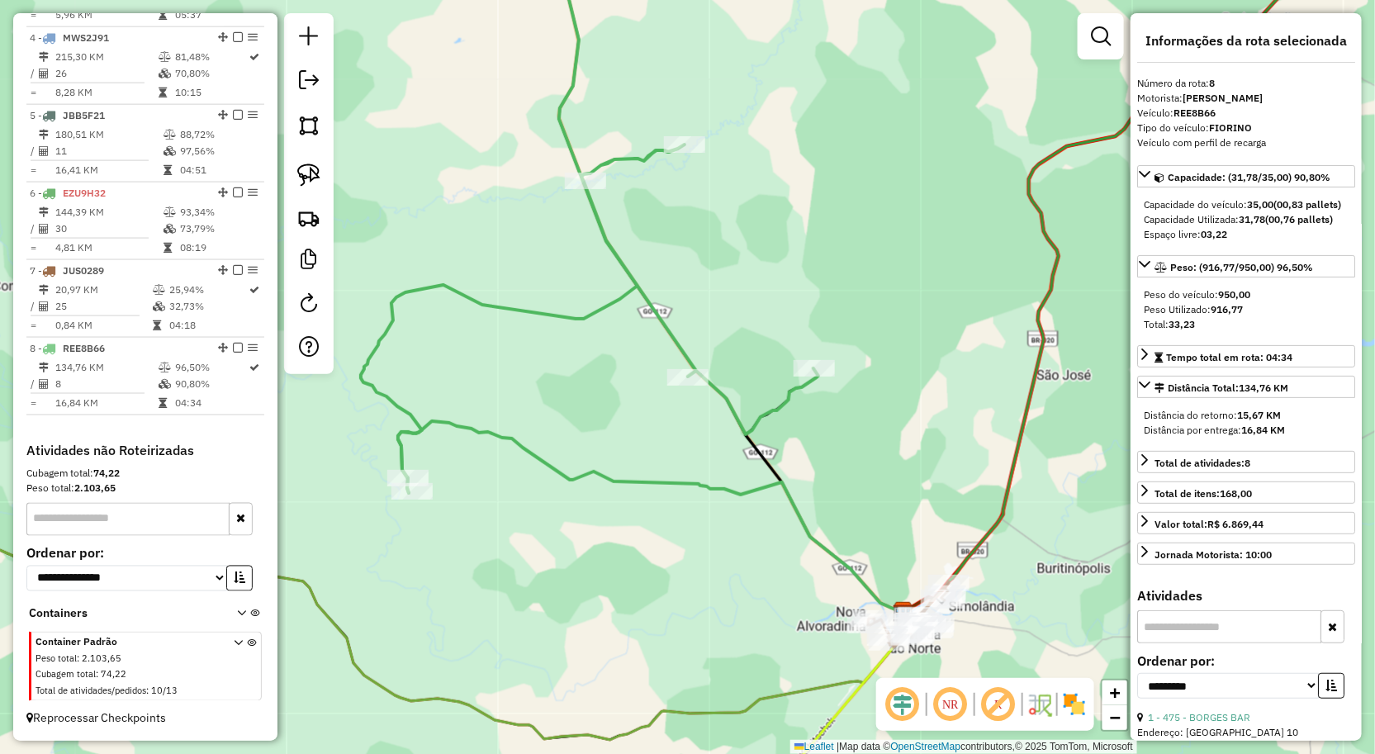
click at [407, 504] on div "Rota 8 - Placa REE8B66 475 - BORGES BAR Janela de atendimento Grade de atendime…" at bounding box center [687, 377] width 1375 height 754
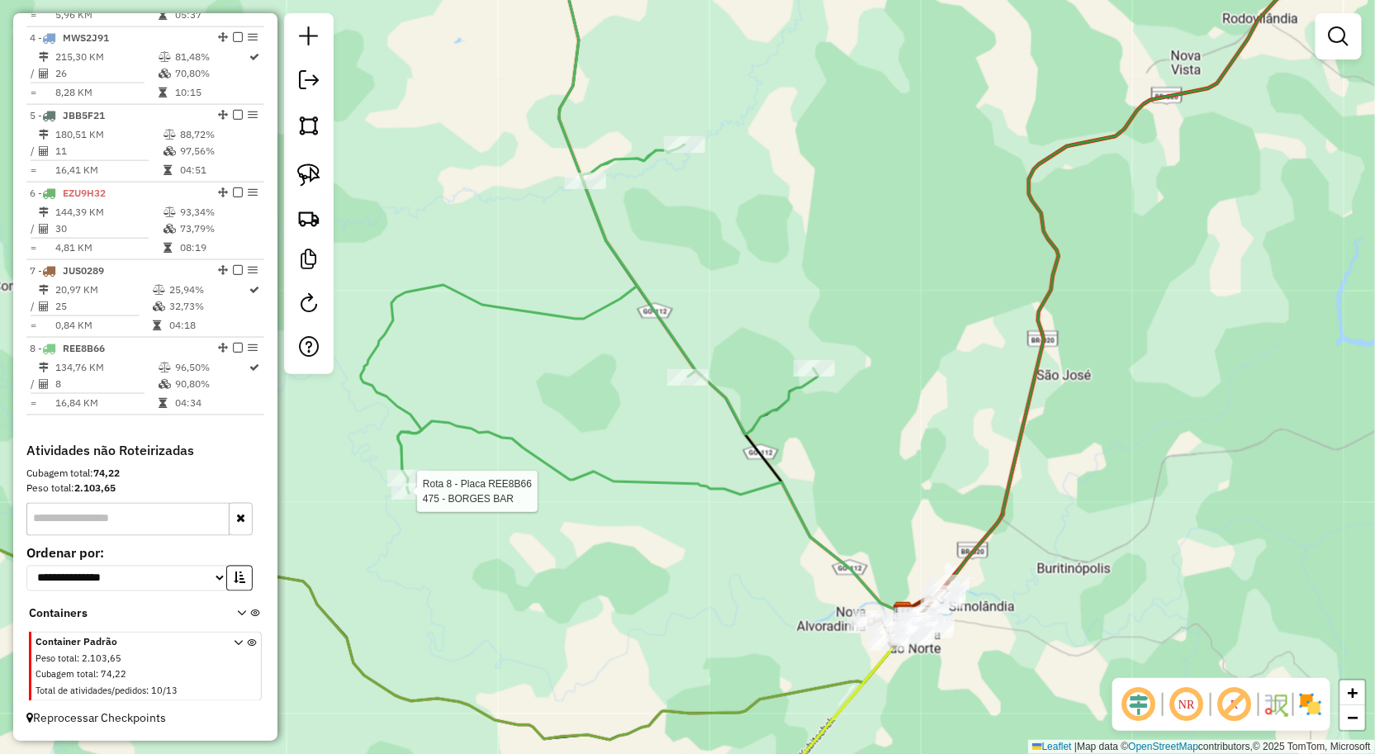
select select "**********"
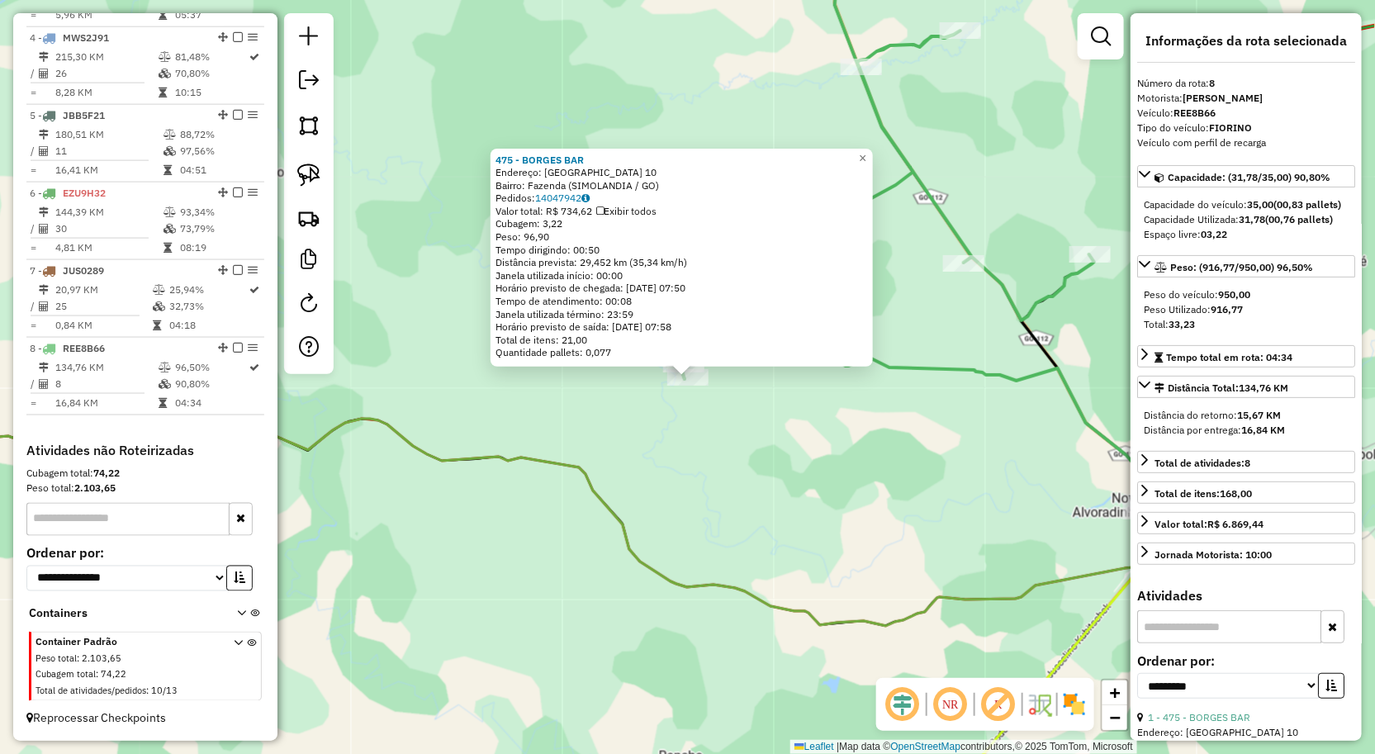
click at [446, 505] on div "475 - BORGES BAR Endereço: FAZENDA CASTELO 10 Bairro: Fazenda (SIMOLANDIA / GO)…" at bounding box center [687, 377] width 1375 height 754
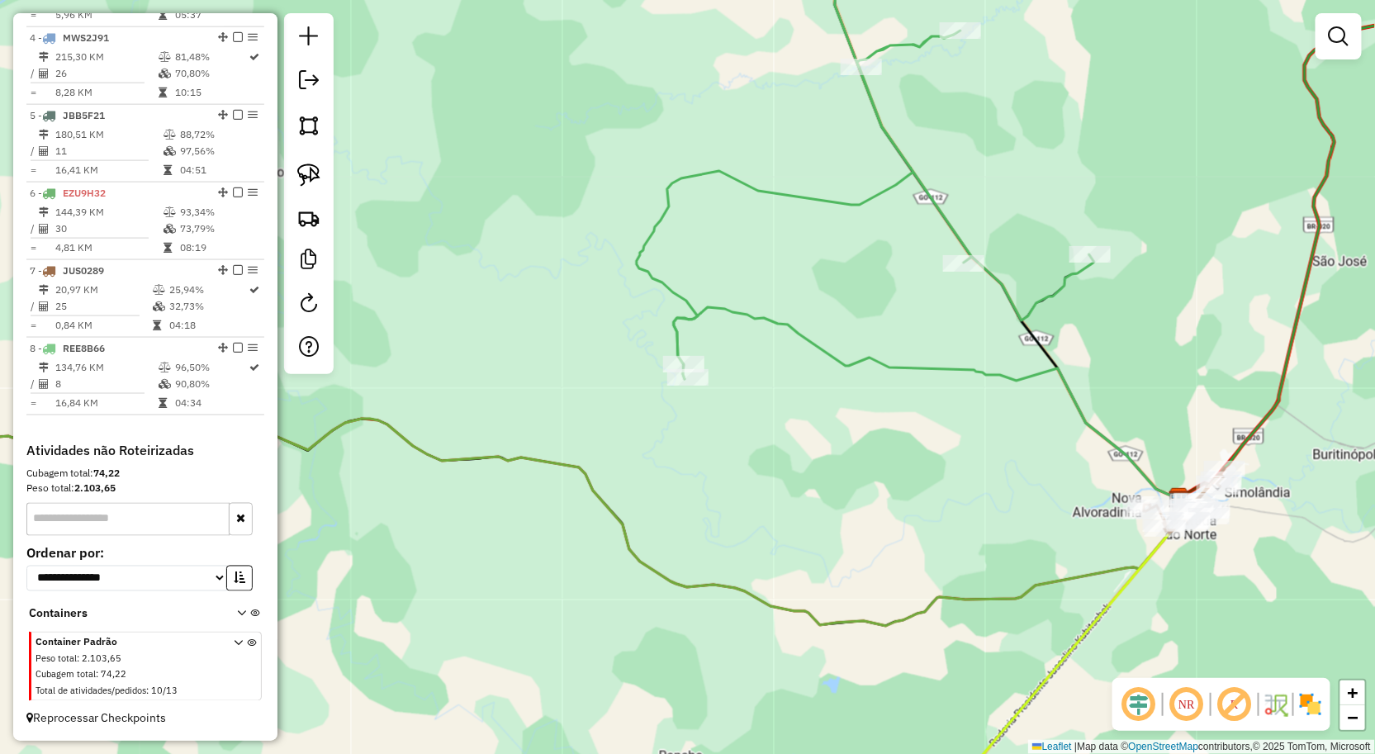
drag, startPoint x: 440, startPoint y: 506, endPoint x: 531, endPoint y: 491, distance: 92.1
click at [527, 491] on div "475 - BORGES BAR Endereço: FAZENDA CASTELO 10 Bairro: Fazenda (SIMOLANDIA / GO)…" at bounding box center [687, 377] width 1375 height 754
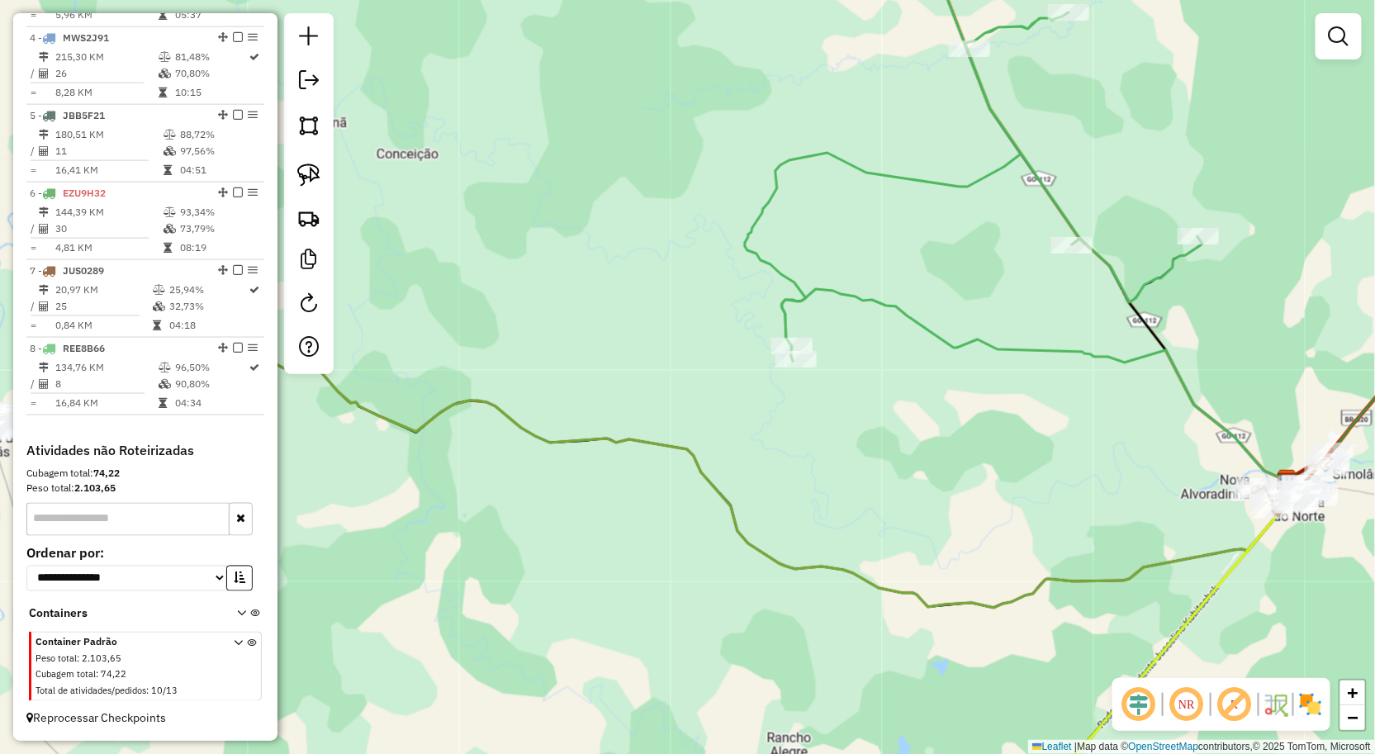
drag, startPoint x: 490, startPoint y: 506, endPoint x: 599, endPoint y: 496, distance: 109.5
click at [603, 496] on div "Janela de atendimento Grade de atendimento Capacidade Transportadoras Veículos …" at bounding box center [687, 377] width 1375 height 754
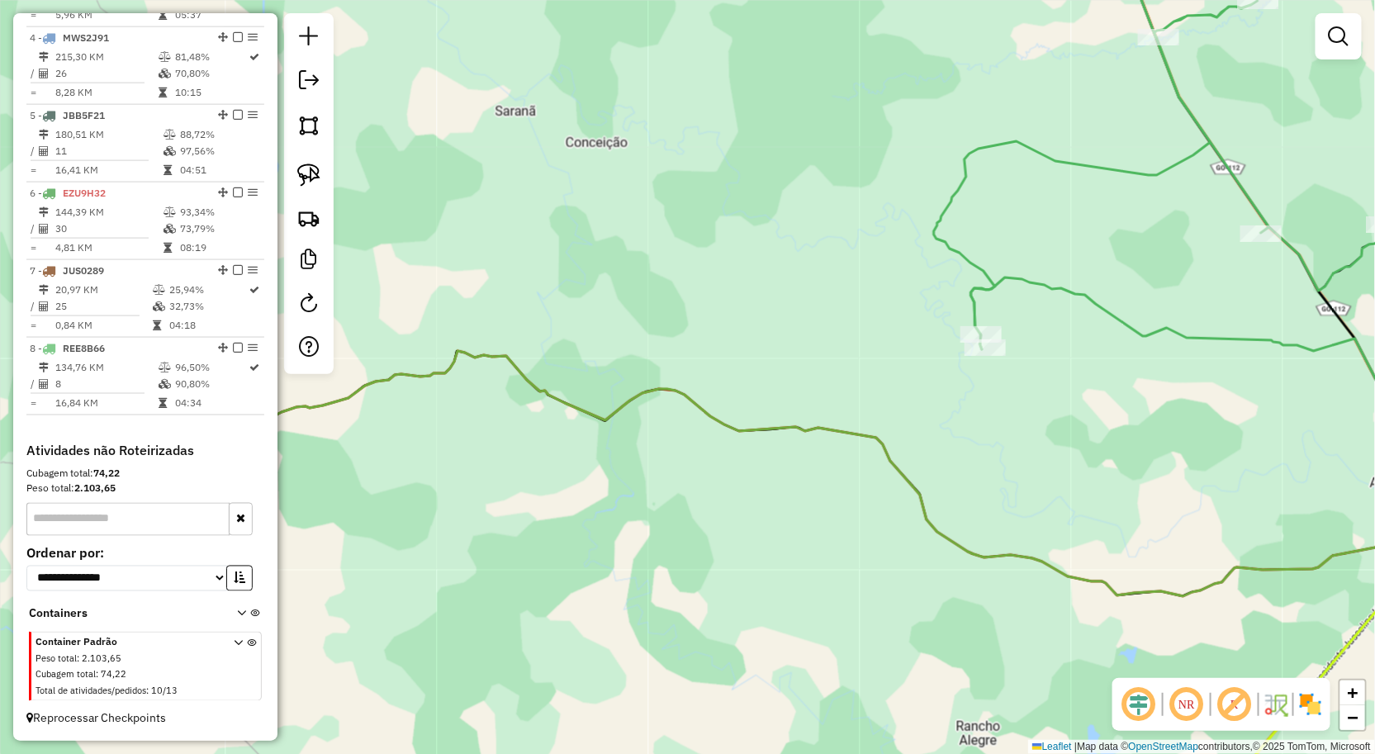
drag, startPoint x: 741, startPoint y: 496, endPoint x: 853, endPoint y: 524, distance: 115.8
click at [740, 496] on div "Janela de atendimento Grade de atendimento Capacidade Transportadoras Veículos …" at bounding box center [687, 377] width 1375 height 754
drag, startPoint x: 803, startPoint y: 499, endPoint x: 703, endPoint y: 451, distance: 110.8
click at [753, 475] on div "Janela de atendimento Grade de atendimento Capacidade Transportadoras Veículos …" at bounding box center [687, 377] width 1375 height 754
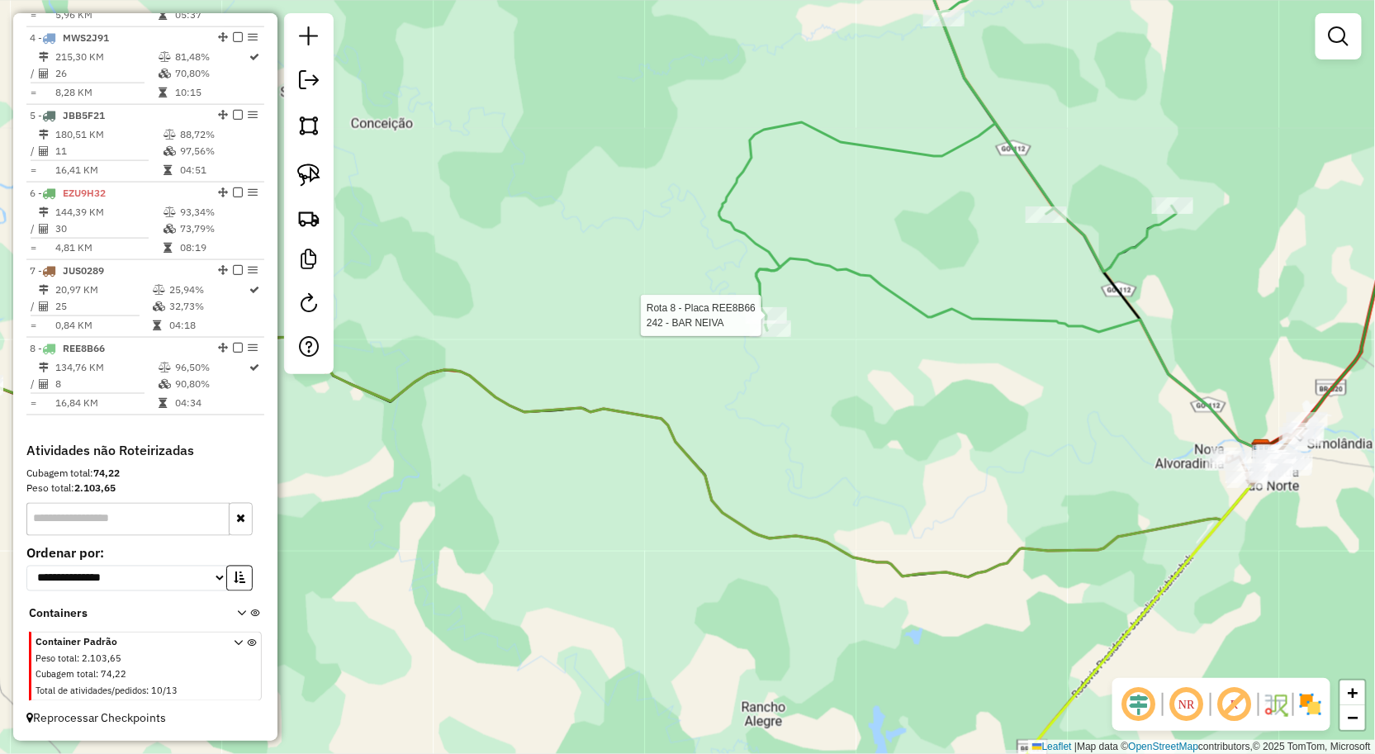
select select "**********"
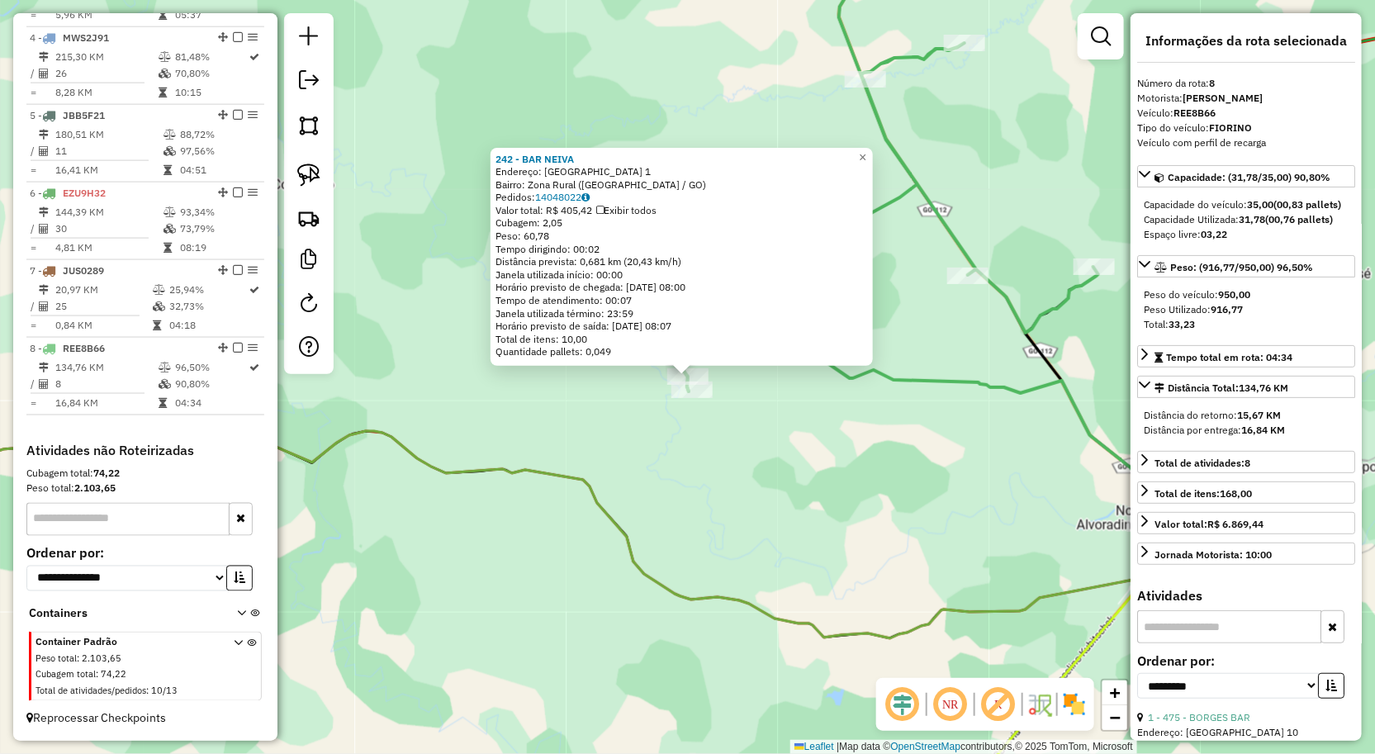
click at [719, 402] on div "242 - BAR NEIVA Endereço: FAZENDA RETIRO 1 Bairro: Zona Rural (SIMOLANDIA / GO)…" at bounding box center [687, 377] width 1375 height 754
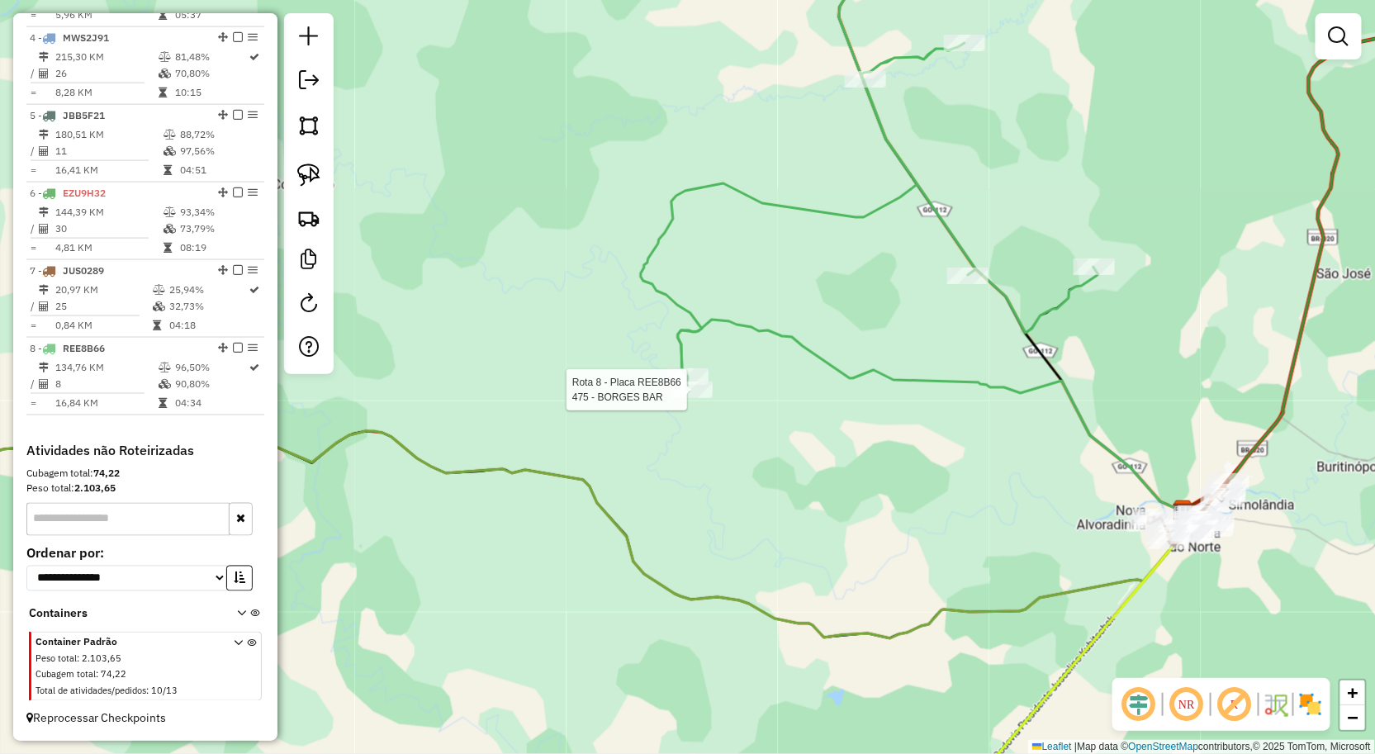
select select "**********"
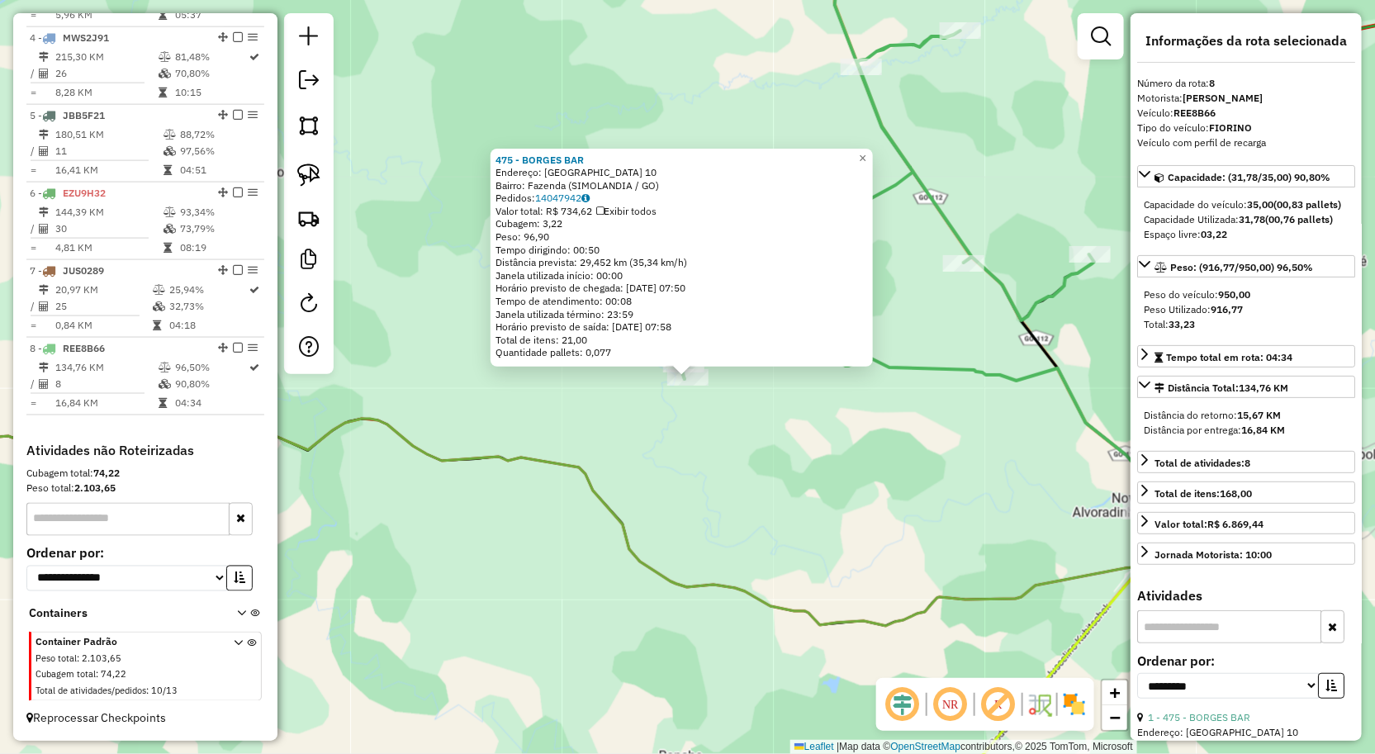
click at [717, 416] on div "475 - BORGES BAR Endereço: FAZENDA CASTELO 10 Bairro: Fazenda (SIMOLANDIA / GO)…" at bounding box center [687, 377] width 1375 height 754
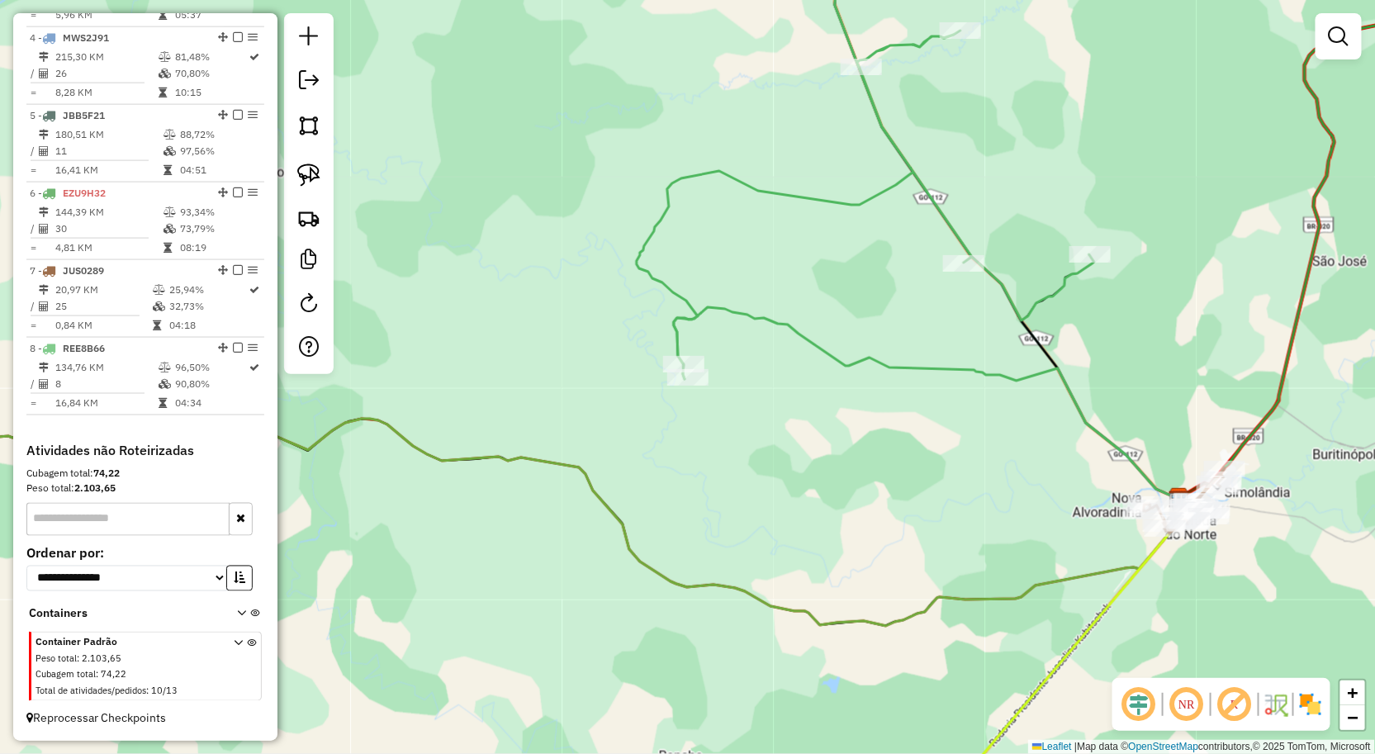
drag, startPoint x: 318, startPoint y: 180, endPoint x: 411, endPoint y: 235, distance: 107.4
click at [318, 180] on img at bounding box center [308, 175] width 23 height 23
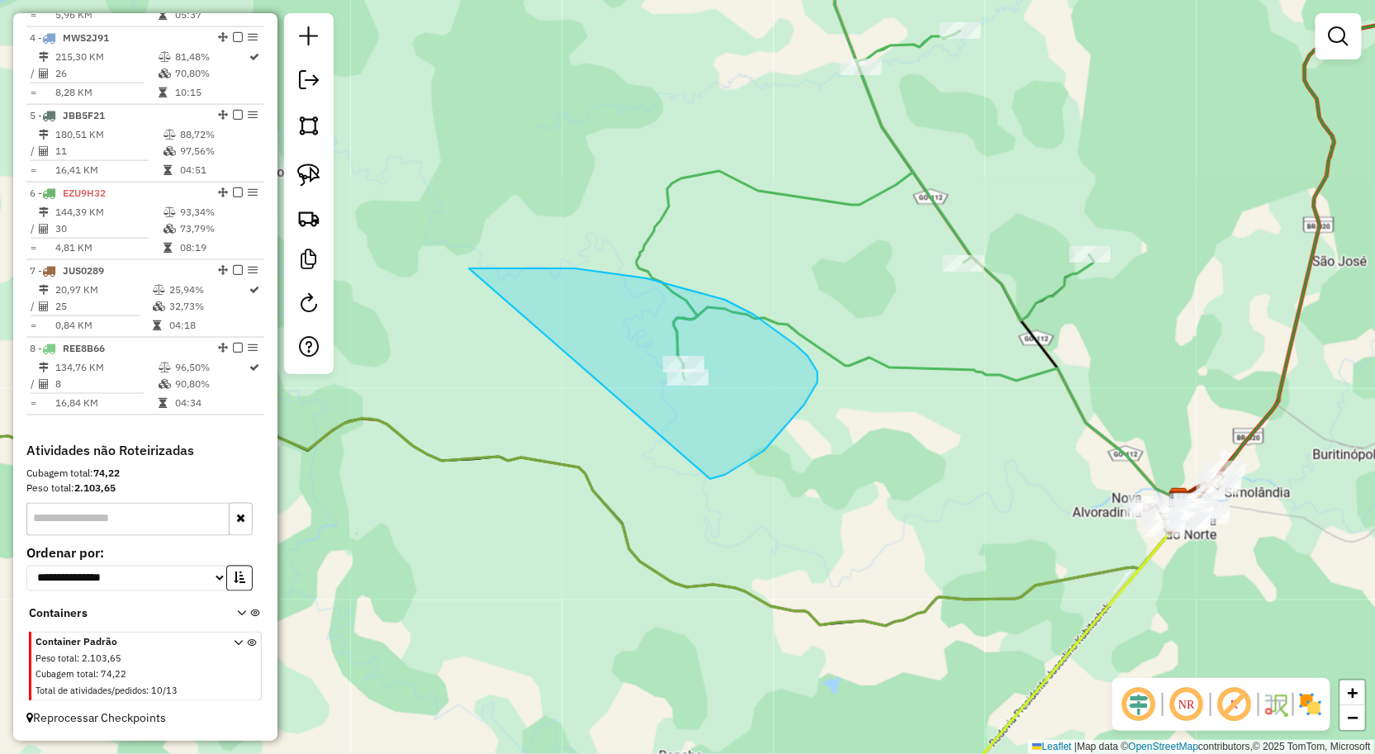
drag, startPoint x: 510, startPoint y: 268, endPoint x: 702, endPoint y: 477, distance: 284.1
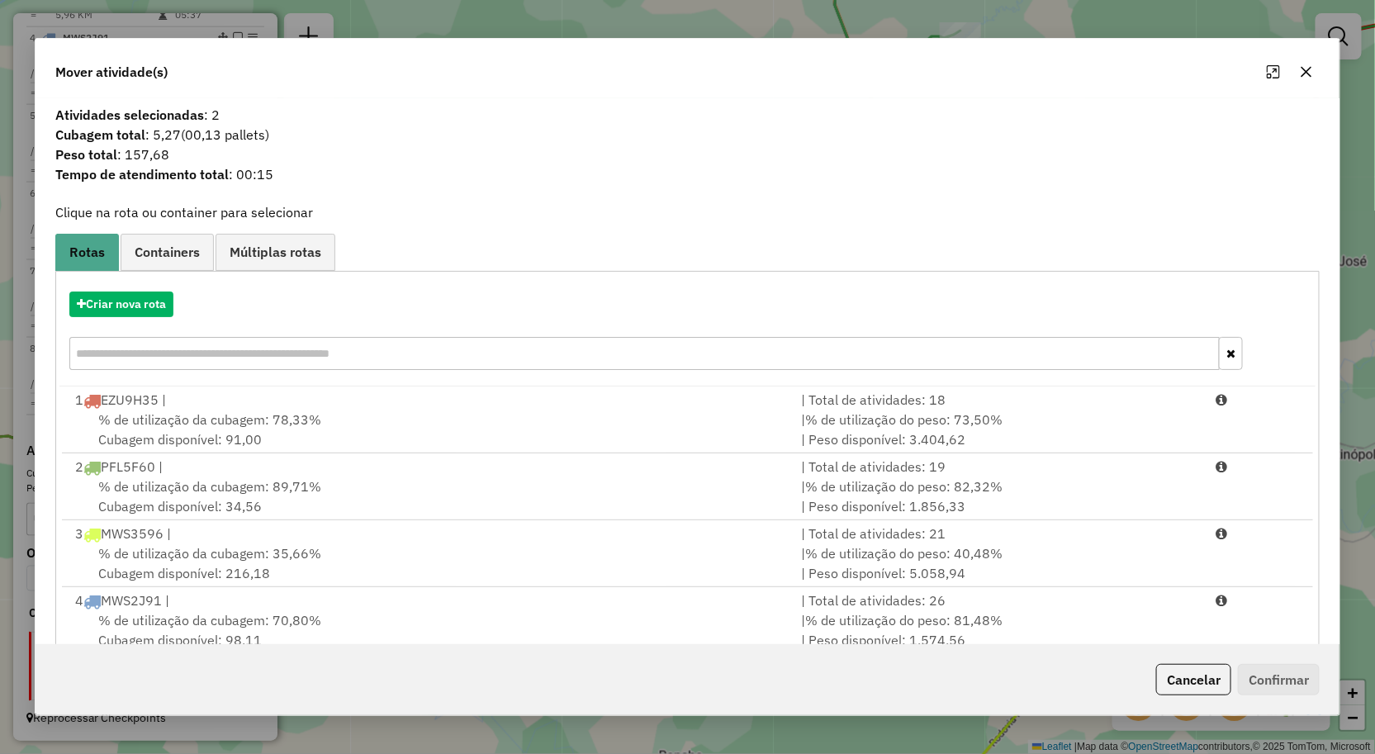
click at [1309, 65] on icon "button" at bounding box center [1306, 71] width 13 height 13
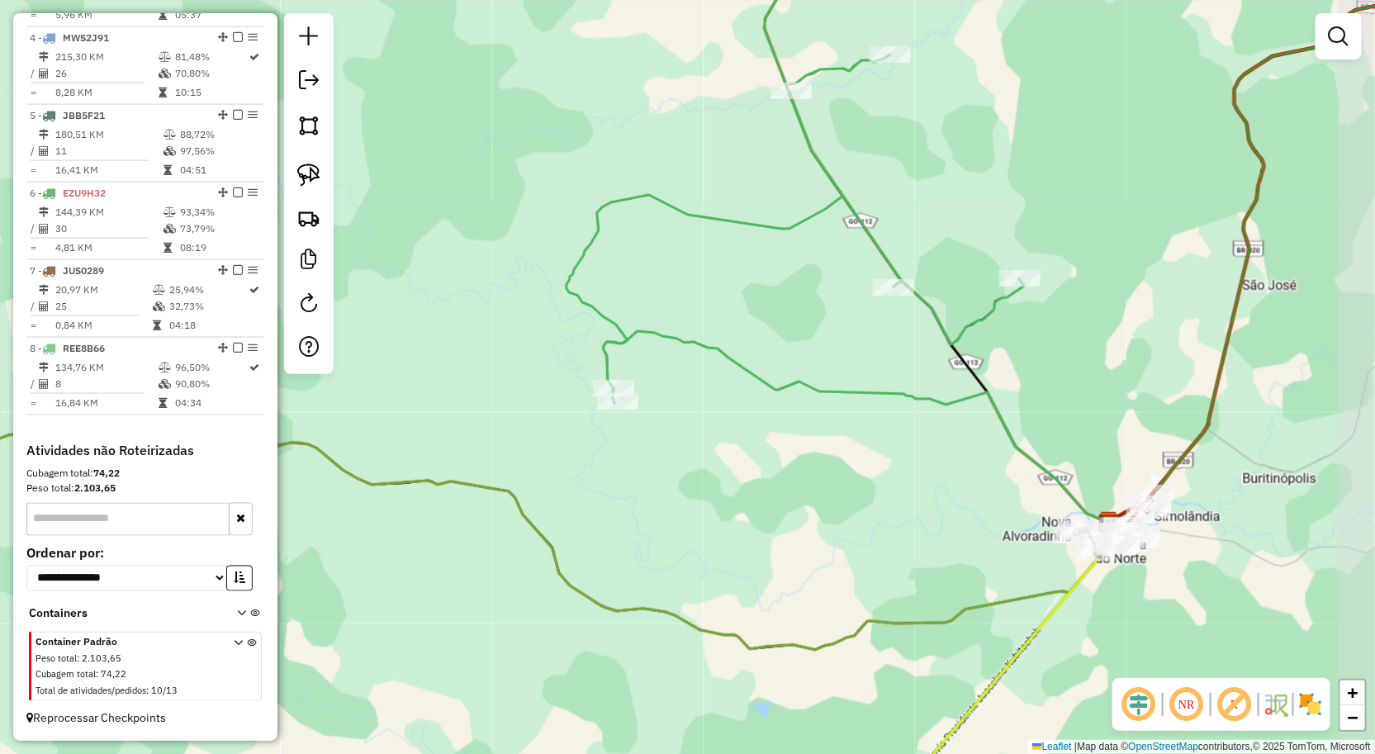
drag, startPoint x: 922, startPoint y: 428, endPoint x: 841, endPoint y: 444, distance: 82.5
click at [855, 444] on div "Janela de atendimento Grade de atendimento Capacidade Transportadoras Veículos …" at bounding box center [687, 377] width 1375 height 754
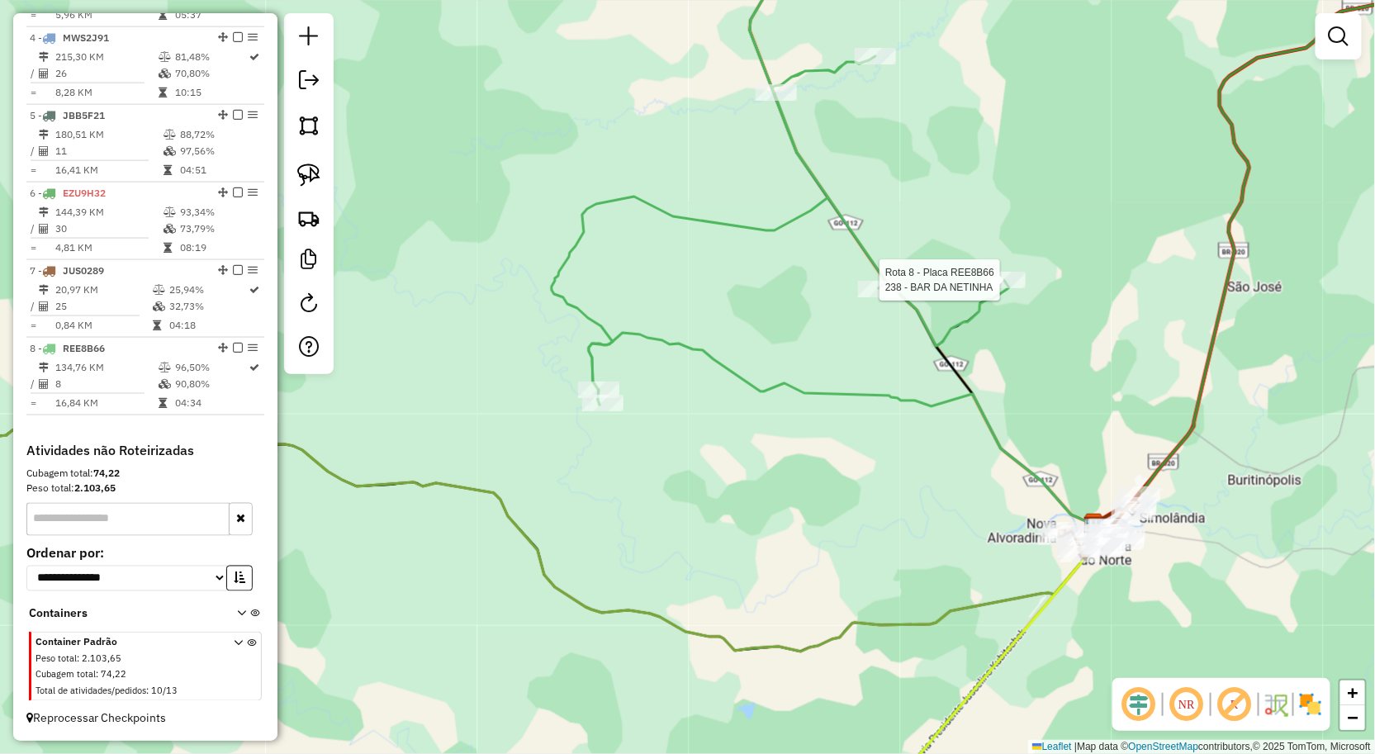
select select "**********"
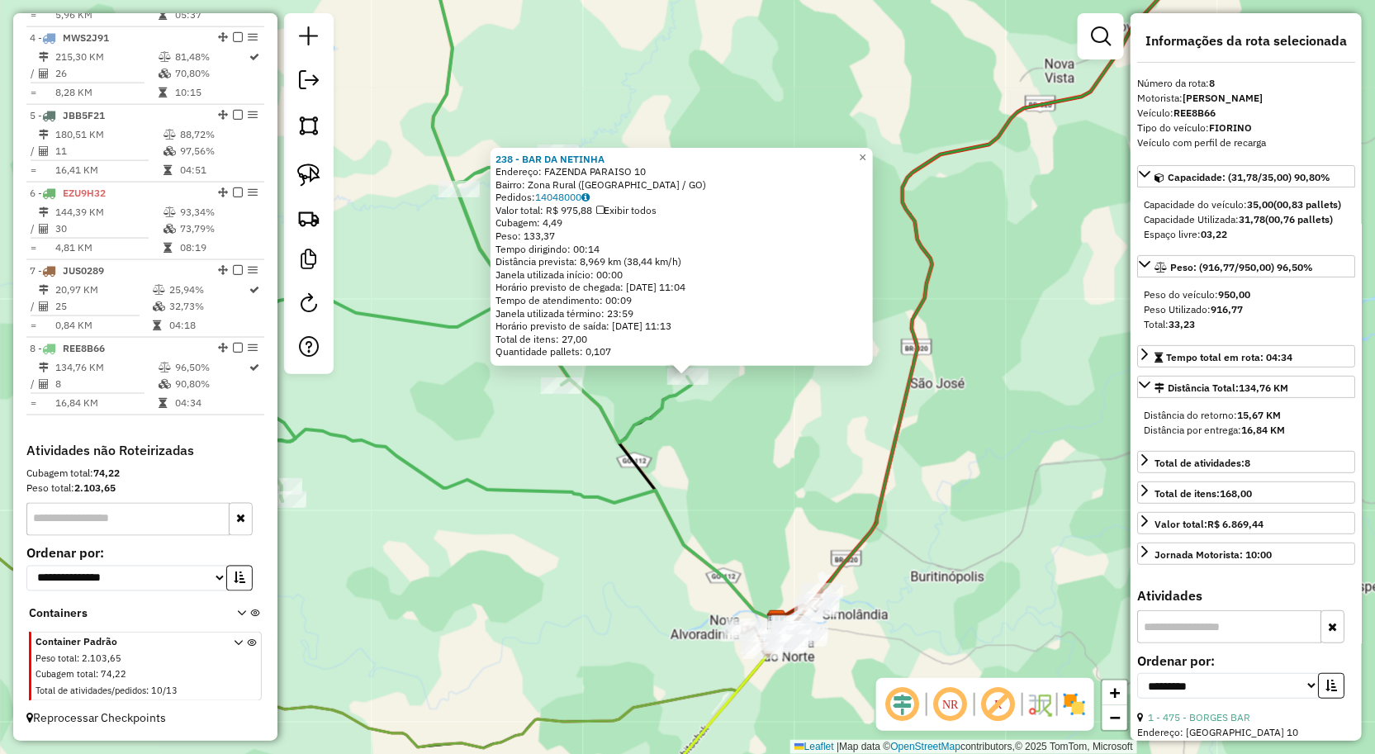
click at [783, 473] on div "238 - BAR DA NETINHA Endereço: FAZENDA PARAISO 10 Bairro: Zona Rural (SIMOLANDI…" at bounding box center [687, 377] width 1375 height 754
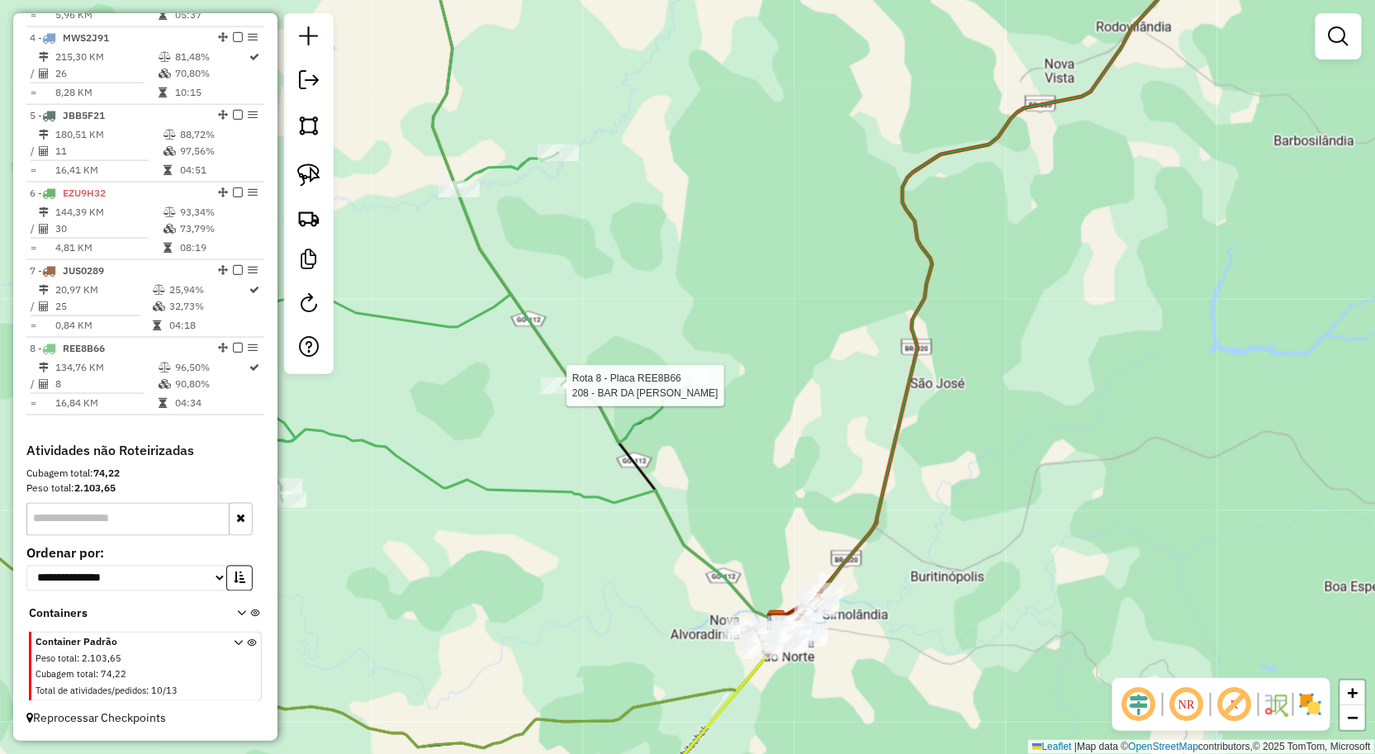
select select "**********"
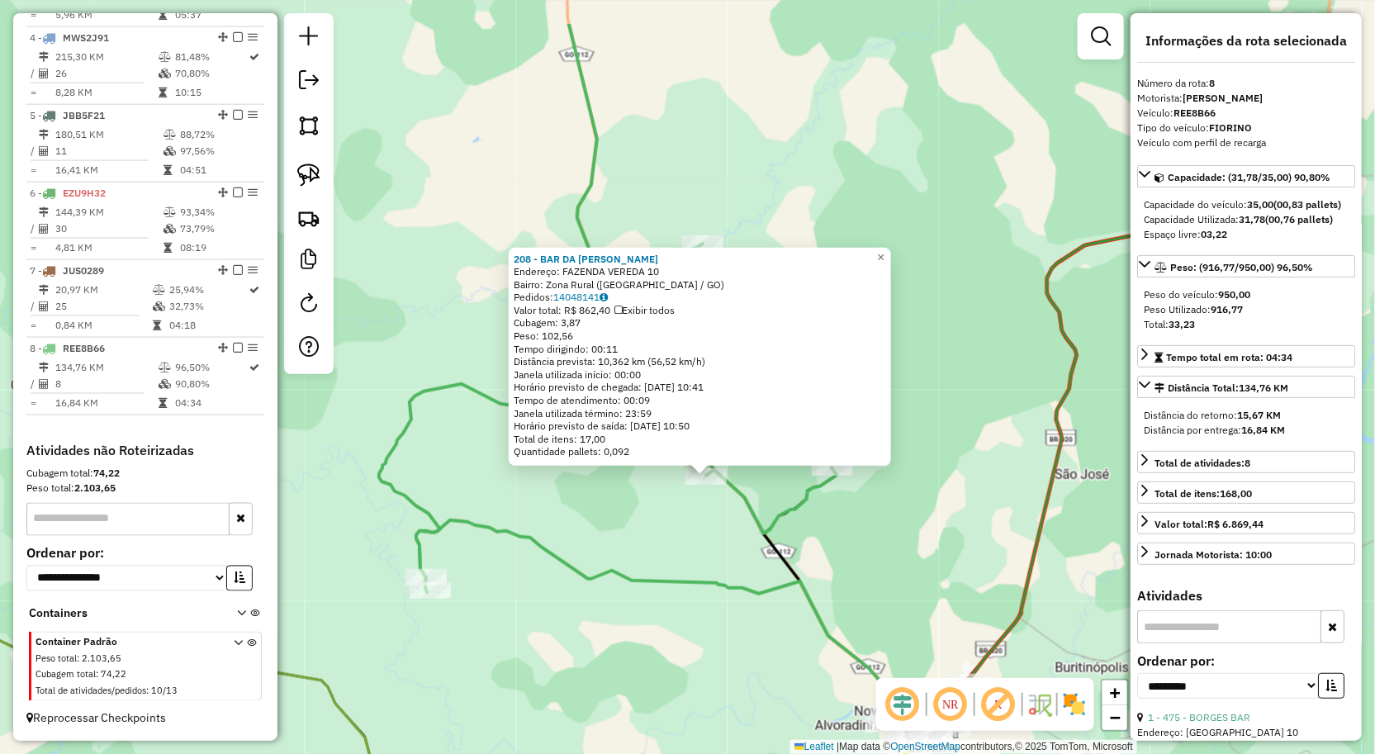
drag, startPoint x: 729, startPoint y: 498, endPoint x: 745, endPoint y: 559, distance: 63.1
click at [745, 559] on div "208 - BAR DA JOCILIA Endereço: FAZENDA VEREDA 10 Bairro: Zona Rural (SIMOLANDIA…" at bounding box center [687, 377] width 1375 height 754
click at [746, 559] on div "208 - BAR DA JOCILIA Endereço: FAZENDA VEREDA 10 Bairro: Zona Rural (SIMOLANDIA…" at bounding box center [687, 377] width 1375 height 754
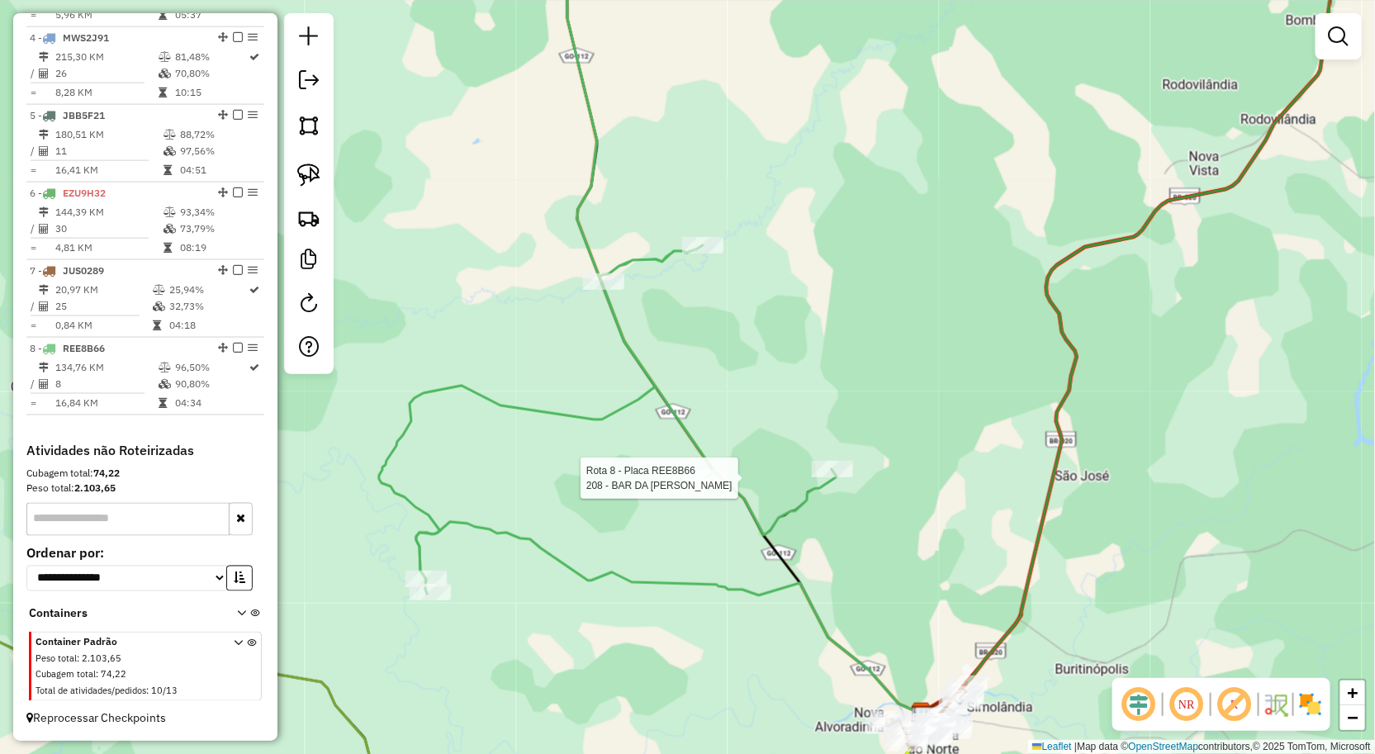
select select "**********"
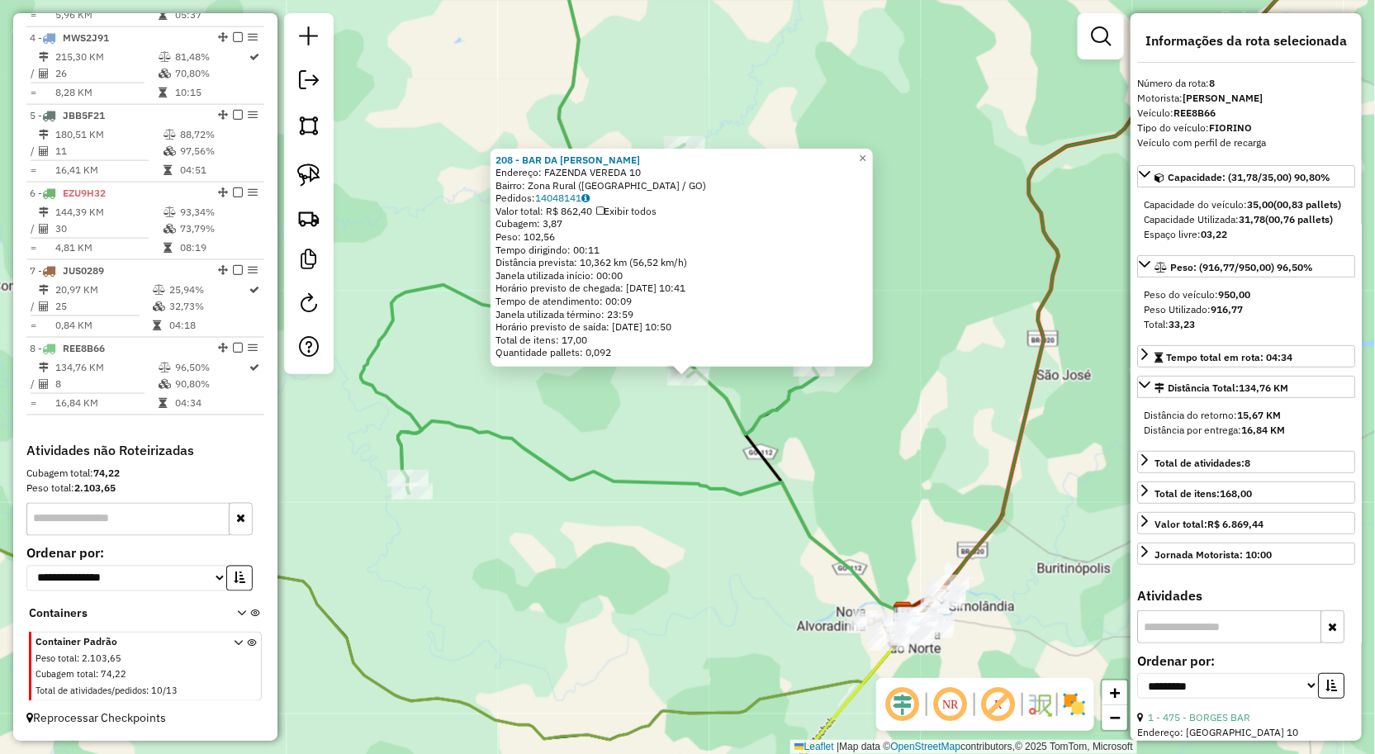
click at [899, 499] on div "208 - BAR DA JOCILIA Endereço: FAZENDA VEREDA 10 Bairro: Zona Rural (SIMOLANDIA…" at bounding box center [687, 377] width 1375 height 754
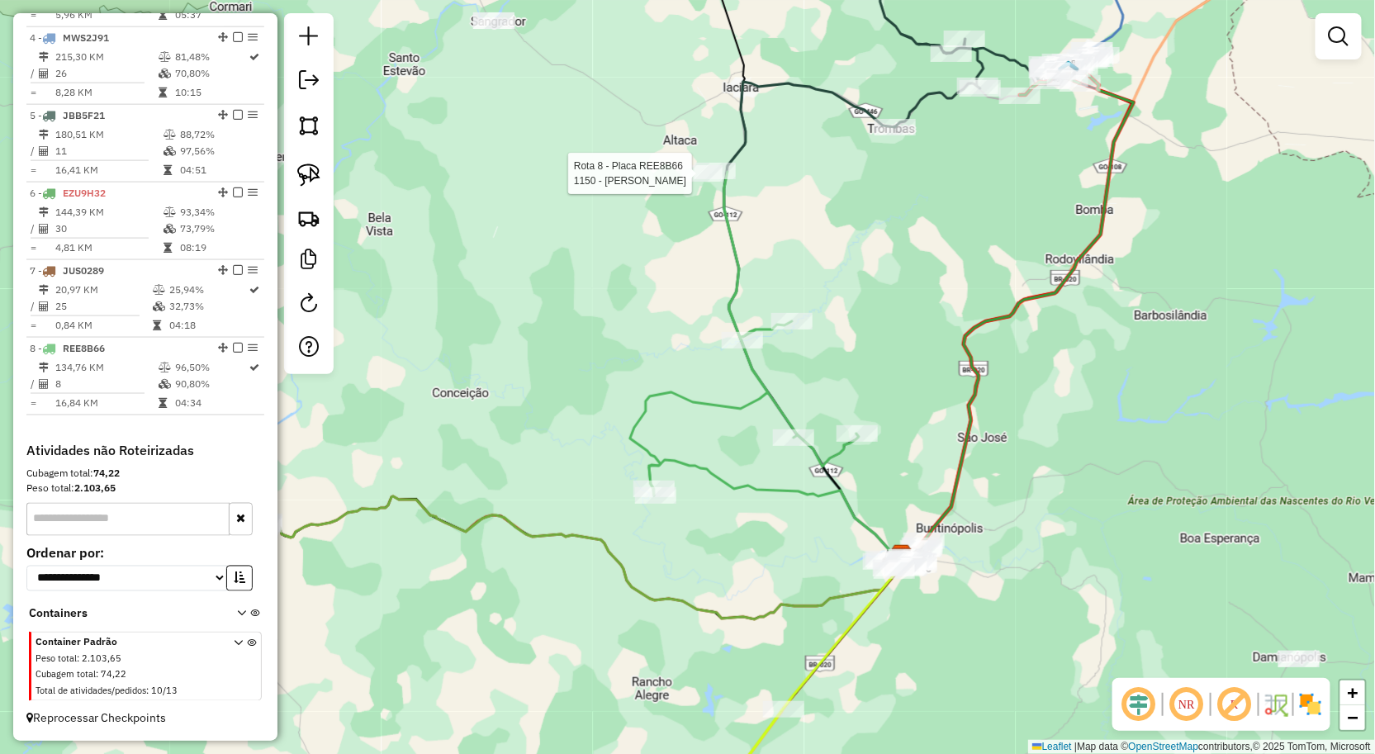
select select "**********"
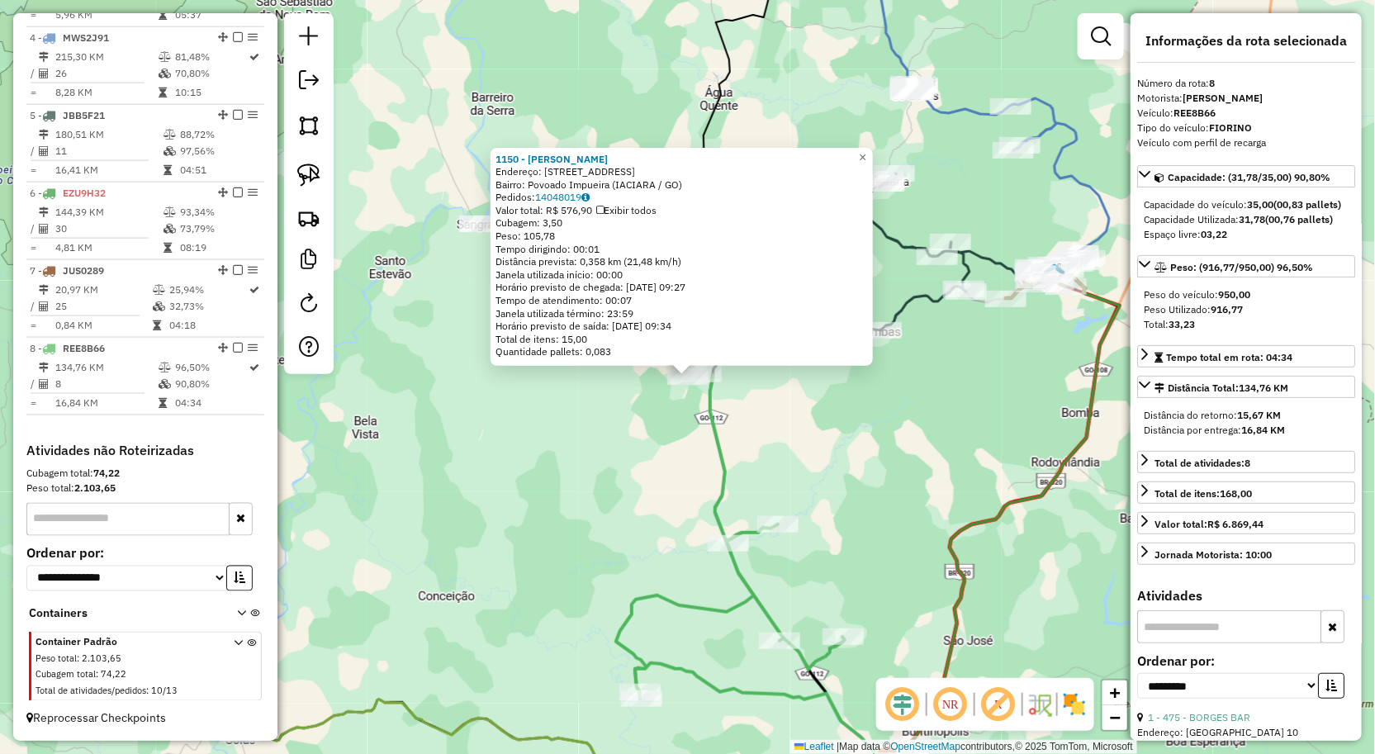
click at [785, 432] on div "1150 - ARGEMIRO ALVES Endereço: RUA PRINCIPAL CENTRO 10 Bairro: Povoado Impueir…" at bounding box center [687, 377] width 1375 height 754
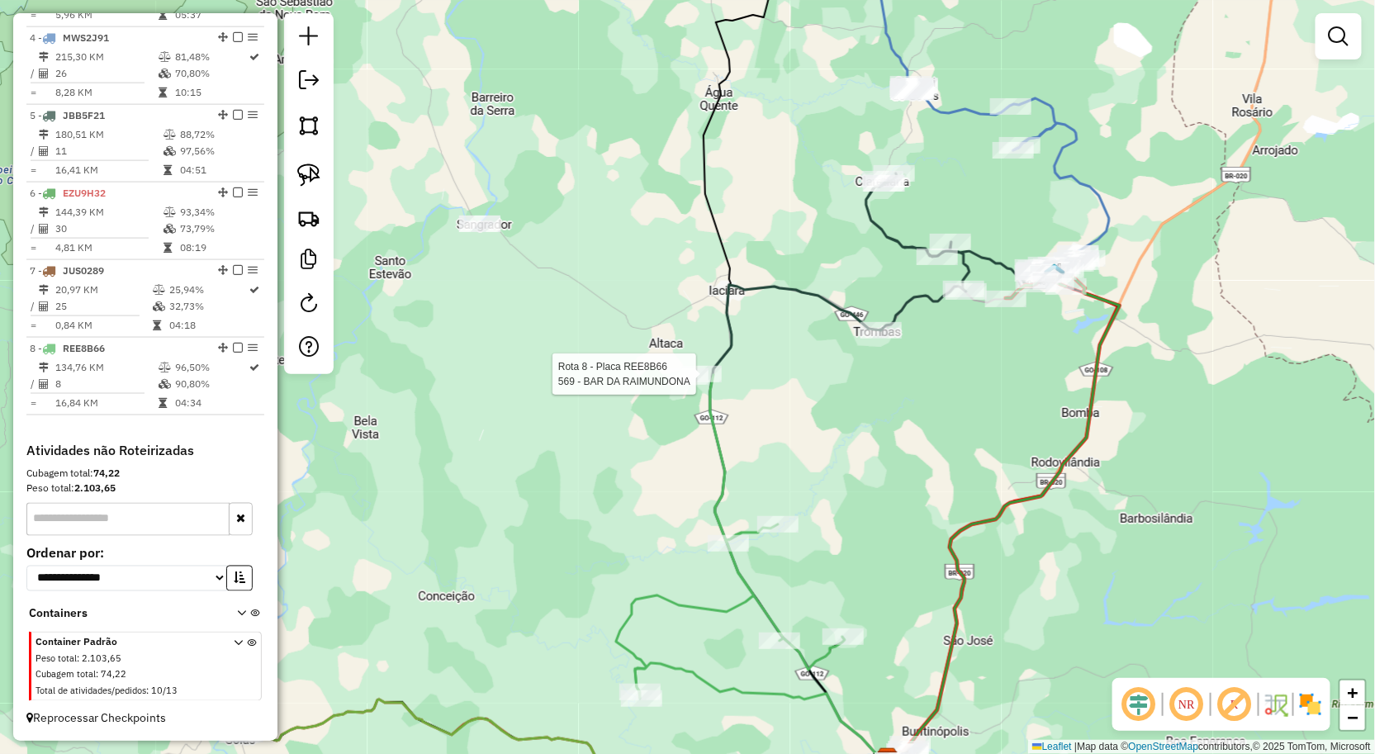
select select "**********"
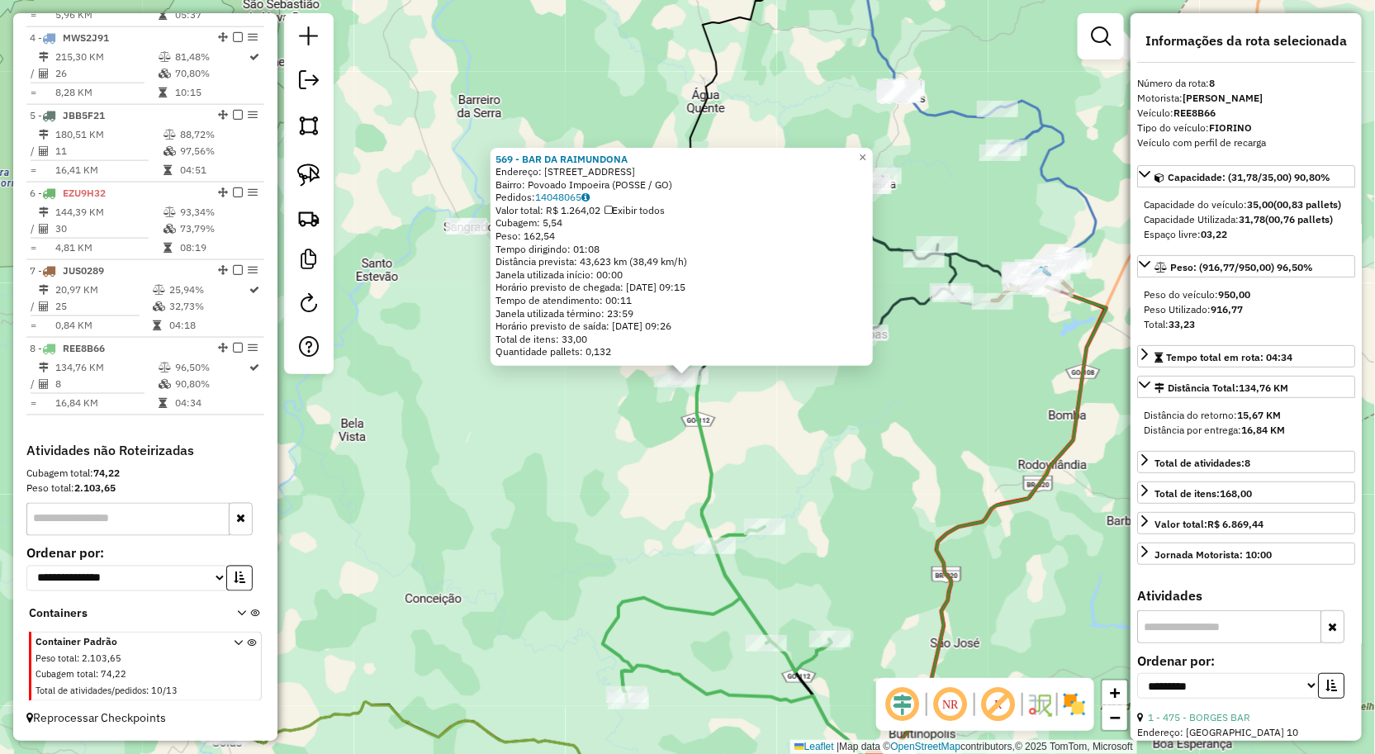
click at [837, 439] on div "569 - BAR DA RAIMUNDONA Endereço: Rua Principal 1 Bairro: Povoado Impoeira (POS…" at bounding box center [687, 377] width 1375 height 754
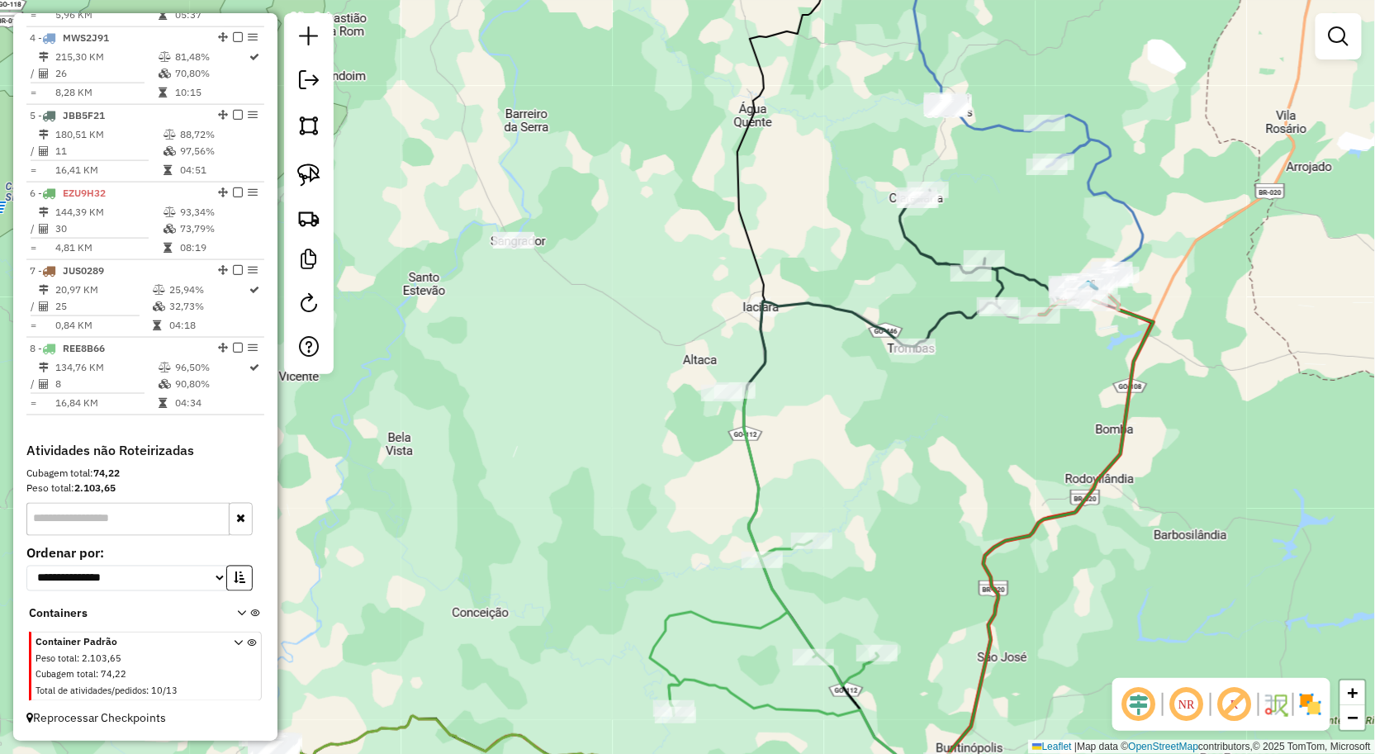
drag, startPoint x: 514, startPoint y: 266, endPoint x: 619, endPoint y: 300, distance: 111.0
click at [613, 298] on div "Janela de atendimento Grade de atendimento Capacidade Transportadoras Veículos …" at bounding box center [687, 377] width 1375 height 754
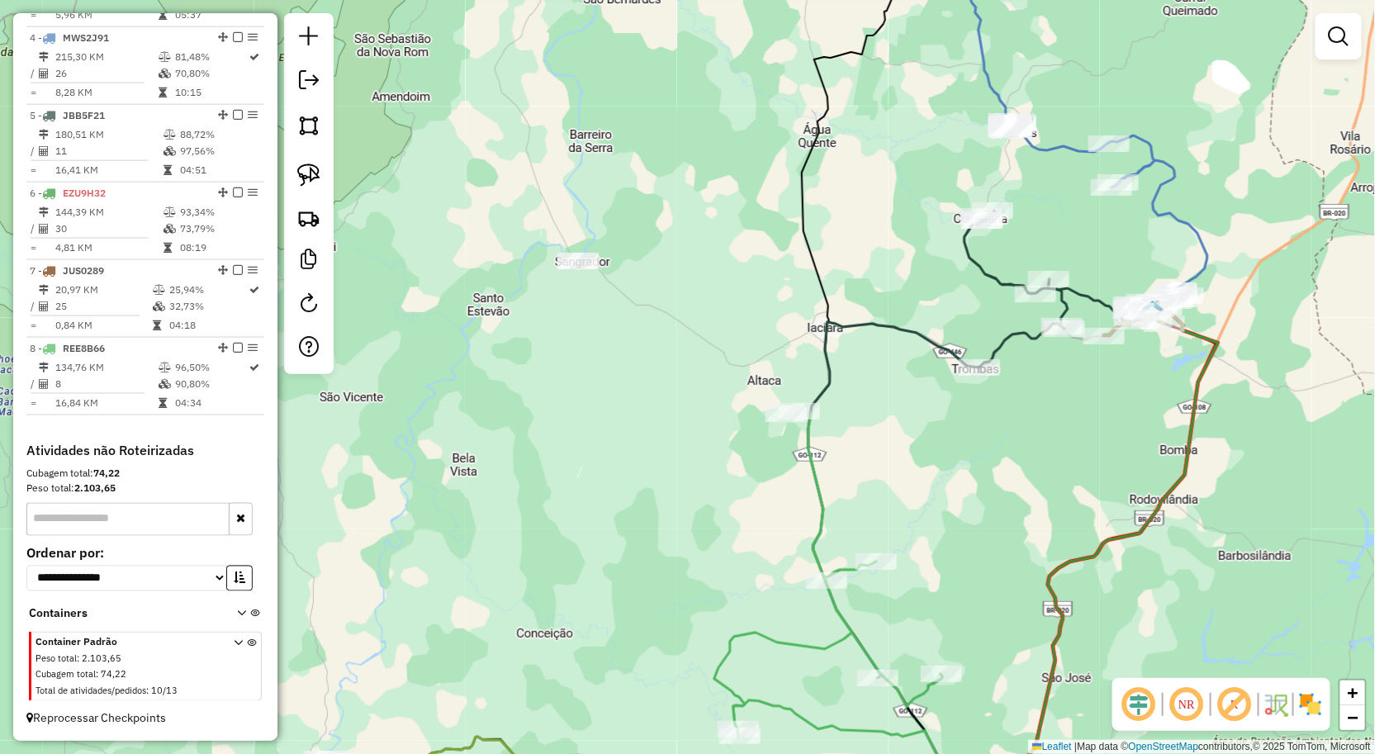
drag, startPoint x: 698, startPoint y: 367, endPoint x: 661, endPoint y: 248, distance: 124.6
click at [667, 274] on div "Janela de atendimento Grade de atendimento Capacidade Transportadoras Veículos …" at bounding box center [687, 377] width 1375 height 754
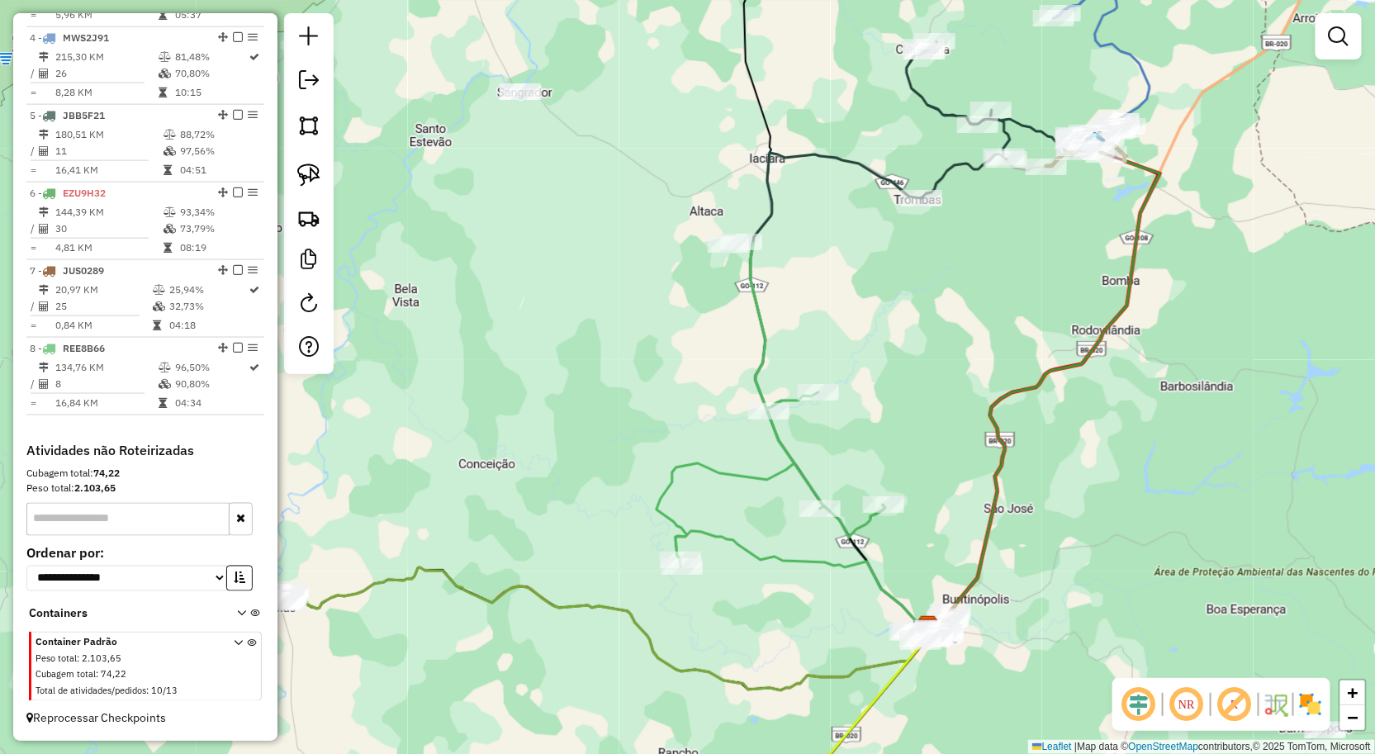
click at [748, 364] on div "Janela de atendimento Grade de atendimento Capacidade Transportadoras Veículos …" at bounding box center [687, 377] width 1375 height 754
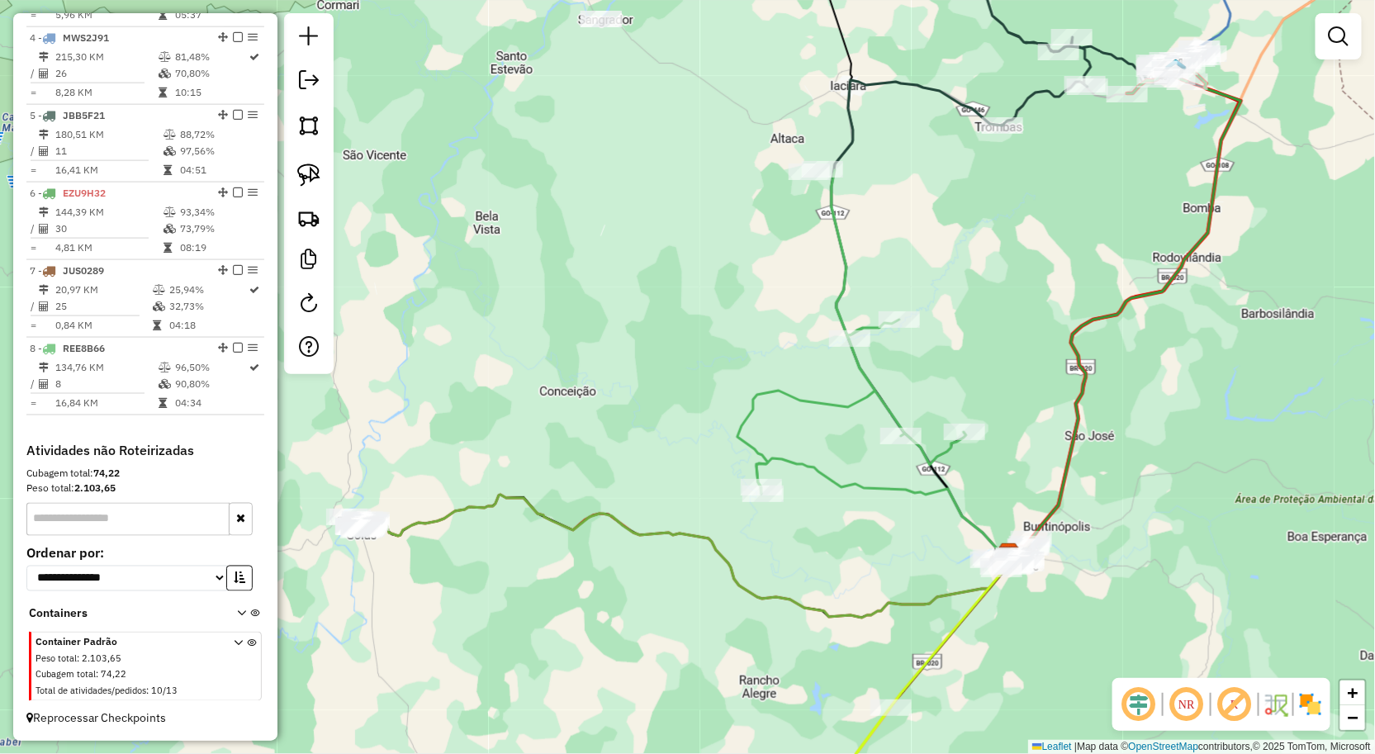
drag, startPoint x: 713, startPoint y: 415, endPoint x: 653, endPoint y: 221, distance: 203.2
click at [690, 270] on div "Janela de atendimento Grade de atendimento Capacidade Transportadoras Veículos …" at bounding box center [687, 377] width 1375 height 754
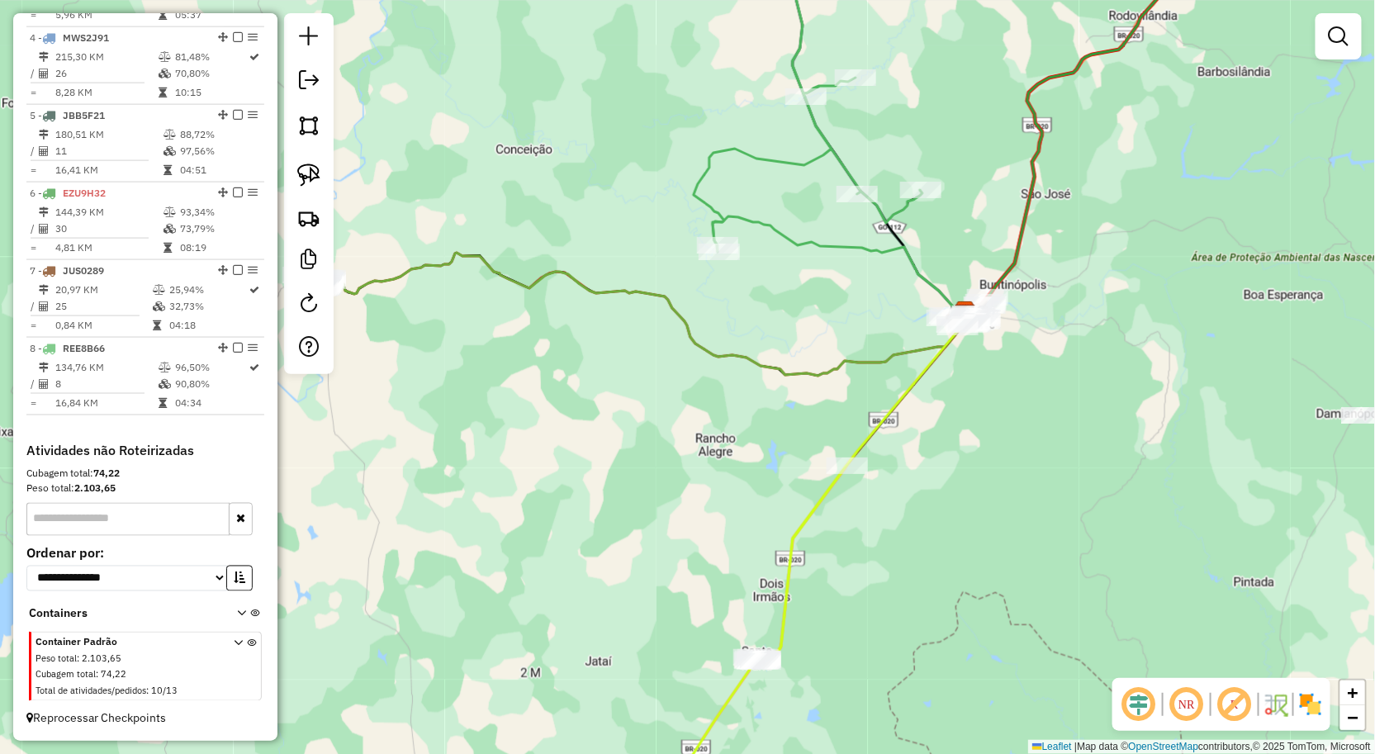
drag, startPoint x: 655, startPoint y: 337, endPoint x: 722, endPoint y: 293, distance: 80.0
click at [712, 295] on div "Janela de atendimento Grade de atendimento Capacidade Transportadoras Veículos …" at bounding box center [687, 377] width 1375 height 754
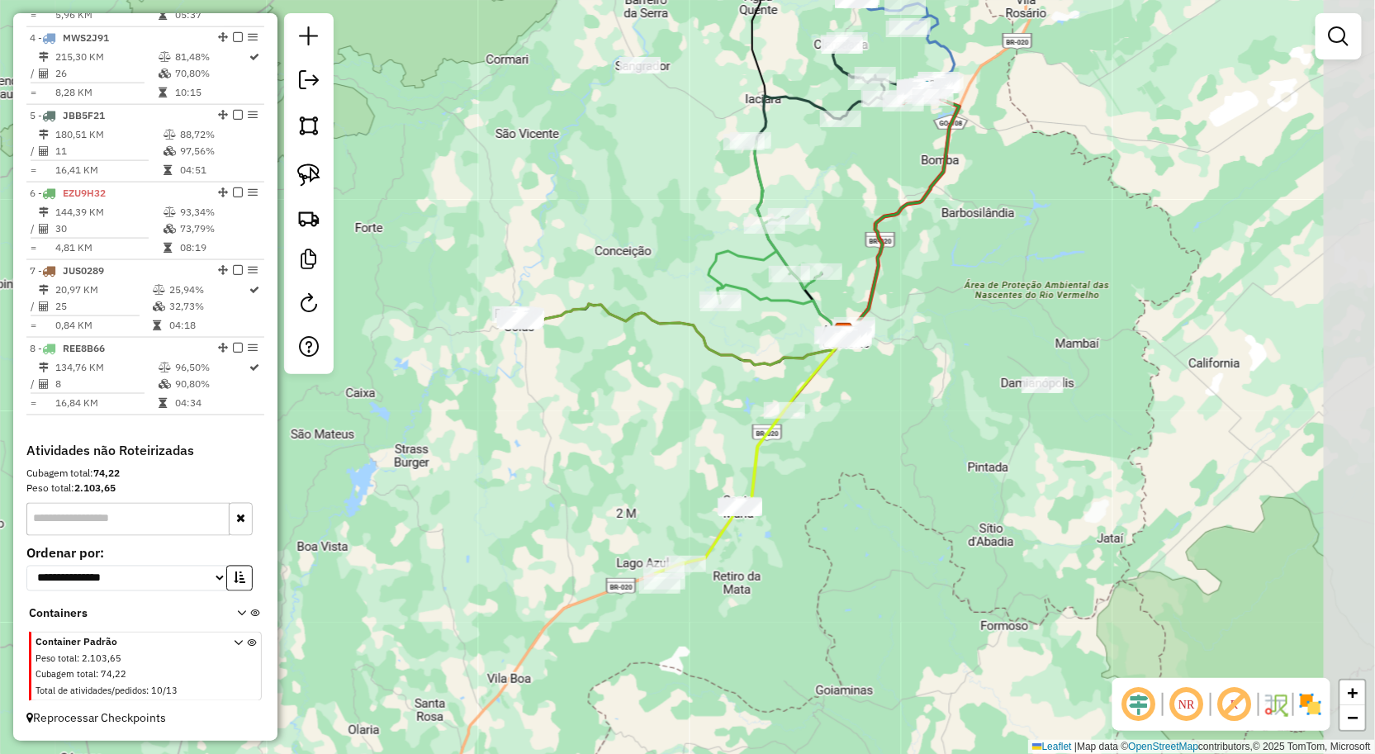
drag, startPoint x: 779, startPoint y: 377, endPoint x: 719, endPoint y: 427, distance: 78.6
click at [728, 428] on div "Janela de atendimento Grade de atendimento Capacidade Transportadoras Veículos …" at bounding box center [687, 377] width 1375 height 754
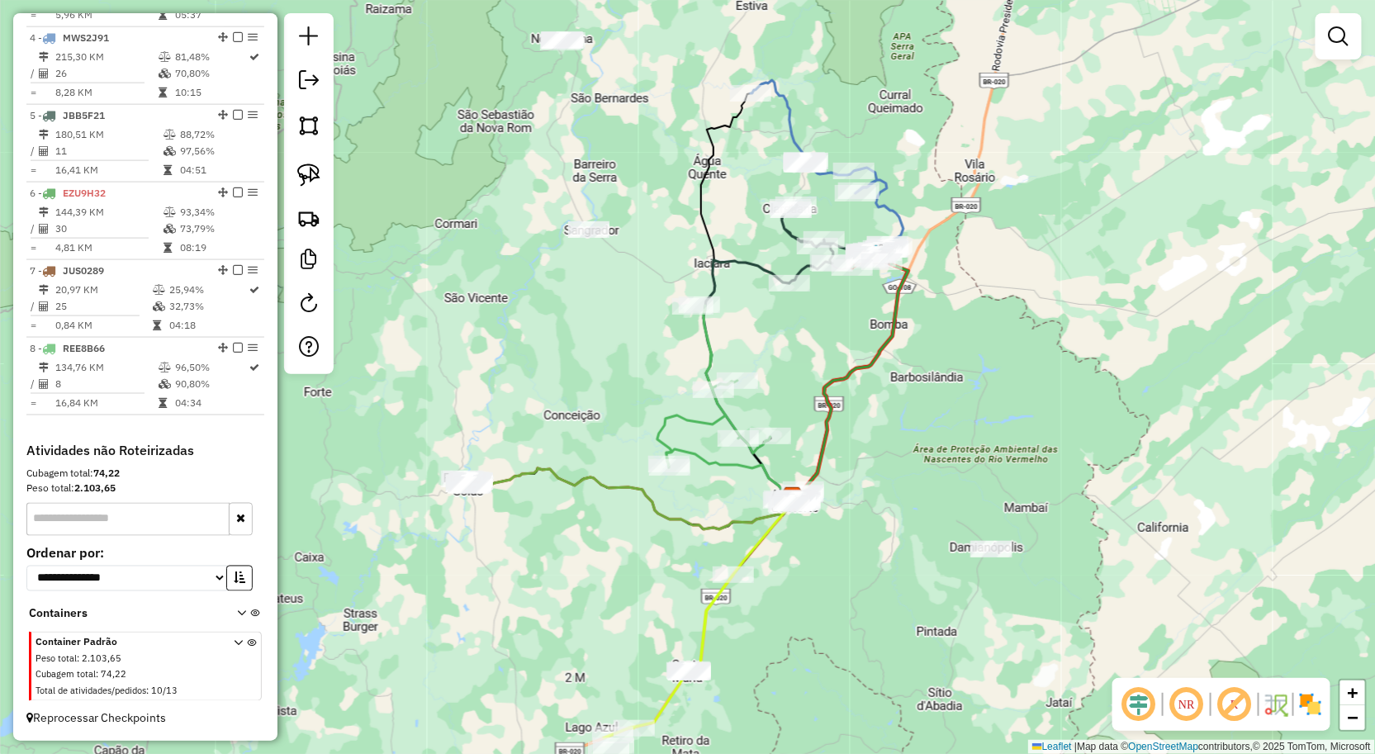
drag, startPoint x: 637, startPoint y: 294, endPoint x: 648, endPoint y: 419, distance: 125.2
click at [648, 418] on div "Janela de atendimento Grade de atendimento Capacidade Transportadoras Veículos …" at bounding box center [687, 377] width 1375 height 754
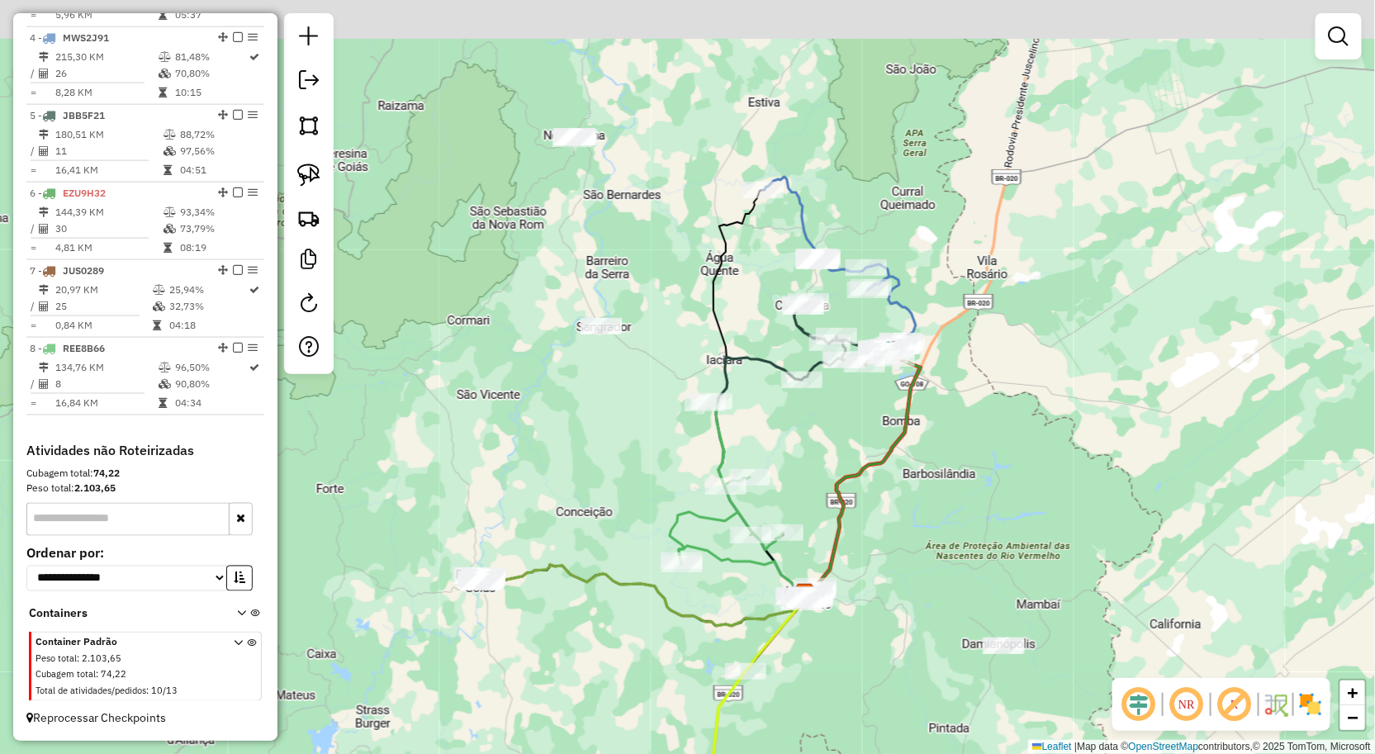
drag, startPoint x: 601, startPoint y: 365, endPoint x: 610, endPoint y: 435, distance: 70.7
click at [610, 435] on div "Janela de atendimento Grade de atendimento Capacidade Transportadoras Veículos …" at bounding box center [687, 377] width 1375 height 754
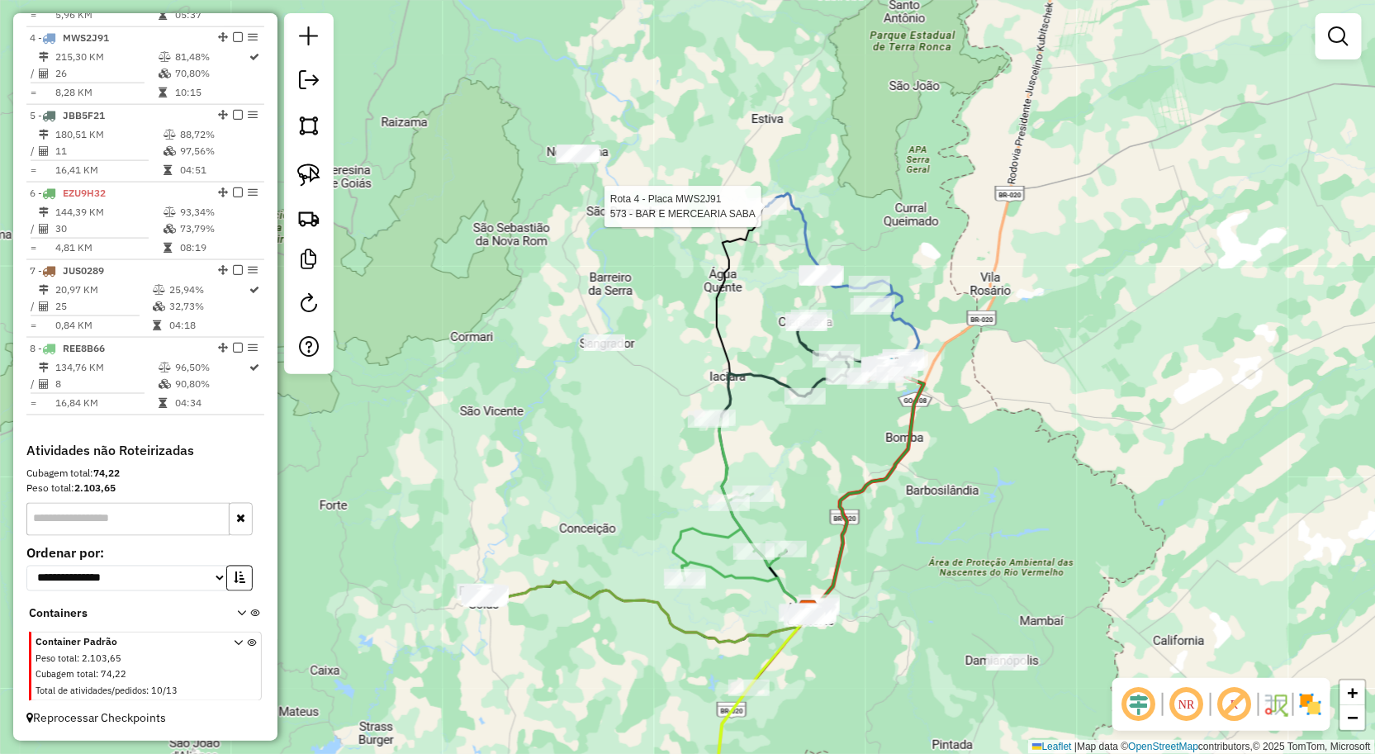
select select "**********"
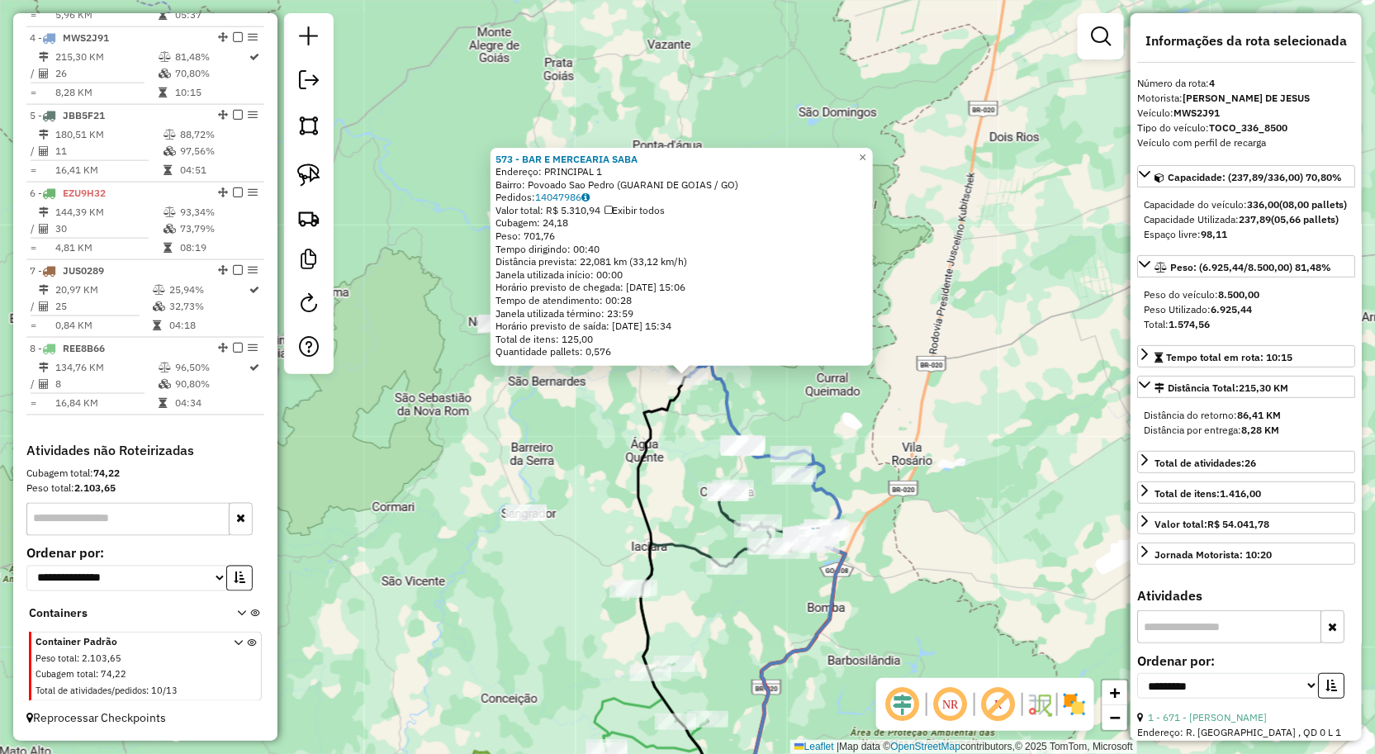
click at [684, 479] on div "573 - BAR E MERCEARIA SABA Endereço: PRINCIPAL 1 Bairro: Povoado Sao Pedro (GUA…" at bounding box center [687, 377] width 1375 height 754
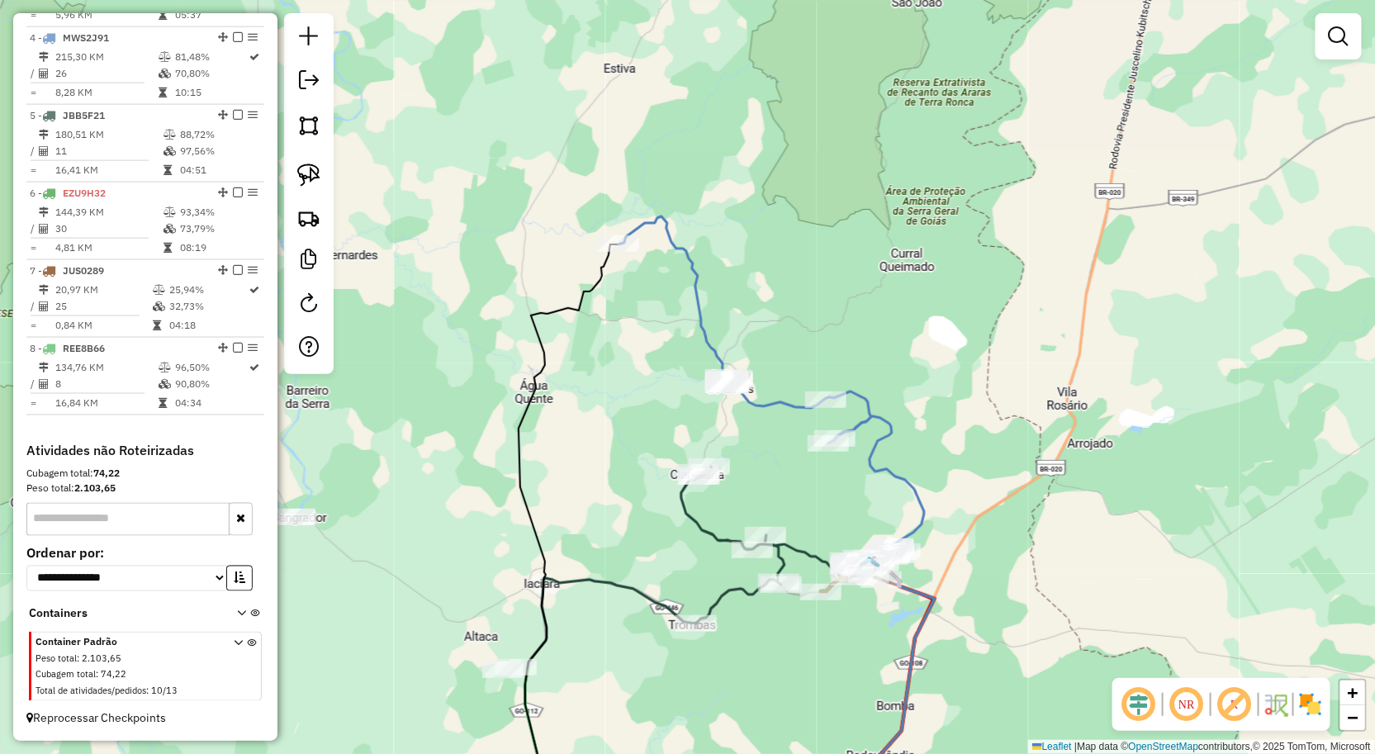
drag, startPoint x: 591, startPoint y: 556, endPoint x: 642, endPoint y: 527, distance: 58.8
click at [639, 529] on div "Janela de atendimento Grade de atendimento Capacidade Transportadoras Veículos …" at bounding box center [687, 377] width 1375 height 754
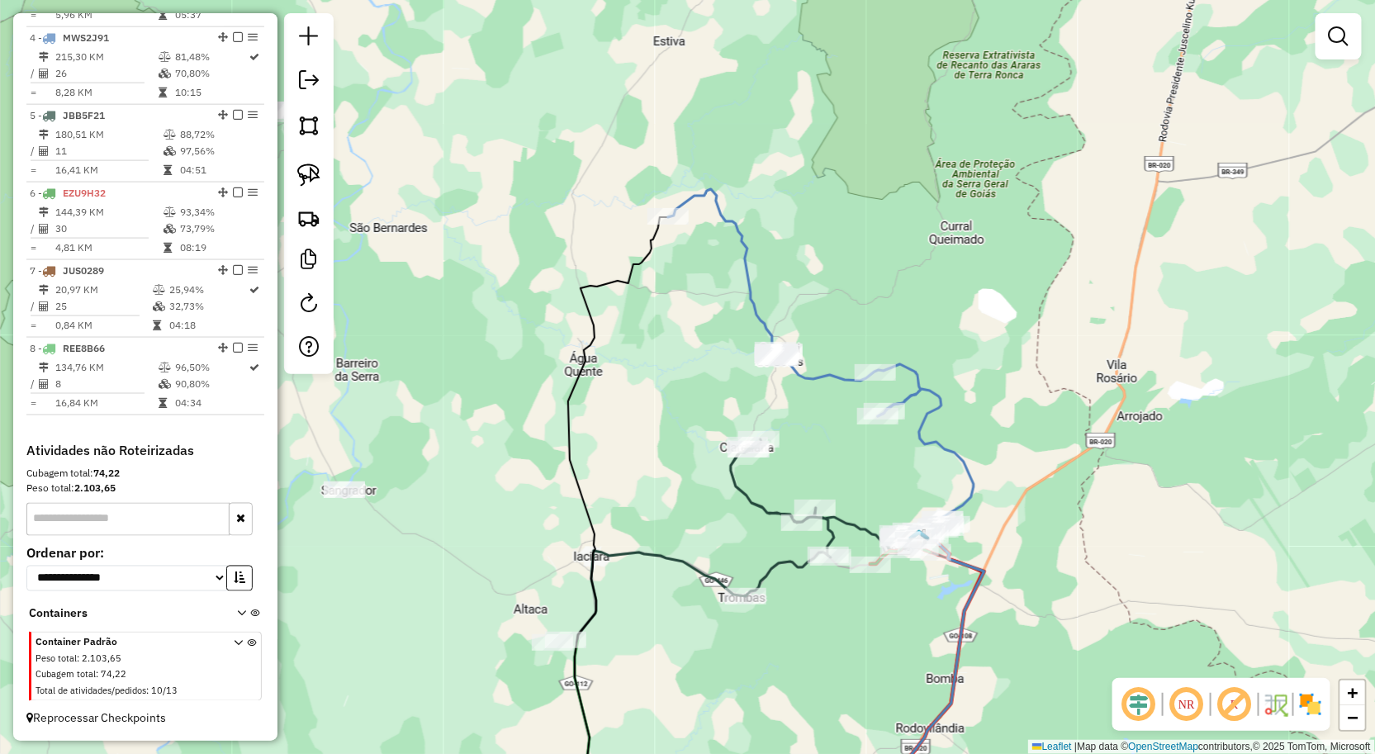
drag, startPoint x: 664, startPoint y: 512, endPoint x: 724, endPoint y: 507, distance: 59.7
click at [697, 507] on div "Janela de atendimento Grade de atendimento Capacidade Transportadoras Veículos …" at bounding box center [687, 377] width 1375 height 754
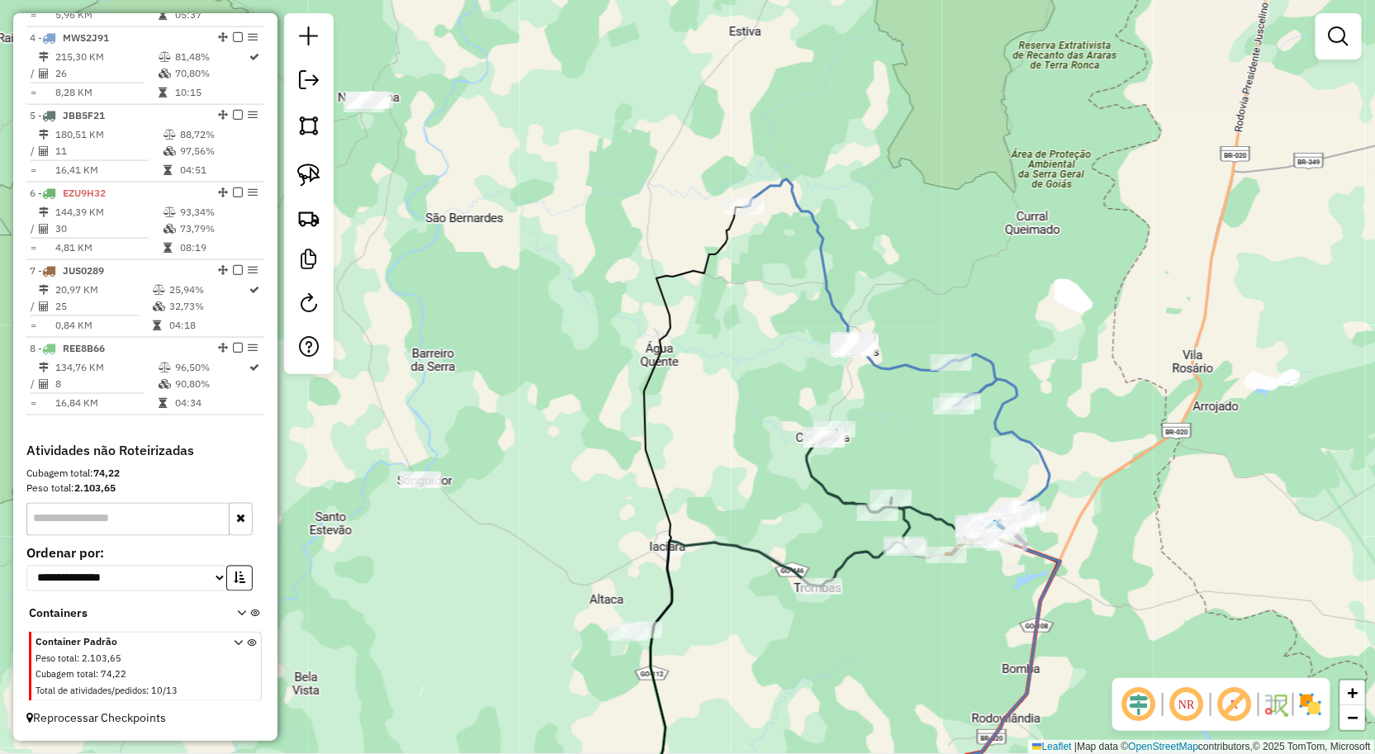
drag, startPoint x: 699, startPoint y: 505, endPoint x: 737, endPoint y: 497, distance: 38.9
click at [713, 498] on div "Janela de atendimento Grade de atendimento Capacidade Transportadoras Veículos …" at bounding box center [687, 377] width 1375 height 754
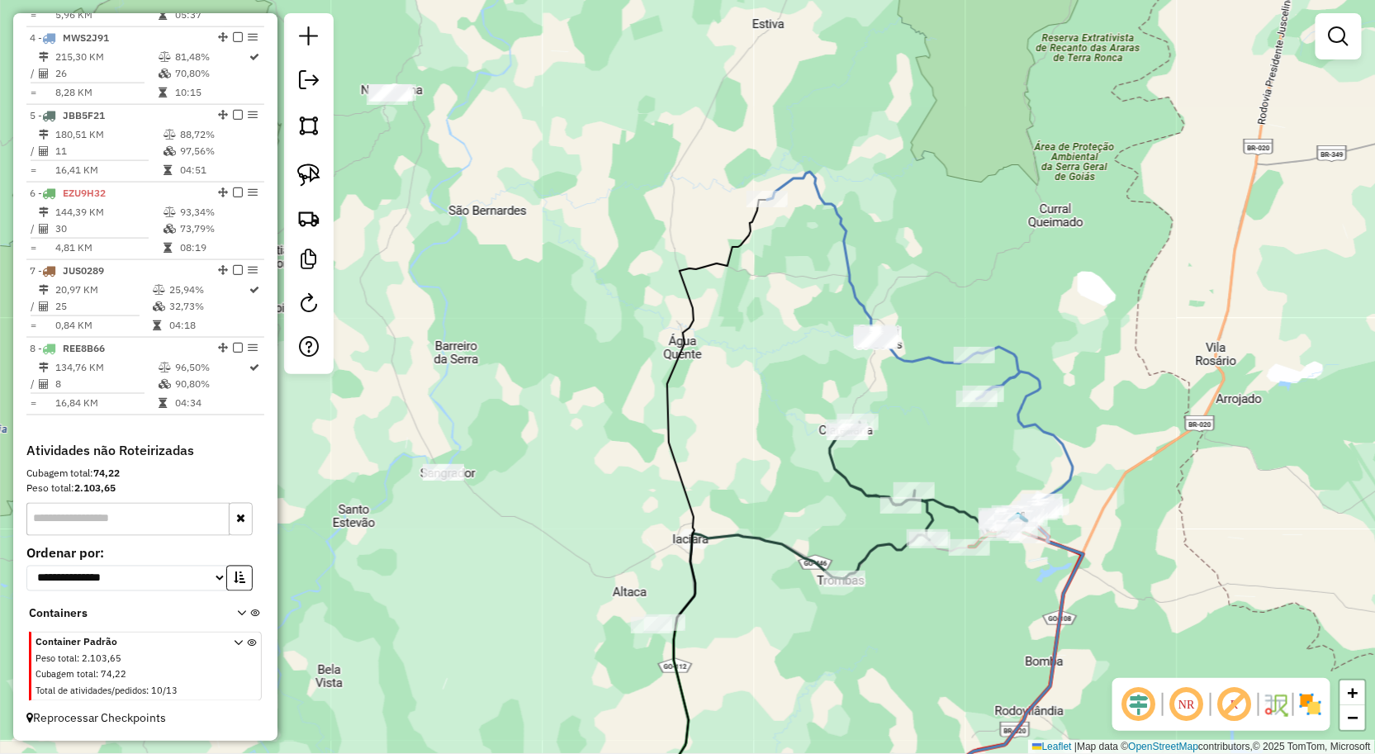
drag, startPoint x: 694, startPoint y: 532, endPoint x: 704, endPoint y: 502, distance: 31.3
click at [702, 505] on icon at bounding box center [717, 515] width 100 height 630
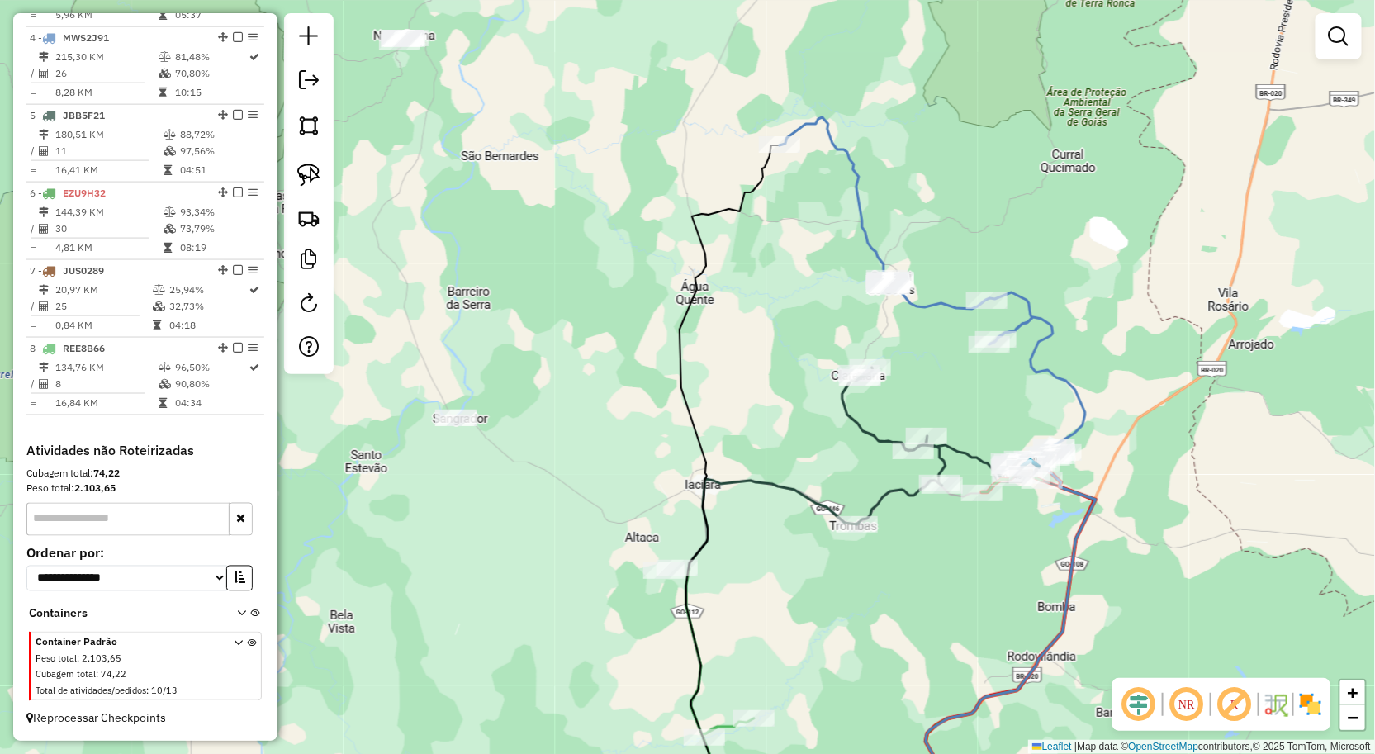
drag, startPoint x: 700, startPoint y: 514, endPoint x: 691, endPoint y: 489, distance: 26.1
click at [691, 489] on icon at bounding box center [730, 487] width 100 height 685
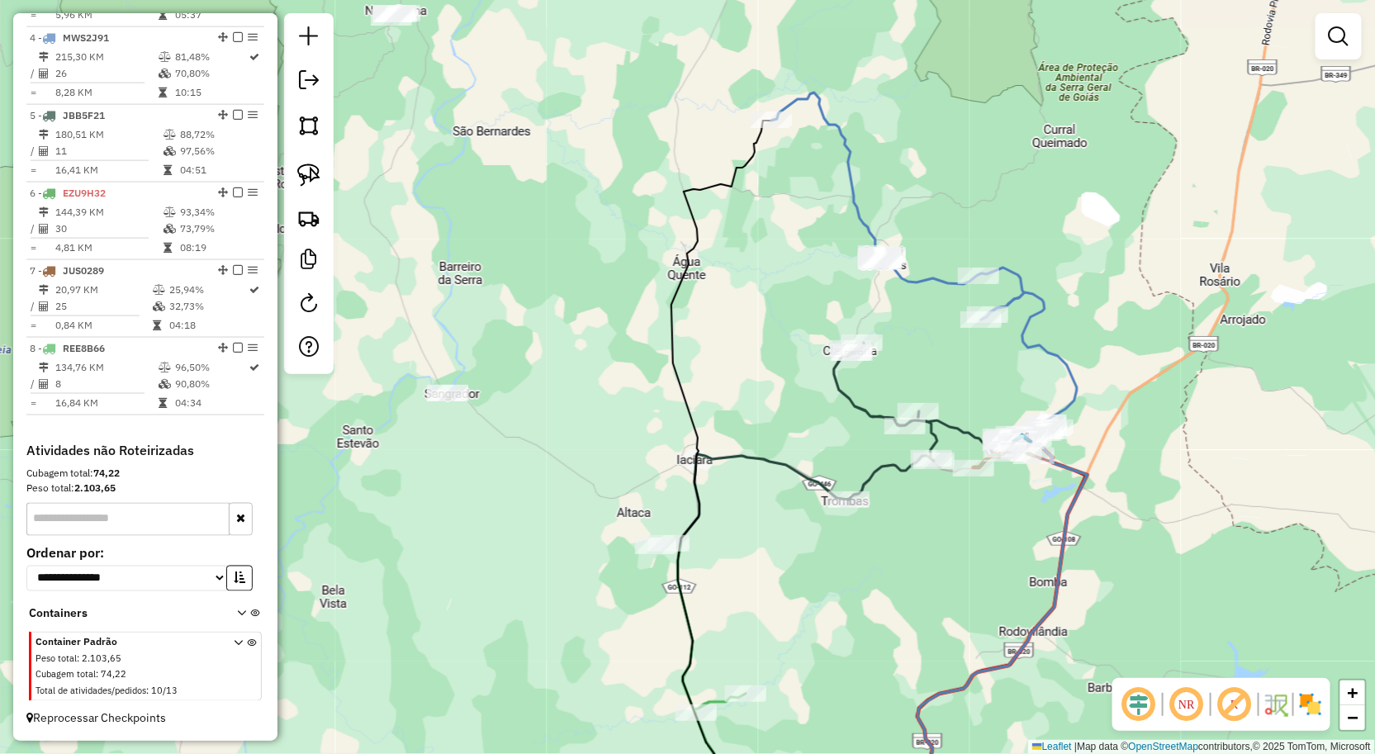
drag, startPoint x: 692, startPoint y: 501, endPoint x: 690, endPoint y: 484, distance: 17.5
click at [690, 484] on icon at bounding box center [722, 475] width 100 height 709
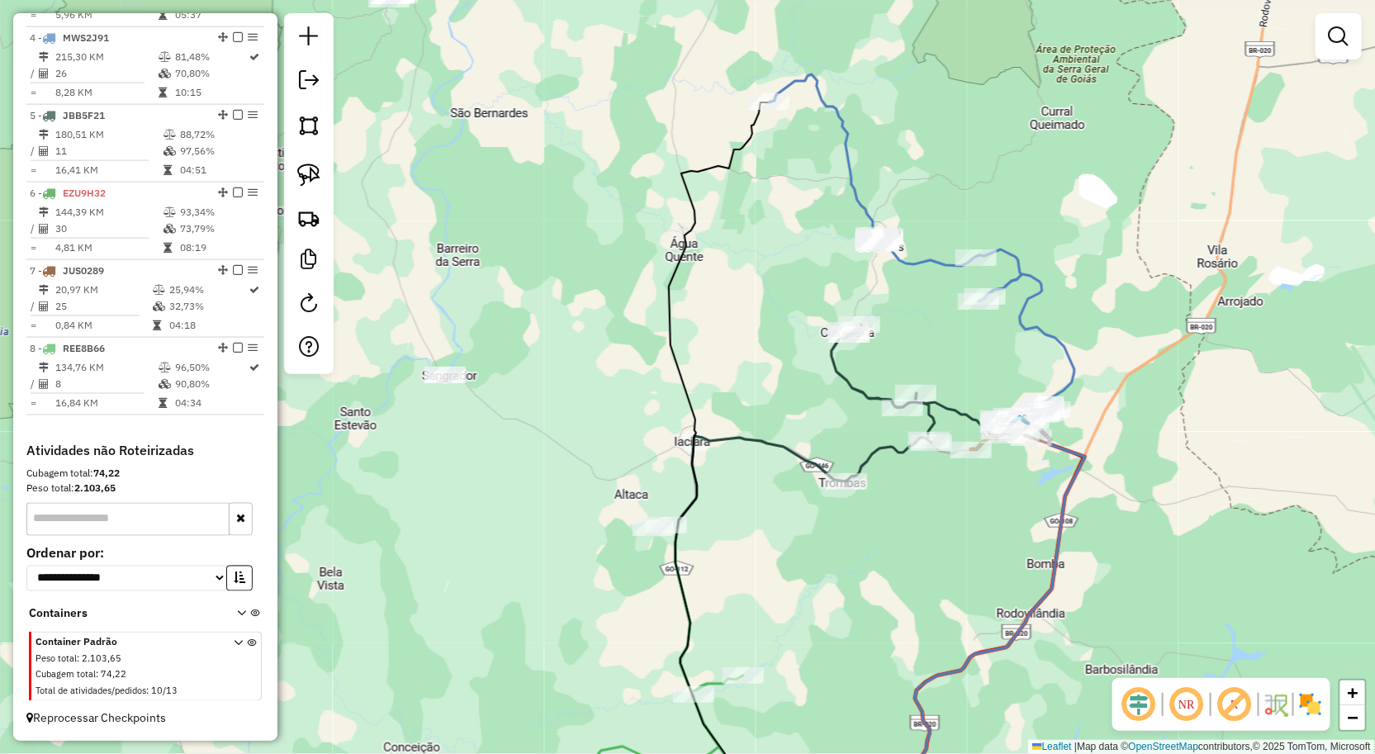
drag, startPoint x: 689, startPoint y: 482, endPoint x: 679, endPoint y: 398, distance: 84.0
click at [680, 428] on icon at bounding box center [725, 466] width 112 height 728
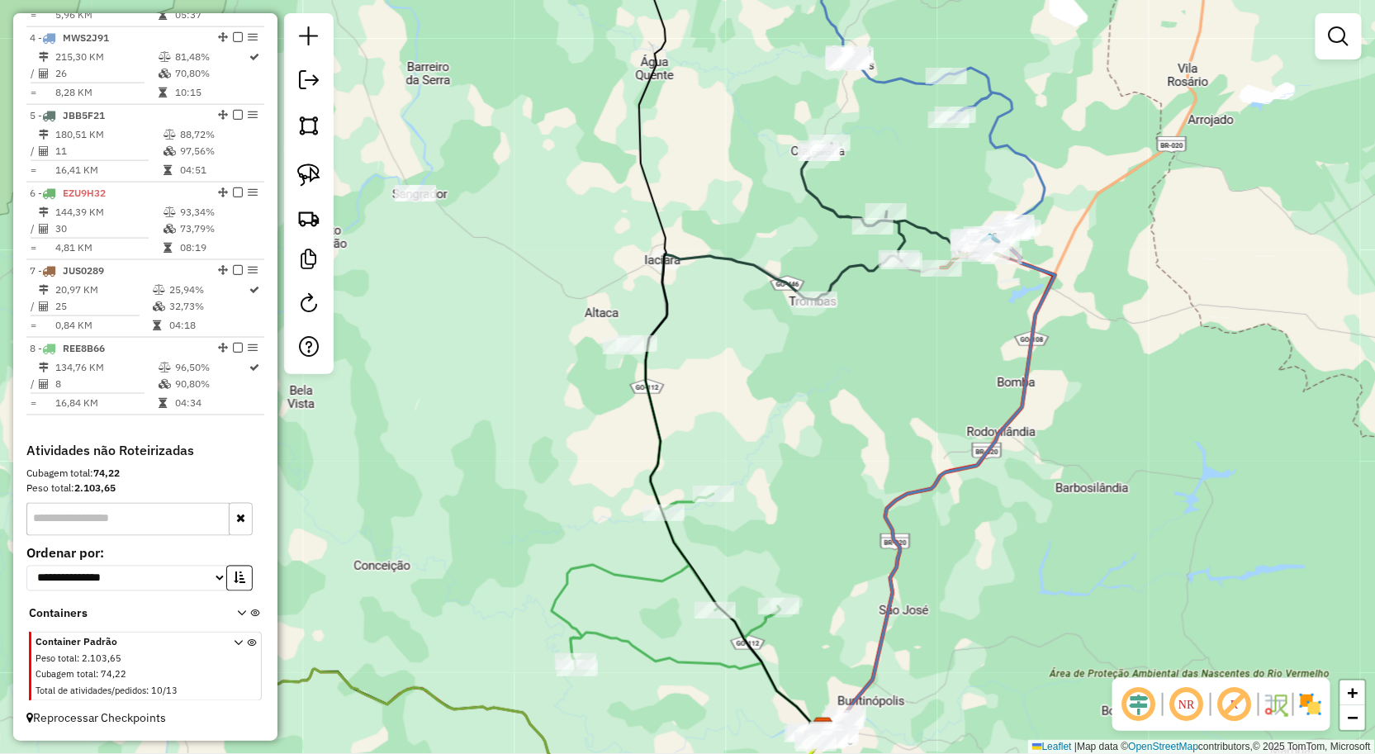
drag, startPoint x: 779, startPoint y: 518, endPoint x: 753, endPoint y: 402, distance: 118.4
click at [754, 406] on div "Rota 8 - Placa REE8B66 356 - BAR DA ELIZETE FAZE Janela de atendimento Grade de…" at bounding box center [687, 377] width 1375 height 754
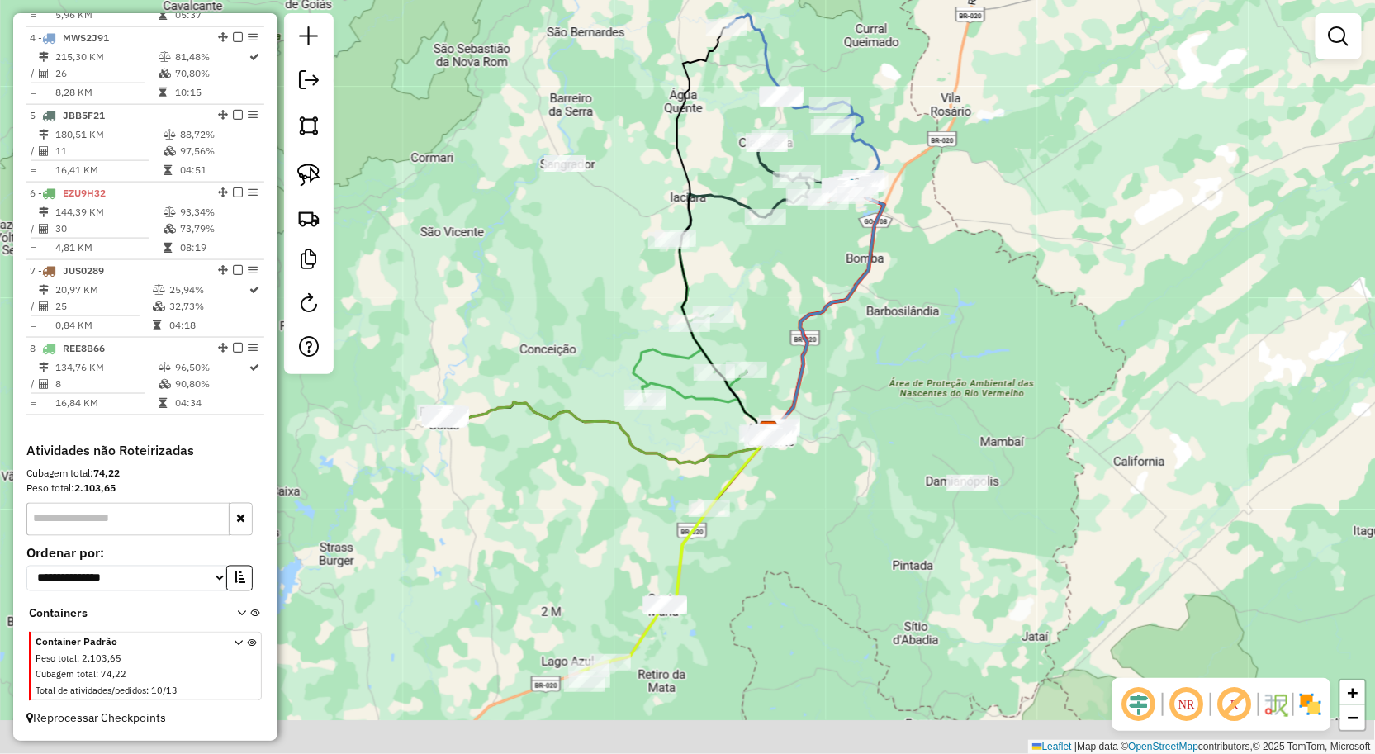
drag, startPoint x: 747, startPoint y: 633, endPoint x: 744, endPoint y: 580, distance: 52.9
click at [760, 601] on div "Janela de atendimento Grade de atendimento Capacidade Transportadoras Veículos …" at bounding box center [687, 377] width 1375 height 754
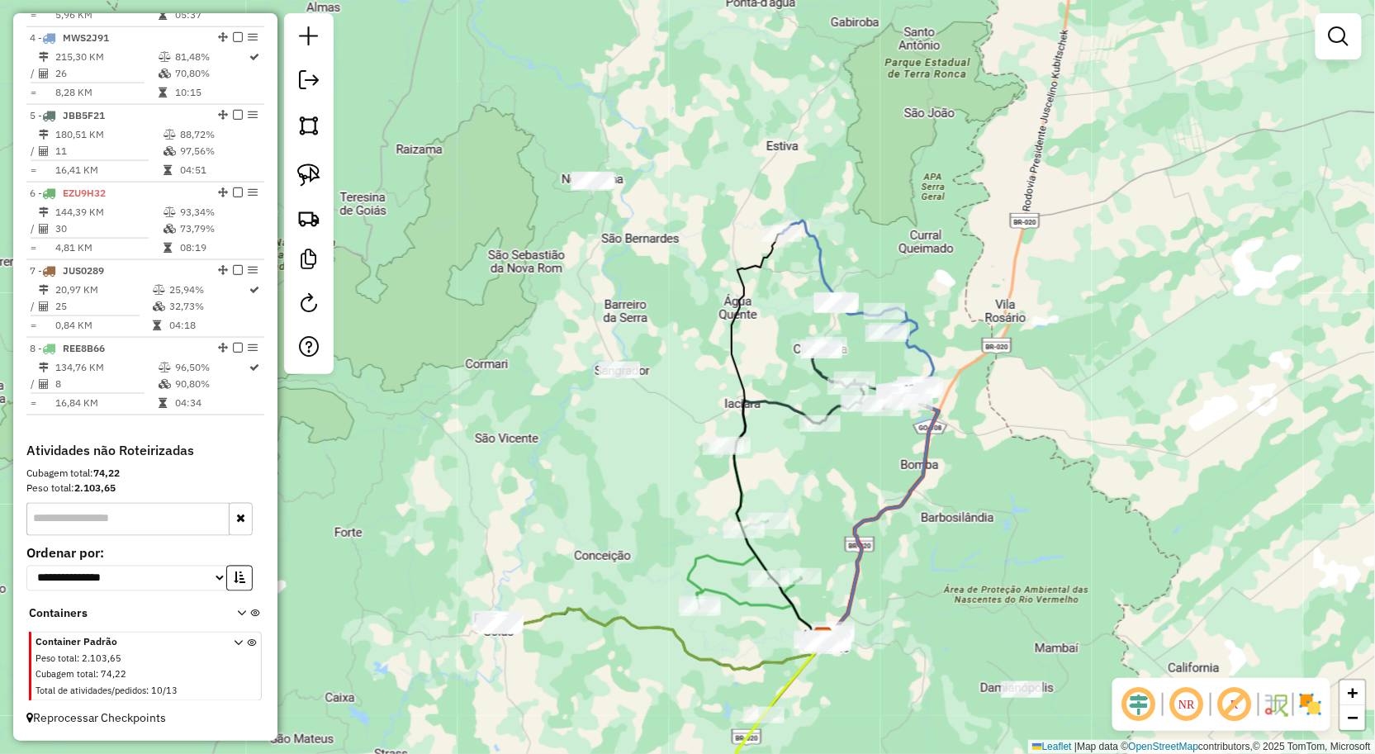
drag, startPoint x: 624, startPoint y: 232, endPoint x: 663, endPoint y: 357, distance: 130.9
click at [663, 358] on div "Janela de atendimento Grade de atendimento Capacidade Transportadoras Veículos …" at bounding box center [687, 377] width 1375 height 754
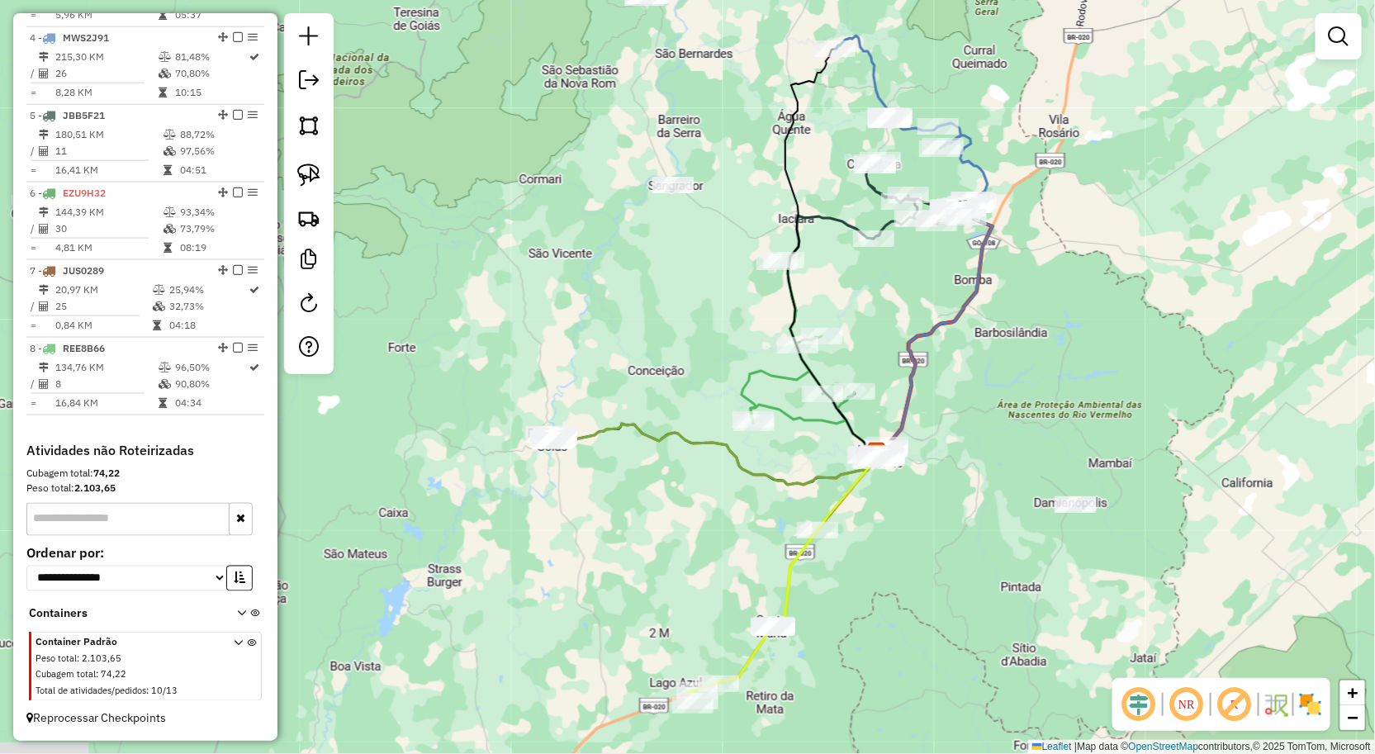
drag, startPoint x: 686, startPoint y: 356, endPoint x: 698, endPoint y: 345, distance: 15.8
click at [694, 344] on div "Janela de atendimento Grade de atendimento Capacidade Transportadoras Veículos …" at bounding box center [687, 377] width 1375 height 754
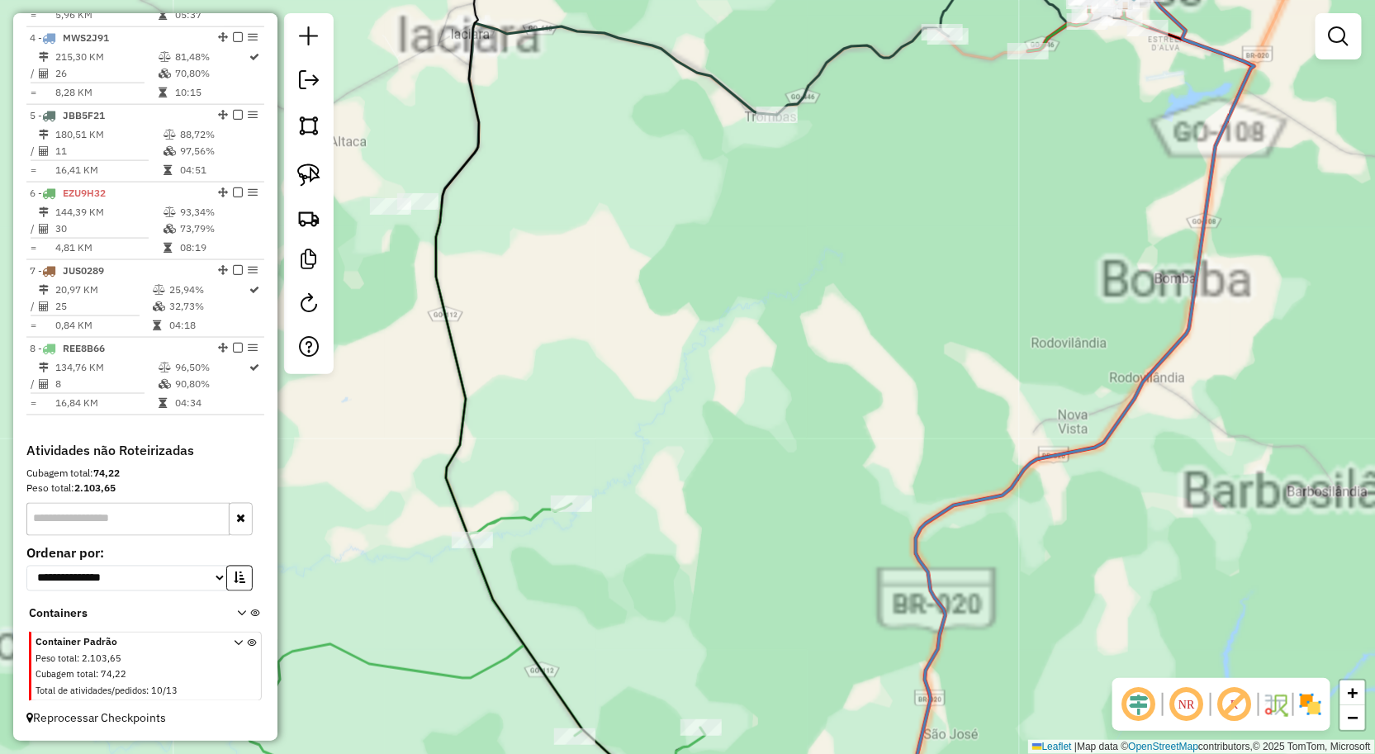
drag, startPoint x: 1059, startPoint y: 178, endPoint x: 989, endPoint y: 257, distance: 104.7
click at [977, 285] on div "Janela de atendimento Grade de atendimento Capacidade Transportadoras Veículos …" at bounding box center [687, 377] width 1375 height 754
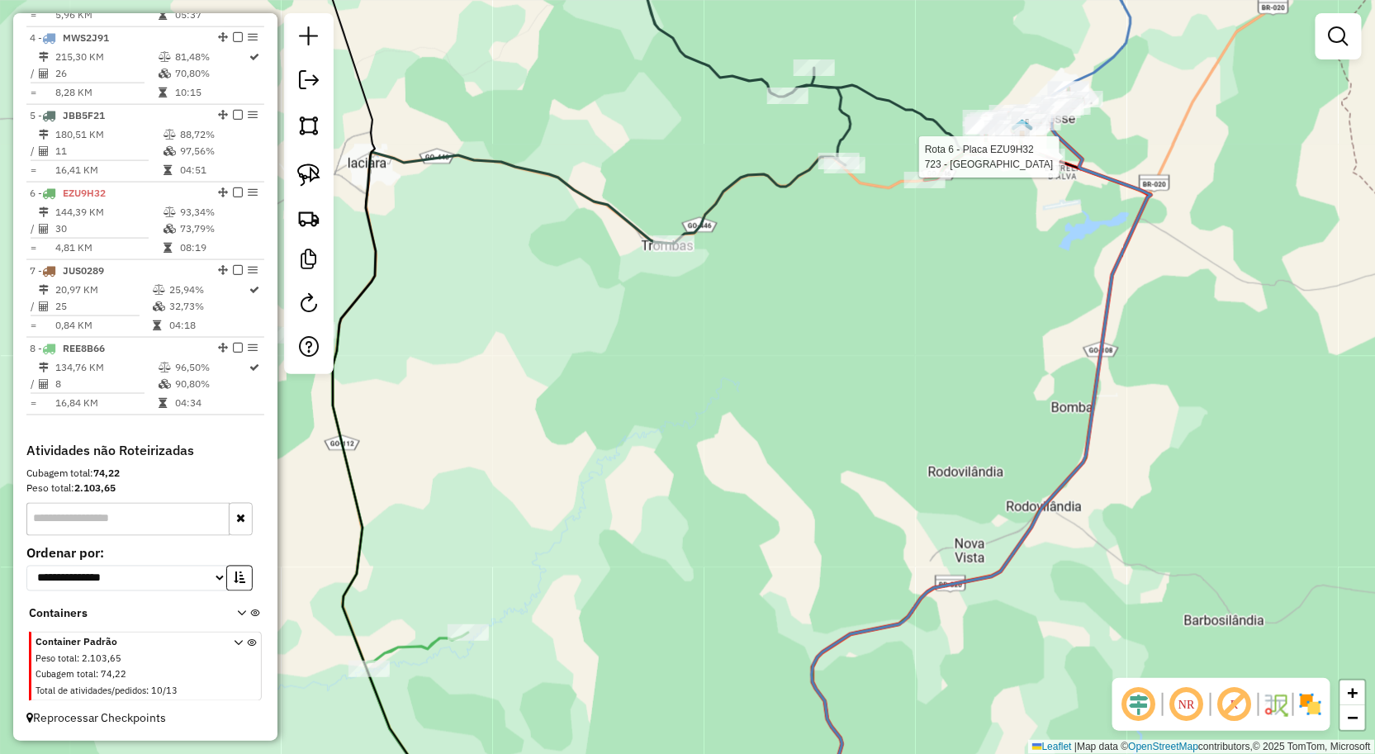
select select "**********"
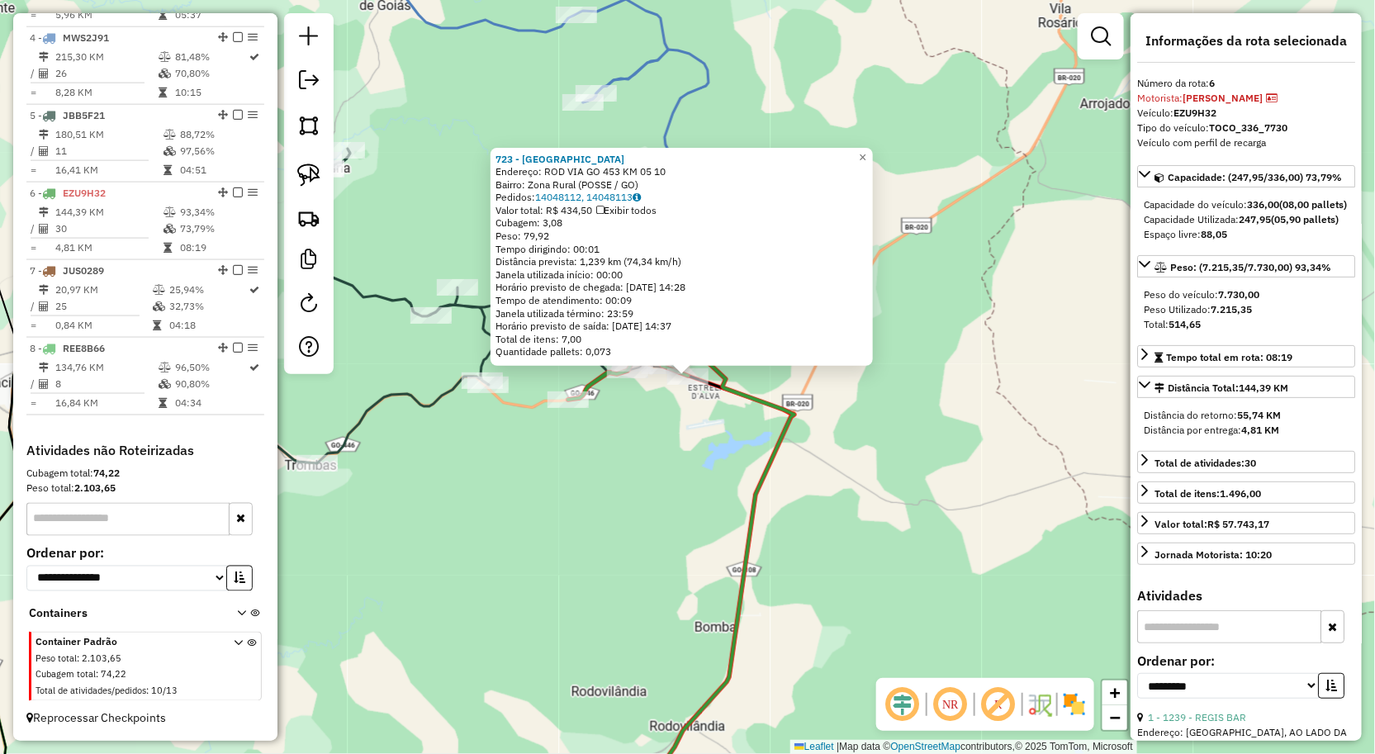
click at [589, 477] on div "723 - HOTEL CAMPINA Endereço: ROD VIA GO 453 KM 05 10 Bairro: Zona Rural (POSSE…" at bounding box center [687, 377] width 1375 height 754
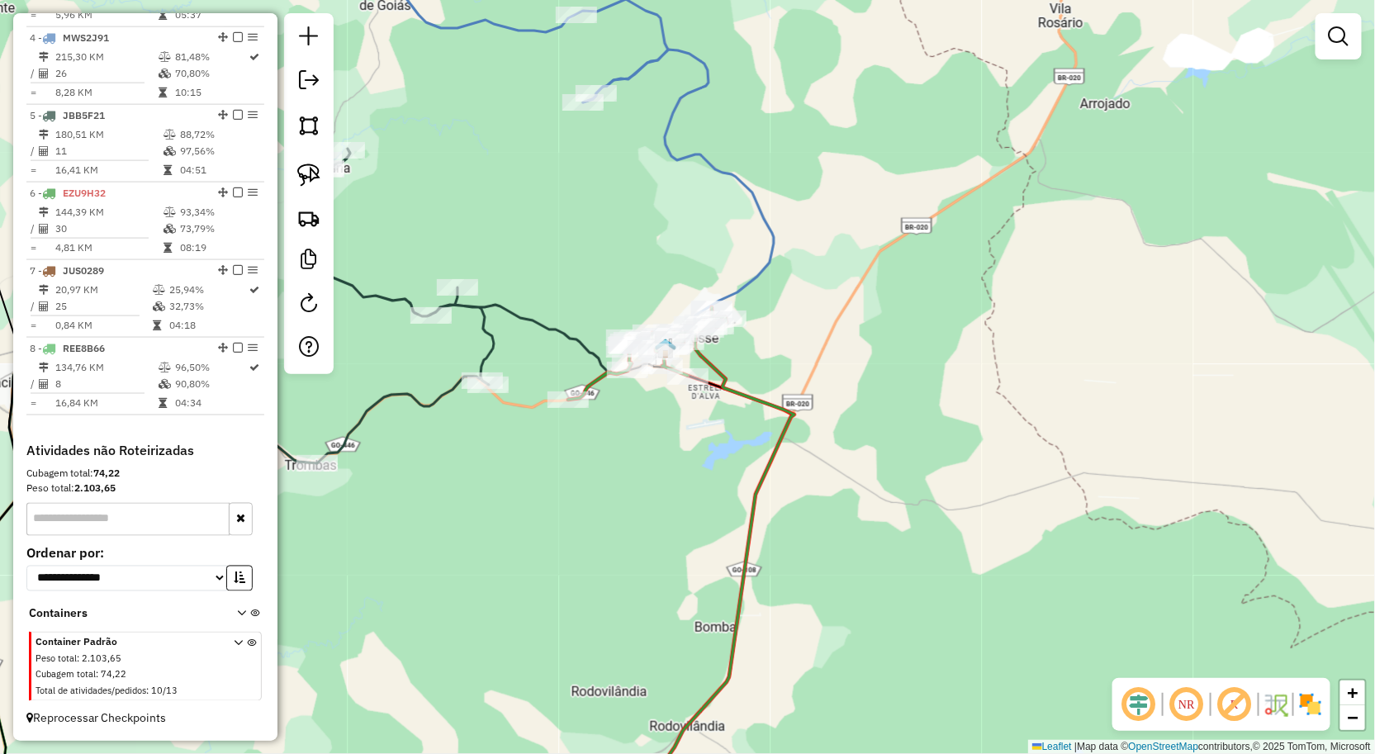
drag, startPoint x: 669, startPoint y: 419, endPoint x: 705, endPoint y: 413, distance: 36.8
click at [703, 414] on div "Janela de atendimento Grade de atendimento Capacidade Transportadoras Veículos …" at bounding box center [687, 377] width 1375 height 754
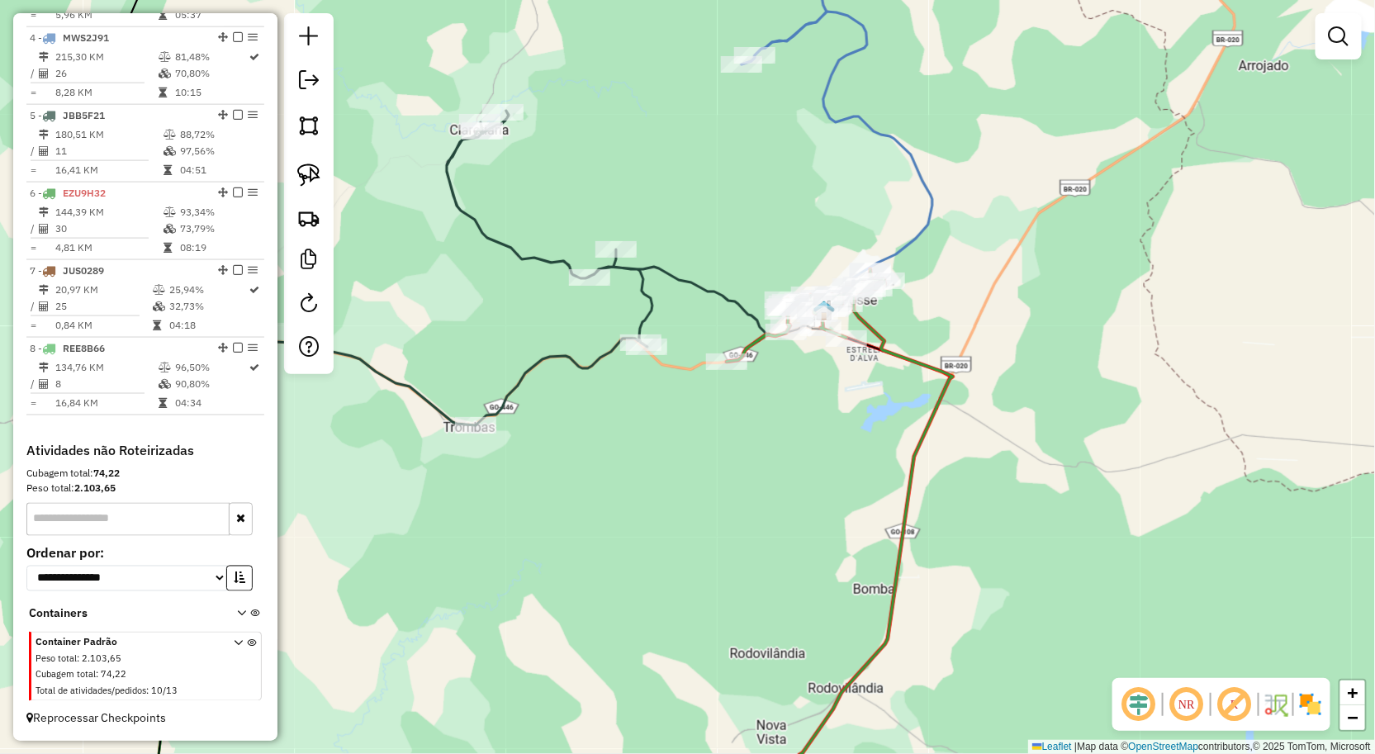
drag, startPoint x: 581, startPoint y: 400, endPoint x: 717, endPoint y: 410, distance: 135.8
click at [714, 409] on div "Janela de atendimento Grade de atendimento Capacidade Transportadoras Veículos …" at bounding box center [687, 377] width 1375 height 754
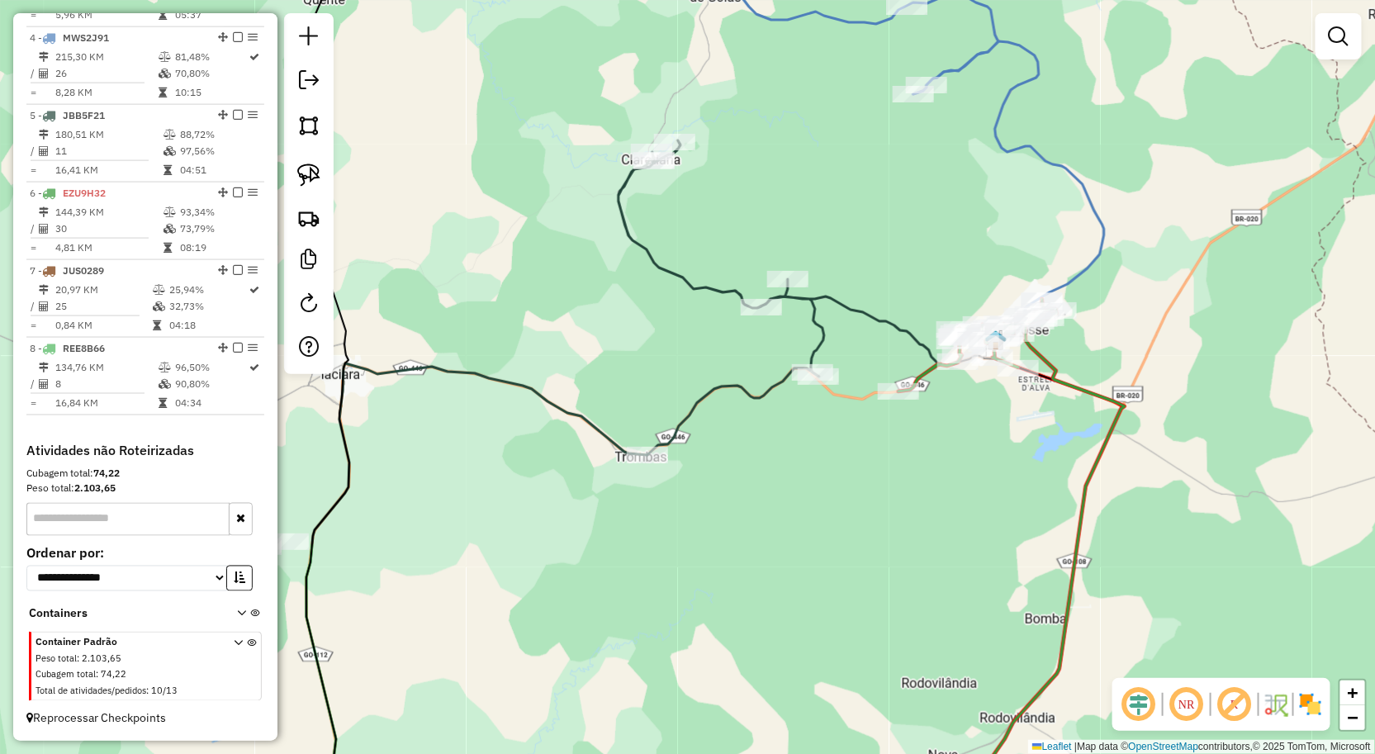
drag, startPoint x: 756, startPoint y: 464, endPoint x: 770, endPoint y: 448, distance: 21.1
click at [768, 452] on div "Janela de atendimento Grade de atendimento Capacidade Transportadoras Veículos …" at bounding box center [687, 377] width 1375 height 754
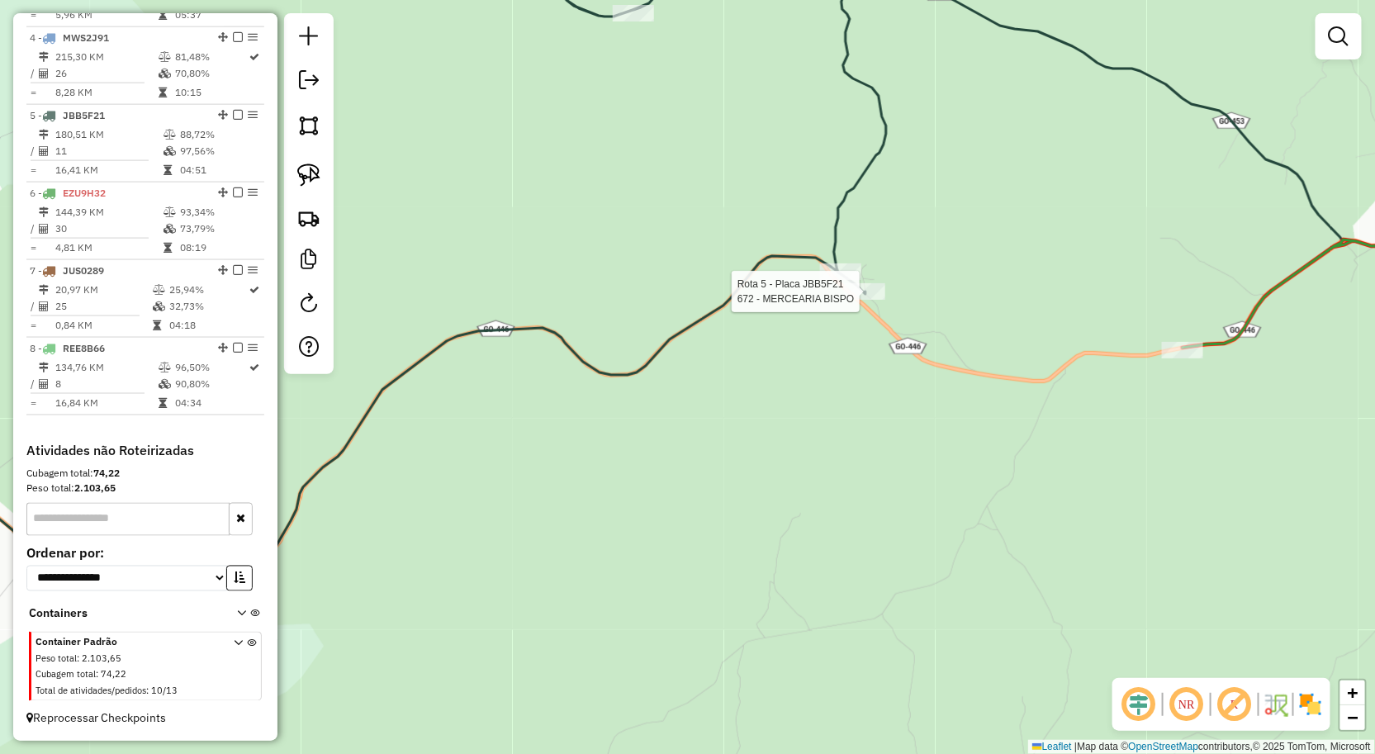
select select "**********"
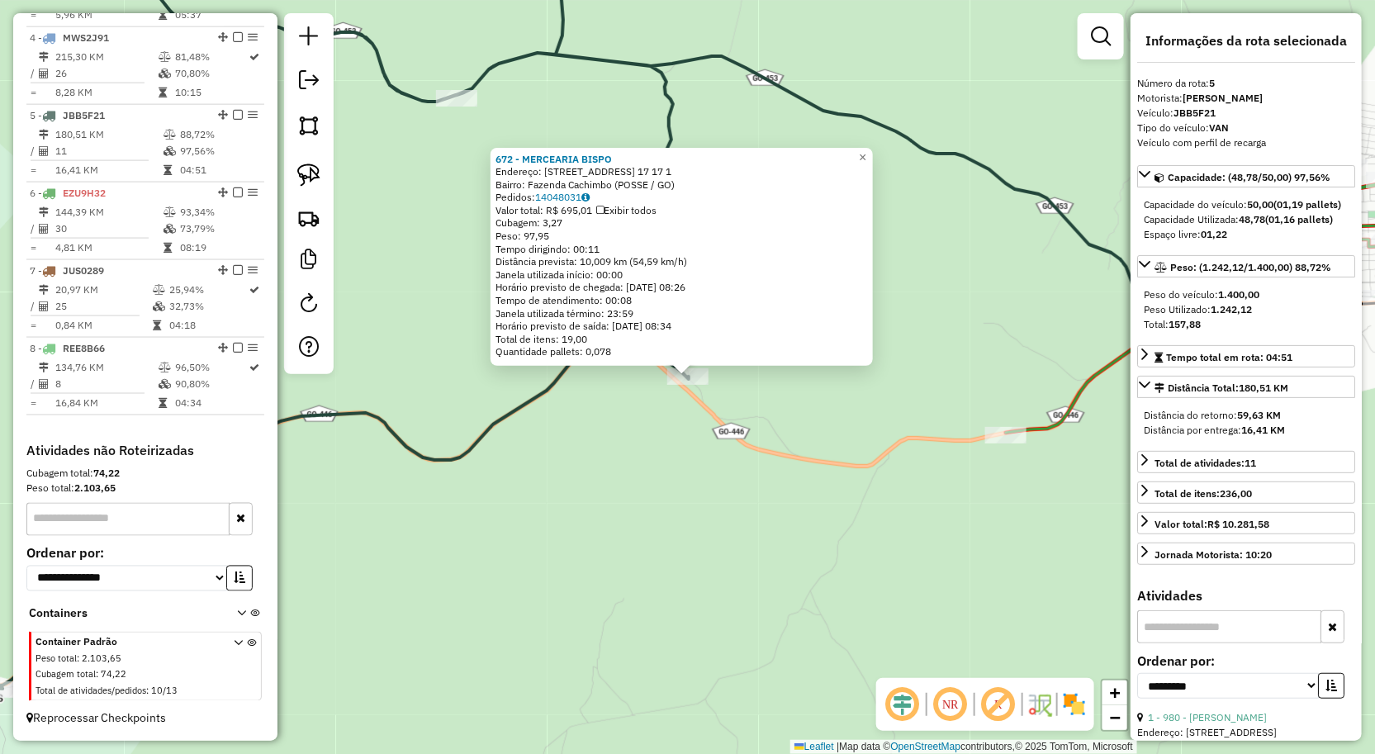
click at [780, 493] on div "672 - MERCEARIA BISPO Endereço: RUA FAZ CACHIMBO N. 17 17 1 Bairro: Fazenda Cac…" at bounding box center [687, 377] width 1375 height 754
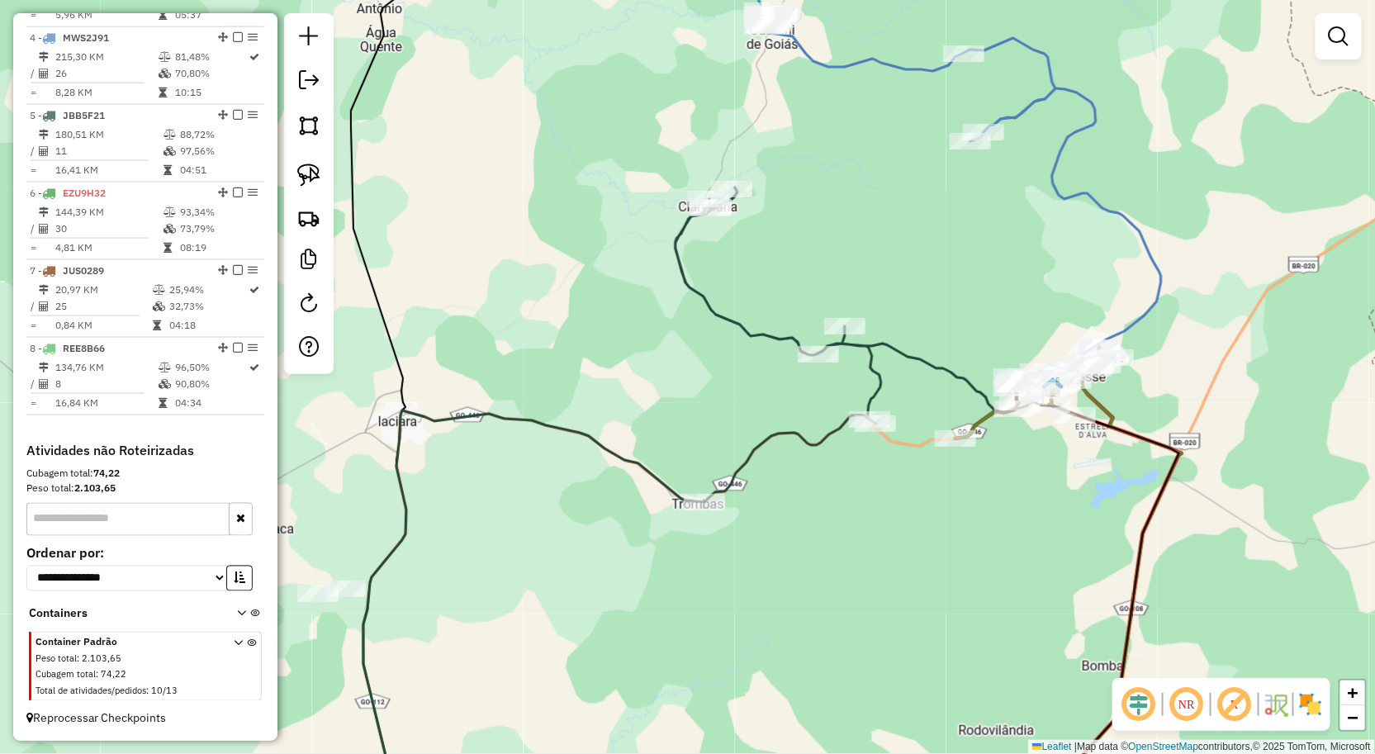
drag, startPoint x: 932, startPoint y: 515, endPoint x: 918, endPoint y: 431, distance: 84.6
click at [945, 485] on div "Janela de atendimento Grade de atendimento Capacidade Transportadoras Veículos …" at bounding box center [687, 377] width 1375 height 754
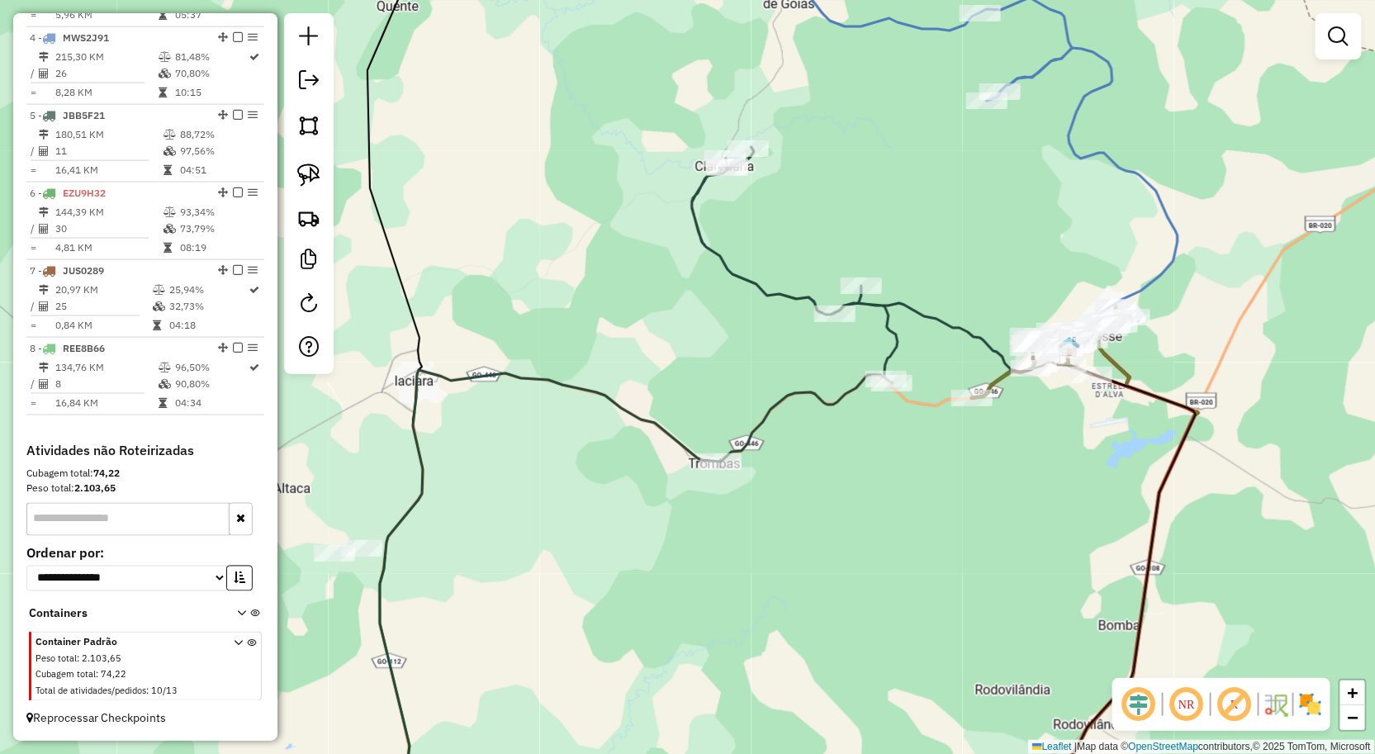
drag, startPoint x: 859, startPoint y: 330, endPoint x: 862, endPoint y: 427, distance: 96.7
click at [860, 428] on div "Rota 5 - Placa JBB5F21 1216 - BAR DA ELIANE Janela de atendimento Grade de aten…" at bounding box center [687, 377] width 1375 height 754
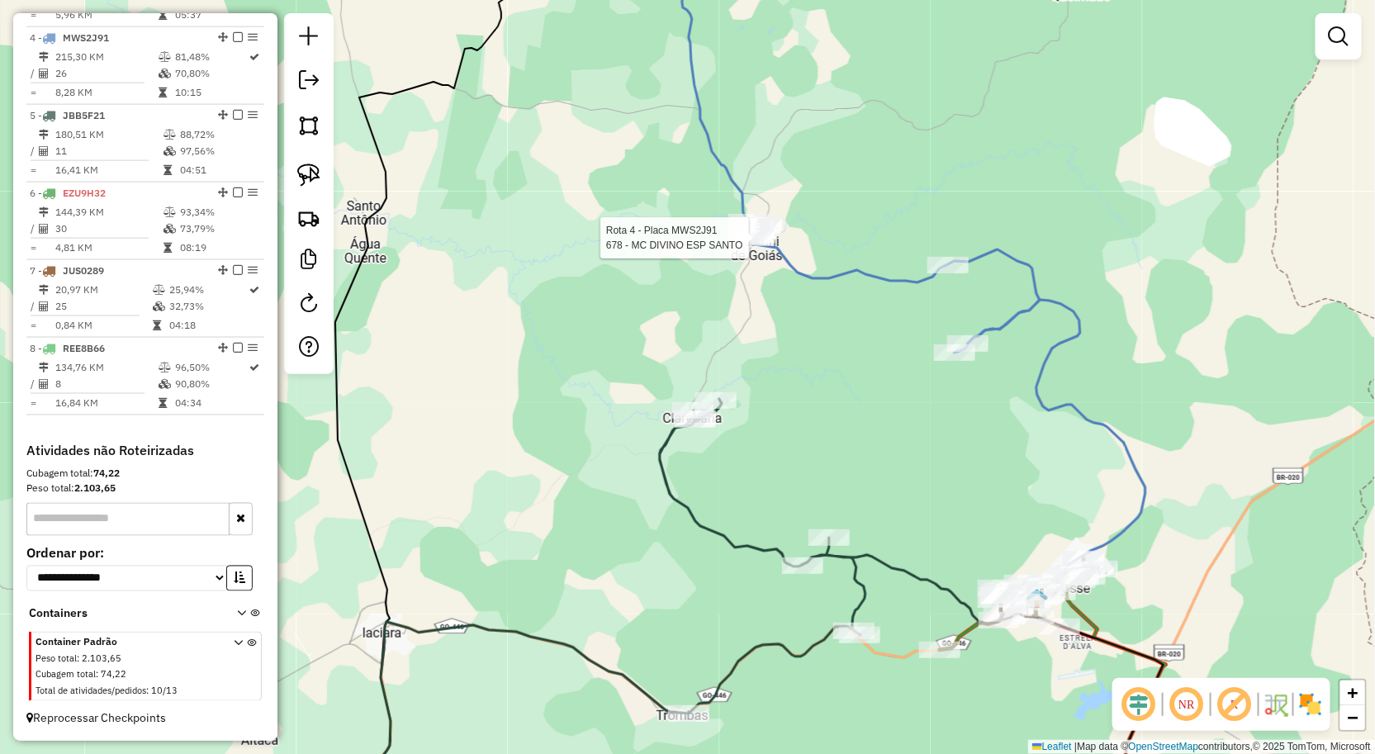
select select "**********"
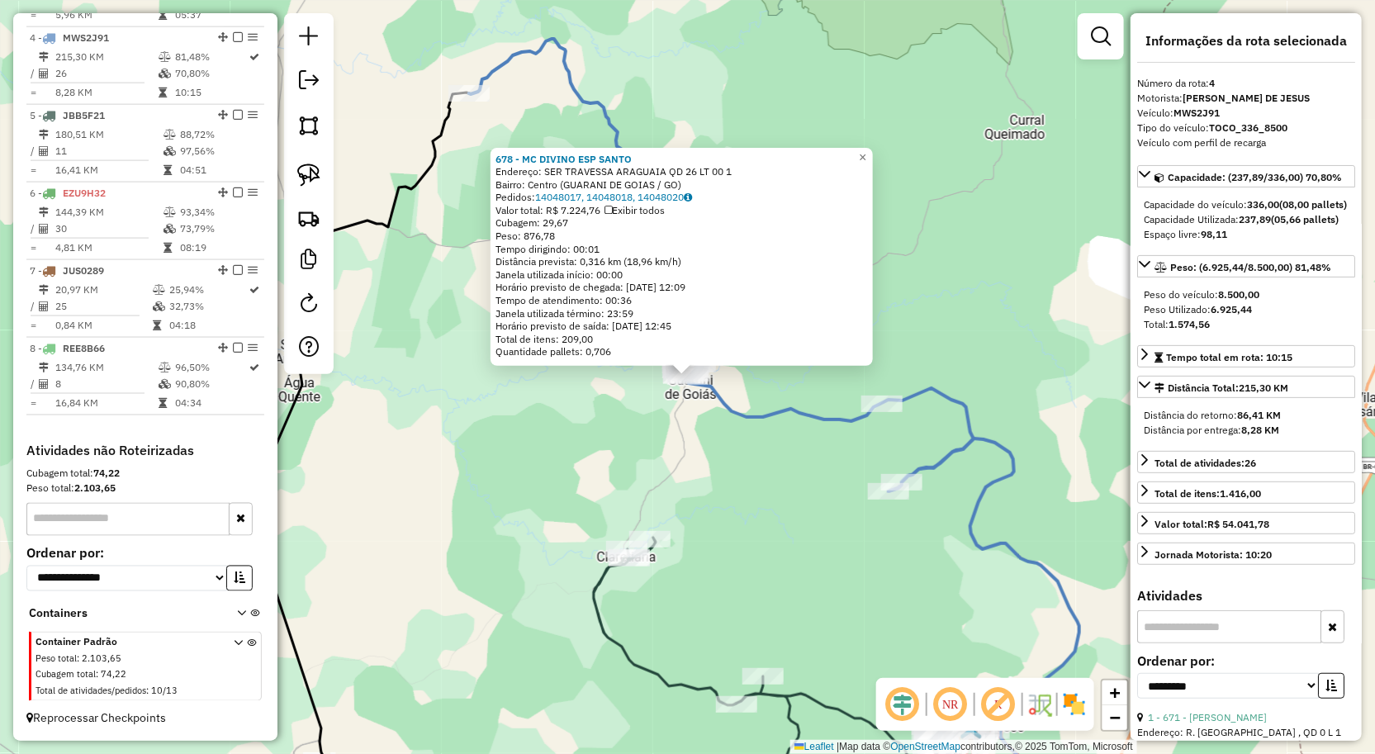
click at [812, 500] on div "678 - MC DIVINO ESP SANTO Endereço: SER TRAVESSA ARAGUAIA QD 26 LT 00 1 Bairro:…" at bounding box center [687, 377] width 1375 height 754
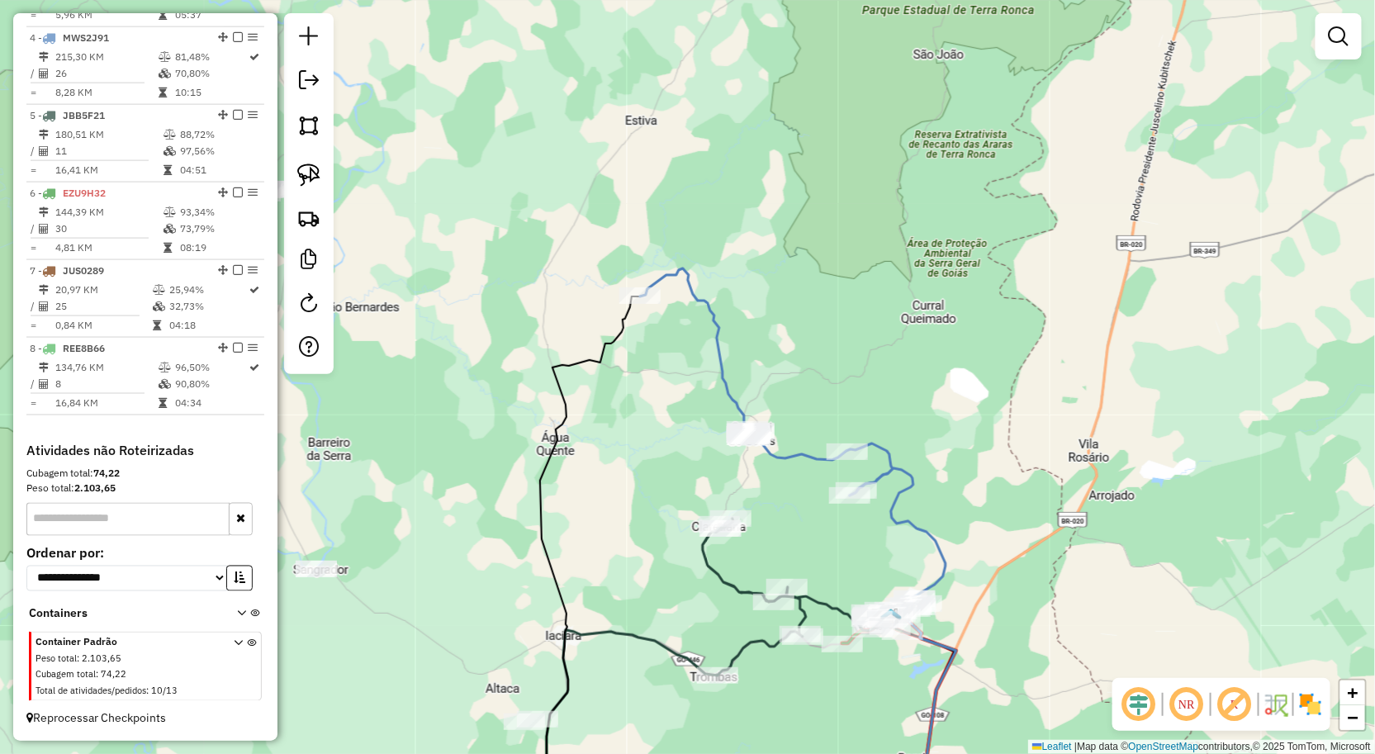
select select "**********"
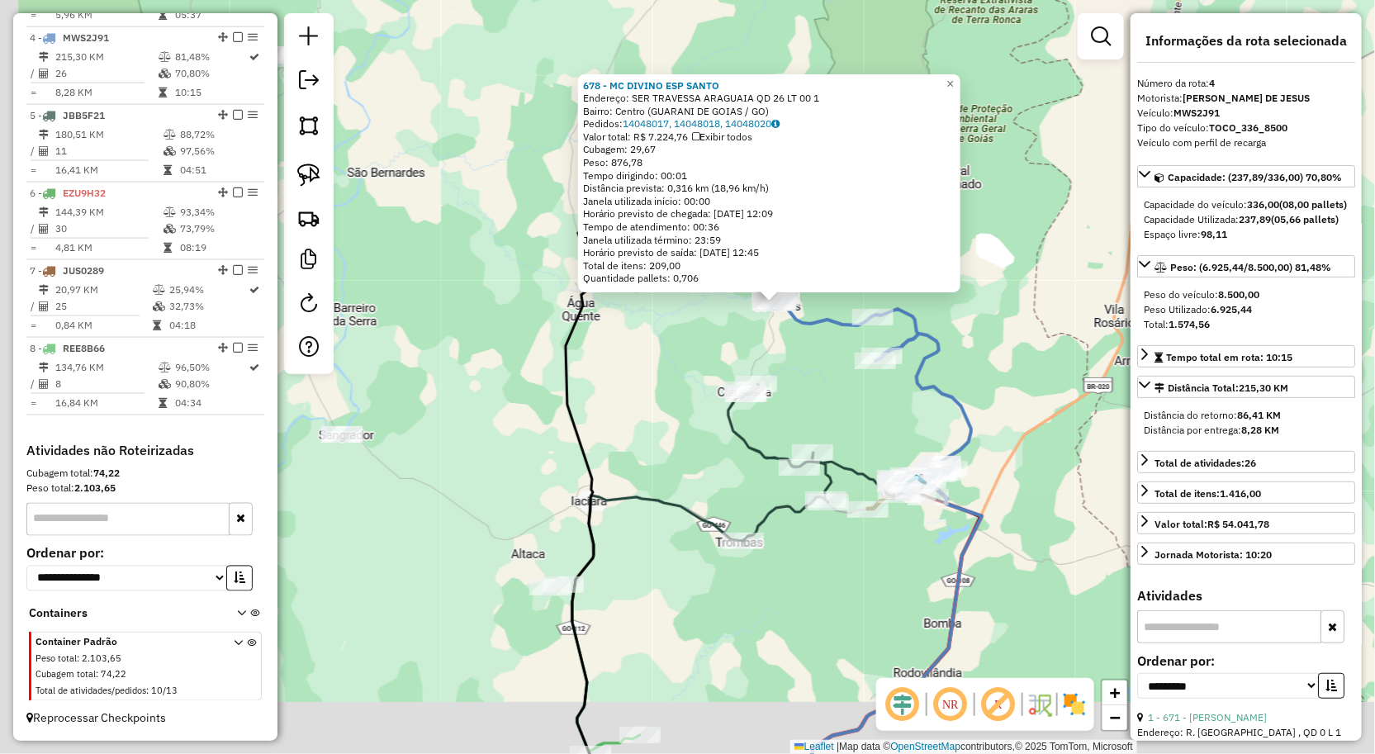
drag, startPoint x: 616, startPoint y: 558, endPoint x: 728, endPoint y: 464, distance: 146.0
click at [720, 471] on div "678 - MC DIVINO ESP SANTO Endereço: SER TRAVESSA ARAGUAIA QD 26 LT 00 1 Bairro:…" at bounding box center [687, 377] width 1375 height 754
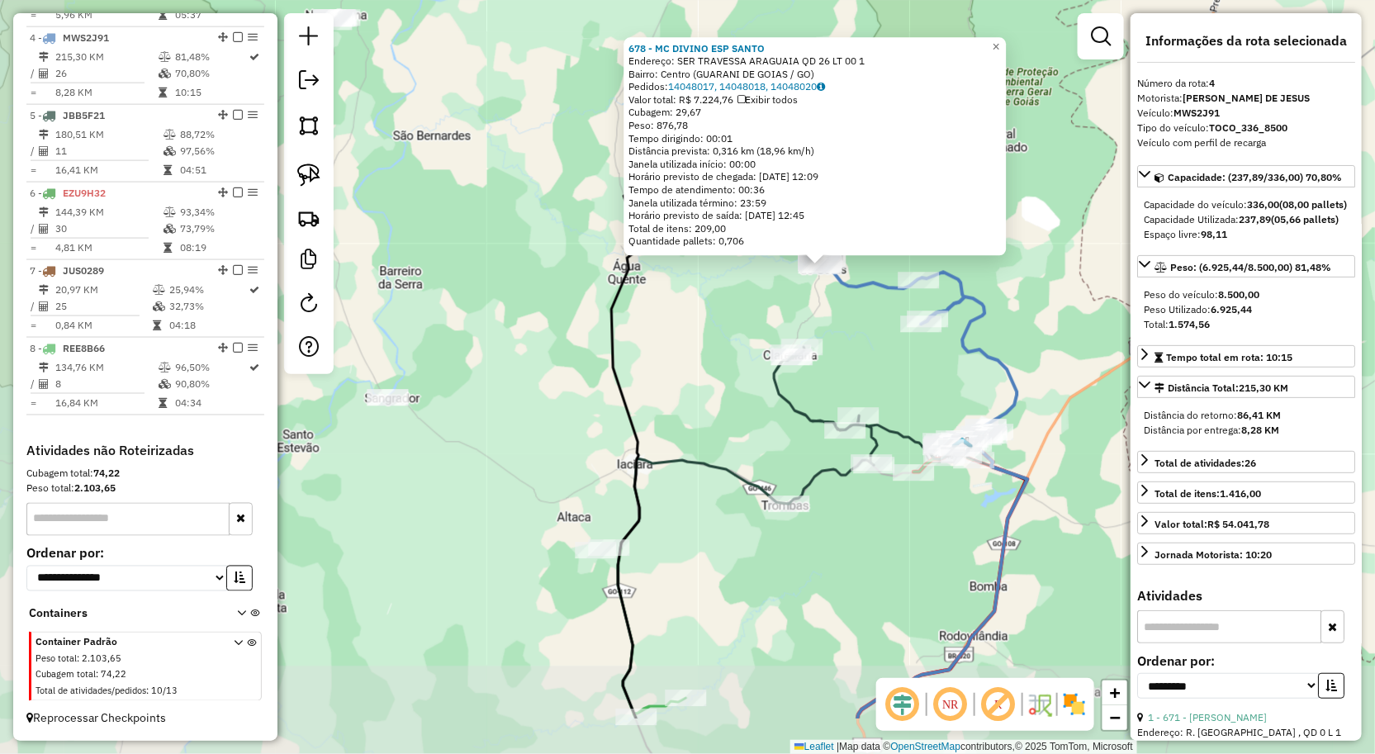
click at [691, 601] on div "678 - MC DIVINO ESP SANTO Endereço: SER TRAVESSA ARAGUAIA QD 26 LT 00 1 Bairro:…" at bounding box center [687, 377] width 1375 height 754
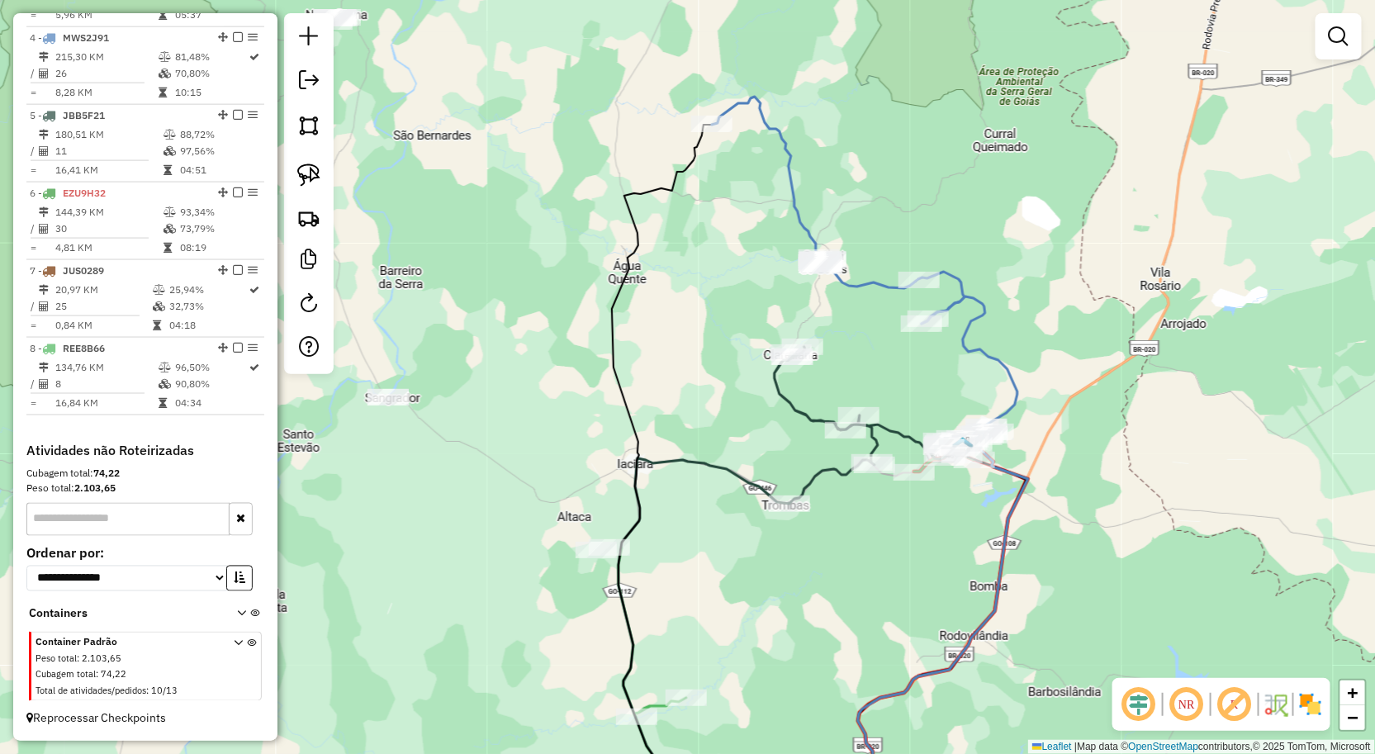
drag, startPoint x: 814, startPoint y: 475, endPoint x: 807, endPoint y: 501, distance: 27.5
click at [830, 444] on icon at bounding box center [860, 425] width 171 height 157
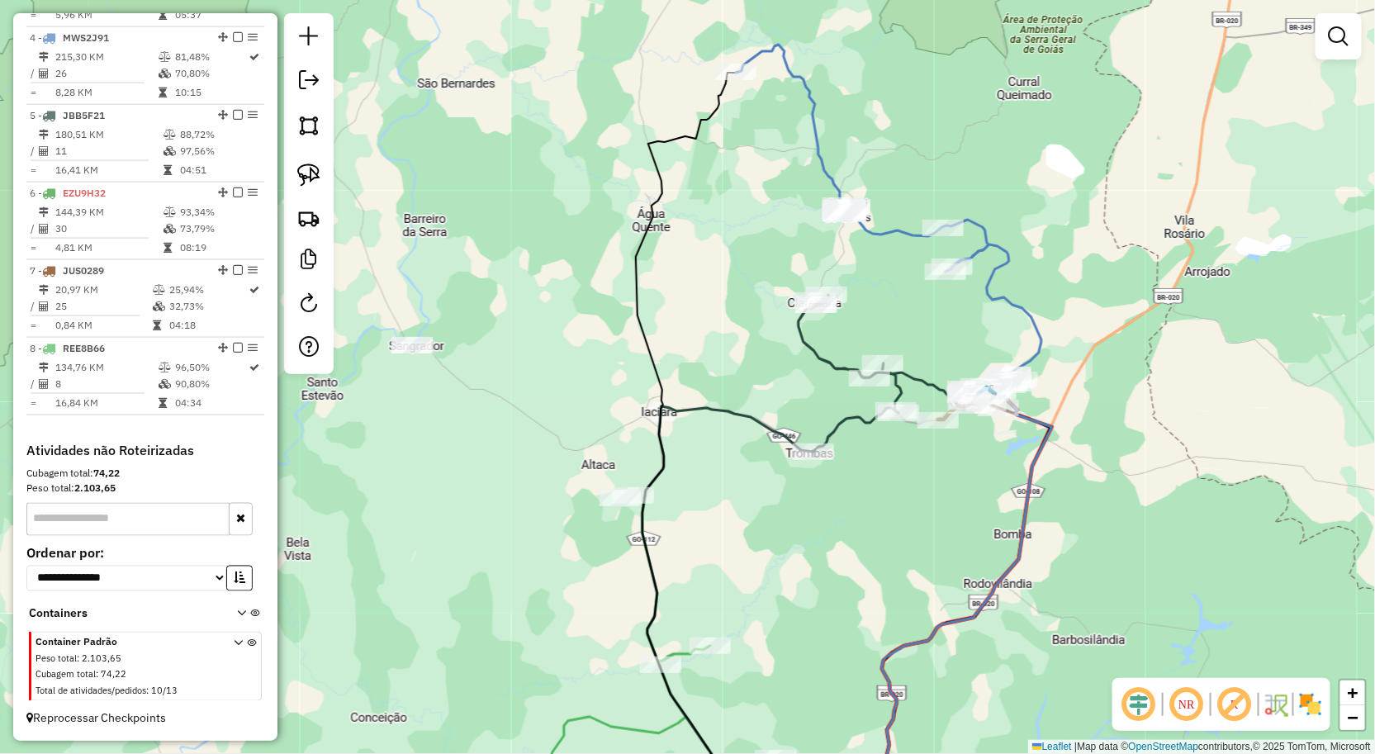
drag, startPoint x: 795, startPoint y: 553, endPoint x: 814, endPoint y: 441, distance: 113.9
click at [811, 451] on div "Janela de atendimento Grade de atendimento Capacidade Transportadoras Veículos …" at bounding box center [687, 377] width 1375 height 754
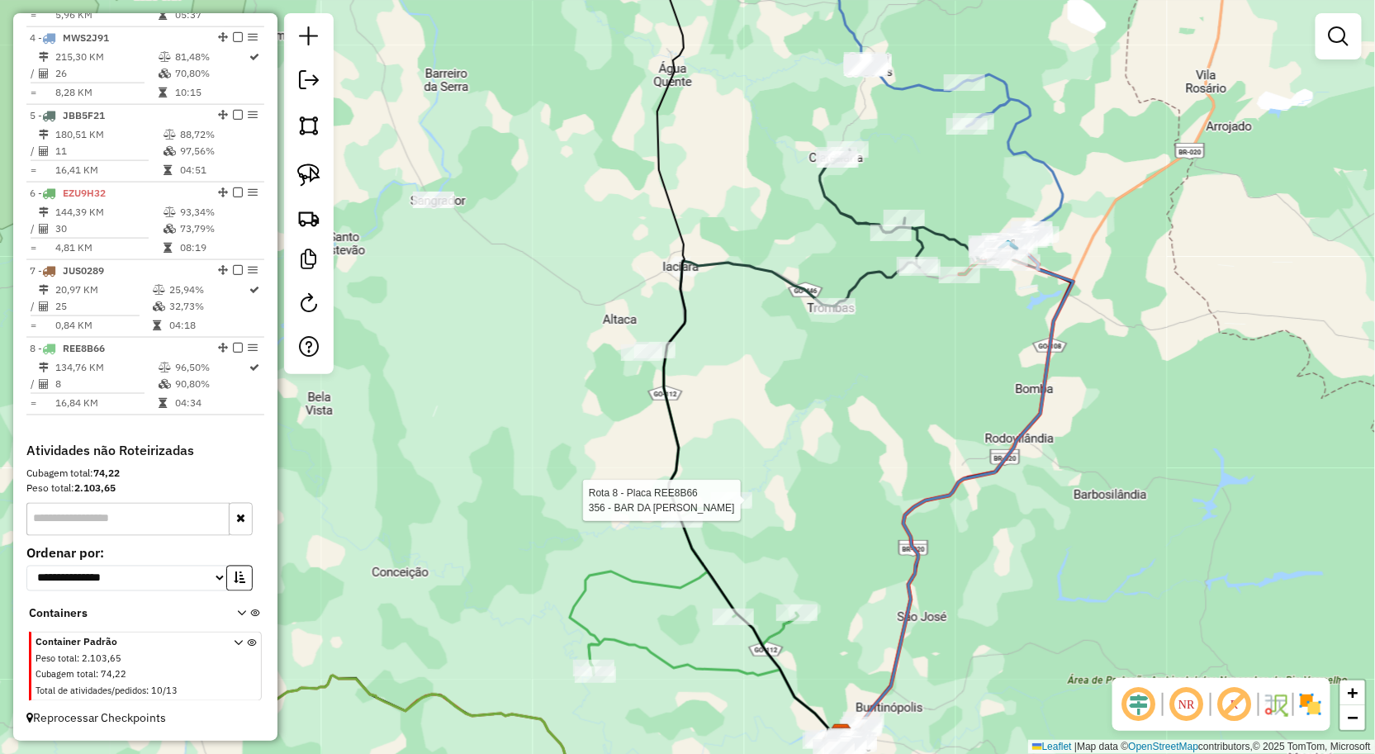
select select "**********"
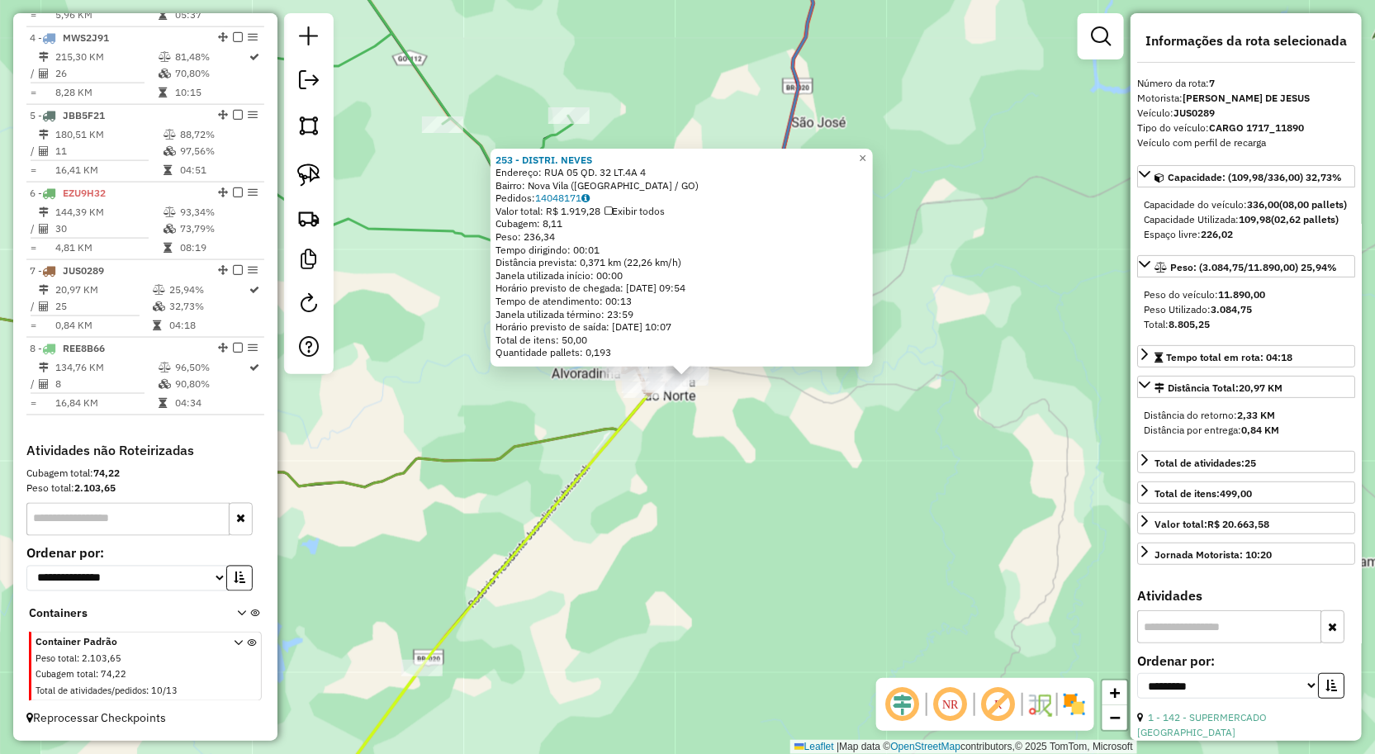
click at [738, 533] on div "253 - DISTRI. NEVES Endereço: RUA 05 QD. 32 LT.4A 4 Bairro: Nova Vila (ALVORADA…" at bounding box center [687, 377] width 1375 height 754
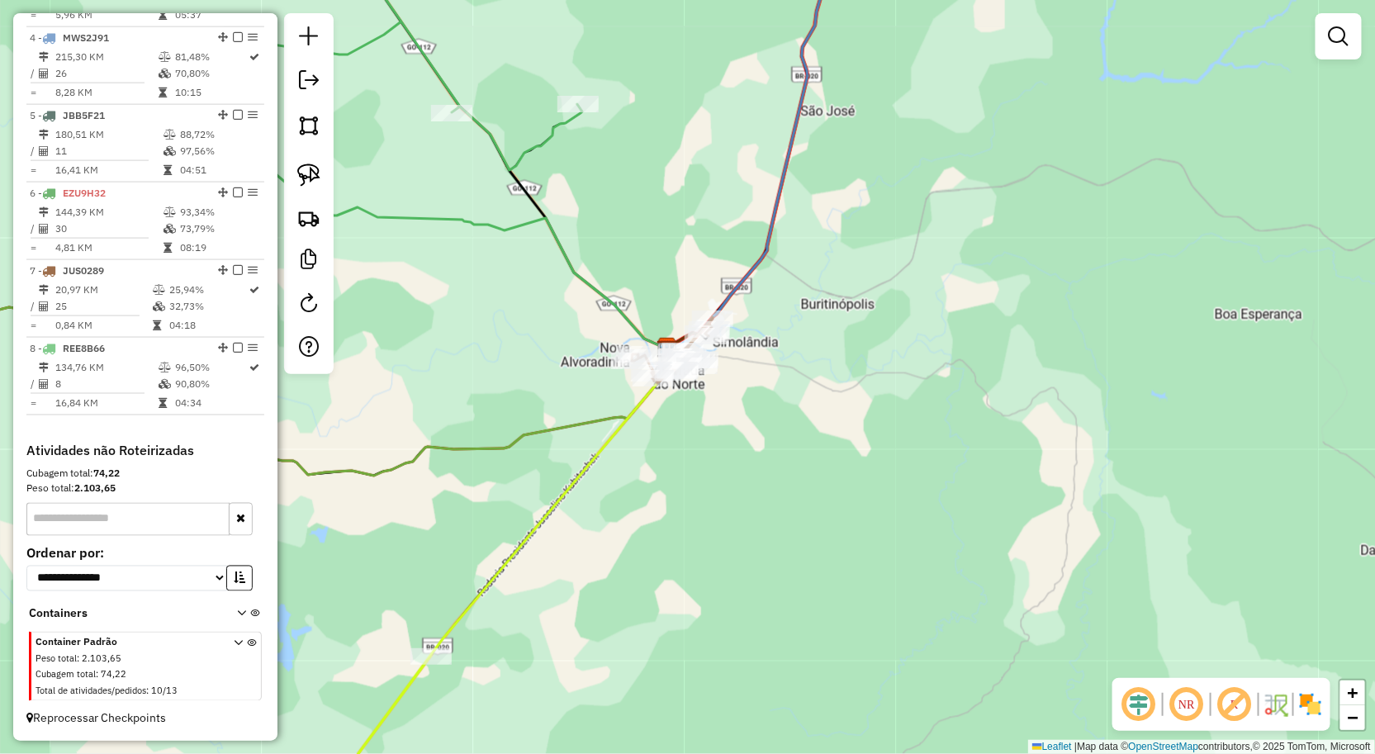
drag, startPoint x: 746, startPoint y: 521, endPoint x: 876, endPoint y: 480, distance: 136.1
click at [868, 482] on div "Janela de atendimento Grade de atendimento Capacidade Transportadoras Veículos …" at bounding box center [687, 377] width 1375 height 754
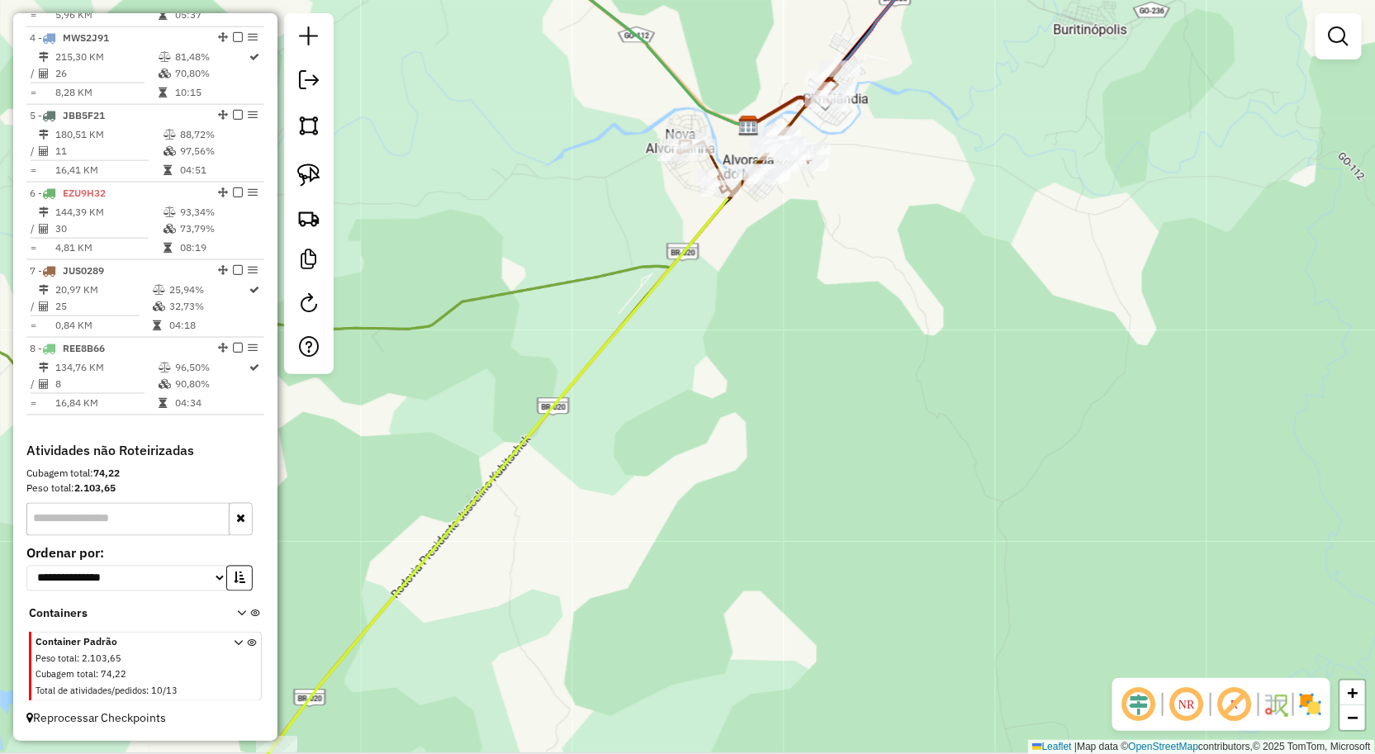
drag, startPoint x: 809, startPoint y: 509, endPoint x: 823, endPoint y: 501, distance: 15.6
click at [815, 506] on div "Janela de atendimento Grade de atendimento Capacidade Transportadoras Veículos …" at bounding box center [687, 377] width 1375 height 754
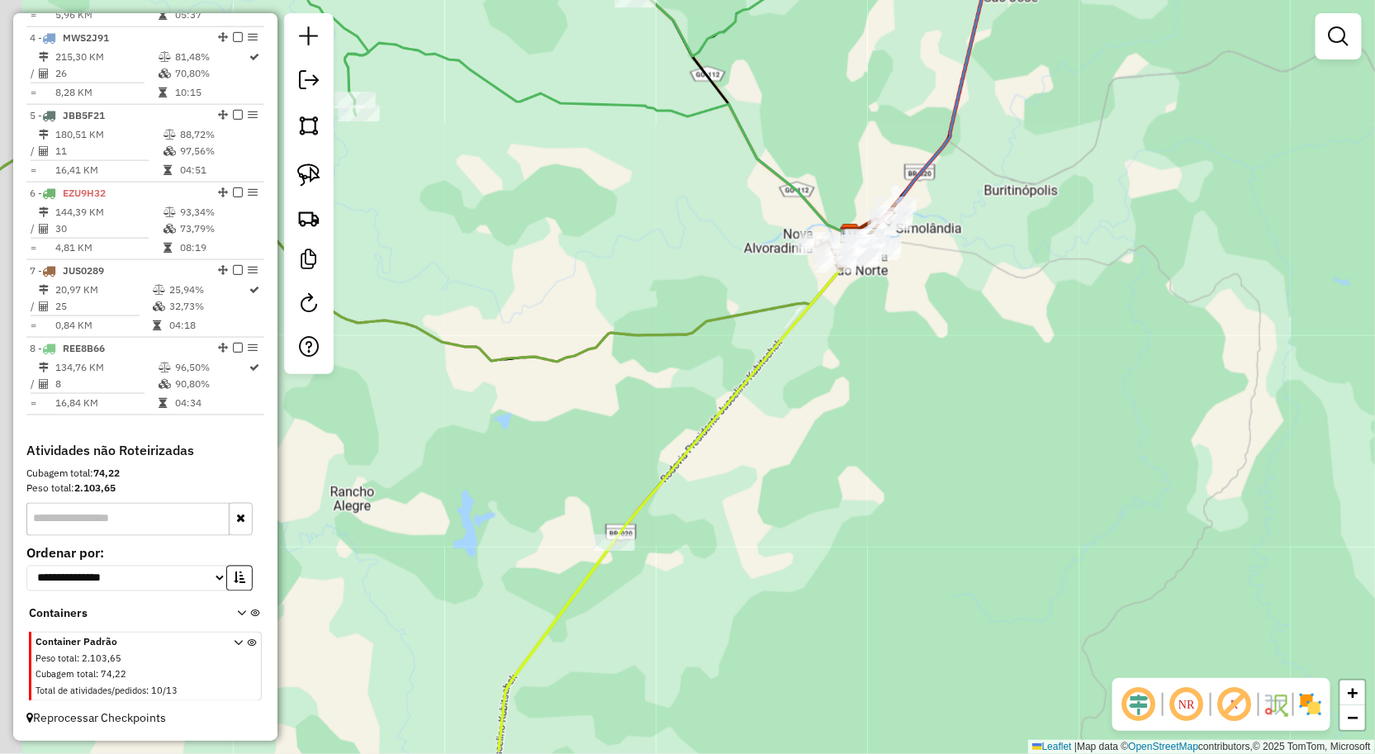
drag, startPoint x: 842, startPoint y: 508, endPoint x: 942, endPoint y: 417, distance: 134.5
click at [927, 425] on div "Janela de atendimento Grade de atendimento Capacidade Transportadoras Veículos …" at bounding box center [687, 377] width 1375 height 754
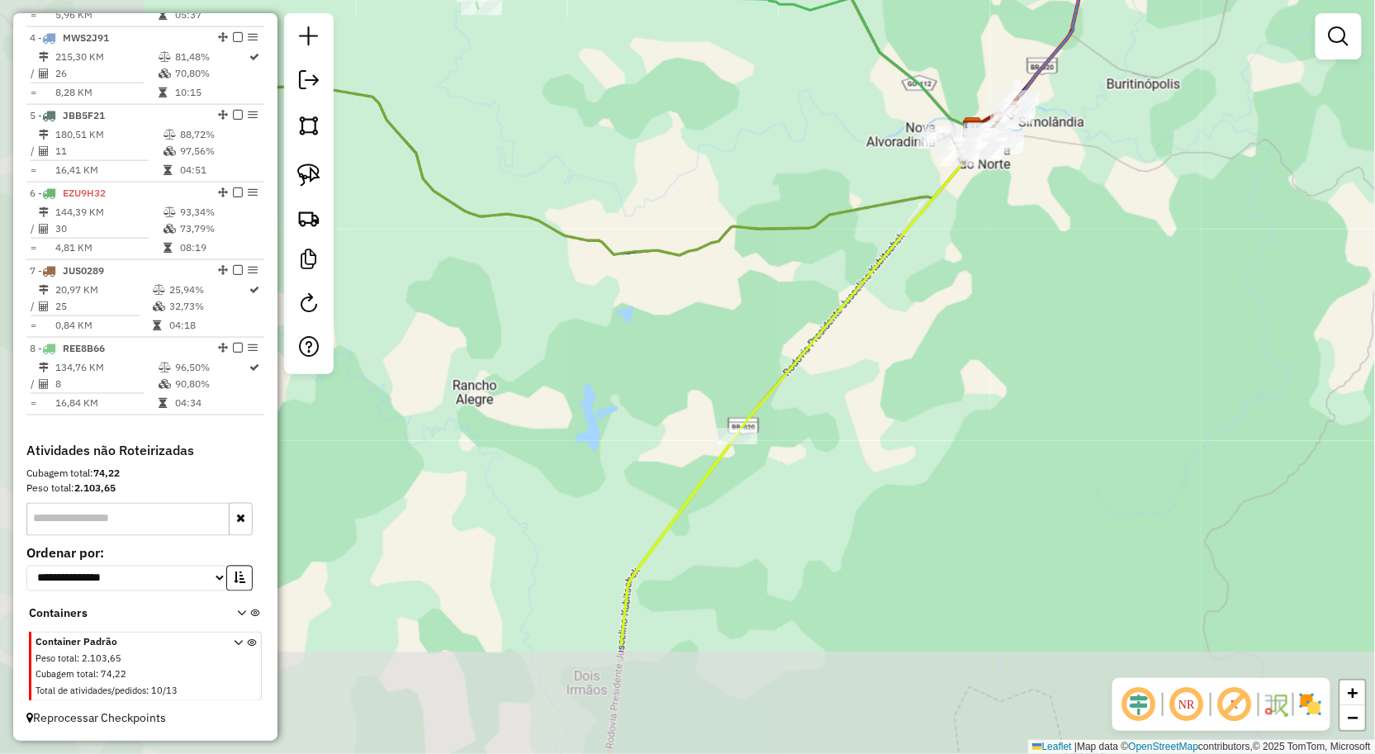
drag, startPoint x: 819, startPoint y: 496, endPoint x: 827, endPoint y: 484, distance: 13.7
click at [827, 485] on div "Janela de atendimento Grade de atendimento Capacidade Transportadoras Veículos …" at bounding box center [687, 377] width 1375 height 754
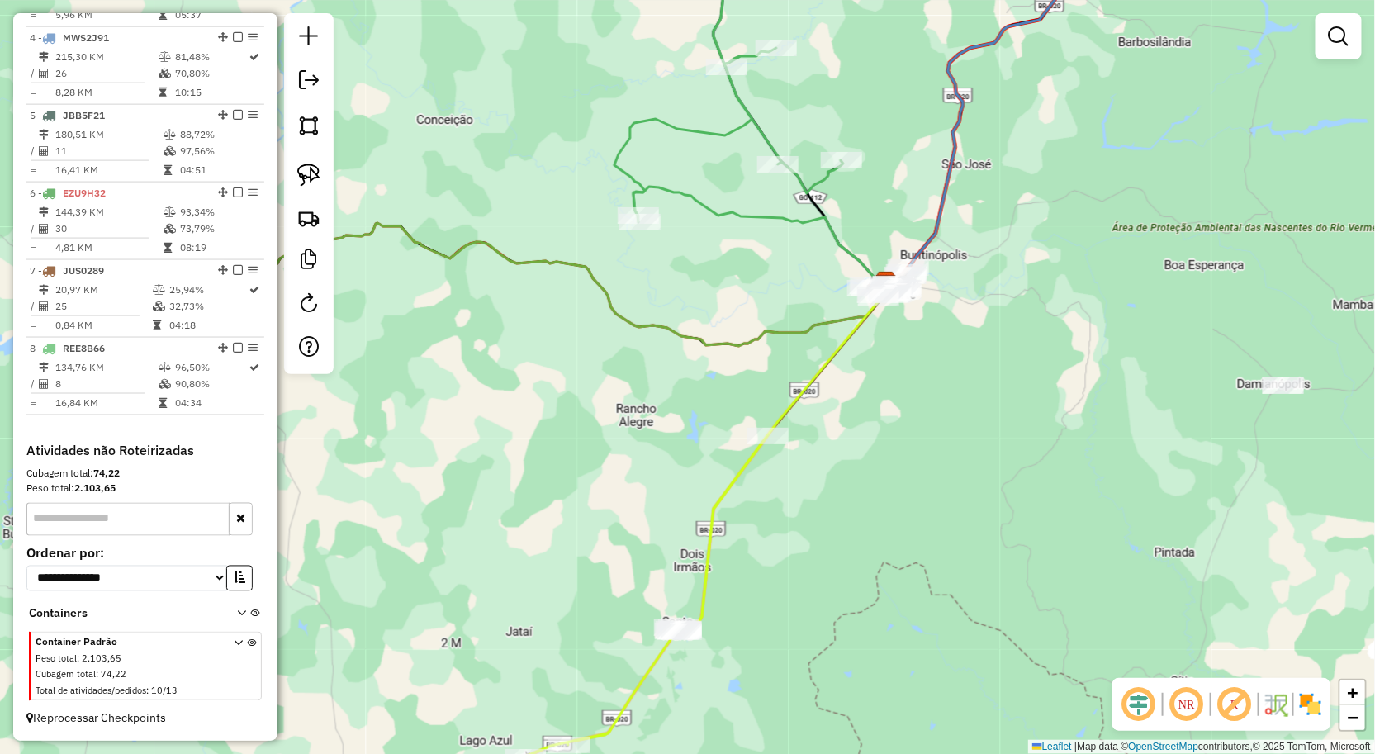
select select "**********"
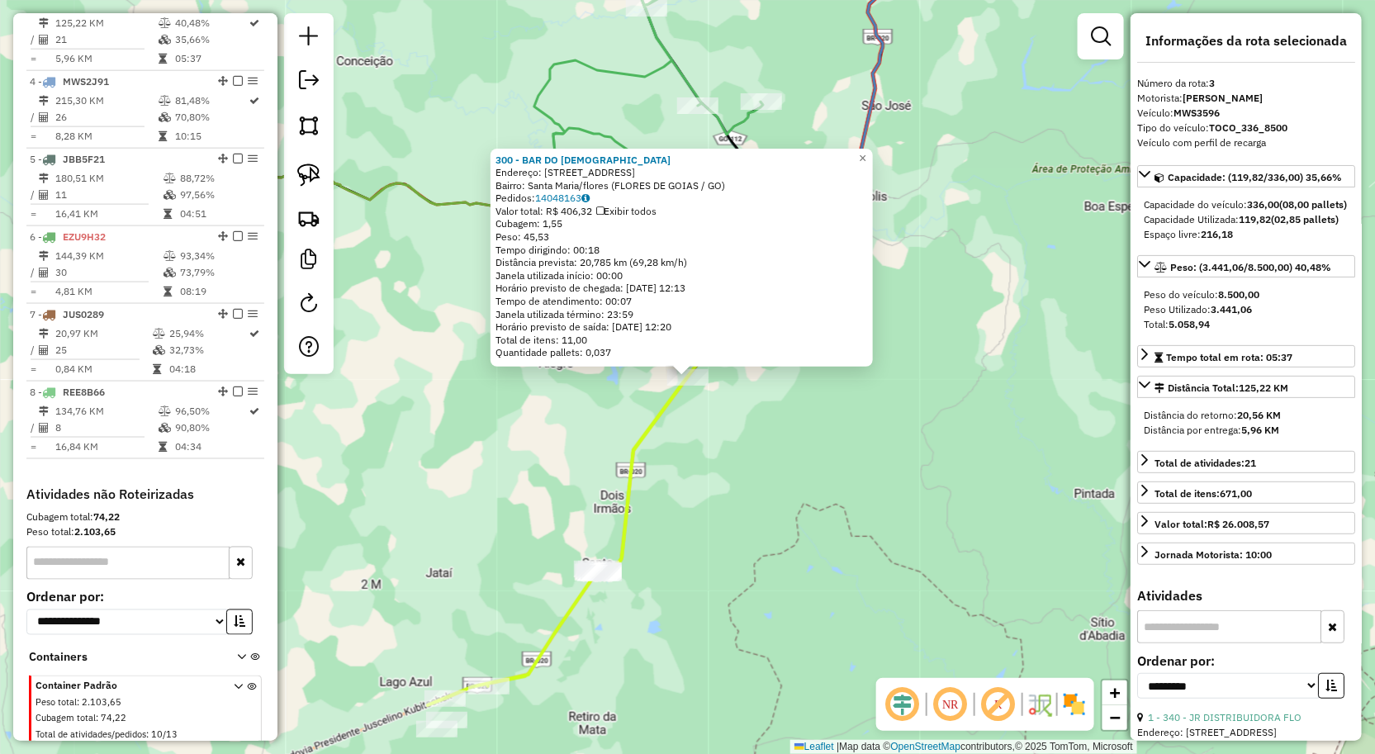
scroll to position [794, 0]
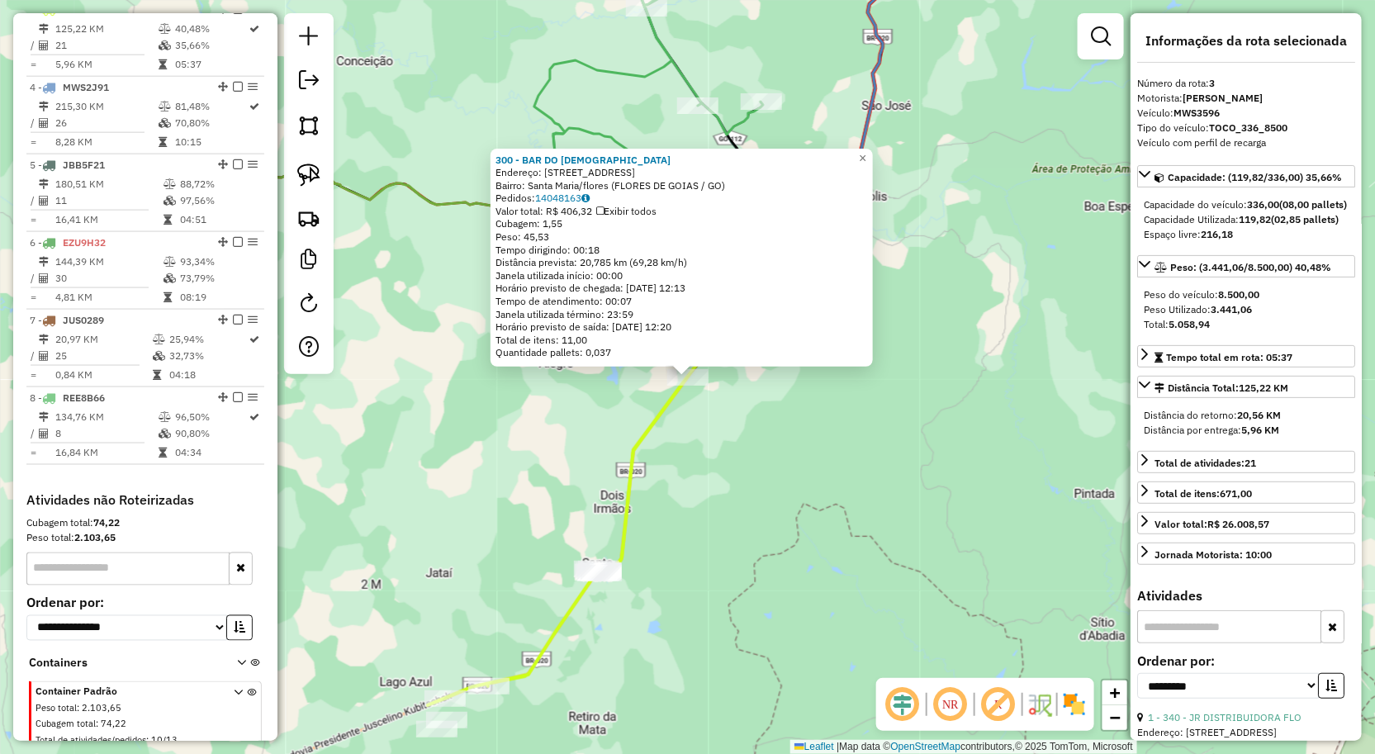
click at [807, 487] on div "300 - BAR DO MESSIAS Endereço: Rua br 020 1 Bairro: Santa Maria/flores (FLORES …" at bounding box center [687, 377] width 1375 height 754
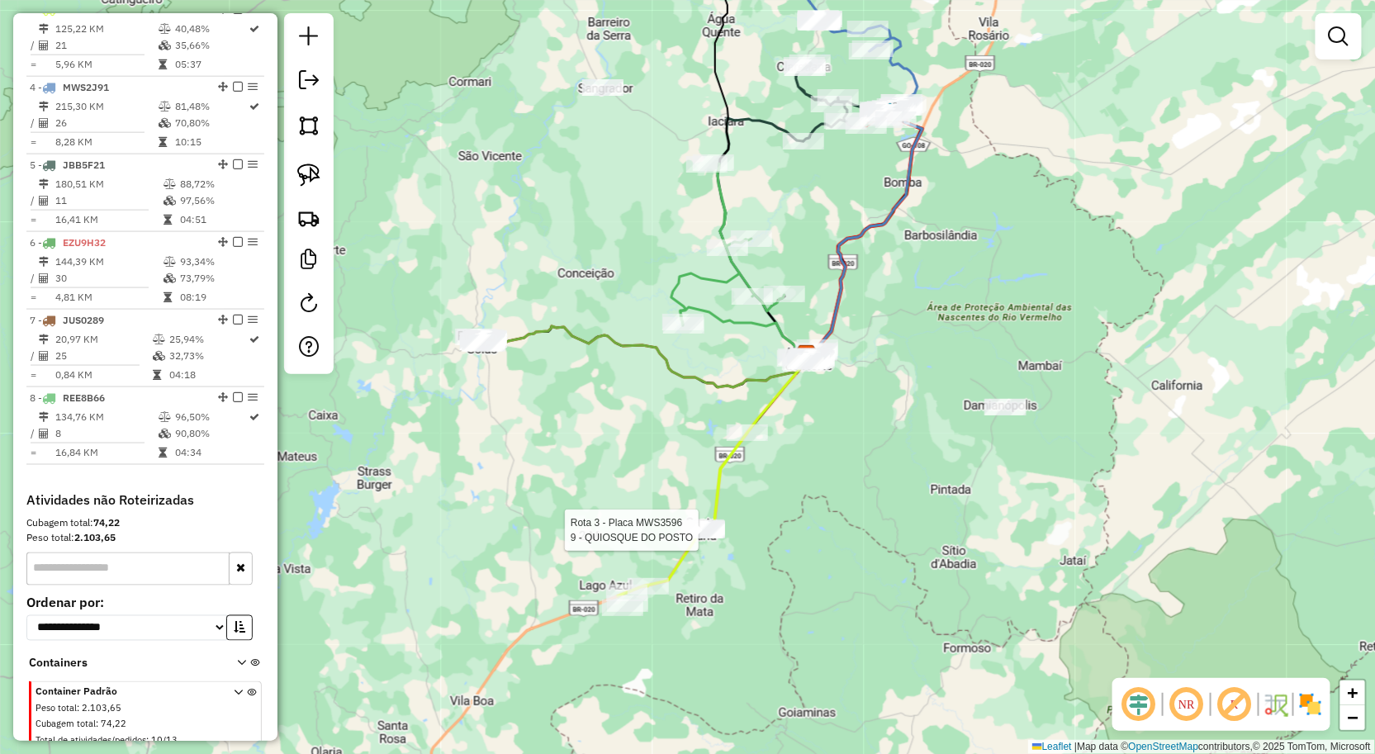
select select "**********"
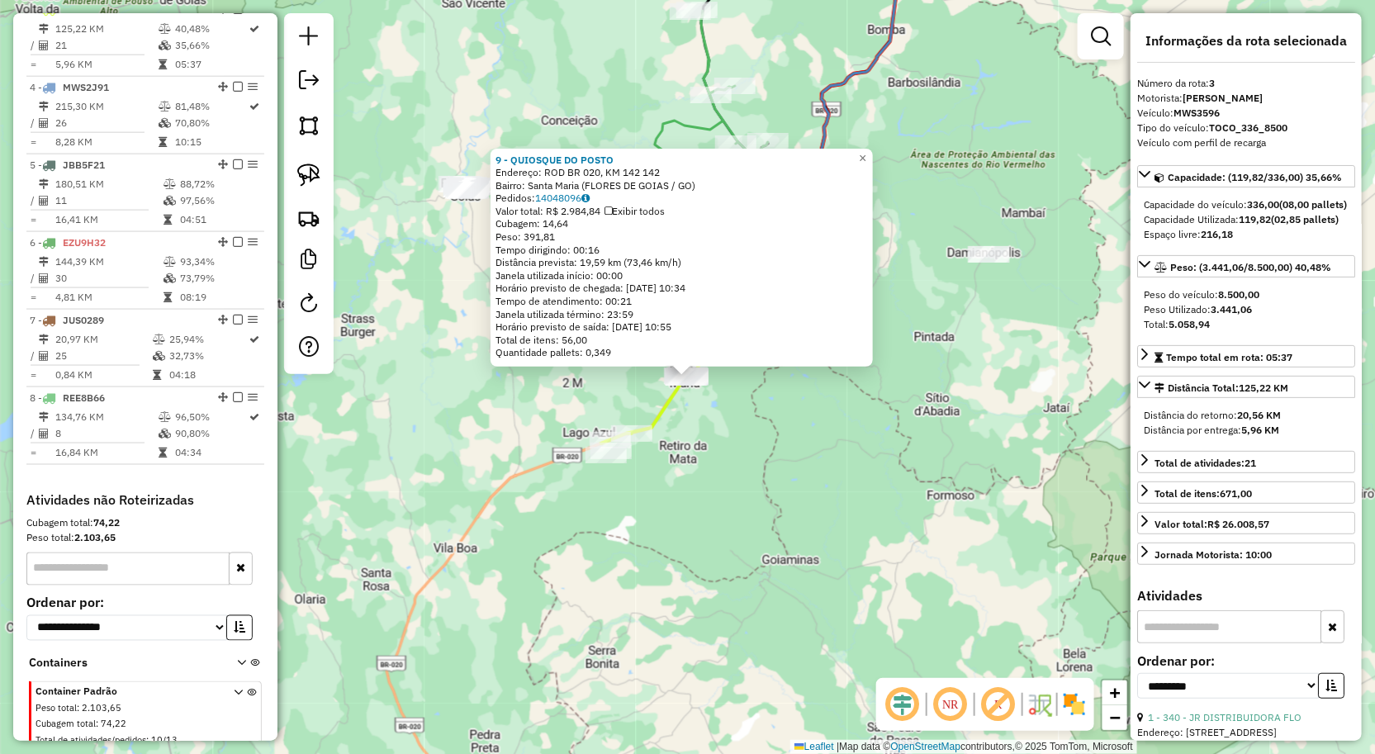
click at [782, 529] on div "9 - QUIOSQUE DO POSTO Endereço: ROD BR 020, KM 142 142 Bairro: Santa Maria (FLO…" at bounding box center [687, 377] width 1375 height 754
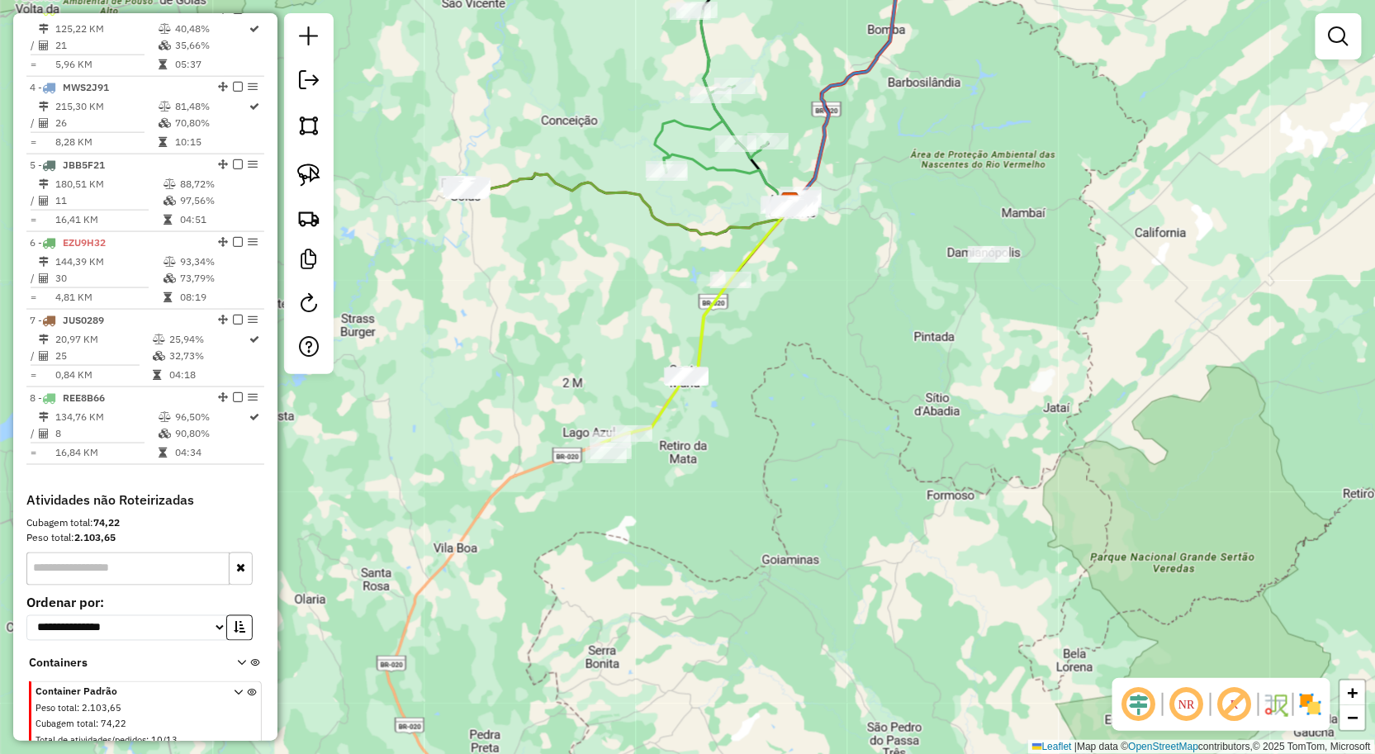
drag, startPoint x: 723, startPoint y: 535, endPoint x: 915, endPoint y: 476, distance: 201.4
click at [906, 477] on div "9 - QUIOSQUE DO POSTO Endereço: ROD BR 020, KM 142 142 Bairro: Santa Maria (FLO…" at bounding box center [687, 377] width 1375 height 754
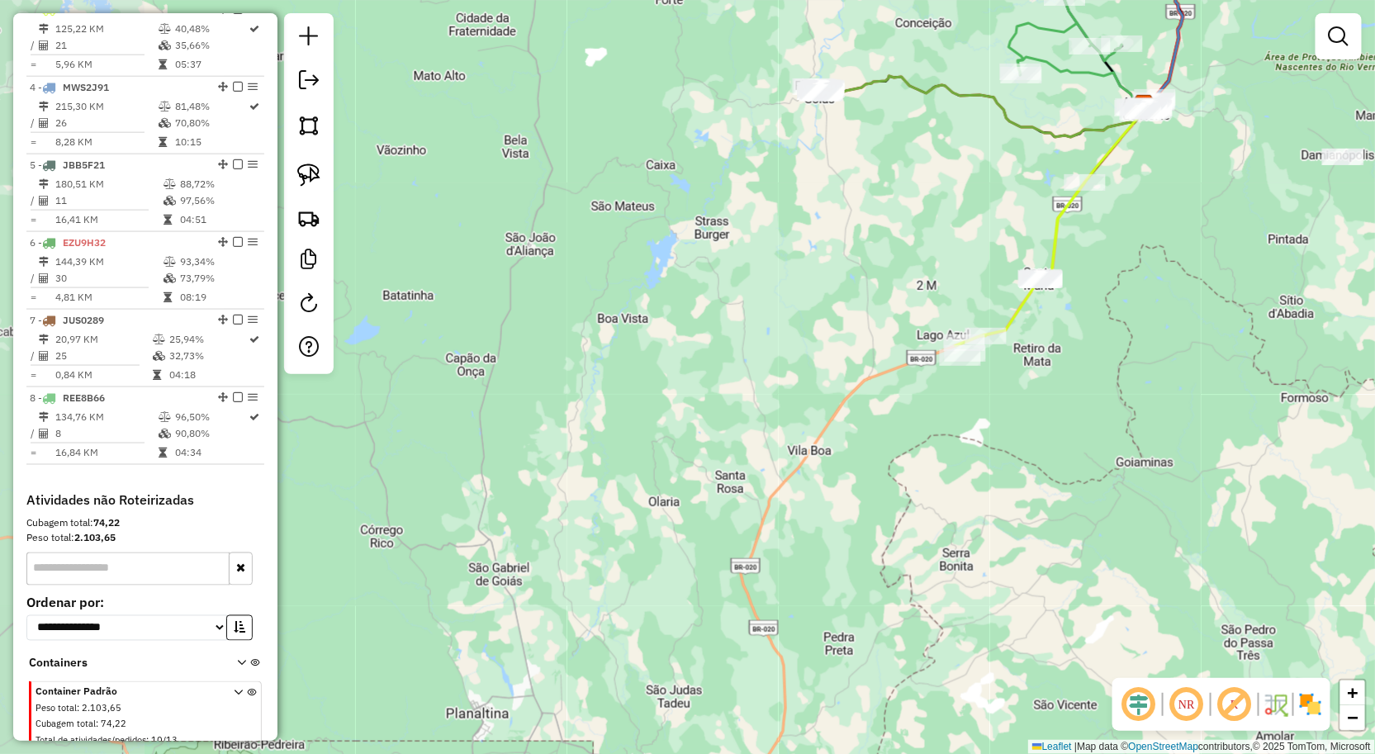
drag, startPoint x: 744, startPoint y: 380, endPoint x: 785, endPoint y: 492, distance: 119.7
click at [765, 481] on div "Janela de atendimento Grade de atendimento Capacidade Transportadoras Veículos …" at bounding box center [687, 377] width 1375 height 754
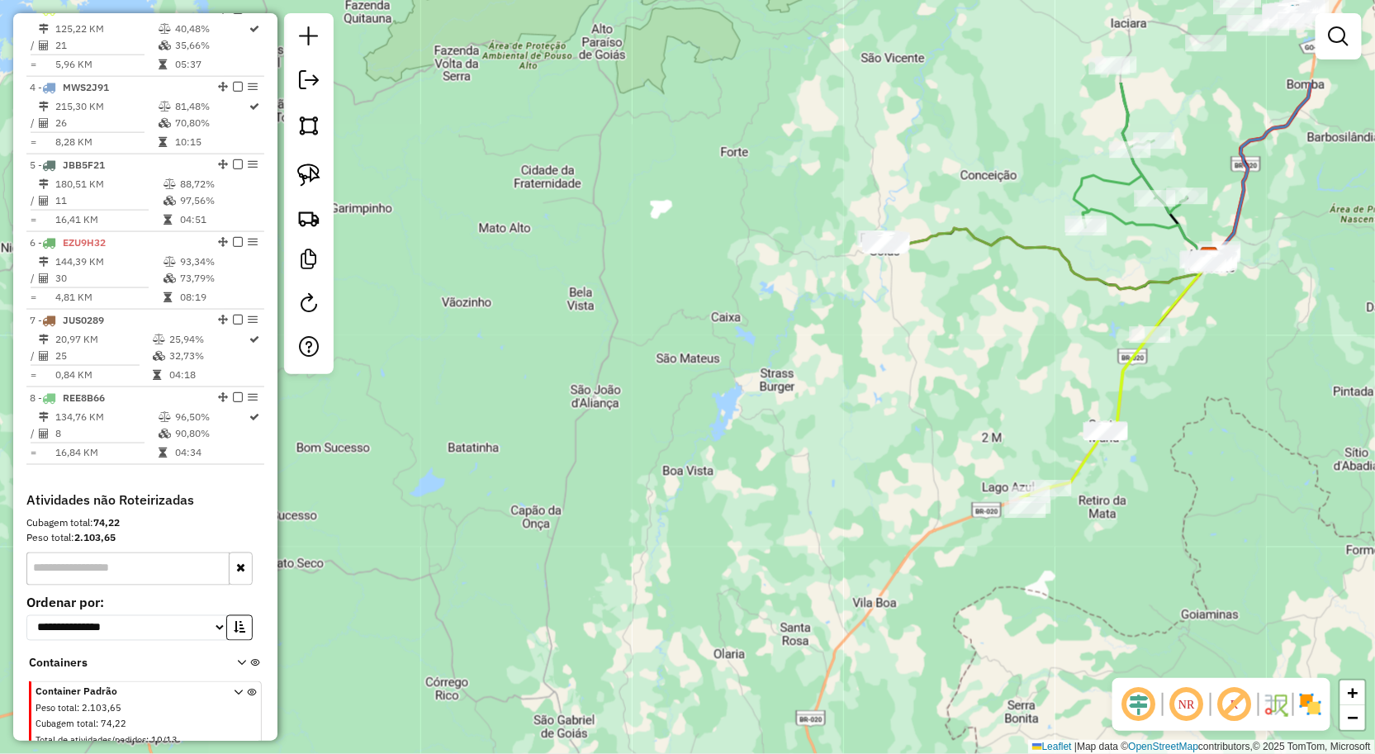
drag, startPoint x: 836, startPoint y: 331, endPoint x: 848, endPoint y: 408, distance: 77.8
click at [820, 406] on div "Janela de atendimento Grade de atendimento Capacidade Transportadoras Veículos …" at bounding box center [687, 377] width 1375 height 754
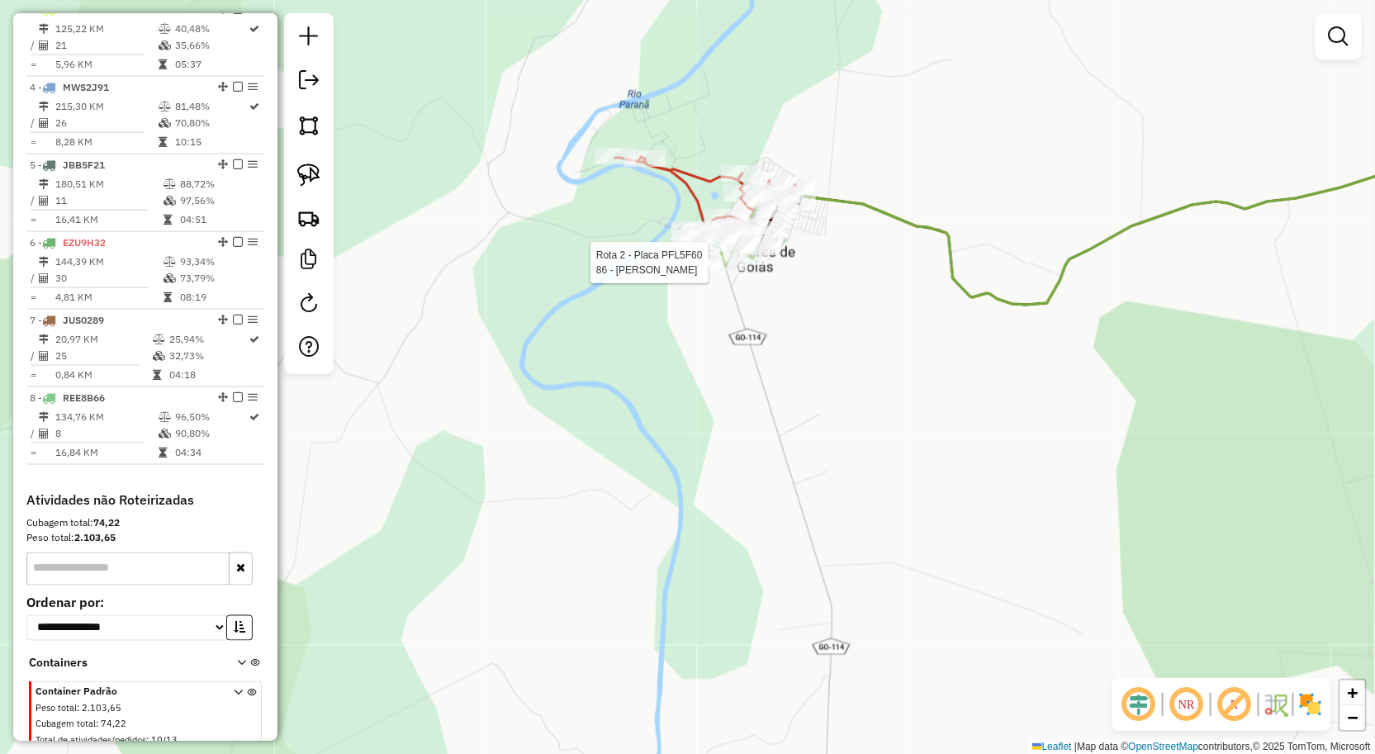
select select "**********"
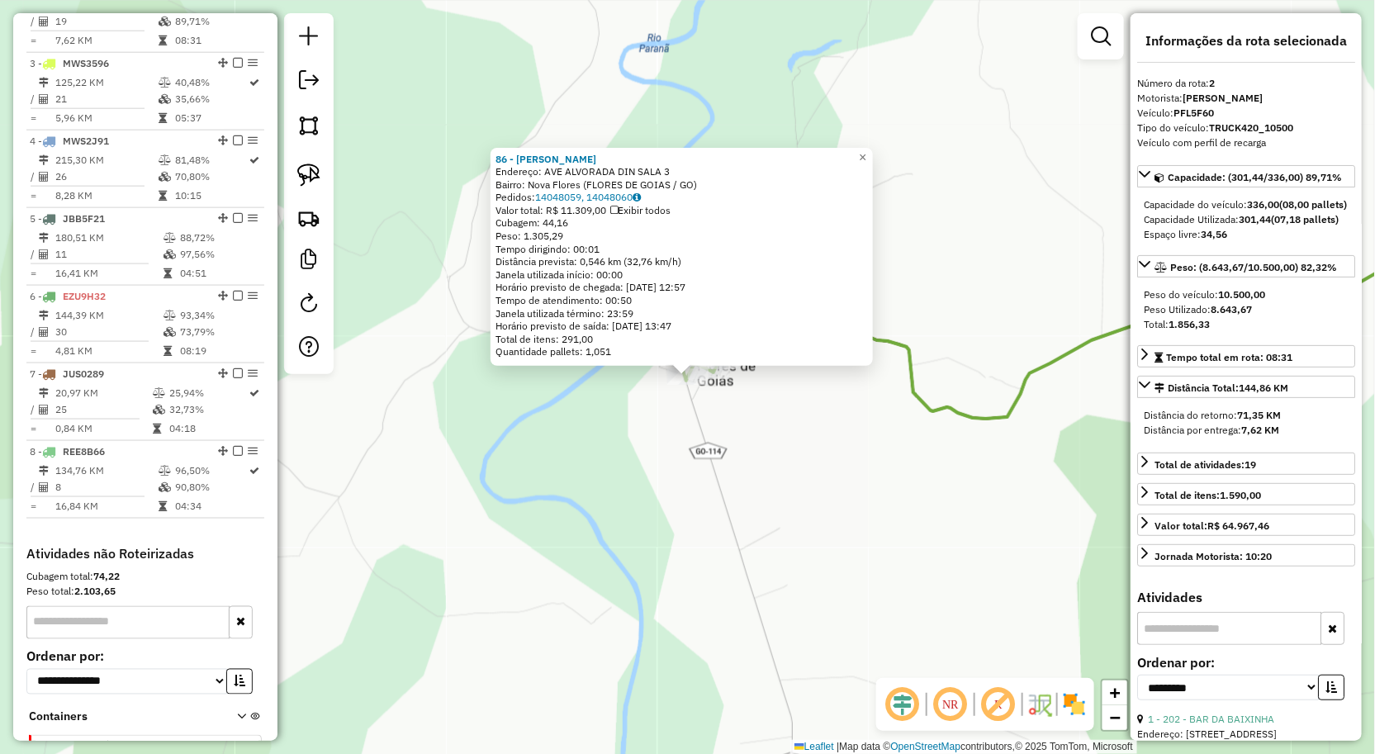
scroll to position [715, 0]
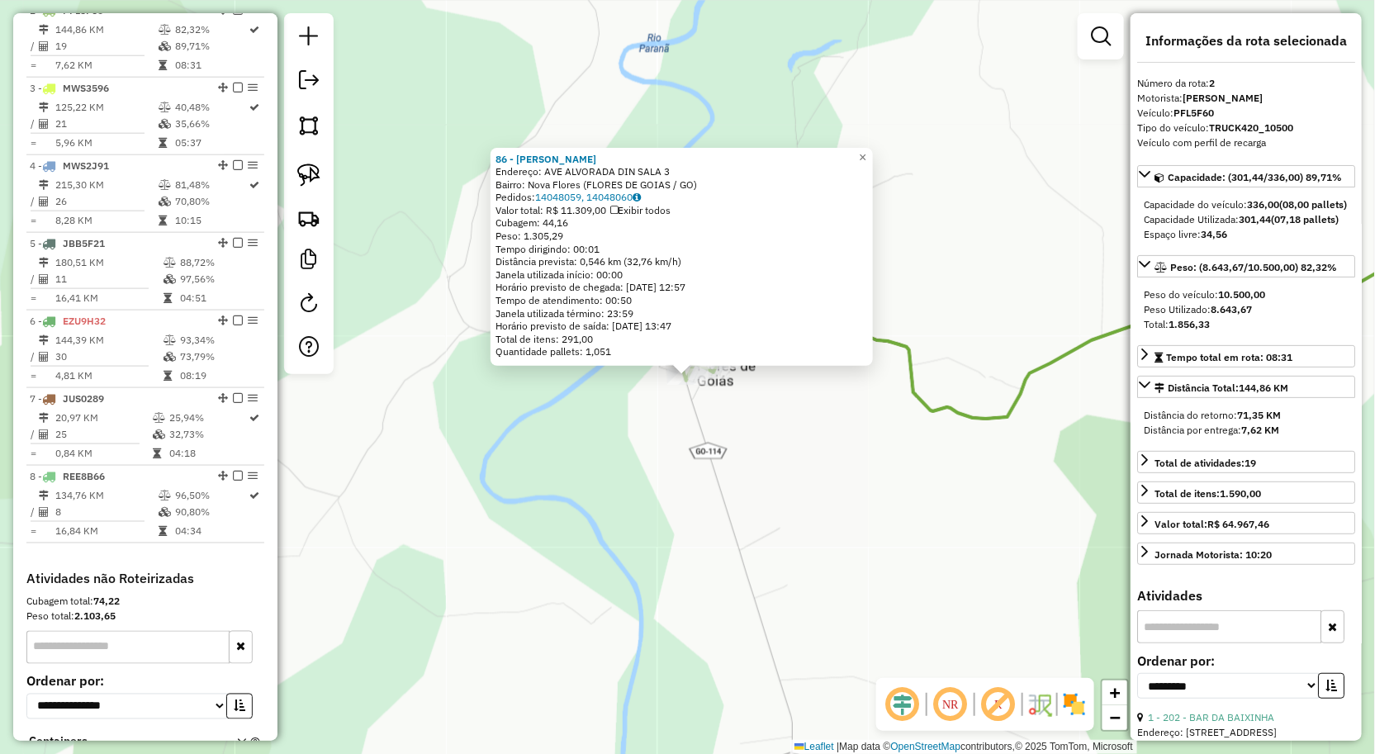
click at [739, 403] on div "86 - MERC SILVA CHAVES Endereço: AVE ALVORADA DIN SALA 3 Bairro: Nova Flores (F…" at bounding box center [687, 377] width 1375 height 754
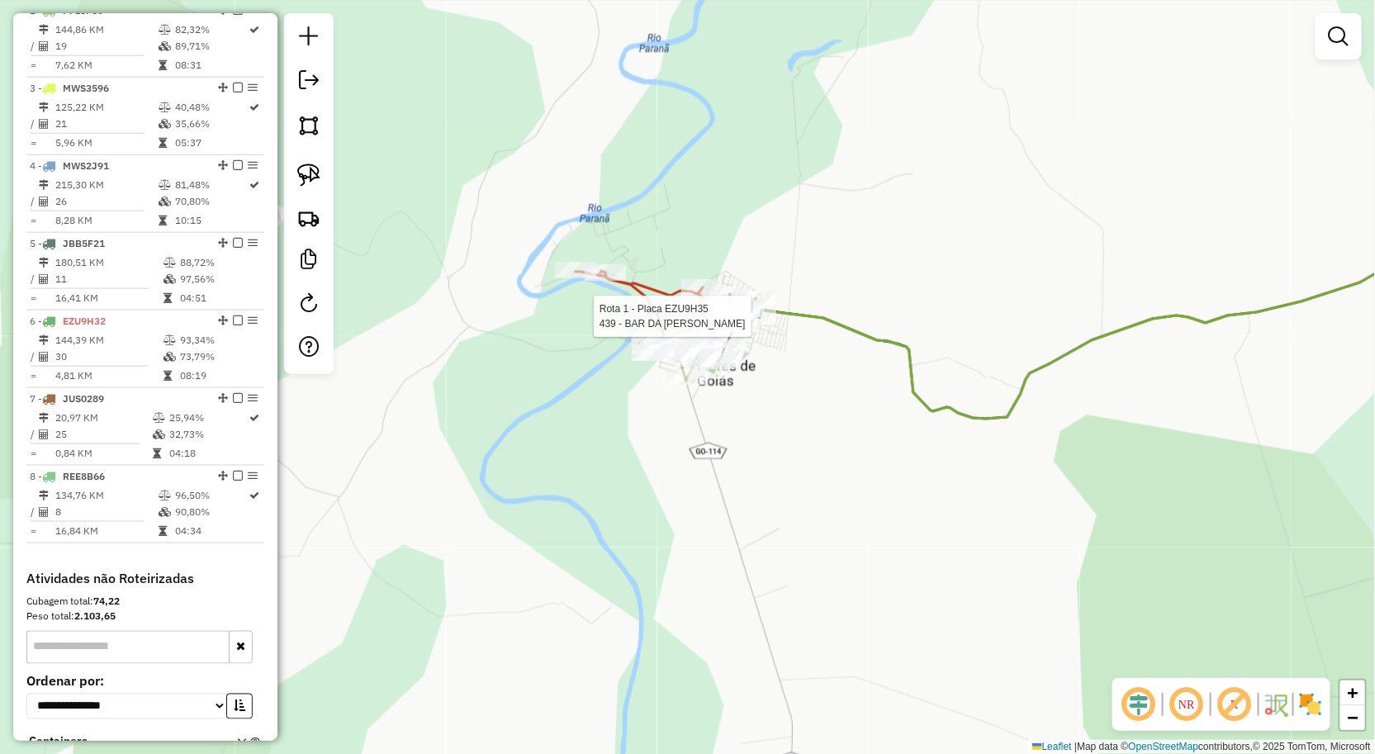
select select "**********"
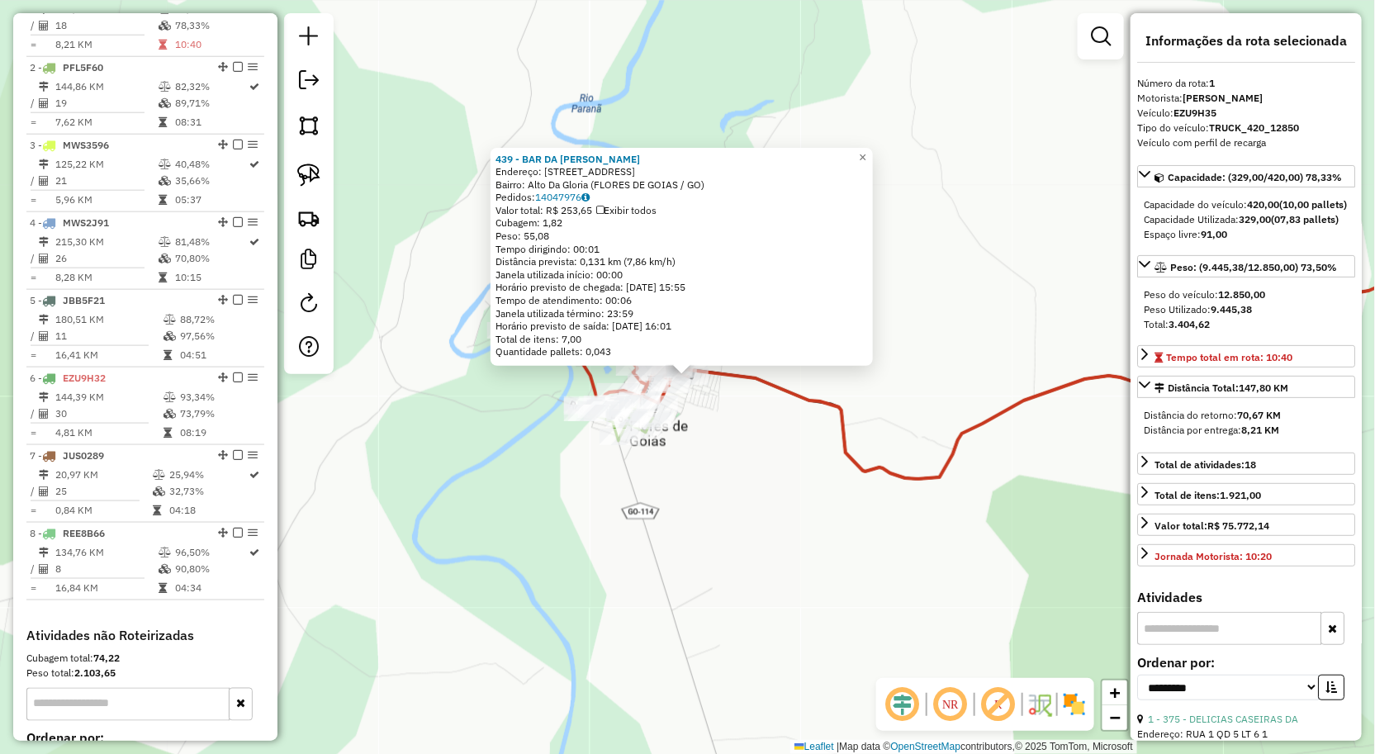
scroll to position [638, 0]
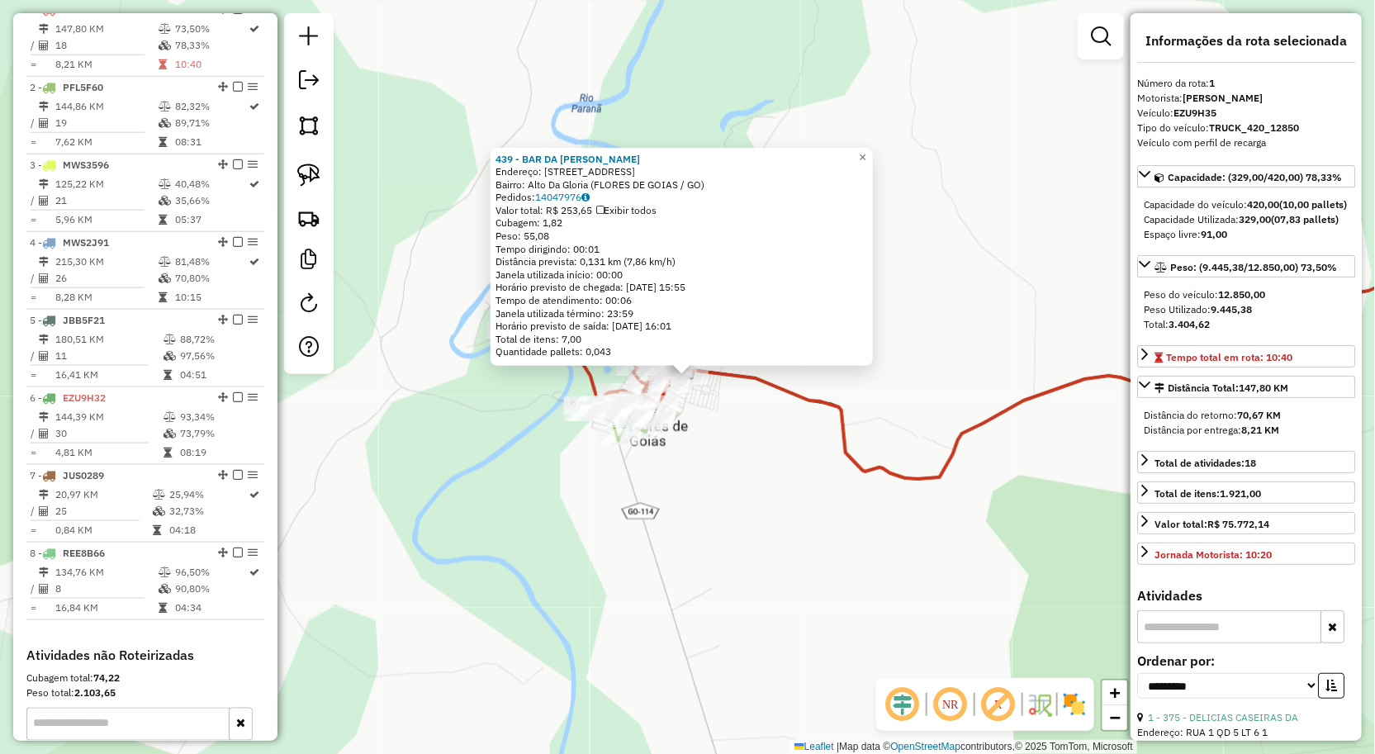
click at [830, 513] on div "439 - BAR DA MARCIANA FLOR Endereço: RUA C QUDRA 07 LOTE11 11 Bairro: Alto Da G…" at bounding box center [687, 377] width 1375 height 754
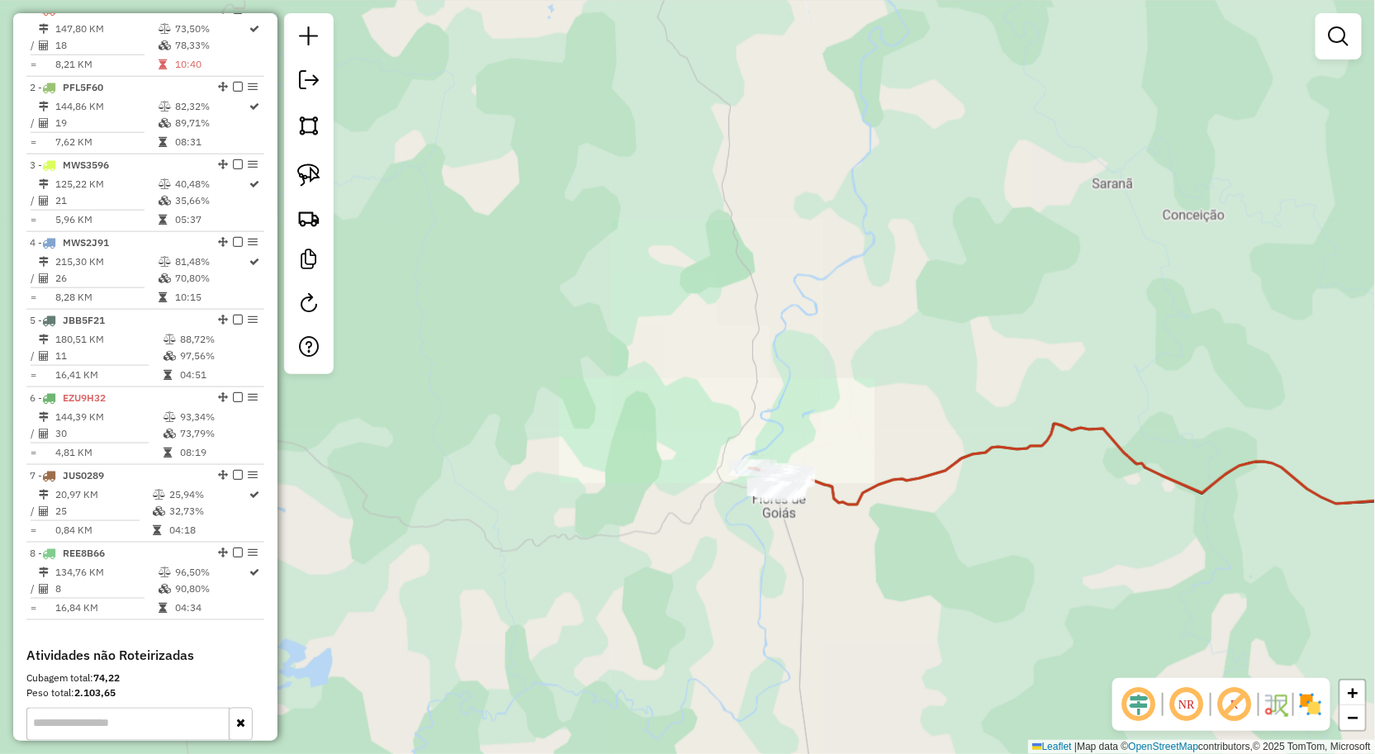
drag, startPoint x: 895, startPoint y: 436, endPoint x: 877, endPoint y: 463, distance: 32.1
click at [880, 458] on div "Janela de atendimento Grade de atendimento Capacidade Transportadoras Veículos …" at bounding box center [687, 377] width 1375 height 754
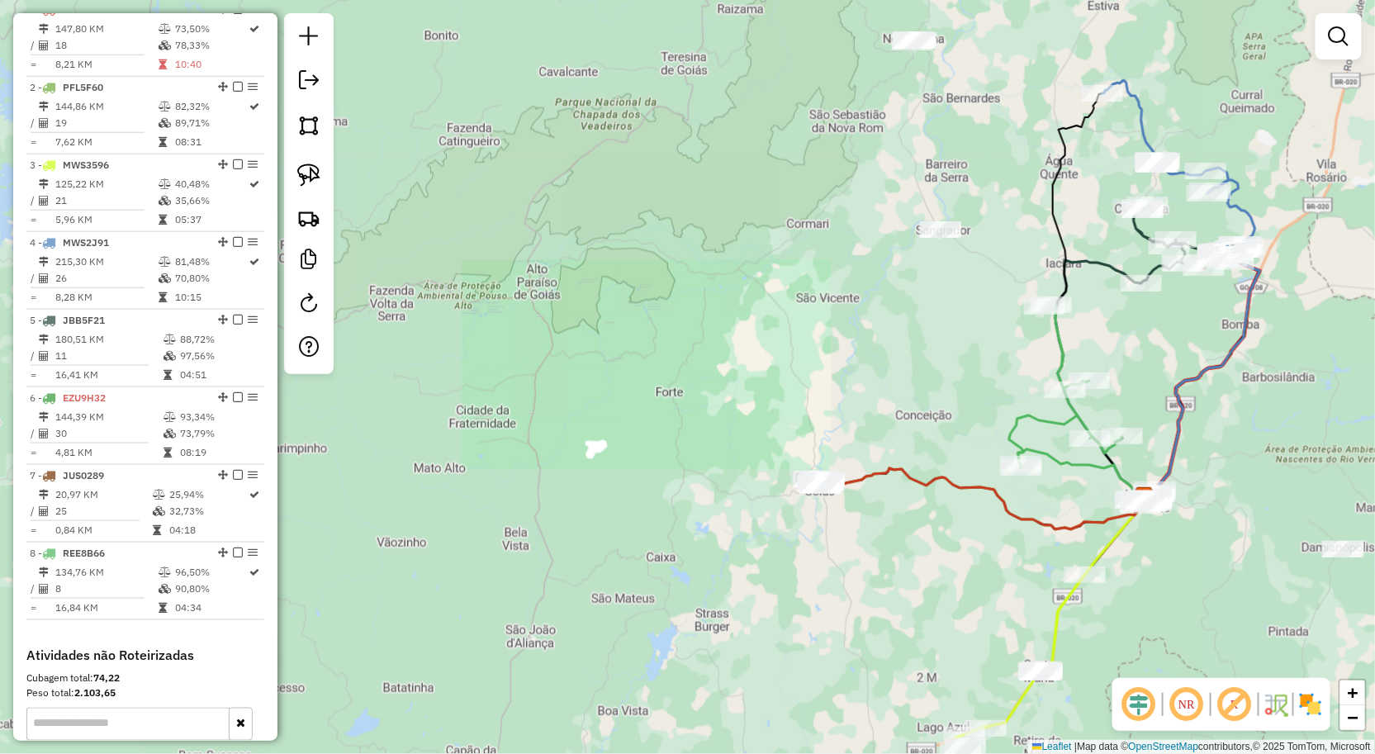
drag, startPoint x: 1072, startPoint y: 454, endPoint x: 762, endPoint y: 401, distance: 315.0
click at [1018, 449] on icon at bounding box center [1081, 473] width 126 height 48
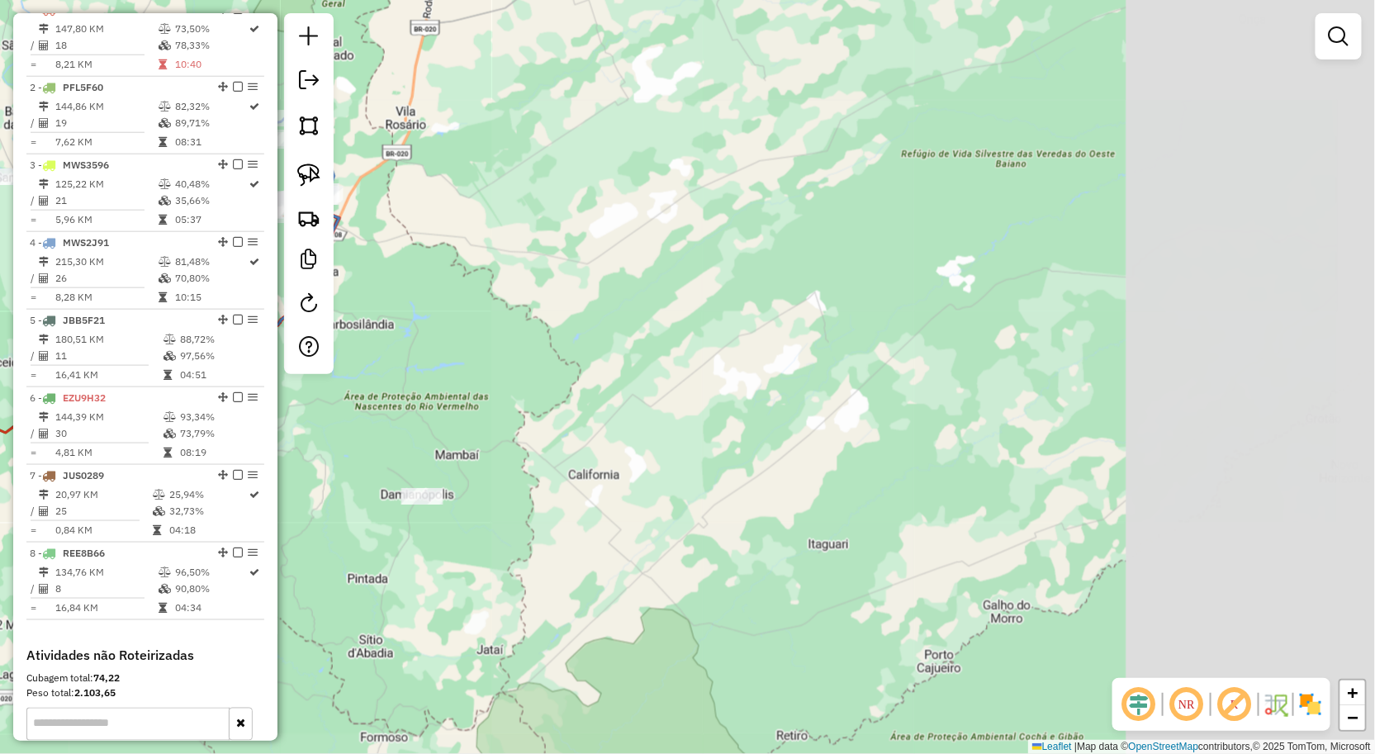
drag, startPoint x: 918, startPoint y: 349, endPoint x: 1011, endPoint y: 374, distance: 96.8
click at [1011, 374] on div "Janela de atendimento Grade de atendimento Capacidade Transportadoras Veículos …" at bounding box center [687, 377] width 1375 height 754
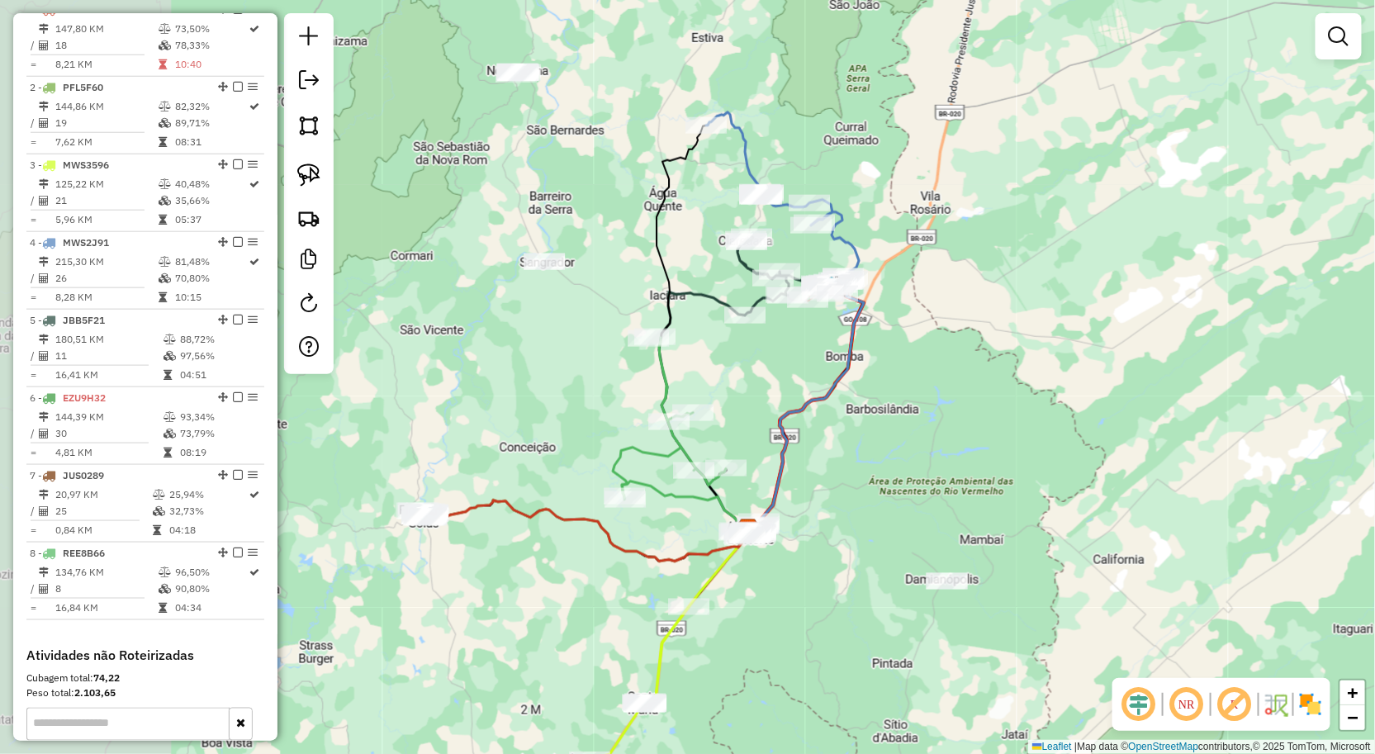
drag, startPoint x: 867, startPoint y: 368, endPoint x: 975, endPoint y: 368, distance: 107.4
click at [962, 368] on div "Janela de atendimento Grade de atendimento Capacidade Transportadoras Veículos …" at bounding box center [687, 377] width 1375 height 754
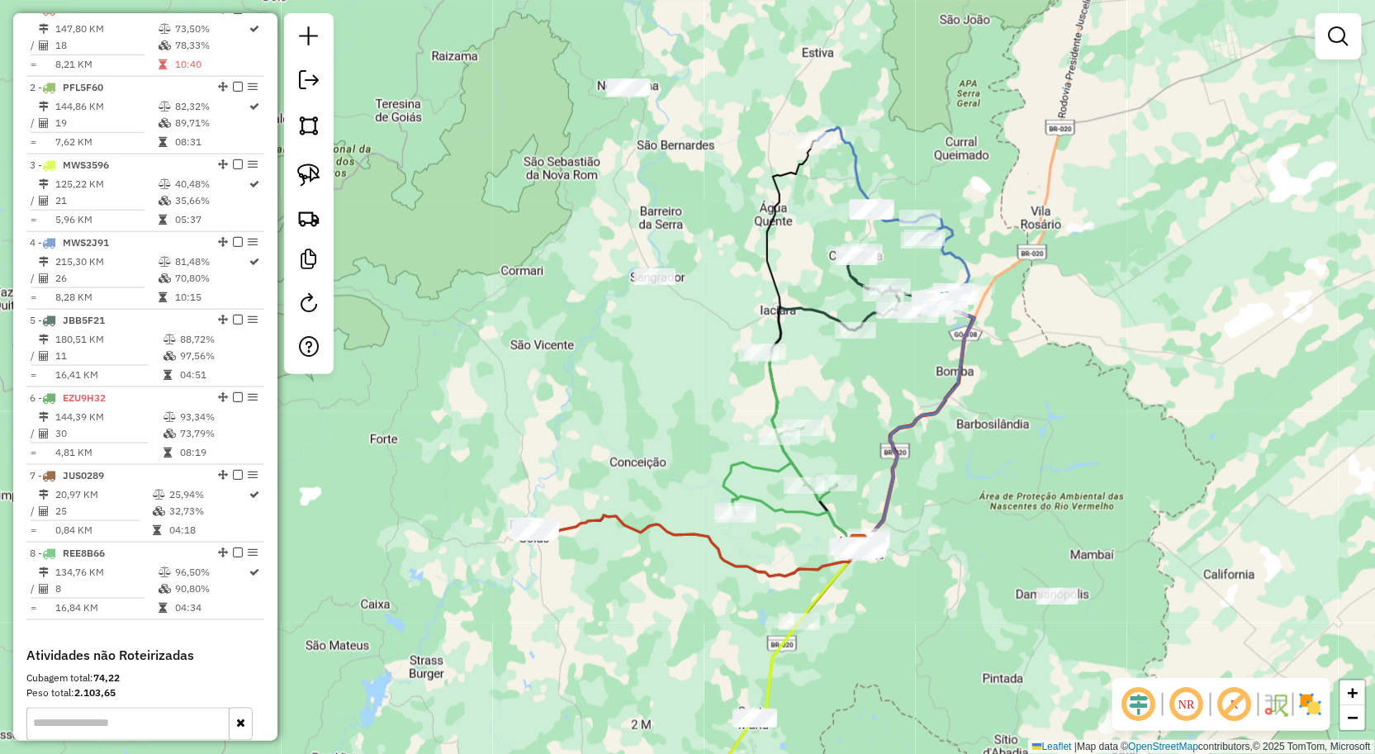
drag, startPoint x: 921, startPoint y: 366, endPoint x: 914, endPoint y: 420, distance: 54.2
click at [919, 413] on div "Janela de atendimento Grade de atendimento Capacidade Transportadoras Veículos …" at bounding box center [687, 377] width 1375 height 754
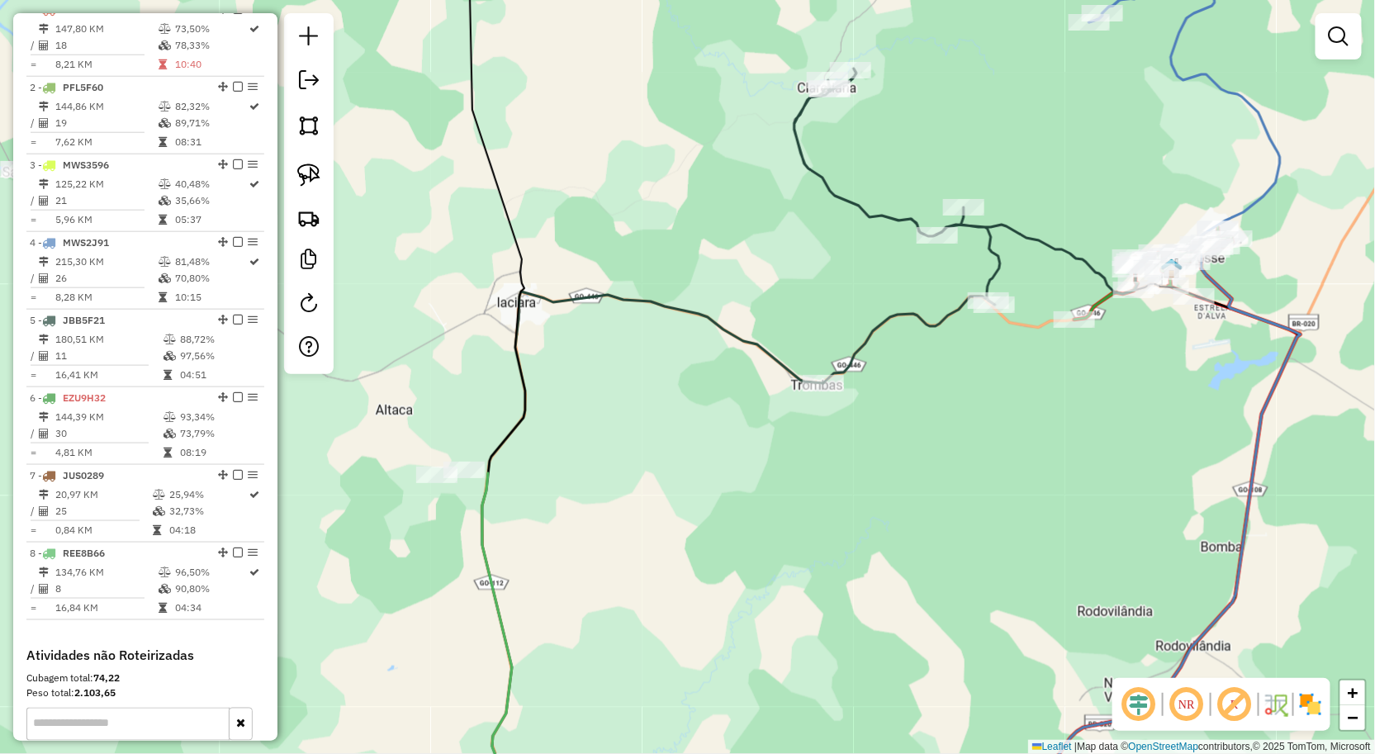
drag, startPoint x: 857, startPoint y: 471, endPoint x: 882, endPoint y: 368, distance: 105.4
click at [880, 392] on div "Janela de atendimento Grade de atendimento Capacidade Transportadoras Veículos …" at bounding box center [687, 377] width 1375 height 754
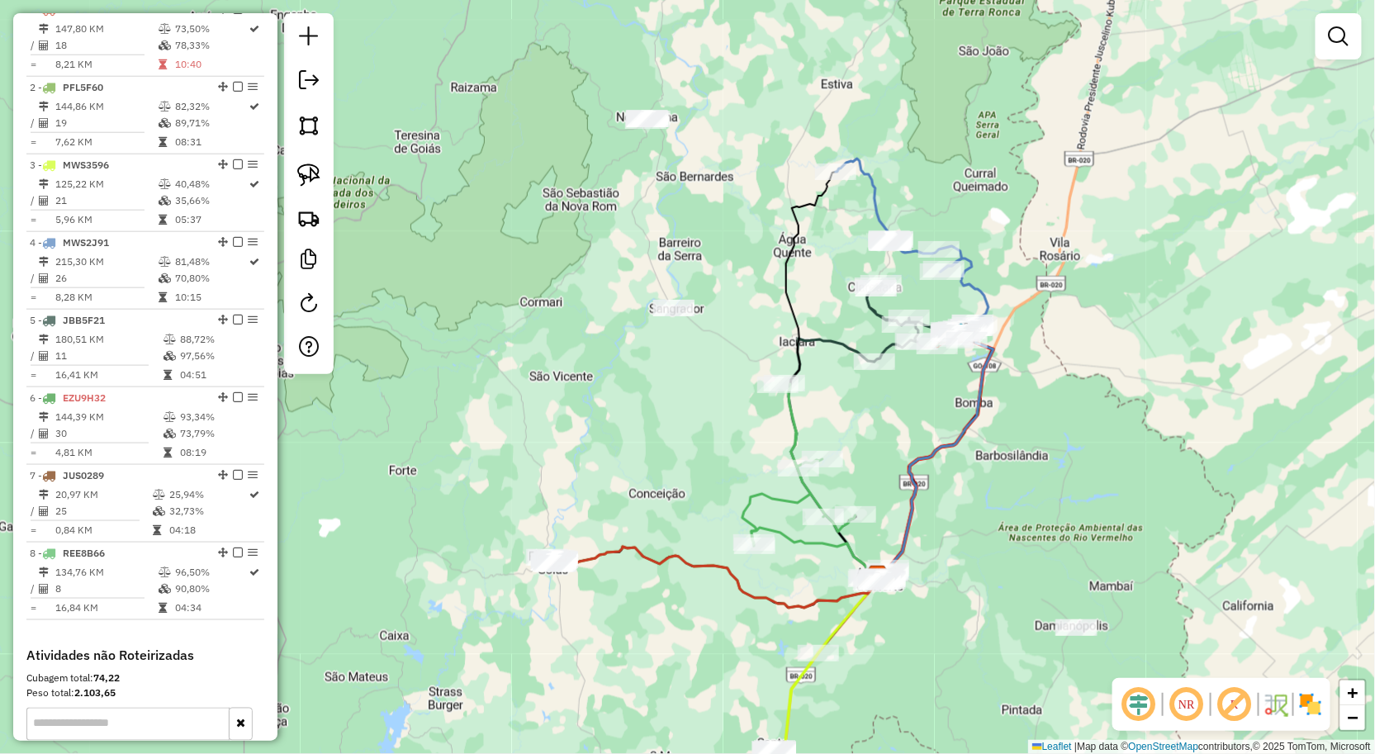
drag, startPoint x: 902, startPoint y: 615, endPoint x: 928, endPoint y: 500, distance: 118.4
click at [928, 500] on div "Janela de atendimento Grade de atendimento Capacidade Transportadoras Veículos …" at bounding box center [687, 377] width 1375 height 754
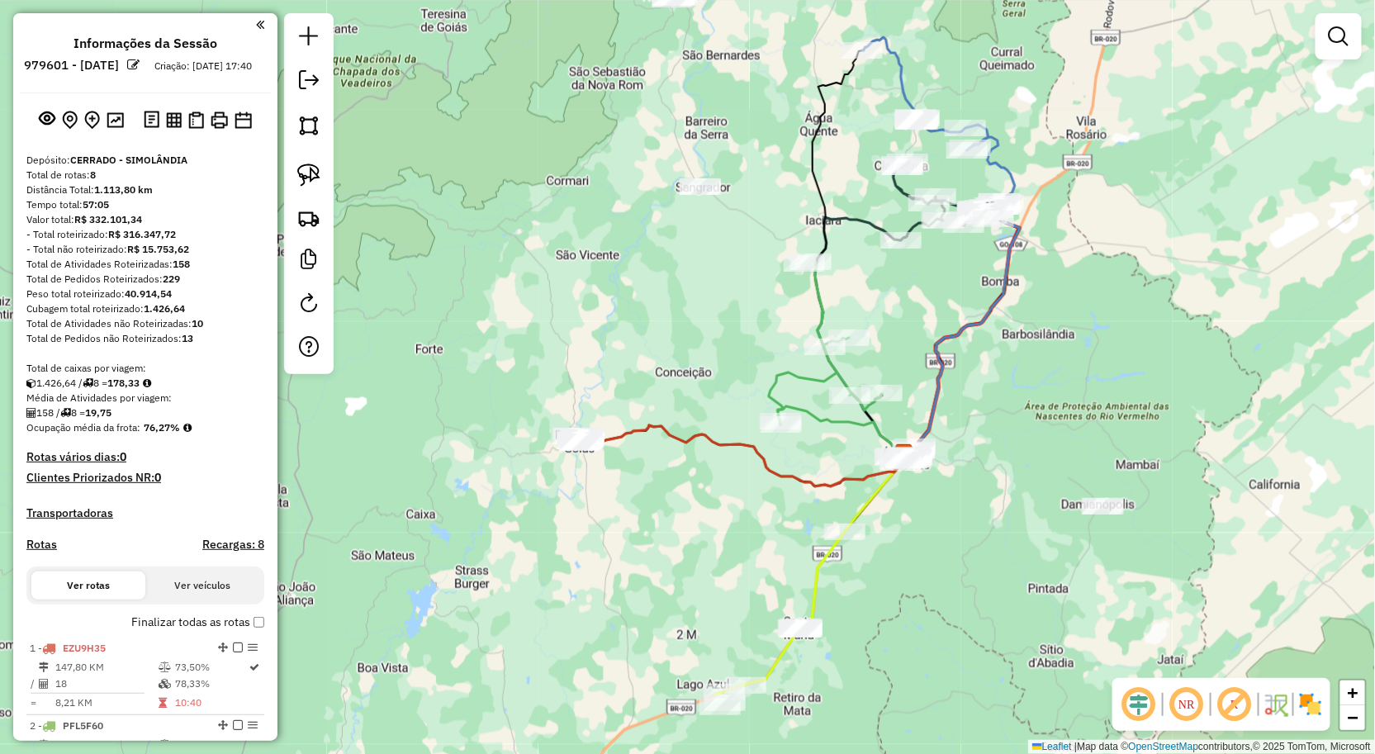
scroll to position [638, 0]
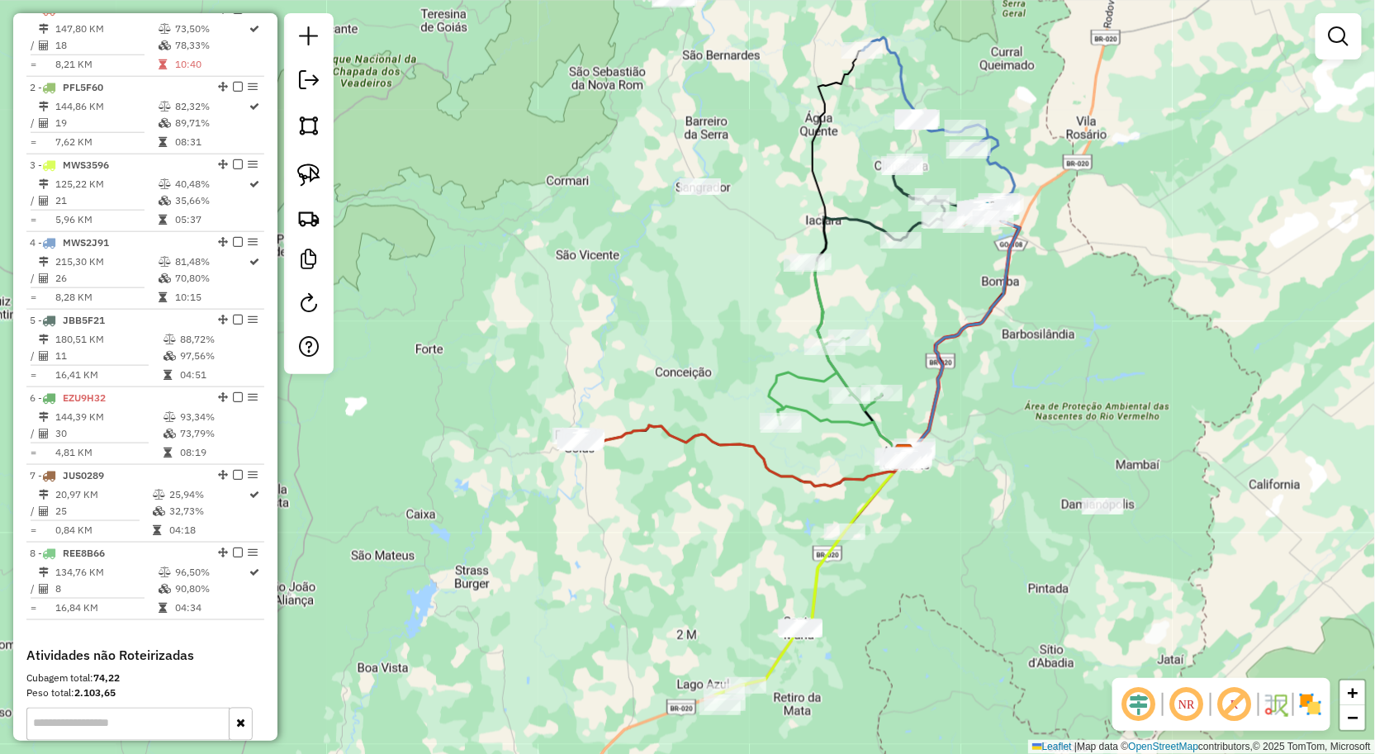
drag, startPoint x: 746, startPoint y: 322, endPoint x: 794, endPoint y: 553, distance: 236.2
click at [793, 551] on div "Janela de atendimento Grade de atendimento Capacidade Transportadoras Veículos …" at bounding box center [687, 377] width 1375 height 754
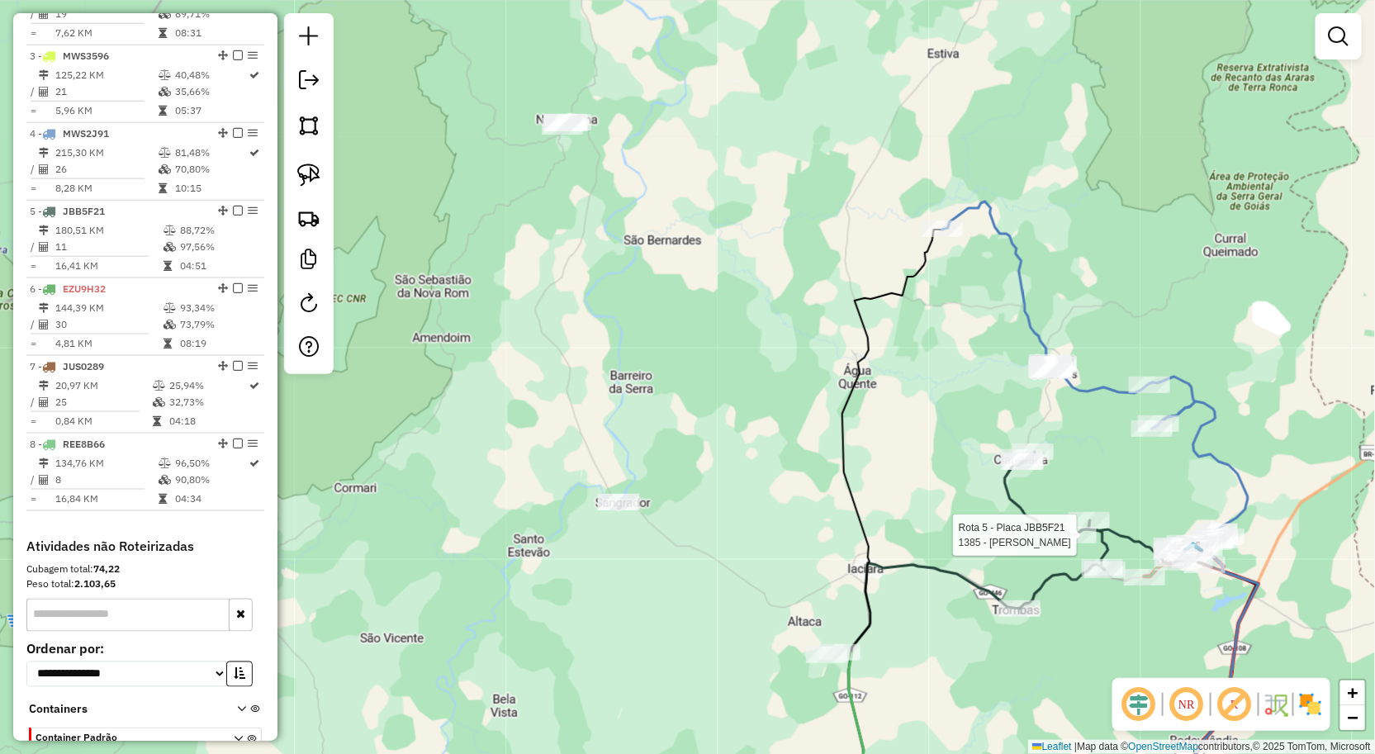
select select "**********"
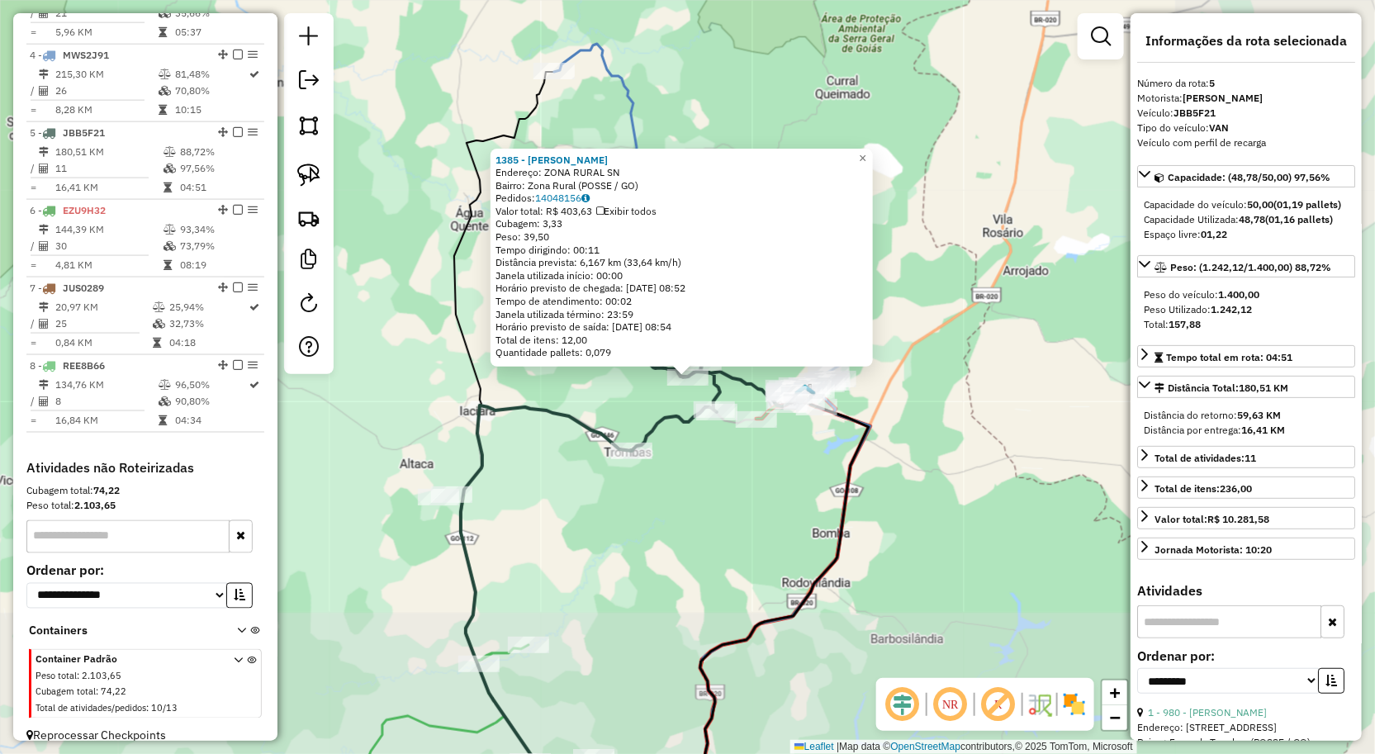
scroll to position [857, 0]
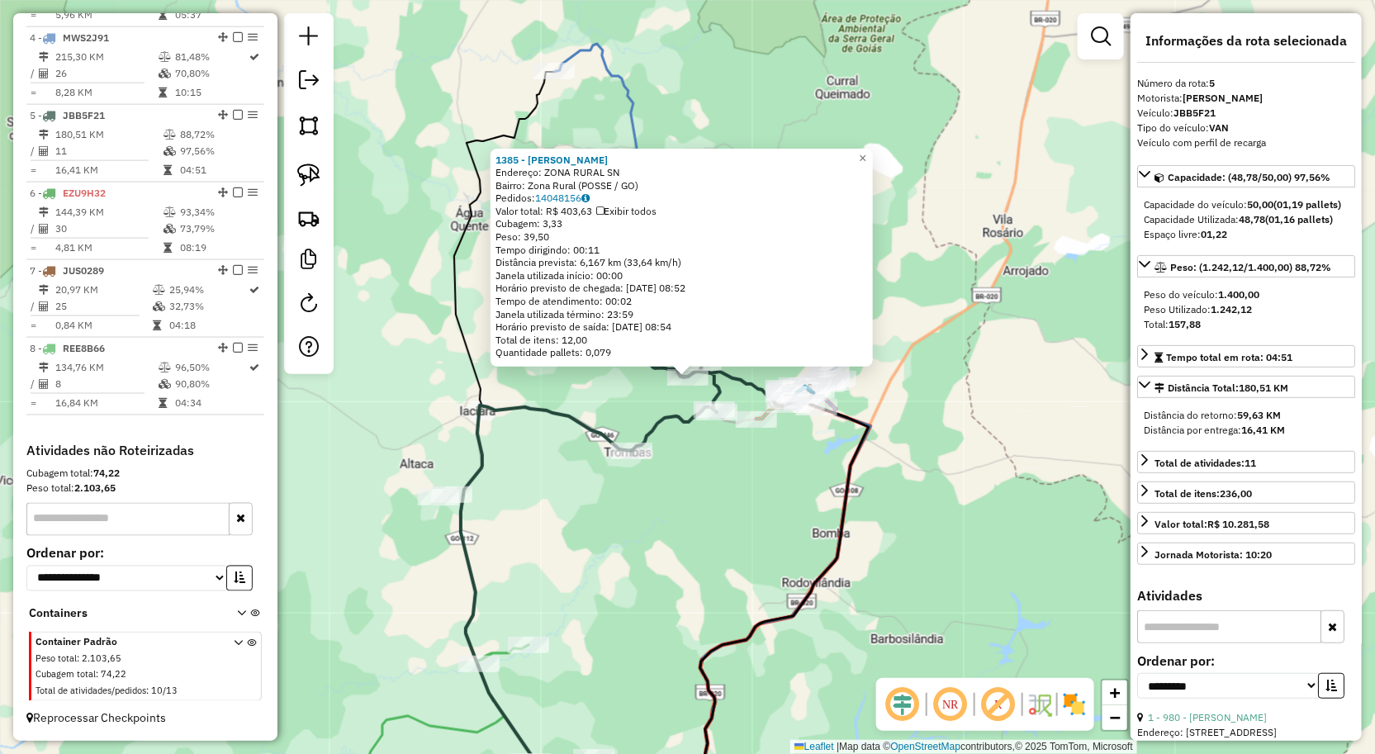
click at [608, 548] on div "1385 - NINOS BAR Endereço: ZONA RURAL SN Bairro: Zona Rural (POSSE / GO) [GEOGR…" at bounding box center [687, 377] width 1375 height 754
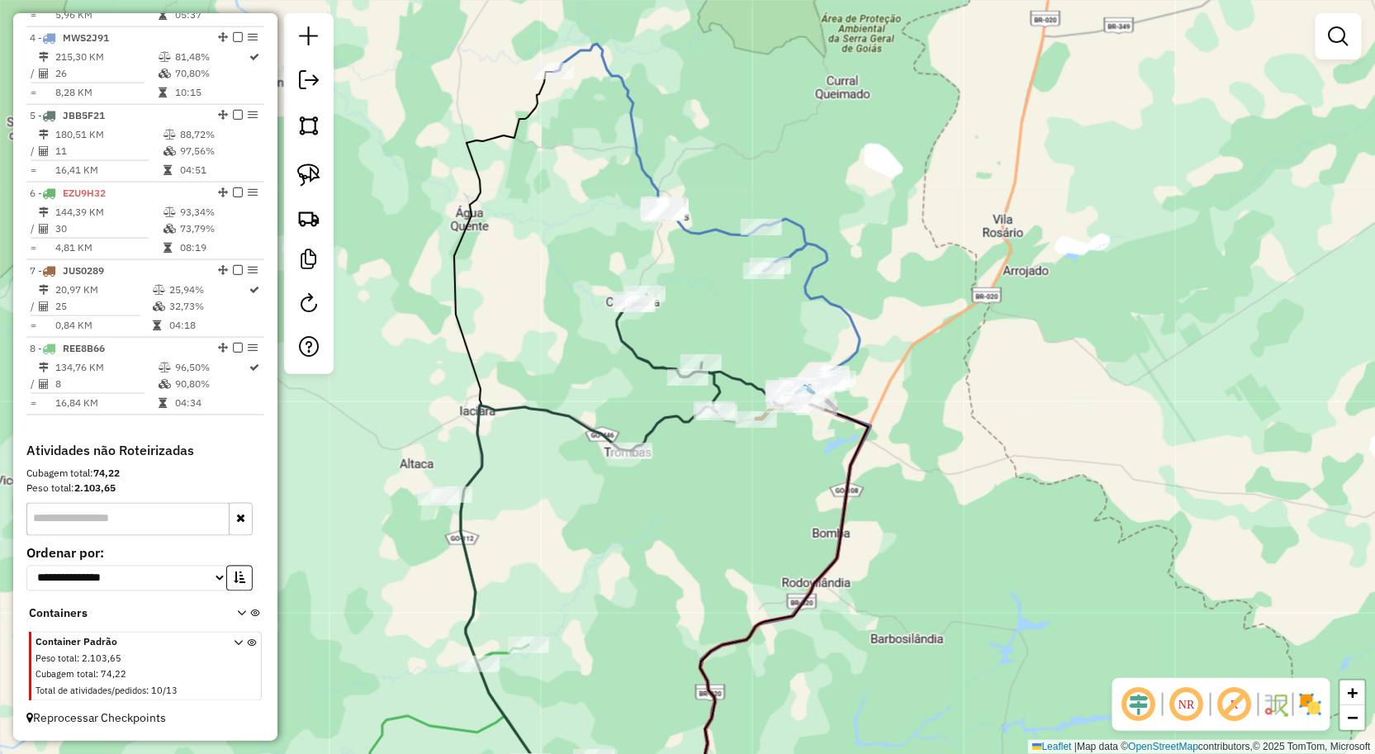
drag, startPoint x: 585, startPoint y: 542, endPoint x: 695, endPoint y: 527, distance: 110.9
click at [695, 527] on div "Janela de atendimento Grade de atendimento Capacidade Transportadoras Veículos …" at bounding box center [687, 377] width 1375 height 754
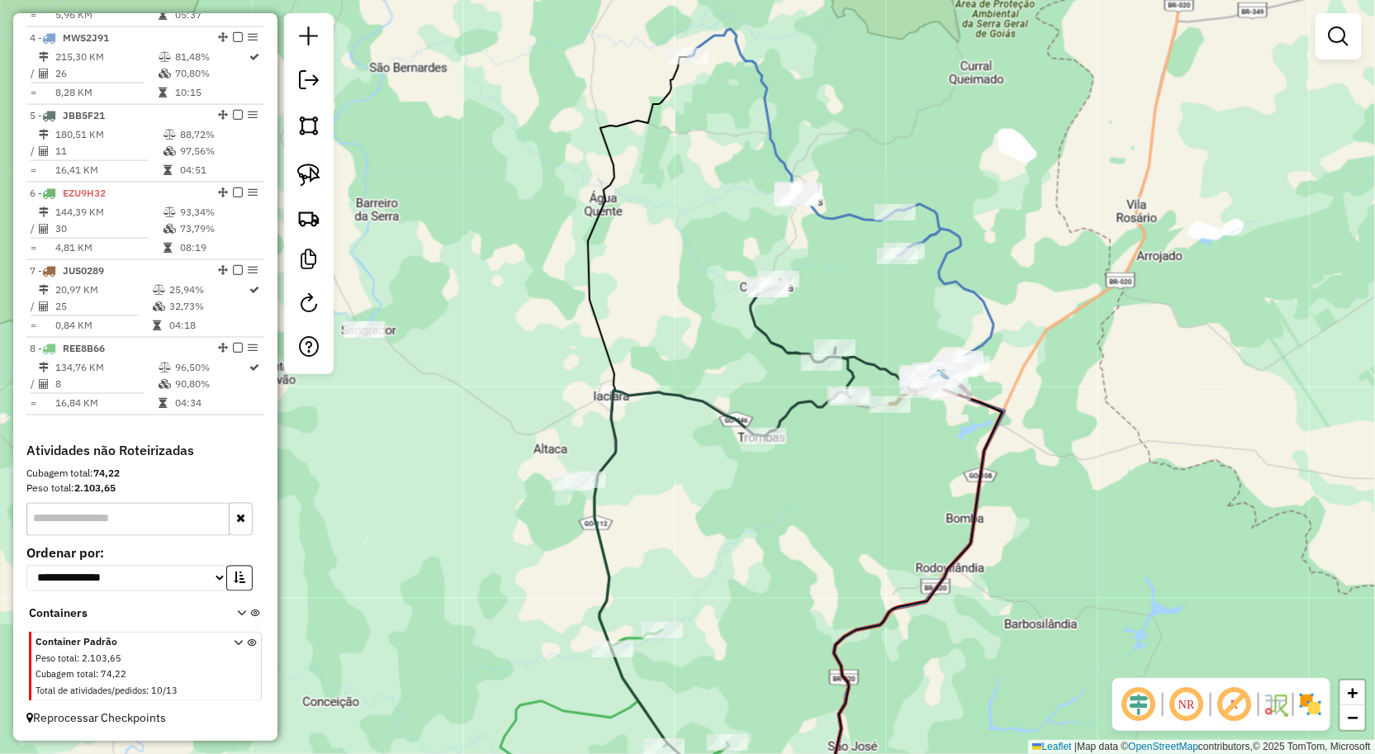
drag, startPoint x: 695, startPoint y: 518, endPoint x: 806, endPoint y: 543, distance: 113.4
click at [801, 541] on div "Janela de atendimento Grade de atendimento Capacidade Transportadoras Veículos …" at bounding box center [687, 377] width 1375 height 754
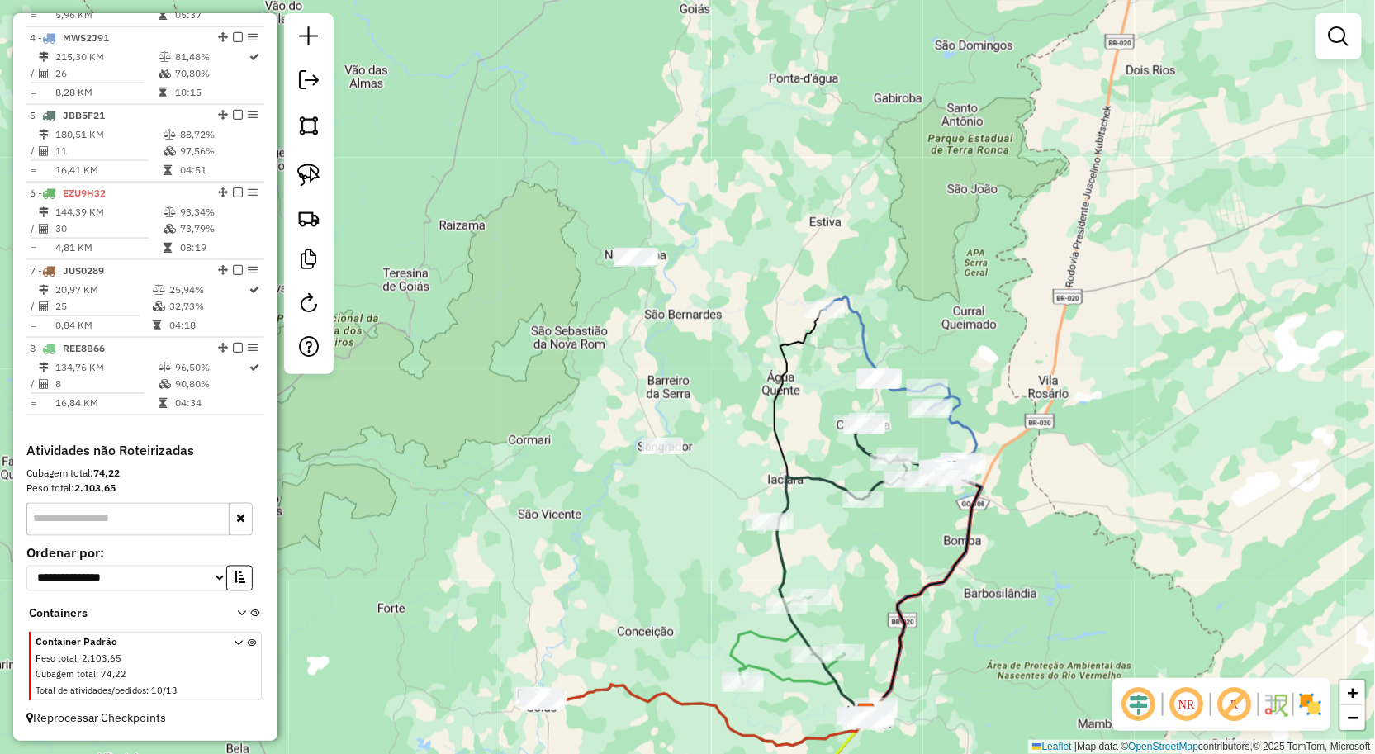
drag, startPoint x: 617, startPoint y: 625, endPoint x: 655, endPoint y: 562, distance: 74.1
click at [649, 568] on div "Janela de atendimento Grade de atendimento Capacidade Transportadoras Veículos …" at bounding box center [687, 377] width 1375 height 754
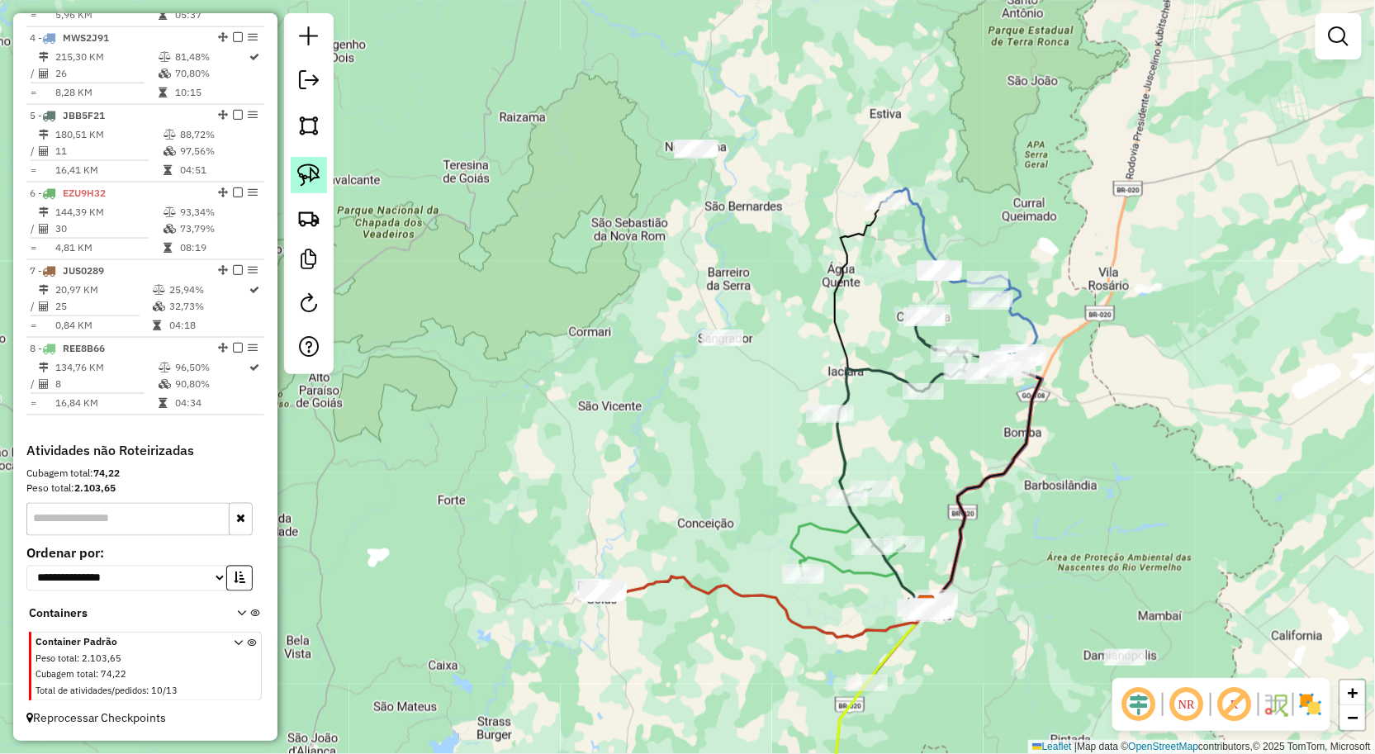
click at [295, 178] on link at bounding box center [309, 175] width 36 height 36
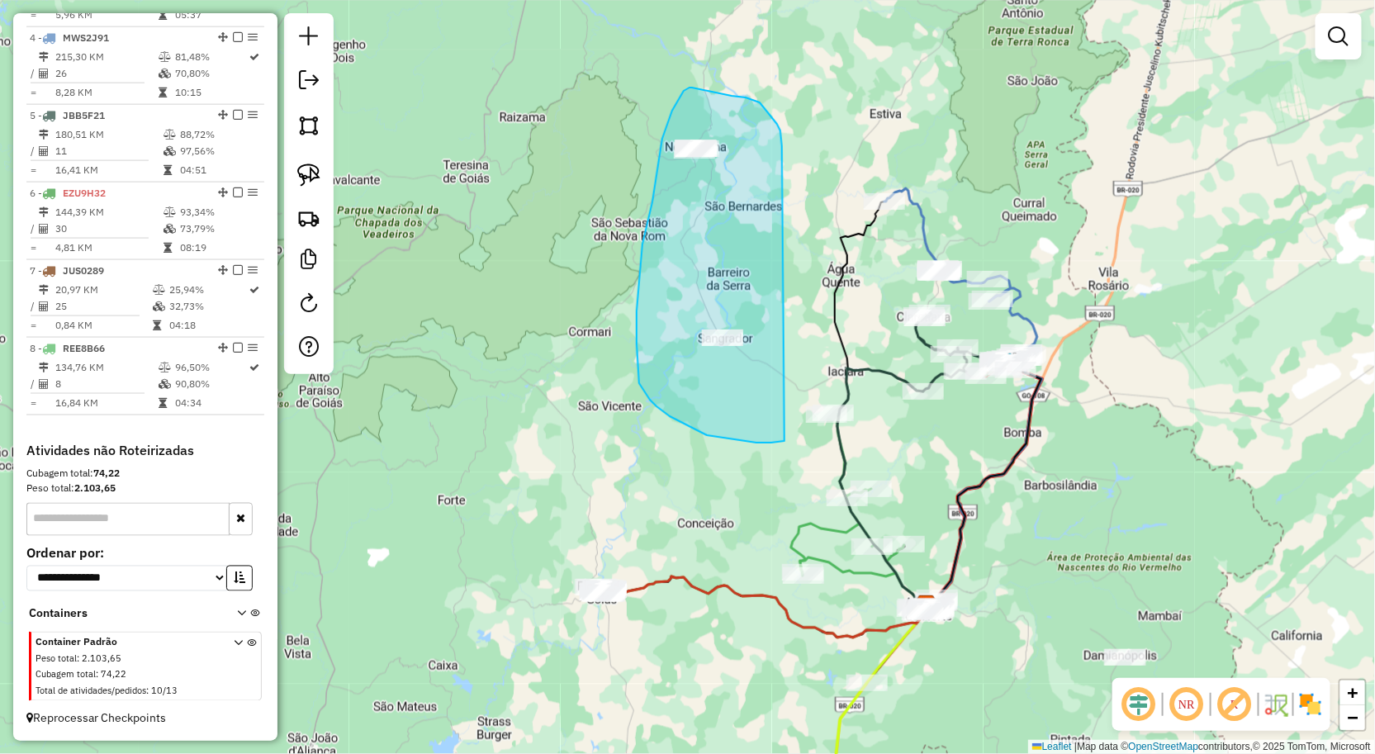
drag, startPoint x: 782, startPoint y: 143, endPoint x: 795, endPoint y: 436, distance: 293.5
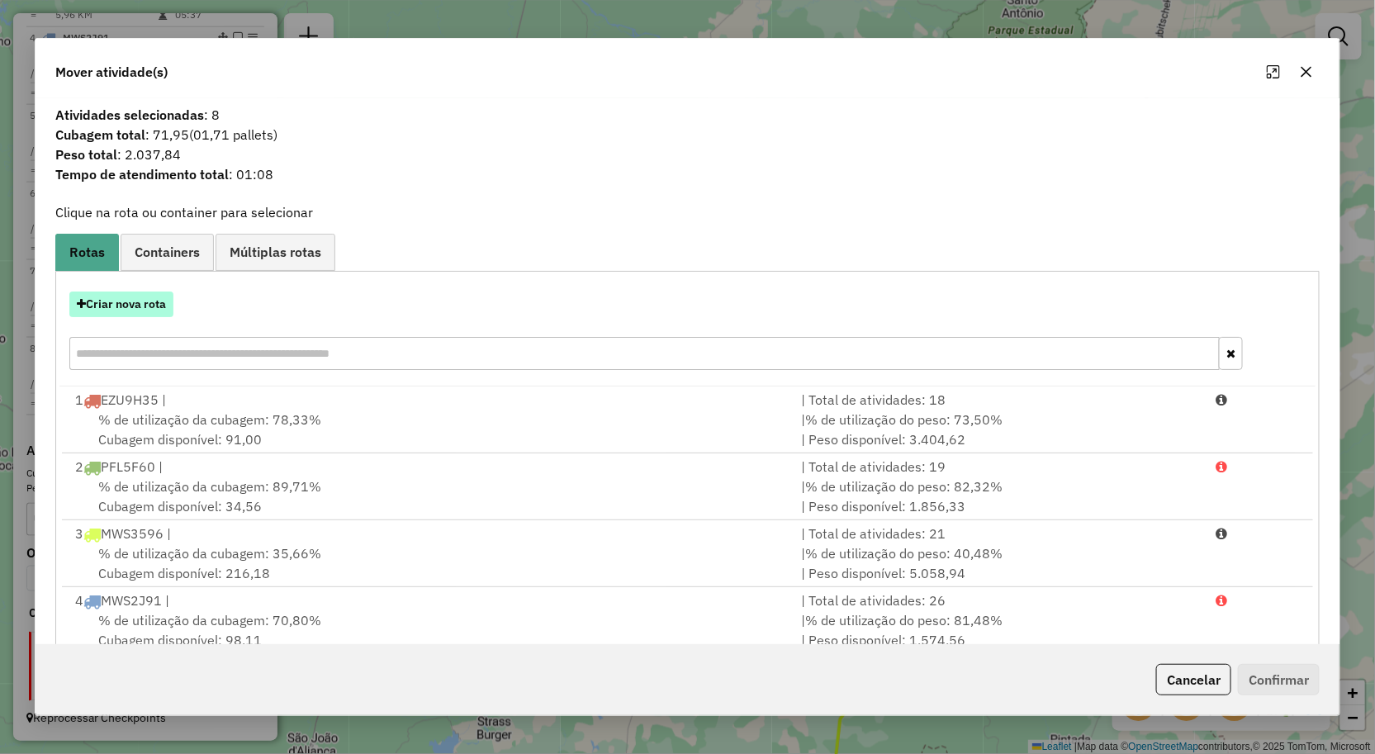
click at [135, 297] on button "Criar nova rota" at bounding box center [121, 305] width 104 height 26
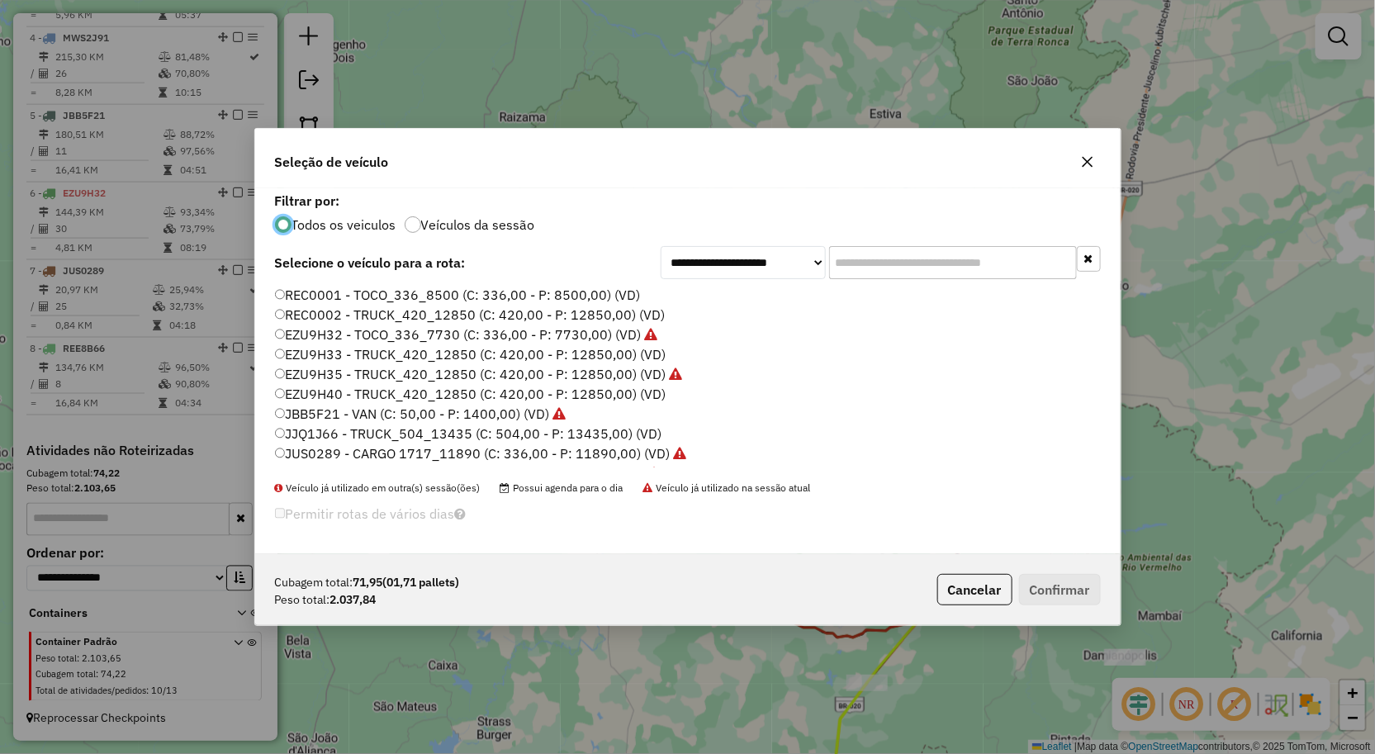
scroll to position [9, 4]
click at [1083, 164] on icon "button" at bounding box center [1087, 161] width 13 height 13
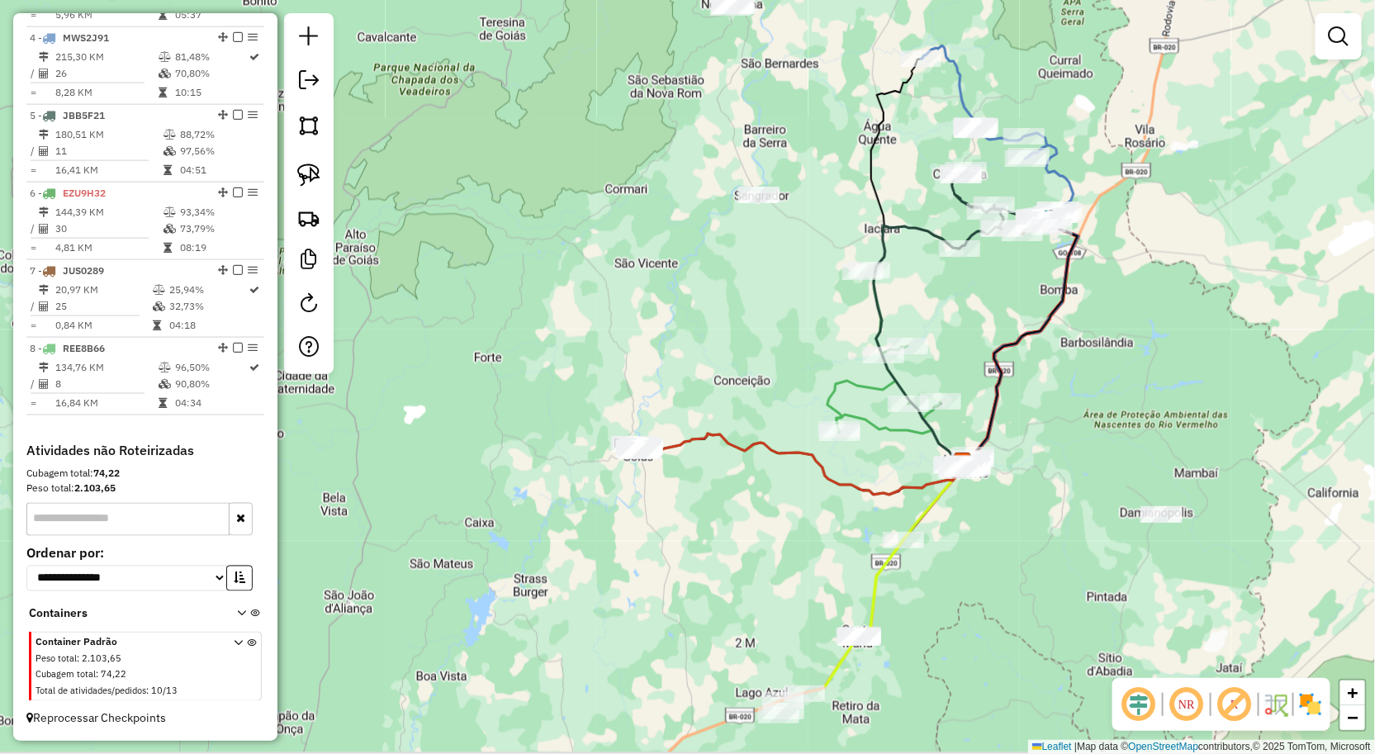
drag, startPoint x: 1037, startPoint y: 531, endPoint x: 1037, endPoint y: 454, distance: 76.8
click at [1041, 472] on div "Janela de atendimento Grade de atendimento Capacidade Transportadoras Veículos …" at bounding box center [687, 377] width 1375 height 754
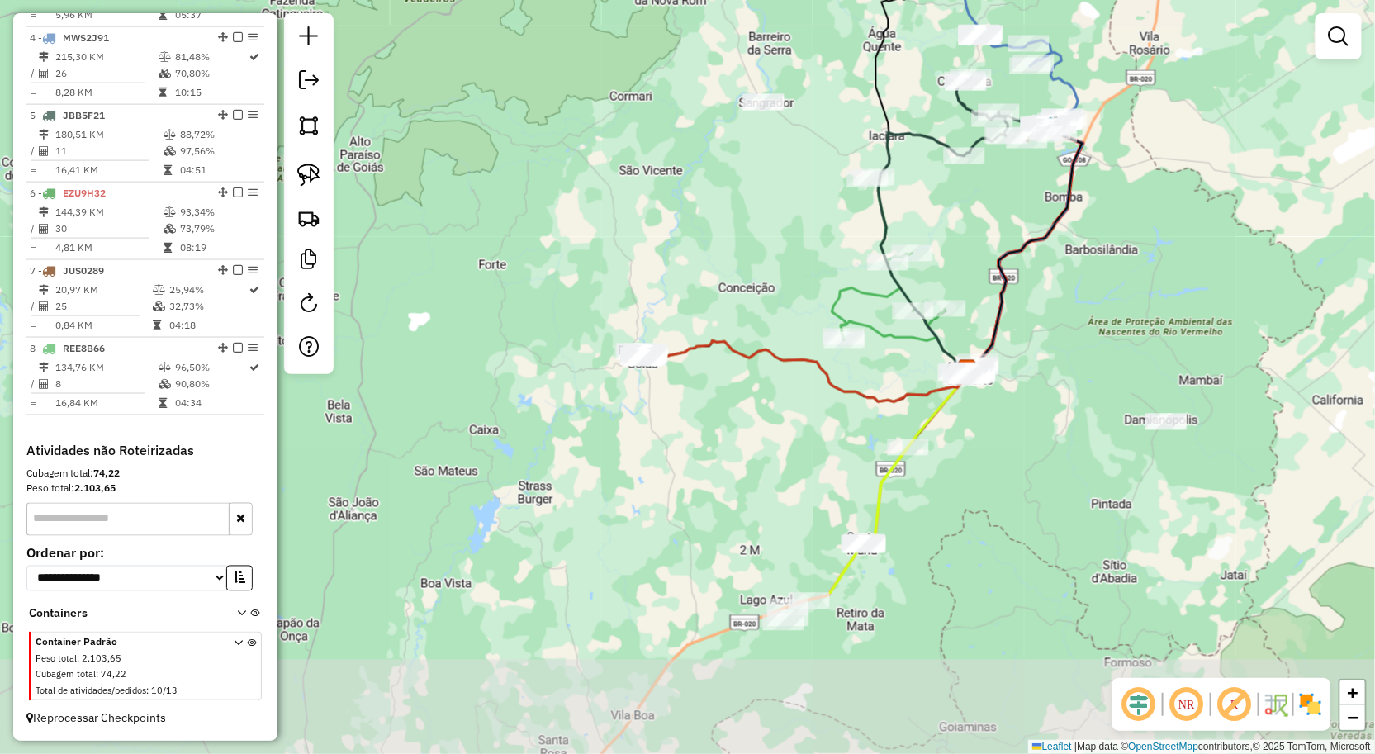
drag, startPoint x: 1017, startPoint y: 424, endPoint x: 1019, endPoint y: 402, distance: 21.6
click at [1019, 406] on div "Janela de atendimento Grade de atendimento Capacidade Transportadoras Veículos …" at bounding box center [687, 377] width 1375 height 754
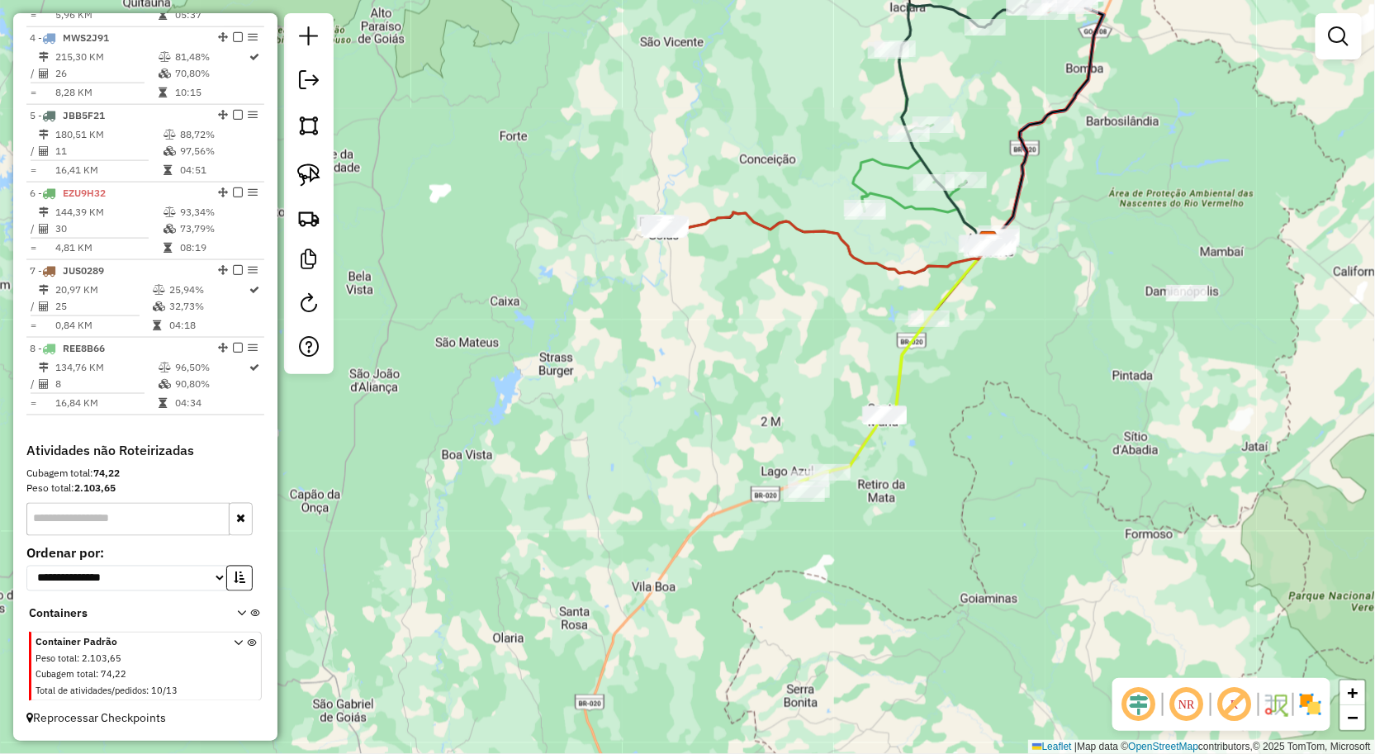
drag, startPoint x: 676, startPoint y: 285, endPoint x: 733, endPoint y: 336, distance: 77.2
click at [730, 335] on div "Janela de atendimento Grade de atendimento Capacidade Transportadoras Veículos …" at bounding box center [687, 377] width 1375 height 754
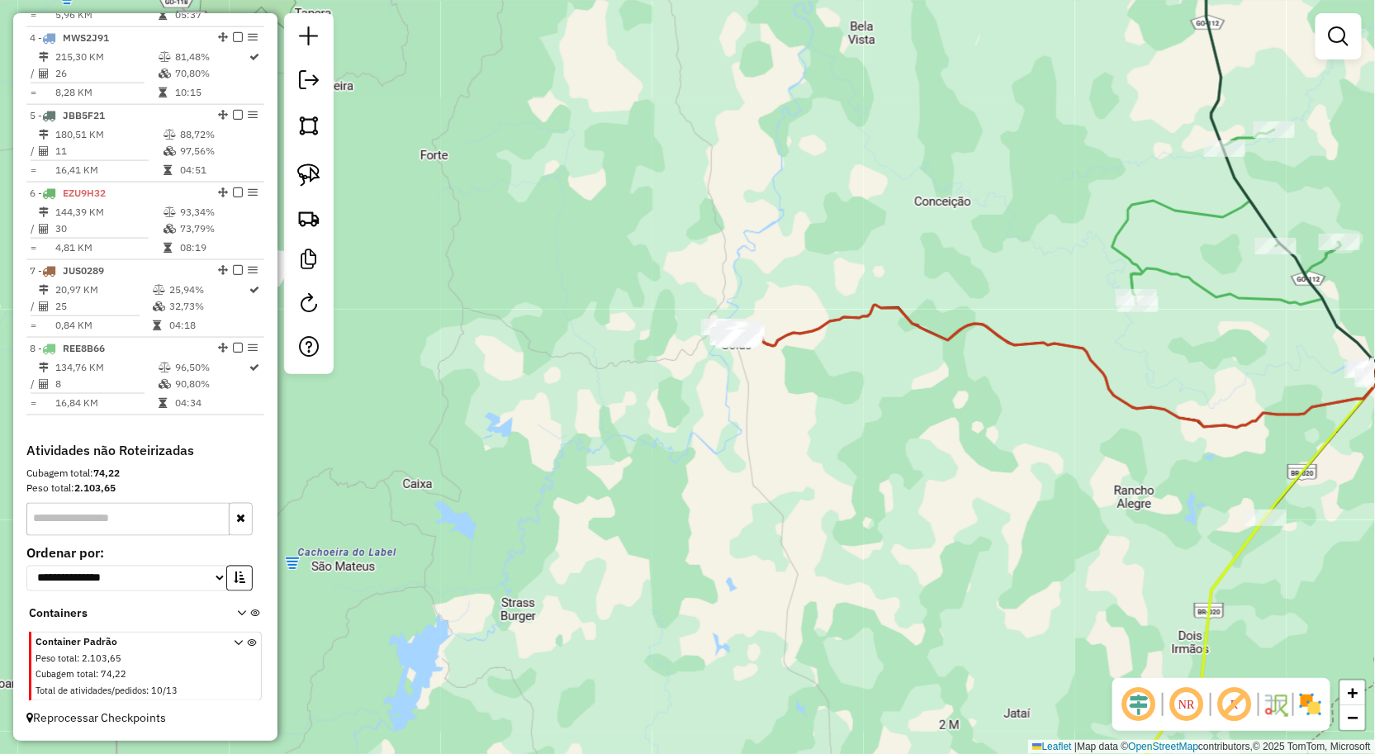
drag, startPoint x: 761, startPoint y: 326, endPoint x: 758, endPoint y: 401, distance: 74.4
click at [758, 401] on div "Janela de atendimento Grade de atendimento Capacidade Transportadoras Veículos …" at bounding box center [687, 377] width 1375 height 754
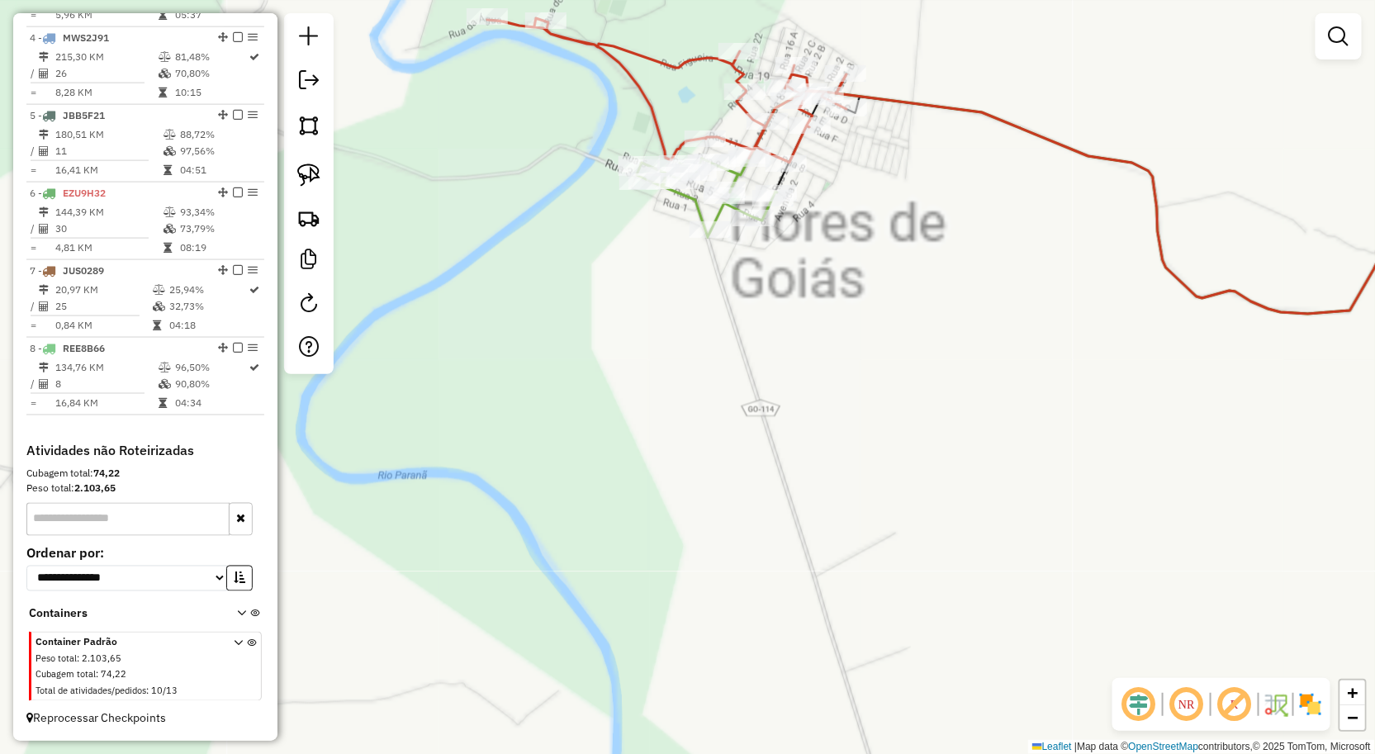
drag, startPoint x: 791, startPoint y: 306, endPoint x: 790, endPoint y: 463, distance: 156.9
click at [789, 467] on div "Janela de atendimento Grade de atendimento Capacidade Transportadoras Veículos …" at bounding box center [687, 377] width 1375 height 754
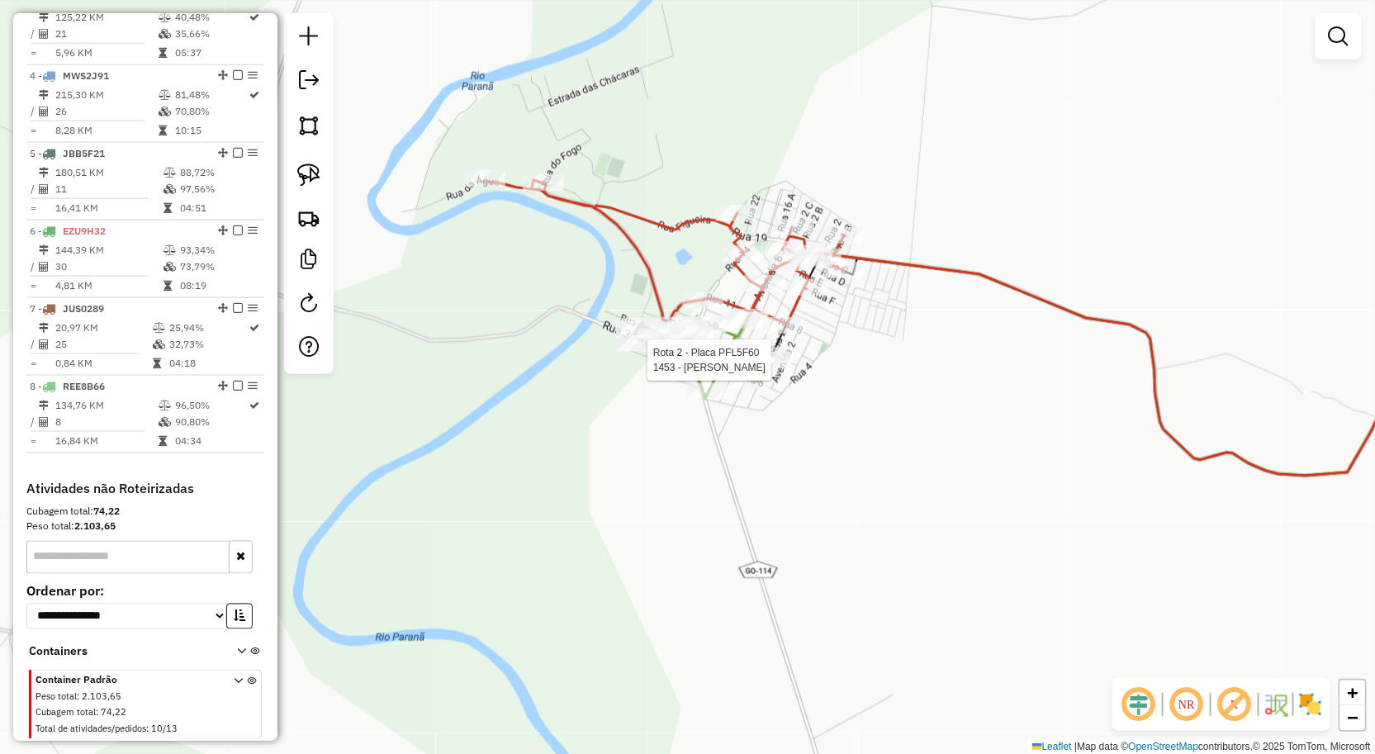
select select "**********"
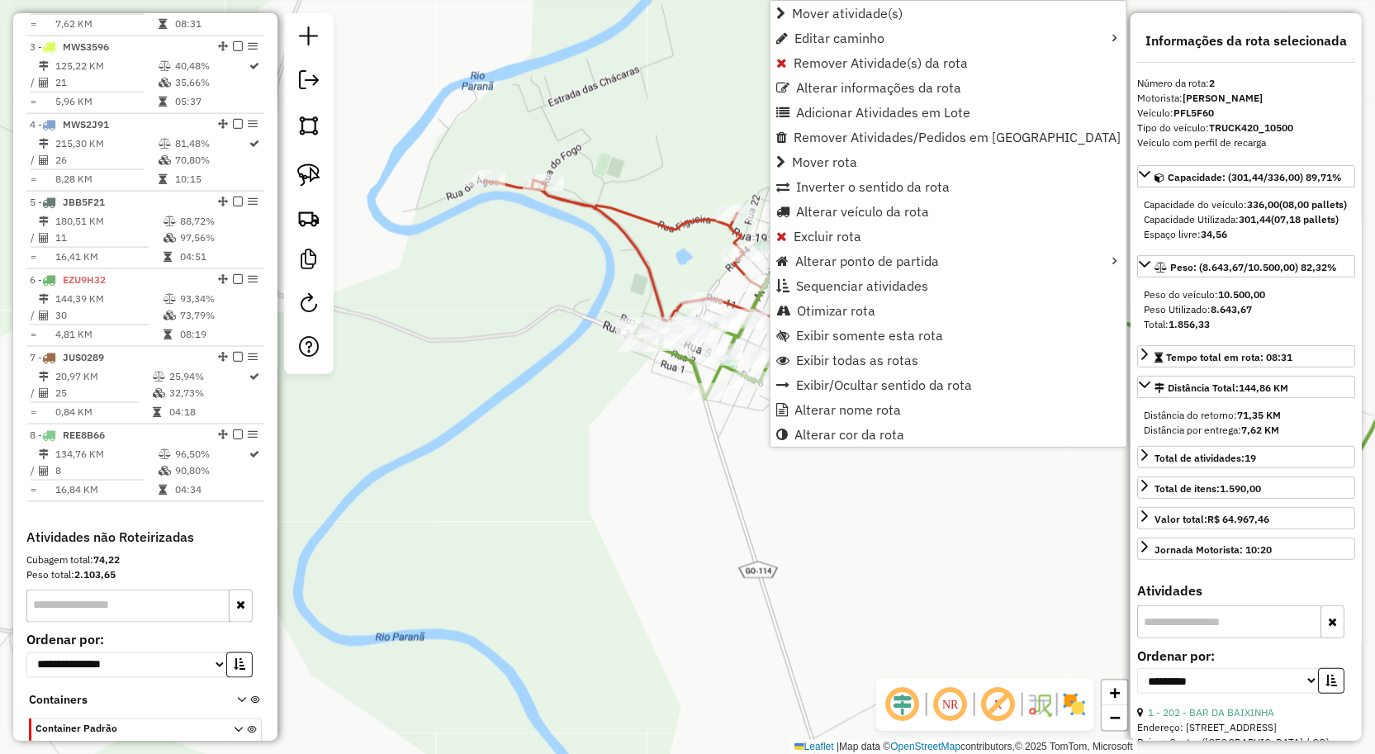
scroll to position [715, 0]
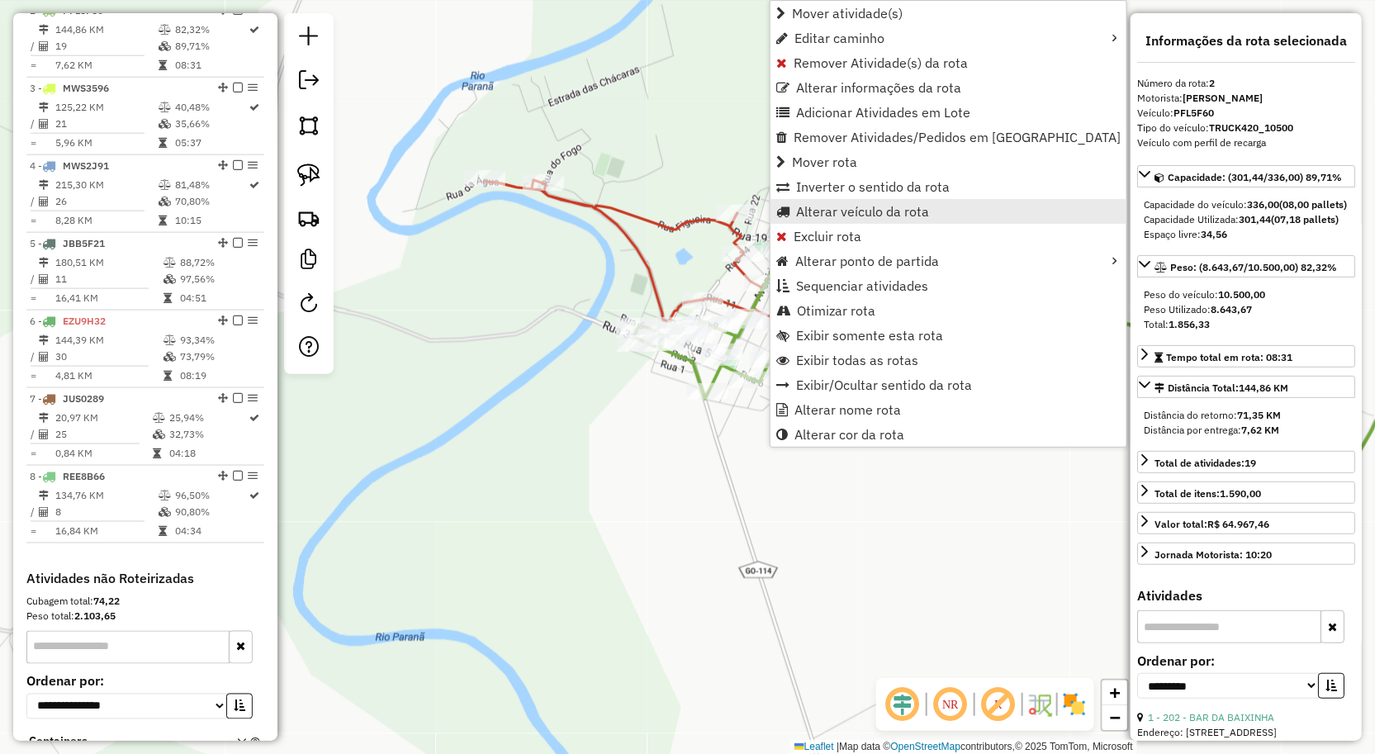
click at [855, 212] on span "Alterar veículo da rota" at bounding box center [862, 211] width 133 height 13
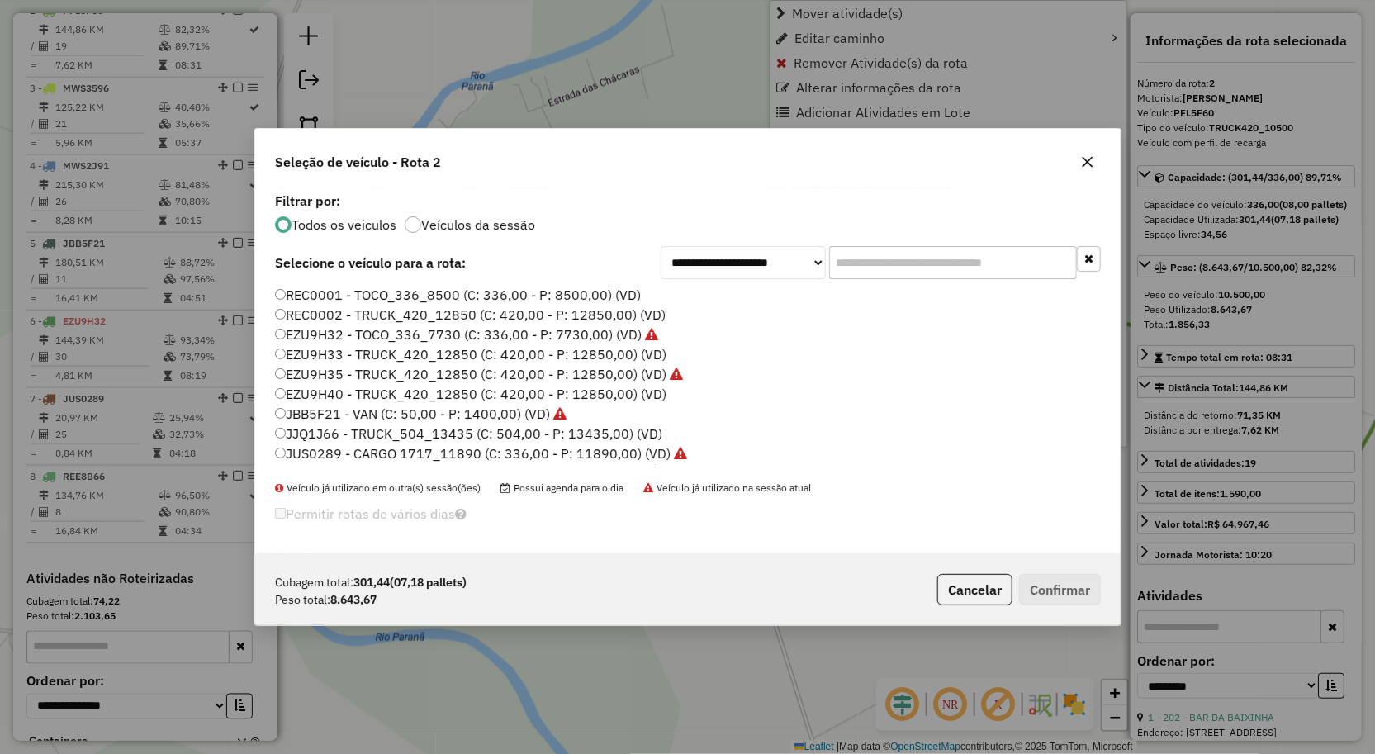
scroll to position [9, 4]
click at [424, 396] on label "EZU9H40 - TRUCK_420_12850 (C: 420,00 - P: 12850,00) (VD)" at bounding box center [470, 394] width 391 height 20
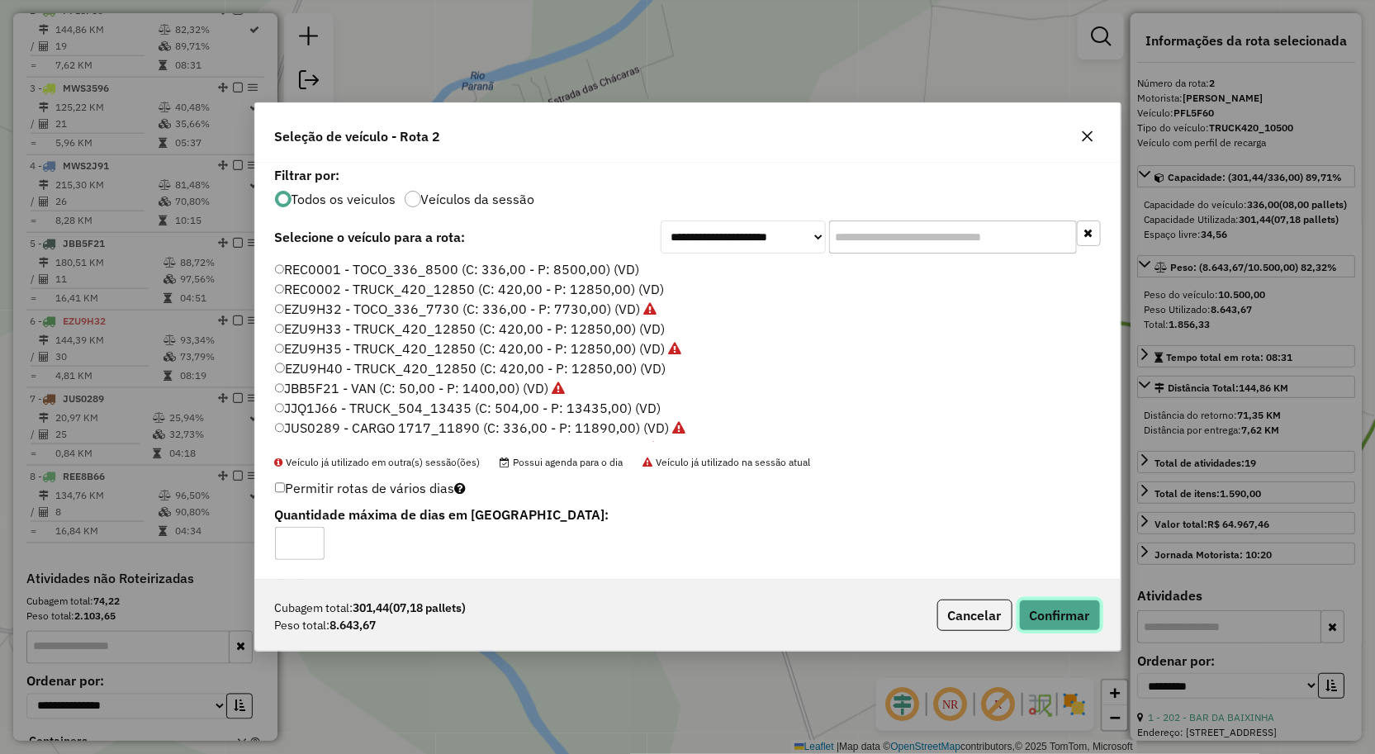
click at [1033, 612] on button "Confirmar" at bounding box center [1060, 615] width 82 height 31
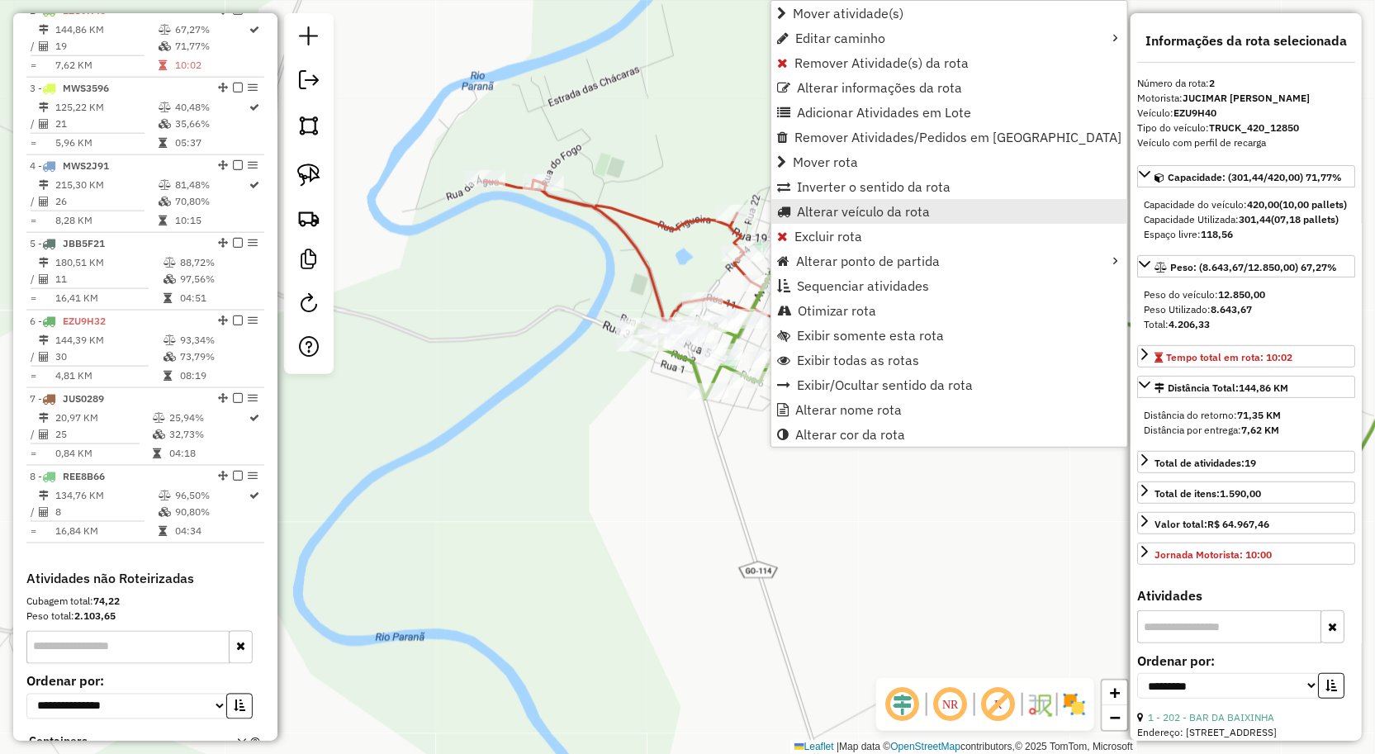
click at [827, 209] on span "Alterar veículo da rota" at bounding box center [863, 211] width 133 height 13
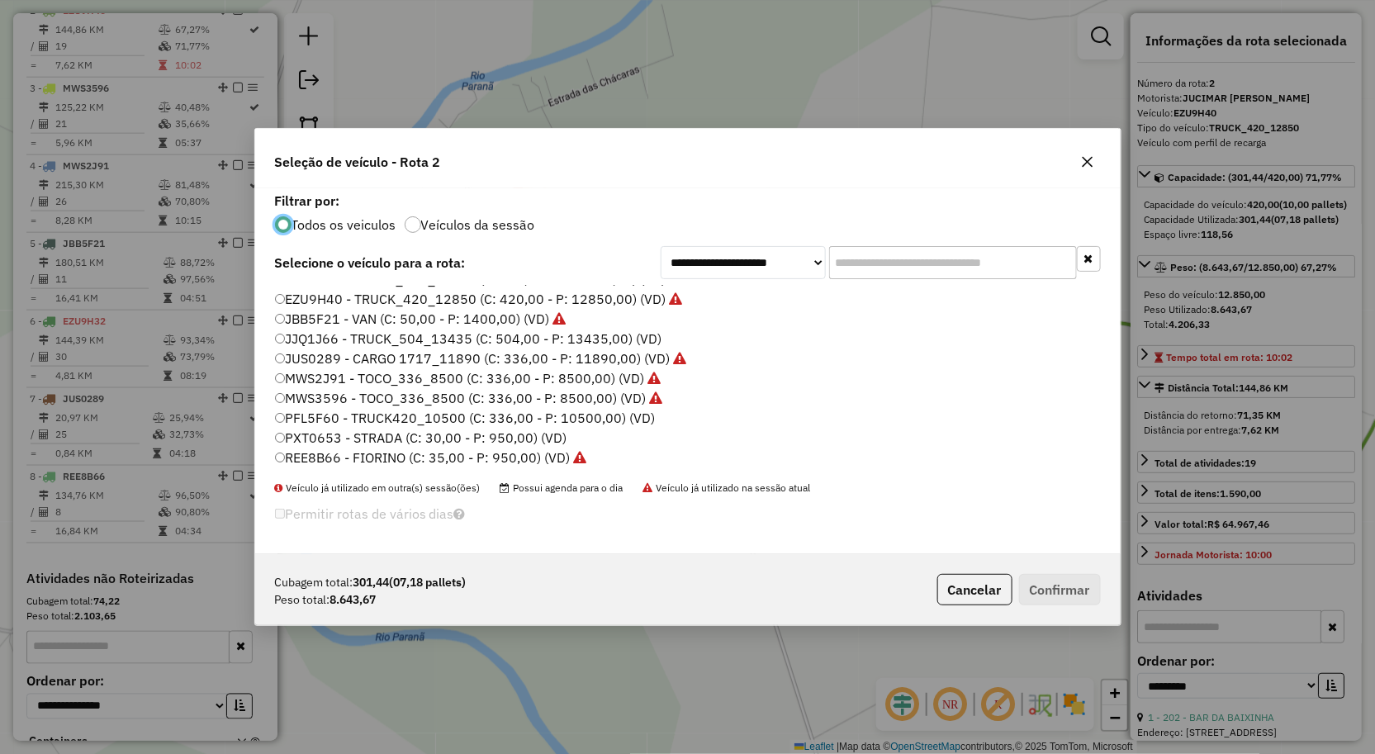
scroll to position [96, 0]
click at [342, 375] on label "MWS2J91 - TOCO_336_8500 (C: 336,00 - P: 8500,00) (VD)" at bounding box center [468, 378] width 386 height 20
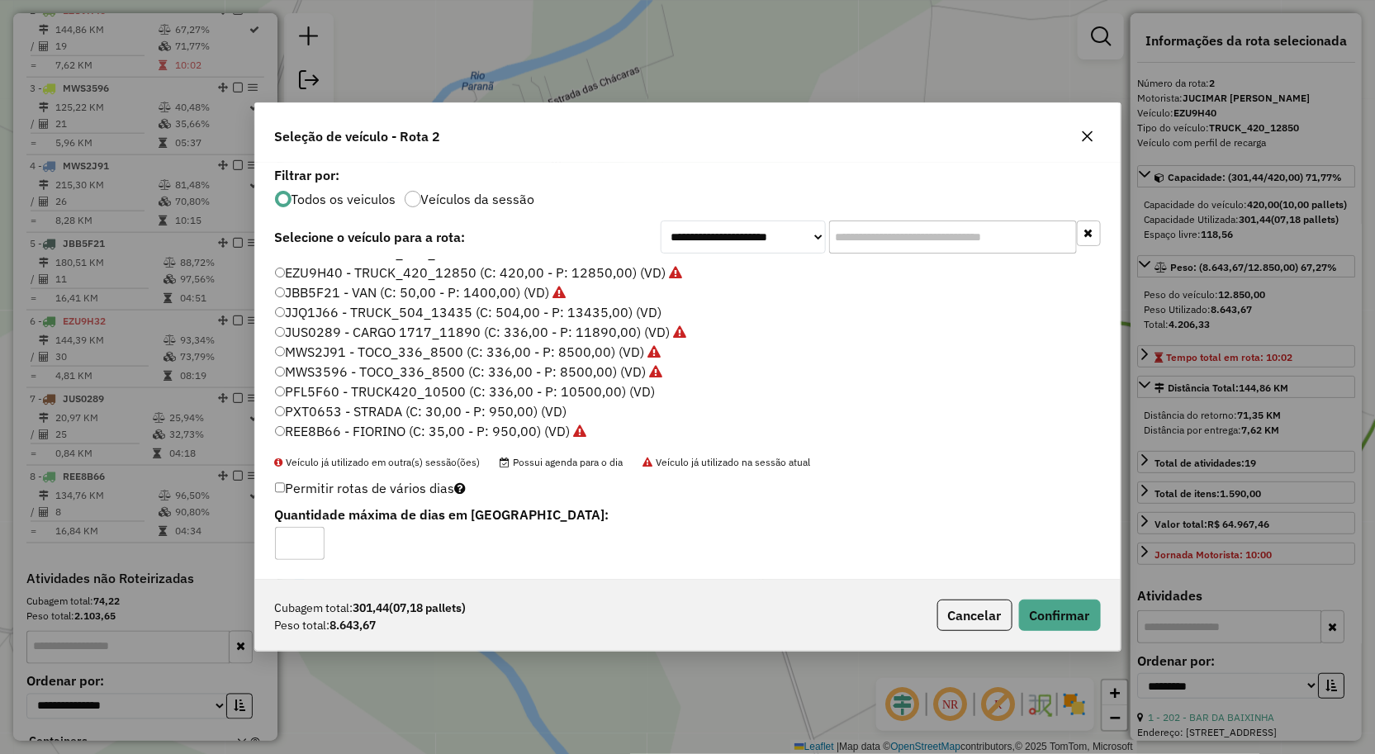
click at [314, 391] on label "PFL5F60 - TRUCK420_10500 (C: 336,00 - P: 10500,00) (VD)" at bounding box center [465, 392] width 380 height 20
click at [1093, 629] on button "Confirmar" at bounding box center [1060, 615] width 82 height 31
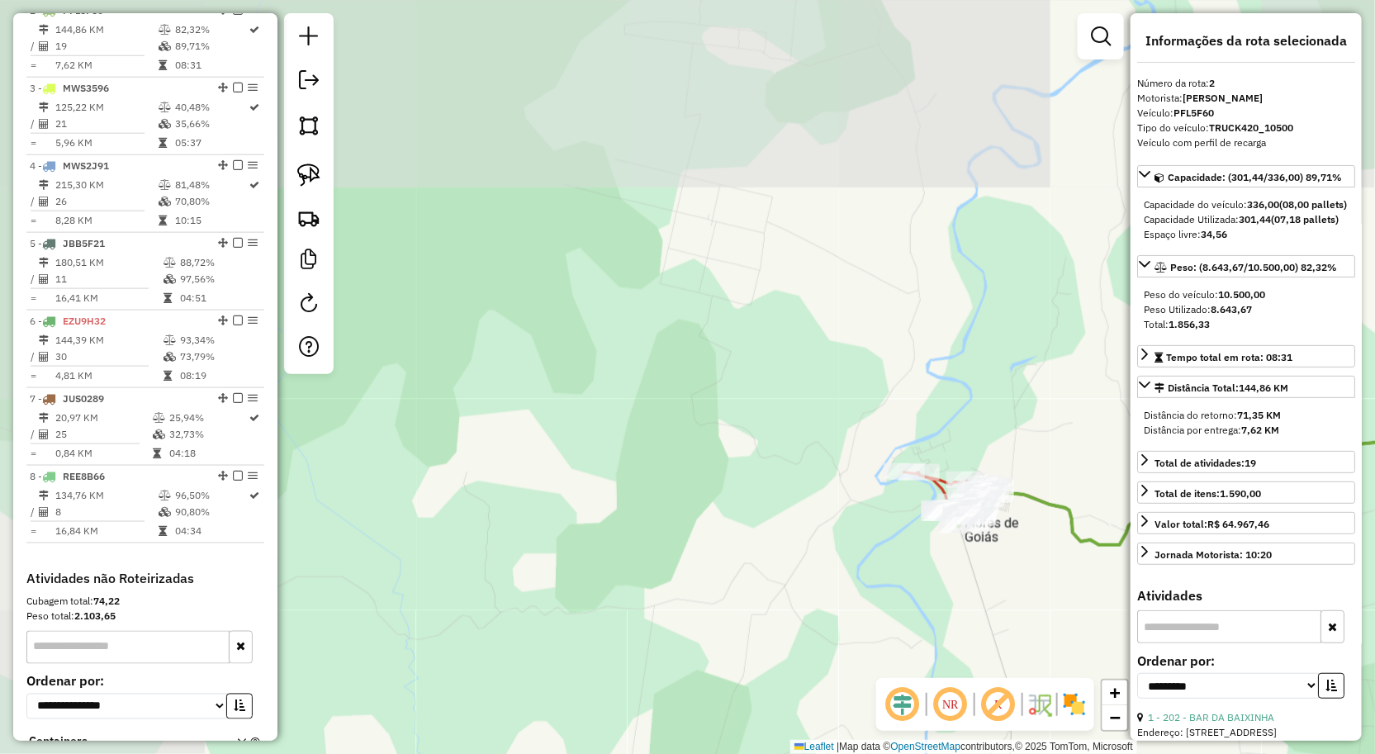
drag, startPoint x: 956, startPoint y: 386, endPoint x: 747, endPoint y: 342, distance: 213.5
click at [842, 377] on div "Janela de atendimento Grade de atendimento Capacidade Transportadoras Veículos …" at bounding box center [687, 377] width 1375 height 754
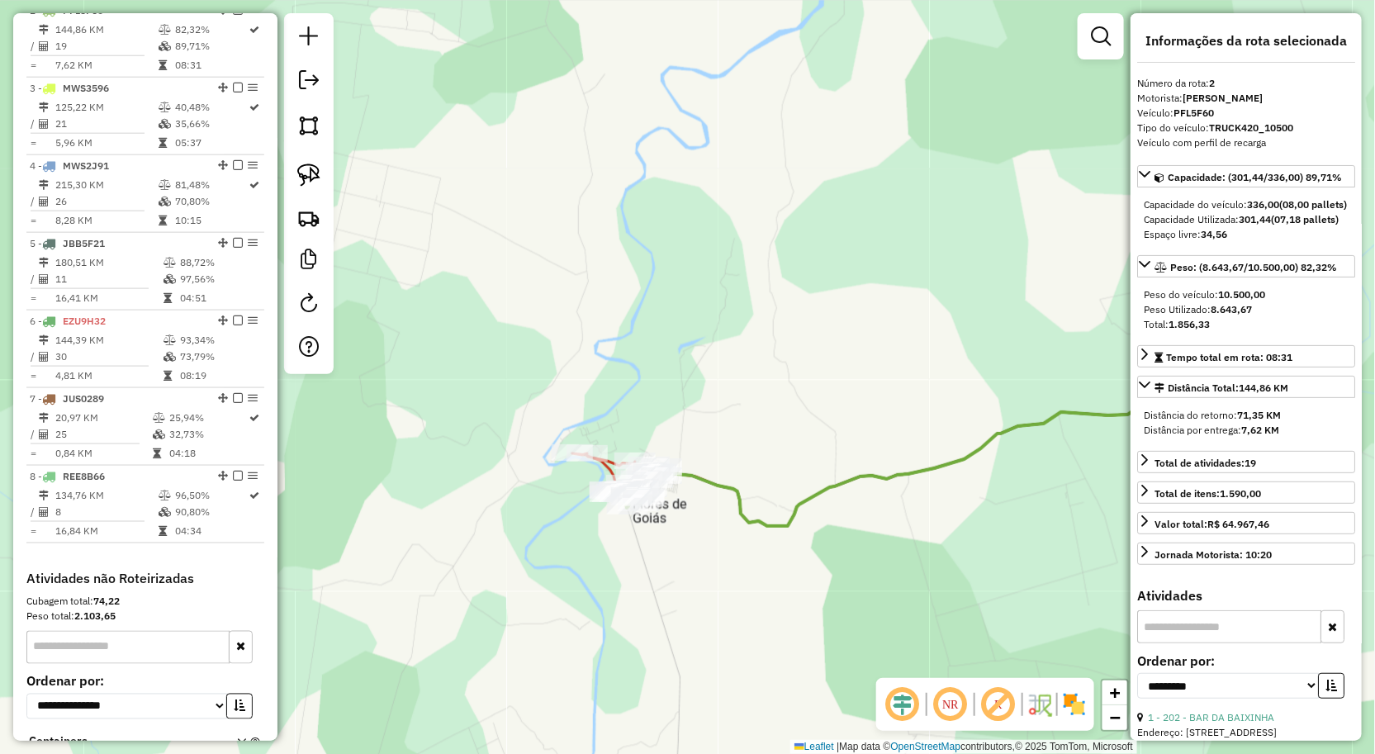
drag, startPoint x: 876, startPoint y: 369, endPoint x: 779, endPoint y: 381, distance: 97.3
click at [795, 376] on div "Janela de atendimento Grade de atendimento Capacidade Transportadoras Veículos …" at bounding box center [687, 377] width 1375 height 754
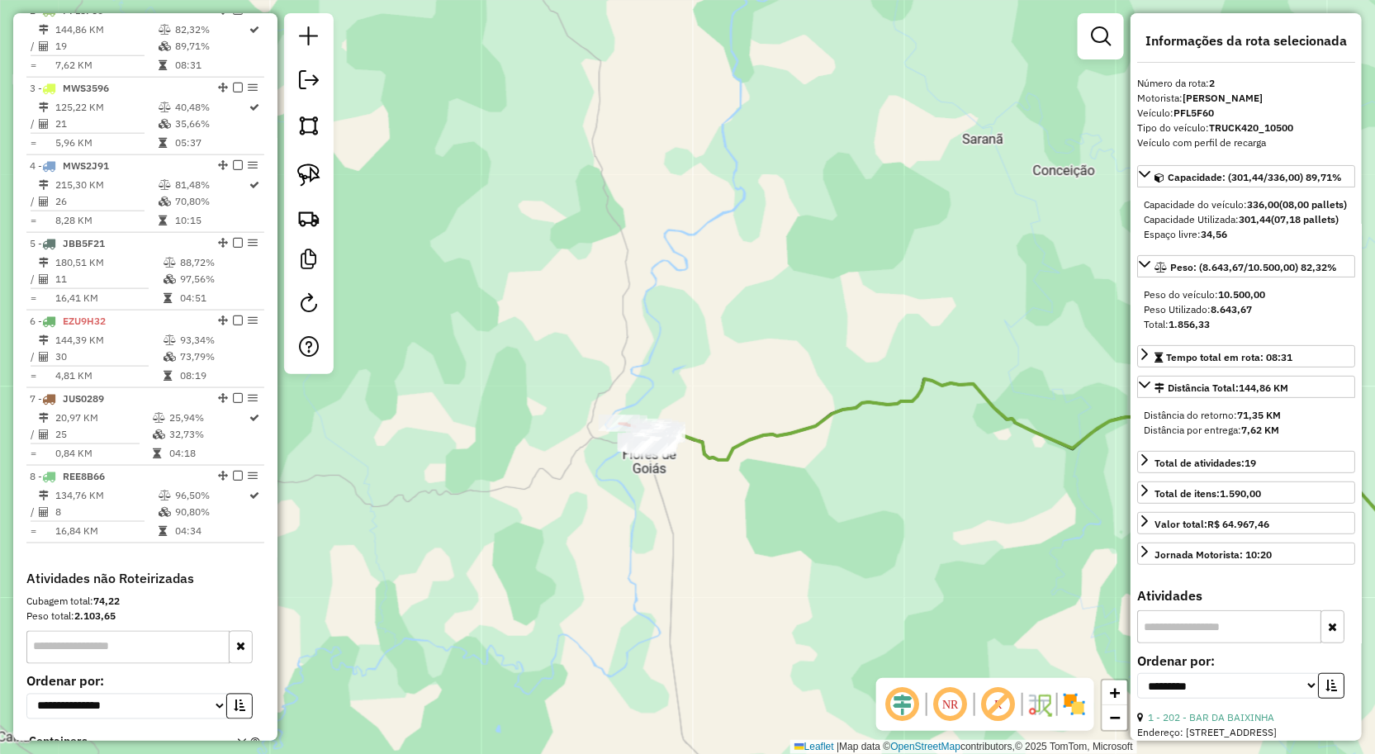
drag, startPoint x: 820, startPoint y: 406, endPoint x: 780, endPoint y: 463, distance: 69.9
click at [785, 463] on div "Janela de atendimento Grade de atendimento Capacidade Transportadoras Veículos …" at bounding box center [687, 377] width 1375 height 754
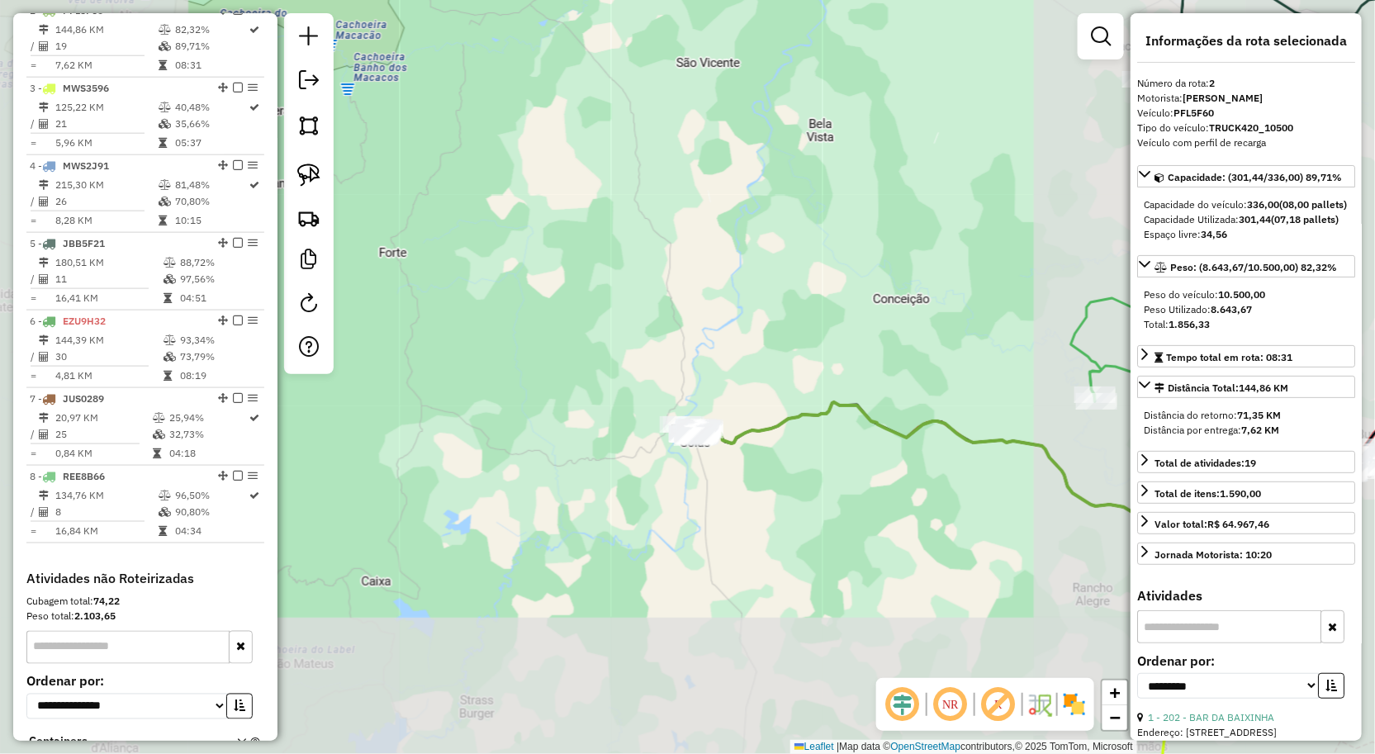
drag, startPoint x: 848, startPoint y: 419, endPoint x: 812, endPoint y: 367, distance: 63.5
click at [819, 377] on div "Janela de atendimento Grade de atendimento Capacidade Transportadoras Veículos …" at bounding box center [687, 377] width 1375 height 754
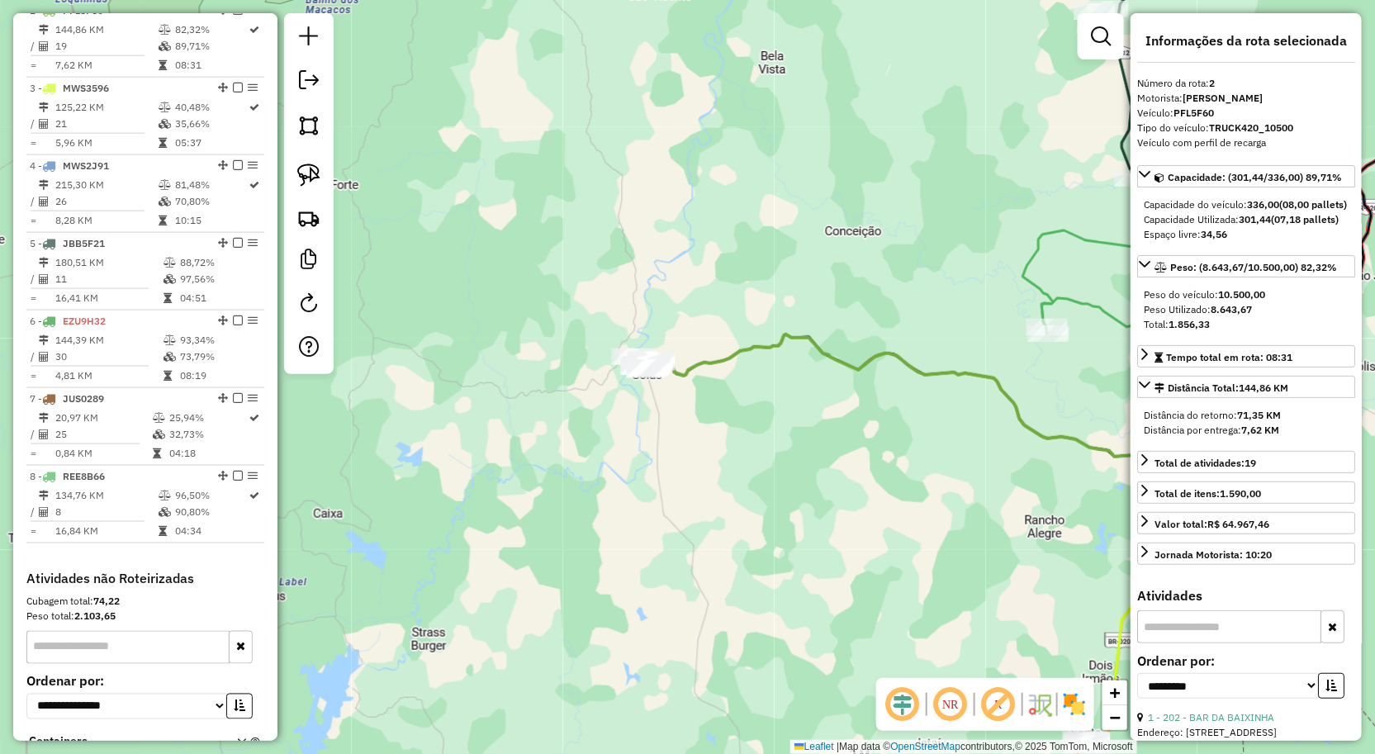
drag, startPoint x: 889, startPoint y: 429, endPoint x: 762, endPoint y: 281, distance: 195.7
click at [778, 293] on div "Janela de atendimento Grade de atendimento Capacidade Transportadoras Veículos …" at bounding box center [687, 377] width 1375 height 754
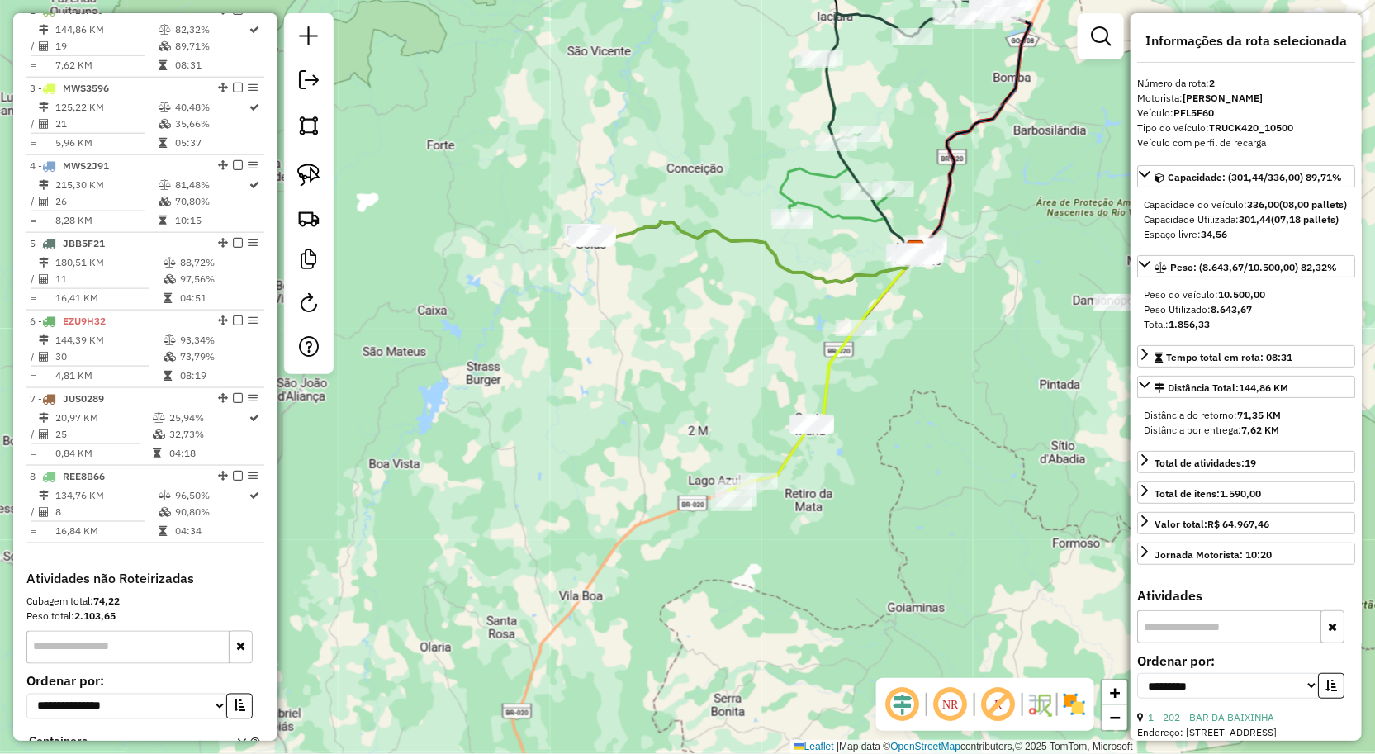
drag, startPoint x: 738, startPoint y: 137, endPoint x: 714, endPoint y: 331, distance: 195.6
click at [714, 327] on div "Janela de atendimento Grade de atendimento Capacidade Transportadoras Veículos …" at bounding box center [687, 377] width 1375 height 754
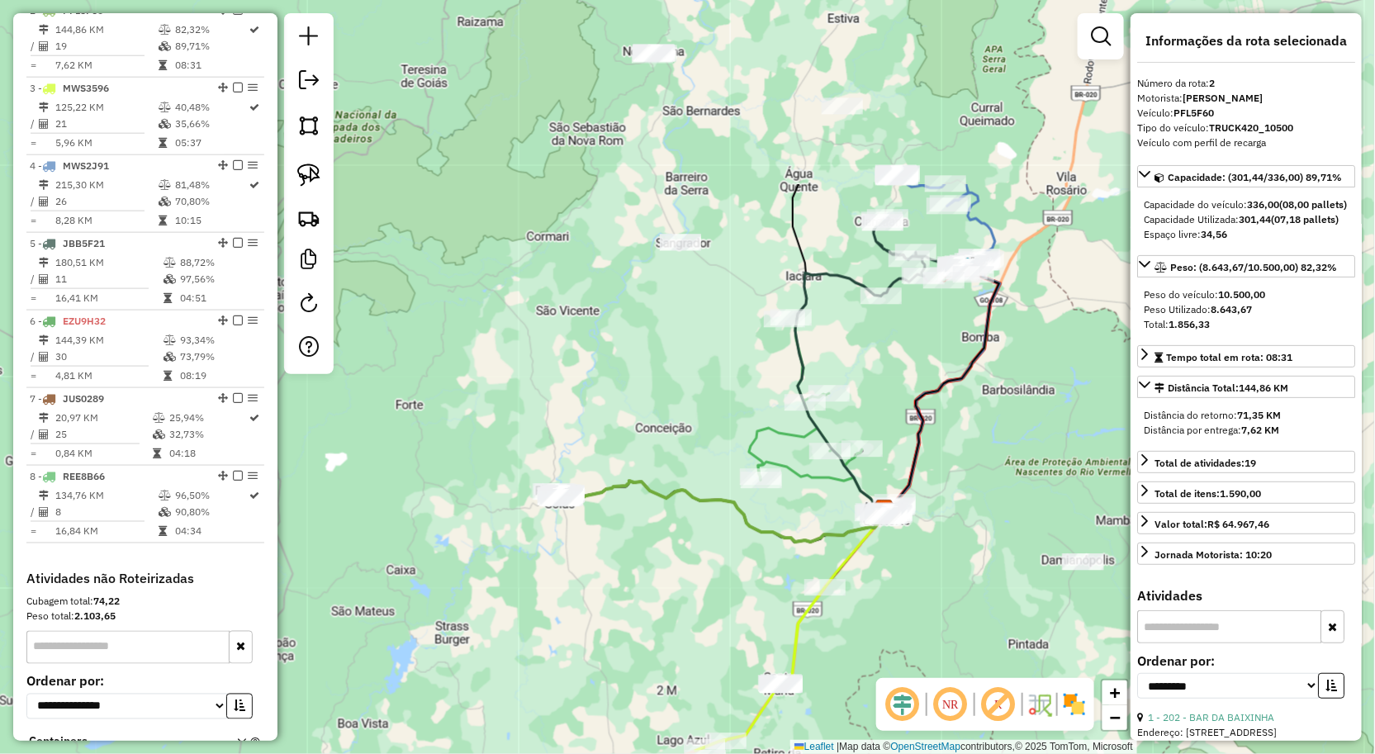
drag, startPoint x: 695, startPoint y: 395, endPoint x: 691, endPoint y: 439, distance: 43.9
click at [691, 428] on div "Janela de atendimento Grade de atendimento Capacidade Transportadoras Veículos …" at bounding box center [687, 377] width 1375 height 754
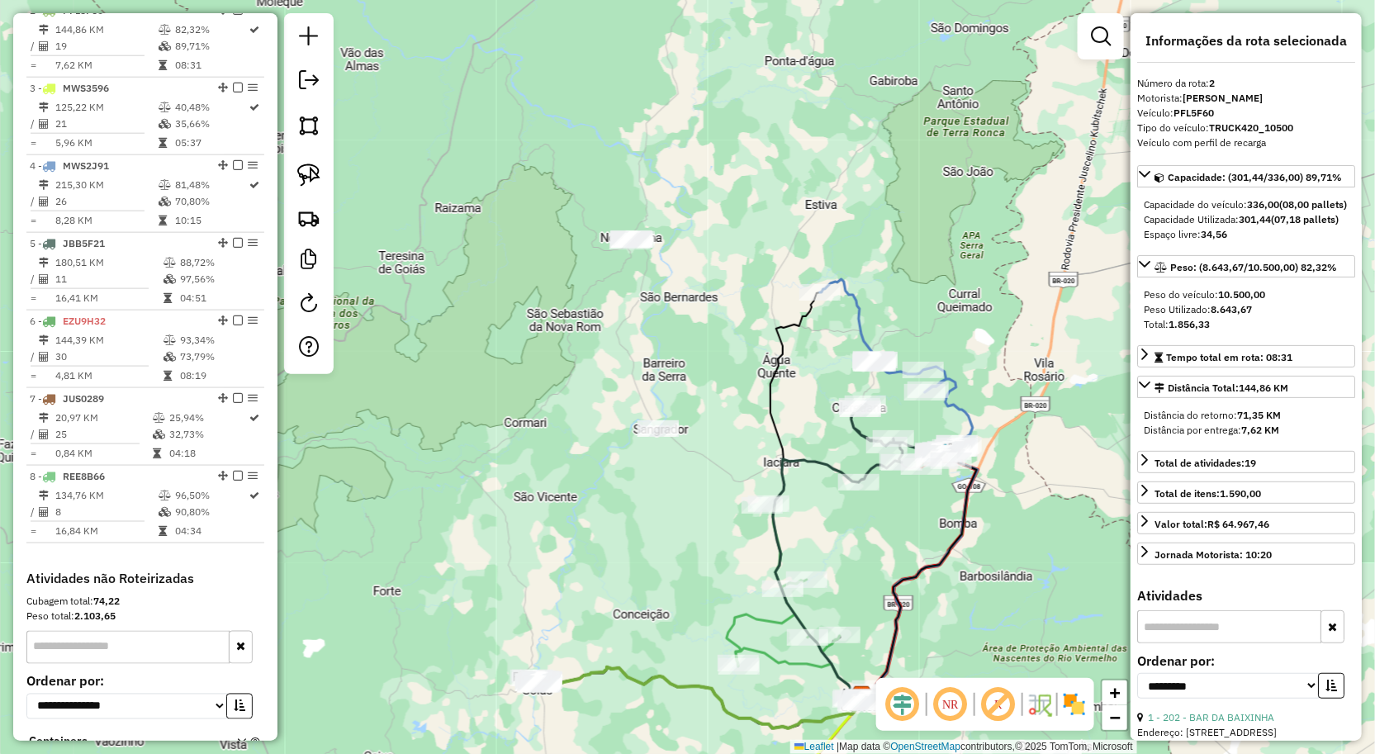
drag, startPoint x: 295, startPoint y: 173, endPoint x: 432, endPoint y: 211, distance: 142.3
click at [295, 173] on link at bounding box center [309, 175] width 36 height 36
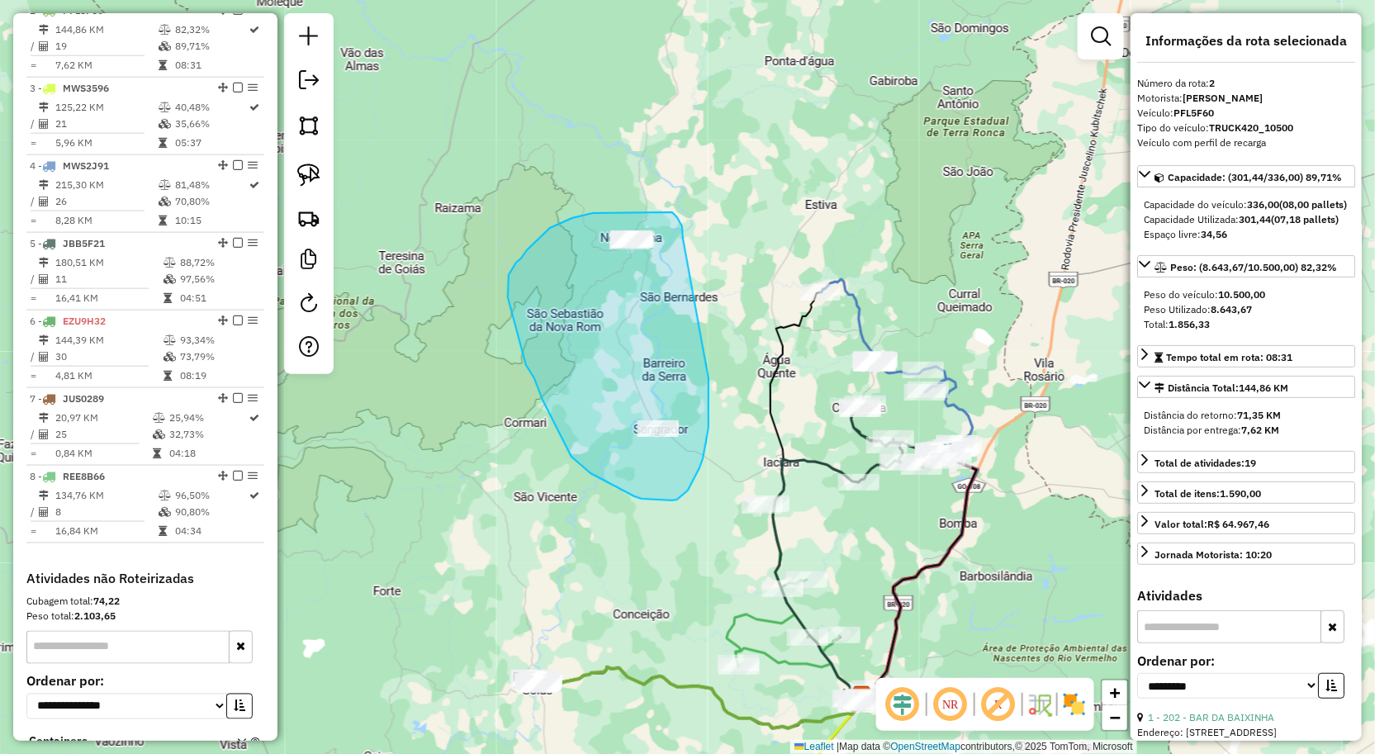
drag, startPoint x: 709, startPoint y: 383, endPoint x: 683, endPoint y: 238, distance: 147.6
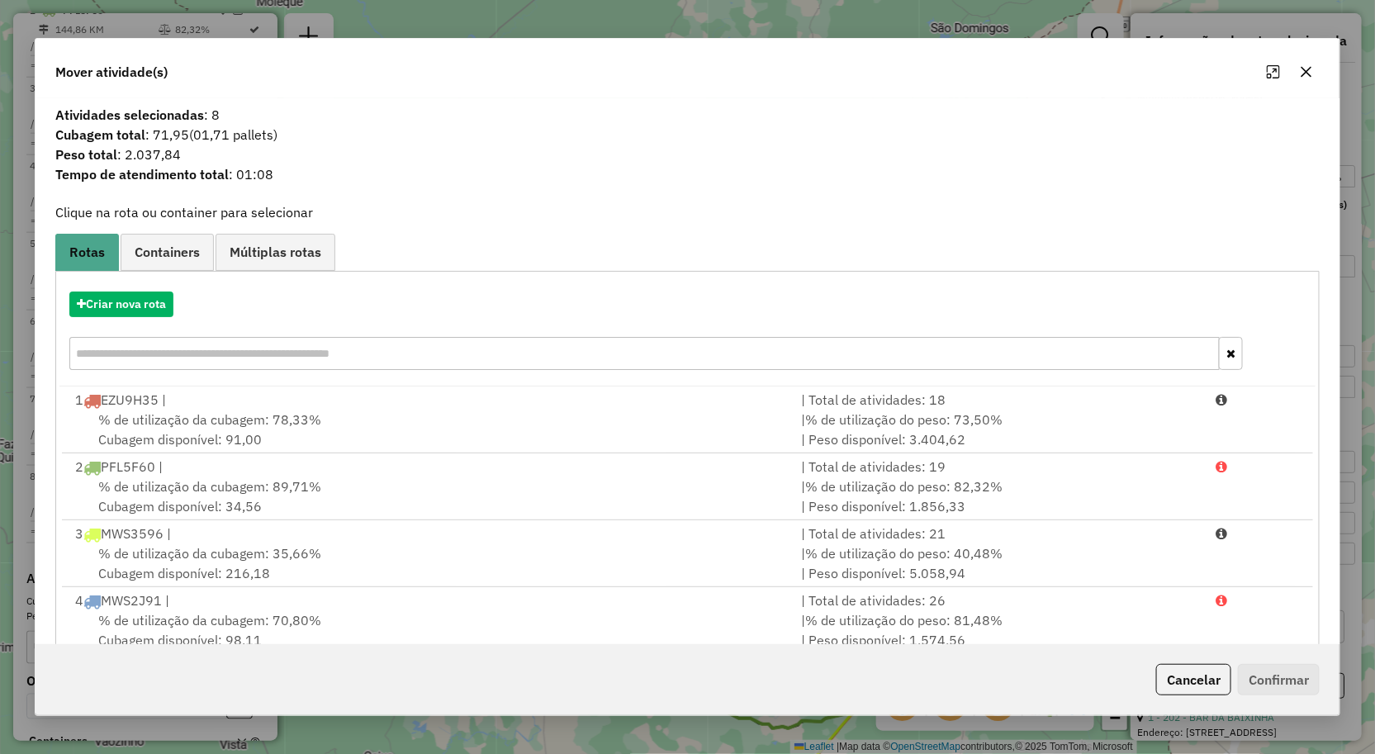
click at [1306, 70] on icon "button" at bounding box center [1307, 71] width 11 height 11
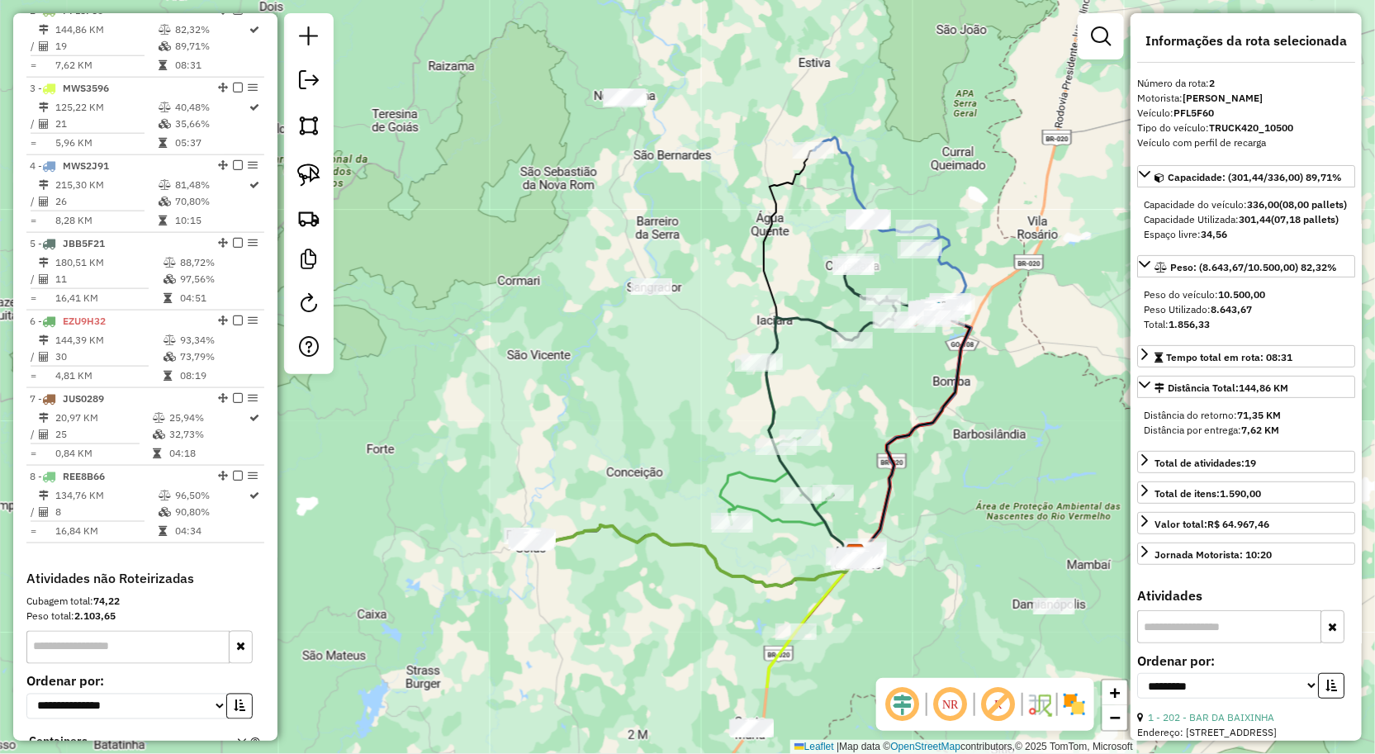
drag, startPoint x: 937, startPoint y: 543, endPoint x: 923, endPoint y: 440, distance: 104.2
click at [928, 467] on div "Janela de atendimento Grade de atendimento Capacidade Transportadoras Veículos …" at bounding box center [687, 377] width 1375 height 754
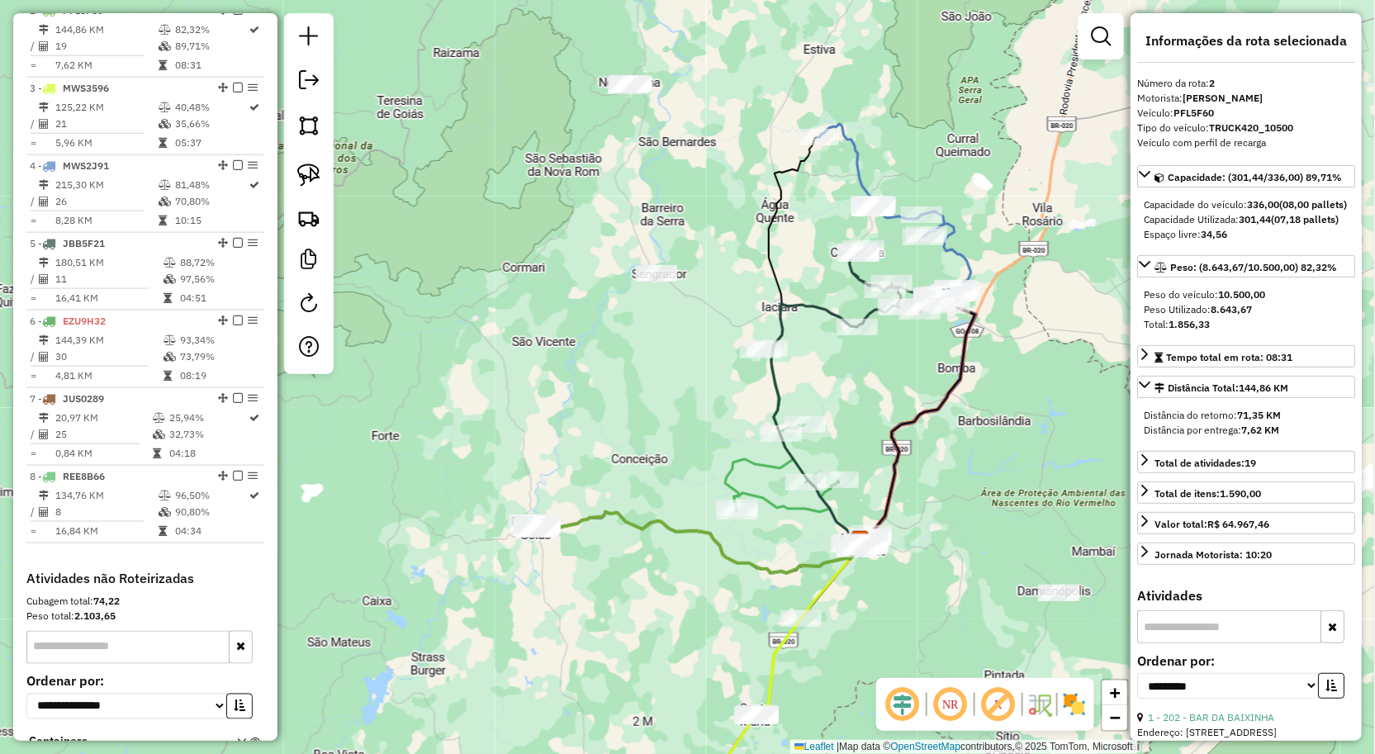
drag, startPoint x: 612, startPoint y: 301, endPoint x: 700, endPoint y: 435, distance: 160.4
click at [696, 430] on div "Janela de atendimento Grade de atendimento Capacidade Transportadoras Veículos …" at bounding box center [687, 377] width 1375 height 754
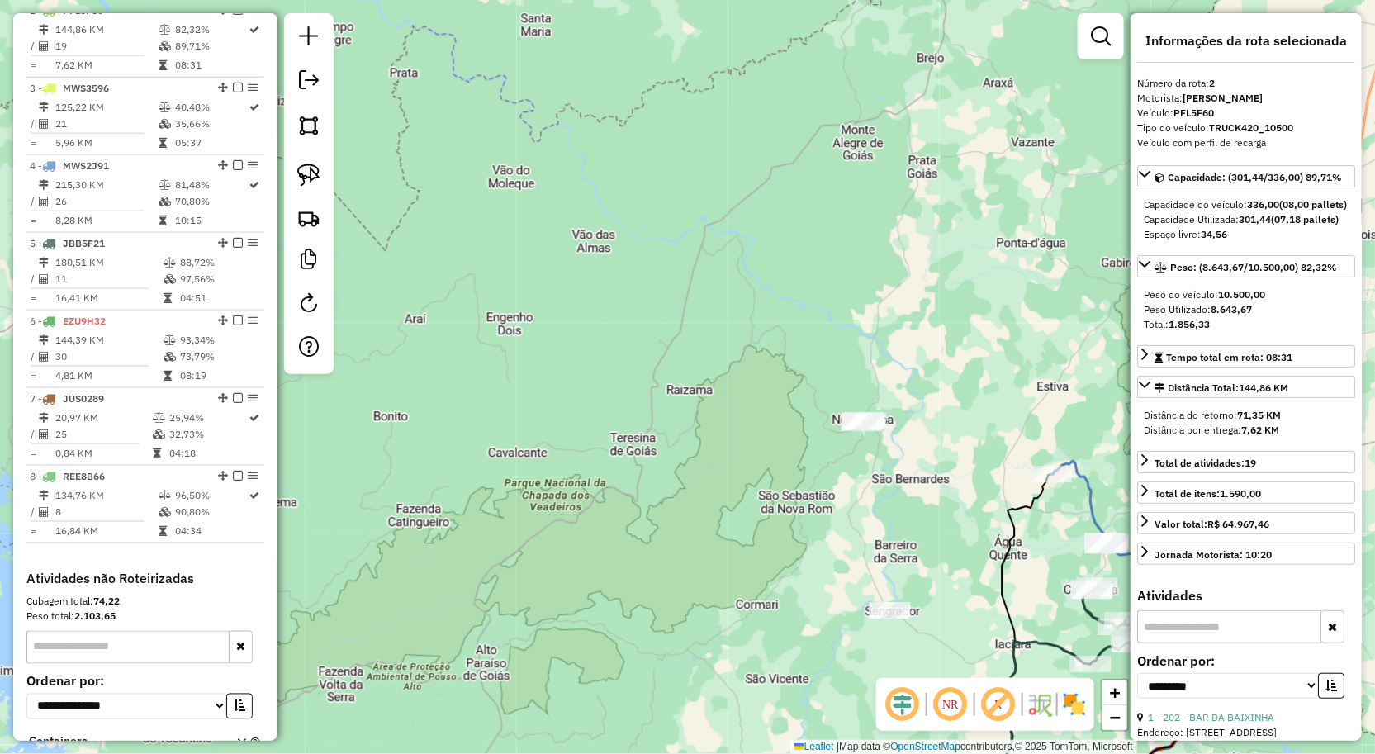
drag, startPoint x: 757, startPoint y: 366, endPoint x: 724, endPoint y: 314, distance: 61.2
click at [725, 316] on div "Janela de atendimento Grade de atendimento Capacidade Transportadoras Veículos …" at bounding box center [687, 377] width 1375 height 754
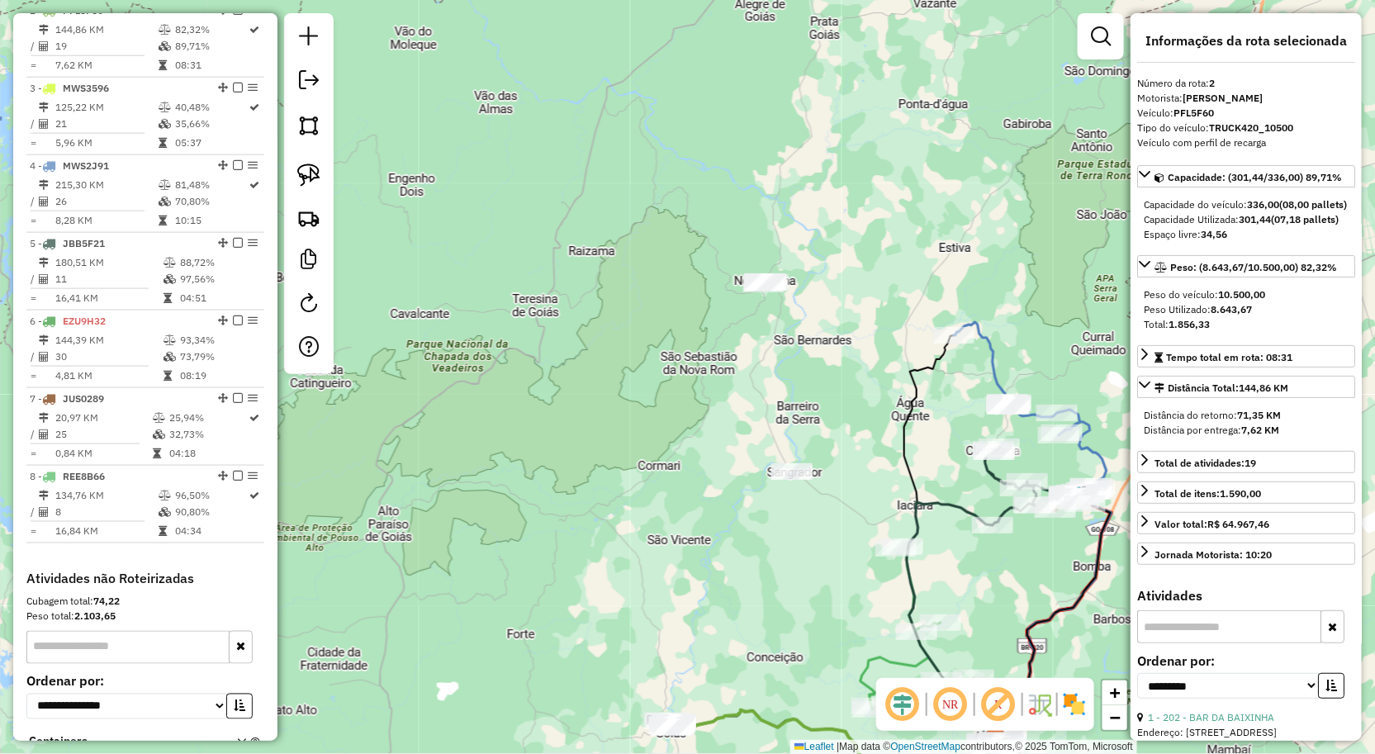
drag, startPoint x: 791, startPoint y: 400, endPoint x: 768, endPoint y: 382, distance: 28.9
click at [768, 382] on div "Janela de atendimento Grade de atendimento Capacidade Transportadoras Veículos …" at bounding box center [687, 377] width 1375 height 754
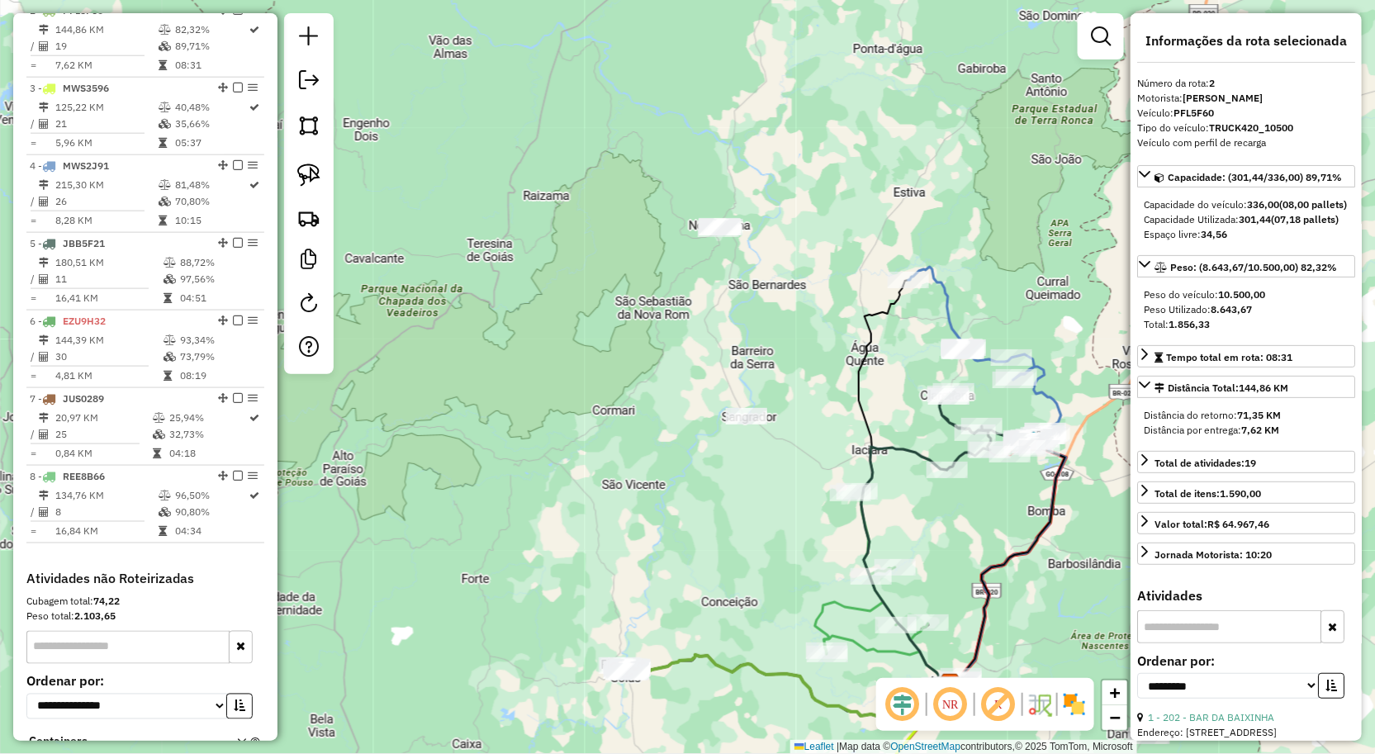
drag, startPoint x: 970, startPoint y: 535, endPoint x: 928, endPoint y: 491, distance: 60.2
click at [928, 491] on div "Janela de atendimento Grade de atendimento Capacidade Transportadoras Veículos …" at bounding box center [687, 377] width 1375 height 754
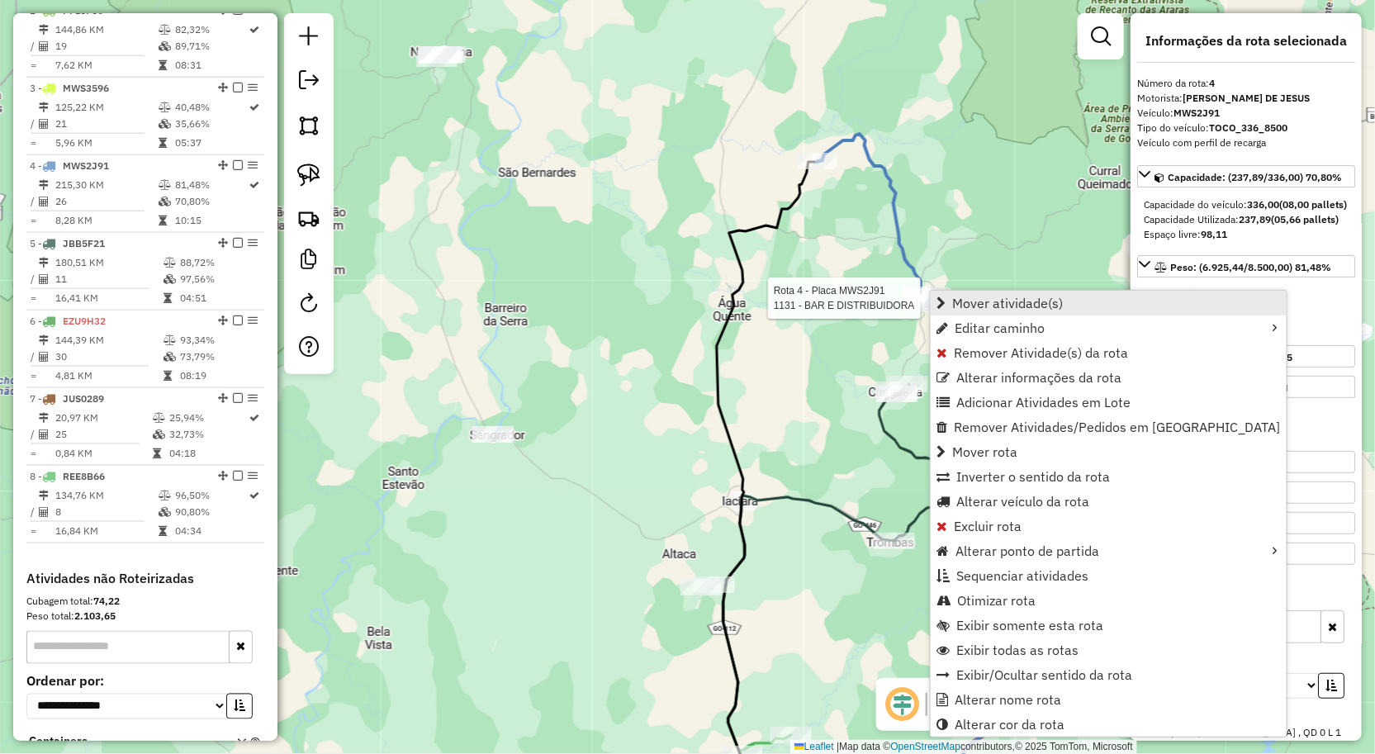
scroll to position [857, 0]
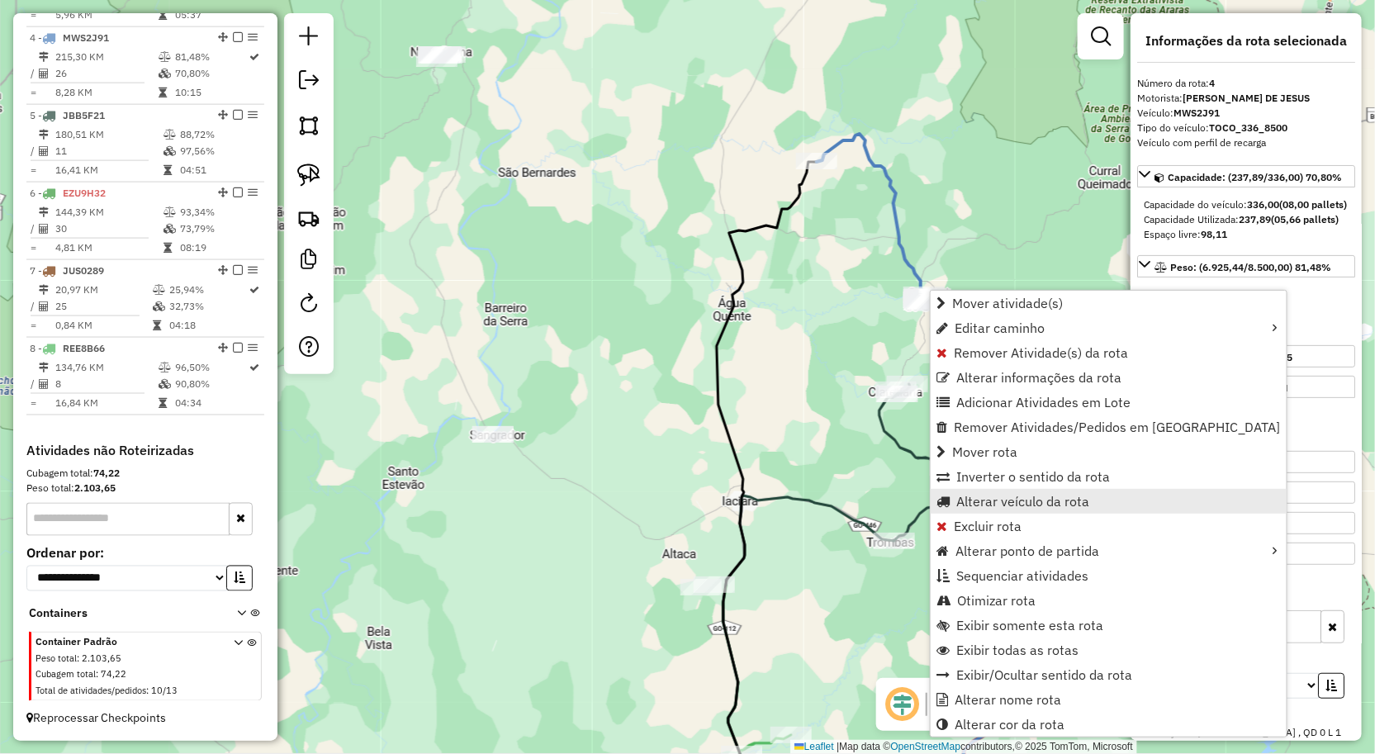
click at [994, 499] on span "Alterar veículo da rota" at bounding box center [1022, 501] width 133 height 13
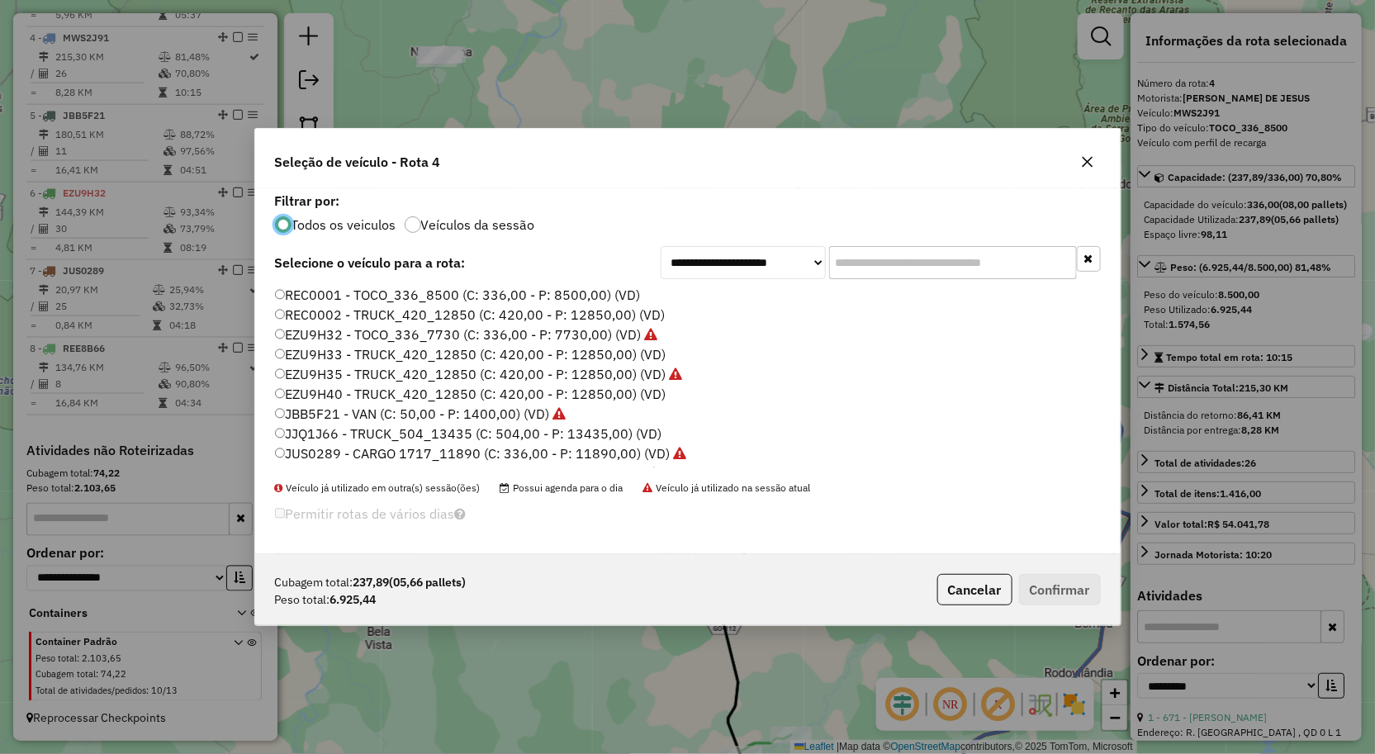
scroll to position [9, 4]
click at [344, 392] on label "EZU9H40 - TRUCK_420_12850 (C: 420,00 - P: 12850,00) (VD)" at bounding box center [471, 394] width 392 height 20
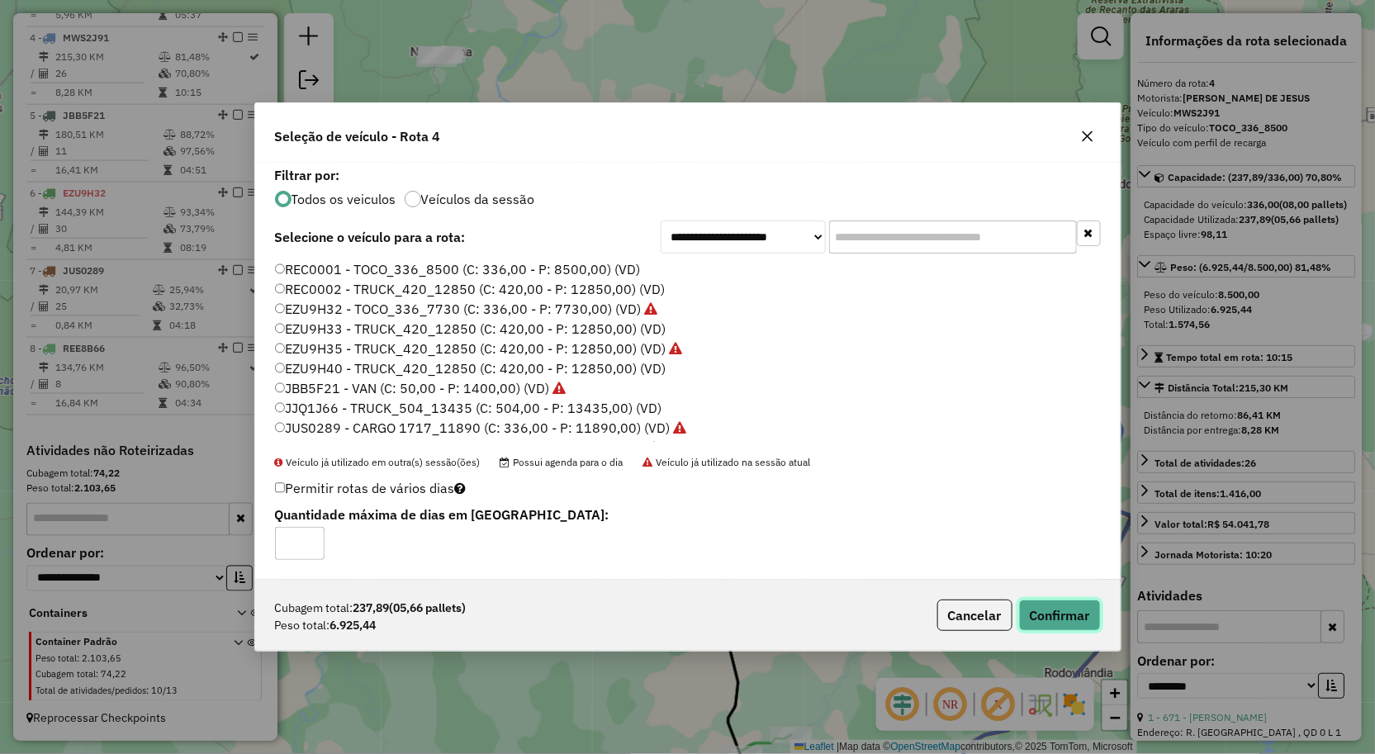
click at [1074, 611] on button "Confirmar" at bounding box center [1060, 615] width 82 height 31
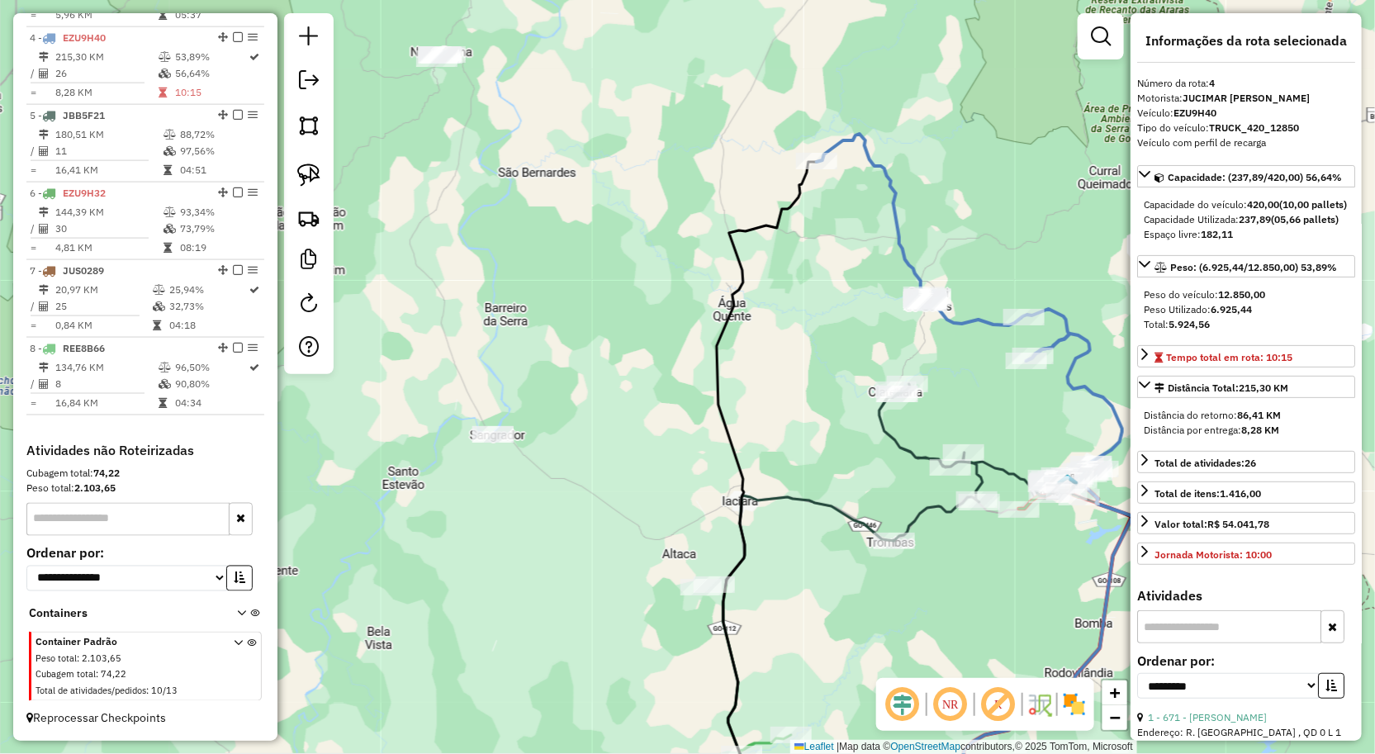
drag, startPoint x: 631, startPoint y: 454, endPoint x: 671, endPoint y: 448, distance: 40.2
click at [669, 448] on div "Janela de atendimento Grade de atendimento Capacidade Transportadoras Veículos …" at bounding box center [687, 377] width 1375 height 754
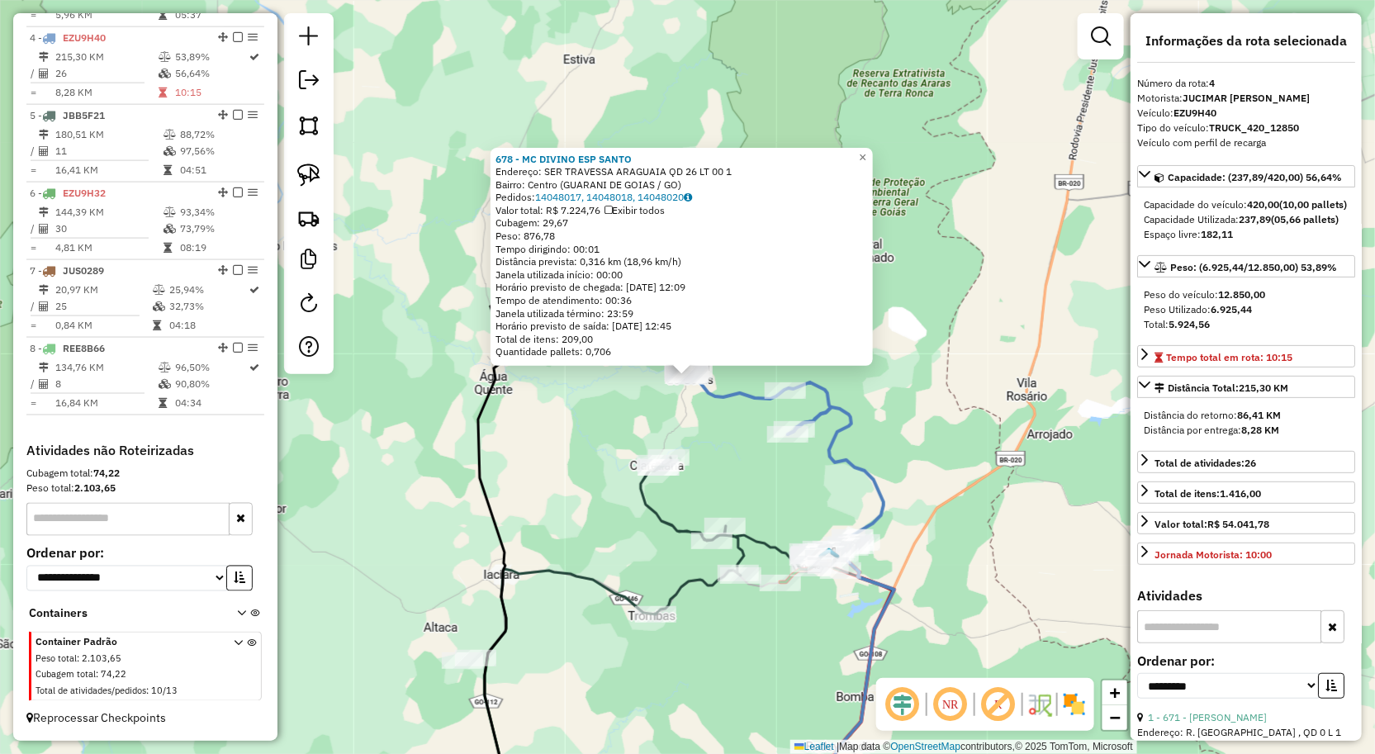
click at [551, 454] on div "678 - MC DIVINO ESP SANTO Endereço: SER TRAVESSA ARAGUAIA QD 26 LT 00 1 Bairro:…" at bounding box center [687, 377] width 1375 height 754
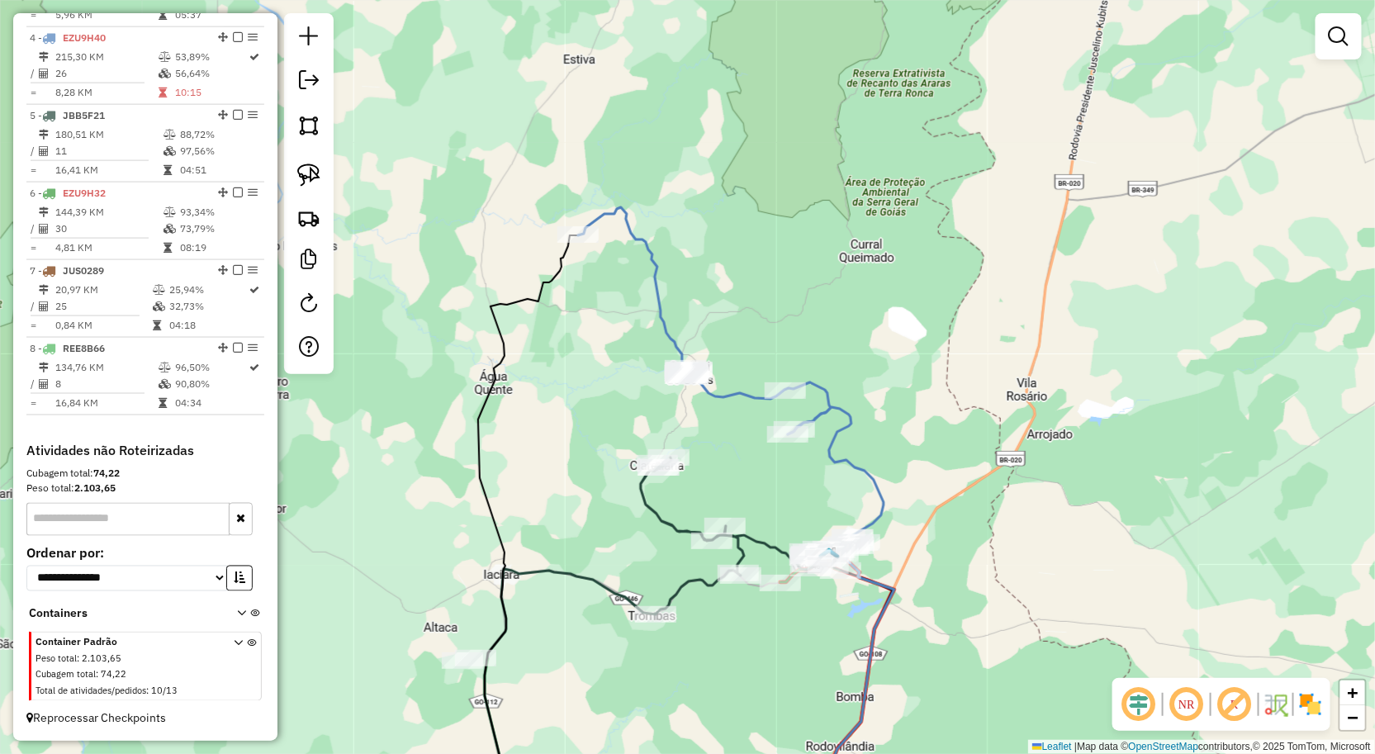
click at [676, 424] on div "Janela de atendimento Grade de atendimento Capacidade Transportadoras Veículos …" at bounding box center [687, 377] width 1375 height 754
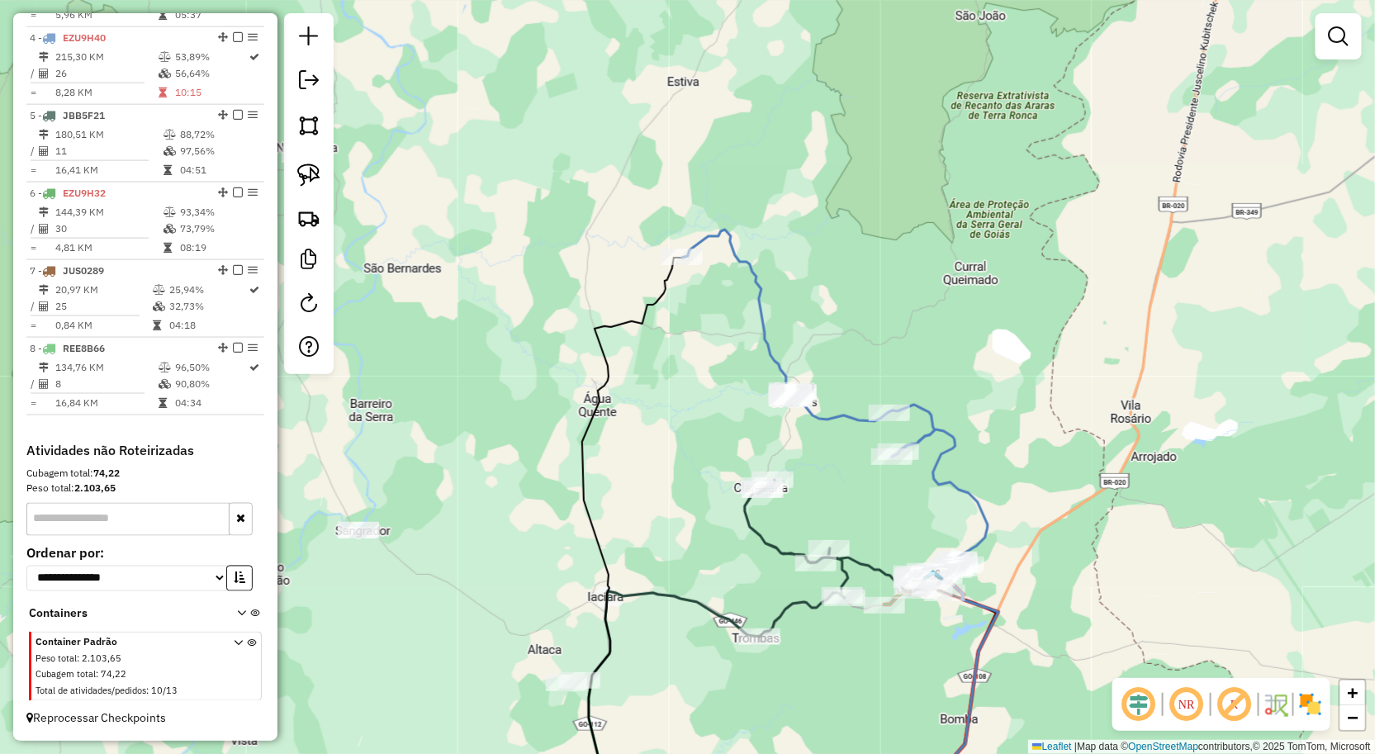
drag, startPoint x: 527, startPoint y: 441, endPoint x: 725, endPoint y: 401, distance: 202.2
click at [713, 401] on div "Janela de atendimento Grade de atendimento Capacidade Transportadoras Veículos …" at bounding box center [687, 377] width 1375 height 754
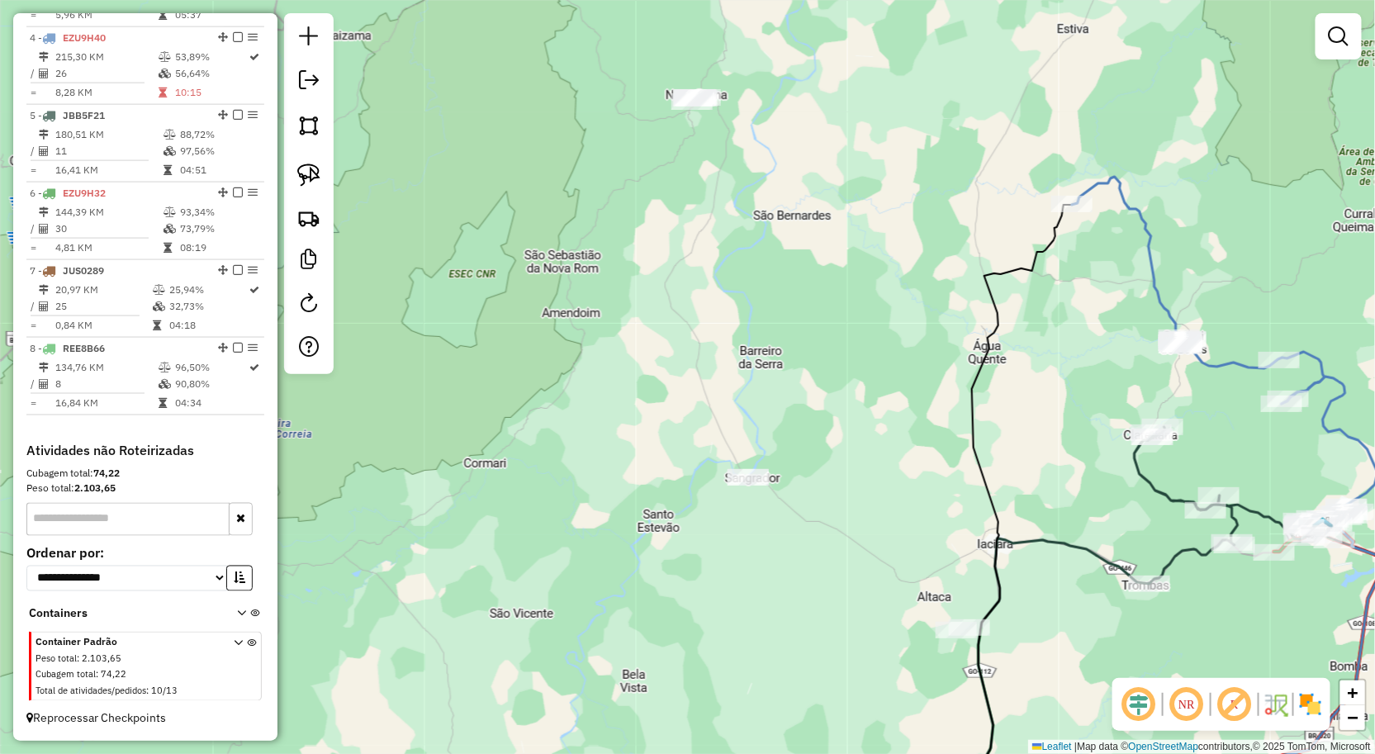
drag, startPoint x: 295, startPoint y: 170, endPoint x: 351, endPoint y: 209, distance: 68.3
click at [295, 170] on link at bounding box center [309, 175] width 36 height 36
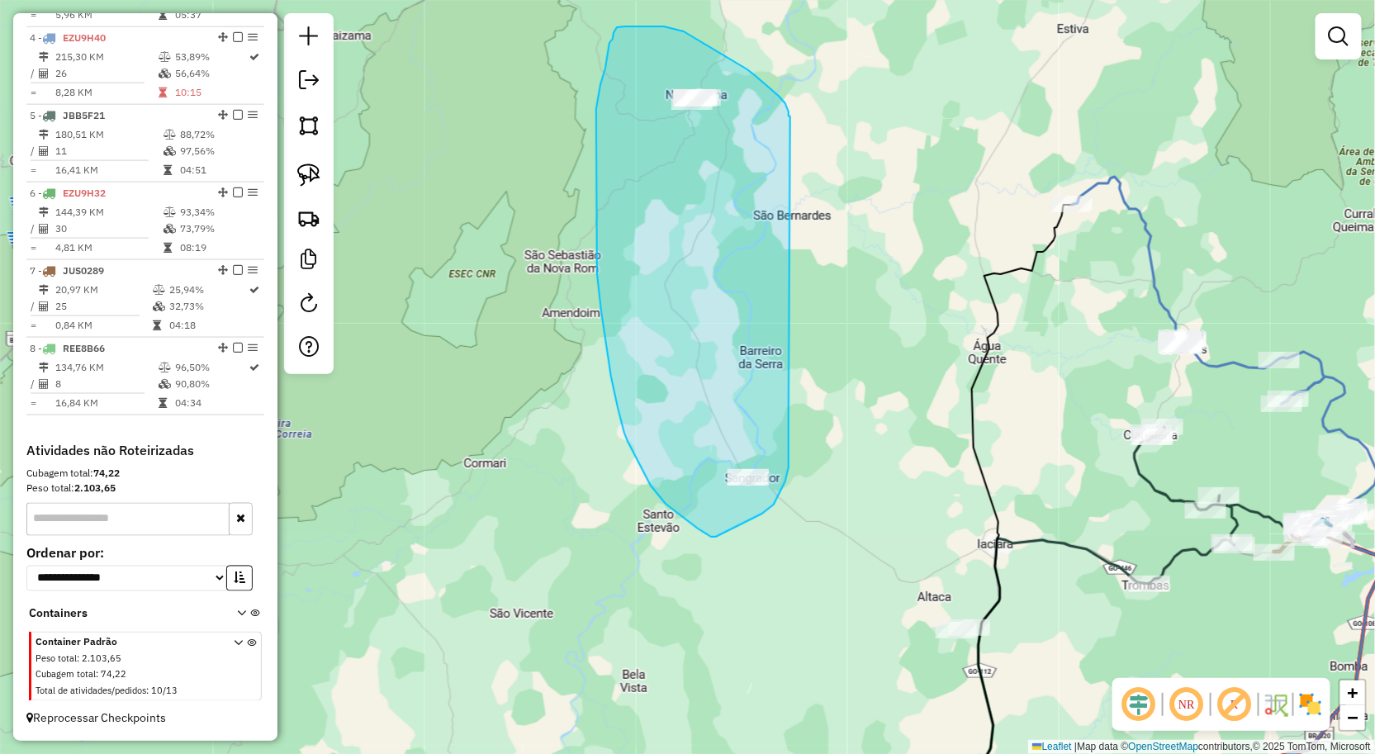
drag, startPoint x: 789, startPoint y: 449, endPoint x: 790, endPoint y: 116, distance: 332.9
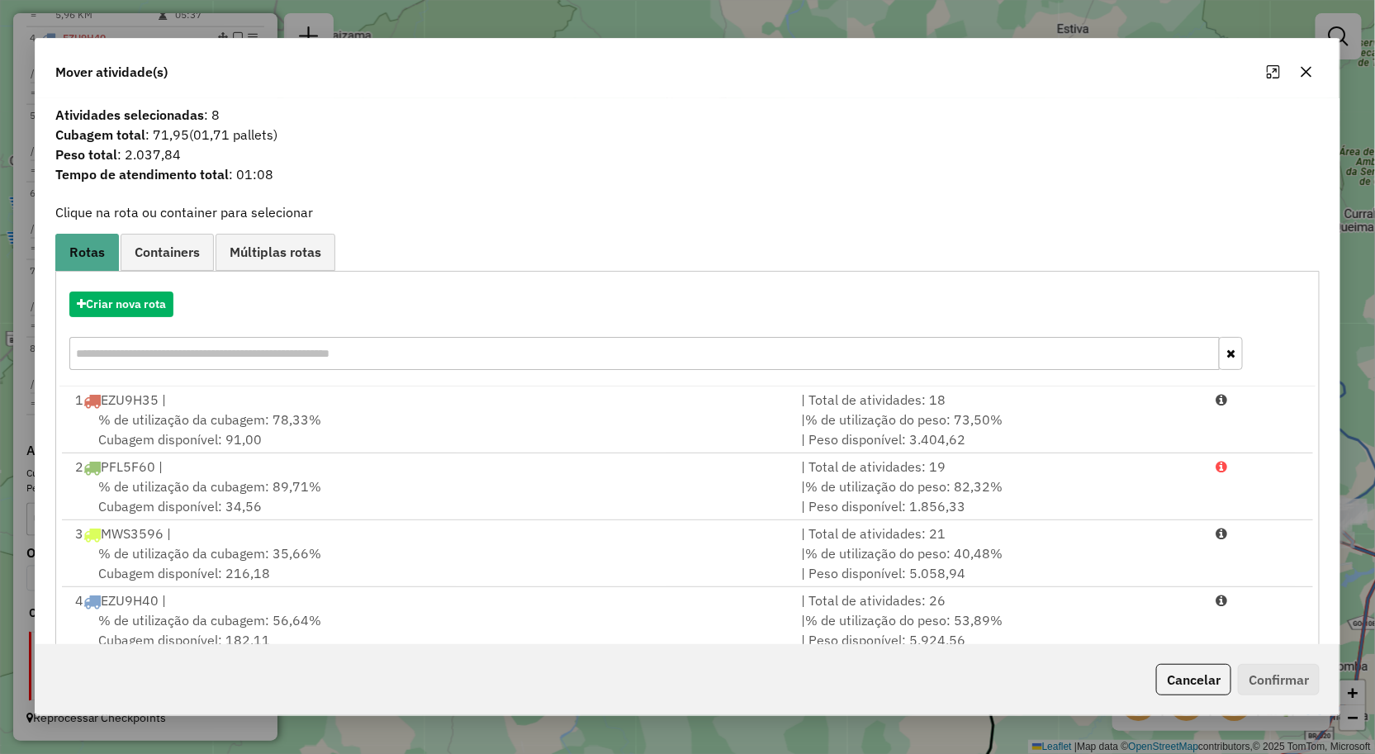
click at [1314, 68] on button "button" at bounding box center [1306, 72] width 26 height 26
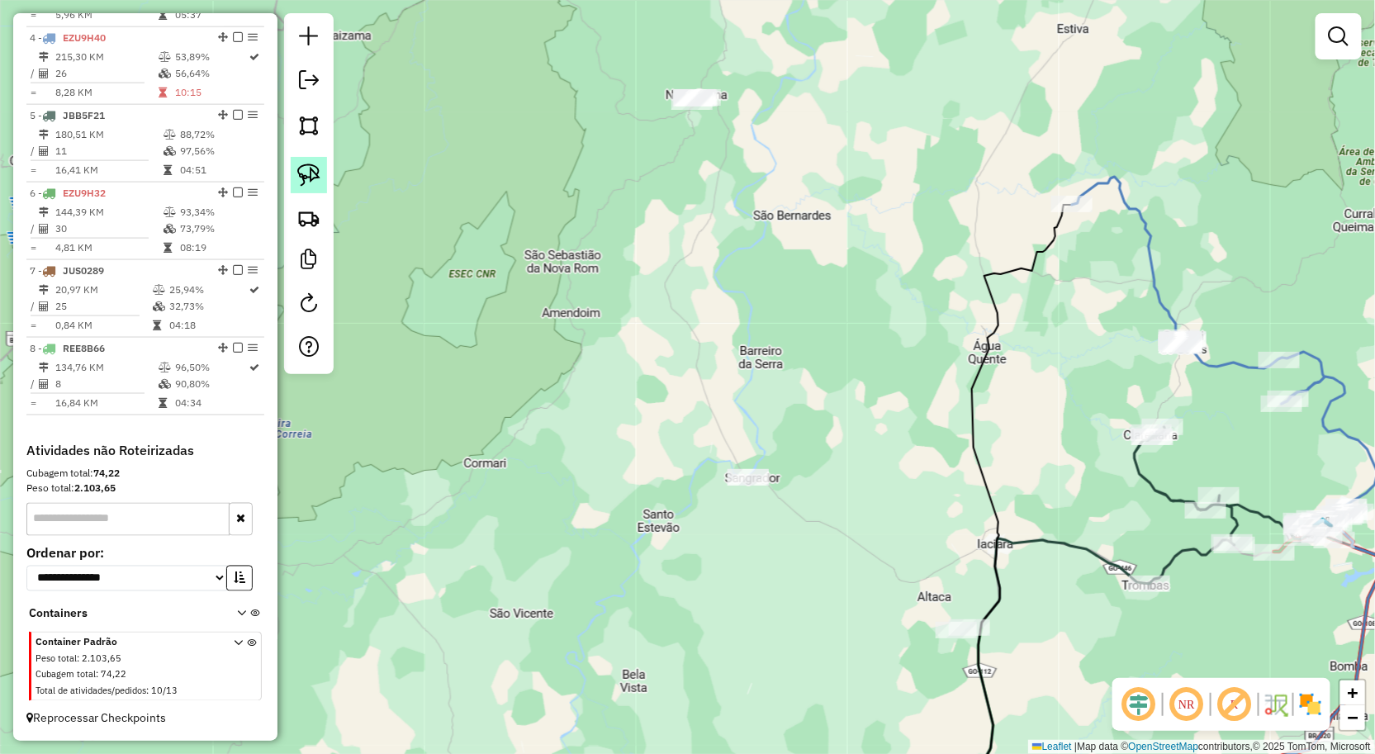
click at [298, 177] on img at bounding box center [308, 175] width 23 height 23
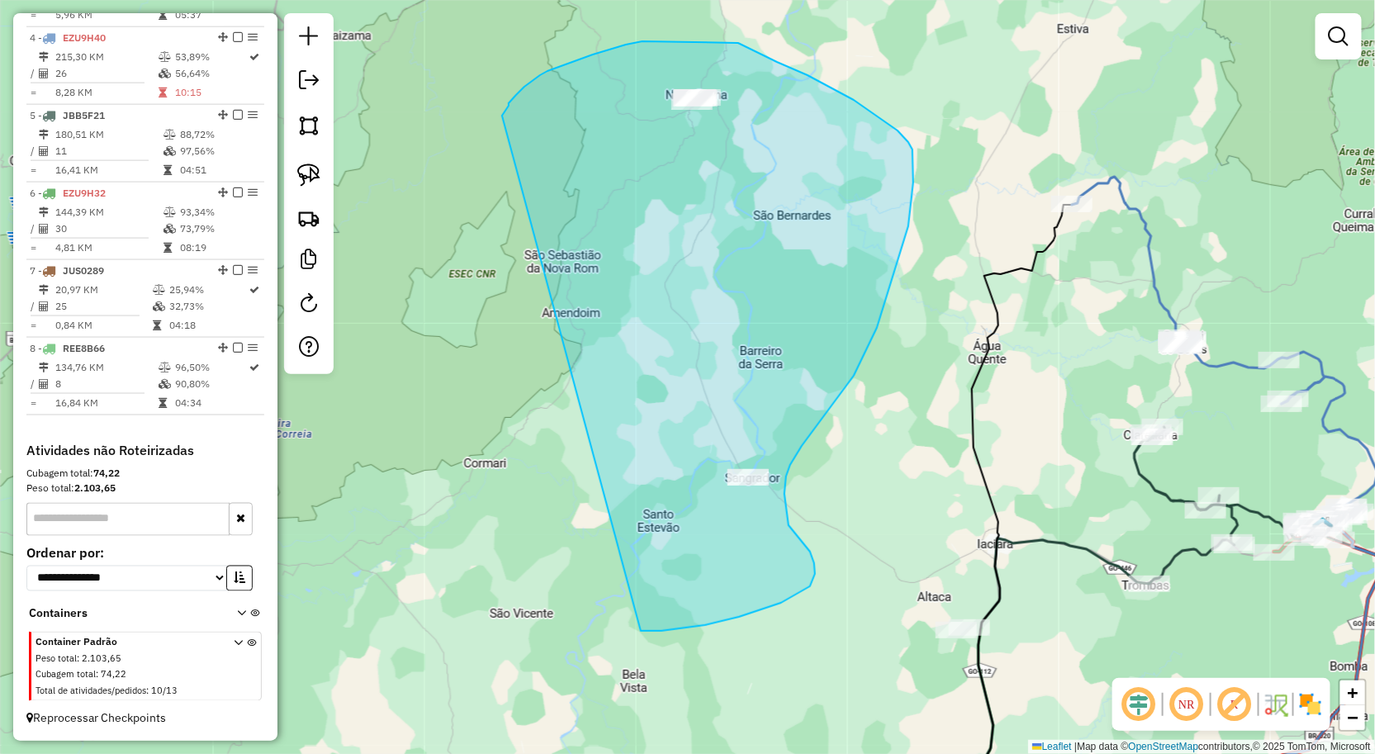
drag, startPoint x: 509, startPoint y: 103, endPoint x: 628, endPoint y: 613, distance: 523.3
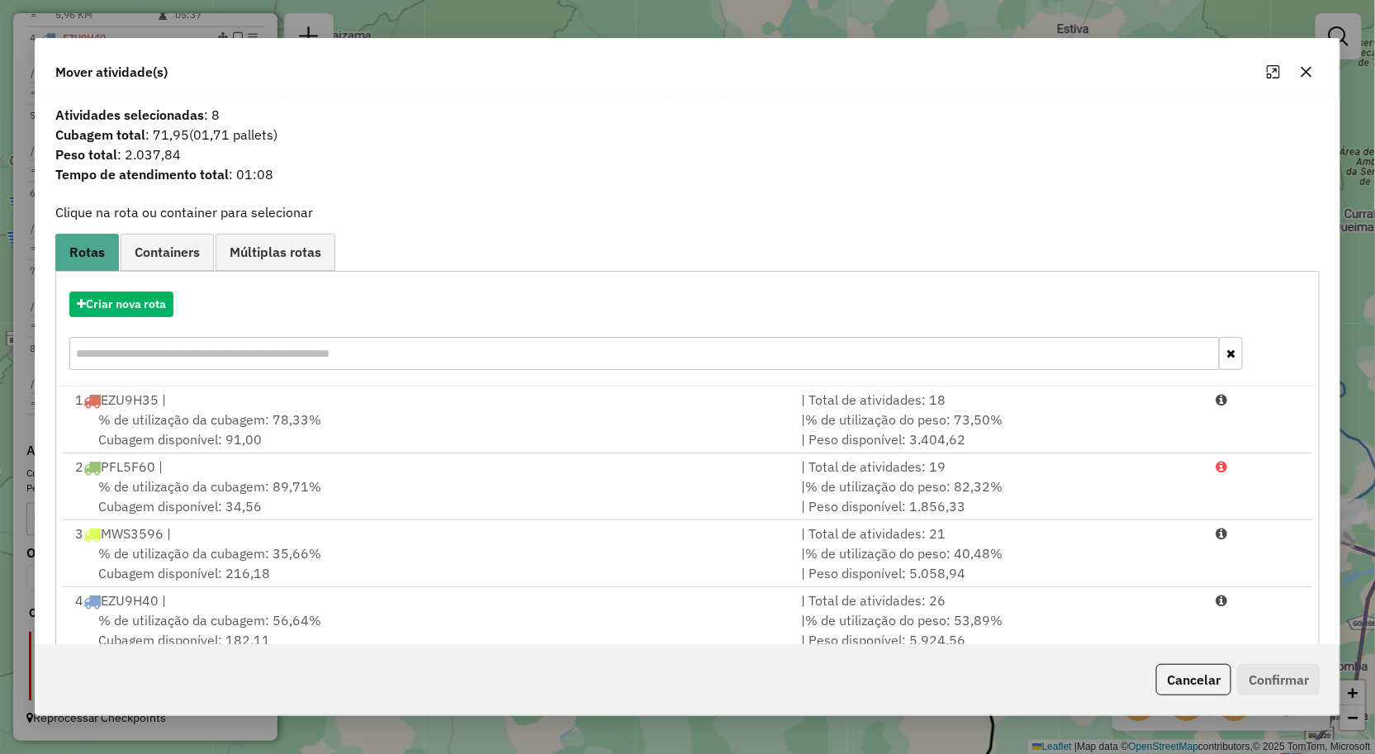
click at [158, 317] on div "Criar nova rota" at bounding box center [687, 332] width 1257 height 107
click at [158, 304] on button "Criar nova rota" at bounding box center [121, 305] width 104 height 26
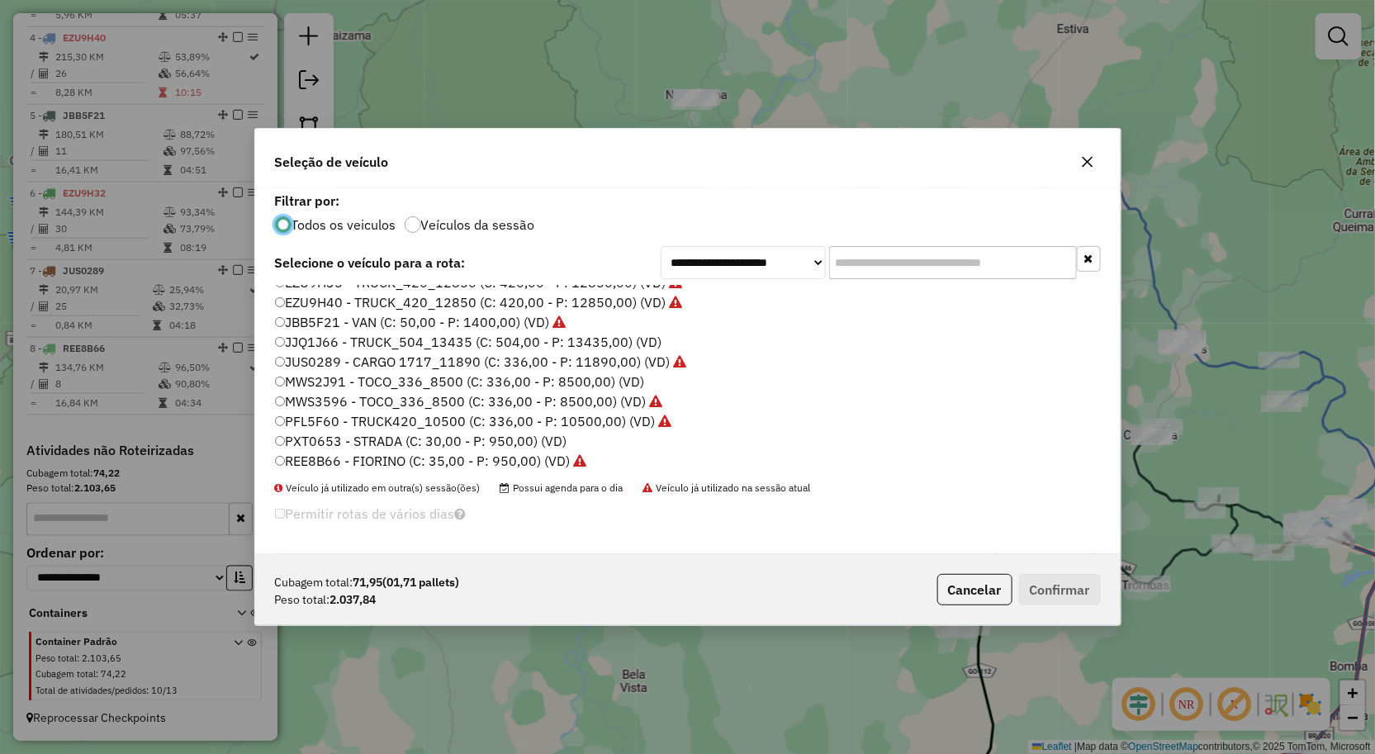
scroll to position [96, 0]
click at [389, 380] on label "MWS2J91 - TOCO_336_8500 (C: 336,00 - P: 8500,00) (VD)" at bounding box center [459, 378] width 369 height 20
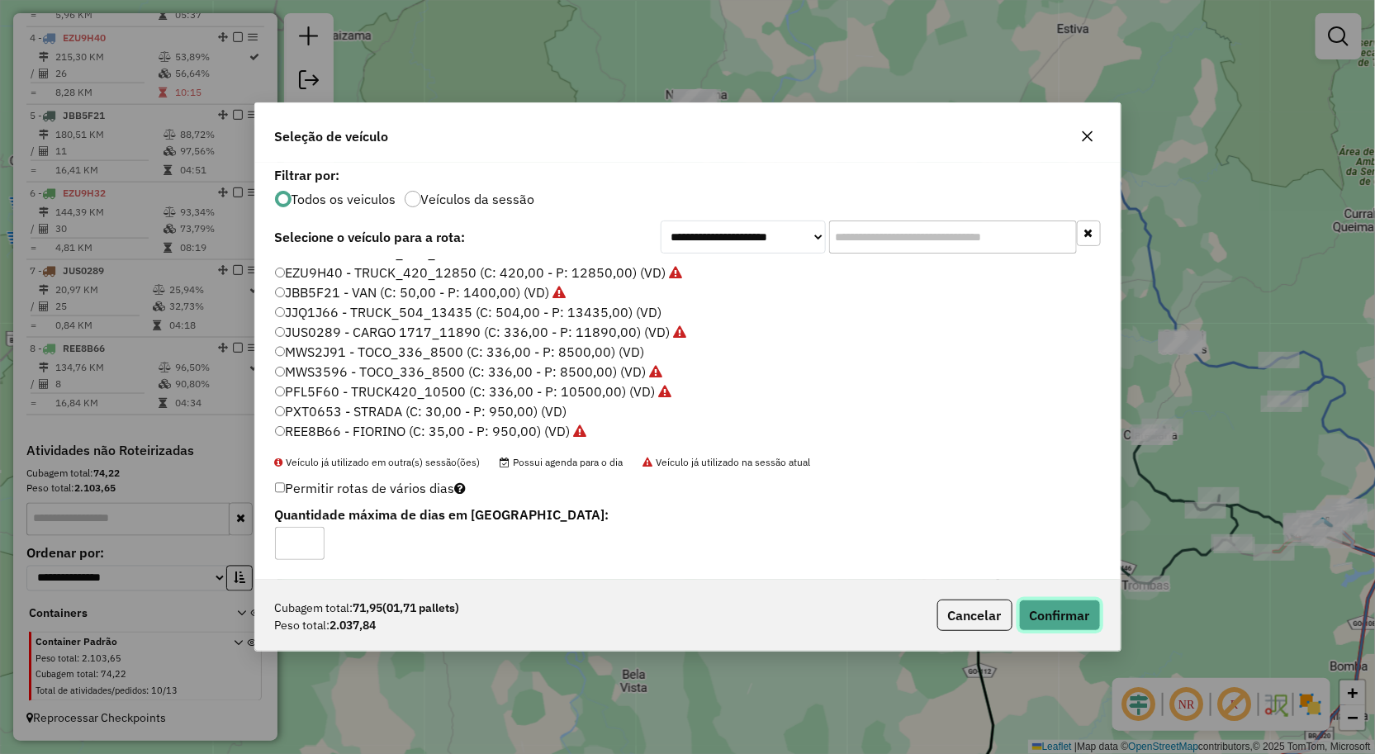
click at [1068, 607] on button "Confirmar" at bounding box center [1060, 615] width 82 height 31
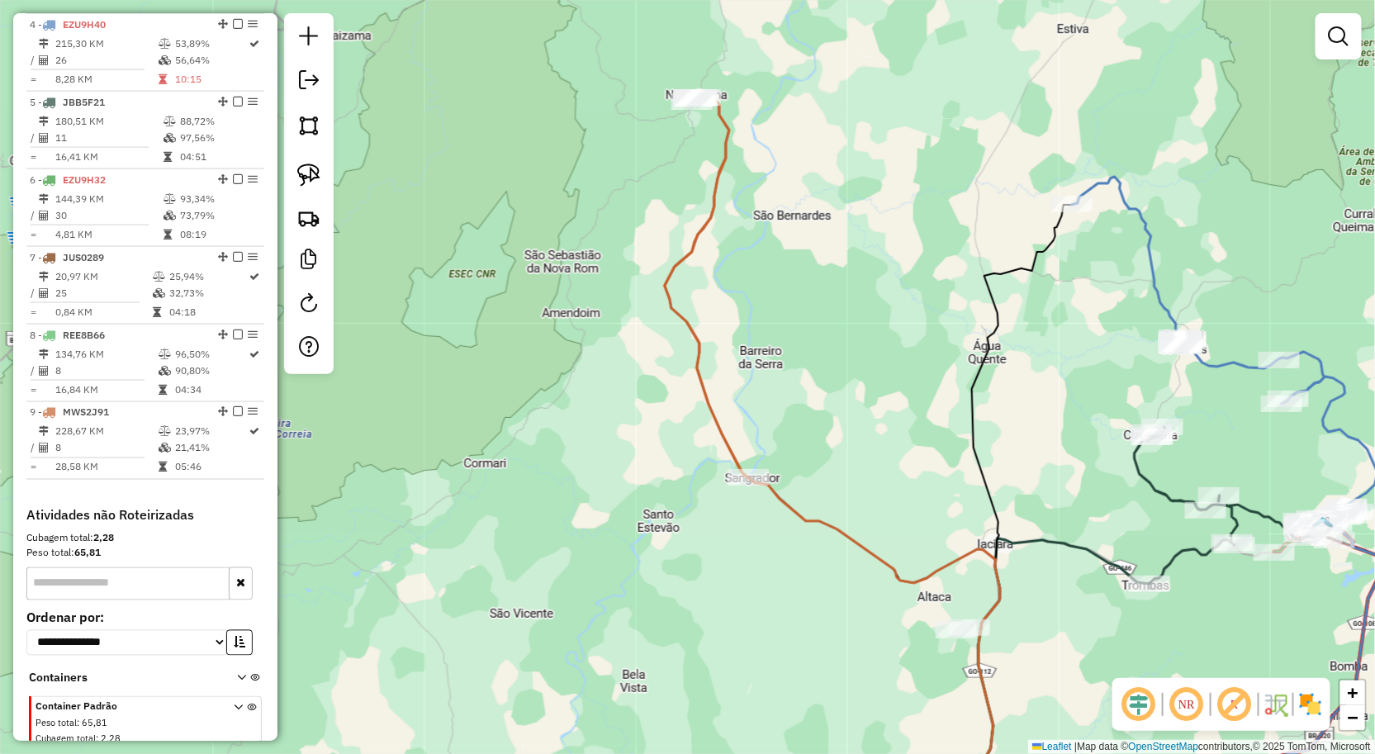
click at [636, 531] on div "Janela de atendimento Grade de atendimento Capacidade Transportadoras Veículos …" at bounding box center [687, 377] width 1375 height 754
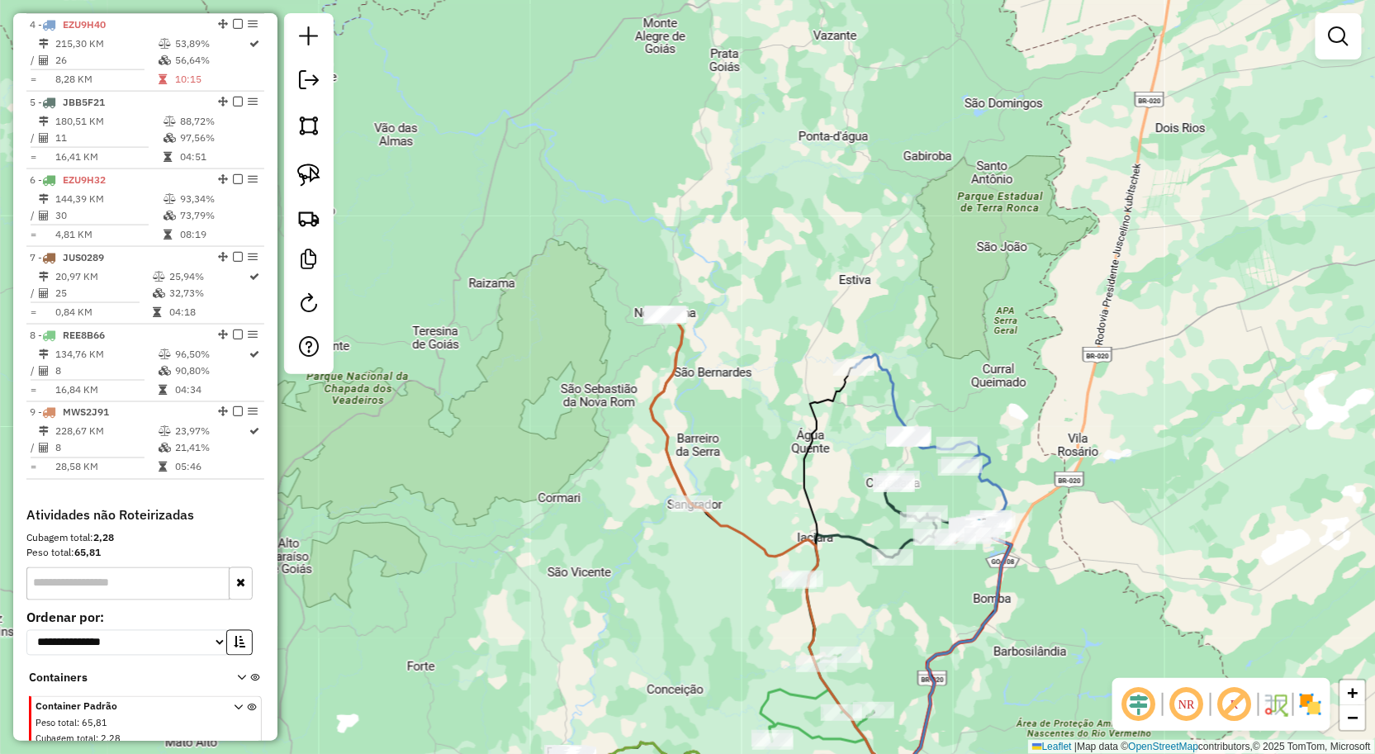
click at [728, 582] on div "Janela de atendimento Grade de atendimento Capacidade Transportadoras Veículos …" at bounding box center [687, 377] width 1375 height 754
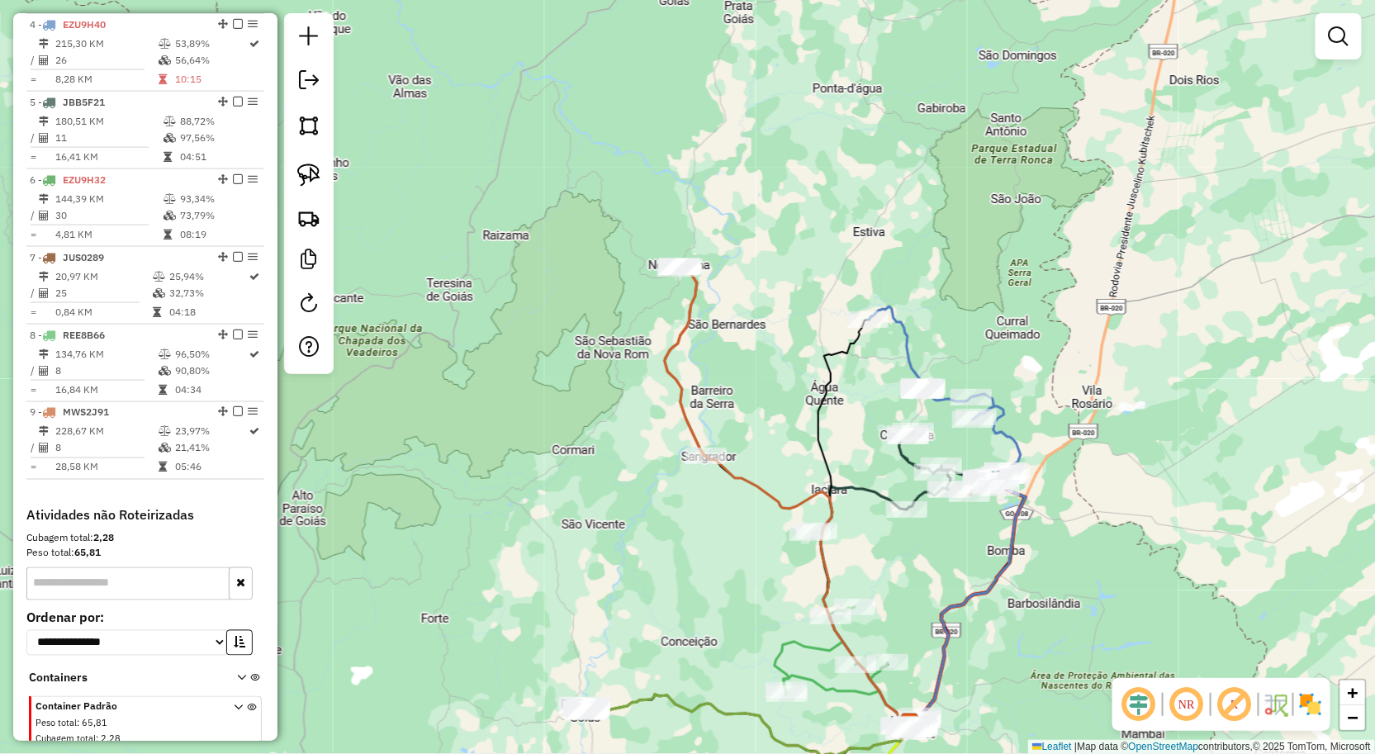
drag, startPoint x: 728, startPoint y: 563, endPoint x: 742, endPoint y: 520, distance: 45.2
click at [737, 520] on div "Janela de atendimento Grade de atendimento Capacidade Transportadoras Veículos …" at bounding box center [687, 377] width 1375 height 754
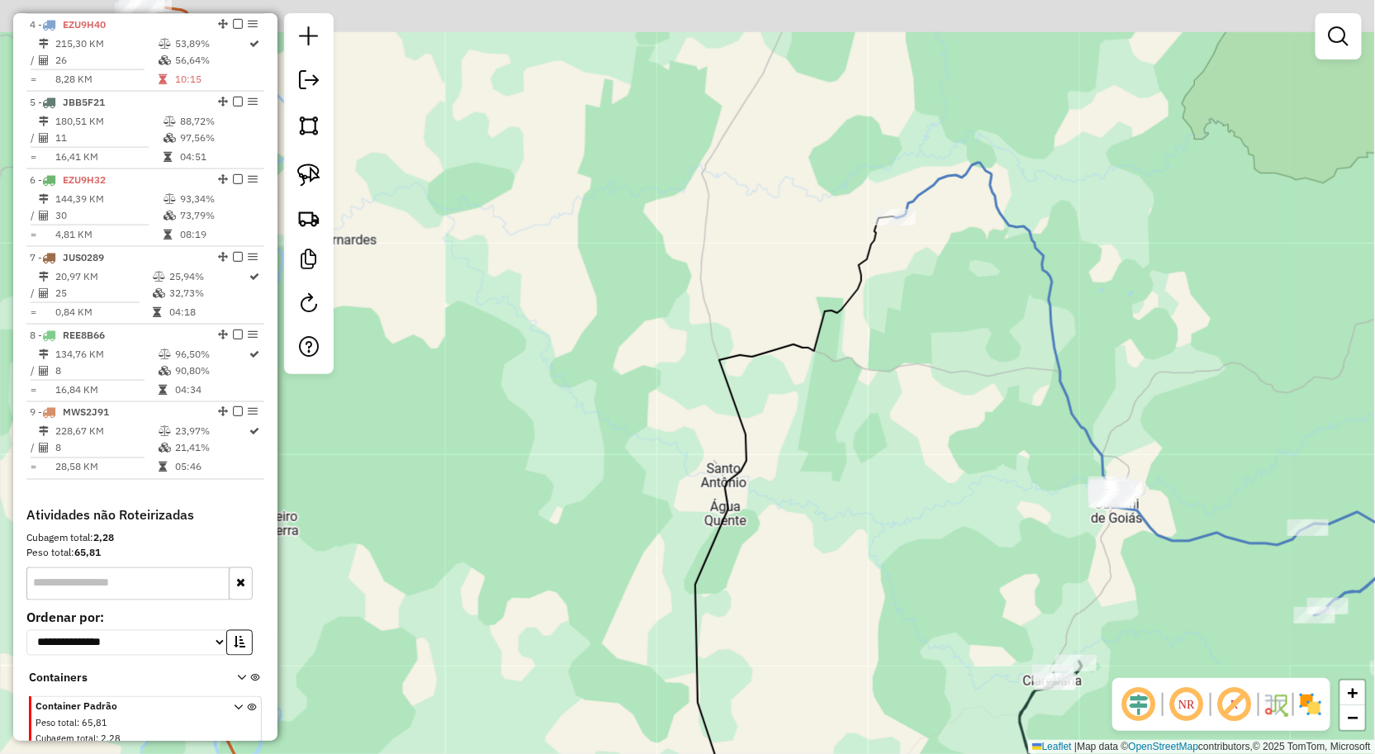
drag, startPoint x: 786, startPoint y: 254, endPoint x: 781, endPoint y: 347, distance: 92.7
click at [783, 323] on div "Janela de atendimento Grade de atendimento Capacidade Transportadoras Veículos …" at bounding box center [687, 377] width 1375 height 754
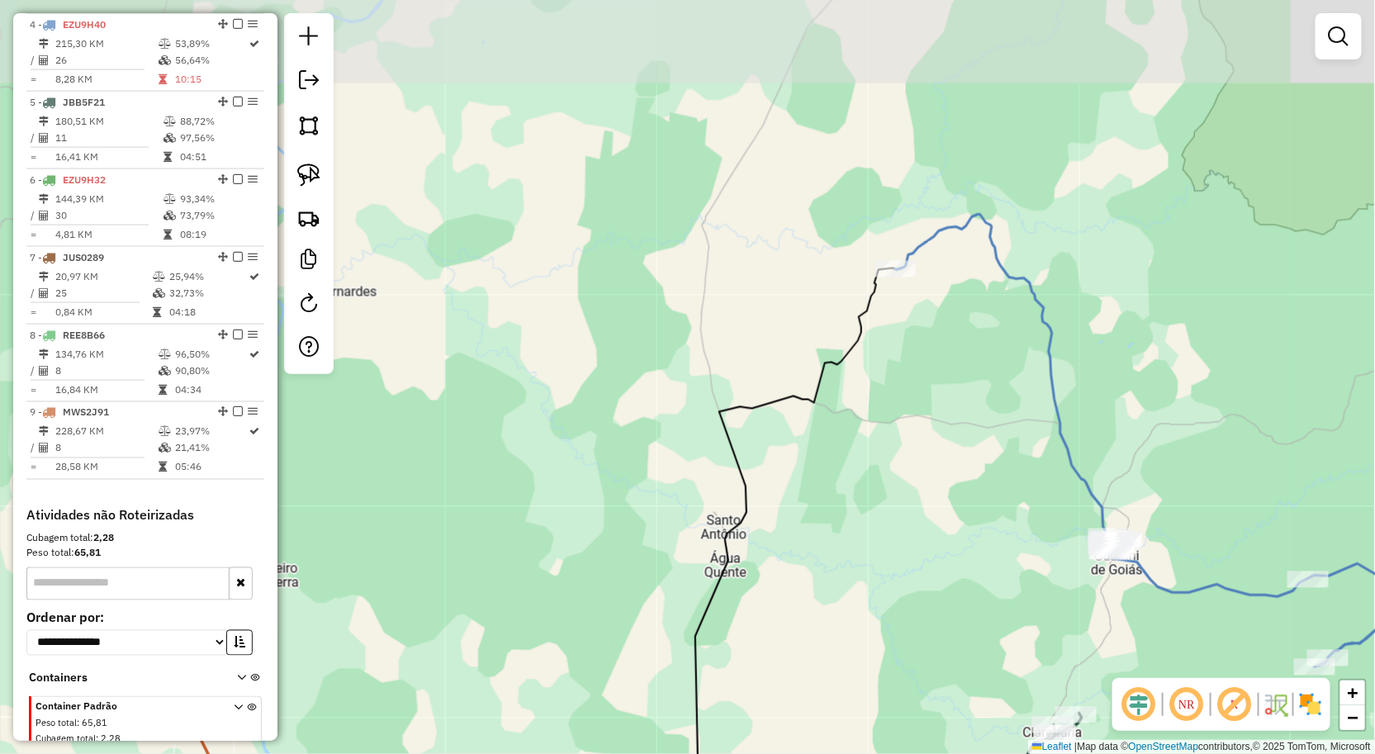
drag, startPoint x: 791, startPoint y: 279, endPoint x: 787, endPoint y: 319, distance: 39.9
click at [789, 386] on div "Janela de atendimento Grade de atendimento Capacidade Transportadoras Veículos …" at bounding box center [687, 377] width 1375 height 754
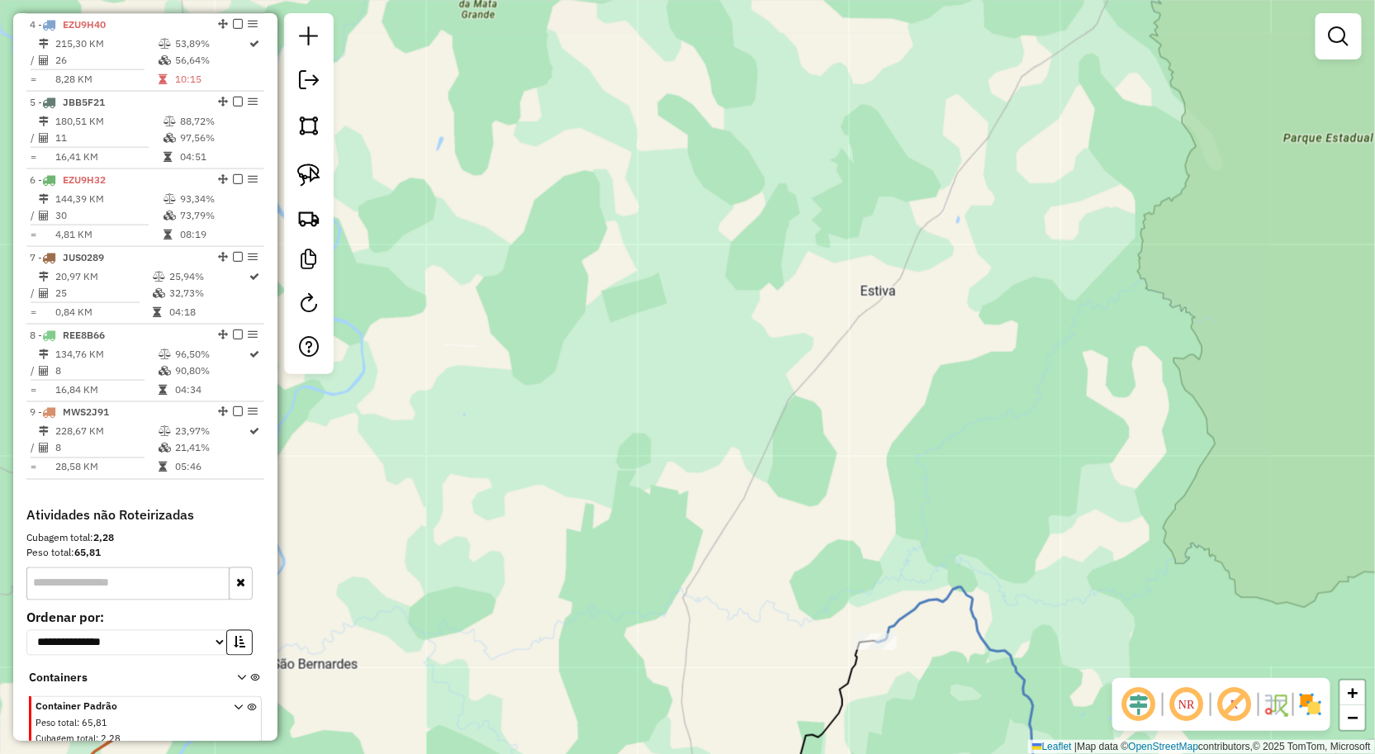
drag, startPoint x: 829, startPoint y: 312, endPoint x: 856, endPoint y: 456, distance: 146.1
click at [826, 508] on div "Janela de atendimento Grade de atendimento Capacidade Transportadoras Veículos …" at bounding box center [687, 377] width 1375 height 754
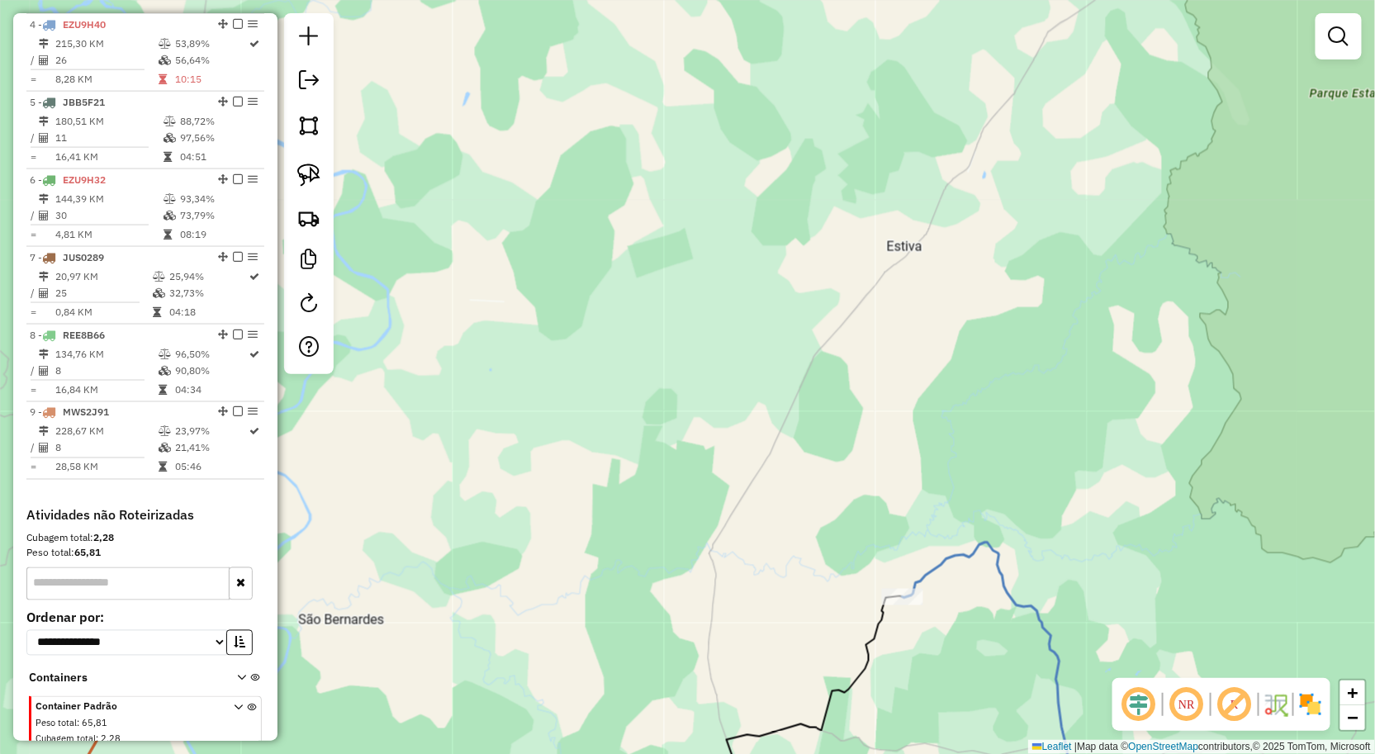
drag, startPoint x: 806, startPoint y: 538, endPoint x: 797, endPoint y: 552, distance: 16.7
click at [797, 551] on div "Janela de atendimento Grade de atendimento Capacidade Transportadoras Veículos …" at bounding box center [687, 377] width 1375 height 754
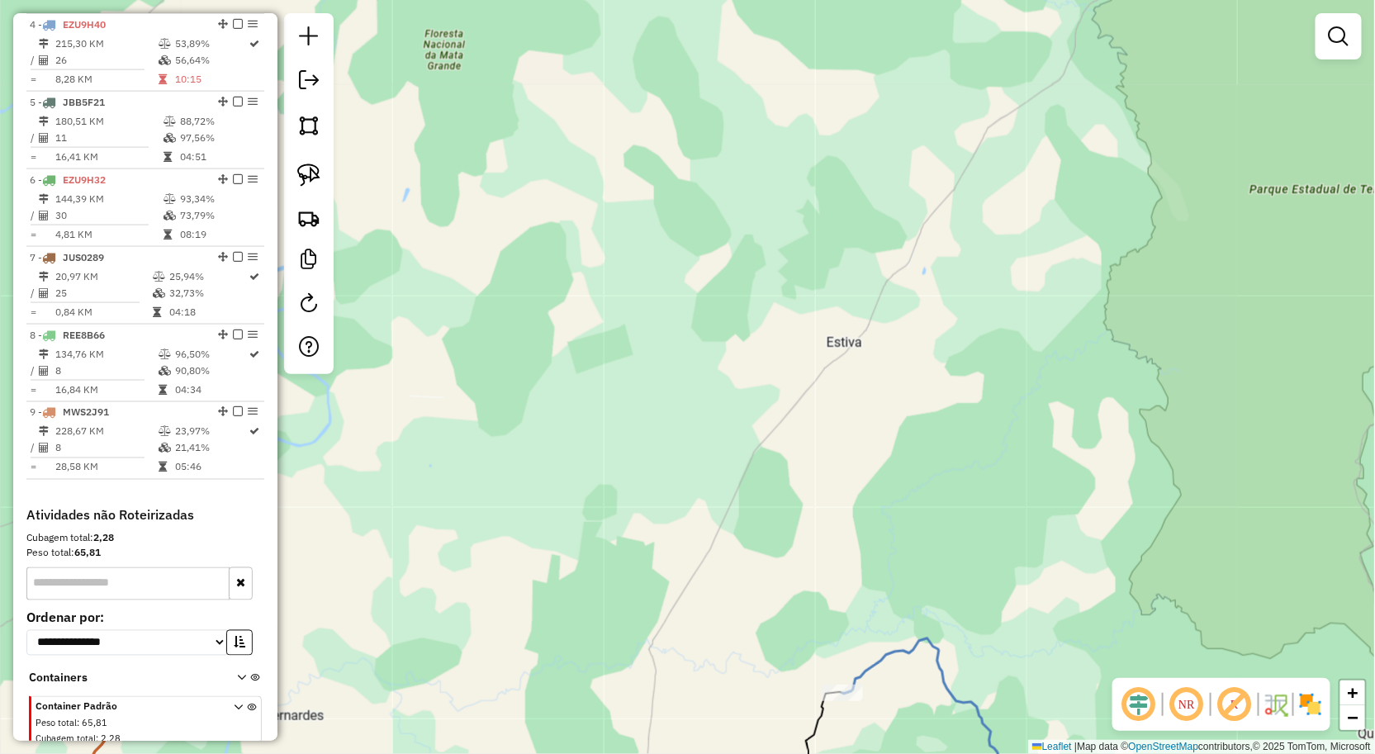
drag, startPoint x: 912, startPoint y: 423, endPoint x: 878, endPoint y: 557, distance: 138.0
click at [878, 557] on div "Janela de atendimento Grade de atendimento Capacidade Transportadoras Veículos …" at bounding box center [687, 377] width 1375 height 754
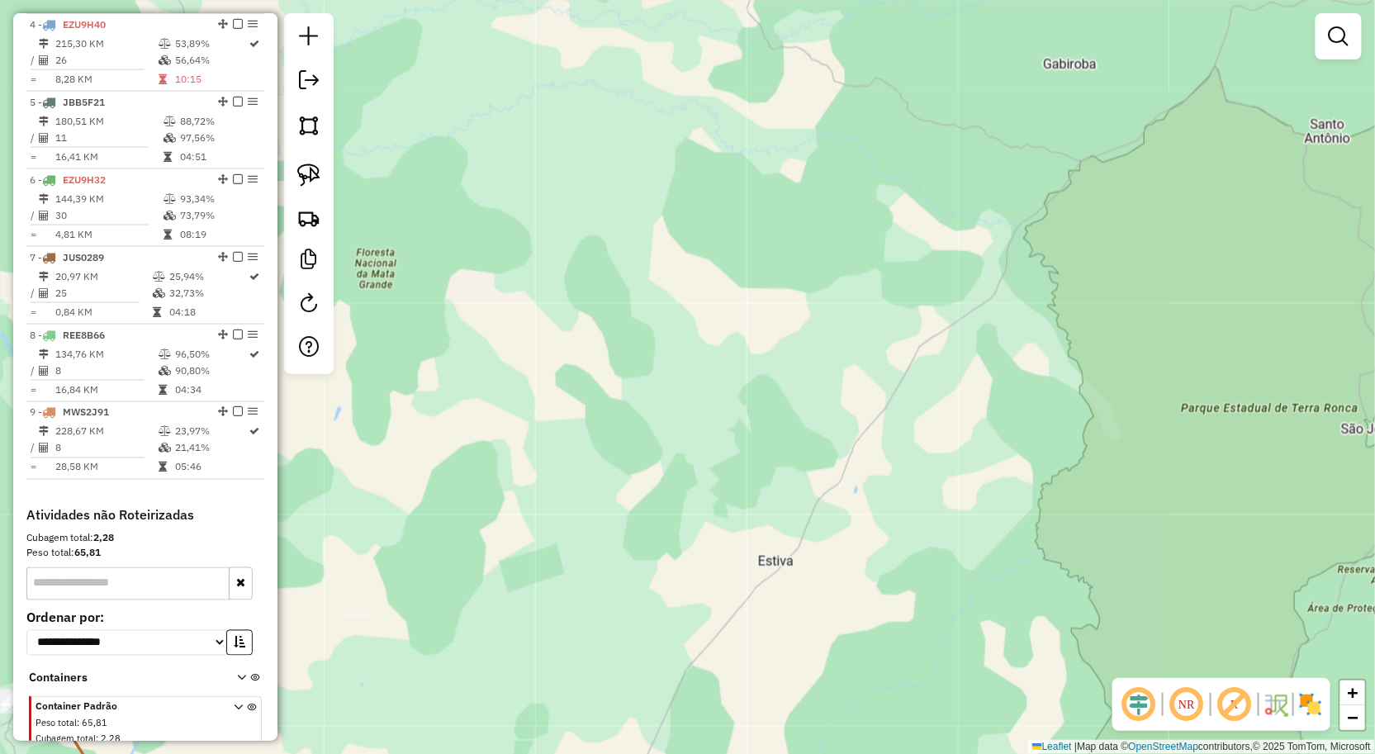
drag, startPoint x: 911, startPoint y: 430, endPoint x: 876, endPoint y: 508, distance: 85.0
click at [876, 508] on div "Janela de atendimento Grade de atendimento Capacidade Transportadoras Veículos …" at bounding box center [687, 377] width 1375 height 754
drag, startPoint x: 985, startPoint y: 429, endPoint x: 911, endPoint y: 481, distance: 89.6
click at [887, 505] on div "Janela de atendimento Grade de atendimento Capacidade Transportadoras Veículos …" at bounding box center [687, 377] width 1375 height 754
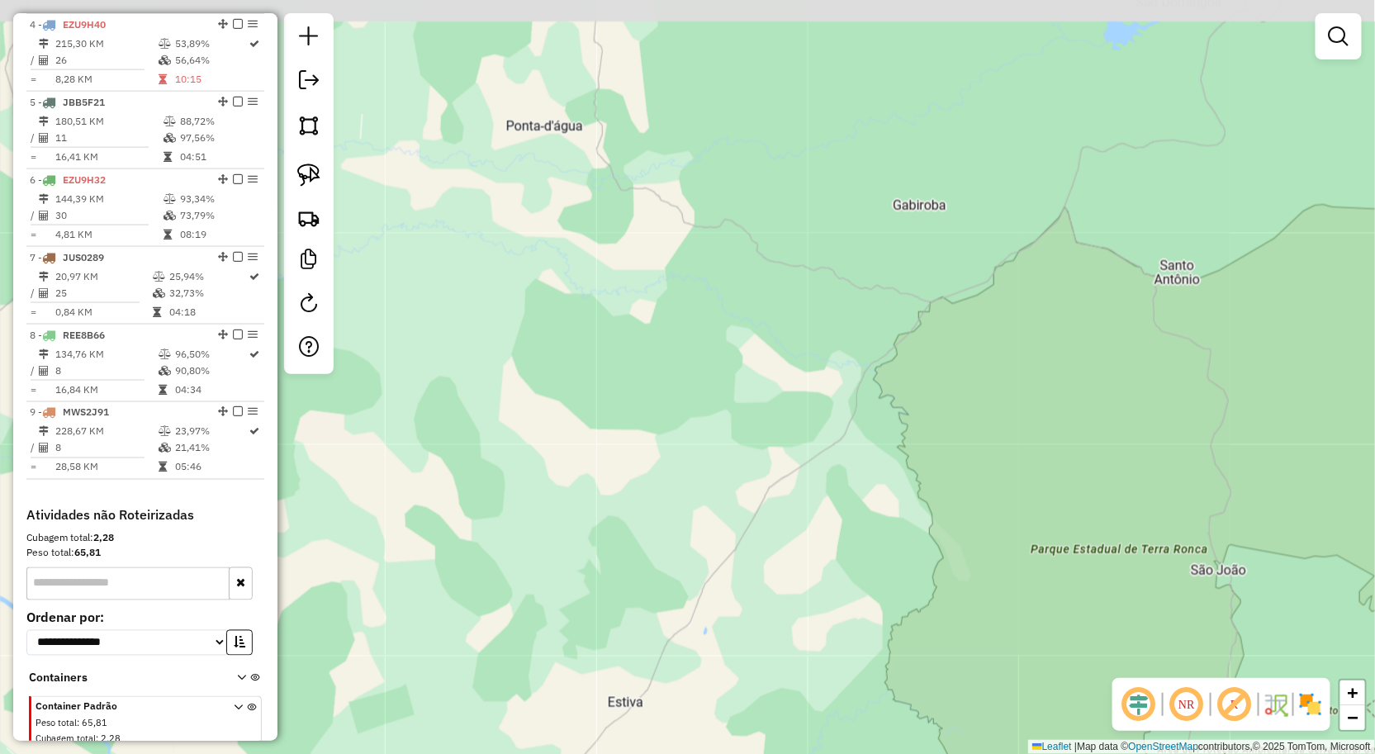
drag, startPoint x: 952, startPoint y: 434, endPoint x: 906, endPoint y: 486, distance: 69.1
click at [905, 491] on div "Janela de atendimento Grade de atendimento Capacidade Transportadoras Veículos …" at bounding box center [687, 377] width 1375 height 754
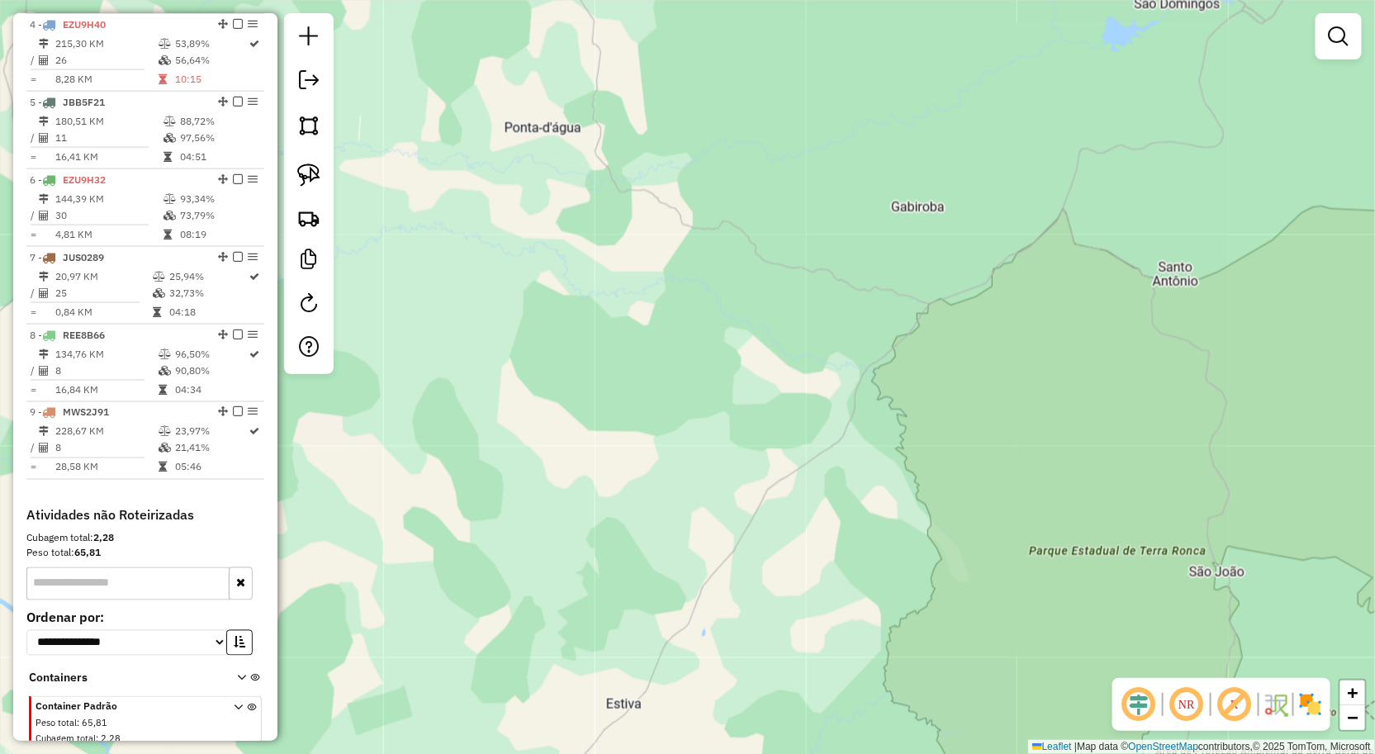
drag, startPoint x: 951, startPoint y: 424, endPoint x: 921, endPoint y: 453, distance: 41.5
click at [921, 453] on div "Janela de atendimento Grade de atendimento Capacidade Transportadoras Veículos …" at bounding box center [687, 377] width 1375 height 754
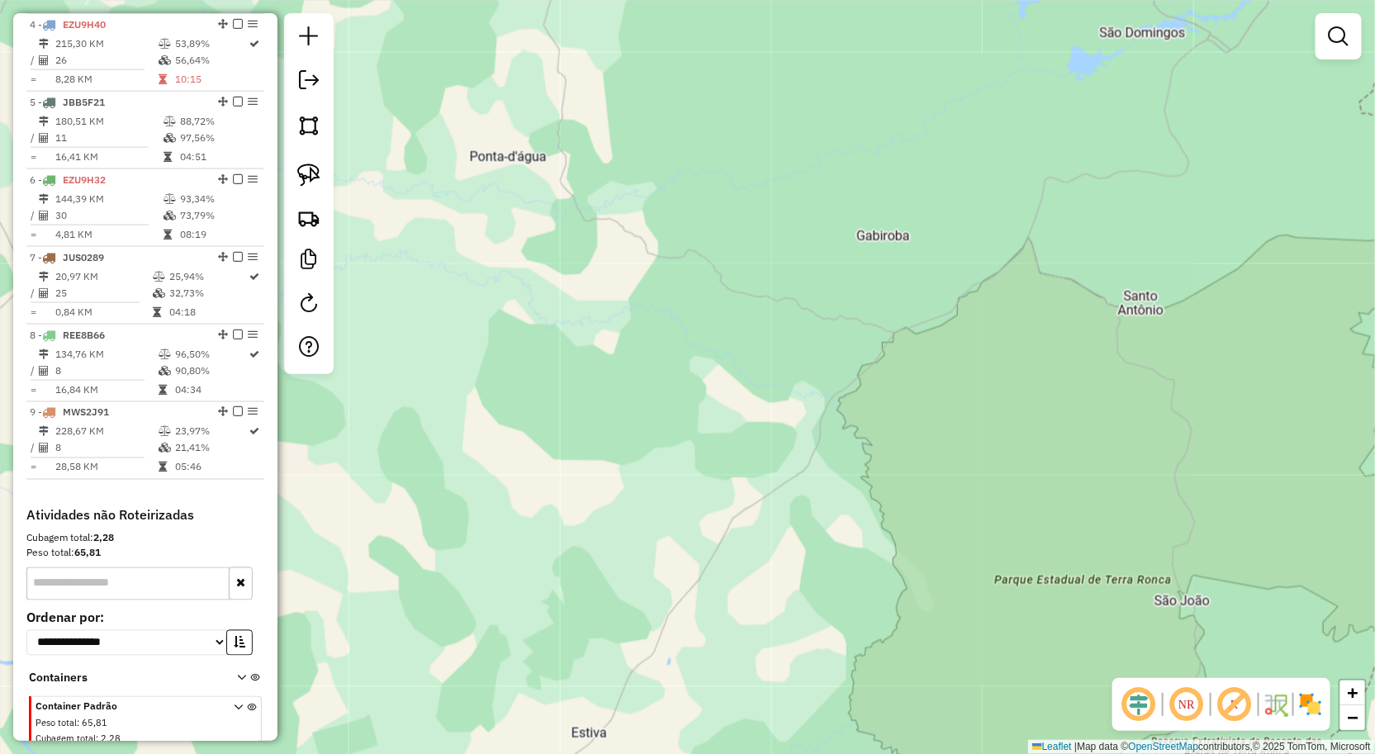
drag, startPoint x: 935, startPoint y: 433, endPoint x: 880, endPoint y: 482, distance: 73.7
click at [880, 482] on div "Janela de atendimento Grade de atendimento Capacidade Transportadoras Veículos …" at bounding box center [687, 377] width 1375 height 754
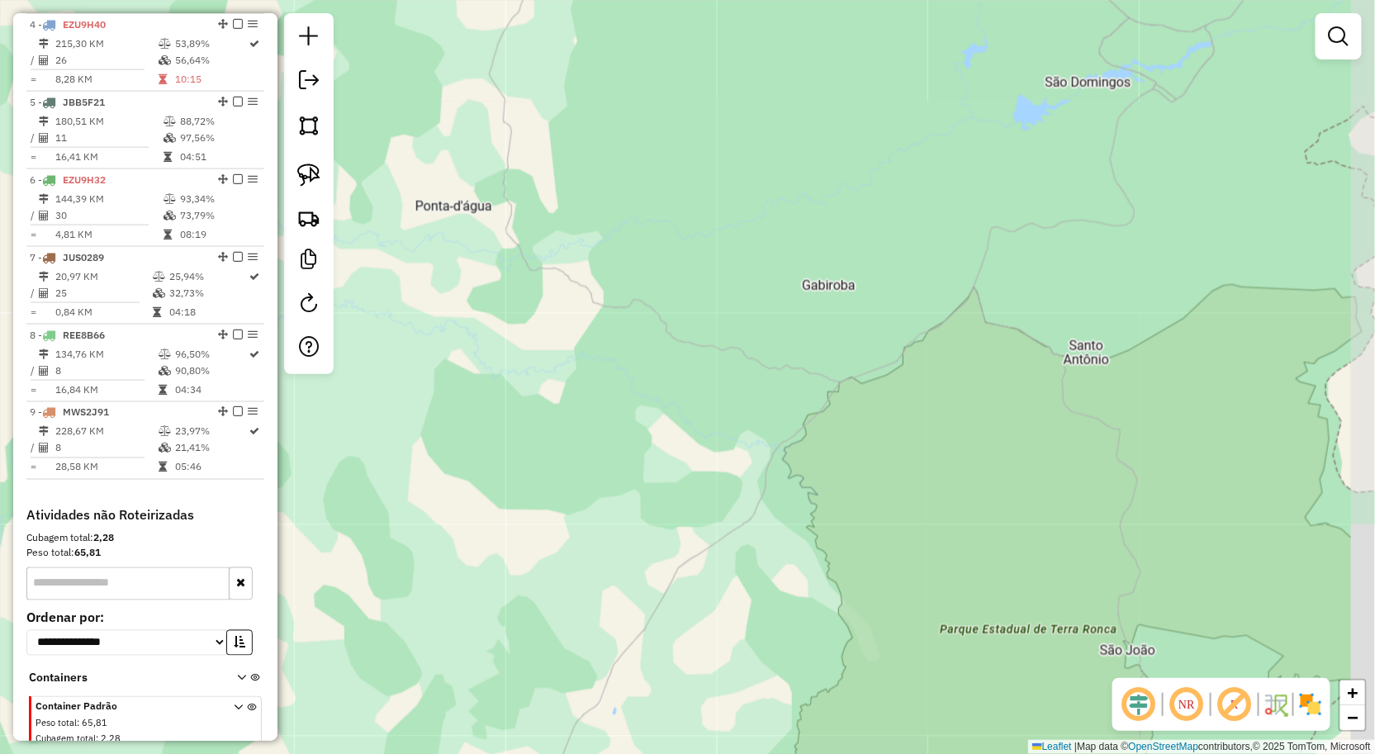
drag, startPoint x: 893, startPoint y: 460, endPoint x: 842, endPoint y: 535, distance: 90.5
click at [843, 534] on div "Janela de atendimento Grade de atendimento Capacidade Transportadoras Veículos …" at bounding box center [687, 377] width 1375 height 754
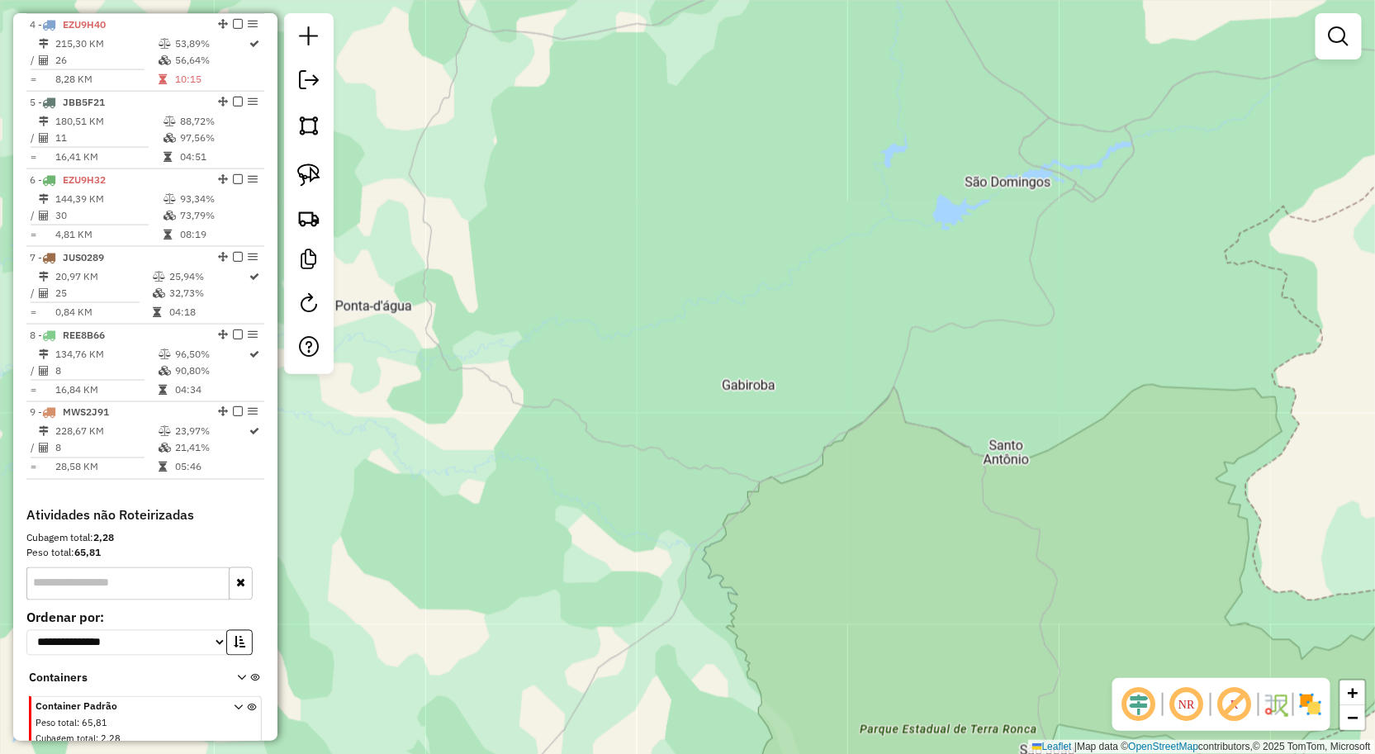
drag, startPoint x: 884, startPoint y: 490, endPoint x: 843, endPoint y: 523, distance: 52.2
click at [843, 523] on div "Janela de atendimento Grade de atendimento Capacidade Transportadoras Veículos …" at bounding box center [687, 377] width 1375 height 754
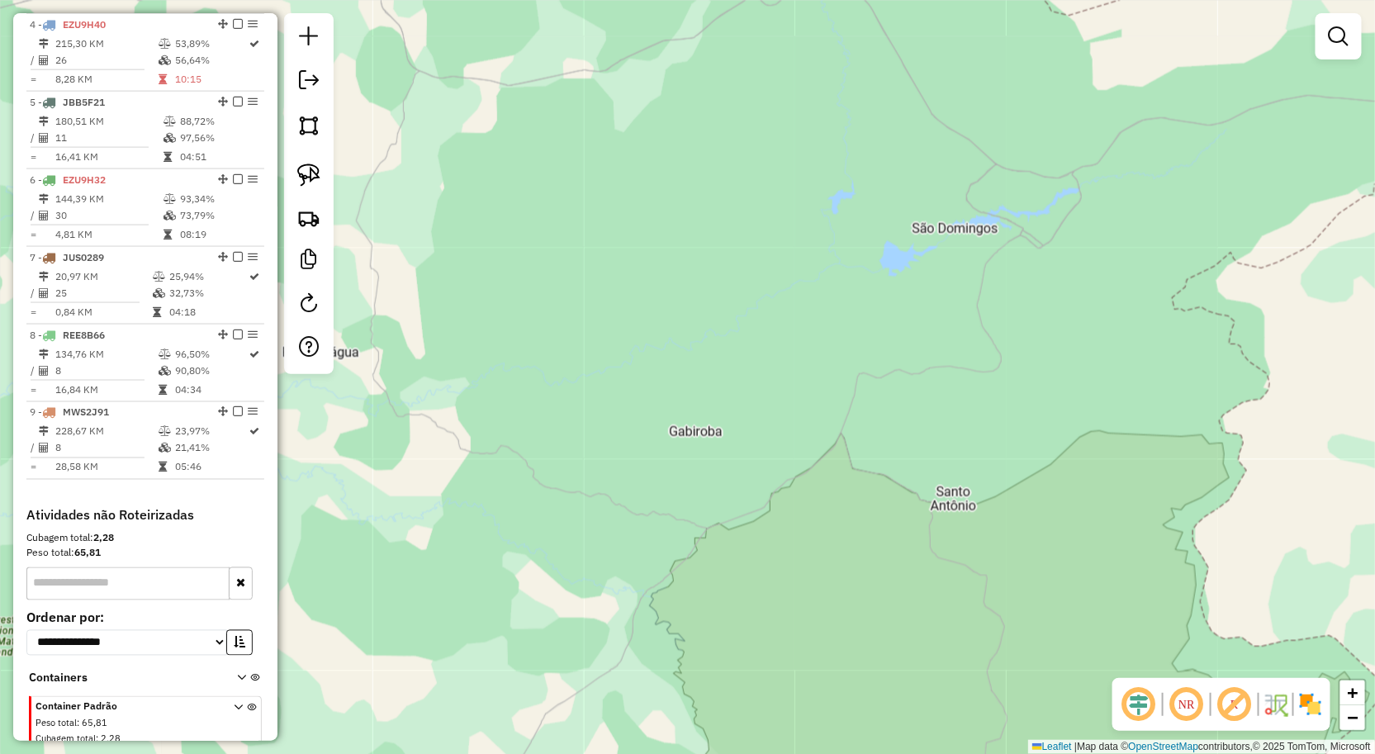
drag, startPoint x: 877, startPoint y: 485, endPoint x: 872, endPoint y: 492, distance: 8.9
click at [872, 492] on div "Janela de atendimento Grade de atendimento Capacidade Transportadoras Veículos …" at bounding box center [687, 377] width 1375 height 754
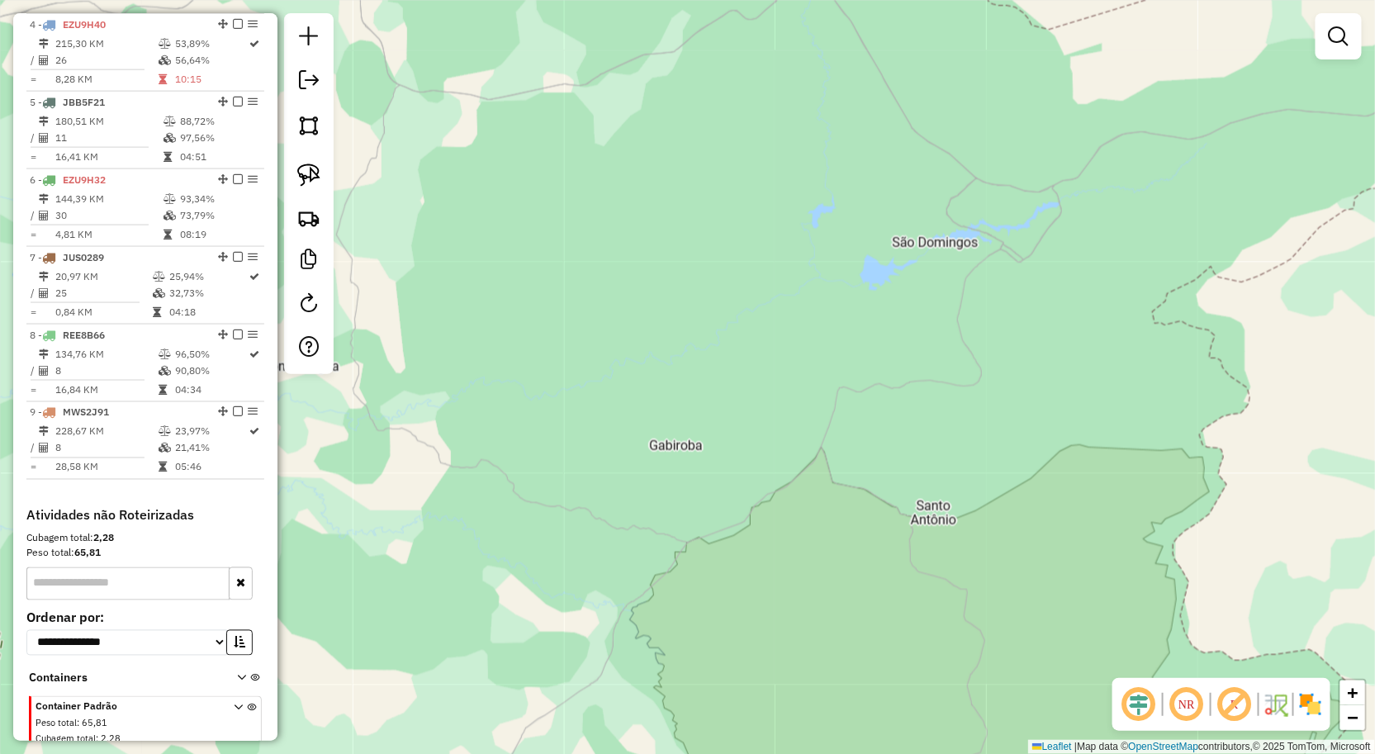
drag, startPoint x: 950, startPoint y: 422, endPoint x: 930, endPoint y: 436, distance: 24.3
click at [930, 436] on div "Janela de atendimento Grade de atendimento Capacidade Transportadoras Veículos …" at bounding box center [687, 377] width 1375 height 754
drag, startPoint x: 740, startPoint y: 656, endPoint x: 819, endPoint y: 577, distance: 111.6
click at [815, 581] on div "Janela de atendimento Grade de atendimento Capacidade Transportadoras Veículos …" at bounding box center [687, 377] width 1375 height 754
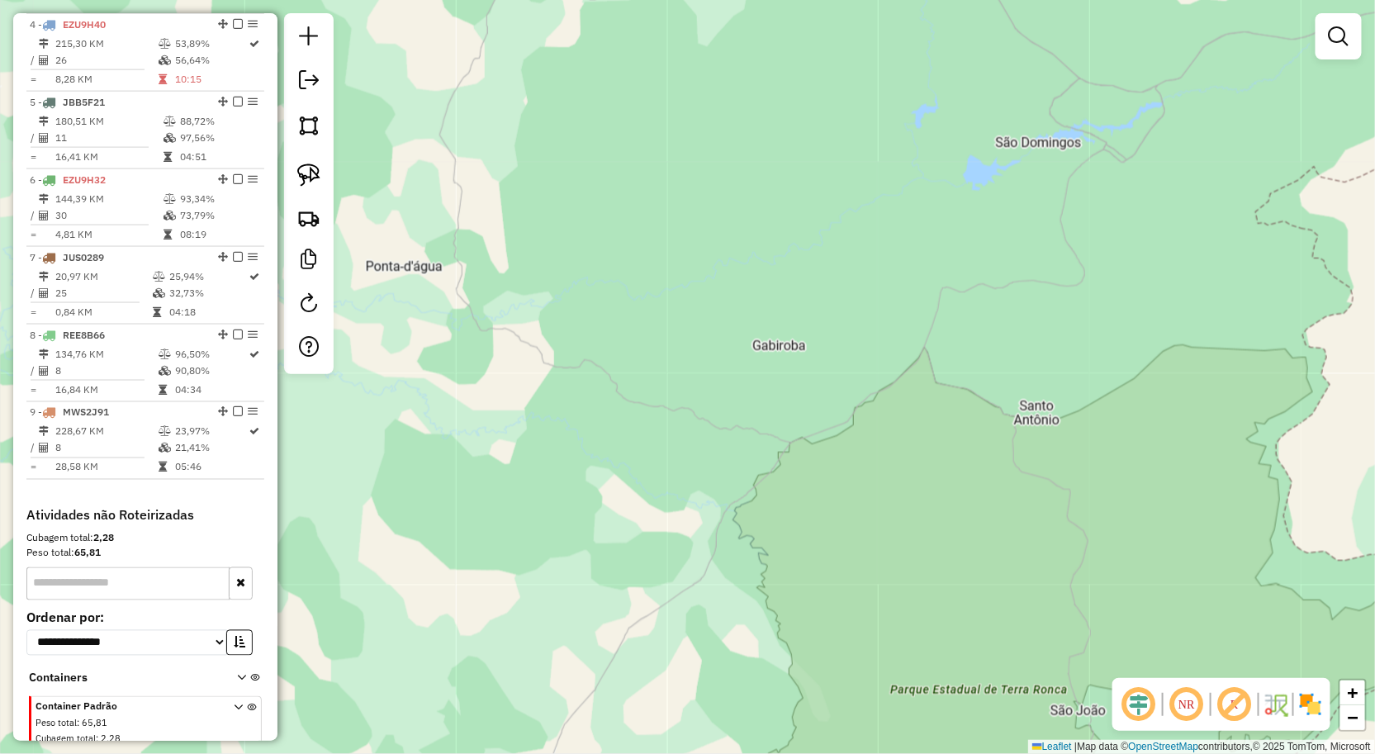
drag, startPoint x: 804, startPoint y: 542, endPoint x: 828, endPoint y: 505, distance: 43.5
click at [828, 507] on div "Janela de atendimento Grade de atendimento Capacidade Transportadoras Veículos …" at bounding box center [687, 377] width 1375 height 754
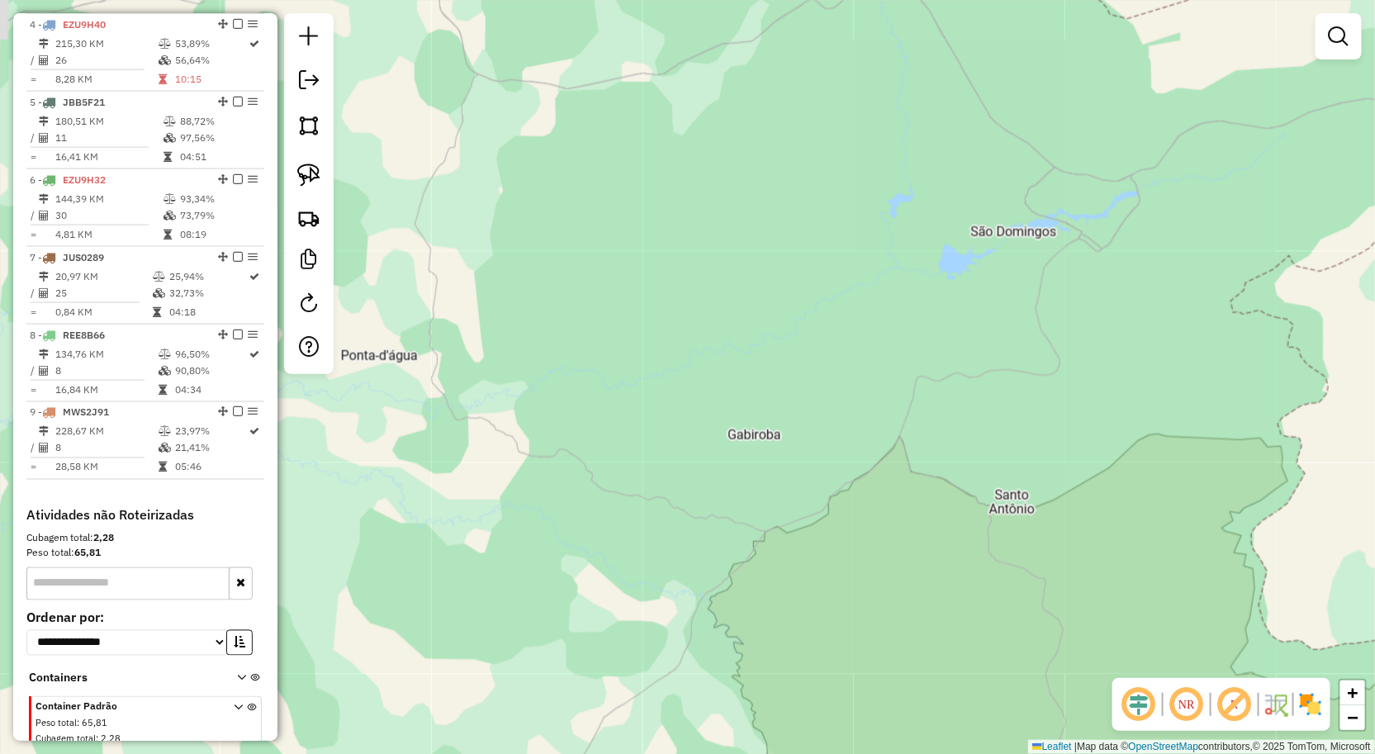
click at [822, 519] on div "Janela de atendimento Grade de atendimento Capacidade Transportadoras Veículos …" at bounding box center [687, 377] width 1375 height 754
drag, startPoint x: 730, startPoint y: 515, endPoint x: 780, endPoint y: 514, distance: 49.6
click at [779, 514] on div "Janela de atendimento Grade de atendimento Capacidade Transportadoras Veículos …" at bounding box center [687, 377] width 1375 height 754
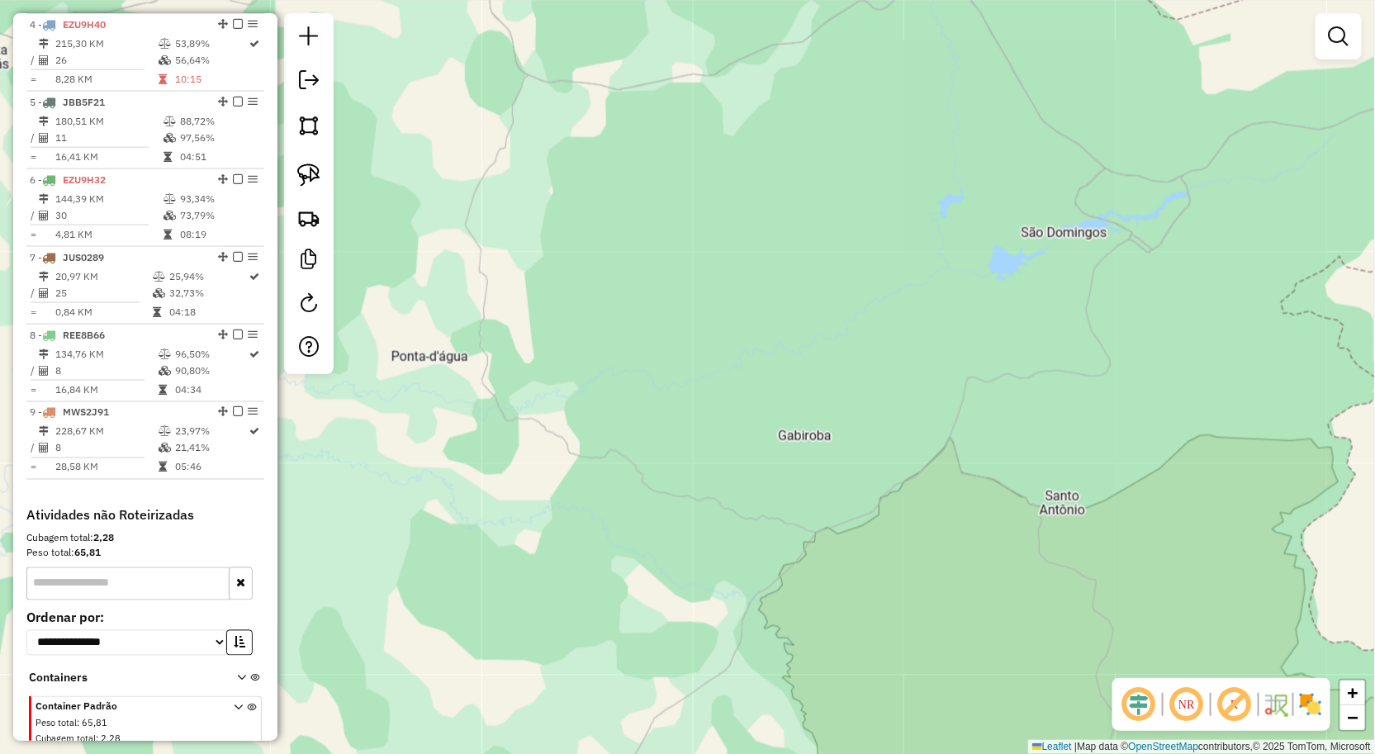
drag, startPoint x: 681, startPoint y: 463, endPoint x: 753, endPoint y: 545, distance: 109.4
click at [752, 547] on div "Janela de atendimento Grade de atendimento Capacidade Transportadoras Veículos …" at bounding box center [687, 377] width 1375 height 754
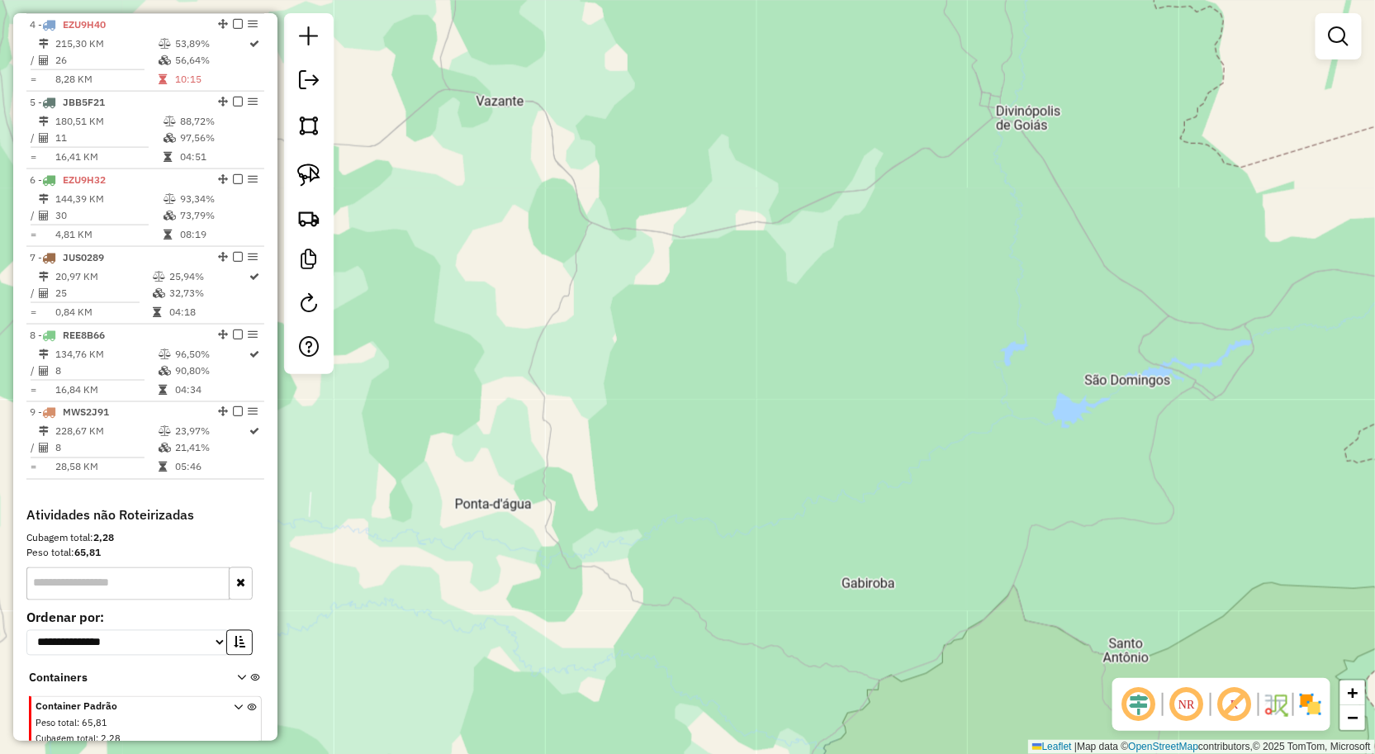
drag, startPoint x: 712, startPoint y: 525, endPoint x: 686, endPoint y: 492, distance: 42.3
click at [712, 547] on div "Janela de atendimento Grade de atendimento Capacidade Transportadoras Veículos …" at bounding box center [687, 377] width 1375 height 754
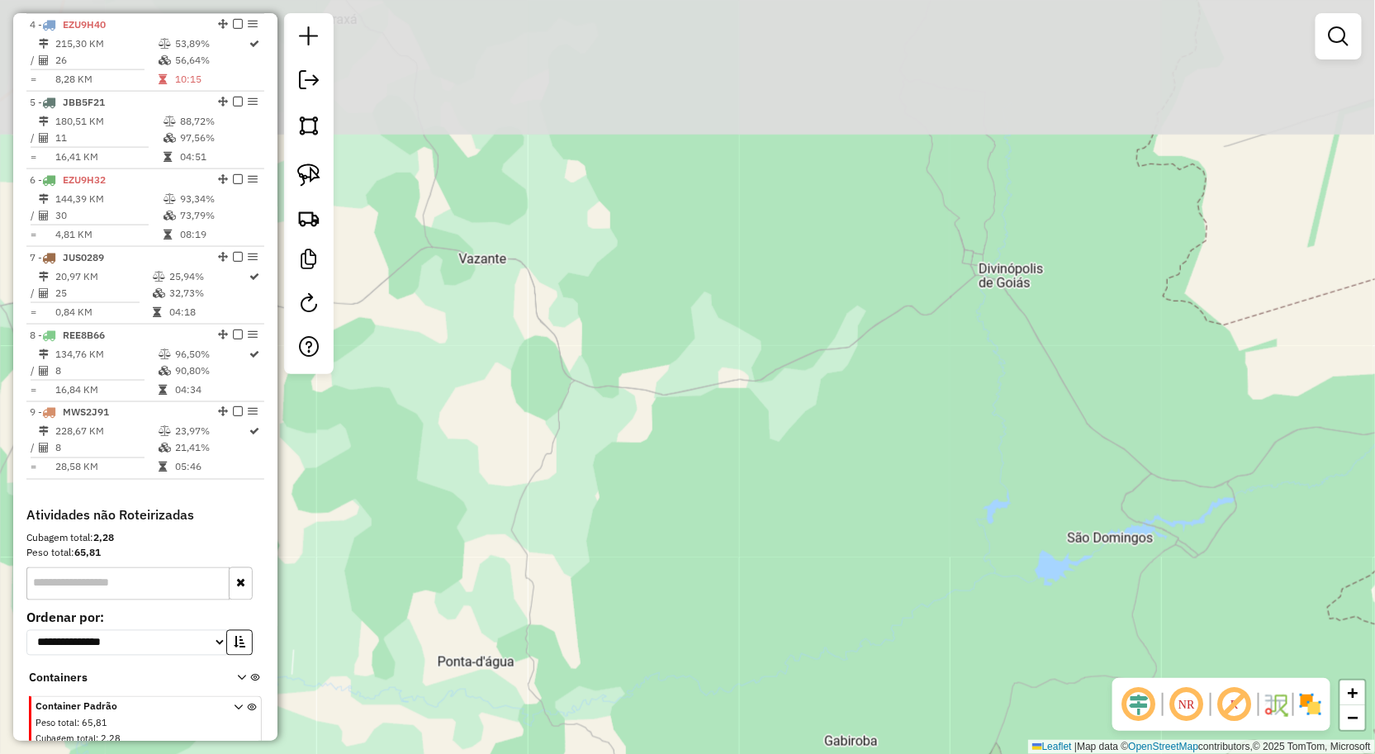
drag, startPoint x: 551, startPoint y: 269, endPoint x: 534, endPoint y: 425, distance: 156.2
click at [534, 425] on div "Janela de atendimento Grade de atendimento Capacidade Transportadoras Veículos …" at bounding box center [687, 377] width 1375 height 754
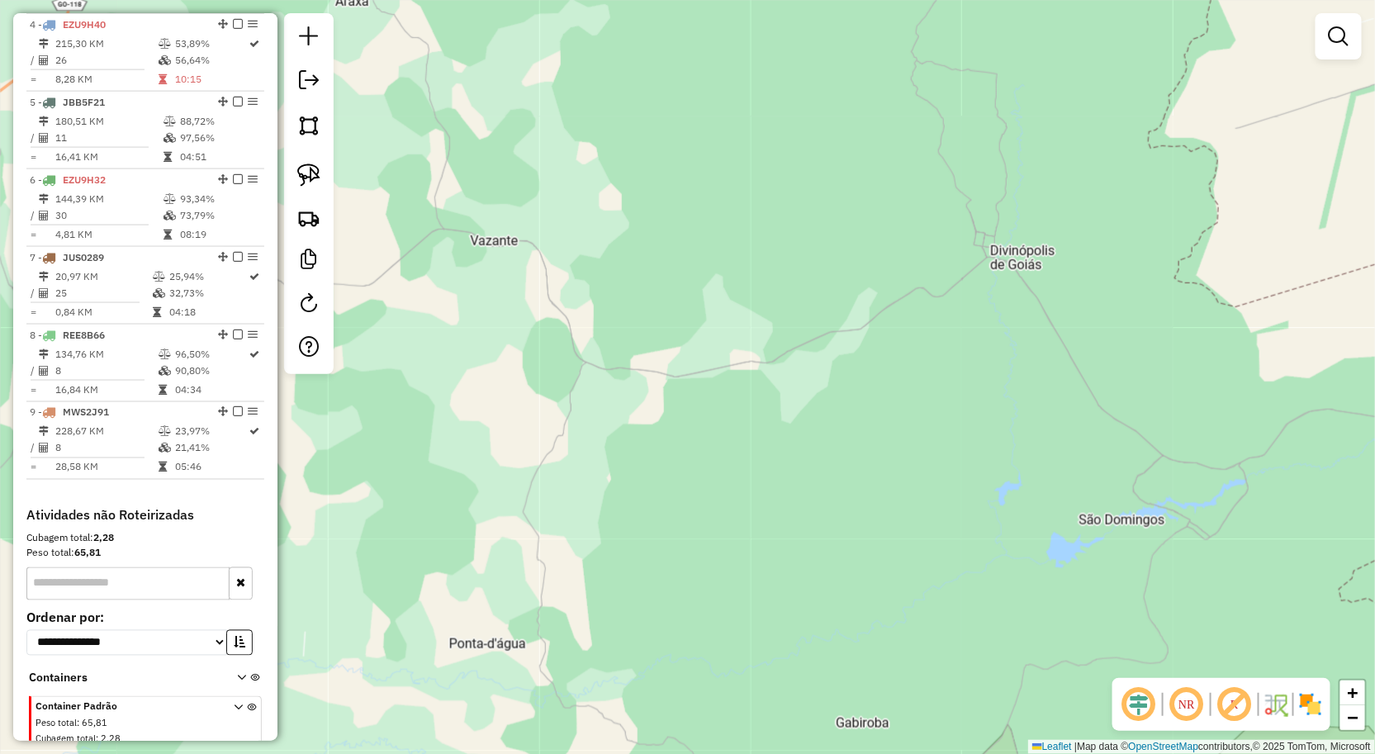
drag, startPoint x: 610, startPoint y: 515, endPoint x: 629, endPoint y: 435, distance: 82.3
click at [629, 439] on div "Janela de atendimento Grade de atendimento Capacidade Transportadoras Veículos …" at bounding box center [687, 377] width 1375 height 754
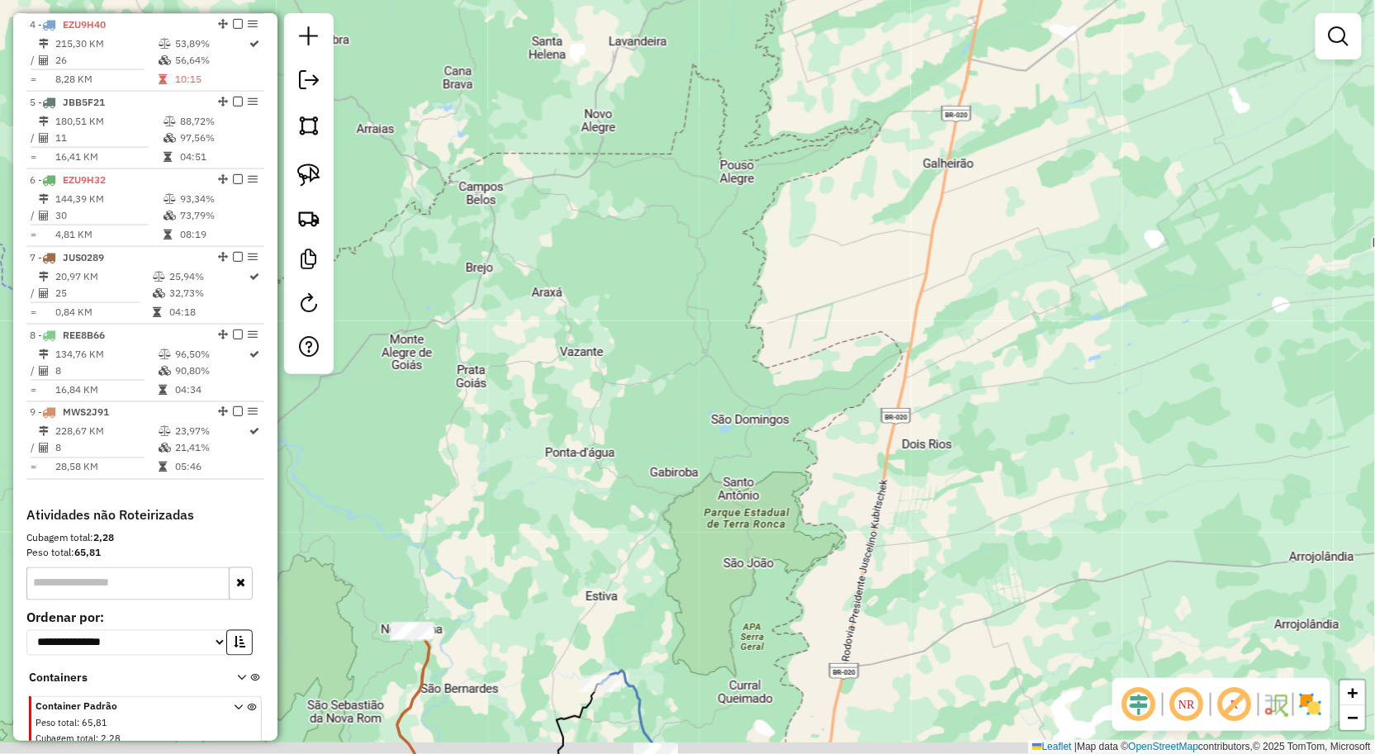
drag, startPoint x: 631, startPoint y: 464, endPoint x: 699, endPoint y: 455, distance: 68.3
click at [690, 455] on div "Janela de atendimento Grade de atendimento Capacidade Transportadoras Veículos …" at bounding box center [687, 377] width 1375 height 754
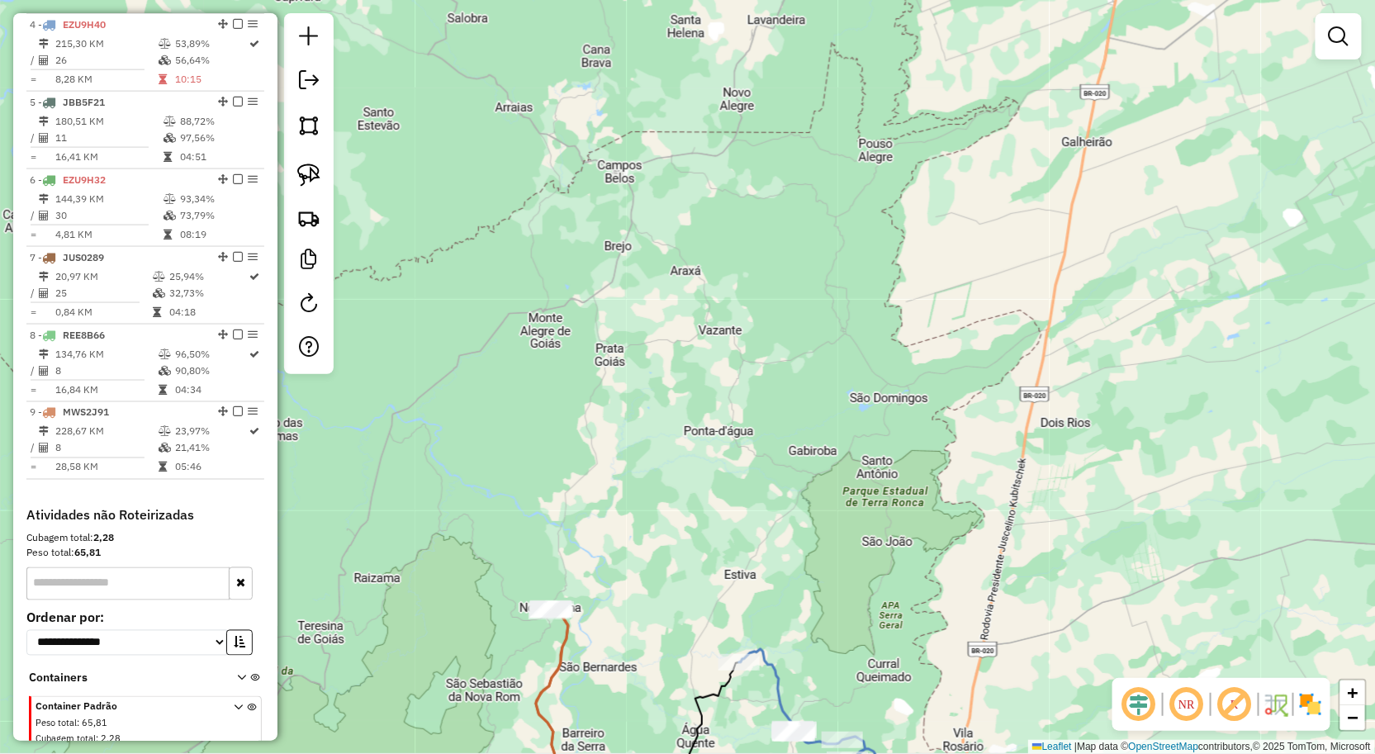
drag, startPoint x: 679, startPoint y: 579, endPoint x: 692, endPoint y: 350, distance: 229.2
click at [696, 368] on div "Janela de atendimento Grade de atendimento Capacidade Transportadoras Veículos …" at bounding box center [687, 377] width 1375 height 754
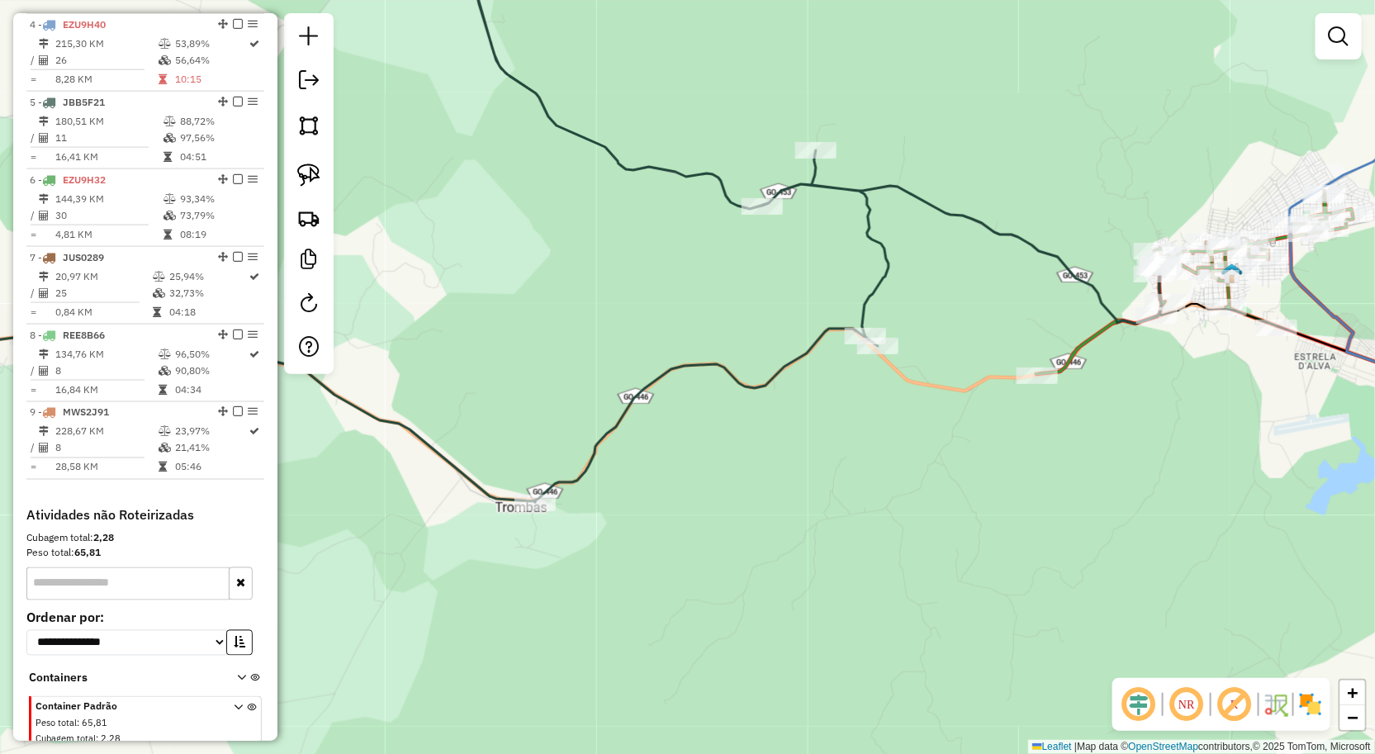
drag, startPoint x: 878, startPoint y: 477, endPoint x: 852, endPoint y: 489, distance: 28.4
click at [860, 486] on div "Janela de atendimento Grade de atendimento Capacidade Transportadoras Veículos …" at bounding box center [687, 377] width 1375 height 754
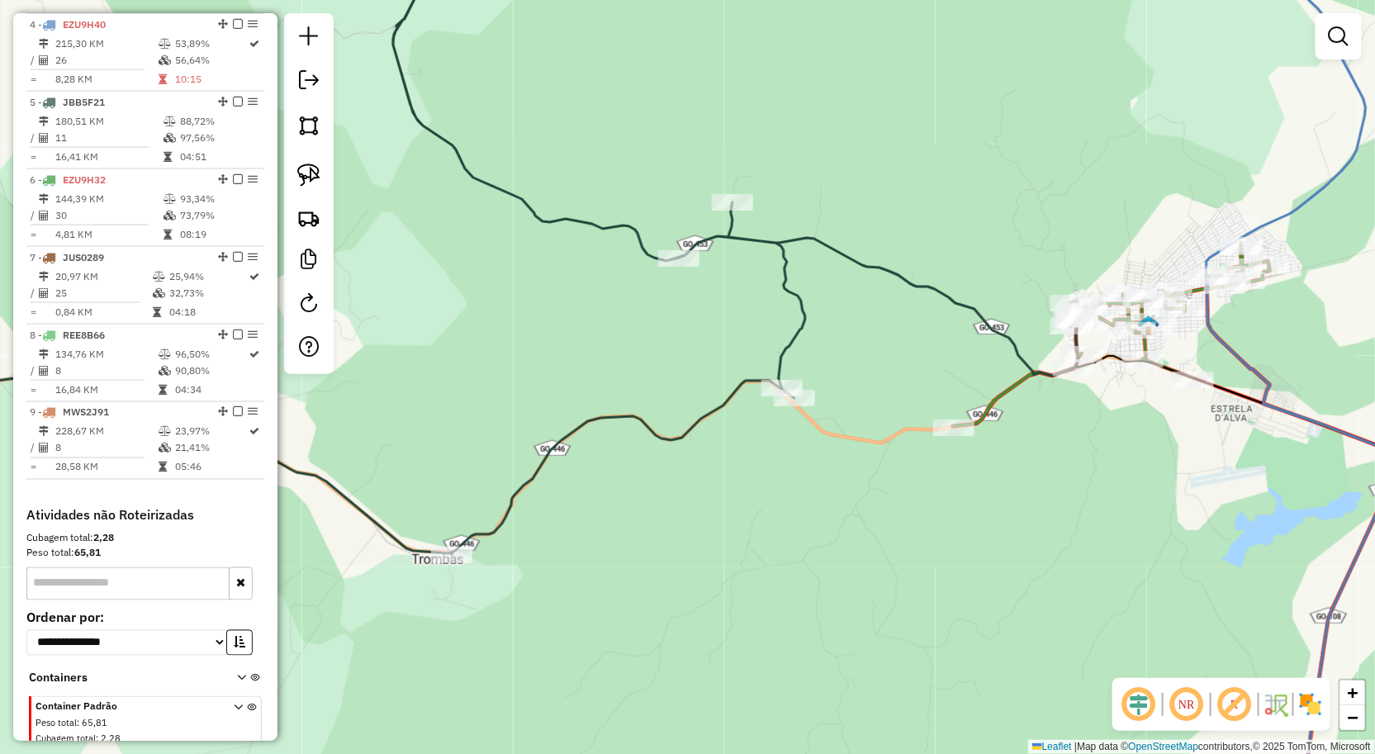
drag, startPoint x: 797, startPoint y: 454, endPoint x: 764, endPoint y: 491, distance: 49.1
click at [765, 489] on div "Janela de atendimento Grade de atendimento Capacidade Transportadoras Veículos …" at bounding box center [687, 377] width 1375 height 754
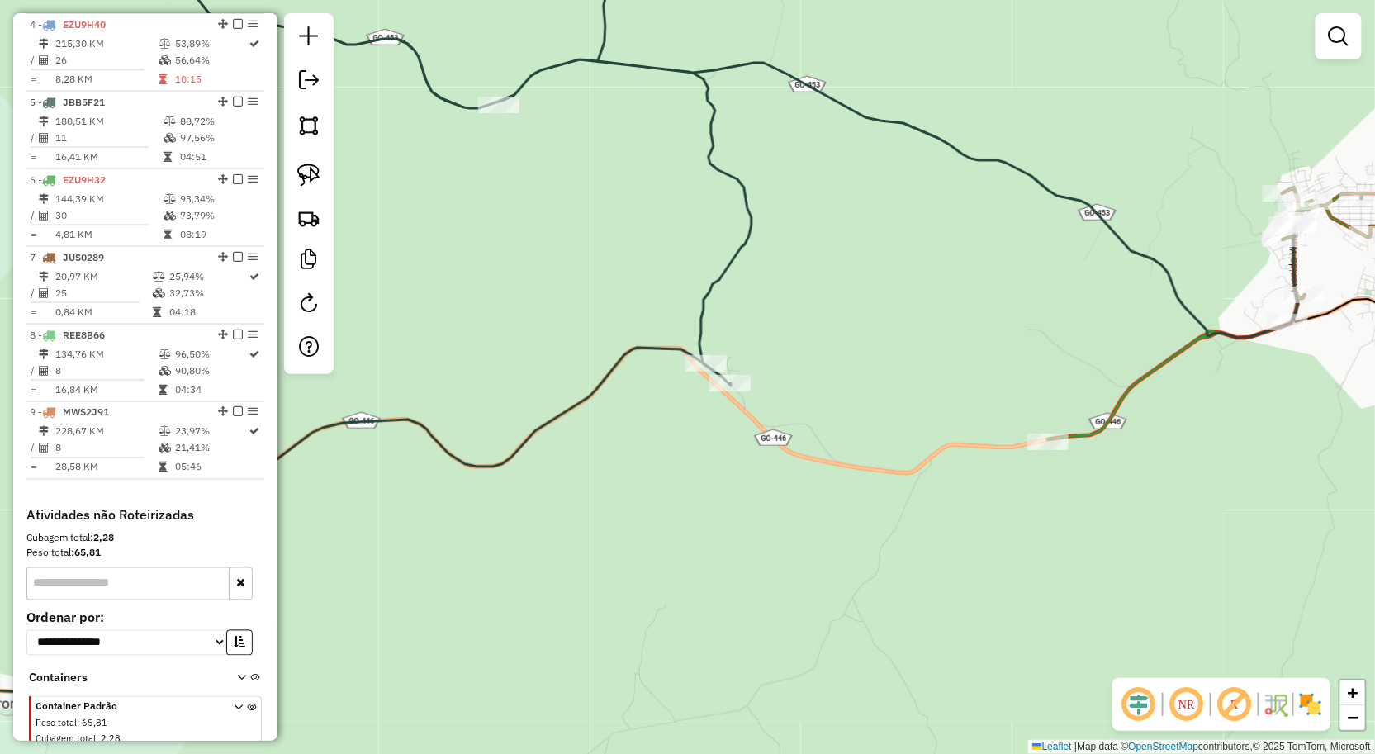
drag, startPoint x: 787, startPoint y: 491, endPoint x: 680, endPoint y: 472, distance: 109.0
click at [743, 502] on div "Janela de atendimento Grade de atendimento Capacidade Transportadoras Veículos …" at bounding box center [687, 377] width 1375 height 754
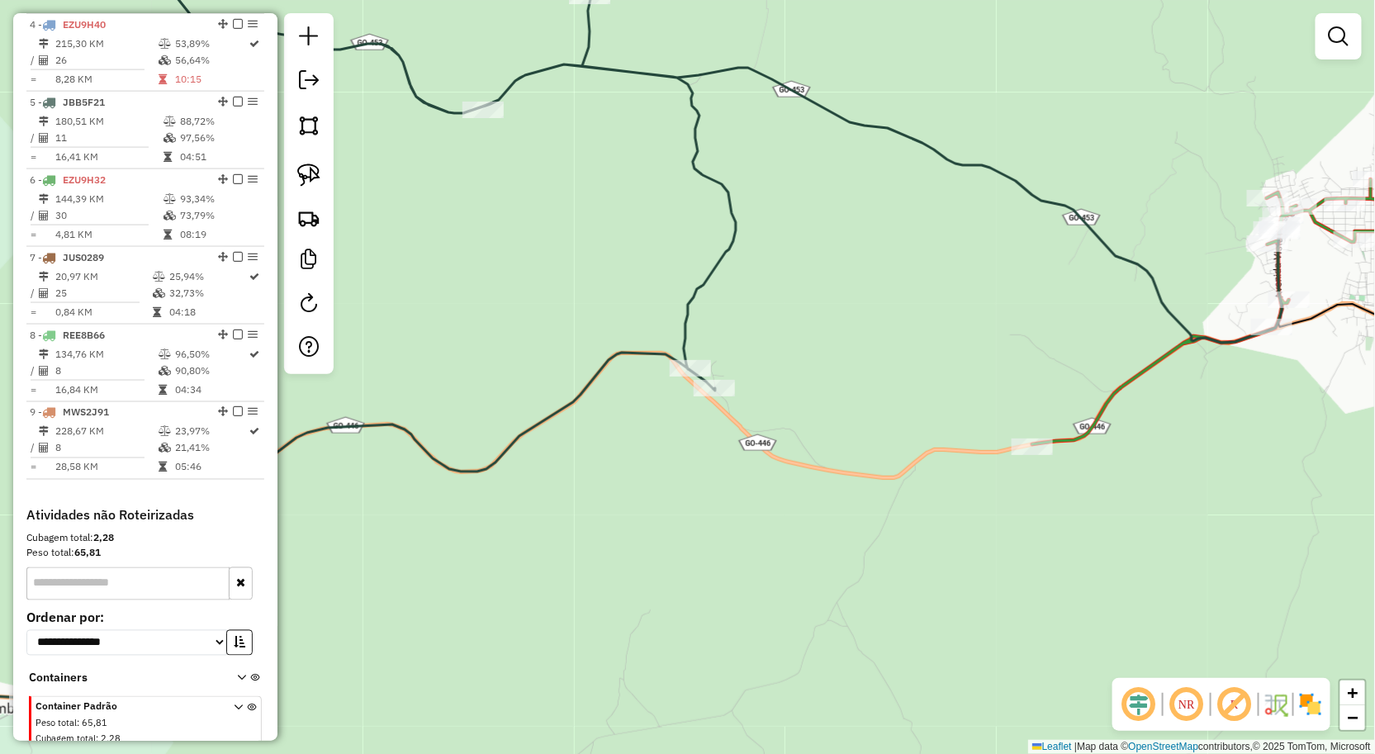
drag, startPoint x: 319, startPoint y: 183, endPoint x: 334, endPoint y: 190, distance: 16.6
click at [319, 183] on img at bounding box center [308, 175] width 23 height 23
drag, startPoint x: 591, startPoint y: 322, endPoint x: 719, endPoint y: 448, distance: 179.3
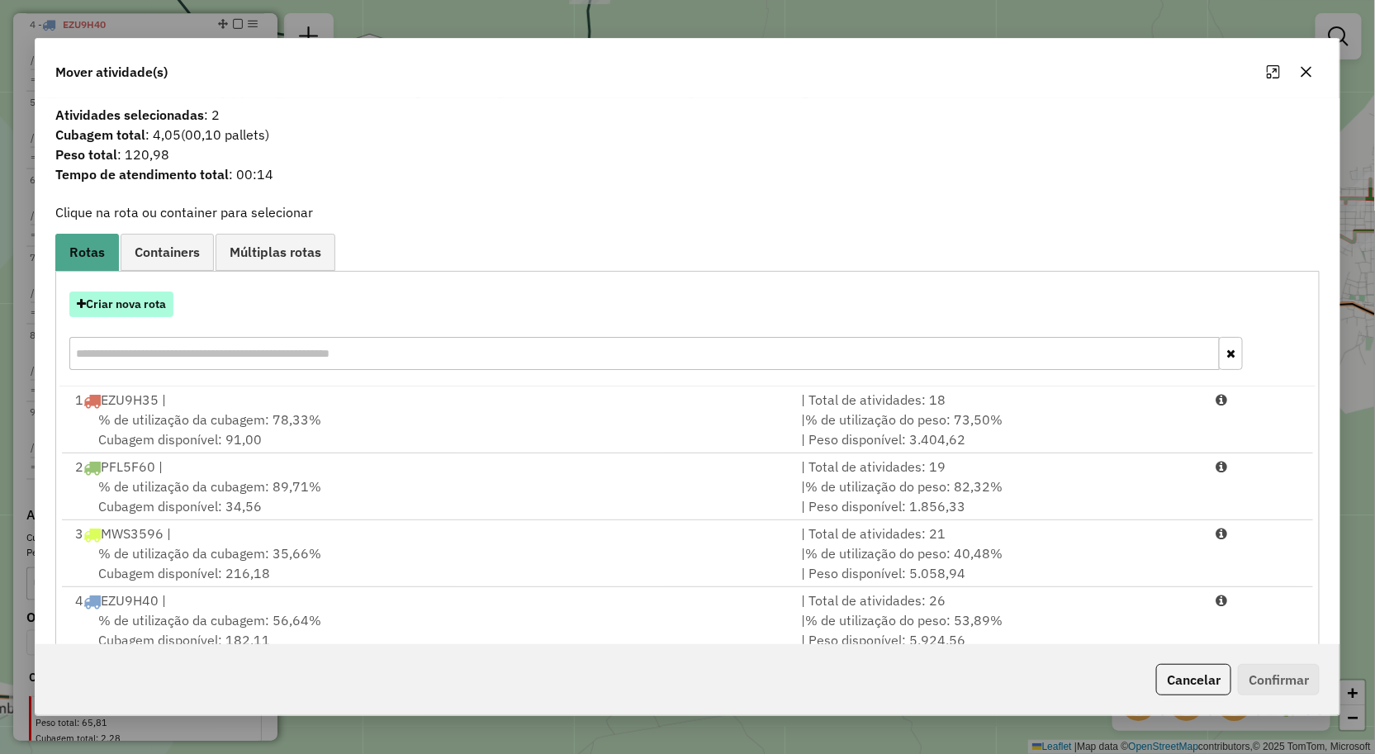
click at [160, 309] on button "Criar nova rota" at bounding box center [121, 305] width 104 height 26
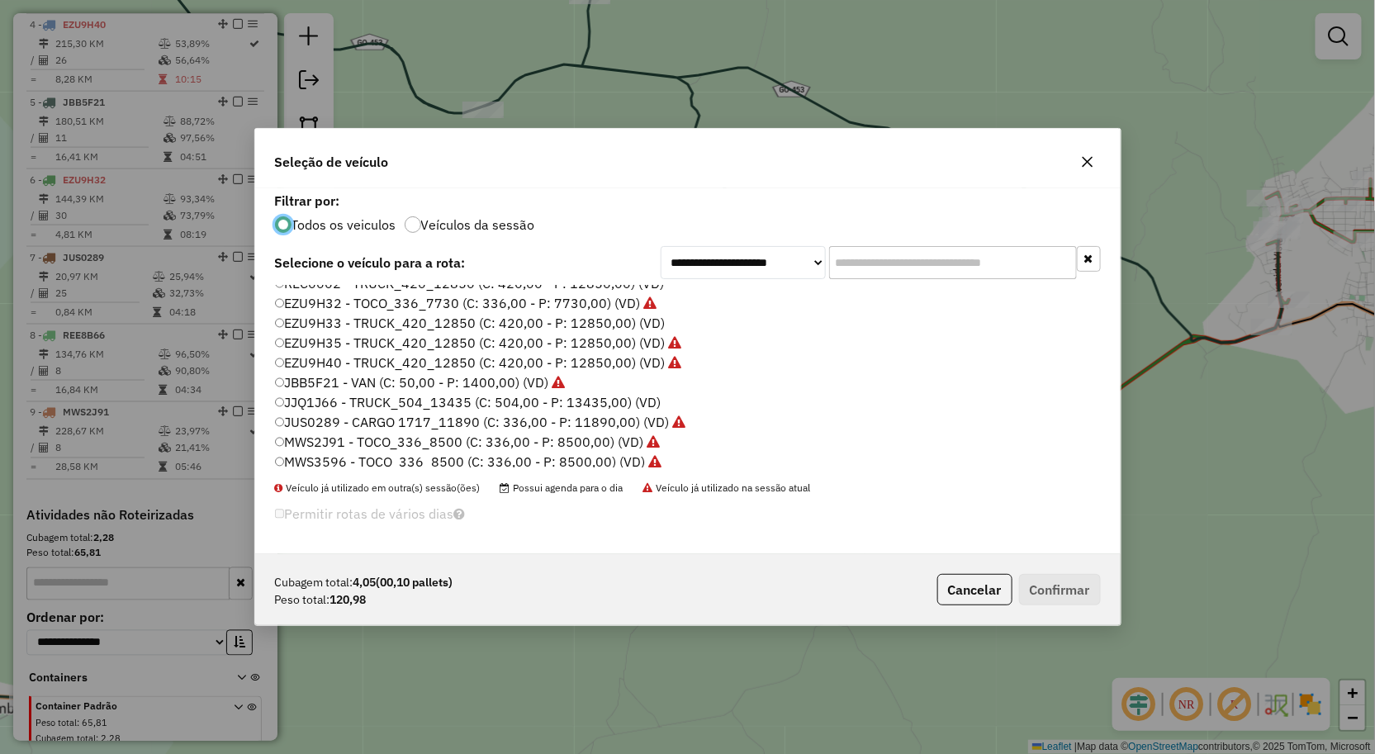
scroll to position [0, 0]
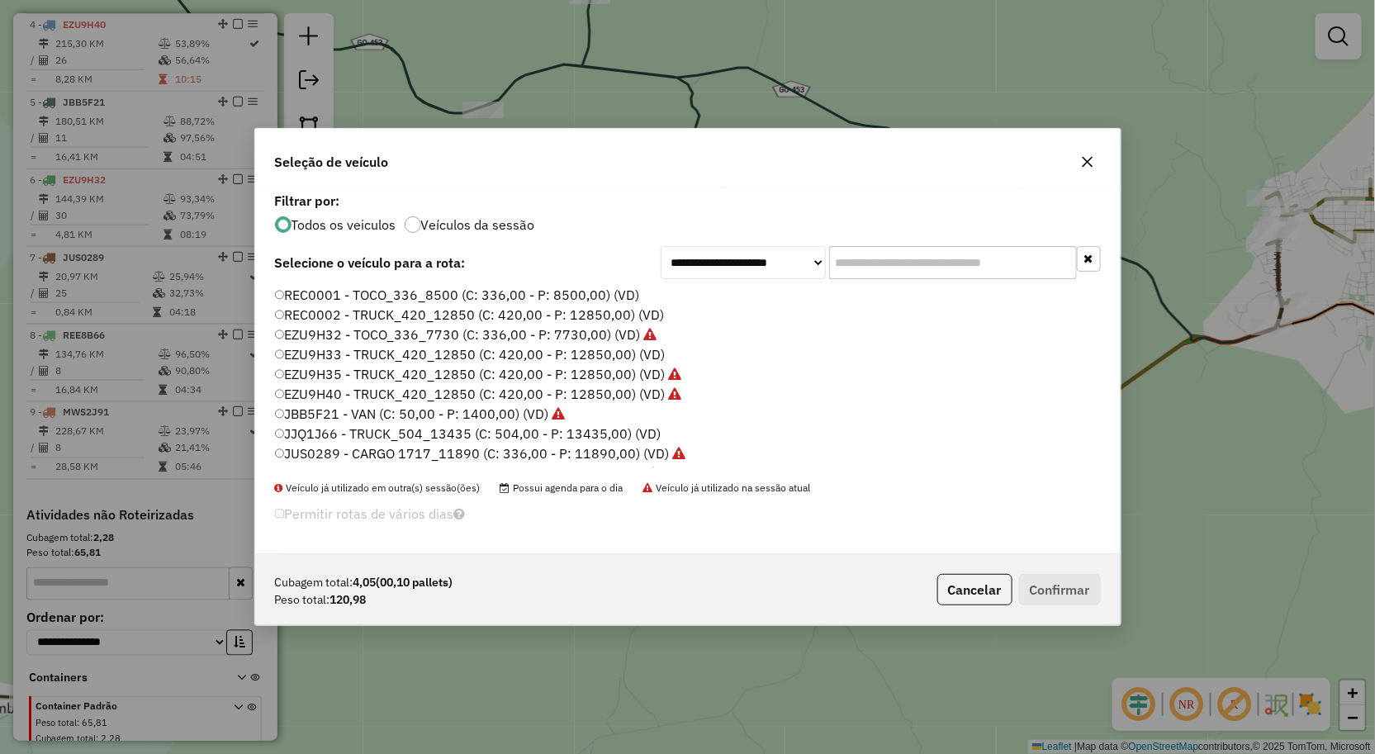
click at [368, 328] on label "EZU9H32 - TOCO_336_7730 (C: 336,00 - P: 7730,00) (VD)" at bounding box center [466, 335] width 382 height 20
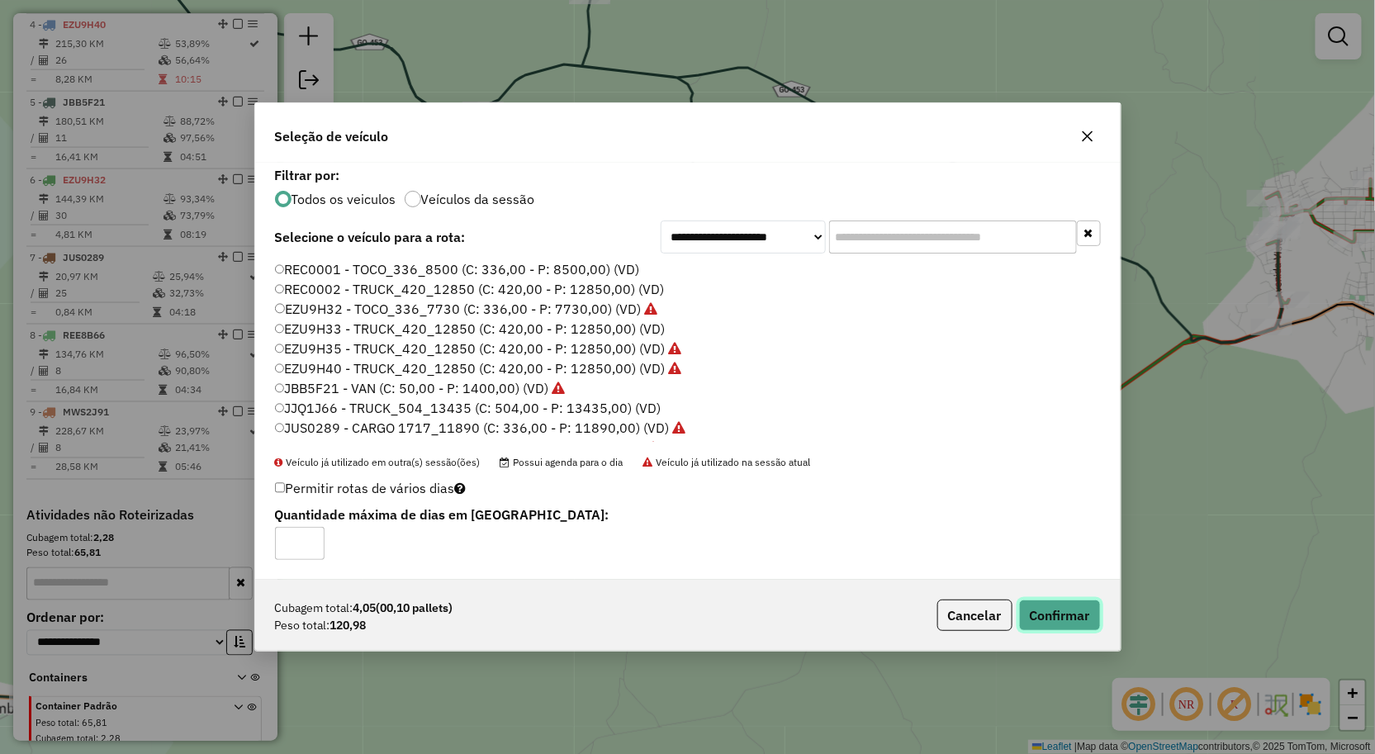
click at [1087, 615] on button "Confirmar" at bounding box center [1060, 615] width 82 height 31
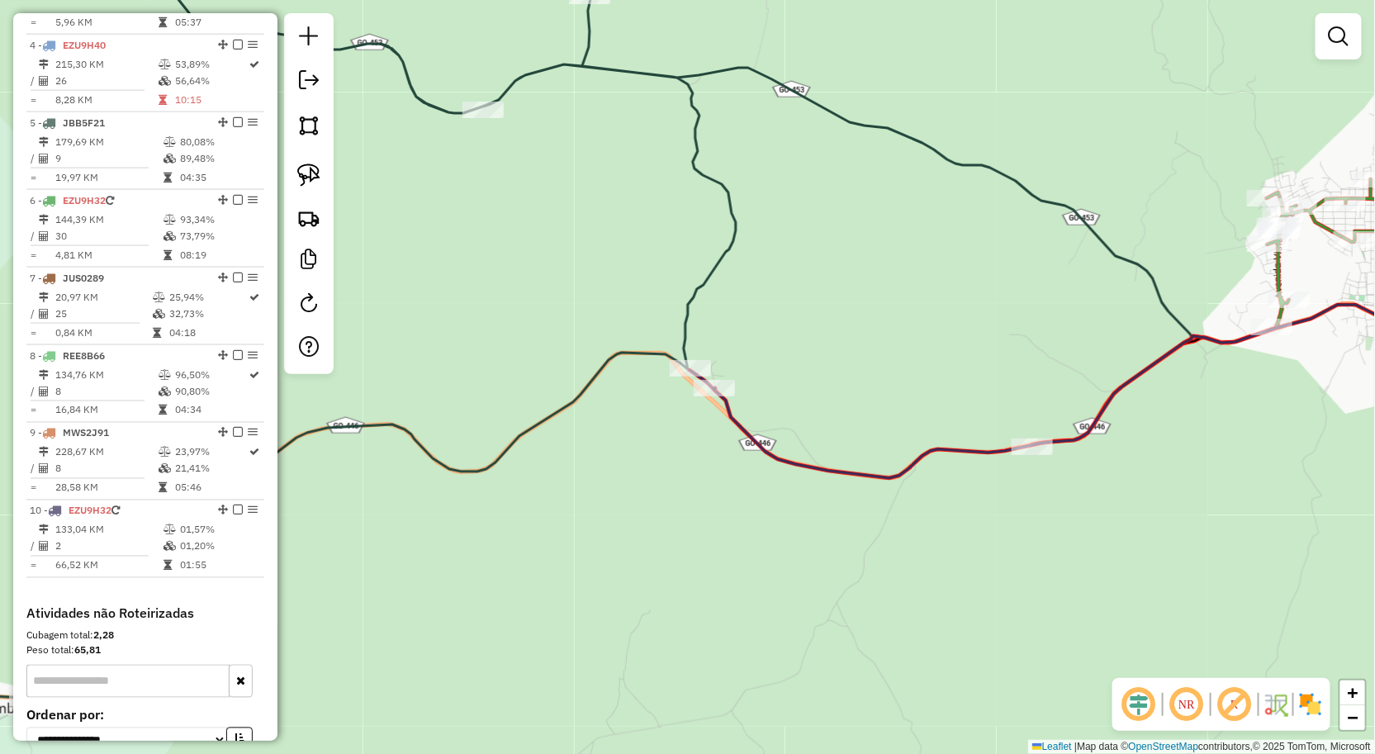
scroll to position [877, 0]
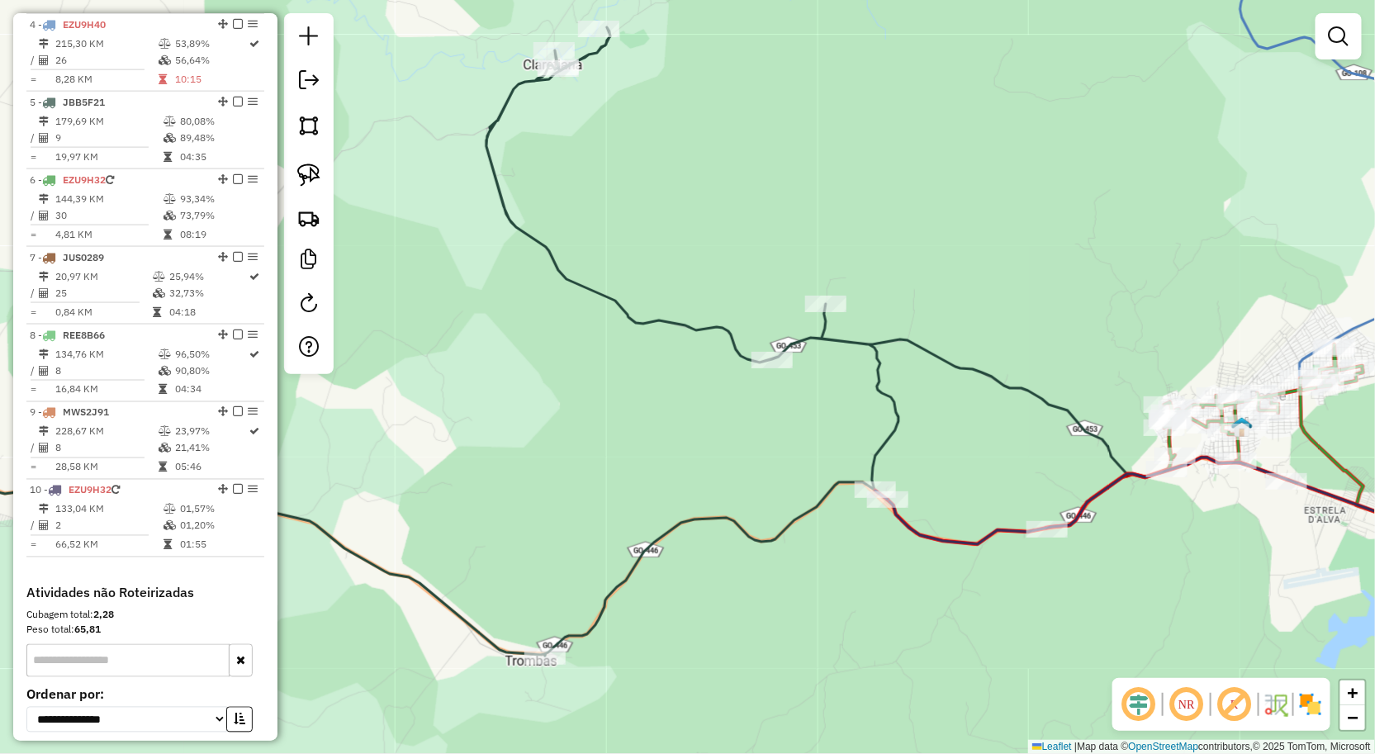
drag, startPoint x: 1153, startPoint y: 609, endPoint x: 1047, endPoint y: 607, distance: 105.7
click at [1050, 607] on div "Janela de atendimento Grade de atendimento Capacidade Transportadoras Veículos …" at bounding box center [687, 377] width 1375 height 754
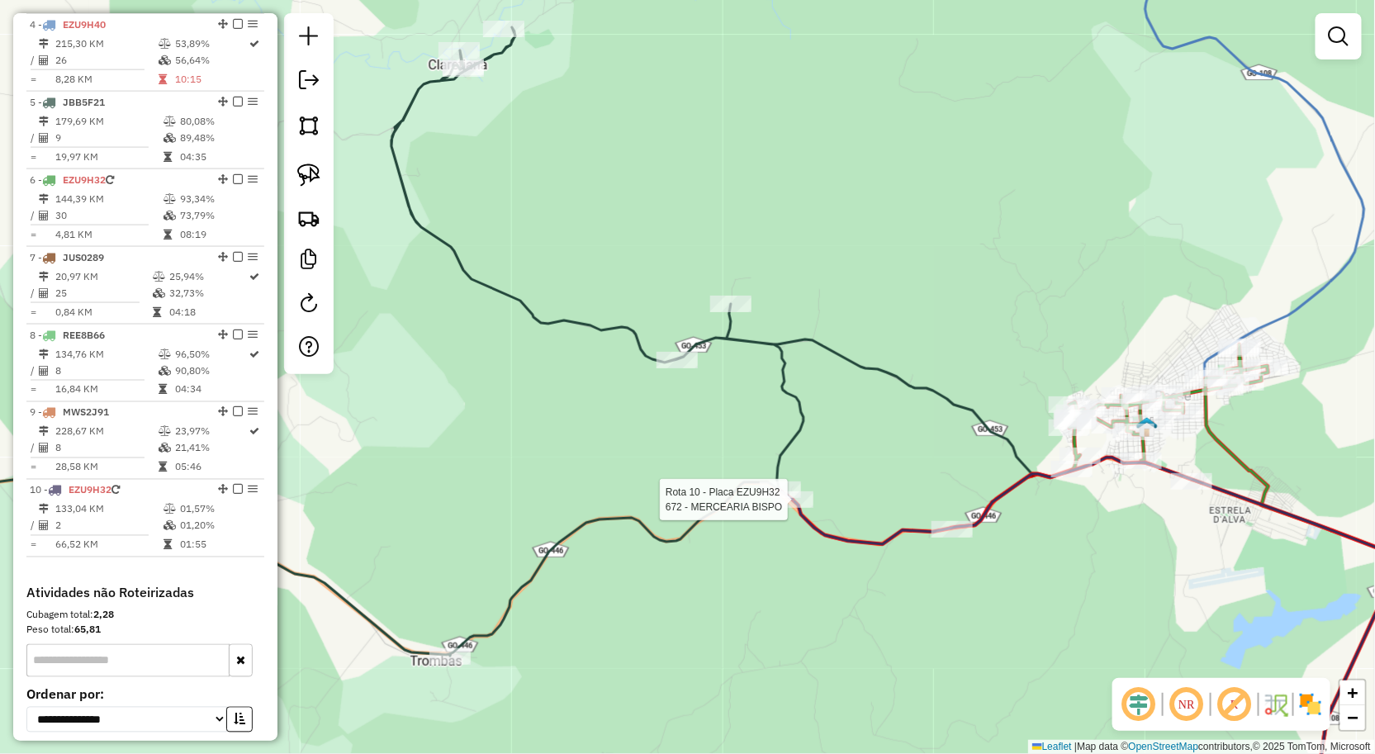
scroll to position [1032, 0]
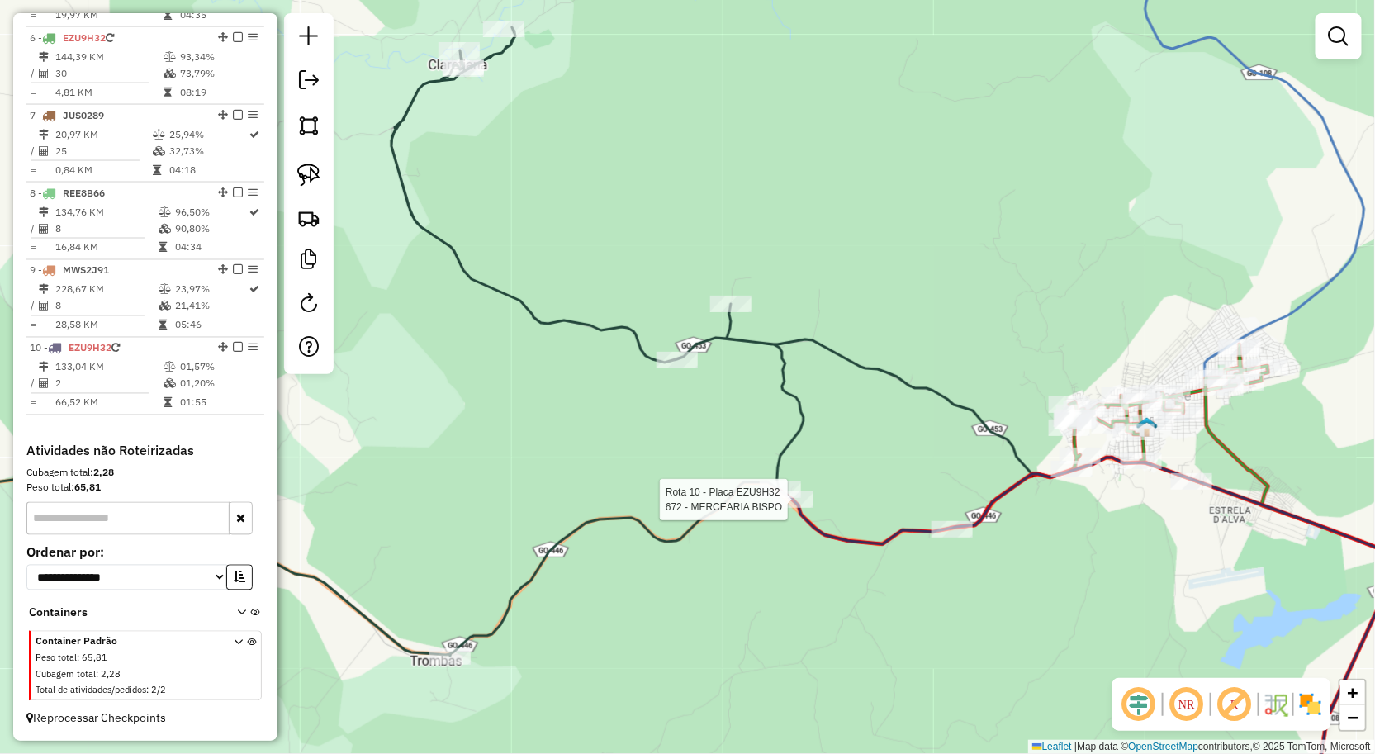
select select "**********"
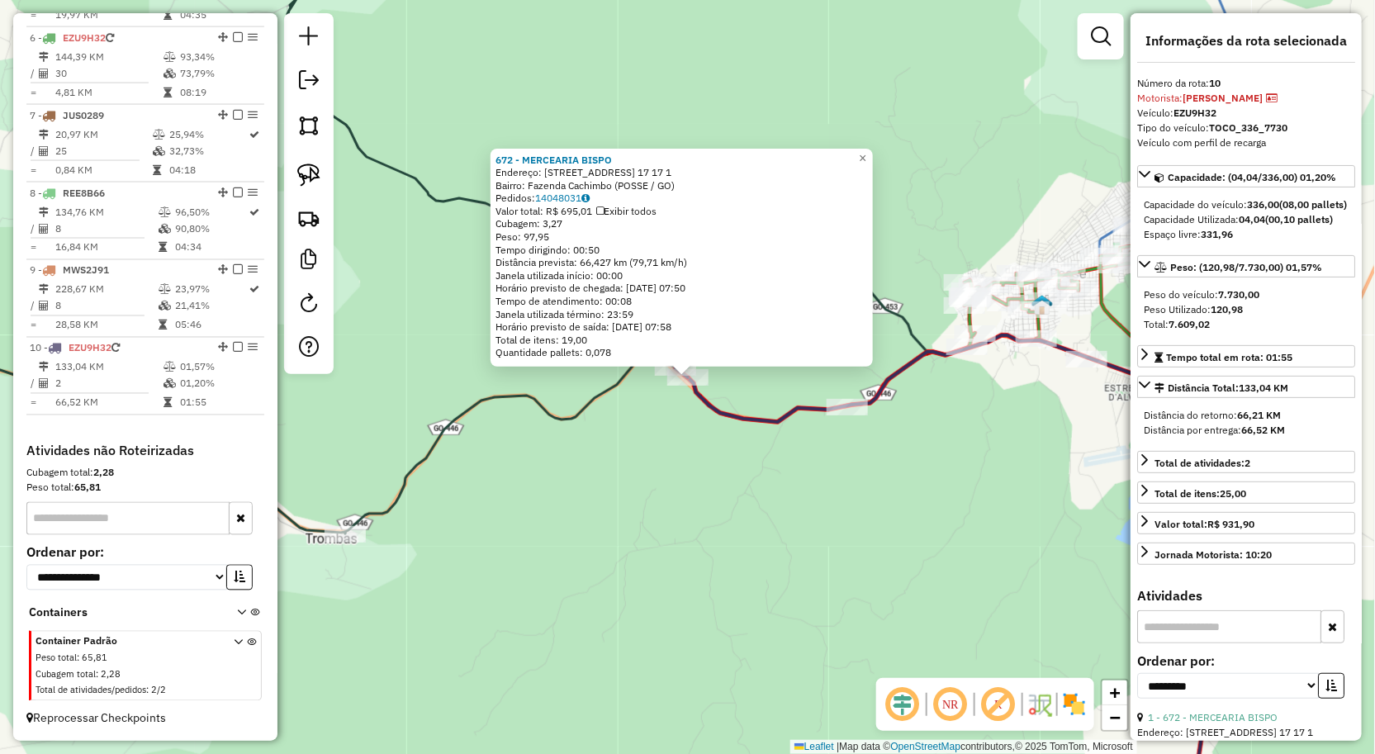
click at [788, 493] on div "672 - MERCEARIA BISPO Endereço: RUA FAZ CACHIMBO N. 17 17 1 Bairro: Fazenda Cac…" at bounding box center [687, 377] width 1375 height 754
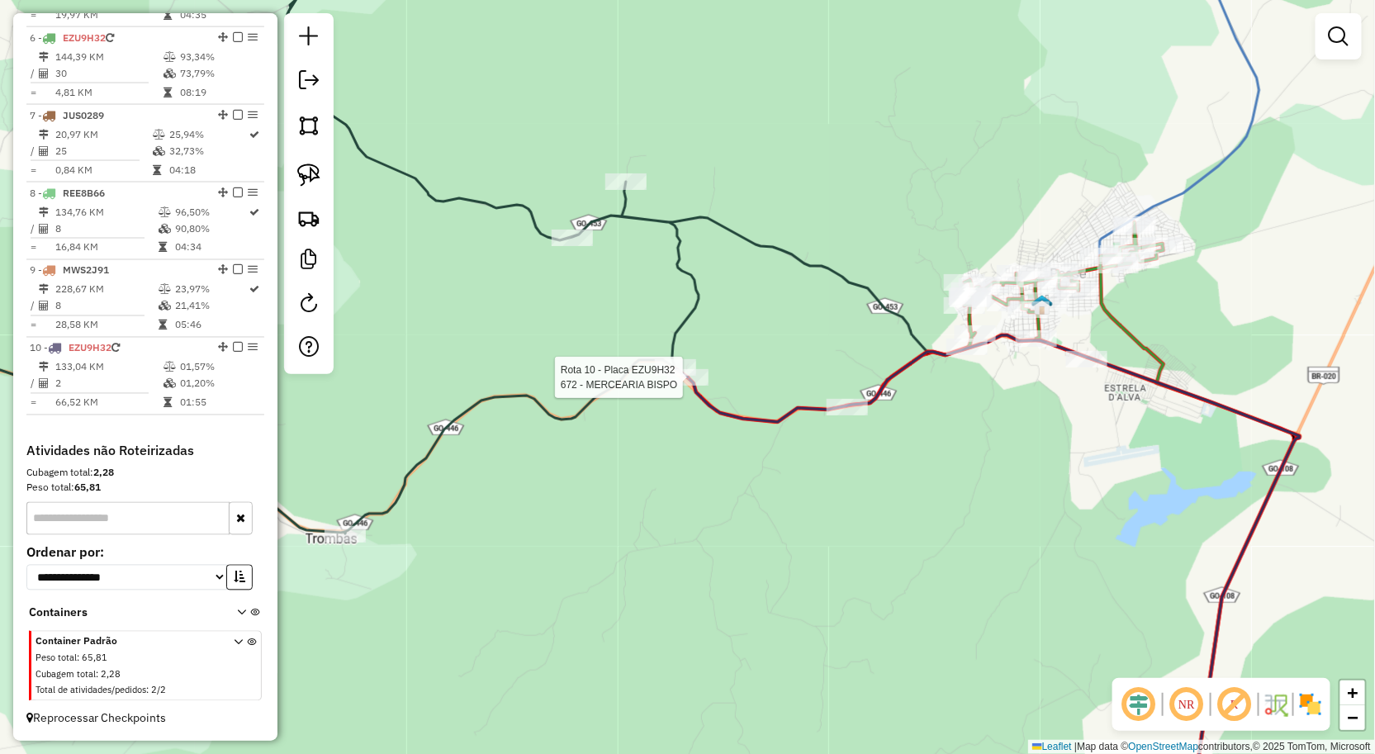
select select "**********"
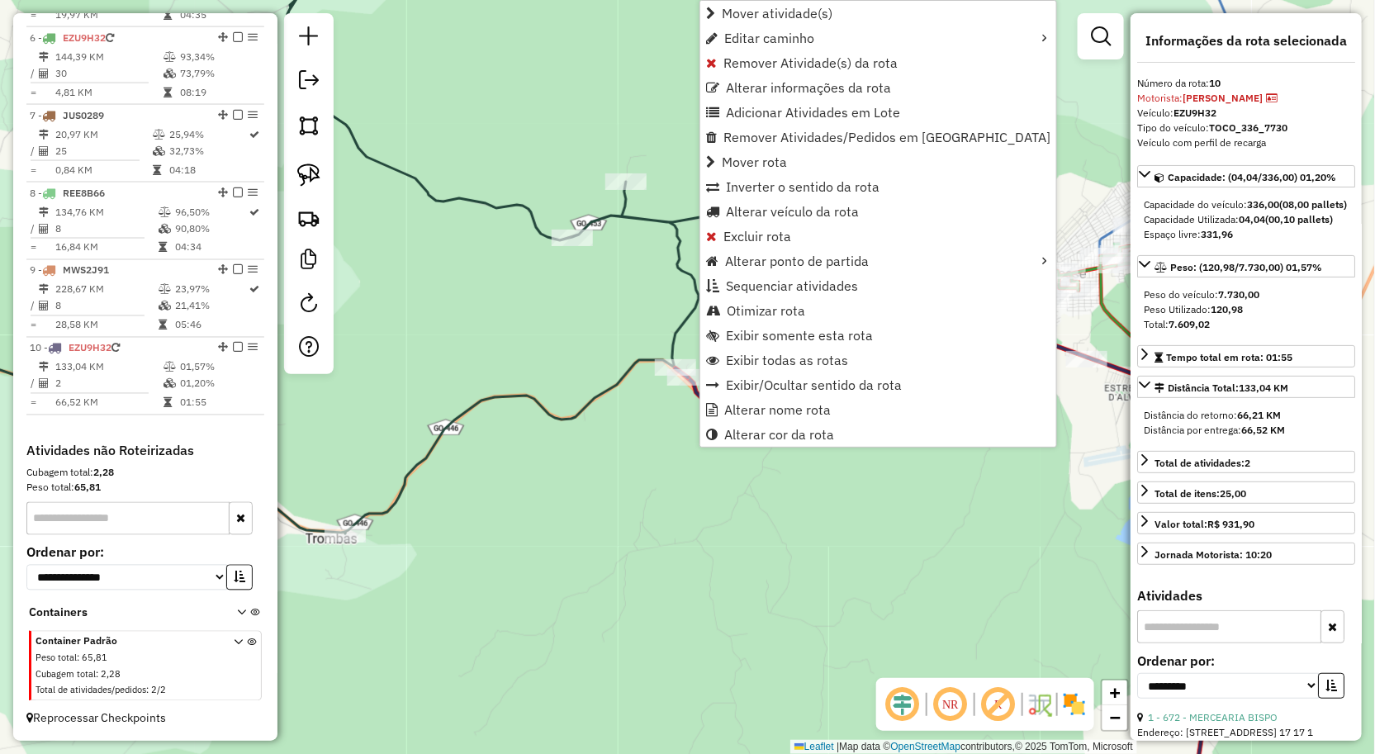
click at [721, 509] on div "Janela de atendimento Grade de atendimento Capacidade Transportadoras Veículos …" at bounding box center [687, 377] width 1375 height 754
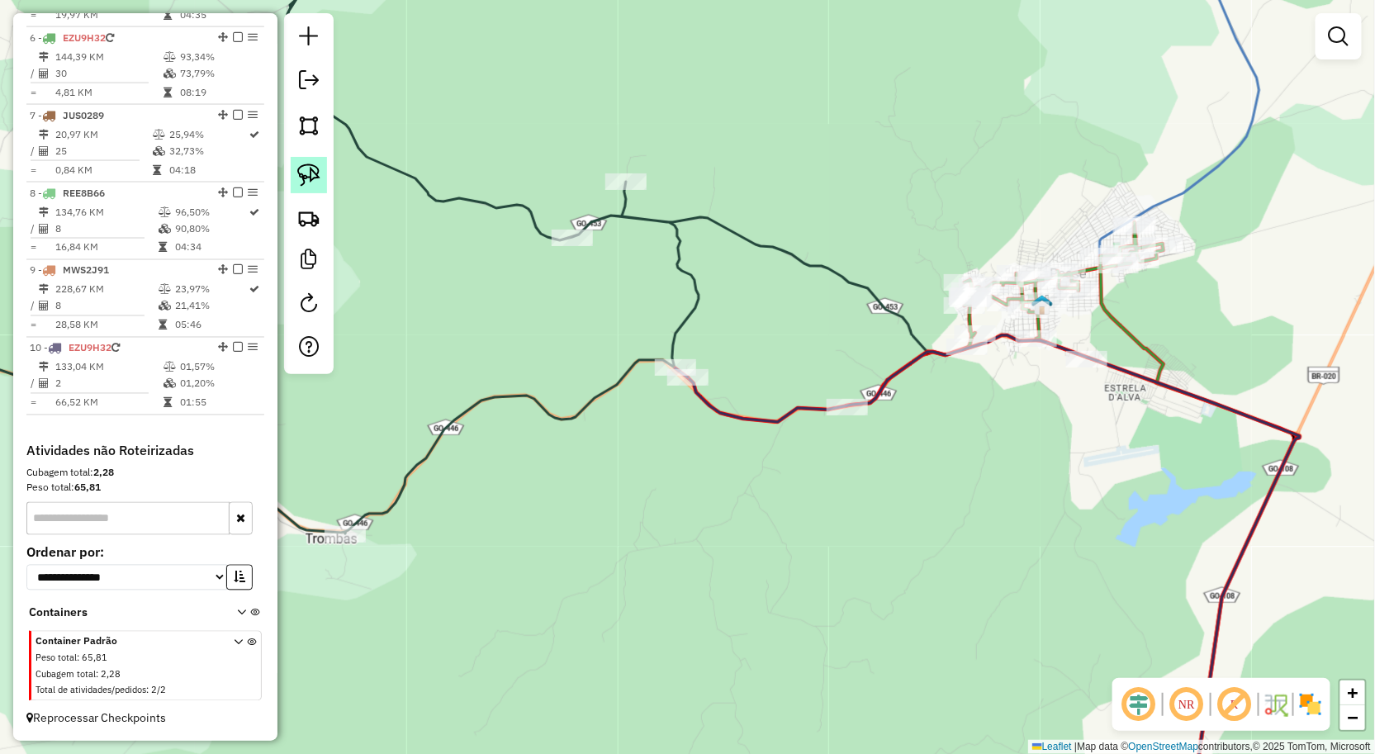
click at [325, 179] on link at bounding box center [309, 175] width 36 height 36
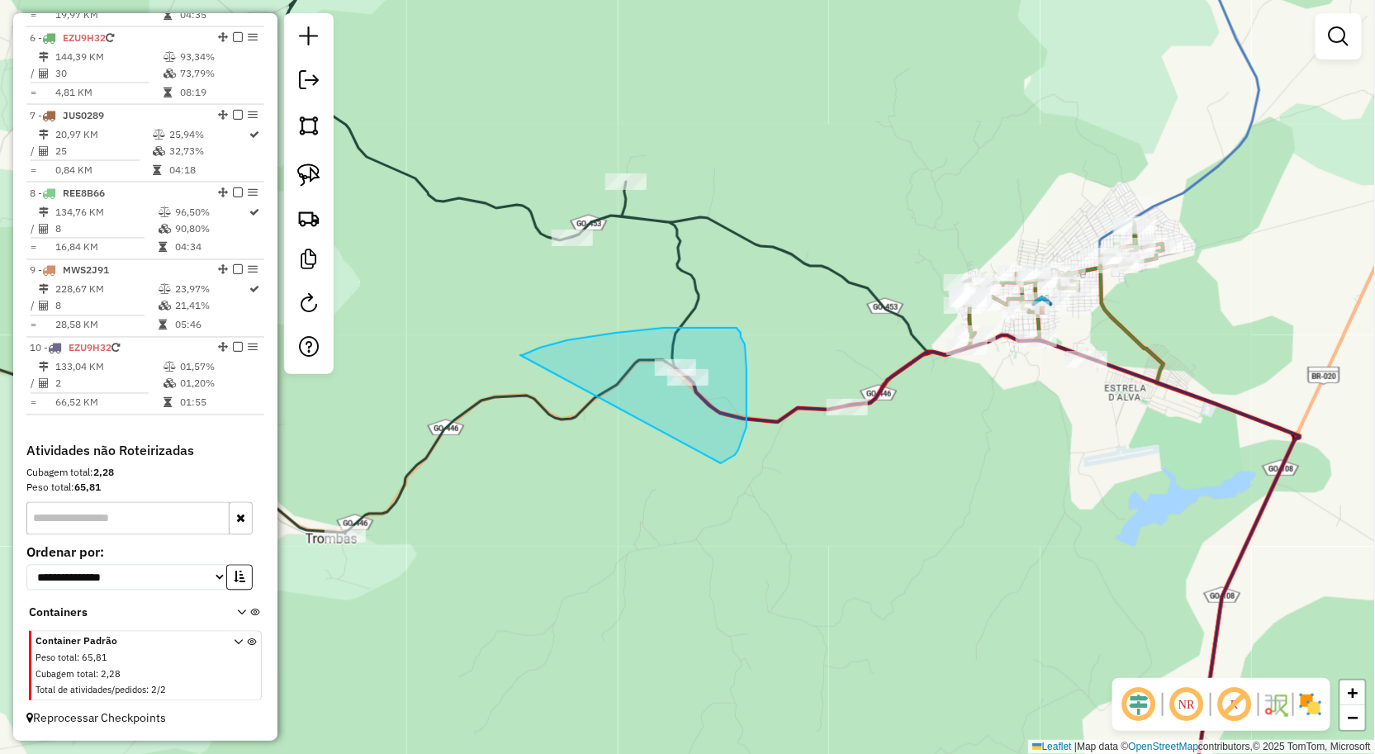
drag, startPoint x: 567, startPoint y: 340, endPoint x: 721, endPoint y: 463, distance: 196.8
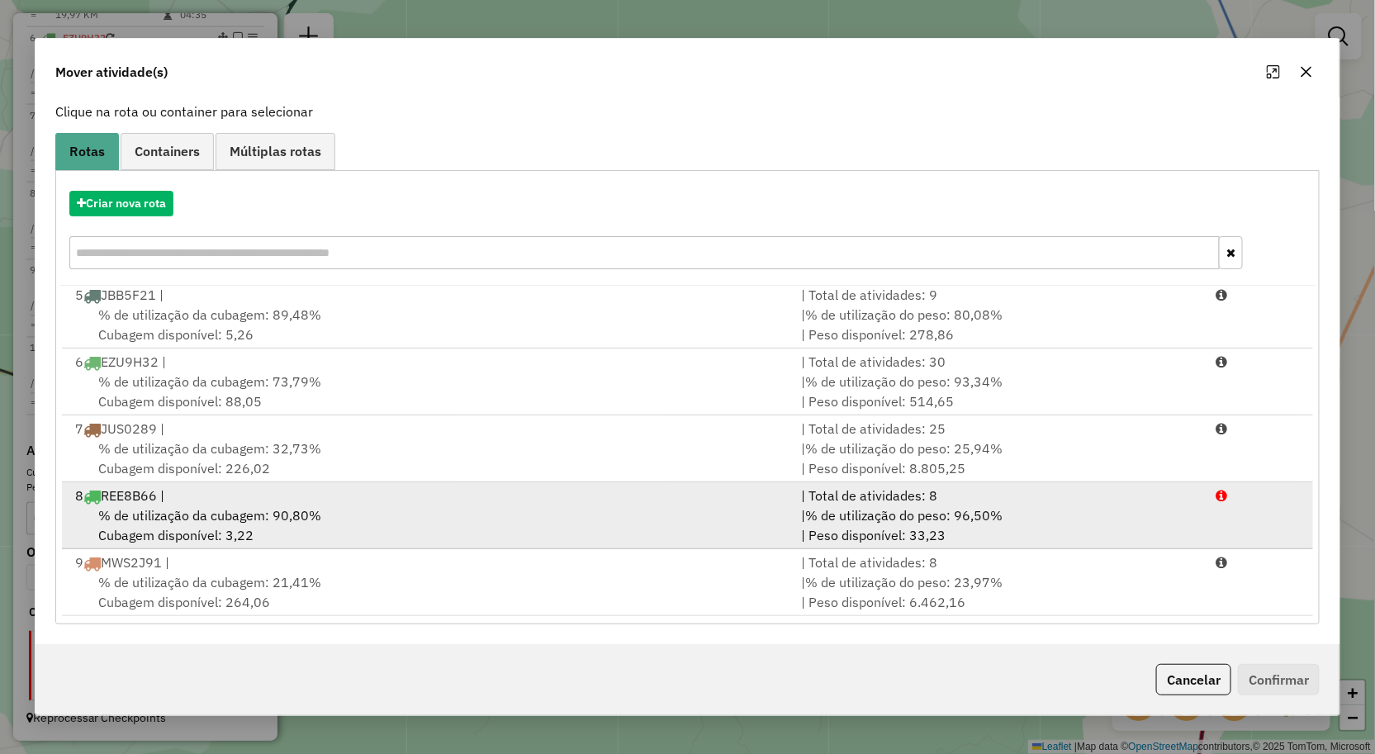
scroll to position [180, 0]
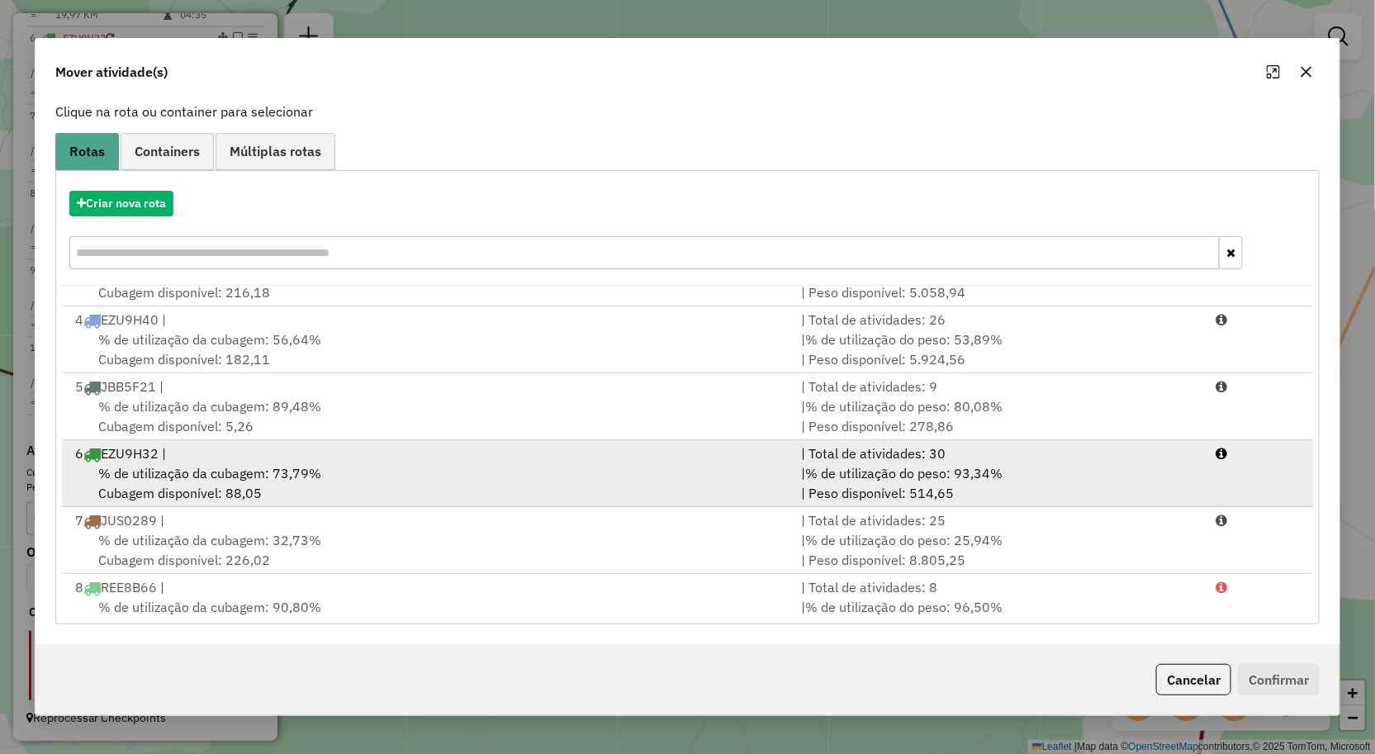
click at [234, 466] on span "% de utilização da cubagem: 73,79%" at bounding box center [209, 473] width 223 height 17
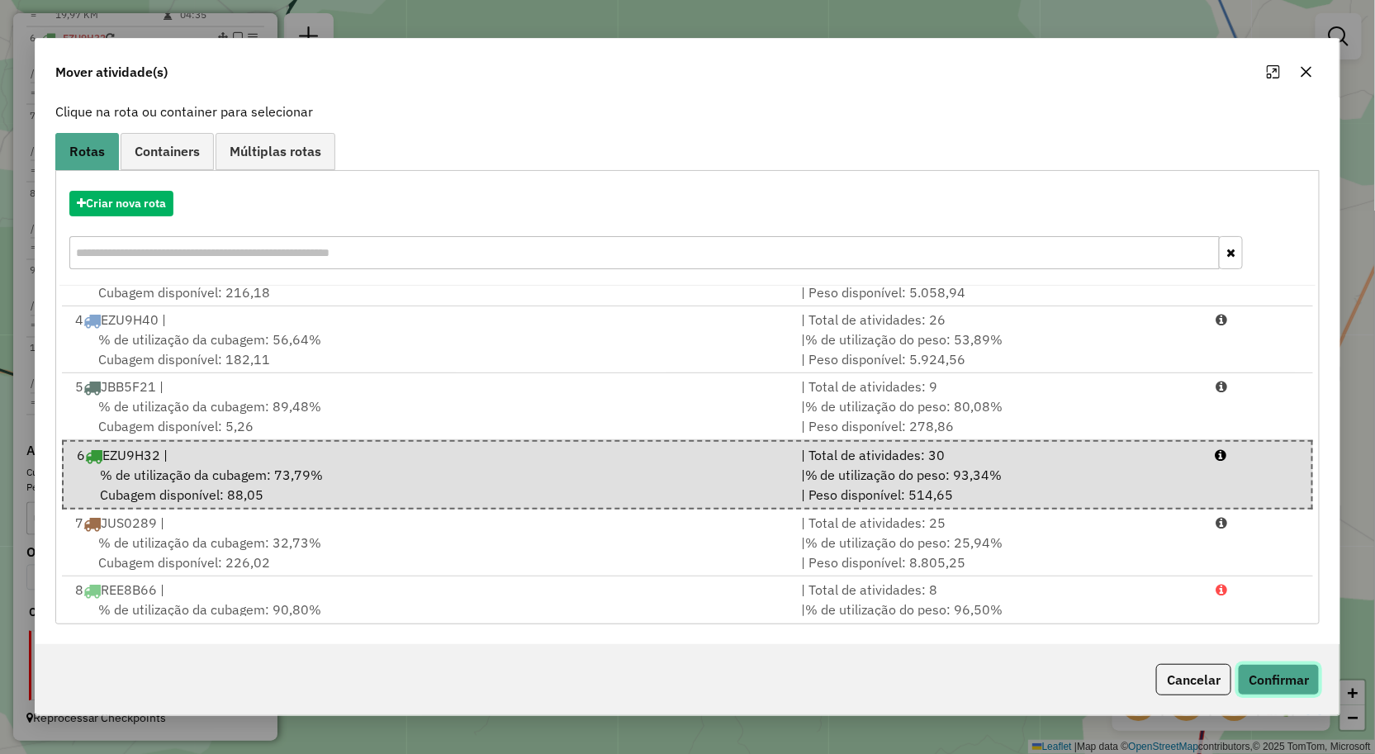
click at [1289, 681] on button "Confirmar" at bounding box center [1279, 679] width 82 height 31
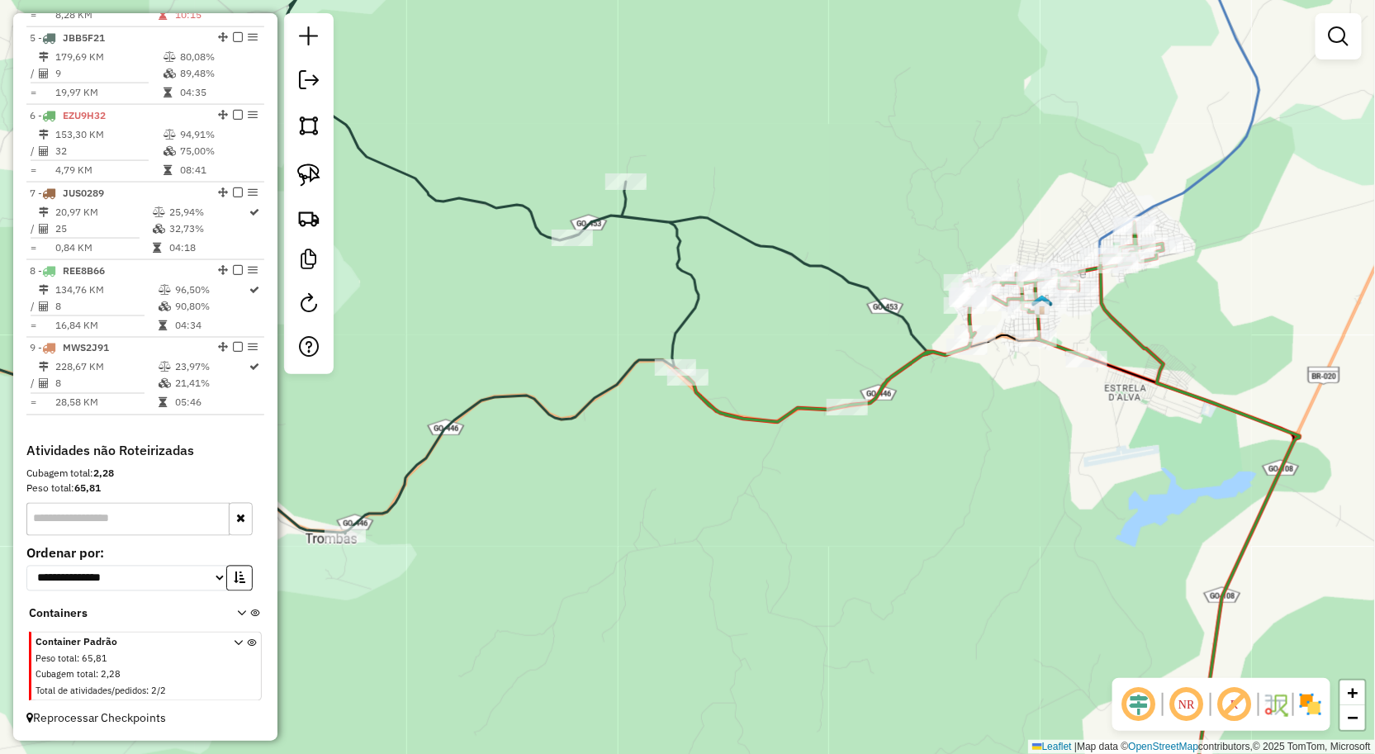
scroll to position [0, 0]
select select "**********"
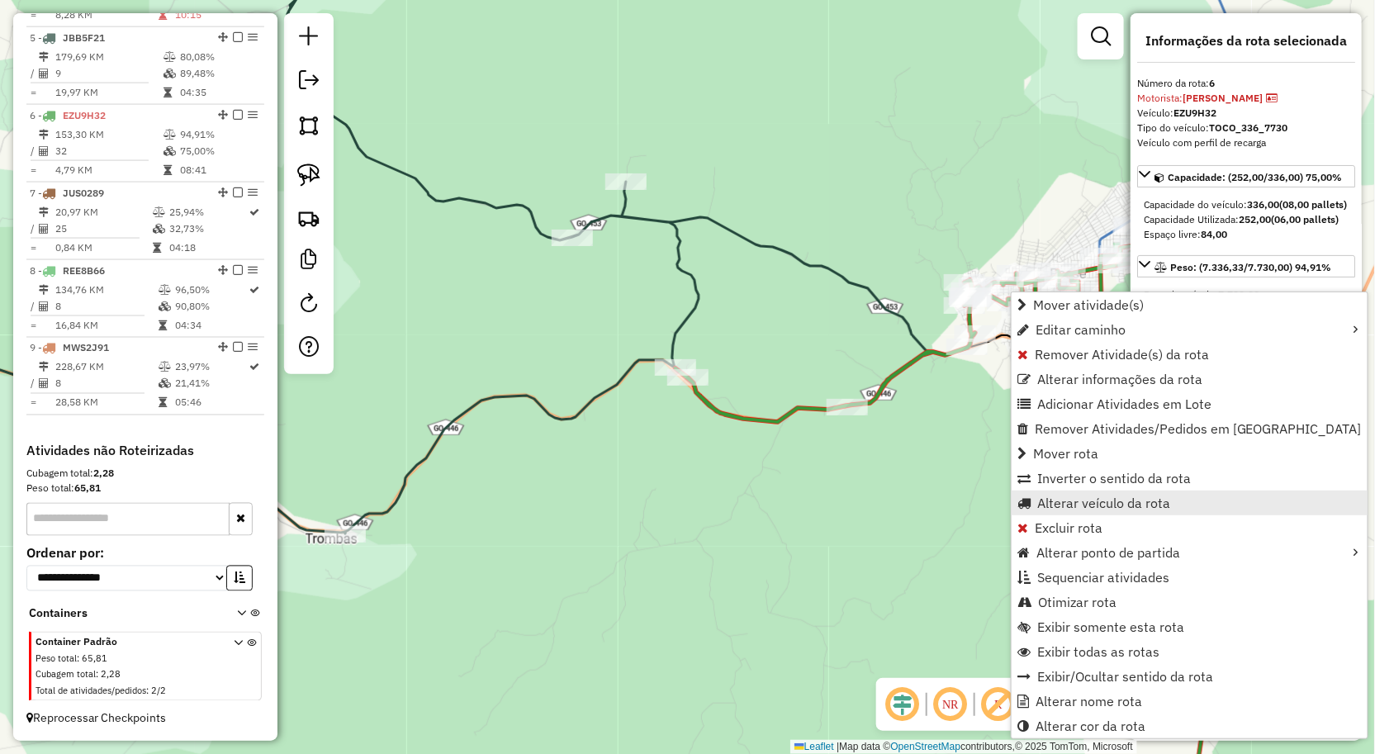
click at [1071, 501] on span "Alterar veículo da rota" at bounding box center [1103, 502] width 133 height 13
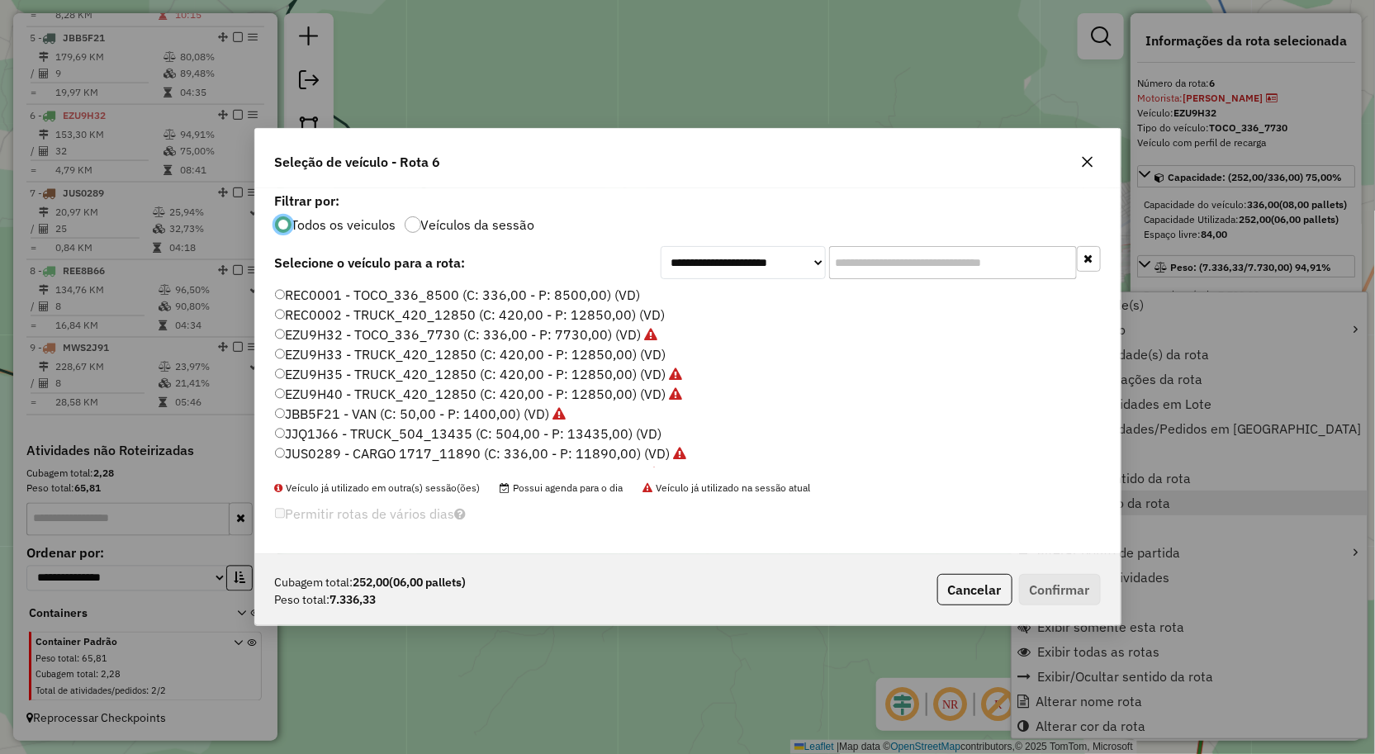
scroll to position [9, 4]
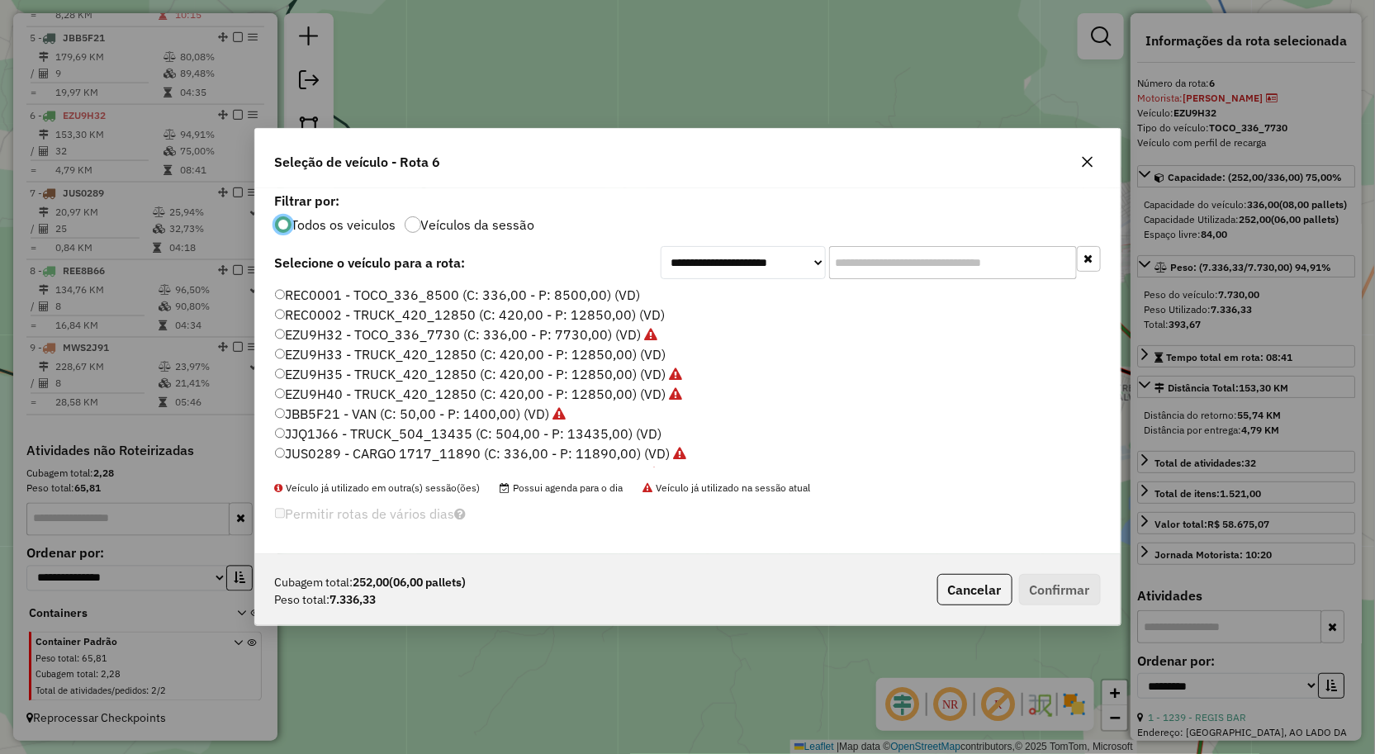
click at [368, 392] on label "EZU9H40 - TRUCK_420_12850 (C: 420,00 - P: 12850,00) (VD)" at bounding box center [479, 394] width 408 height 20
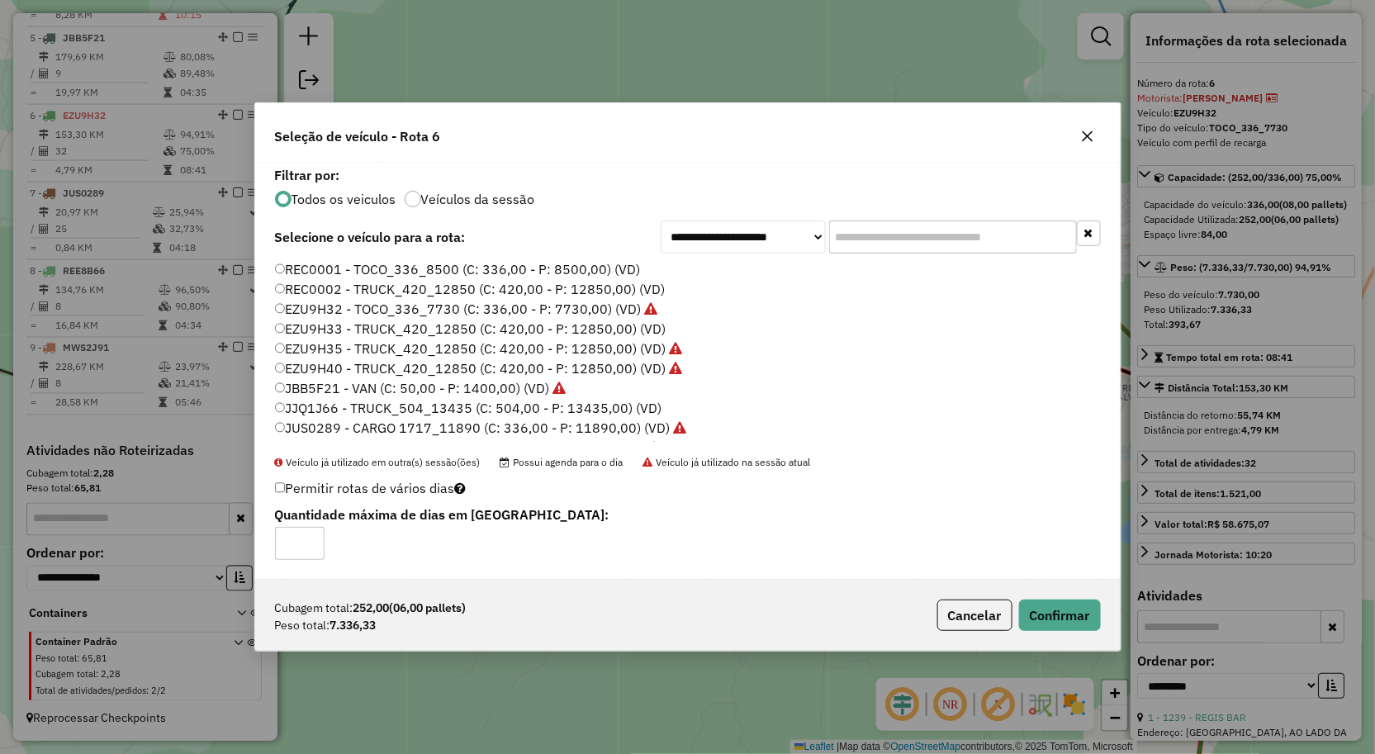
click at [1041, 596] on div "Cubagem total: 252,00 (06,00 pallets) Peso total: 7.336,33 Cancelar Confirmar" at bounding box center [688, 615] width 866 height 71
click at [1046, 612] on button "Confirmar" at bounding box center [1060, 615] width 82 height 31
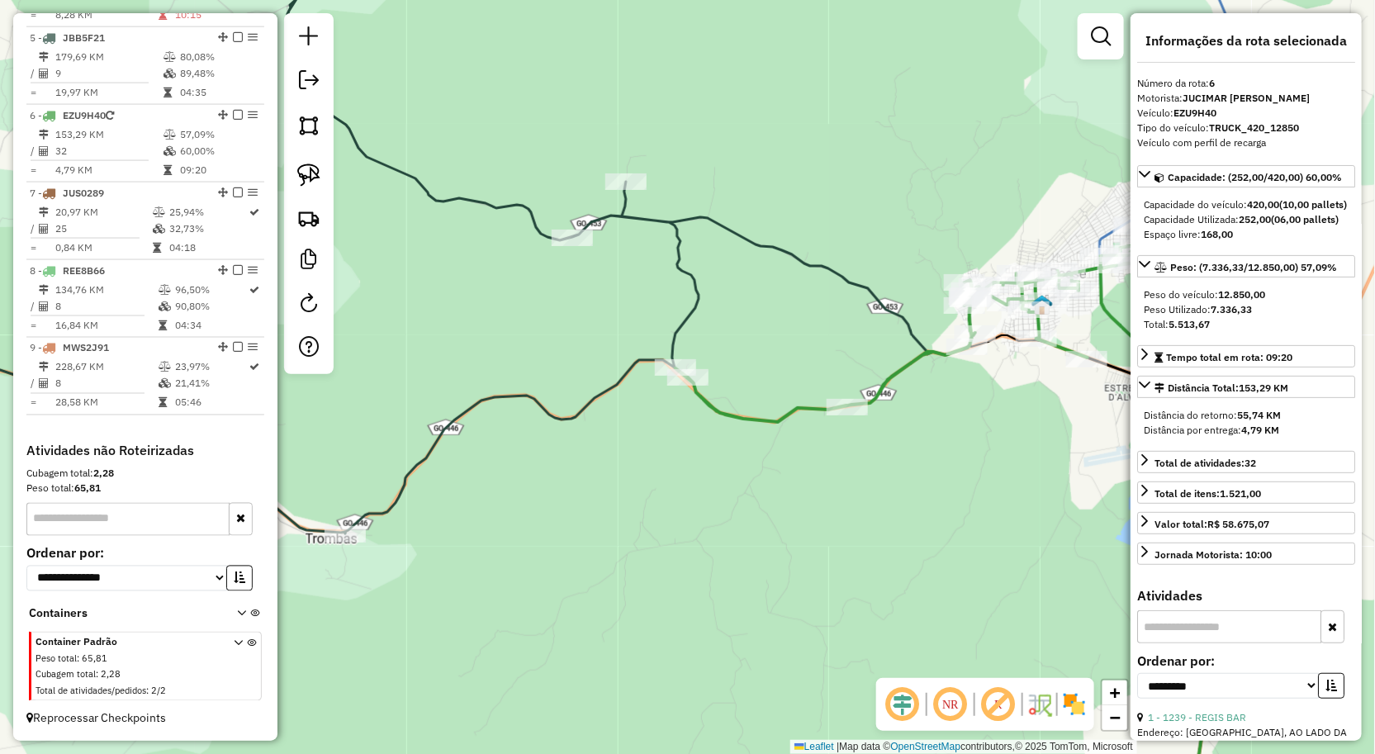
drag, startPoint x: 434, startPoint y: 259, endPoint x: 887, endPoint y: 450, distance: 492.0
click at [818, 426] on div "Janela de atendimento Grade de atendimento Capacidade Transportadoras Veículos …" at bounding box center [687, 377] width 1375 height 754
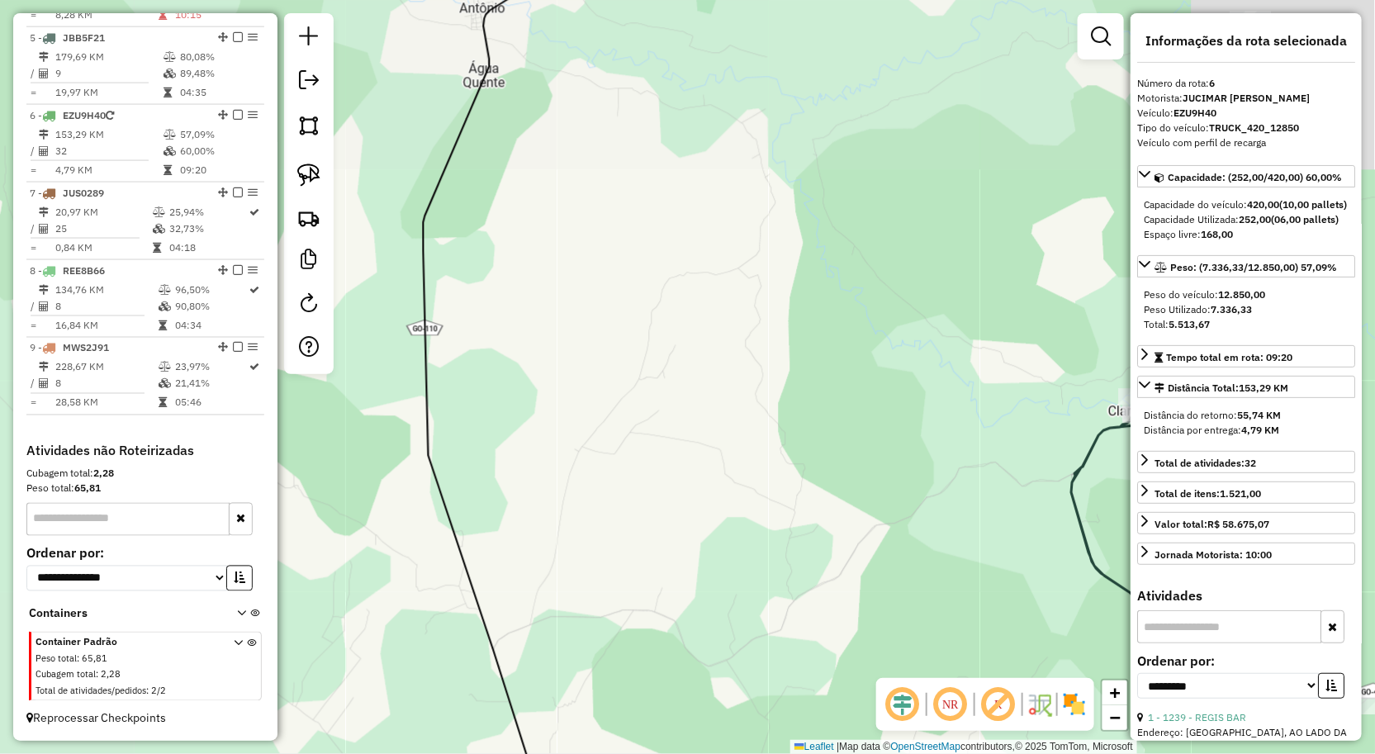
drag, startPoint x: 731, startPoint y: 358, endPoint x: 521, endPoint y: 409, distance: 216.0
click at [521, 409] on div "Janela de atendimento Grade de atendimento Capacidade Transportadoras Veículos …" at bounding box center [687, 377] width 1375 height 754
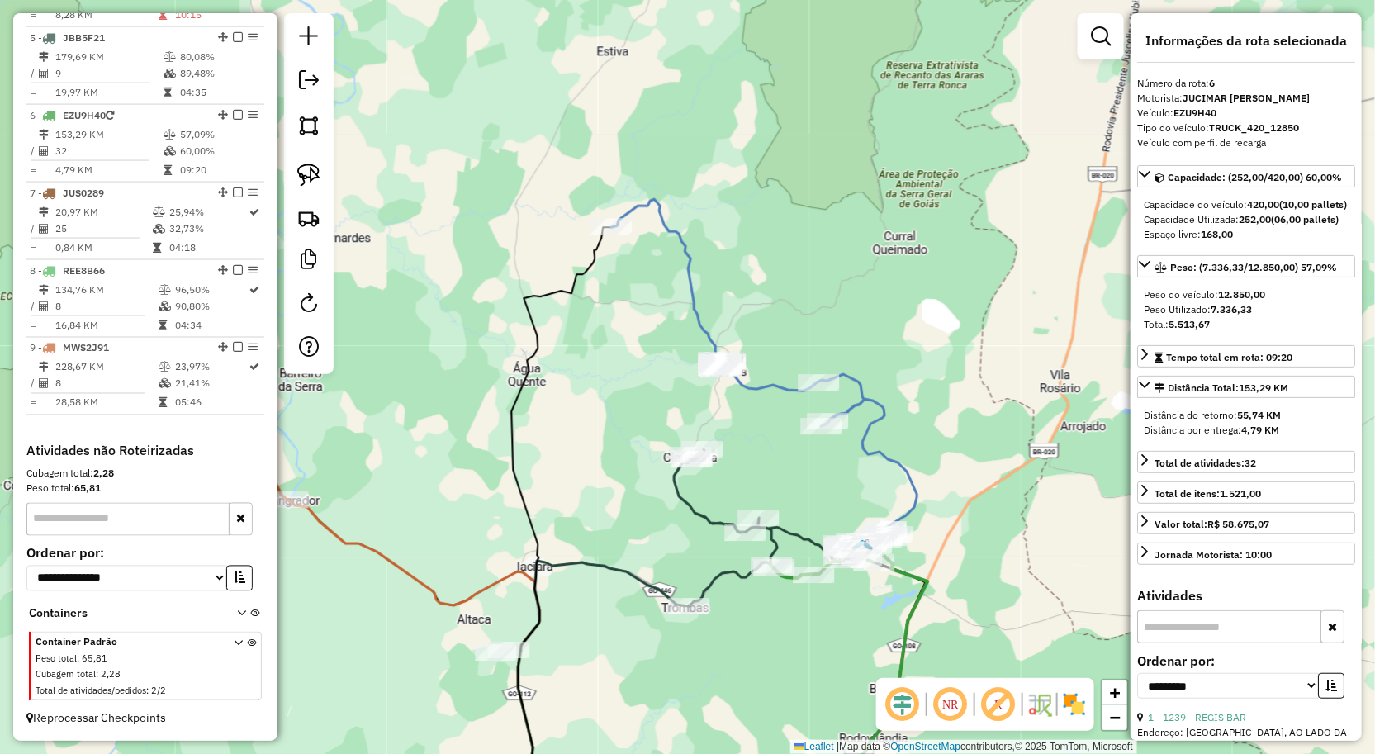
drag, startPoint x: 599, startPoint y: 423, endPoint x: 605, endPoint y: 489, distance: 66.4
click at [605, 482] on div "Janela de atendimento Grade de atendimento Capacidade Transportadoras Veículos …" at bounding box center [687, 377] width 1375 height 754
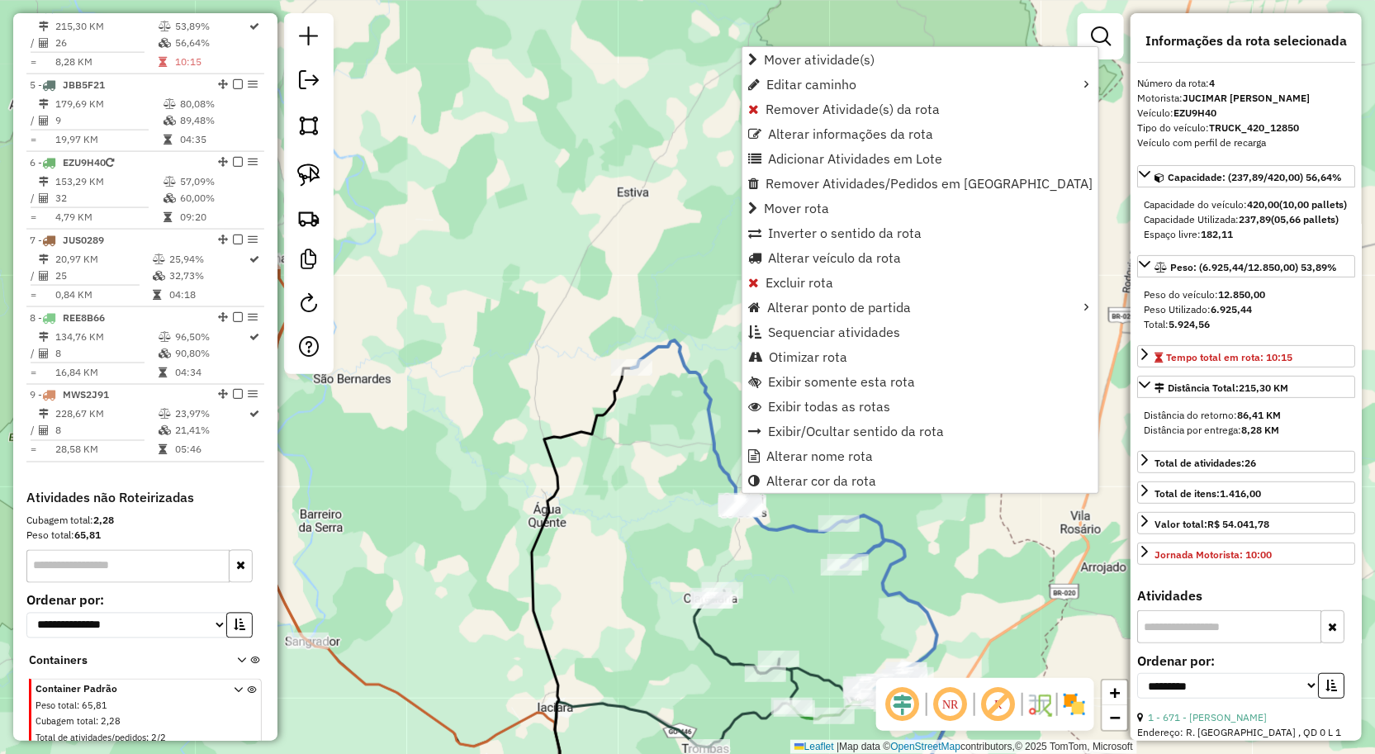
scroll to position [871, 0]
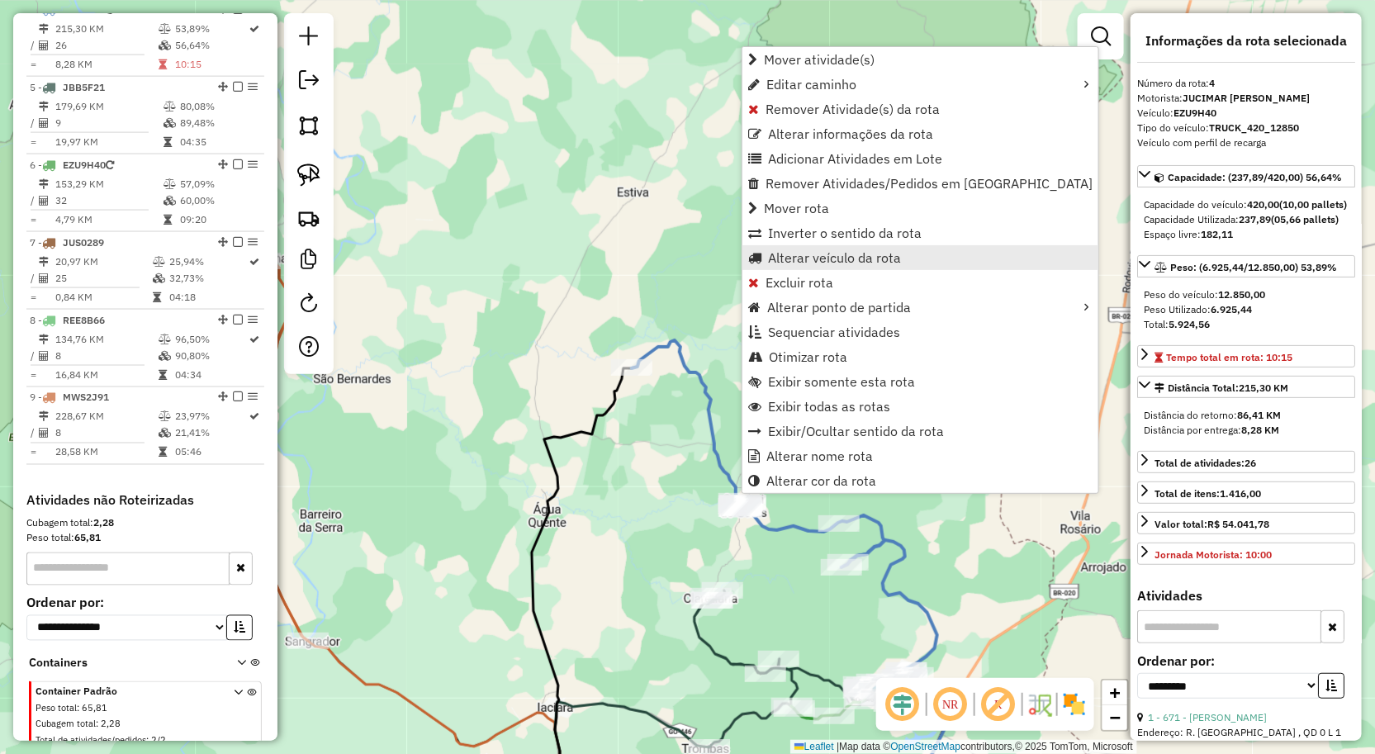
click at [803, 256] on span "Alterar veículo da rota" at bounding box center [834, 257] width 133 height 13
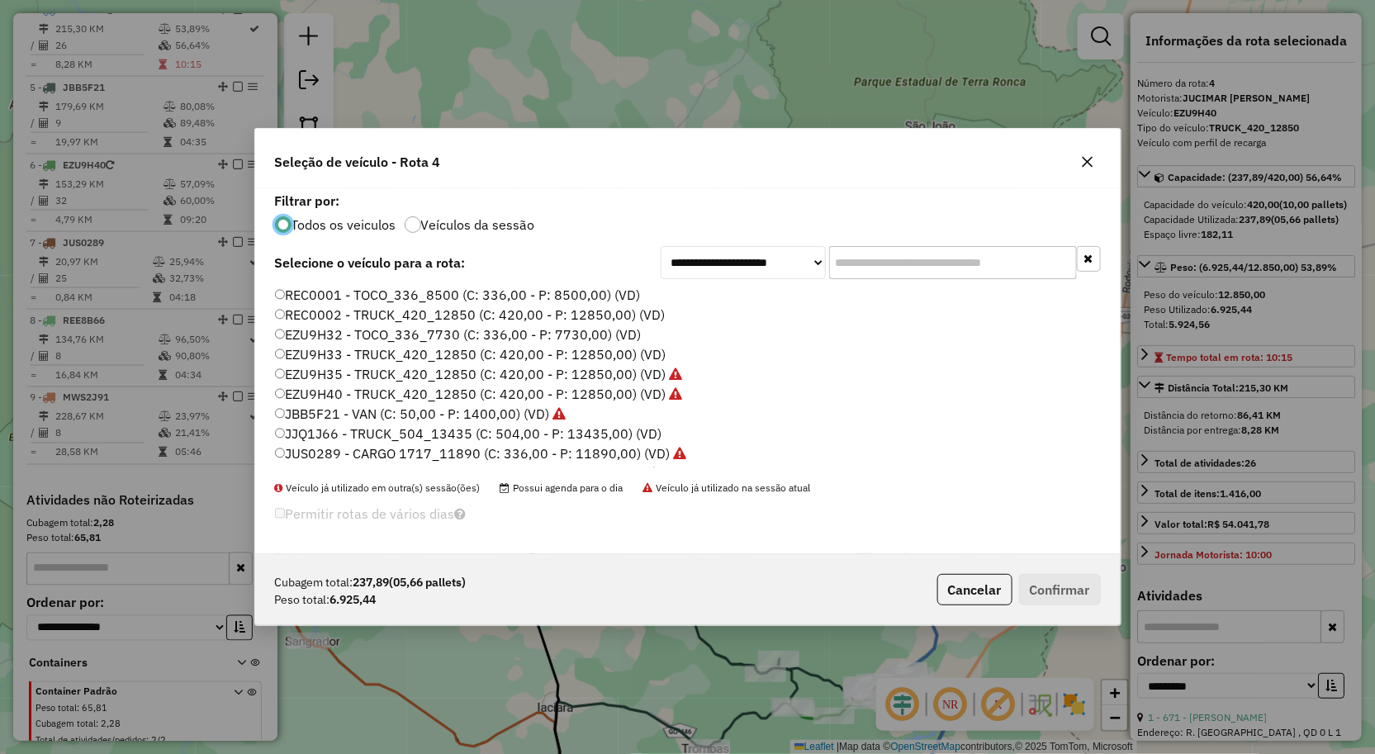
scroll to position [9, 4]
click at [363, 336] on label "EZU9H32 - TOCO_336_7730 (C: 336,00 - P: 7730,00) (VD)" at bounding box center [458, 335] width 367 height 20
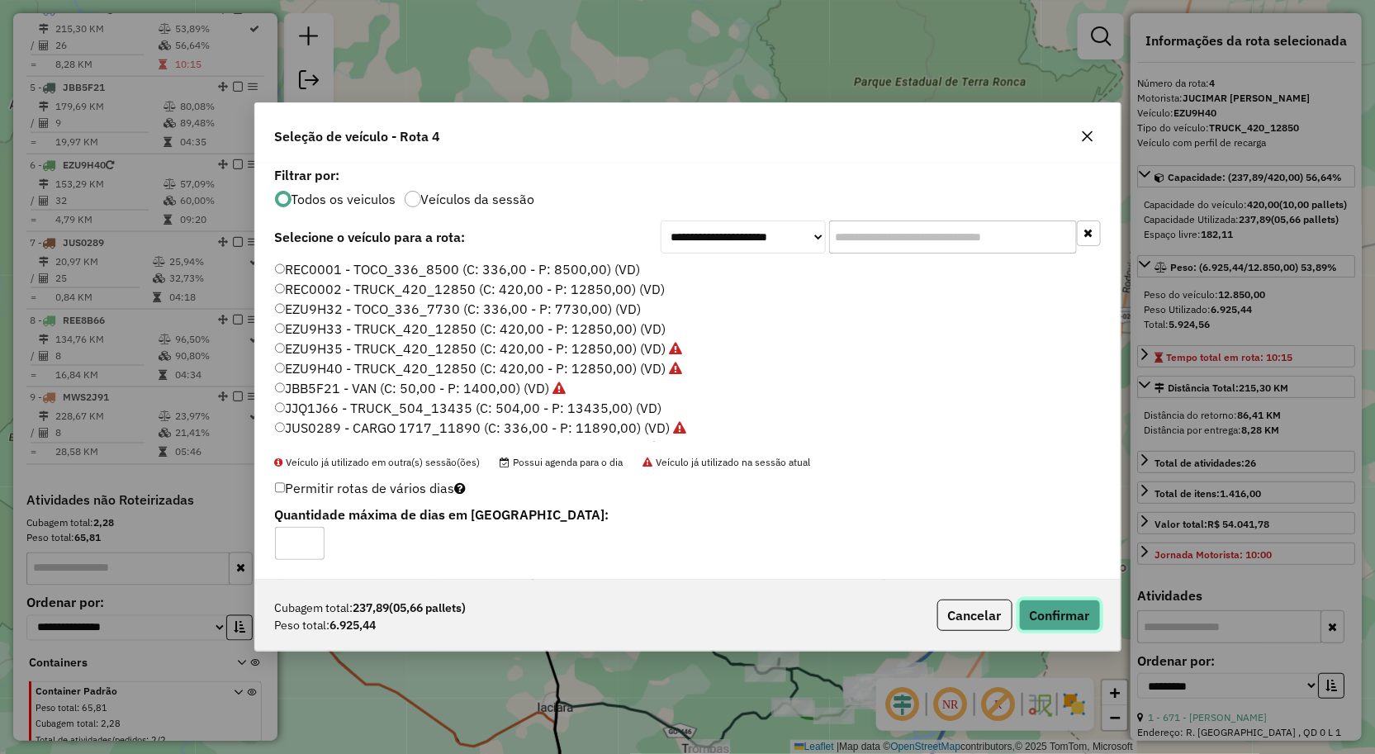
click at [1063, 618] on button "Confirmar" at bounding box center [1060, 615] width 82 height 31
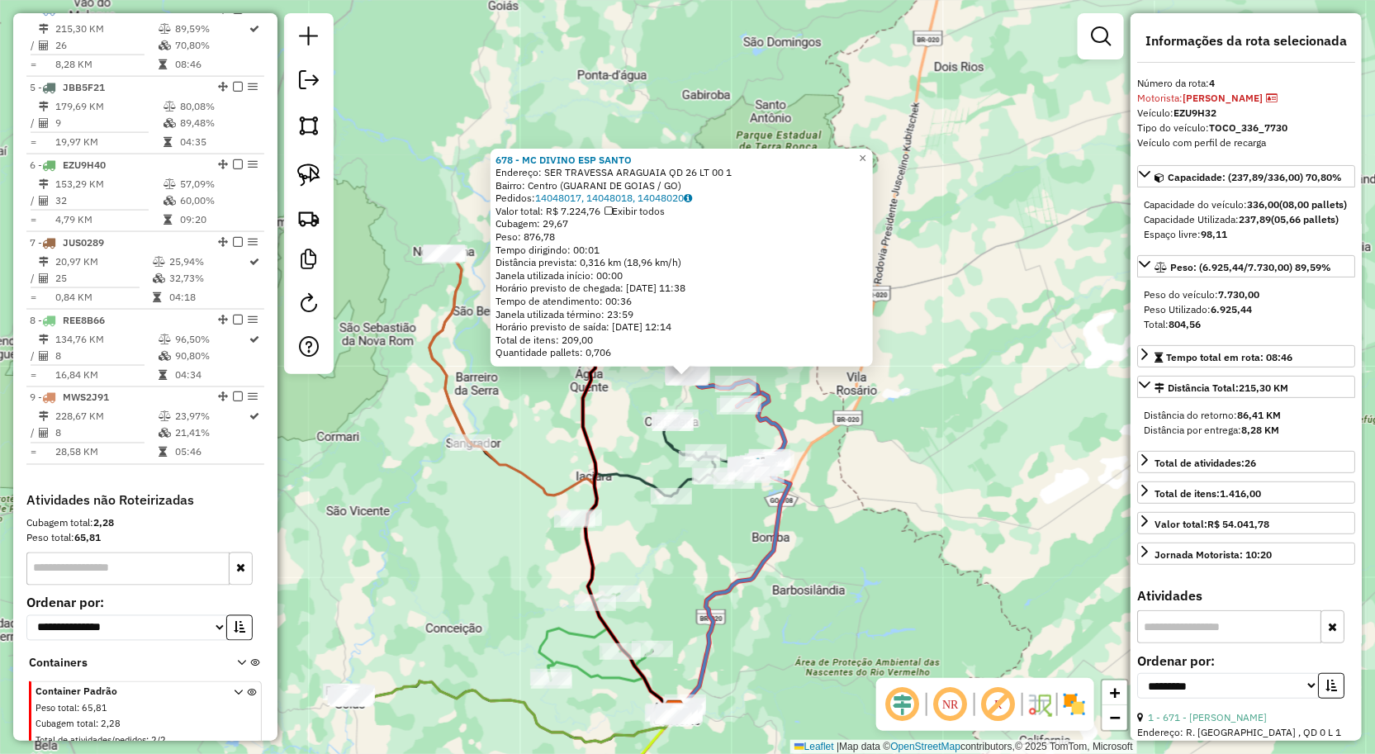
click at [952, 572] on div "678 - MC DIVINO ESP SANTO Endereço: SER TRAVESSA ARAGUAIA QD 26 LT 00 1 Bairro:…" at bounding box center [687, 377] width 1375 height 754
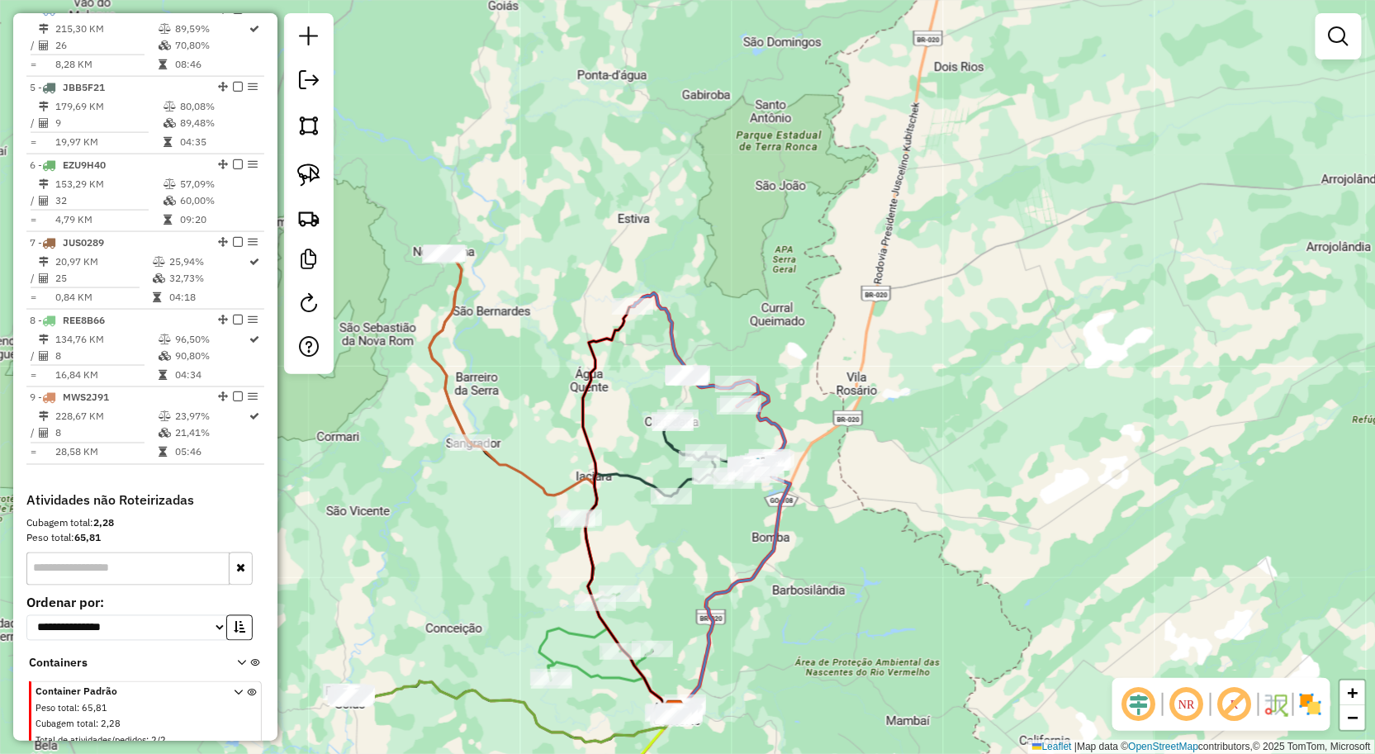
drag, startPoint x: 675, startPoint y: 596, endPoint x: 658, endPoint y: 493, distance: 104.6
click at [661, 496] on div "Janela de atendimento Grade de atendimento Capacidade Transportadoras Veículos …" at bounding box center [687, 377] width 1375 height 754
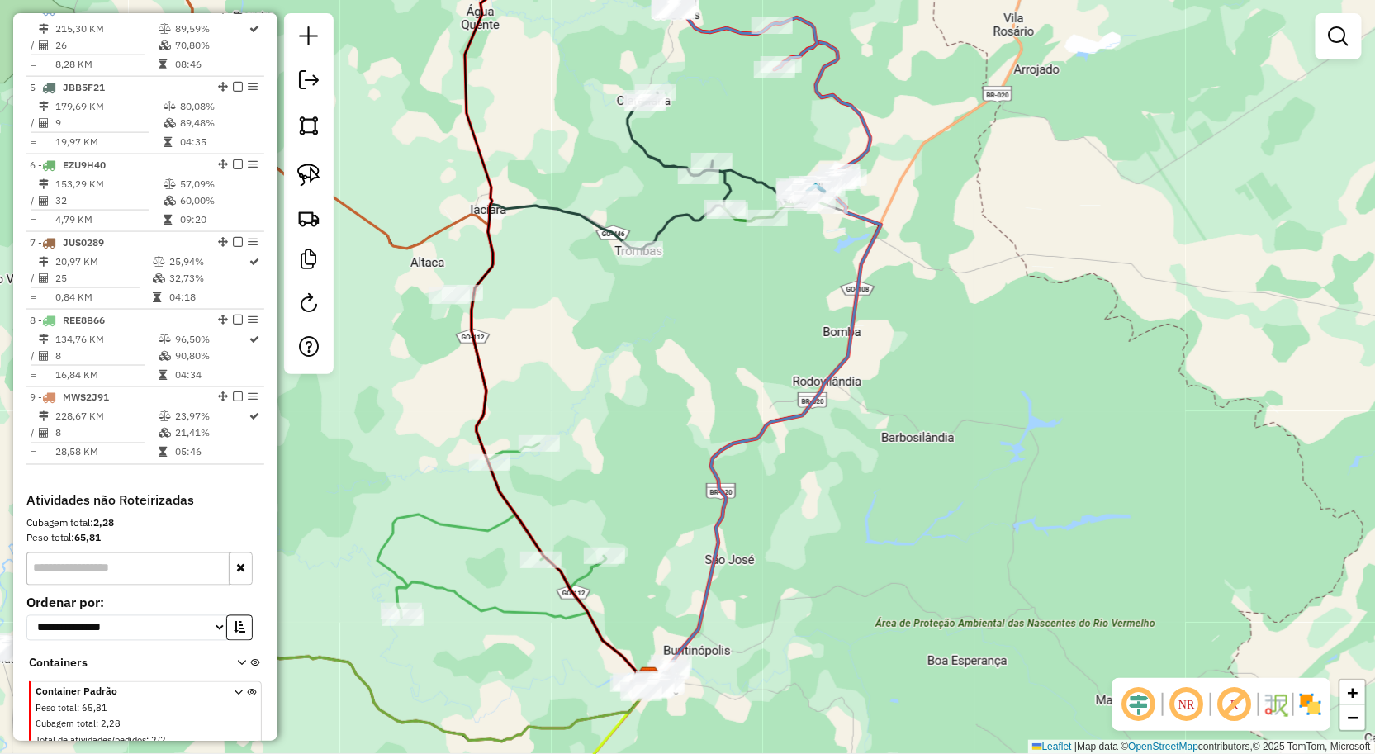
drag, startPoint x: 665, startPoint y: 466, endPoint x: 709, endPoint y: 427, distance: 58.5
click at [686, 444] on div "Janela de atendimento Grade de atendimento Capacidade Transportadoras Veículos …" at bounding box center [687, 377] width 1375 height 754
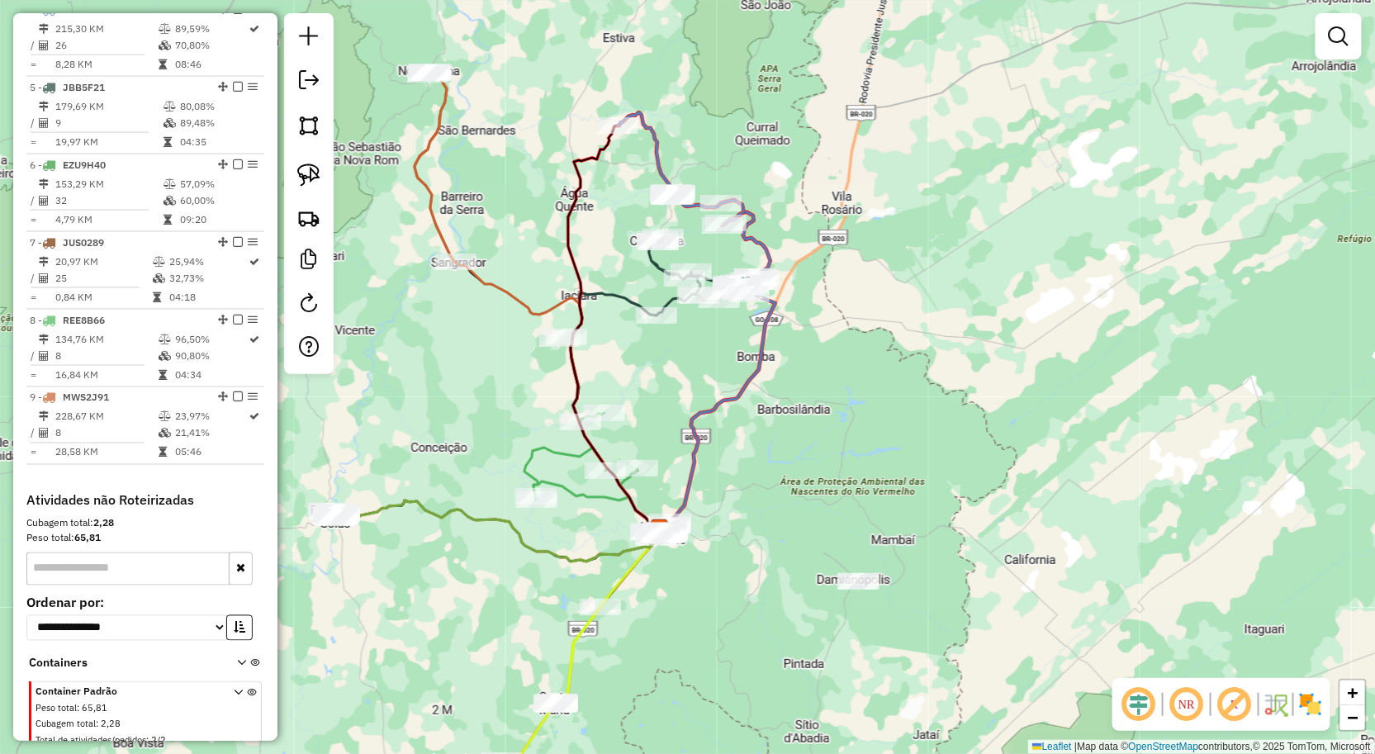
drag, startPoint x: 695, startPoint y: 364, endPoint x: 686, endPoint y: 433, distance: 69.1
click at [688, 395] on div "Janela de atendimento Grade de atendimento Capacidade Transportadoras Veículos …" at bounding box center [687, 377] width 1375 height 754
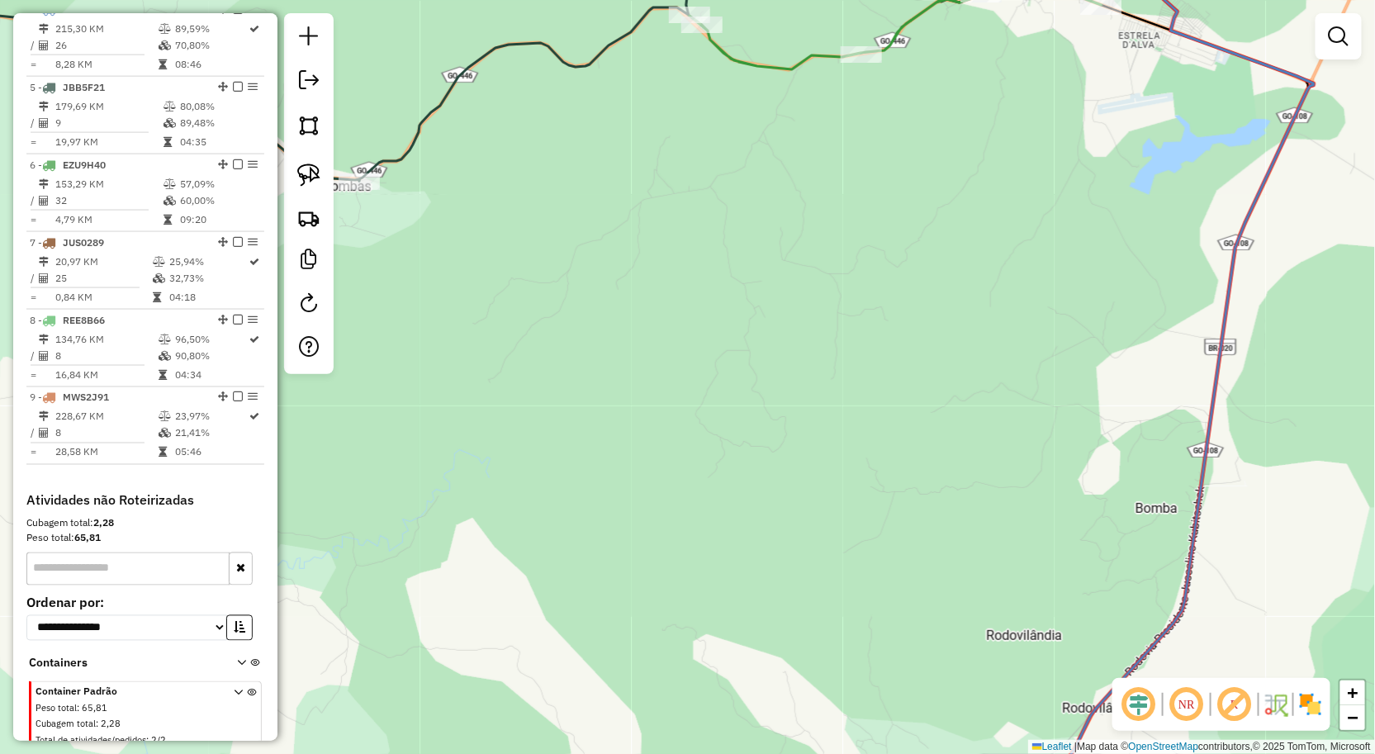
drag, startPoint x: 722, startPoint y: 295, endPoint x: 687, endPoint y: 492, distance: 200.4
click at [687, 492] on div "Janela de atendimento Grade de atendimento Capacidade Transportadoras Veículos …" at bounding box center [687, 377] width 1375 height 754
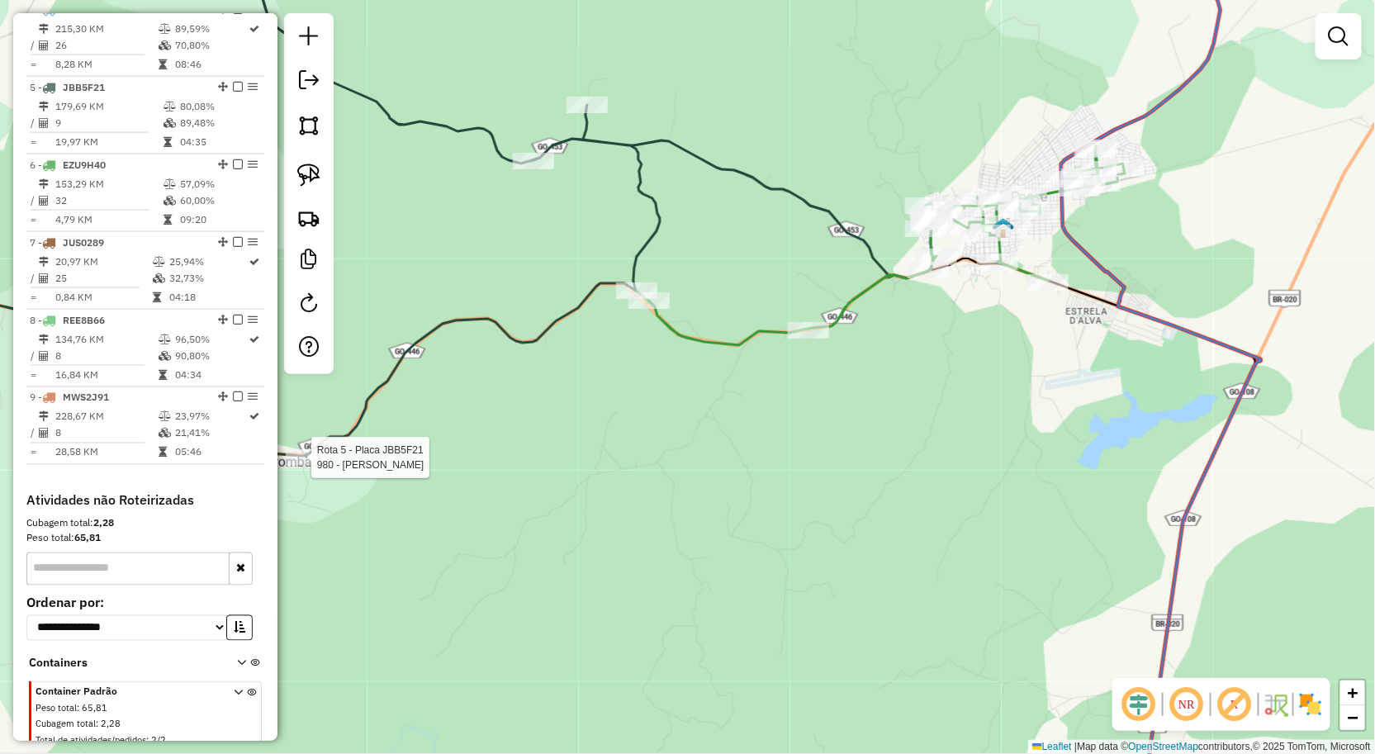
select select "**********"
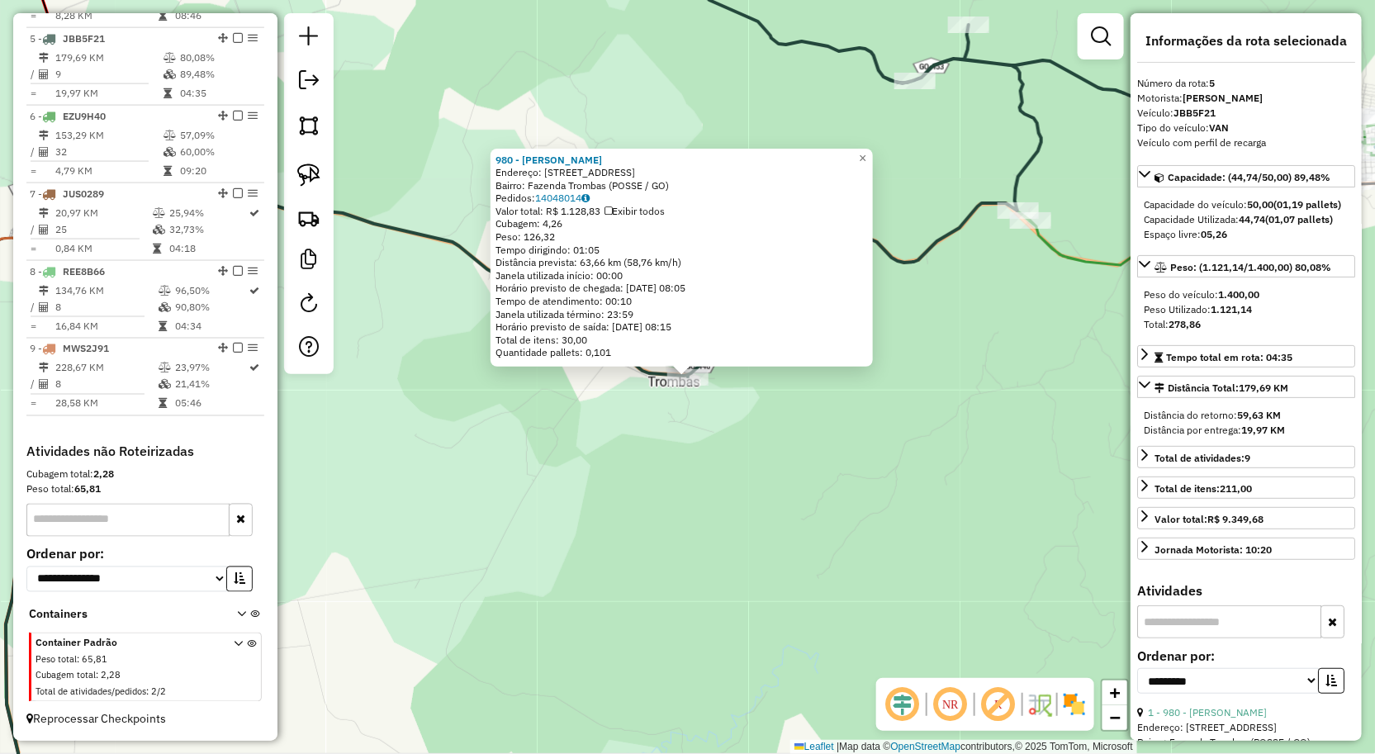
scroll to position [934, 0]
click at [532, 547] on div "980 - MERCADINHO PEREIRA Endereço: AVENIDA CENTRAL ZONA RURAL 10 Bairro: Fazend…" at bounding box center [687, 377] width 1375 height 754
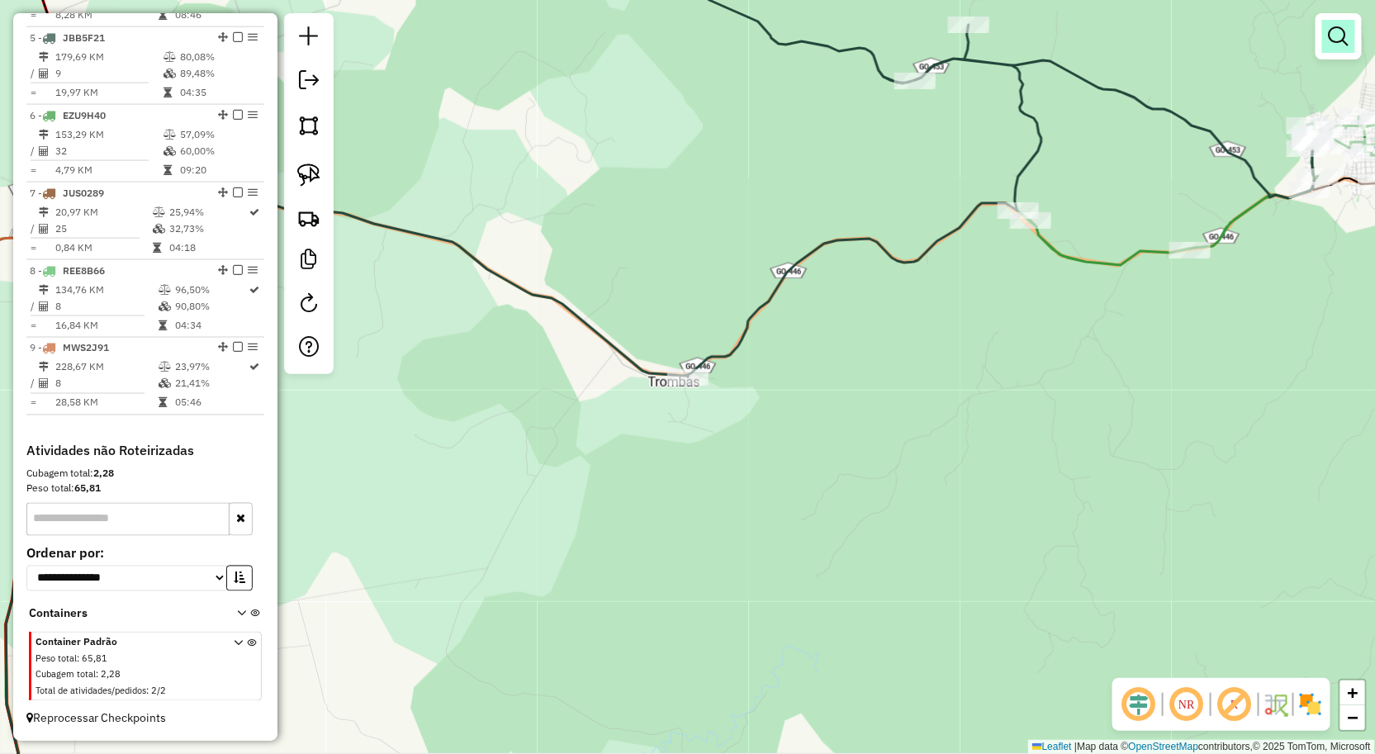
click at [1331, 38] on em at bounding box center [1339, 36] width 20 height 20
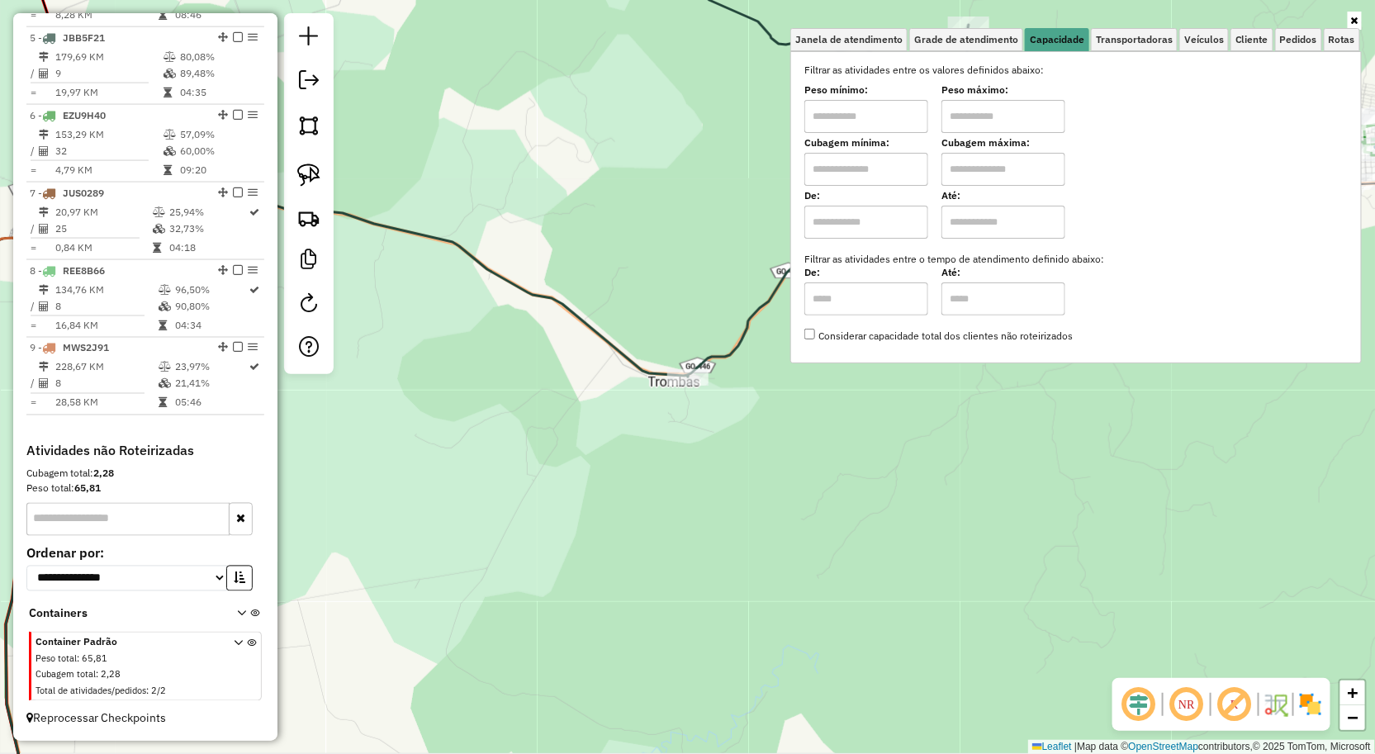
click at [928, 113] on input "text" at bounding box center [866, 116] width 124 height 33
type input "****"
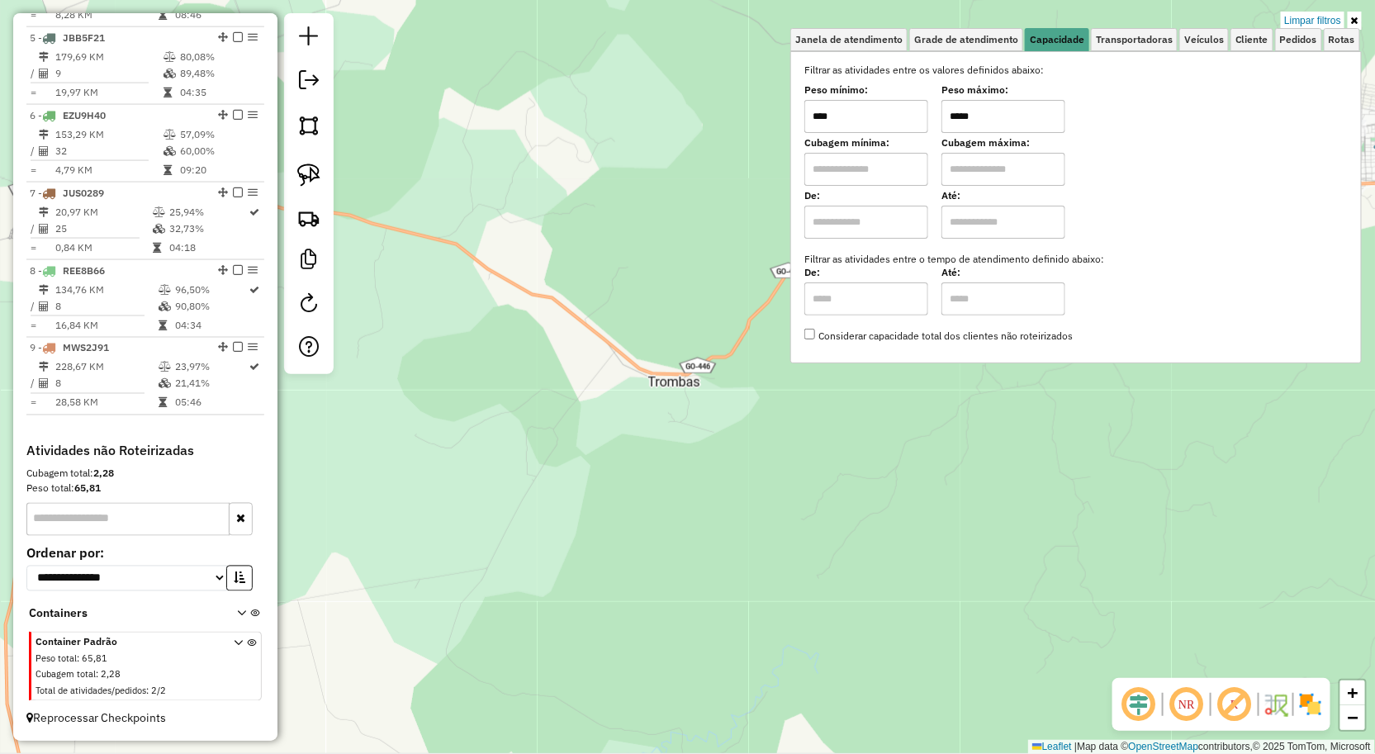
type input "*****"
click at [1008, 444] on div "Limpar filtros Janela de atendimento Grade de atendimento Capacidade Transporta…" at bounding box center [687, 377] width 1375 height 754
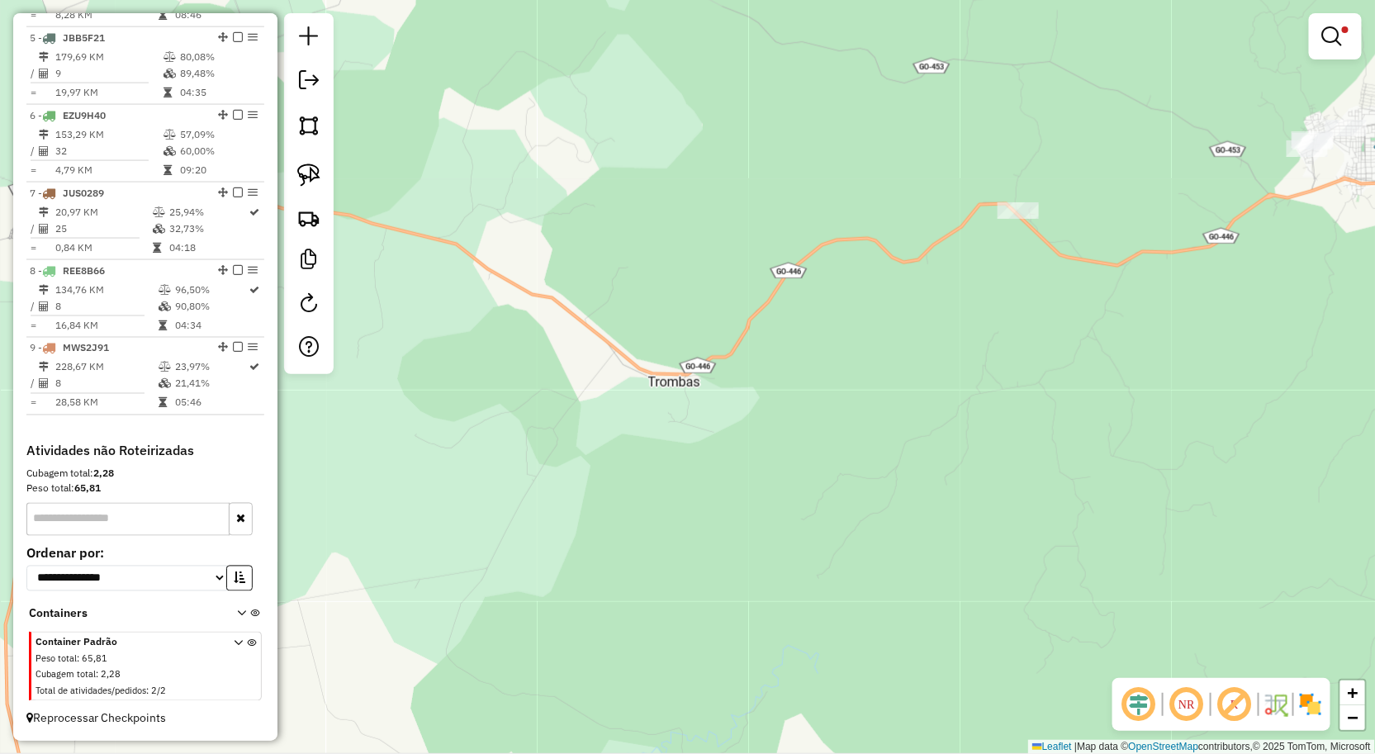
drag, startPoint x: 876, startPoint y: 469, endPoint x: 861, endPoint y: 469, distance: 14.9
click at [861, 469] on div "Limpar filtros Janela de atendimento Grade de atendimento Capacidade Transporta…" at bounding box center [687, 377] width 1375 height 754
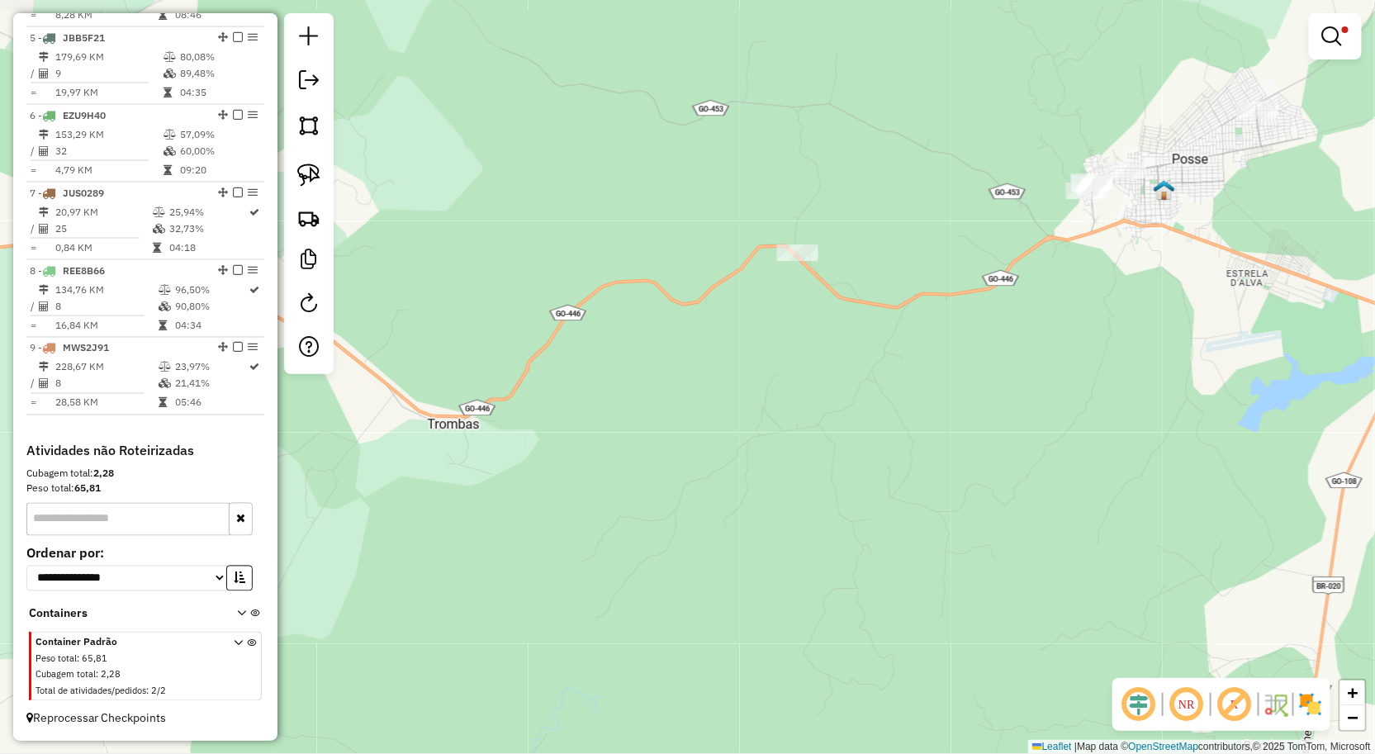
click at [859, 435] on div "Limpar filtros Janela de atendimento Grade de atendimento Capacidade Transporta…" at bounding box center [687, 377] width 1375 height 754
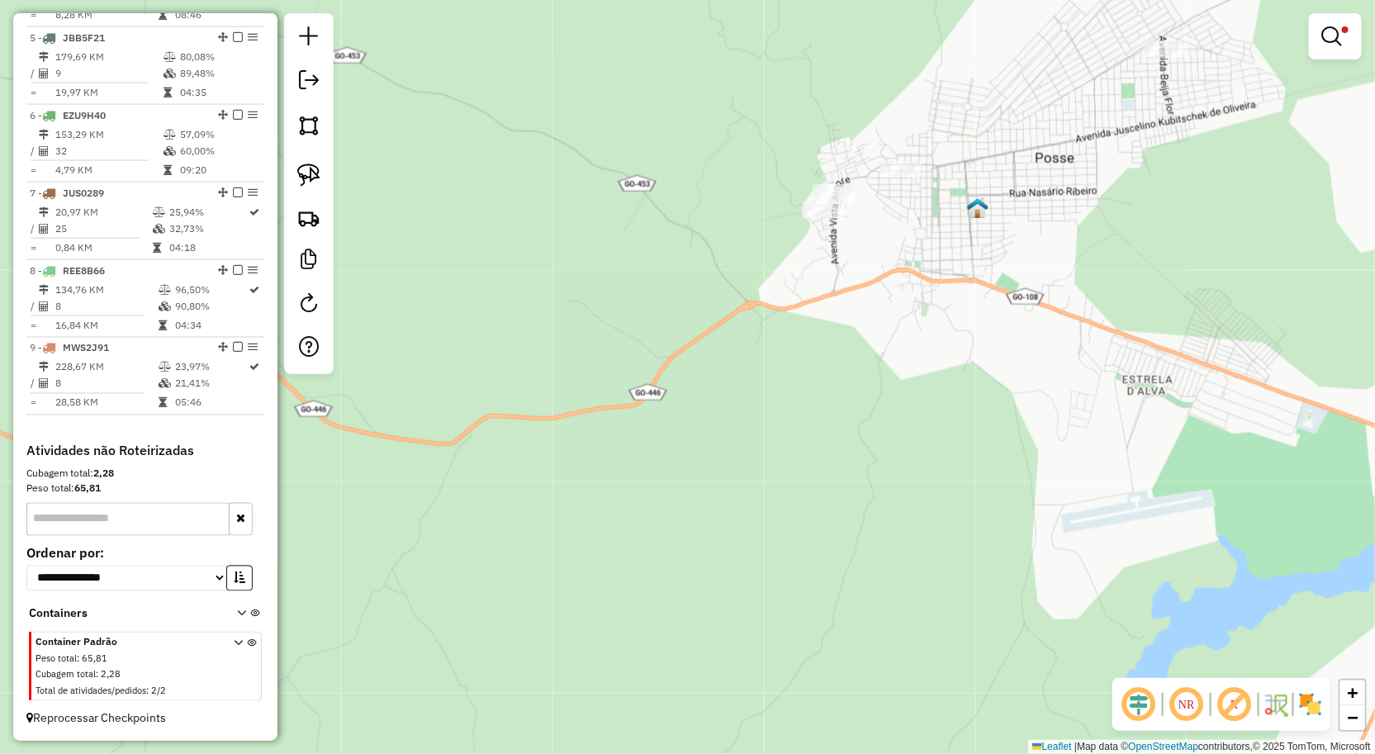
drag, startPoint x: 1120, startPoint y: 294, endPoint x: 953, endPoint y: 316, distance: 168.2
click at [956, 312] on div "Limpar filtros Janela de atendimento Grade de atendimento Capacidade Transporta…" at bounding box center [687, 377] width 1375 height 754
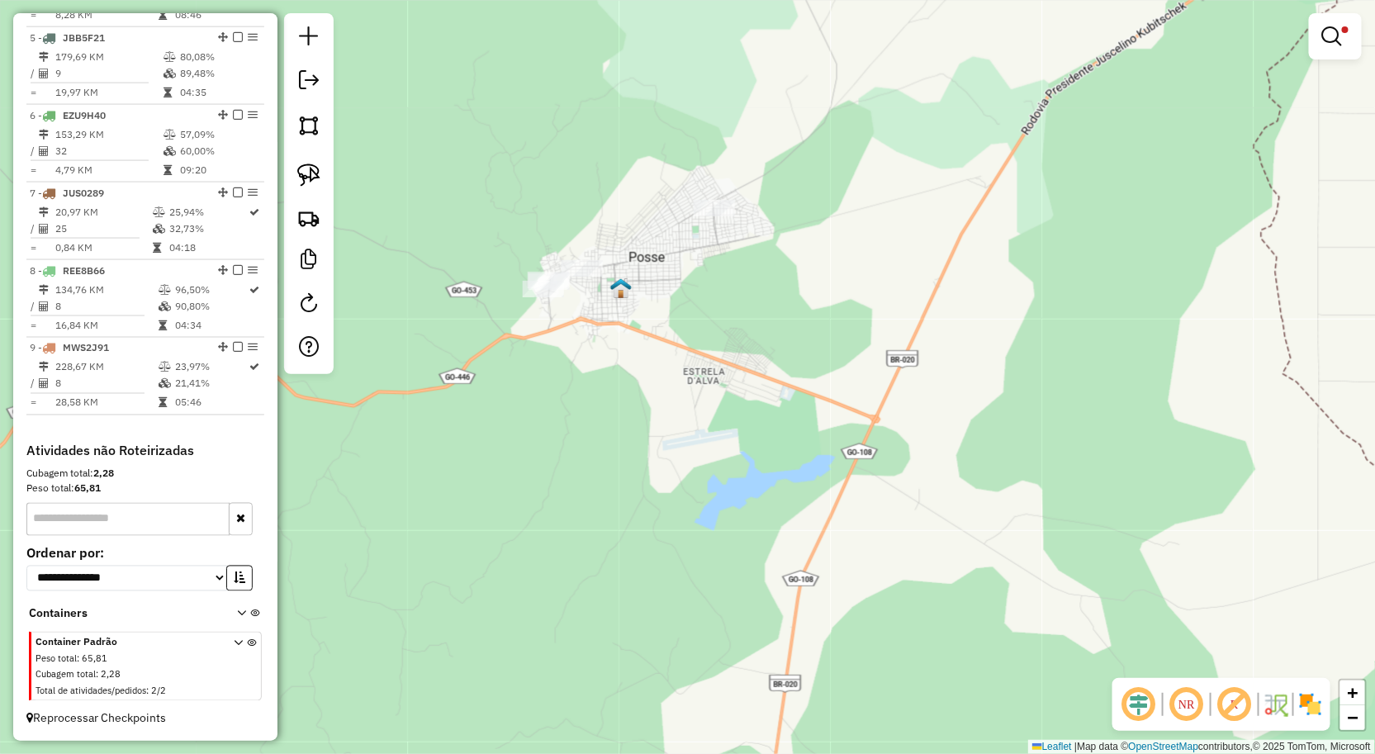
drag, startPoint x: 971, startPoint y: 325, endPoint x: 686, endPoint y: 342, distance: 286.3
click at [690, 349] on div "Limpar filtros Janela de atendimento Grade de atendimento Capacidade Transporta…" at bounding box center [687, 377] width 1375 height 754
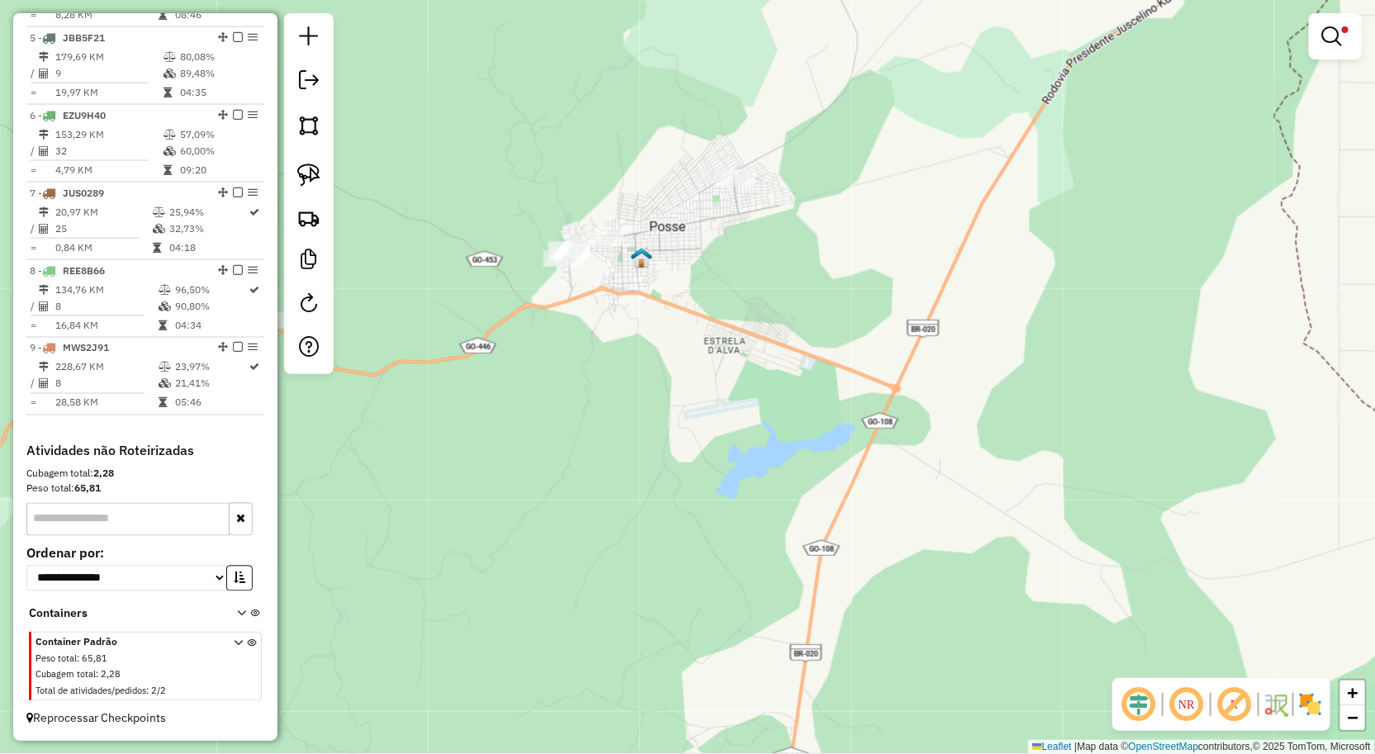
drag, startPoint x: 604, startPoint y: 307, endPoint x: 610, endPoint y: 221, distance: 86.9
click at [611, 221] on div "Limpar filtros Janela de atendimento Grade de atendimento Capacidade Transporta…" at bounding box center [687, 377] width 1375 height 754
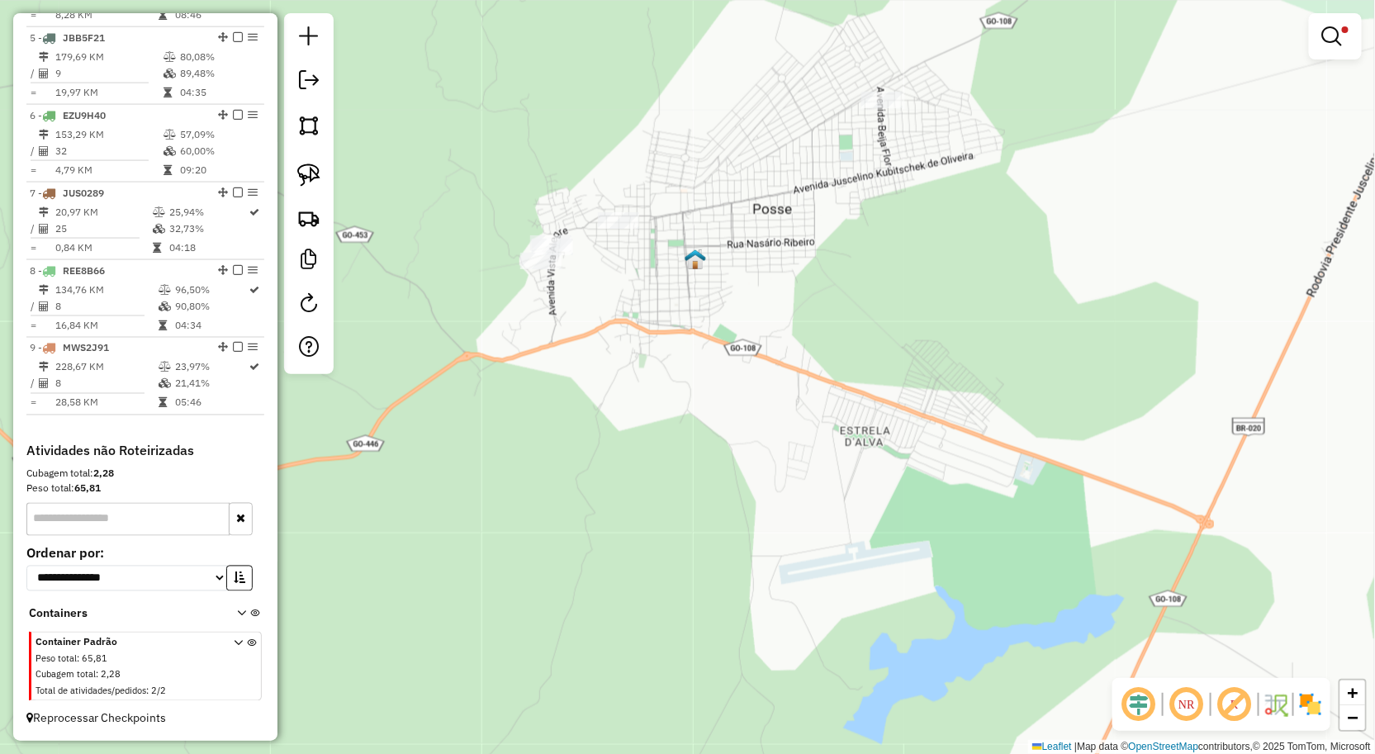
drag, startPoint x: 622, startPoint y: 240, endPoint x: 651, endPoint y: 290, distance: 57.4
click at [651, 290] on div "Limpar filtros Janela de atendimento Grade de atendimento Capacidade Transporta…" at bounding box center [687, 377] width 1375 height 754
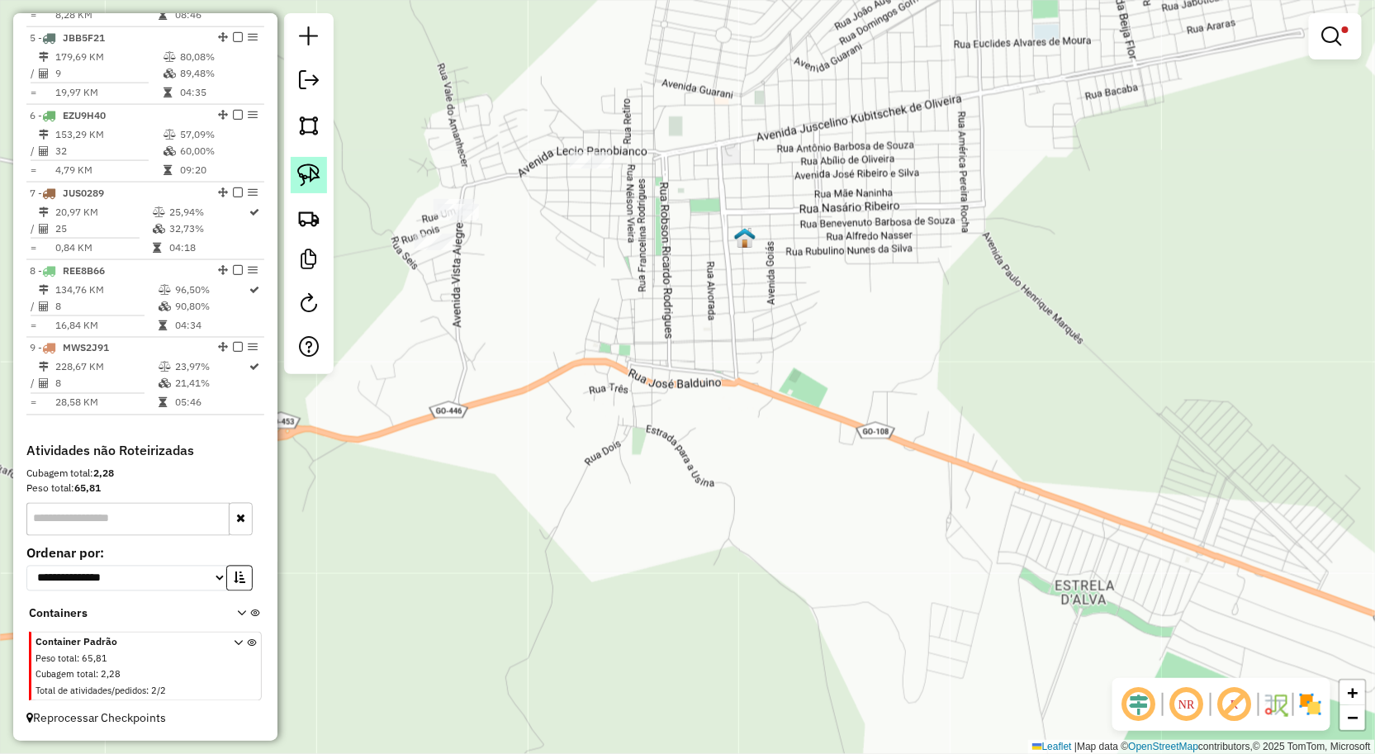
click at [301, 162] on link at bounding box center [309, 175] width 36 height 36
drag, startPoint x: 1022, startPoint y: 186, endPoint x: 966, endPoint y: 252, distance: 86.2
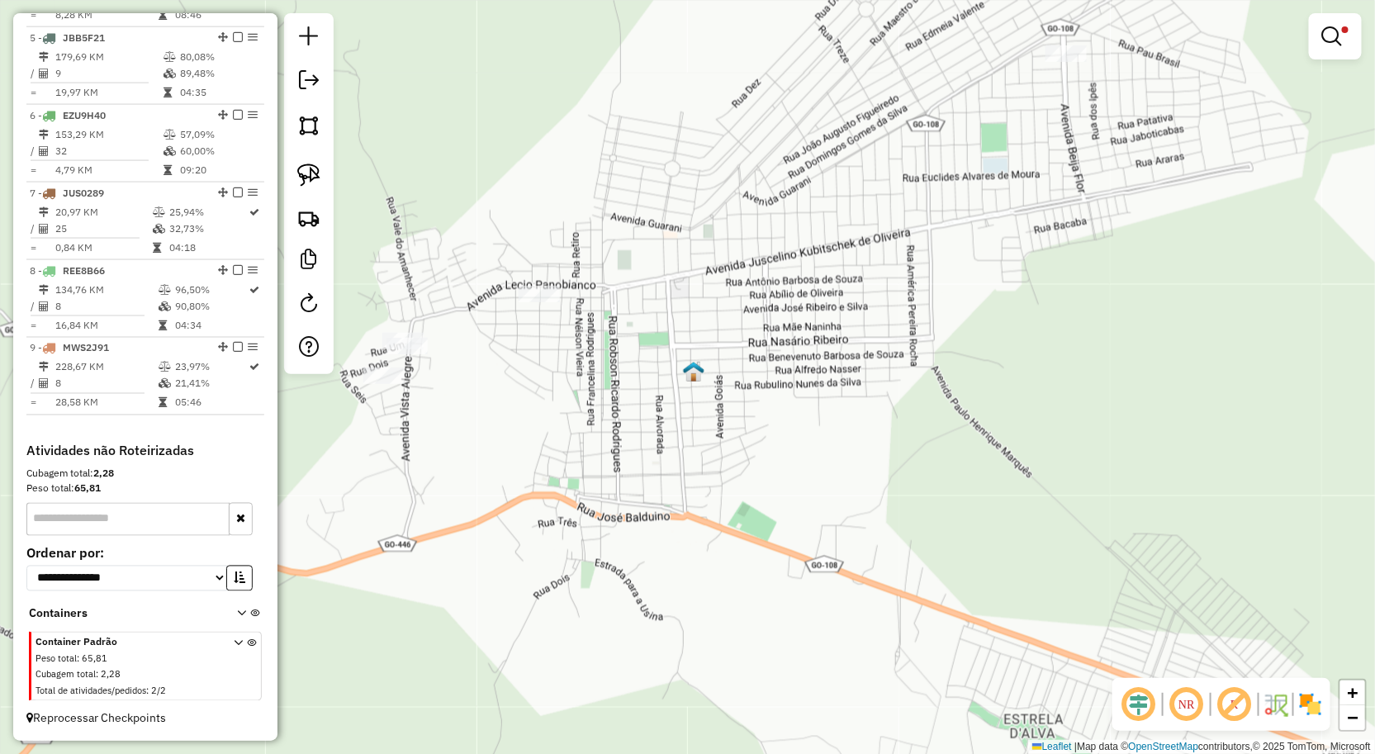
drag, startPoint x: 930, startPoint y: 167, endPoint x: 879, endPoint y: 301, distance: 143.3
click at [879, 301] on div "Limpar filtros Janela de atendimento Grade de atendimento Capacidade Transporta…" at bounding box center [687, 377] width 1375 height 754
click at [312, 178] on img at bounding box center [308, 175] width 23 height 23
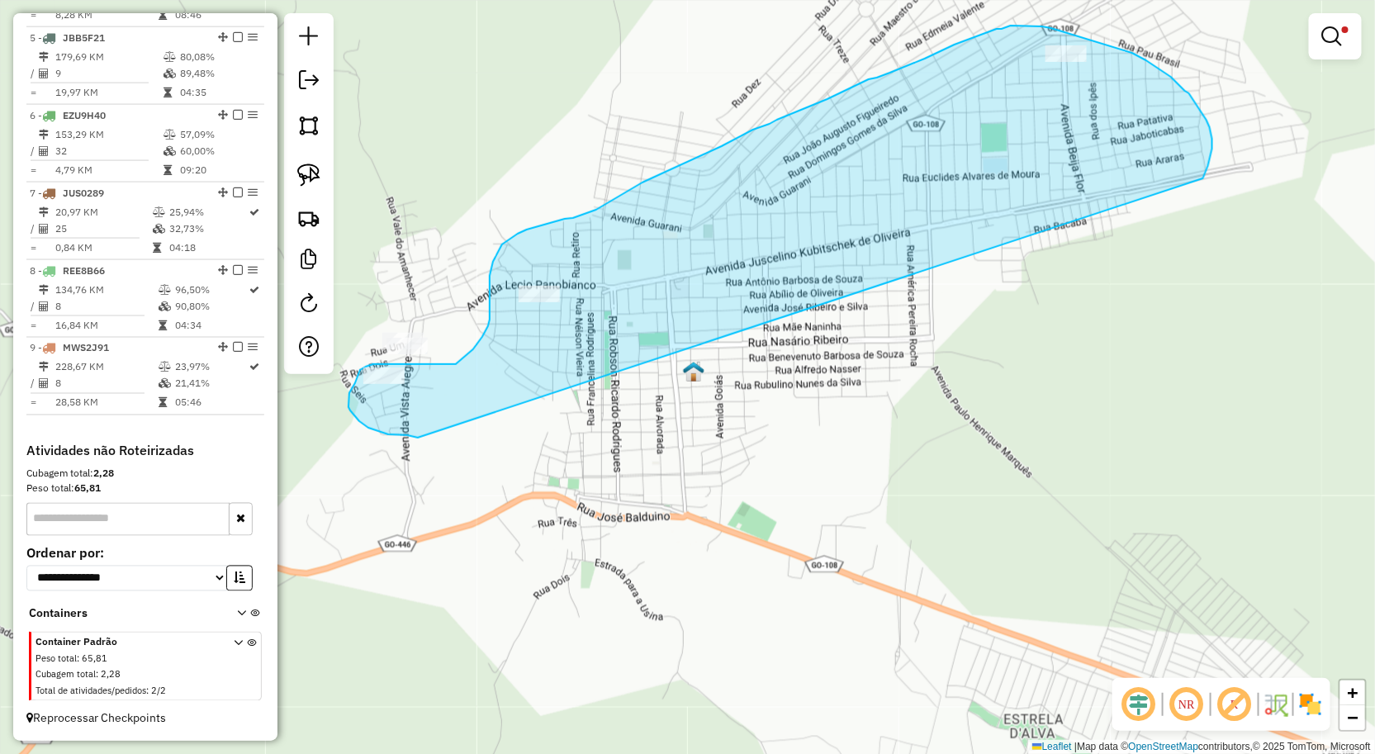
drag, startPoint x: 1211, startPoint y: 154, endPoint x: 418, endPoint y: 438, distance: 842.3
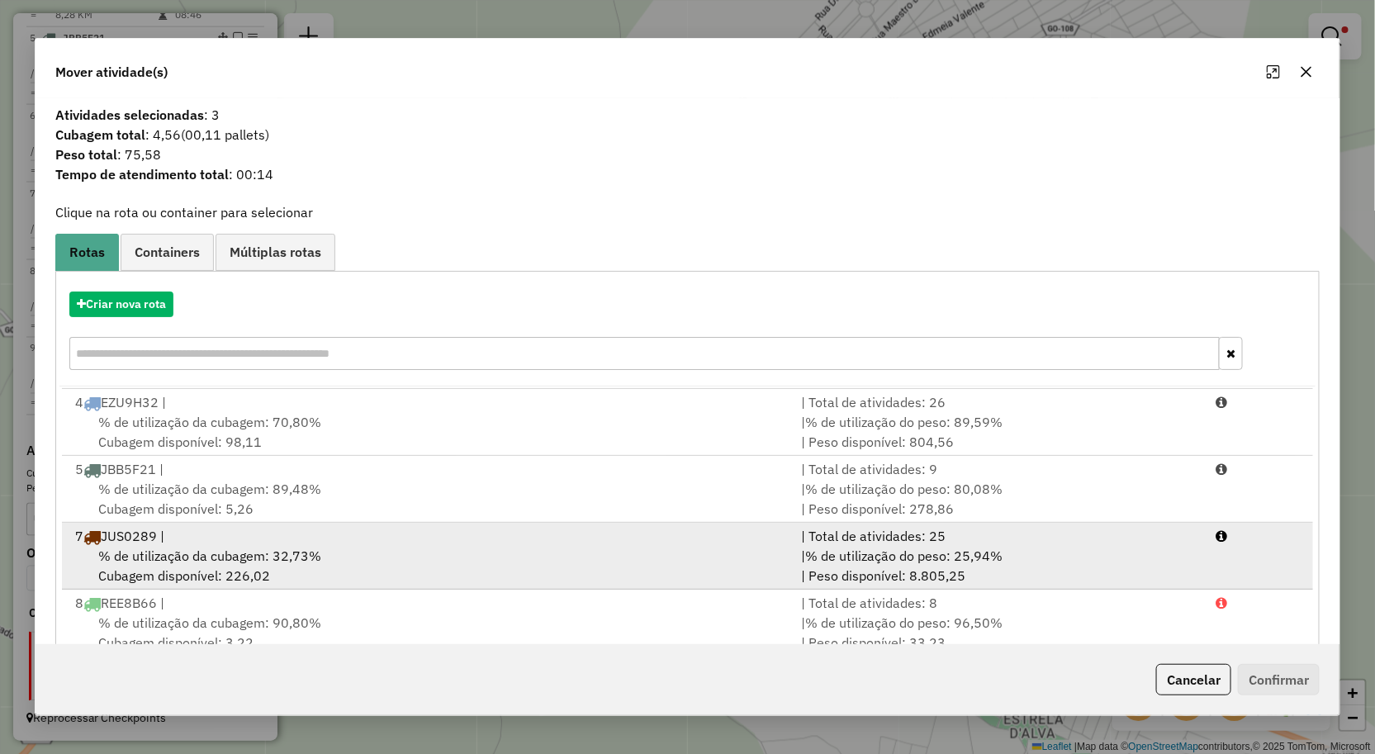
scroll to position [205, 0]
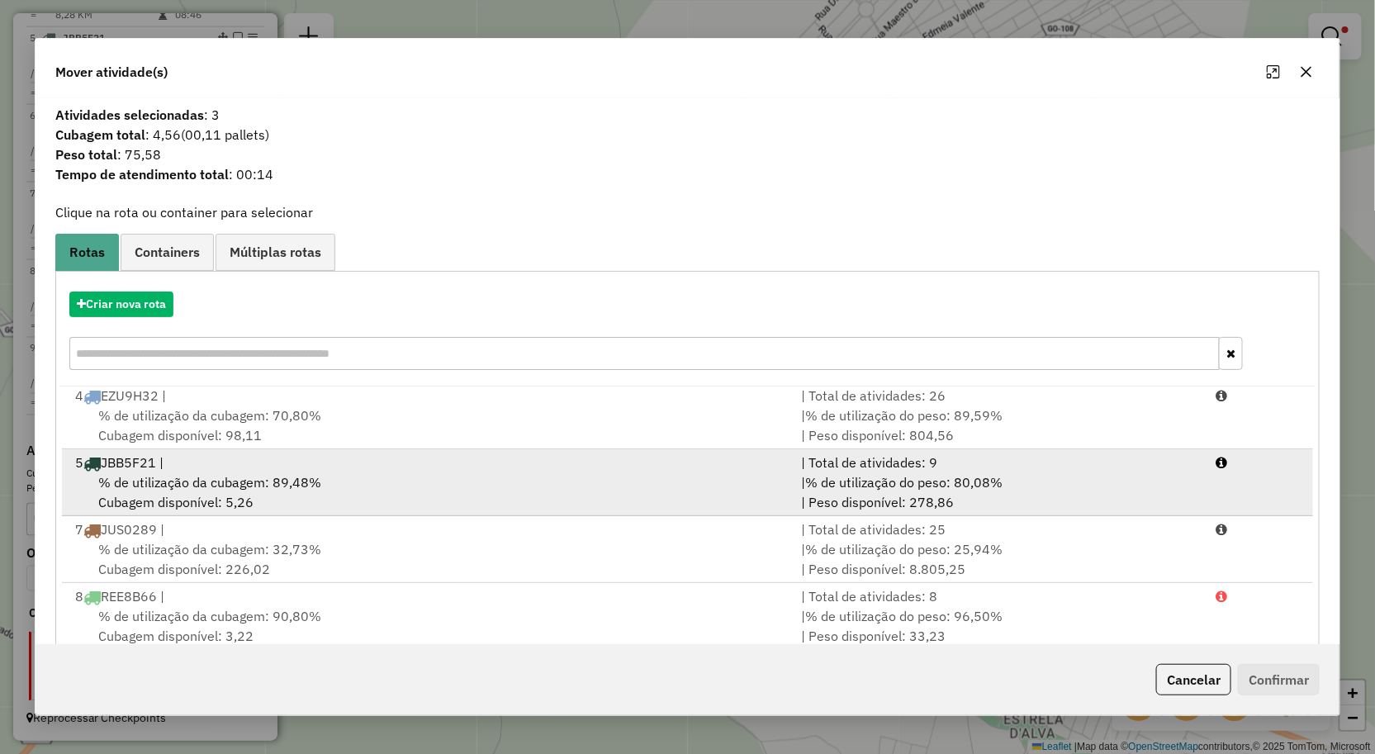
click at [221, 490] on span "% de utilização da cubagem: 89,48%" at bounding box center [209, 482] width 223 height 17
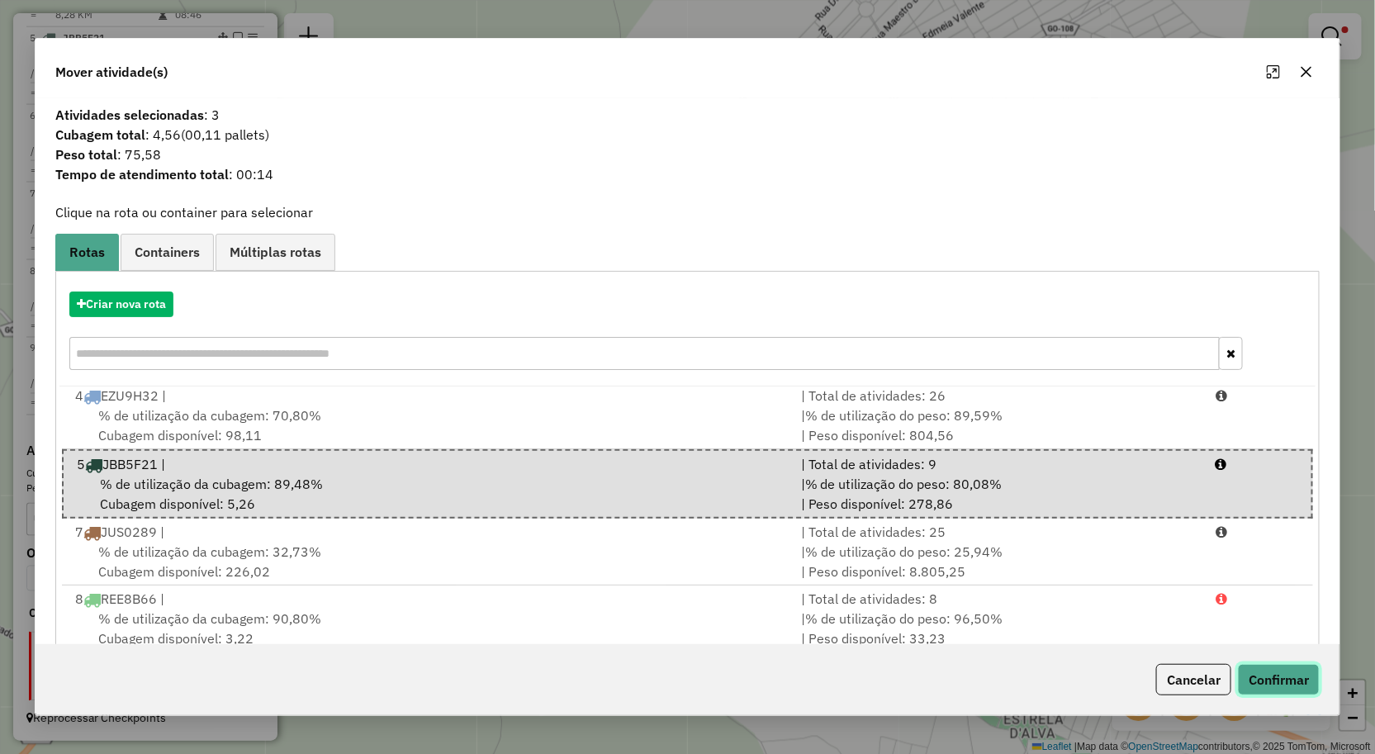
click at [1305, 680] on button "Confirmar" at bounding box center [1279, 679] width 82 height 31
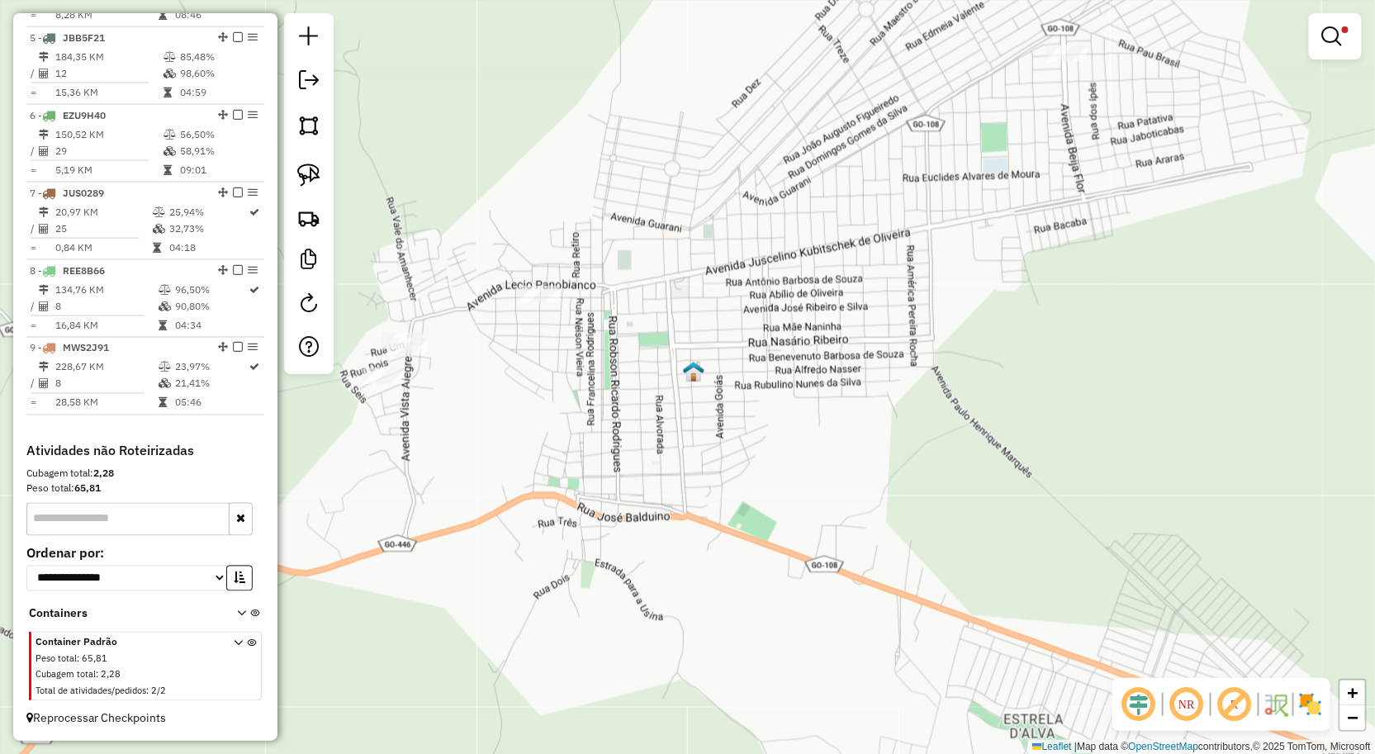
drag, startPoint x: 991, startPoint y: 388, endPoint x: 981, endPoint y: 451, distance: 63.6
click at [977, 467] on div "Limpar filtros Janela de atendimento Grade de atendimento Capacidade Transporta…" at bounding box center [687, 377] width 1375 height 754
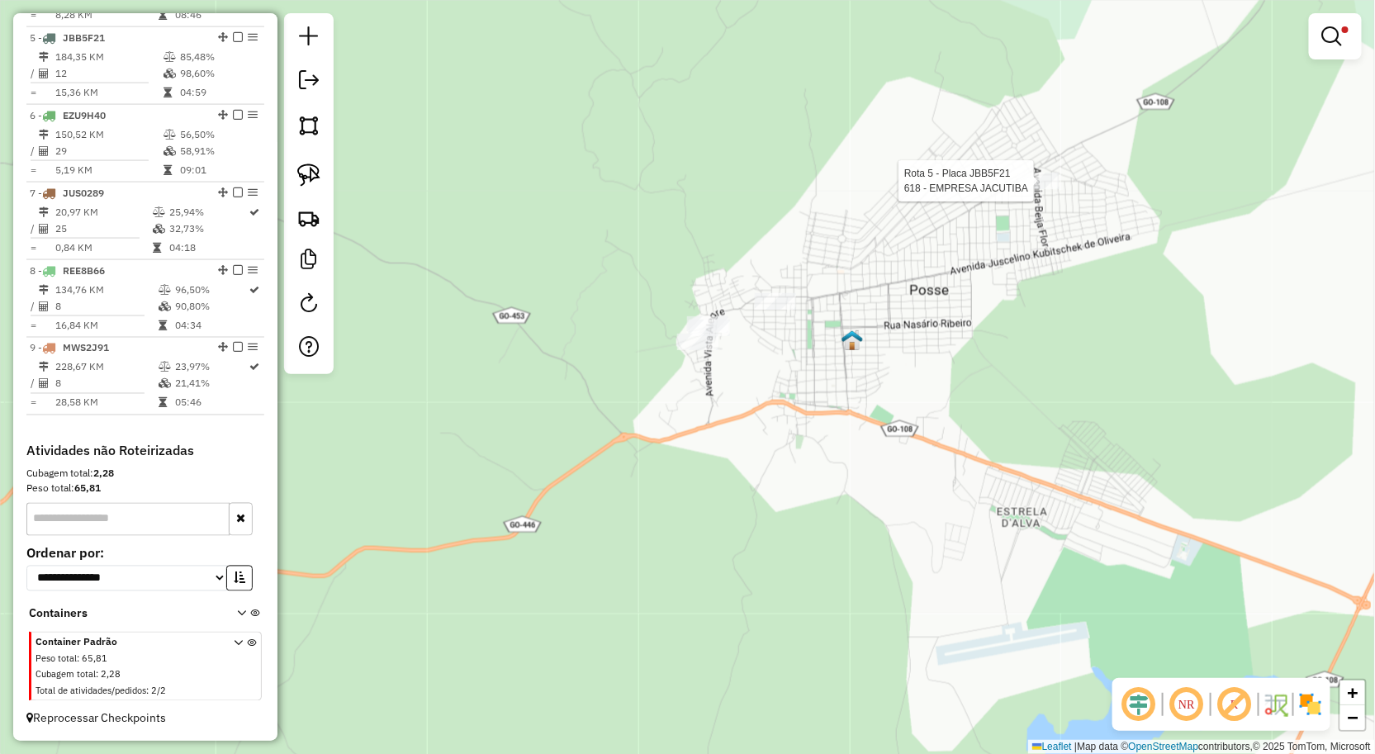
select select "**********"
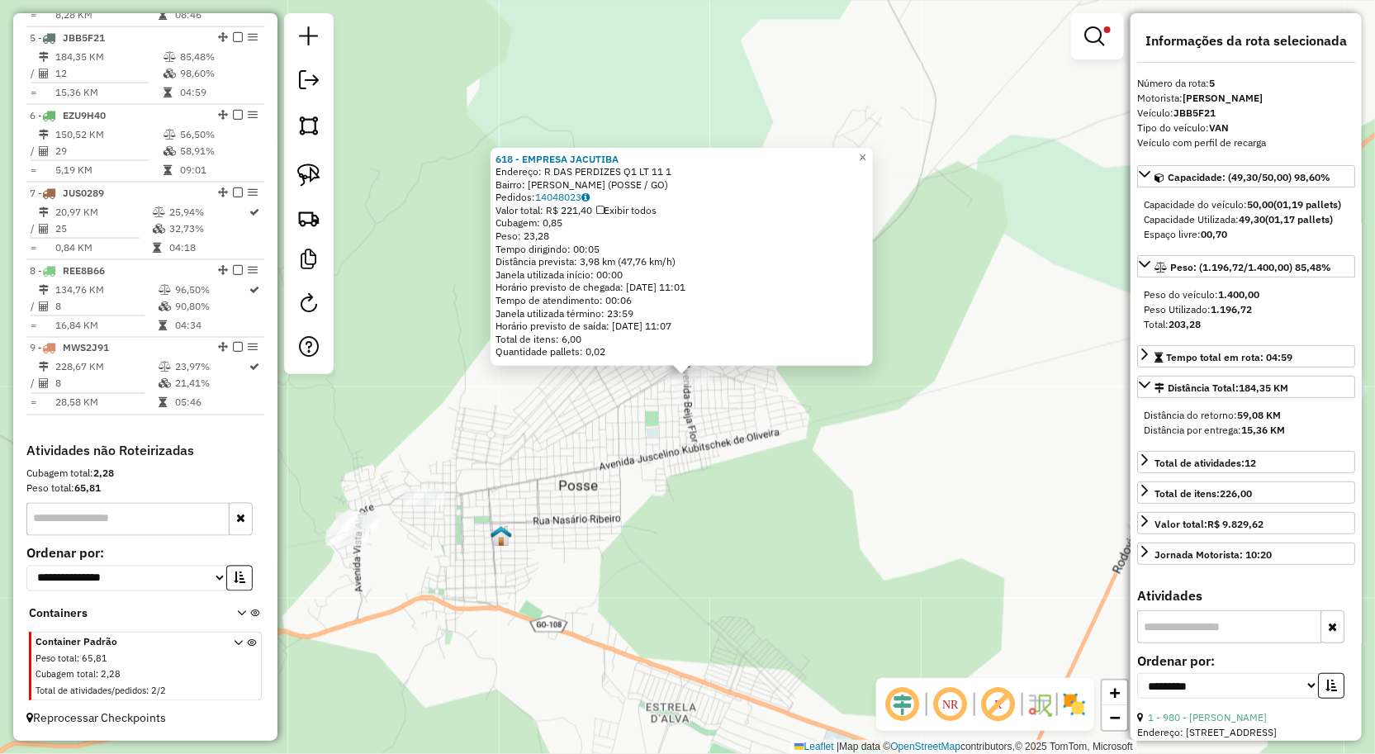
click at [1019, 459] on div "618 - EMPRESA JACUTIBA Endereço: R DAS PERDIZES Q1 LT 11 1 Bairro: Mae Bela (PO…" at bounding box center [687, 377] width 1375 height 754
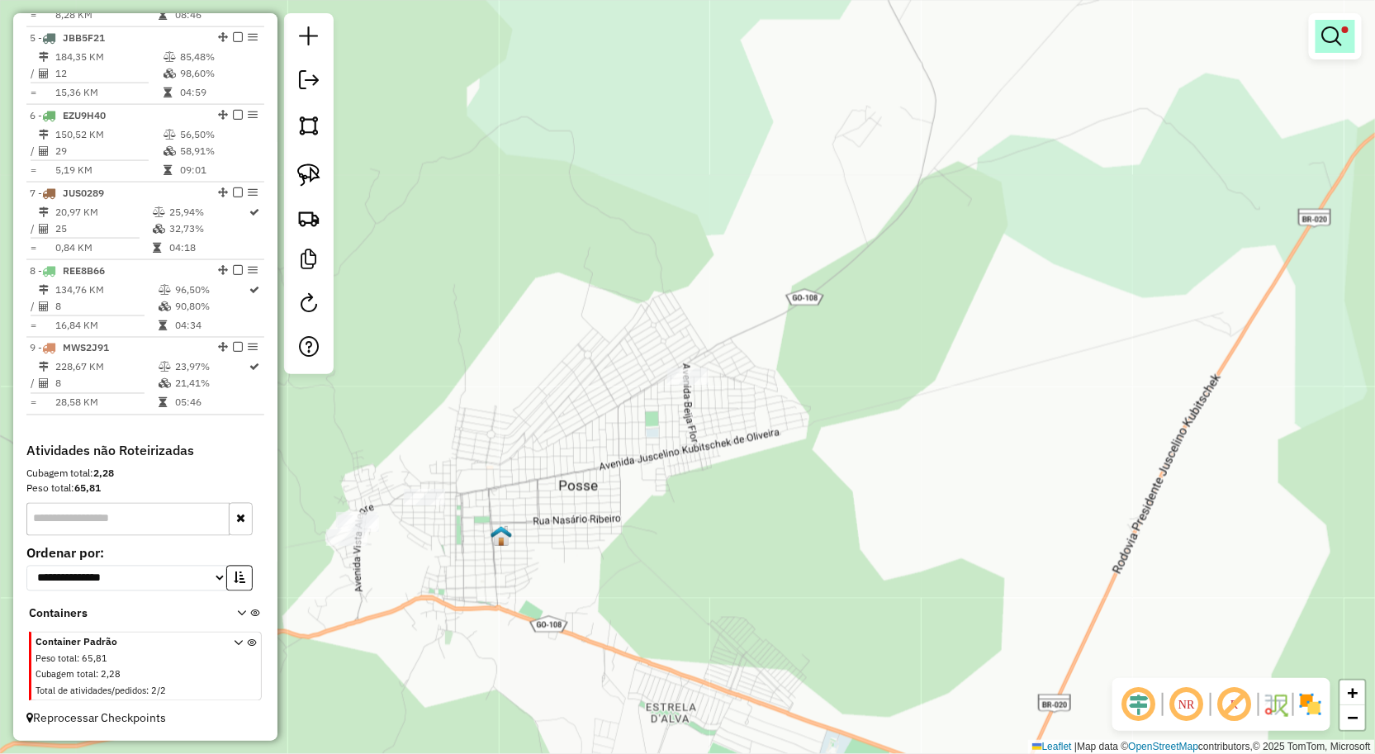
click at [1335, 40] on em at bounding box center [1332, 36] width 20 height 20
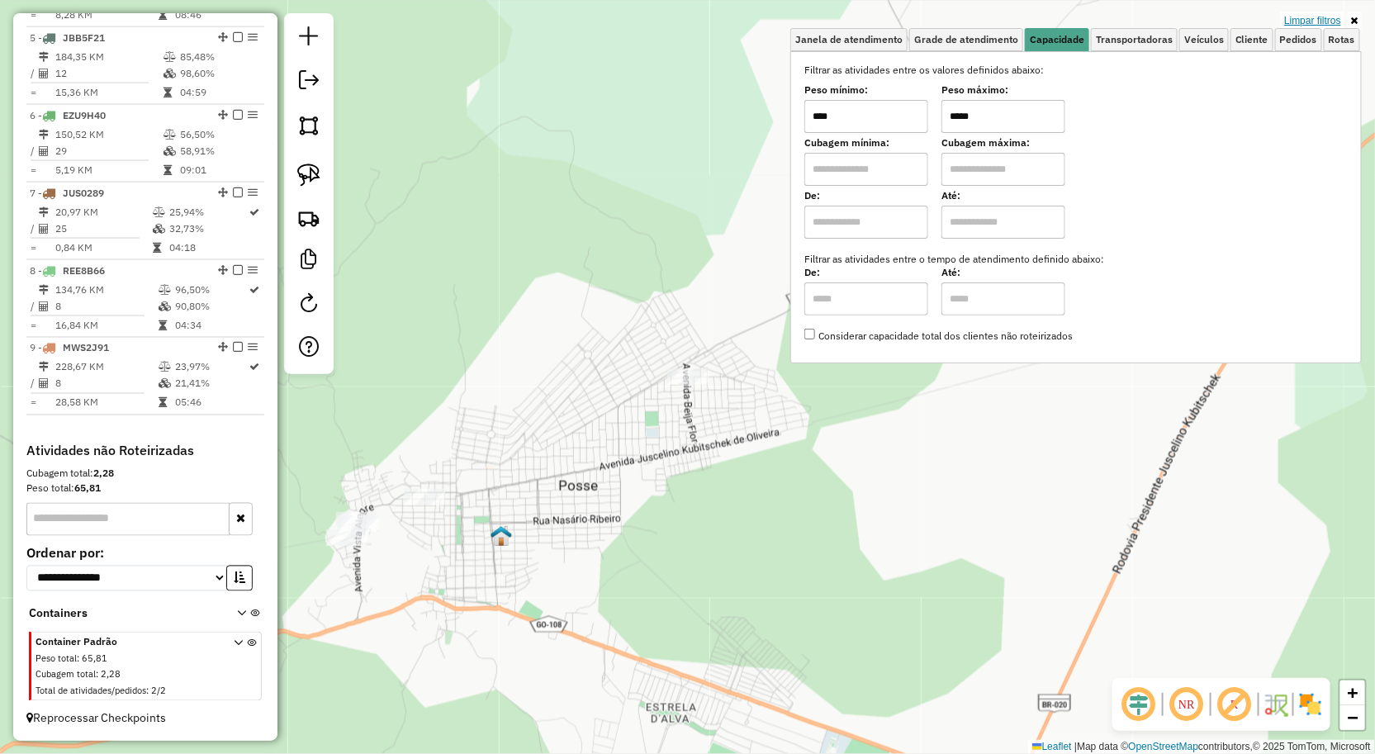
click at [1306, 21] on link "Limpar filtros" at bounding box center [1313, 21] width 64 height 18
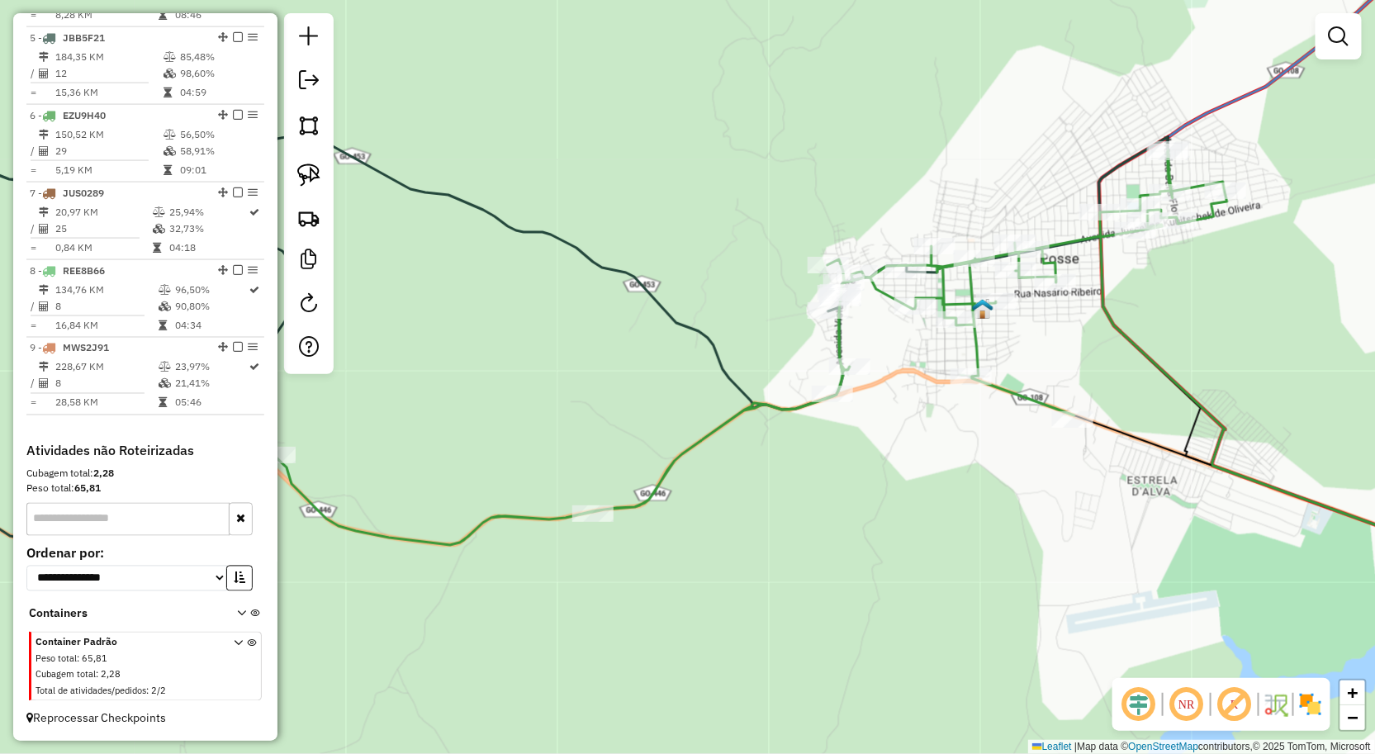
click at [787, 443] on icon at bounding box center [738, 347] width 977 height 395
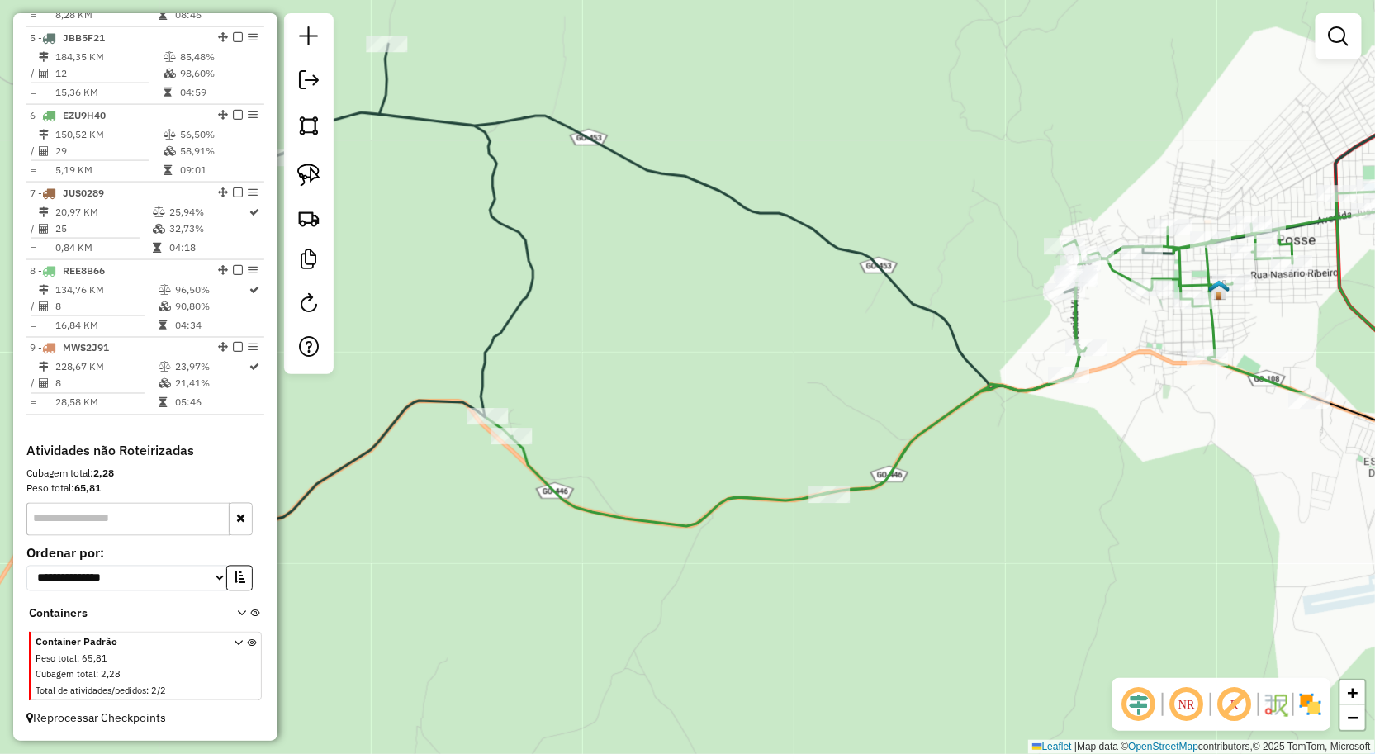
drag, startPoint x: 716, startPoint y: 425, endPoint x: 811, endPoint y: 419, distance: 95.2
click at [797, 419] on div "Janela de atendimento Grade de atendimento Capacidade Transportadoras Veículos …" at bounding box center [687, 377] width 1375 height 754
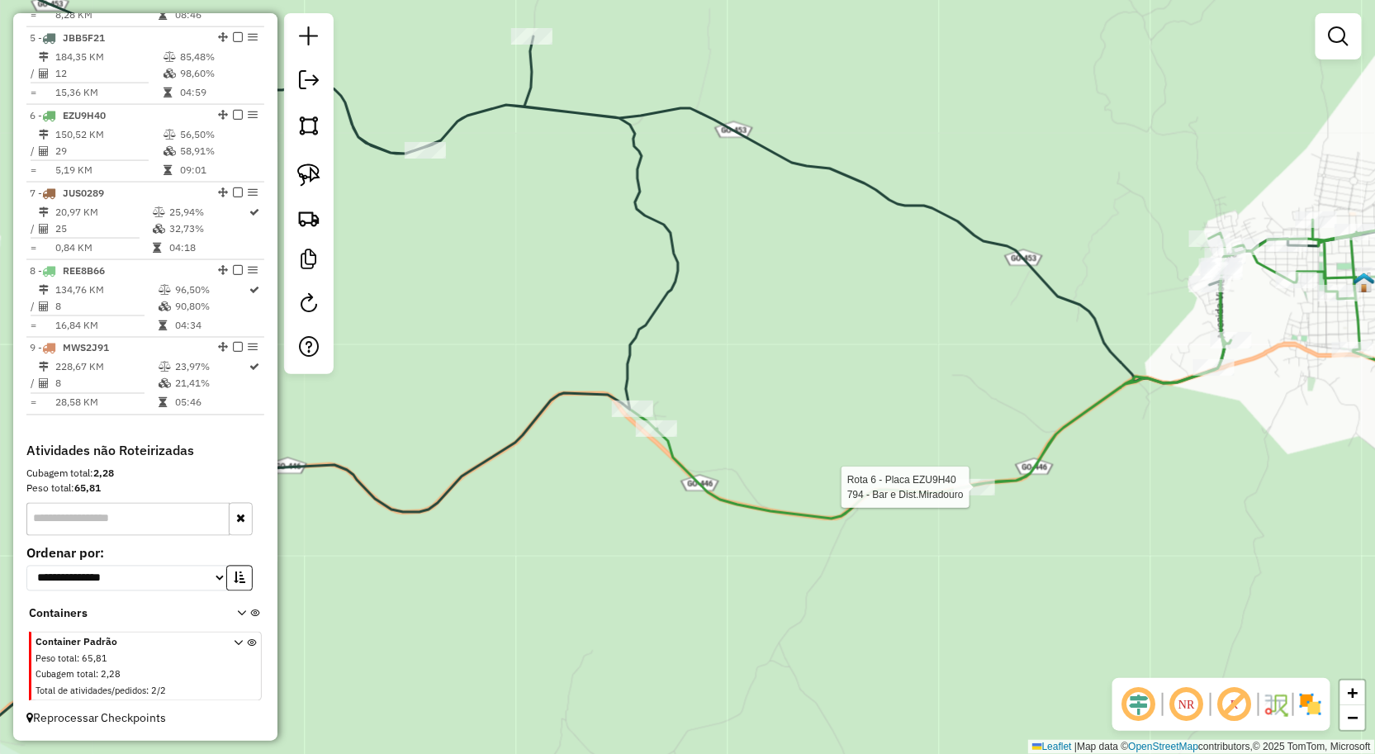
click at [985, 496] on div at bounding box center [974, 487] width 41 height 17
select select "**********"
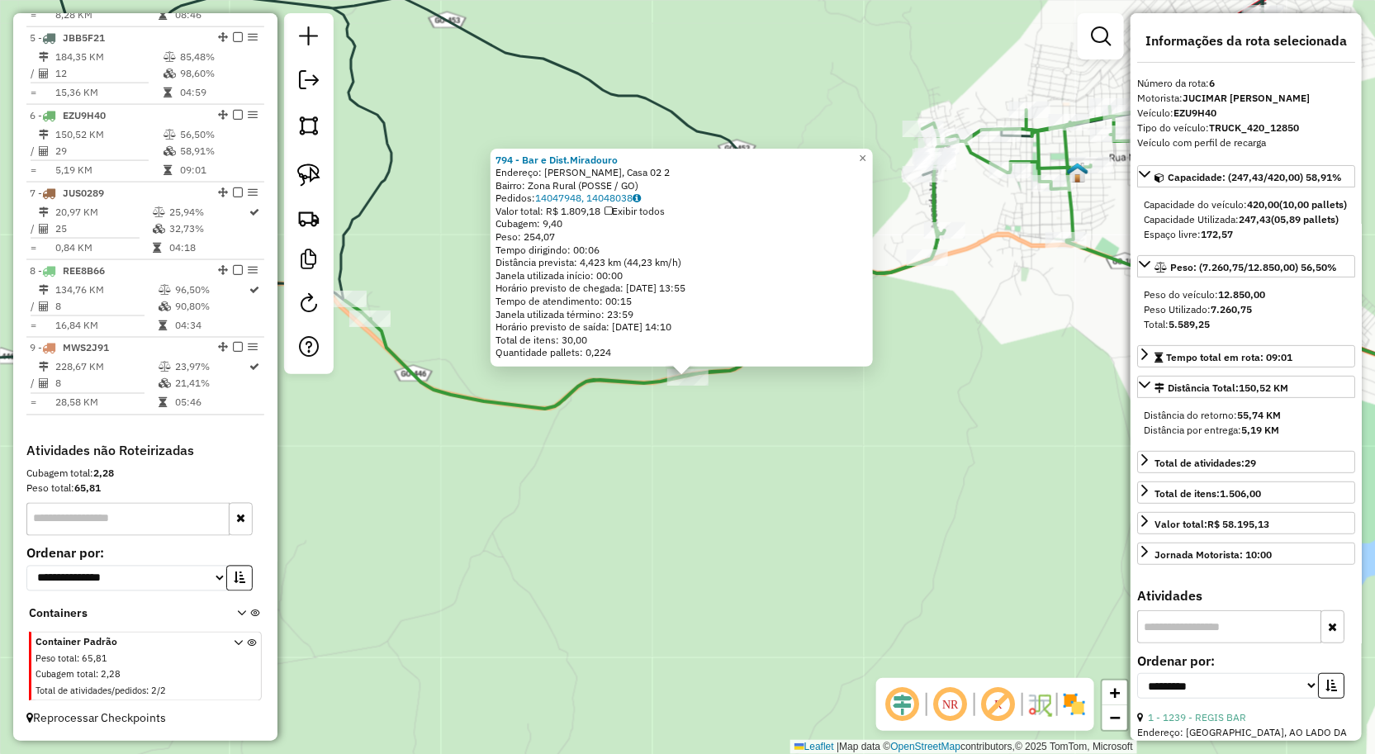
click at [995, 476] on div "794 - Bar e Dist.Miradouro Endereço: Fazenda Miradouro, Casa 02 2 Bairro: Zona …" at bounding box center [687, 377] width 1375 height 754
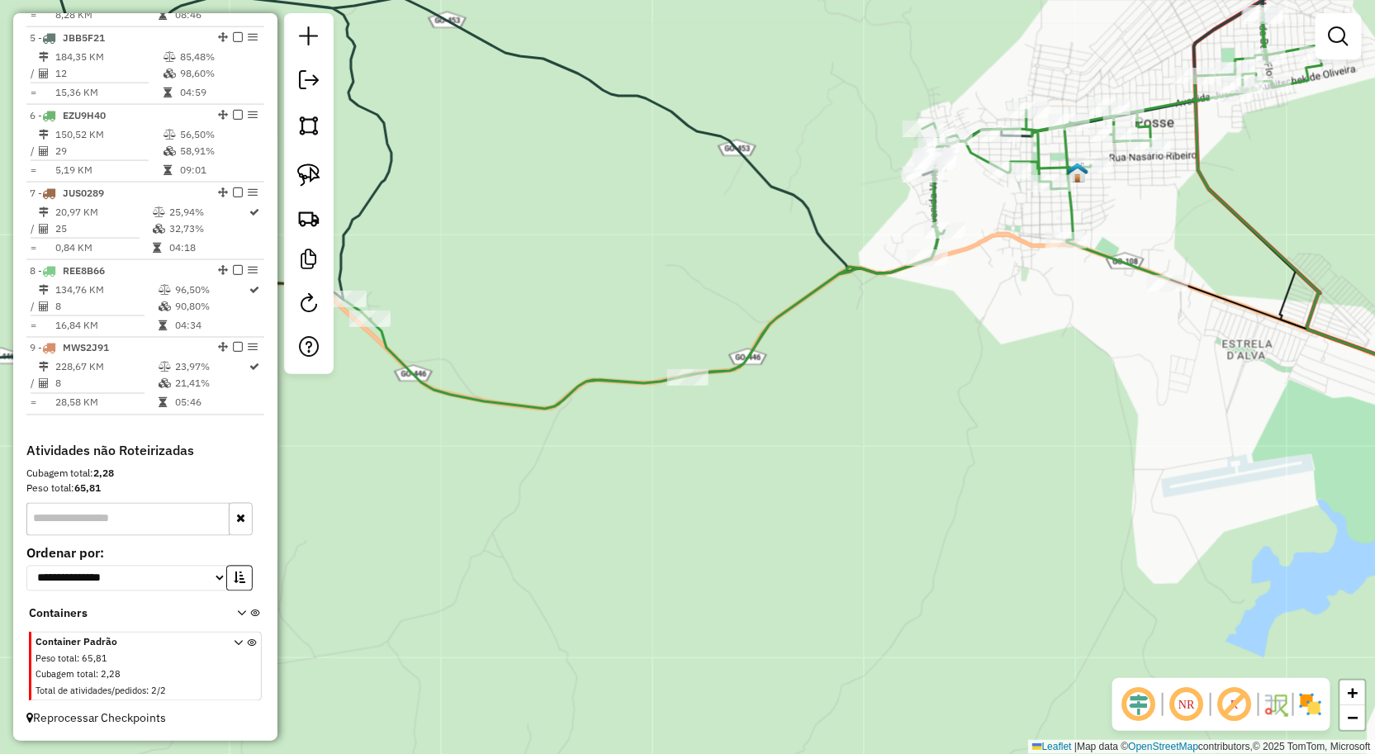
drag, startPoint x: 822, startPoint y: 382, endPoint x: 895, endPoint y: 434, distance: 89.4
click at [873, 426] on div "Janela de atendimento Grade de atendimento Capacidade Transportadoras Veículos …" at bounding box center [687, 377] width 1375 height 754
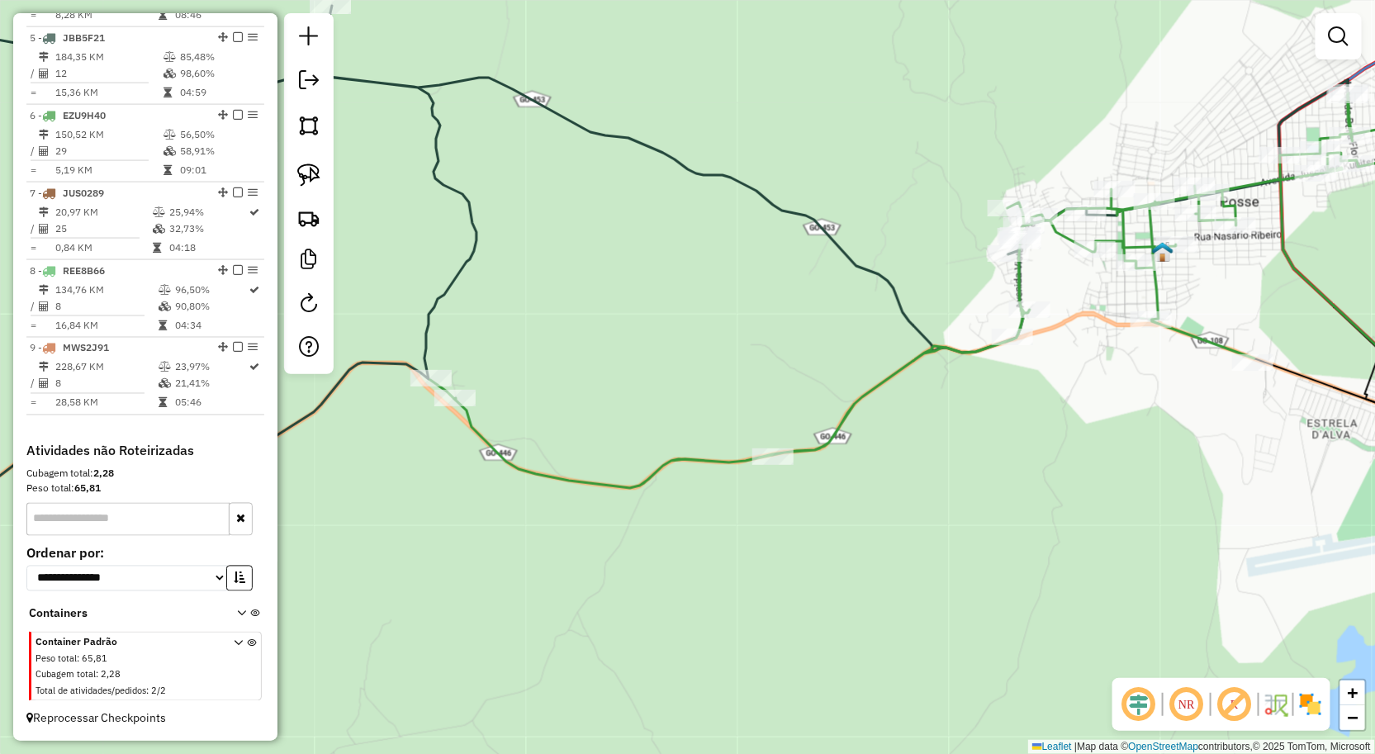
drag, startPoint x: 733, startPoint y: 275, endPoint x: 747, endPoint y: 311, distance: 39.0
click at [741, 304] on div "Janela de atendimento Grade de atendimento Capacidade Transportadoras Veículos …" at bounding box center [687, 377] width 1375 height 754
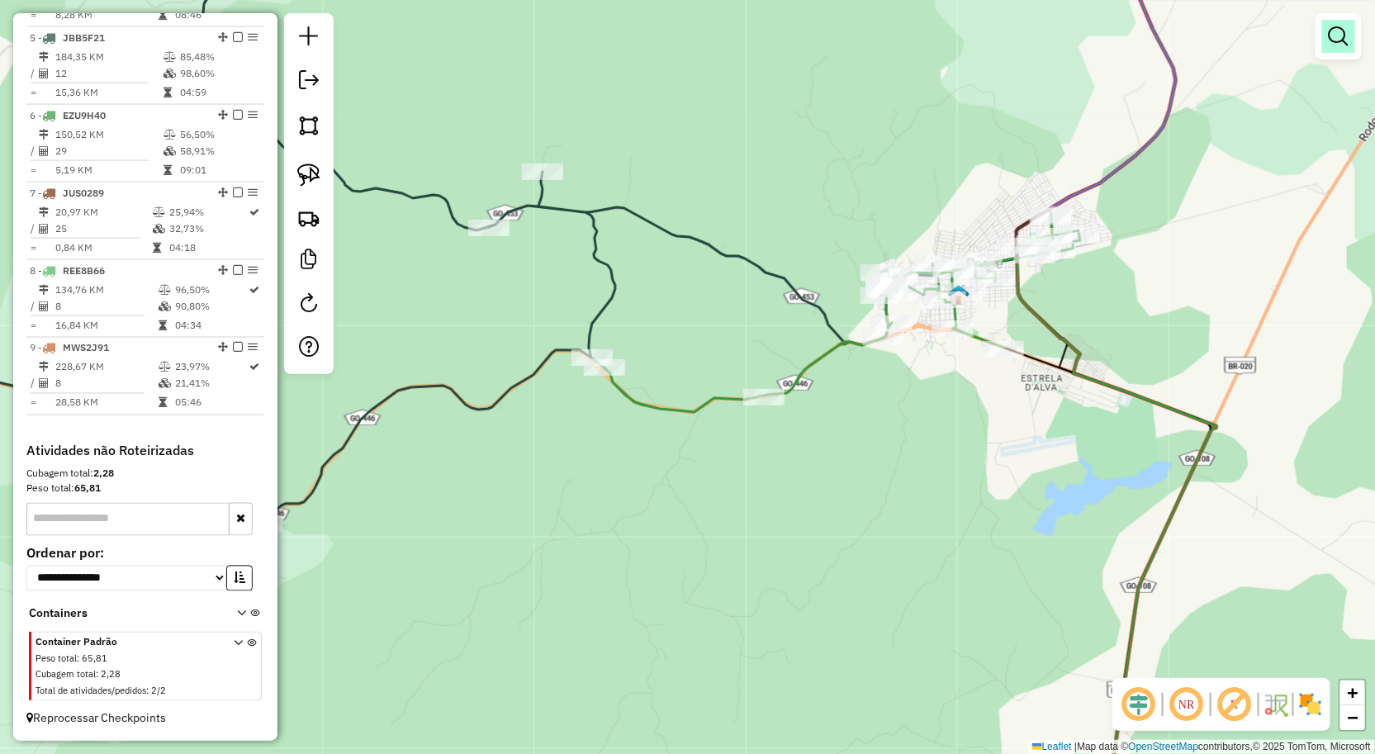
click at [1341, 26] on em at bounding box center [1339, 36] width 20 height 20
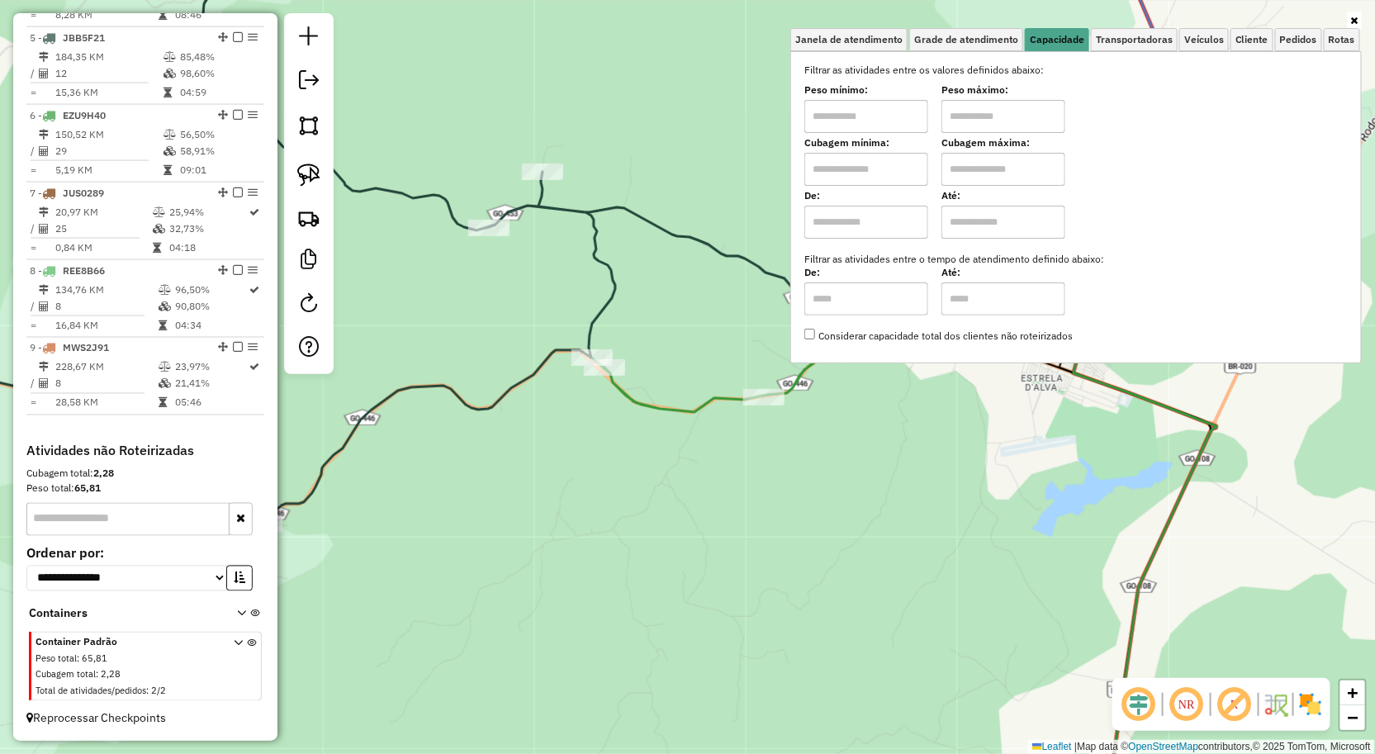
click at [876, 131] on input "text" at bounding box center [866, 116] width 124 height 33
type input "****"
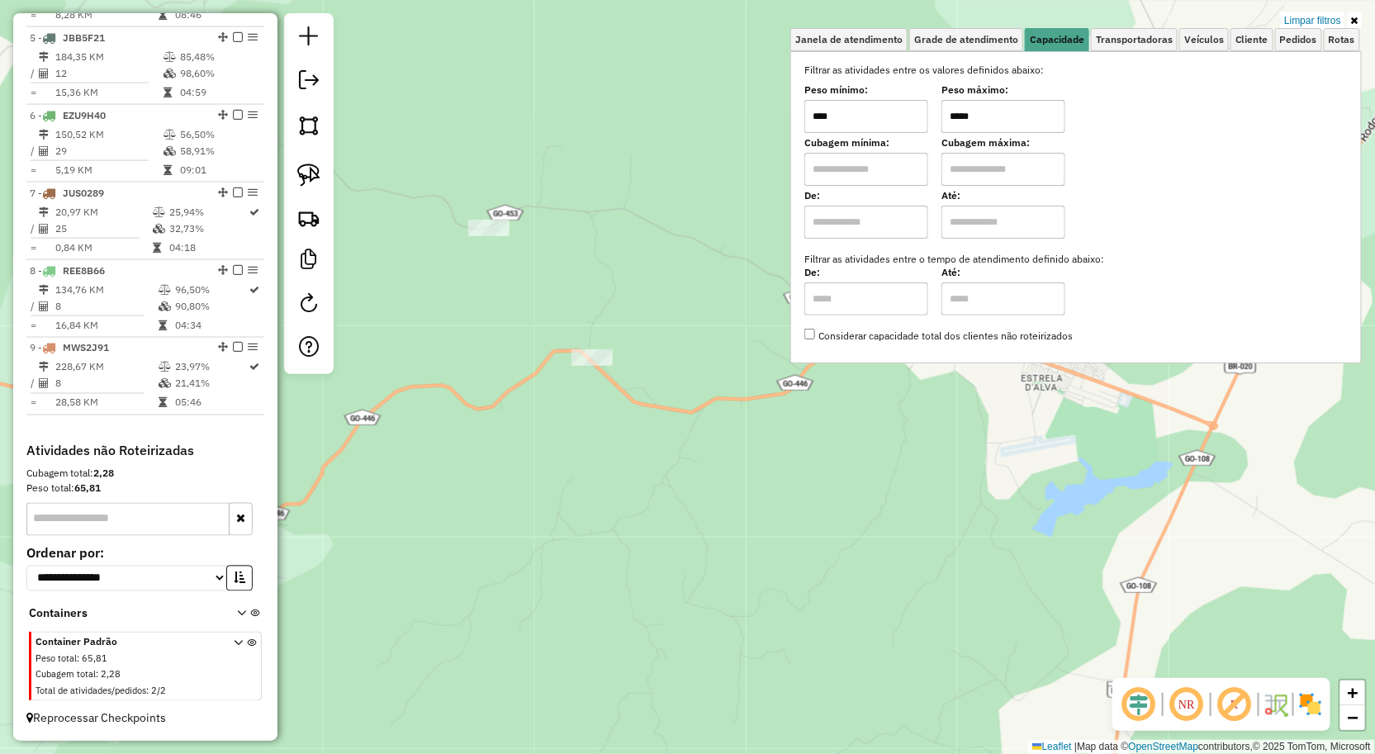
type input "*****"
click at [922, 657] on div "Limpar filtros Janela de atendimento Grade de atendimento Capacidade Transporta…" at bounding box center [687, 377] width 1375 height 754
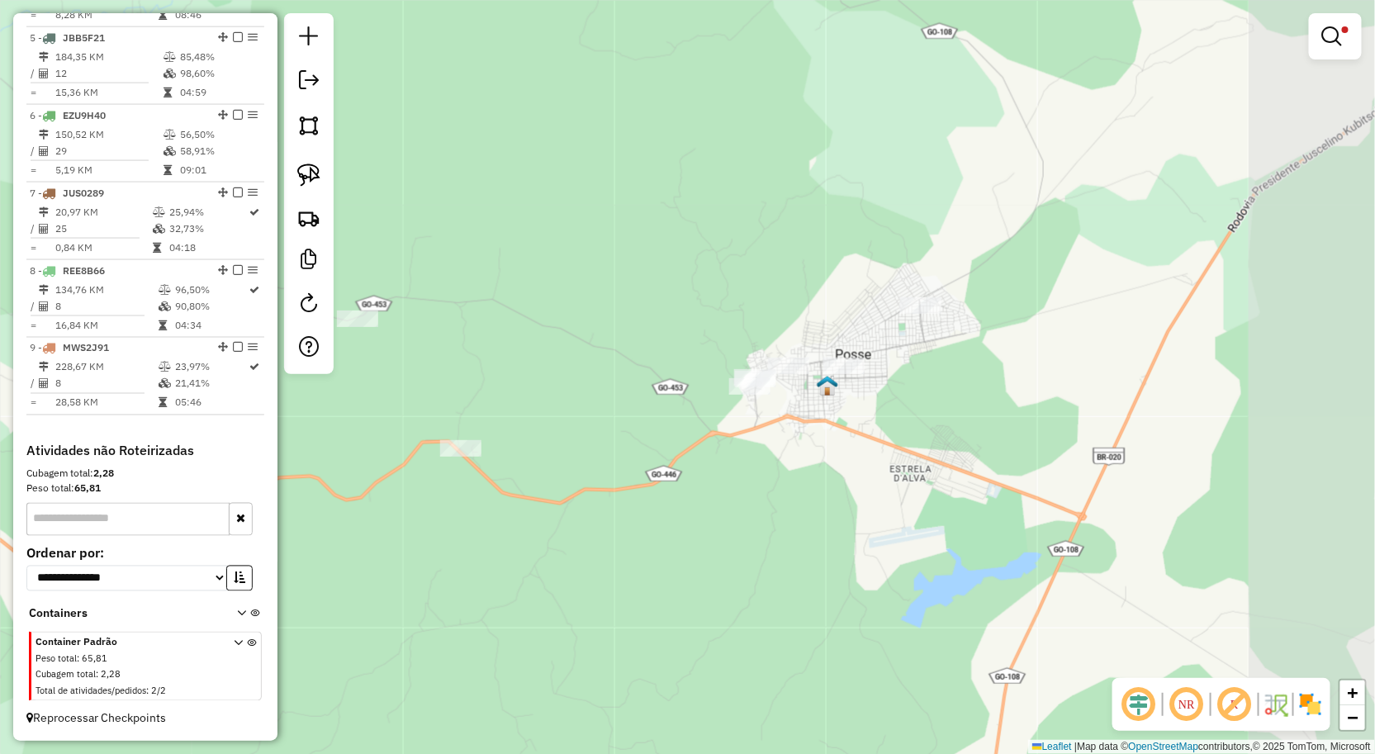
drag, startPoint x: 852, startPoint y: 579, endPoint x: 717, endPoint y: 672, distance: 164.0
click at [720, 671] on div "Limpar filtros Janela de atendimento Grade de atendimento Capacidade Transporta…" at bounding box center [687, 377] width 1375 height 754
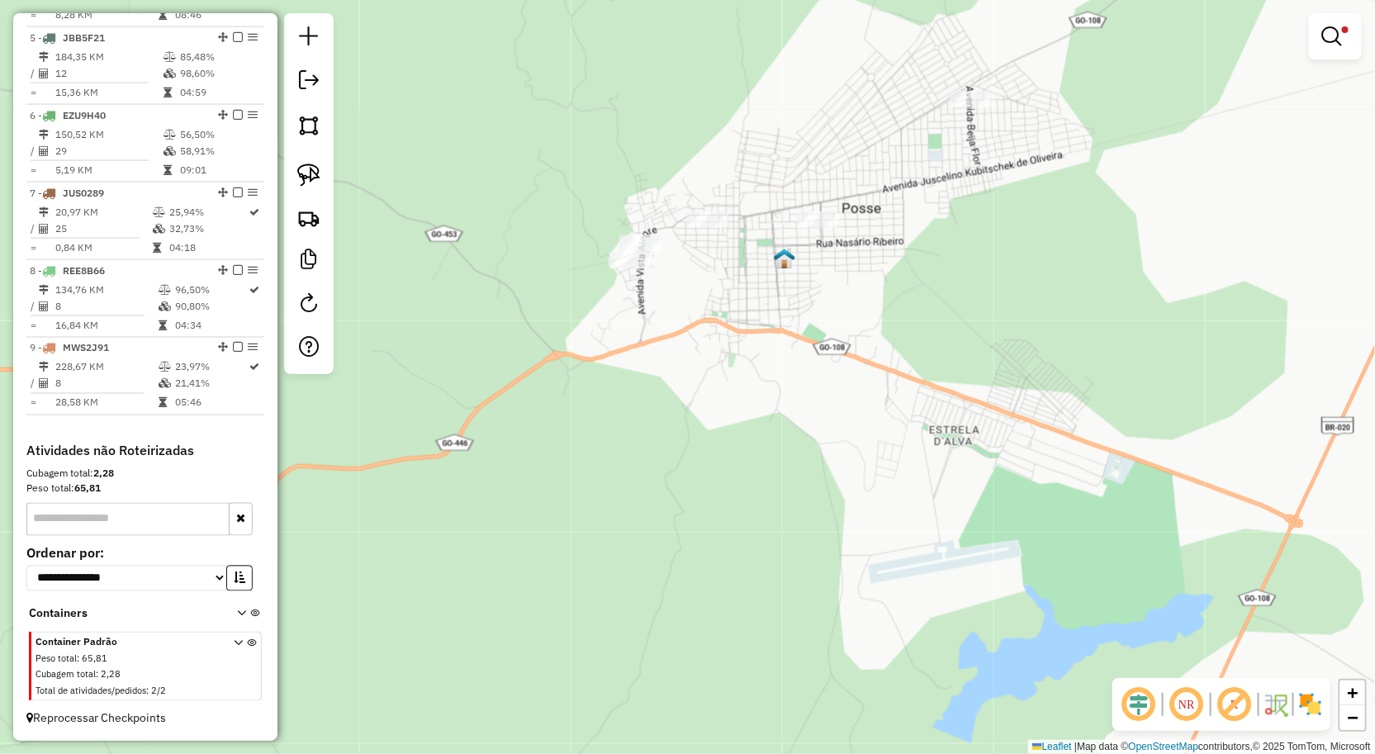
drag, startPoint x: 705, startPoint y: 510, endPoint x: 700, endPoint y: 518, distance: 9.6
click at [702, 513] on div "Limpar filtros Janela de atendimento Grade de atendimento Capacidade Transporta…" at bounding box center [687, 377] width 1375 height 754
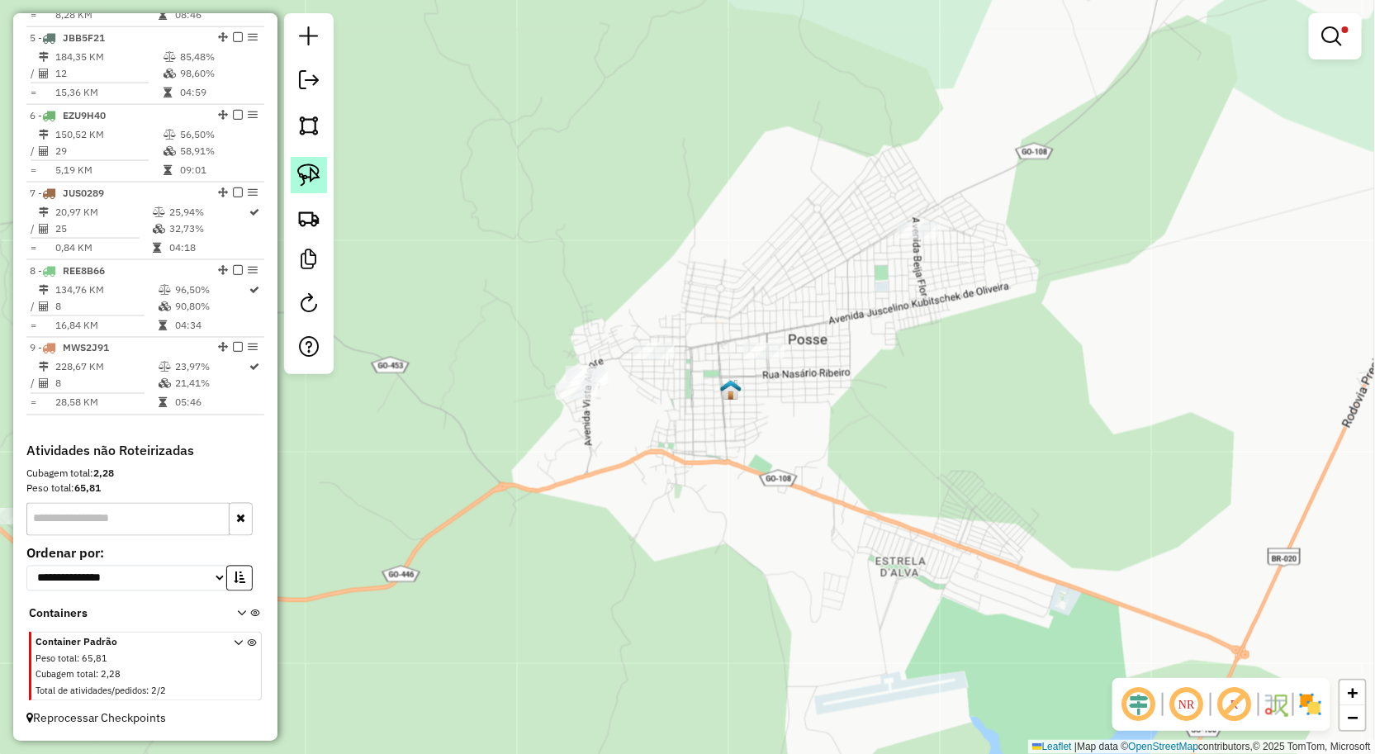
click at [320, 180] on link at bounding box center [309, 175] width 36 height 36
drag, startPoint x: 749, startPoint y: 310, endPoint x: 845, endPoint y: 377, distance: 116.9
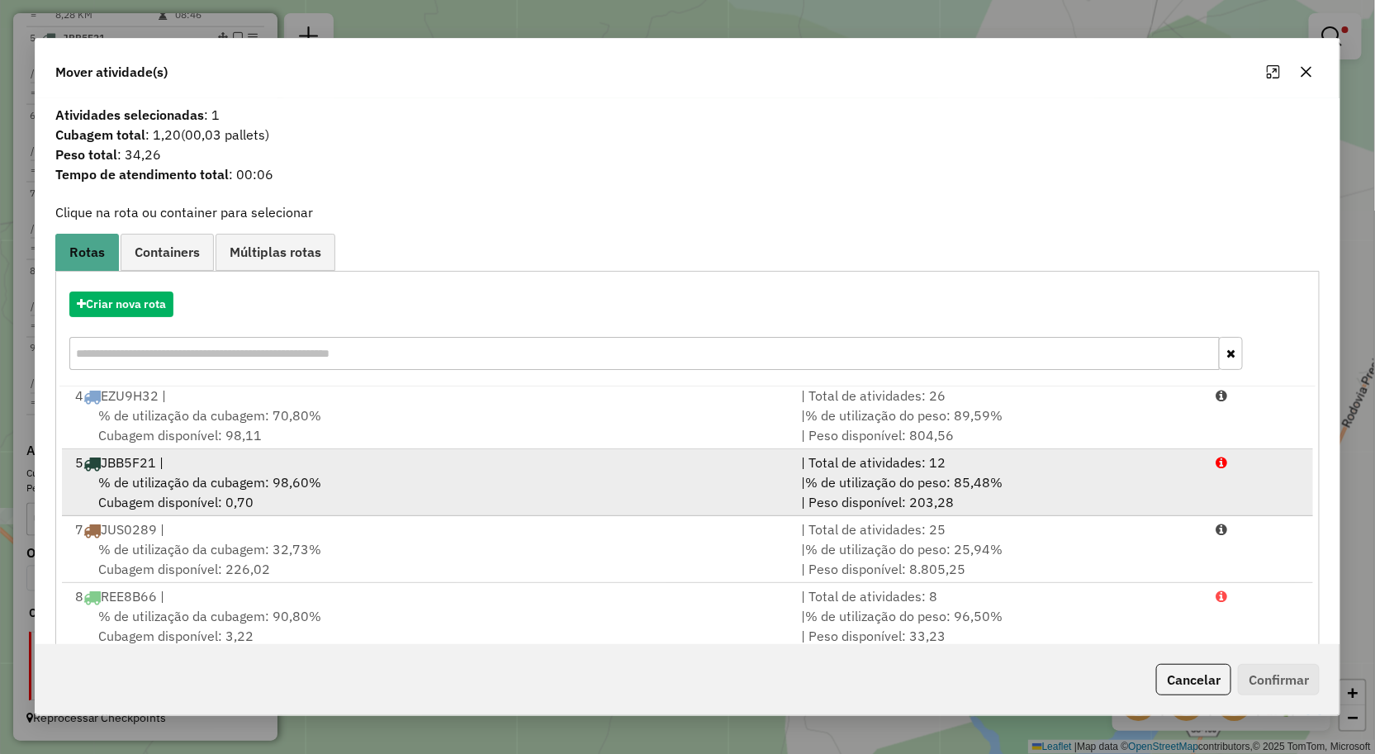
click at [278, 484] on span "% de utilização da cubagem: 98,60%" at bounding box center [209, 482] width 223 height 17
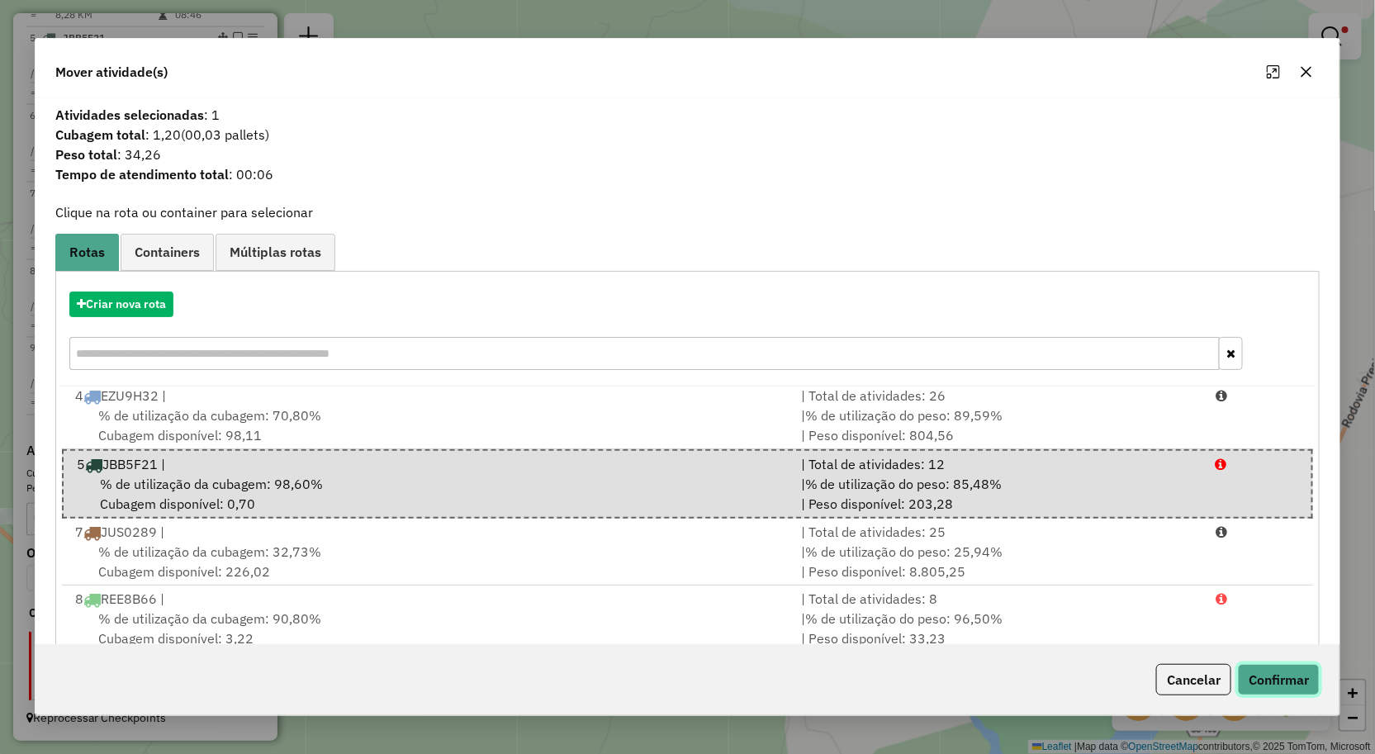
click at [1261, 669] on button "Confirmar" at bounding box center [1279, 679] width 82 height 31
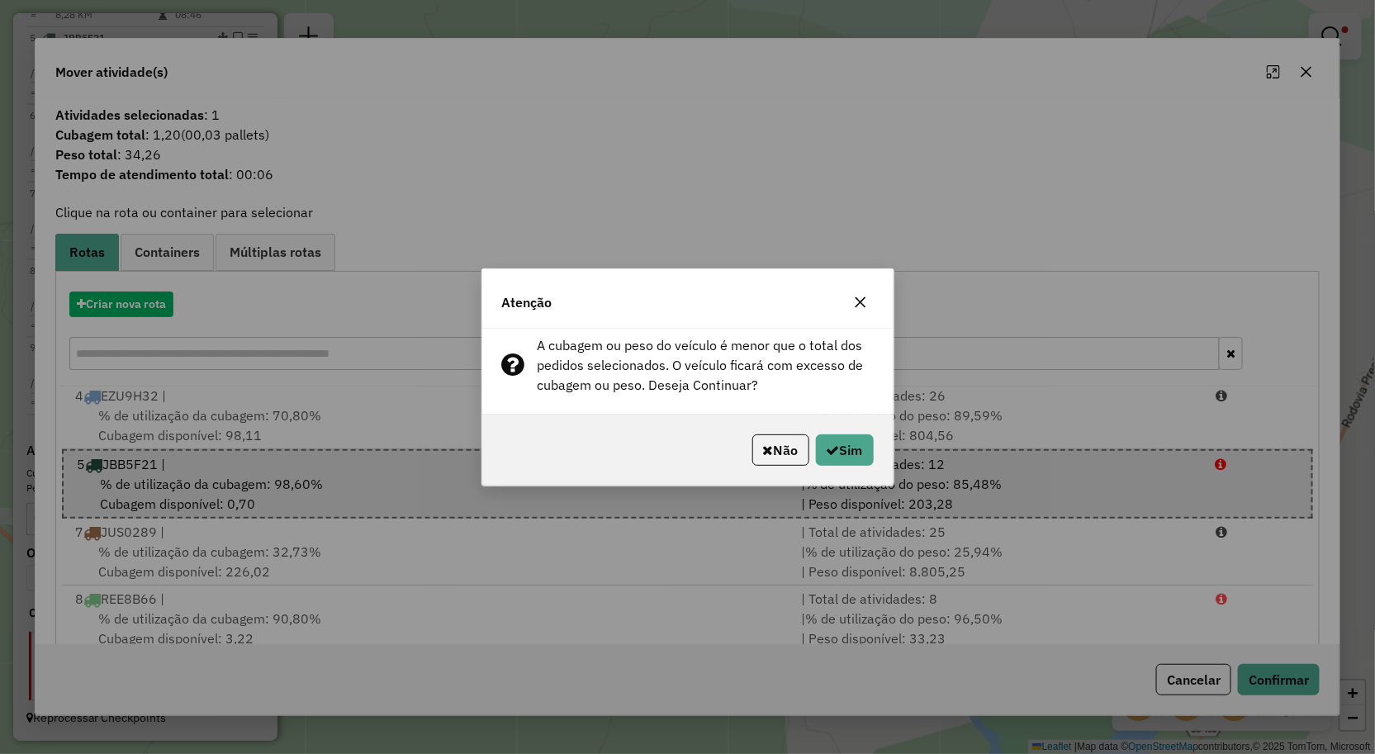
click at [857, 301] on icon "button" at bounding box center [860, 302] width 13 height 13
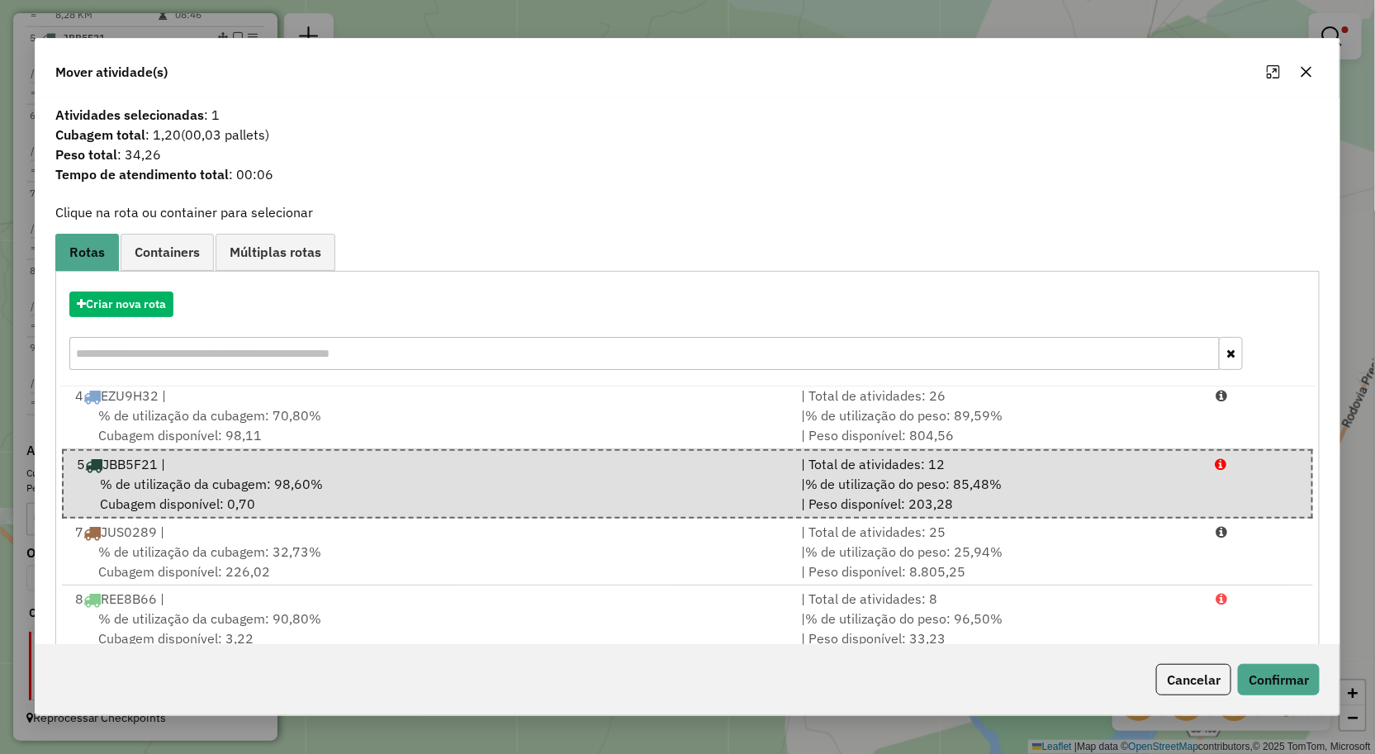
click at [1303, 68] on icon "button" at bounding box center [1307, 71] width 11 height 11
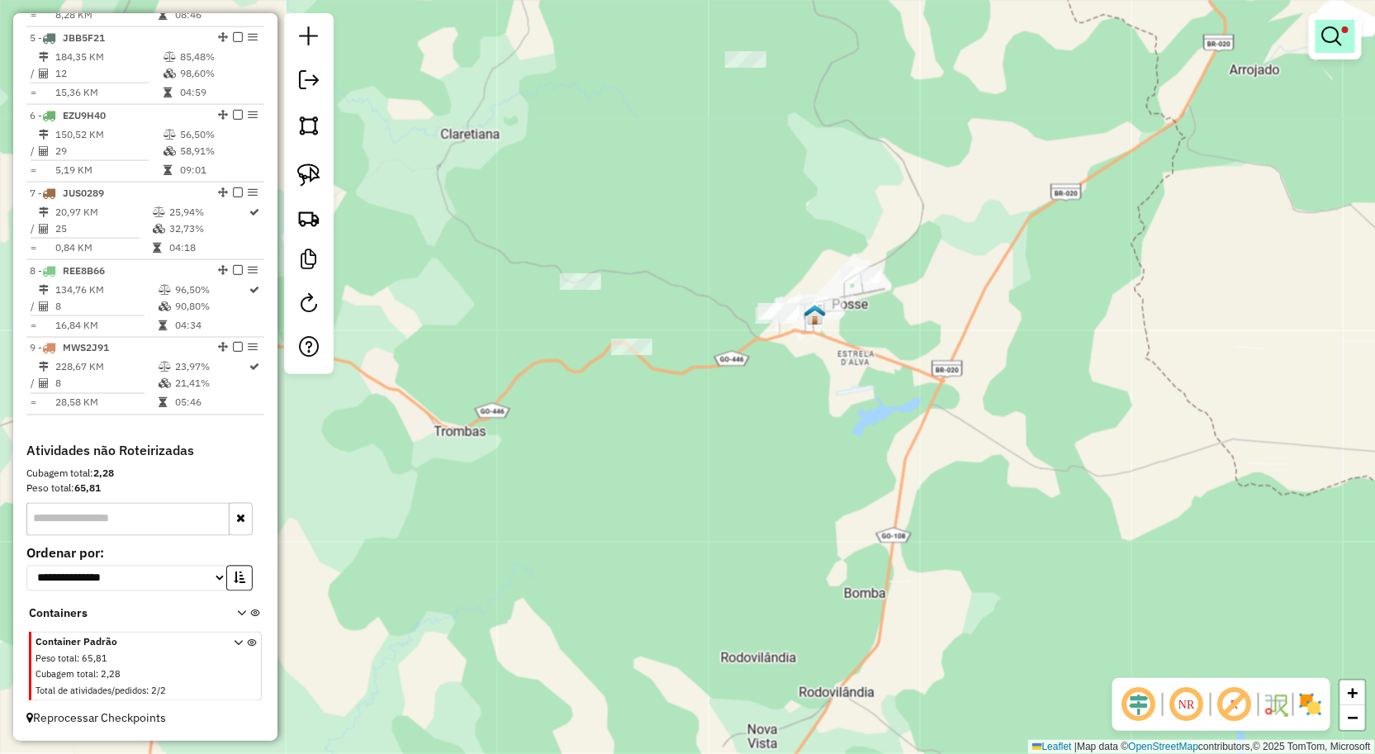
click at [1332, 41] on em at bounding box center [1332, 36] width 20 height 20
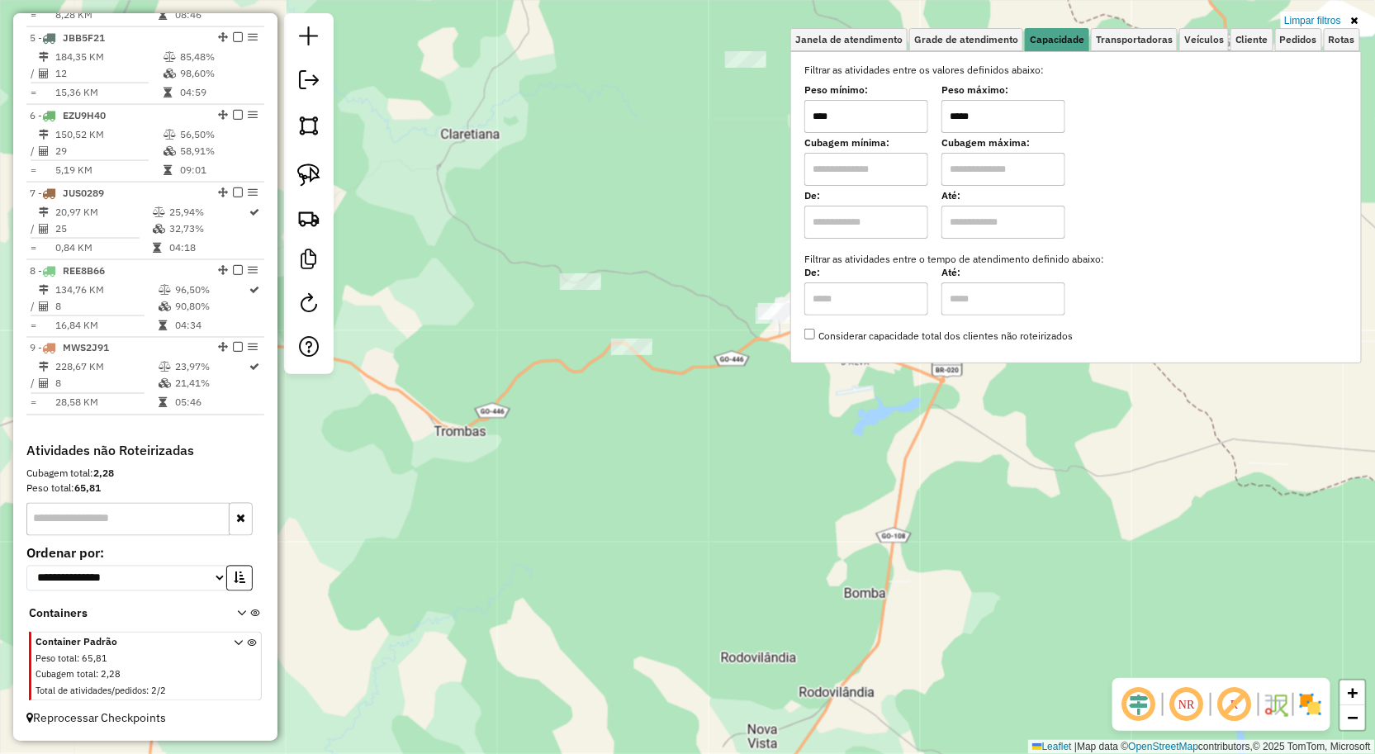
click at [1301, 20] on link "Limpar filtros" at bounding box center [1313, 21] width 64 height 18
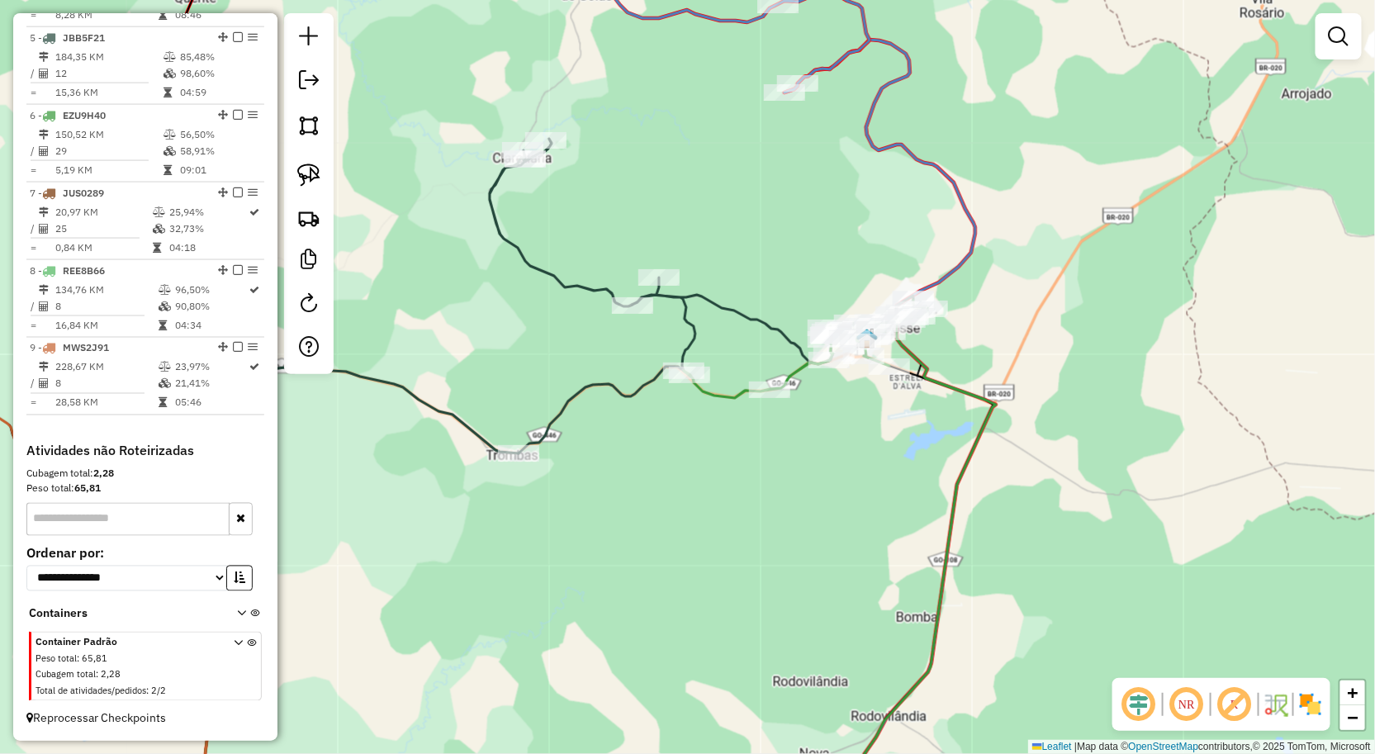
drag, startPoint x: 674, startPoint y: 427, endPoint x: 806, endPoint y: 425, distance: 132.2
click at [795, 425] on div "Janela de atendimento Grade de atendimento Capacidade Transportadoras Veículos …" at bounding box center [687, 377] width 1375 height 754
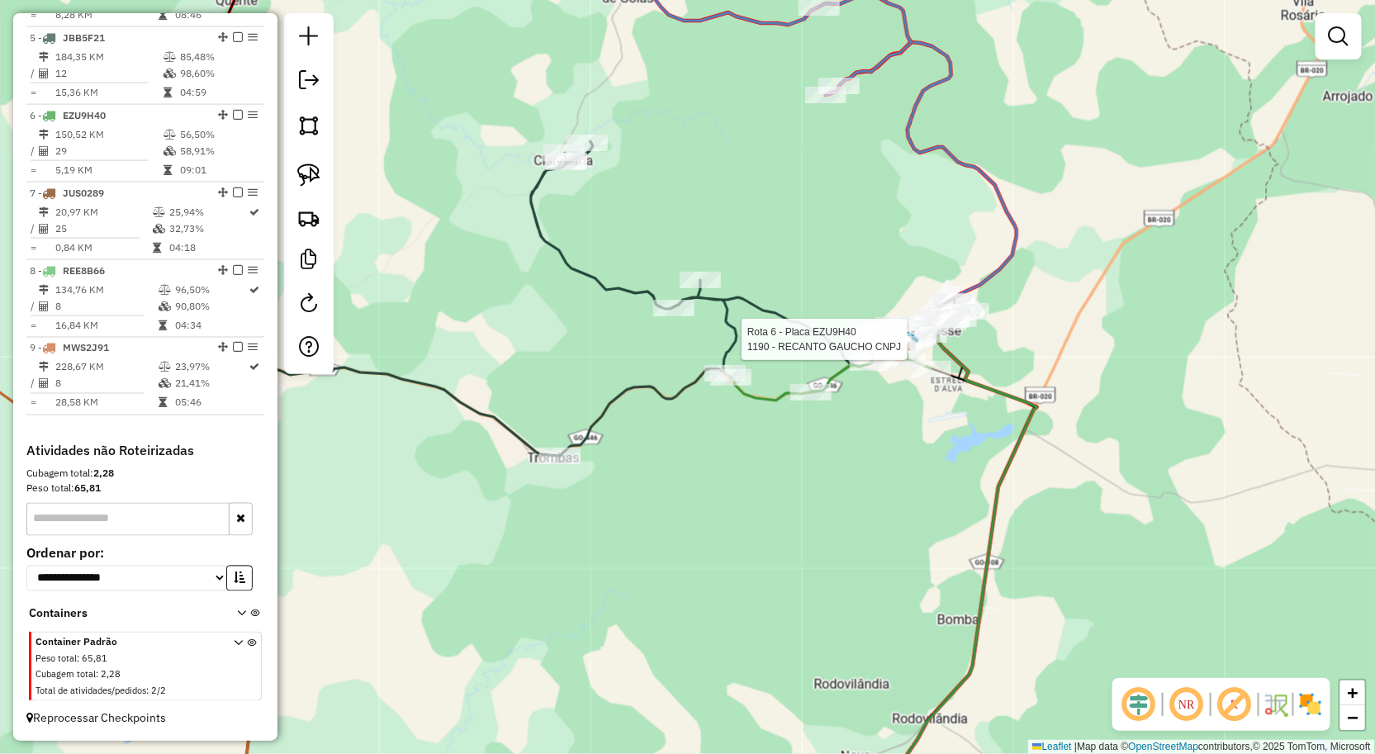
select select "**********"
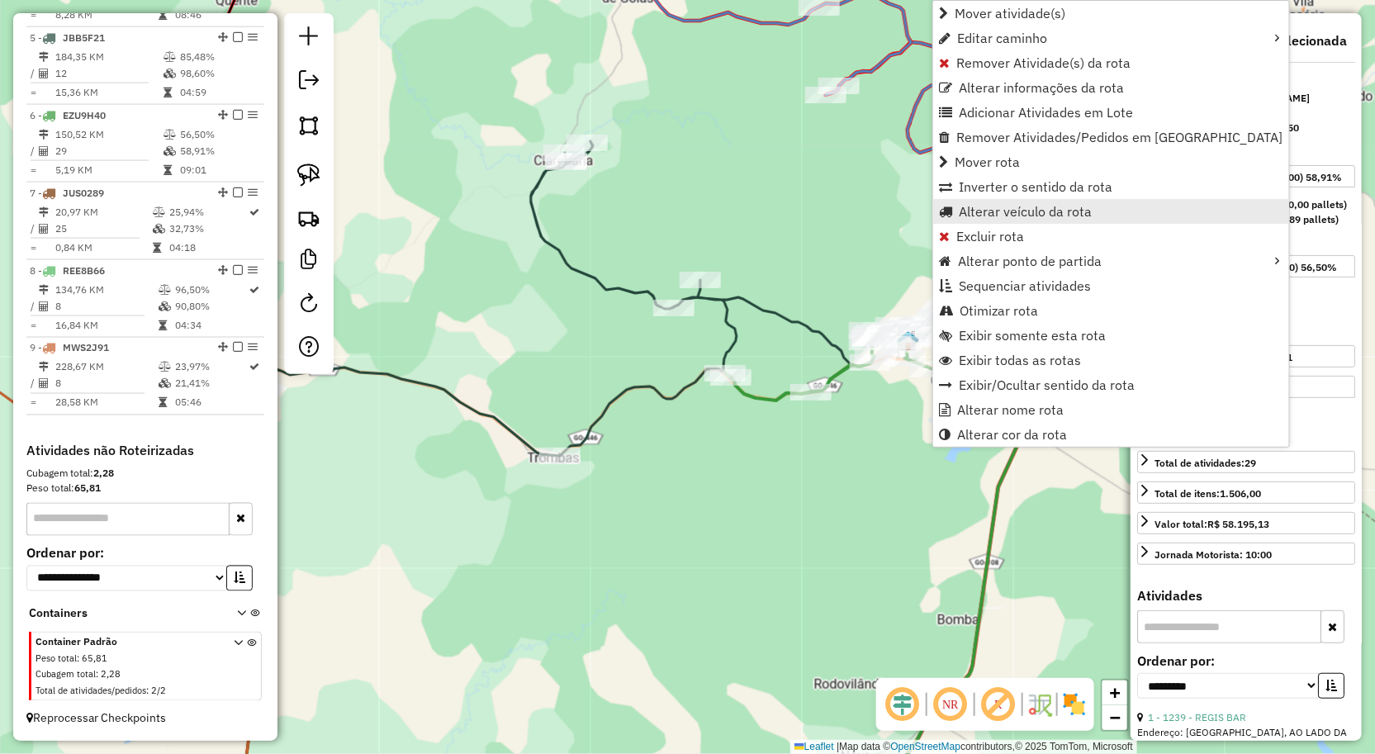
click at [981, 205] on span "Alterar veículo da rota" at bounding box center [1025, 211] width 133 height 13
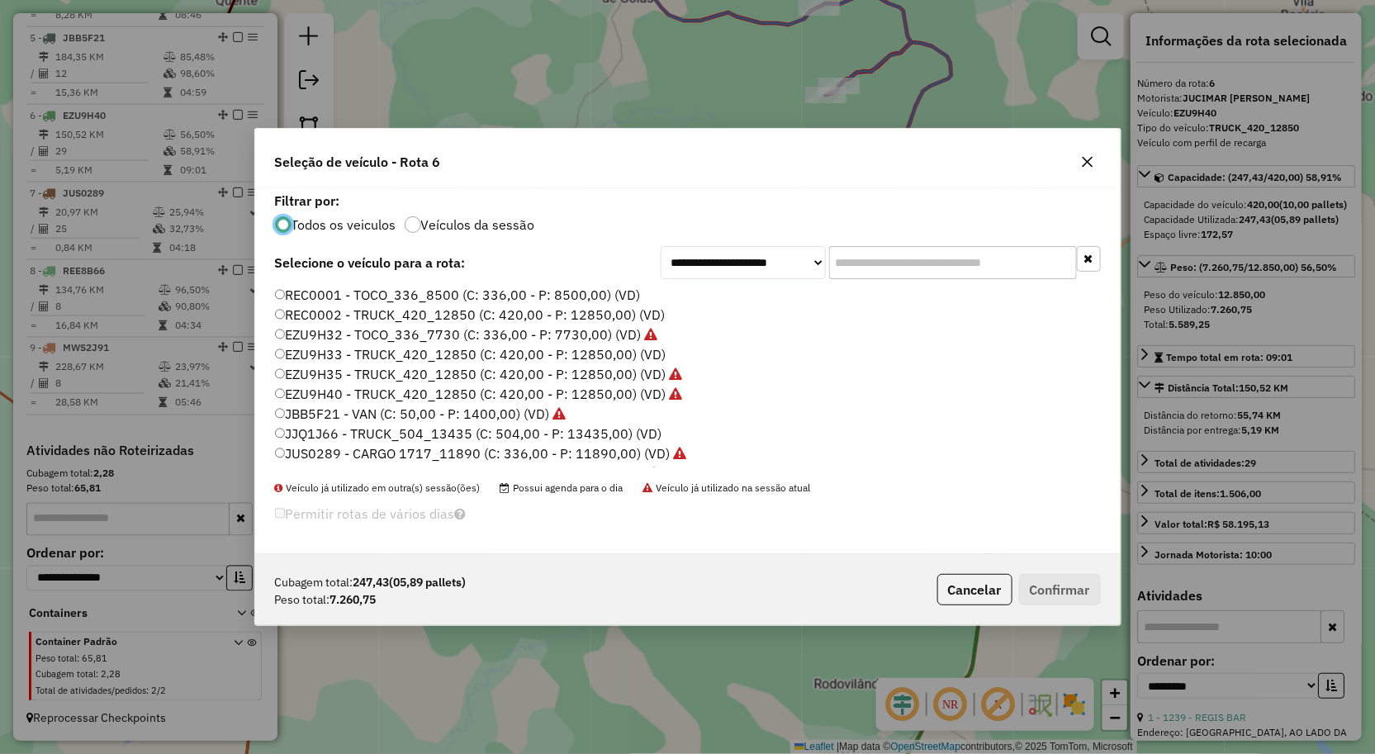
scroll to position [9, 4]
click at [386, 370] on label "EZU9H35 - TRUCK_420_12850 (C: 420,00 - P: 12850,00) (VD)" at bounding box center [479, 374] width 408 height 20
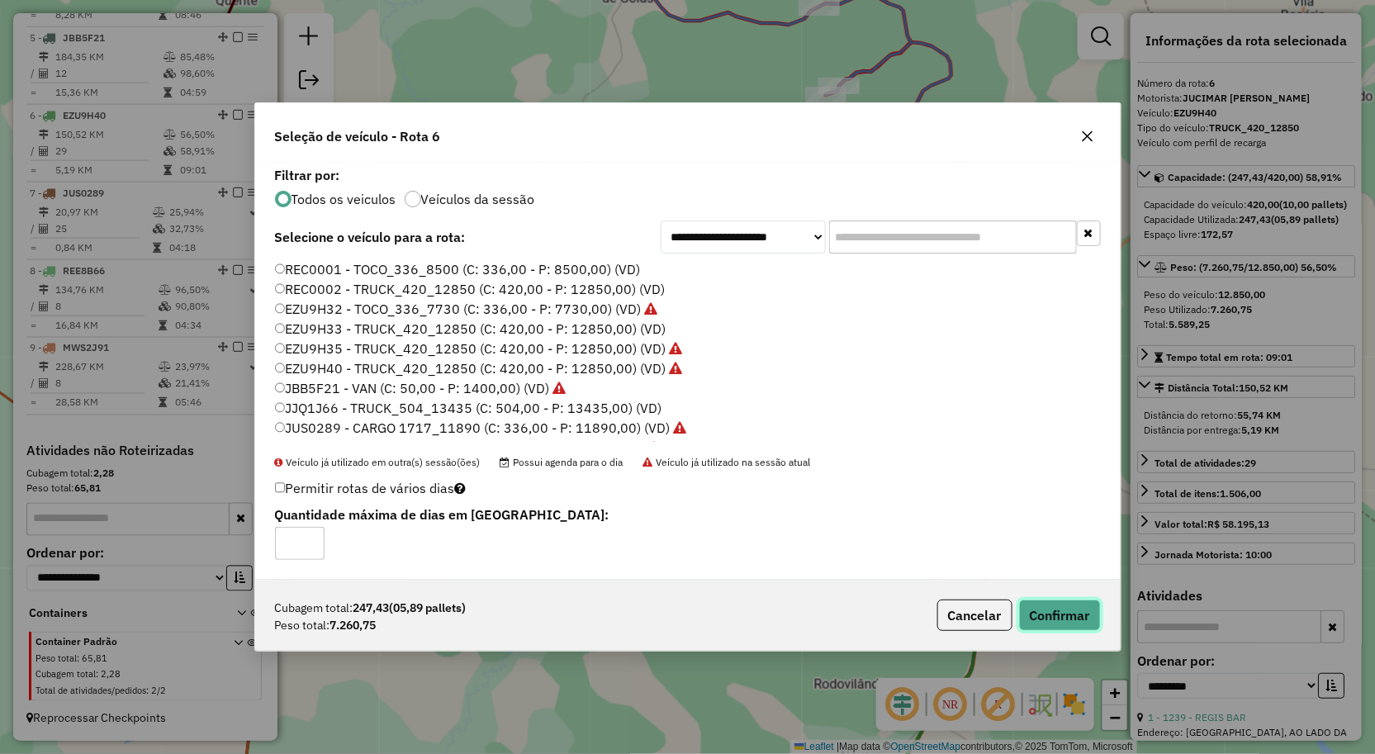
click at [1051, 608] on button "Confirmar" at bounding box center [1060, 615] width 82 height 31
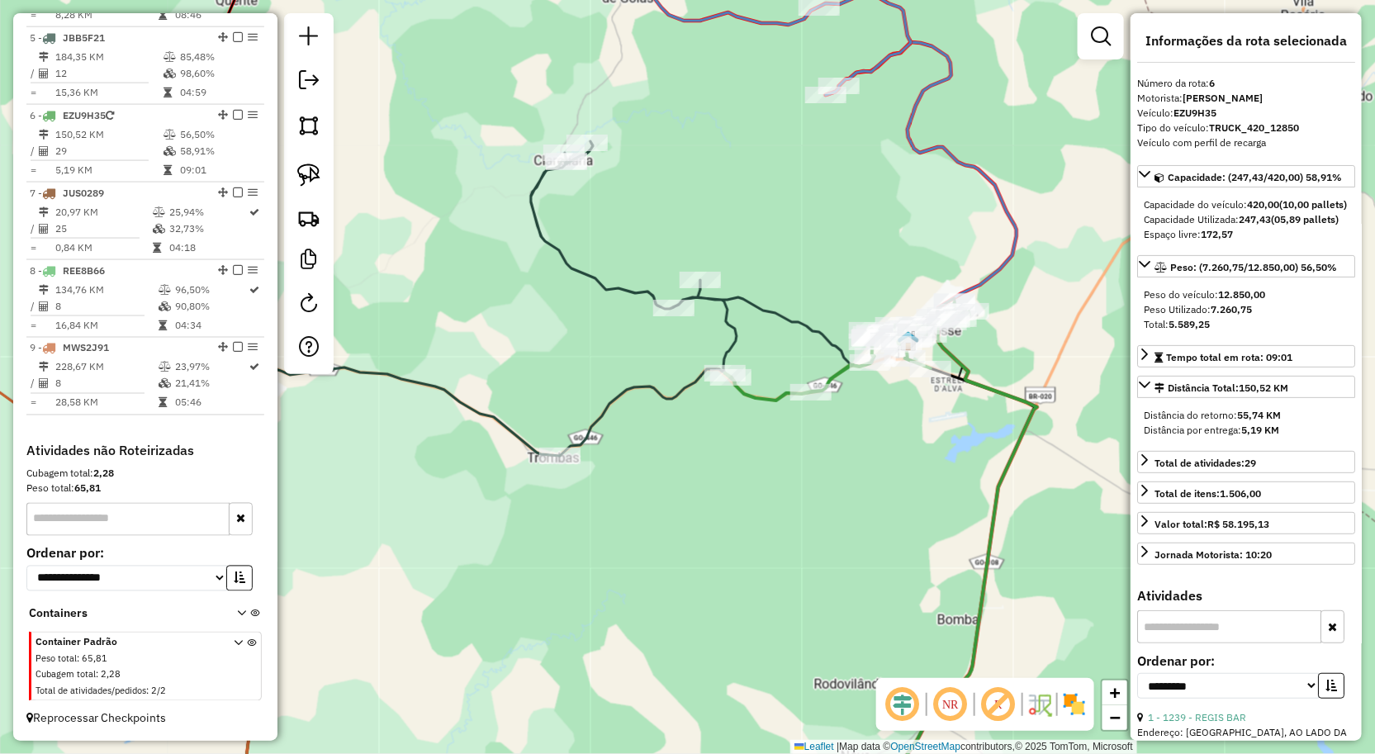
drag, startPoint x: 658, startPoint y: 558, endPoint x: 898, endPoint y: 486, distance: 250.3
click at [880, 491] on div "Janela de atendimento Grade de atendimento Capacidade Transportadoras Veículos …" at bounding box center [687, 377] width 1375 height 754
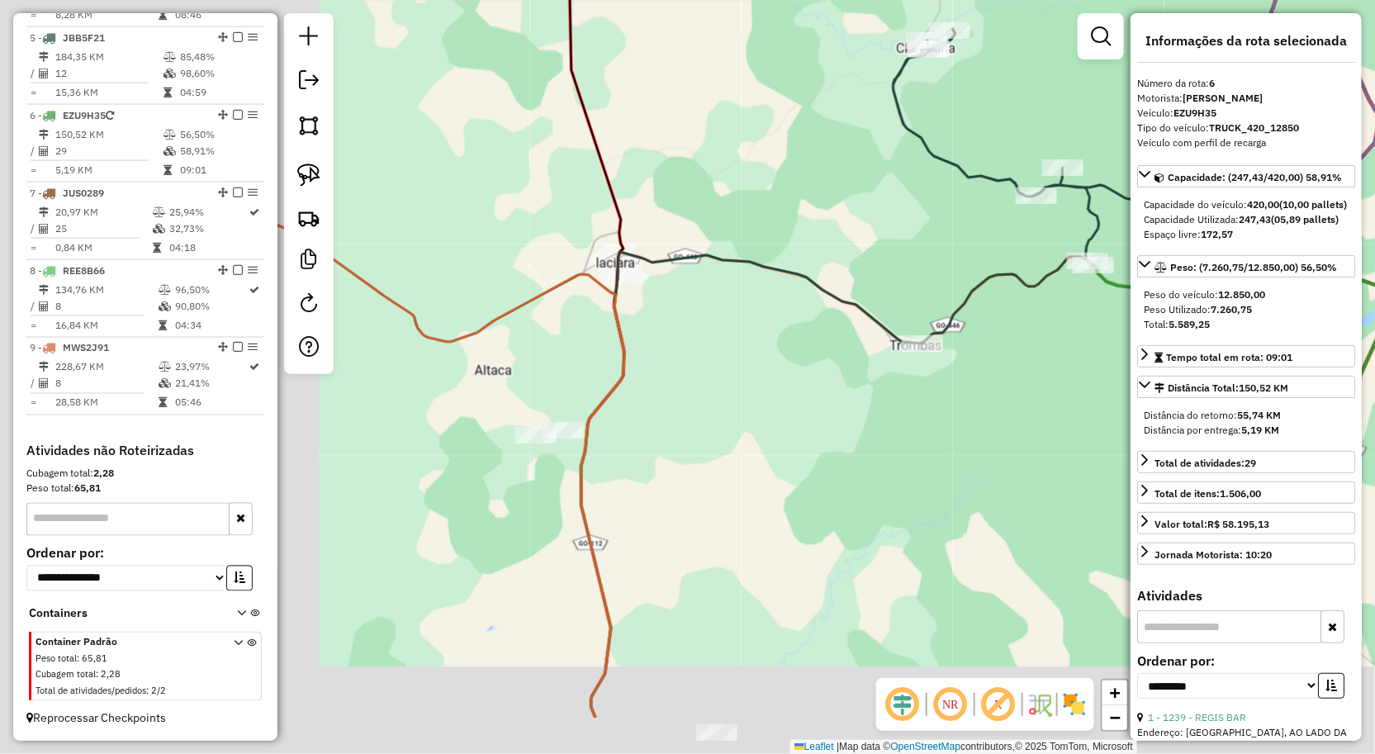
drag, startPoint x: 781, startPoint y: 548, endPoint x: 852, endPoint y: 446, distance: 124.0
click at [839, 468] on div "Janela de atendimento Grade de atendimento Capacidade Transportadoras Veículos …" at bounding box center [687, 377] width 1375 height 754
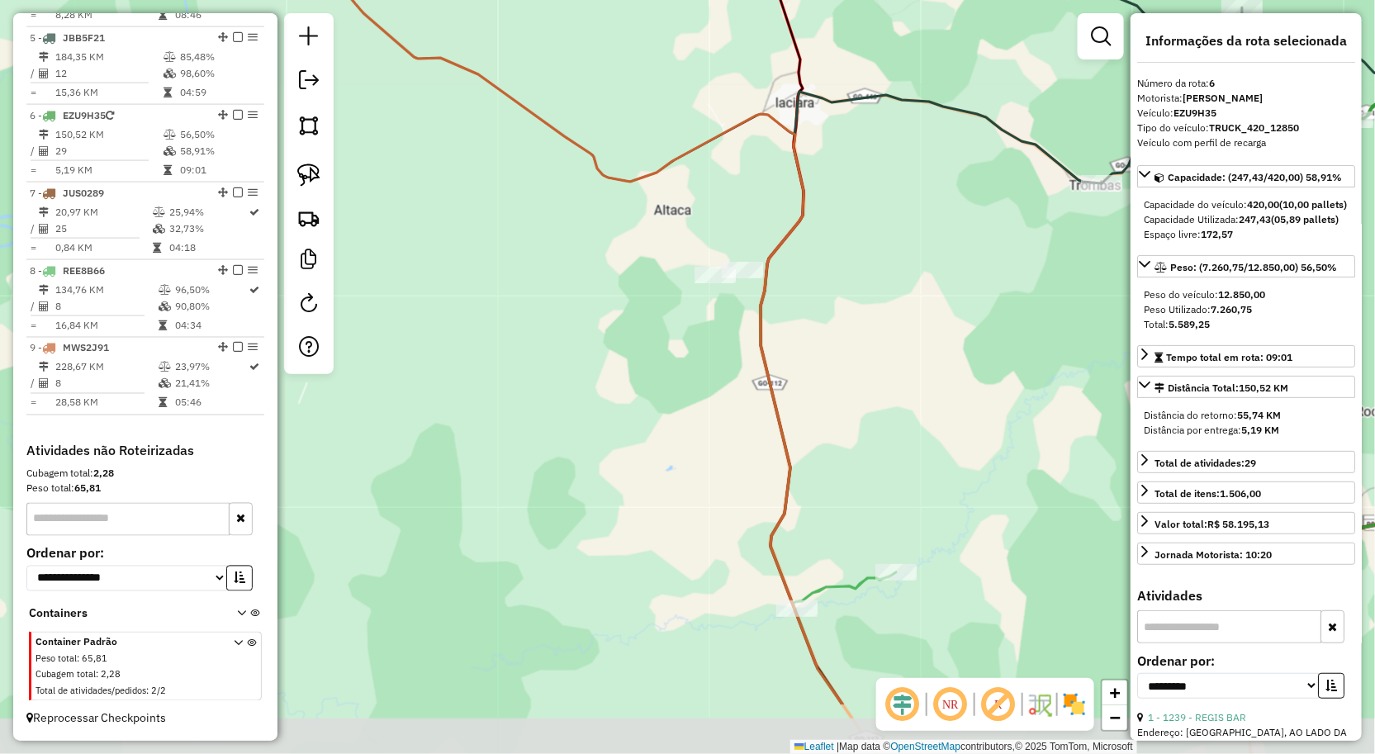
drag, startPoint x: 802, startPoint y: 529, endPoint x: 823, endPoint y: 398, distance: 132.3
click at [823, 428] on div "Janela de atendimento Grade de atendimento Capacidade Transportadoras Veículos …" at bounding box center [687, 377] width 1375 height 754
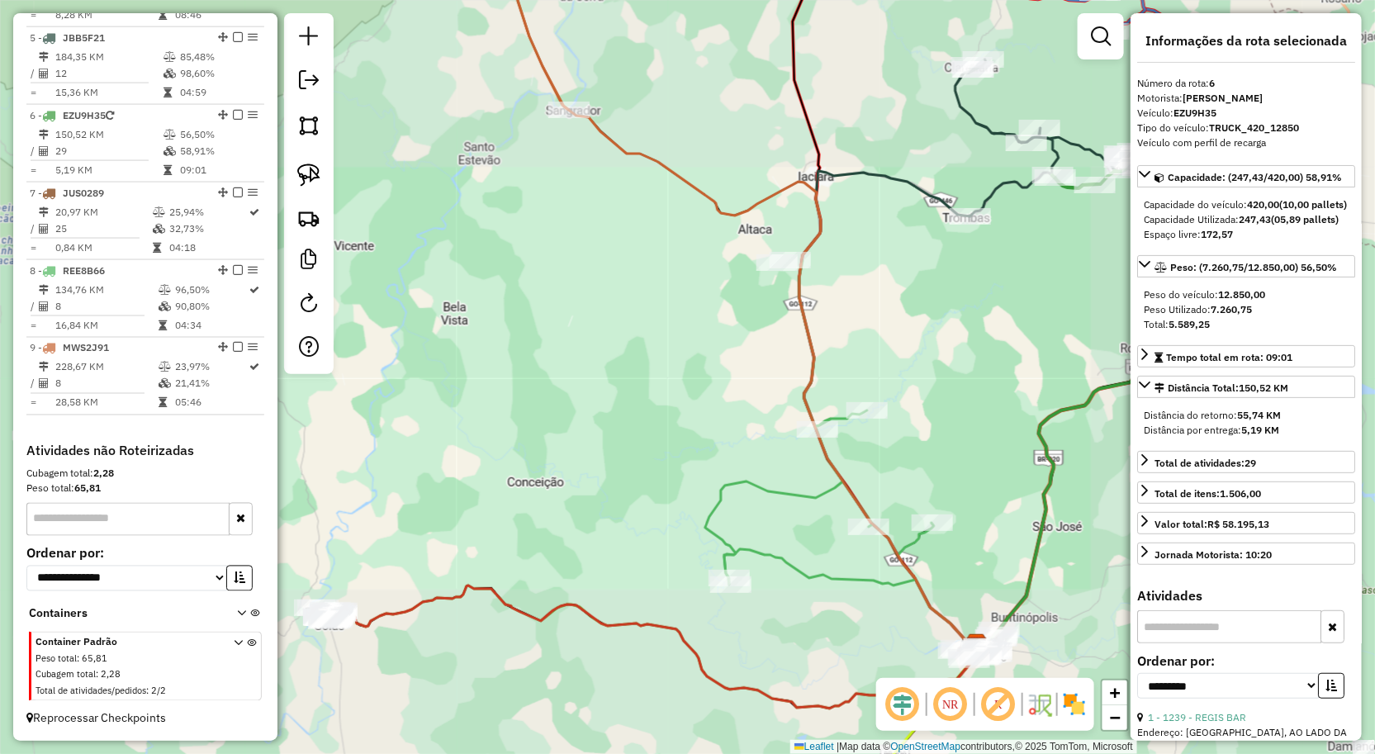
click at [833, 422] on div "Janela de atendimento Grade de atendimento Capacidade Transportadoras Veículos …" at bounding box center [687, 377] width 1375 height 754
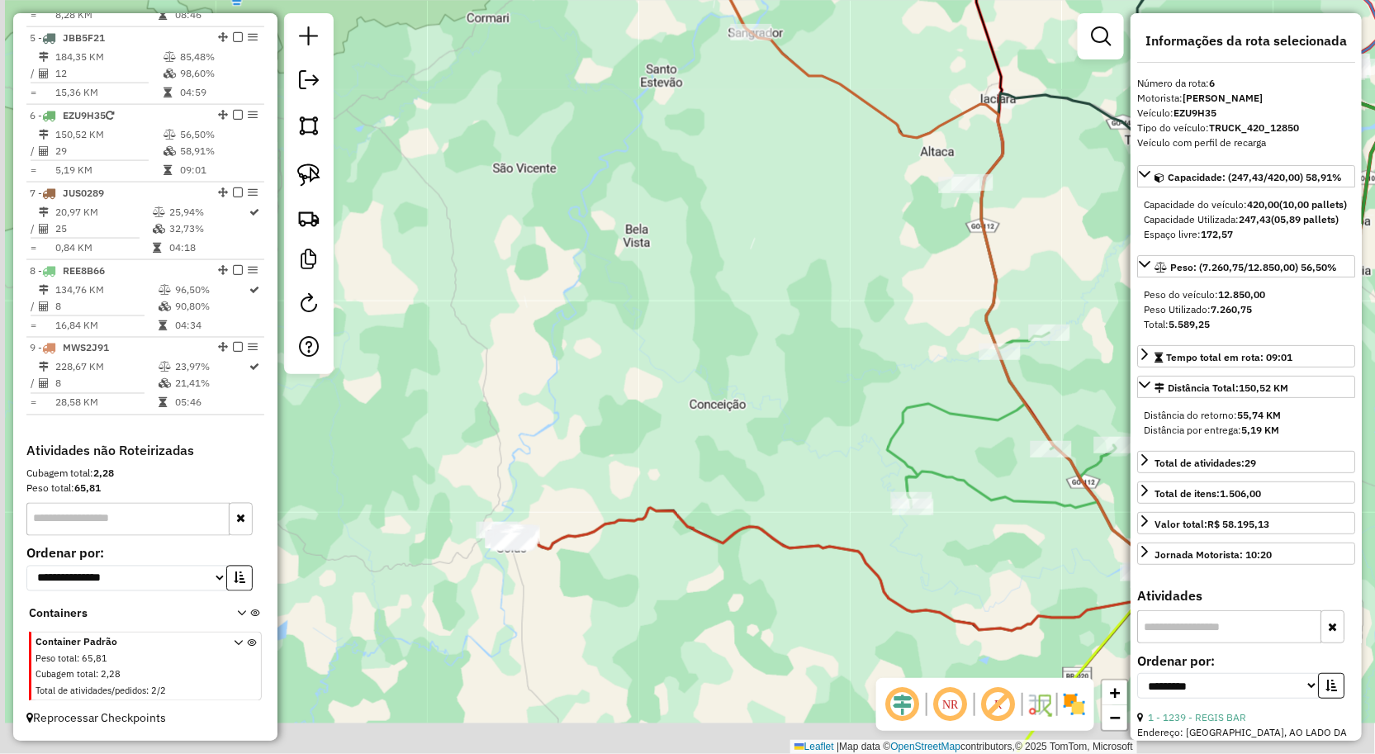
drag, startPoint x: 662, startPoint y: 456, endPoint x: 774, endPoint y: 380, distance: 135.6
click at [766, 382] on div "Janela de atendimento Grade de atendimento Capacidade Transportadoras Veículos …" at bounding box center [687, 377] width 1375 height 754
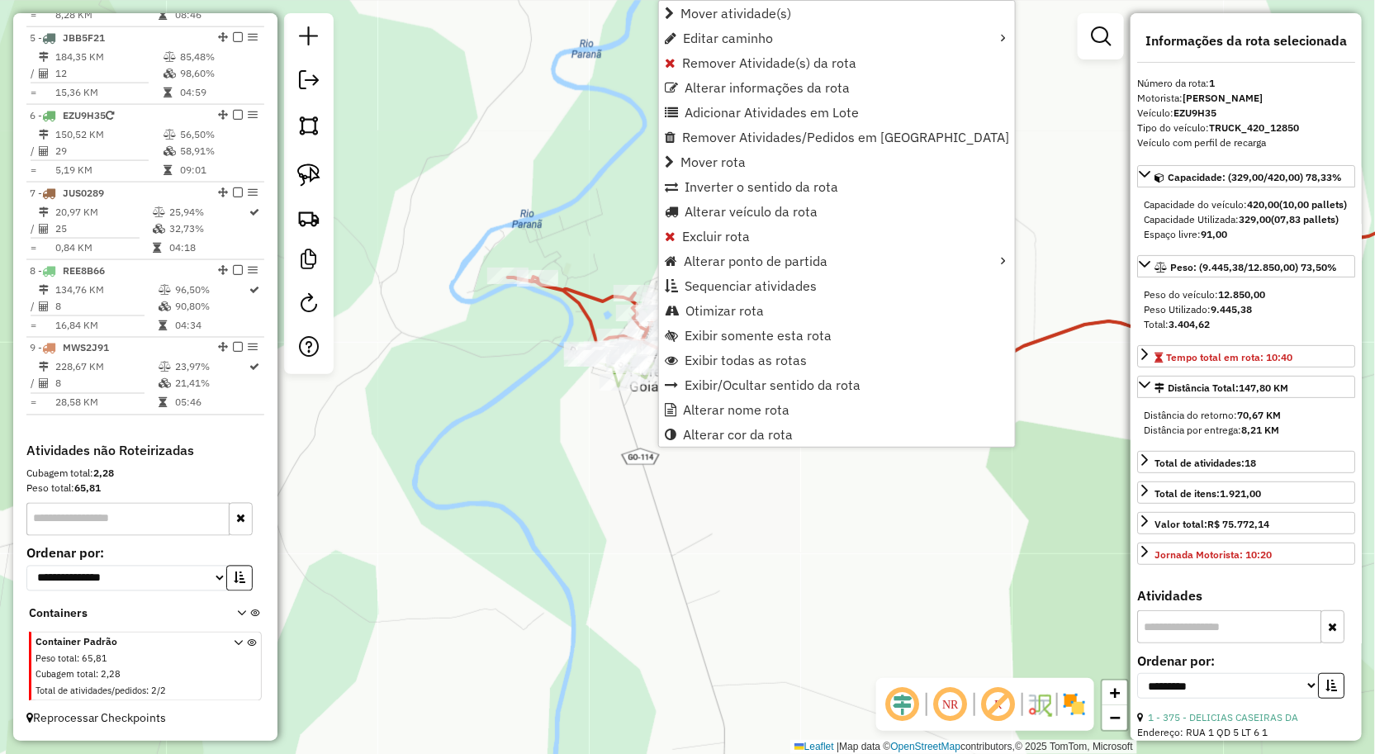
scroll to position [638, 0]
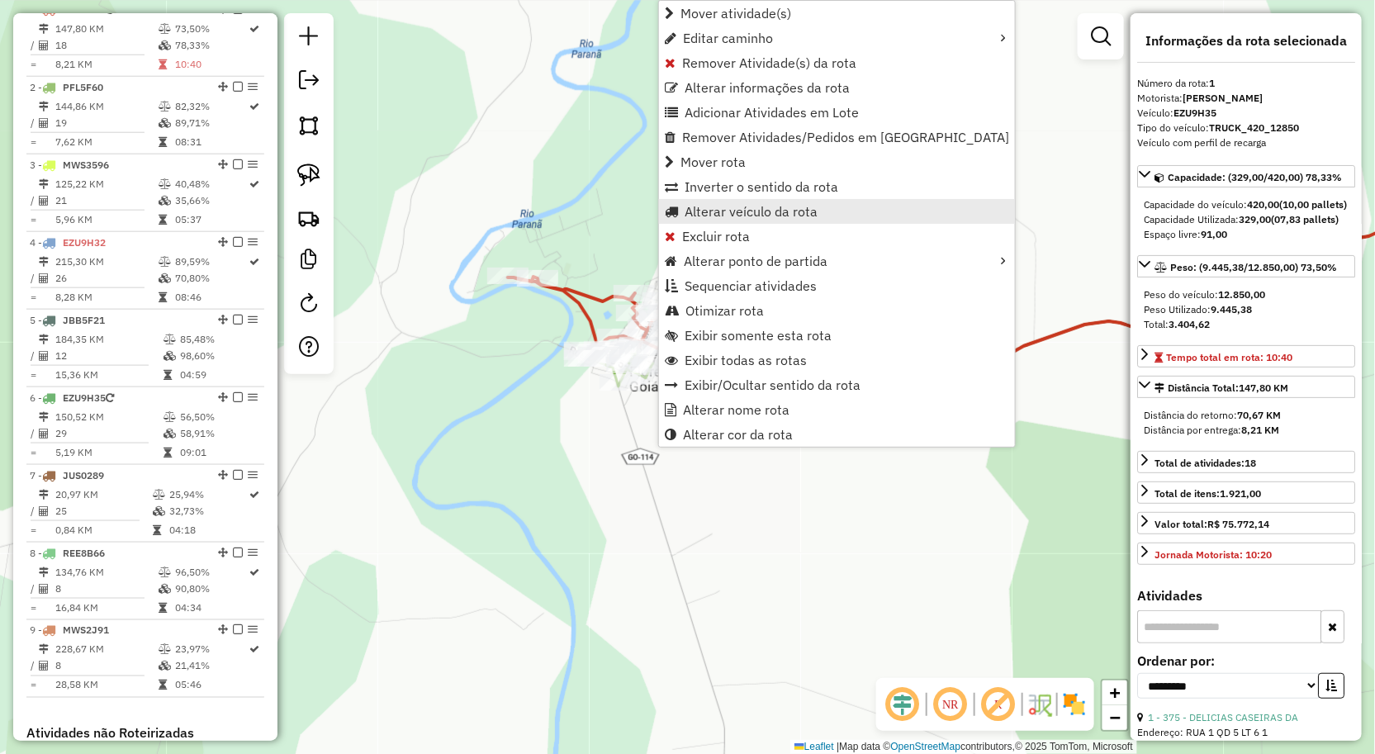
click at [714, 216] on span "Alterar veículo da rota" at bounding box center [751, 211] width 133 height 13
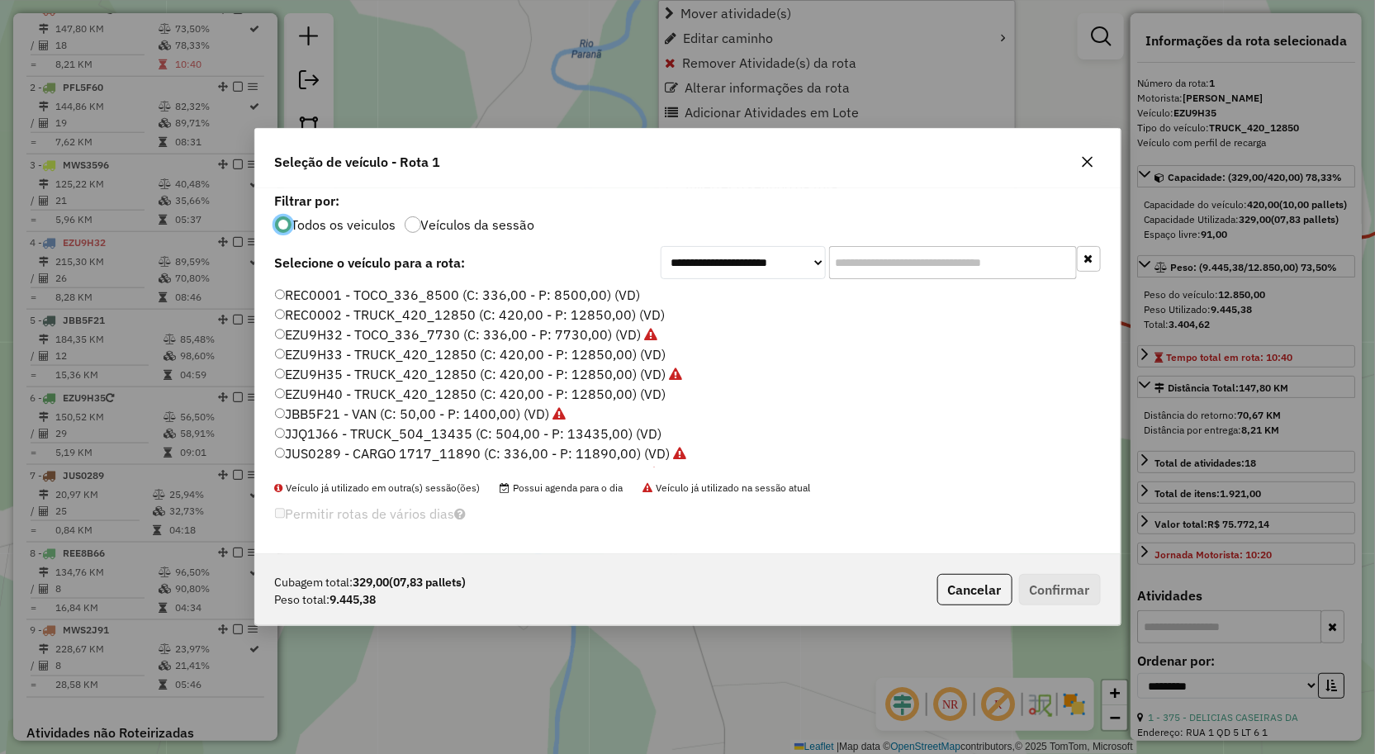
scroll to position [9, 4]
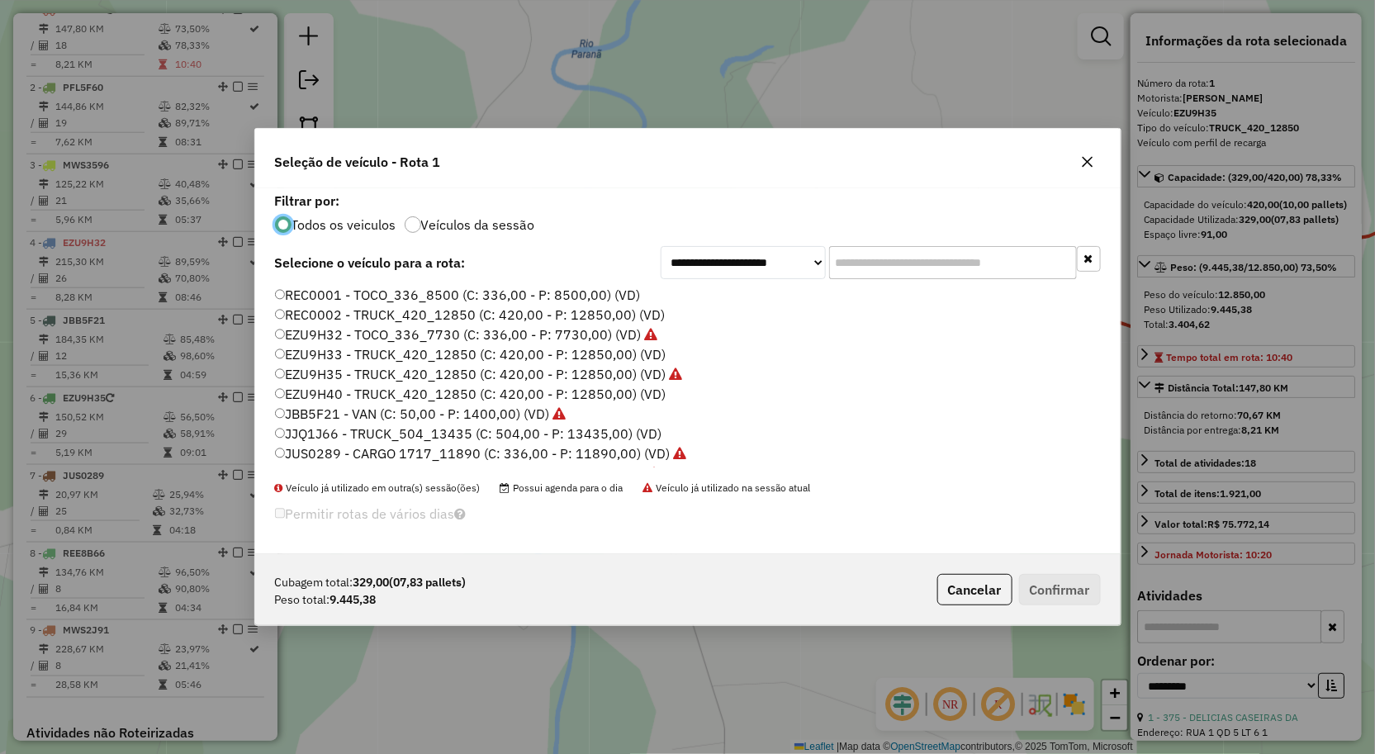
click at [328, 389] on label "EZU9H40 - TRUCK_420_12850 (C: 420,00 - P: 12850,00) (VD)" at bounding box center [471, 394] width 392 height 20
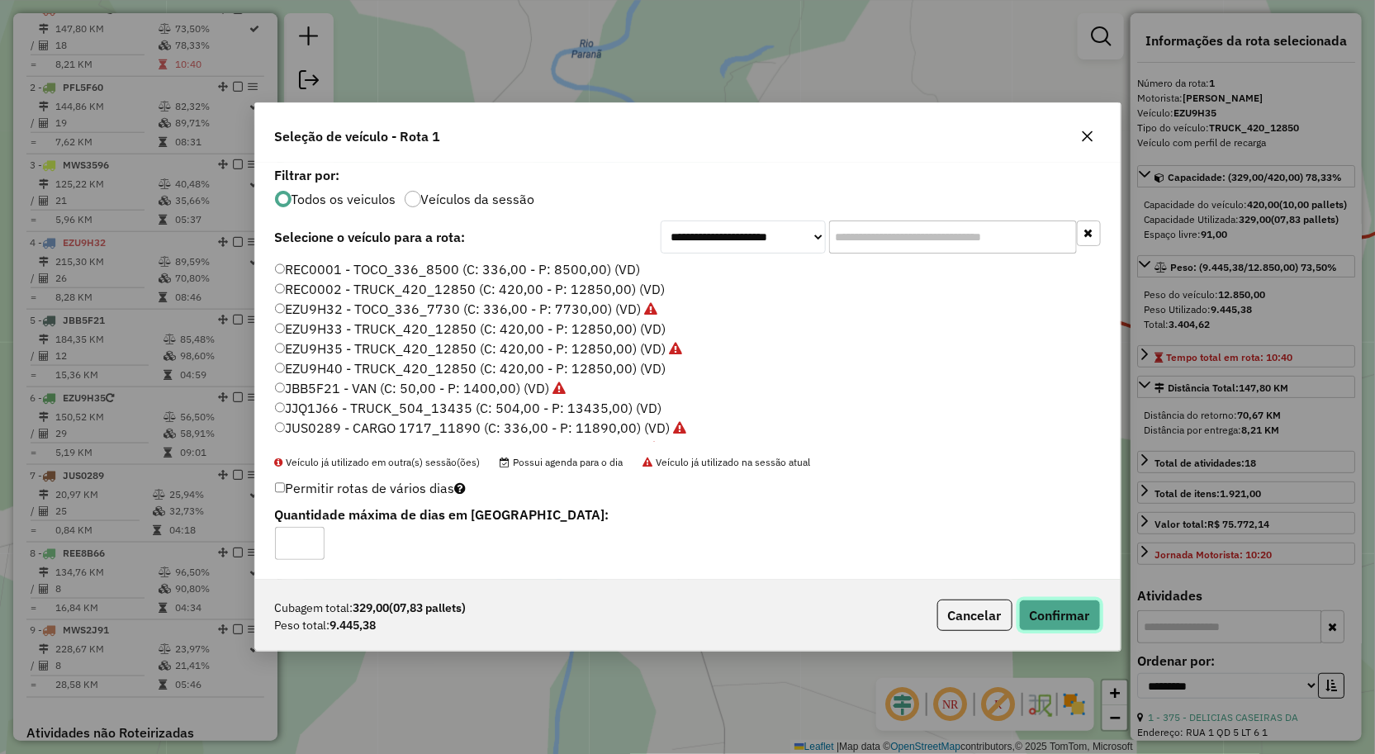
click at [1045, 615] on button "Confirmar" at bounding box center [1060, 615] width 82 height 31
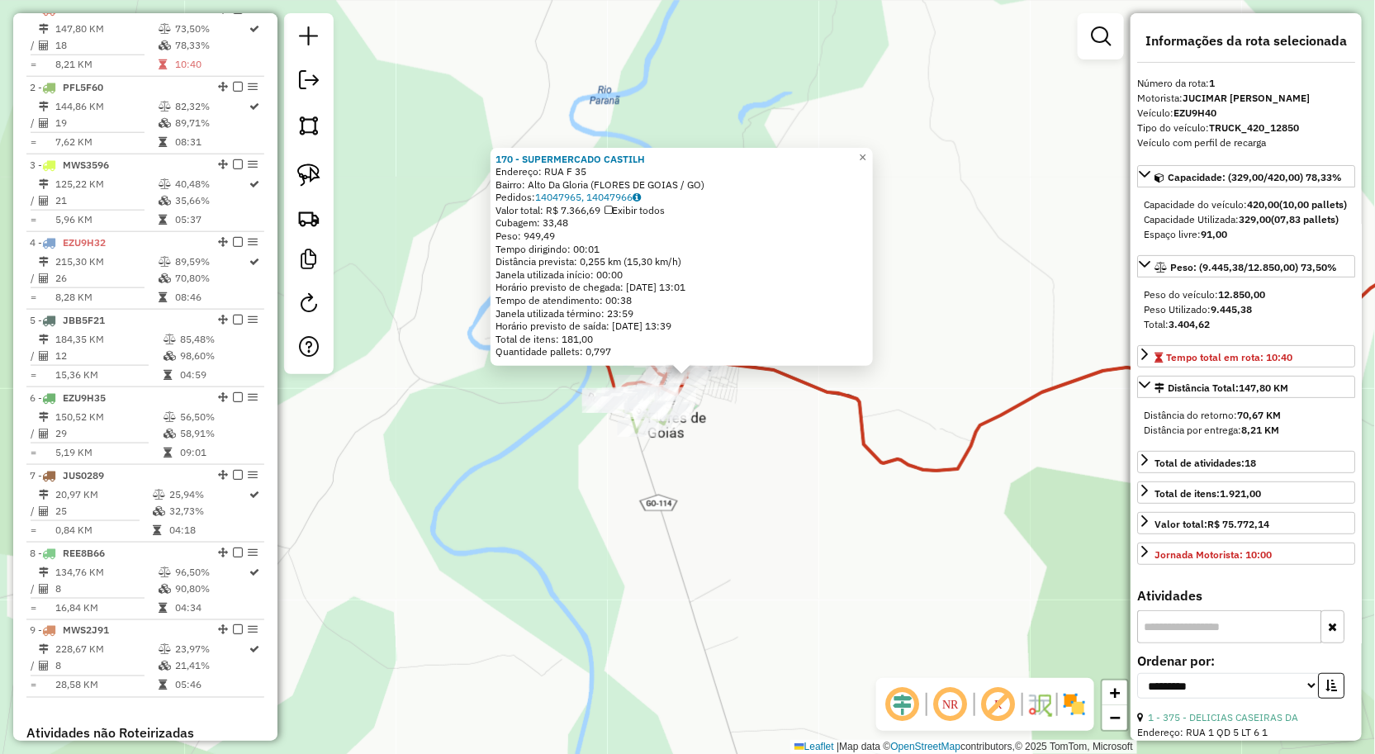
click at [691, 579] on div "Rota 1 - Placa EZU9H40 1451 - OLIVEIRA BAR 170 - SUPERMERCADO CASTILH Endereço:…" at bounding box center [687, 377] width 1375 height 754
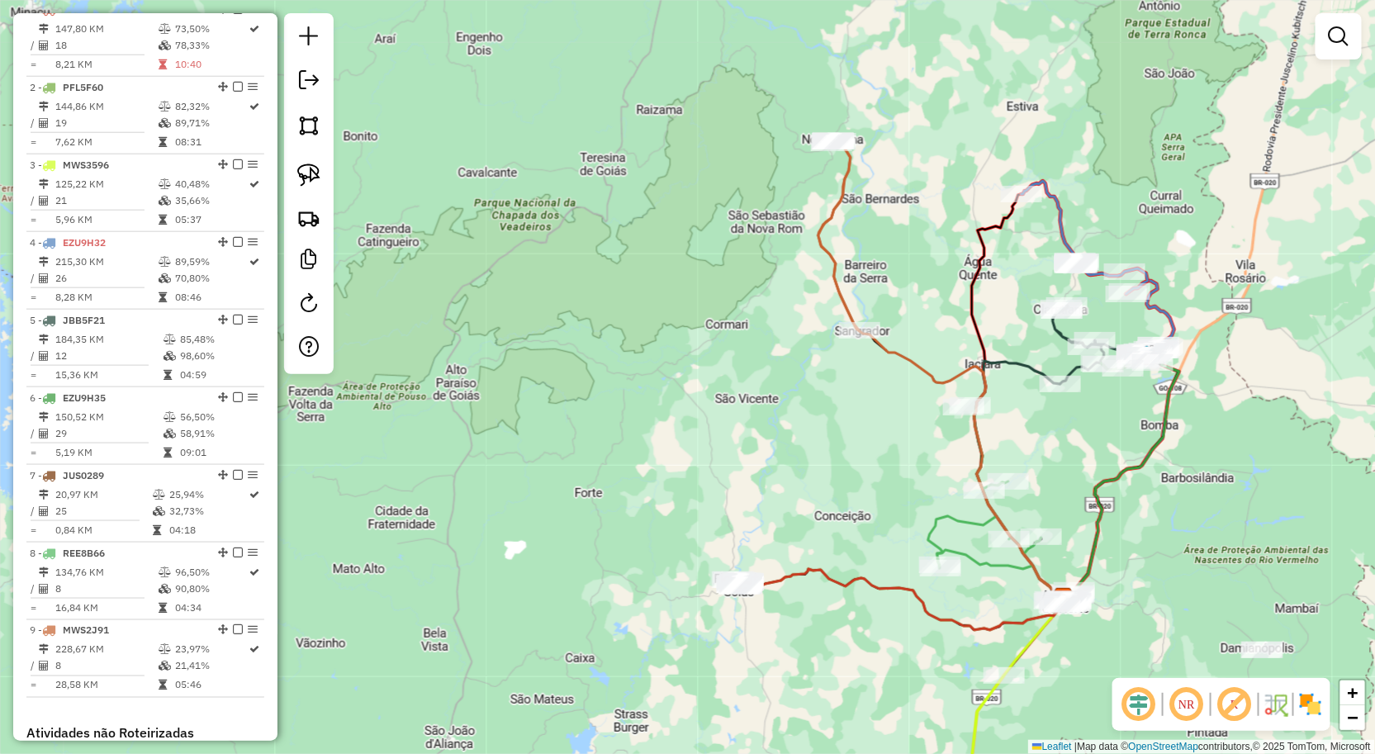
drag, startPoint x: 1118, startPoint y: 427, endPoint x: 1014, endPoint y: 431, distance: 103.3
click at [1061, 454] on div "Janela de atendimento Grade de atendimento Capacidade Transportadoras Veículos …" at bounding box center [687, 377] width 1375 height 754
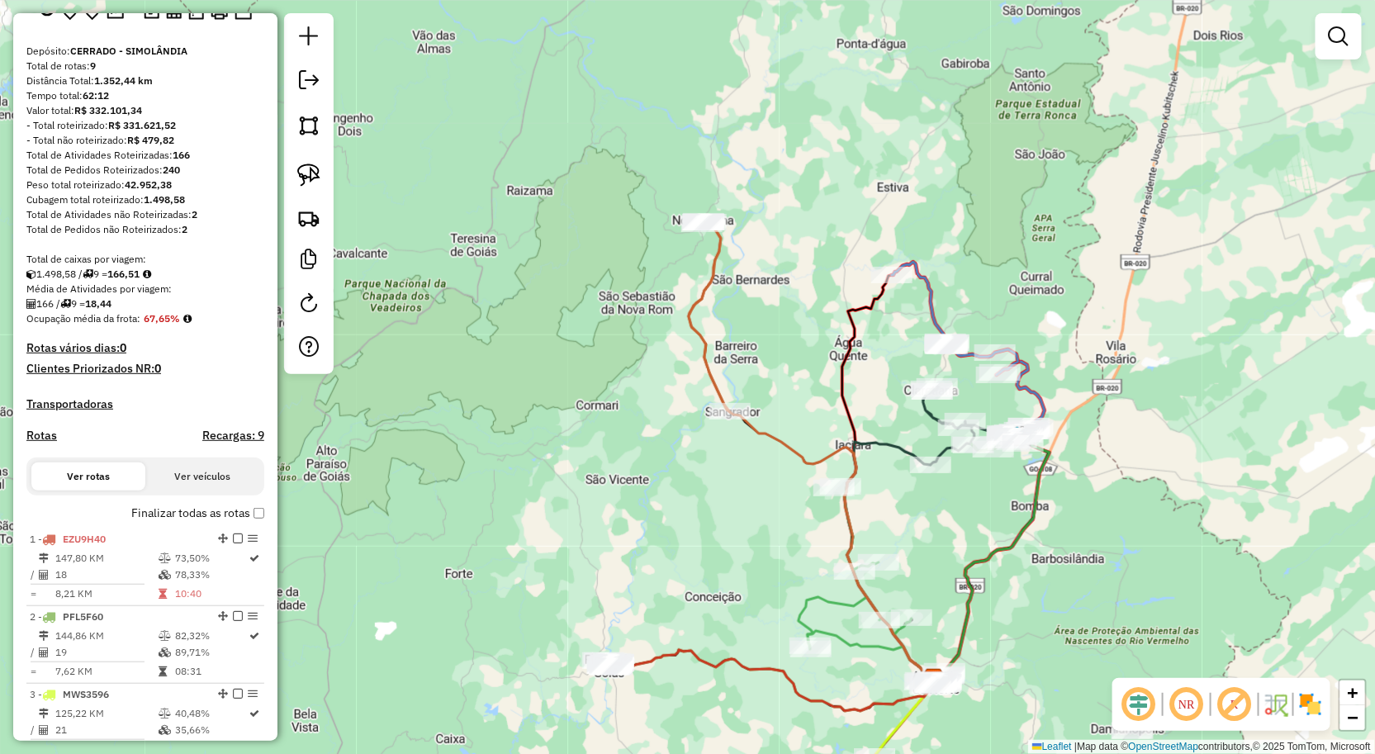
scroll to position [0, 0]
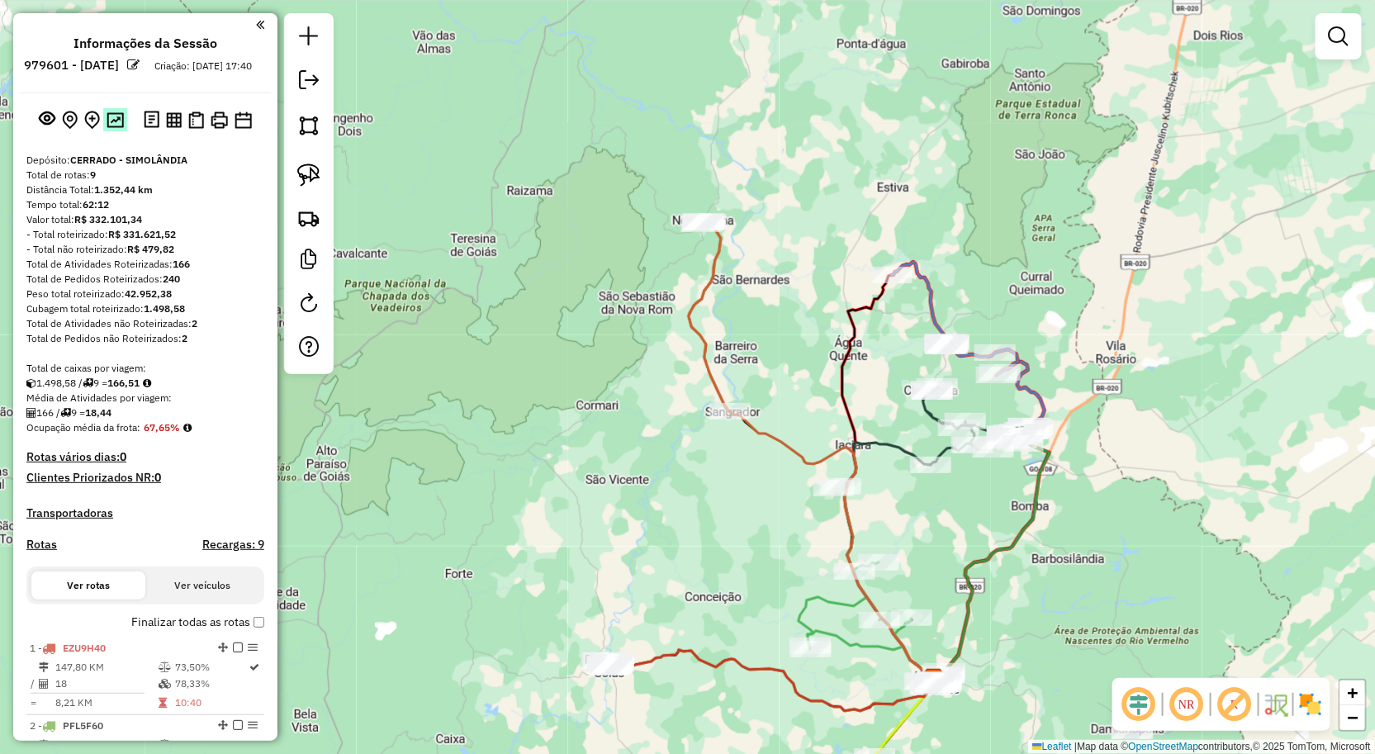
click at [125, 131] on button at bounding box center [115, 119] width 24 height 22
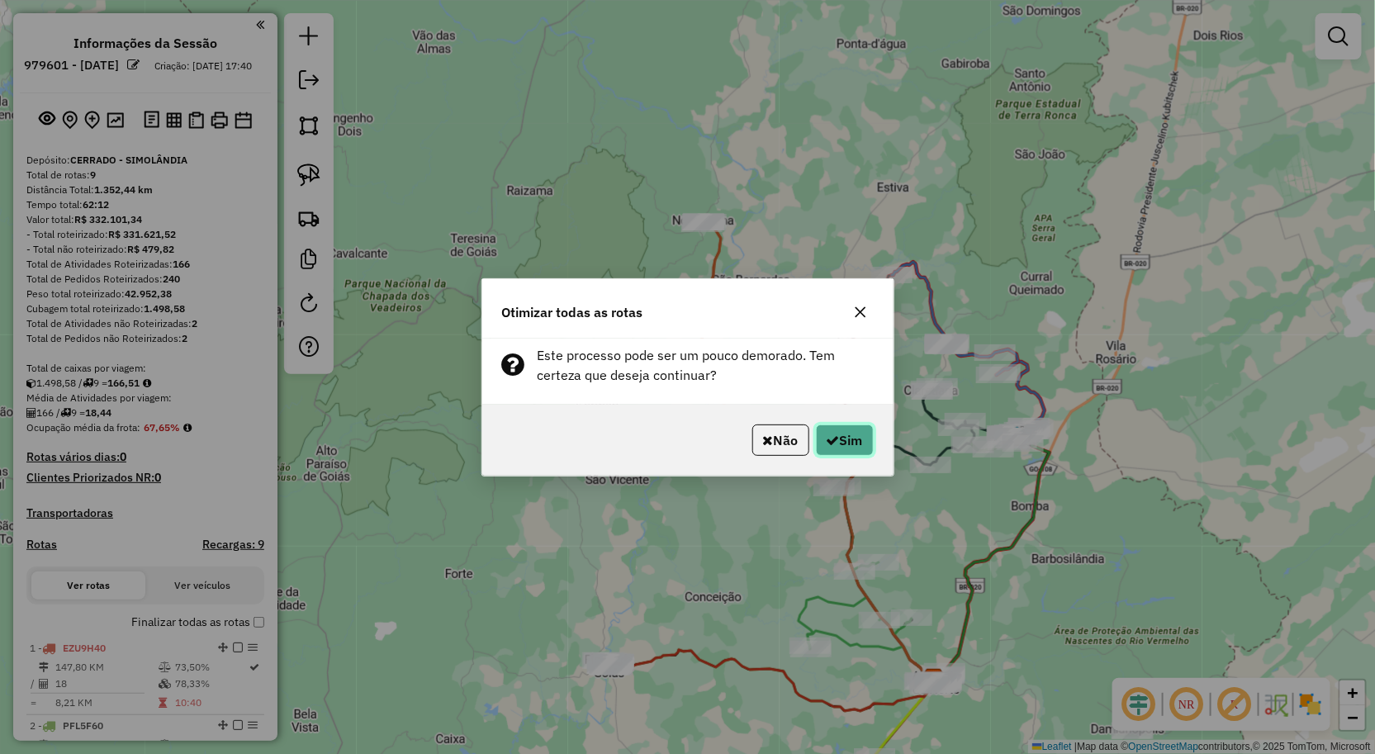
click at [838, 441] on button "Sim" at bounding box center [845, 440] width 58 height 31
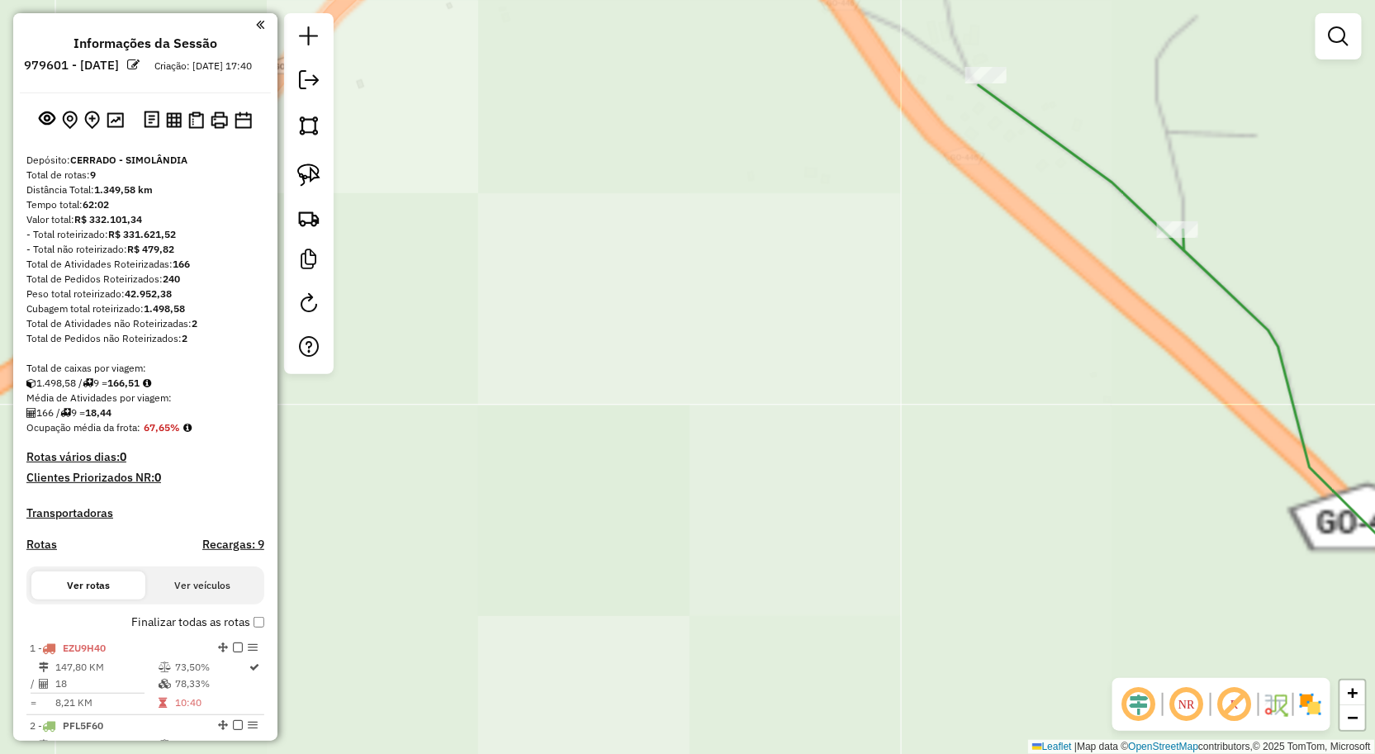
drag, startPoint x: 1059, startPoint y: 337, endPoint x: 1016, endPoint y: 458, distance: 128.0
click at [1017, 456] on div "Janela de atendimento Grade de atendimento Capacidade Transportadoras Veículos …" at bounding box center [687, 377] width 1375 height 754
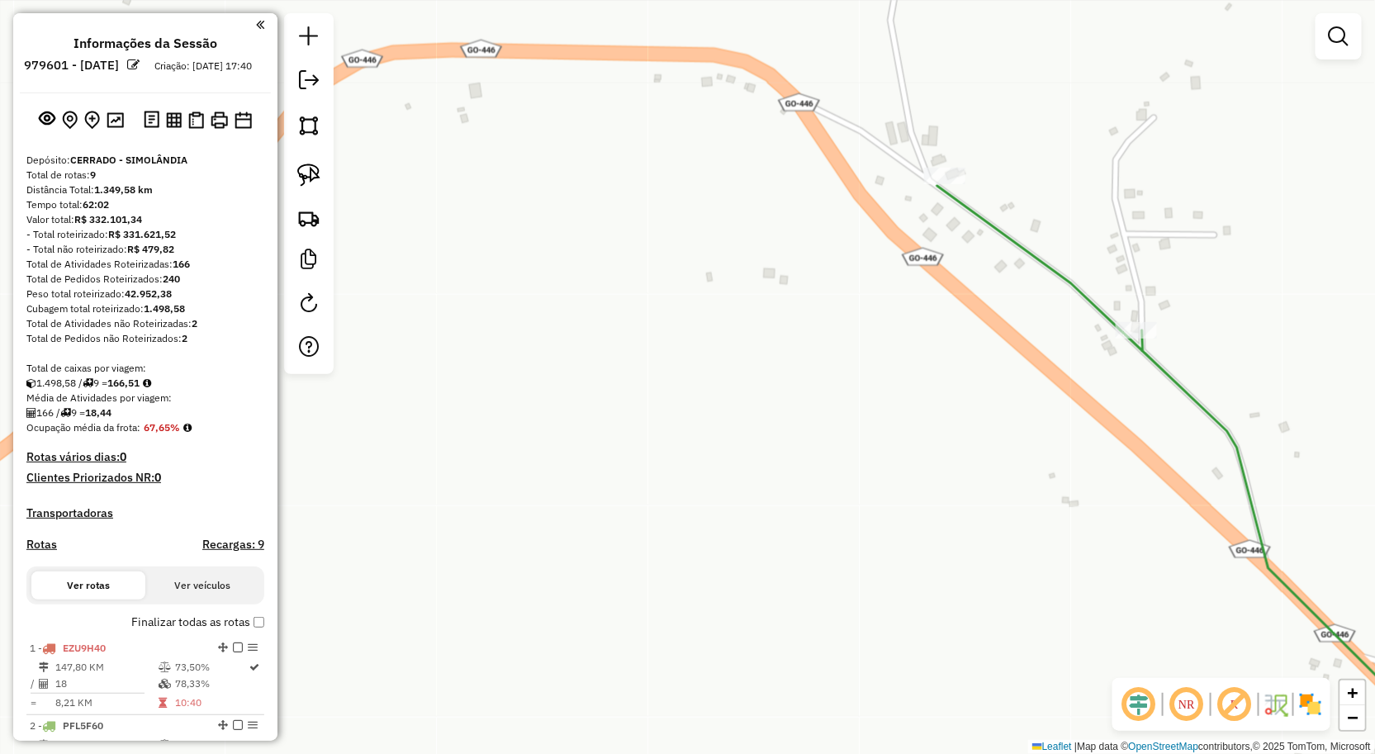
drag, startPoint x: 956, startPoint y: 472, endPoint x: 856, endPoint y: 500, distance: 103.8
click at [856, 499] on div "Janela de atendimento Grade de atendimento Capacidade Transportadoras Veículos …" at bounding box center [687, 377] width 1375 height 754
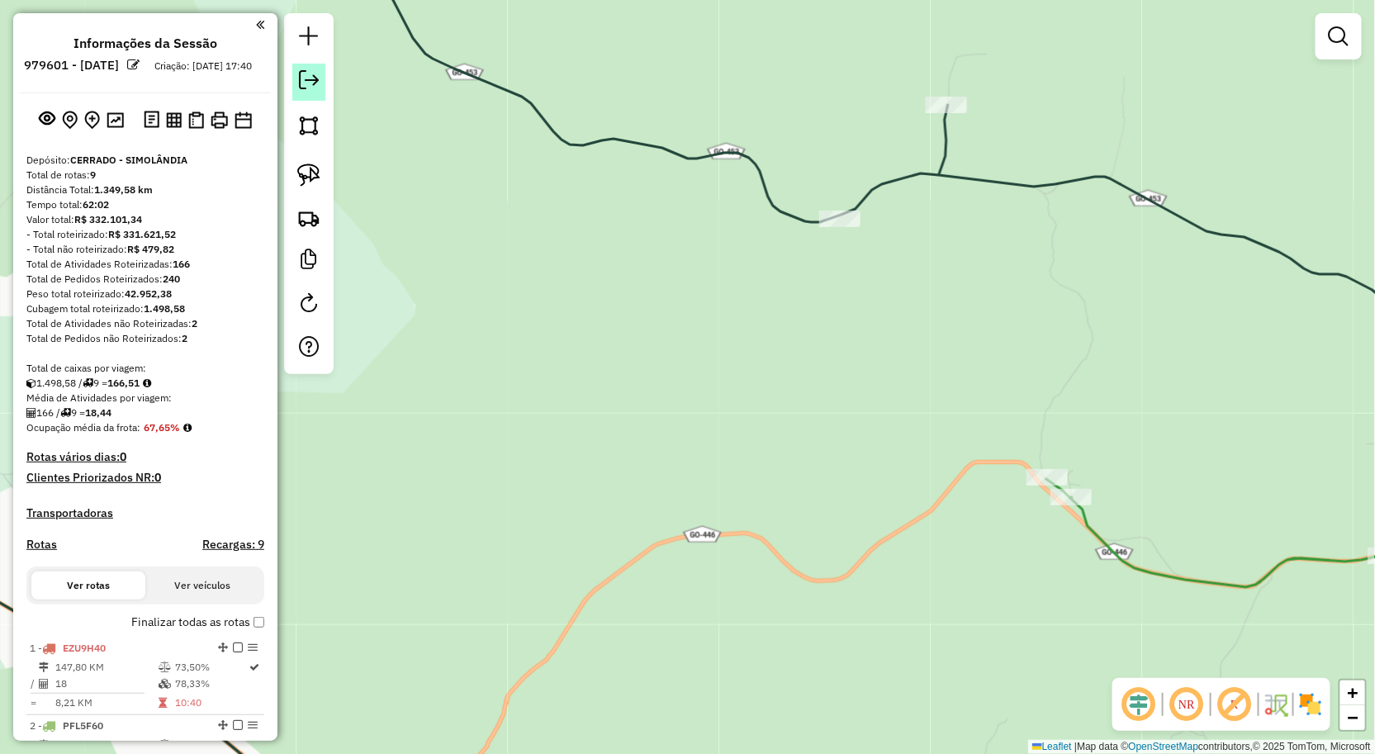
click at [320, 81] on link at bounding box center [308, 82] width 33 height 37
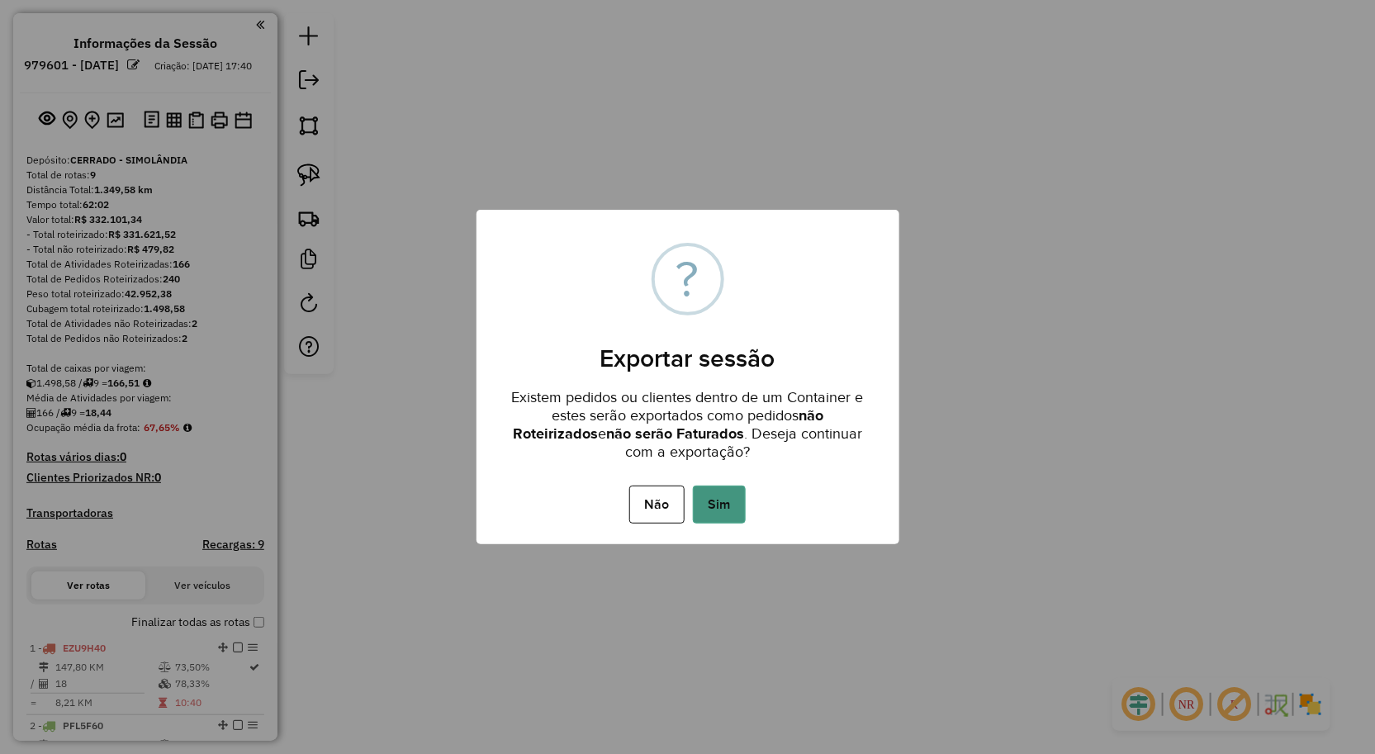
click at [727, 500] on button "Sim" at bounding box center [719, 505] width 53 height 38
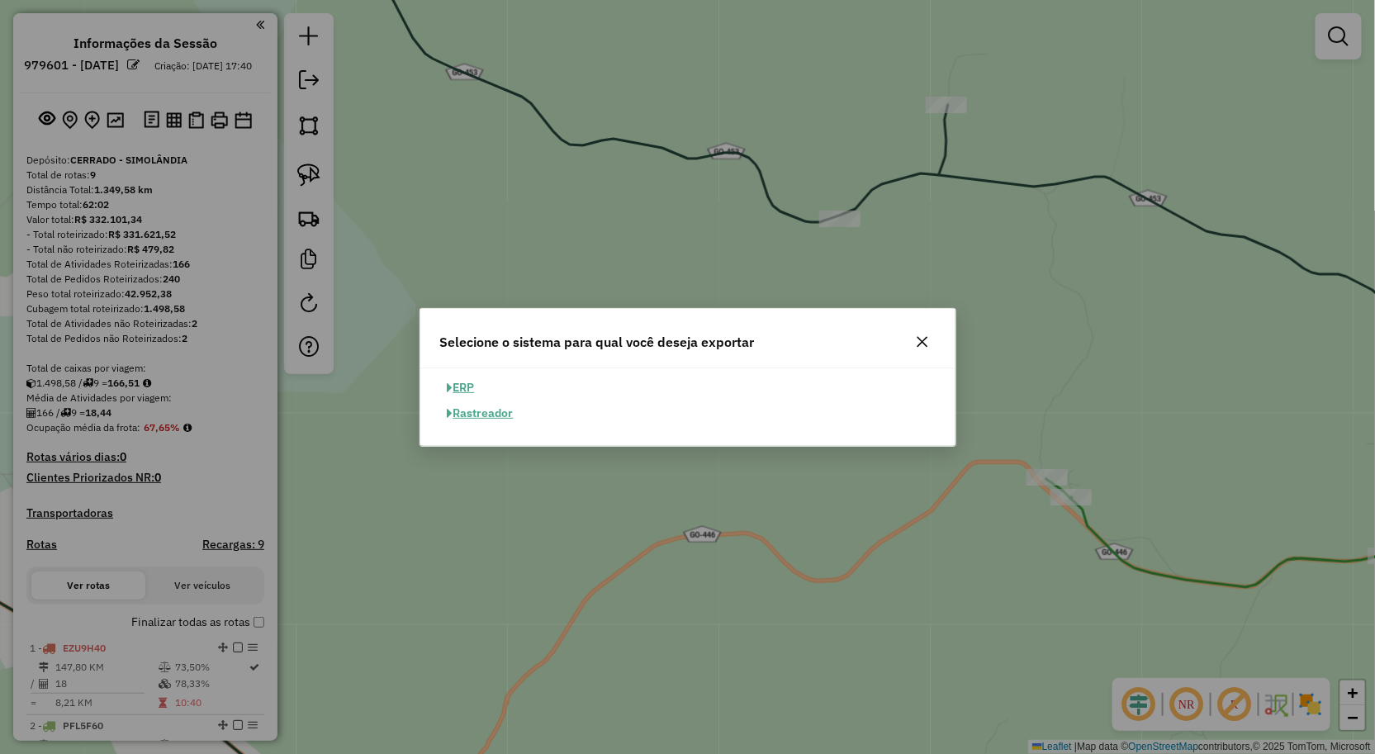
click at [464, 391] on button "ERP" at bounding box center [461, 388] width 42 height 26
select select "**"
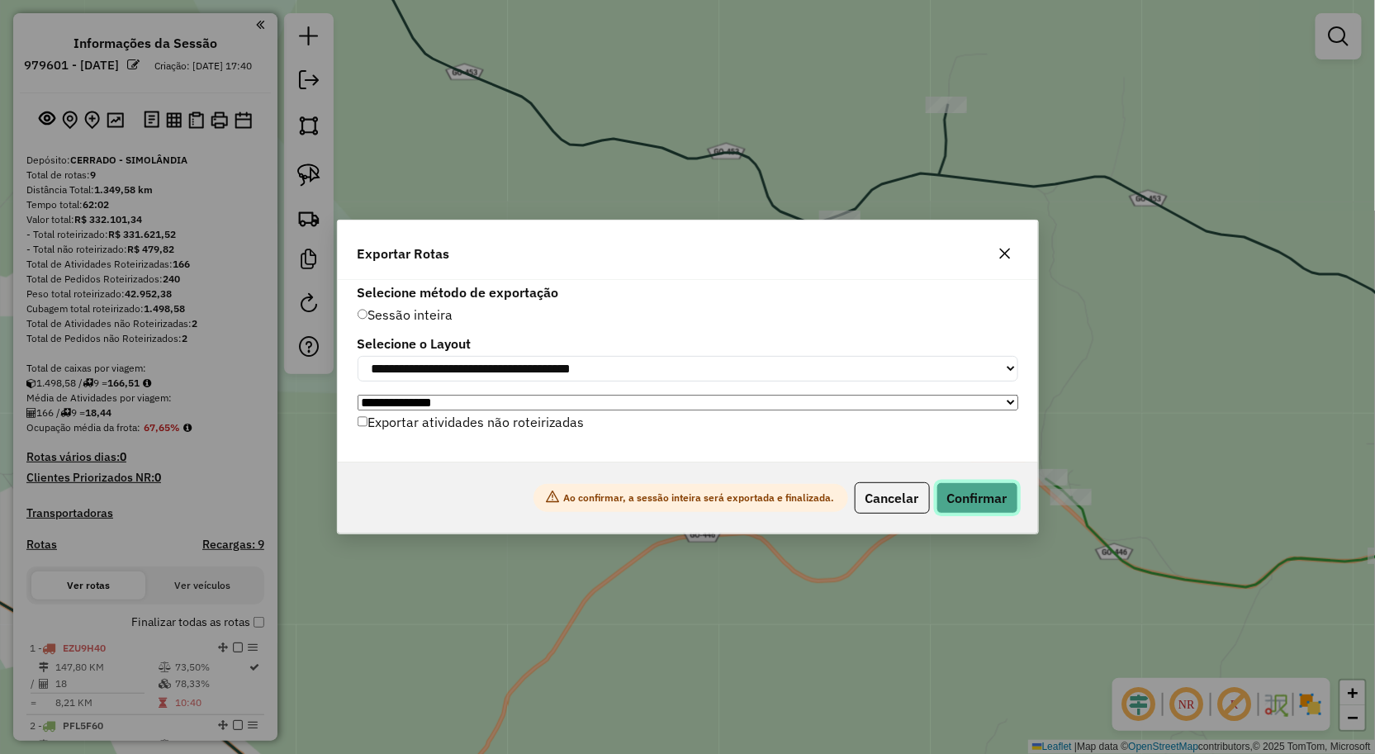
click at [970, 492] on button "Confirmar" at bounding box center [978, 497] width 82 height 31
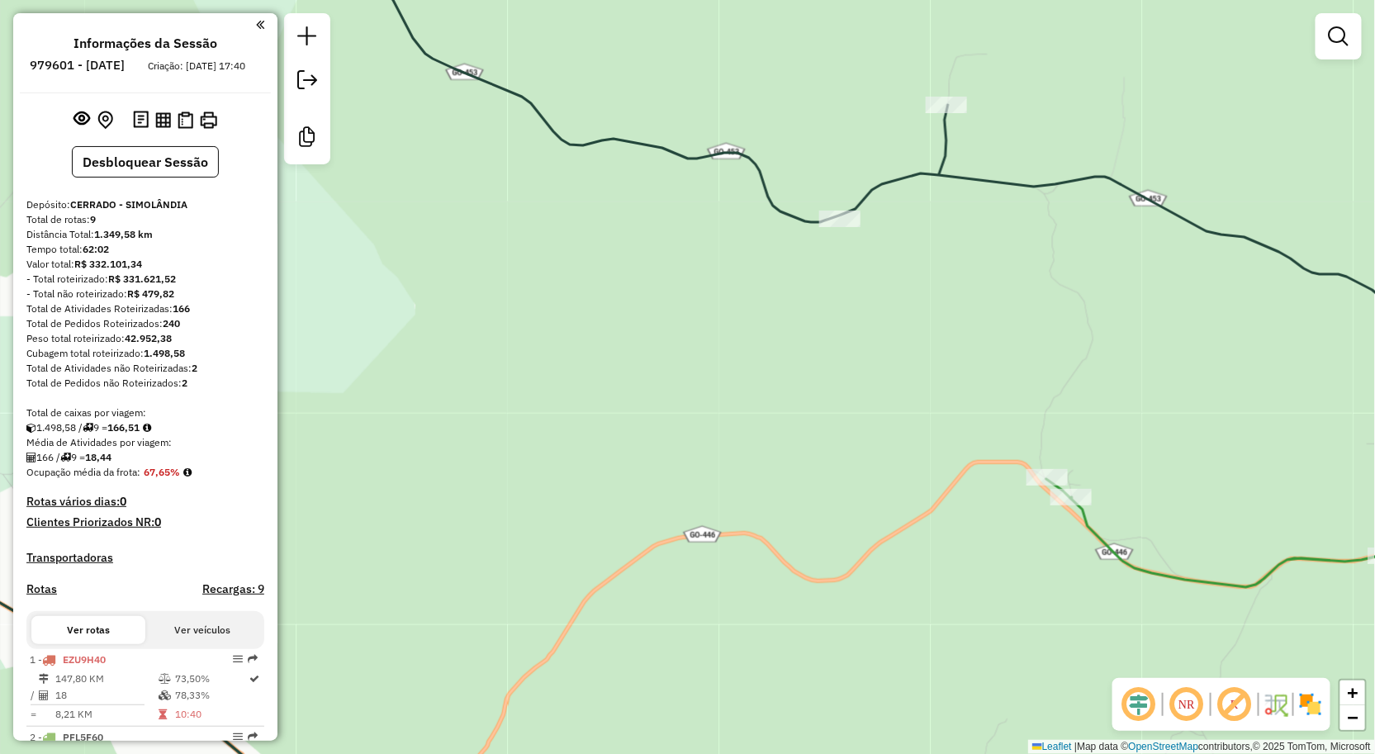
click at [490, 505] on div "Janela de atendimento Grade de atendimento Capacidade Transportadoras Veículos …" at bounding box center [687, 377] width 1375 height 754
click at [200, 125] on button at bounding box center [209, 120] width 24 height 24
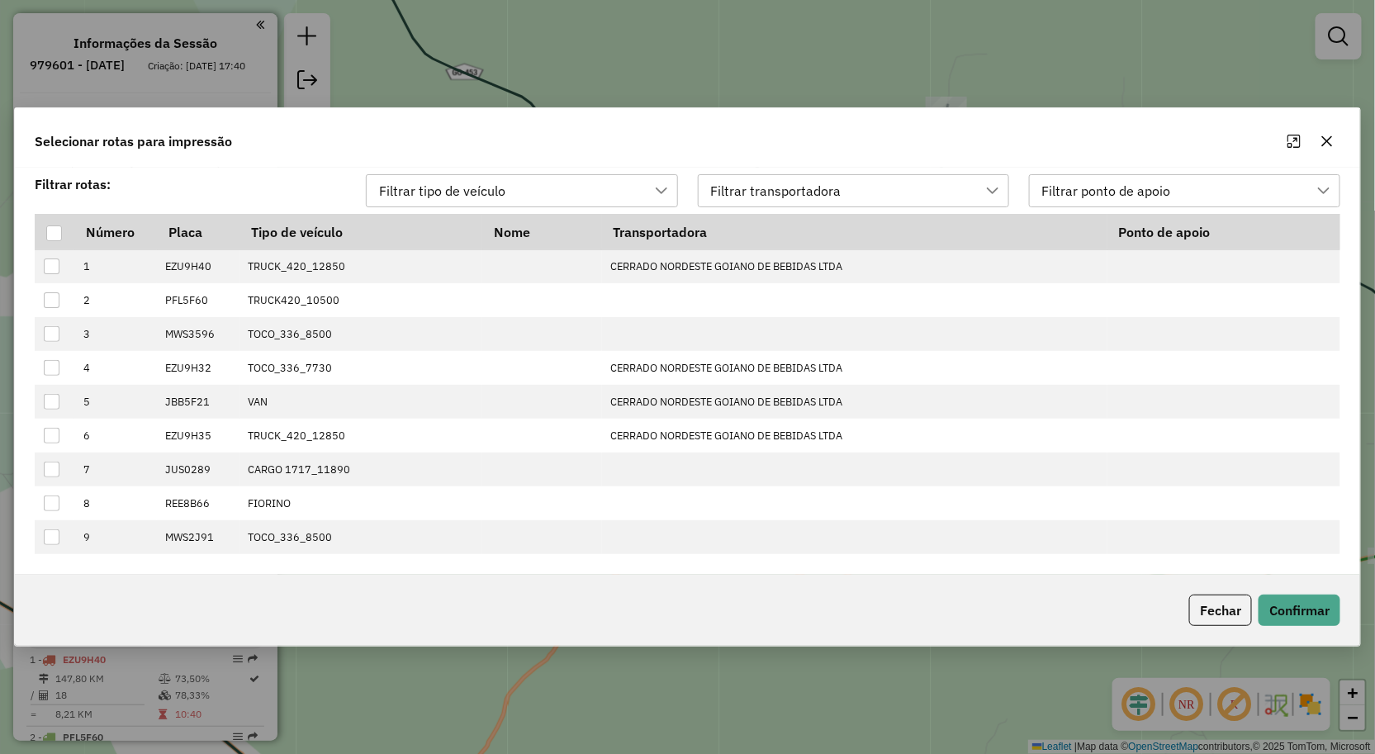
scroll to position [11, 73]
click at [50, 233] on div at bounding box center [54, 233] width 16 height 16
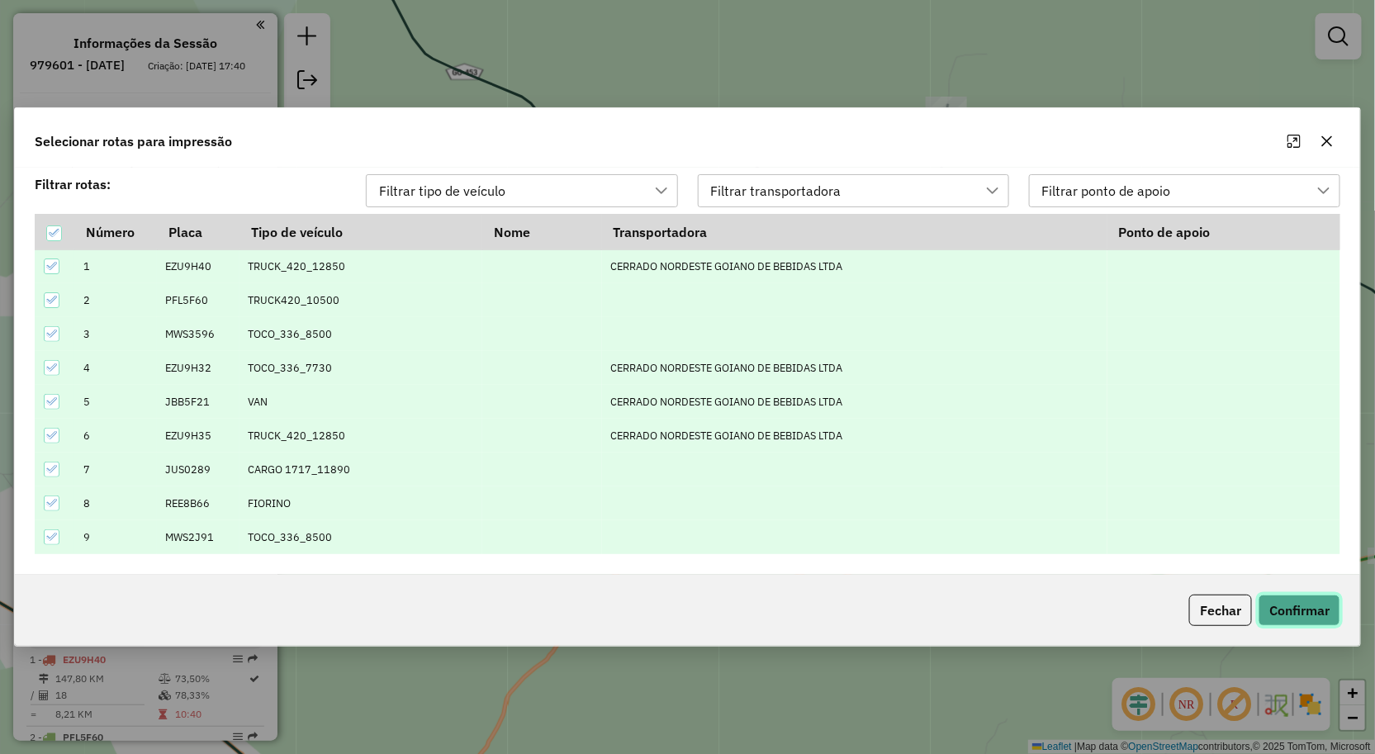
click at [1314, 608] on button "Confirmar" at bounding box center [1300, 610] width 82 height 31
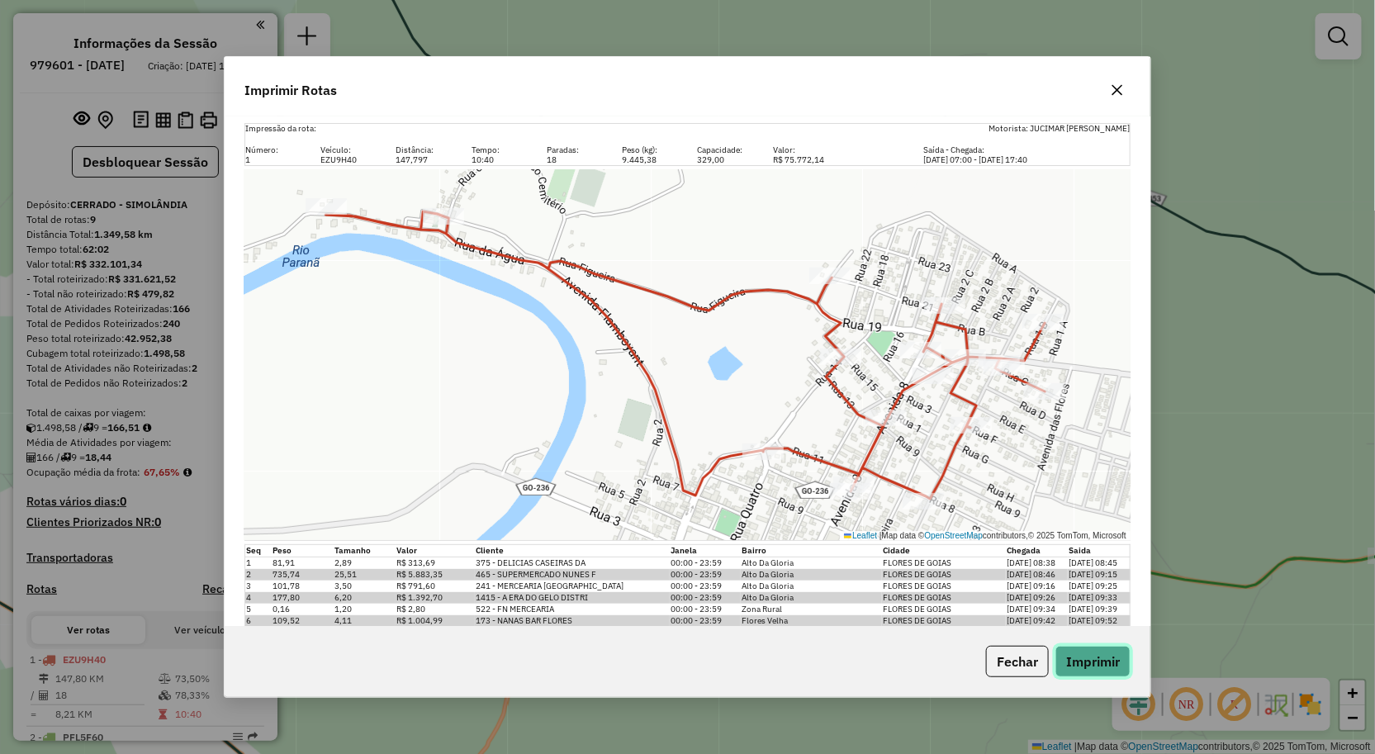
click at [1108, 662] on button "Imprimir" at bounding box center [1093, 661] width 75 height 31
click at [801, 109] on div "Imprimir Rotas" at bounding box center [688, 86] width 926 height 59
click at [1113, 88] on icon "button" at bounding box center [1117, 90] width 13 height 13
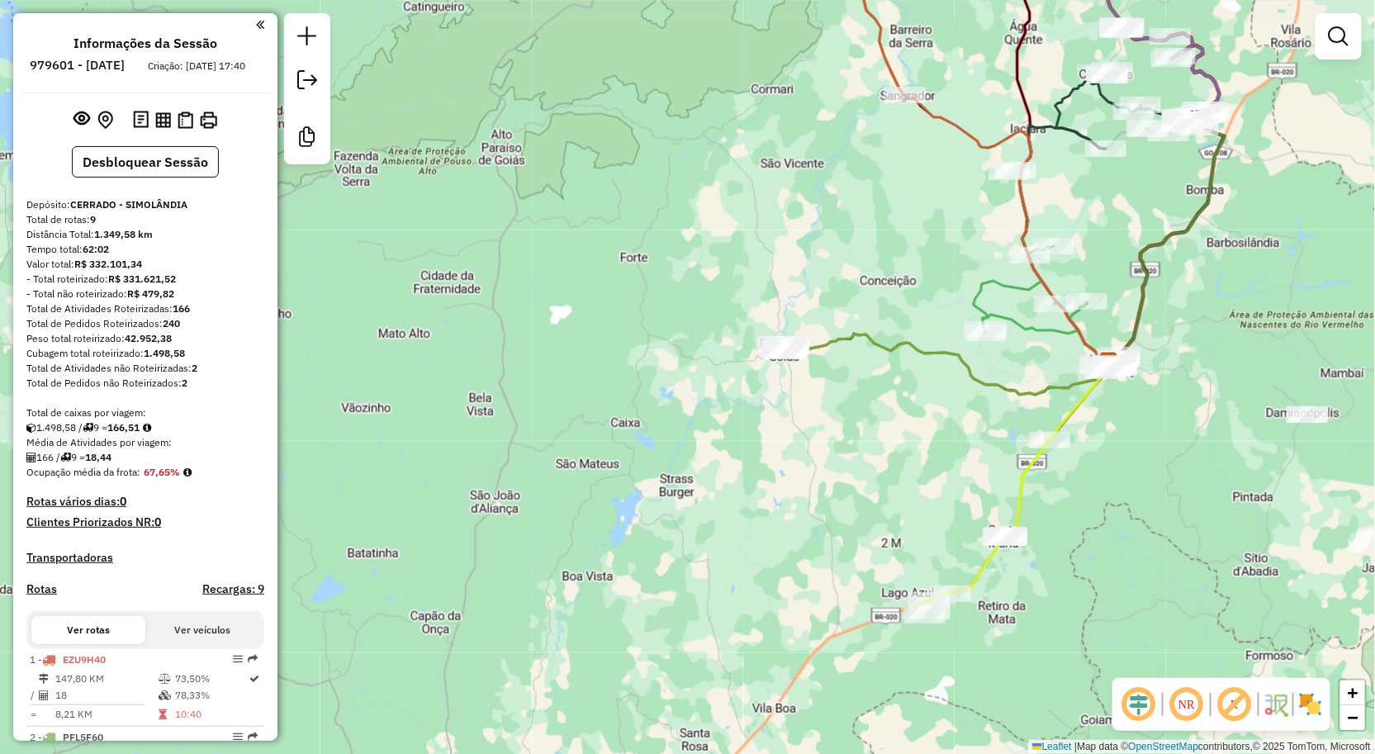
drag, startPoint x: 1173, startPoint y: 235, endPoint x: 1107, endPoint y: 274, distance: 76.6
click at [1109, 274] on icon at bounding box center [1167, 244] width 116 height 236
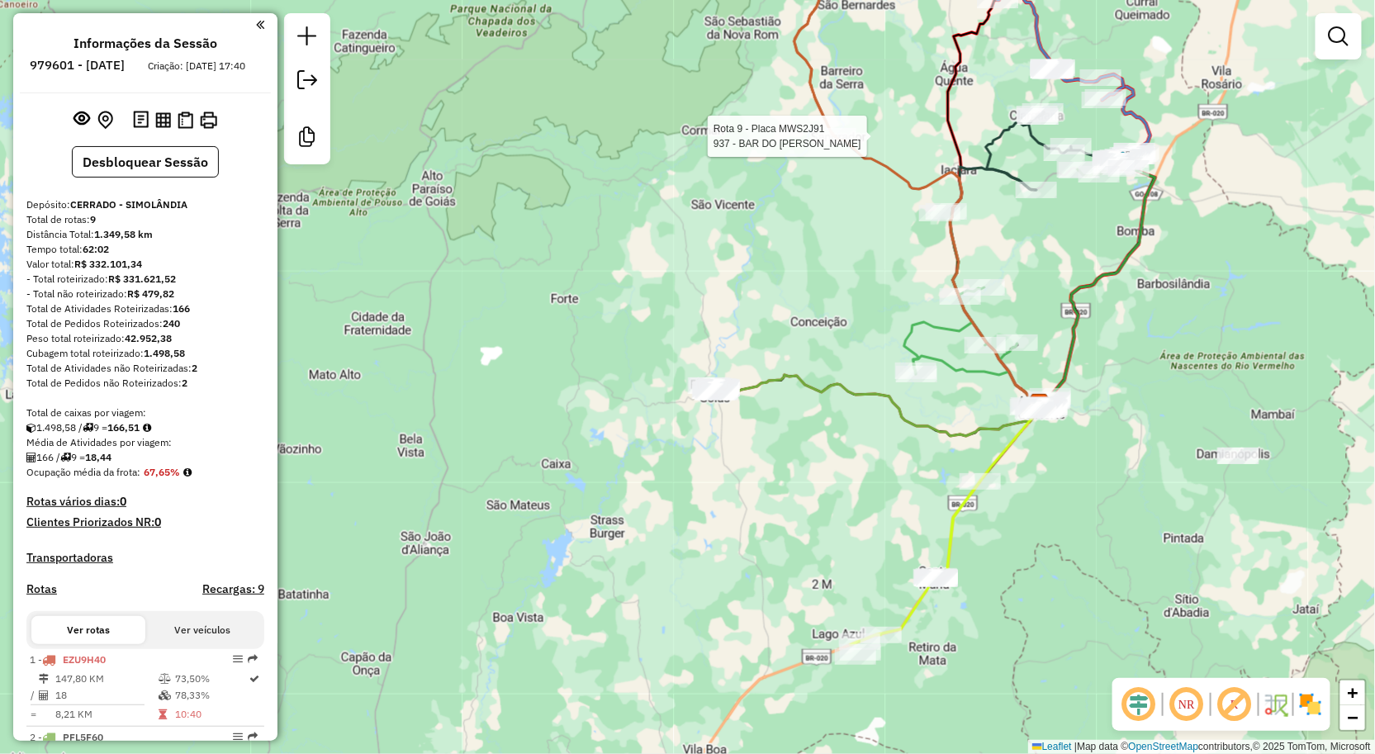
select select "**********"
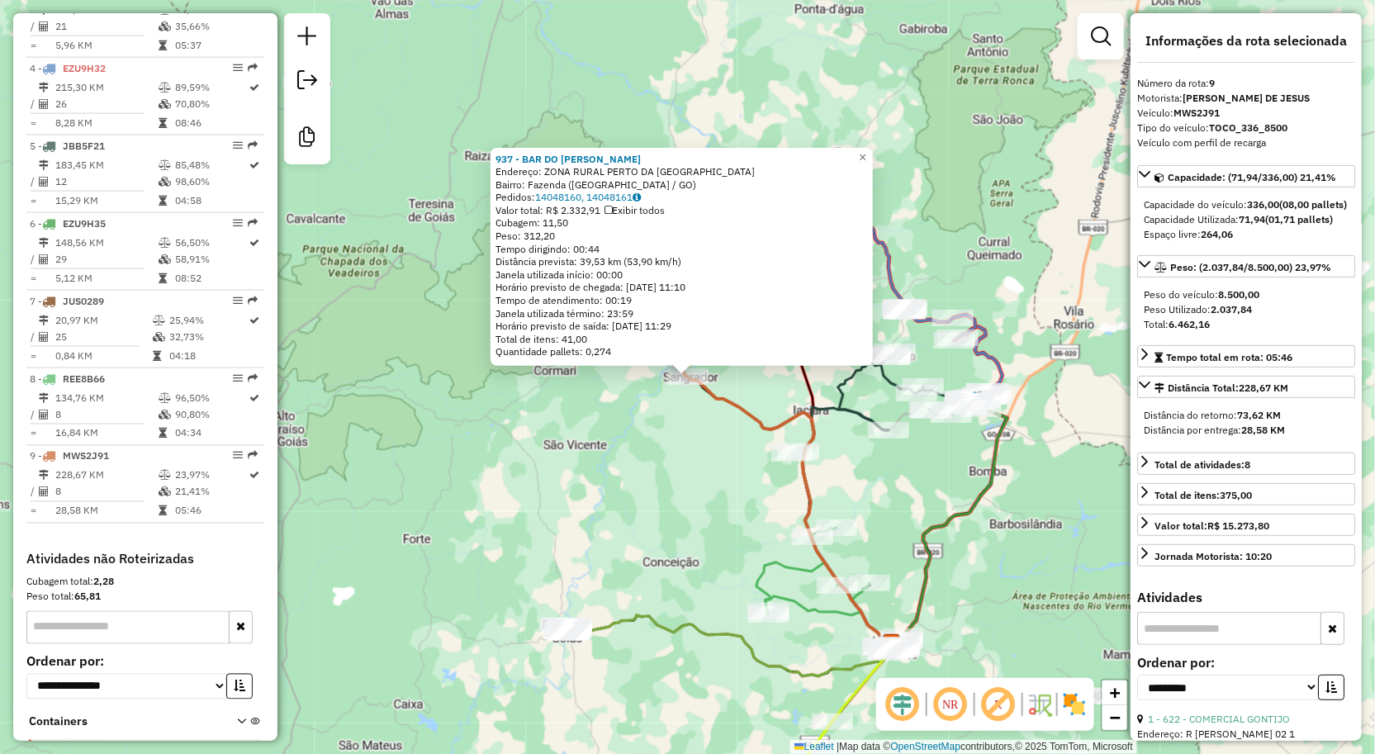
scroll to position [909, 0]
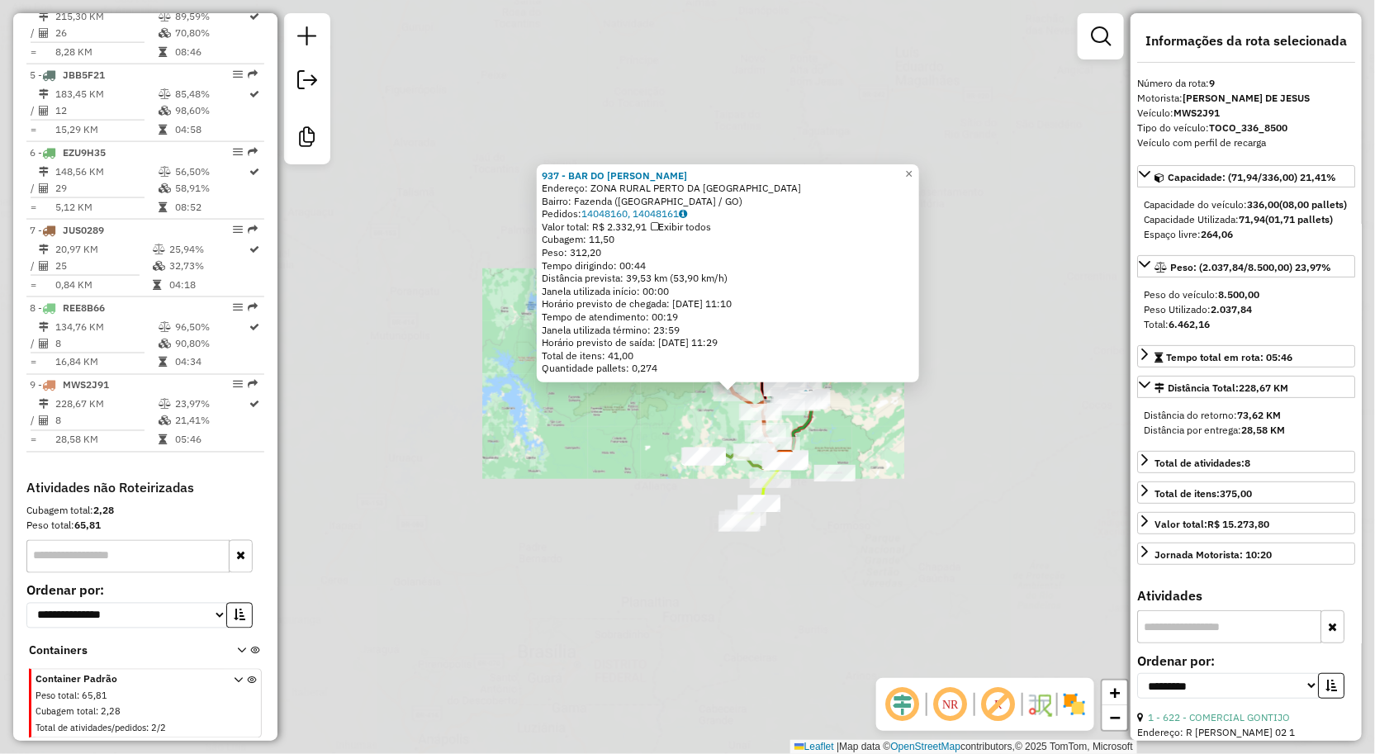
click at [681, 532] on div "937 - BAR DO GASPAR Endereço: ZONA RURAL PERTO DA PONTE D N SN Bairro: Fazenda …" at bounding box center [687, 377] width 1375 height 754
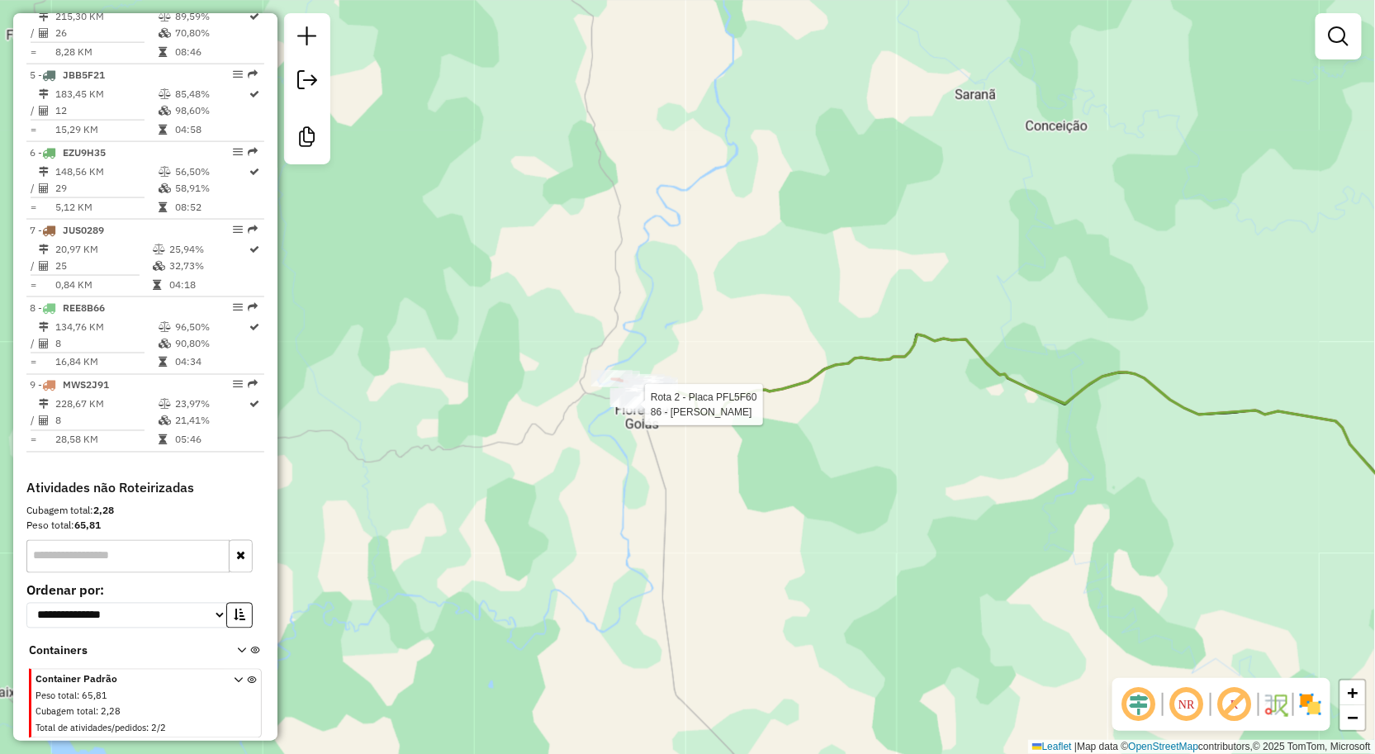
select select "**********"
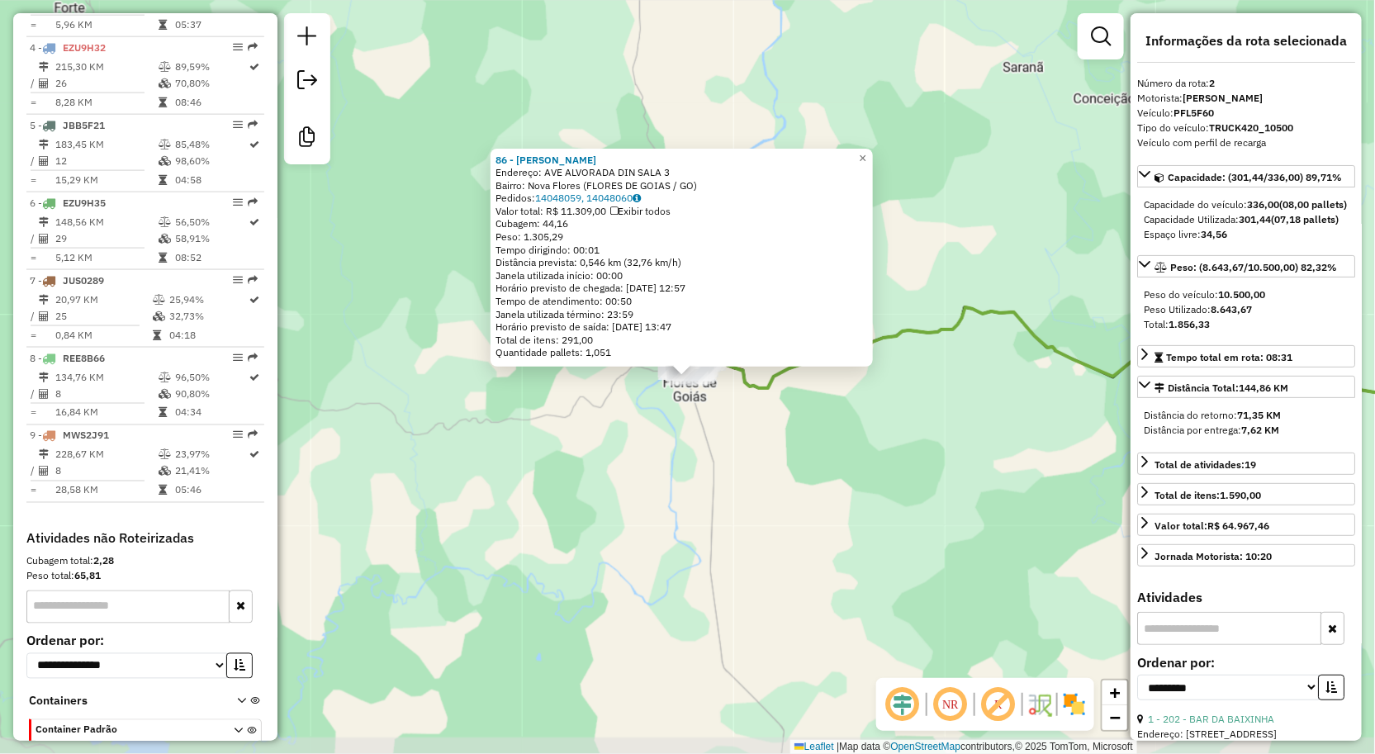
scroll to position [728, 0]
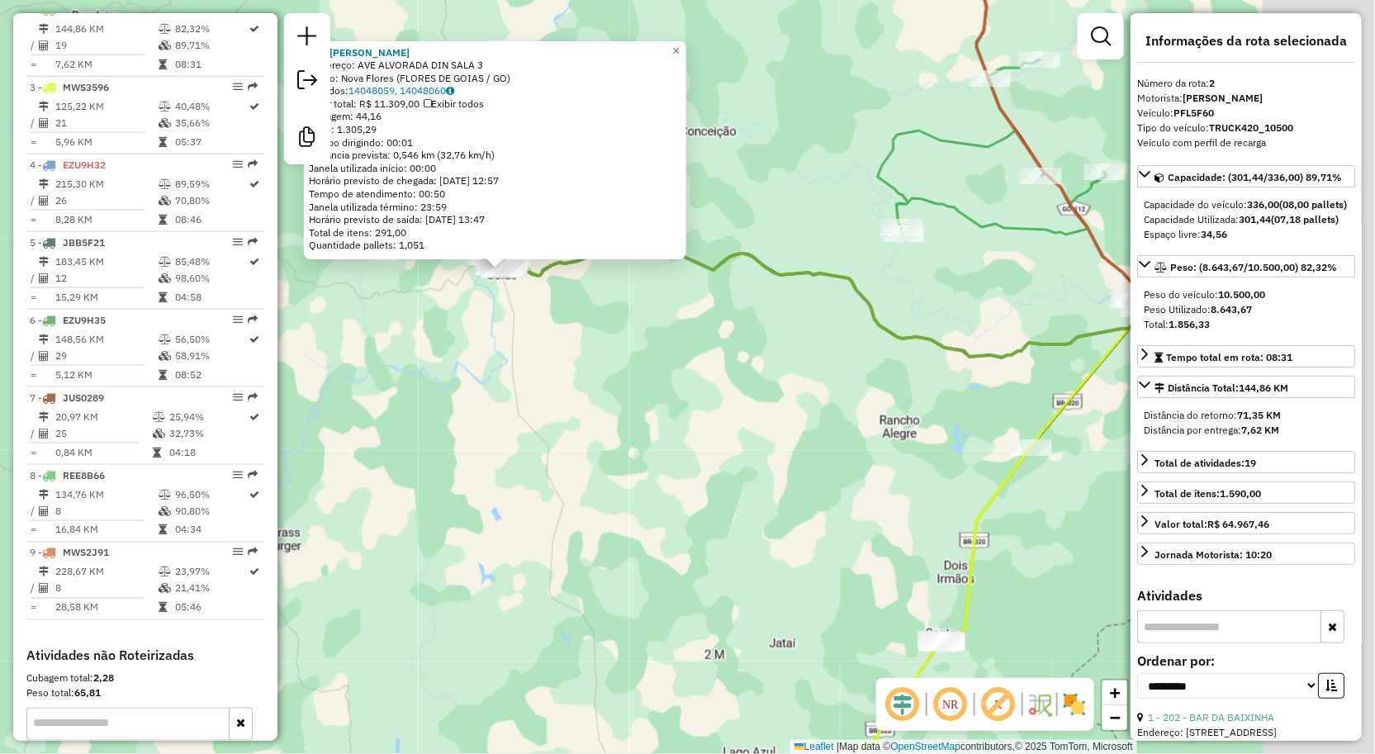
drag, startPoint x: 845, startPoint y: 396, endPoint x: 585, endPoint y: 333, distance: 267.8
click at [585, 333] on div "86 - MERC SILVA CHAVES Endereço: AVE ALVORADA DIN SALA 3 Bairro: Nova Flores (F…" at bounding box center [687, 377] width 1375 height 754
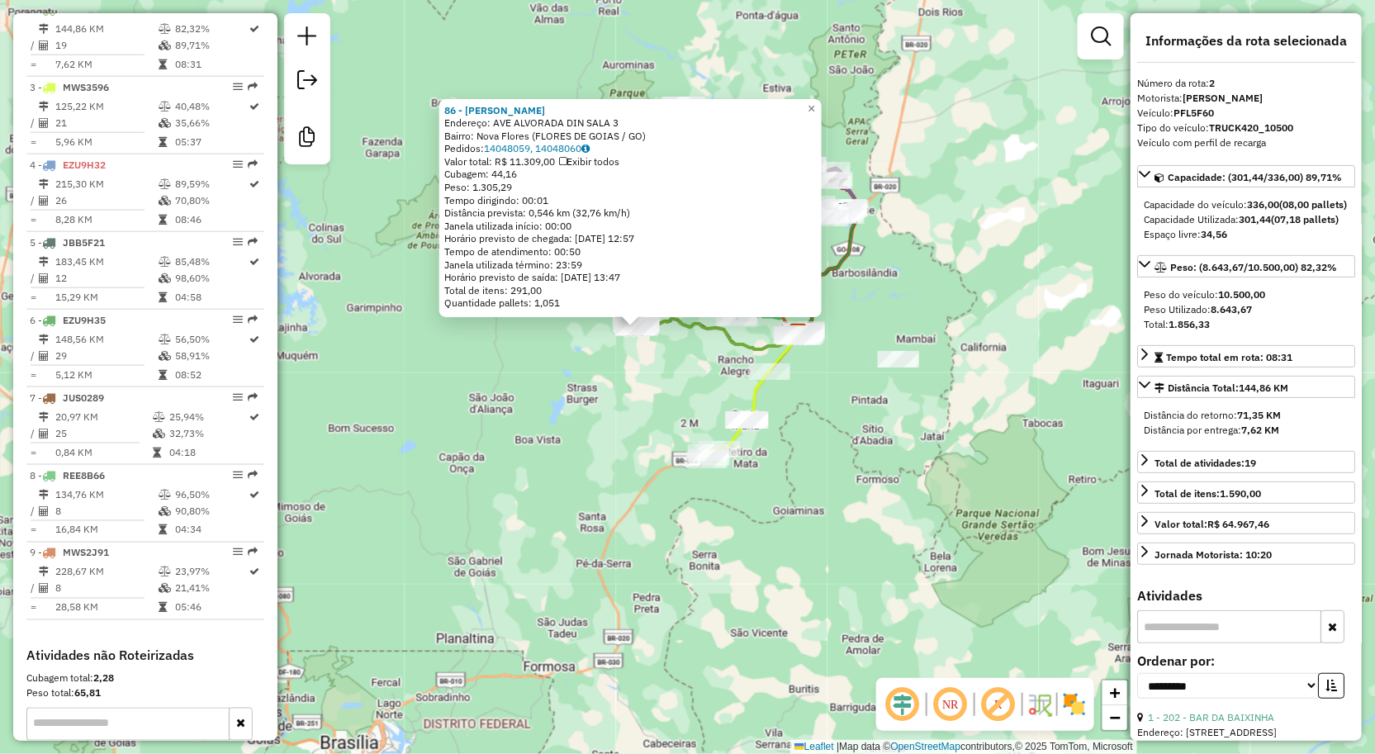
click at [720, 378] on div "Rota 7 - Placa JUS0289 4 - BAR DO MANELAO Rota 7 - Placa JUS0289 1364 - TIO JAP…" at bounding box center [687, 377] width 1375 height 754
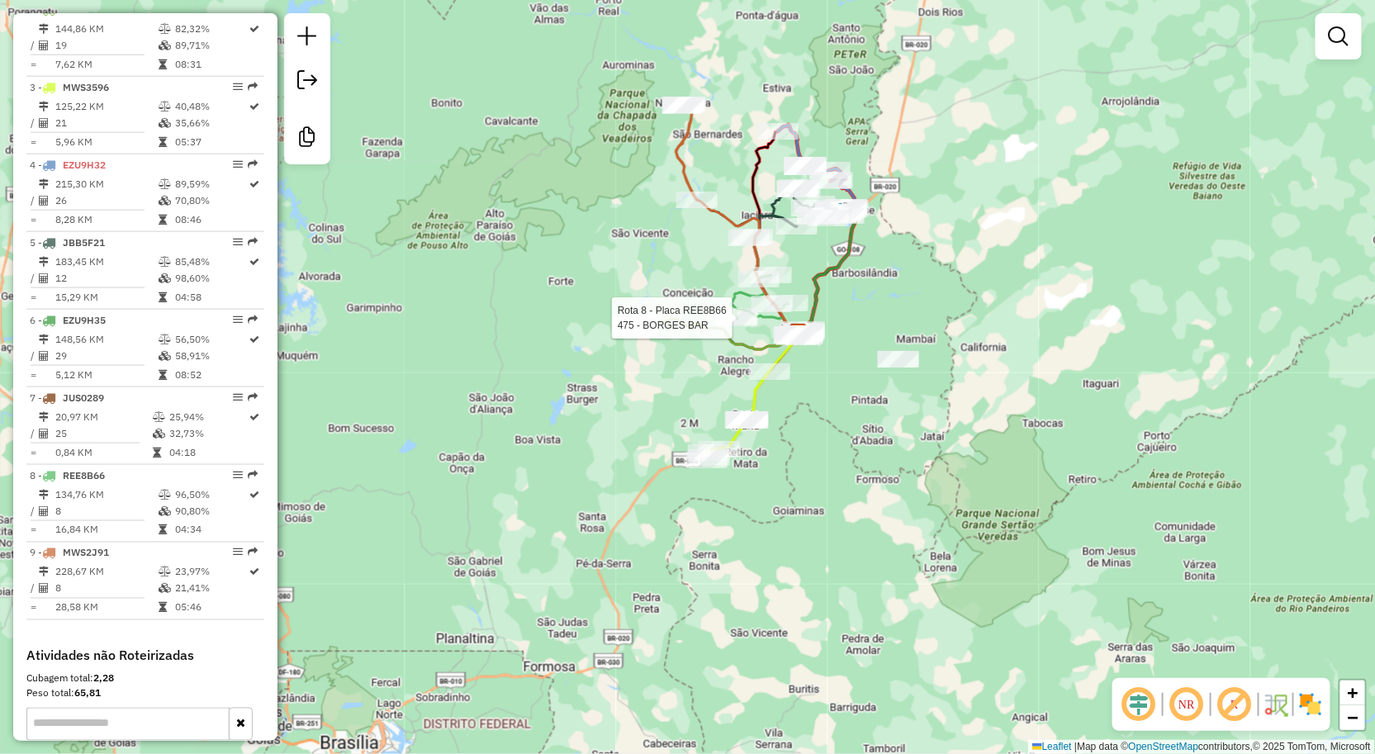
select select "**********"
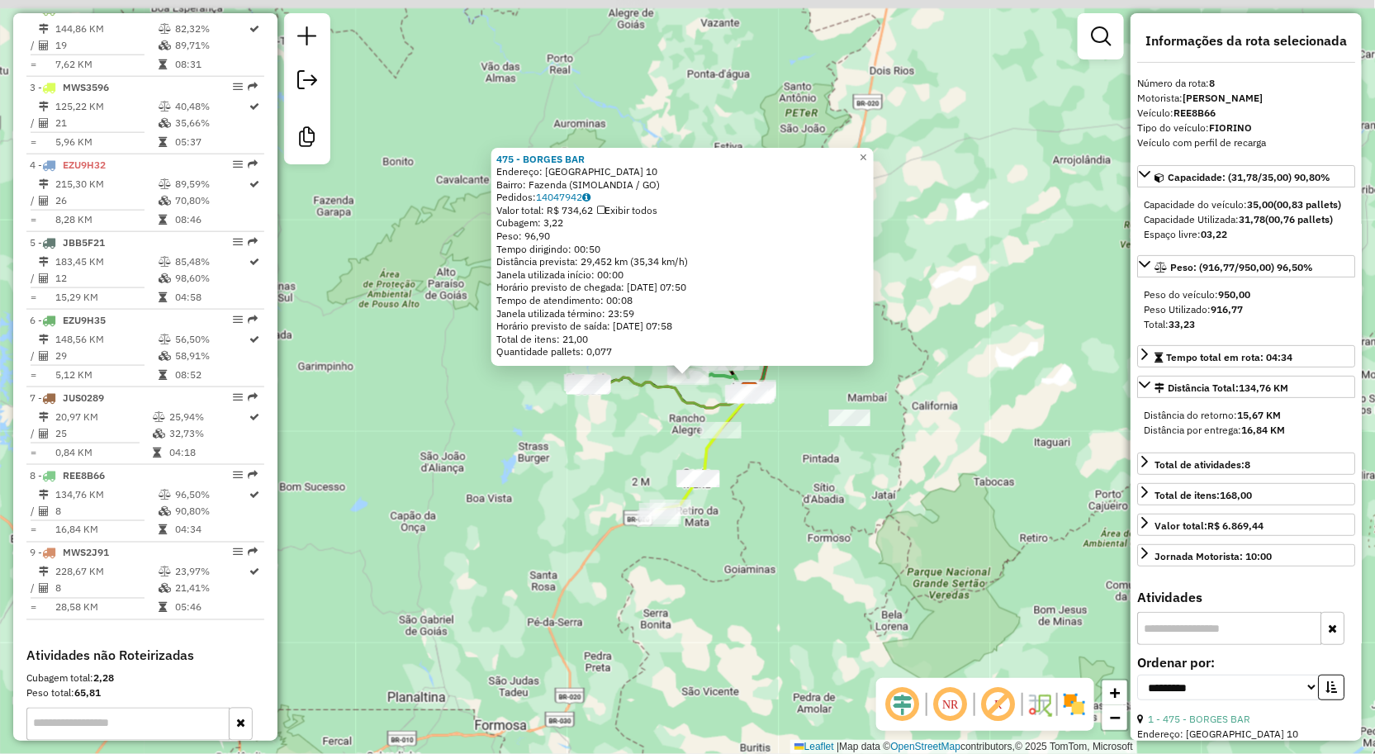
scroll to position [909, 0]
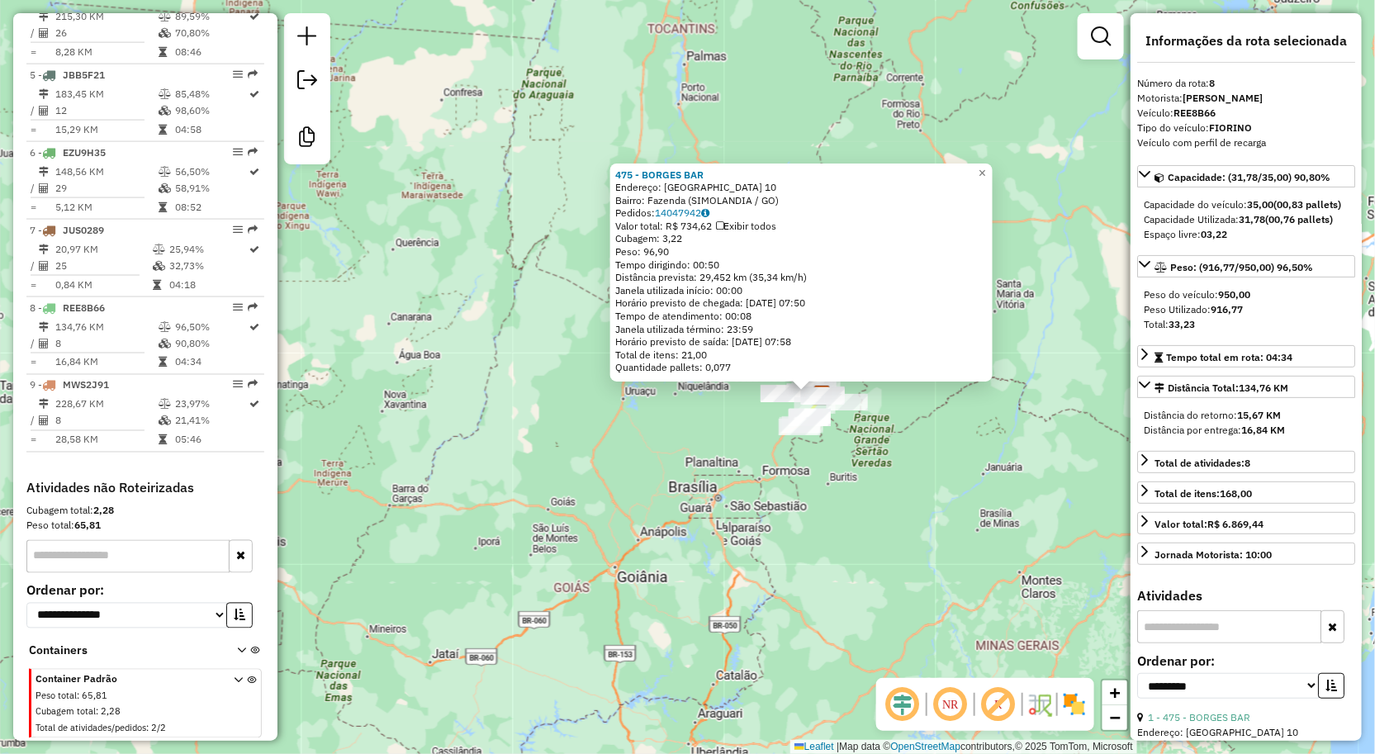
drag, startPoint x: 856, startPoint y: 446, endPoint x: 844, endPoint y: 441, distance: 12.6
click at [852, 444] on div "475 - BORGES BAR Endereço: FAZENDA CASTELO 10 Bairro: Fazenda (SIMOLANDIA / GO)…" at bounding box center [687, 377] width 1375 height 754
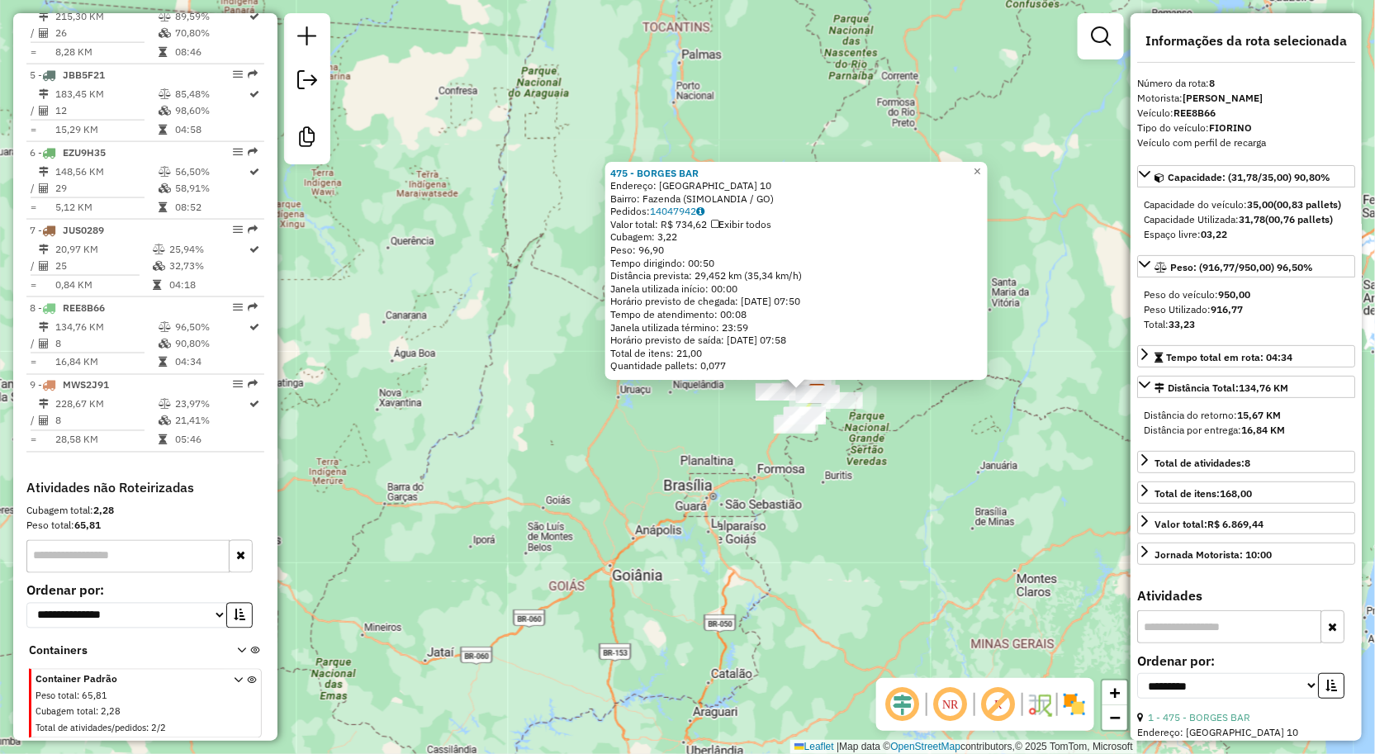
click at [833, 425] on div "475 - BORGES BAR Endereço: FAZENDA CASTELO 10 Bairro: Fazenda (SIMOLANDIA / GO)…" at bounding box center [687, 377] width 1375 height 754
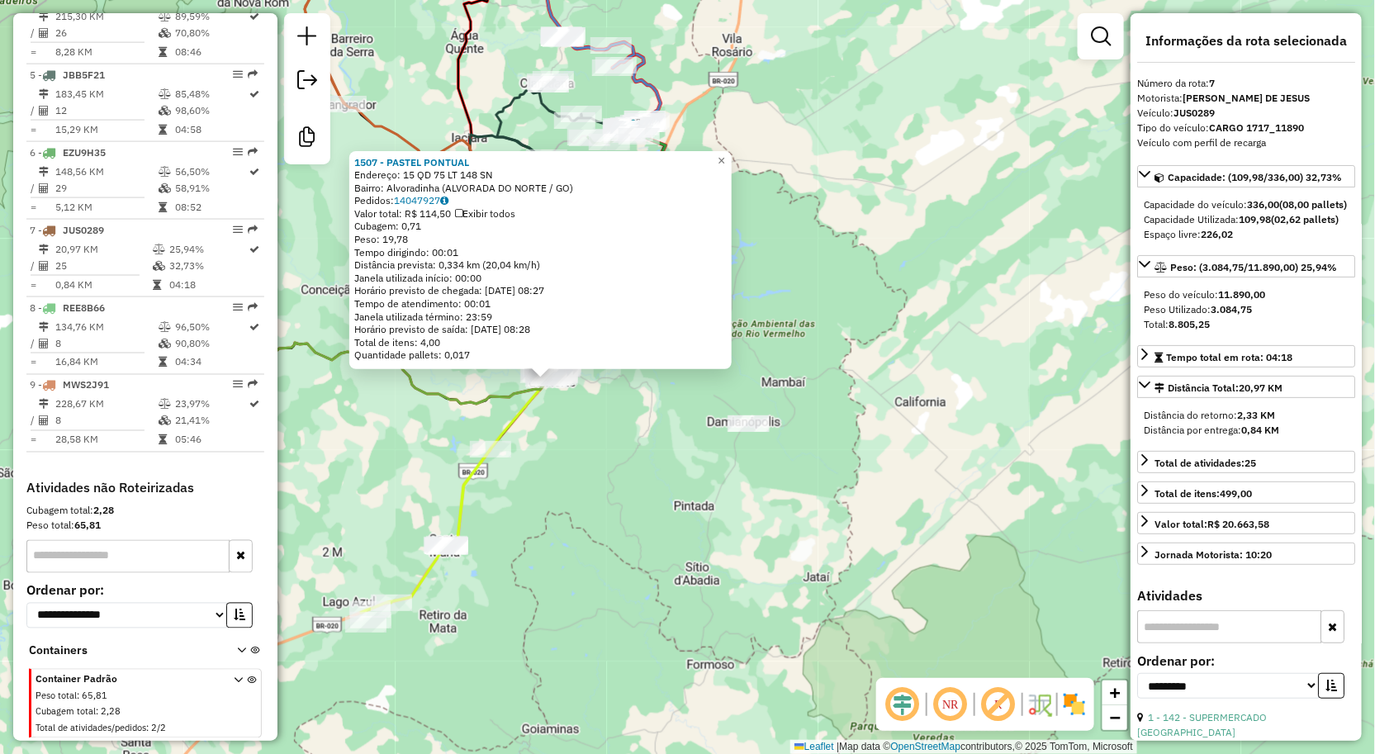
click at [675, 395] on div "1507 - PASTEL PONTUAL Endereço: 15 QD 75 LT 148 SN Bairro: Alvoradinha (ALVORAD…" at bounding box center [687, 377] width 1375 height 754
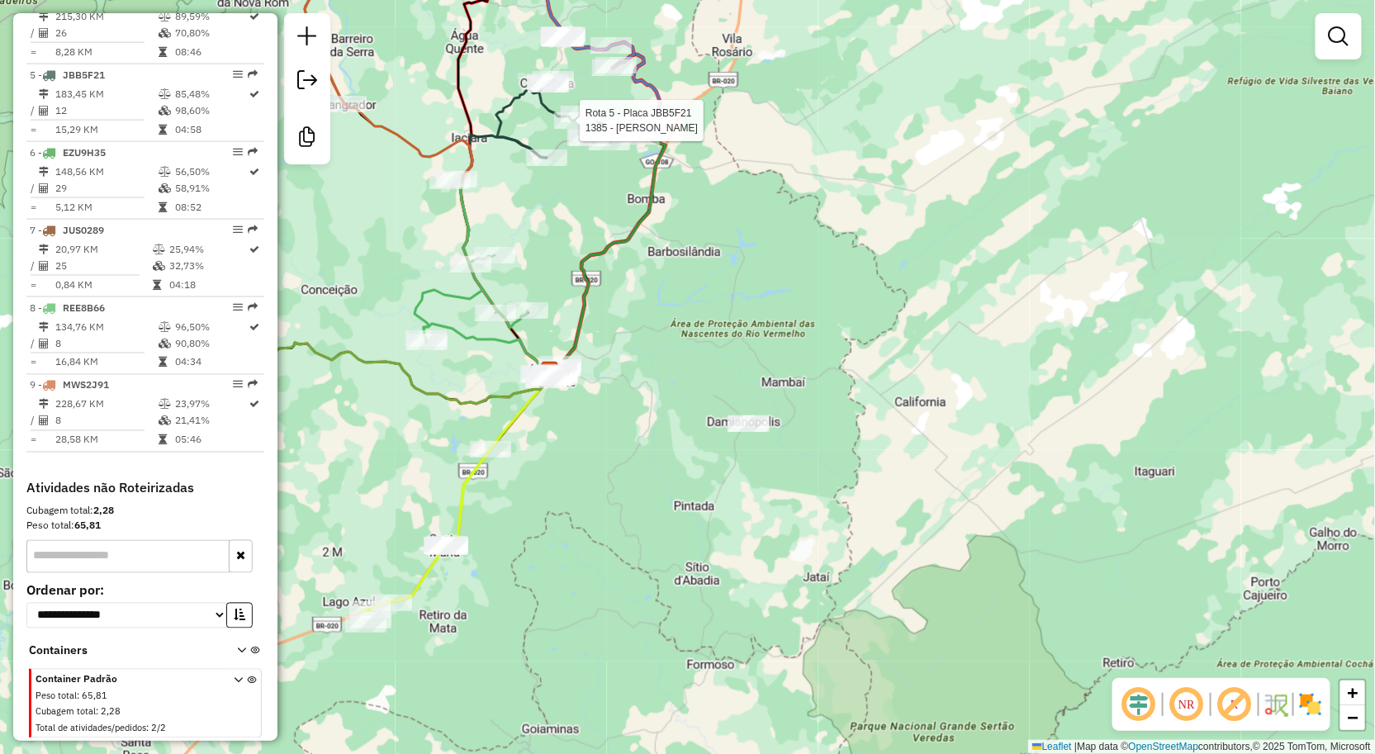
select select "**********"
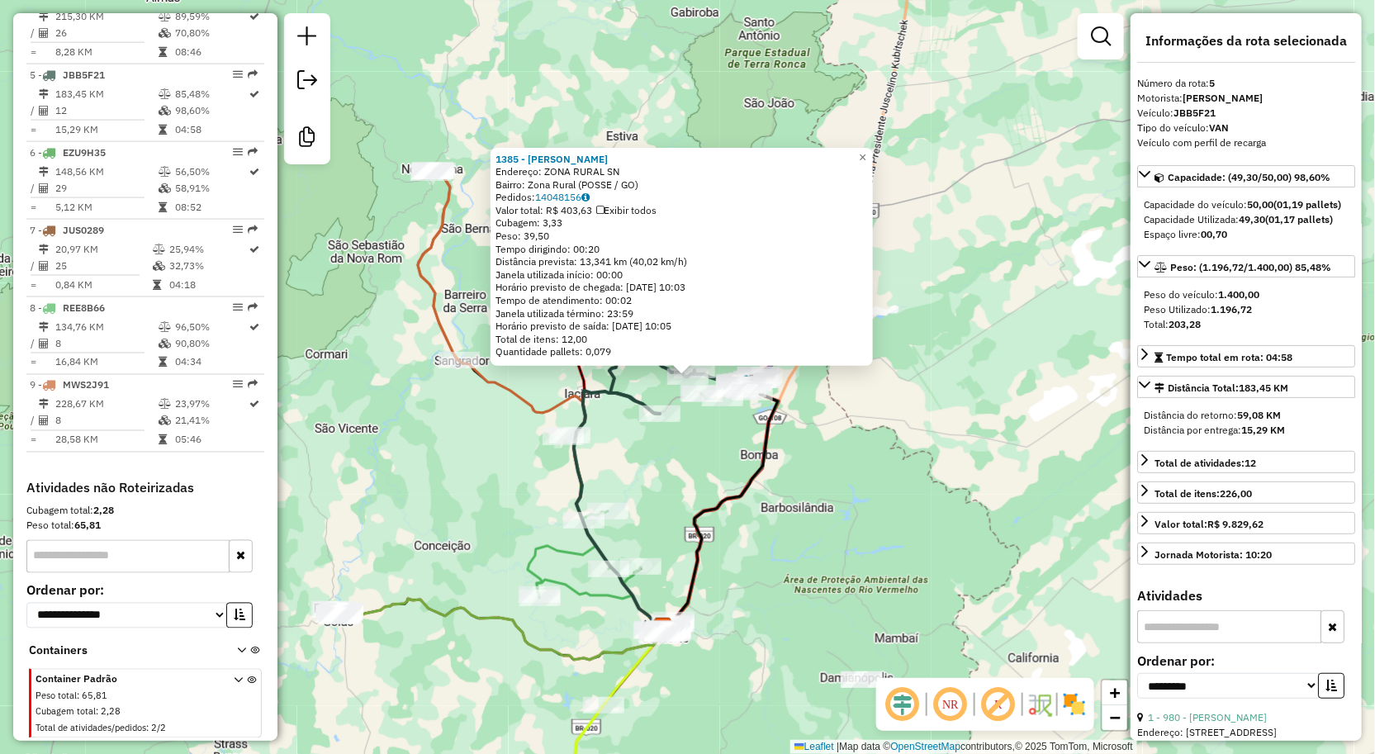
click at [662, 488] on div "Rota 5 - Placa JBB5F21 1385 - NINOS BAR 1385 - NINOS BAR Endereço: ZONA RURAL S…" at bounding box center [687, 377] width 1375 height 754
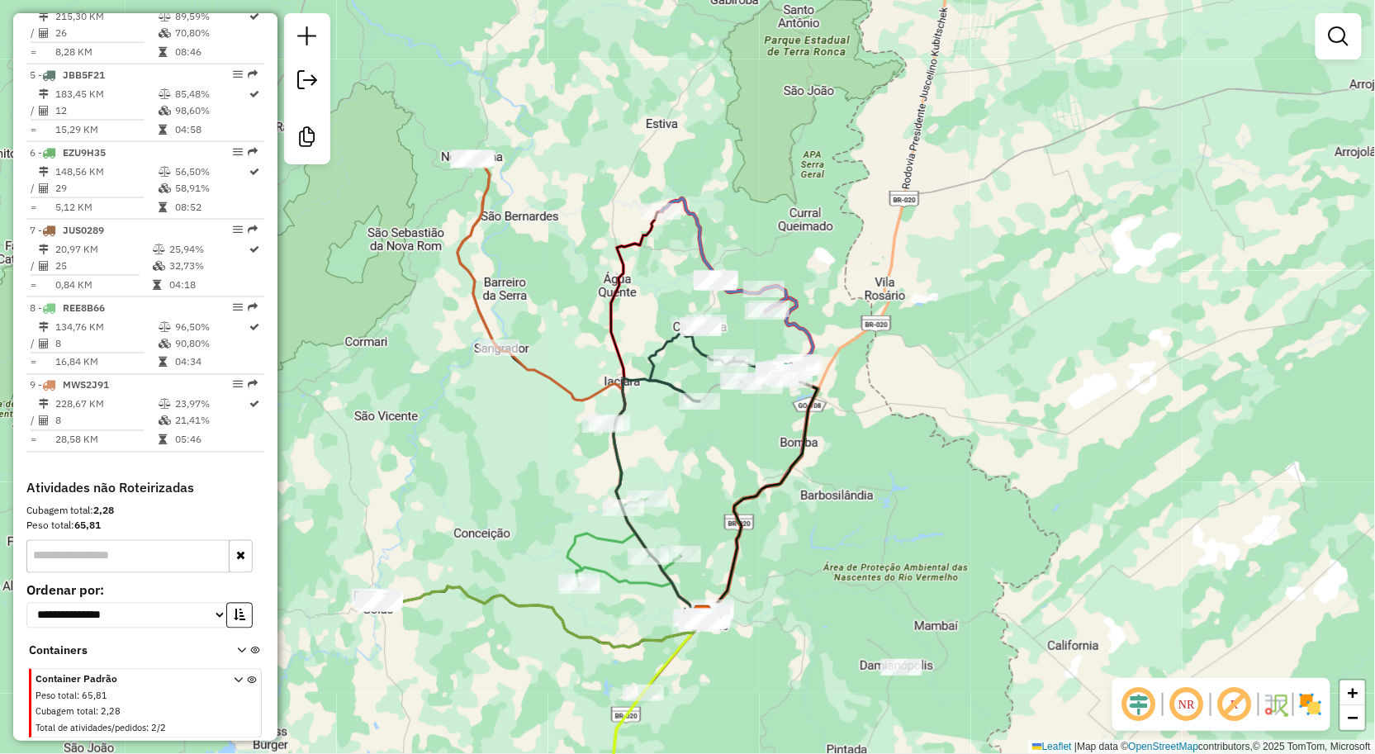
drag, startPoint x: 487, startPoint y: 534, endPoint x: 603, endPoint y: 460, distance: 137.0
click at [613, 488] on div "Janela de atendimento Grade de atendimento Capacidade Transportadoras Veículos …" at bounding box center [687, 377] width 1375 height 754
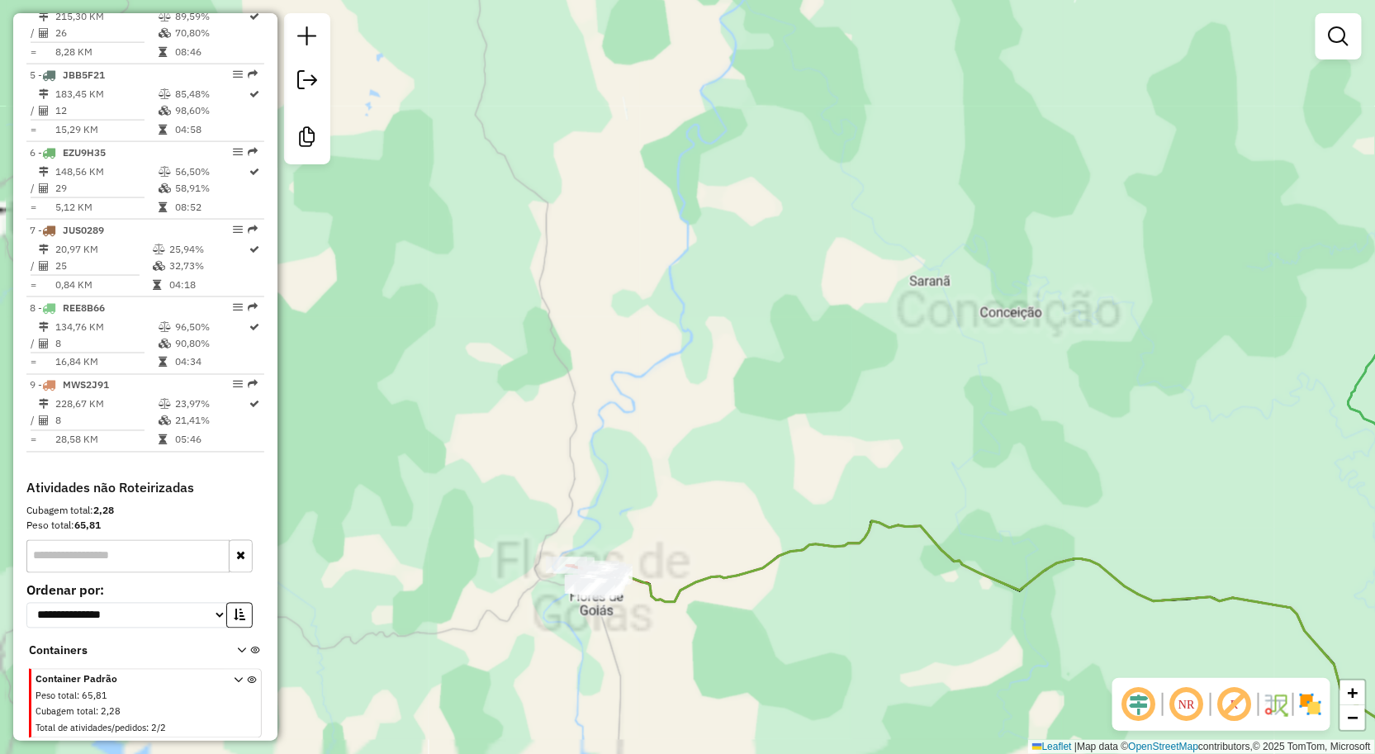
drag, startPoint x: 562, startPoint y: 527, endPoint x: 653, endPoint y: 468, distance: 107.4
click at [651, 469] on div "Janela de atendimento Grade de atendimento Capacidade Transportadoras Veículos …" at bounding box center [687, 377] width 1375 height 754
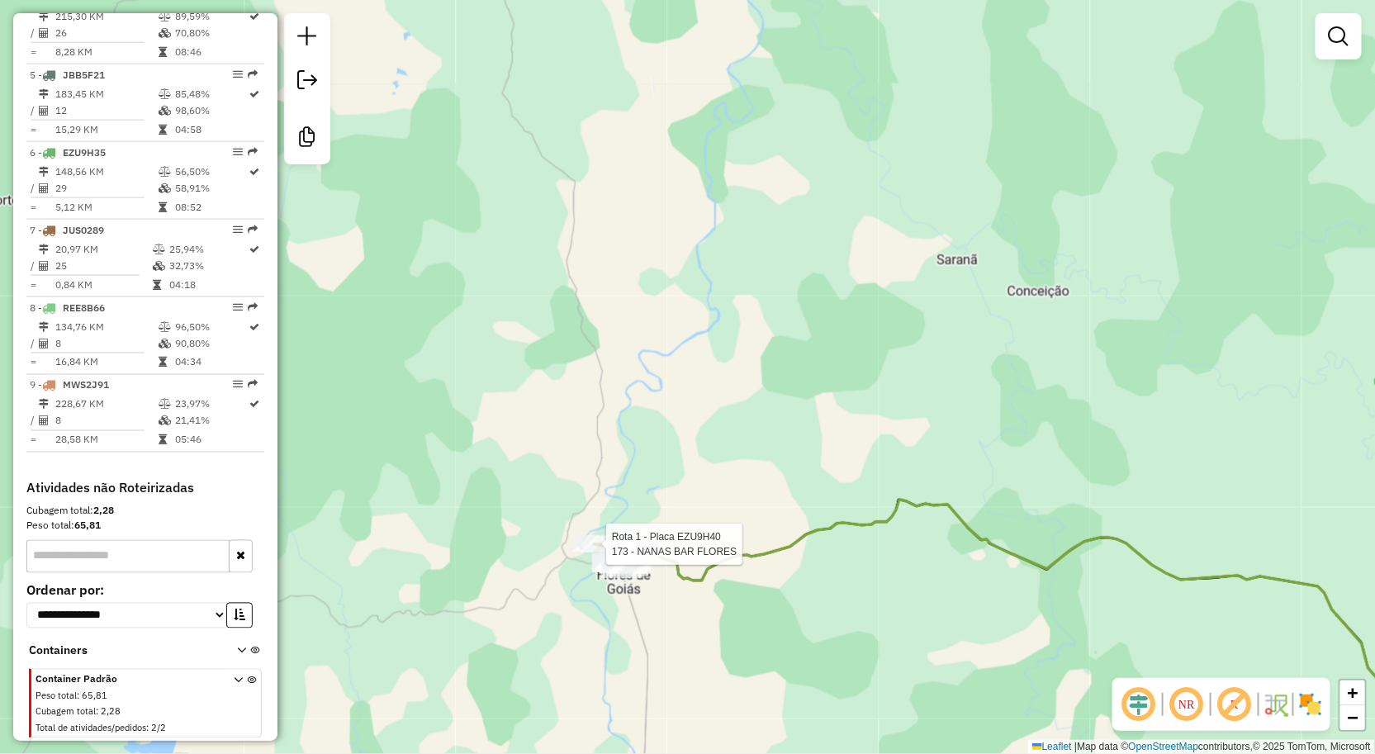
select select "**********"
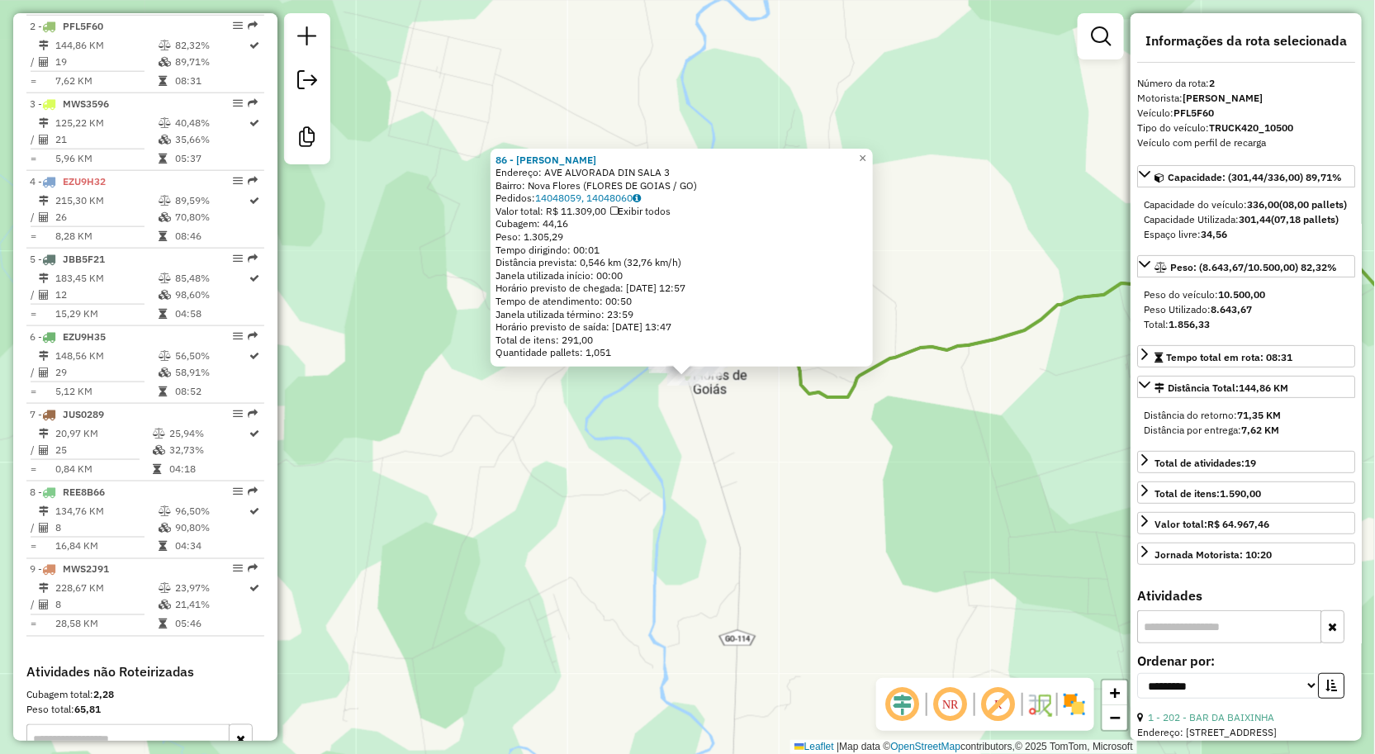
scroll to position [728, 0]
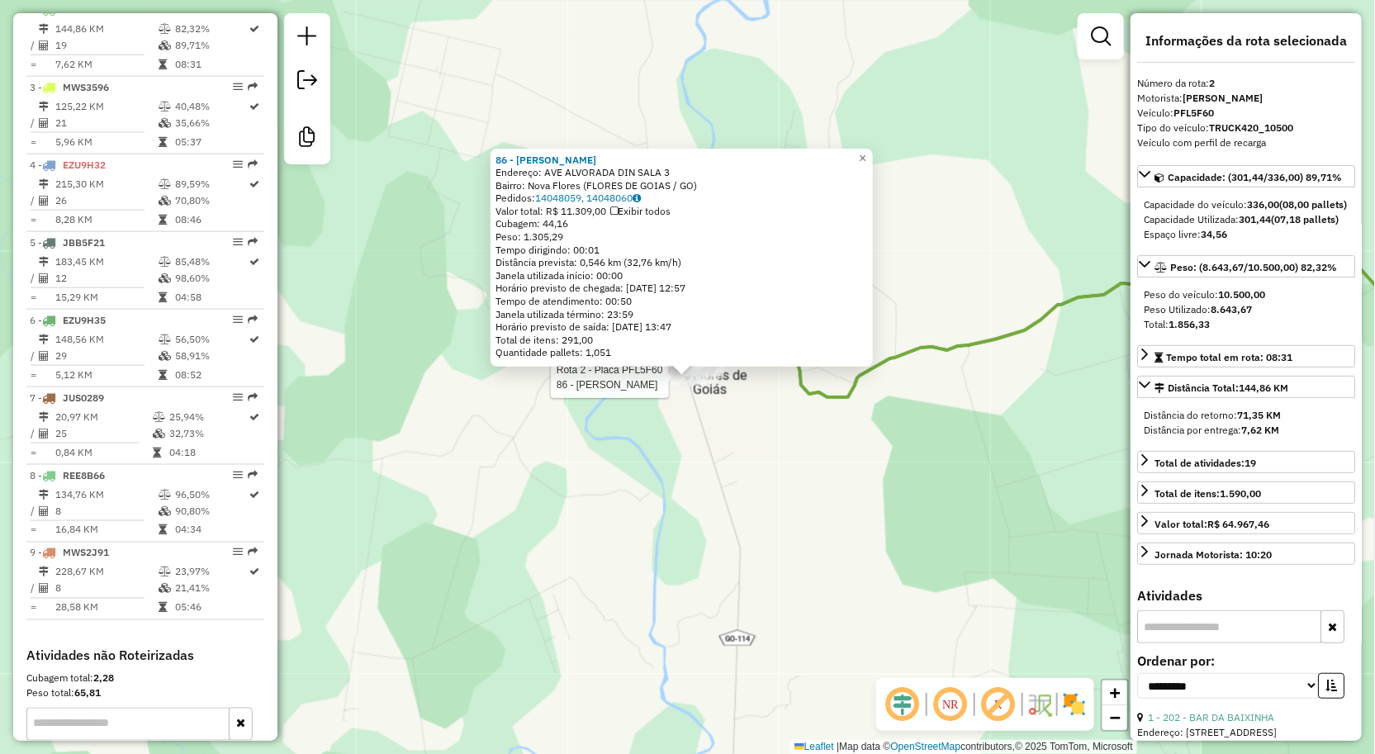
drag, startPoint x: 514, startPoint y: 278, endPoint x: 473, endPoint y: 199, distance: 89.0
click at [471, 191] on div "Rota 2 - Placa PFL5F60 86 - MERC SILVA CHAVES 86 - MERC SILVA CHAVES Endereço: …" at bounding box center [687, 377] width 1375 height 754
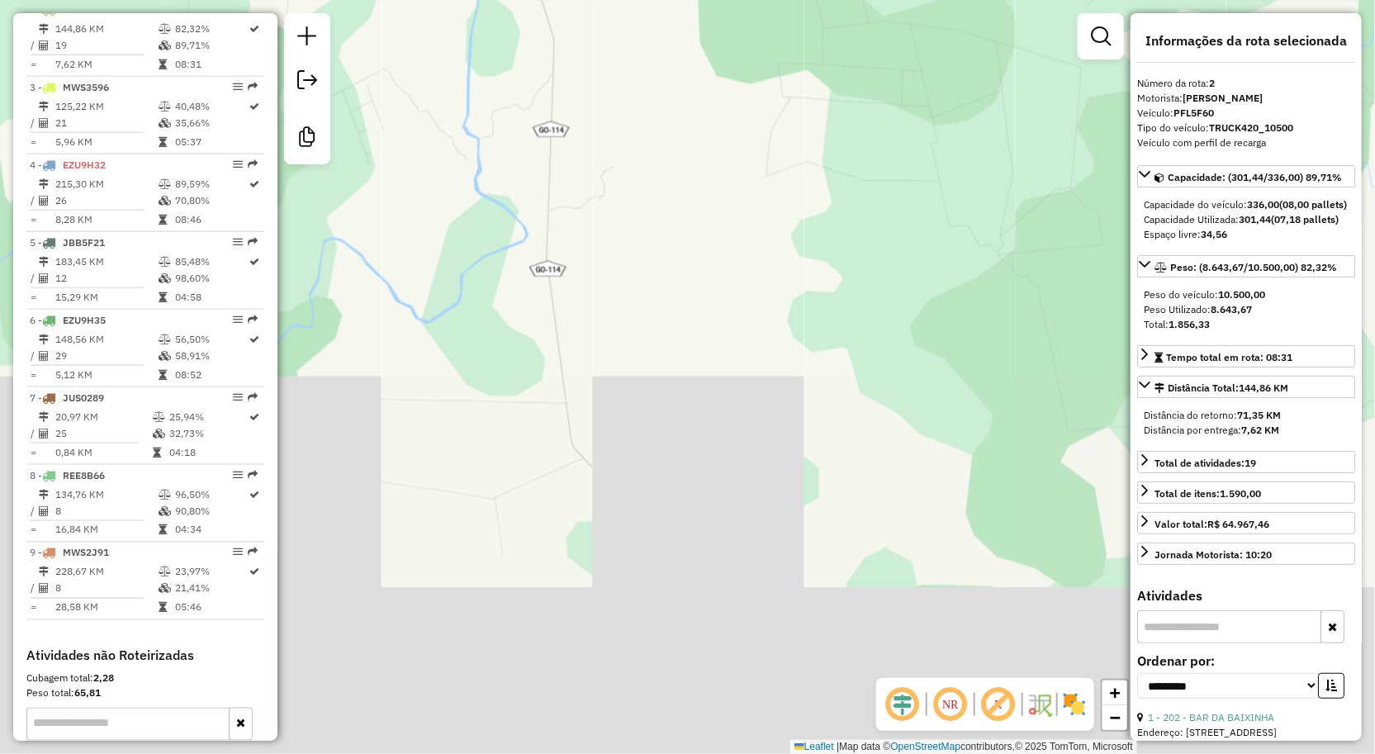
drag, startPoint x: 558, startPoint y: 347, endPoint x: 566, endPoint y: 415, distance: 68.2
click at [558, 348] on div "86 - MERC SILVA CHAVES Endereço: AVE ALVORADA DIN SALA 3 Bairro: Nova Flores (F…" at bounding box center [687, 377] width 1375 height 754
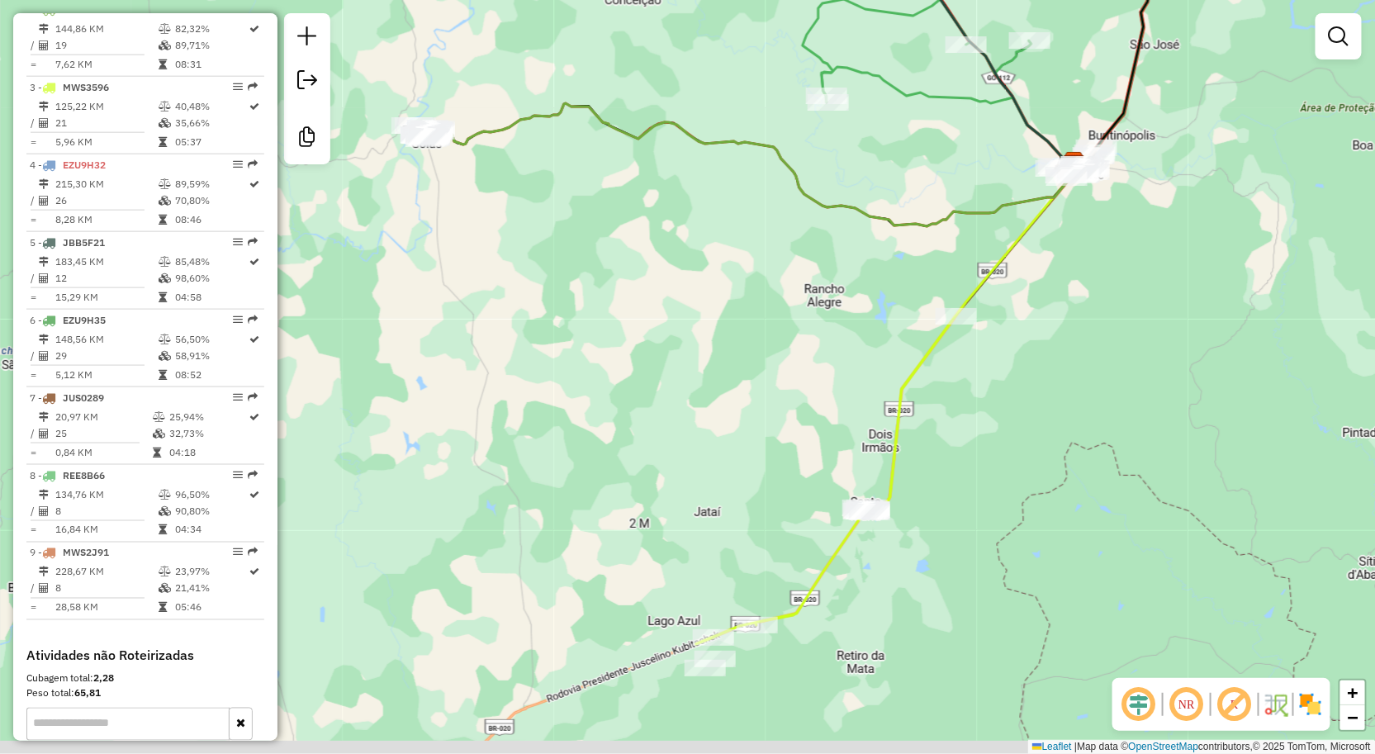
drag, startPoint x: 588, startPoint y: 355, endPoint x: 632, endPoint y: 360, distance: 44.1
click at [543, 317] on div "Janela de atendimento Grade de atendimento Capacidade Transportadoras Veículos …" at bounding box center [687, 377] width 1375 height 754
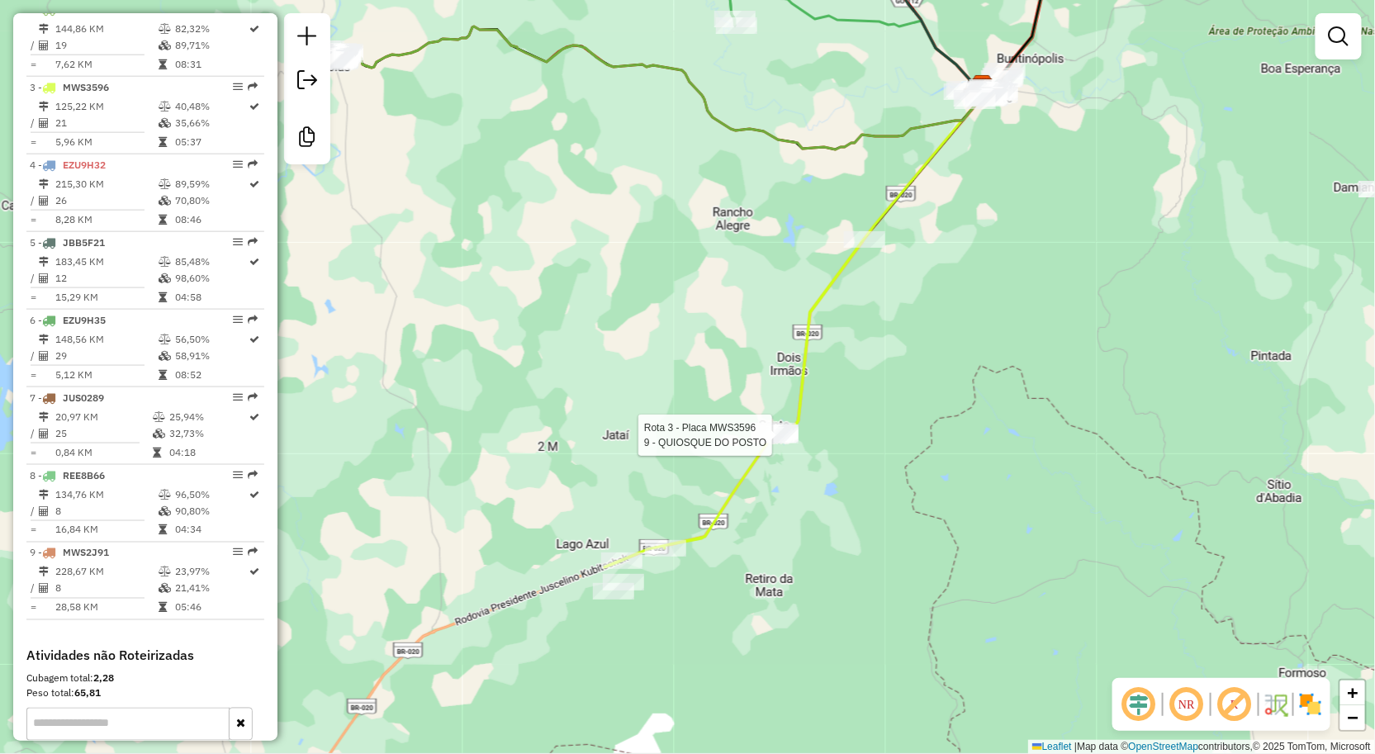
select select "**********"
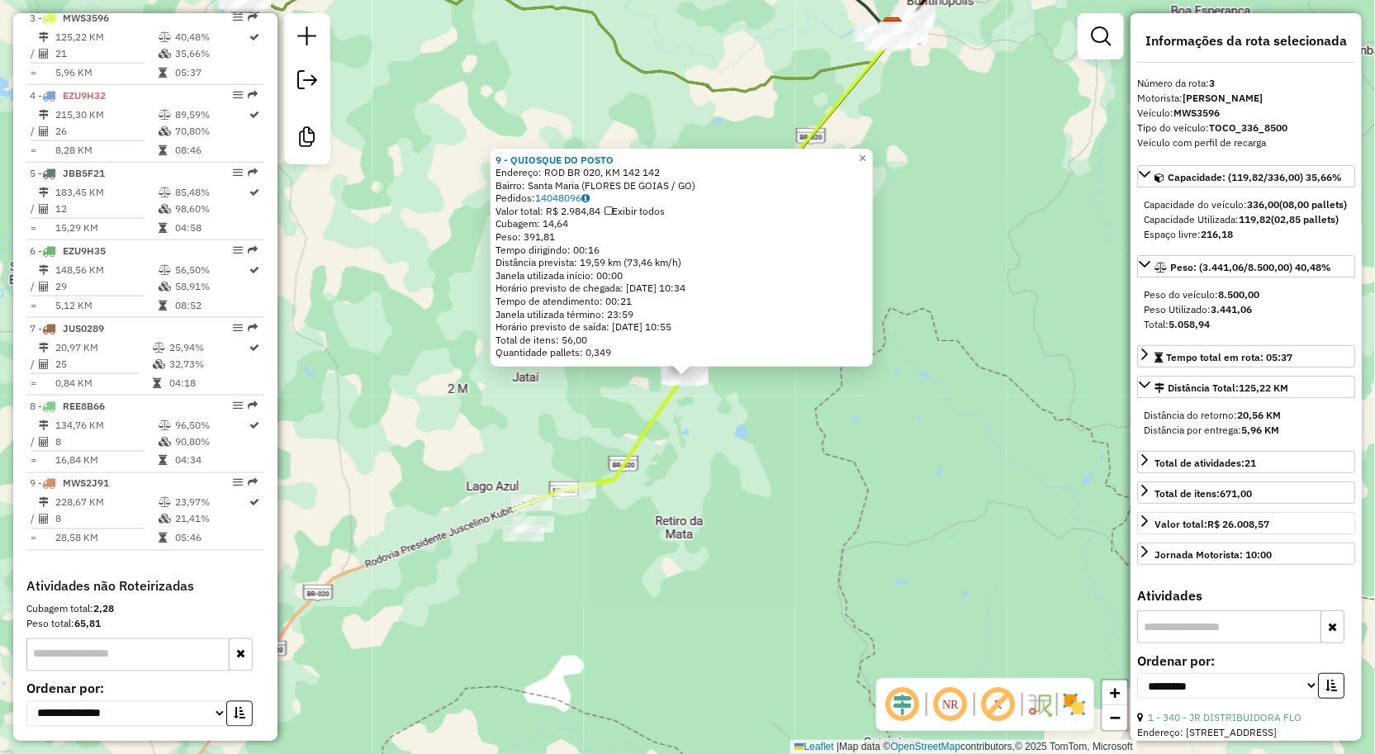
scroll to position [805, 0]
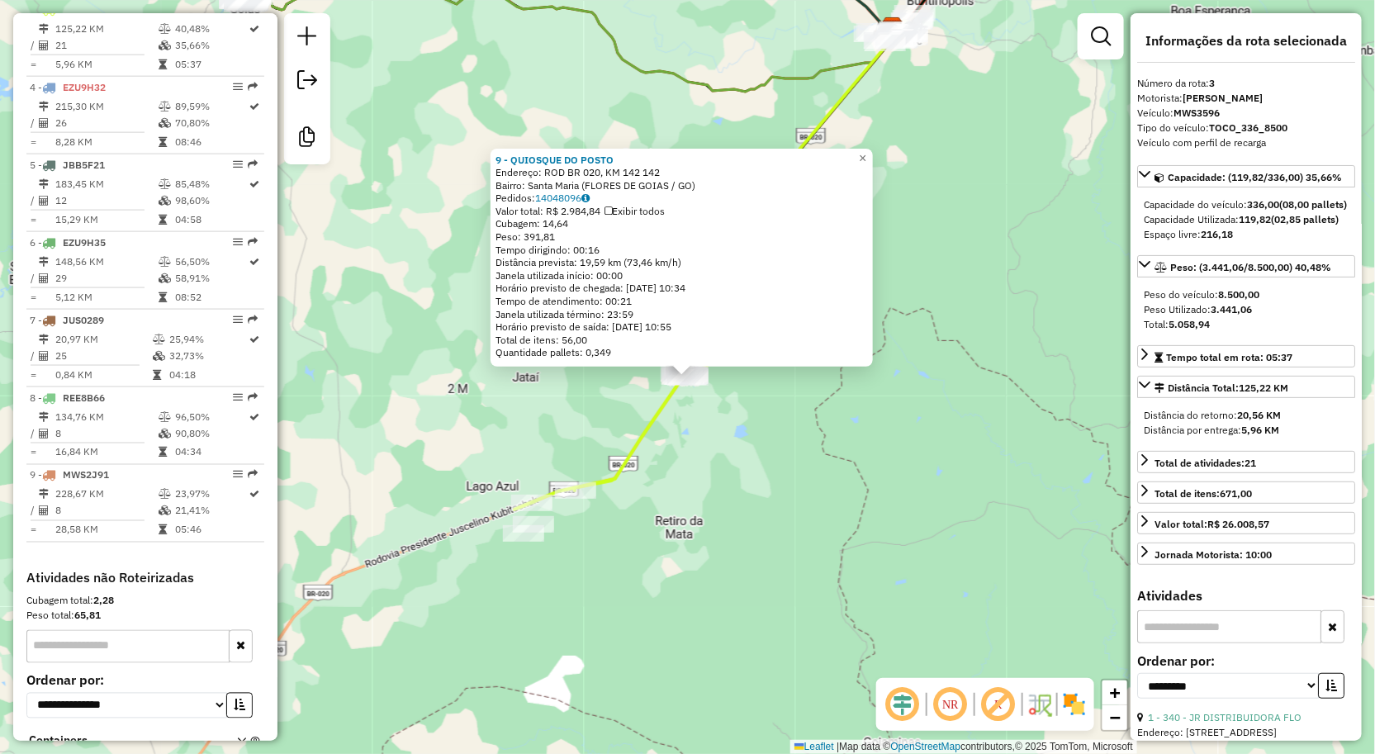
click at [743, 472] on div "Rota 3 - Placa MWS3596 9 - QUIOSQUE DO POSTO 9 - QUIOSQUE DO POSTO Endereço: RO…" at bounding box center [687, 377] width 1375 height 754
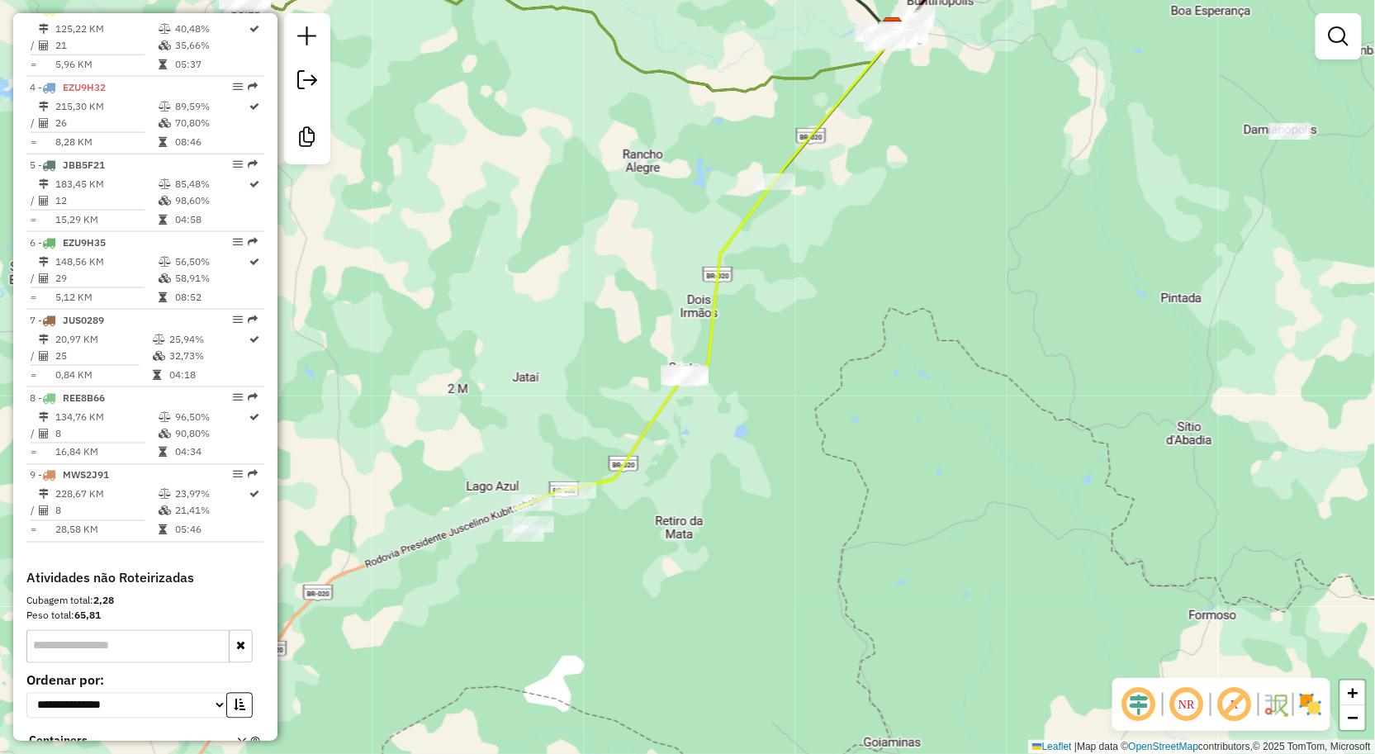
drag, startPoint x: 853, startPoint y: 377, endPoint x: 809, endPoint y: 357, distance: 48.1
click at [865, 429] on div "Janela de atendimento Grade de atendimento Capacidade Transportadoras Veículos …" at bounding box center [687, 377] width 1375 height 754
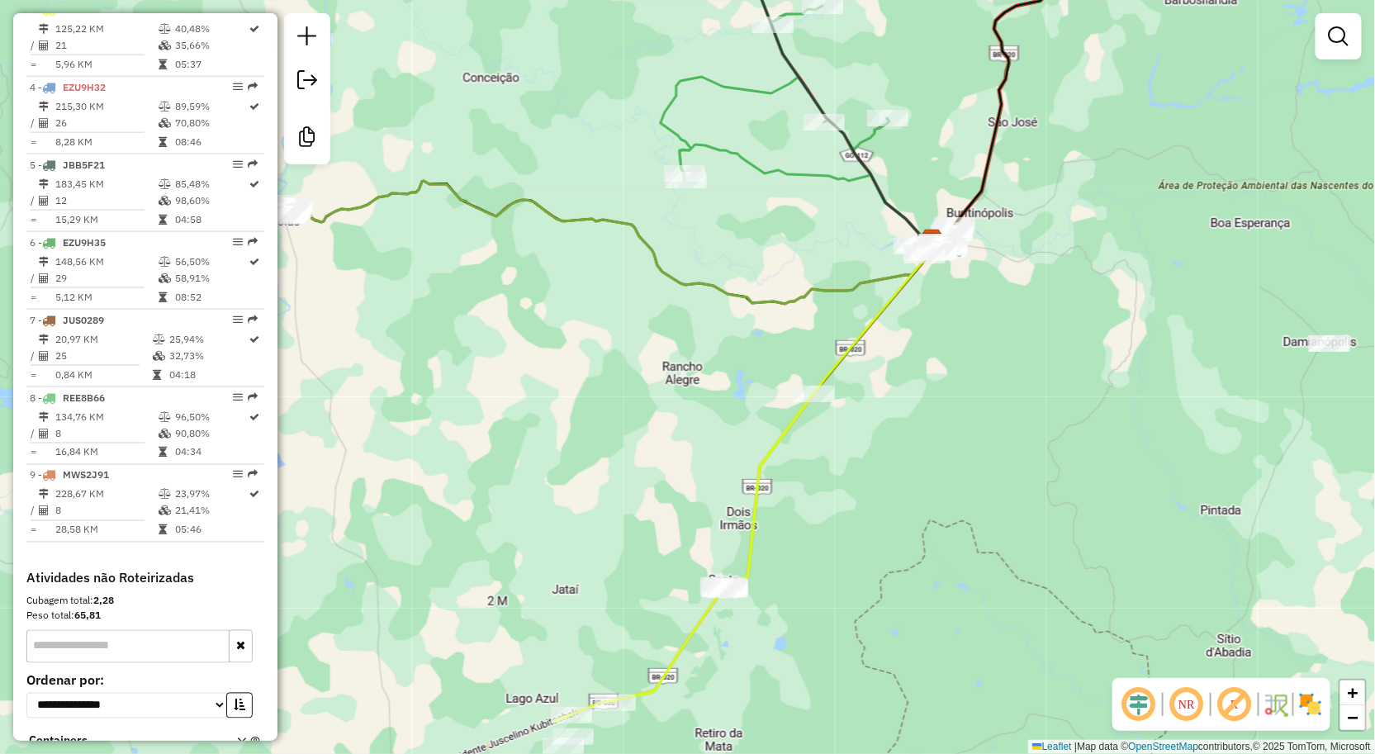
drag, startPoint x: 791, startPoint y: 212, endPoint x: 790, endPoint y: 298, distance: 85.9
click at [789, 298] on div "Janela de atendimento Grade de atendimento Capacidade Transportadoras Veículos …" at bounding box center [687, 377] width 1375 height 754
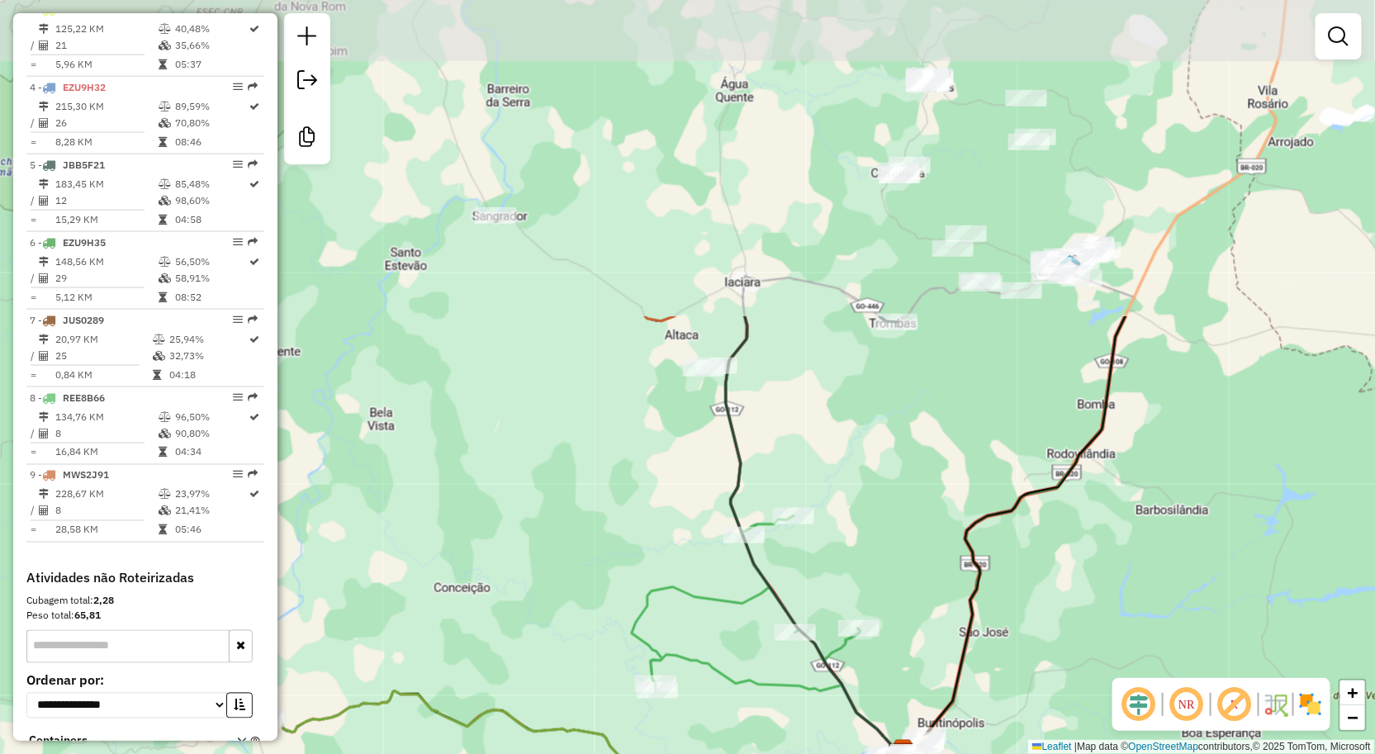
drag, startPoint x: 719, startPoint y: 119, endPoint x: 719, endPoint y: 475, distance: 356.0
click at [699, 510] on div "Janela de atendimento Grade de atendimento Capacidade Transportadoras Veículos …" at bounding box center [687, 377] width 1375 height 754
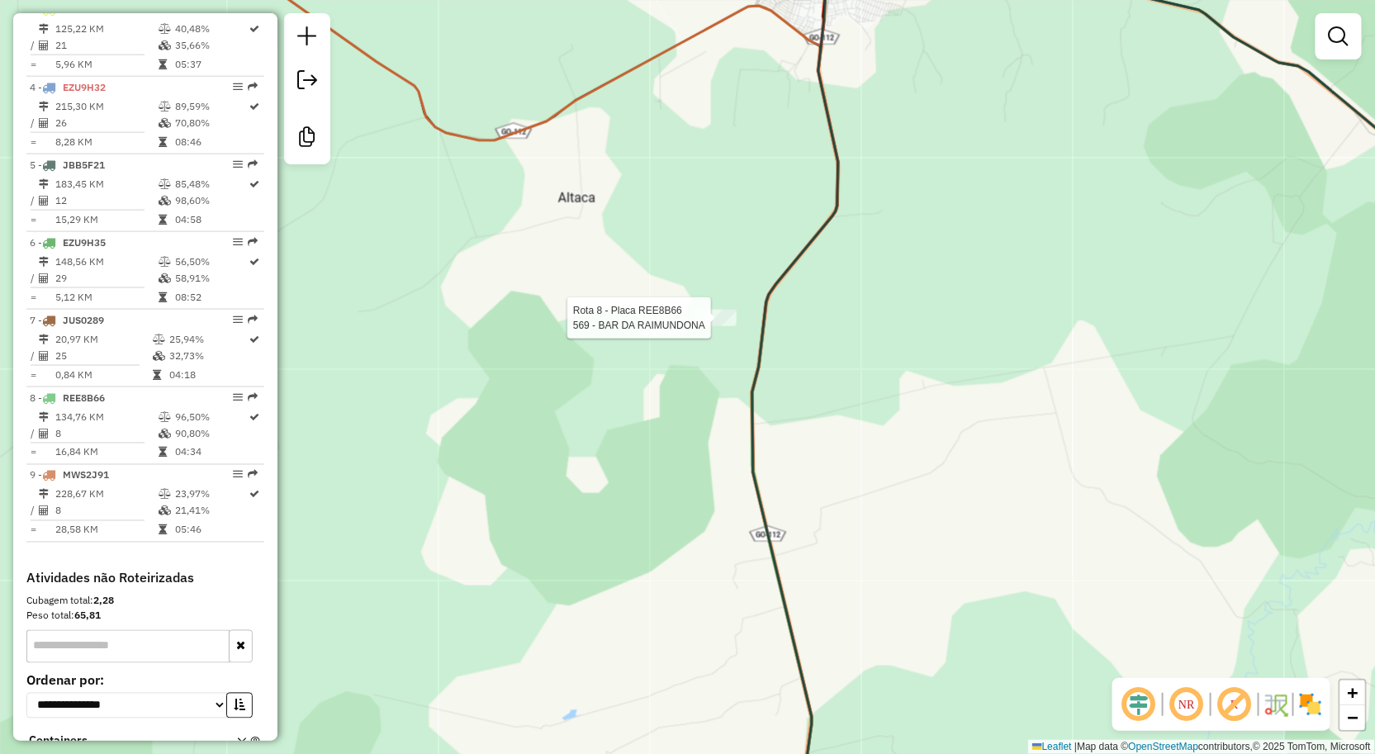
select select "**********"
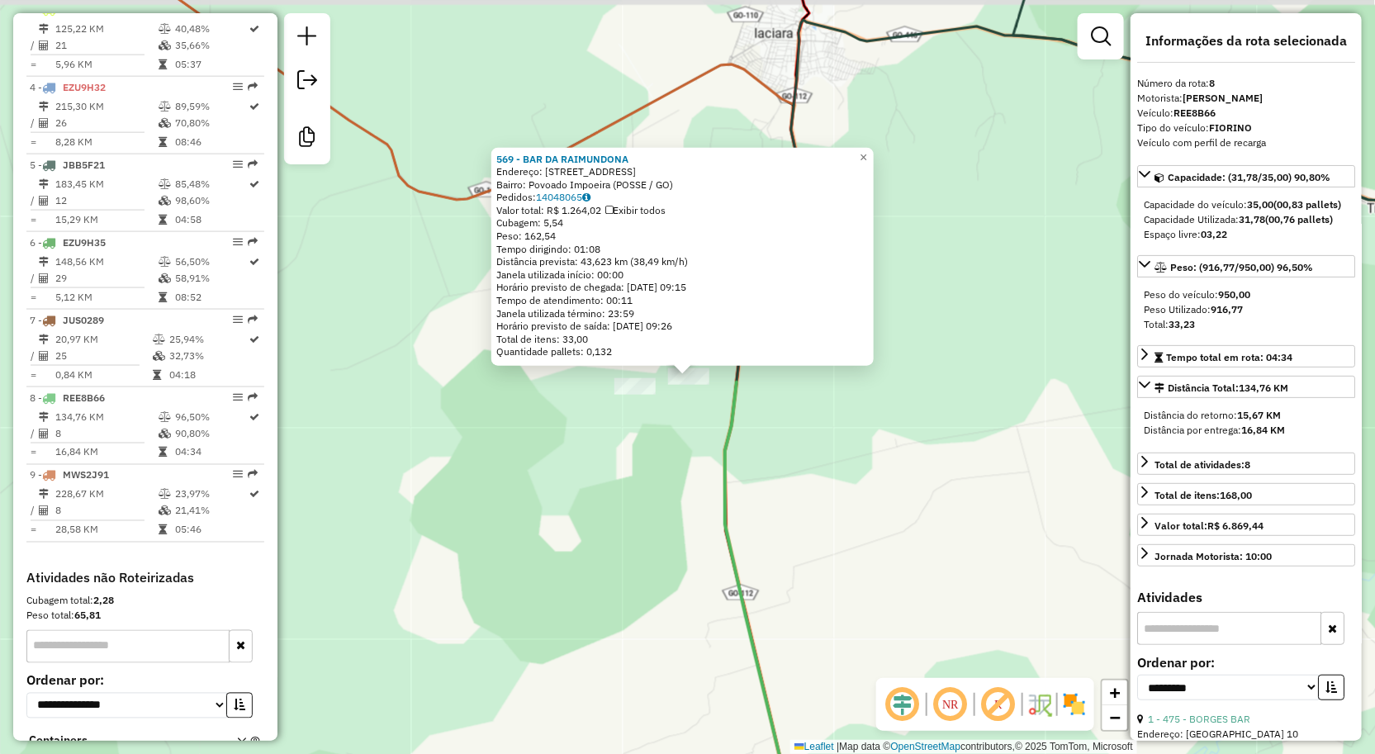
scroll to position [909, 0]
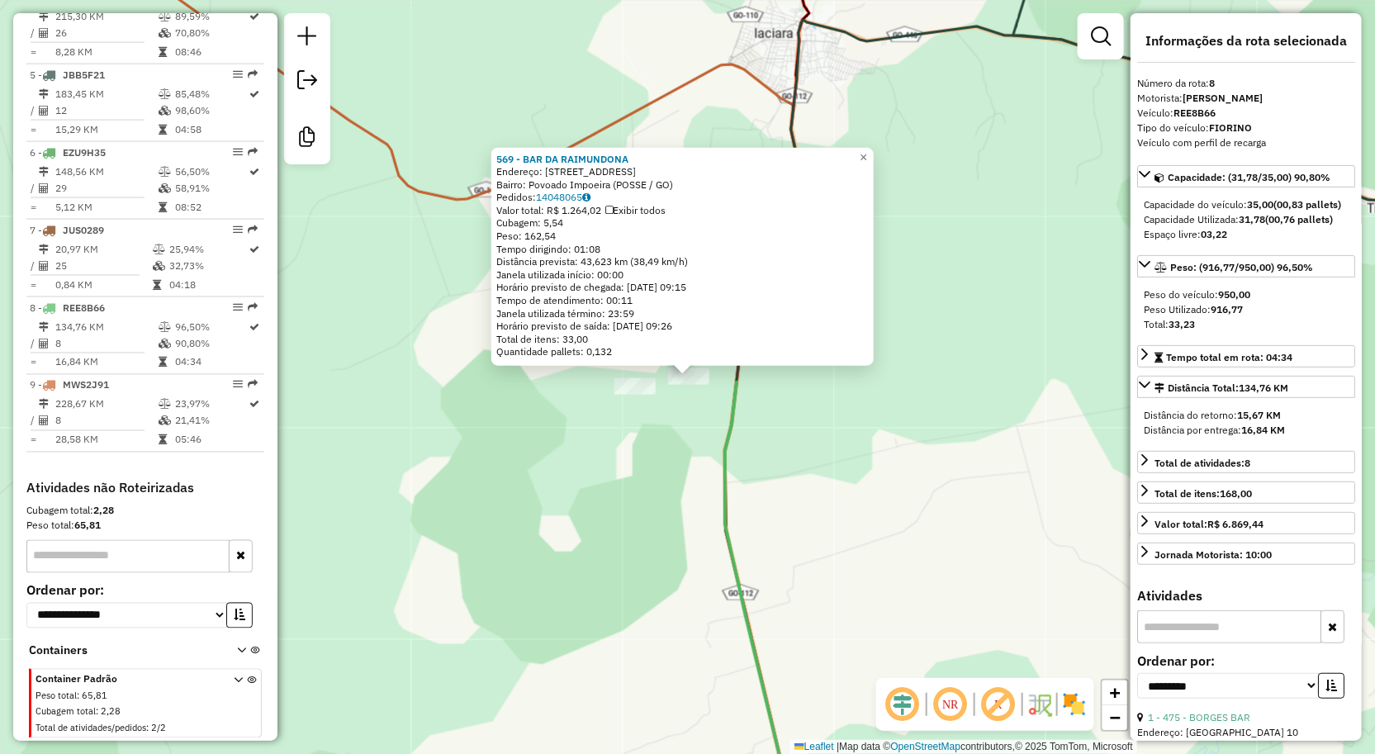
click at [808, 441] on div "569 - BAR DA RAIMUNDONA Endereço: Rua Principal 1 Bairro: Povoado Impoeira (POS…" at bounding box center [687, 377] width 1375 height 754
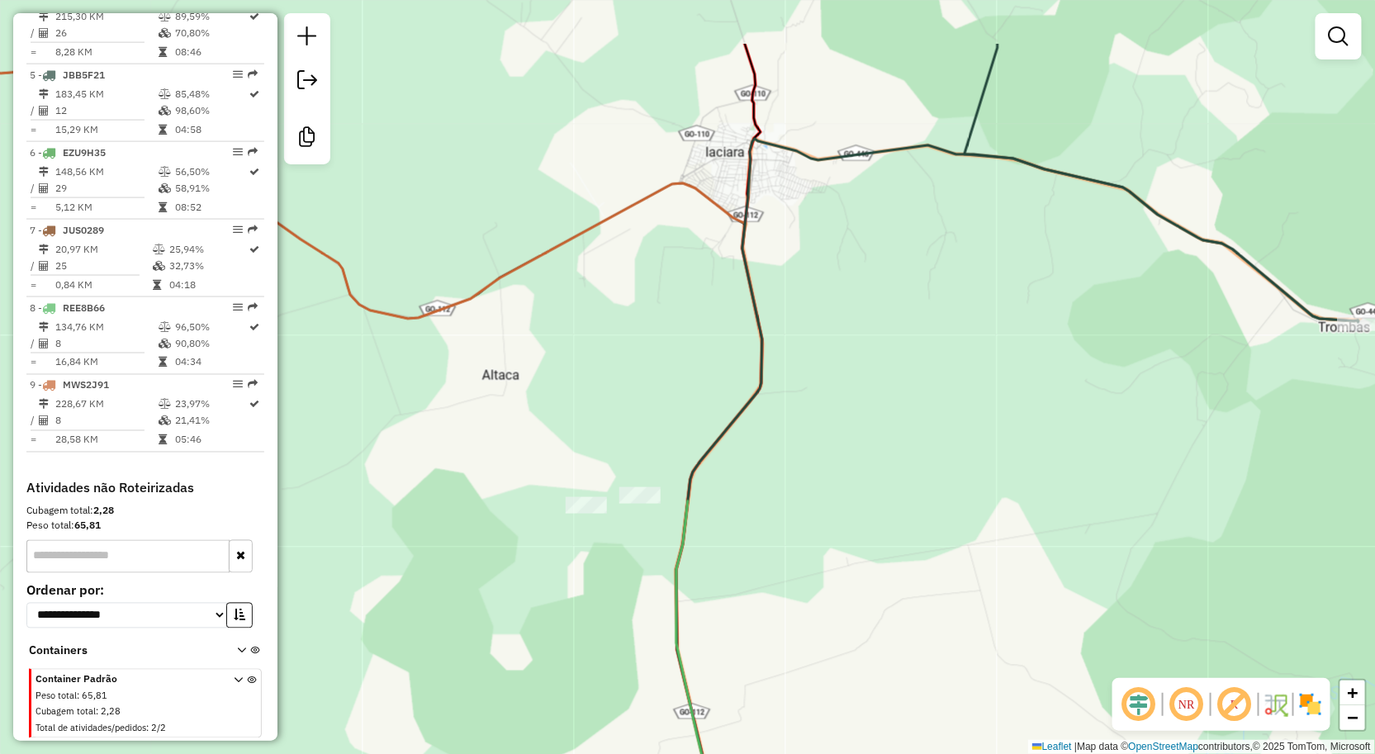
drag, startPoint x: 754, startPoint y: 310, endPoint x: 719, endPoint y: 410, distance: 105.8
click at [719, 410] on div "Janela de atendimento Grade de atendimento Capacidade Transportadoras Veículos …" at bounding box center [687, 377] width 1375 height 754
drag, startPoint x: 992, startPoint y: 263, endPoint x: 918, endPoint y: 329, distance: 98.8
click at [923, 322] on div "Janela de atendimento Grade de atendimento Capacidade Transportadoras Veículos …" at bounding box center [687, 377] width 1375 height 754
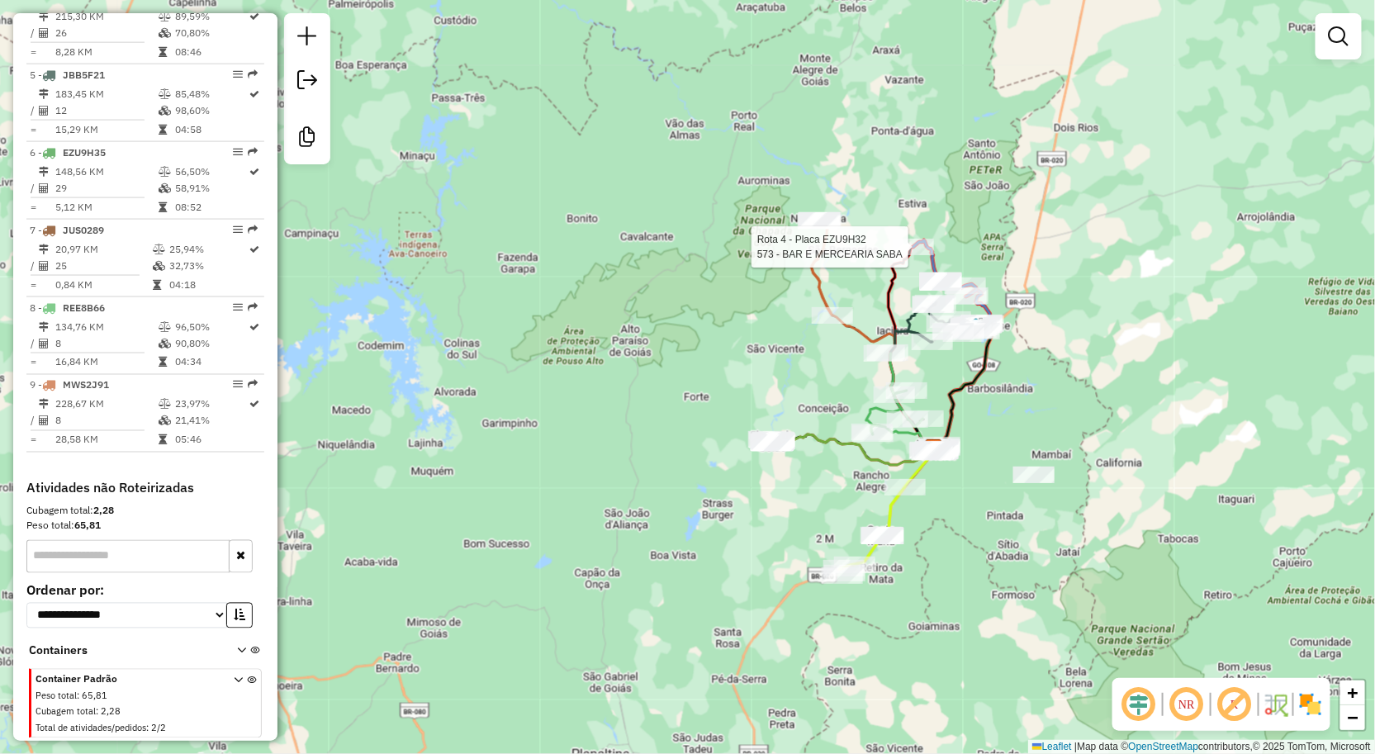
select select "**********"
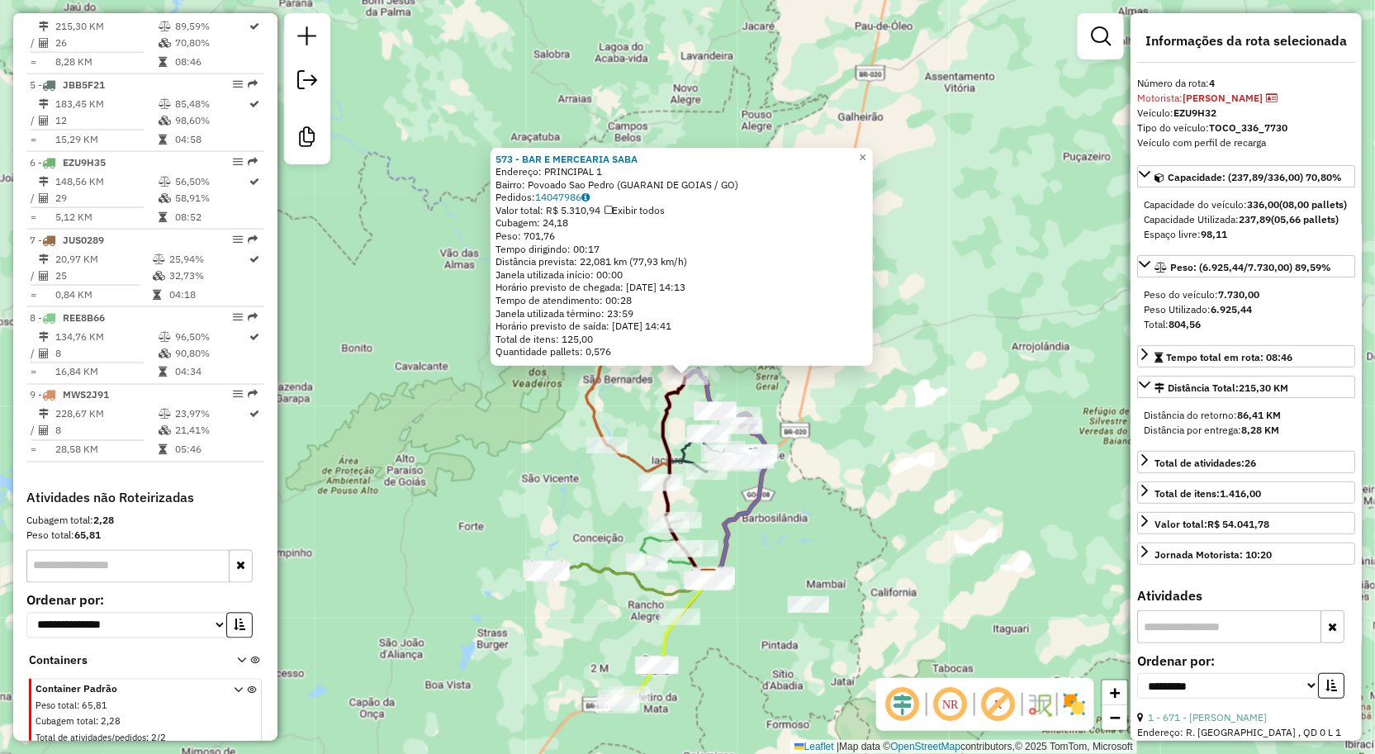
scroll to position [882, 0]
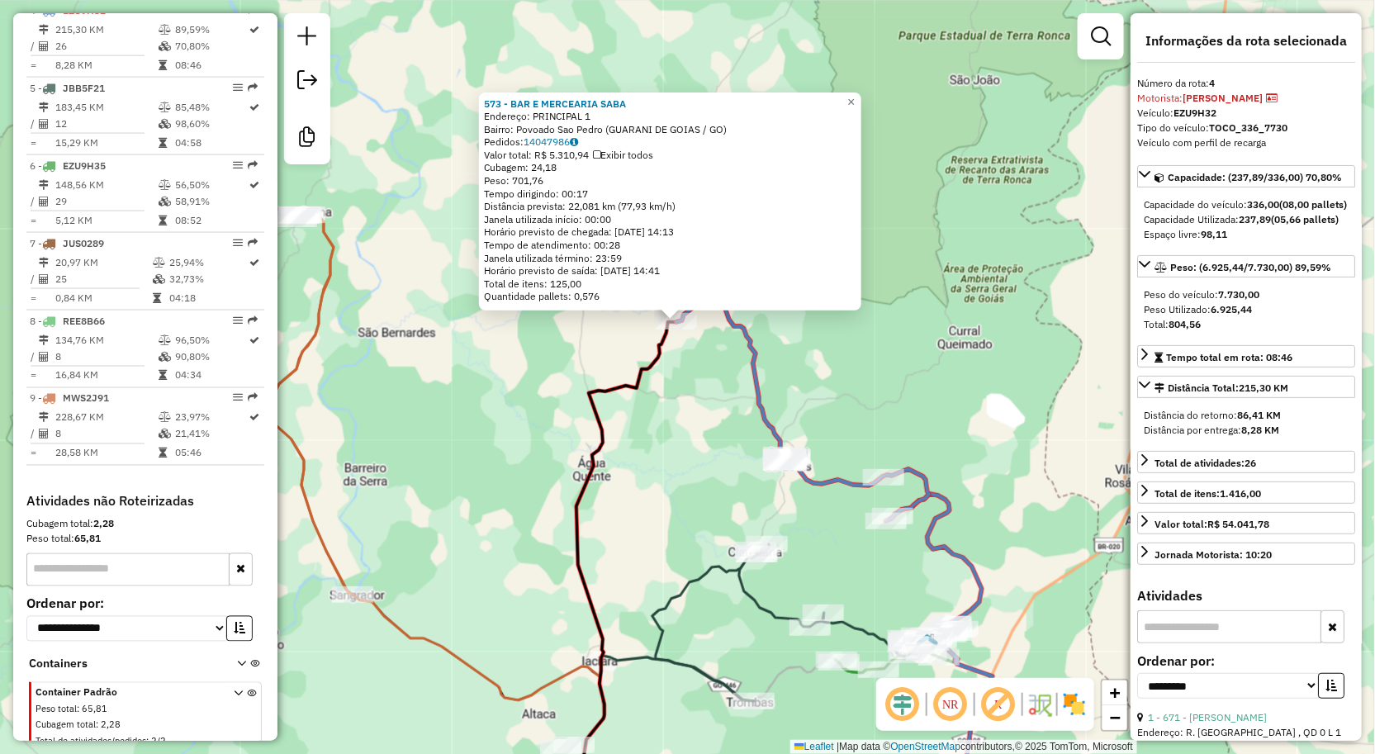
drag, startPoint x: 689, startPoint y: 362, endPoint x: 762, endPoint y: 292, distance: 101.1
click at [762, 292] on div "573 - BAR E MERCEARIA SABA Endereço: PRINCIPAL 1 Bairro: Povoado Sao Pedro (GUA…" at bounding box center [687, 377] width 1375 height 754
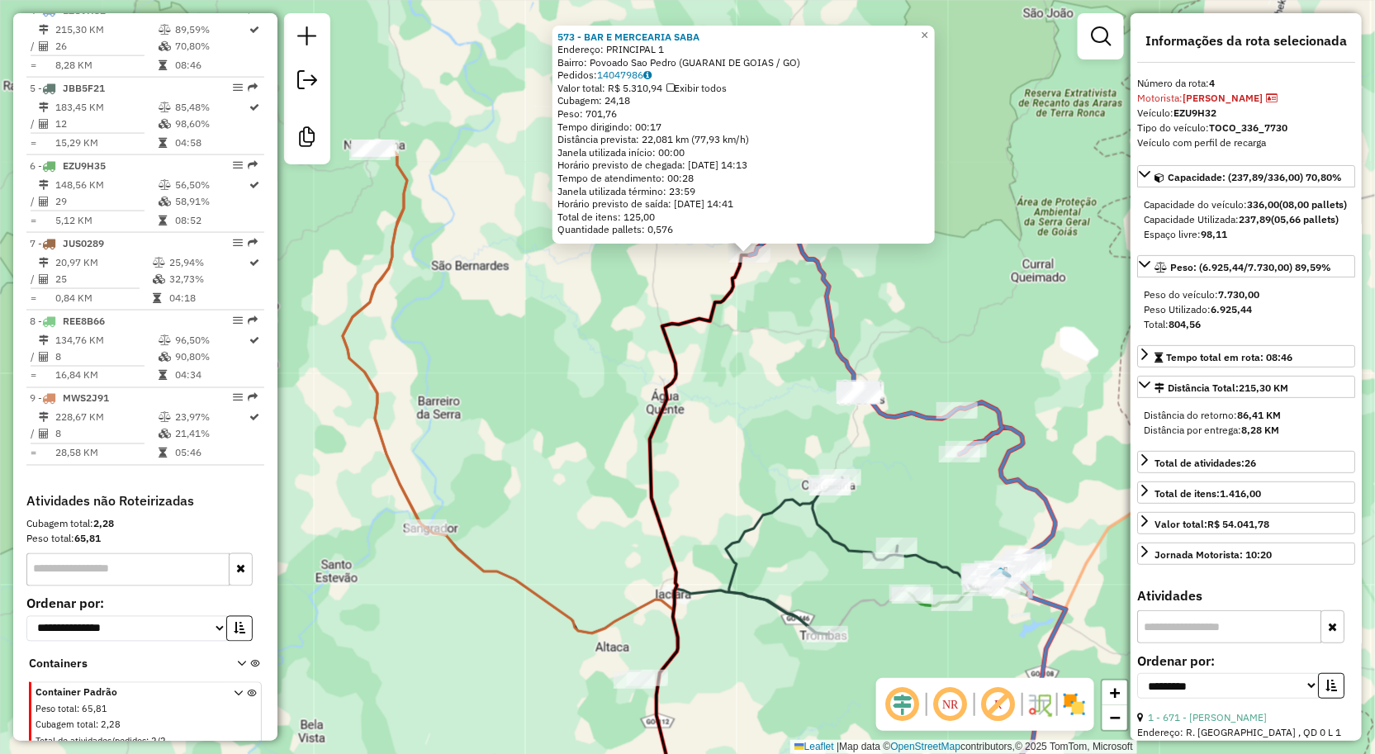
click at [764, 282] on div "573 - BAR E MERCEARIA SABA Endereço: PRINCIPAL 1 Bairro: Povoado Sao Pedro (GUA…" at bounding box center [687, 377] width 1375 height 754
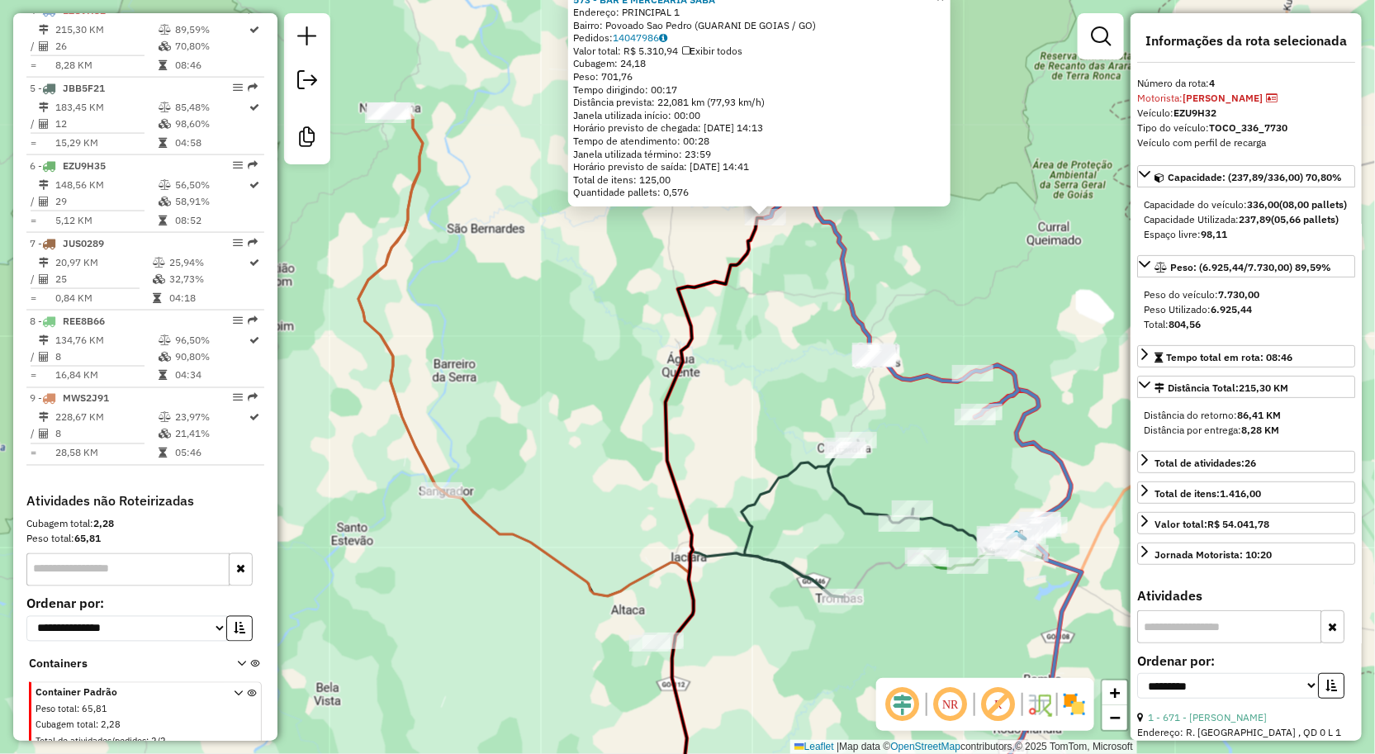
drag, startPoint x: 704, startPoint y: 415, endPoint x: 710, endPoint y: 337, distance: 78.7
click at [710, 337] on div "573 - BAR E MERCEARIA SABA Endereço: PRINCIPAL 1 Bairro: Povoado Sao Pedro (GUA…" at bounding box center [687, 377] width 1375 height 754
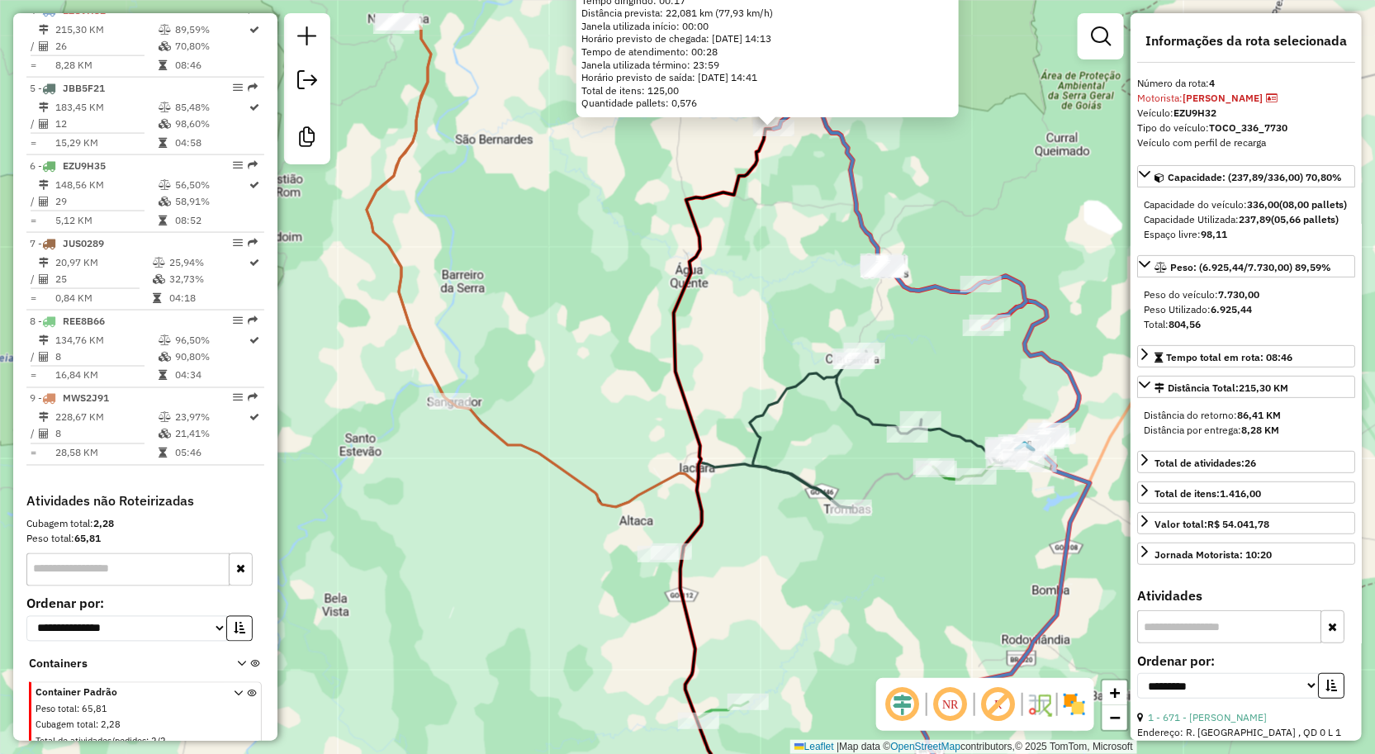
click at [831, 362] on div "573 - BAR E MERCEARIA SABA Endereço: PRINCIPAL 1 Bairro: Povoado Sao Pedro (GUA…" at bounding box center [687, 377] width 1375 height 754
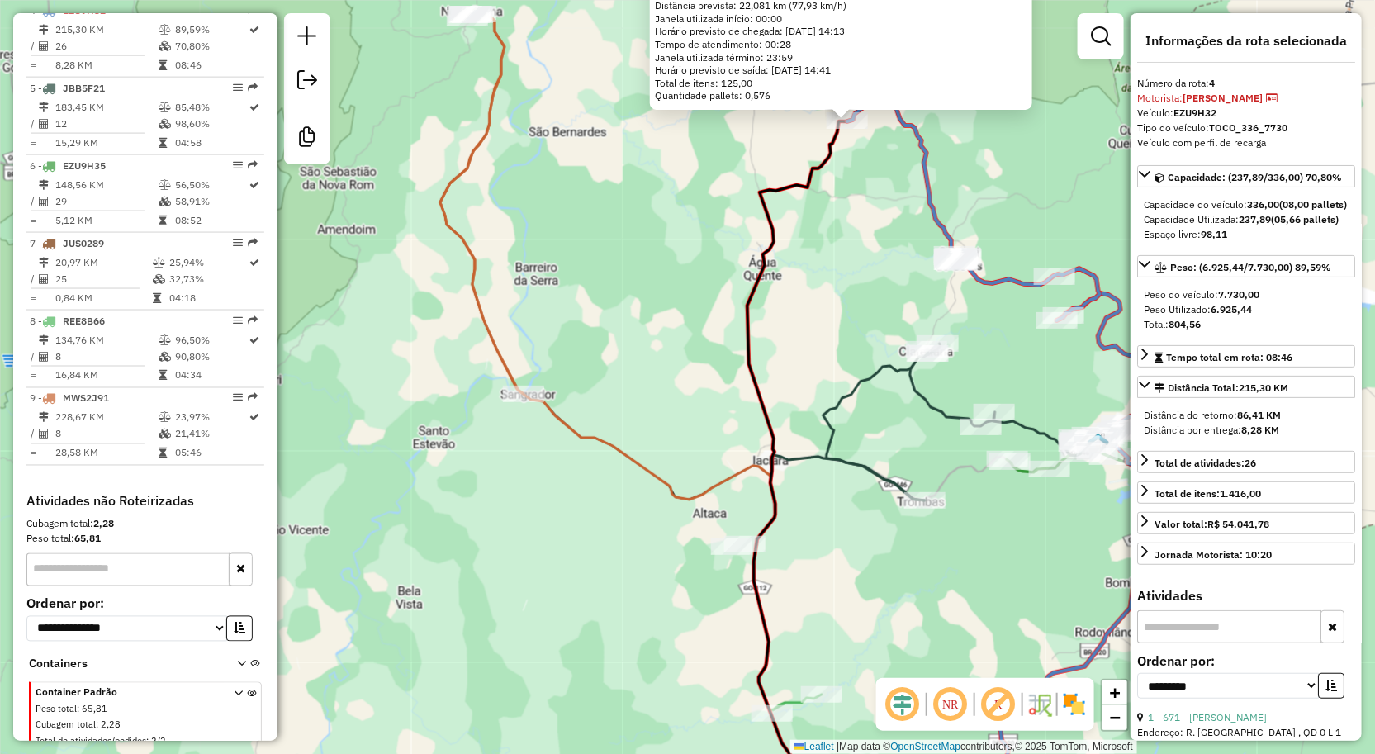
click at [833, 334] on div "573 - BAR E MERCEARIA SABA Endereço: PRINCIPAL 1 Bairro: Povoado Sao Pedro (GUA…" at bounding box center [687, 377] width 1375 height 754
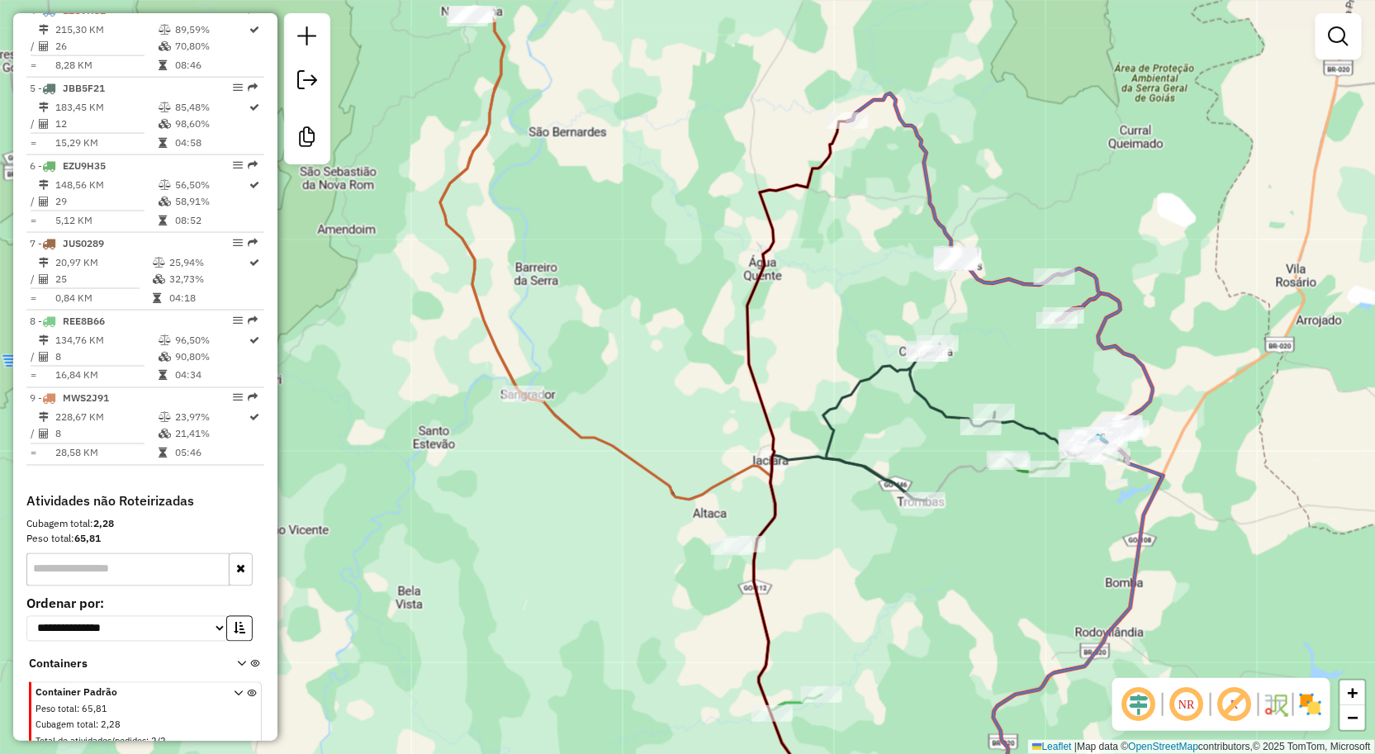
drag, startPoint x: 813, startPoint y: 382, endPoint x: 828, endPoint y: 297, distance: 85.7
click at [823, 308] on div "Janela de atendimento Grade de atendimento Capacidade Transportadoras Veículos …" at bounding box center [687, 377] width 1375 height 754
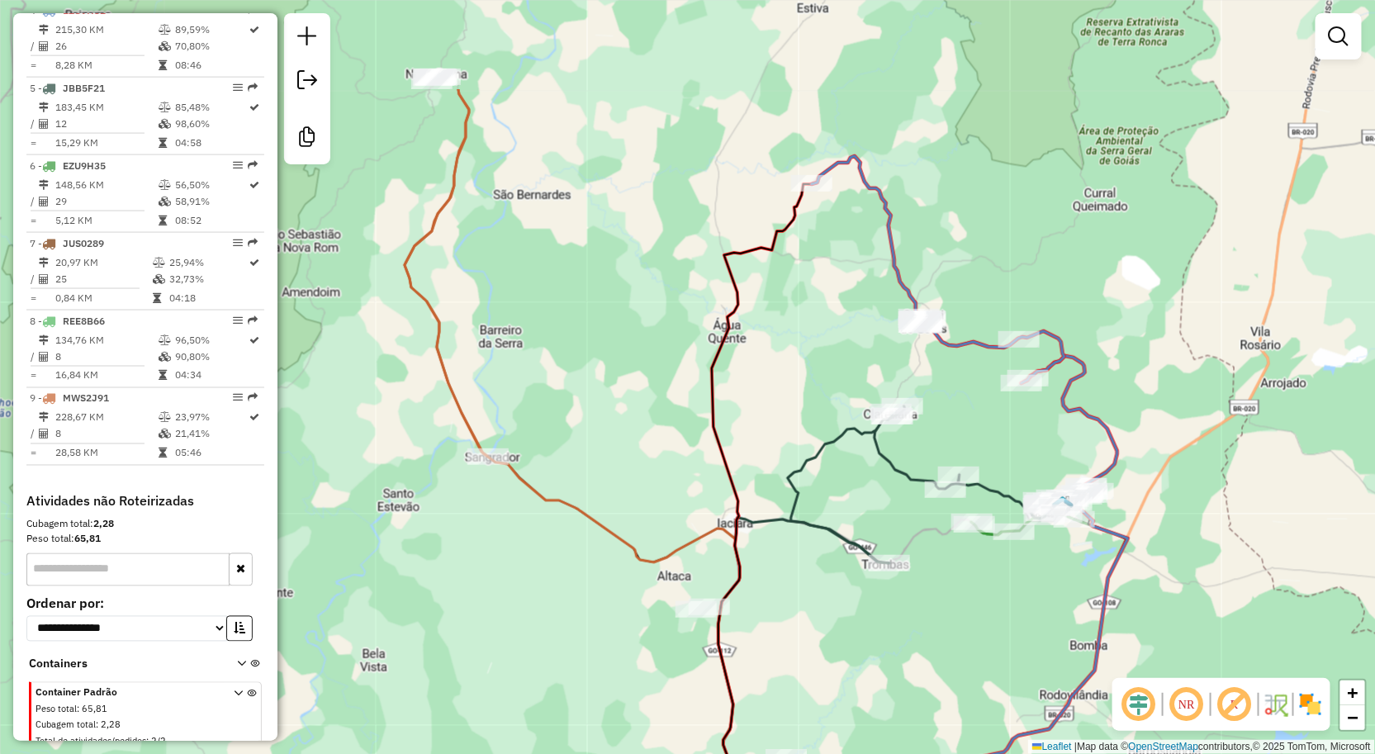
drag, startPoint x: 861, startPoint y: 287, endPoint x: 881, endPoint y: 284, distance: 20.8
click at [881, 286] on div "Janela de atendimento Grade de atendimento Capacidade Transportadoras Veículos …" at bounding box center [687, 377] width 1375 height 754
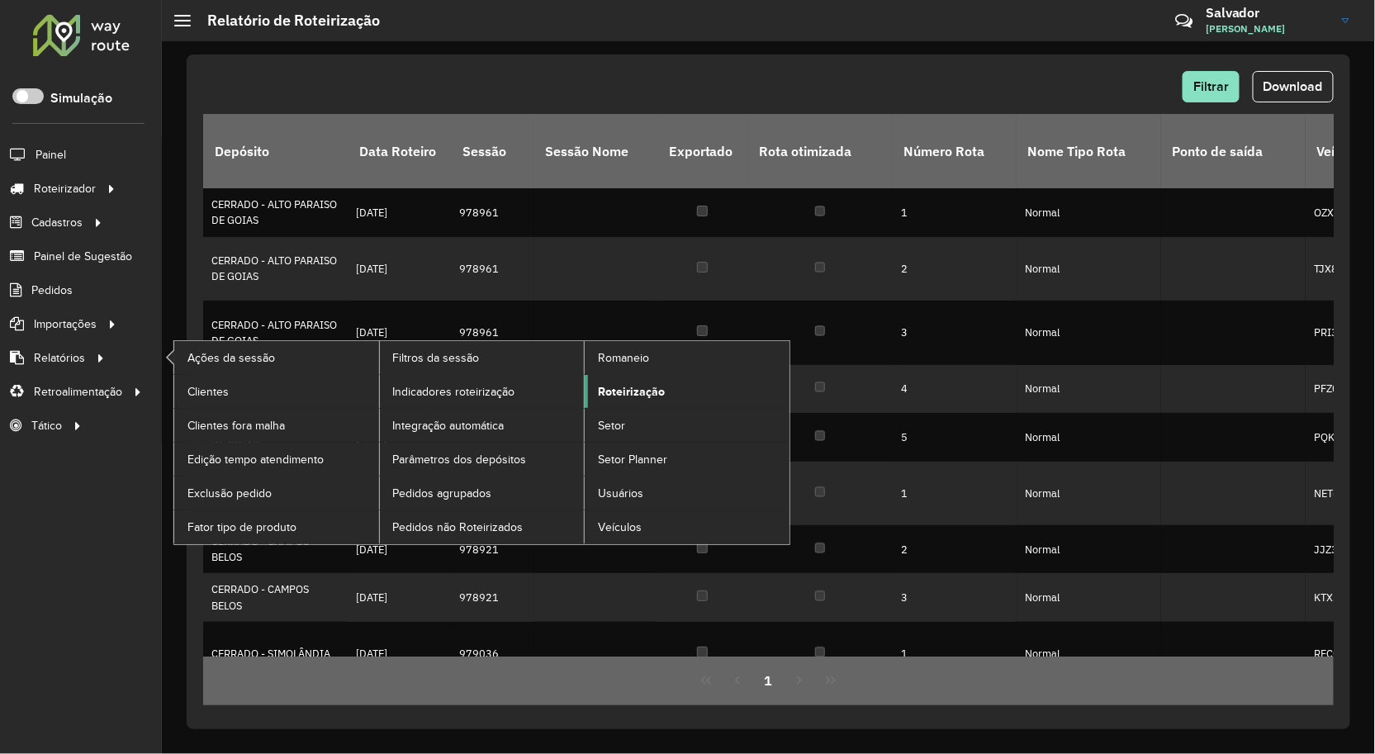
click at [644, 397] on span "Roteirização" at bounding box center [631, 391] width 67 height 17
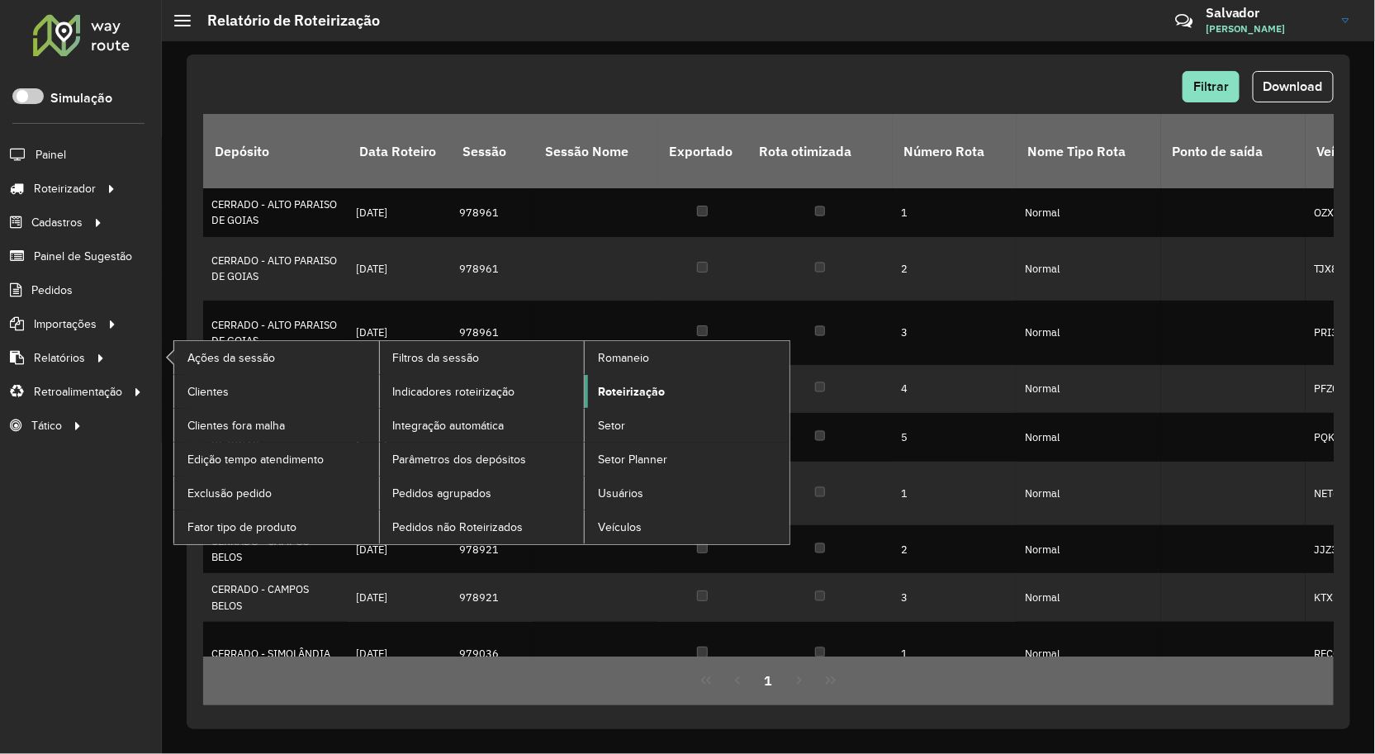
click at [644, 397] on span "Roteirização" at bounding box center [631, 391] width 67 height 17
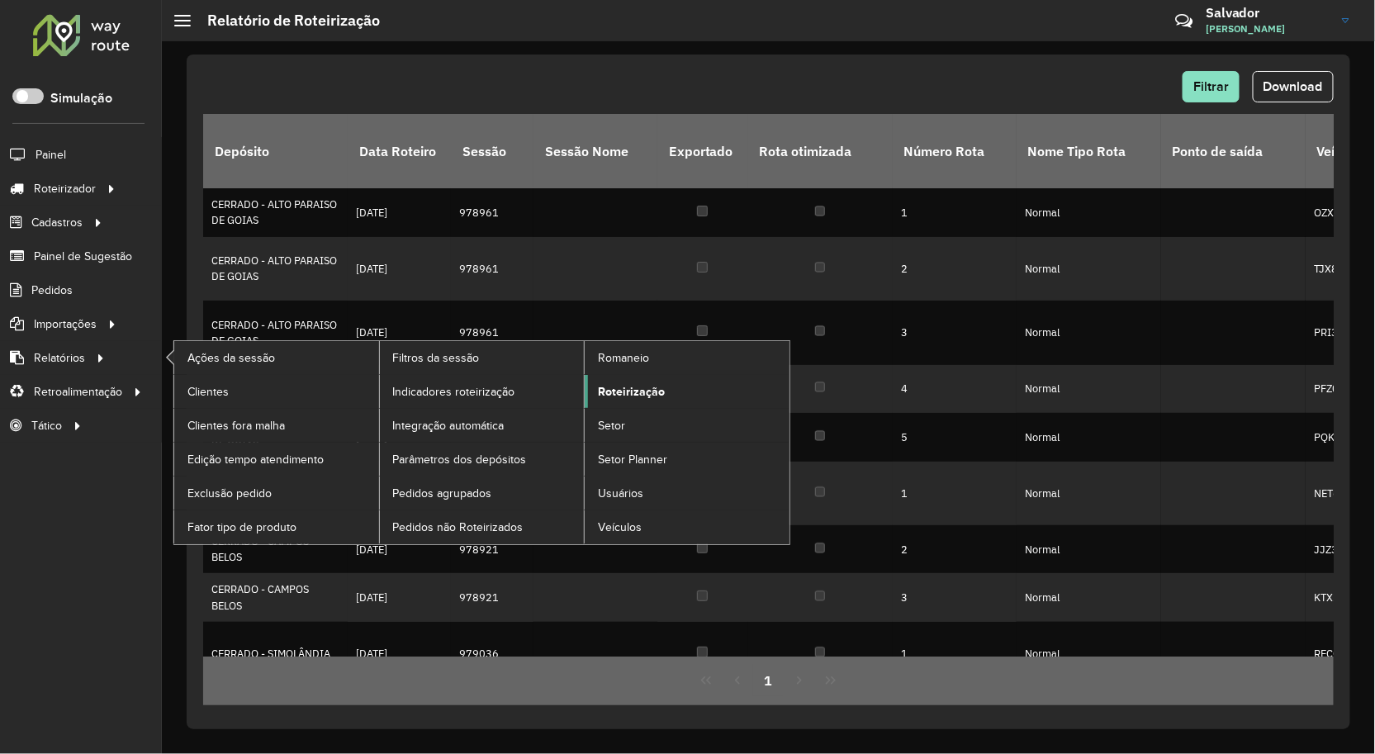
click at [644, 397] on span "Roteirização" at bounding box center [631, 391] width 67 height 17
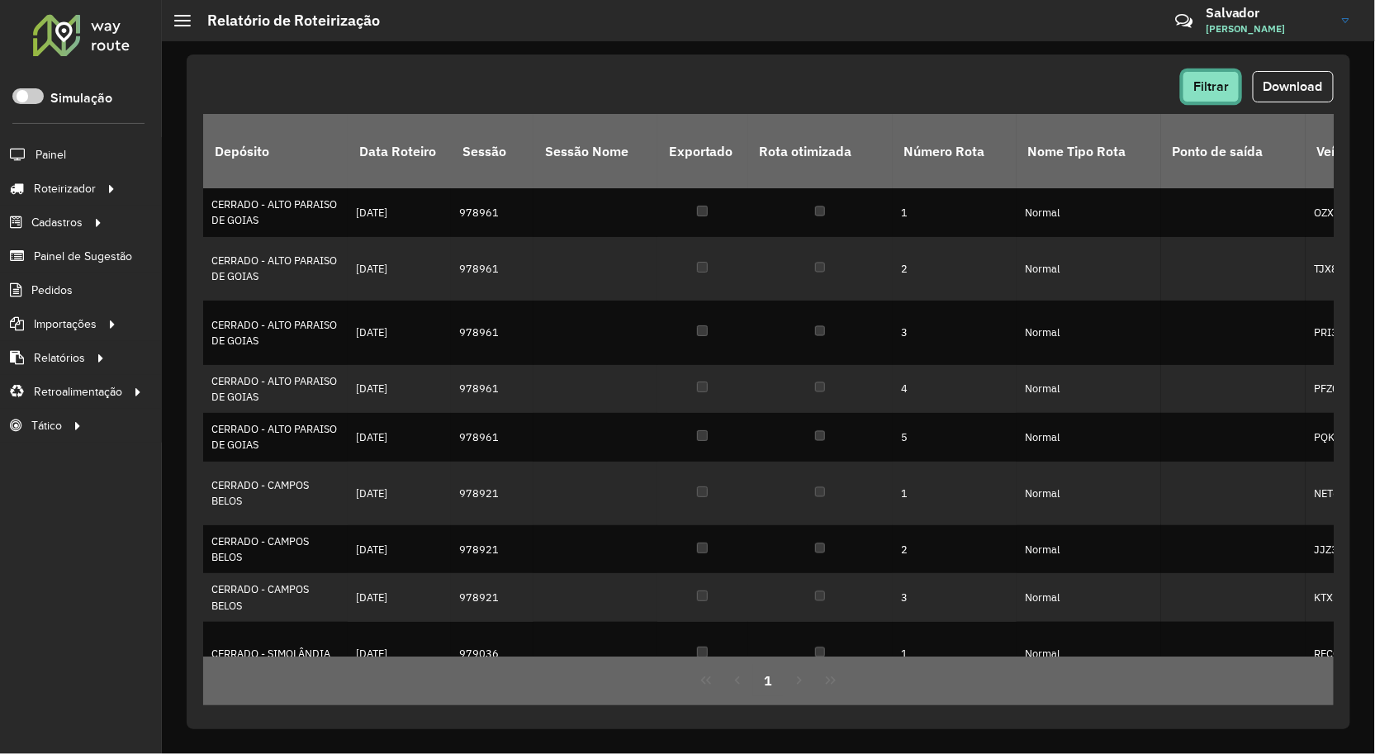
click at [1203, 76] on button "Filtrar" at bounding box center [1211, 86] width 57 height 31
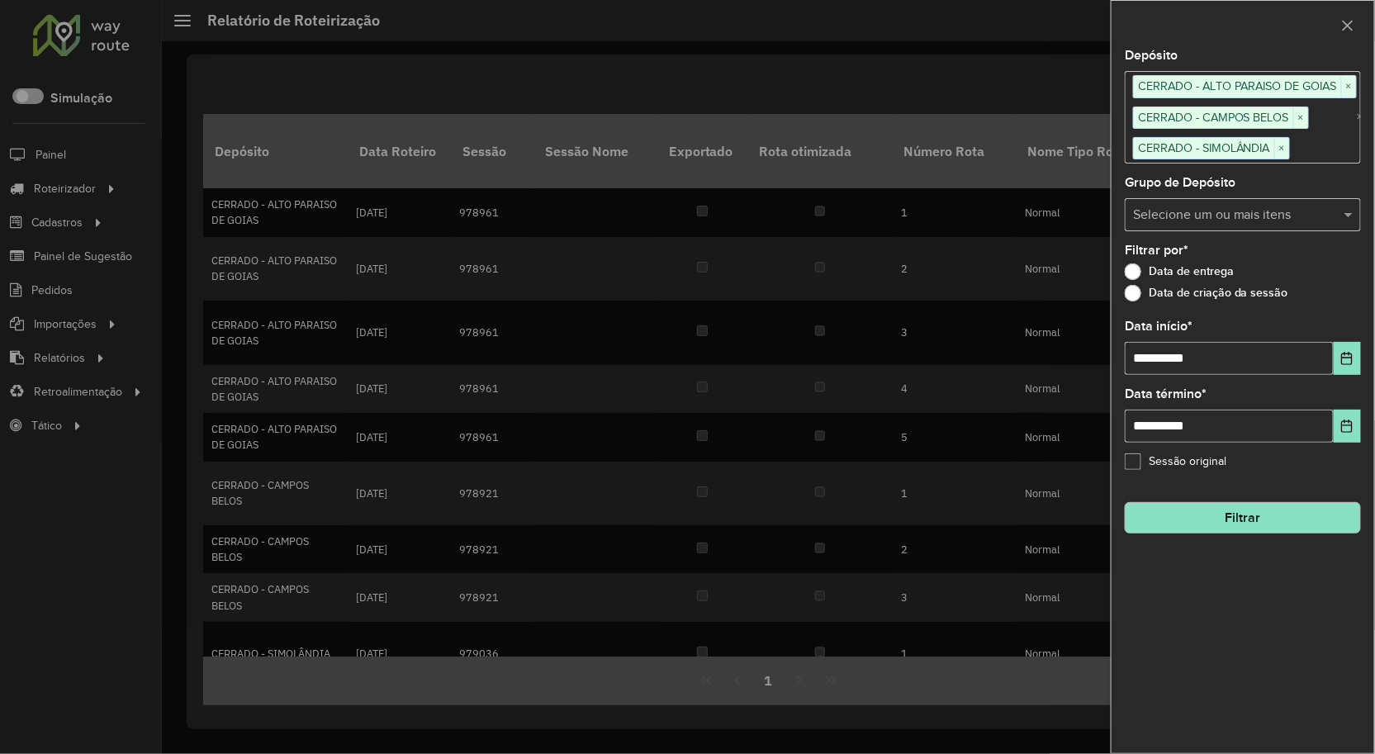
click at [1194, 510] on button "Filtrar" at bounding box center [1243, 517] width 236 height 31
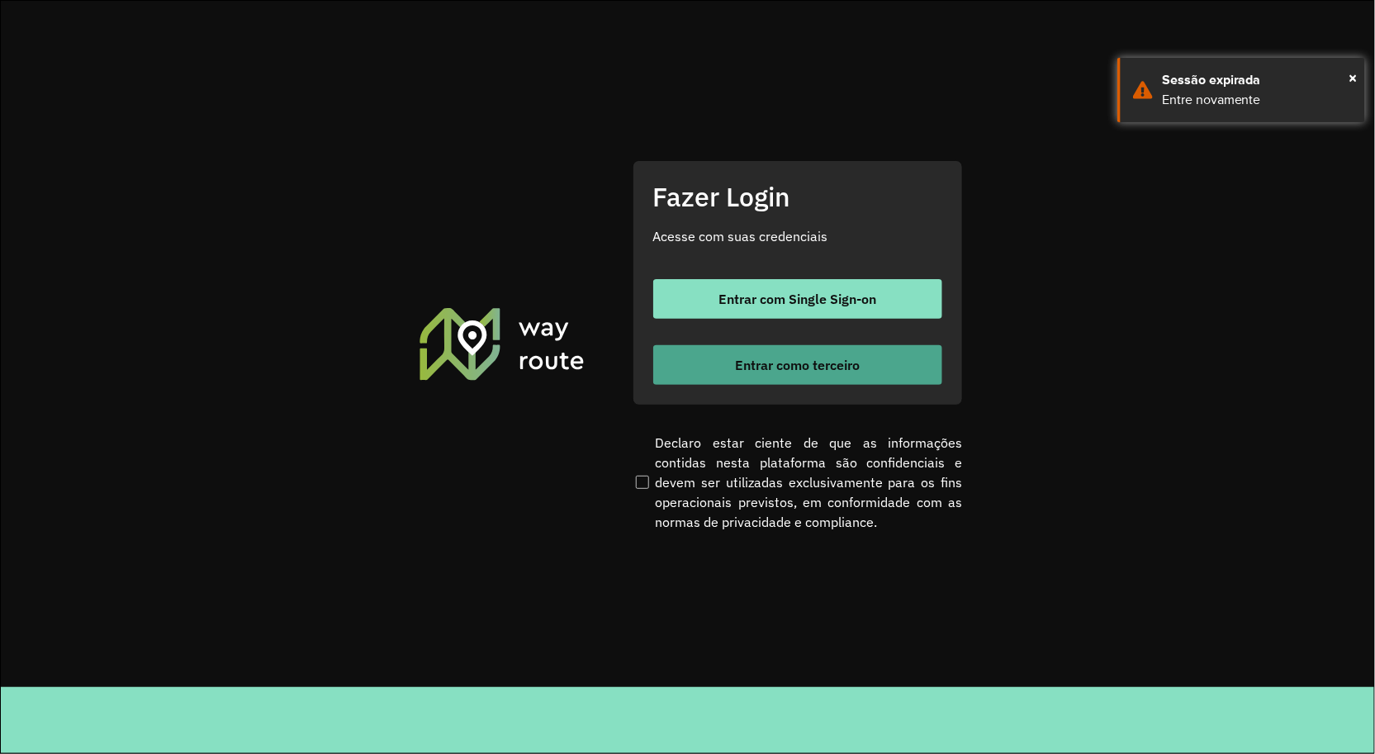
click at [821, 376] on button "Entrar como terceiro" at bounding box center [797, 365] width 289 height 40
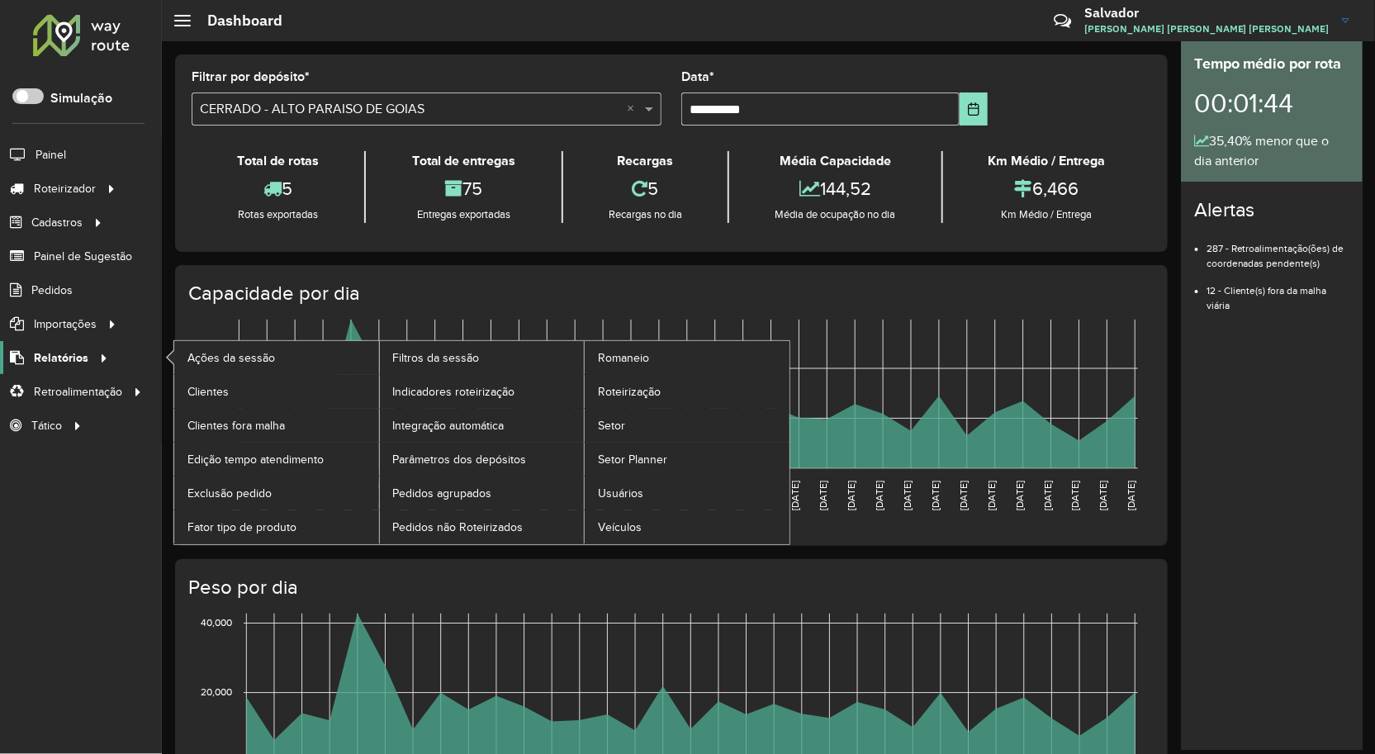
click at [94, 362] on icon at bounding box center [101, 356] width 14 height 25
click at [616, 391] on span "Roteirização" at bounding box center [631, 391] width 67 height 17
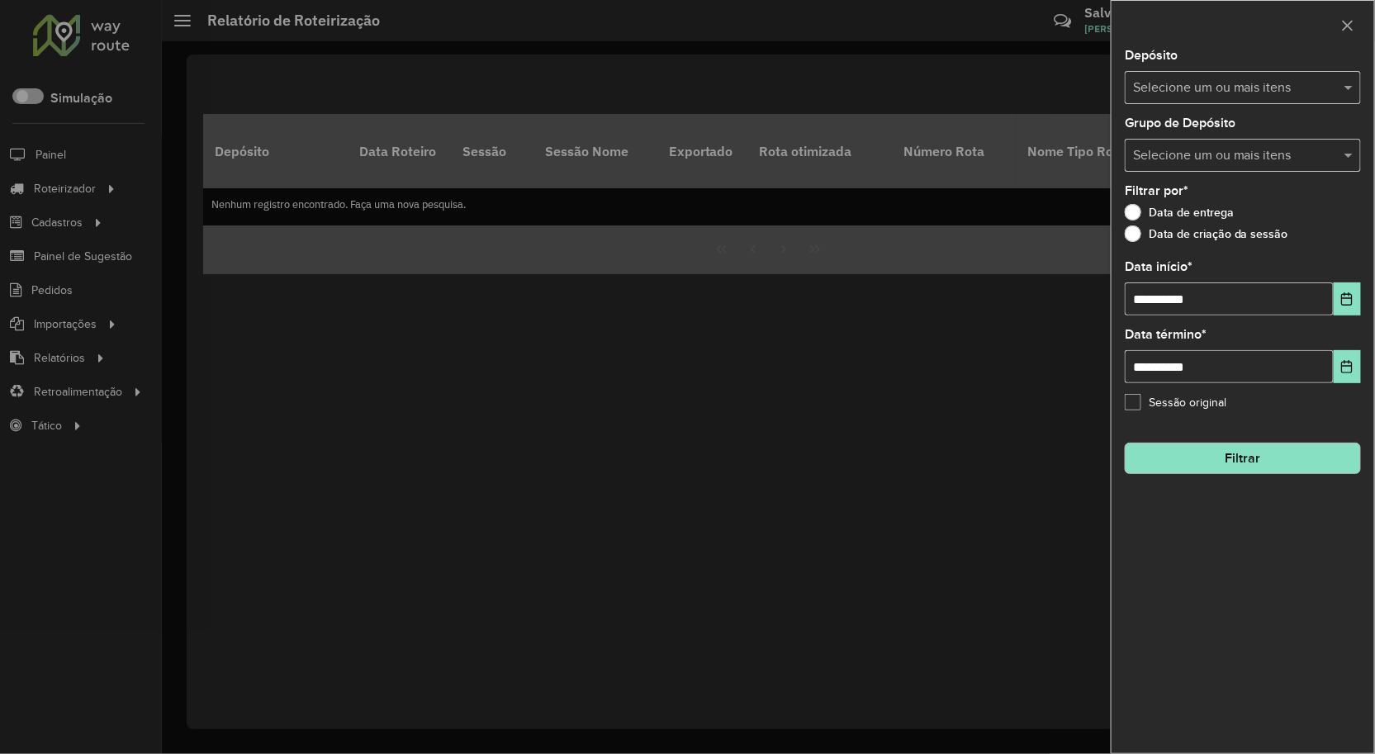
click at [1213, 221] on div "Data de entrega" at bounding box center [1243, 216] width 236 height 20
click at [1203, 226] on label "Data de criação da sessão" at bounding box center [1207, 233] width 164 height 17
click at [1200, 83] on input "text" at bounding box center [1234, 88] width 211 height 20
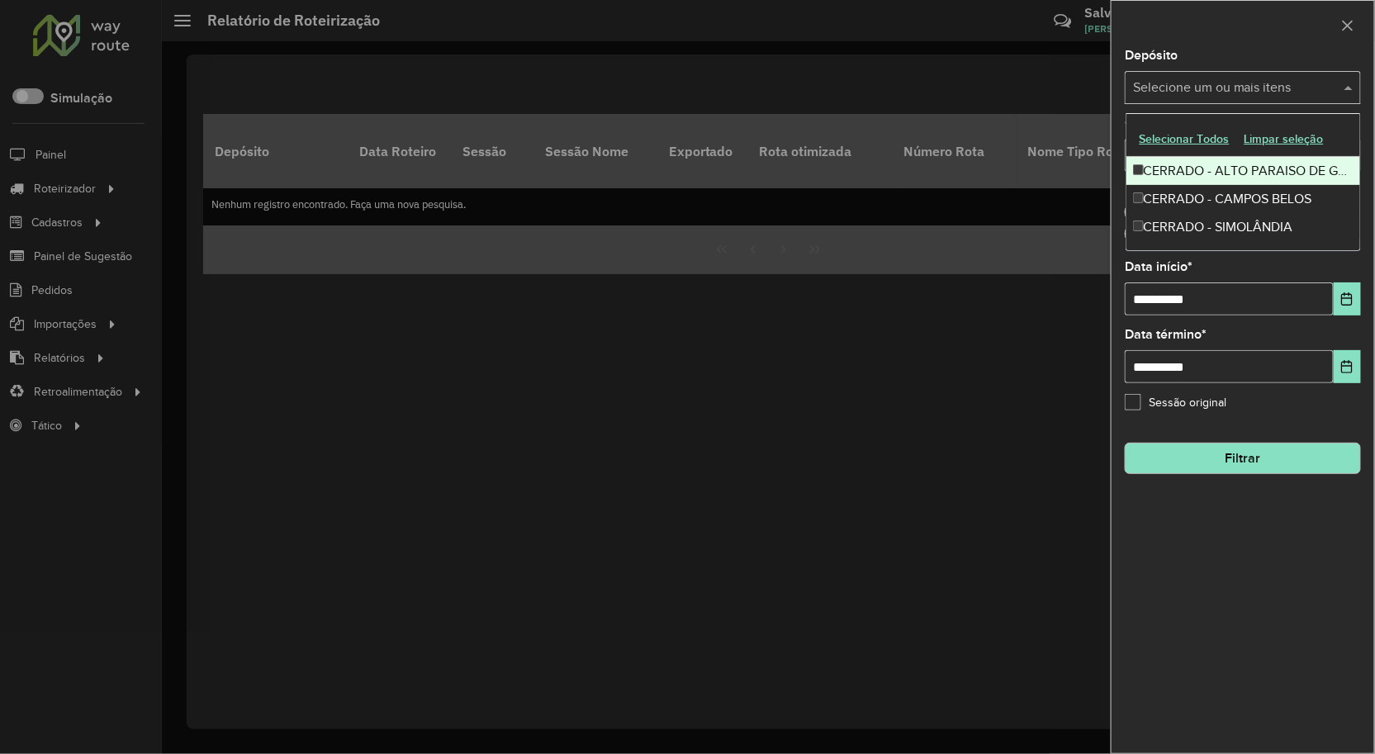
click at [1183, 168] on div "CERRADO - ALTO PARAISO DE GOIAS" at bounding box center [1244, 171] width 235 height 28
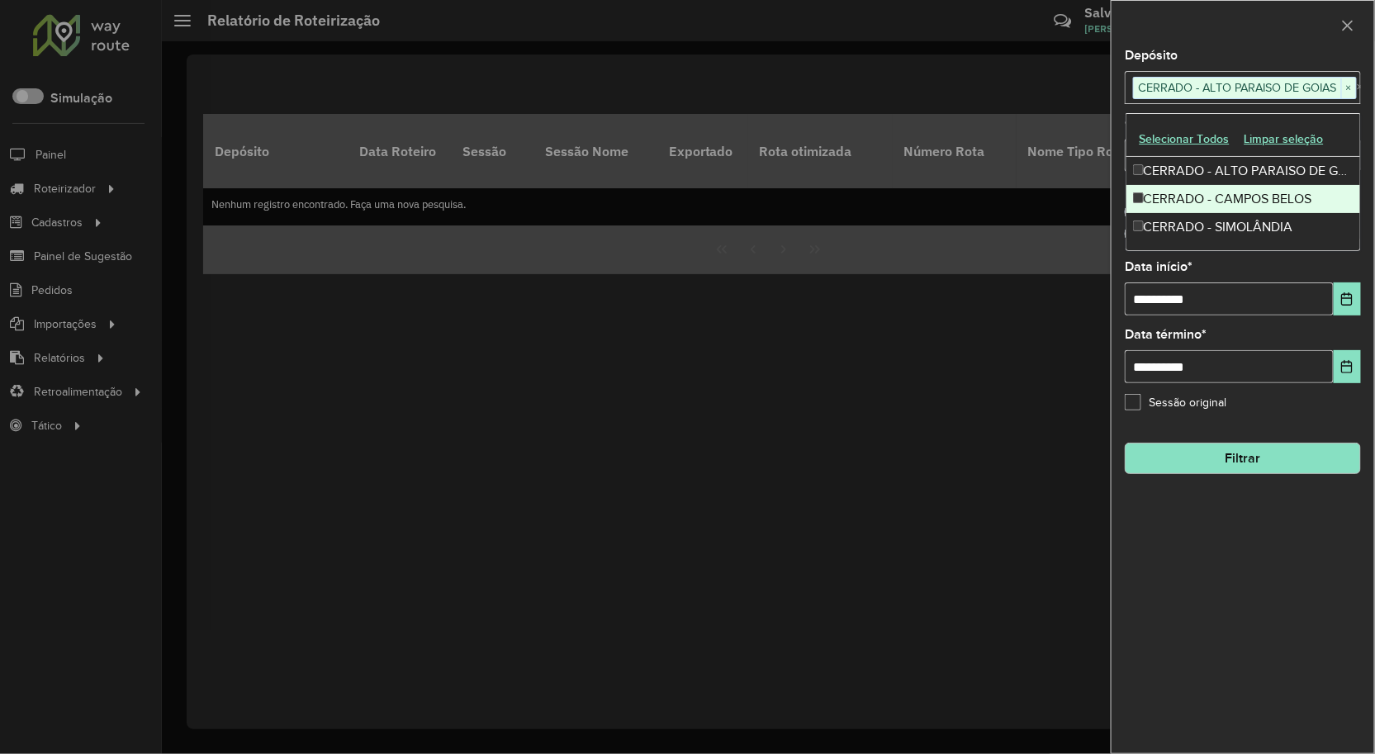
click at [1185, 201] on div "CERRADO - CAMPOS BELOS" at bounding box center [1244, 199] width 235 height 28
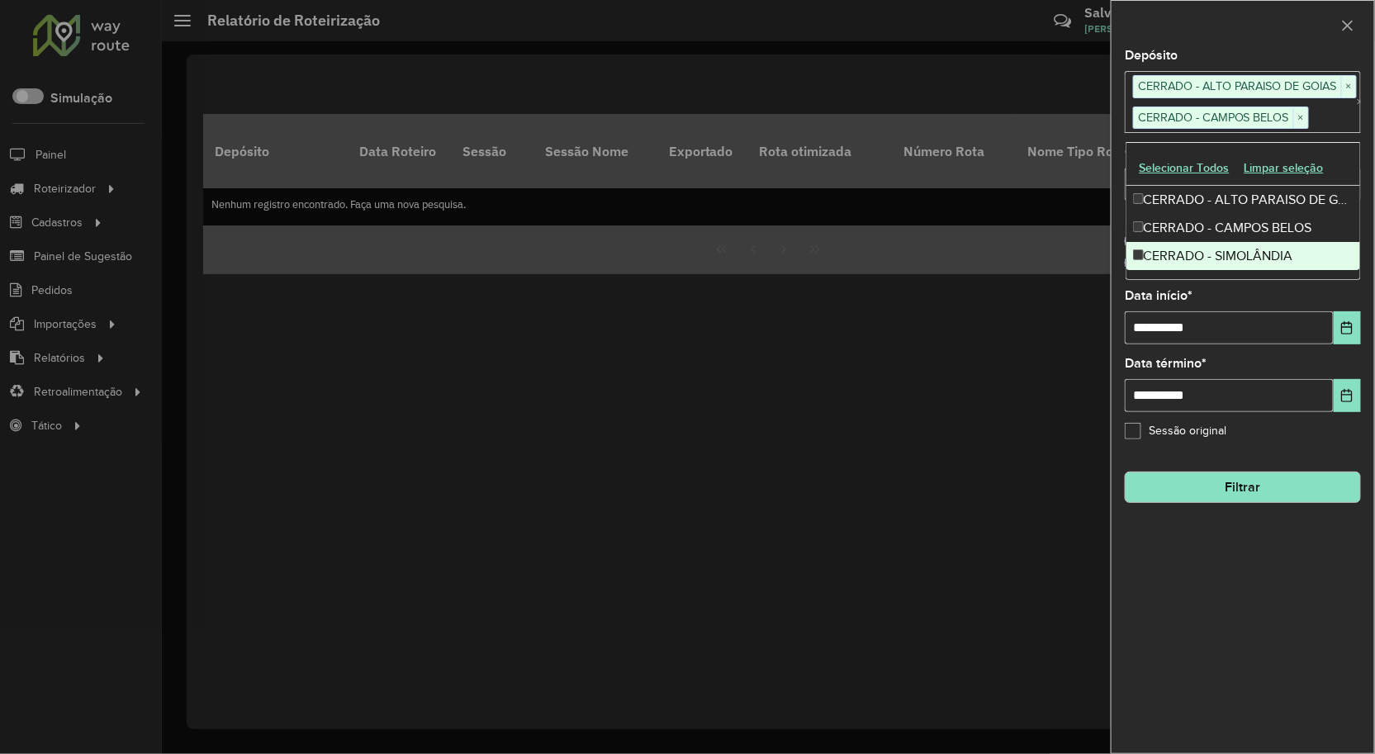
click at [1192, 249] on div "CERRADO - SIMOLÂNDIA" at bounding box center [1244, 256] width 235 height 28
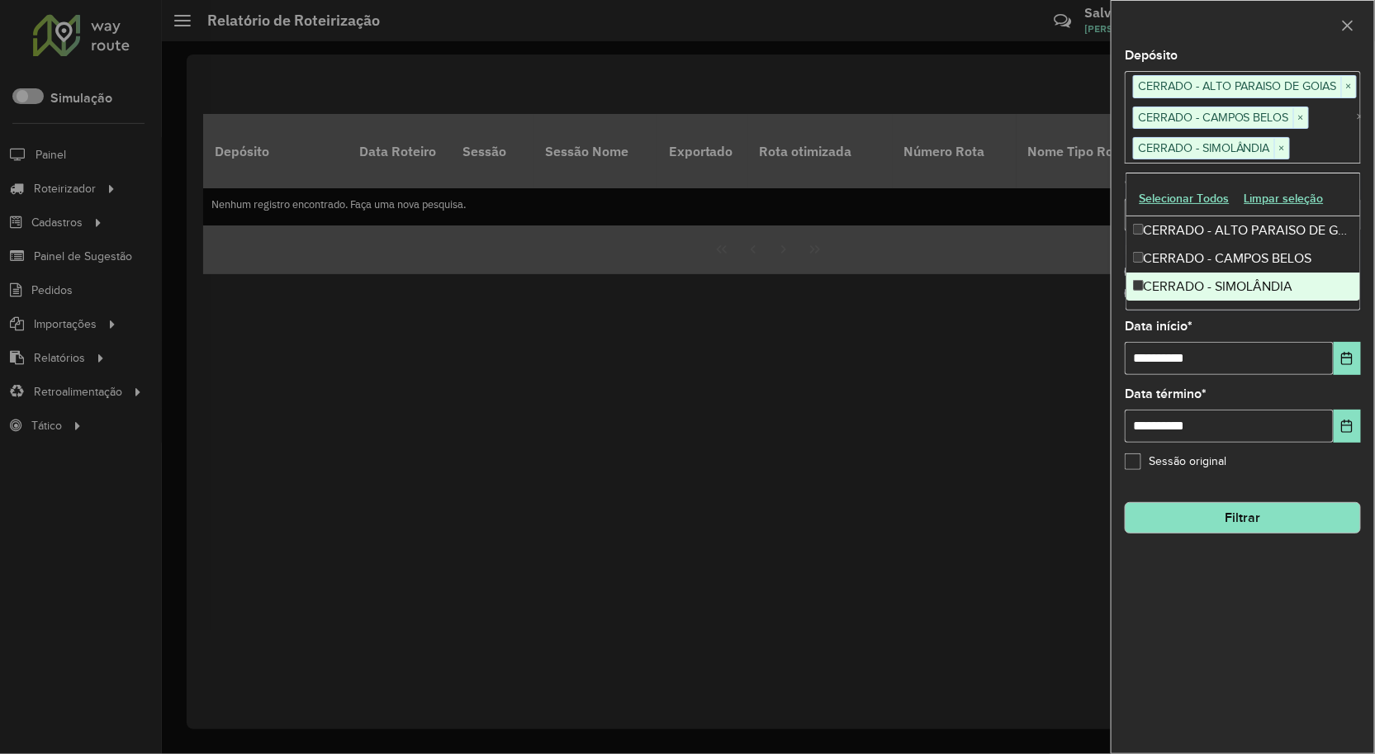
click at [1219, 549] on div "**********" at bounding box center [1243, 402] width 263 height 704
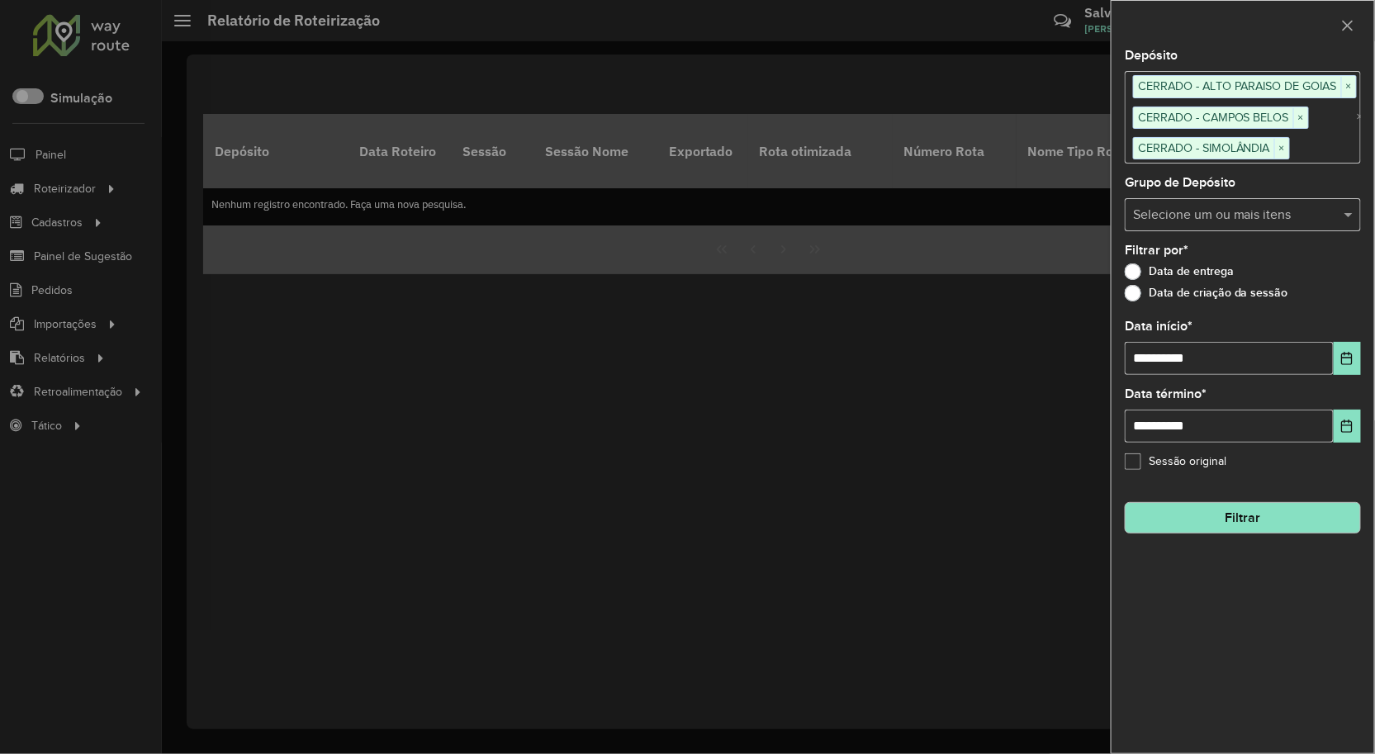
click at [1202, 510] on button "Filtrar" at bounding box center [1243, 517] width 236 height 31
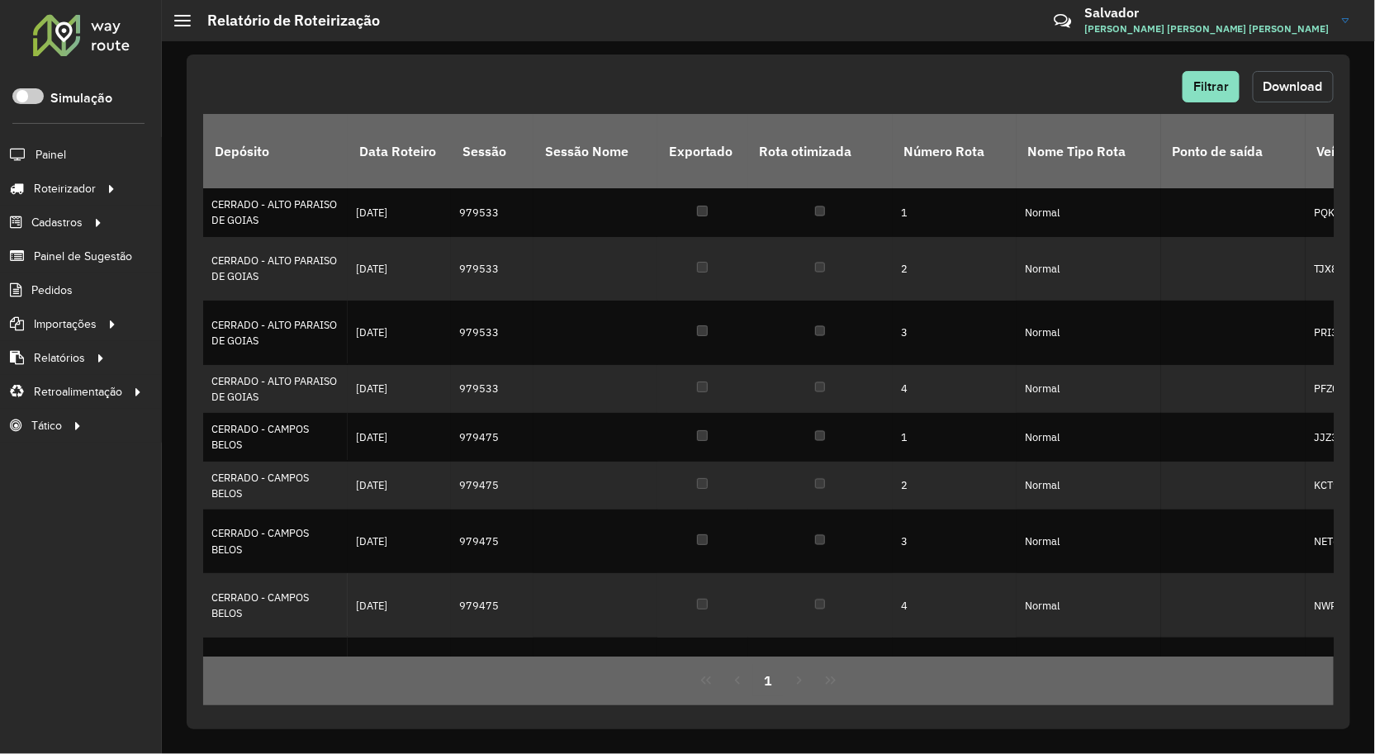
click at [1278, 80] on span "Download" at bounding box center [1293, 86] width 59 height 14
